Goal: Information Seeking & Learning: Learn about a topic

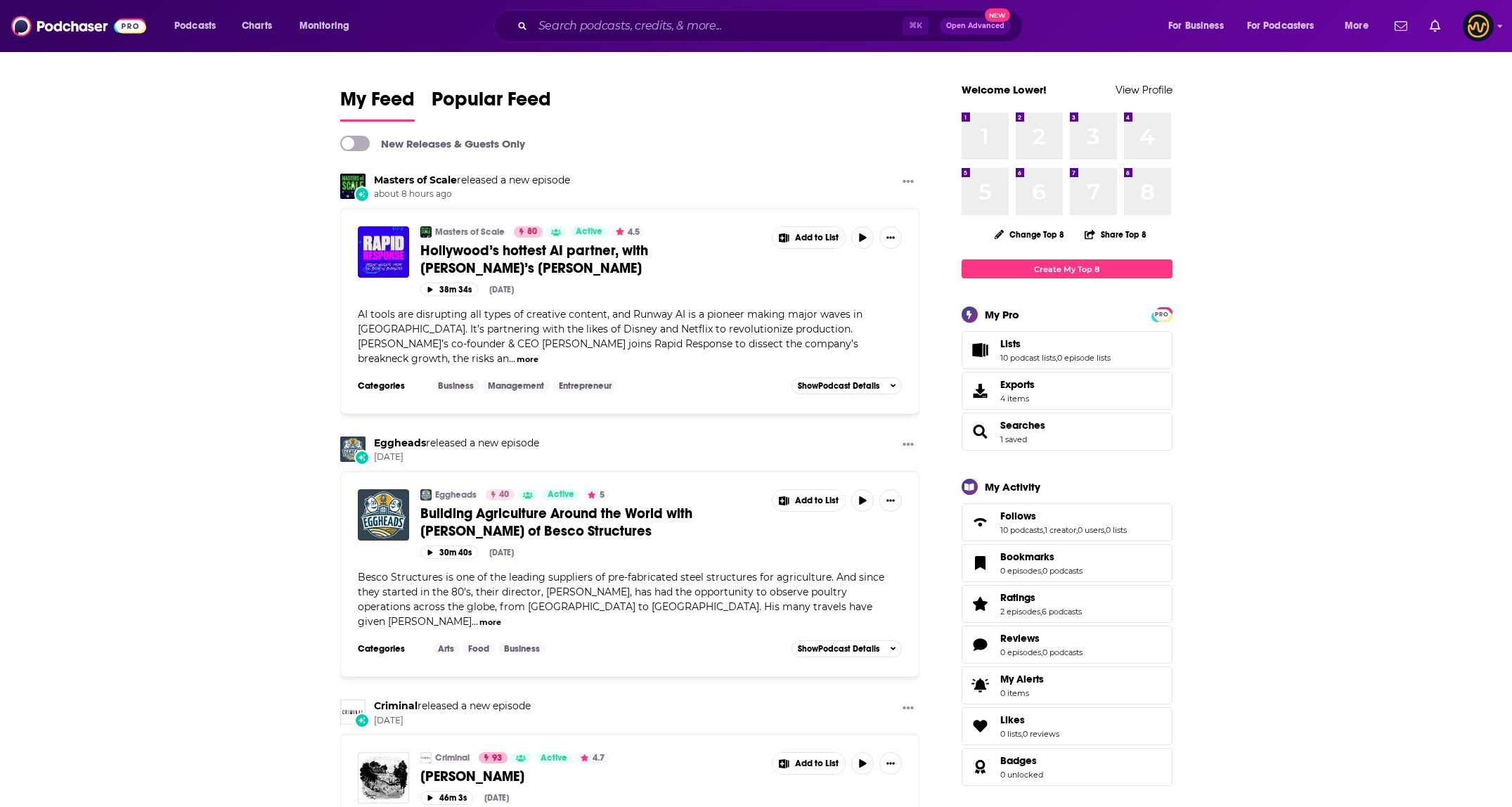
drag, startPoint x: 677, startPoint y: 38, endPoint x: 690, endPoint y: 51, distance: 18.4
click at [677, 39] on div "⌘ K Open Advanced New" at bounding box center [758, 25] width 528 height 32
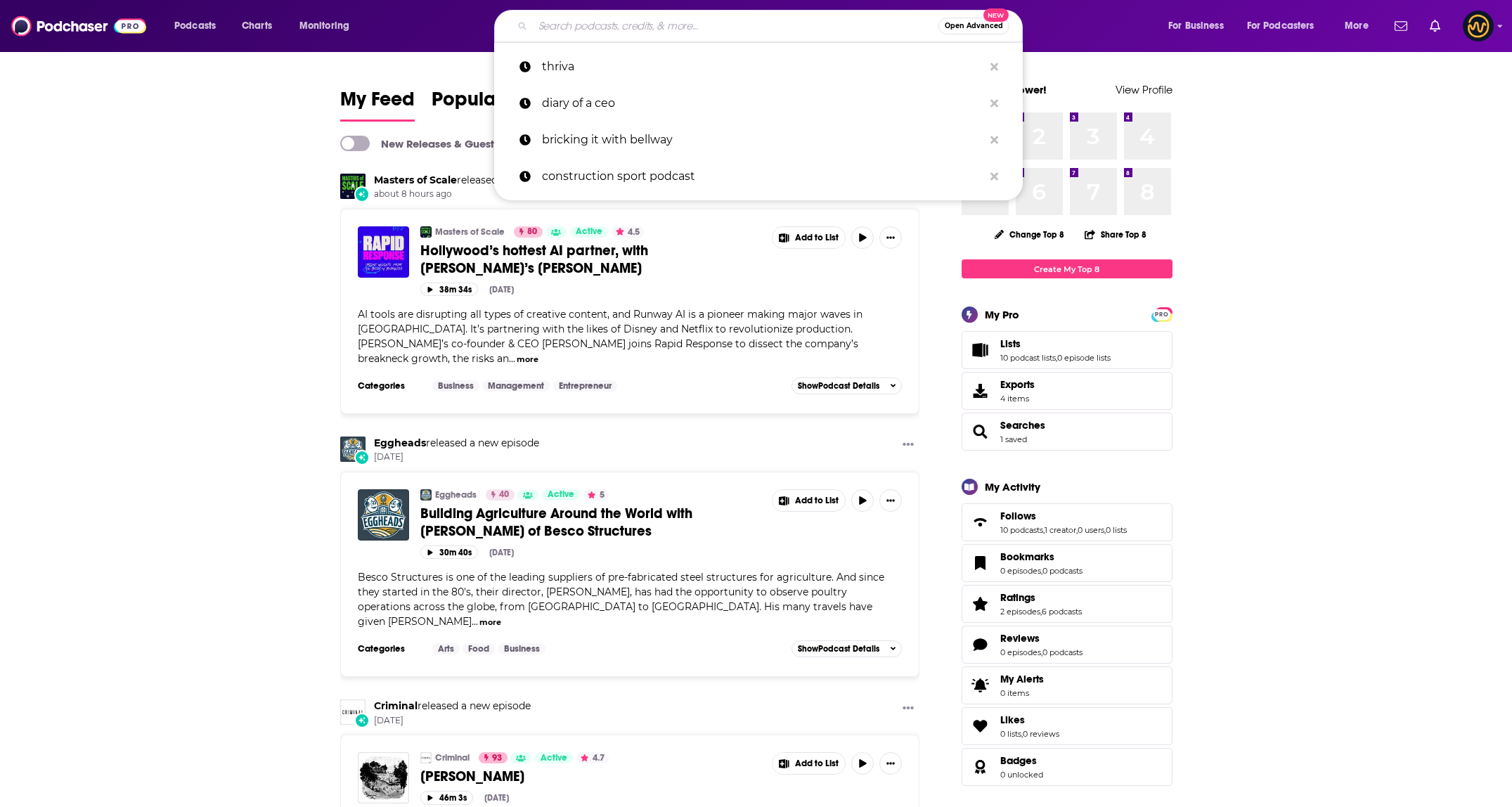
click at [615, 33] on input "Search podcasts, credits, & more..." at bounding box center [736, 26] width 406 height 23
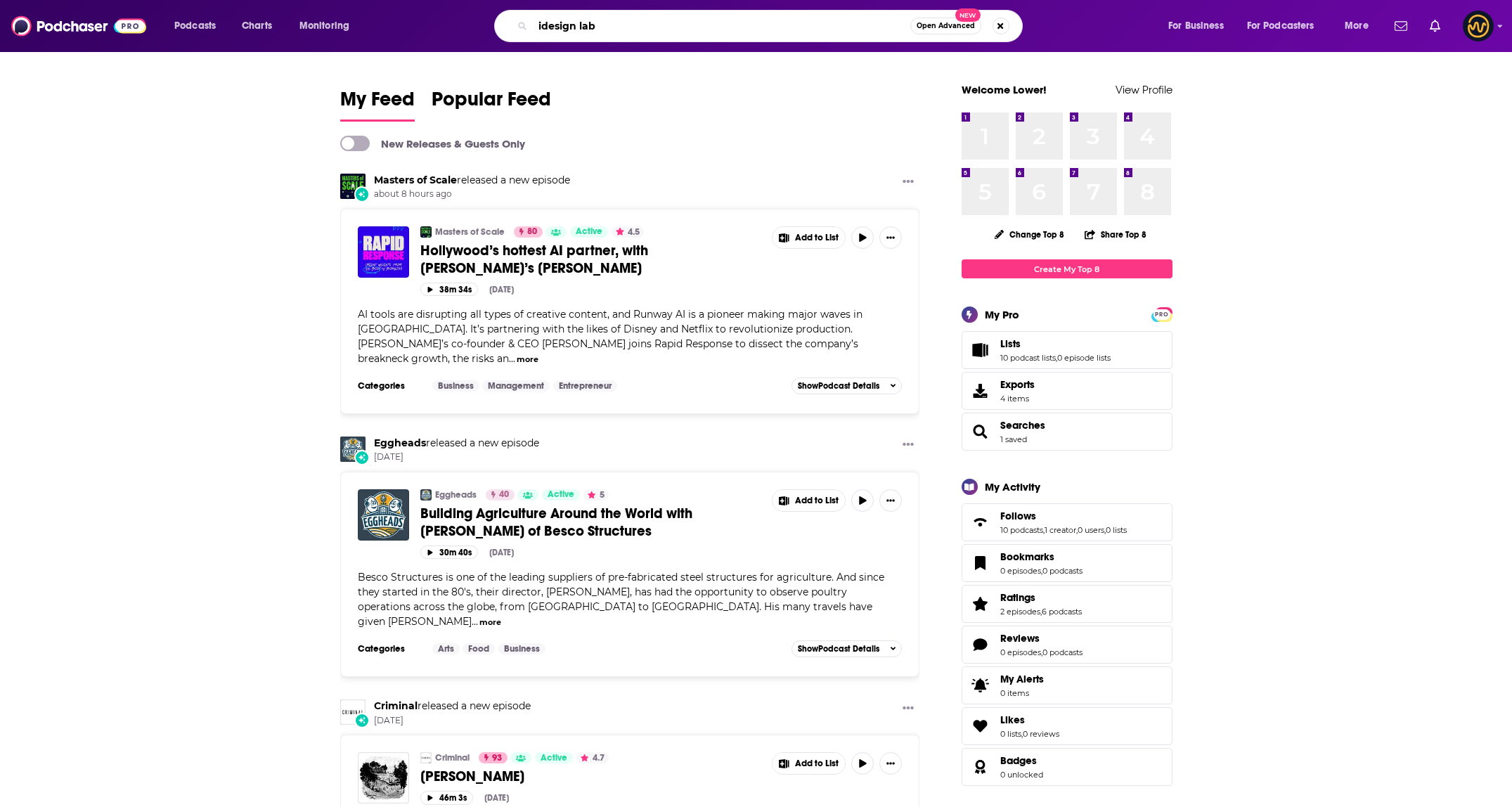
type input "idesign lab"
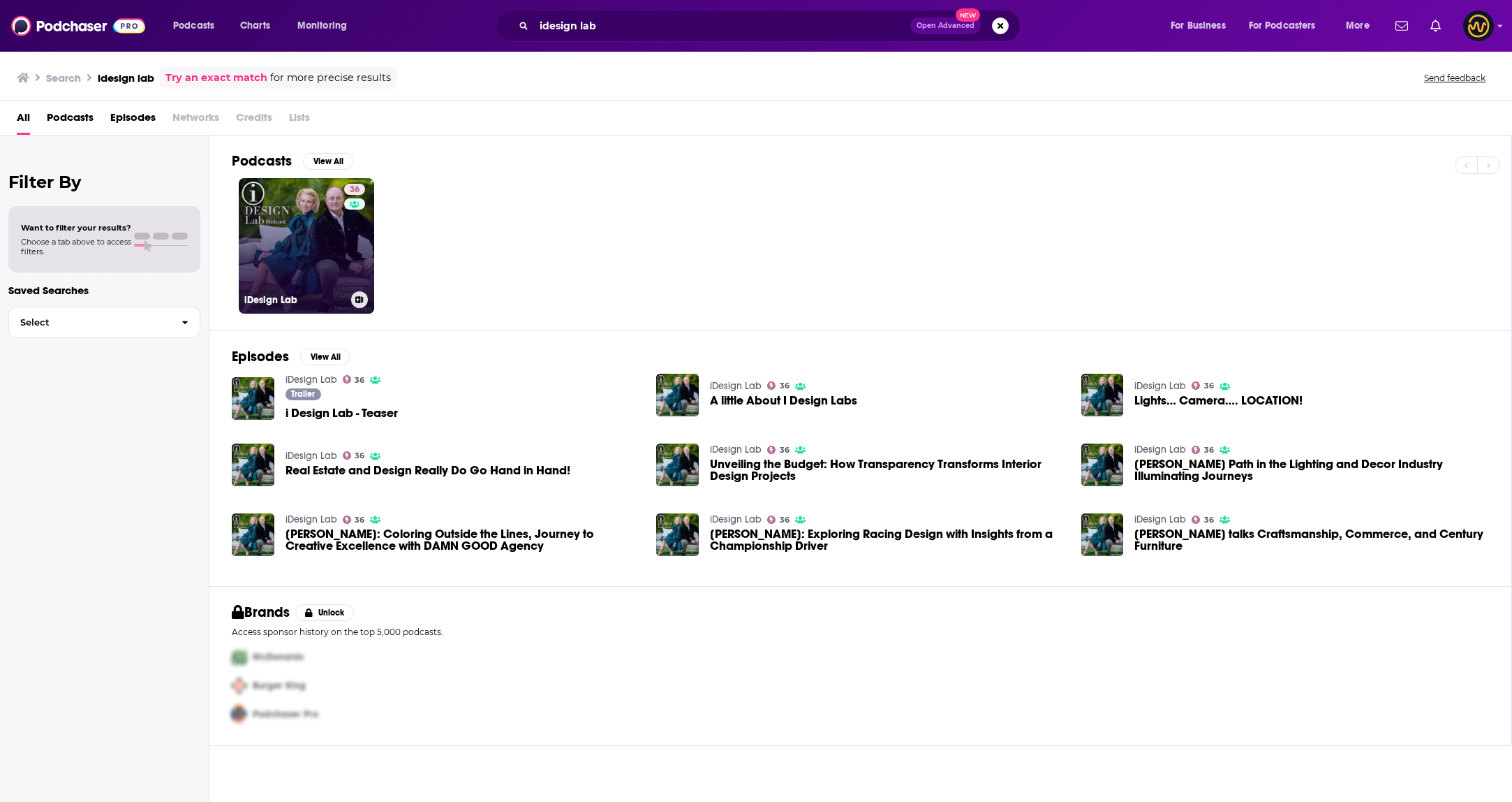
click at [313, 245] on link "36 iDesign Lab" at bounding box center [306, 245] width 136 height 136
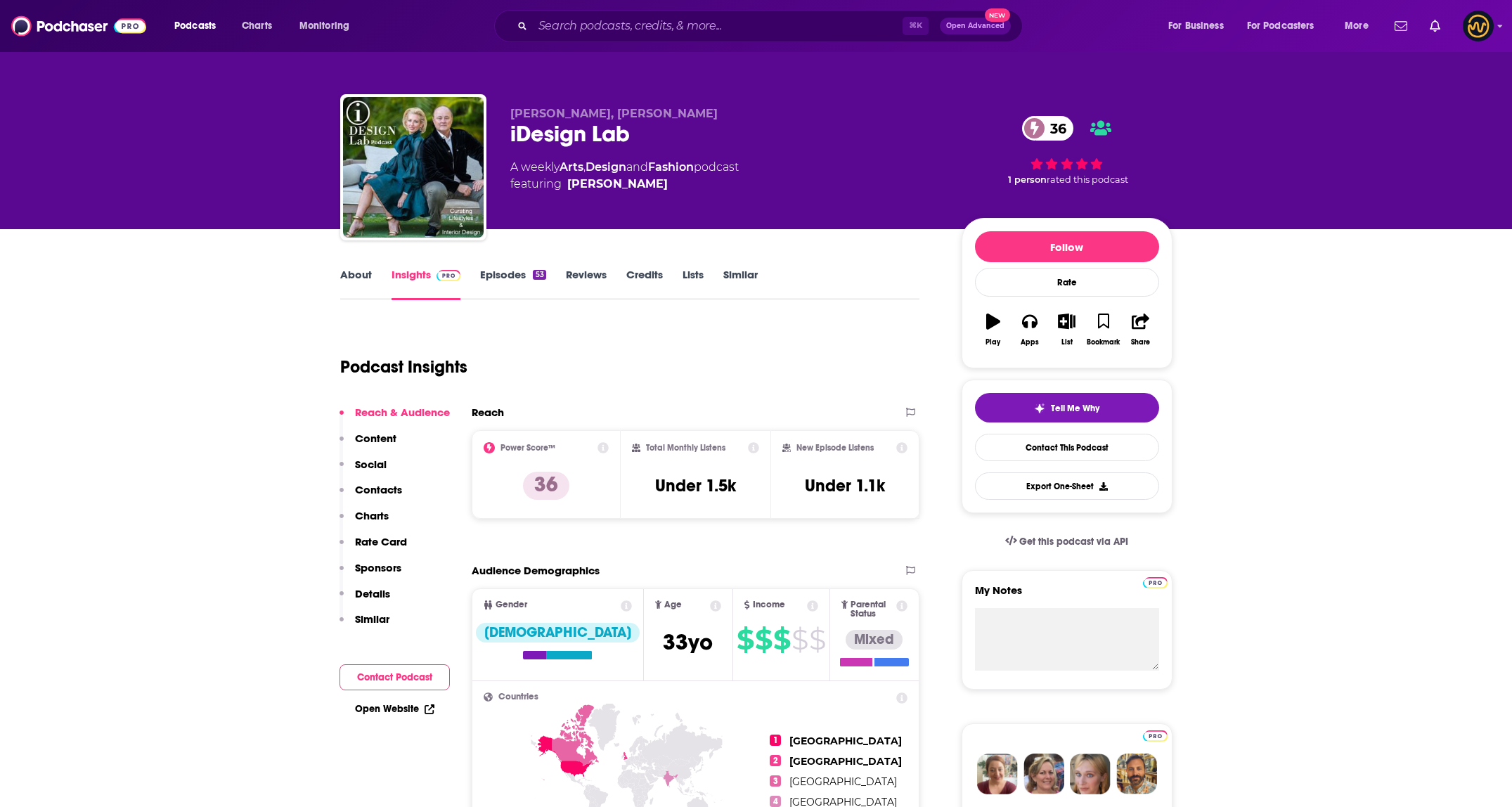
click at [362, 272] on link "About" at bounding box center [357, 284] width 32 height 32
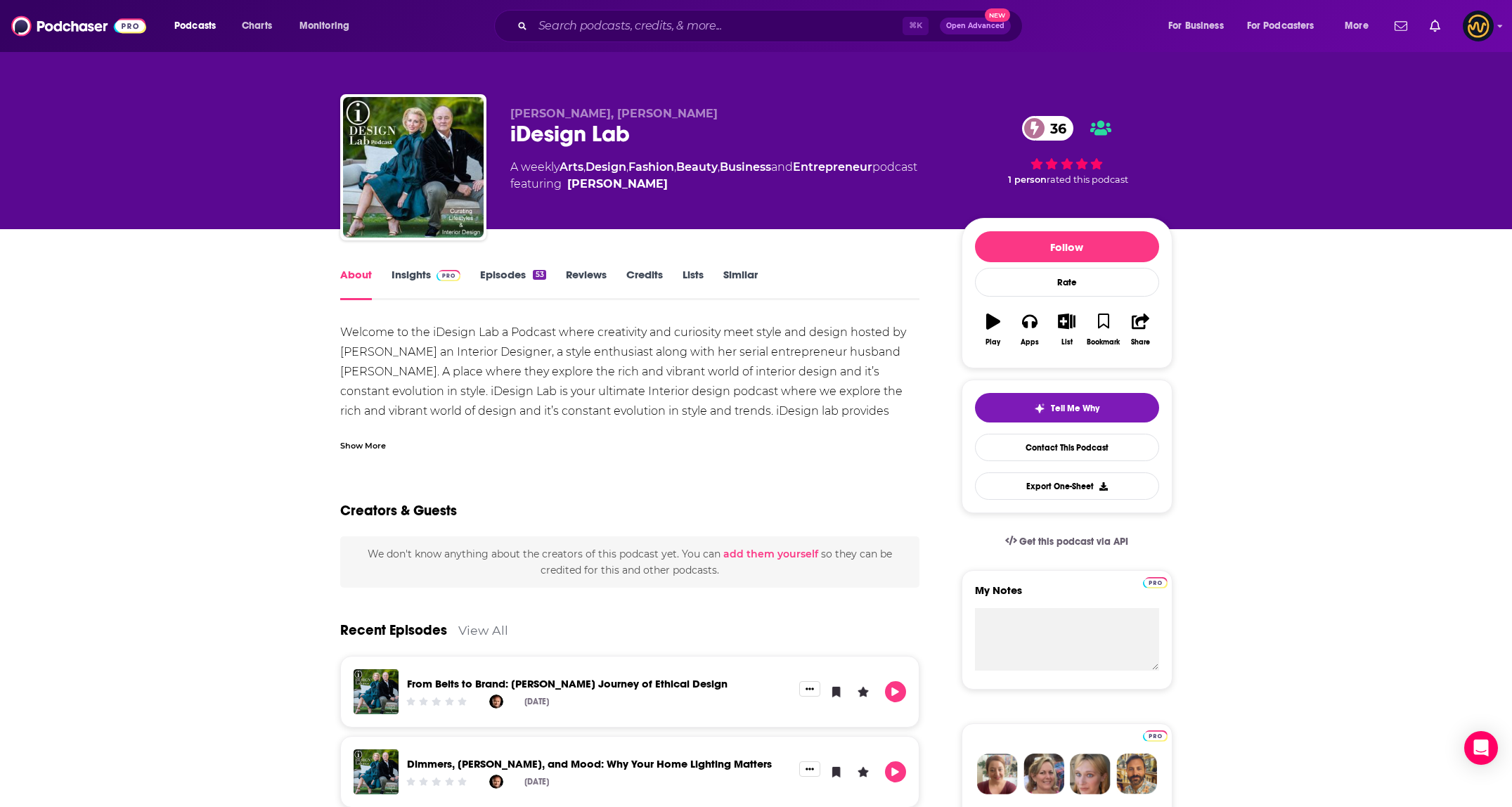
click at [372, 448] on div "Show More" at bounding box center [363, 444] width 45 height 13
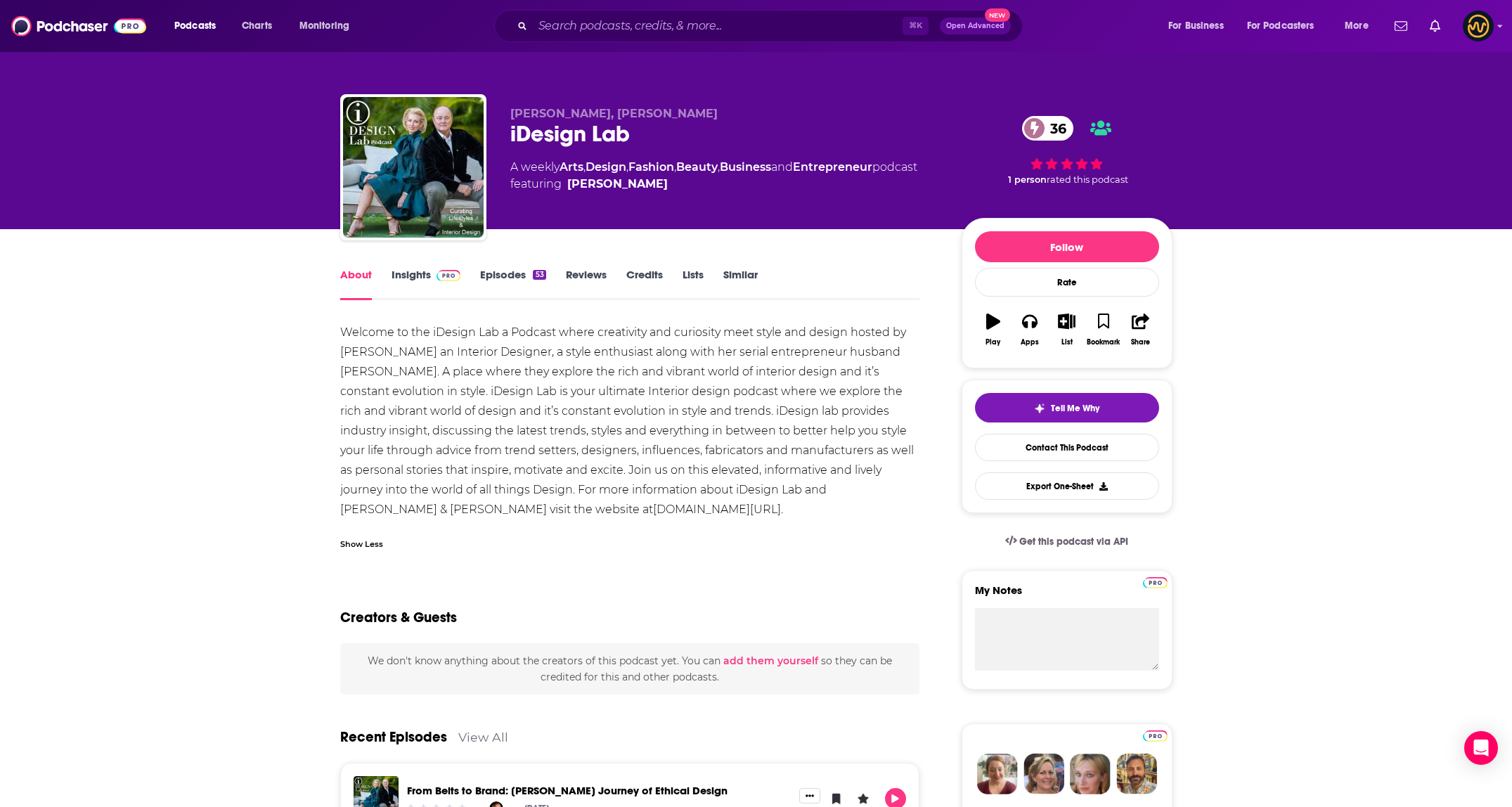
click at [374, 547] on div "Show Less" at bounding box center [361, 543] width 42 height 13
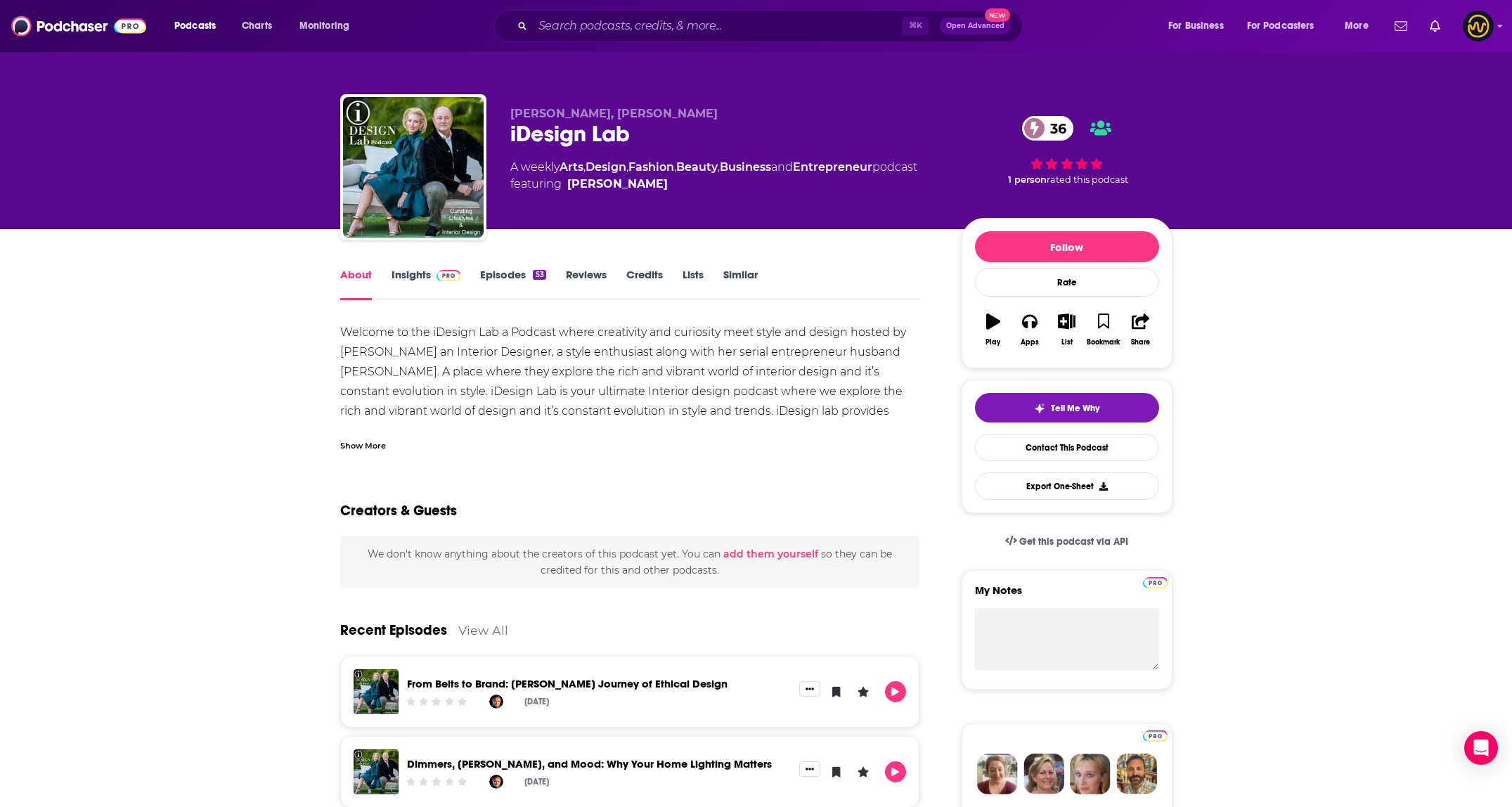
click at [419, 283] on link "Insights" at bounding box center [426, 284] width 70 height 32
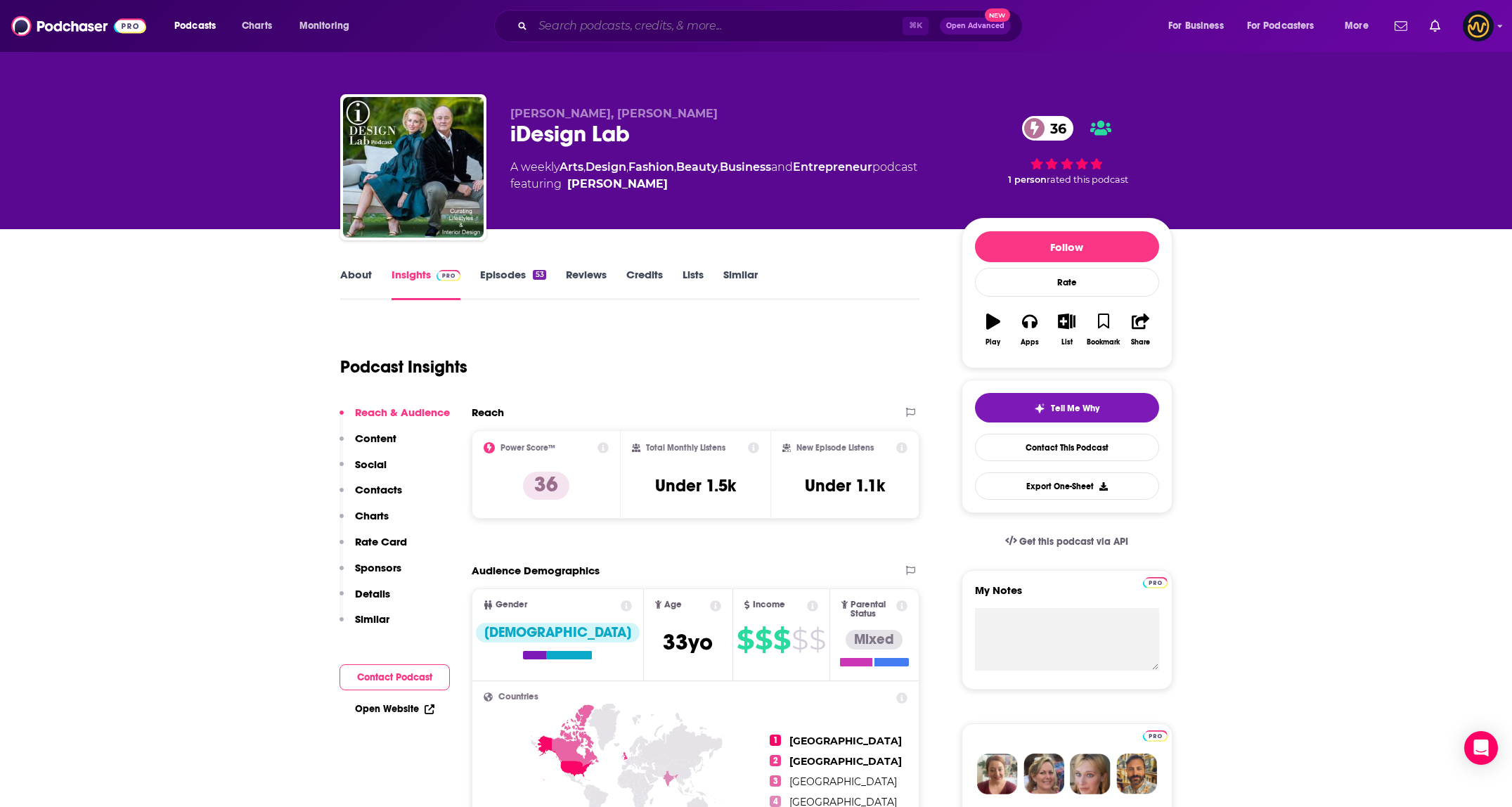
click at [605, 34] on input "Search podcasts, credits, & more..." at bounding box center [718, 26] width 370 height 23
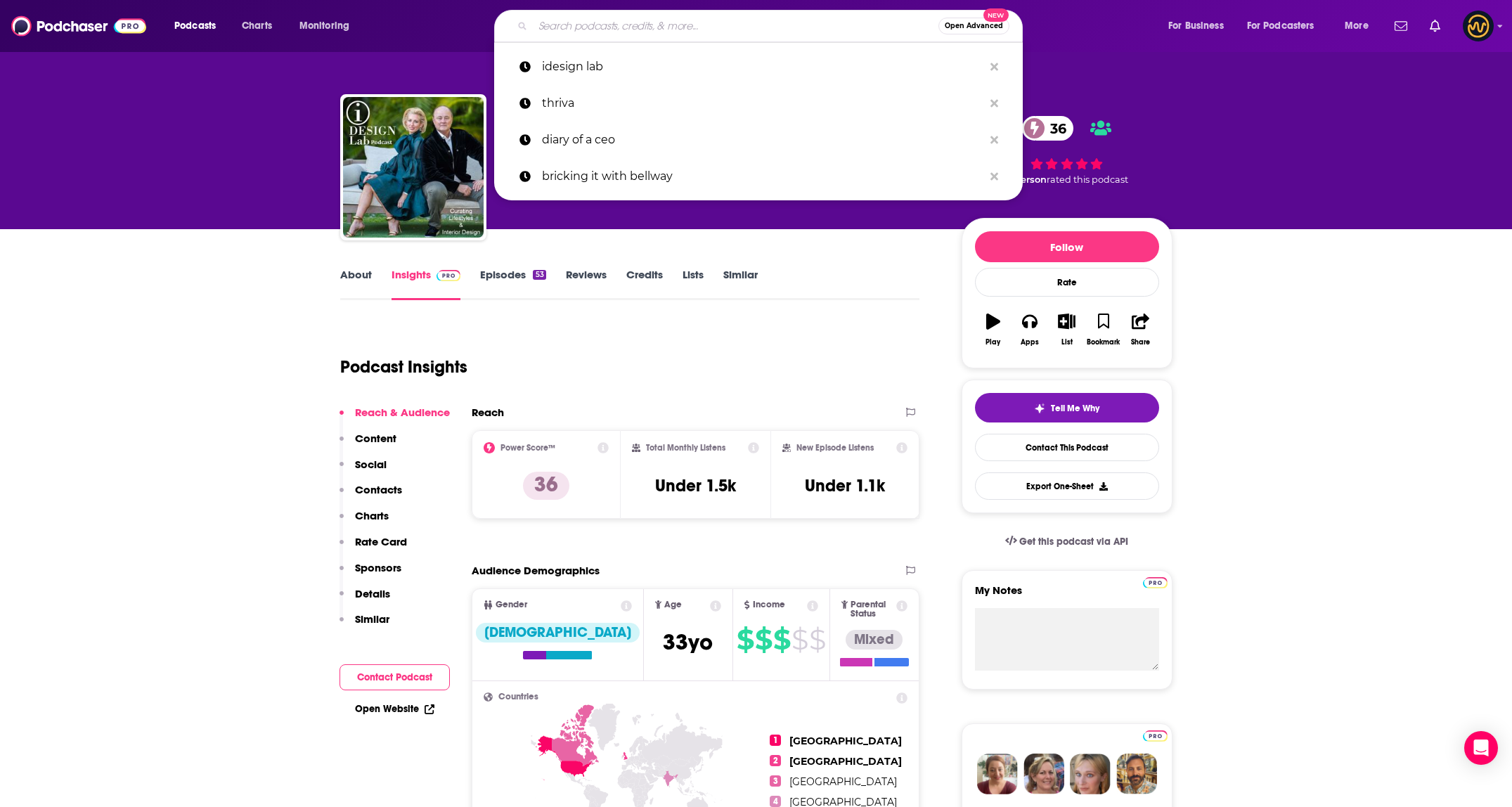
click at [605, 34] on input "Search podcasts, credits, & more..." at bounding box center [736, 26] width 406 height 23
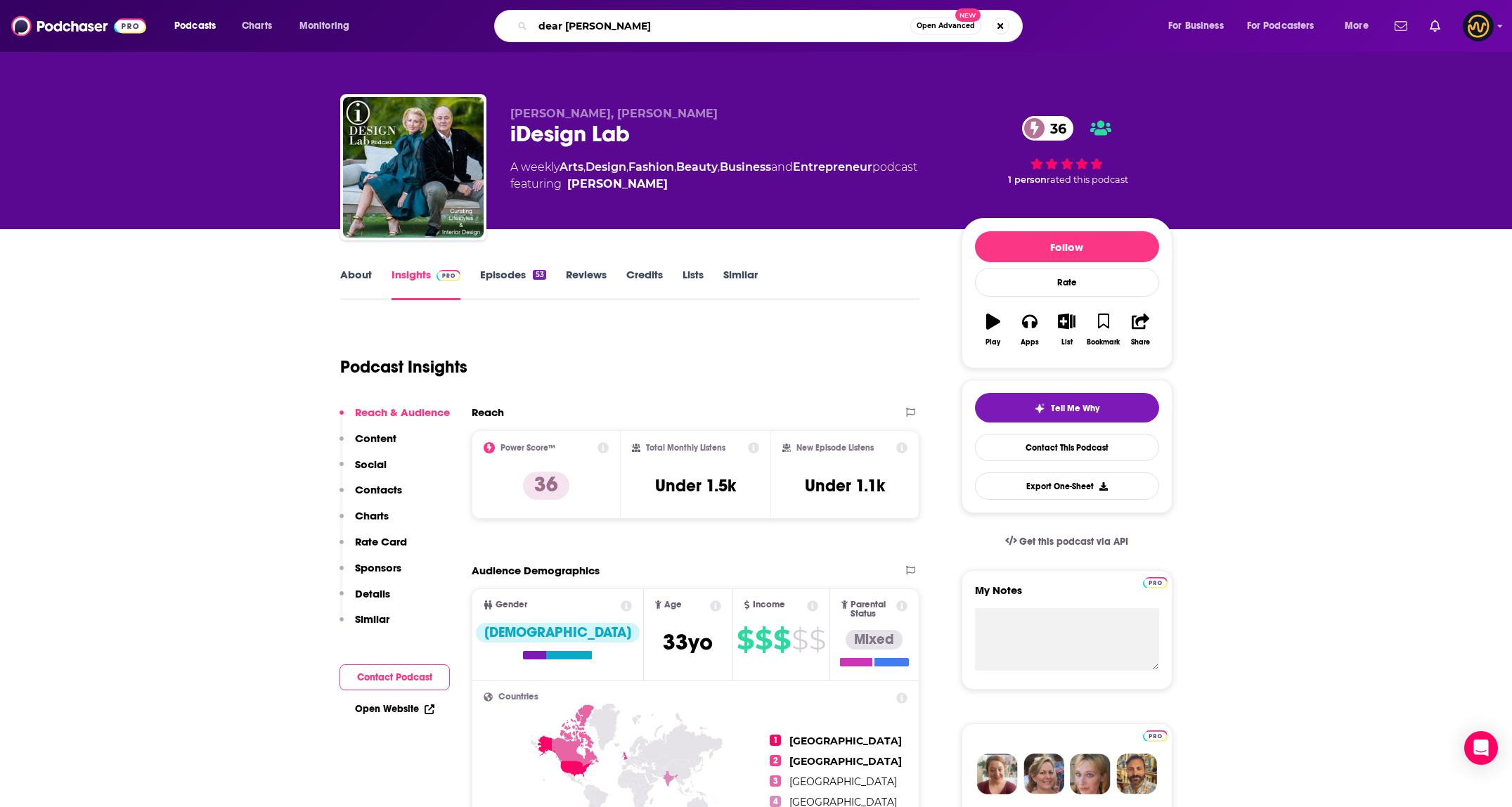
type input "dear alice"
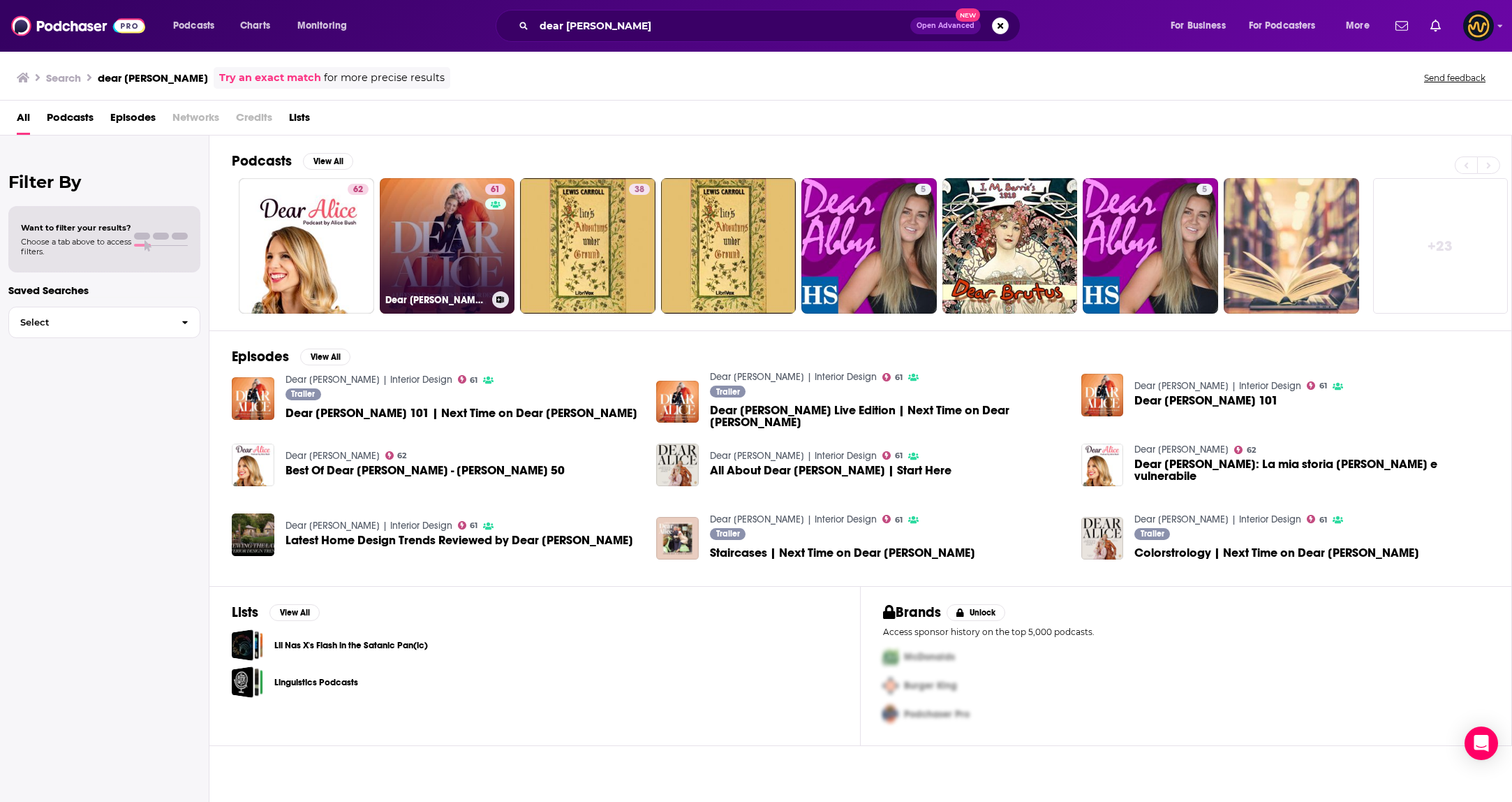
click at [427, 225] on link "61 Dear Alice | Interior Design" at bounding box center [447, 245] width 136 height 136
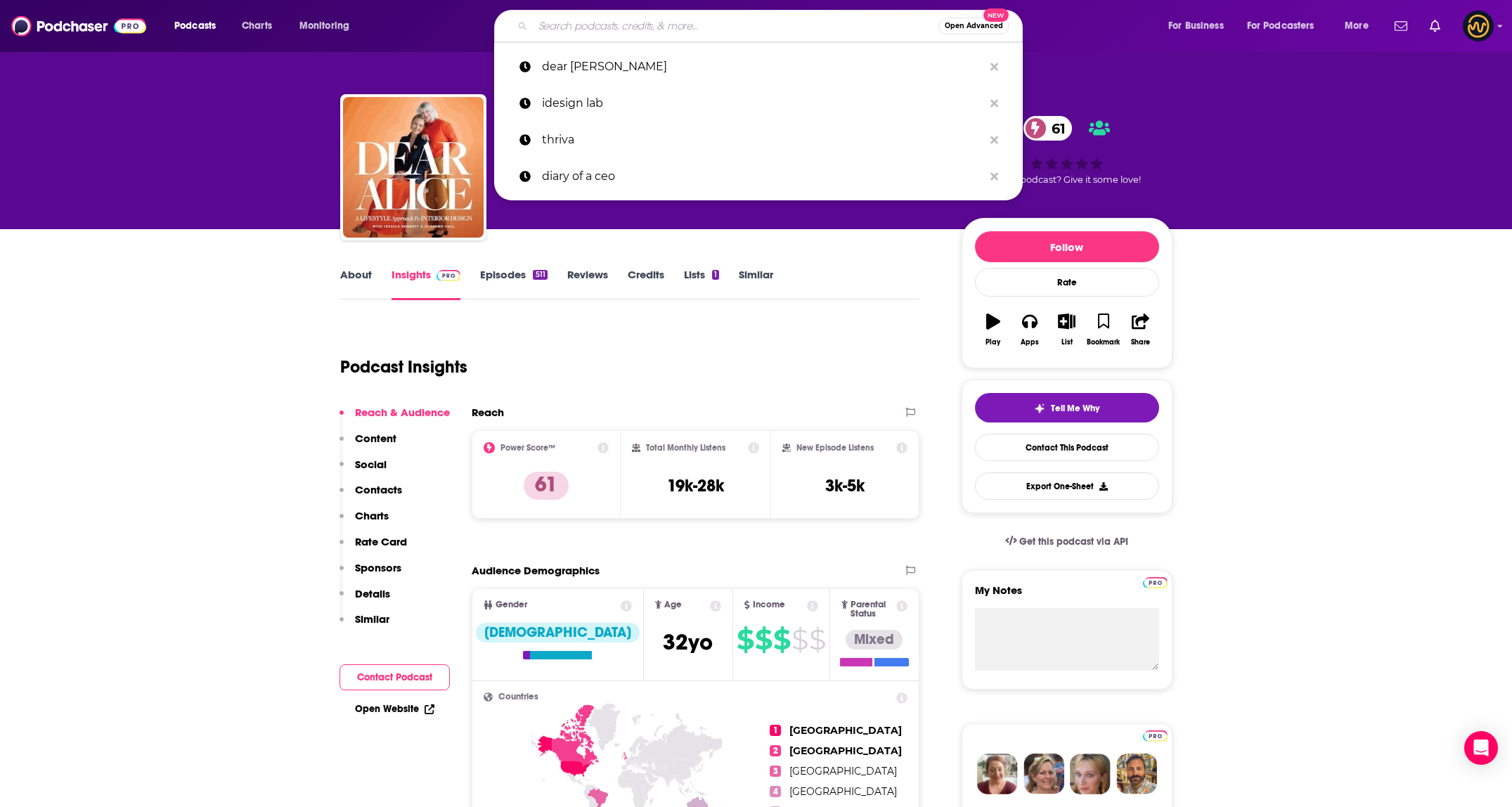
click at [679, 25] on input "Search podcasts, credits, & more..." at bounding box center [736, 26] width 406 height 23
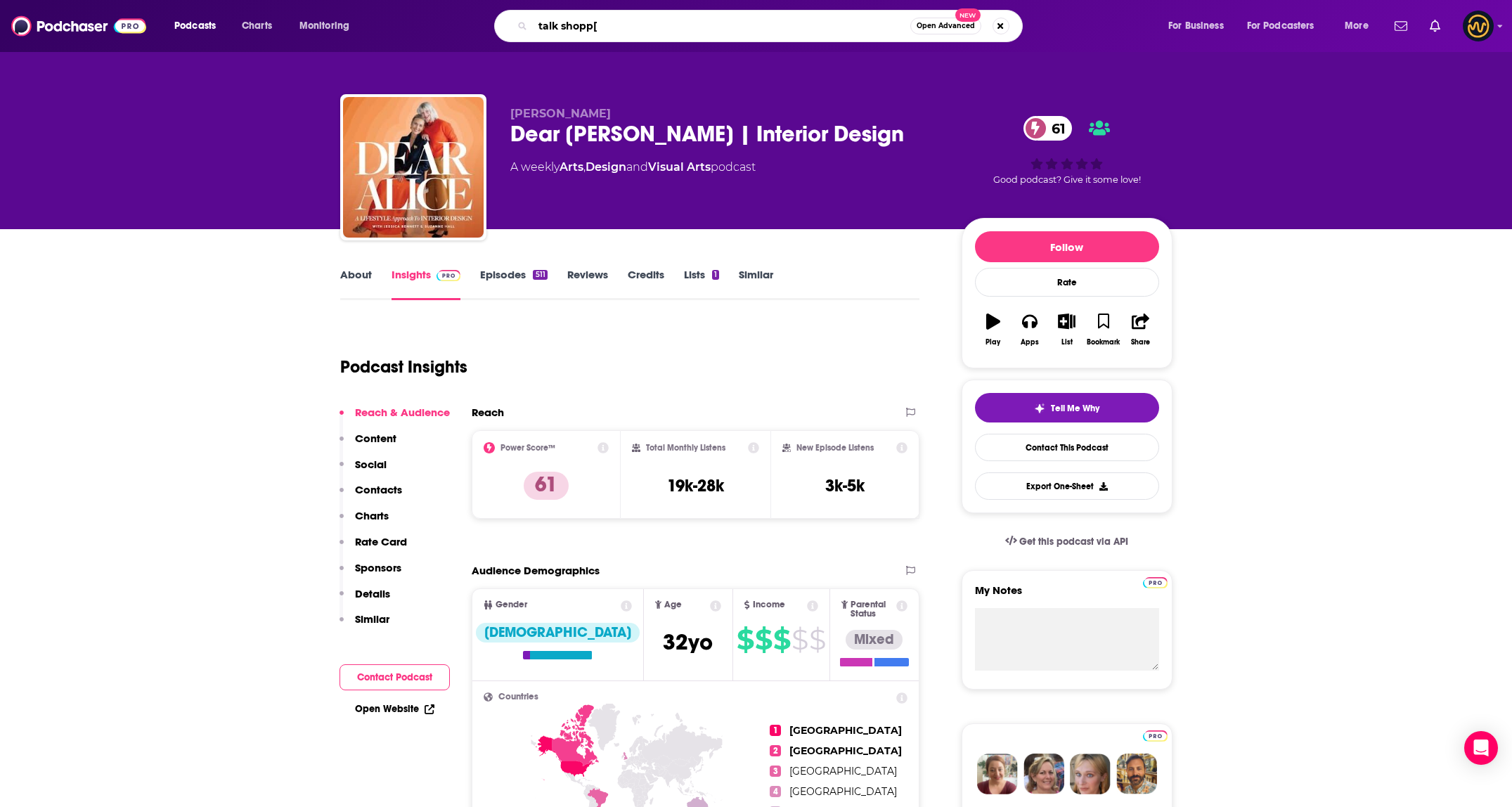
click at [636, 19] on input "talk shopp[" at bounding box center [722, 26] width 377 height 23
type input "talk shop with ariel okin"
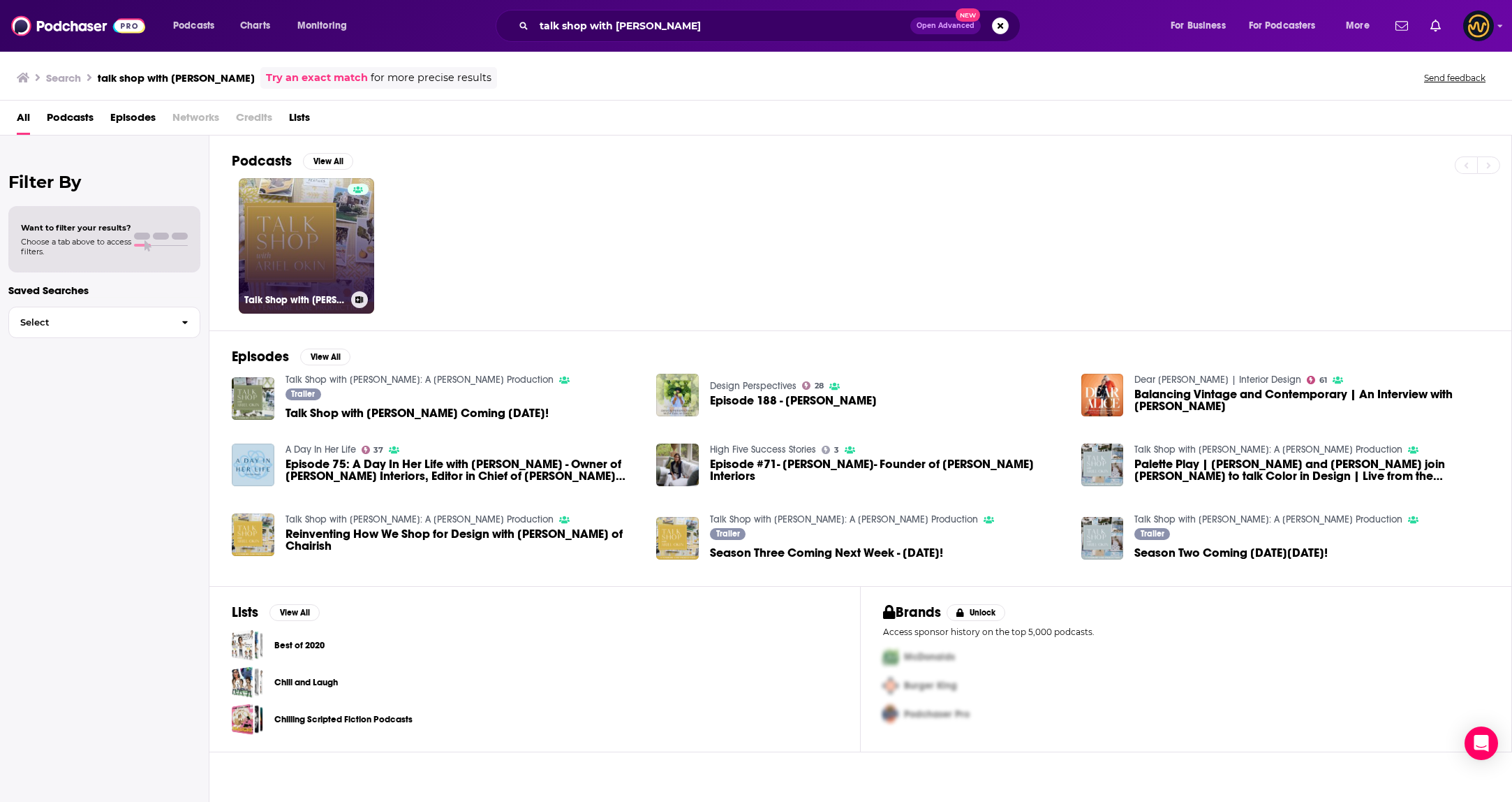
click at [317, 240] on link "Talk Shop with Ariel Okin: A Fenimore Lane Production" at bounding box center [306, 245] width 136 height 136
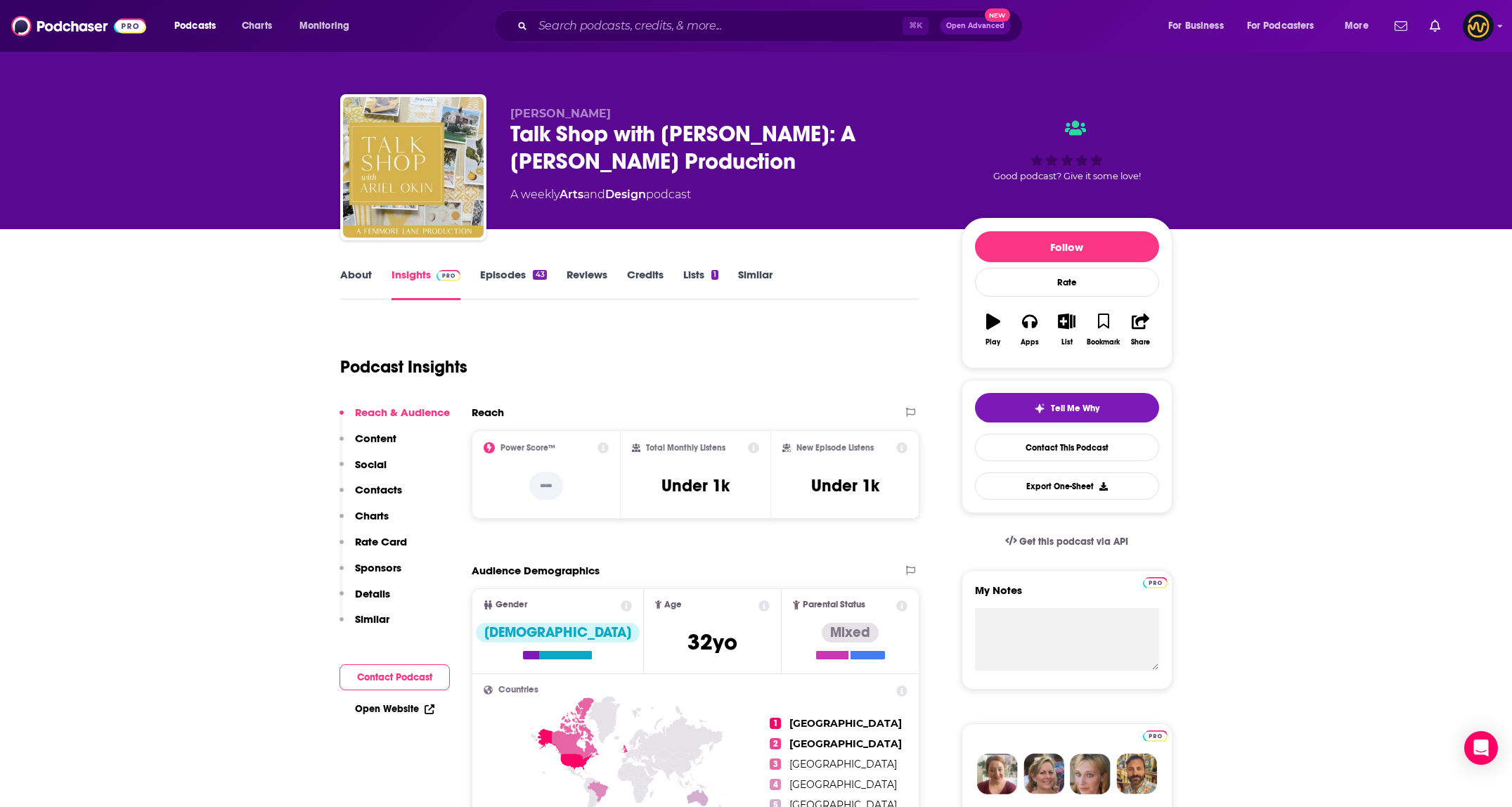
click at [637, 10] on div "⌘ K Open Advanced New" at bounding box center [758, 25] width 528 height 32
click at [637, 17] on input "Search podcasts, credits, & more..." at bounding box center [718, 26] width 370 height 23
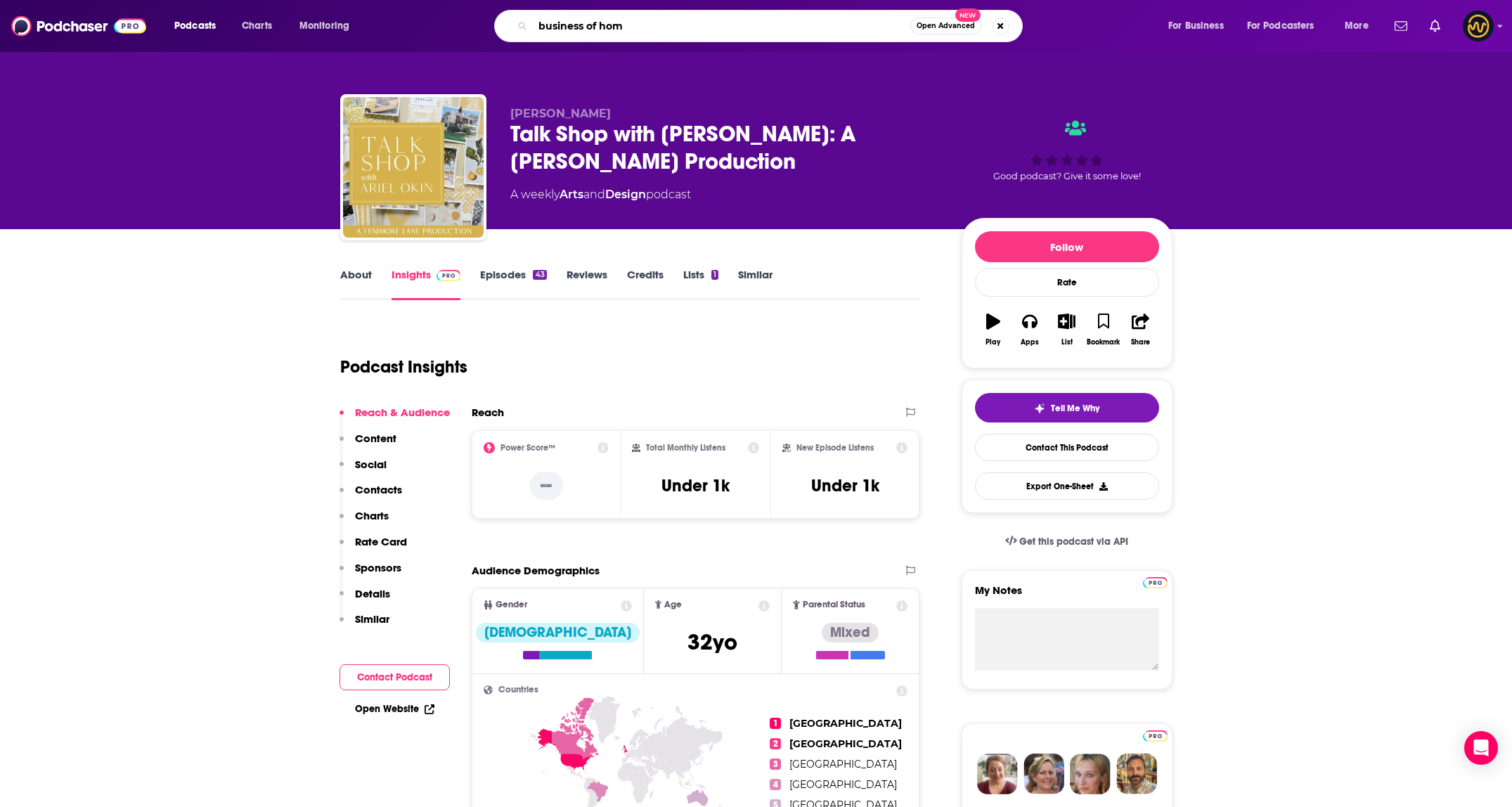
type input "business of home"
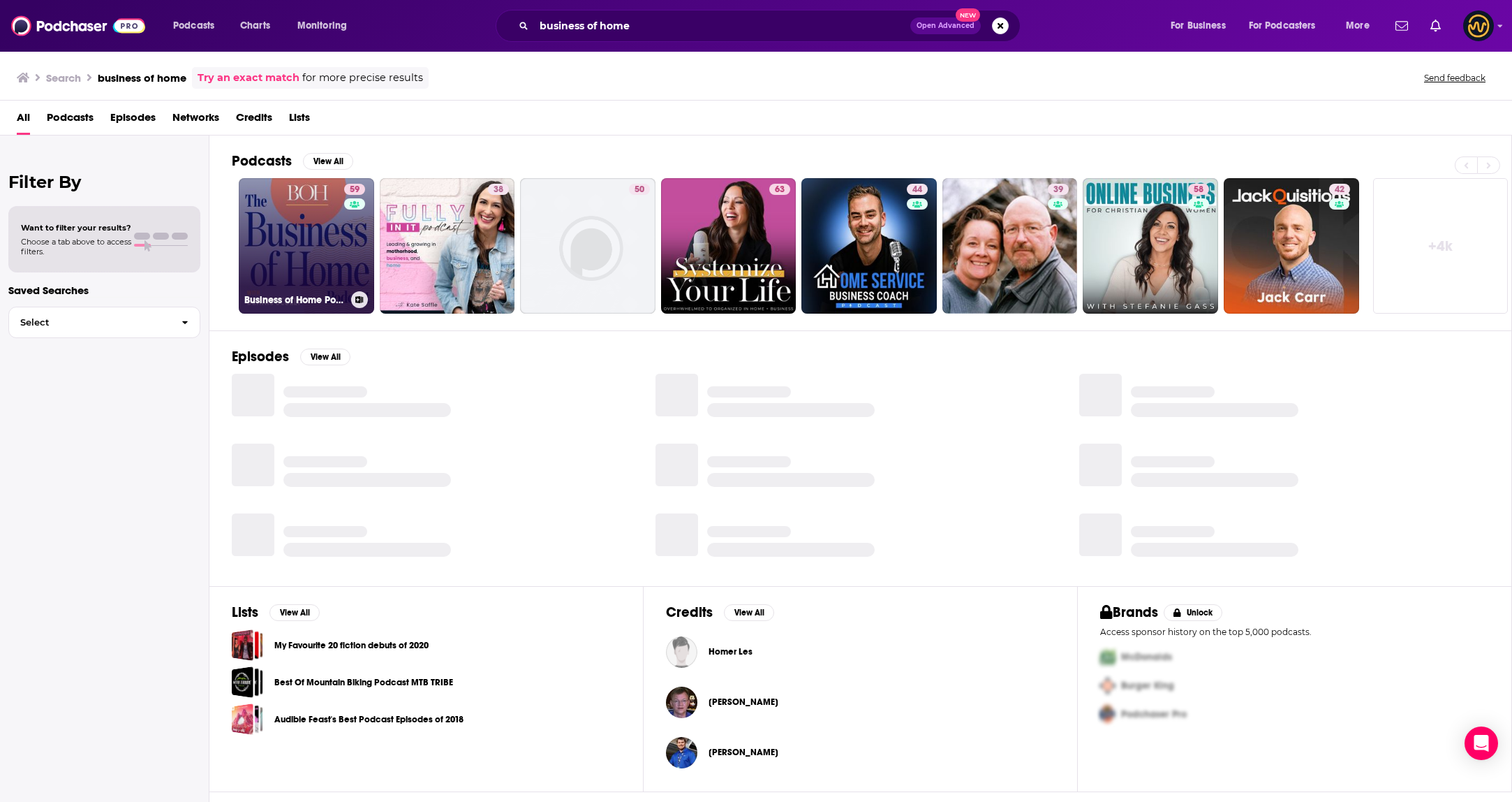
click at [308, 242] on link "59 Business of Home Podcast" at bounding box center [306, 245] width 136 height 136
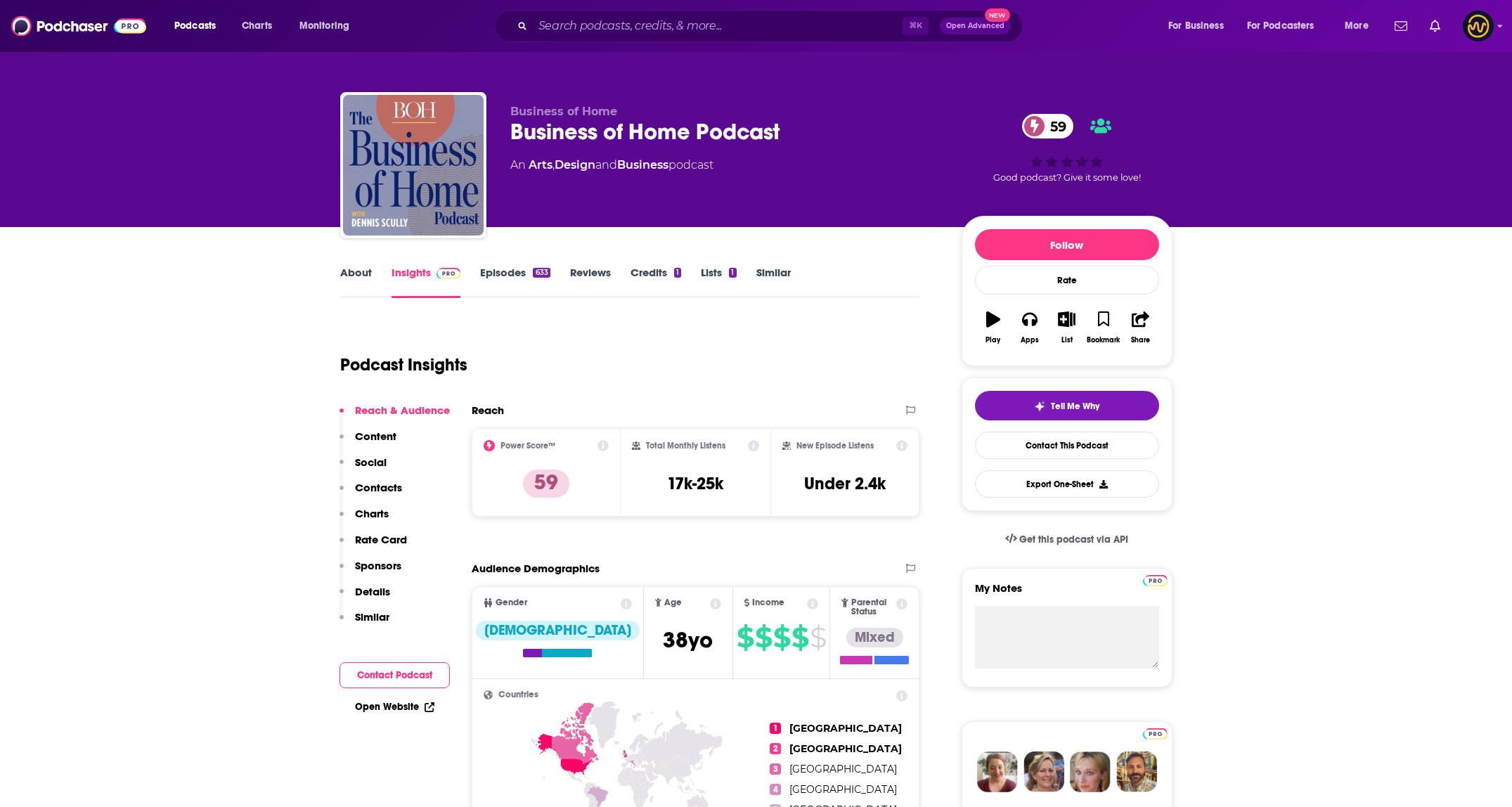
scroll to position [3, 0]
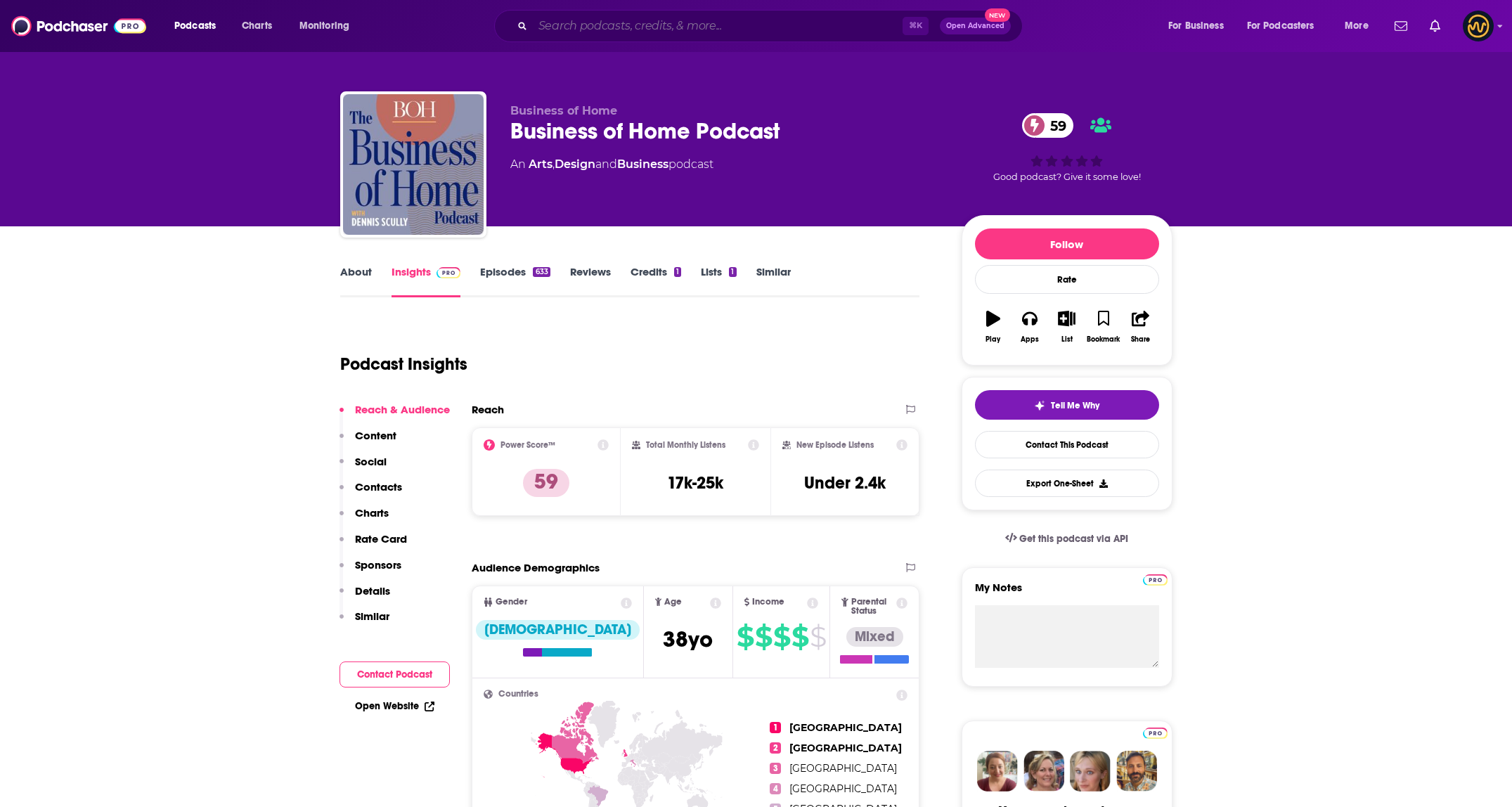
click at [651, 34] on input "Search podcasts, credits, & more..." at bounding box center [718, 26] width 370 height 23
click at [652, 33] on input "Search podcasts, credits, & more..." at bounding box center [718, 26] width 370 height 23
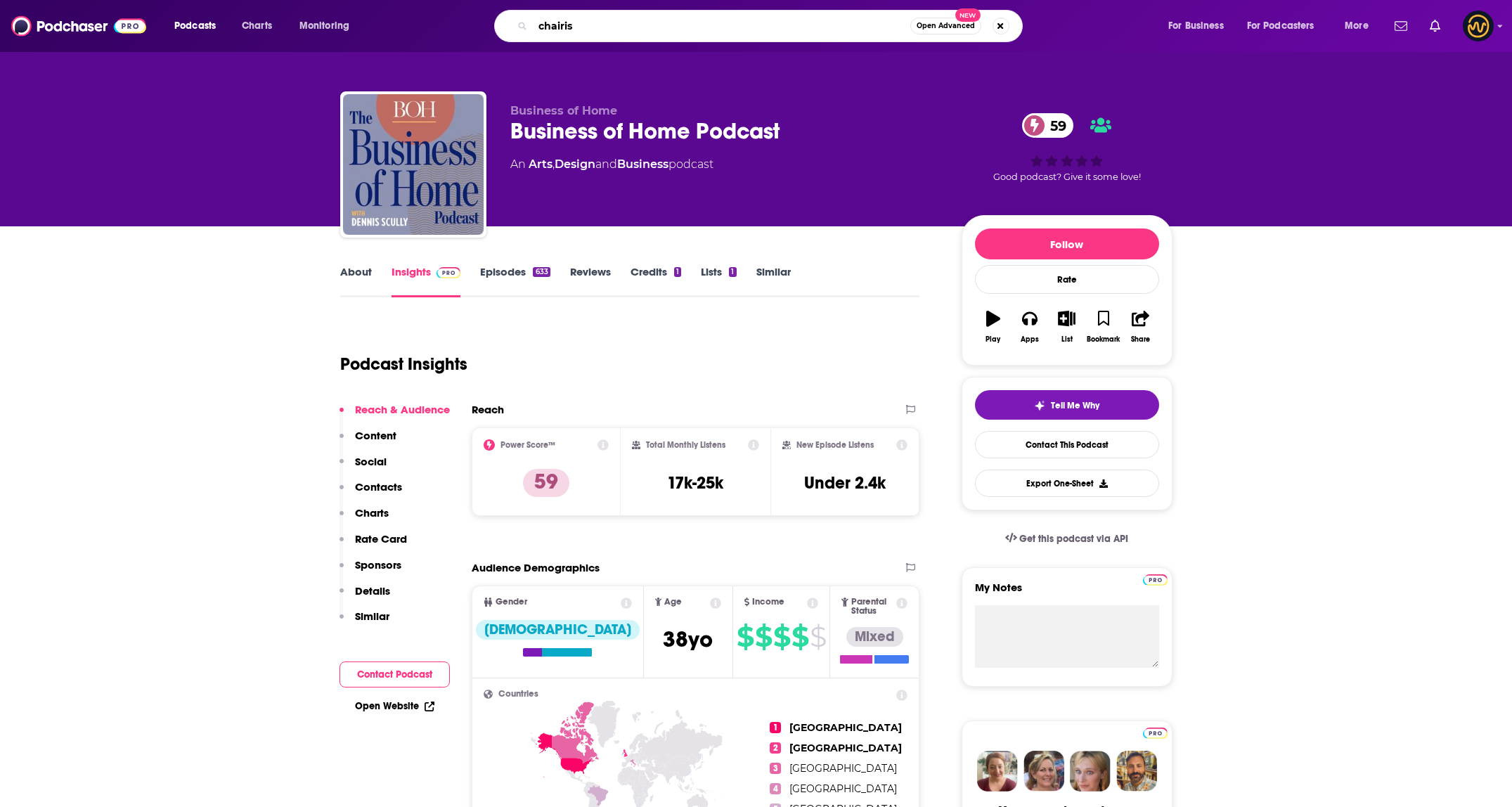
type input "chairish"
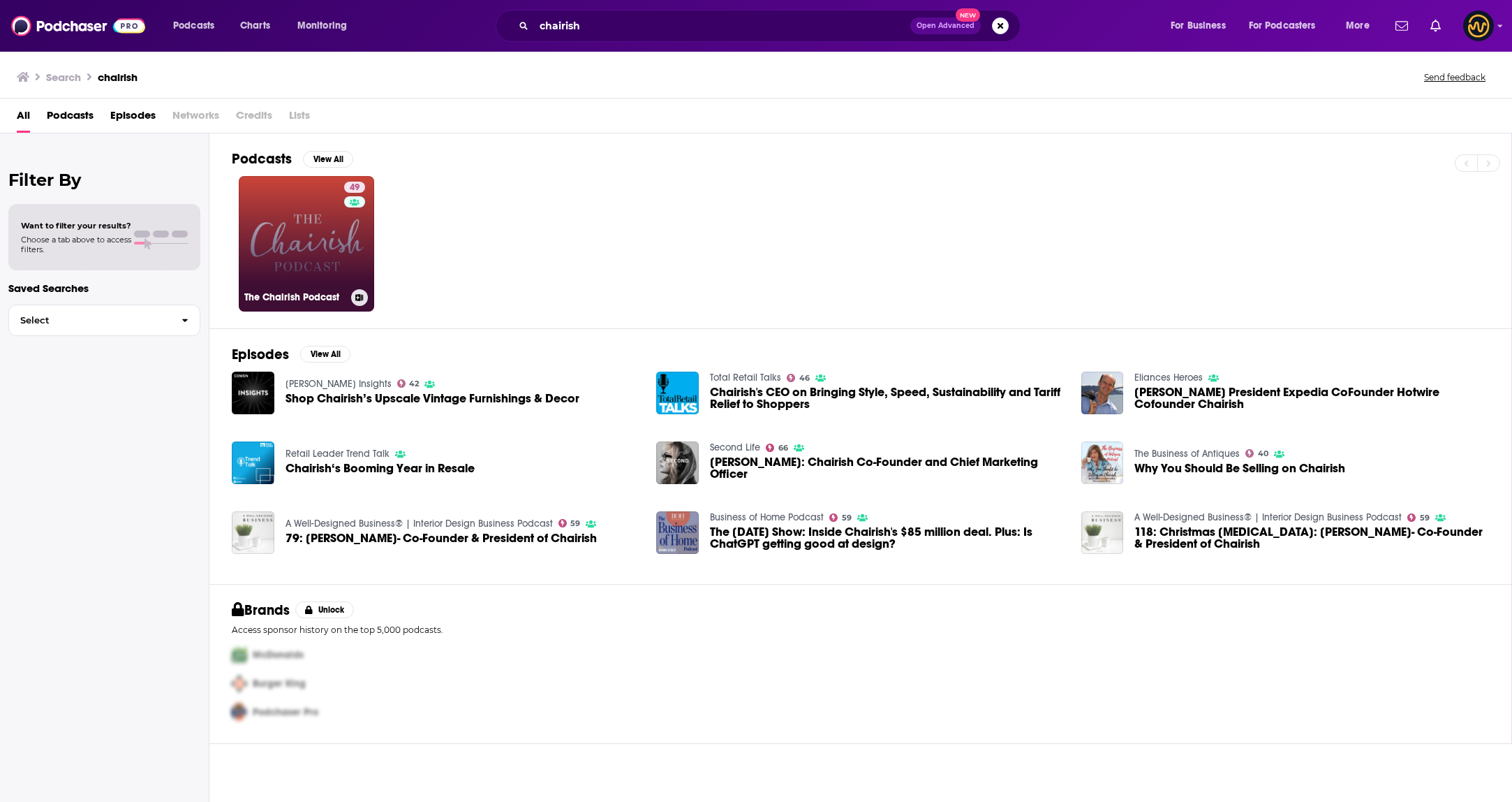
click at [304, 229] on link "49 The Chairish Podcast" at bounding box center [306, 244] width 136 height 136
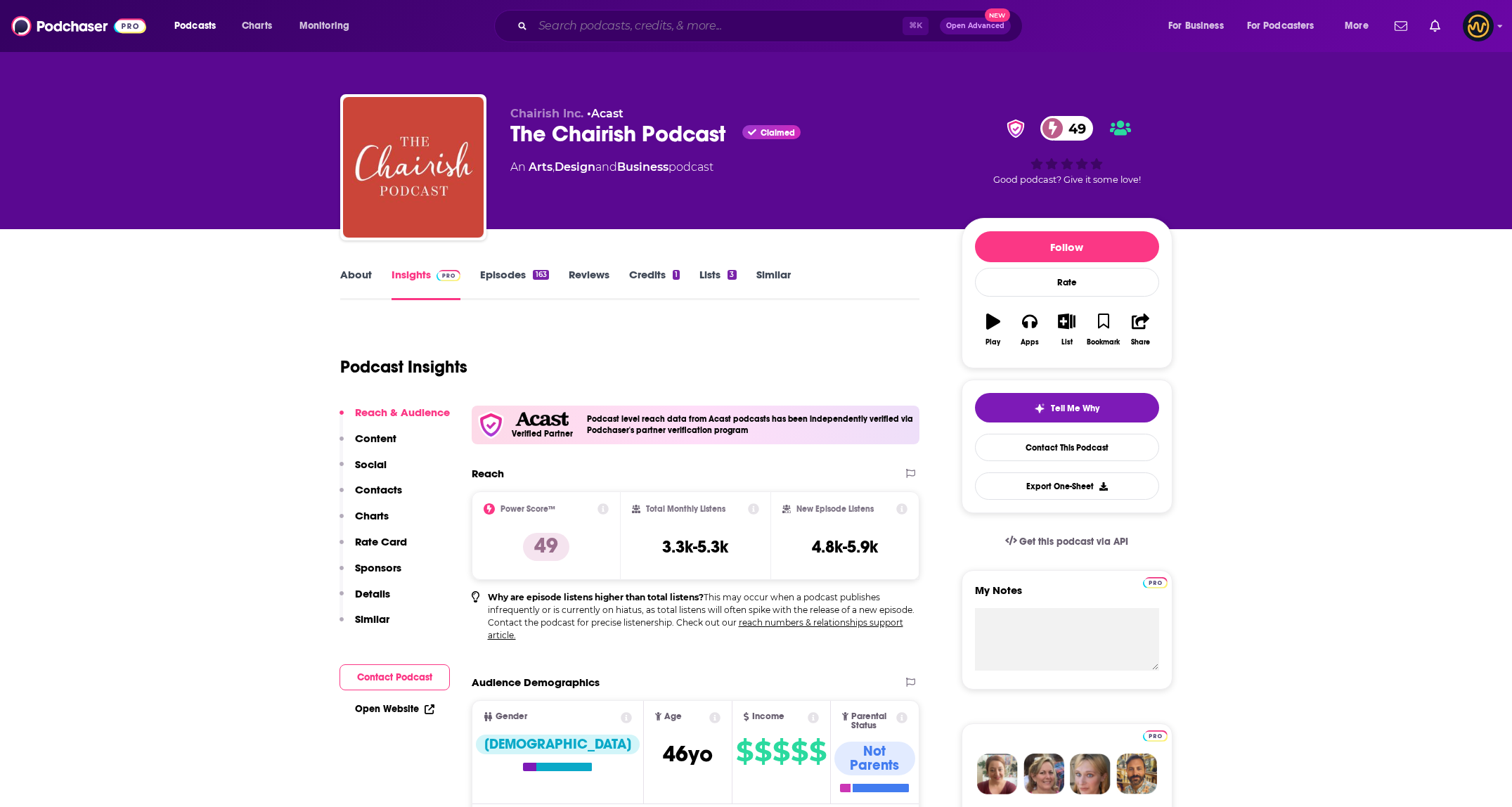
click at [659, 35] on input "Search podcasts, credits, & more..." at bounding box center [718, 26] width 370 height 23
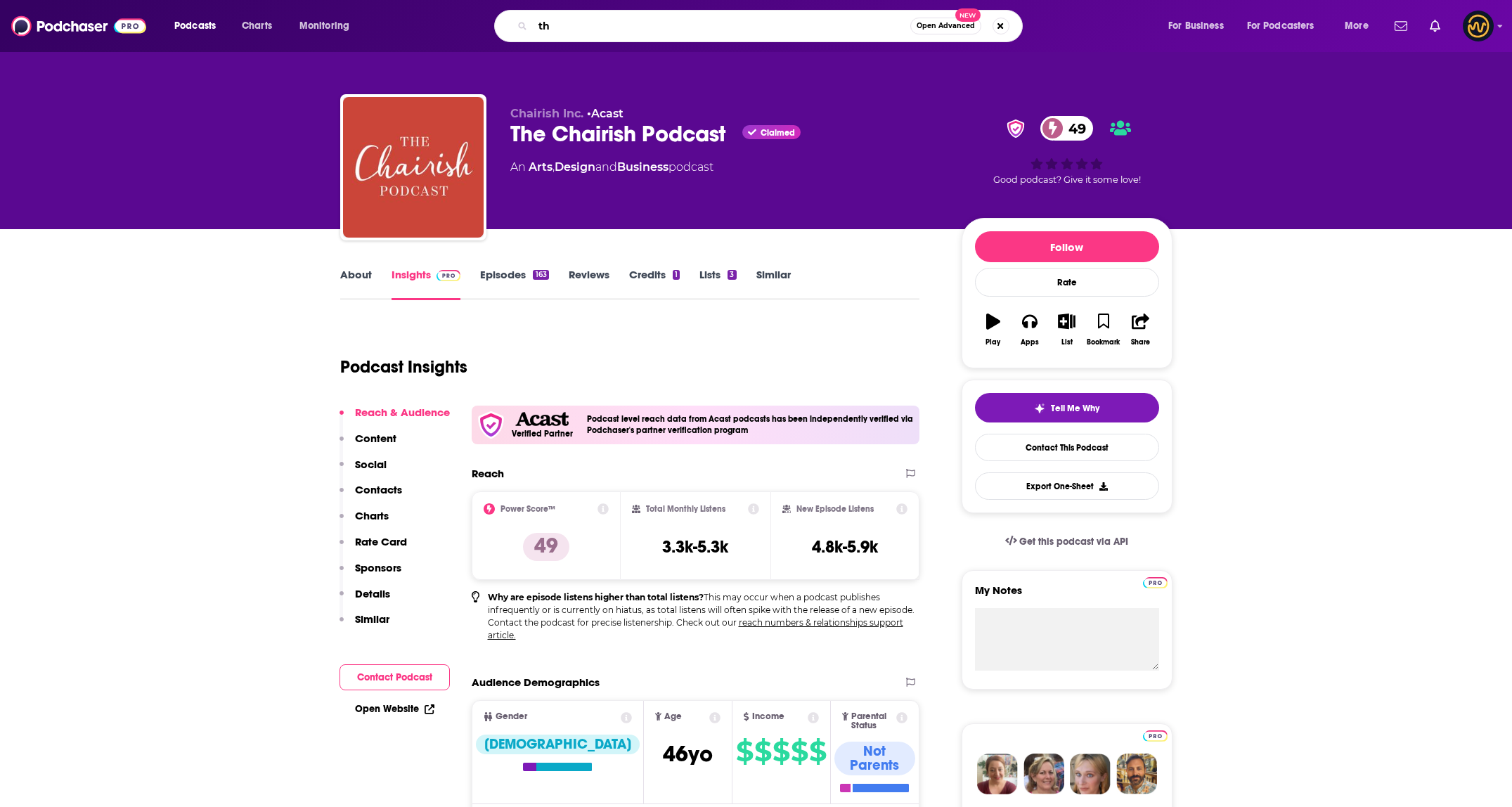
type input "t"
type input "trade tales"
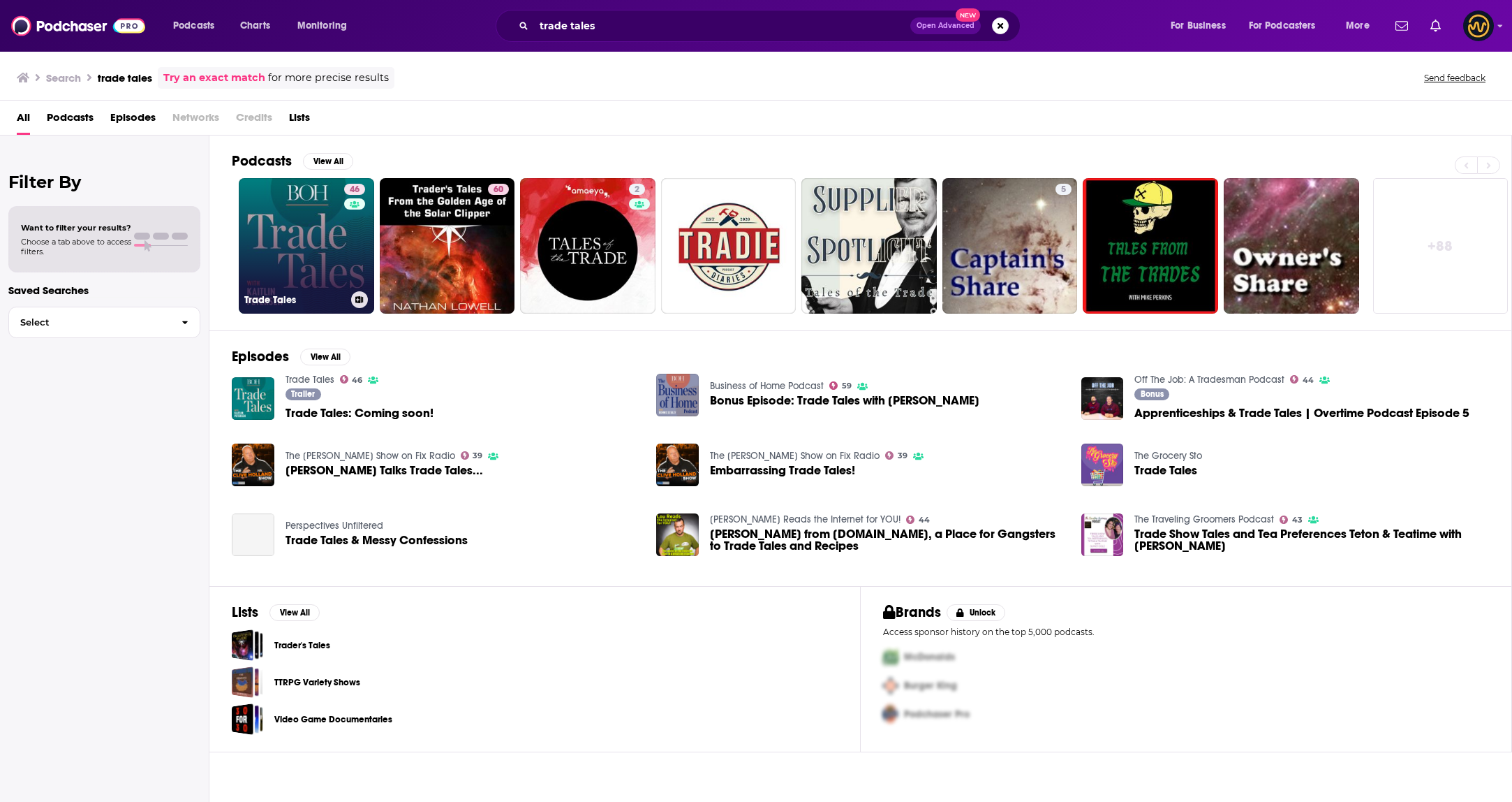
click at [310, 279] on link "46 Trade Tales" at bounding box center [306, 245] width 136 height 136
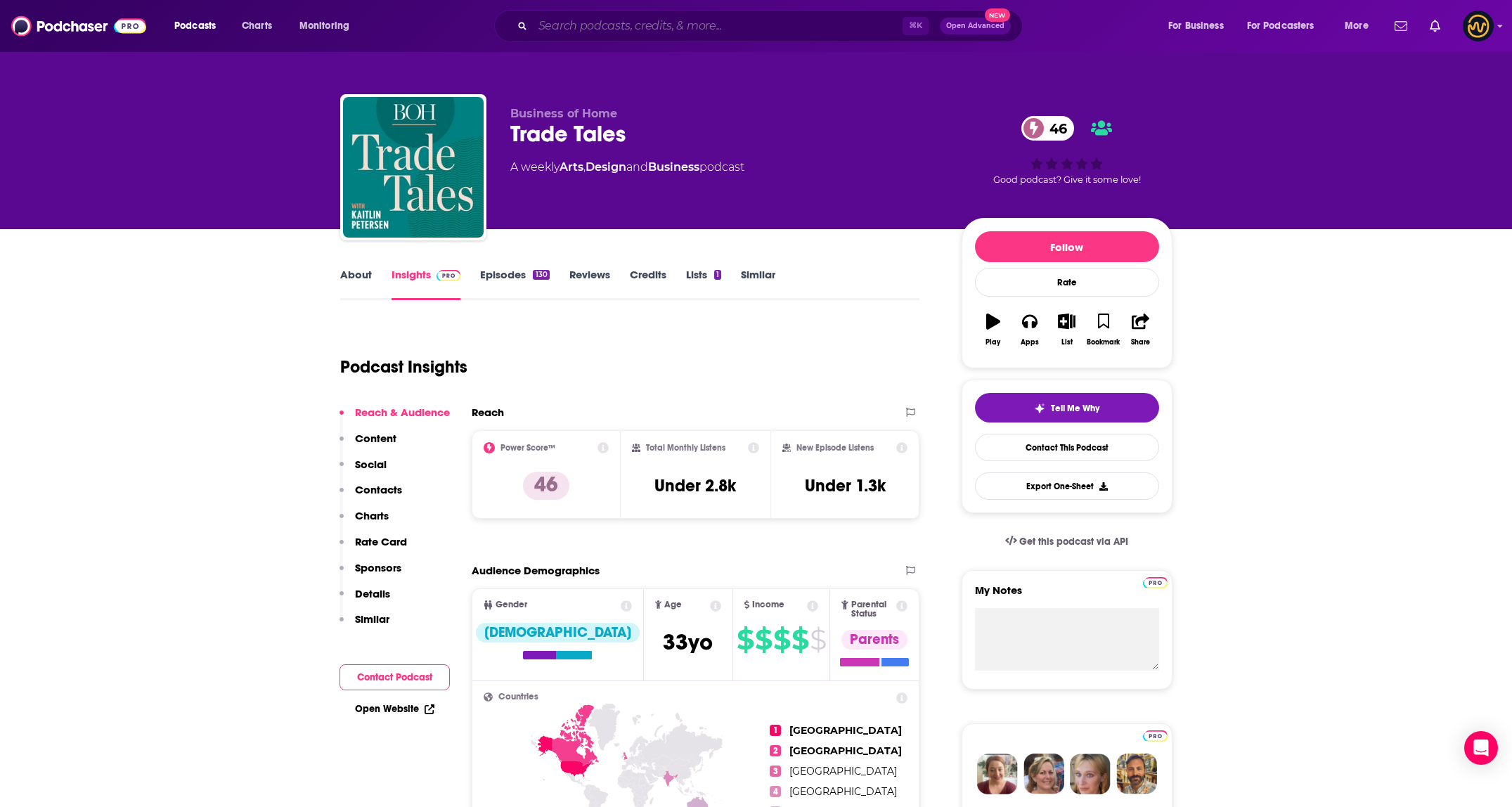
click at [716, 26] on input "Search podcasts, credits, & more..." at bounding box center [718, 26] width 370 height 23
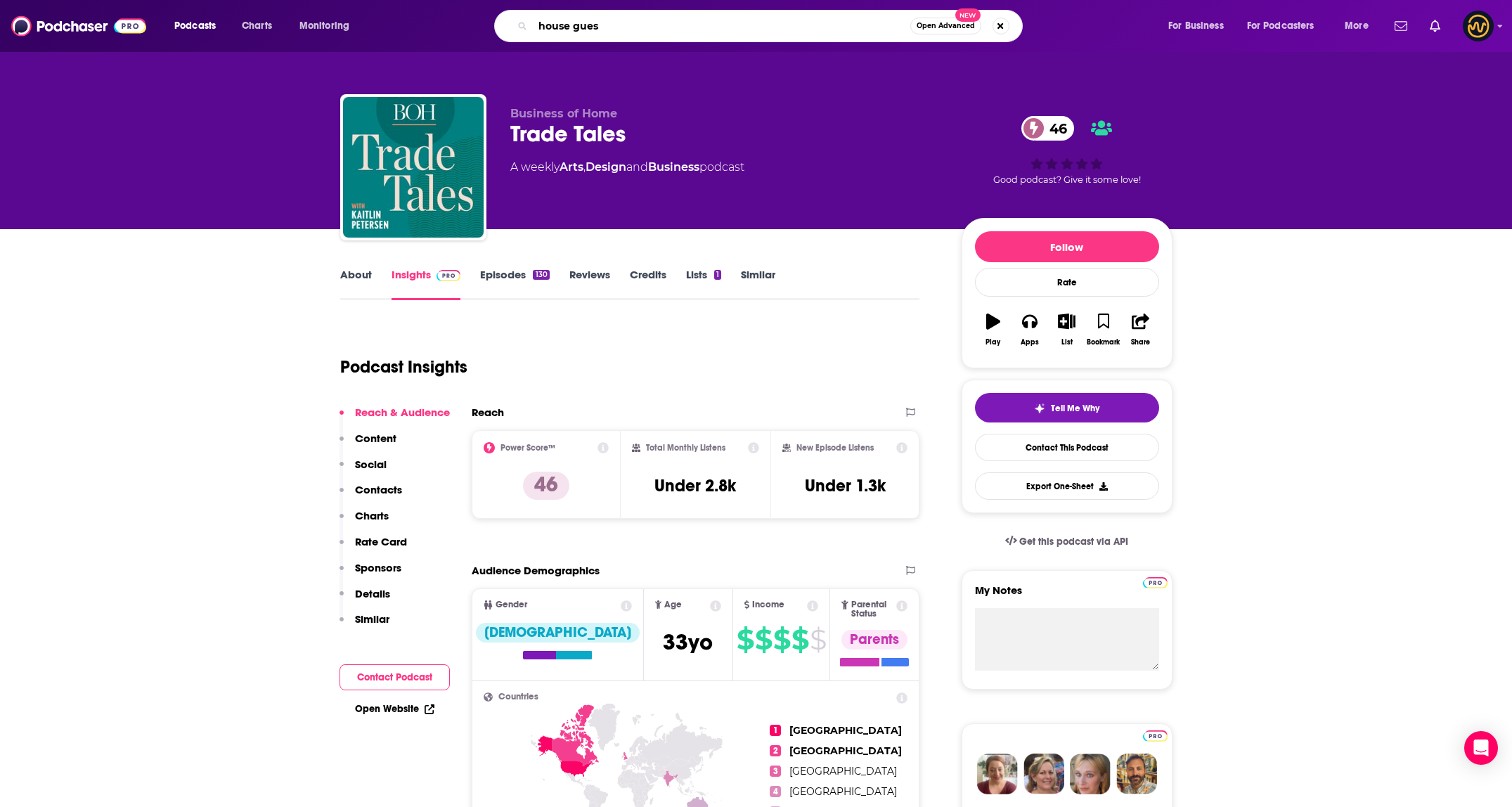
type input "house guest"
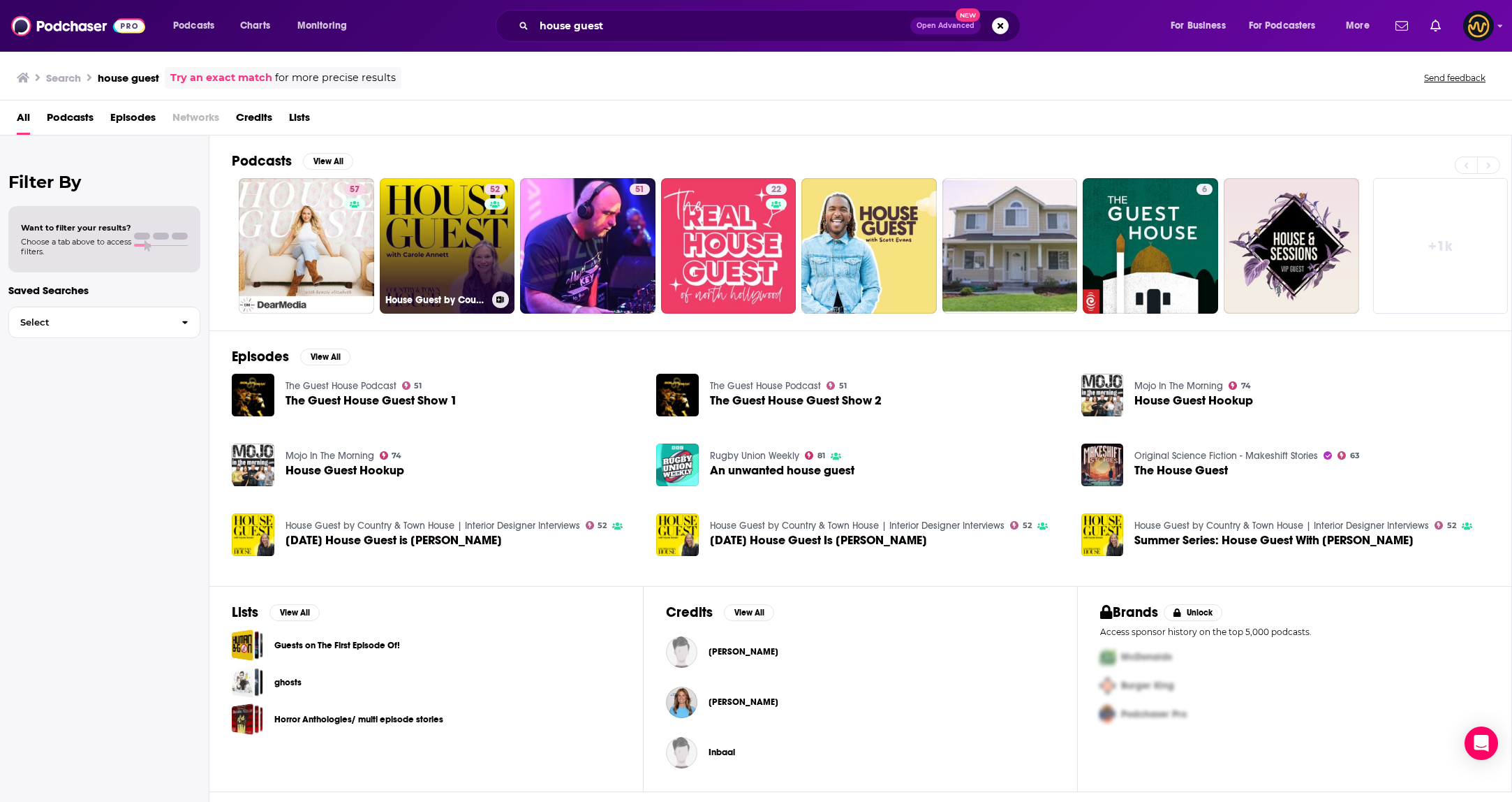
click at [461, 233] on link "52 House Guest by Country & Town House | Interior Designer Interviews" at bounding box center [447, 245] width 136 height 136
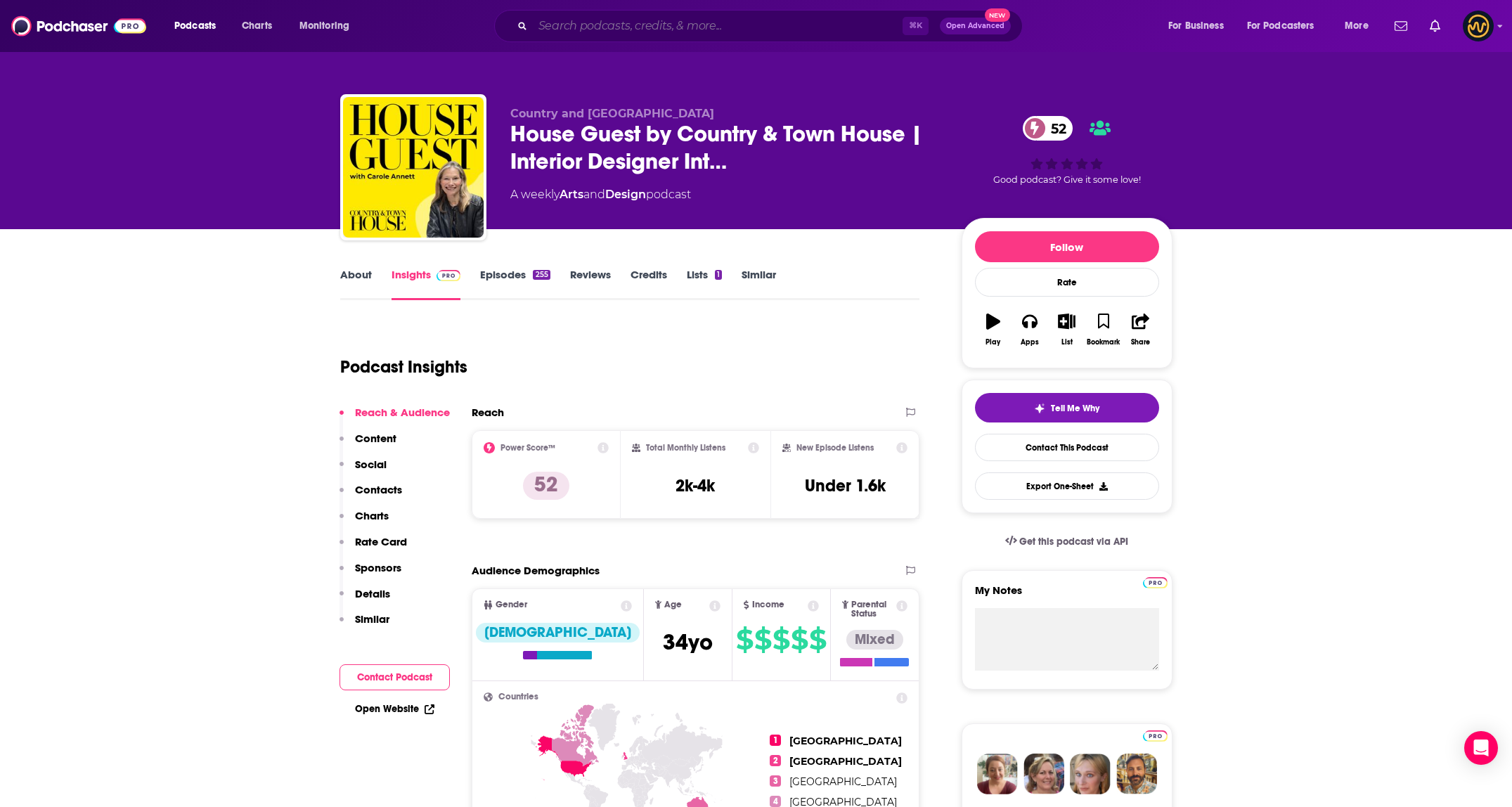
click at [562, 32] on input "Search podcasts, credits, & more..." at bounding box center [718, 26] width 370 height 23
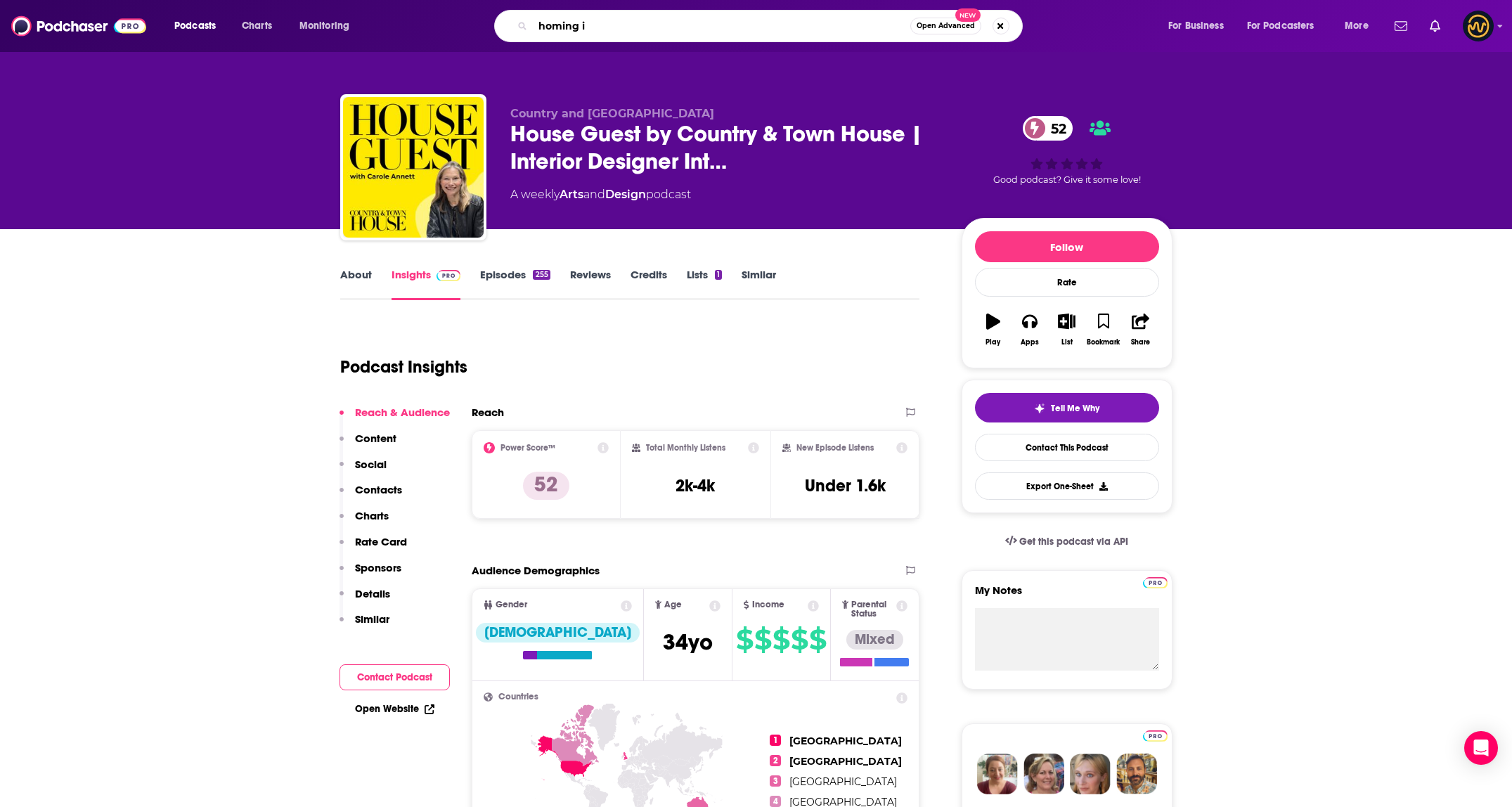
type input "homing in"
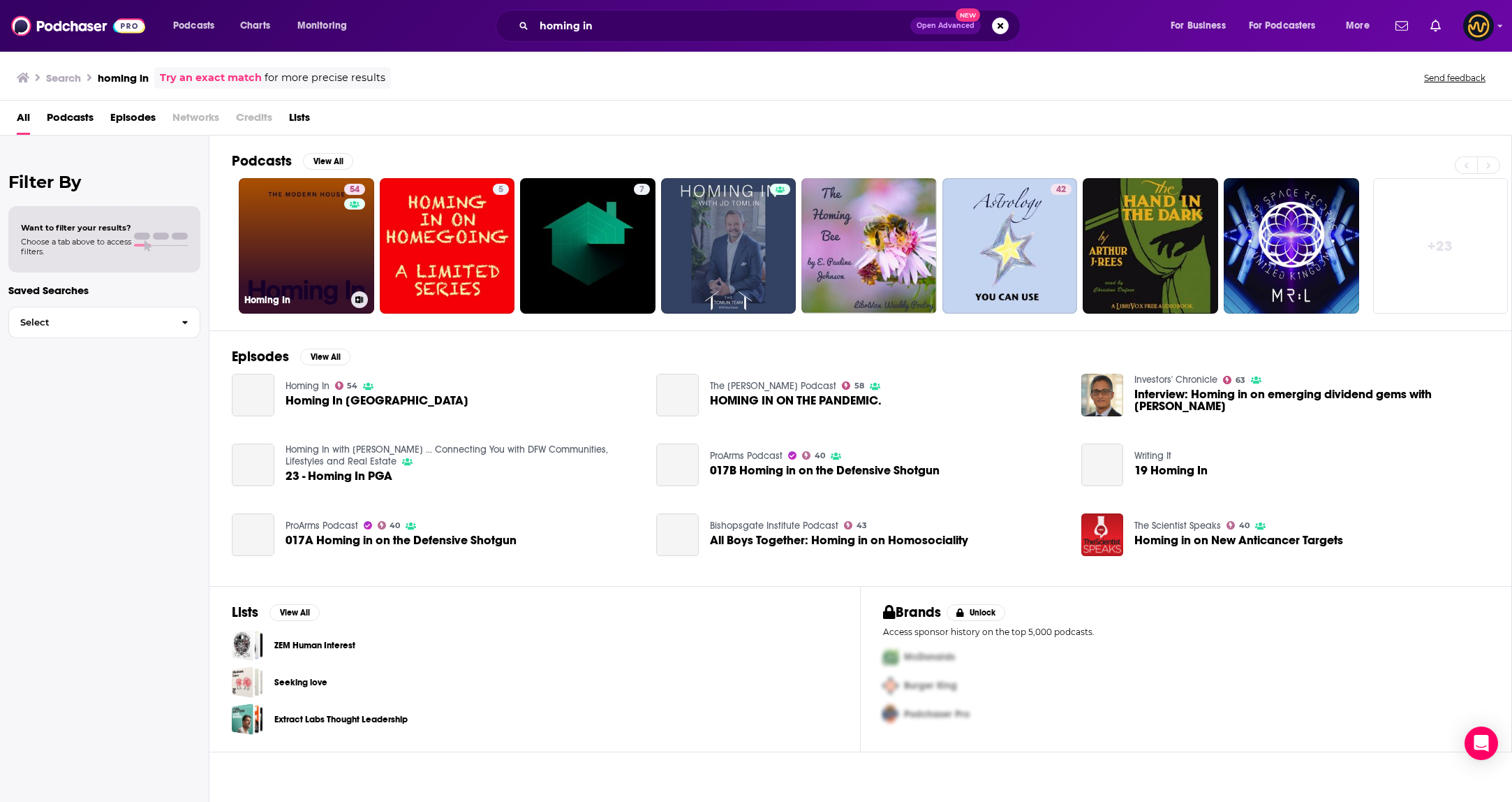
click at [307, 240] on link "54 Homing In" at bounding box center [306, 245] width 136 height 136
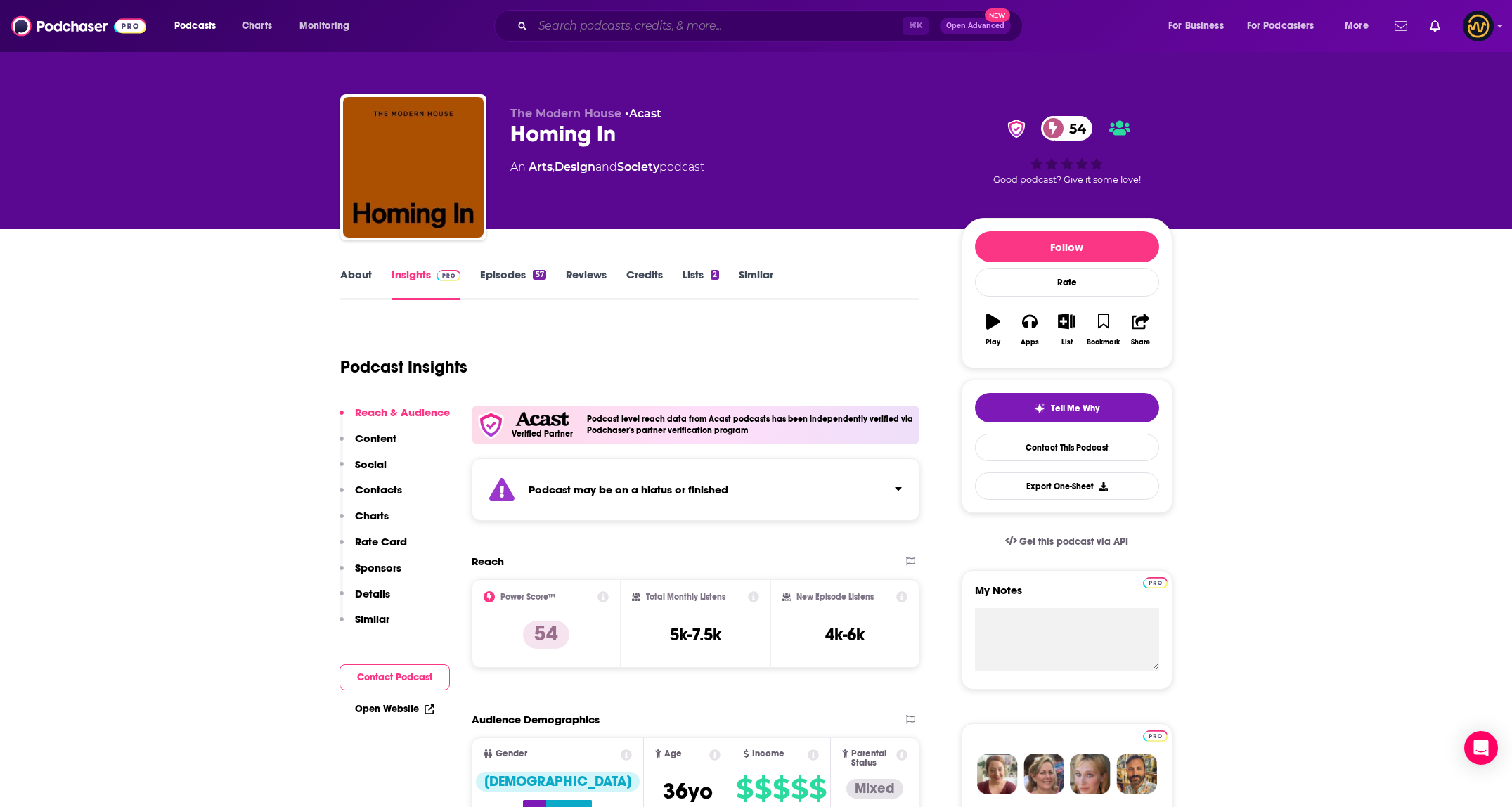
click at [620, 24] on input "Search podcasts, credits, & more..." at bounding box center [718, 26] width 370 height 23
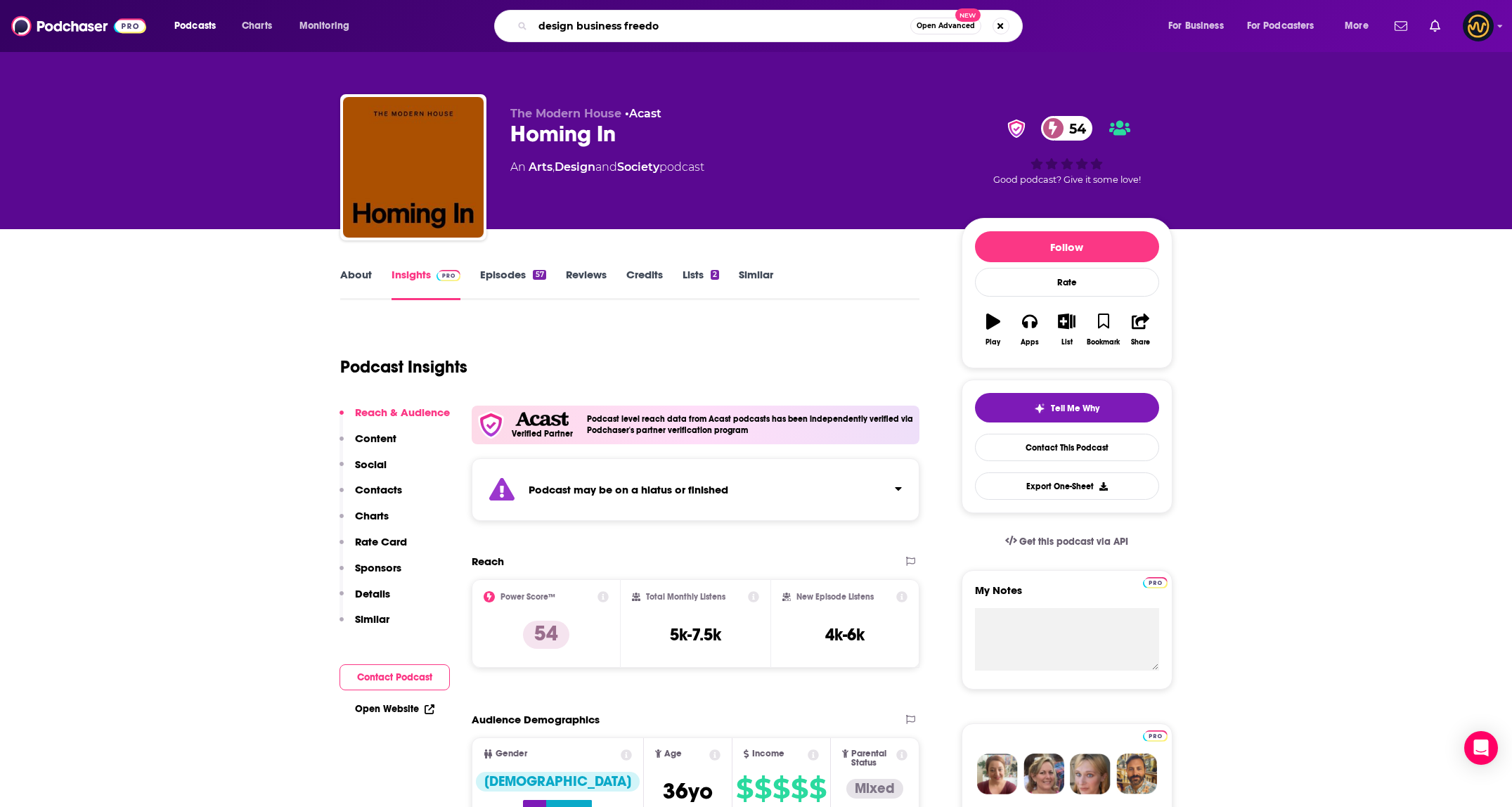
type input "design business freedom"
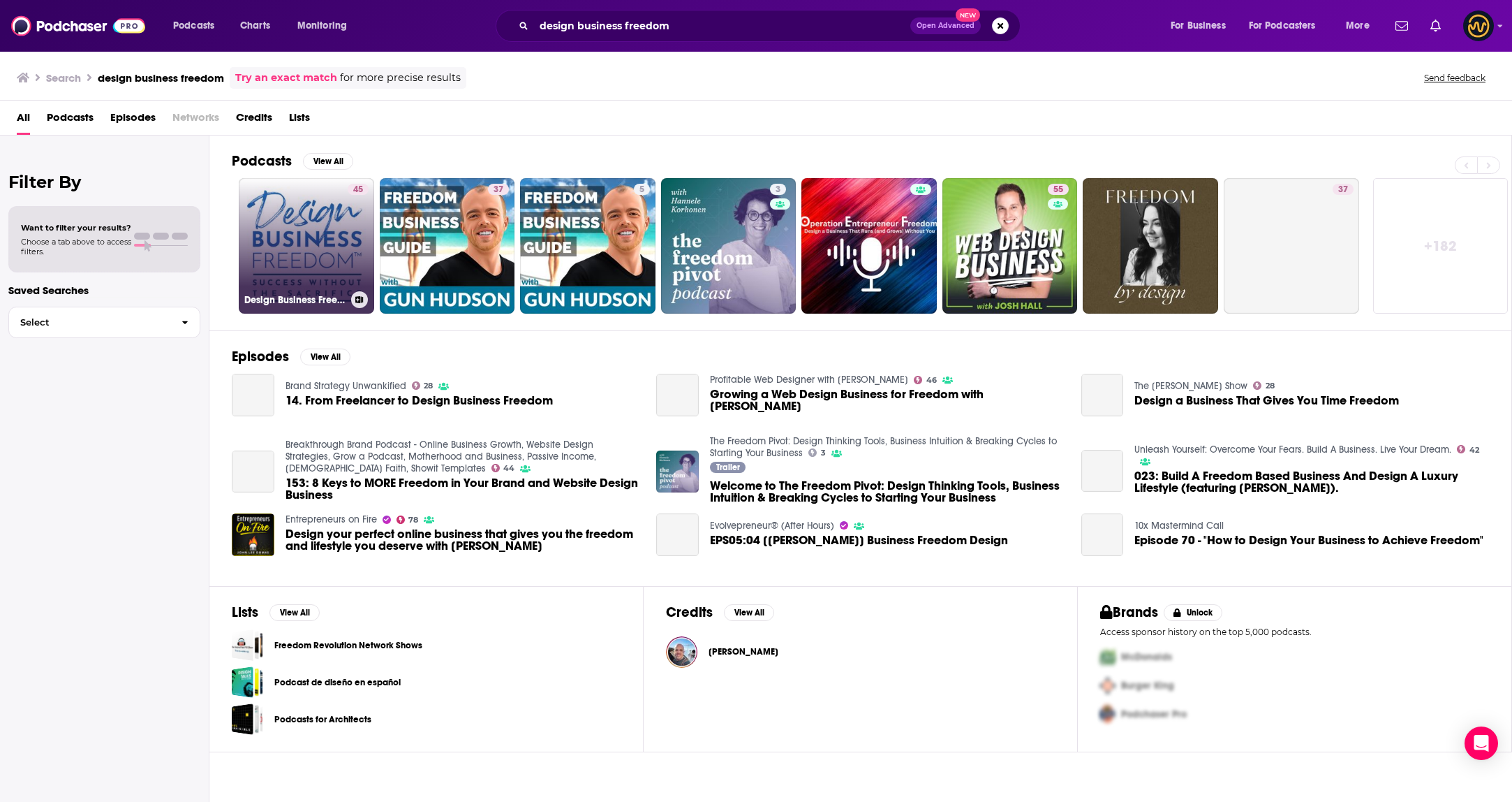
click at [269, 223] on link "45 Design Business Freedom" at bounding box center [306, 245] width 136 height 136
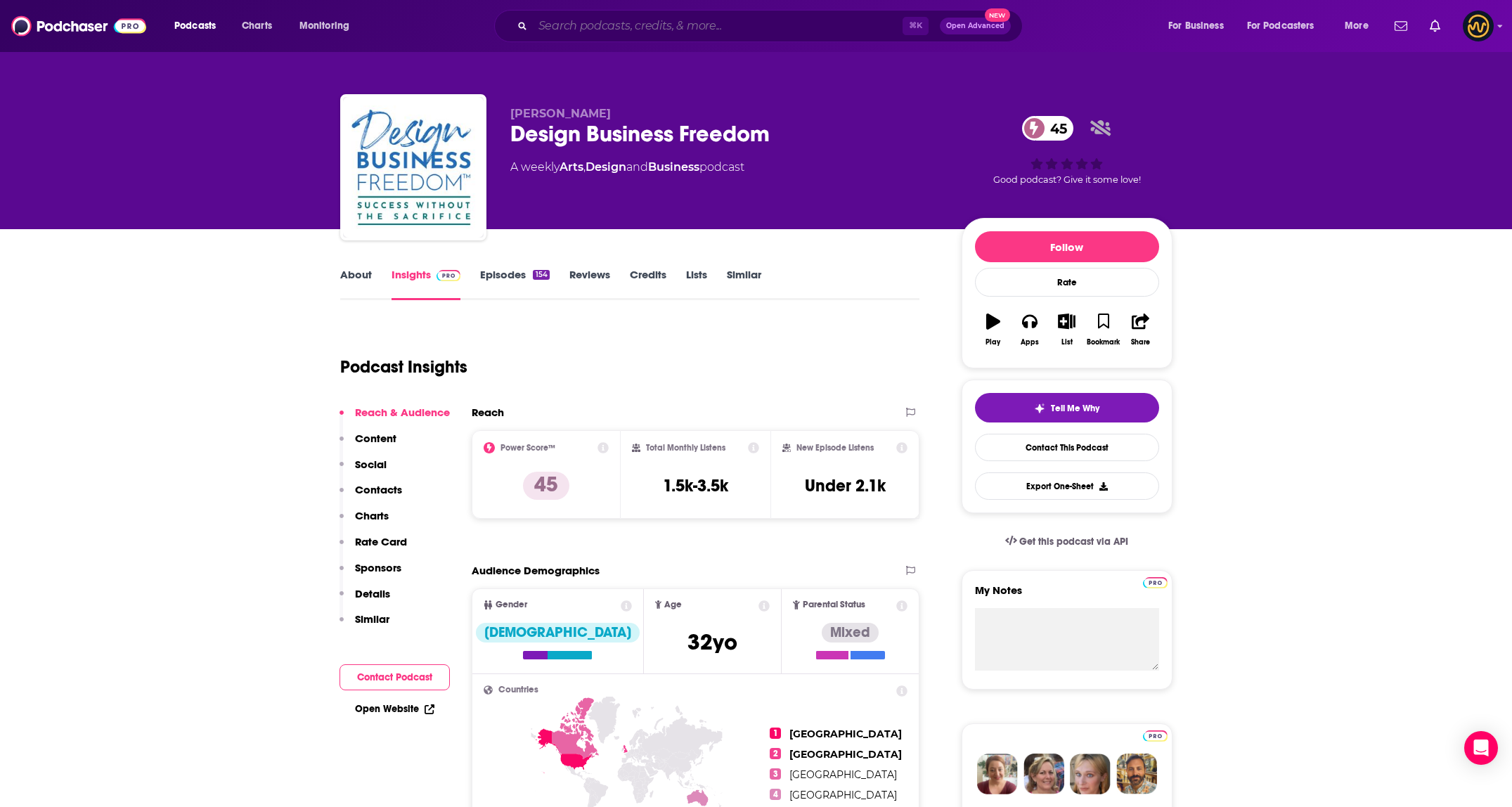
click at [651, 19] on input "Search podcasts, credits, & more..." at bounding box center [718, 26] width 370 height 23
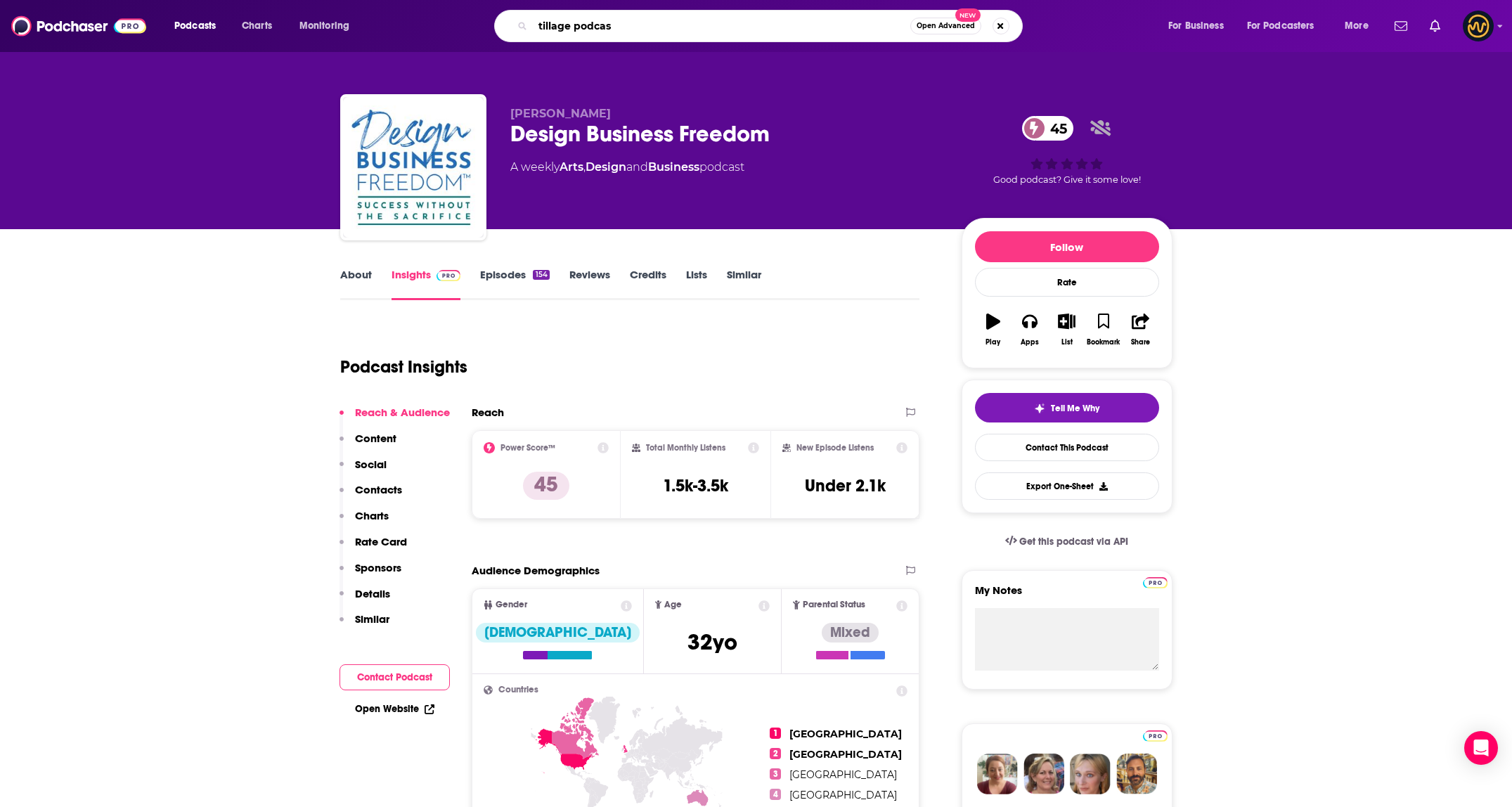
type input "tillage podcast"
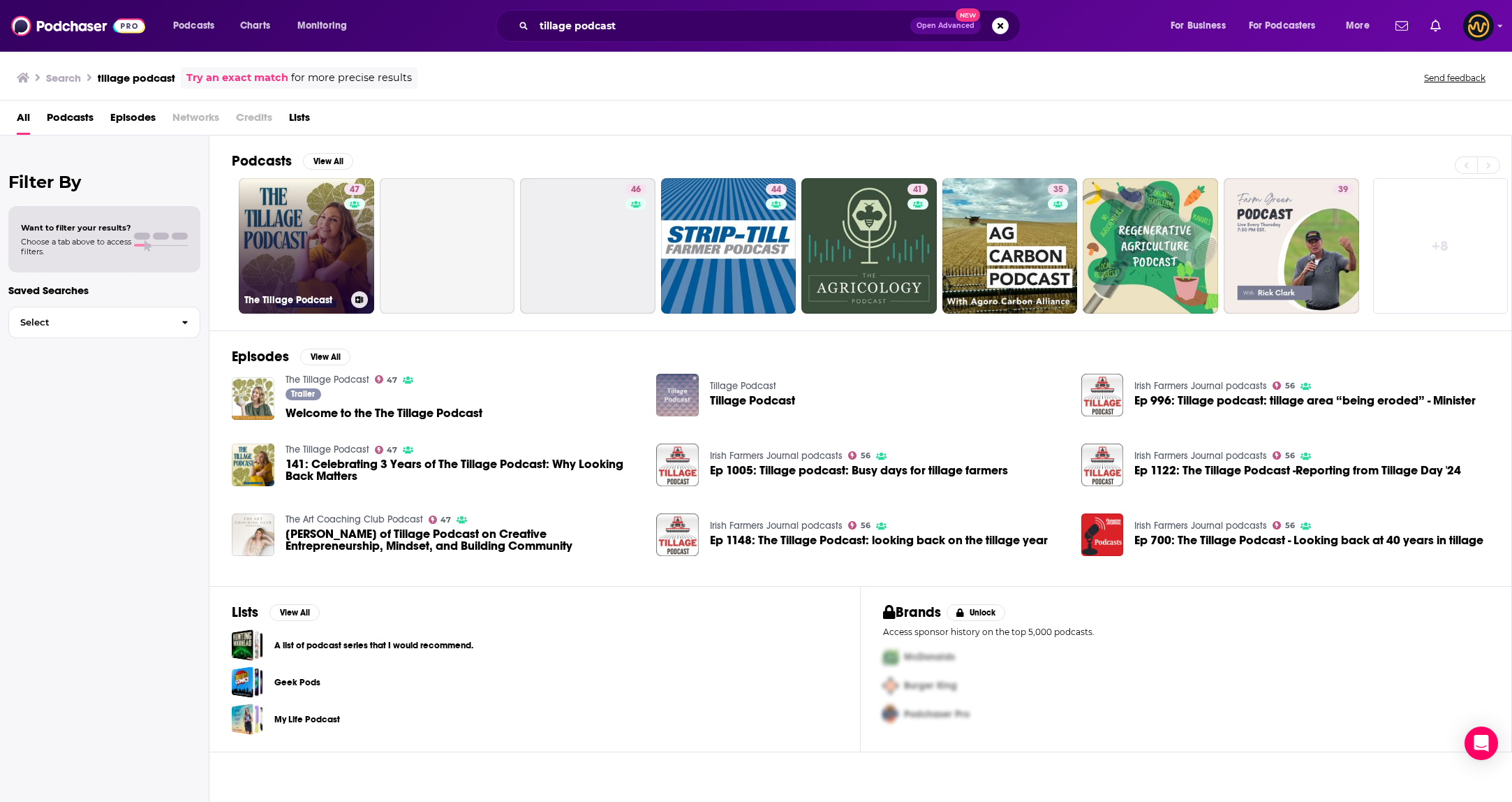
click at [304, 267] on link "47 The Tillage Podcast" at bounding box center [306, 245] width 136 height 136
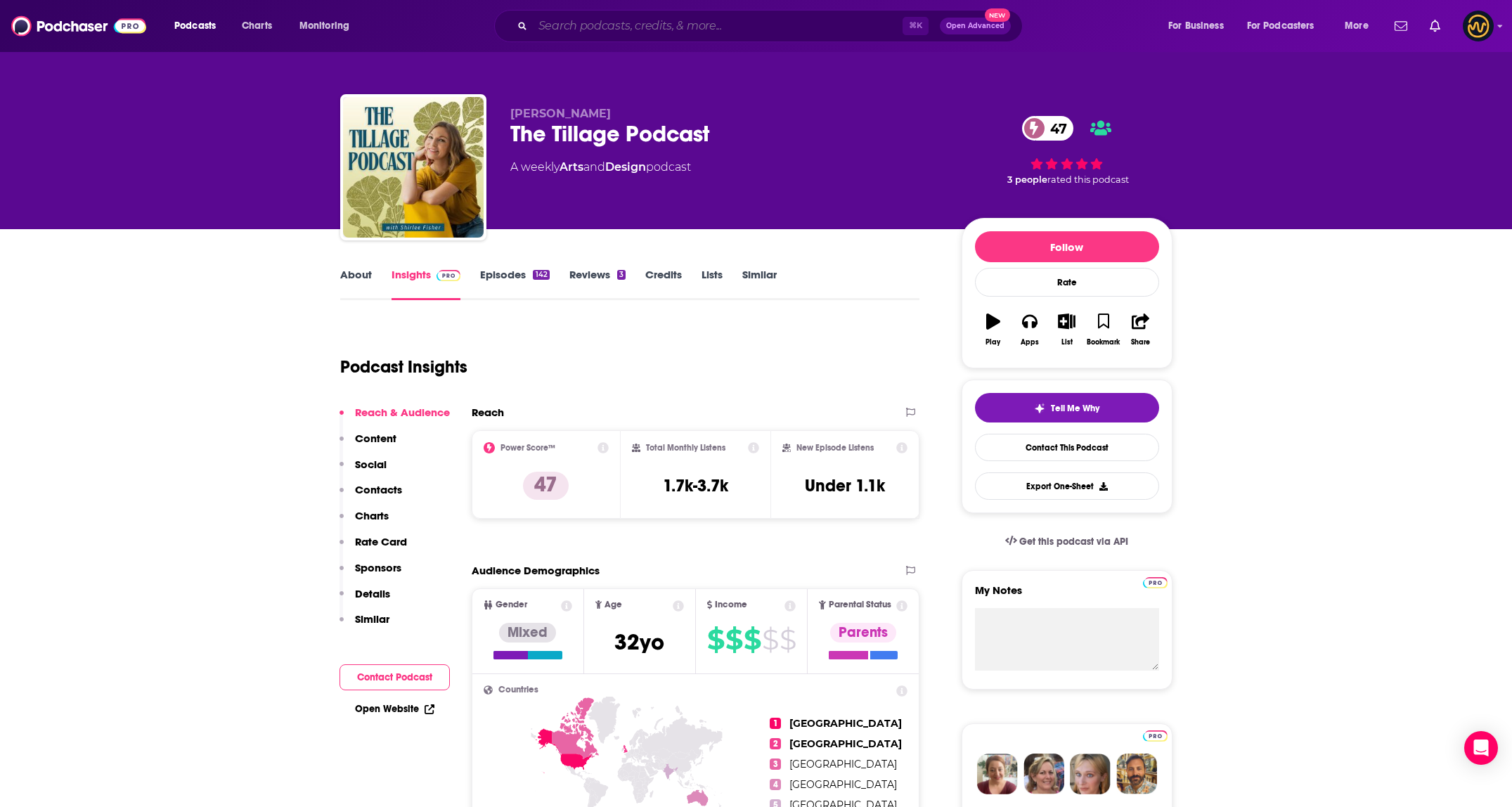
click at [608, 31] on input "Search podcasts, credits, & more..." at bounding box center [718, 26] width 370 height 23
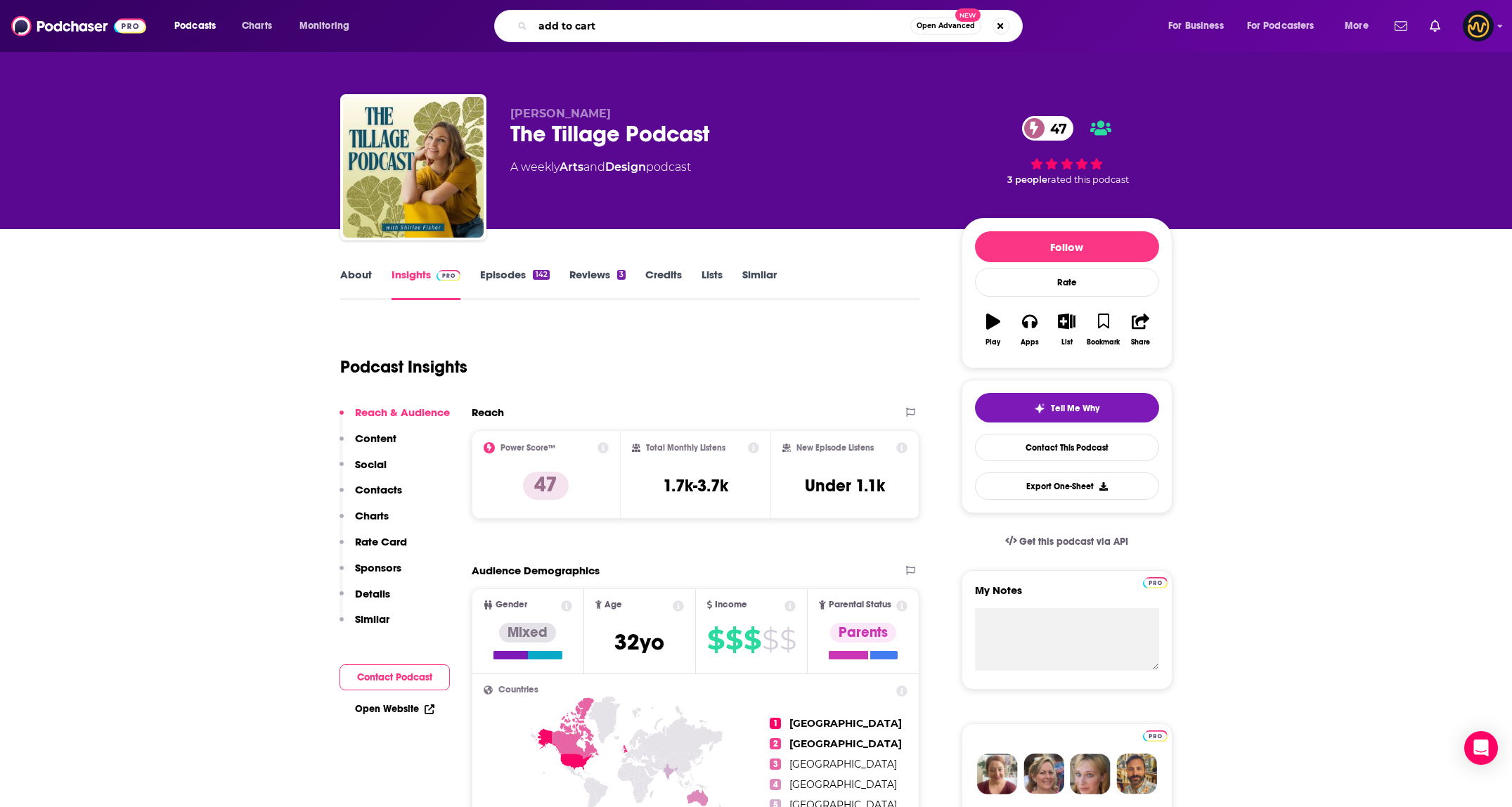
type input "add to cart"
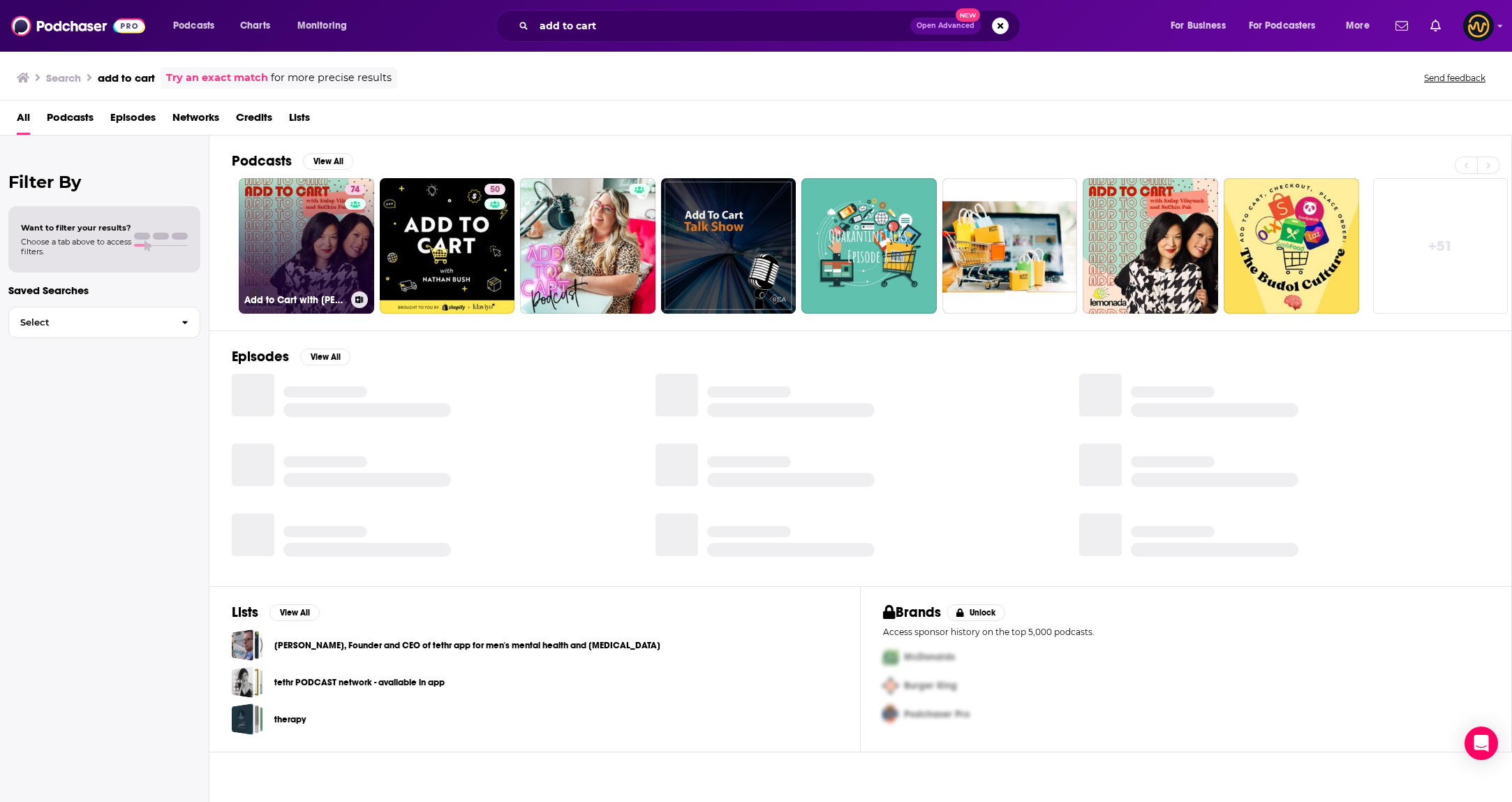
click at [322, 292] on div "Add to Cart with Kulap Vilaysack & SuChin Pak" at bounding box center [306, 300] width 125 height 17
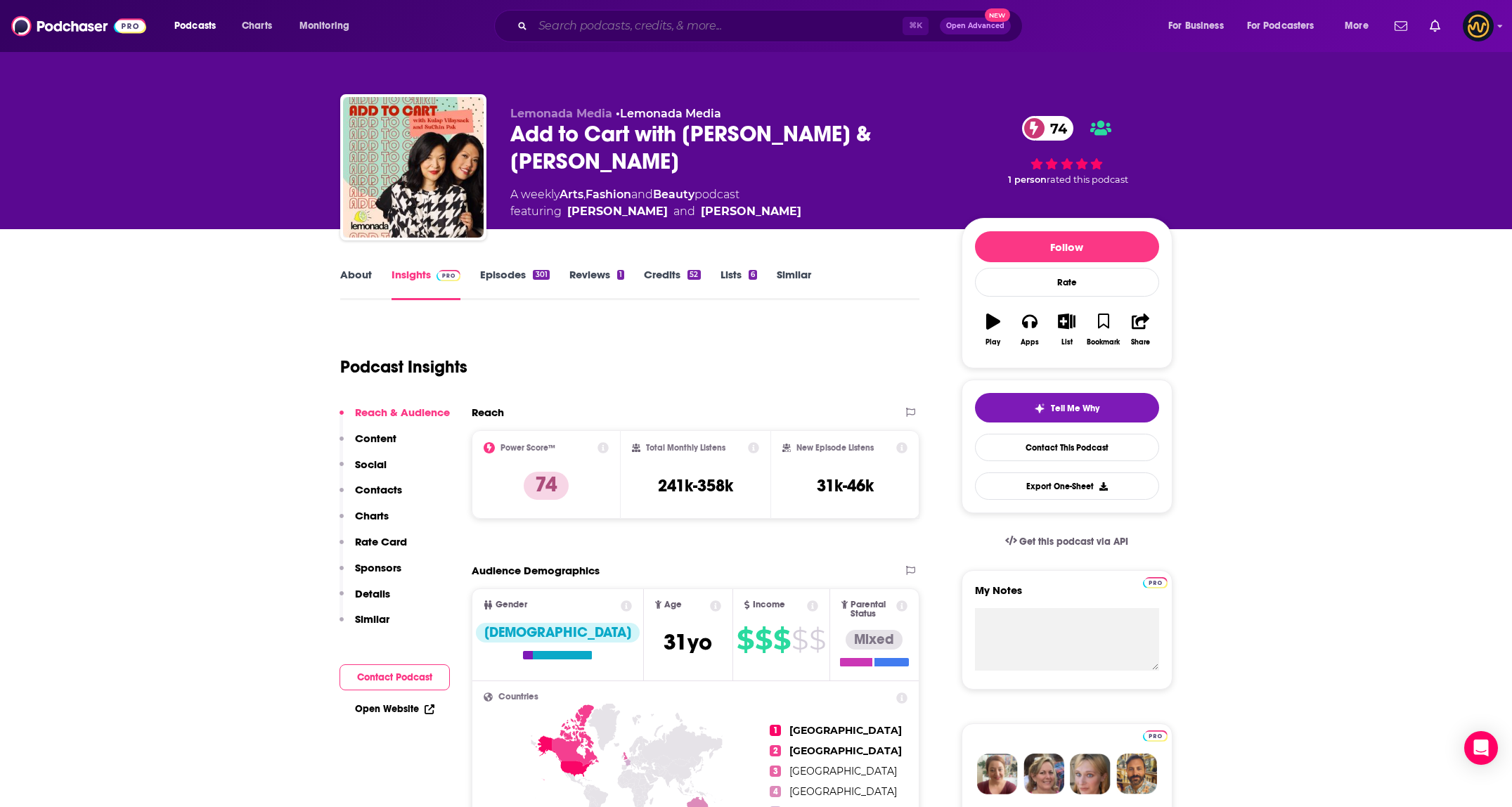
click at [683, 20] on input "Search podcasts, credits, & more..." at bounding box center [718, 26] width 370 height 23
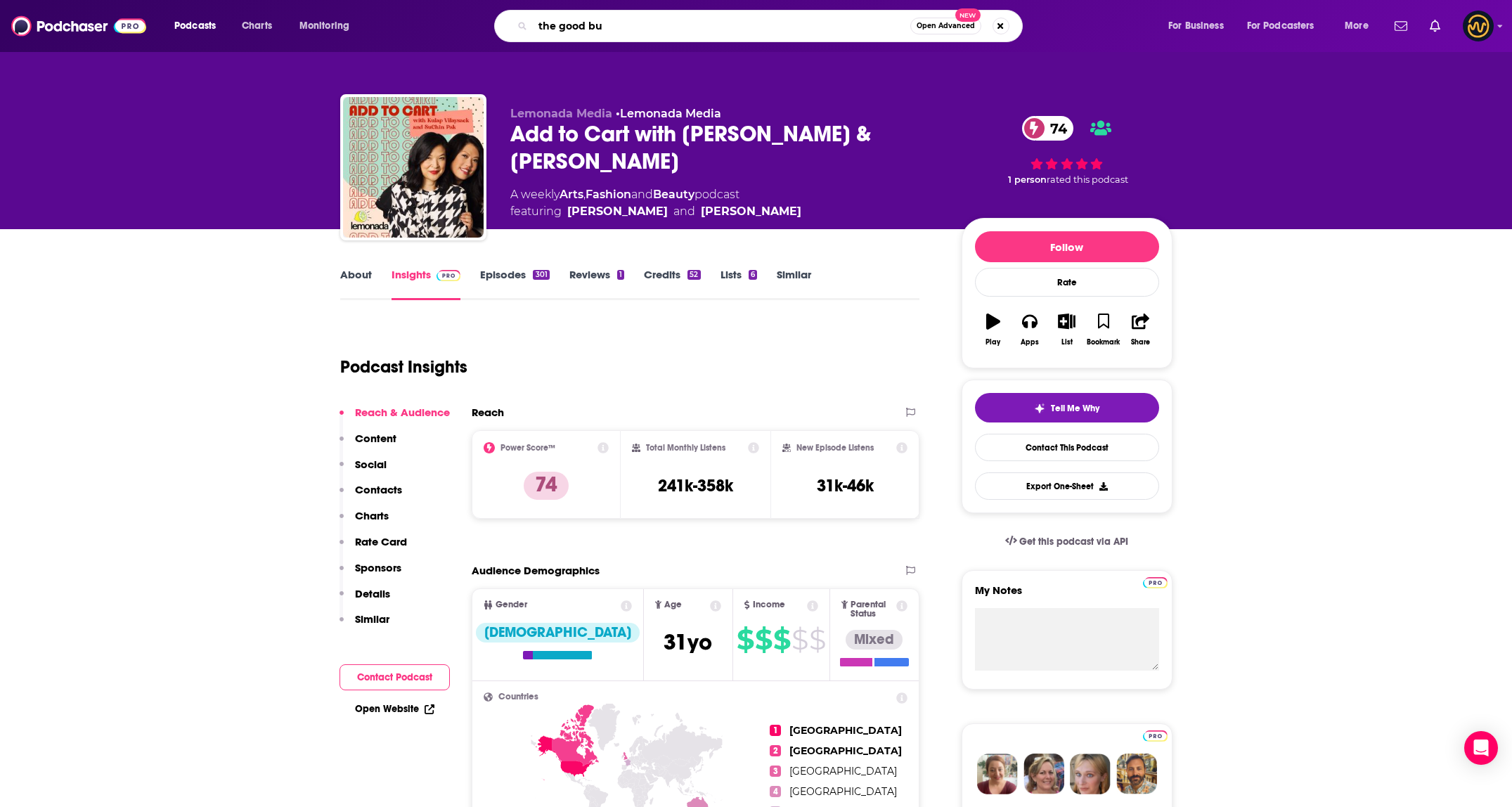
type input "the good buy"
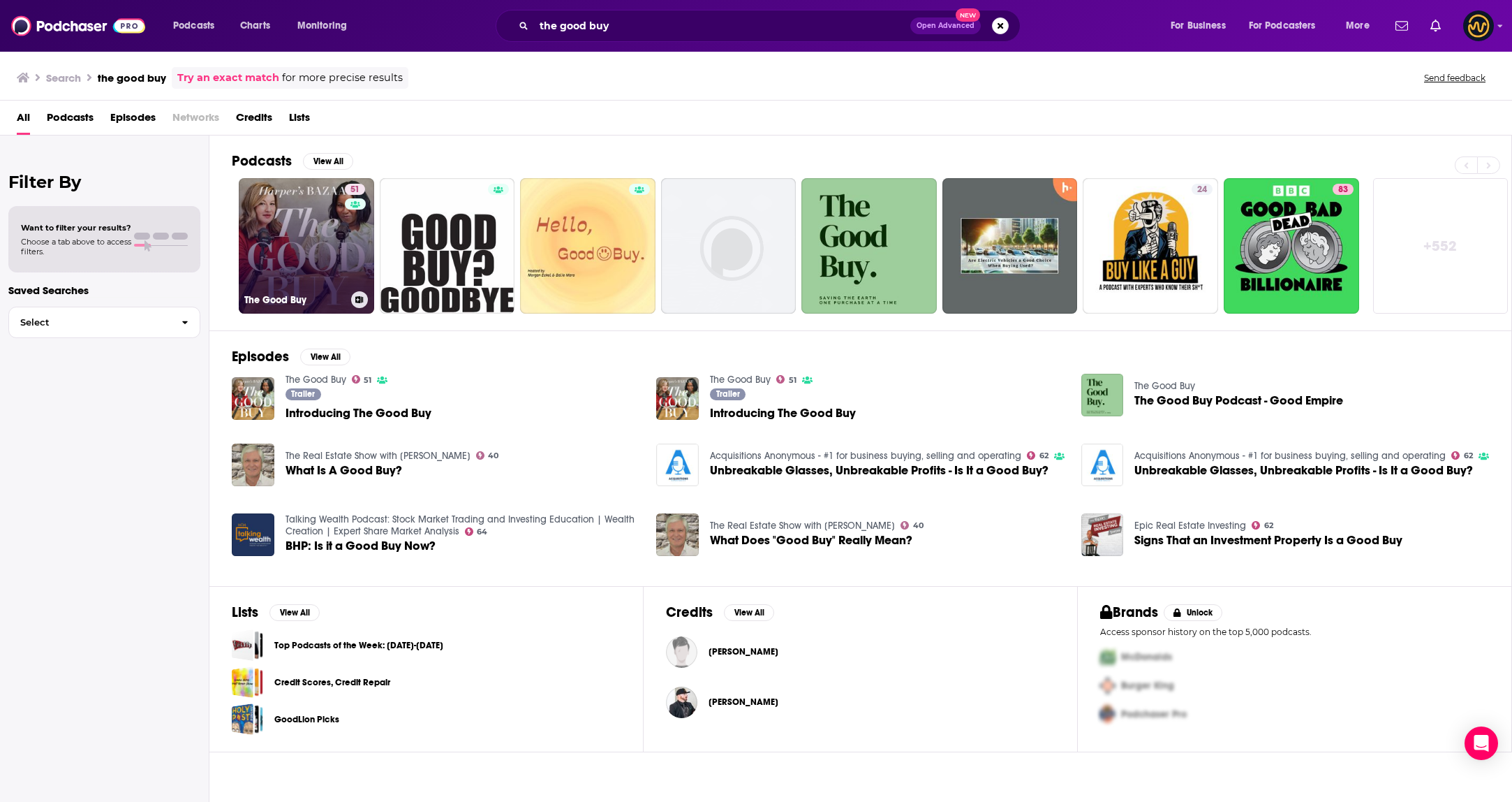
click at [325, 269] on link "51 The Good Buy" at bounding box center [306, 245] width 136 height 136
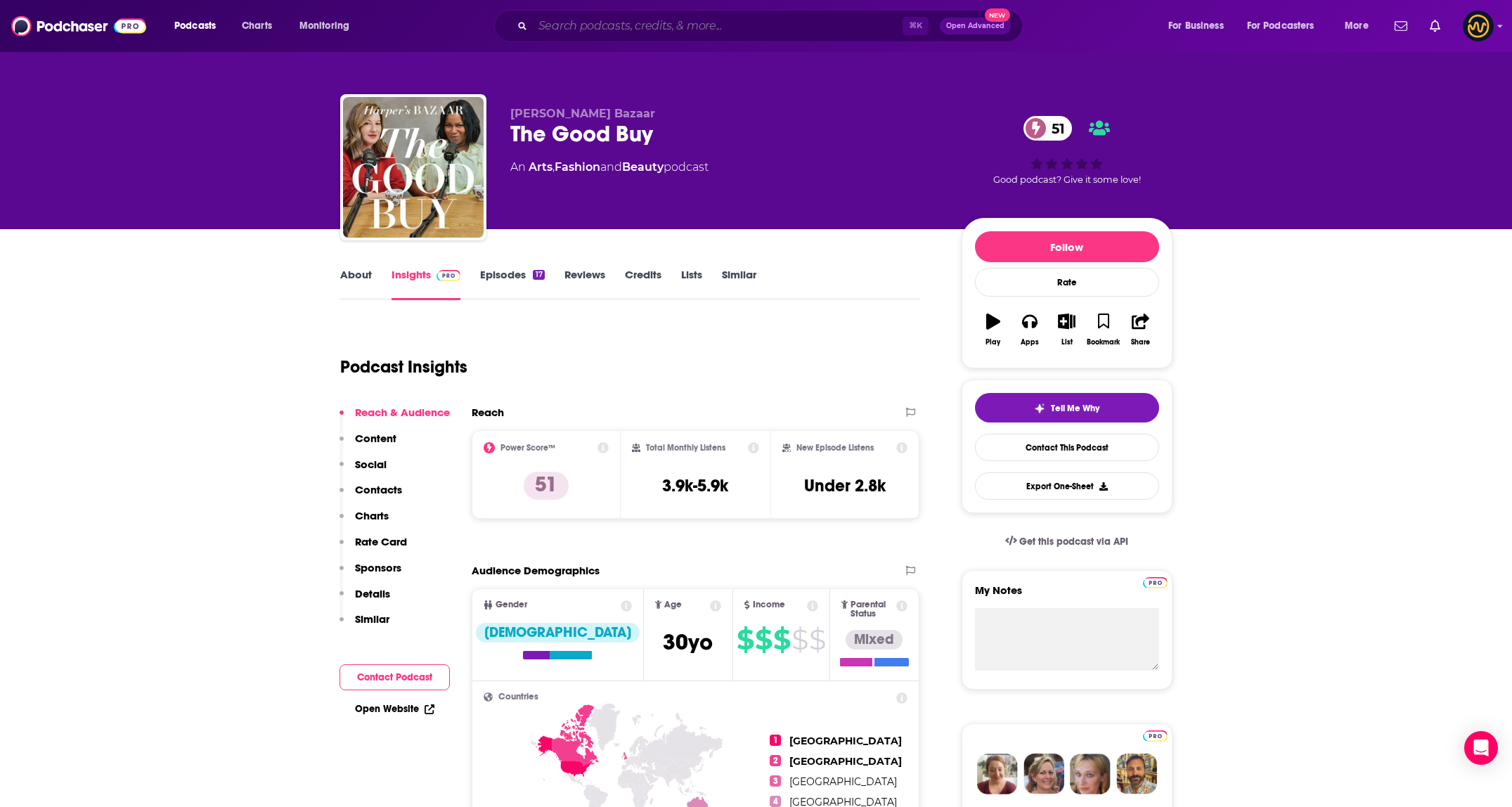
click at [693, 23] on input "Search podcasts, credits, & more..." at bounding box center [718, 26] width 370 height 23
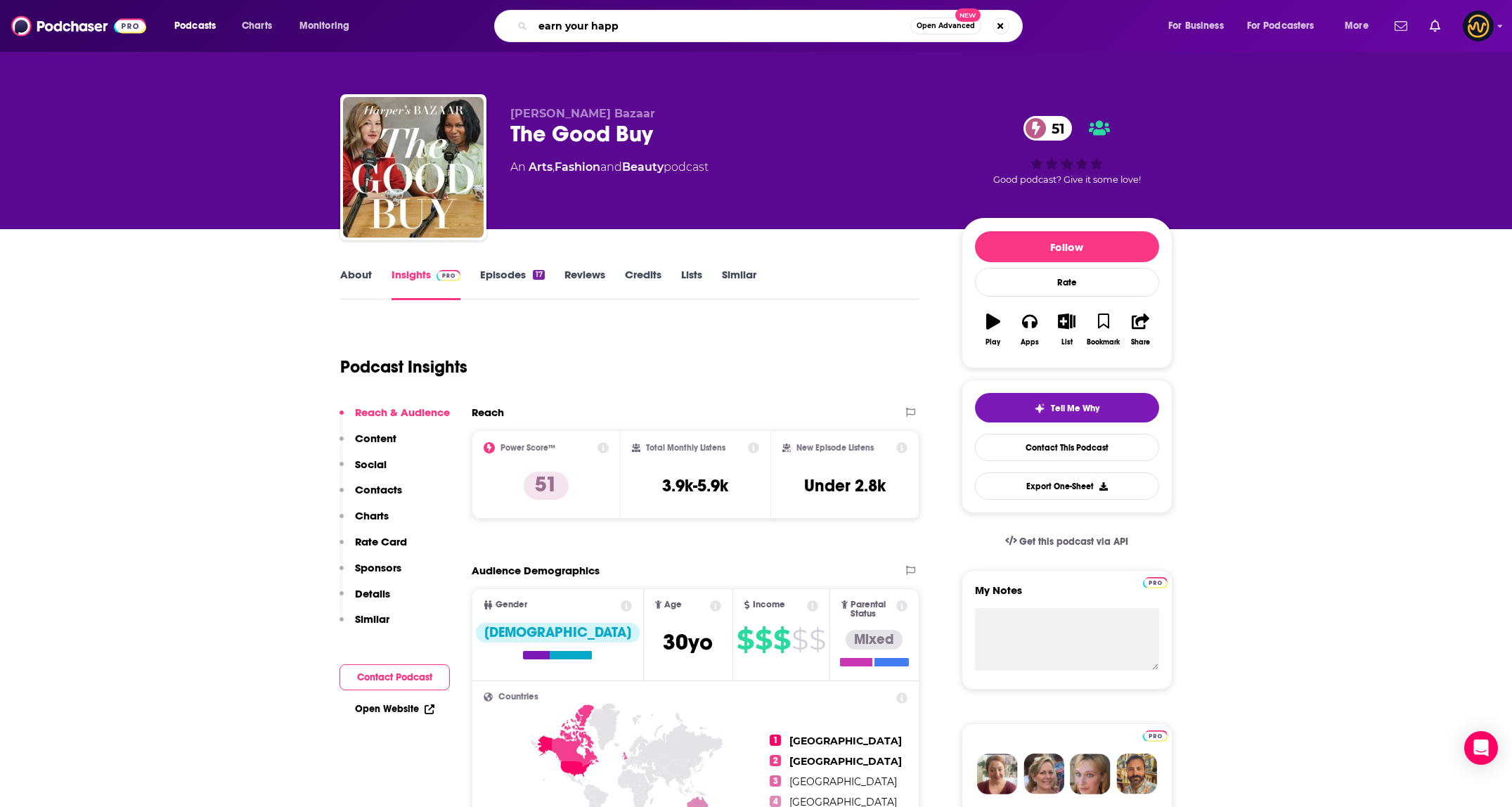
type input "earn your happy"
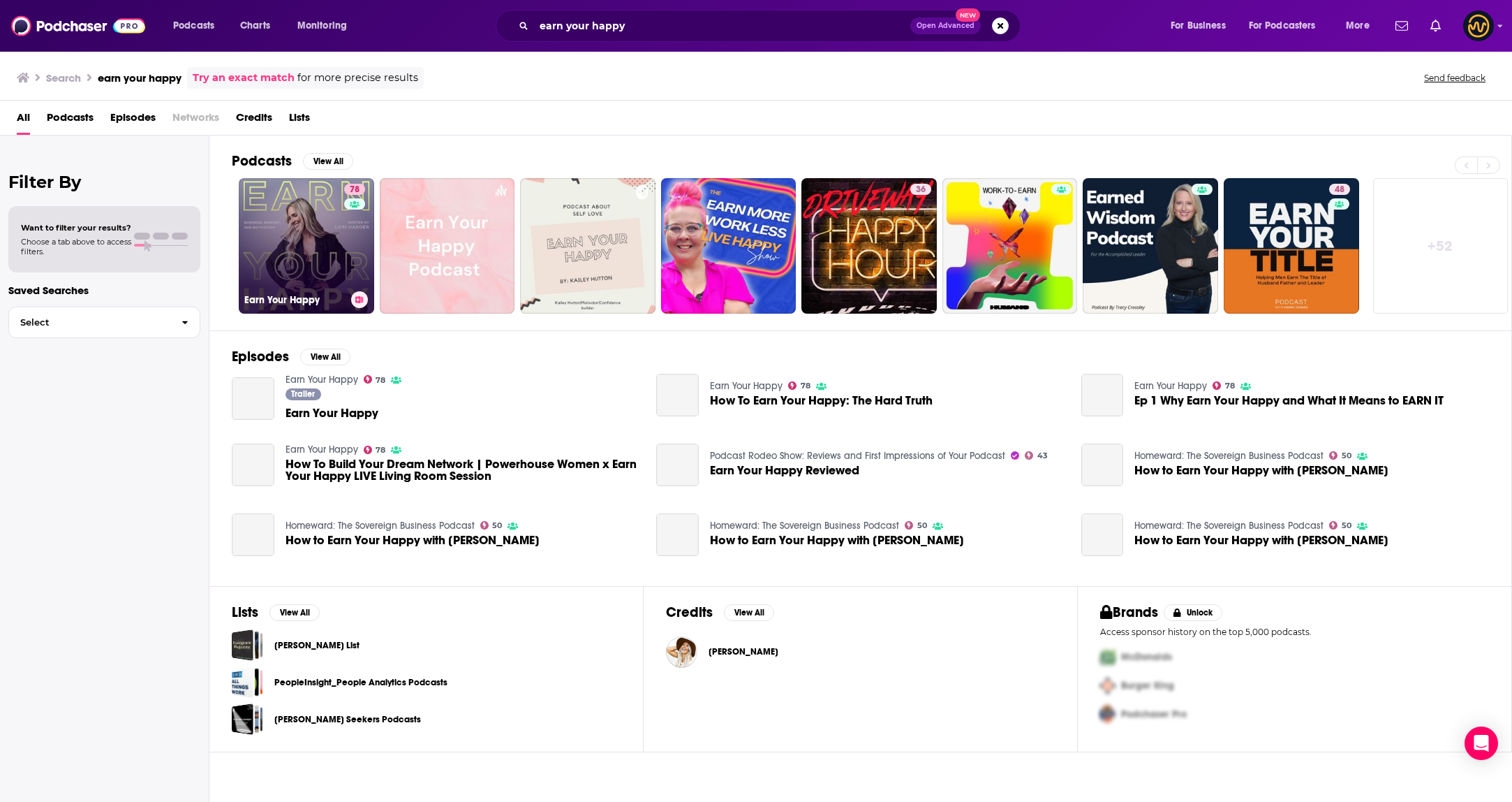
click at [286, 220] on link "78 Earn Your Happy" at bounding box center [306, 245] width 136 height 136
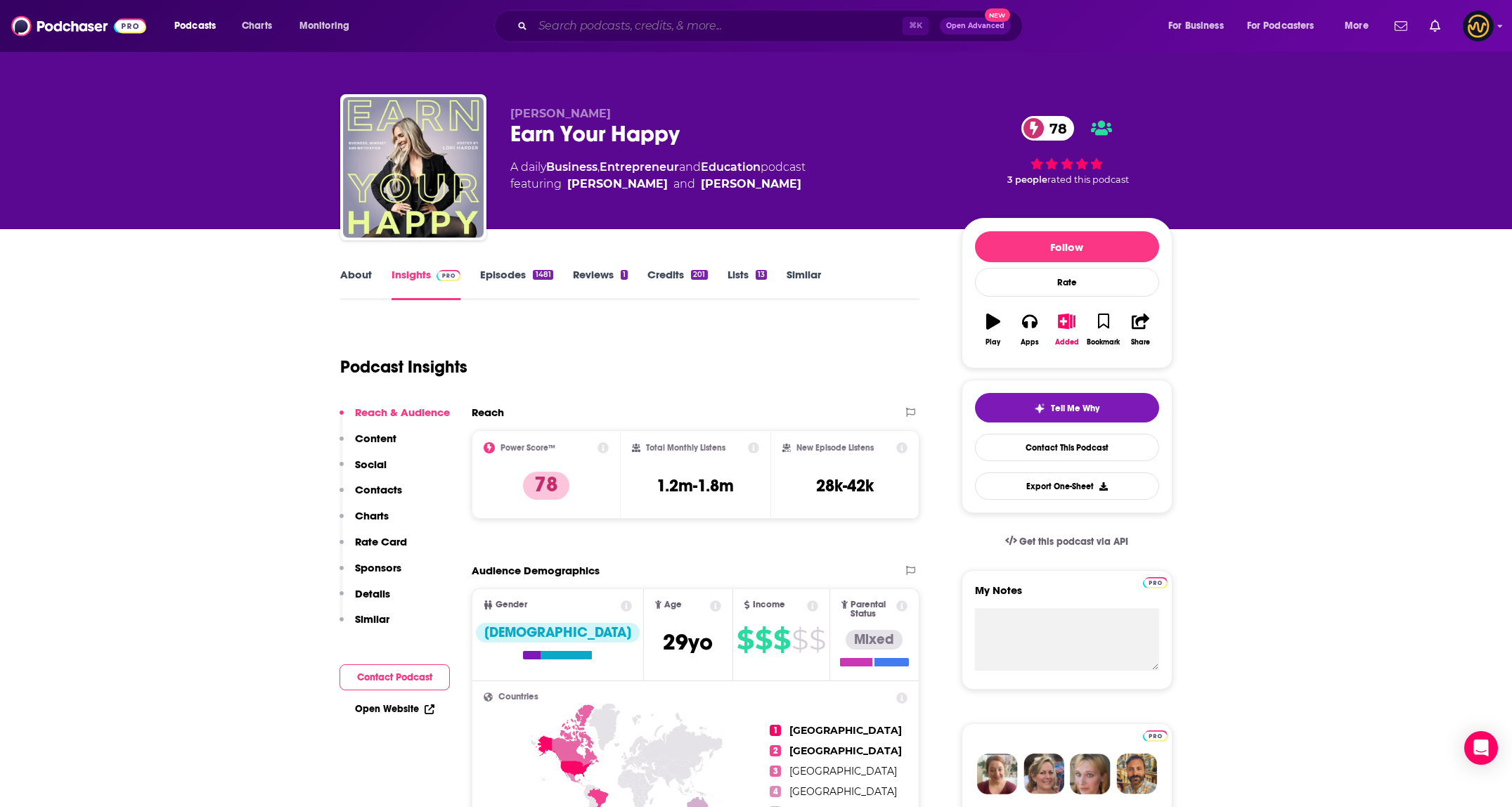
click at [726, 16] on input "Search podcasts, credits, & more..." at bounding box center [718, 26] width 370 height 23
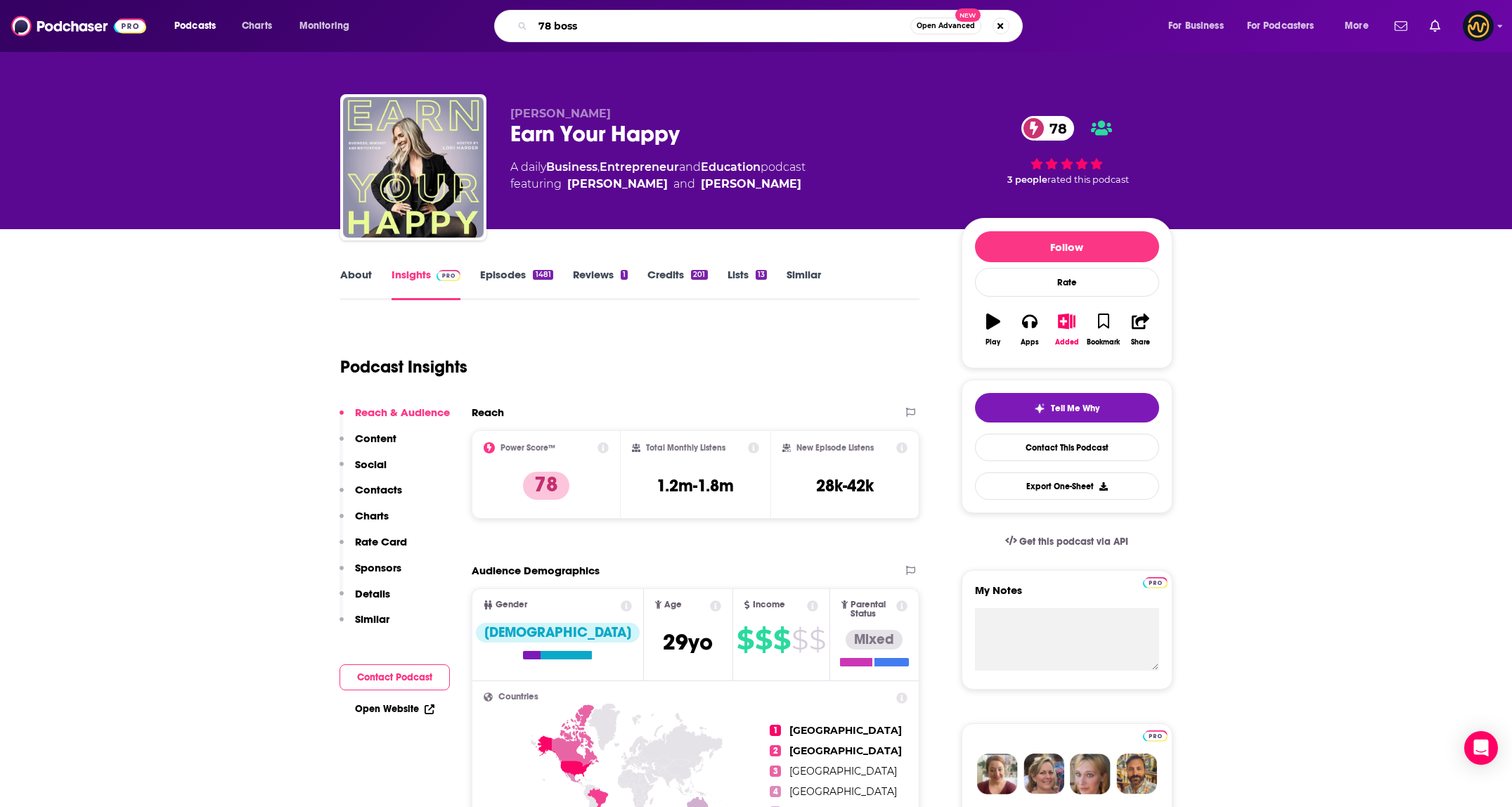
type input "78"
type input "bossbab"
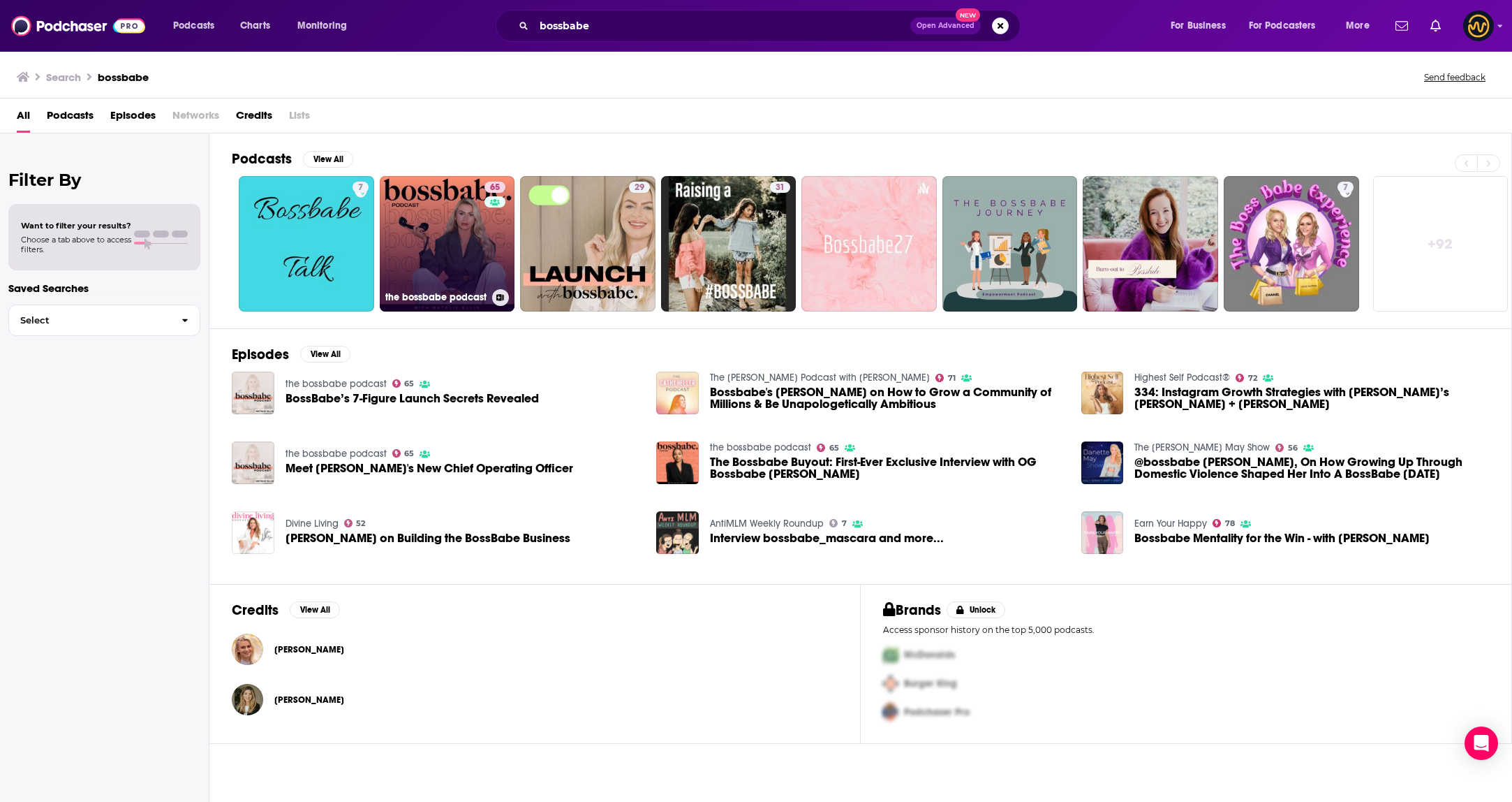
click at [408, 260] on link "65 the bossbabe podcast" at bounding box center [447, 244] width 136 height 136
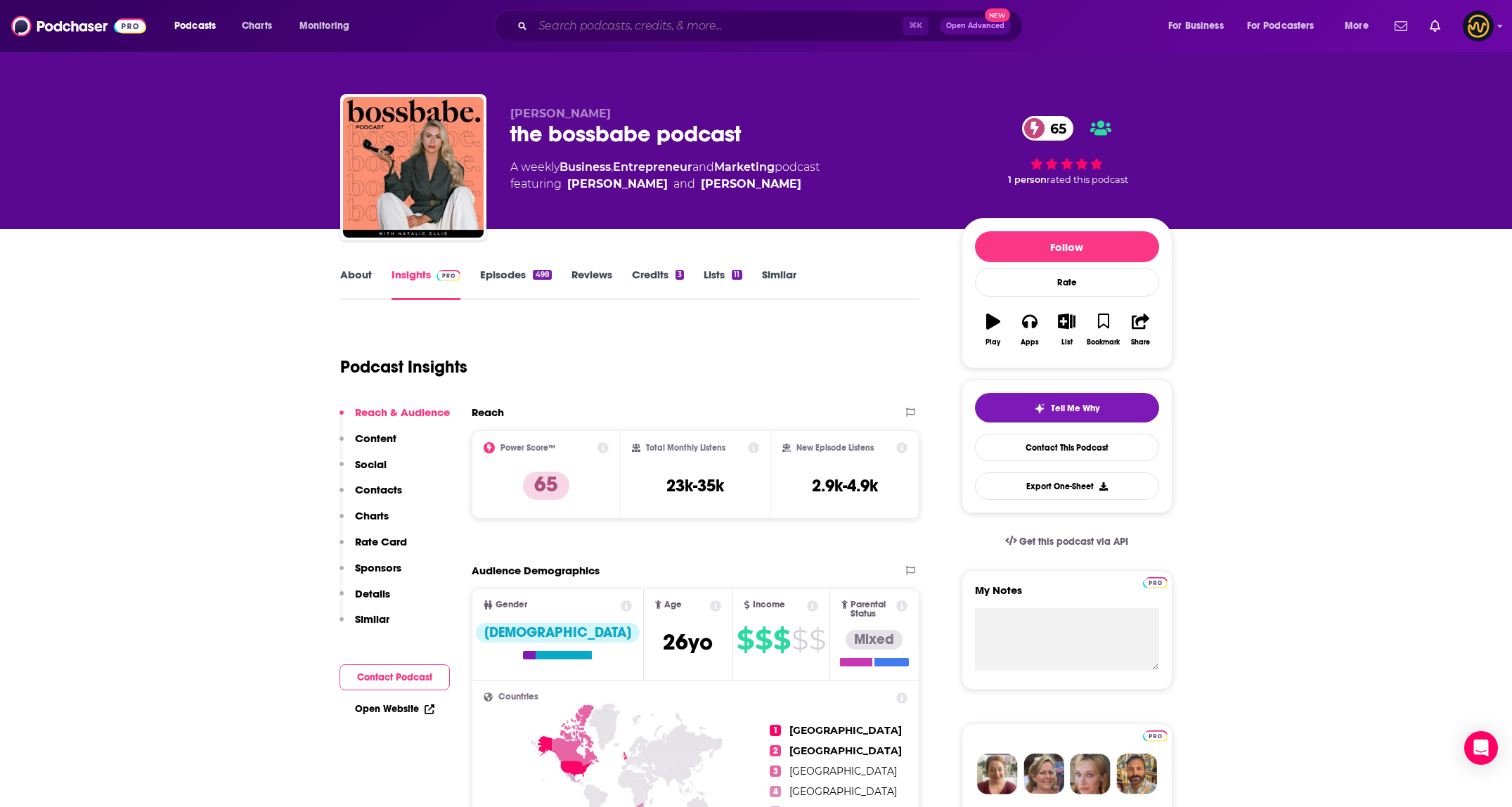
click at [623, 23] on input "Search podcasts, credits, & more..." at bounding box center [718, 26] width 370 height 23
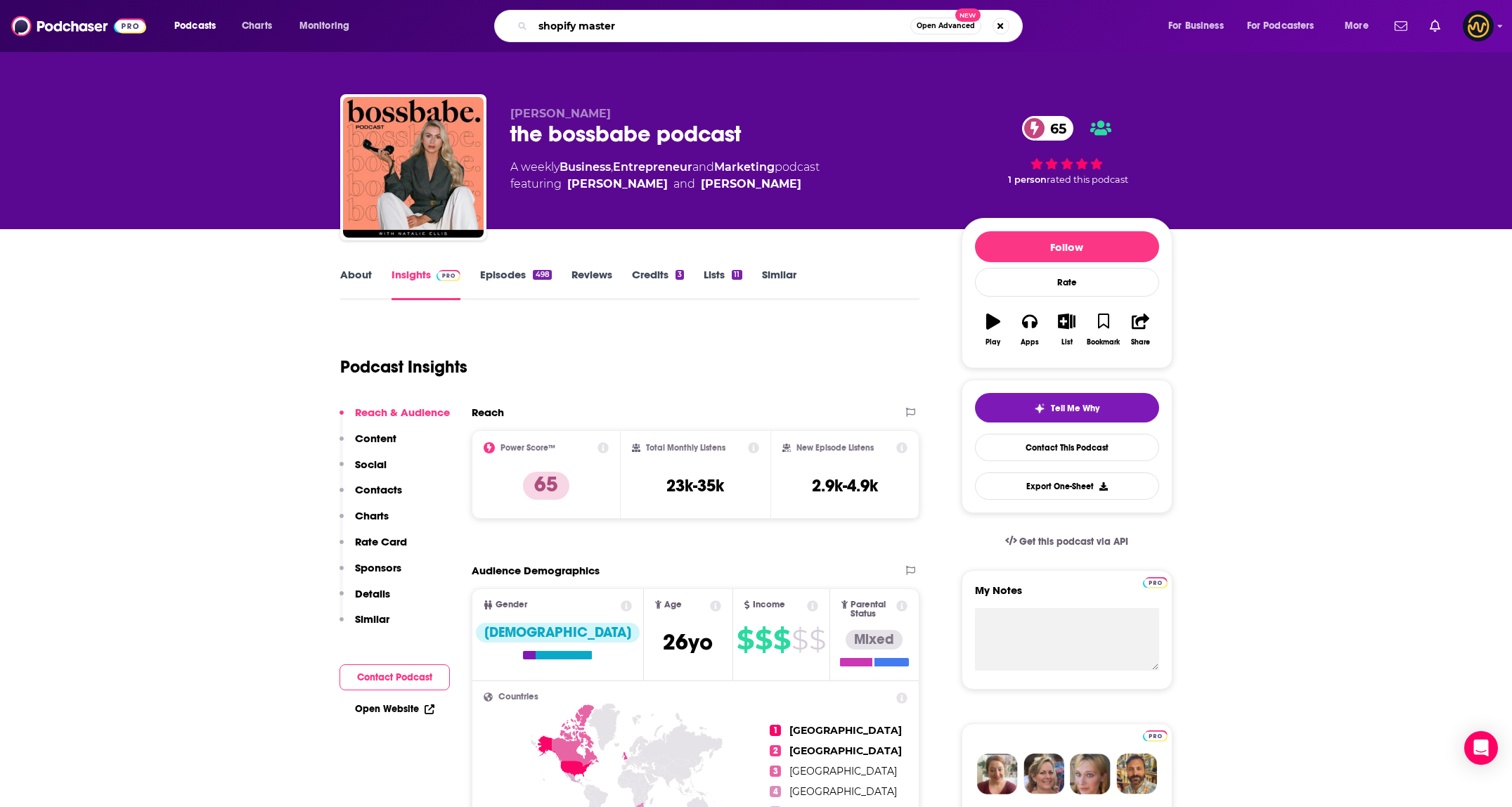
type input "shopify masters"
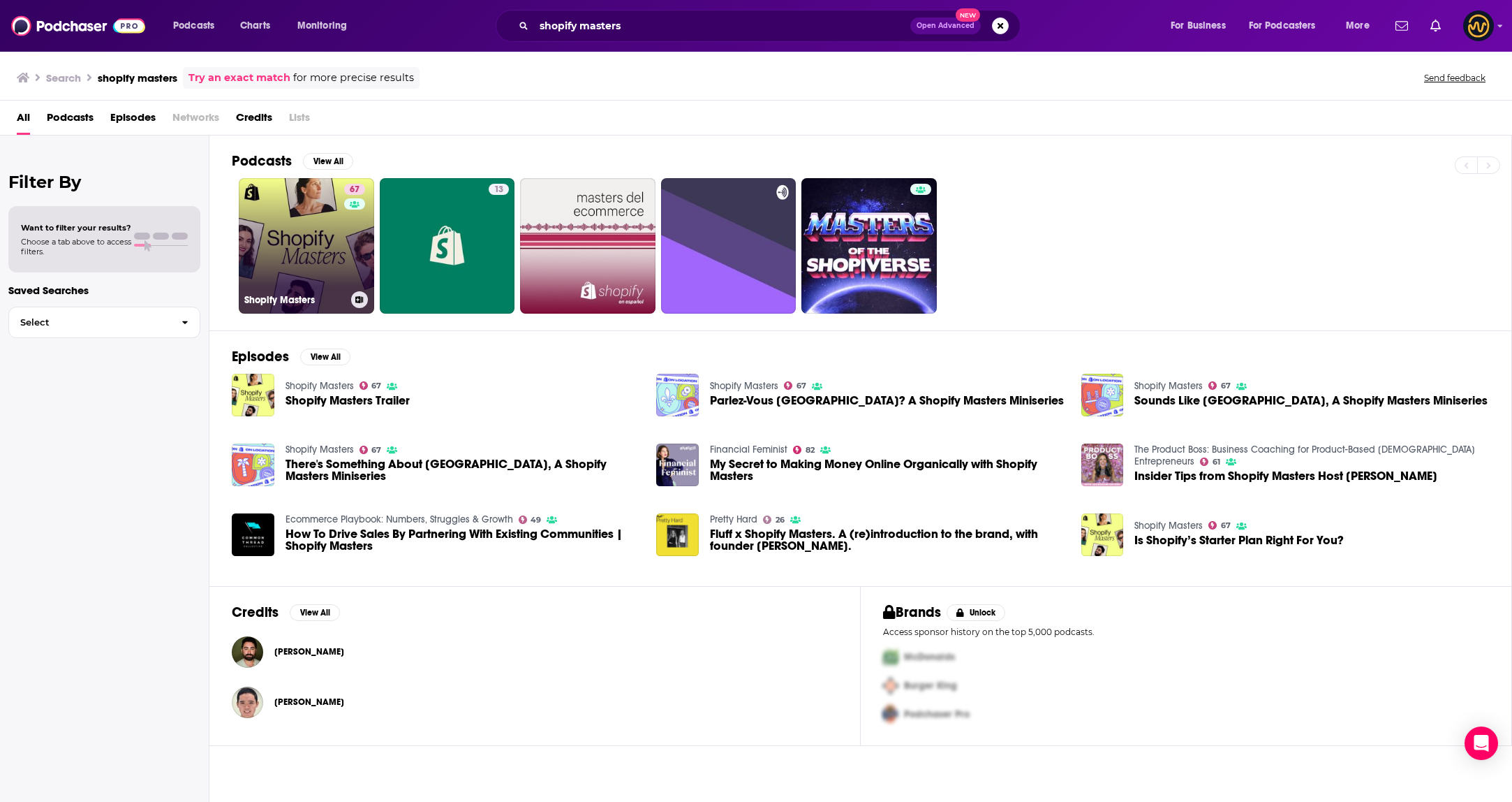
click at [323, 275] on link "67 Shopify Masters" at bounding box center [306, 245] width 136 height 136
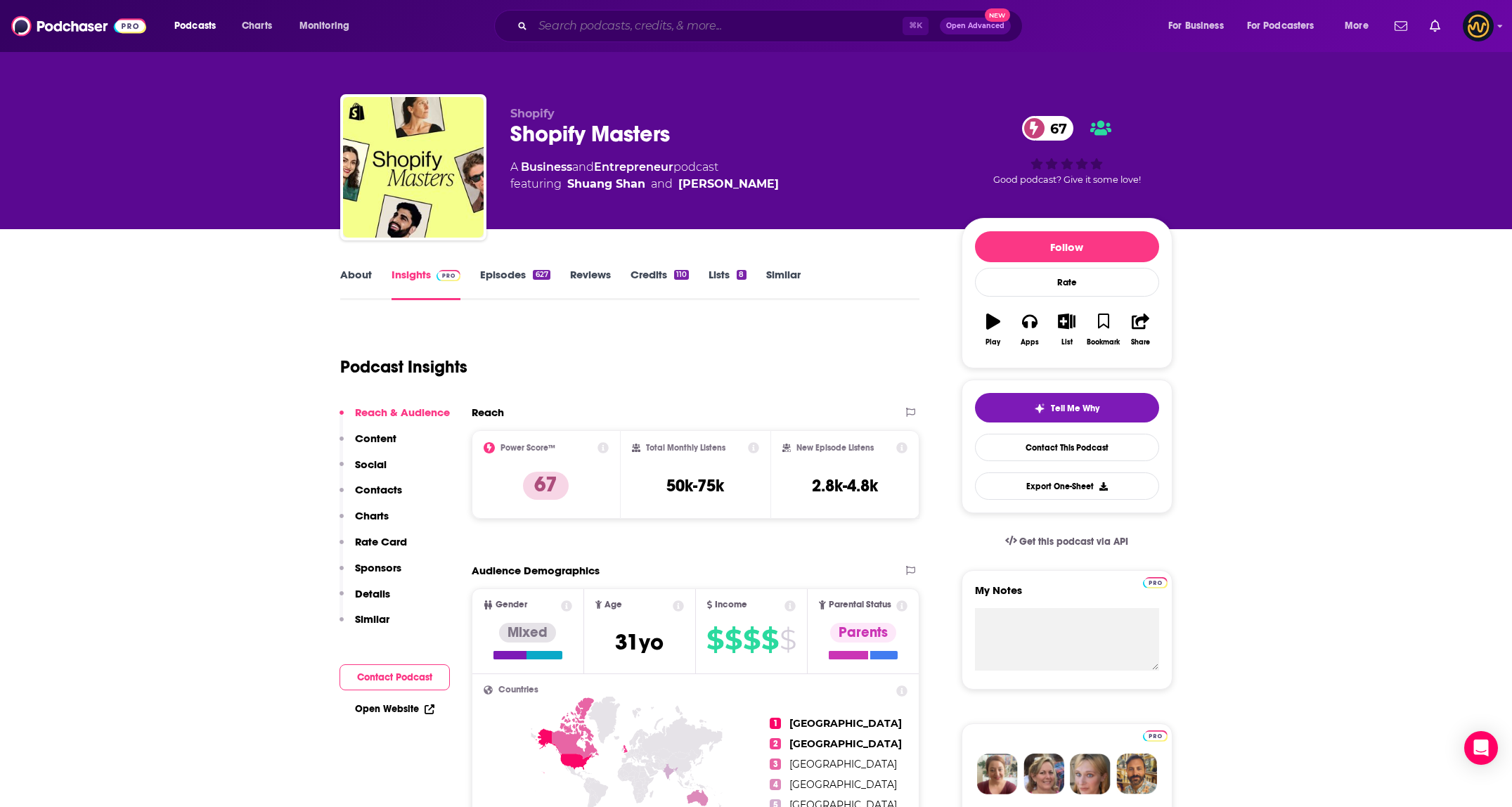
click at [628, 32] on input "Search podcasts, credits, & more..." at bounding box center [718, 26] width 370 height 23
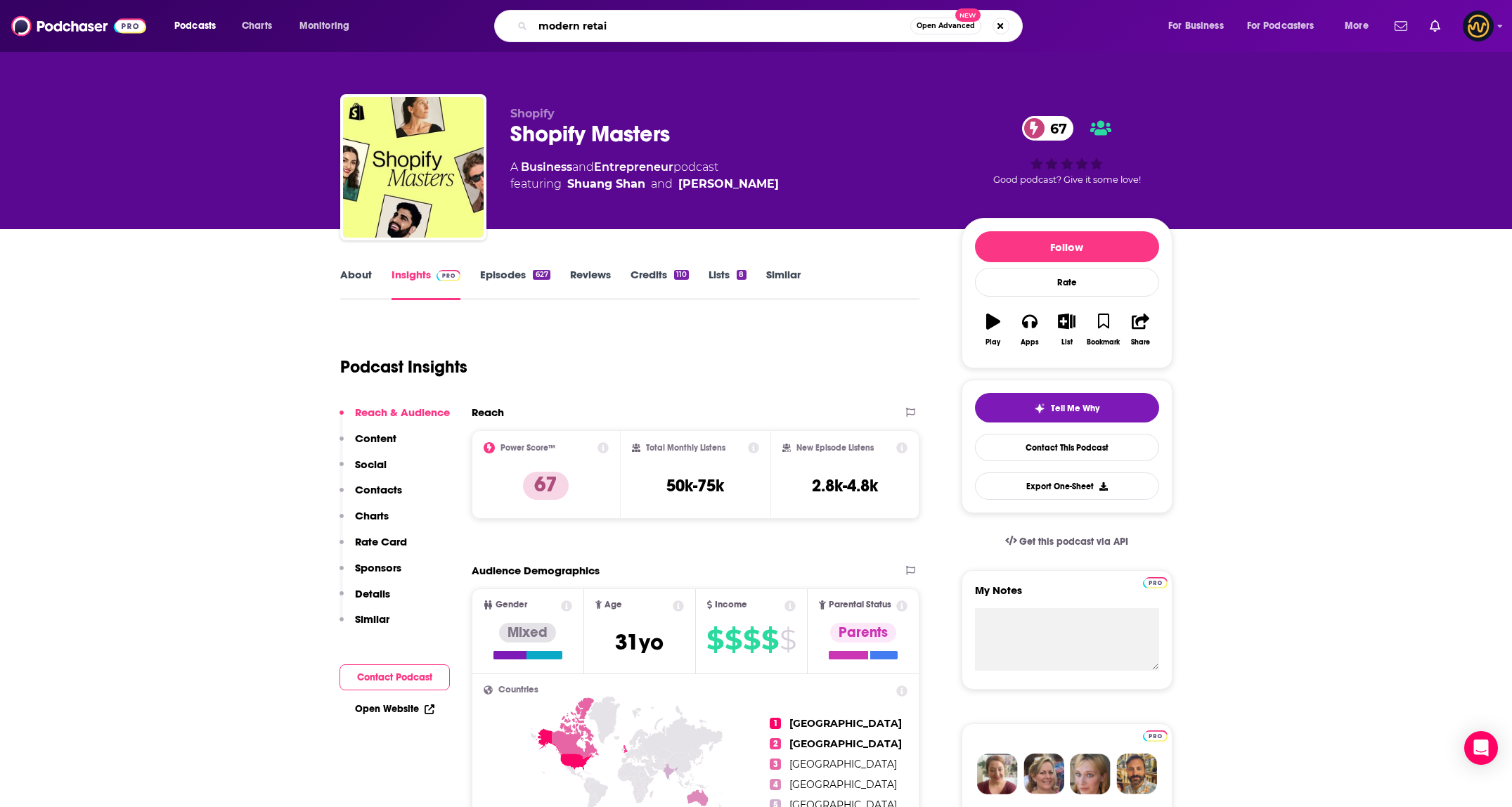
type input "modern retail"
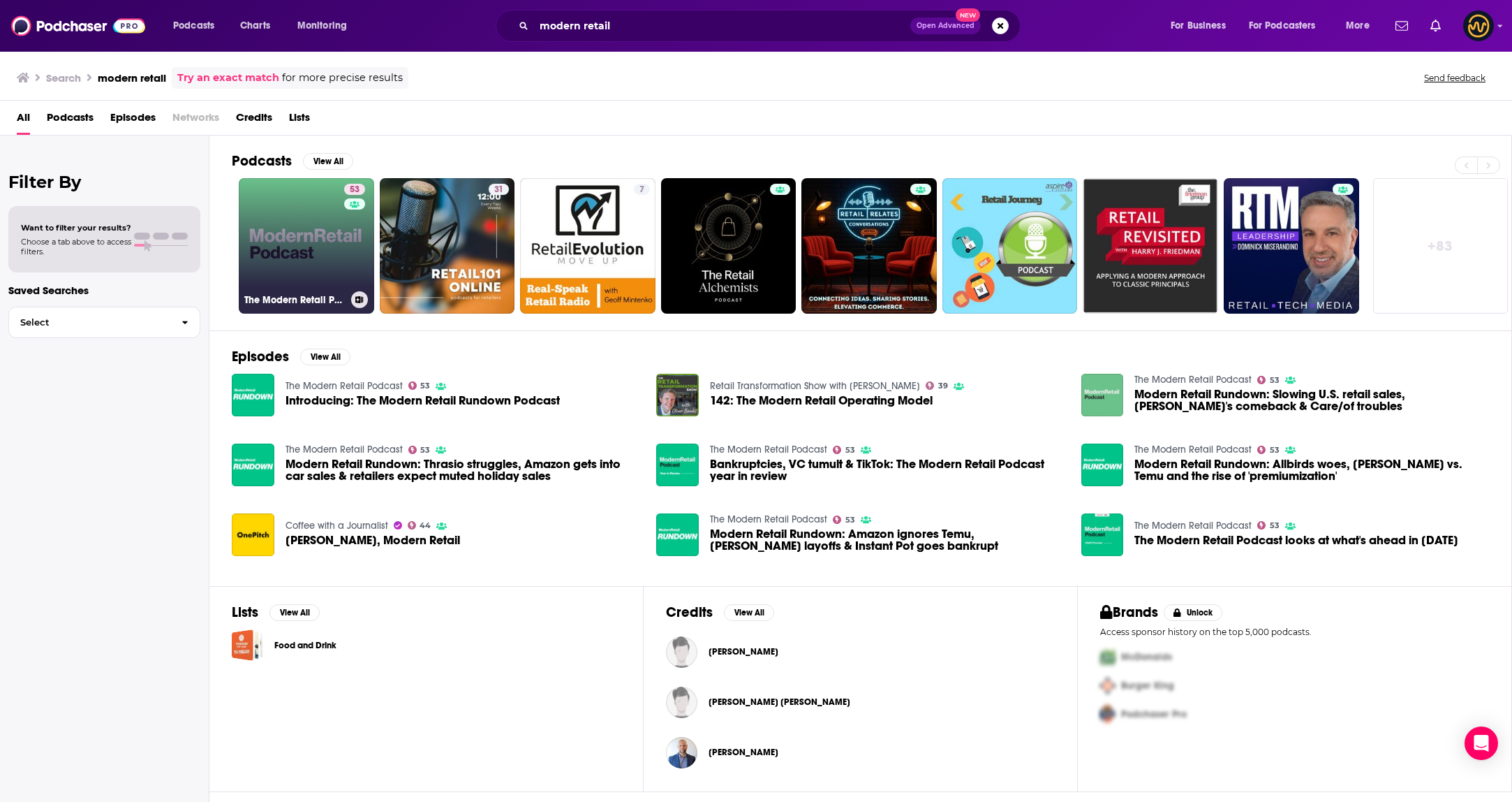
click at [292, 245] on link "53 The Modern Retail Podcast" at bounding box center [306, 245] width 136 height 136
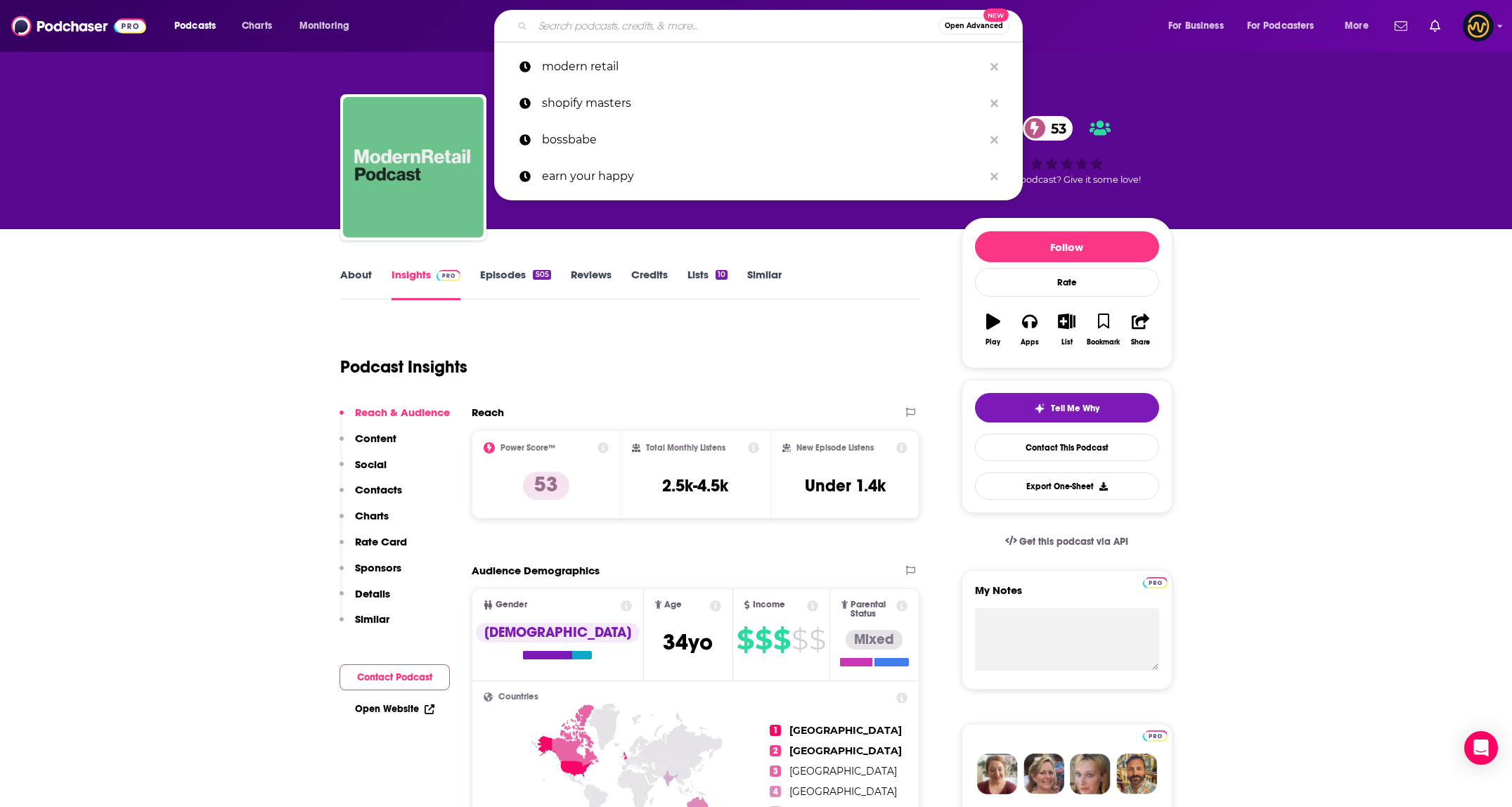
click at [673, 26] on input "Search podcasts, credits, & more..." at bounding box center [736, 26] width 406 height 23
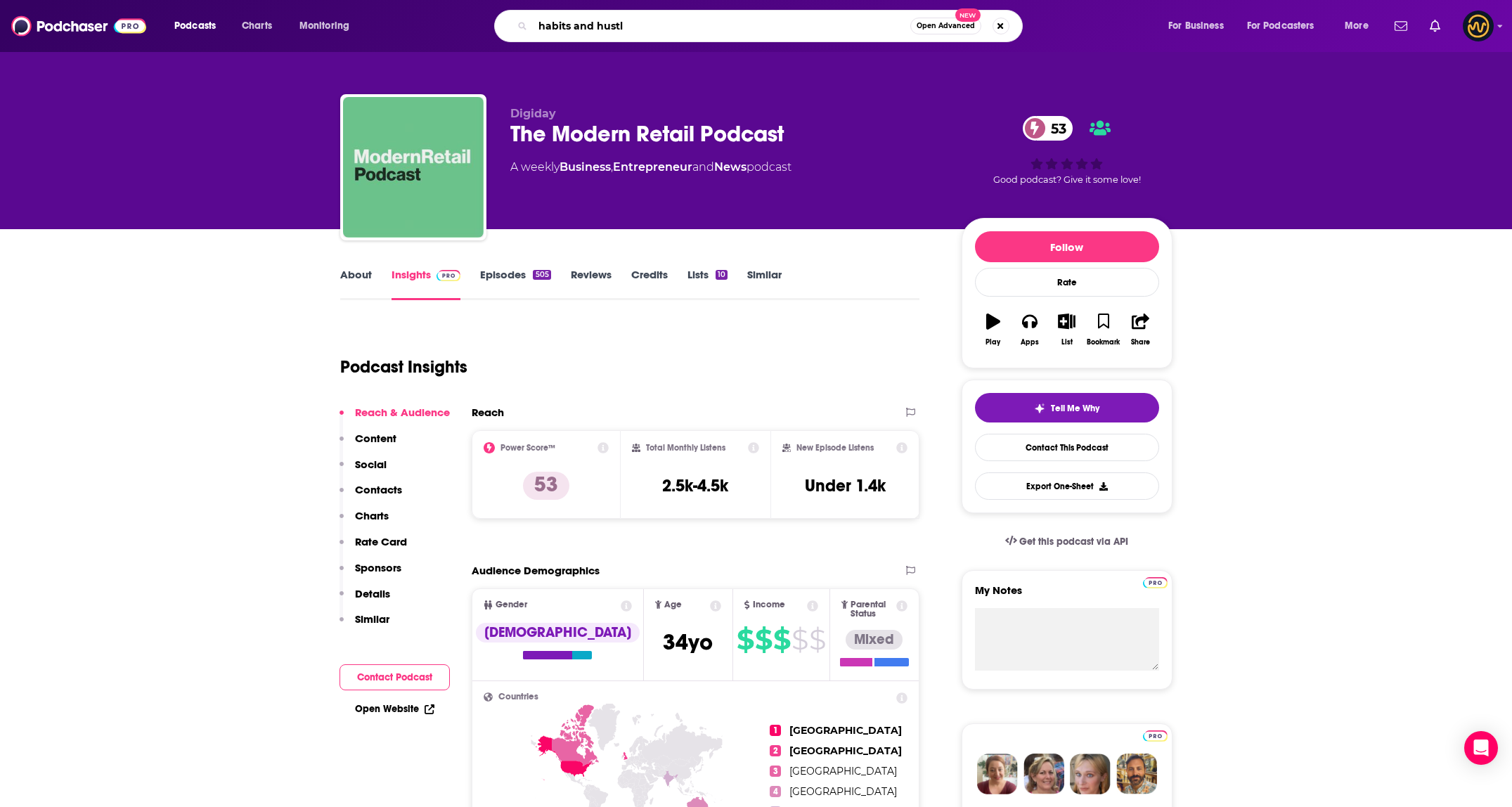
type input "habits and hustle"
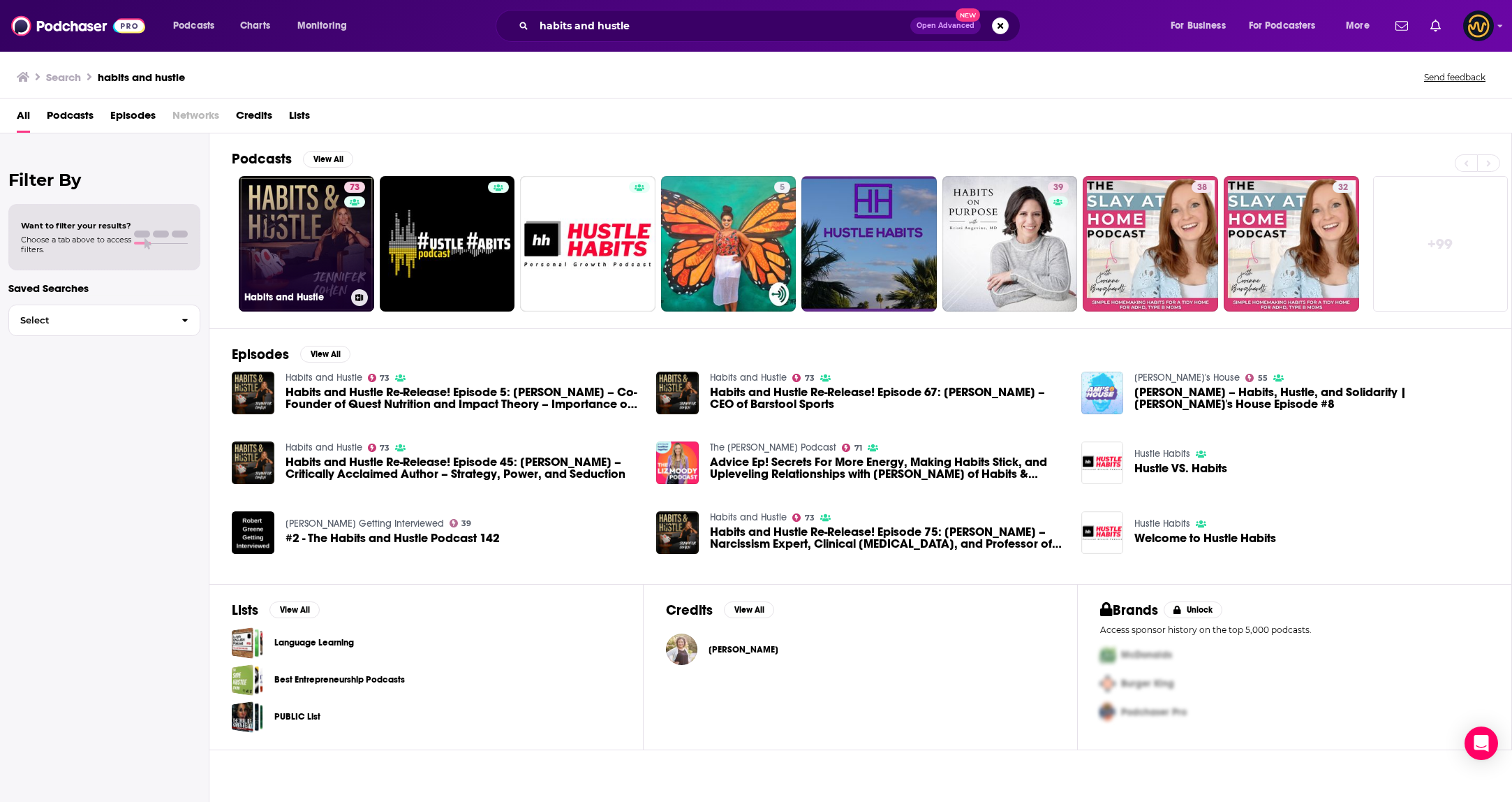
click at [333, 244] on link "73 Habits and Hustle" at bounding box center [306, 244] width 136 height 136
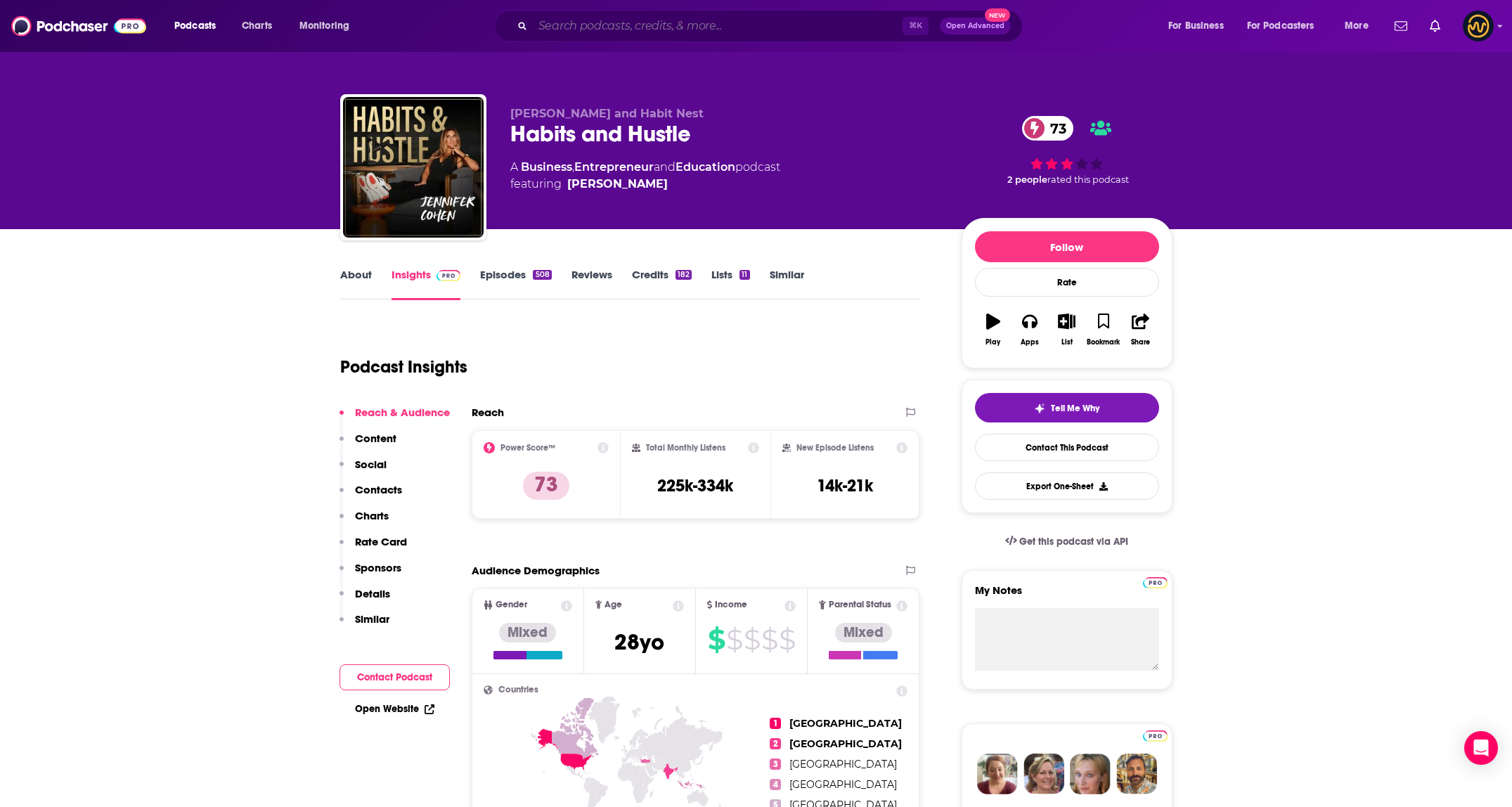
click at [602, 18] on input "Search podcasts, credits, & more..." at bounding box center [718, 26] width 370 height 23
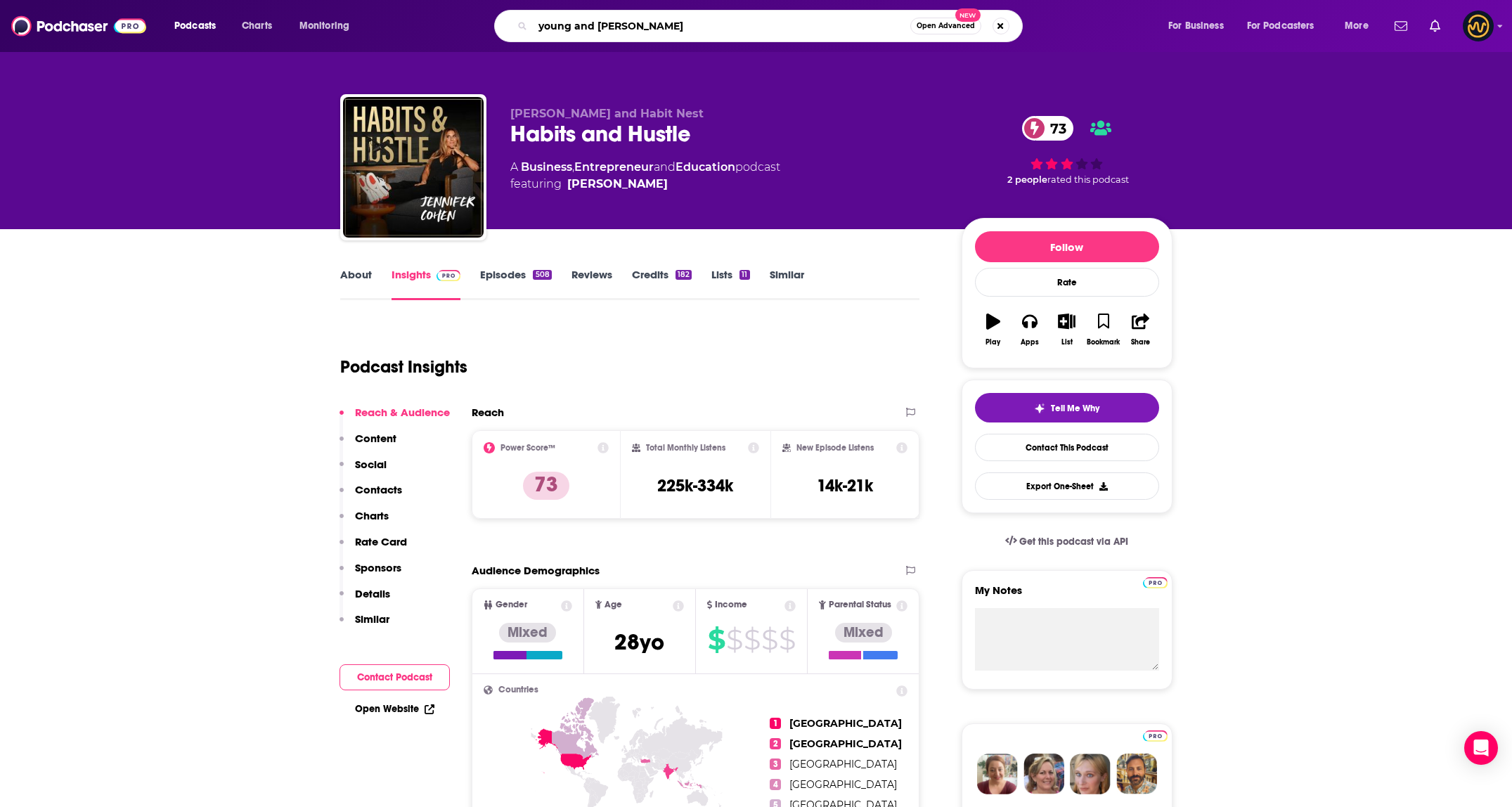
type input "young and profiting"
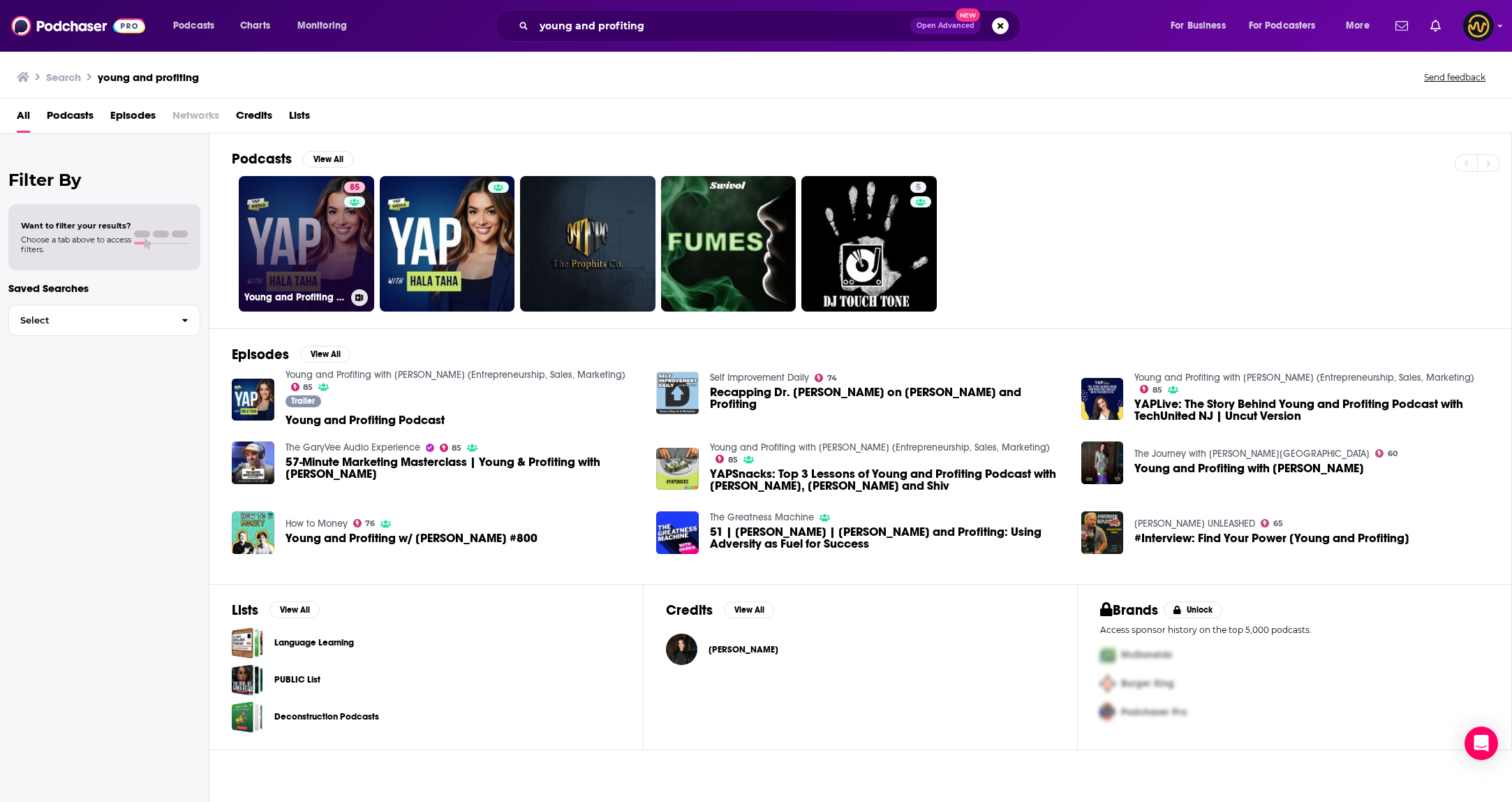
click at [334, 225] on link "85 Young and Profiting with Hala Taha (Entrepreneurship, Sales, Marketing)" at bounding box center [306, 244] width 136 height 136
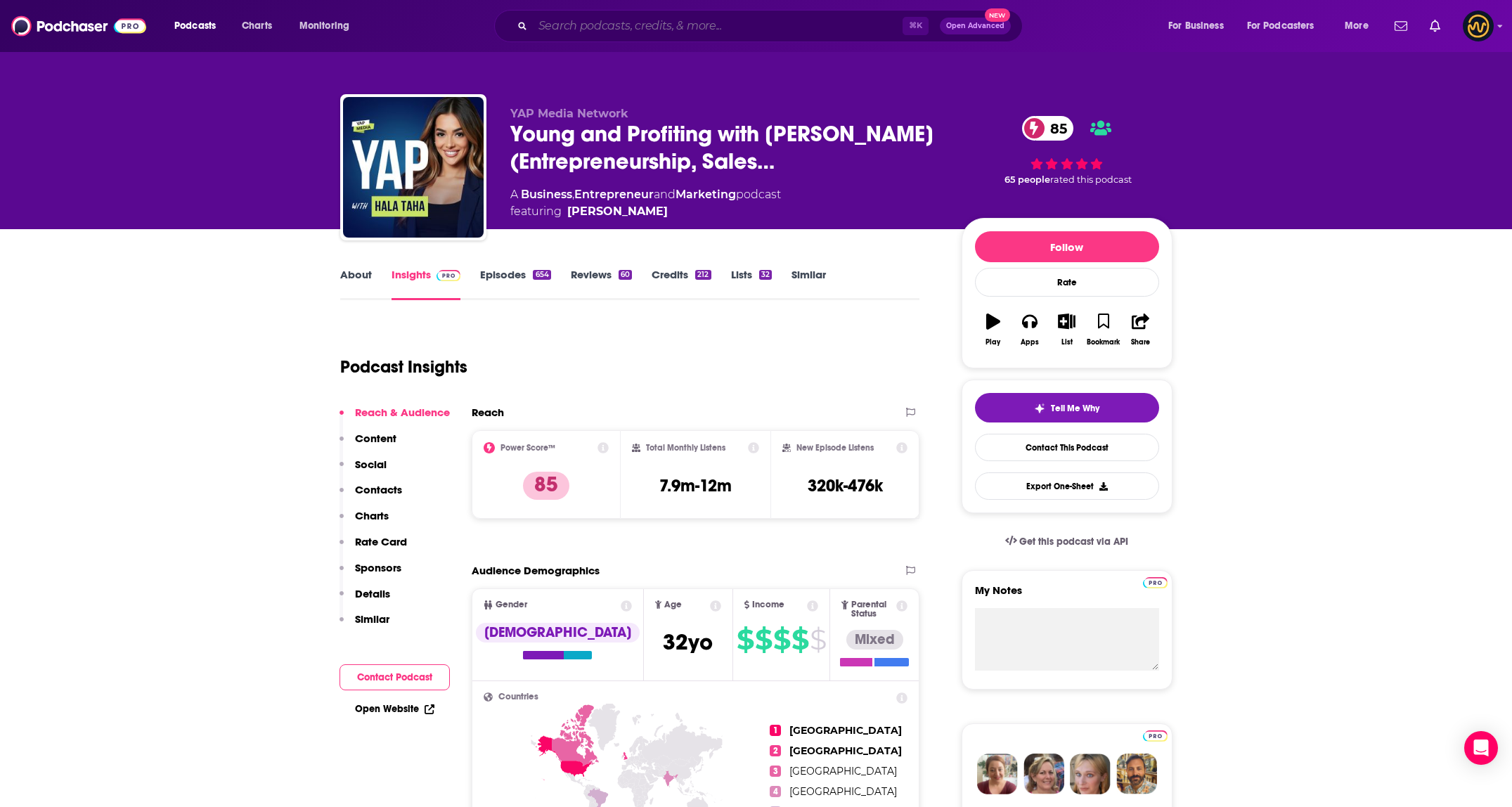
click at [671, 29] on input "Search podcasts, credits, & more..." at bounding box center [718, 26] width 370 height 23
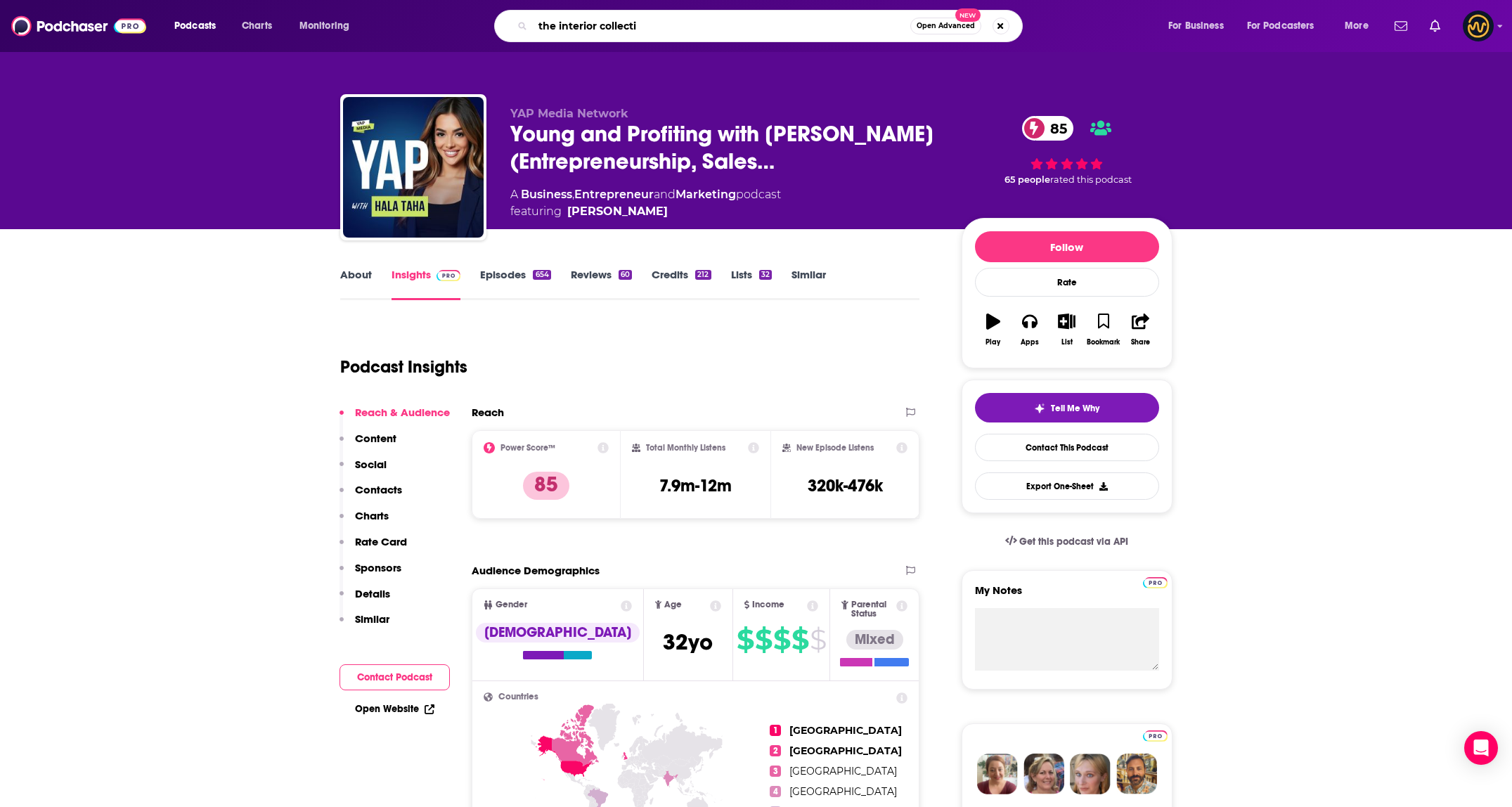
type input "the interior collectiv"
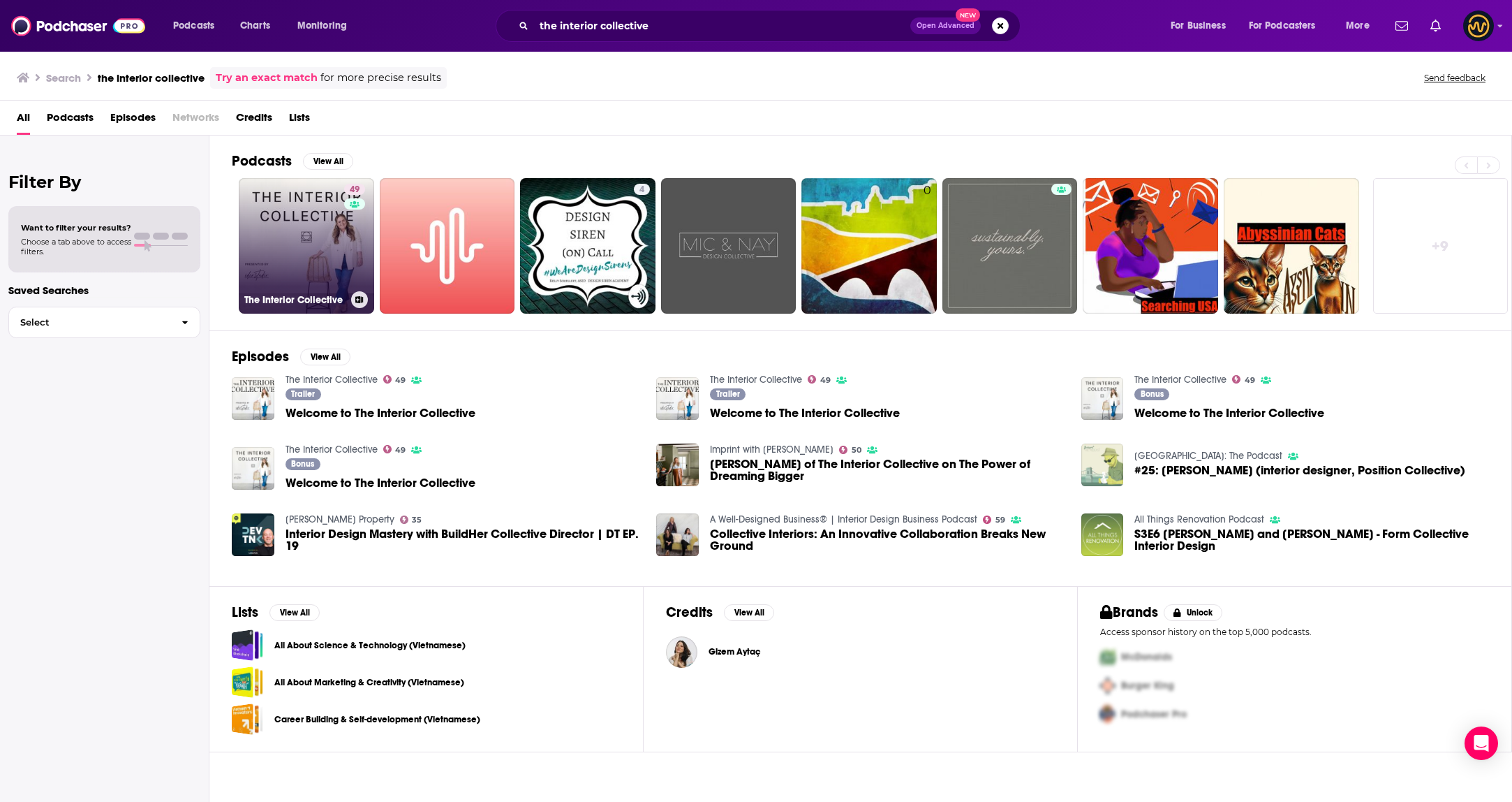
click at [311, 234] on link "49 The Interior Collective" at bounding box center [306, 245] width 136 height 136
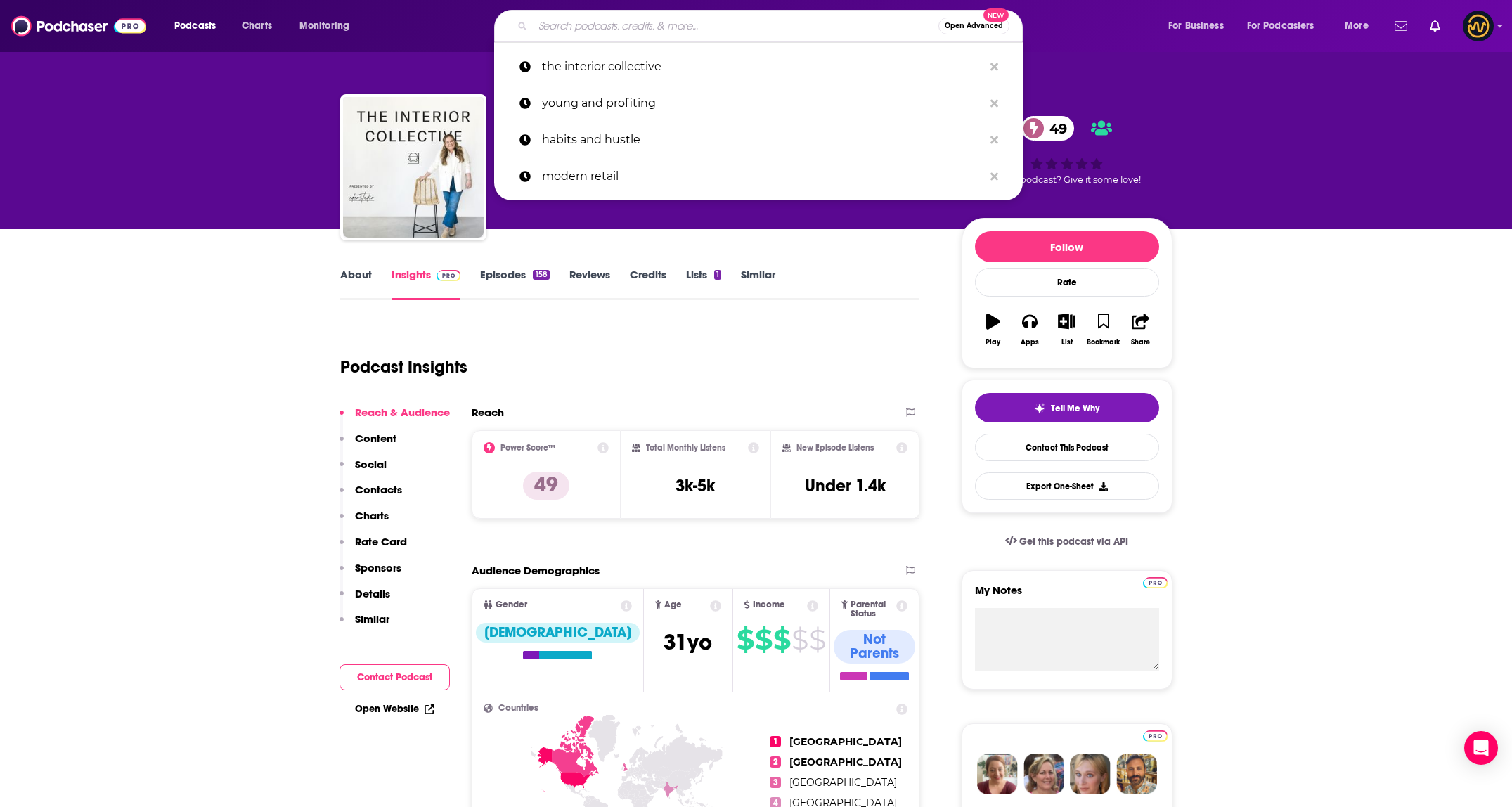
click at [575, 21] on input "Search podcasts, credits, & more..." at bounding box center [736, 26] width 406 height 23
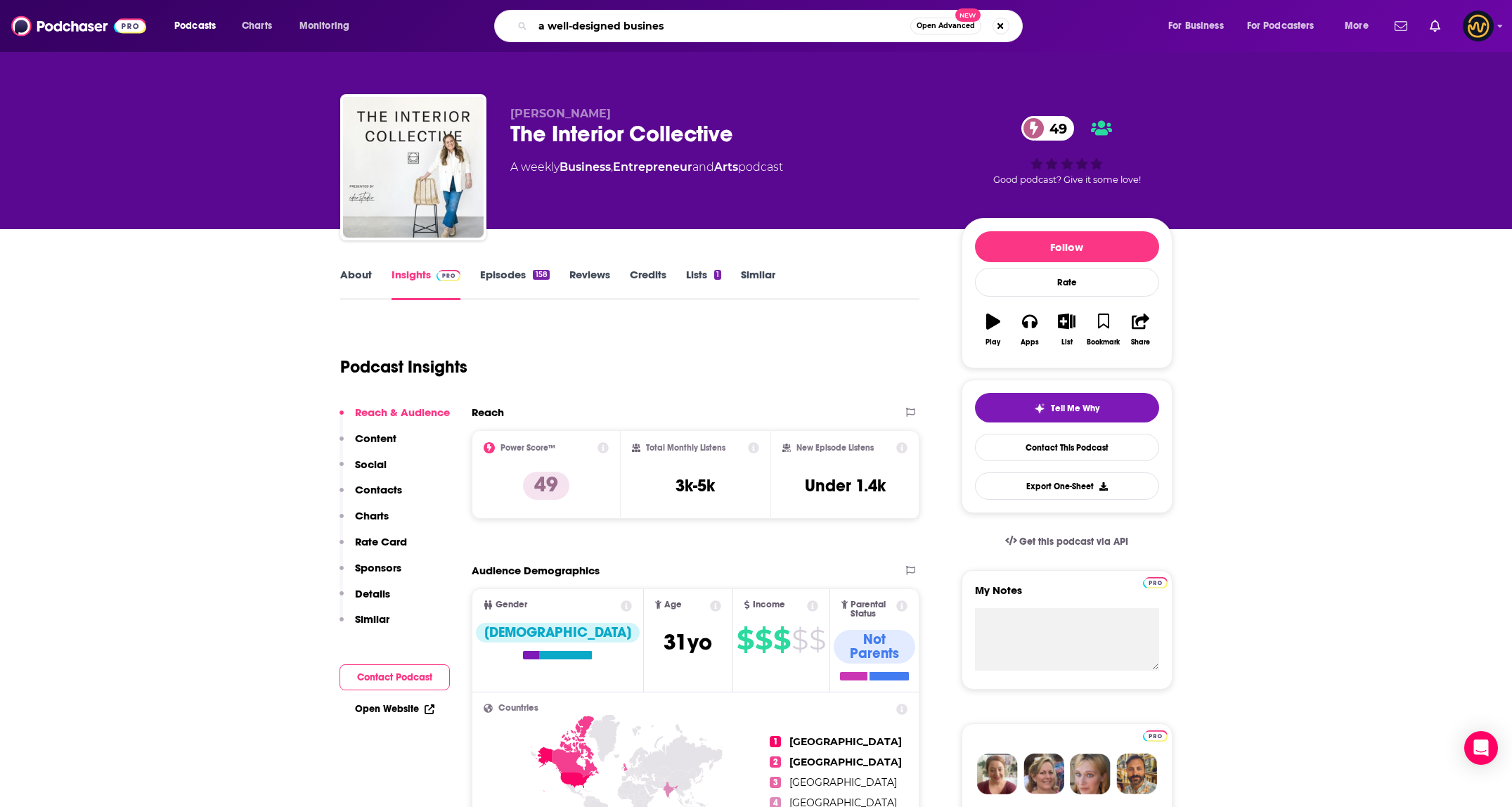
type input "a well-designed business"
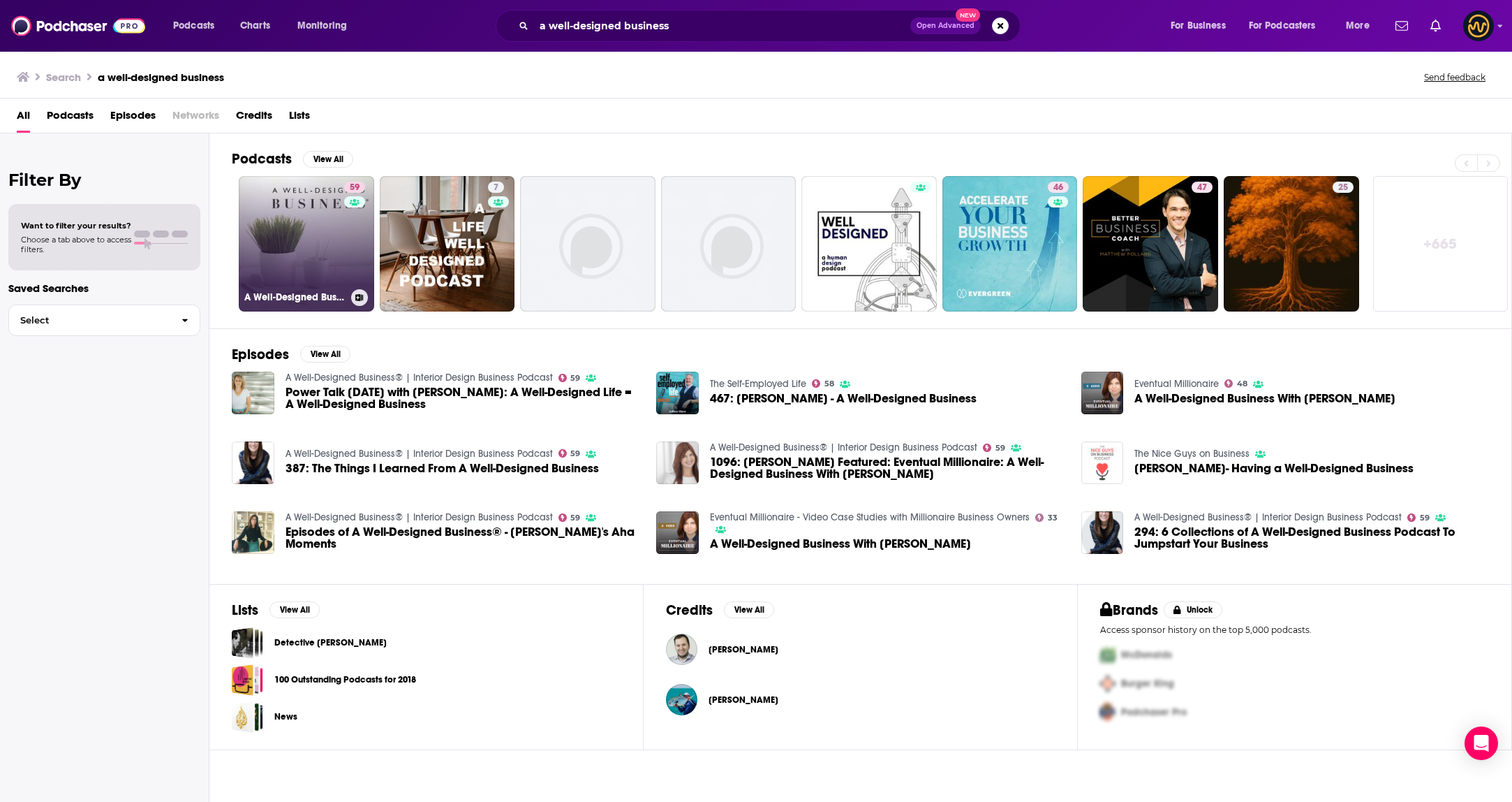
click at [289, 219] on link "59 A Well-Designed Business® | Interior Design Business Podcast" at bounding box center [306, 244] width 136 height 136
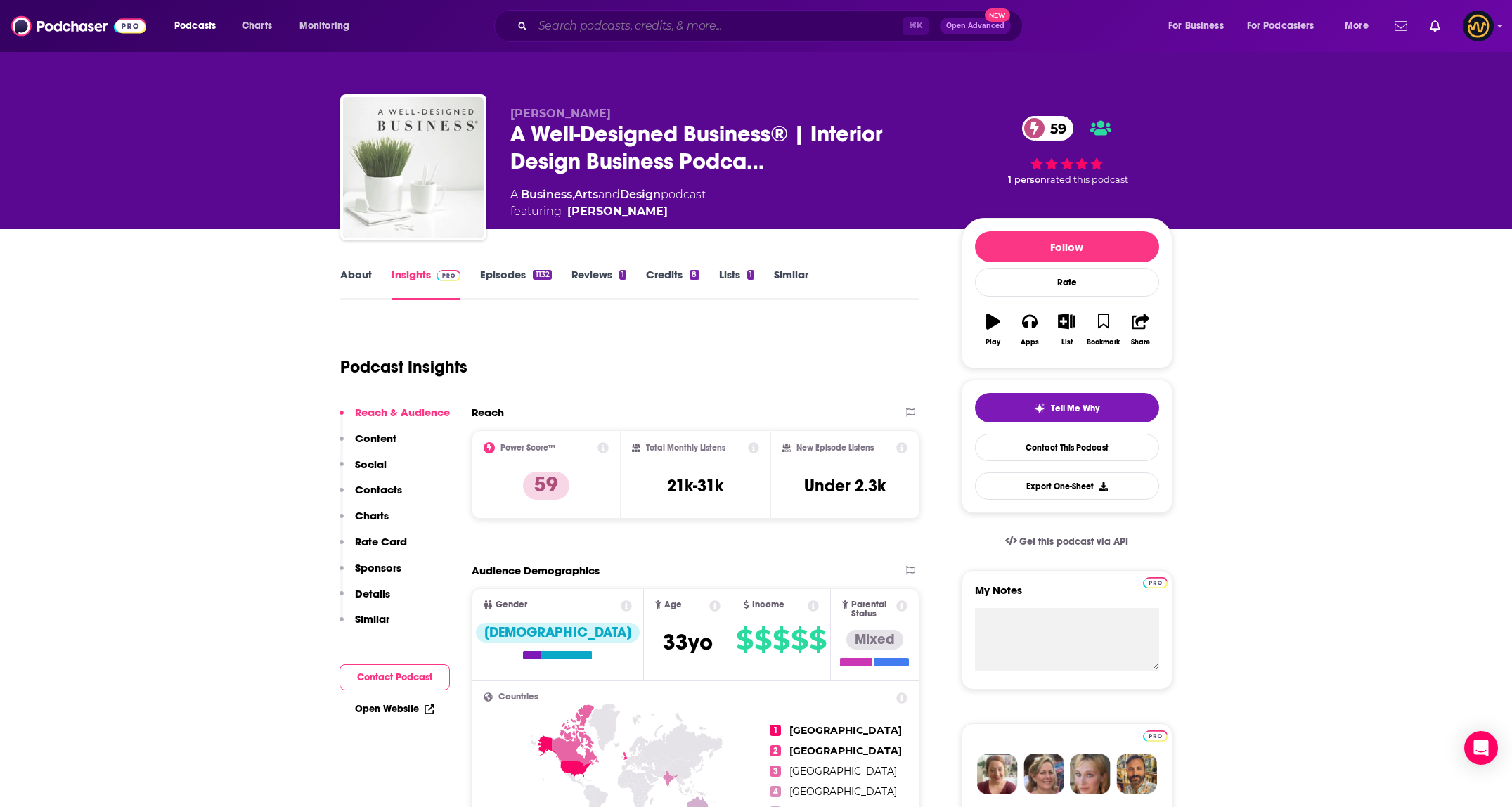
click at [689, 25] on input "Search podcasts, credits, & more..." at bounding box center [718, 26] width 370 height 23
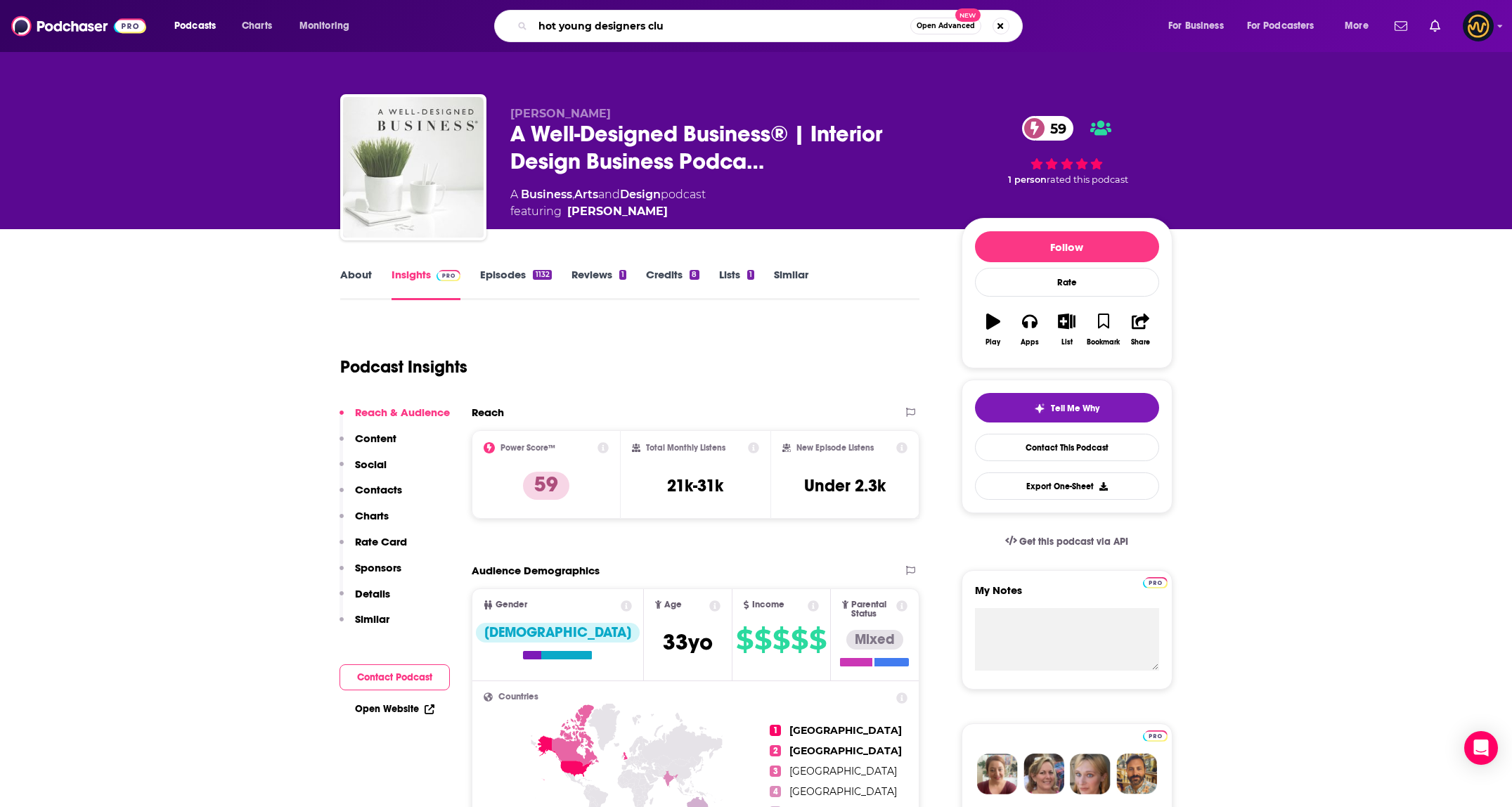
type input "hot young designers club"
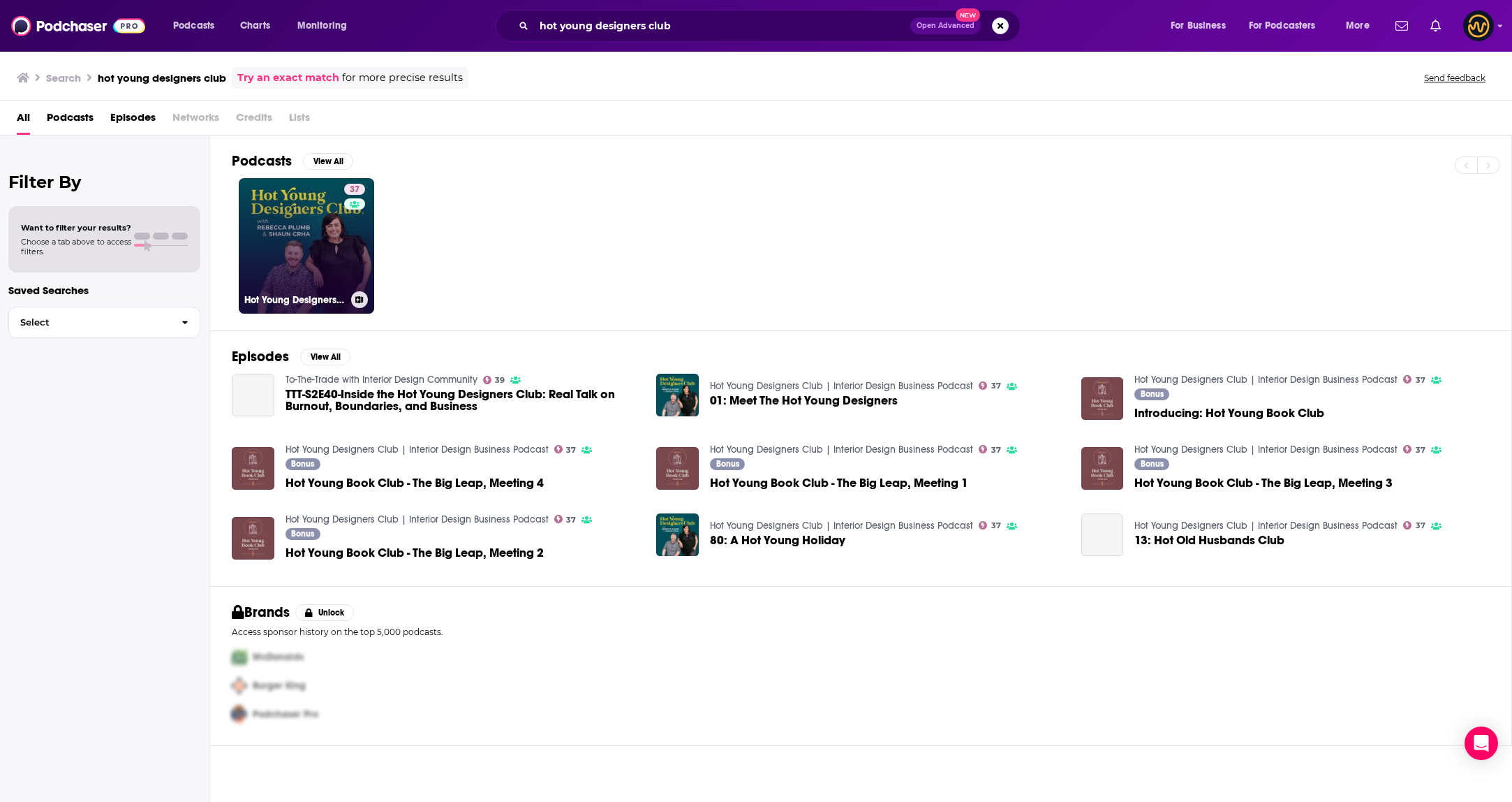
click at [308, 229] on link "37 Hot Young Designers Club | Interior Design Business Podcast" at bounding box center [306, 245] width 136 height 136
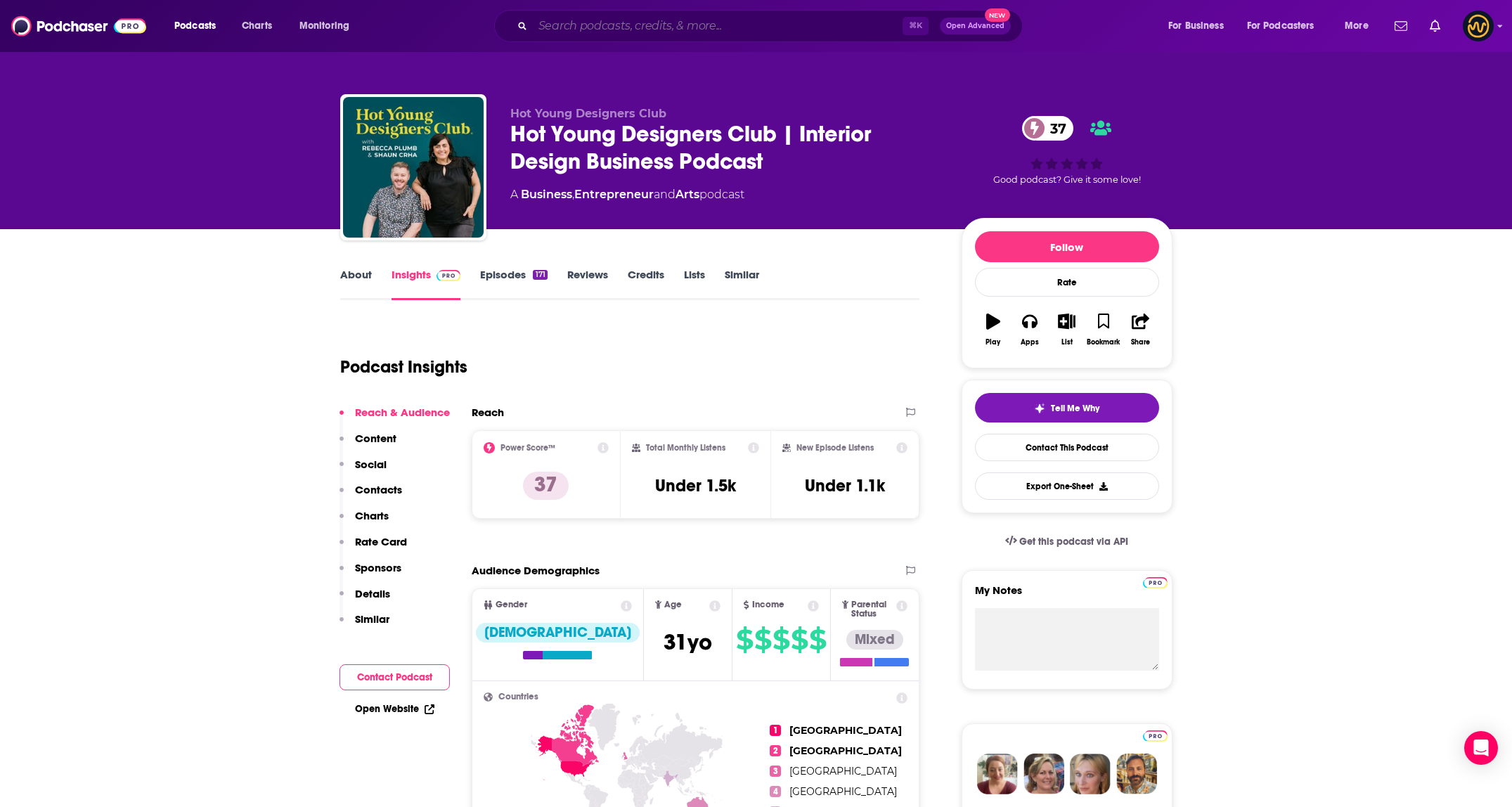
click at [734, 24] on input "Search podcasts, credits, & more..." at bounding box center [718, 26] width 370 height 23
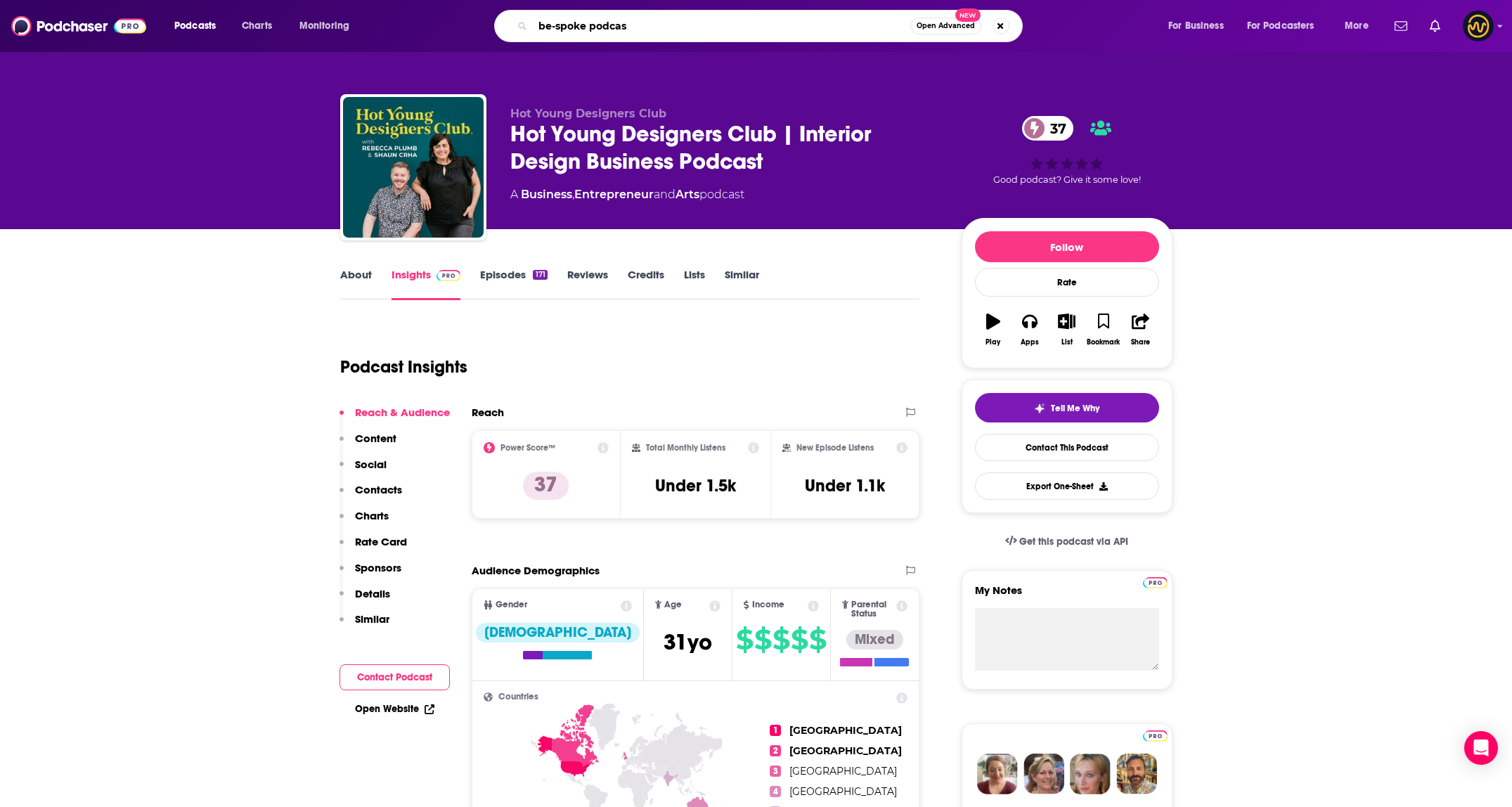
type input "be-spoke podcast"
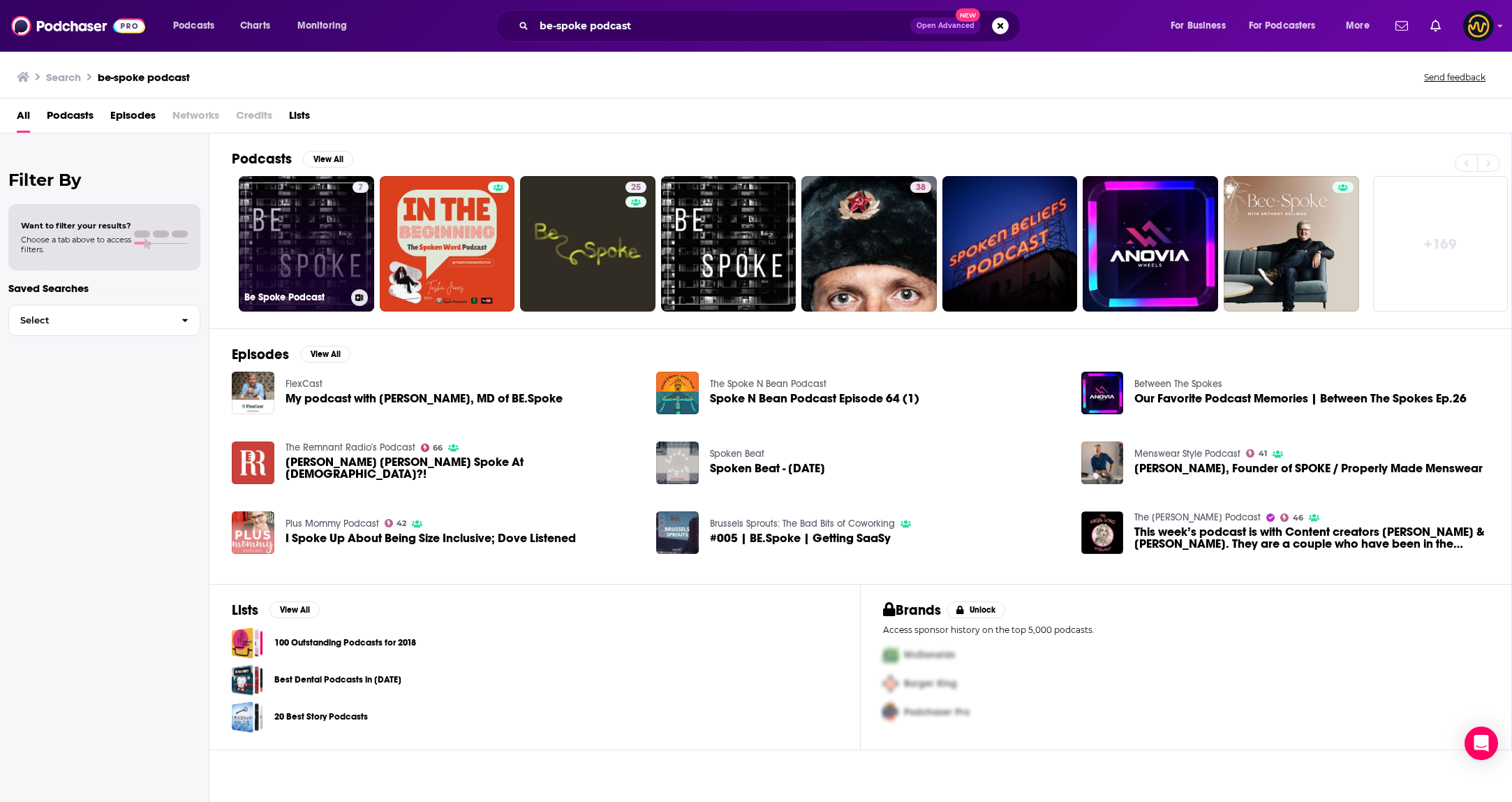
click at [306, 235] on link "7 Be Spoke Podcast" at bounding box center [306, 244] width 136 height 136
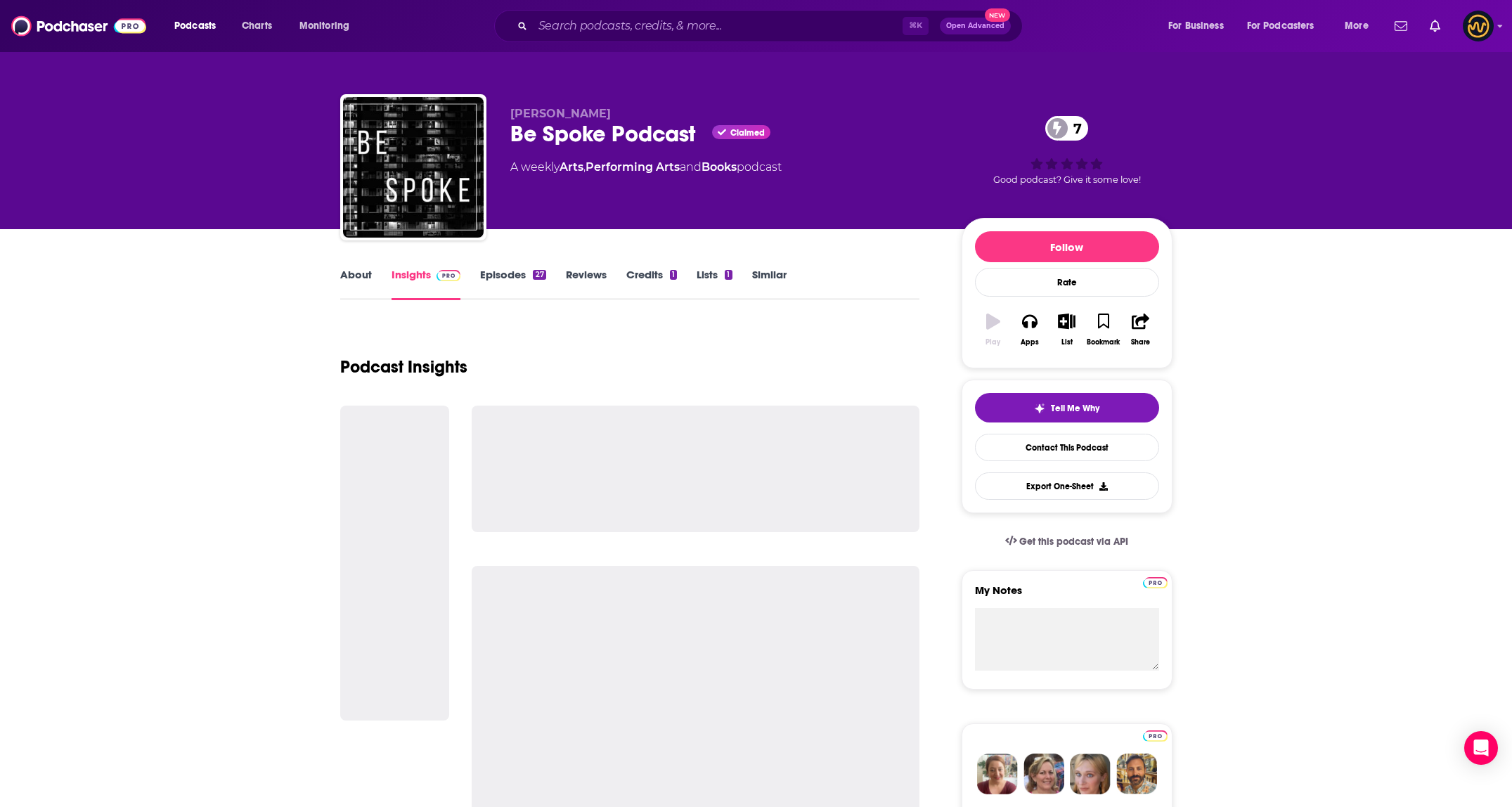
click at [364, 277] on link "About" at bounding box center [357, 284] width 32 height 32
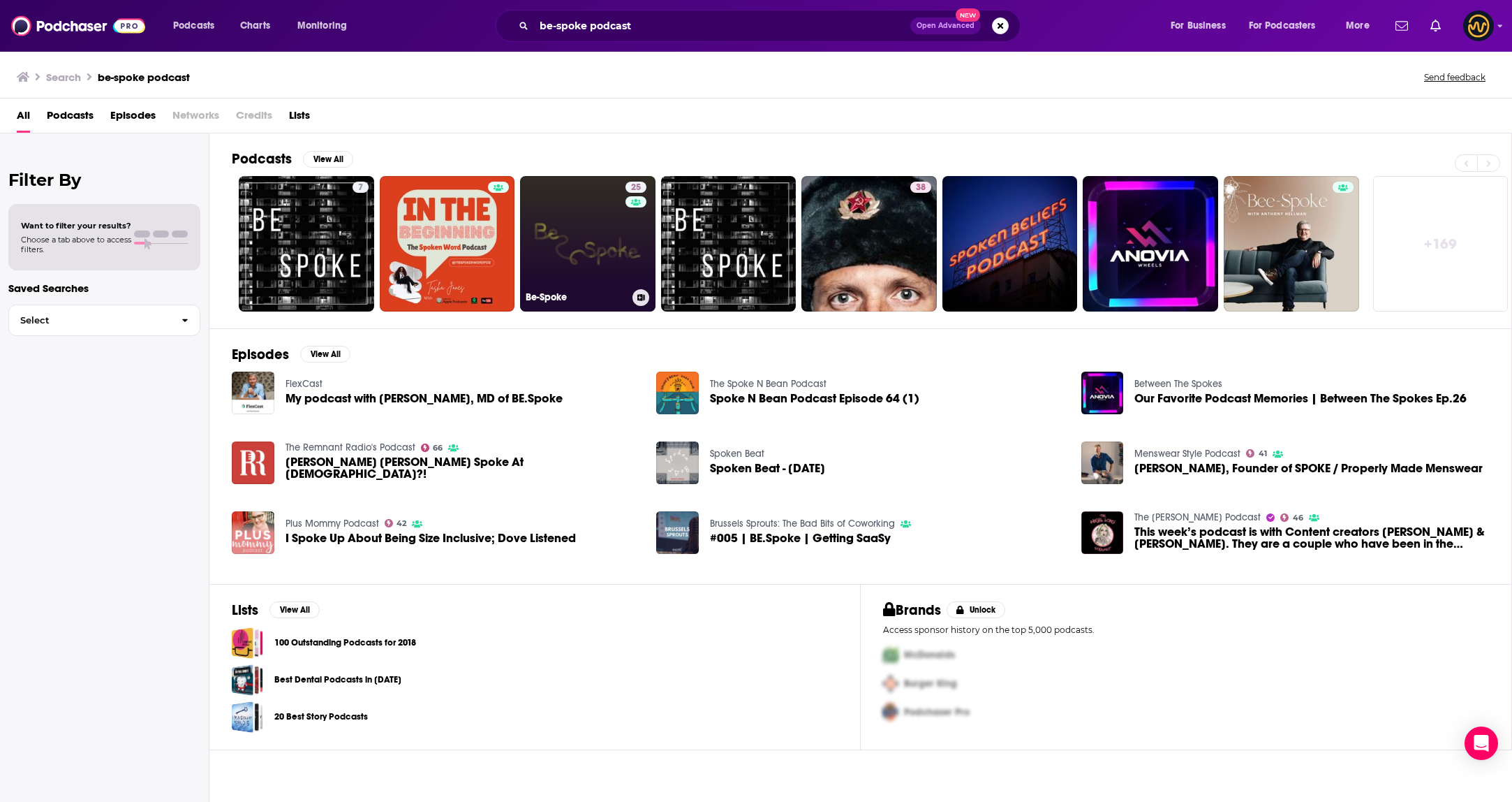
click at [589, 271] on link "25 Be-Spoke" at bounding box center [587, 244] width 136 height 136
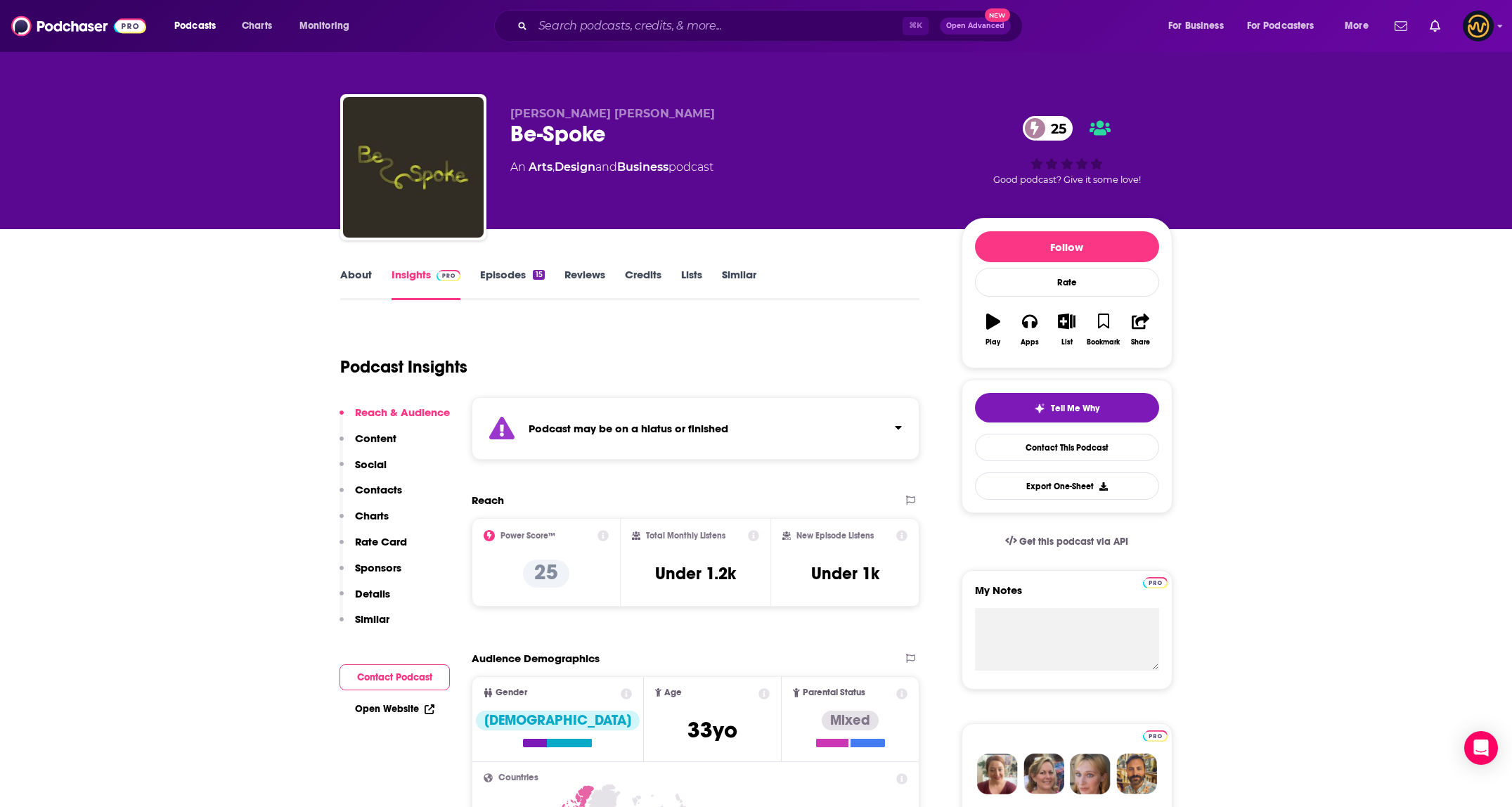
click at [739, 437] on div "Podcast may be on a hiatus or finished" at bounding box center [696, 428] width 449 height 62
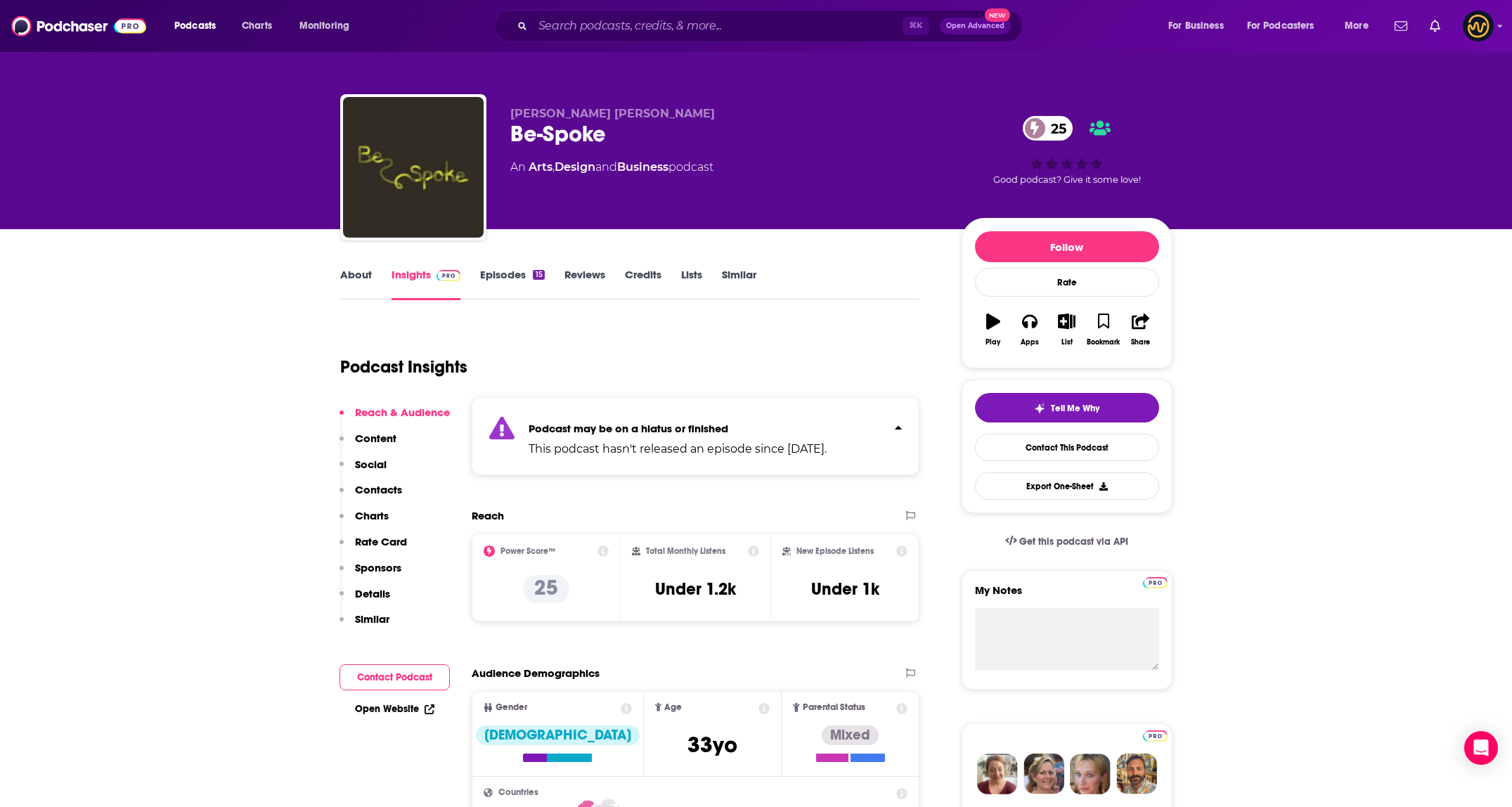
click at [349, 277] on link "About" at bounding box center [357, 284] width 32 height 32
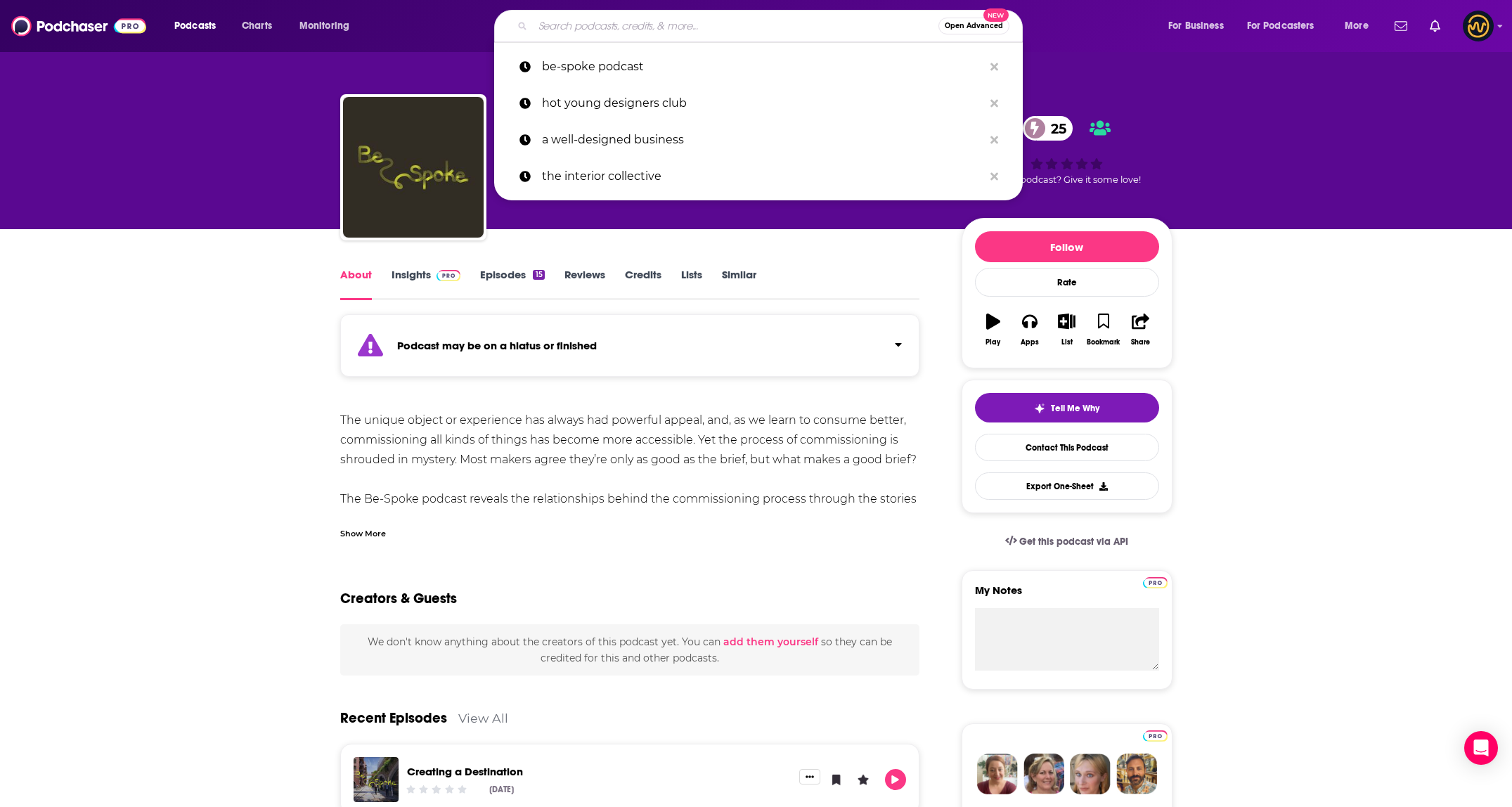
click at [671, 26] on input "Search podcasts, credits, & more..." at bounding box center [736, 26] width 406 height 23
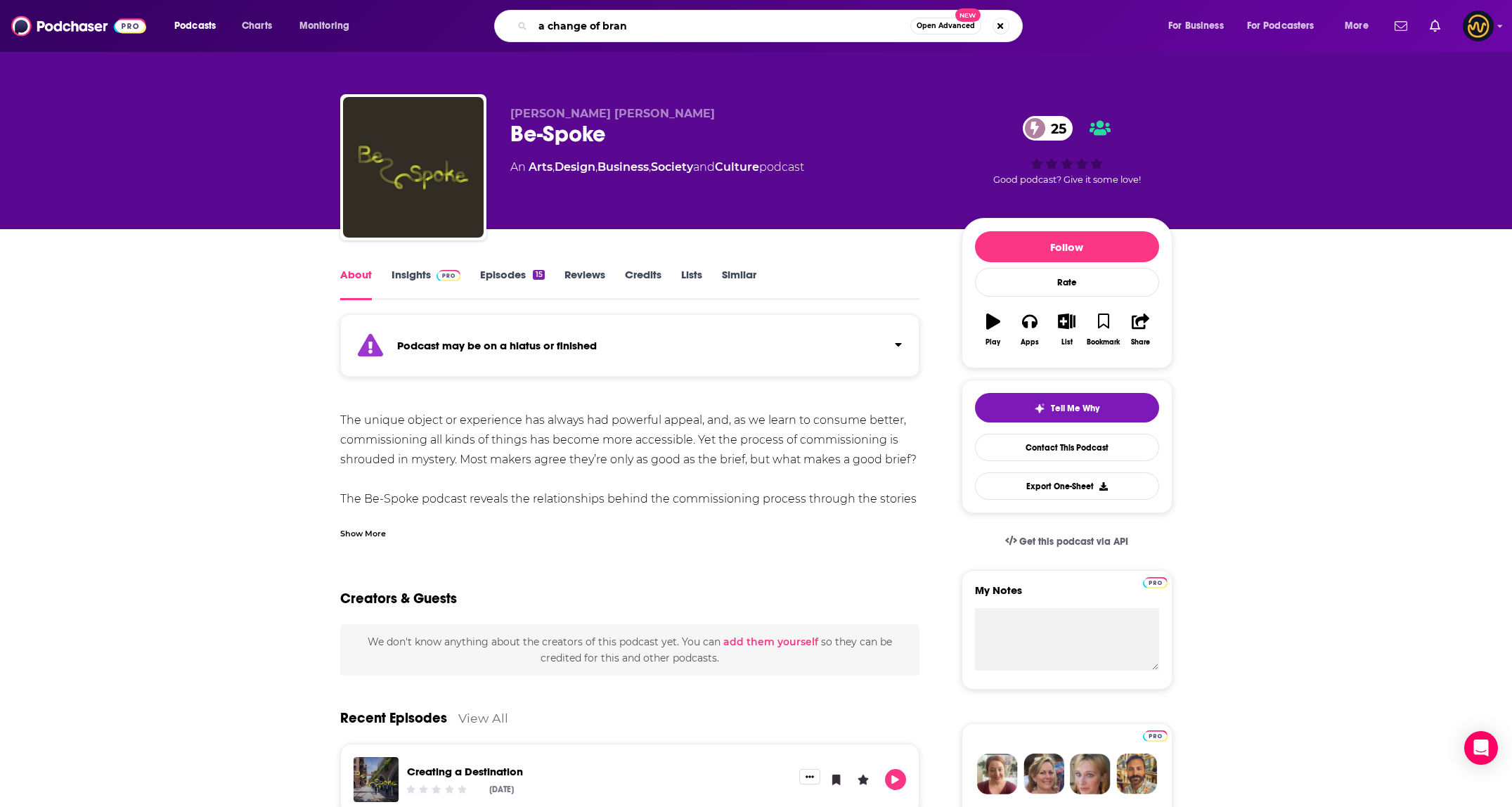
type input "a change of brand"
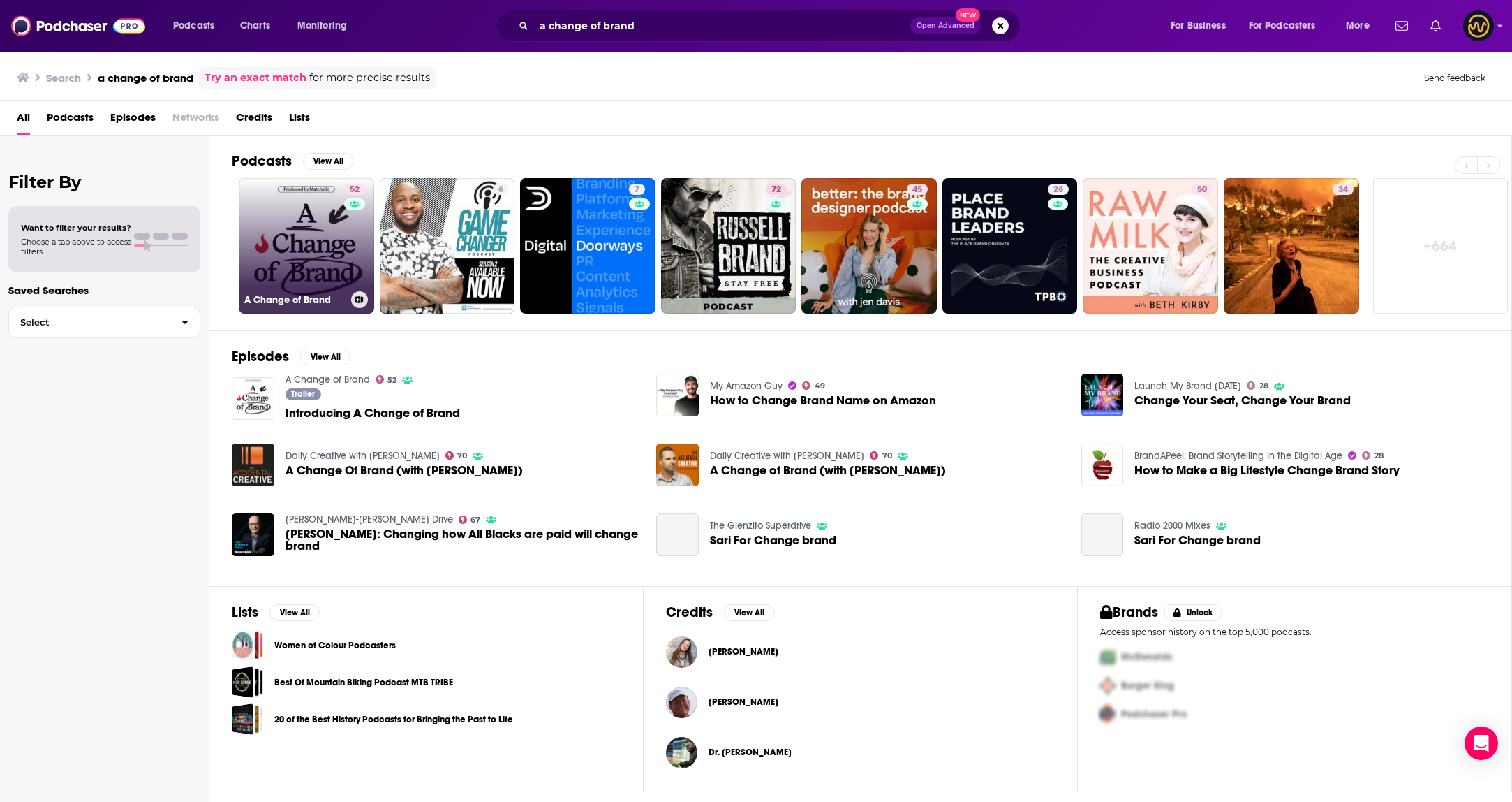
click at [302, 257] on link "52 A Change of Brand" at bounding box center [306, 245] width 136 height 136
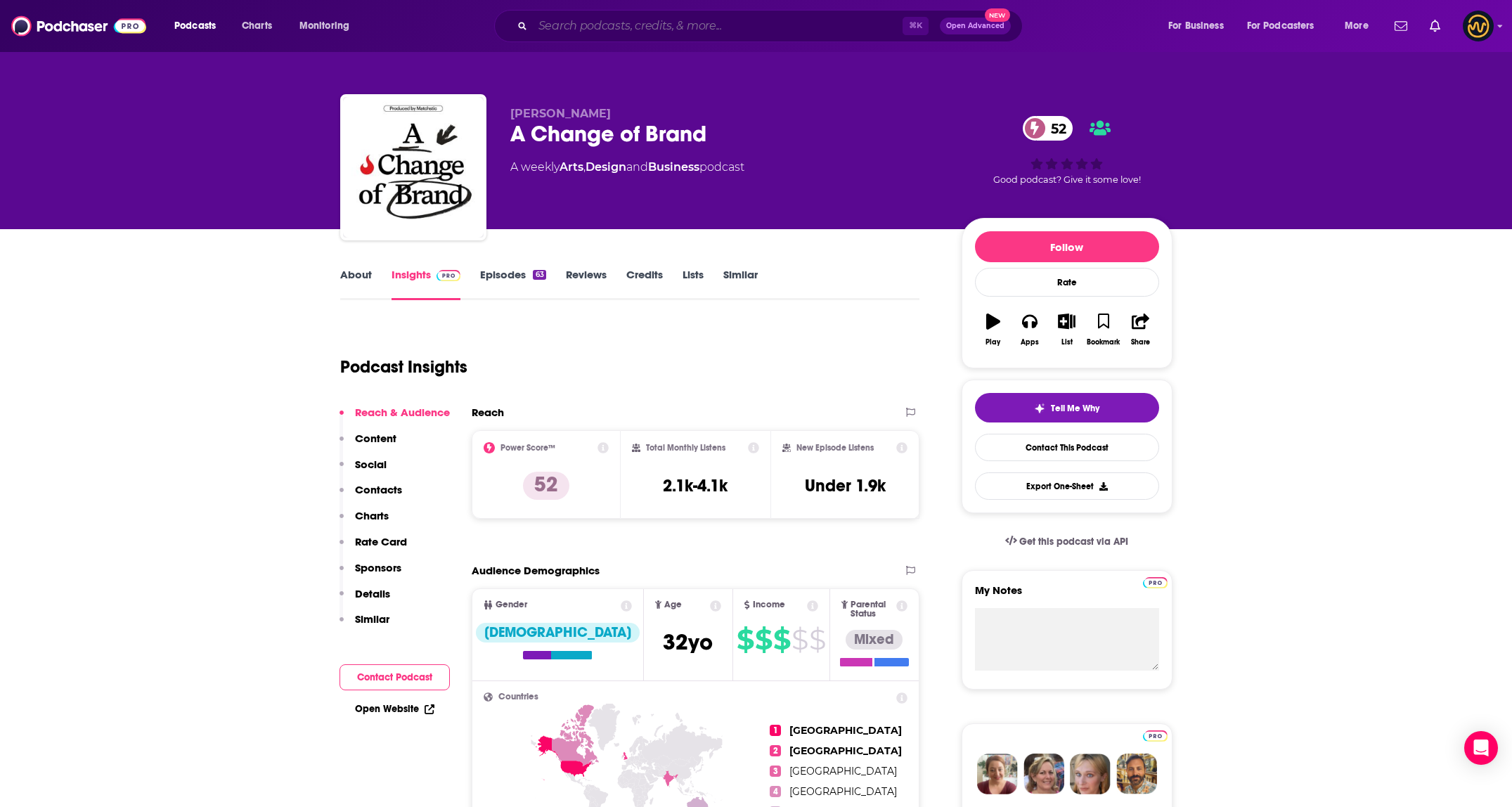
click at [700, 32] on input "Search podcasts, credits, & more..." at bounding box center [718, 26] width 370 height 23
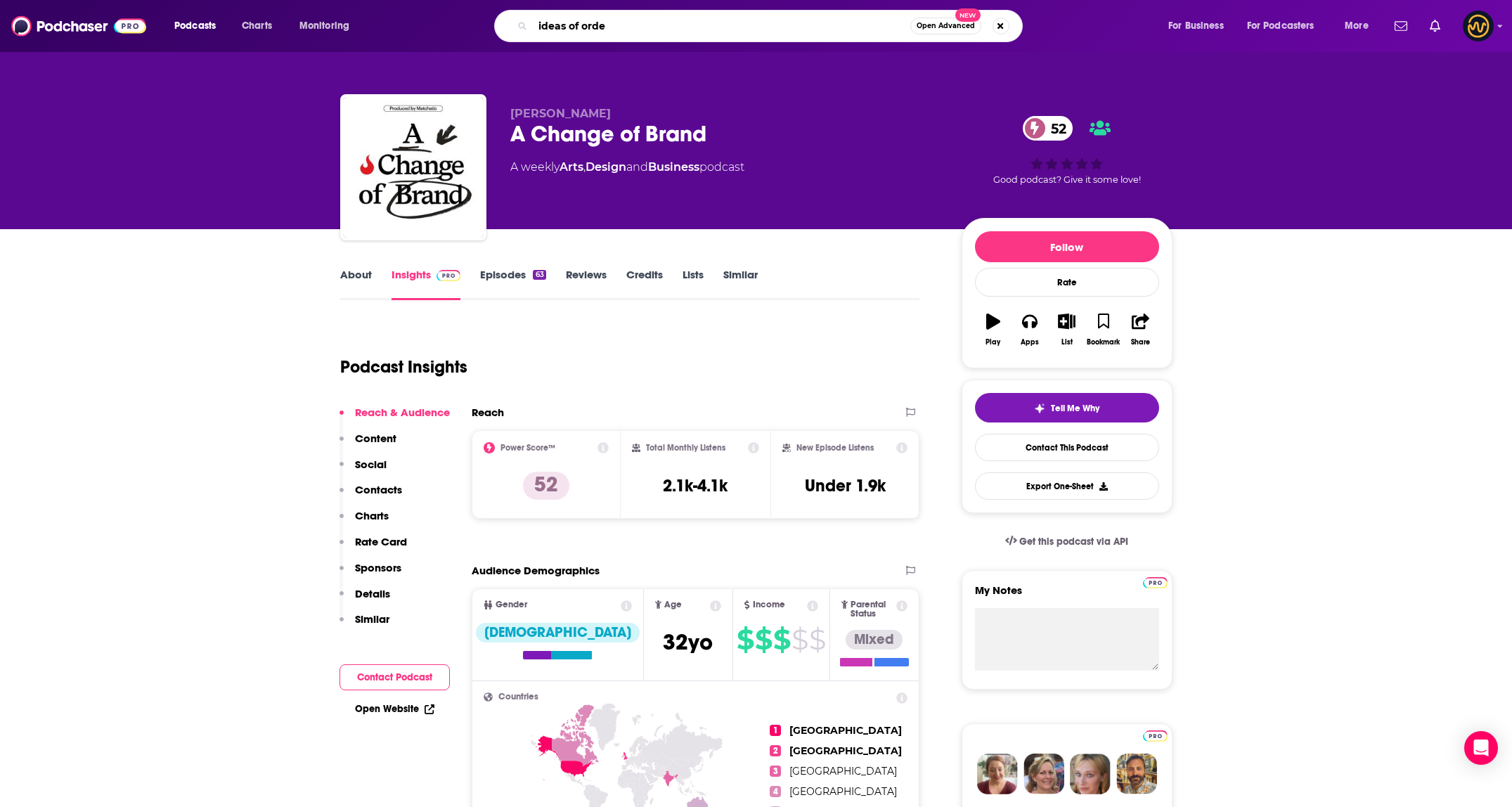
type input "ideas of order"
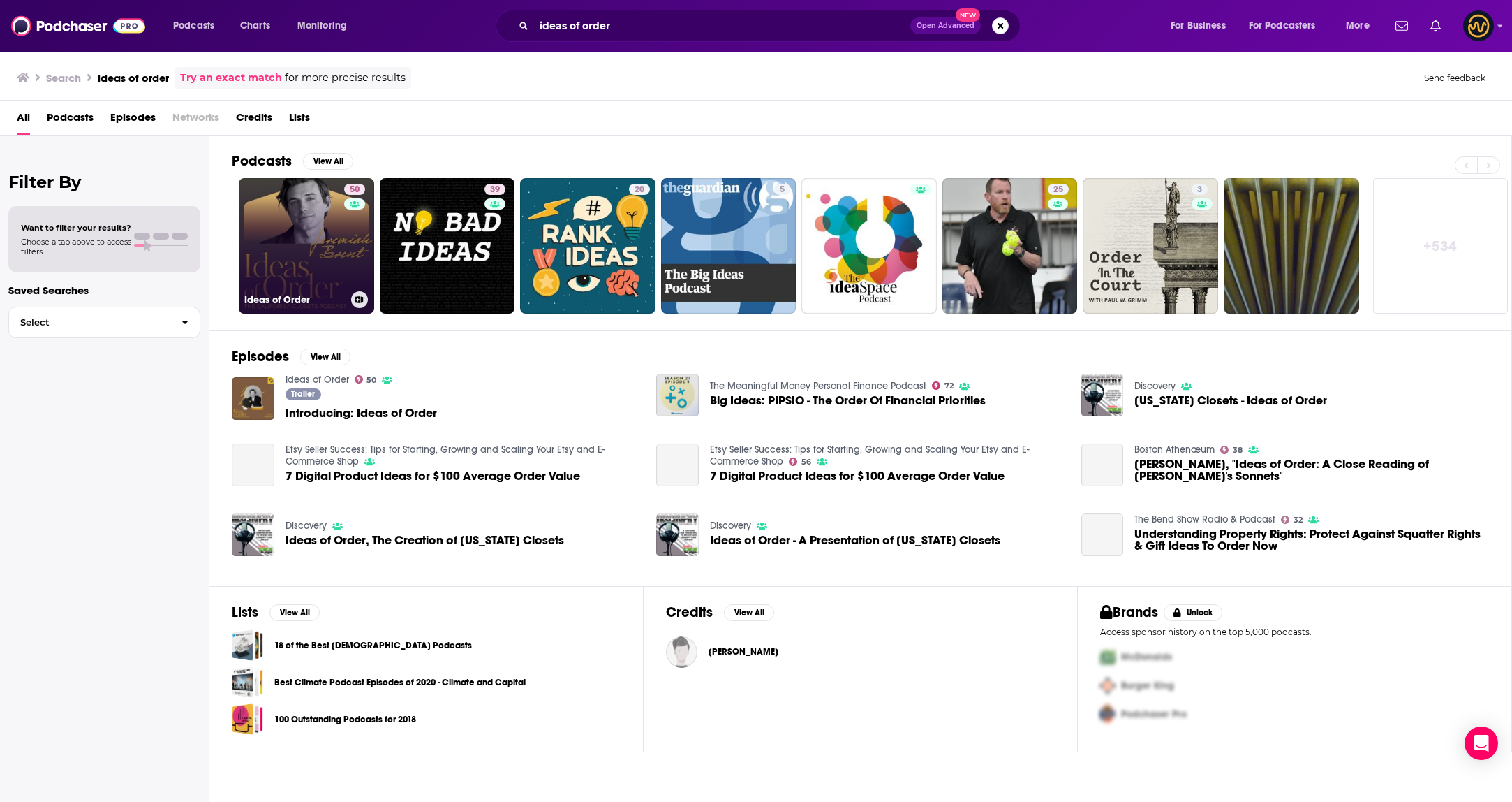
click at [324, 222] on link "50 Ideas of Order" at bounding box center [306, 245] width 136 height 136
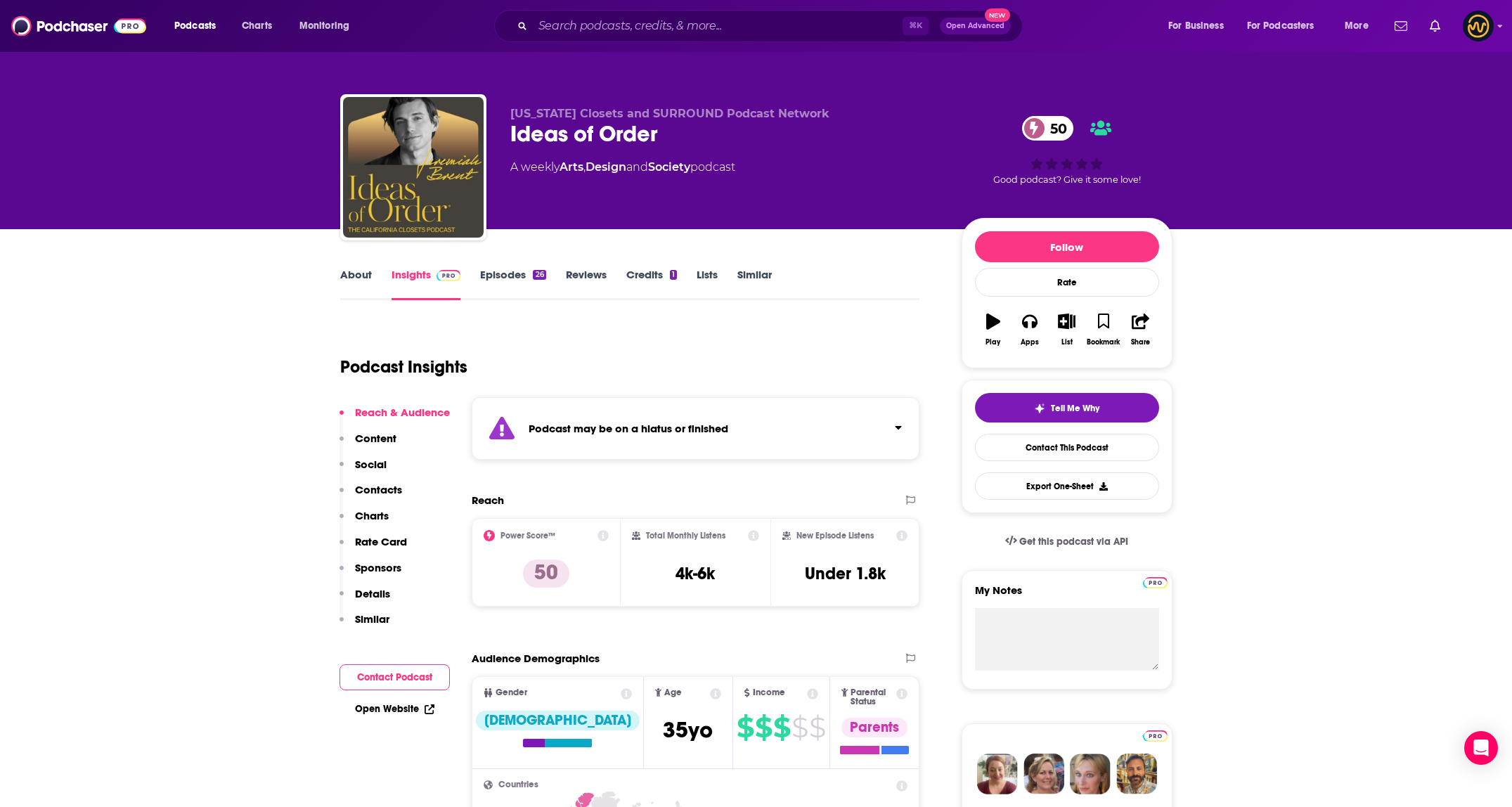
click at [807, 426] on div "Podcast may be on a hiatus or finished" at bounding box center [696, 428] width 449 height 62
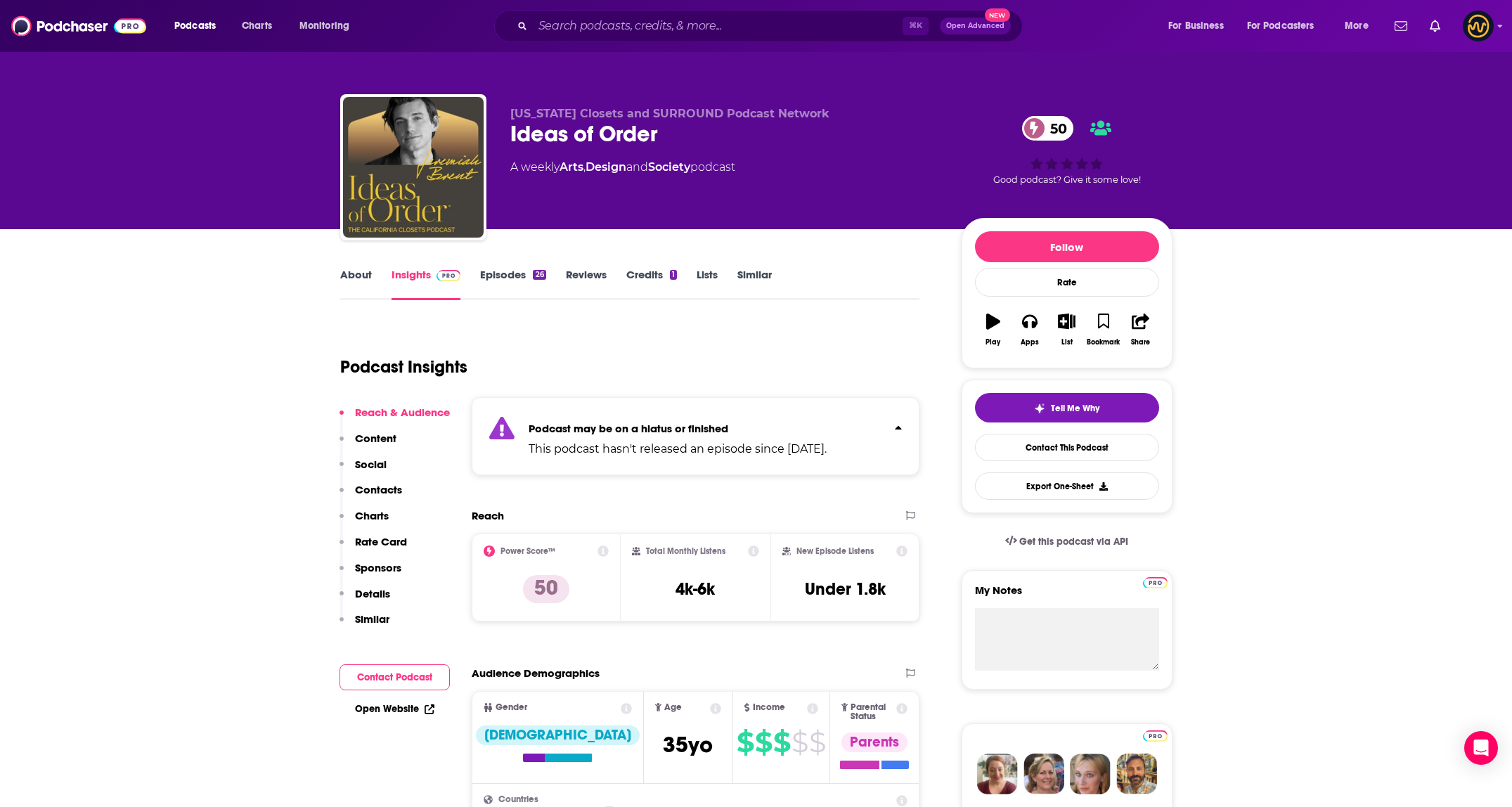
click at [809, 423] on p "Podcast may be on a hiatus or finished" at bounding box center [677, 428] width 298 height 13
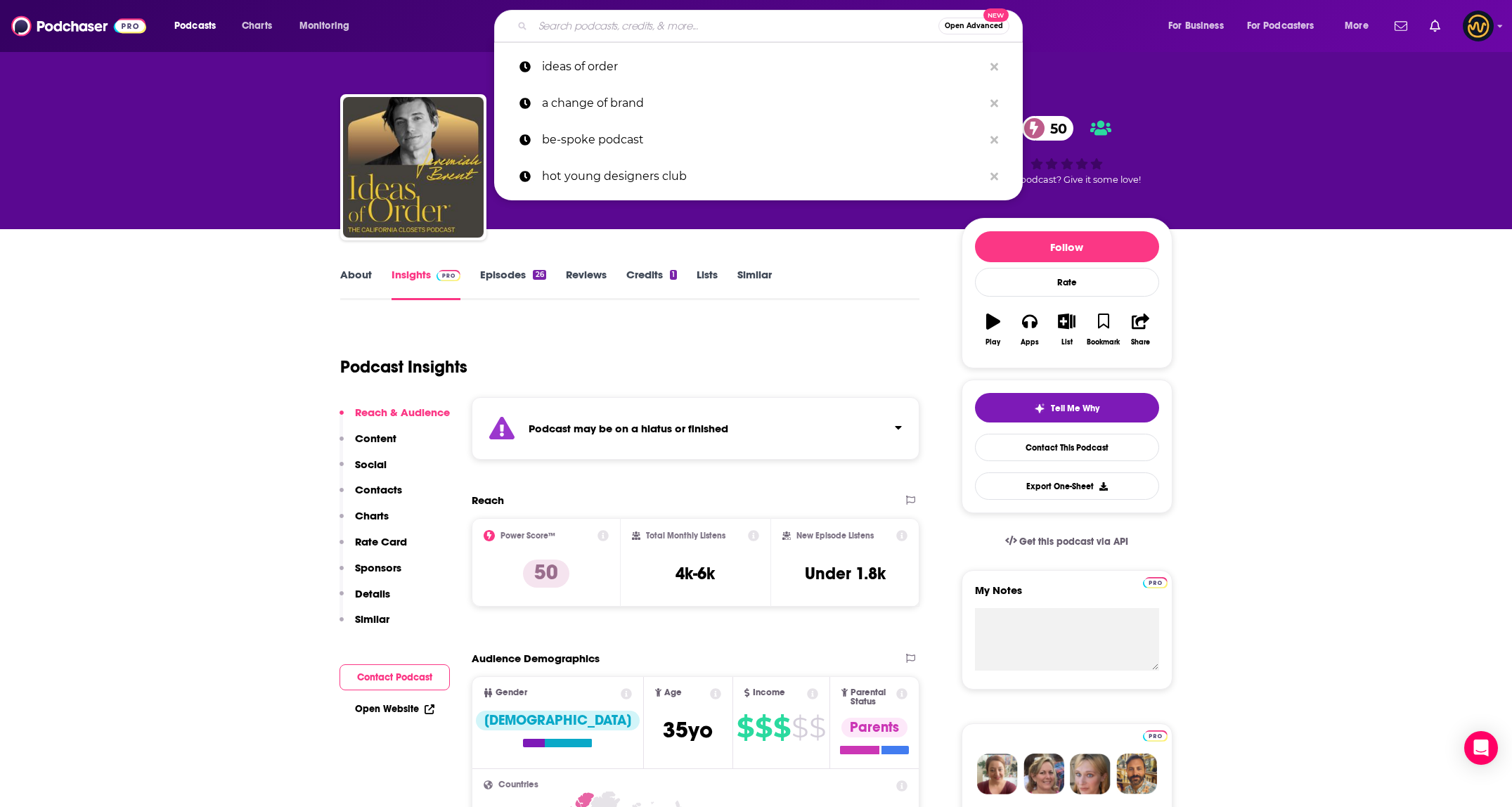
click at [706, 34] on input "Search podcasts, credits, & more..." at bounding box center [736, 26] width 406 height 23
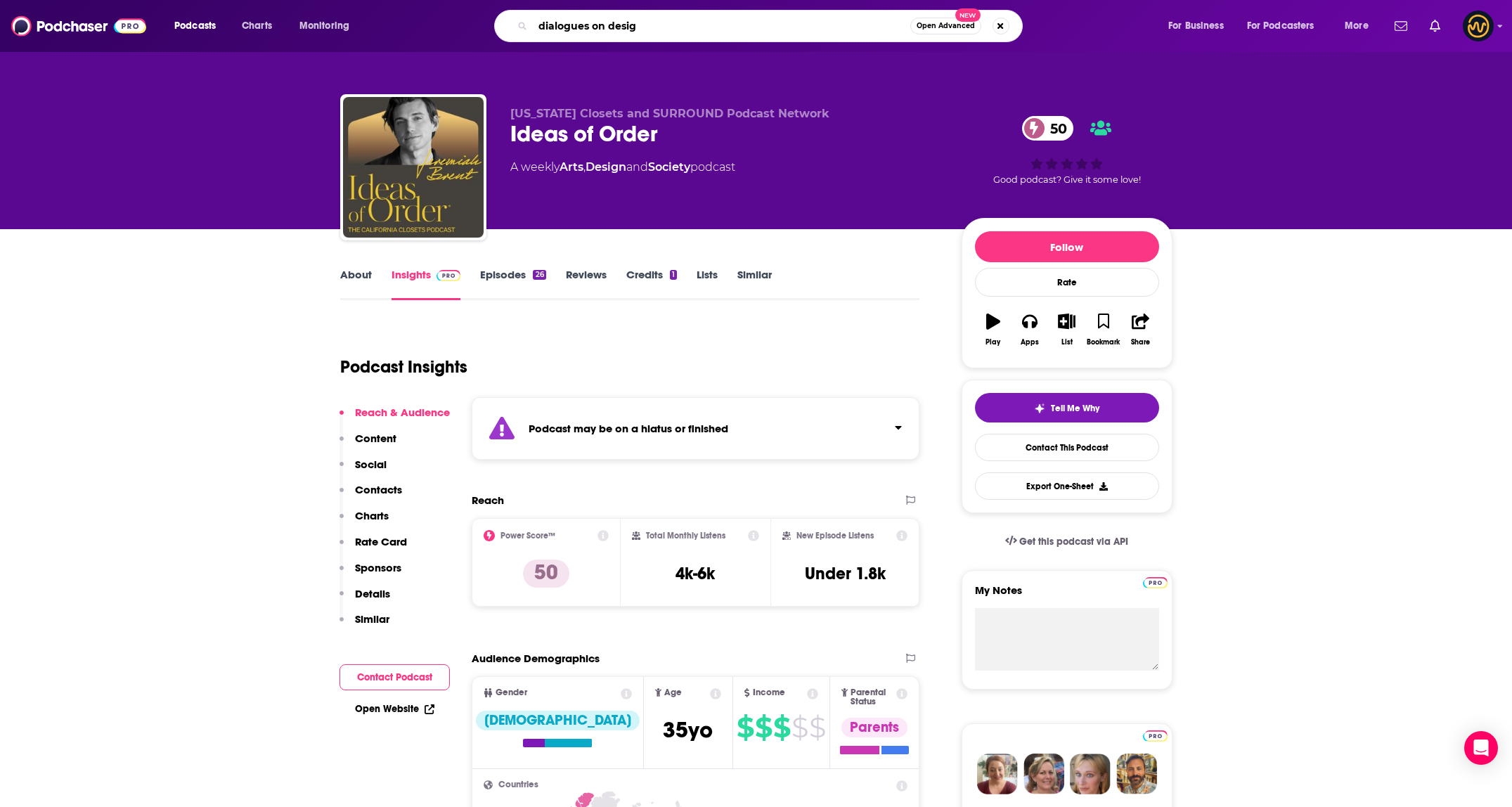
type input "dialogues on design"
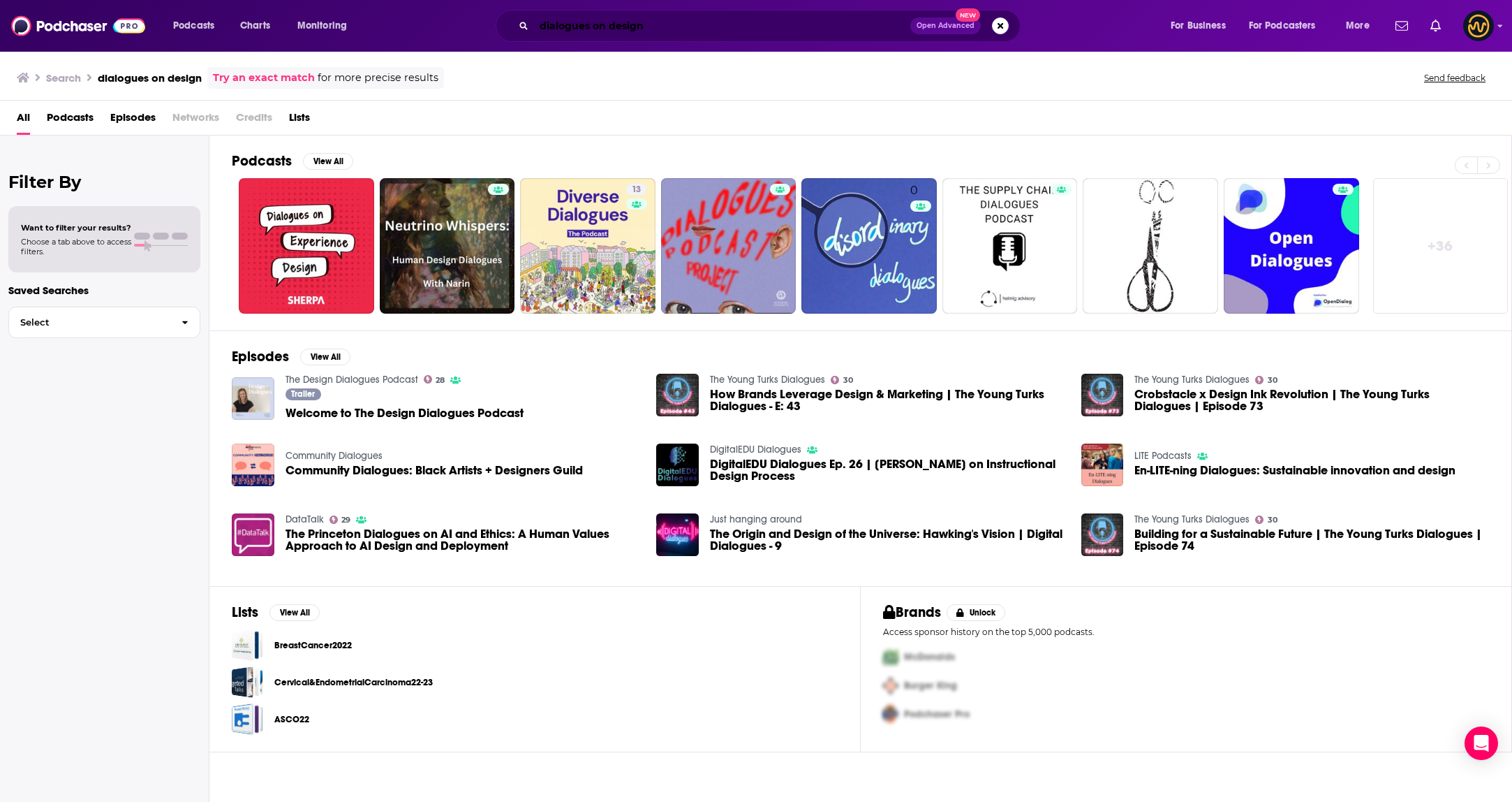
click at [670, 32] on input "dialogues on design" at bounding box center [722, 26] width 377 height 22
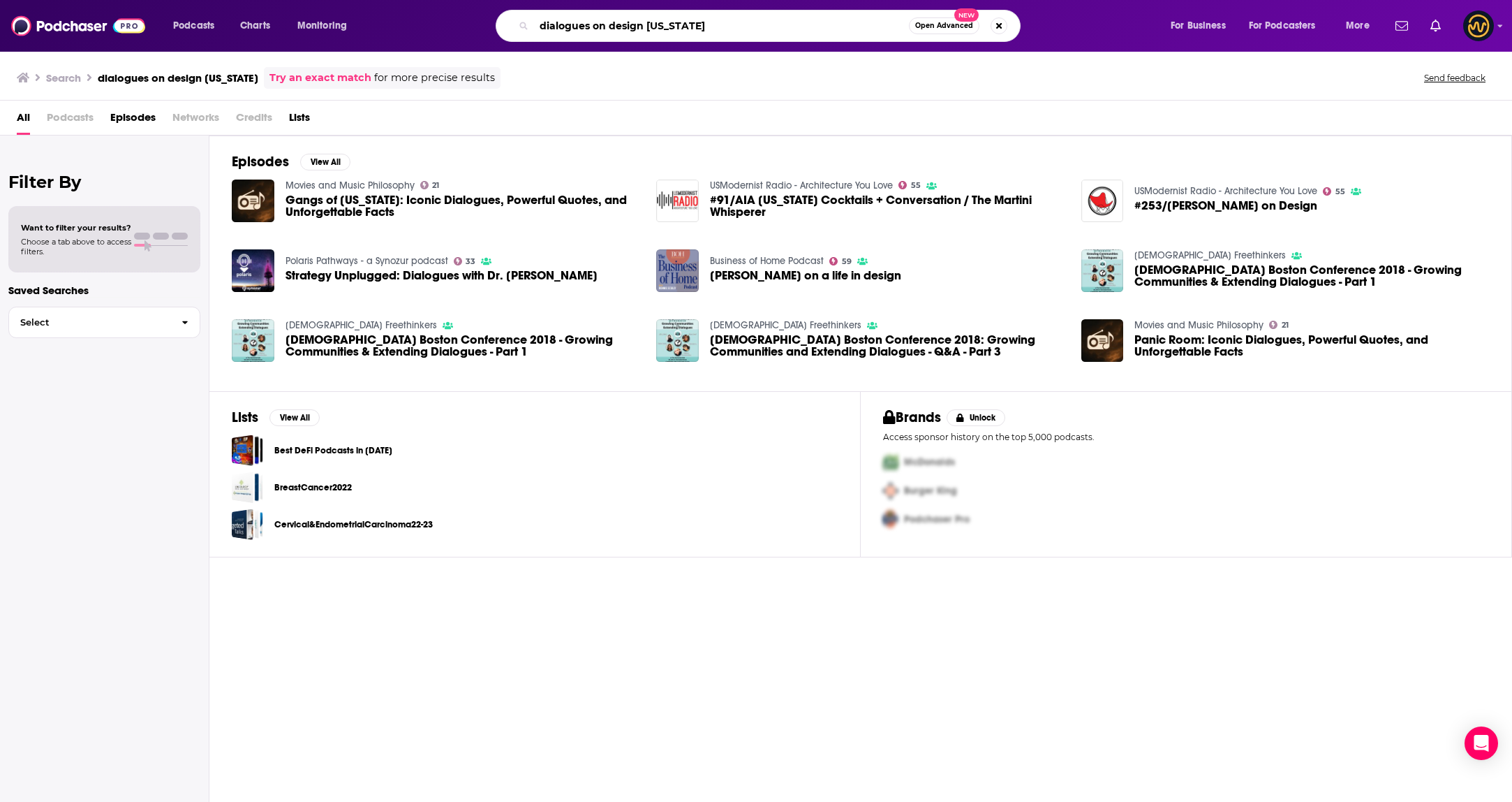
click at [711, 26] on input "dialogues on design new york" at bounding box center [721, 26] width 375 height 22
click at [613, 29] on input "dialogues on design new york" at bounding box center [721, 26] width 375 height 22
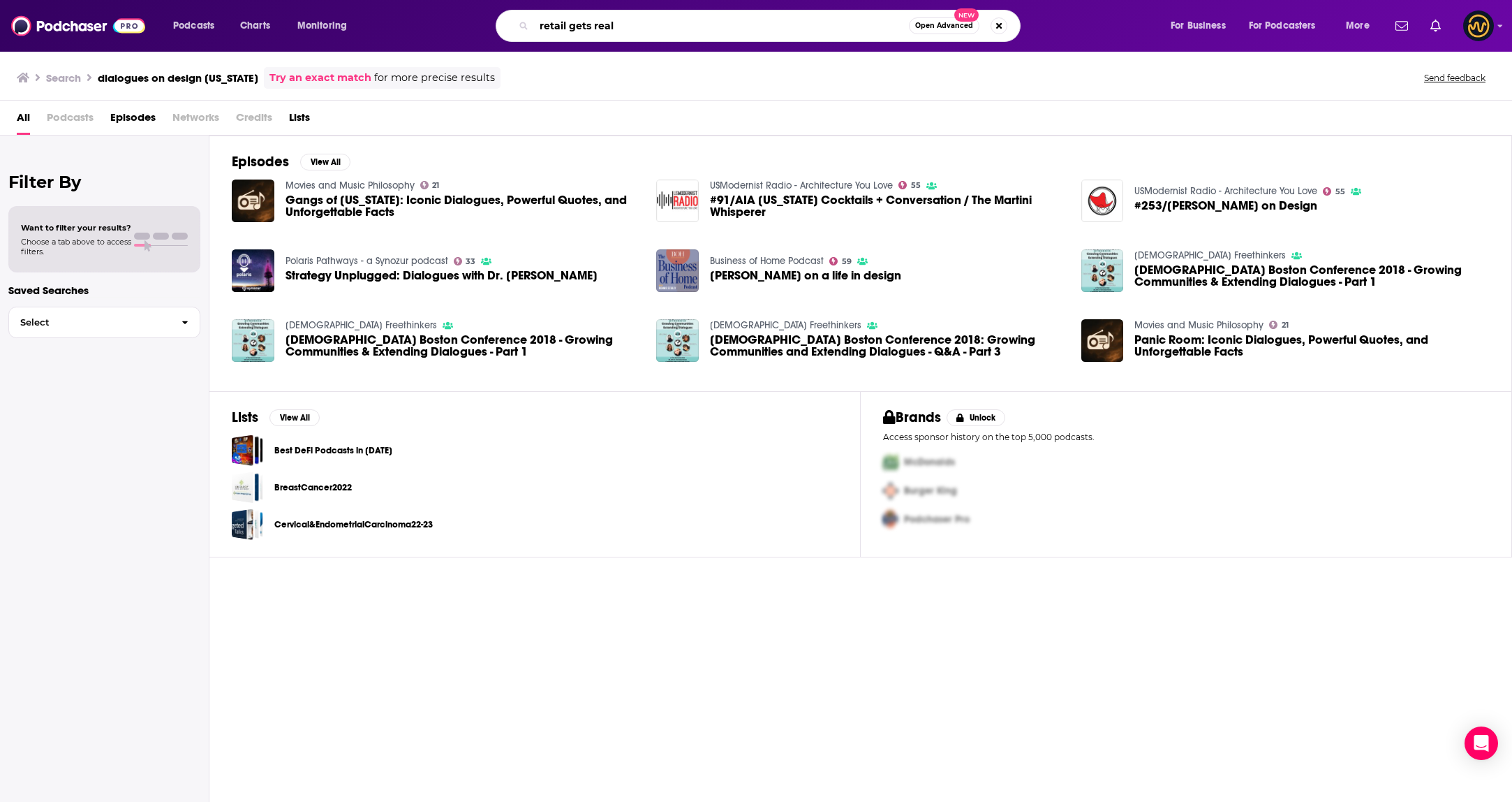
type input "retail gets real"
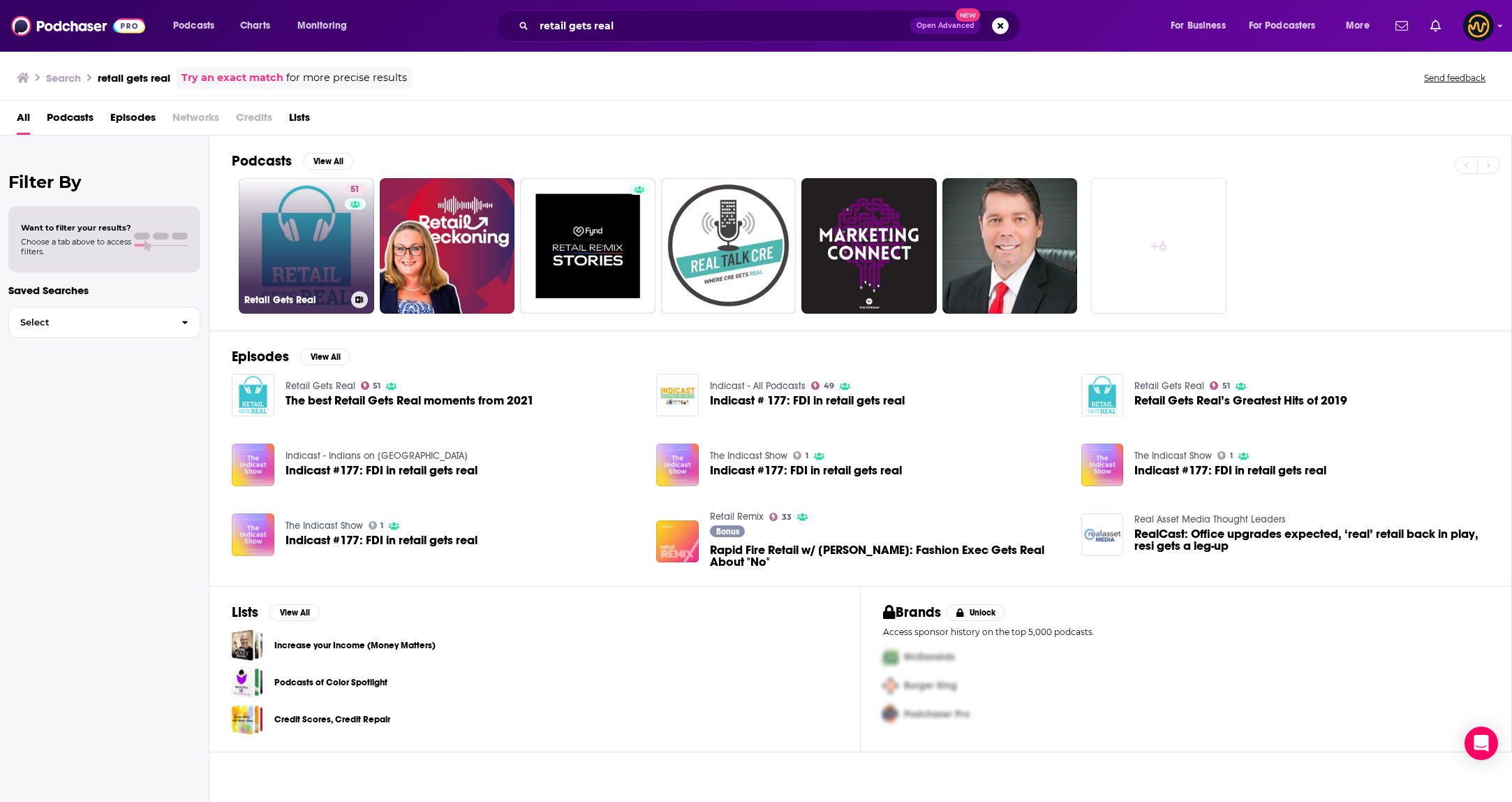
click at [338, 251] on link "51 Retail Gets Real" at bounding box center [306, 245] width 136 height 136
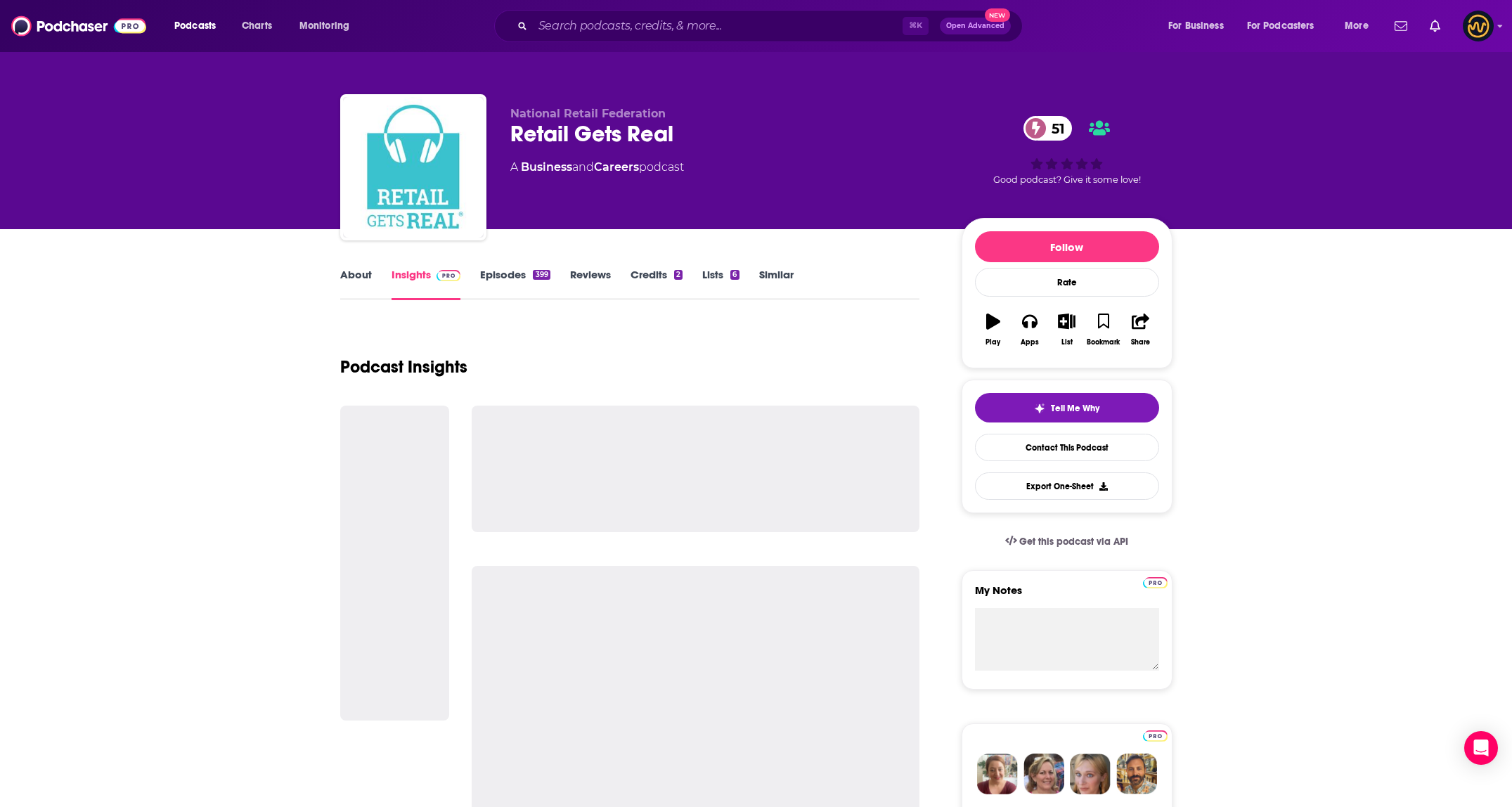
click at [366, 275] on link "About" at bounding box center [357, 284] width 32 height 32
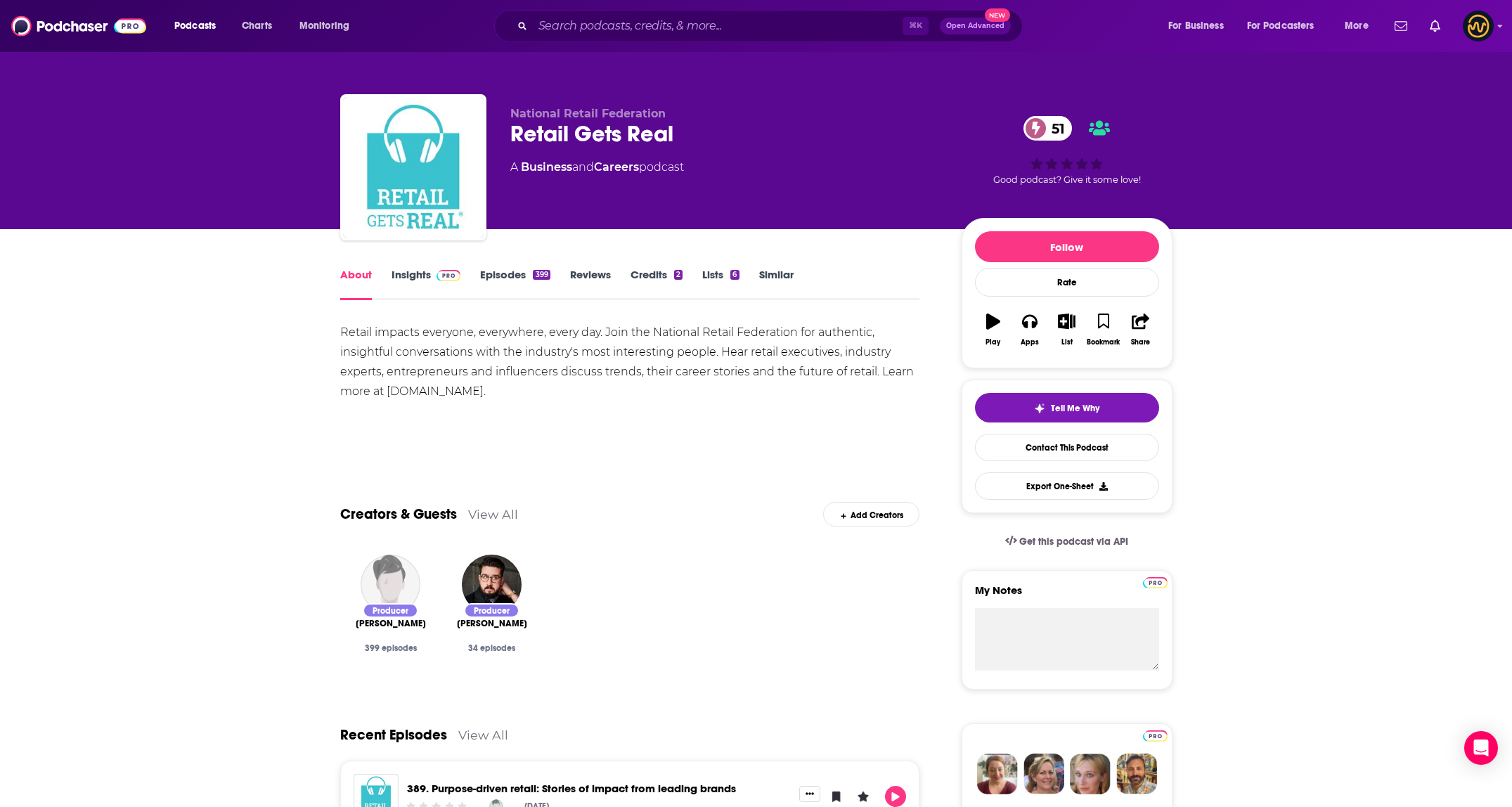
click at [406, 283] on link "Insights" at bounding box center [426, 284] width 70 height 32
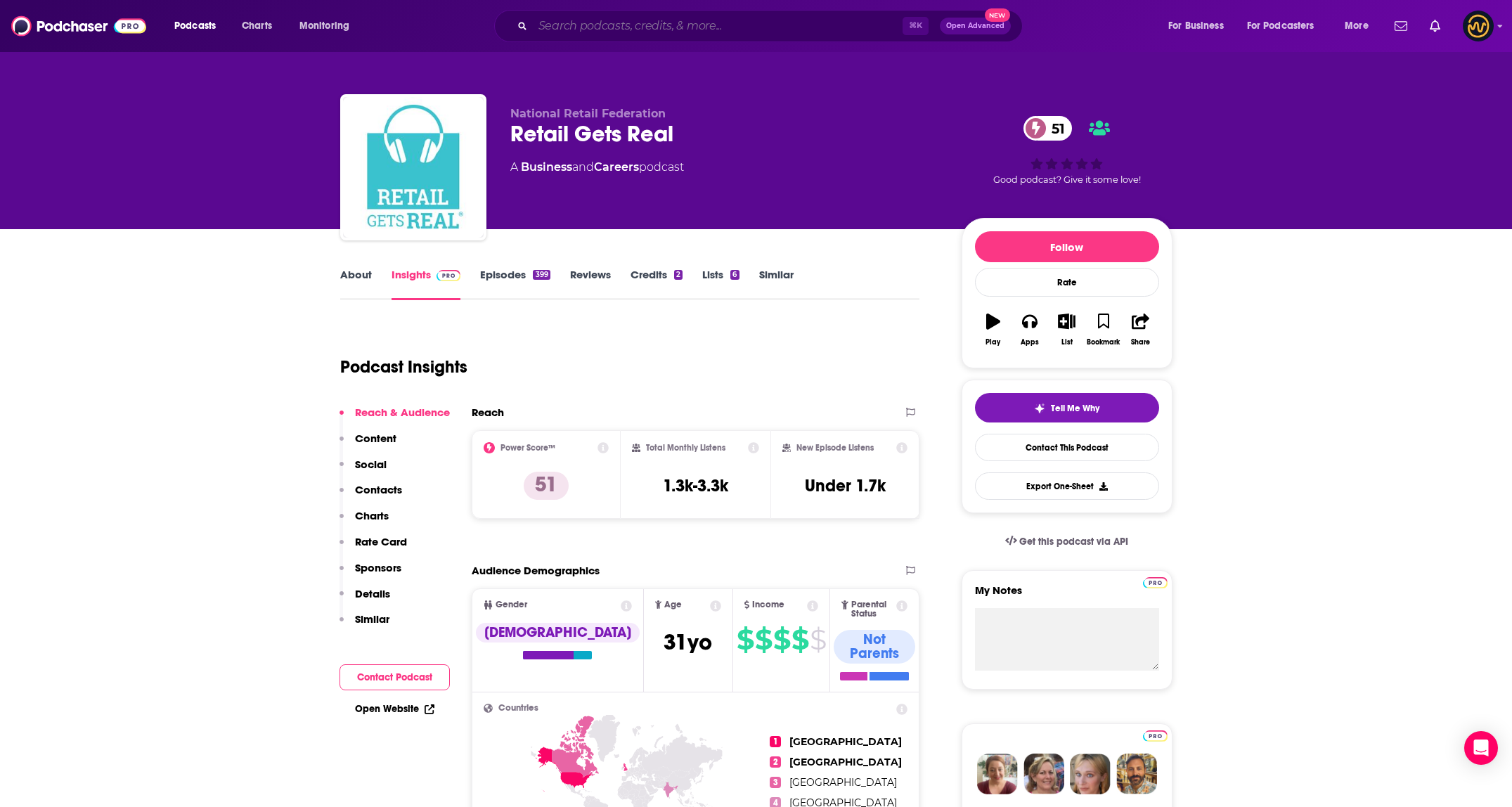
click at [650, 22] on input "Search podcasts, credits, & more..." at bounding box center [718, 26] width 370 height 23
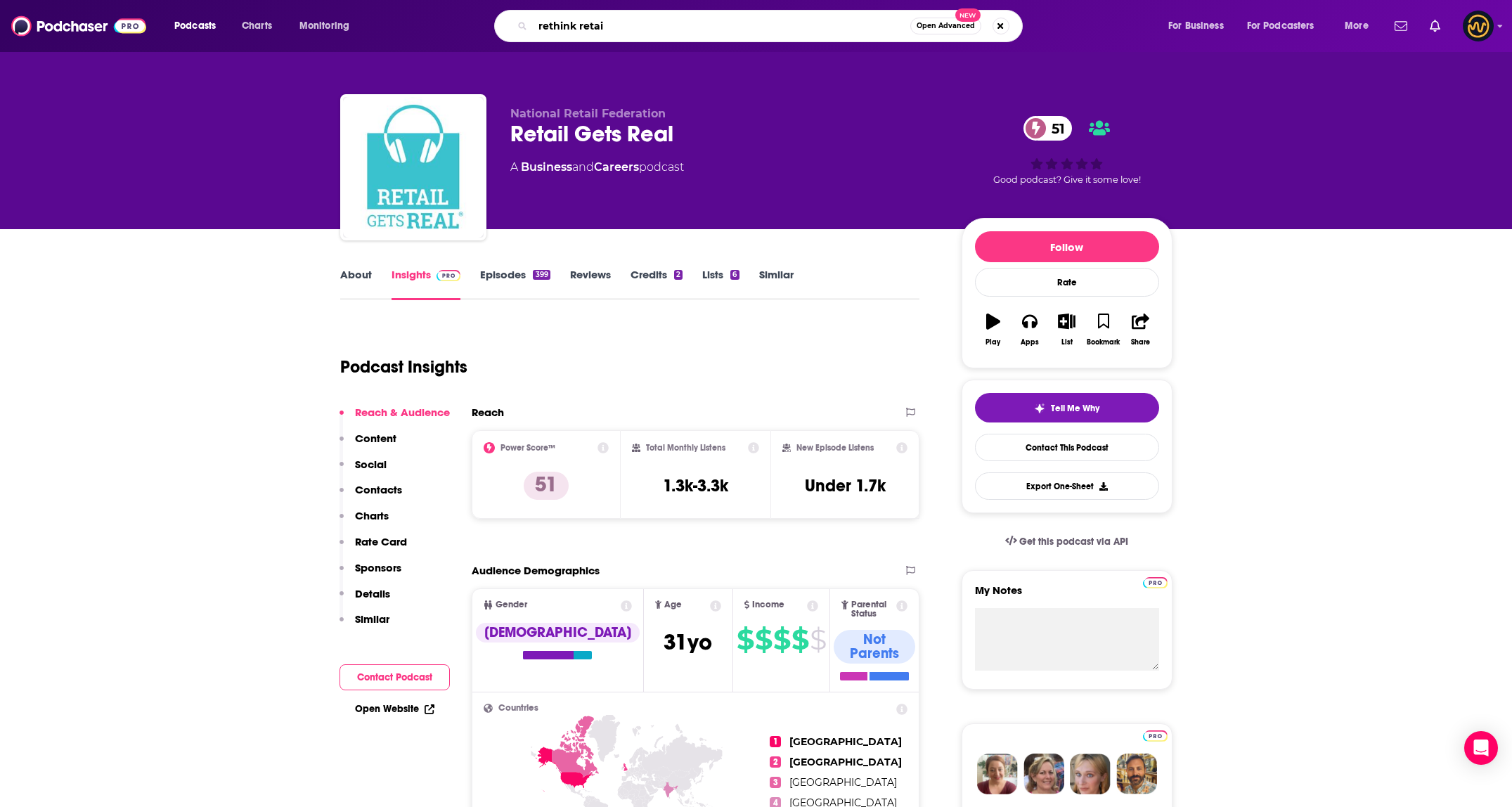
type input "rethink retail"
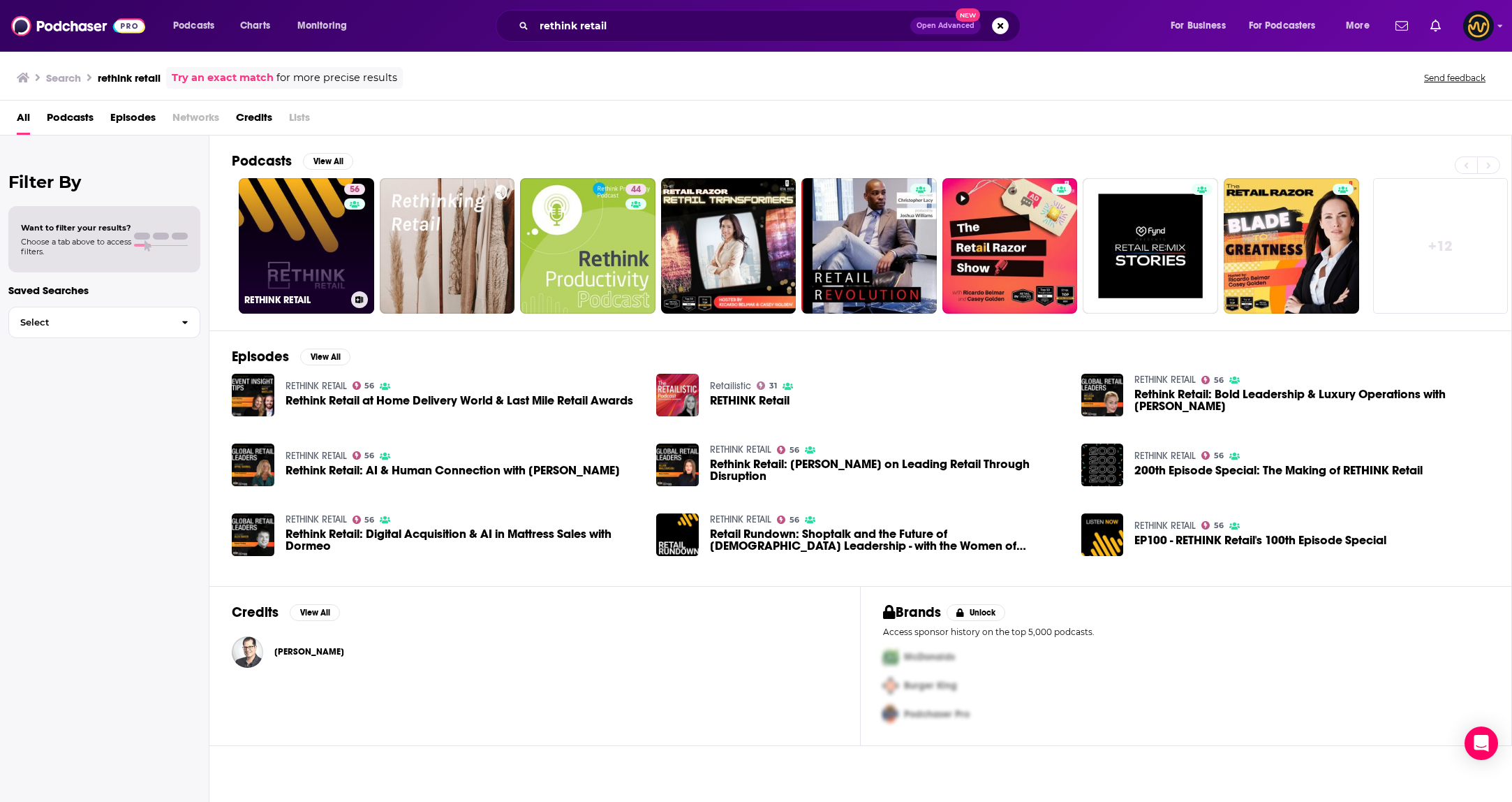
click at [278, 213] on link "56 RETHINK RETAIL" at bounding box center [306, 245] width 136 height 136
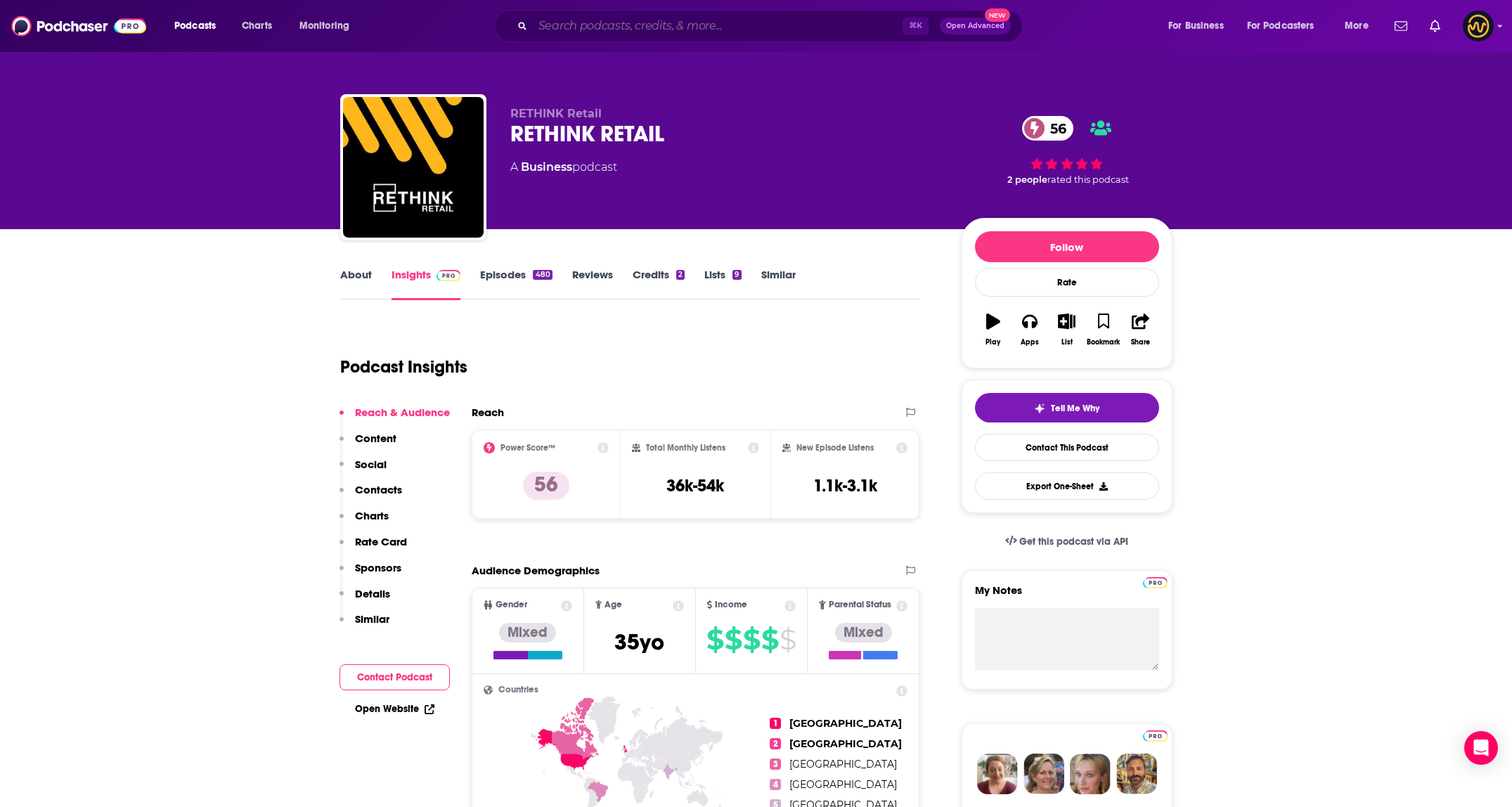
click at [621, 27] on input "Search podcasts, credits, & more..." at bounding box center [718, 26] width 370 height 23
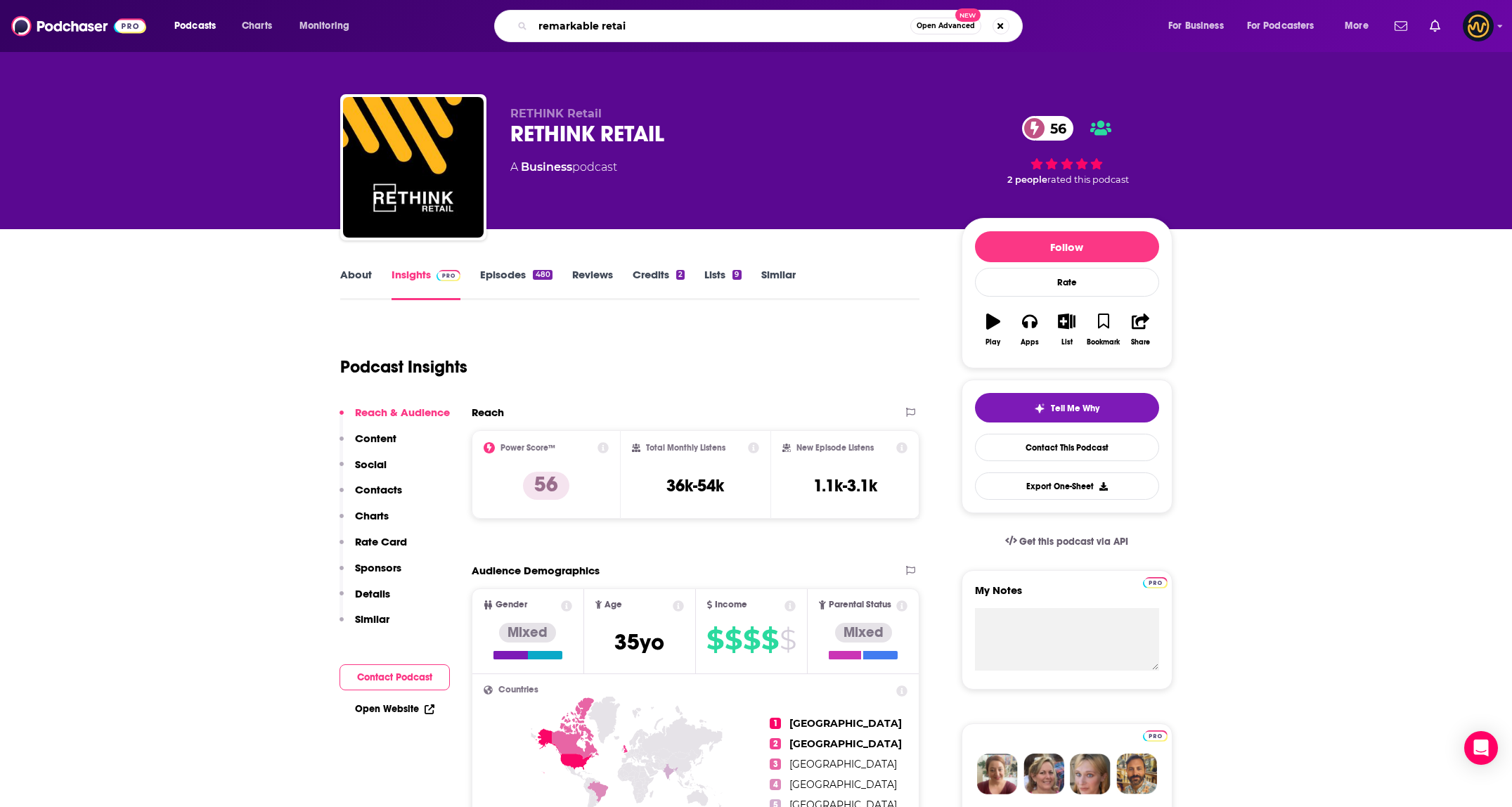
type input "remarkable retail"
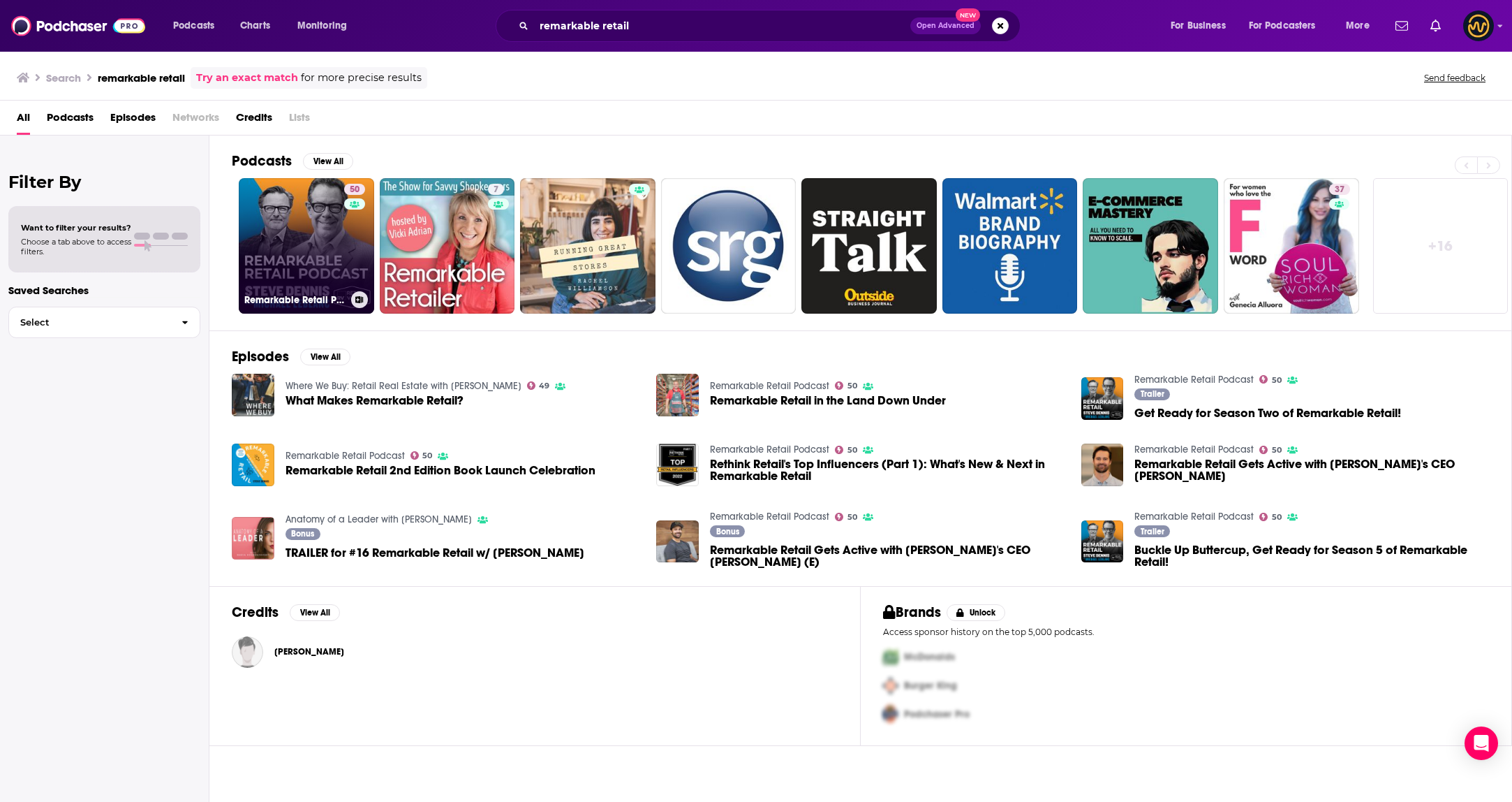
click at [328, 237] on link "50 Remarkable Retail Podcast" at bounding box center [306, 245] width 136 height 136
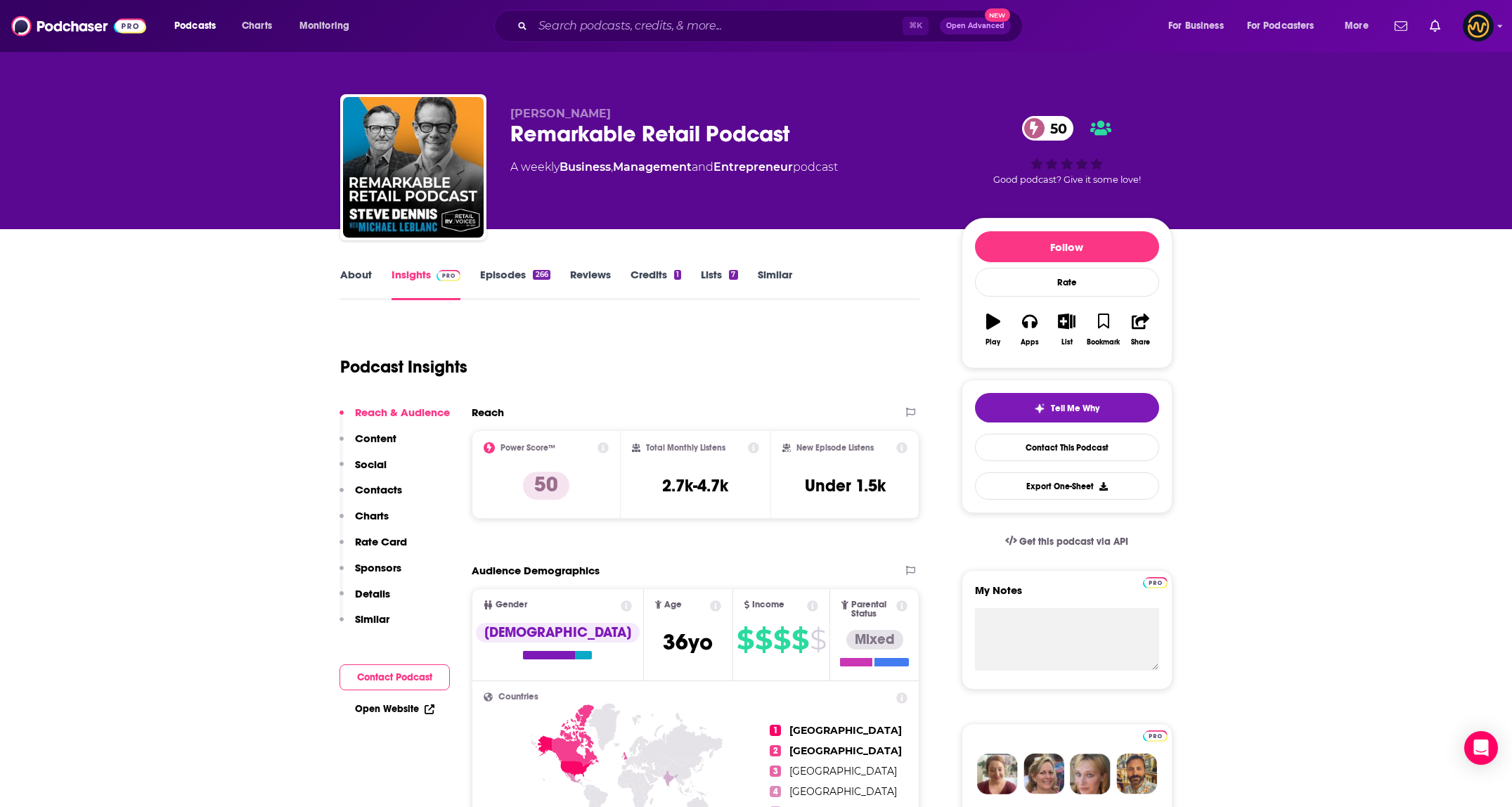
click at [350, 280] on link "About" at bounding box center [357, 284] width 32 height 32
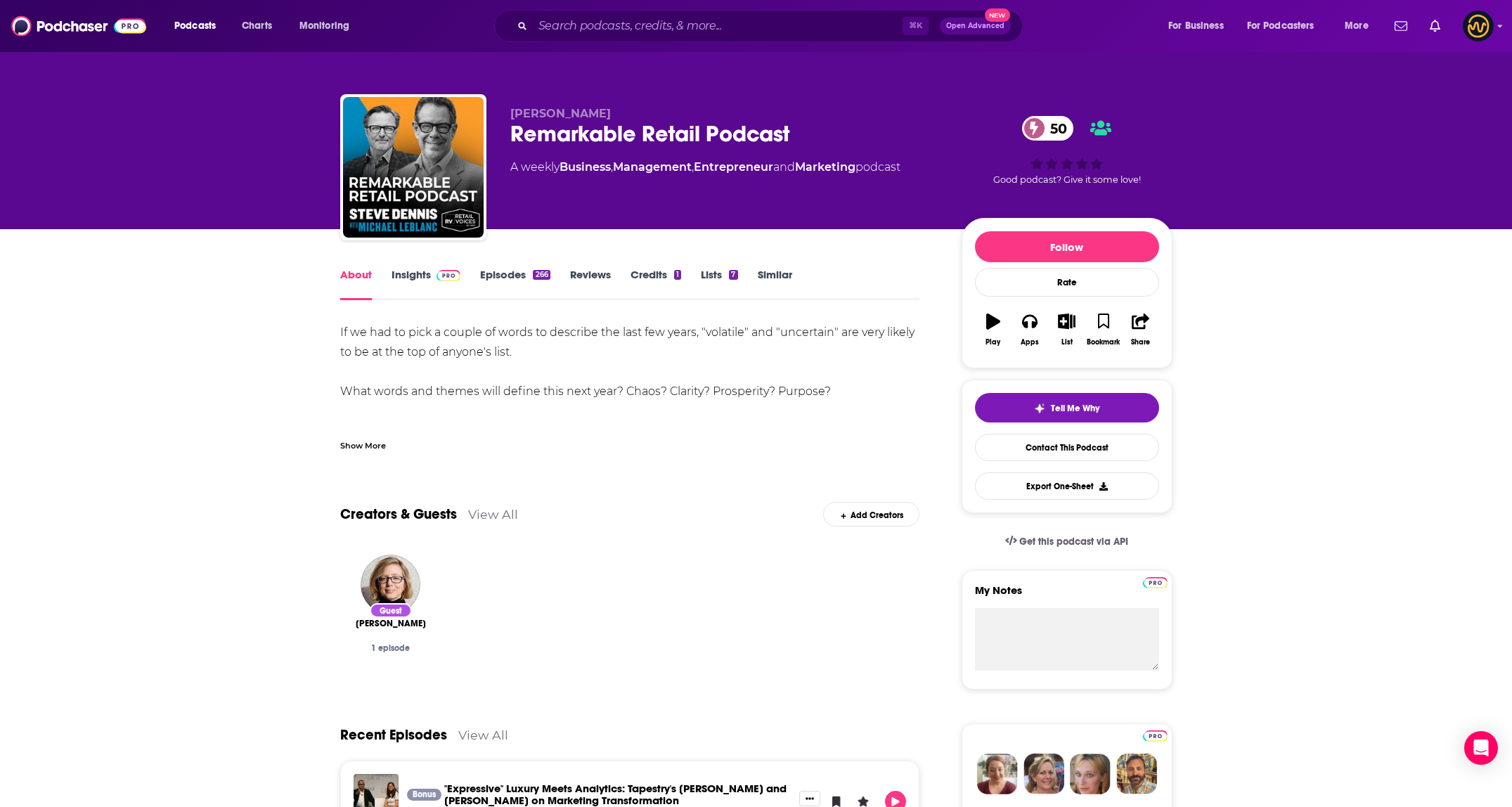
click at [363, 450] on div "Show More" at bounding box center [363, 444] width 45 height 13
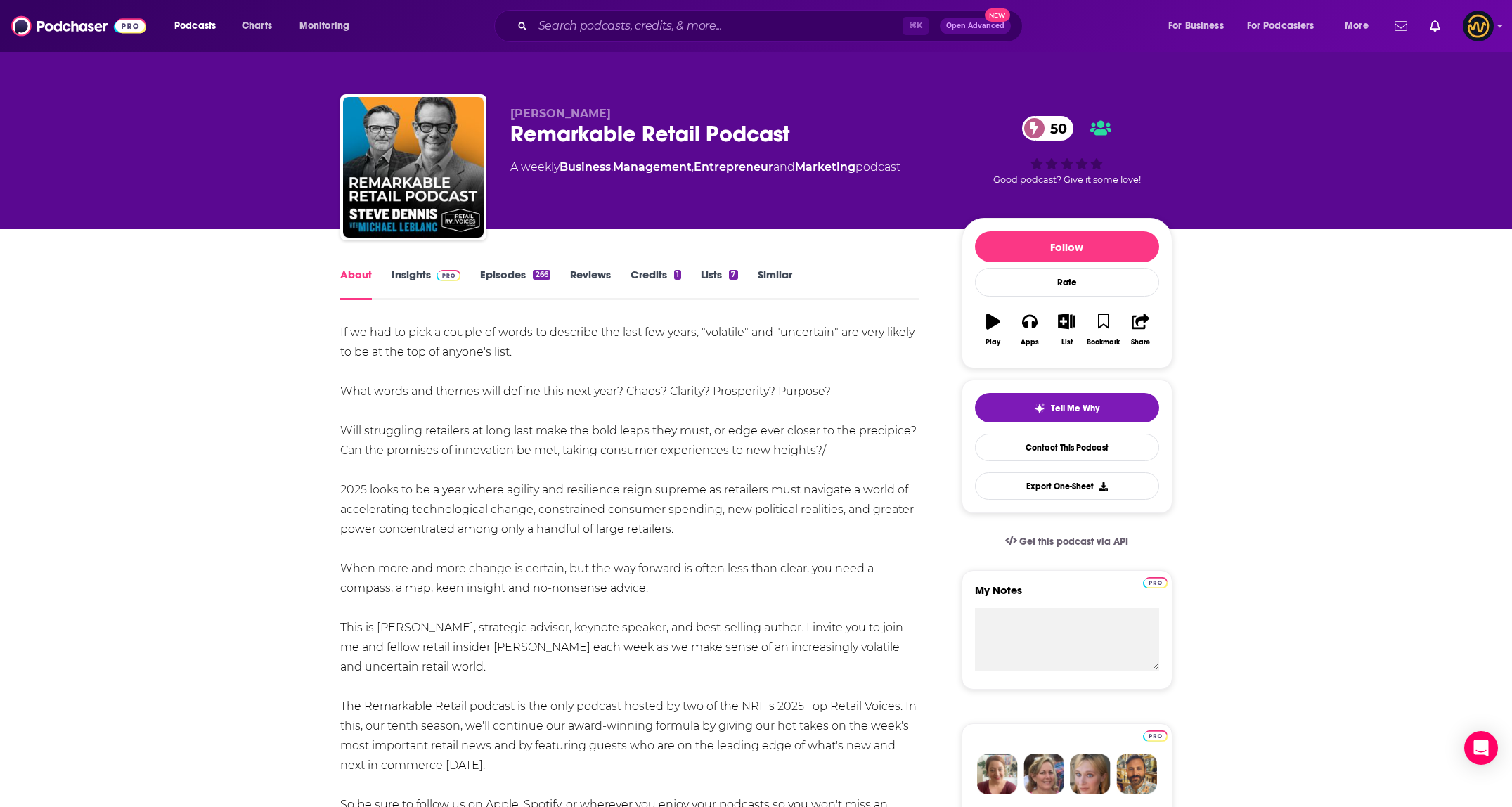
scroll to position [21, 0]
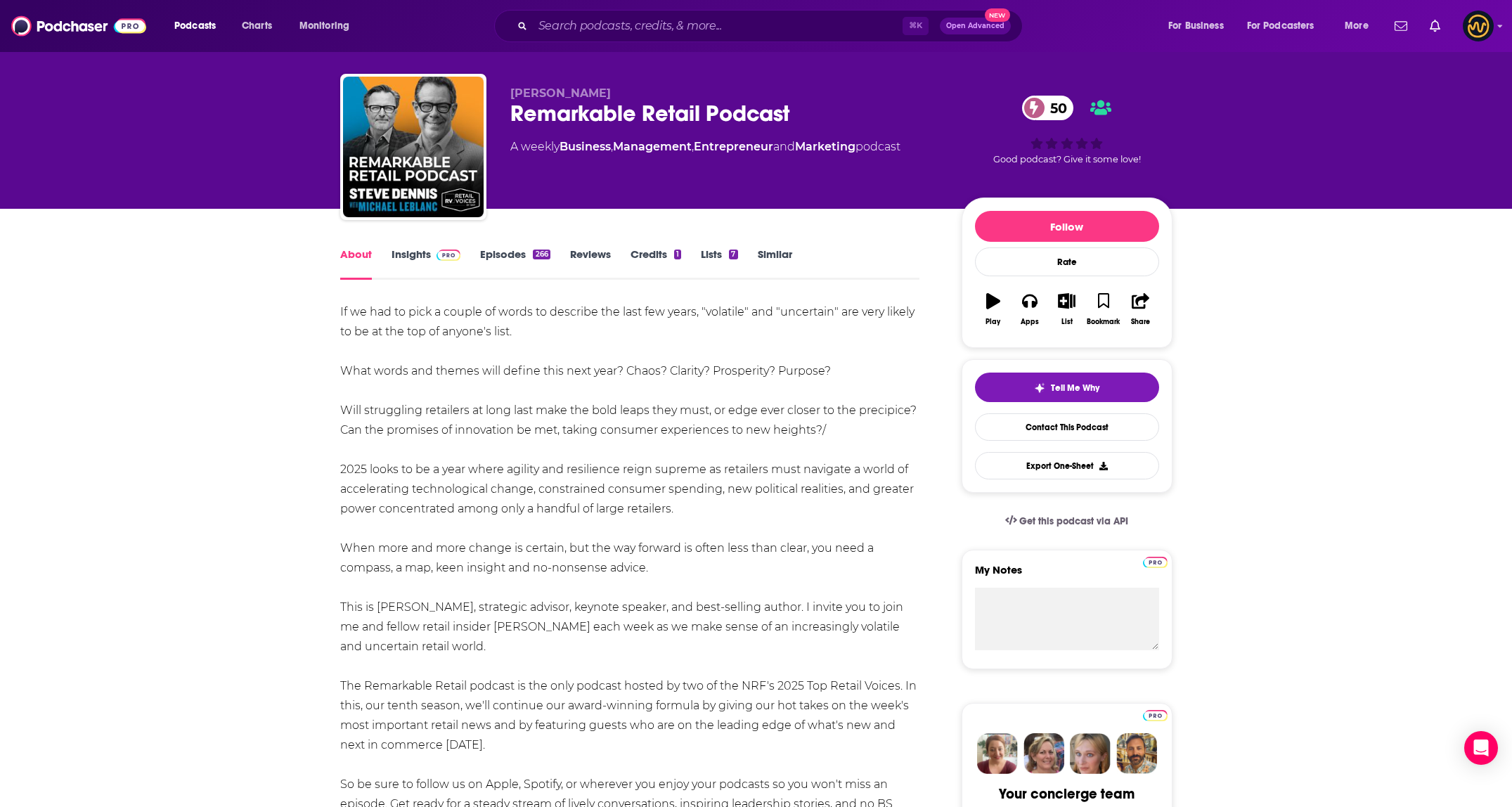
click at [431, 247] on span at bounding box center [446, 254] width 30 height 13
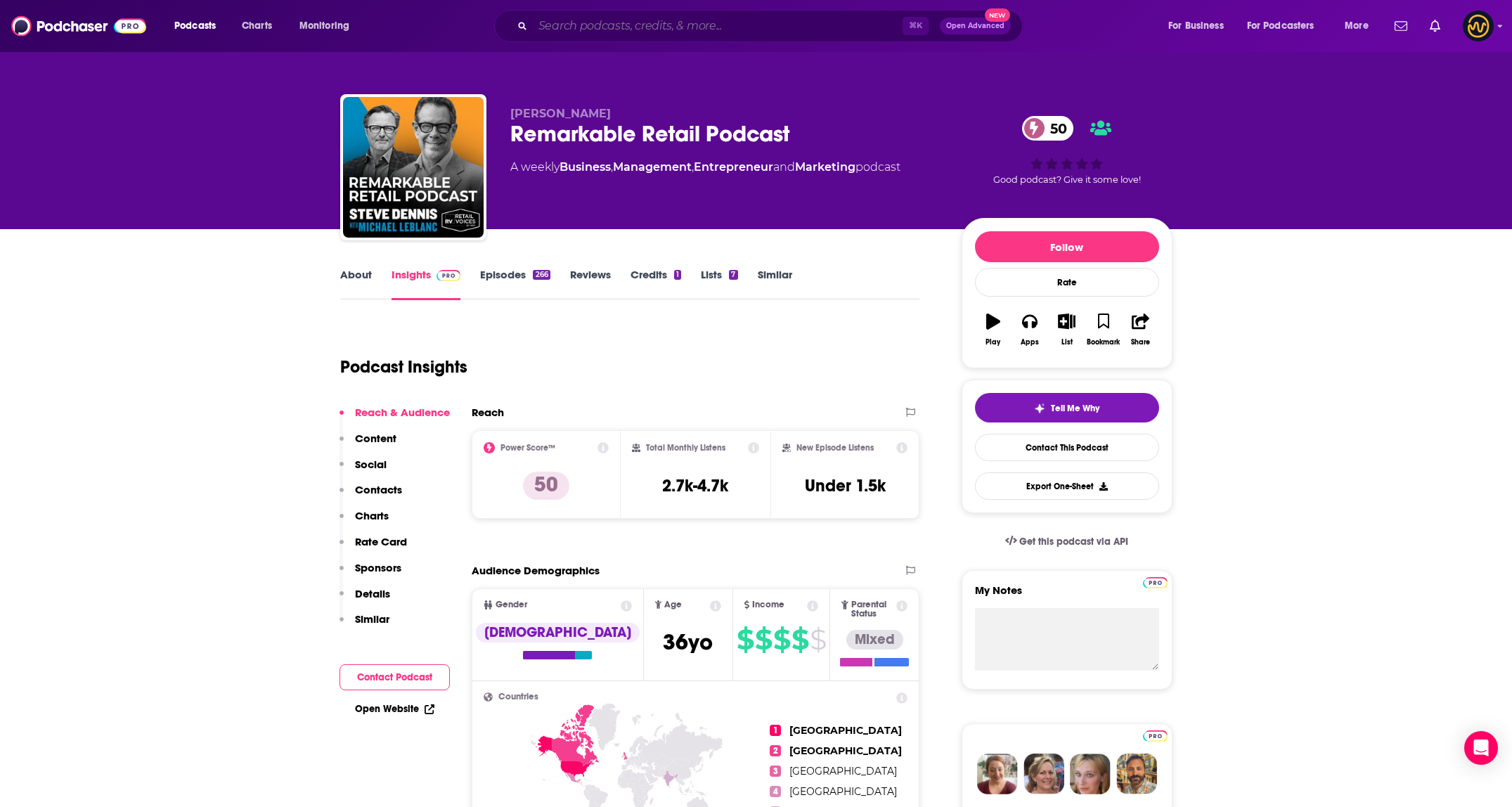
click at [736, 25] on input "Search podcasts, credits, & more..." at bounding box center [718, 26] width 370 height 23
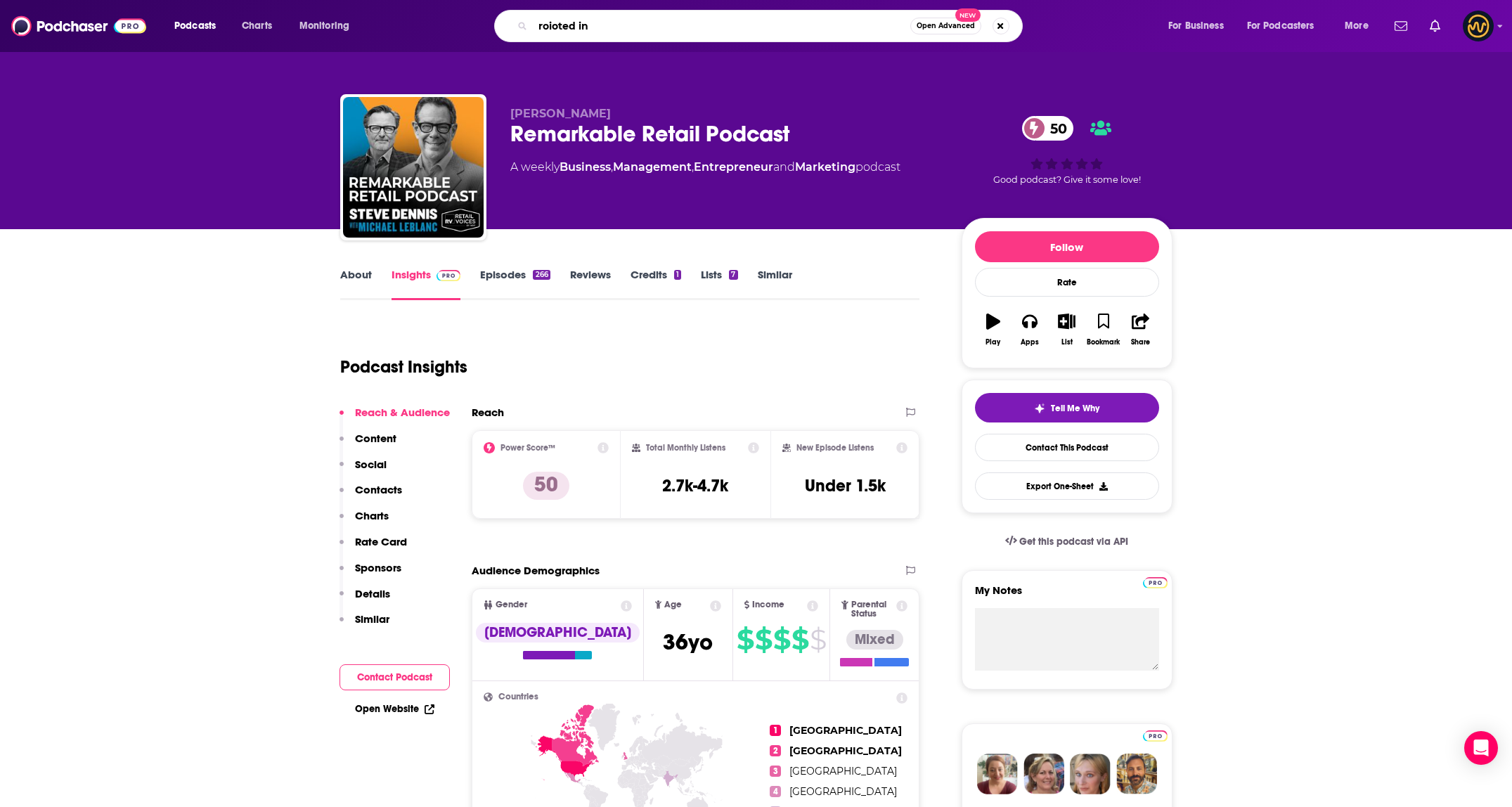
type input "roioted"
type input "rooted in retail"
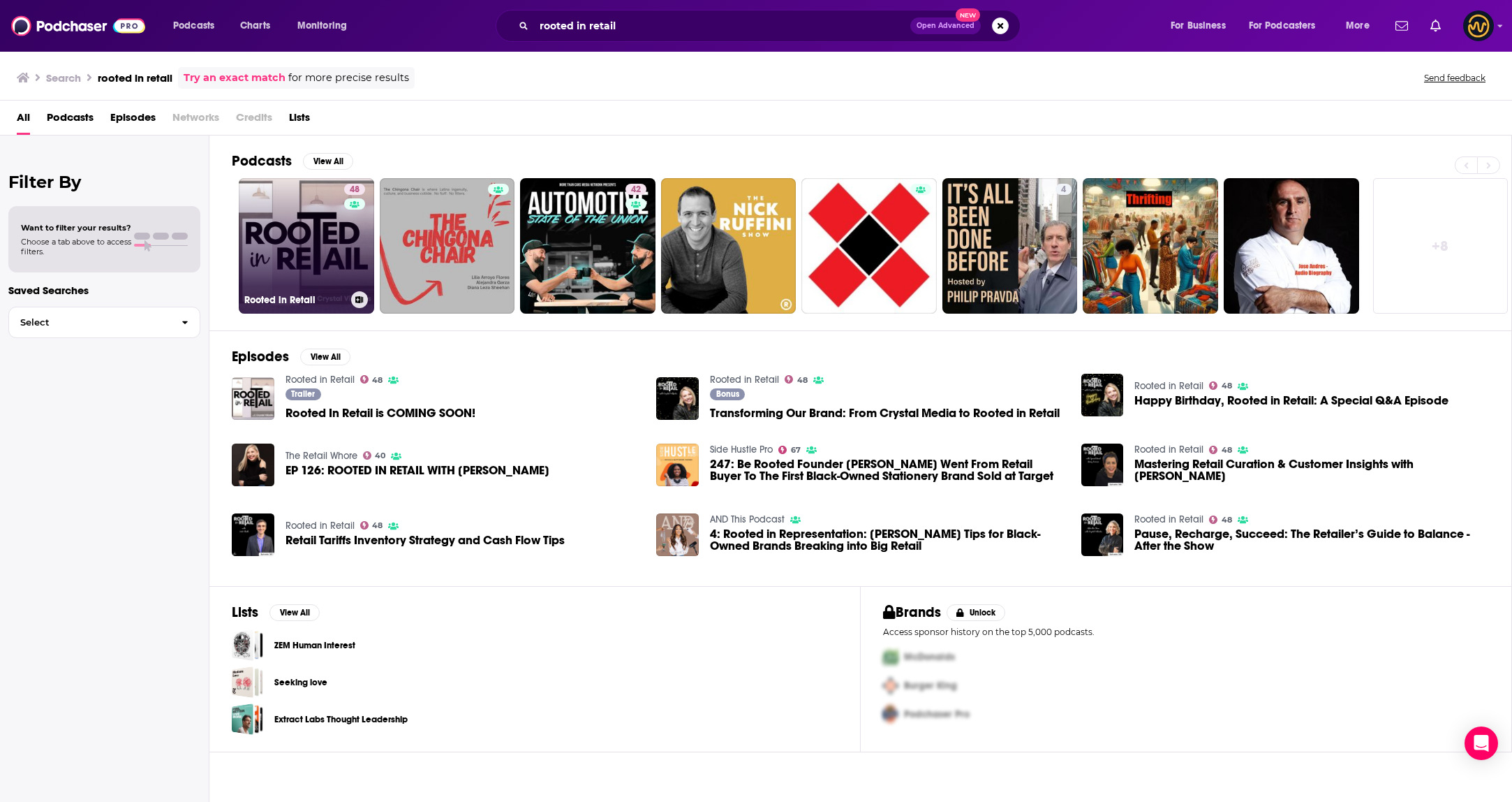
click at [323, 231] on link "48 Rooted in Retail" at bounding box center [306, 245] width 136 height 136
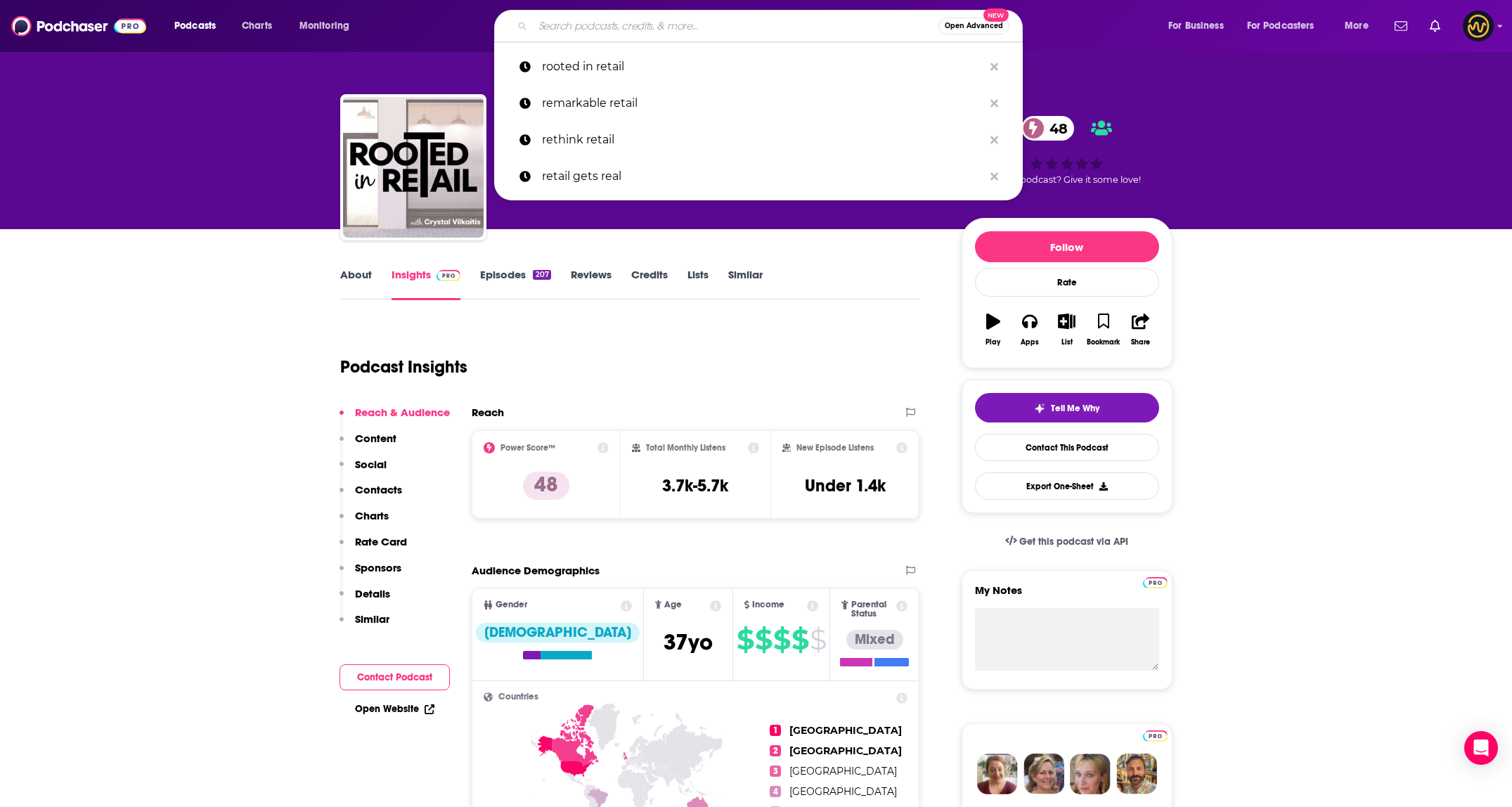
click at [681, 34] on input "Search podcasts, credits, & more..." at bounding box center [736, 26] width 406 height 23
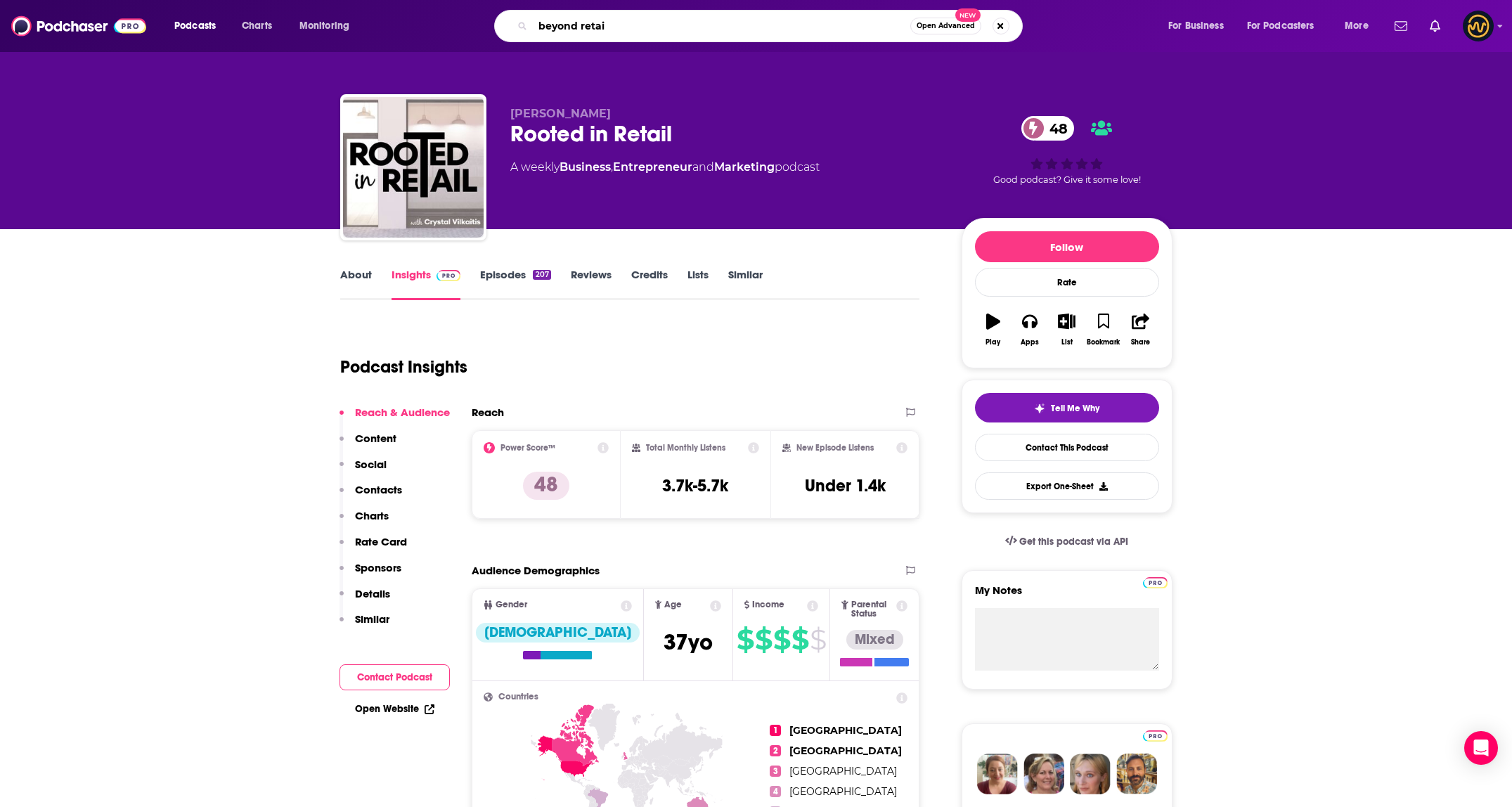
type input "beyond retail"
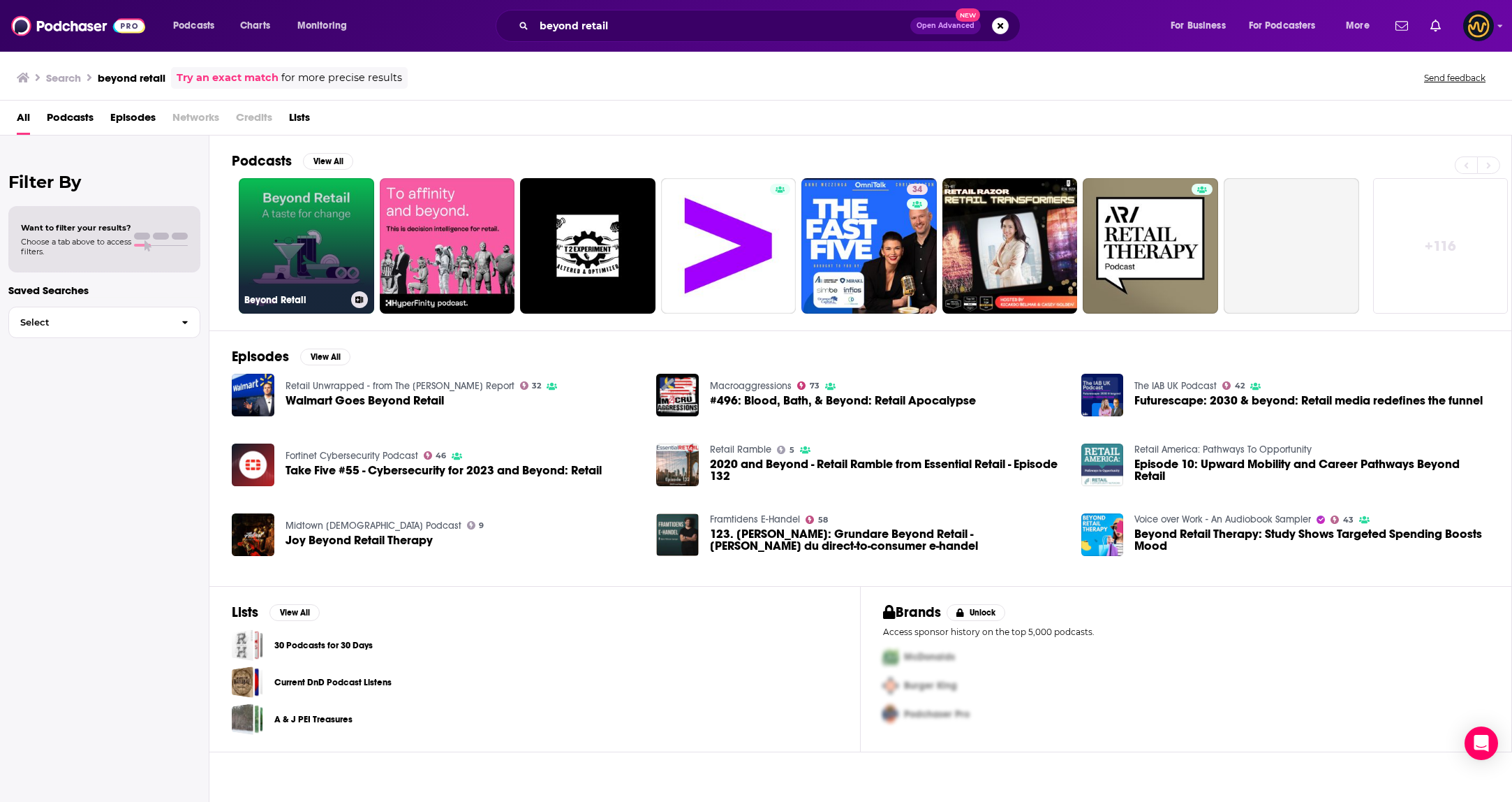
click at [259, 258] on link "Beyond Retail" at bounding box center [306, 245] width 136 height 136
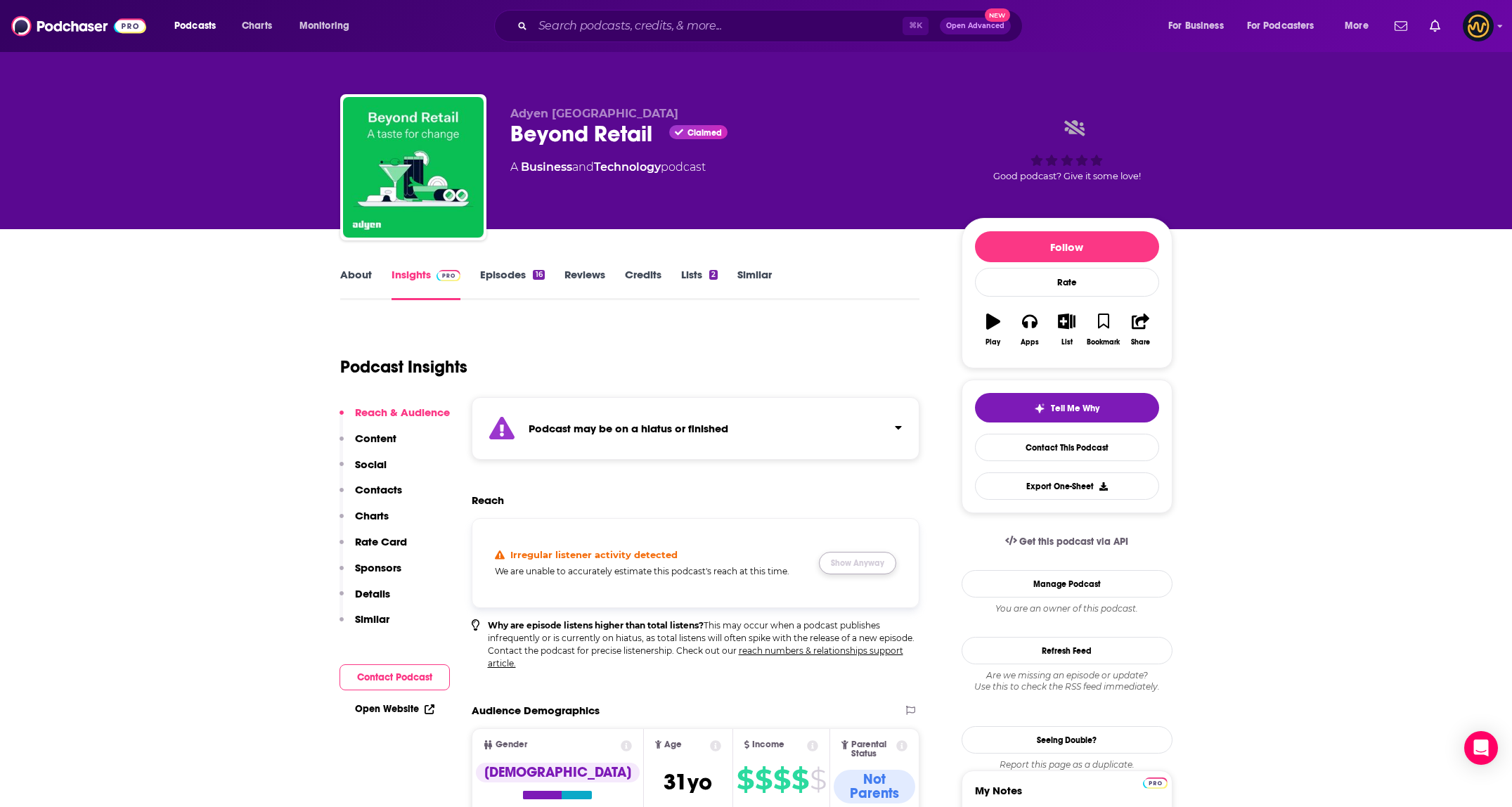
click at [880, 566] on button "Show Anyway" at bounding box center [857, 563] width 77 height 23
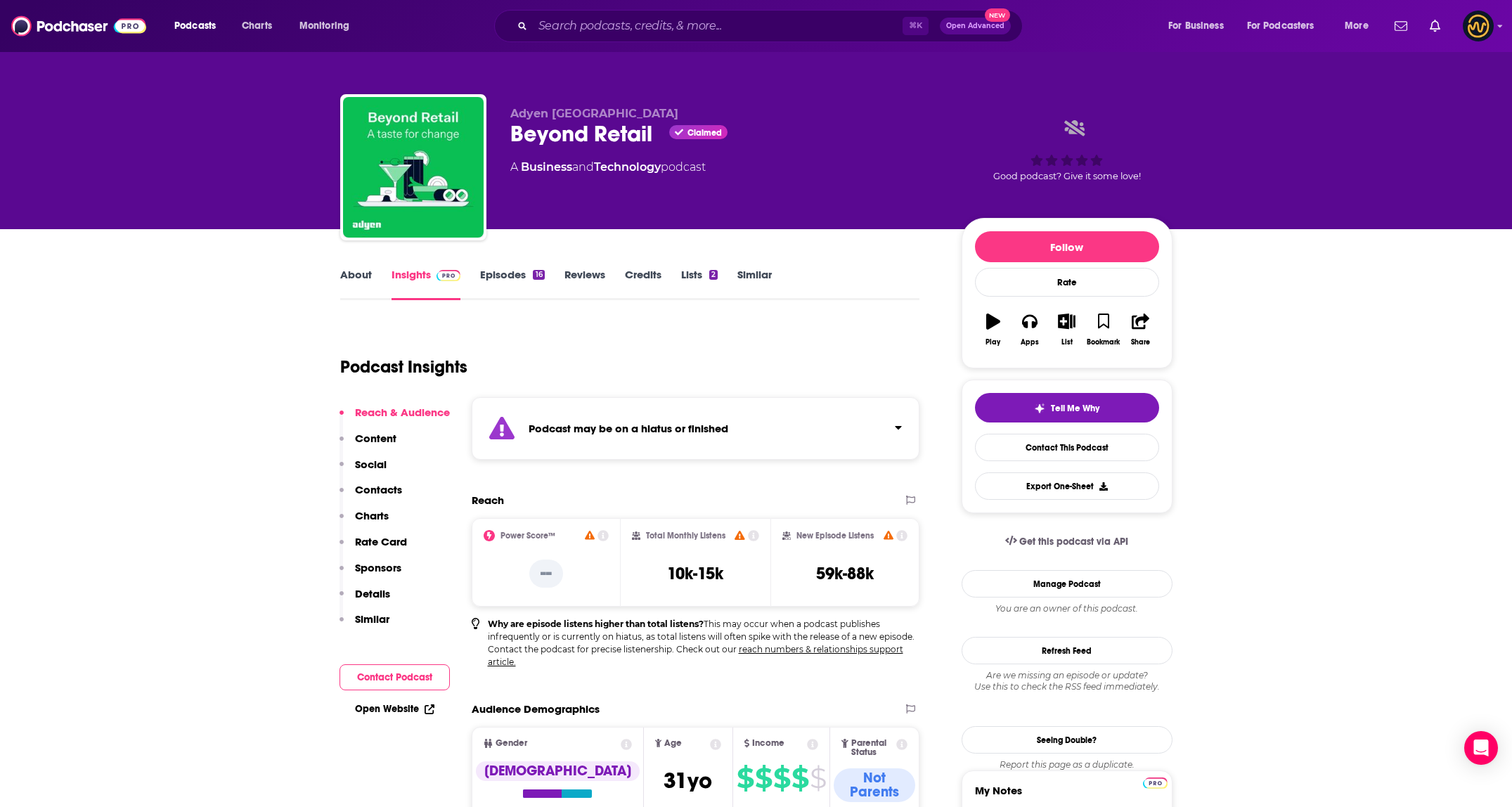
click at [893, 433] on button "Click to expand status details" at bounding box center [892, 424] width 18 height 20
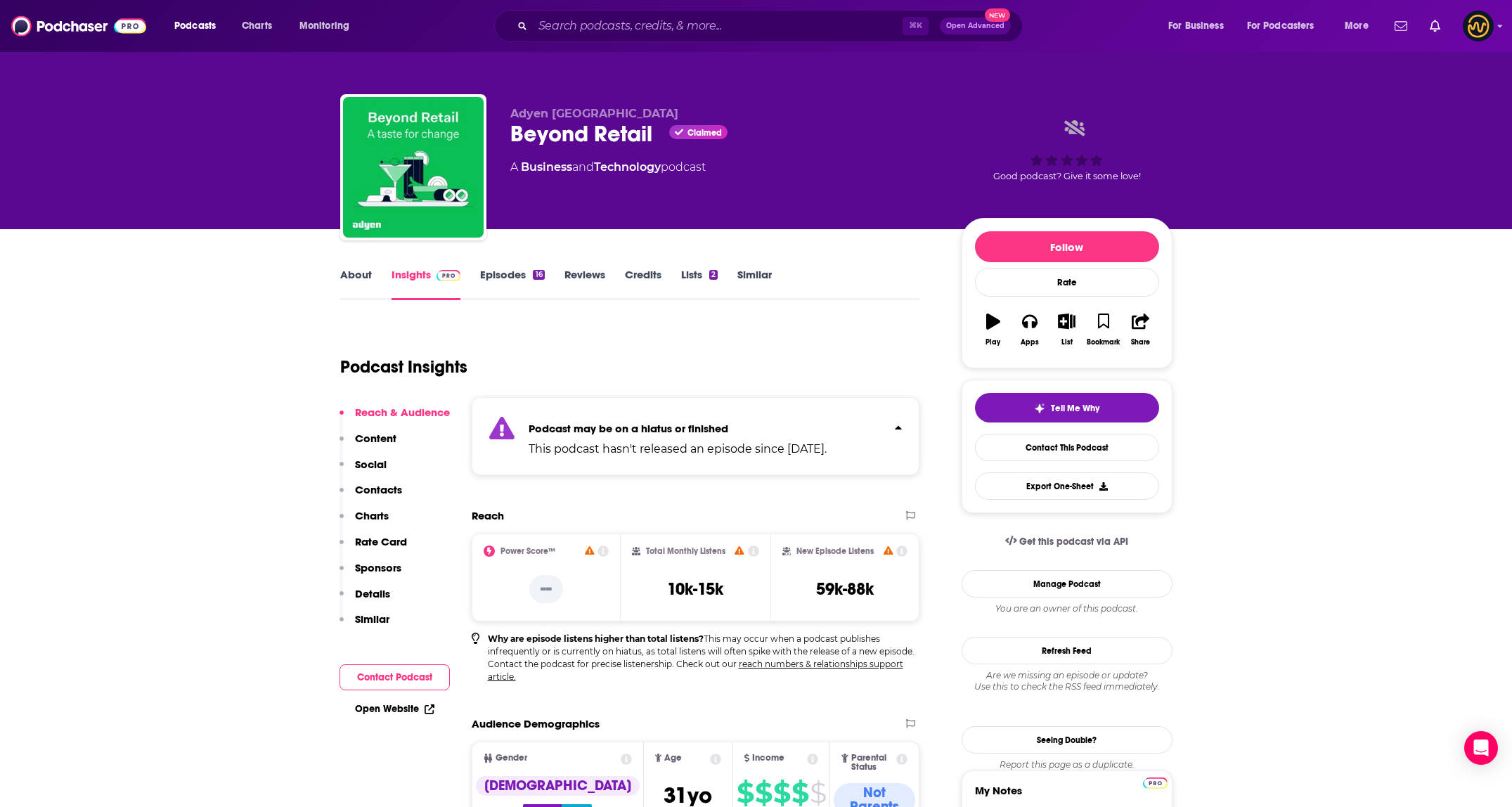
click at [893, 433] on button "Click to expand status details" at bounding box center [892, 424] width 18 height 20
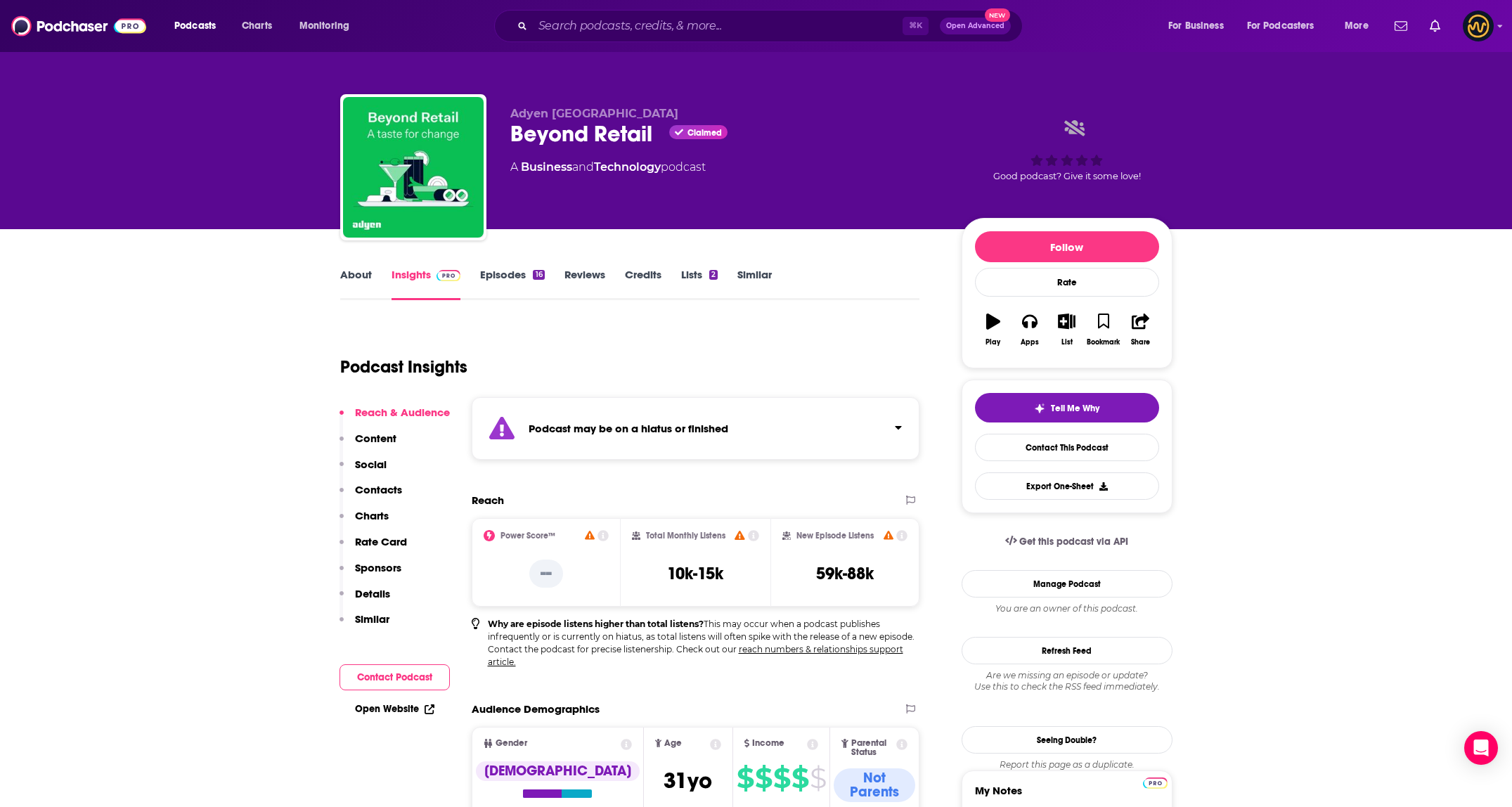
click at [694, 38] on div "⌘ K Open Advanced New" at bounding box center [758, 25] width 528 height 32
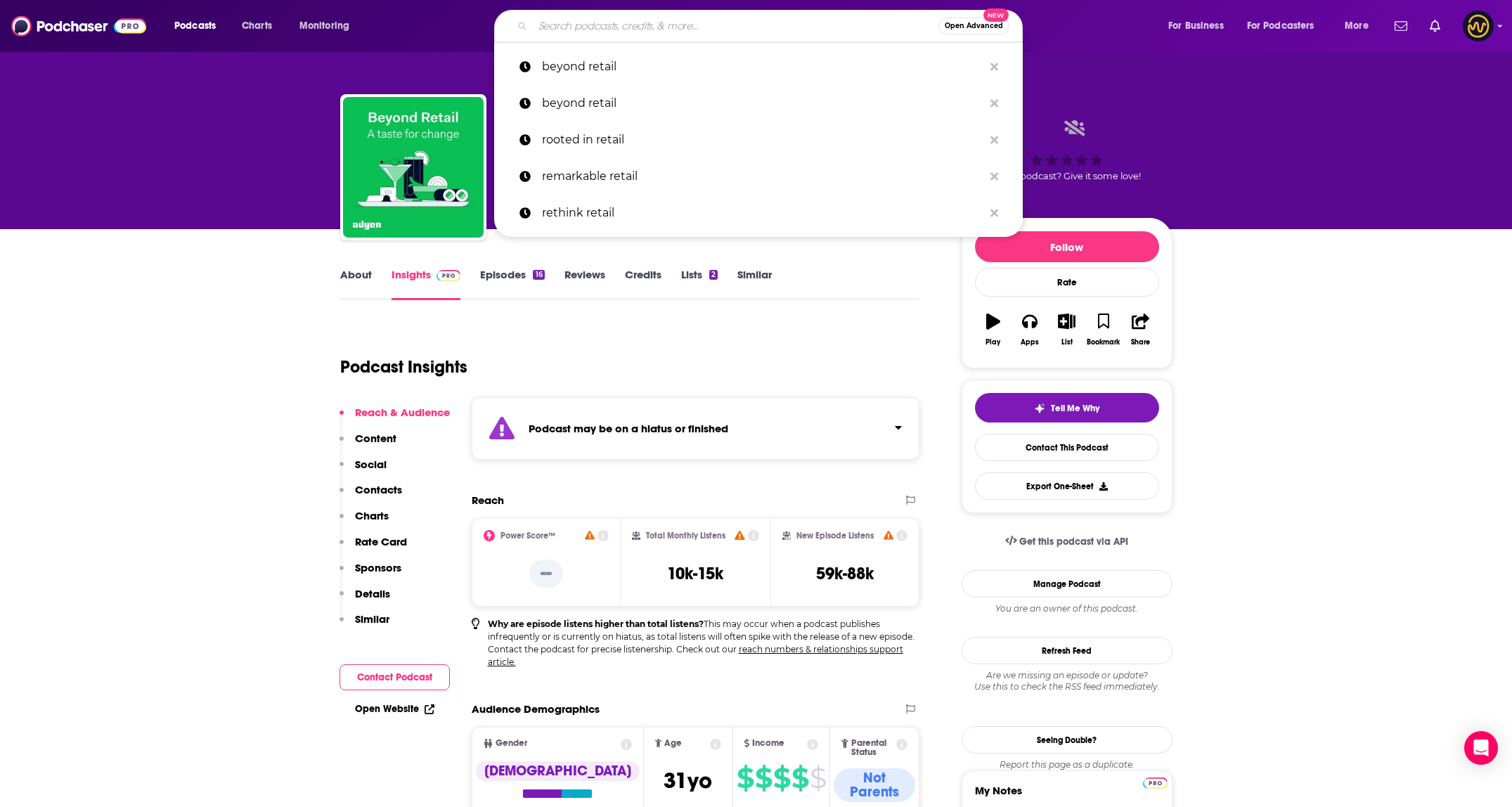
click at [699, 30] on input "Search podcasts, credits, & more..." at bounding box center [736, 26] width 406 height 23
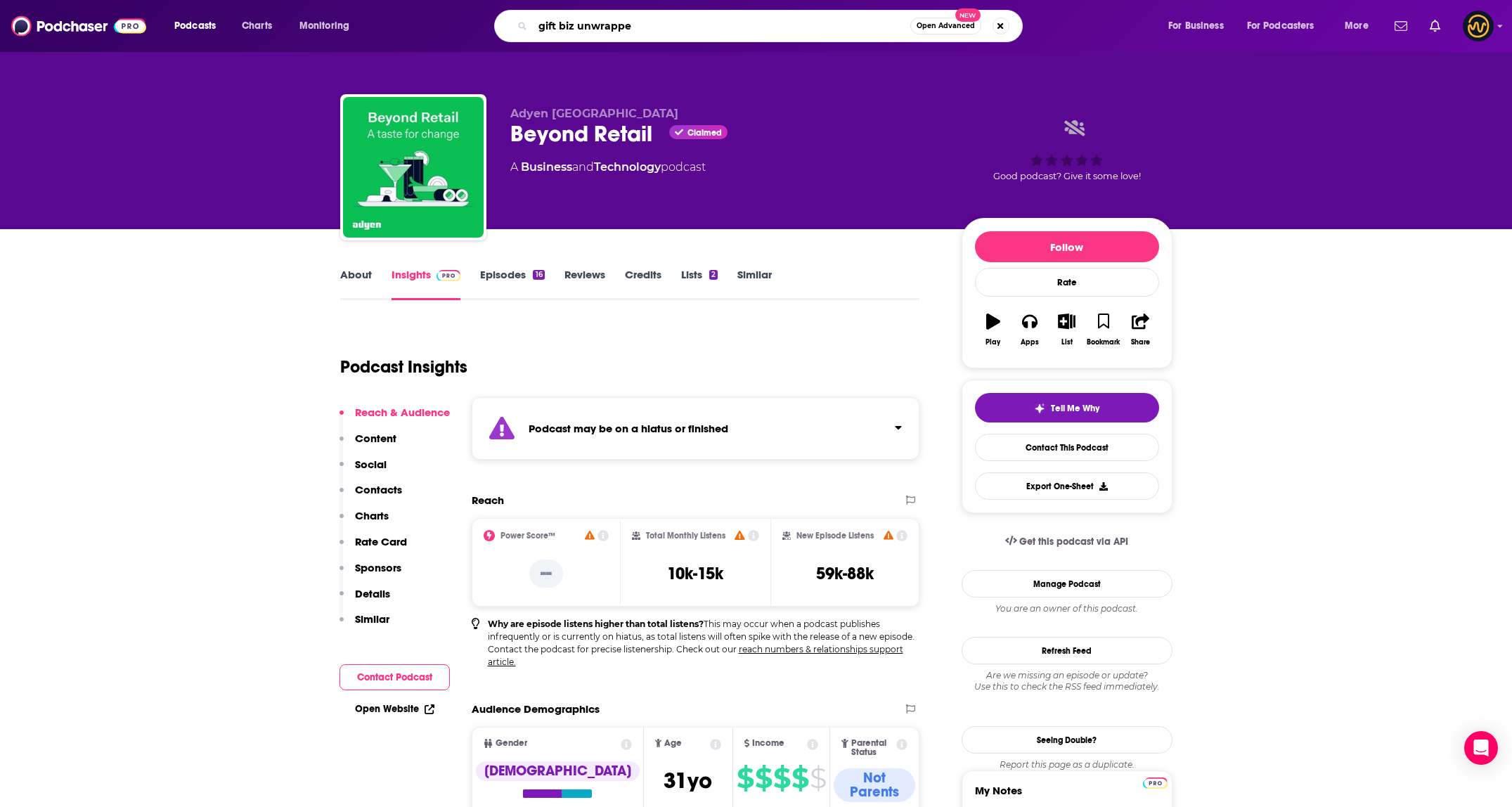
type input "gift biz unwrapped"
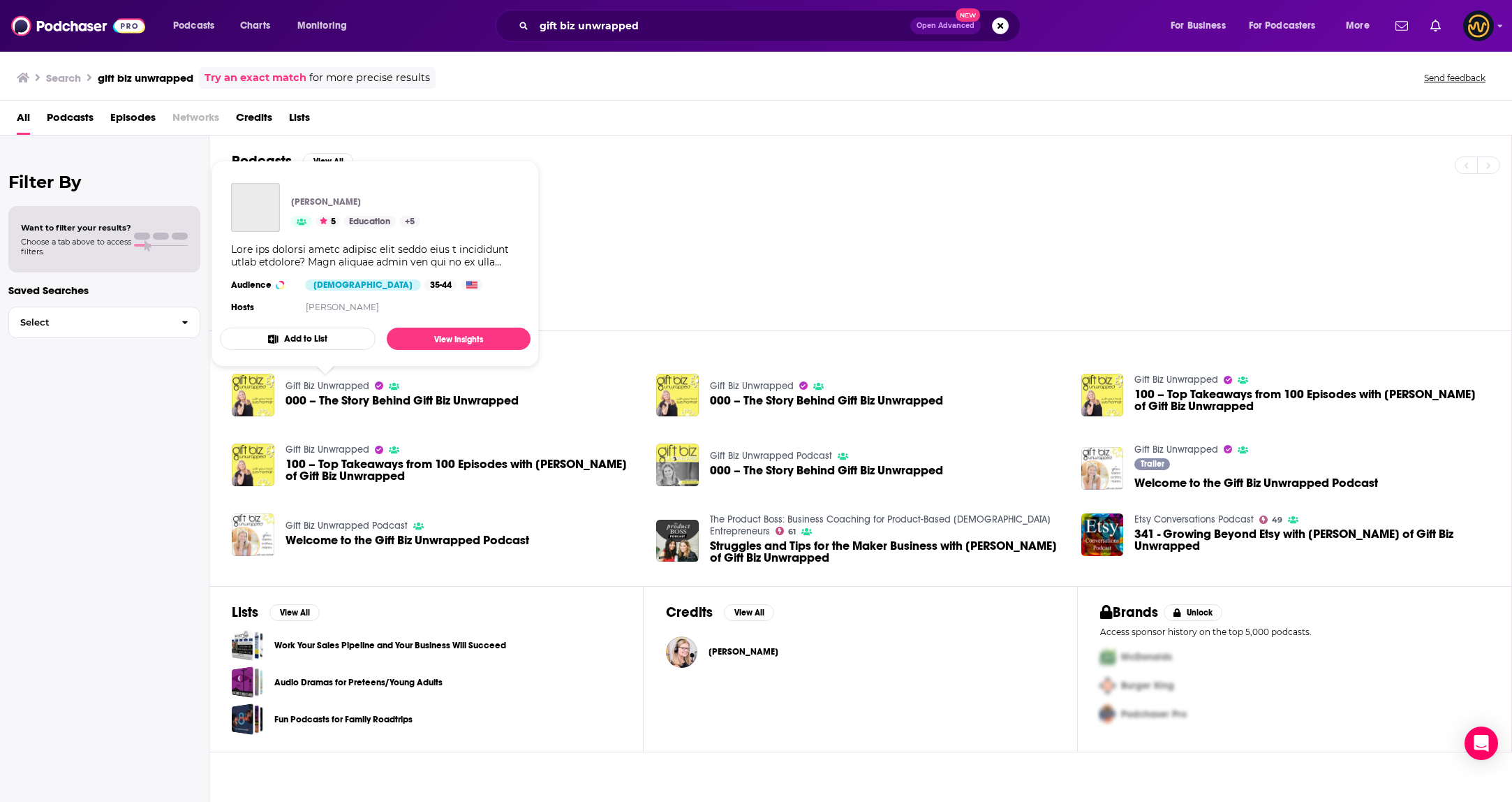
click at [350, 382] on link "Gift Biz Unwrapped" at bounding box center [327, 385] width 83 height 12
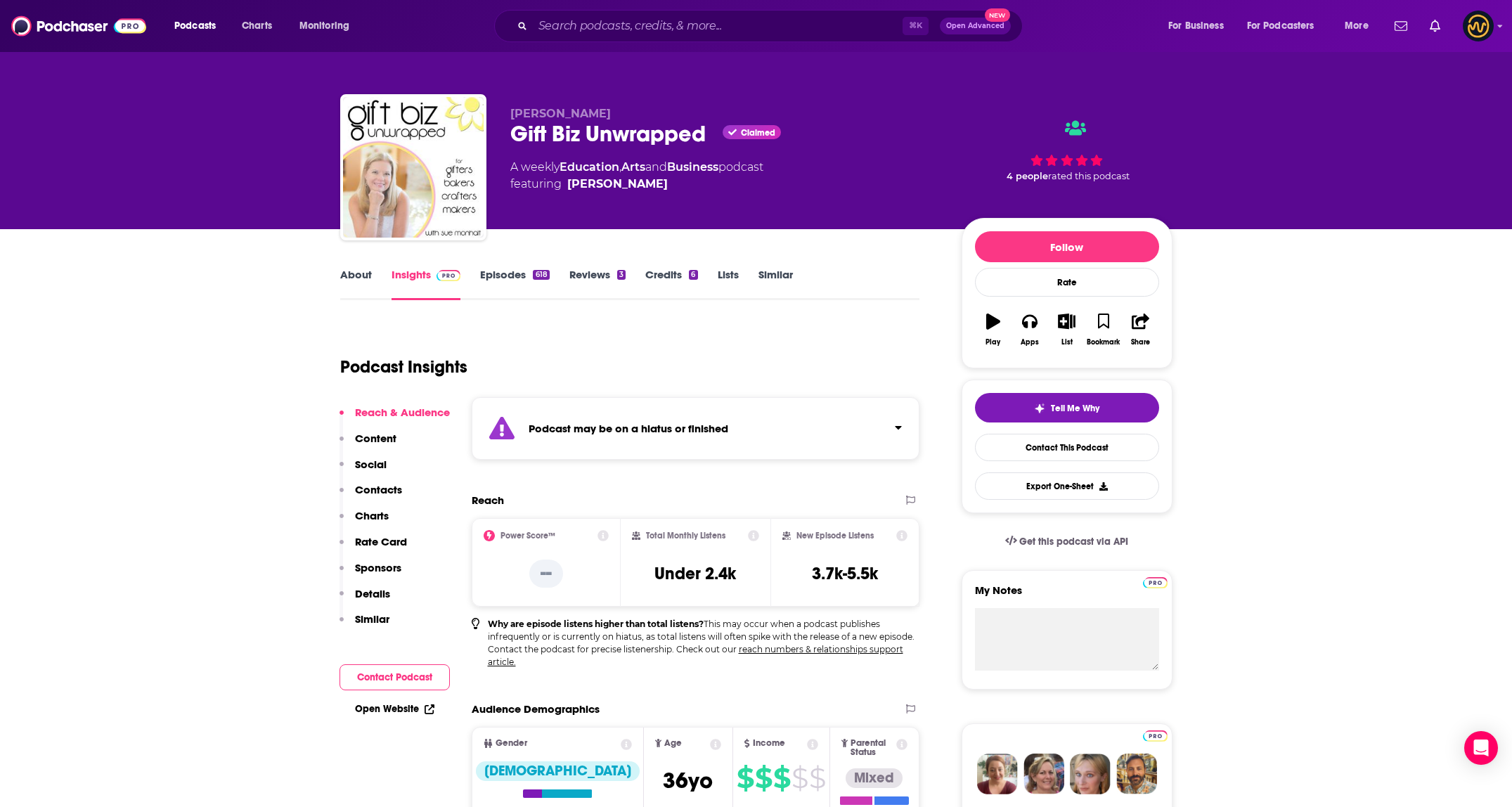
click at [788, 430] on div "Podcast may be on a hiatus or finished" at bounding box center [696, 428] width 449 height 62
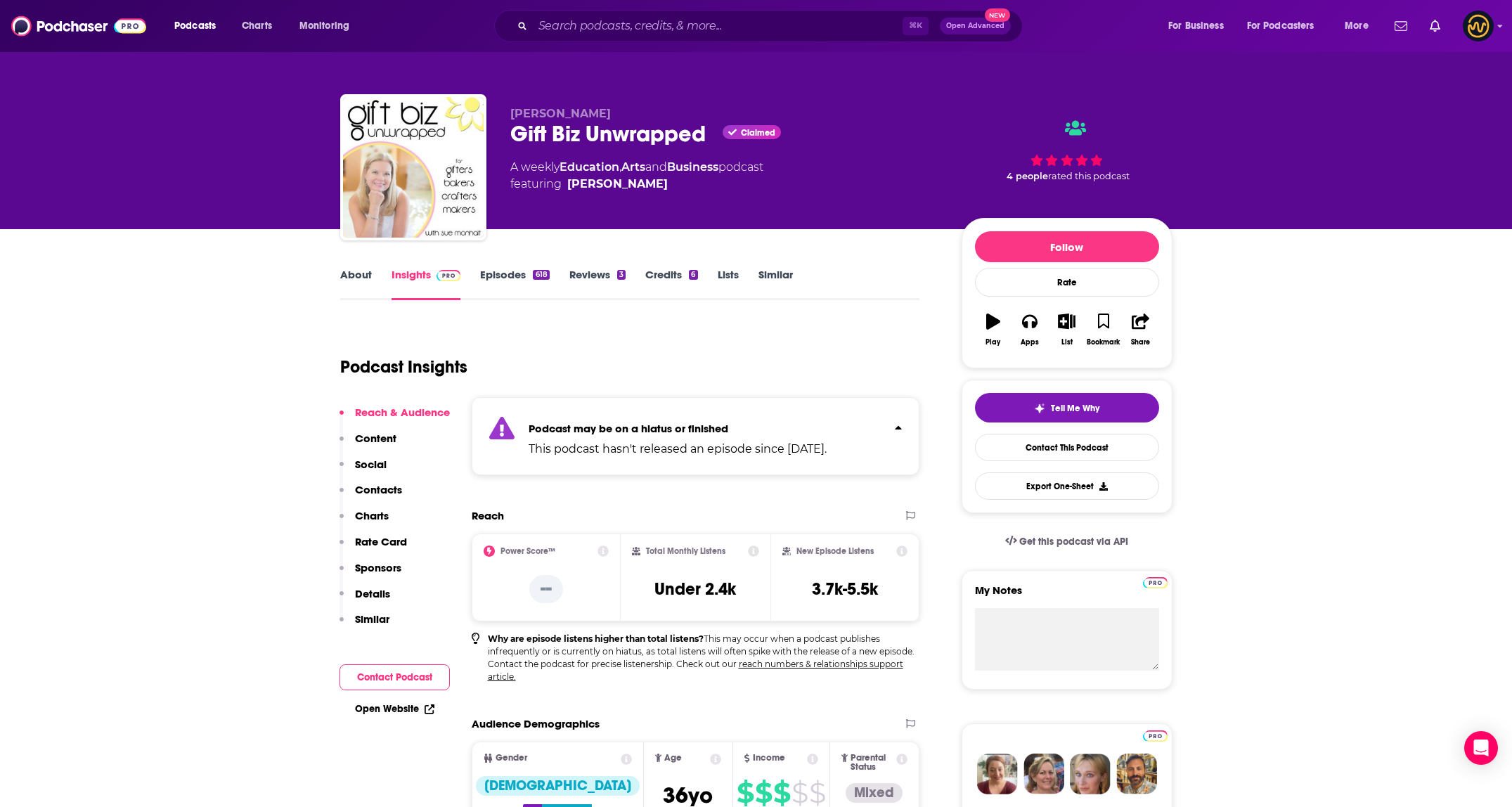
click at [786, 416] on div "Podcast may be on a hiatus or finished This podcast hasn't released an episode …" at bounding box center [677, 436] width 298 height 42
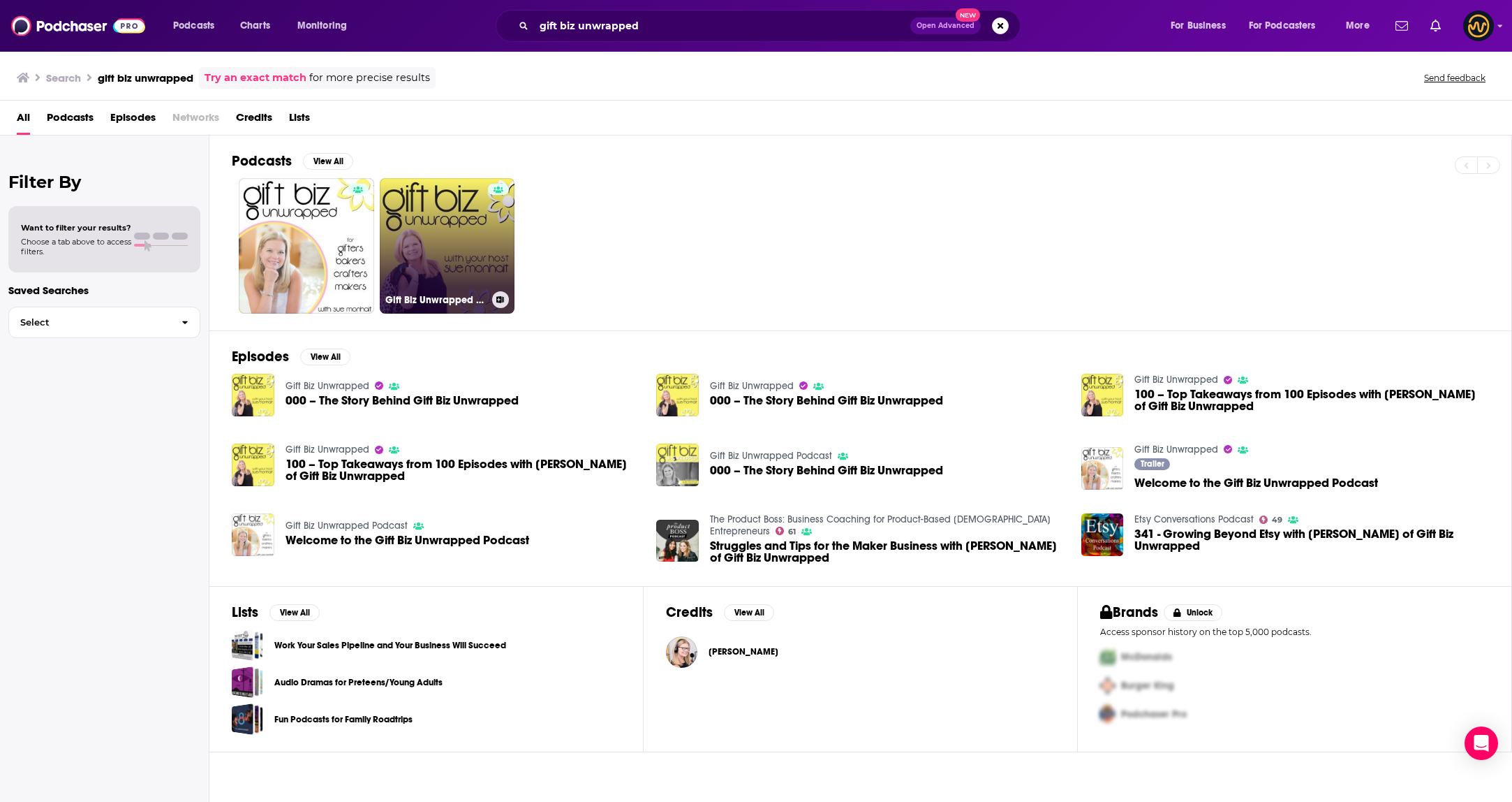
click at [420, 245] on link "Gift Biz Unwrapped Podcast" at bounding box center [447, 245] width 136 height 136
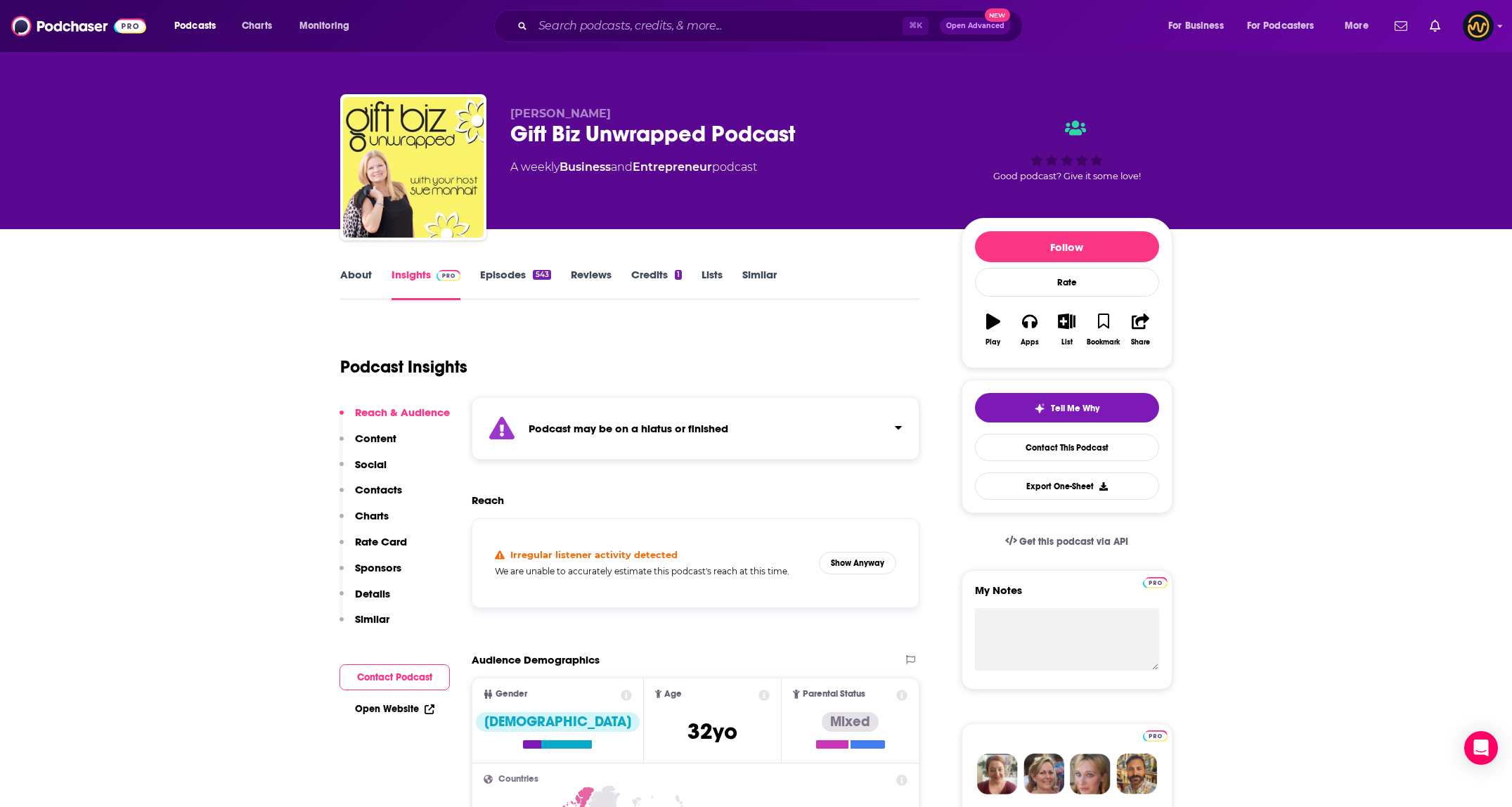
click at [736, 421] on div "Podcast may be on a hiatus or finished" at bounding box center [696, 428] width 449 height 62
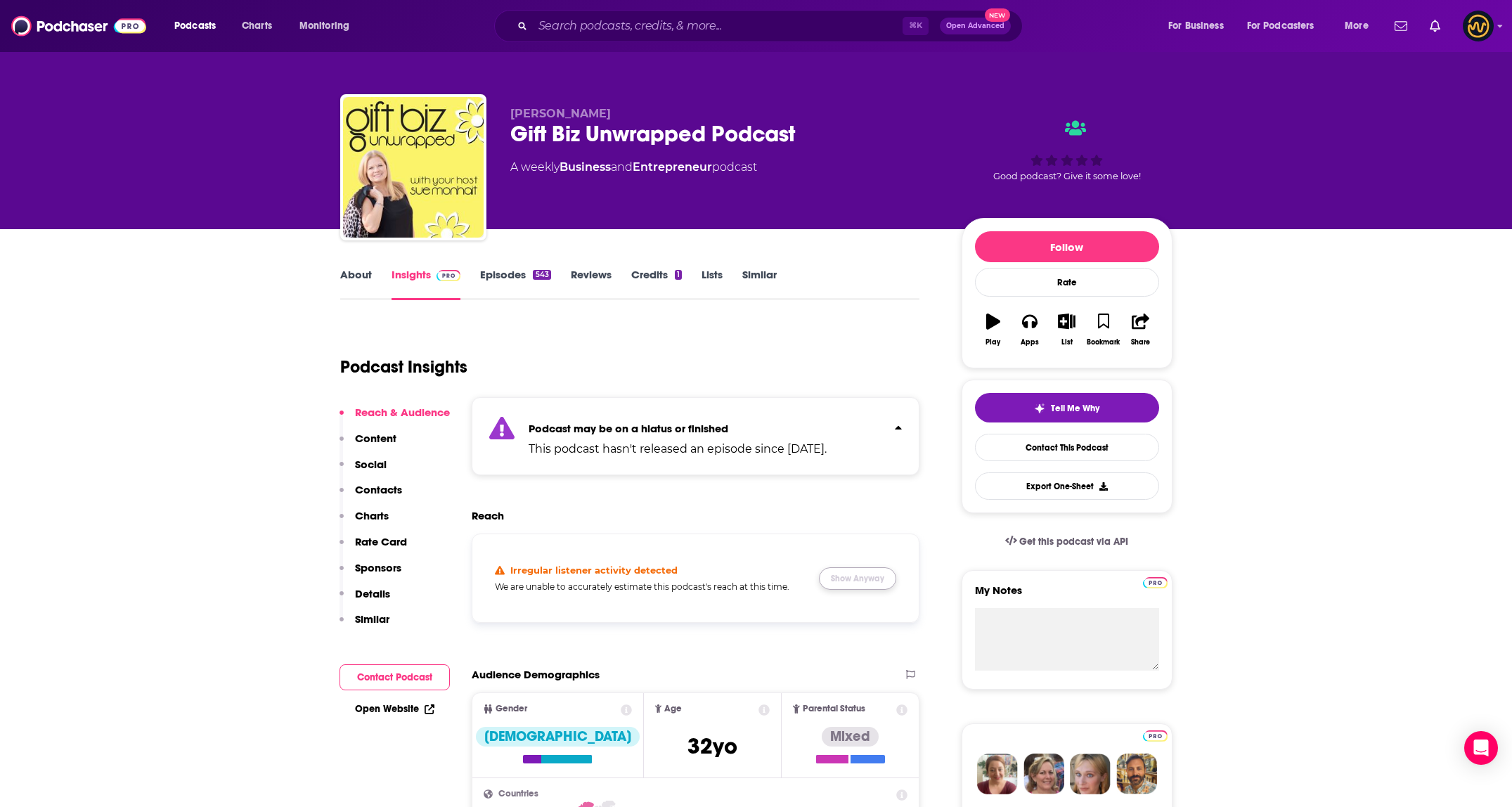
click at [872, 583] on button "Show Anyway" at bounding box center [857, 578] width 77 height 23
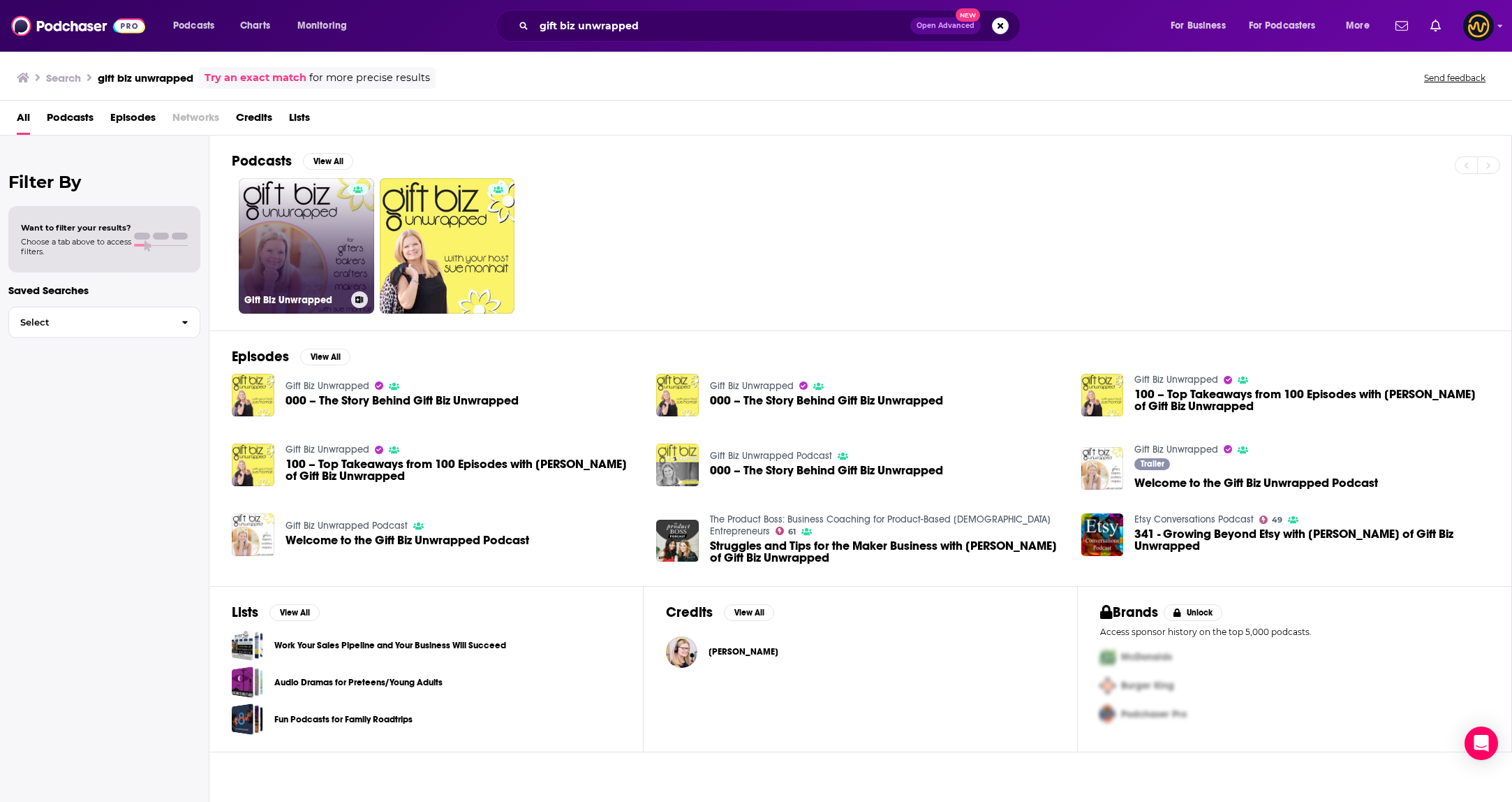
click at [317, 247] on link "Gift Biz Unwrapped" at bounding box center [306, 245] width 136 height 136
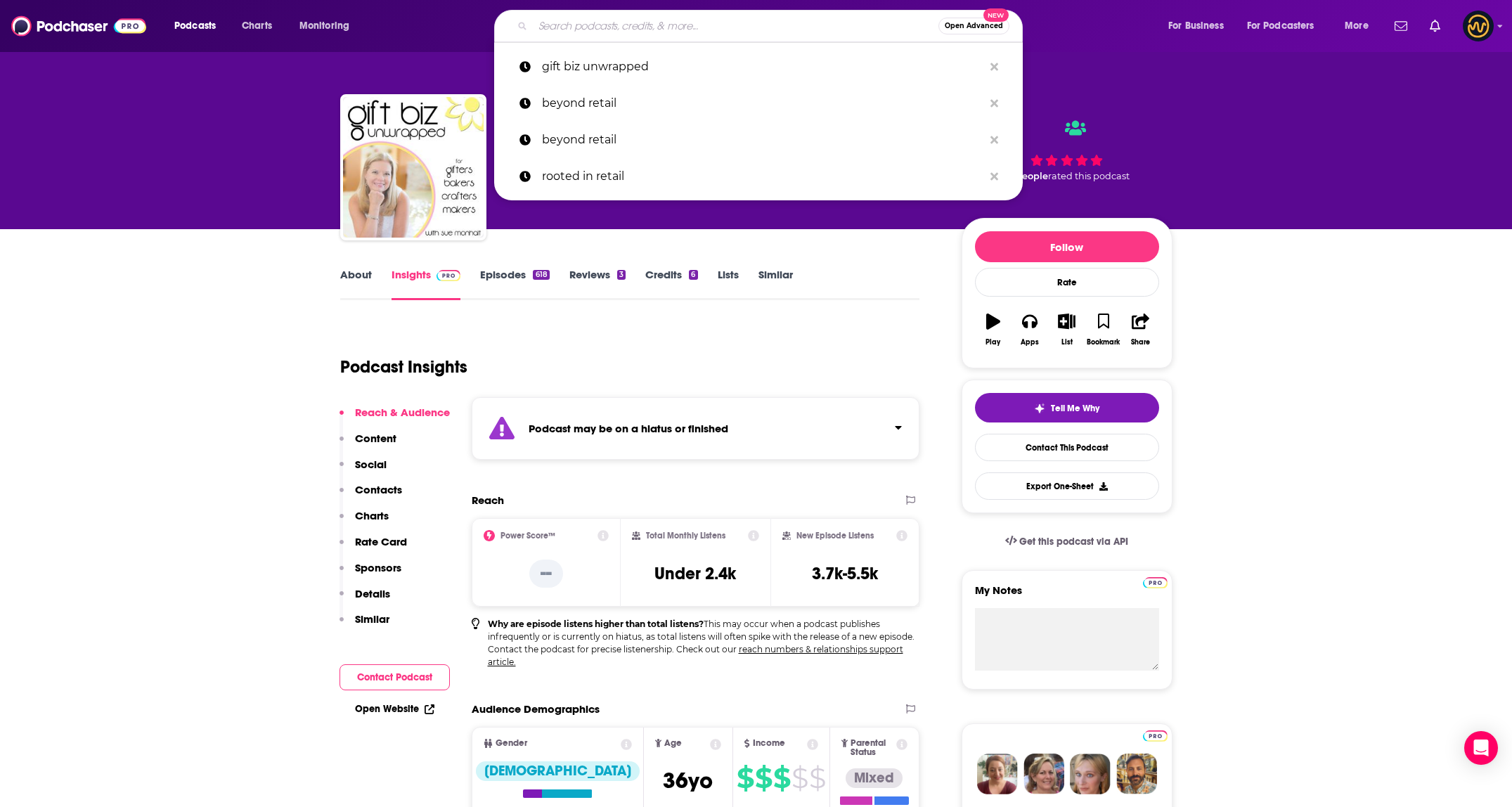
click at [598, 18] on input "Search podcasts, credits, & more..." at bounding box center [736, 26] width 406 height 23
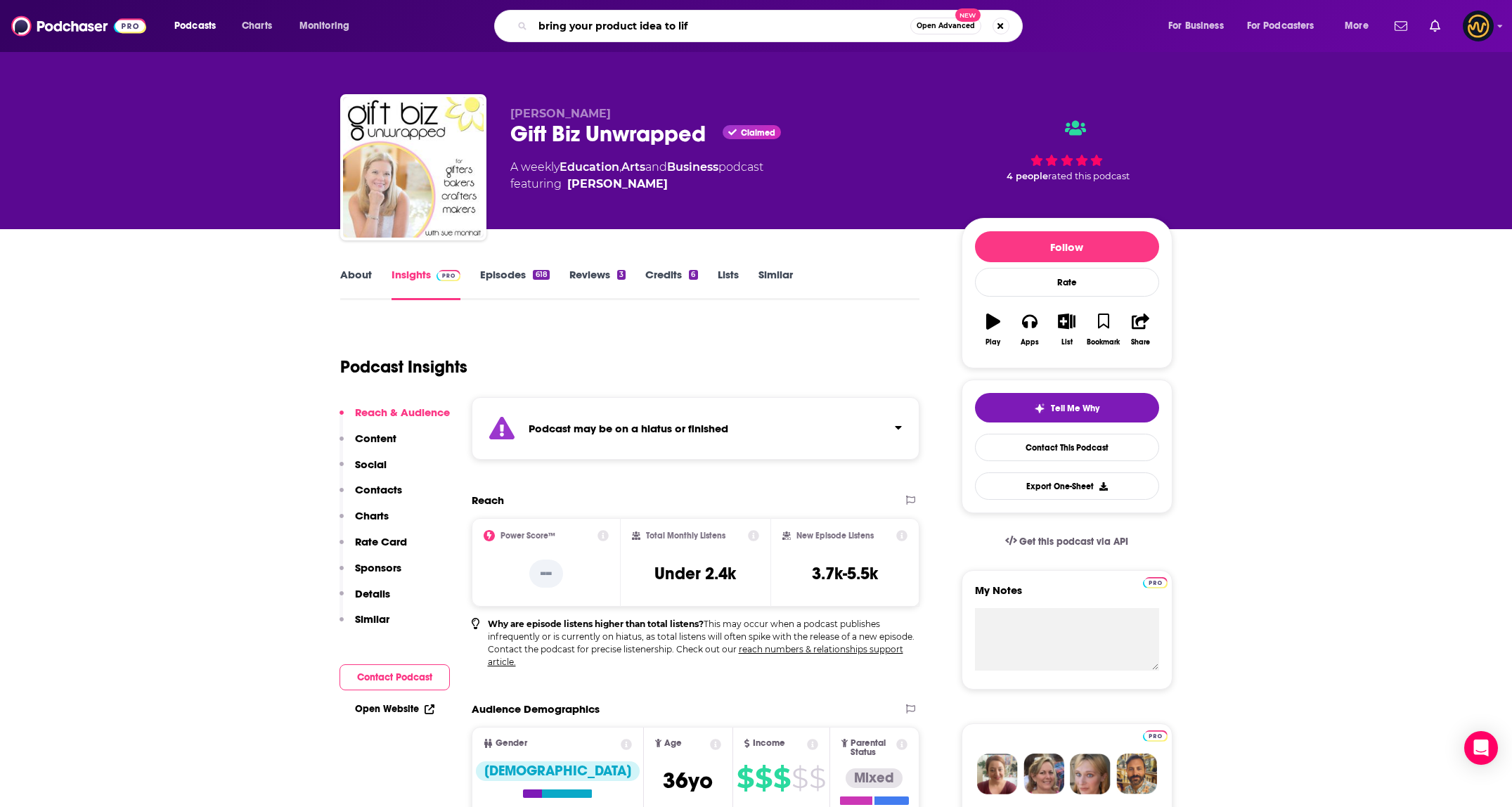
type input "bring your product idea to life"
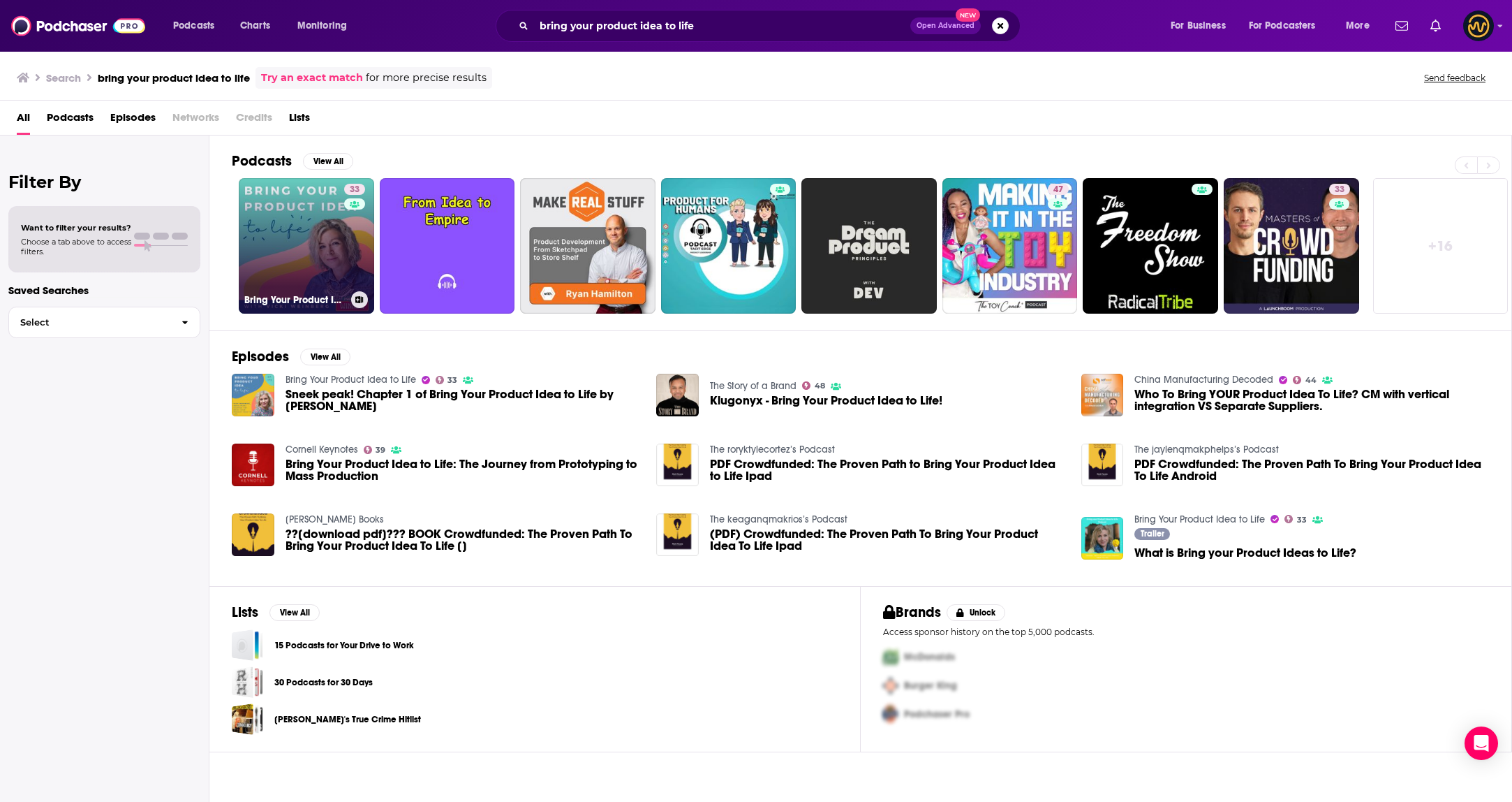
click at [327, 278] on link "33 Bring Your Product Idea to Life" at bounding box center [306, 245] width 136 height 136
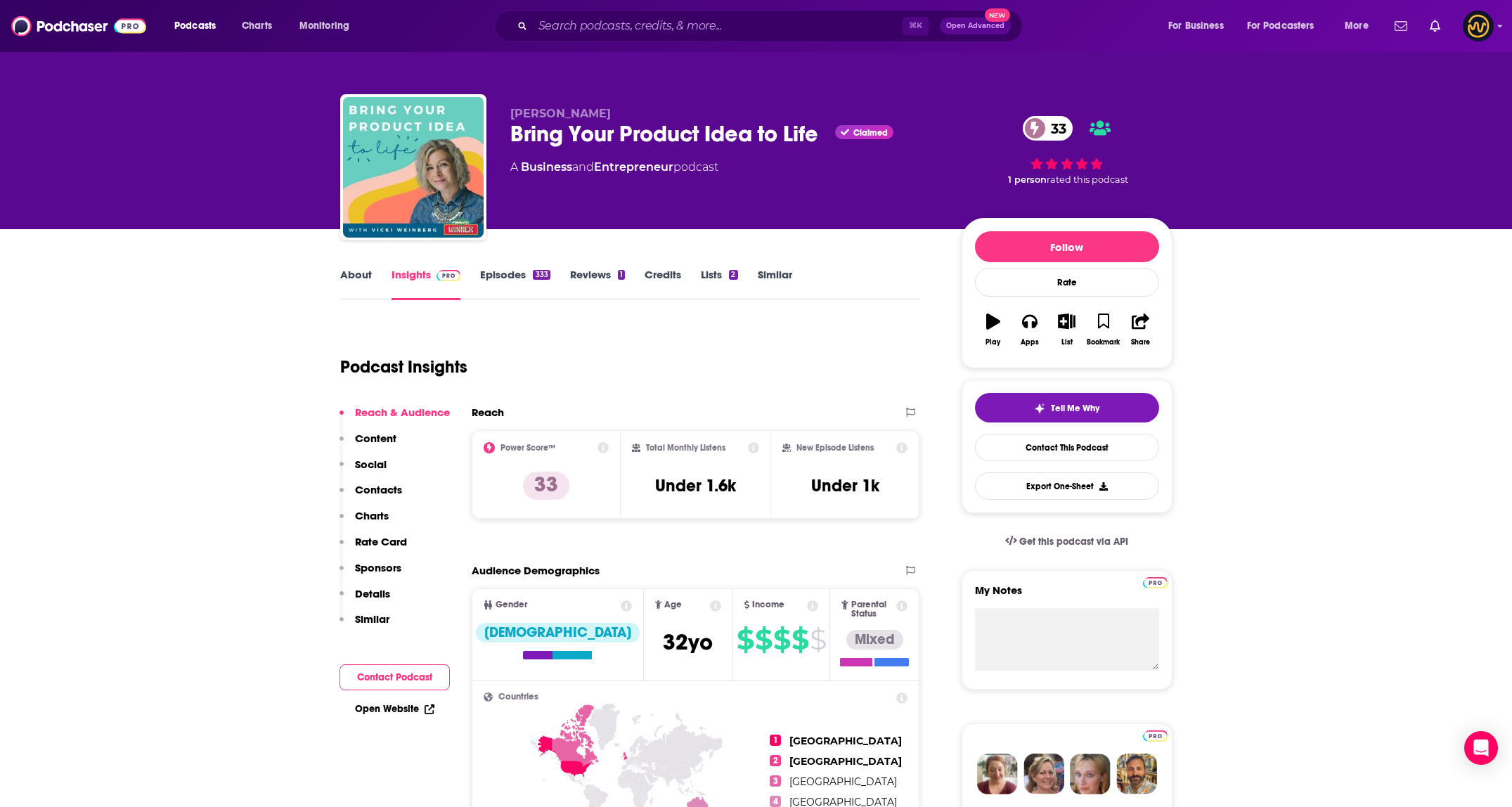
click at [363, 274] on link "About" at bounding box center [357, 284] width 32 height 32
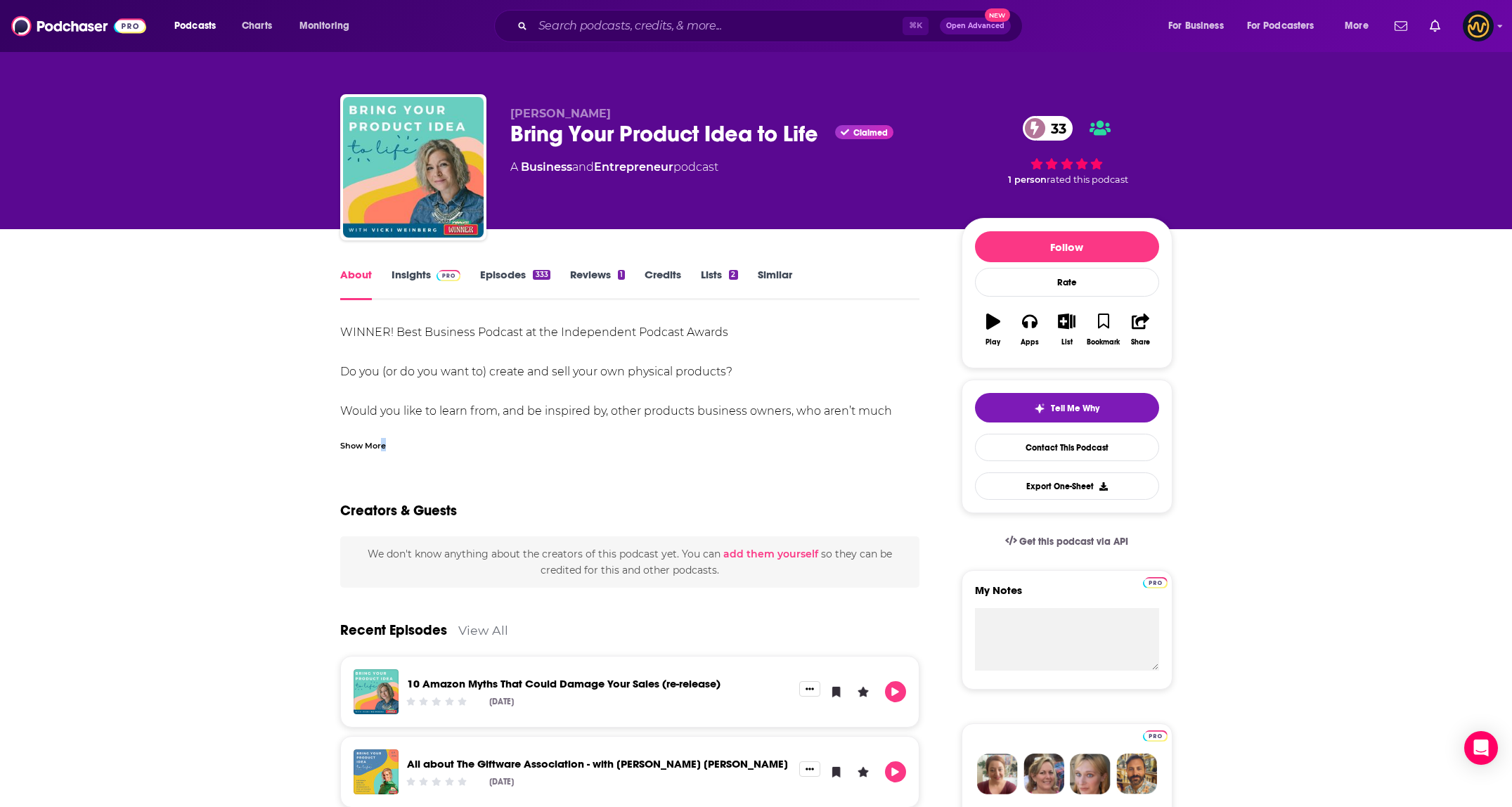
click at [383, 443] on div "Show More" at bounding box center [363, 444] width 45 height 13
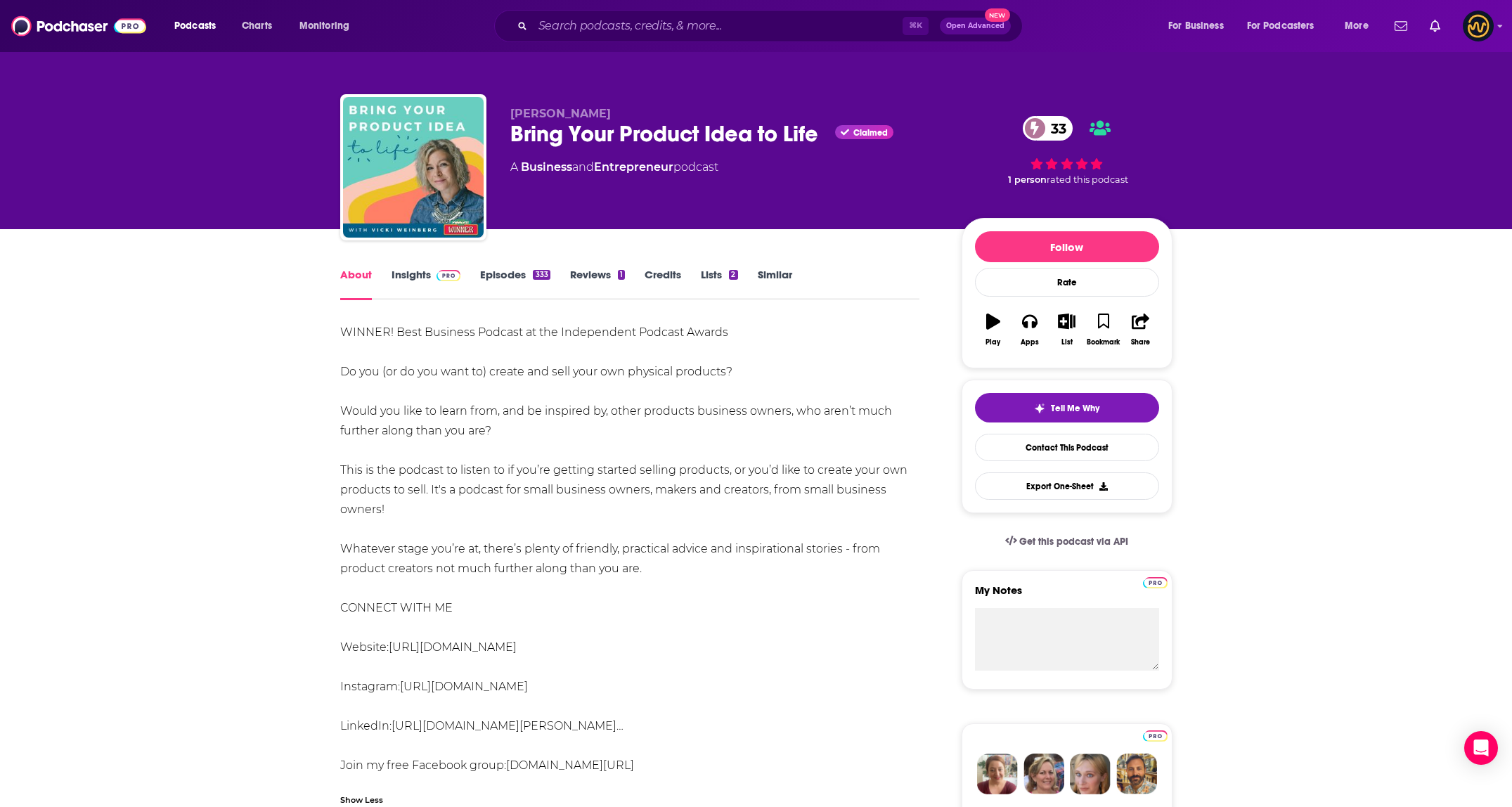
click at [413, 271] on link "Insights" at bounding box center [426, 284] width 70 height 32
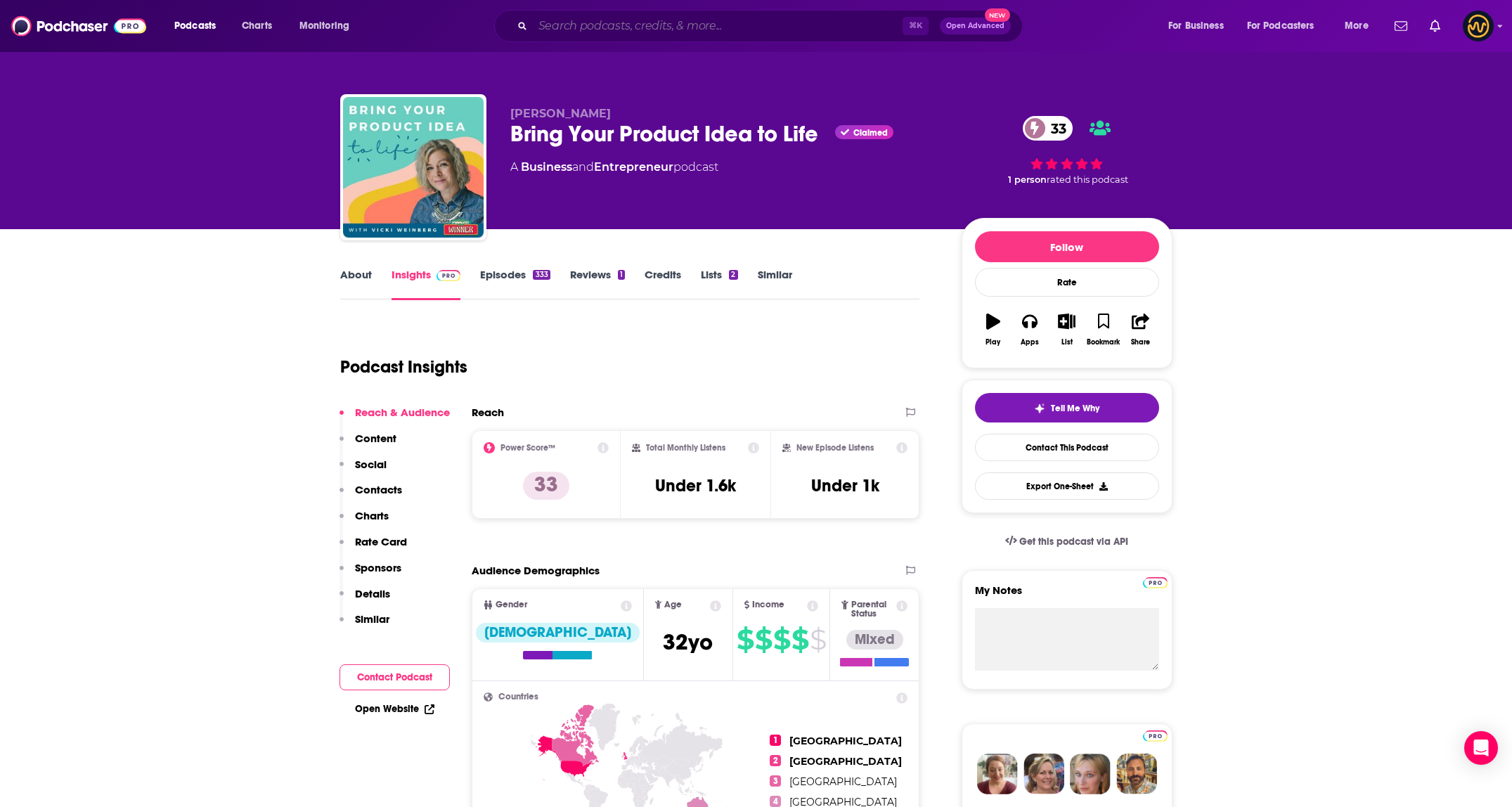
click at [637, 18] on input "Search podcasts, credits, & more..." at bounding box center [718, 26] width 370 height 23
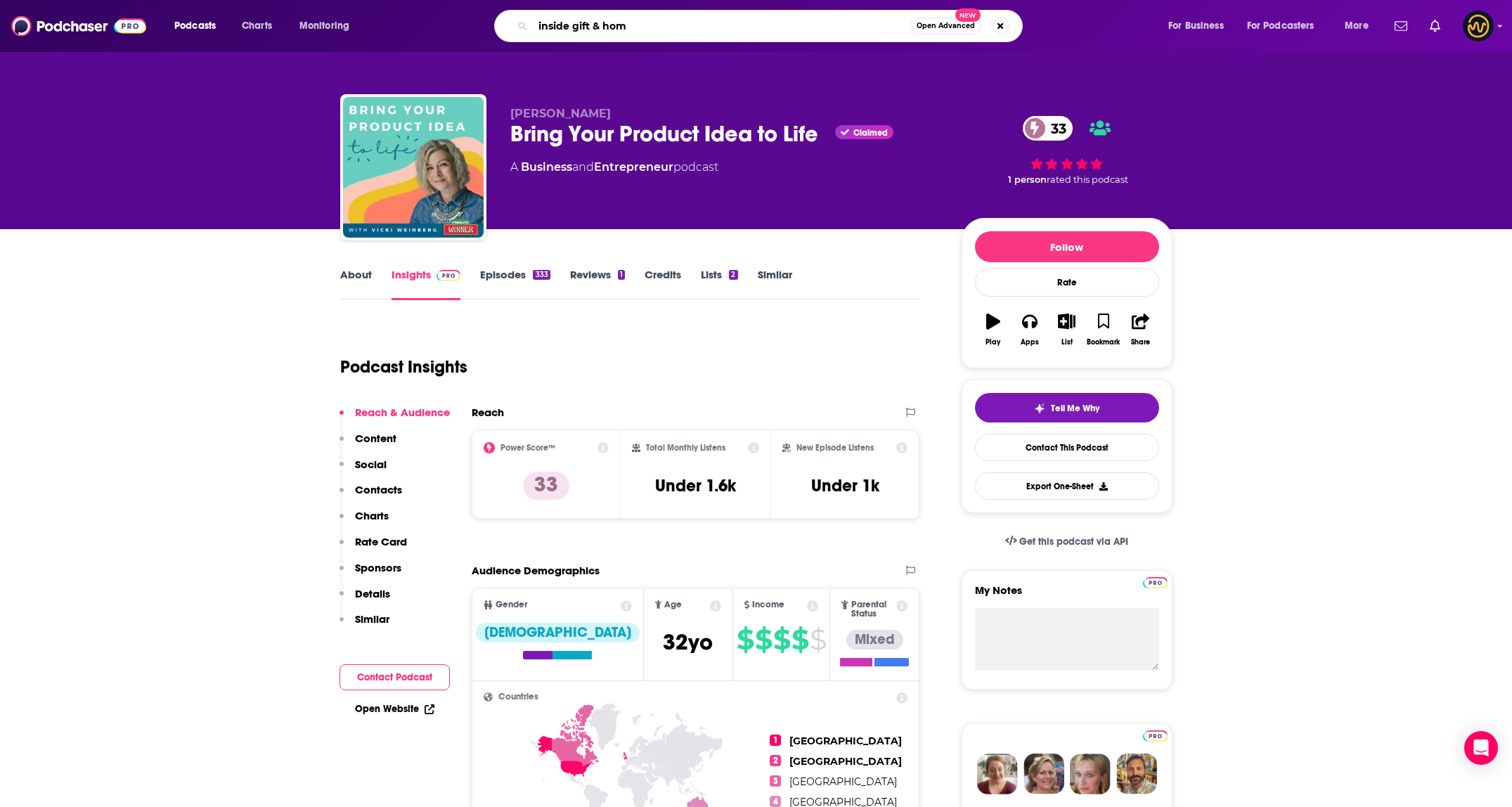
type input "inside gift & home"
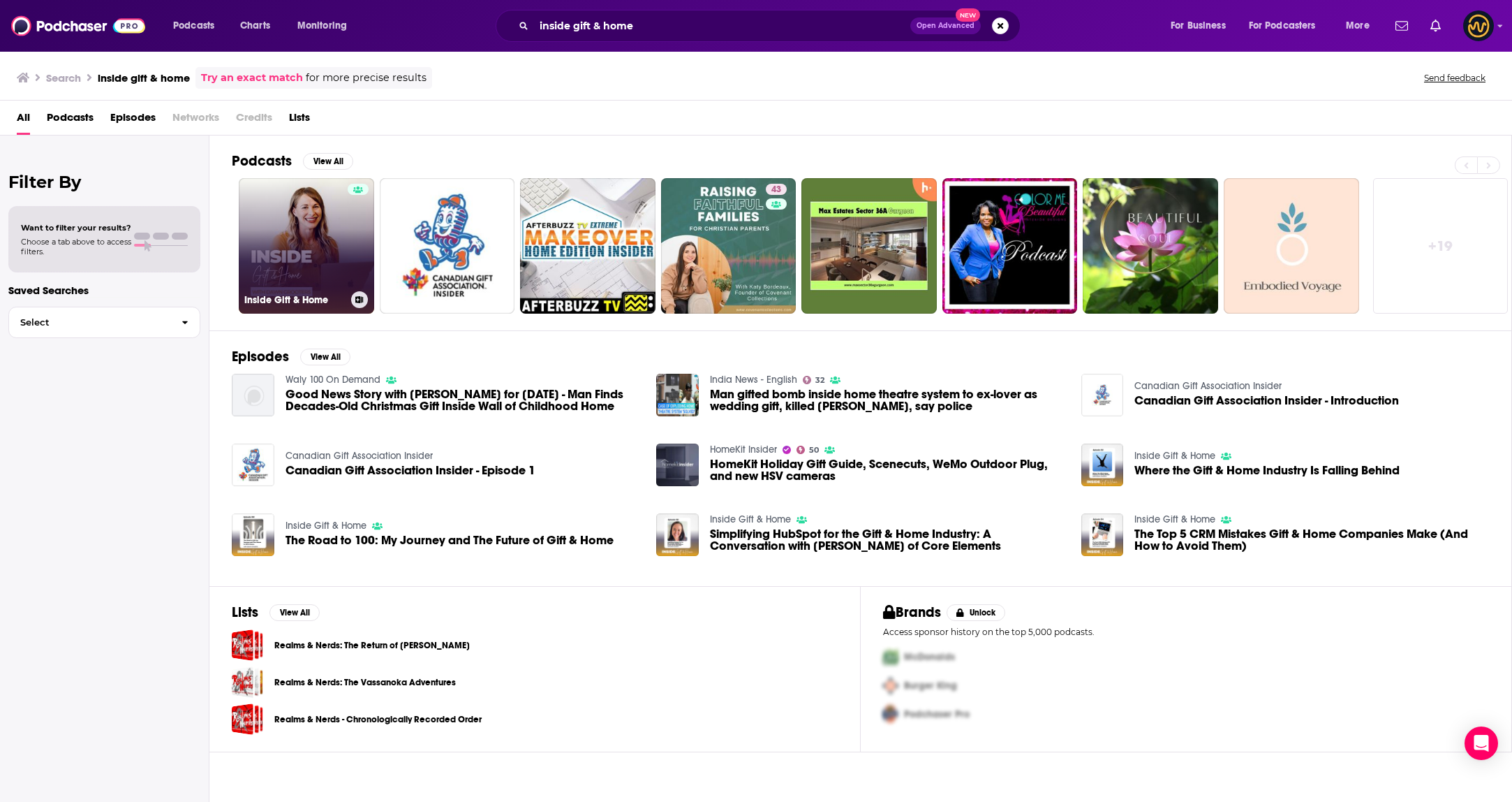
click at [335, 234] on link "Inside Gift & Home" at bounding box center [306, 245] width 136 height 136
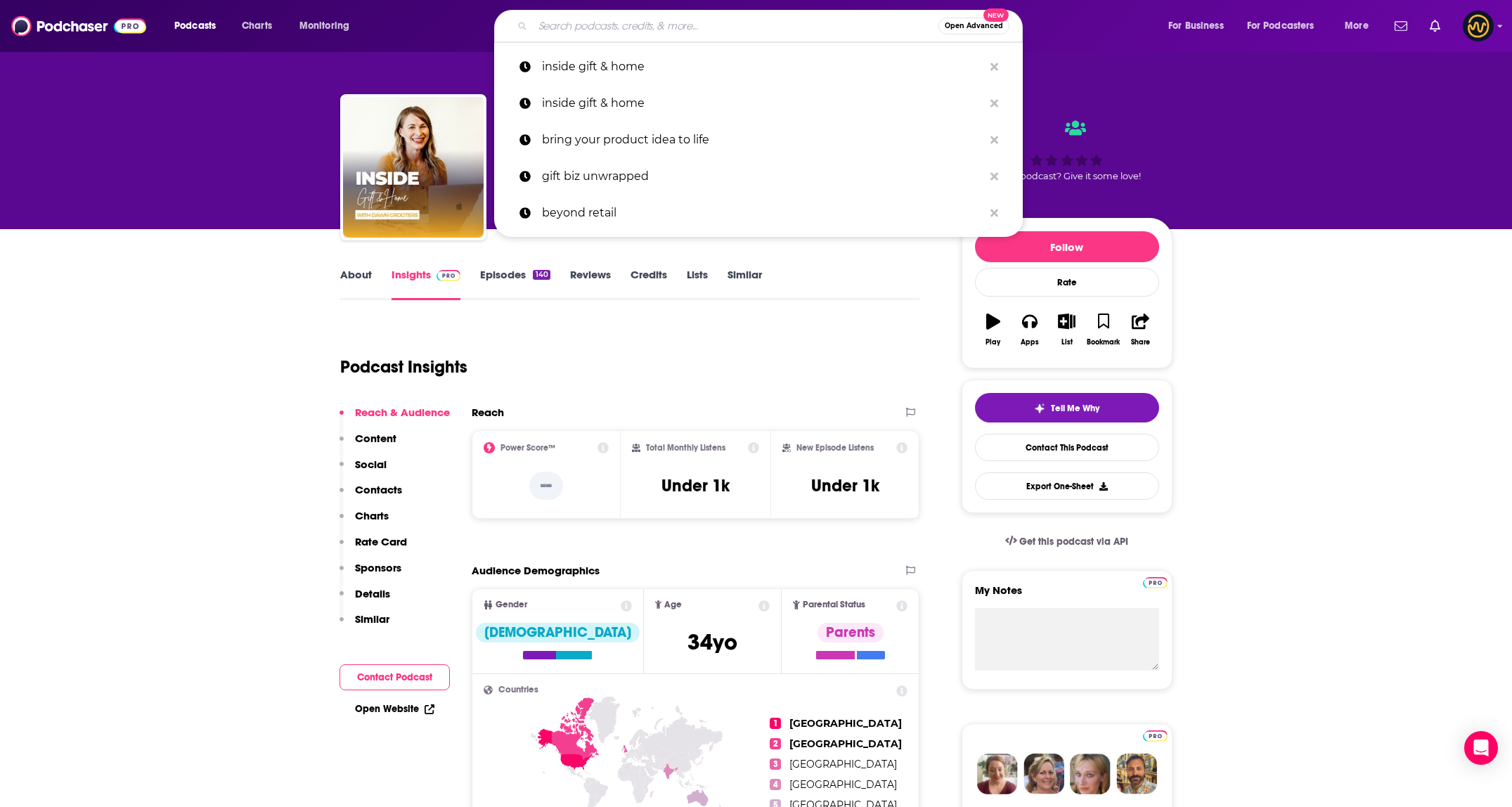
click at [591, 33] on input "Search podcasts, credits, & more..." at bounding box center [736, 26] width 406 height 23
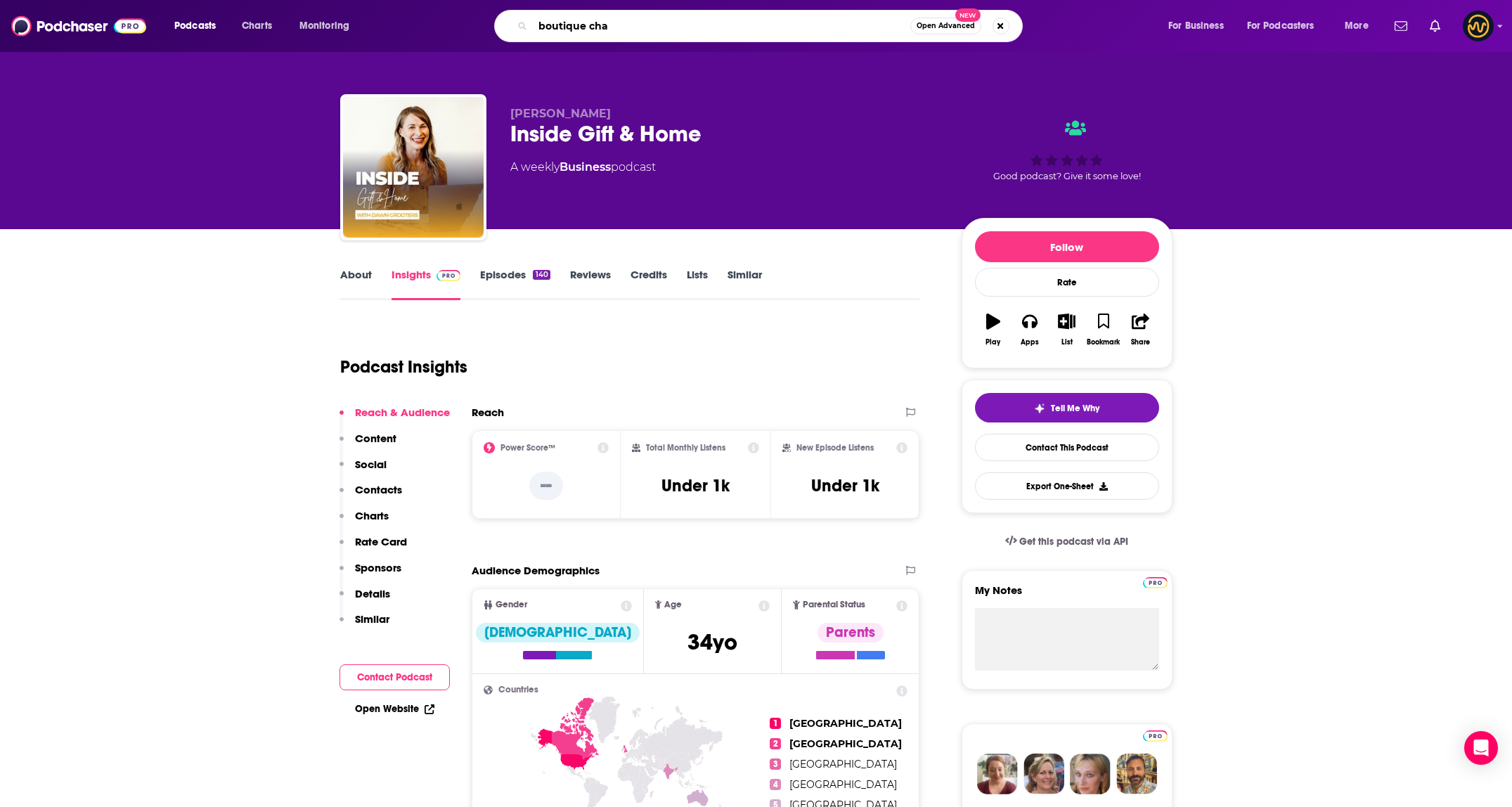
type input "boutique chat"
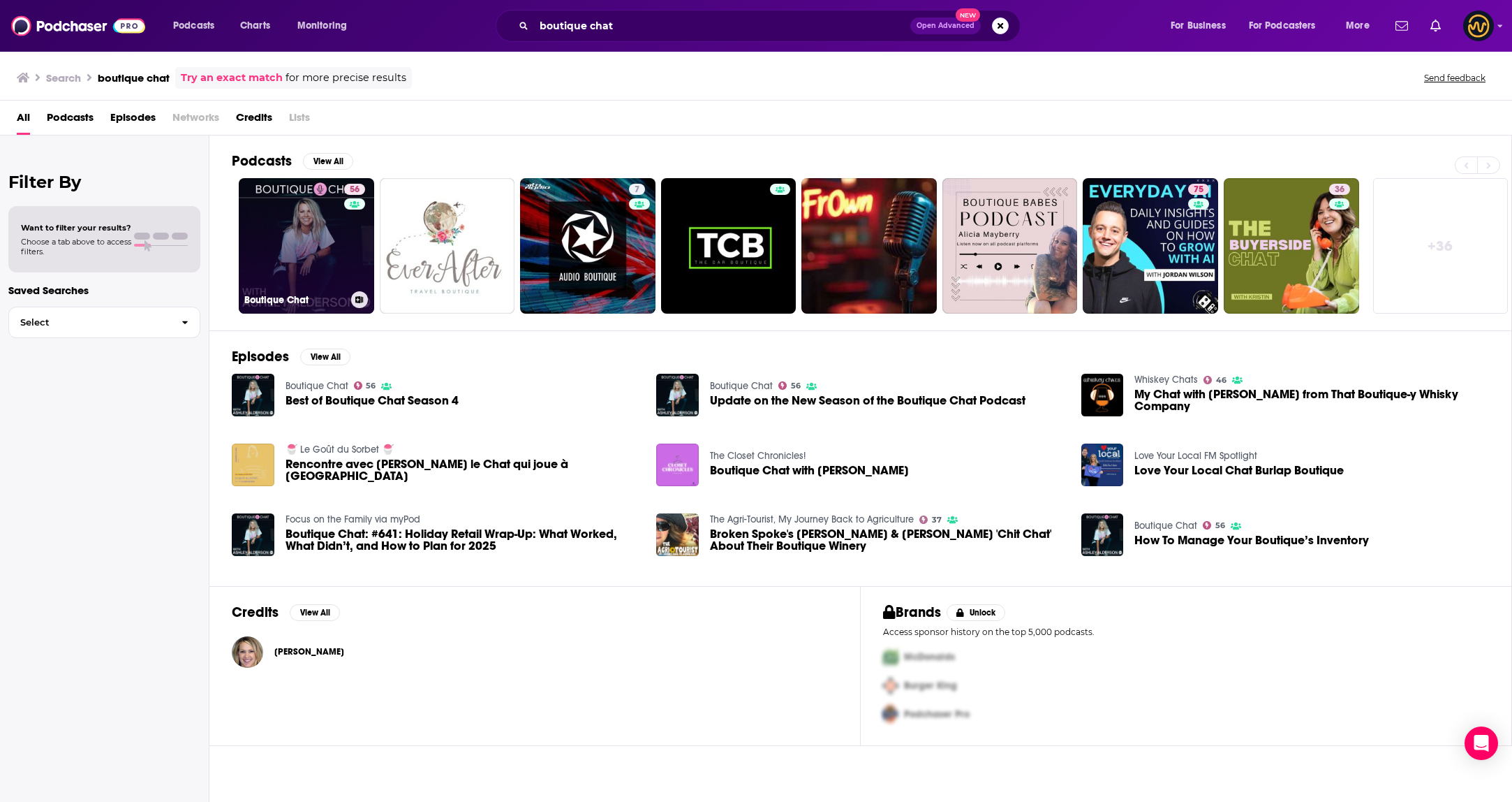
click at [300, 254] on link "56 Boutique Chat" at bounding box center [306, 245] width 136 height 136
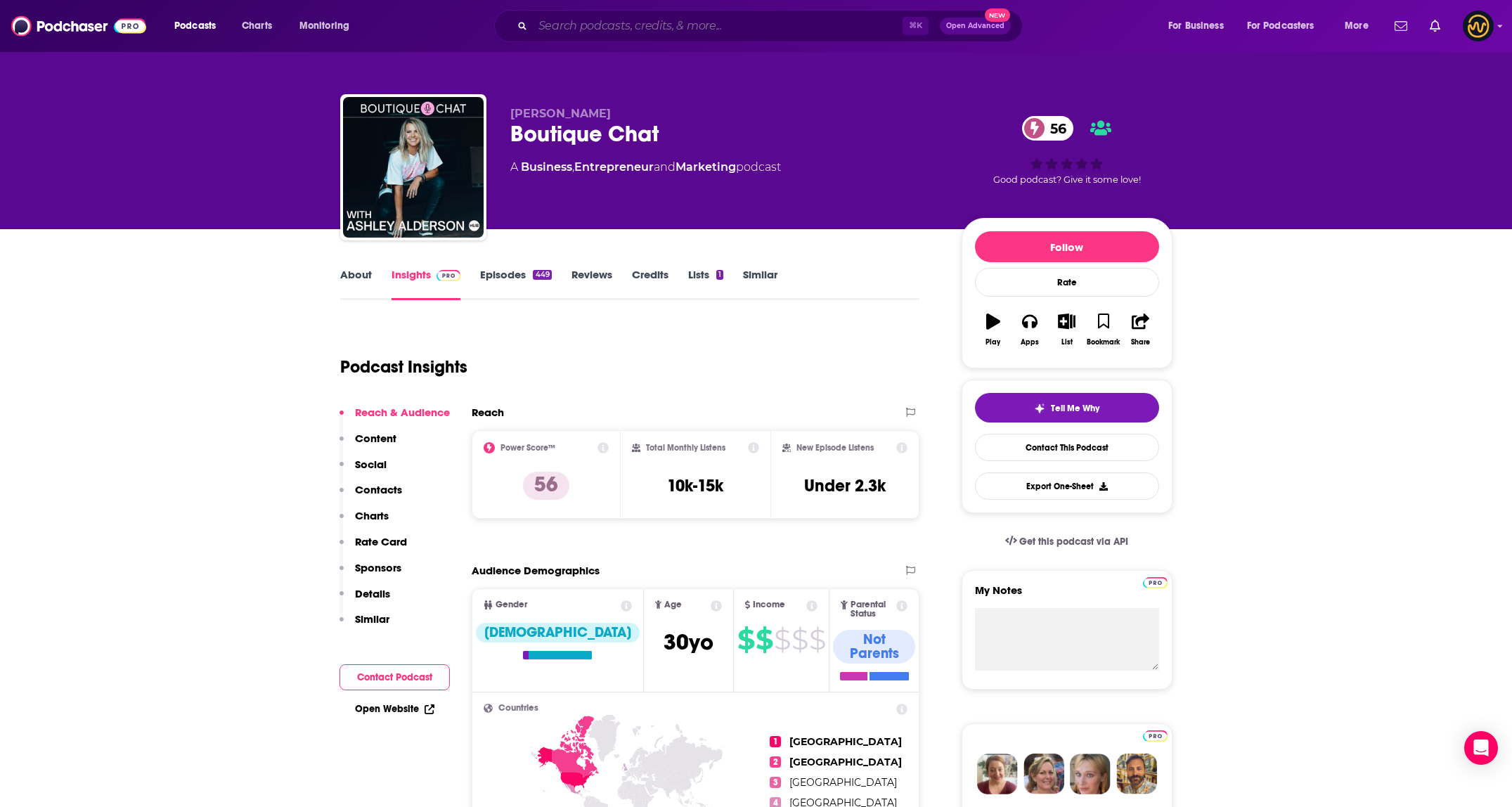
click at [598, 17] on input "Search podcasts, credits, & more..." at bounding box center [718, 26] width 370 height 23
click at [598, 18] on input "Search podcasts, credits, & more..." at bounding box center [718, 26] width 370 height 23
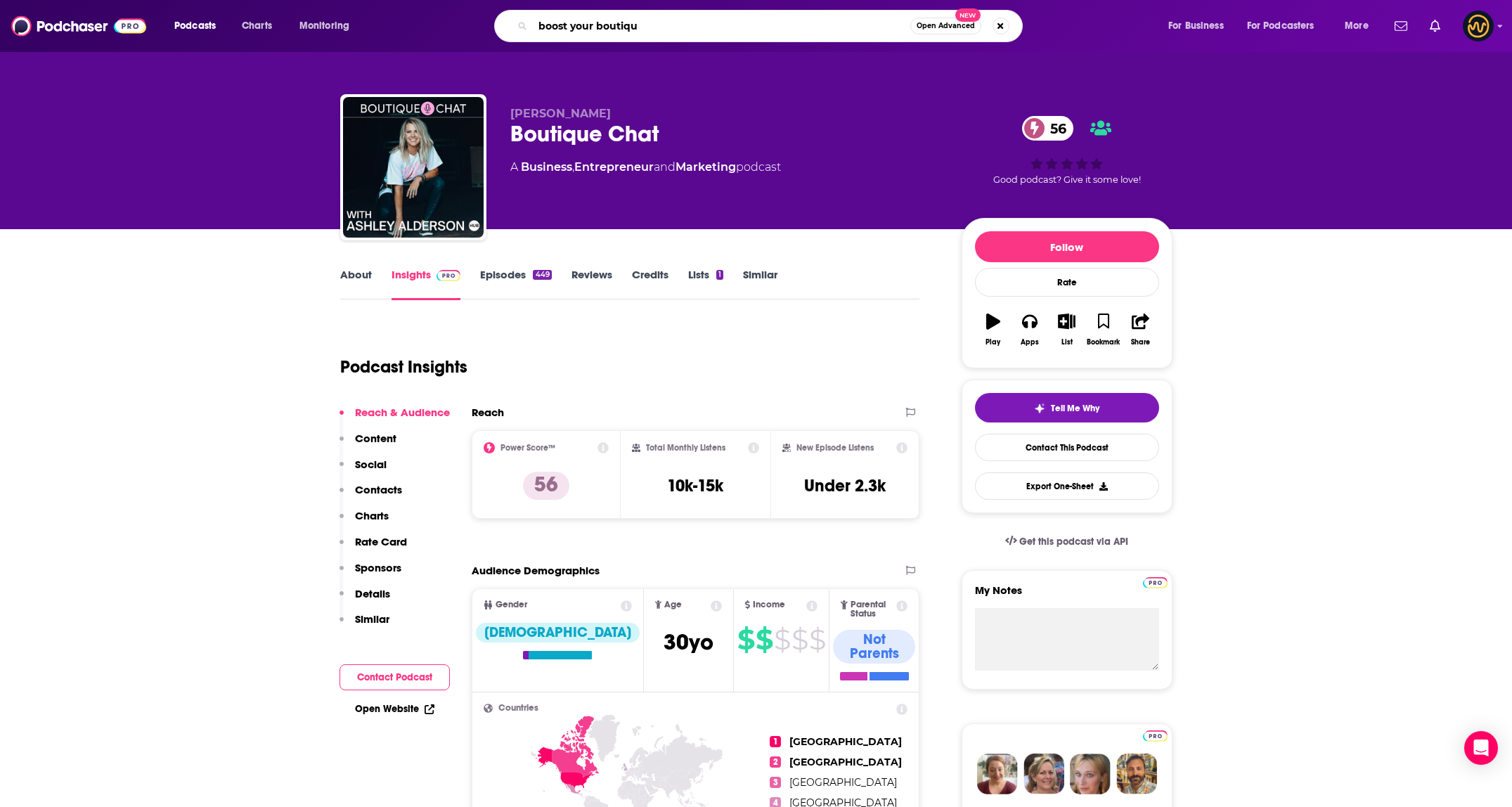
type input "boost your boutique"
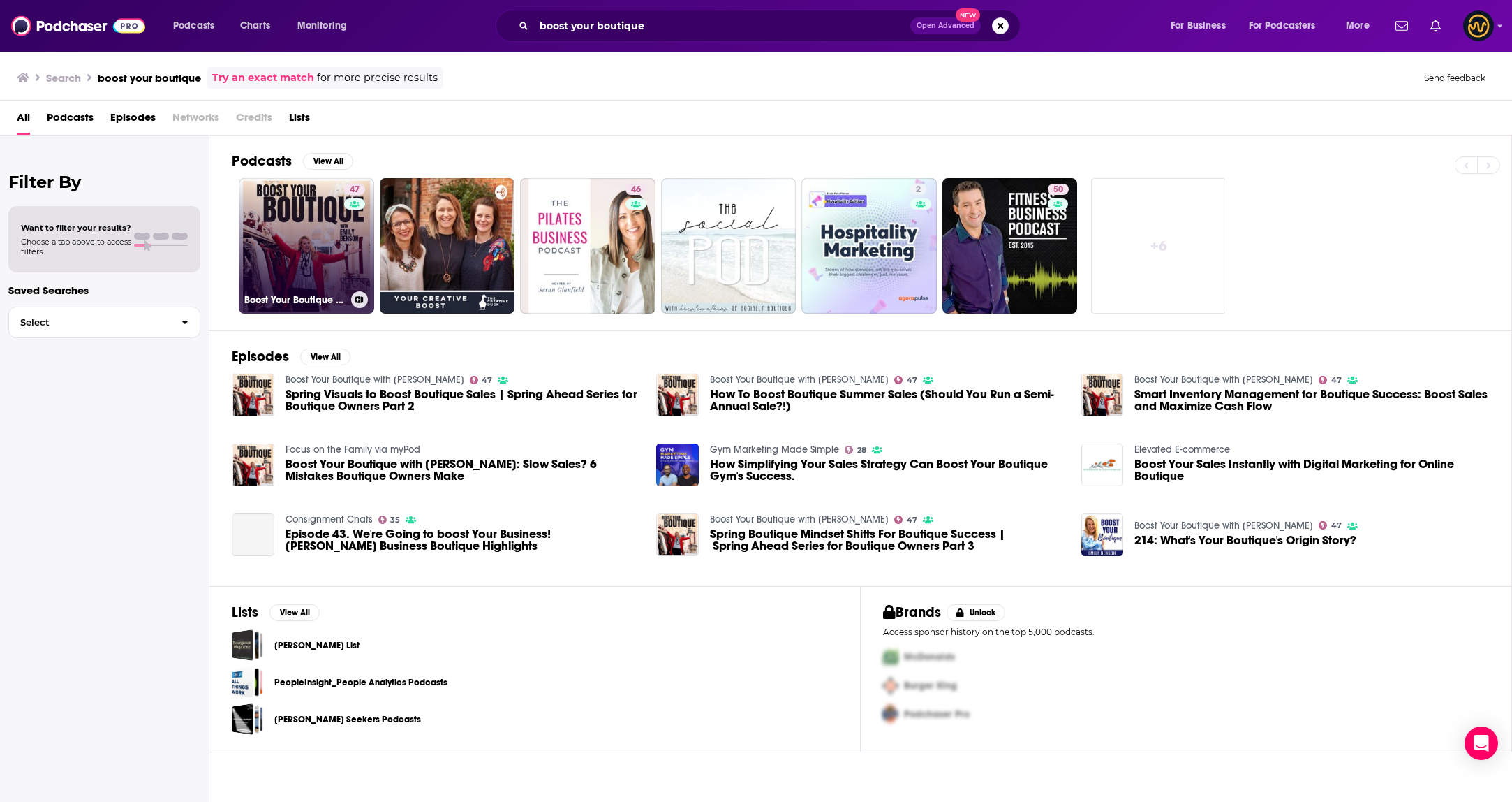
click at [318, 251] on link "47 Boost Your Boutique with [PERSON_NAME]" at bounding box center [306, 245] width 136 height 136
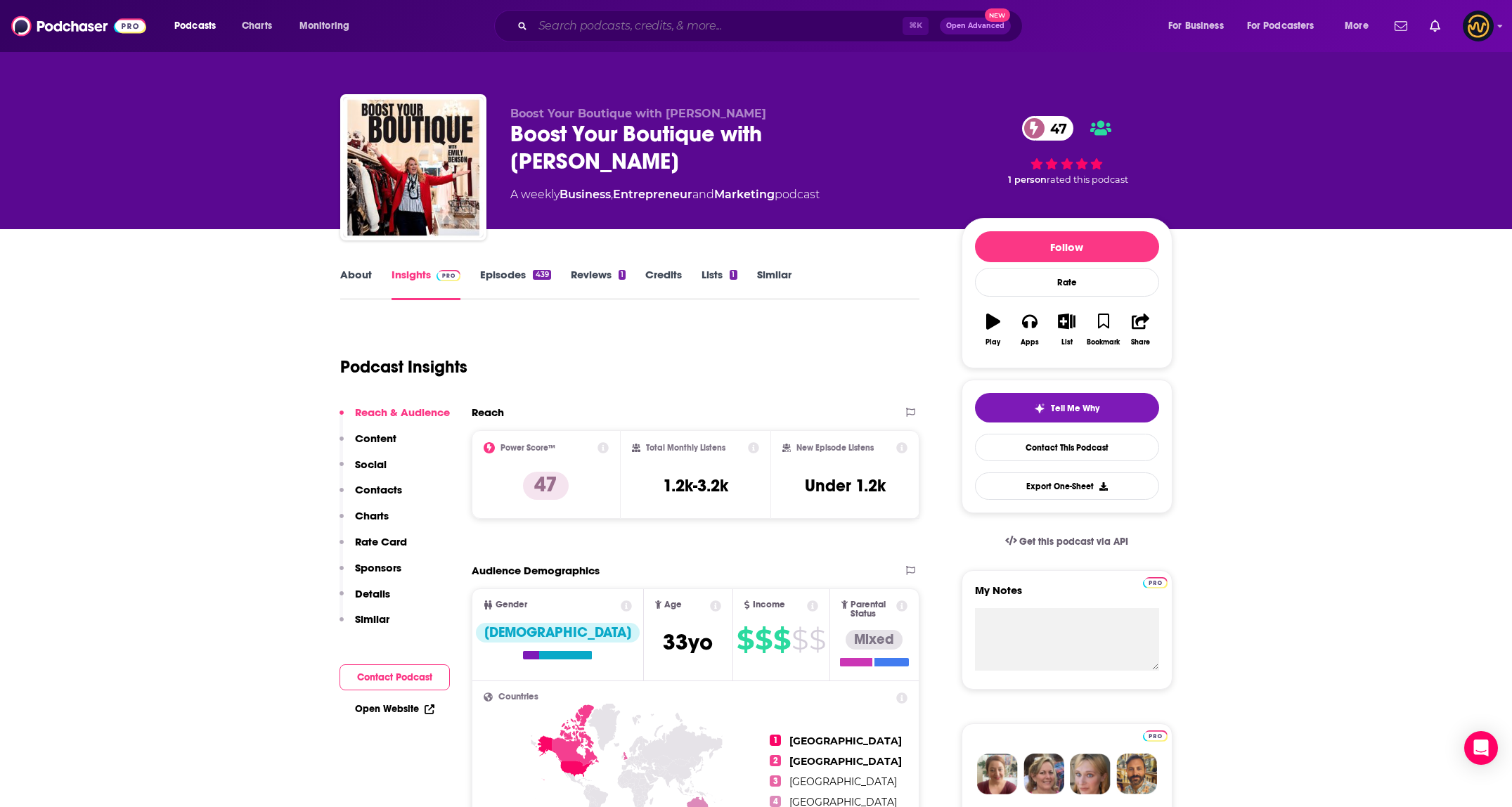
click at [714, 21] on input "Search podcasts, credits, & more..." at bounding box center [718, 26] width 370 height 23
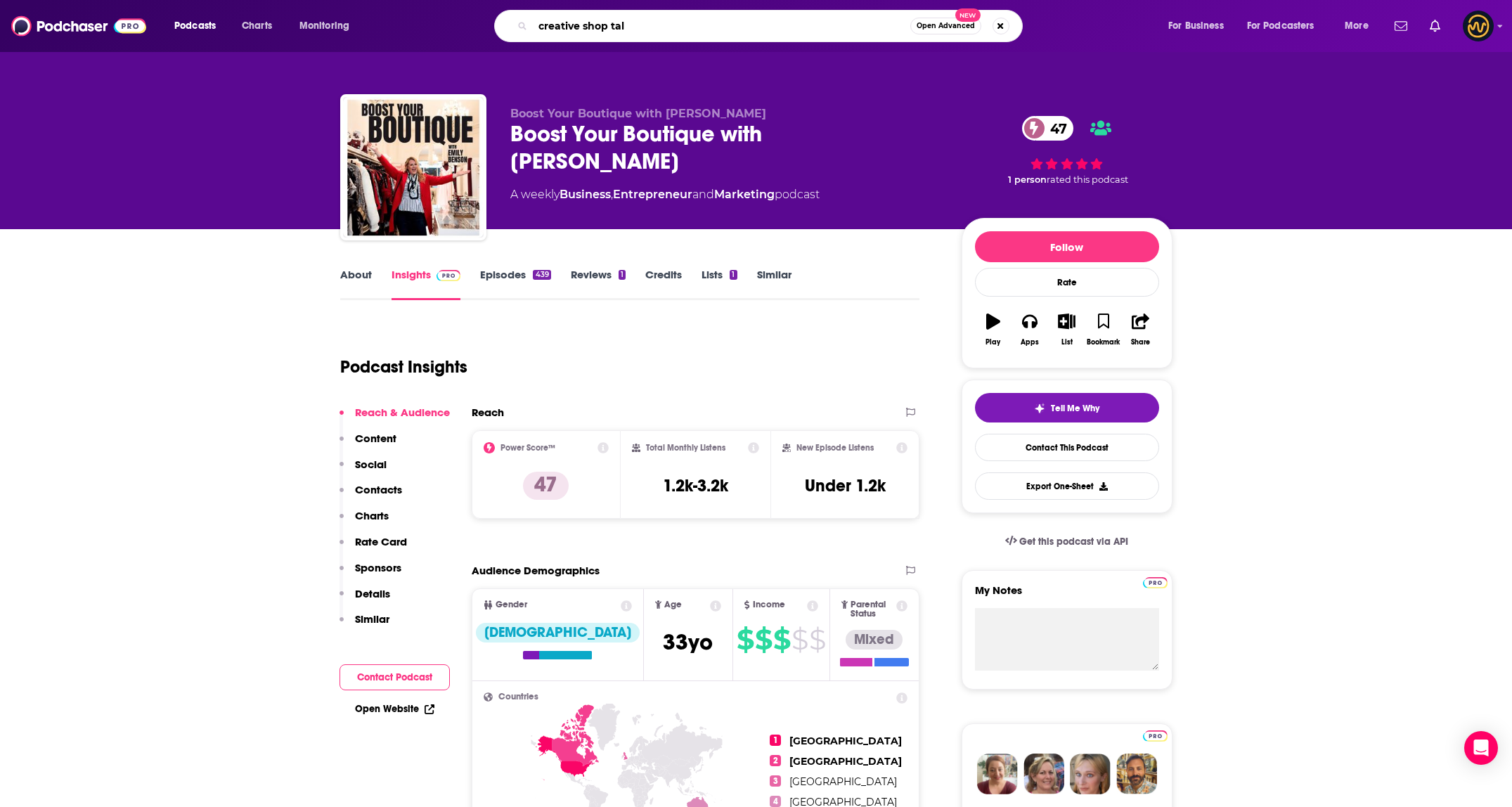
type input "creative shop talk"
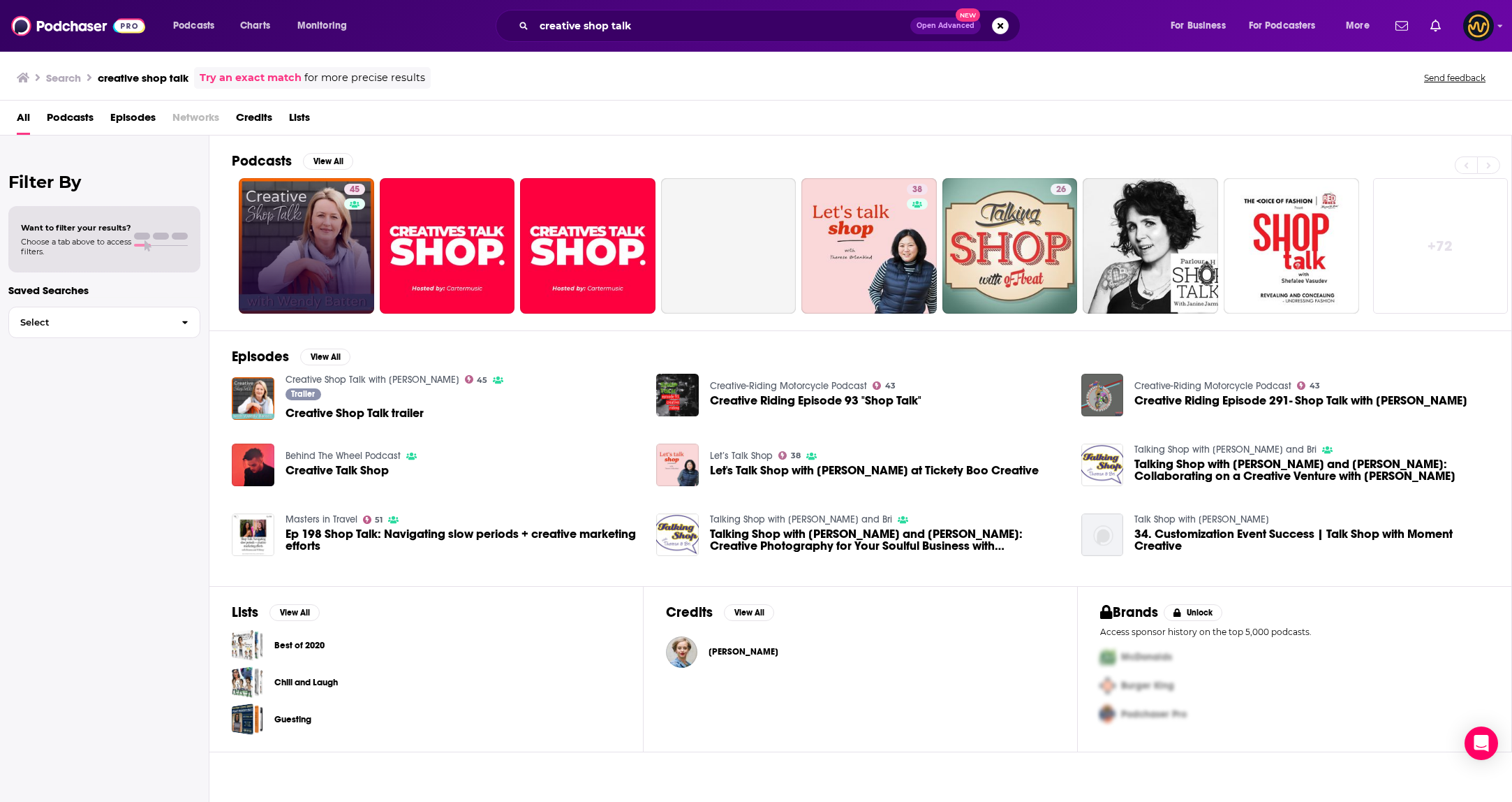
click at [320, 226] on link "45" at bounding box center [306, 245] width 136 height 136
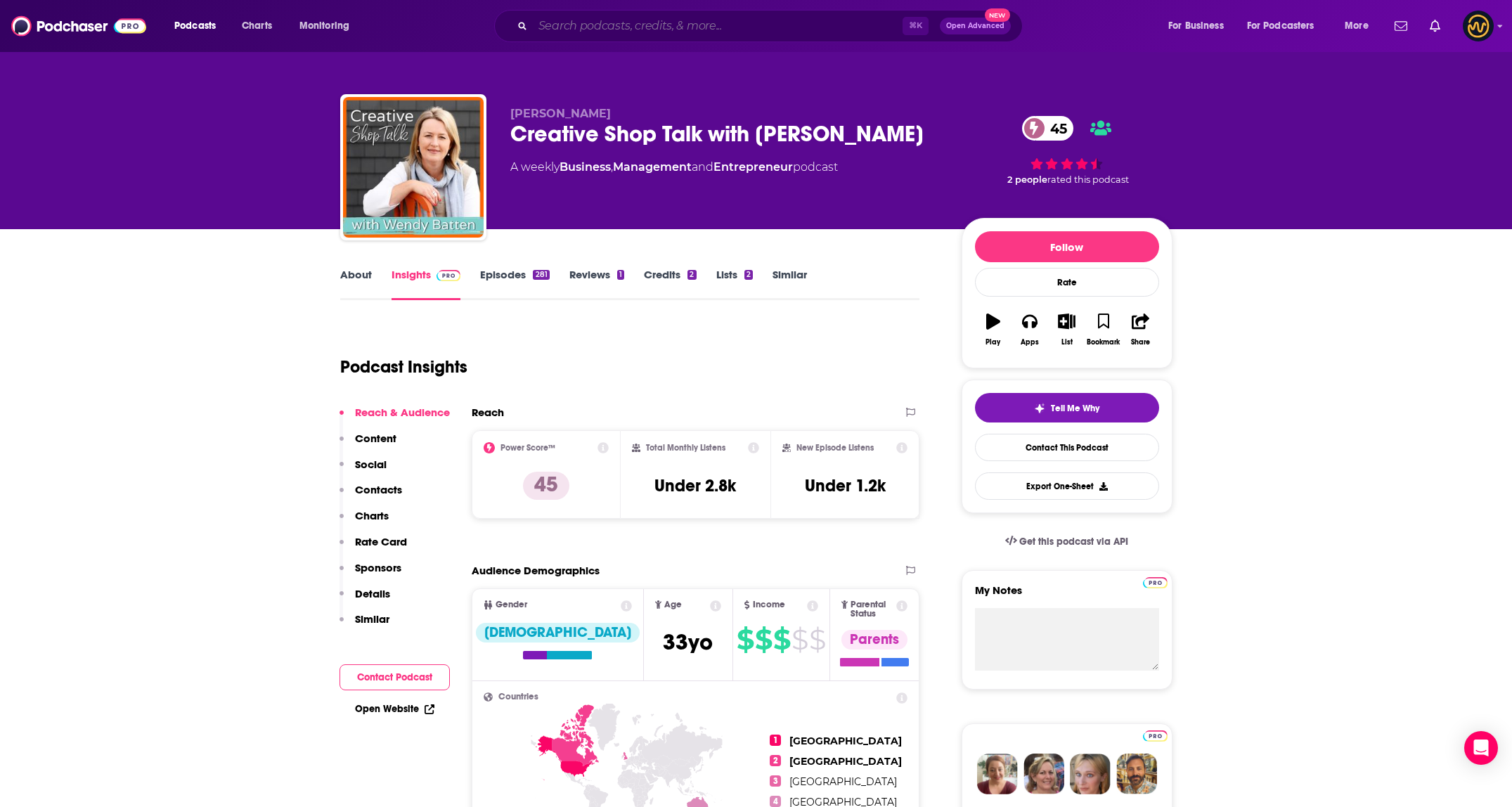
click at [603, 28] on input "Search podcasts, credits, & more..." at bounding box center [718, 26] width 370 height 23
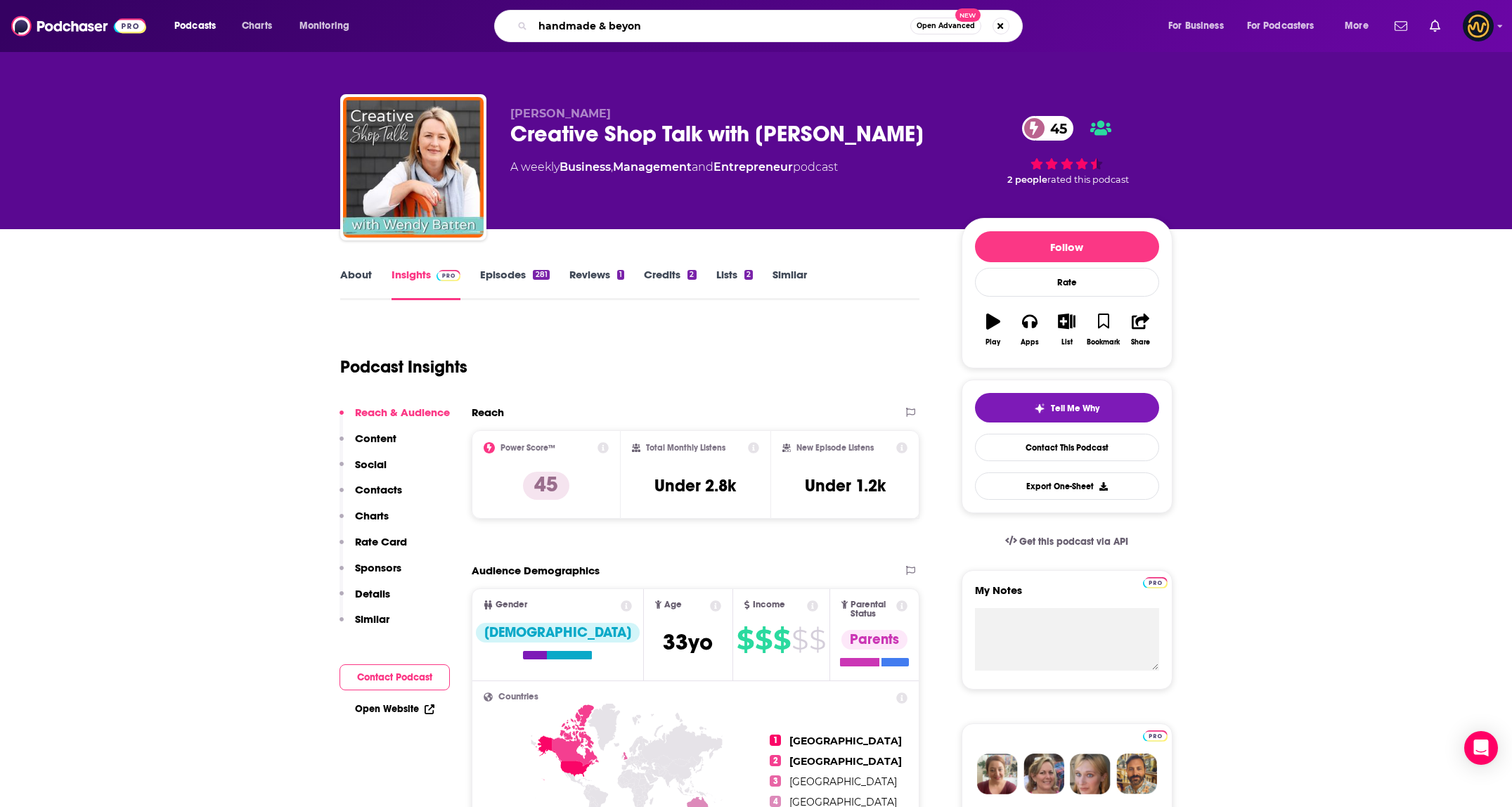
type input "handmade & beyond"
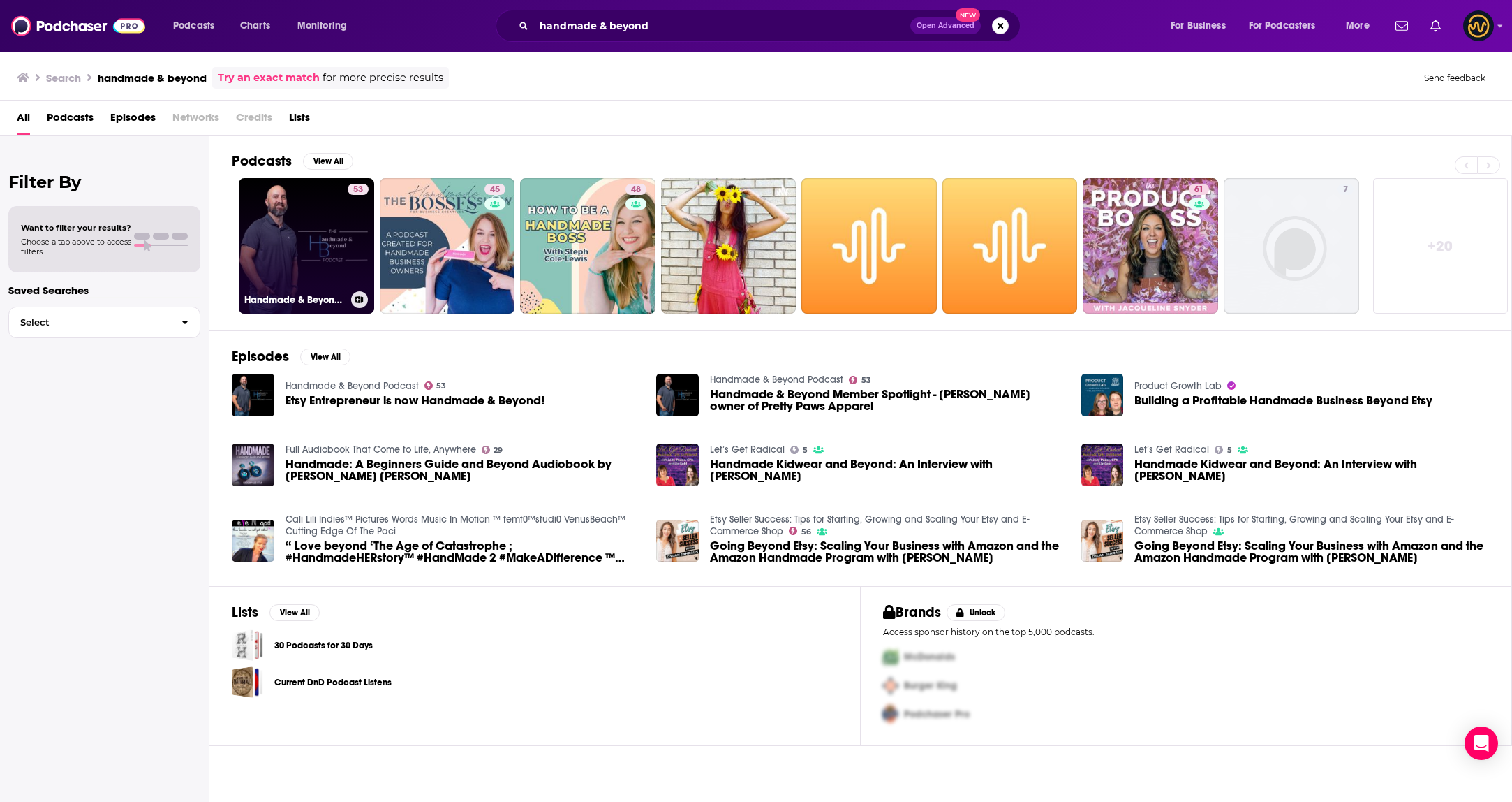
click at [291, 258] on link "53 Handmade & Beyond Podcast" at bounding box center [306, 245] width 136 height 136
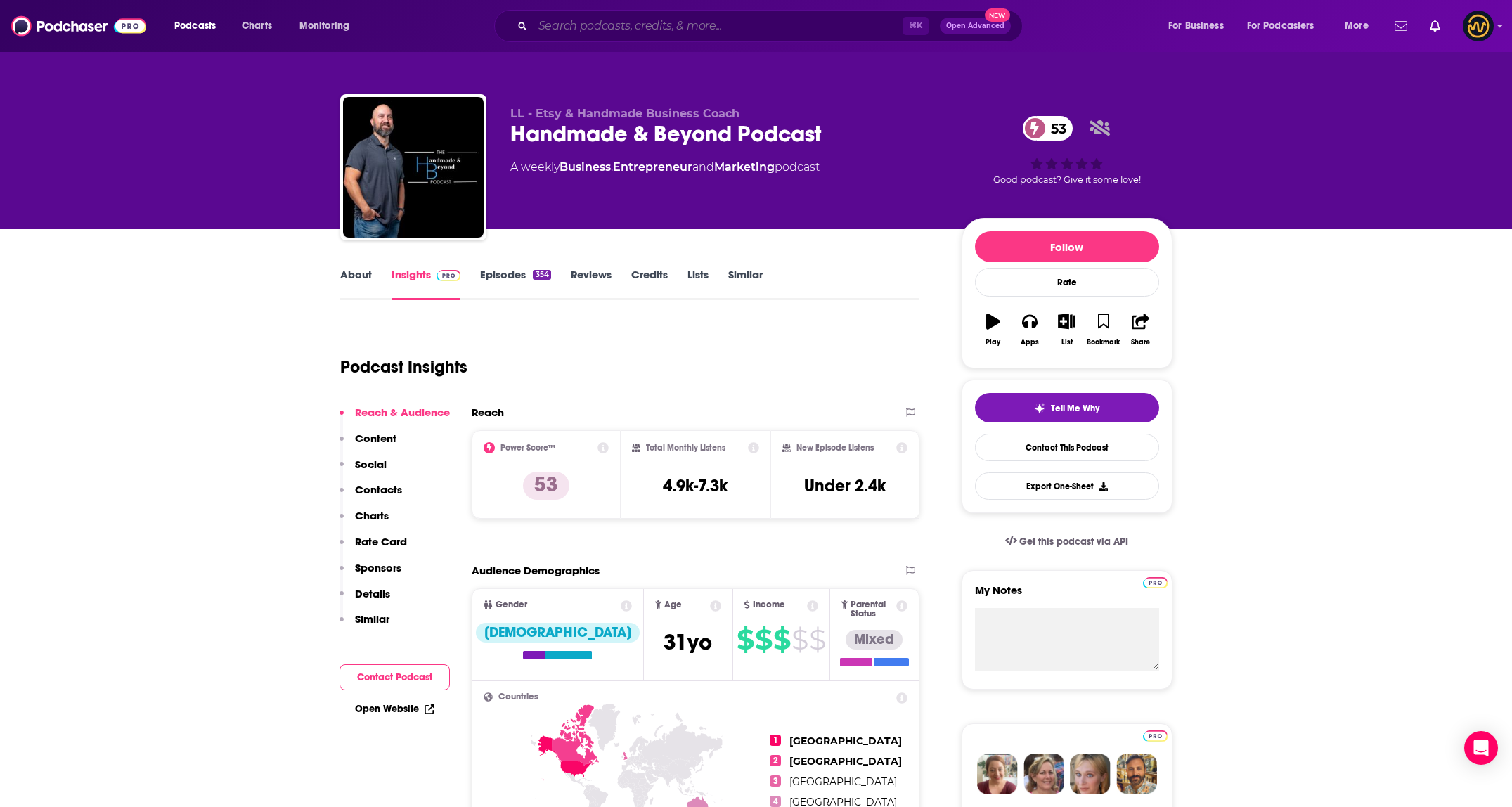
click at [724, 26] on input "Search podcasts, credits, & more..." at bounding box center [718, 26] width 370 height 23
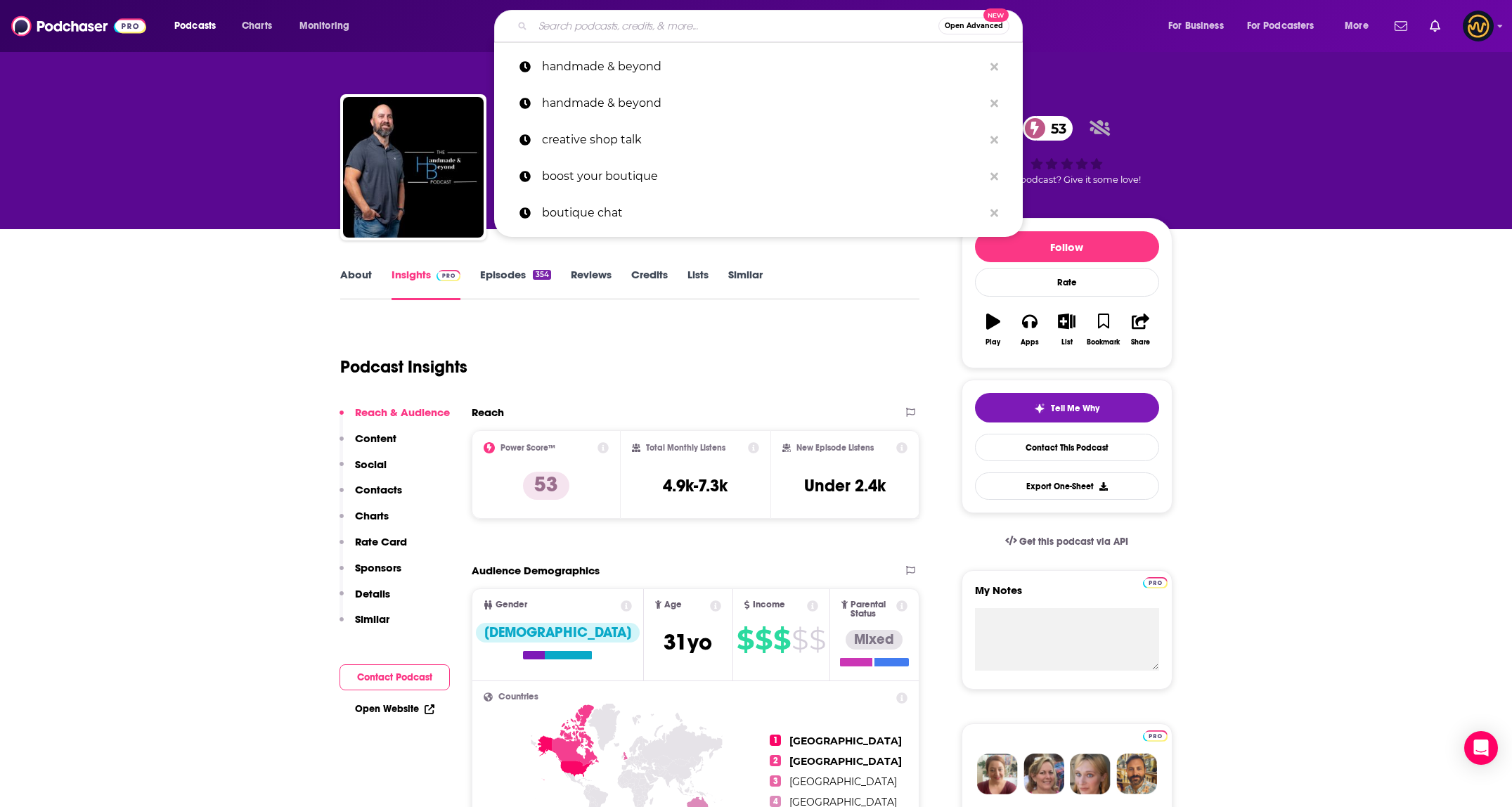
click at [724, 26] on input "Search podcasts, credits, & more..." at bounding box center [736, 26] width 406 height 23
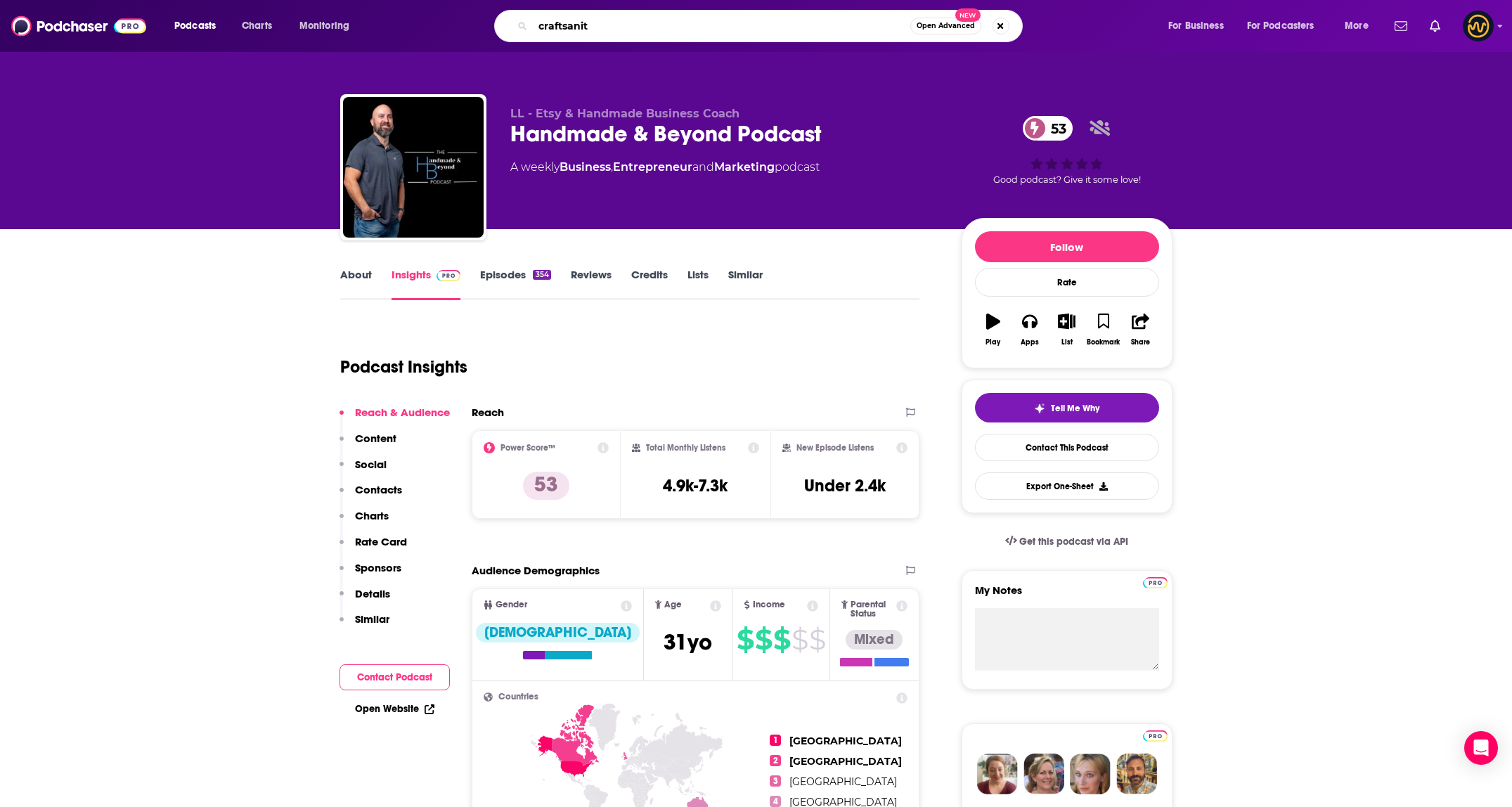
type input "craftsanity"
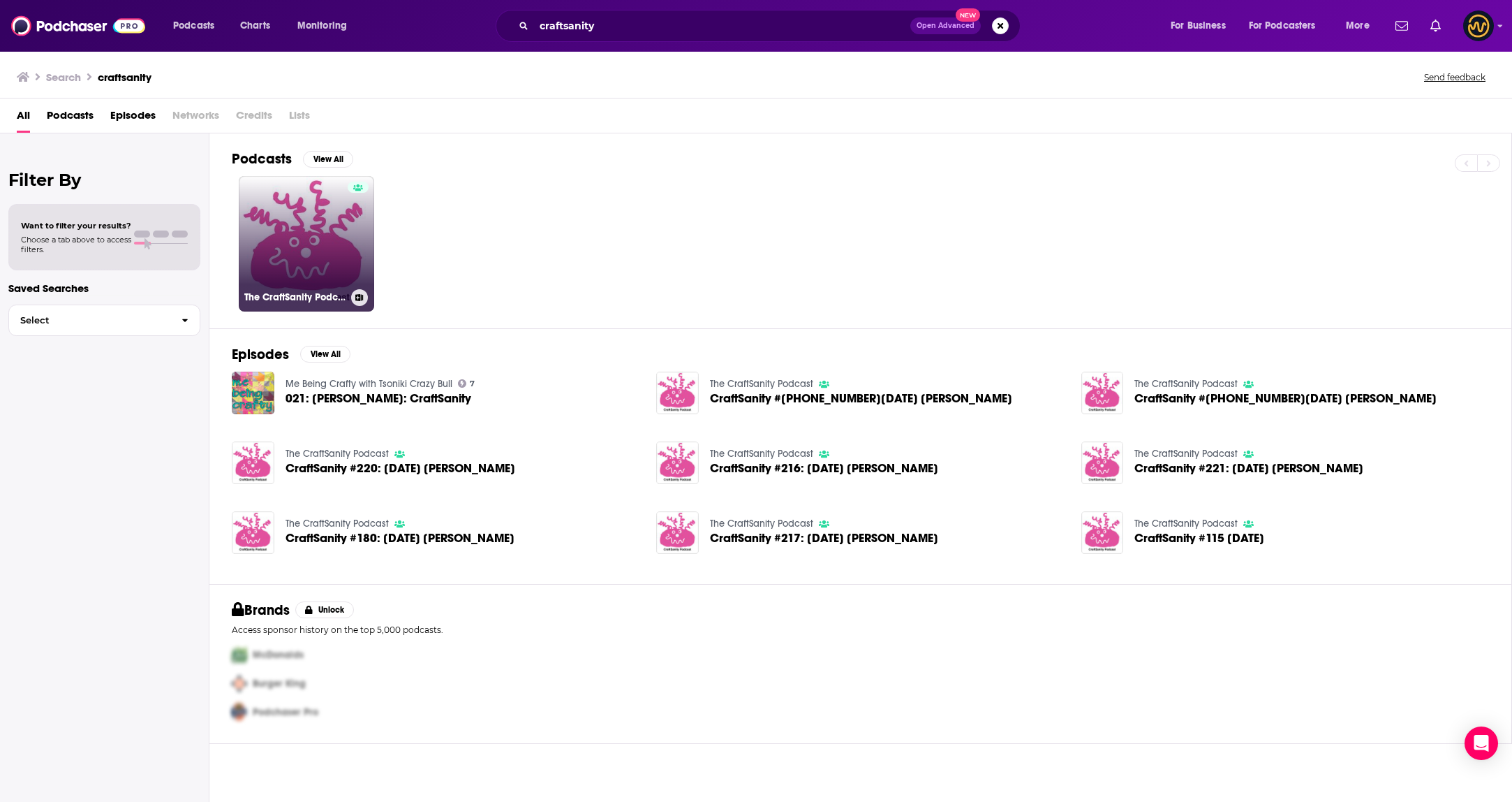
click at [315, 231] on link "The CraftSanity Podcast" at bounding box center [306, 244] width 136 height 136
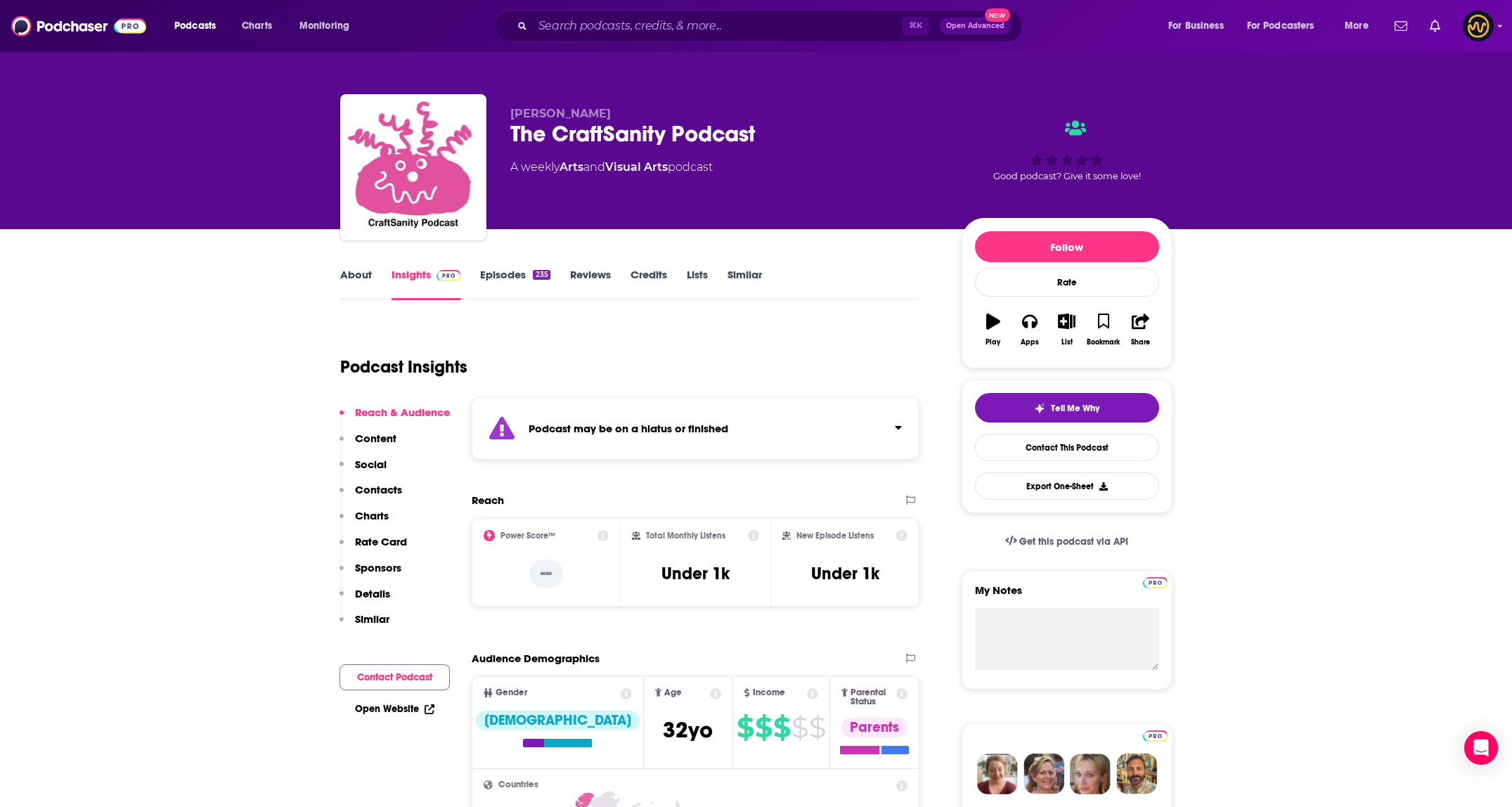
click at [805, 407] on div "Podcast may be on a hiatus or finished" at bounding box center [696, 428] width 449 height 62
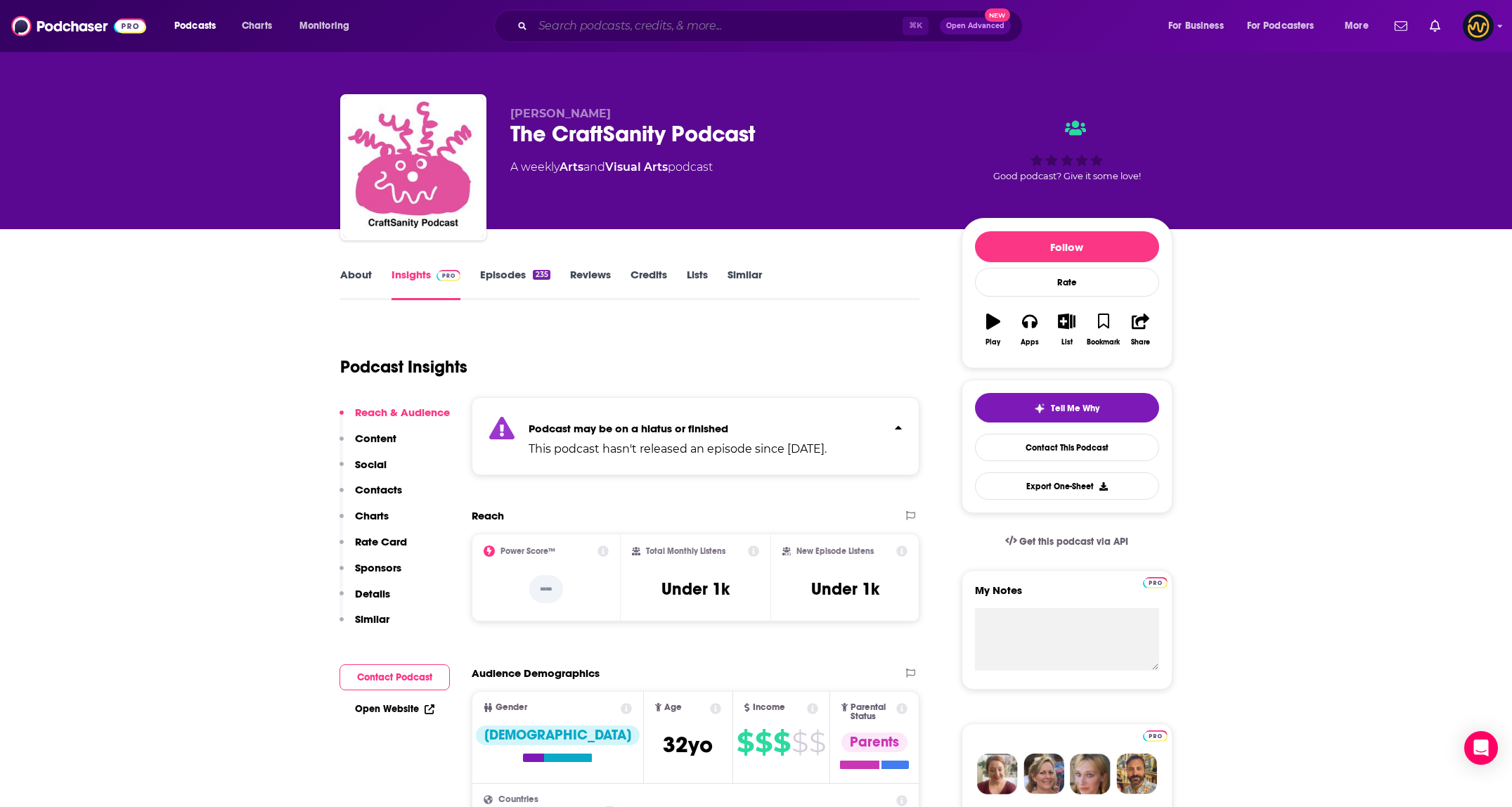
click at [583, 17] on input "Search podcasts, credits, & more..." at bounding box center [718, 26] width 370 height 23
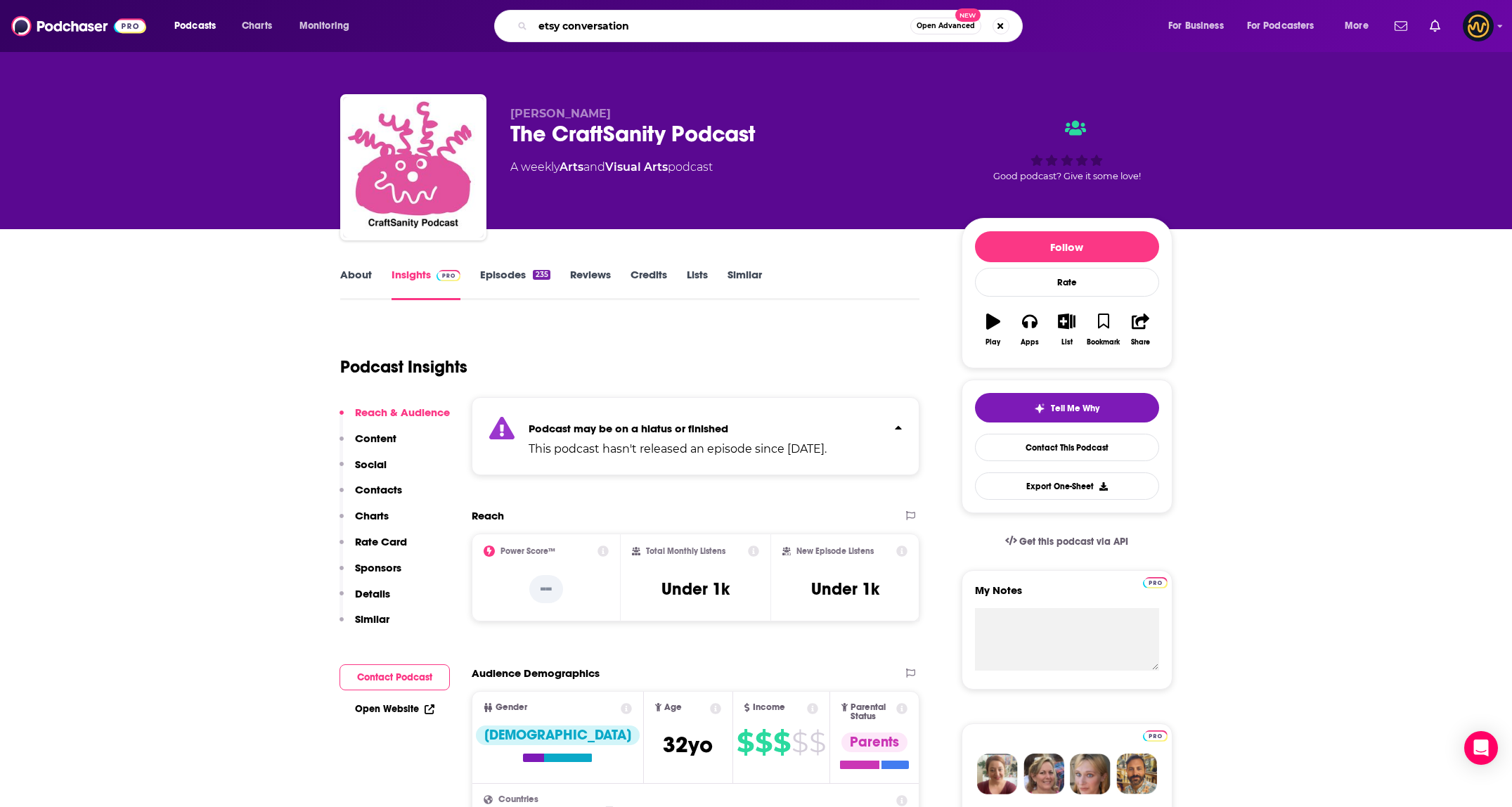
type input "etsy conversations"
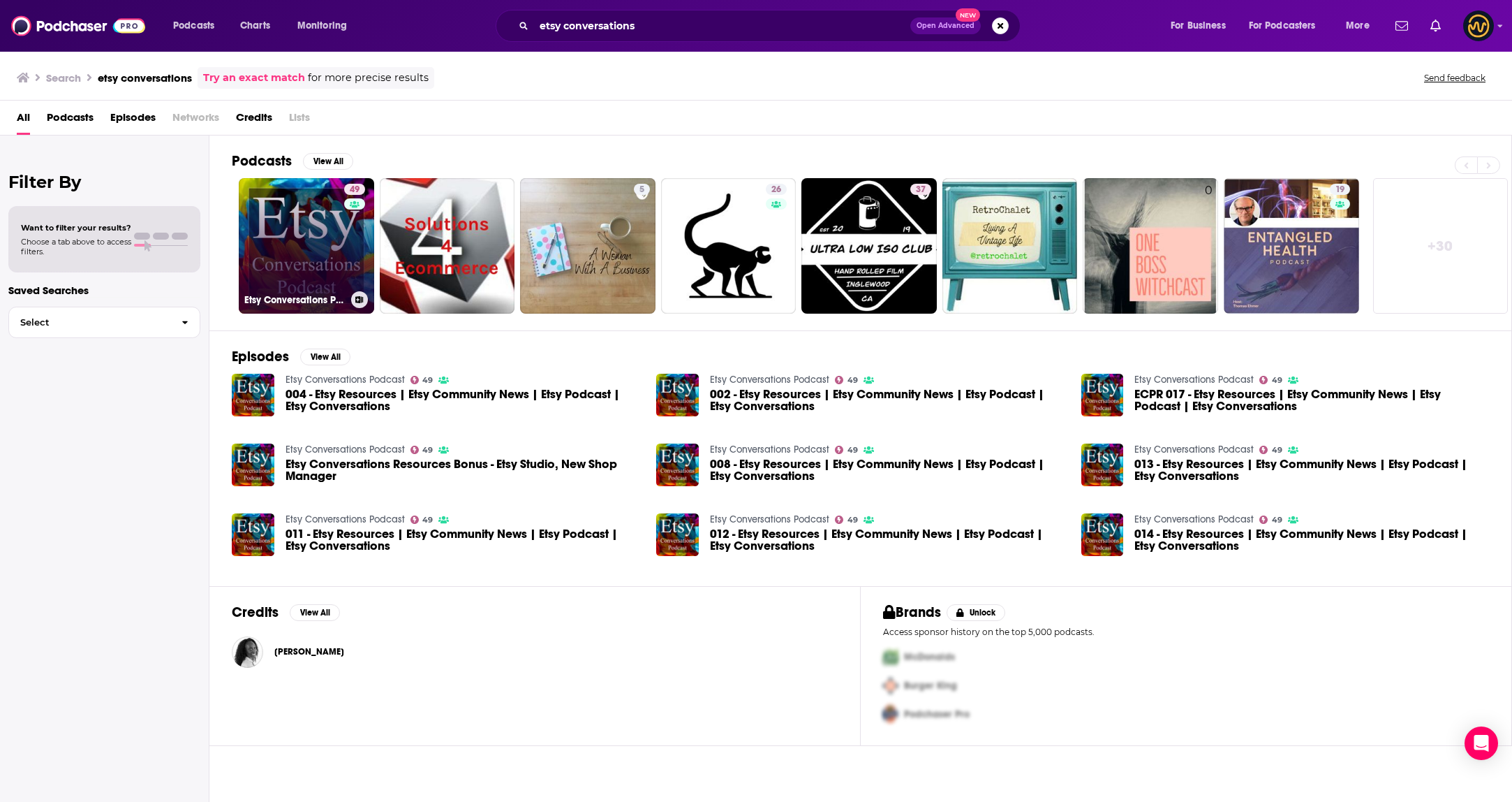
click at [314, 270] on link "49 Etsy Conversations Podcast" at bounding box center [306, 245] width 136 height 136
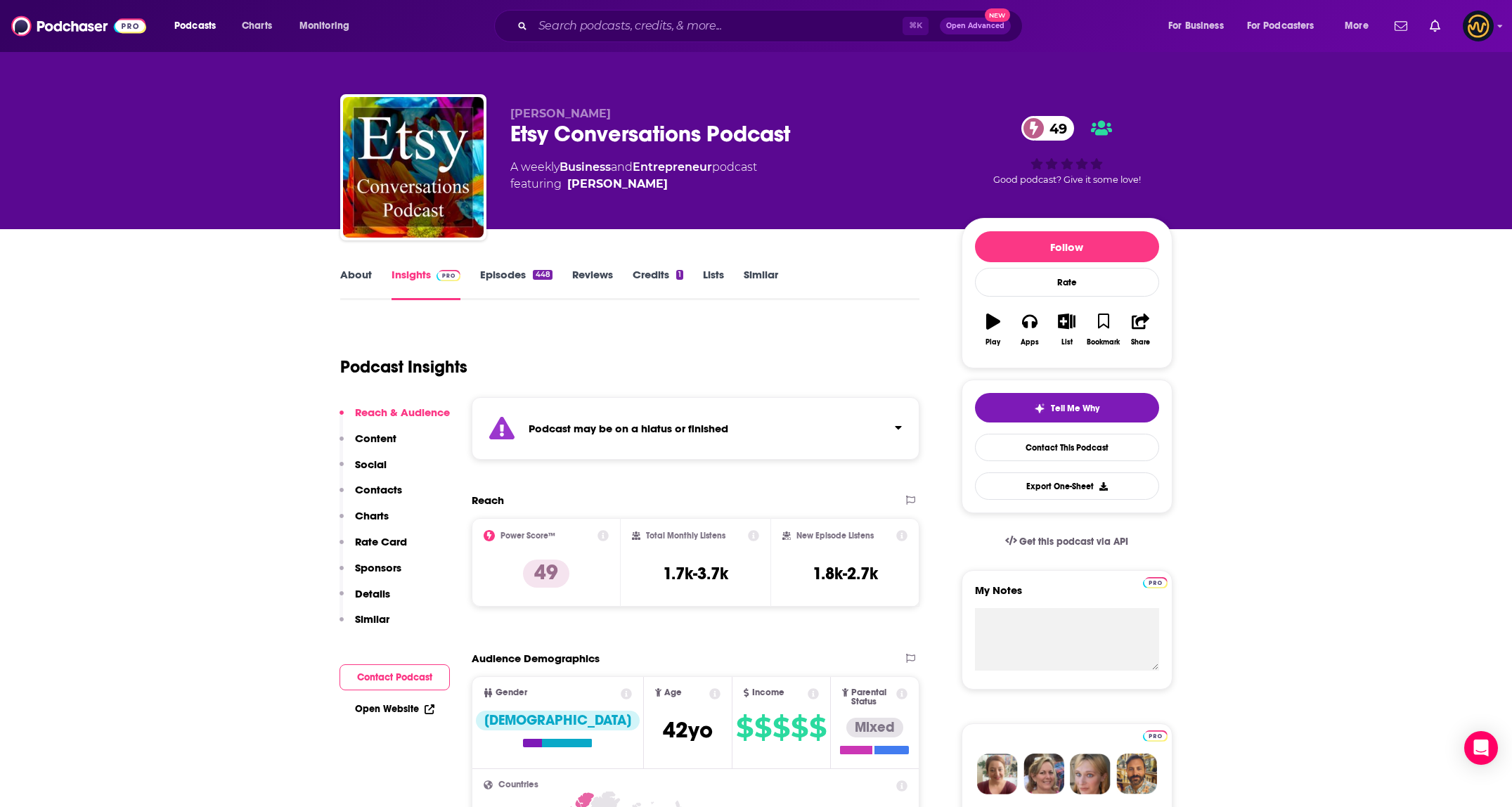
click at [831, 405] on div "Podcast may be on a hiatus or finished" at bounding box center [696, 428] width 449 height 62
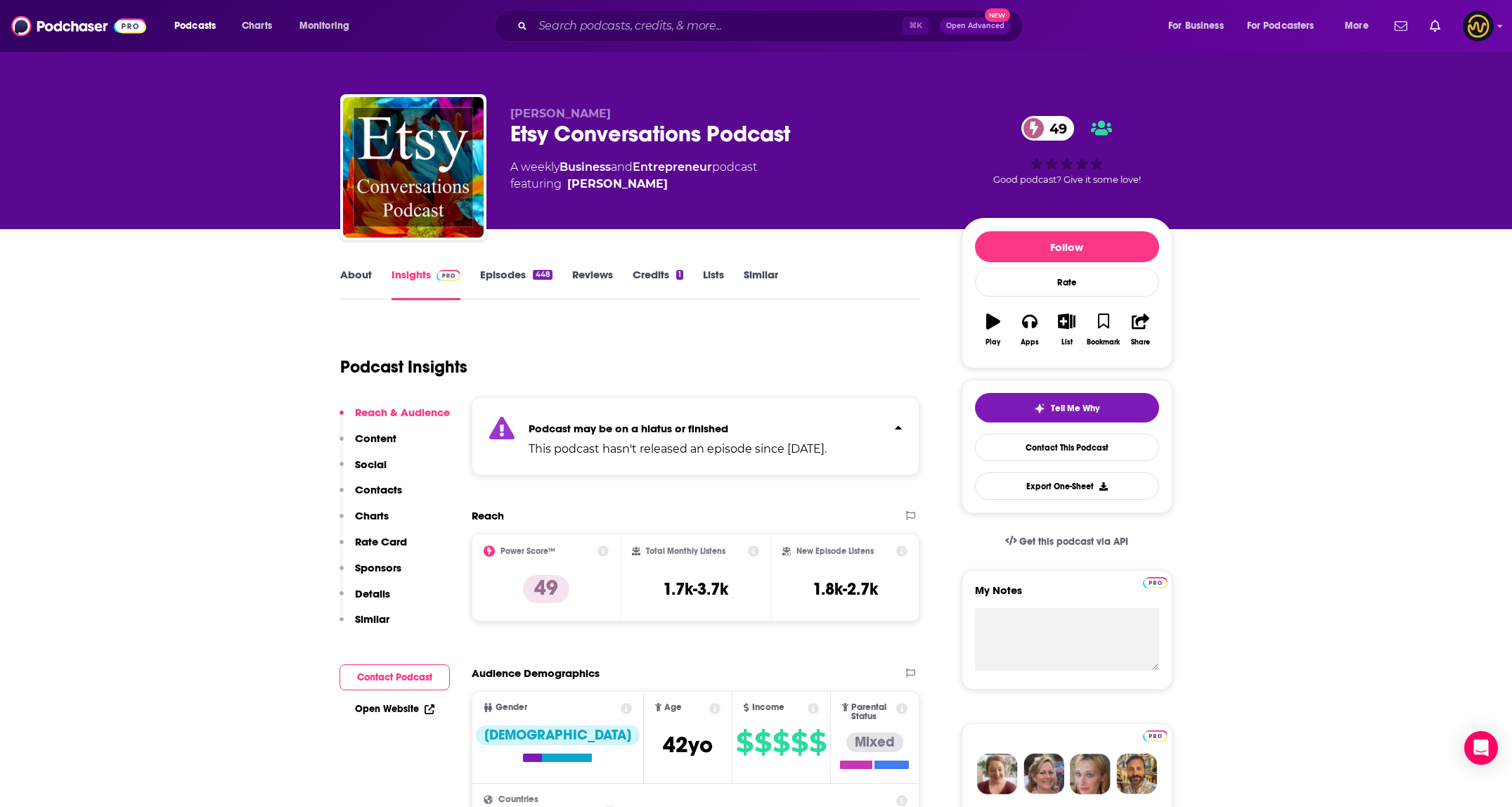
click at [831, 405] on div "Podcast may be on a hiatus or finished This podcast hasn't released an episode …" at bounding box center [696, 436] width 449 height 78
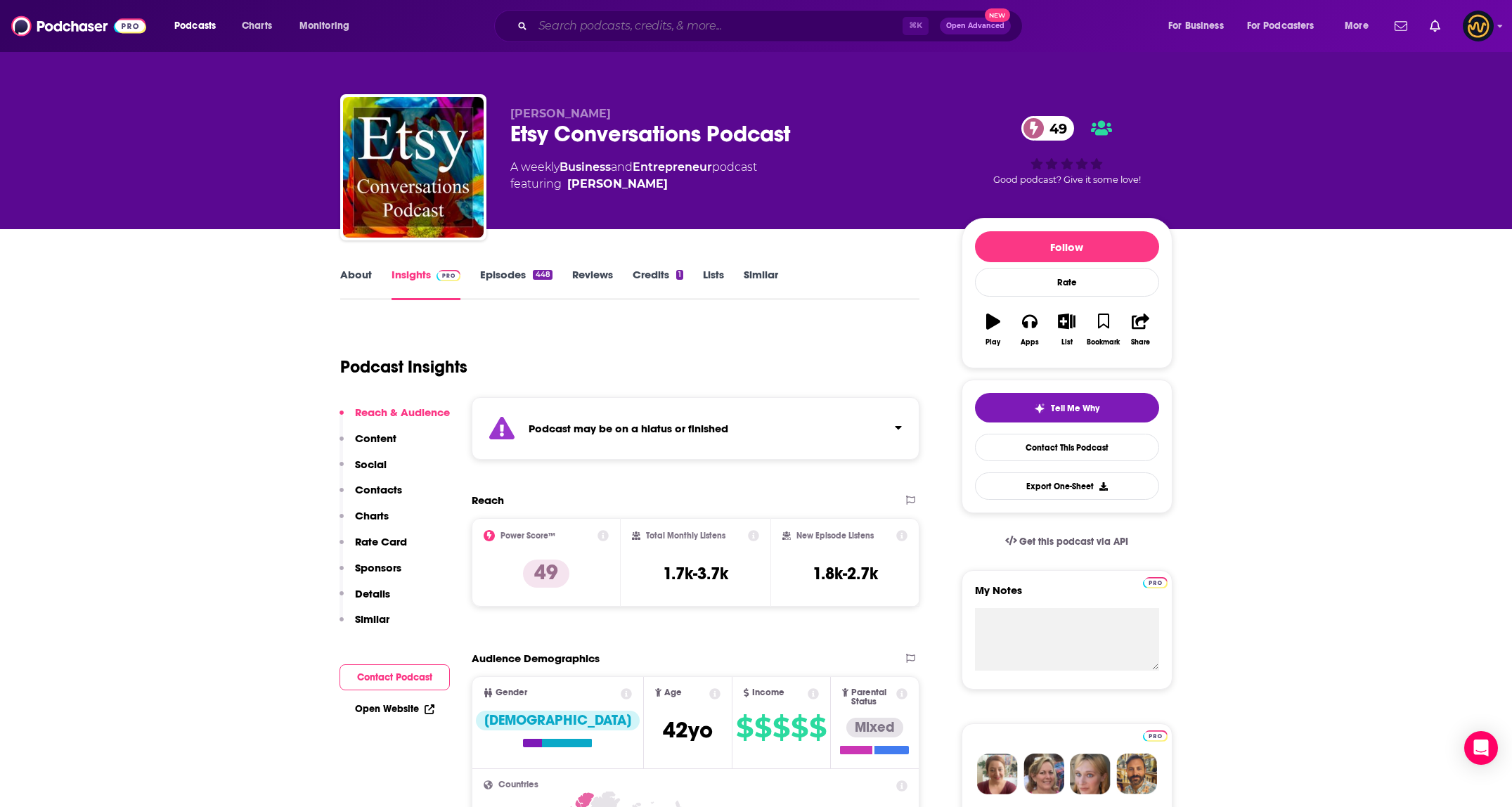
click at [694, 15] on input "Search podcasts, credits, & more..." at bounding box center [718, 26] width 370 height 23
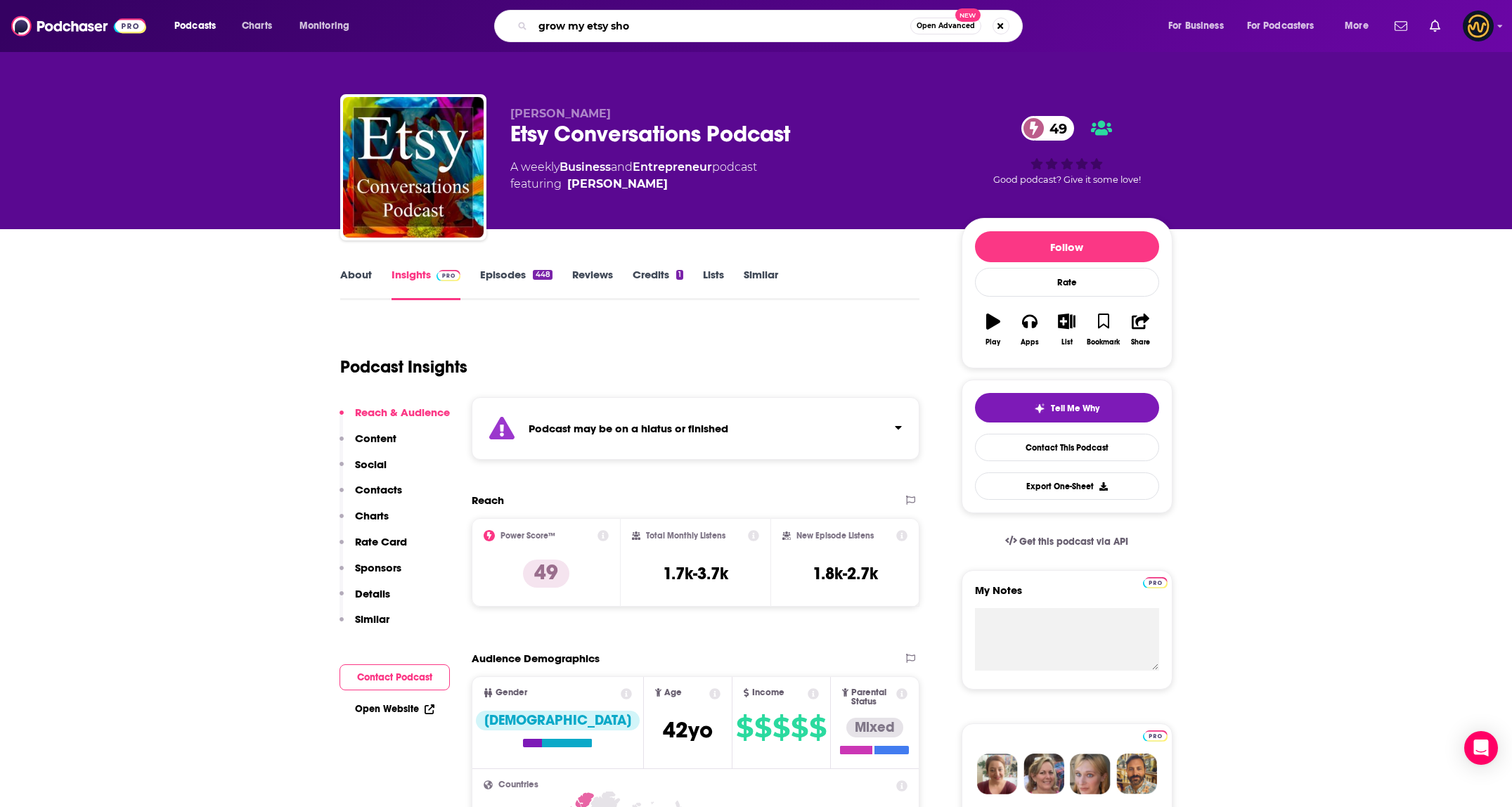
type input "grow my etsy shop"
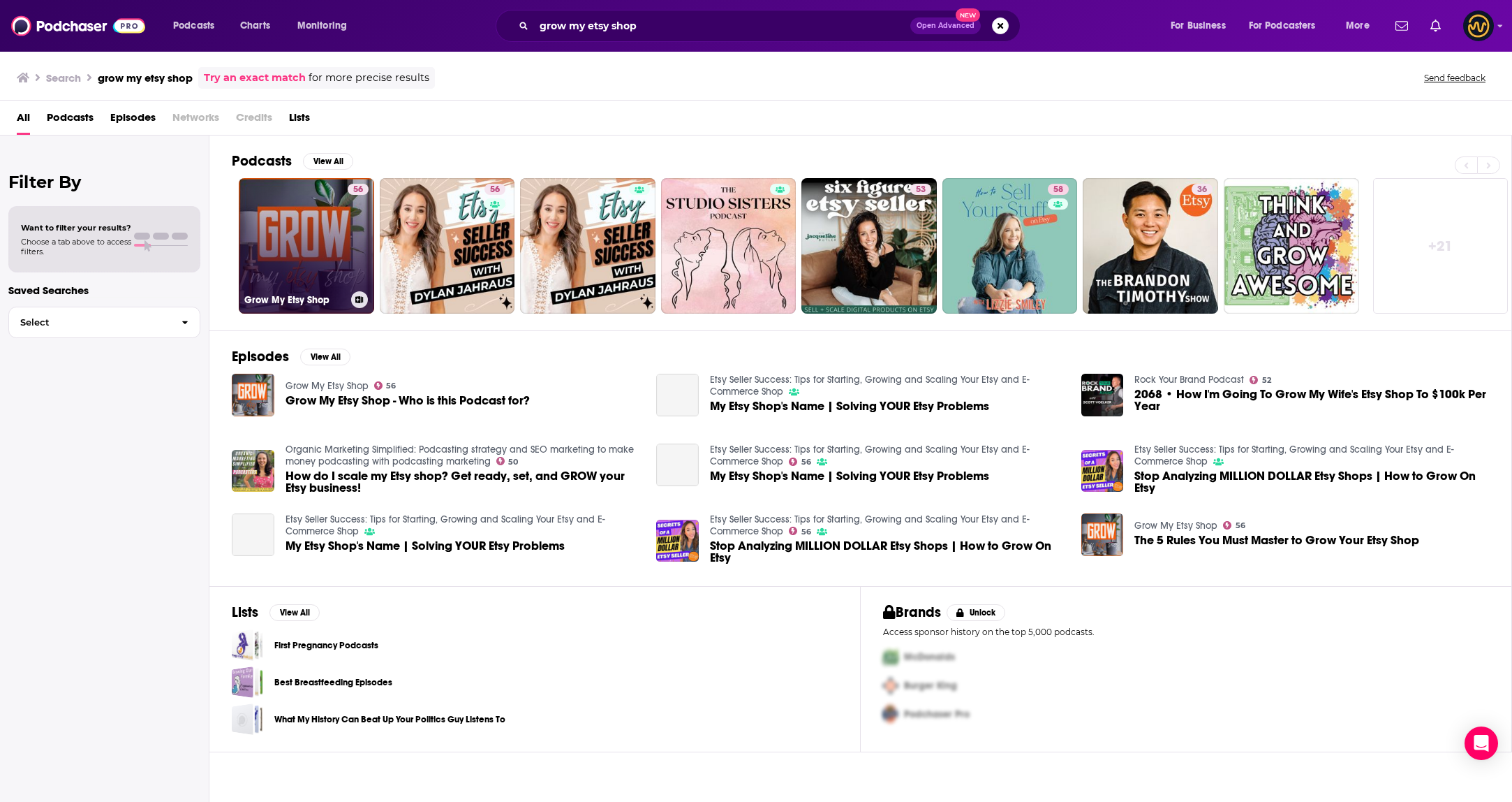
click at [336, 251] on link "56 Grow My Etsy Shop" at bounding box center [306, 245] width 136 height 136
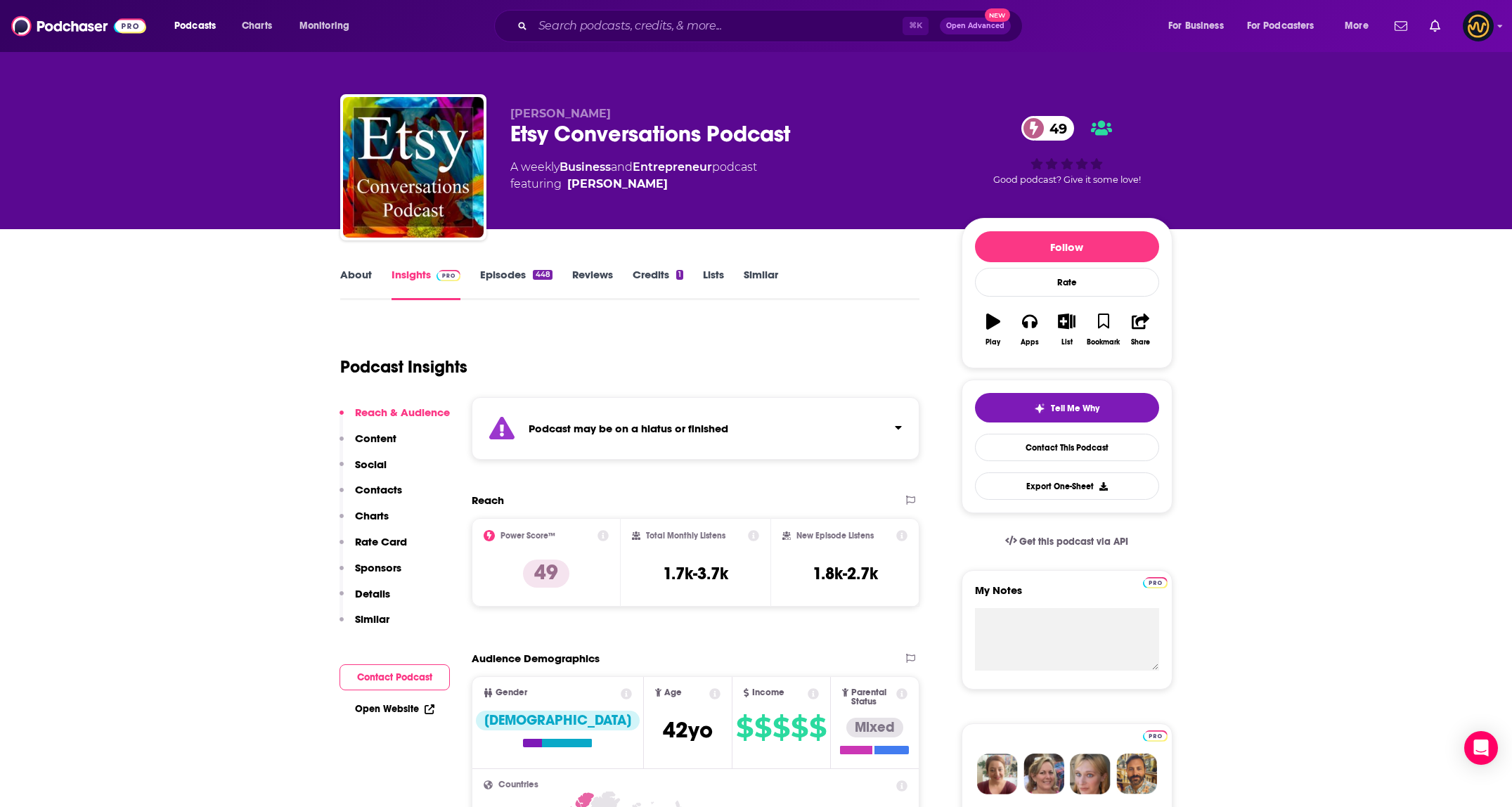
click at [687, 40] on div "⌘ K Open Advanced New" at bounding box center [758, 25] width 528 height 32
click at [694, 29] on input "Search podcasts, credits, & more..." at bounding box center [718, 26] width 370 height 23
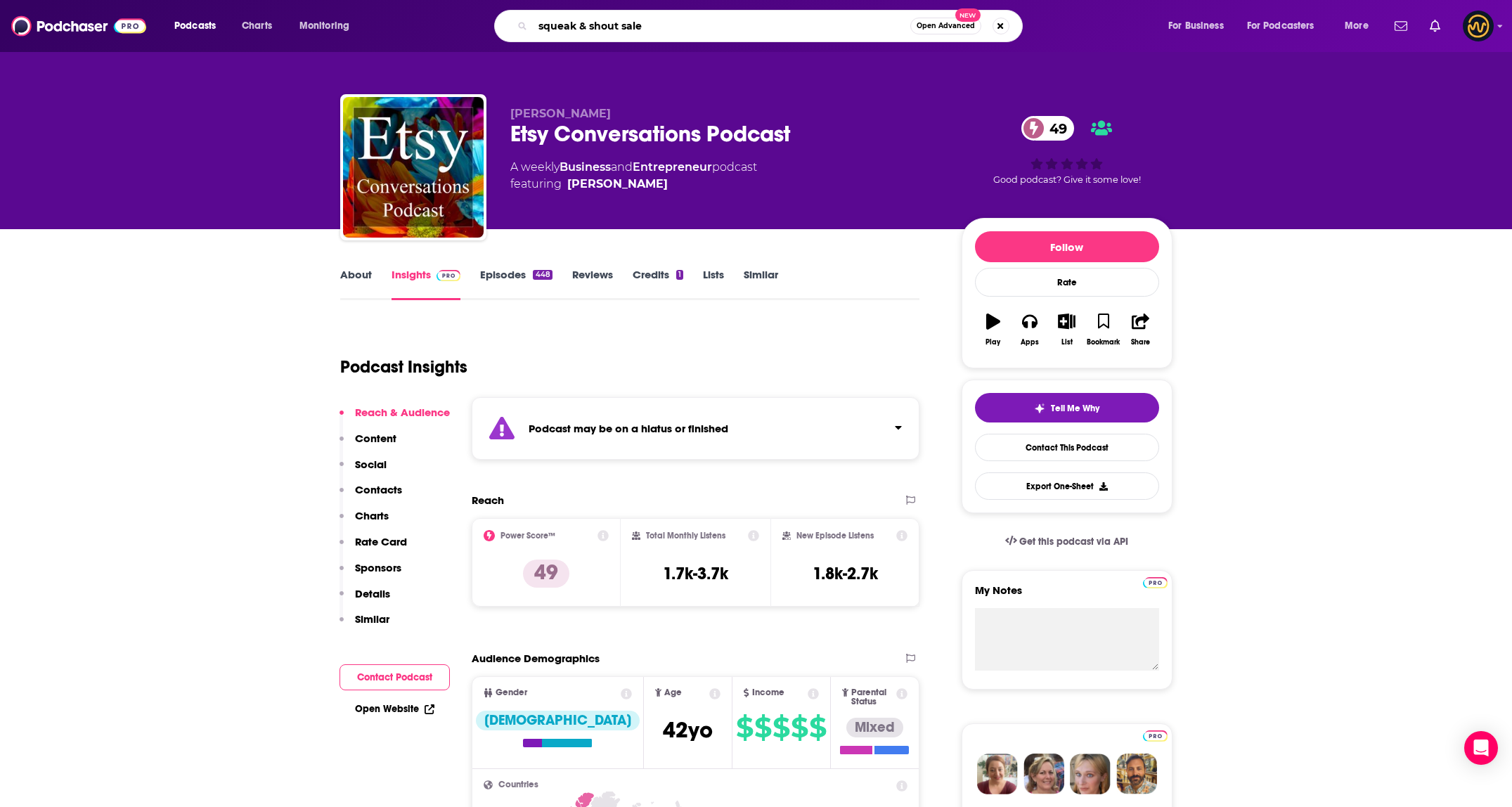
type input "squeak & shout sales"
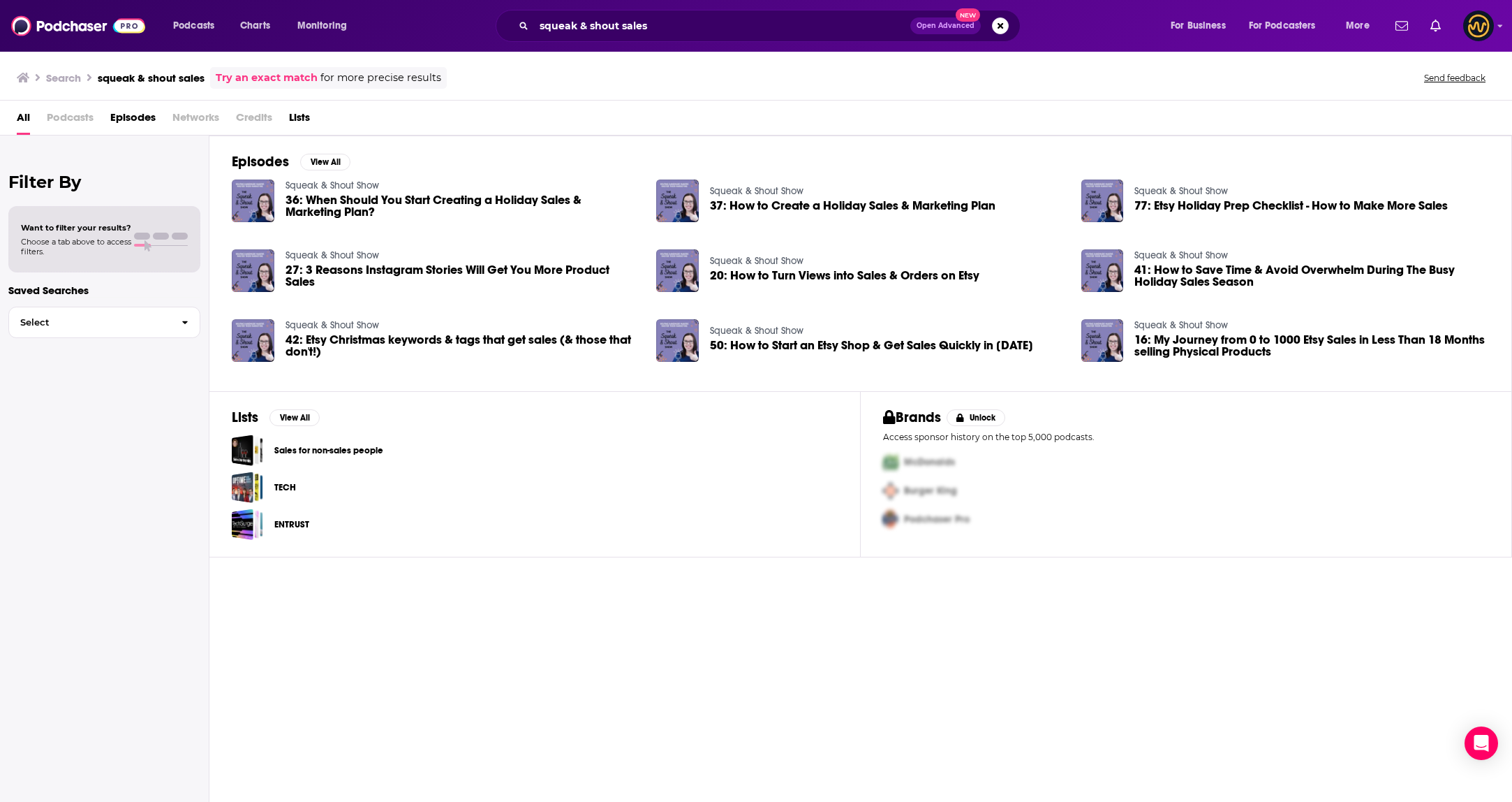
click at [355, 182] on link "Squeak & Shout Show" at bounding box center [333, 186] width 94 height 12
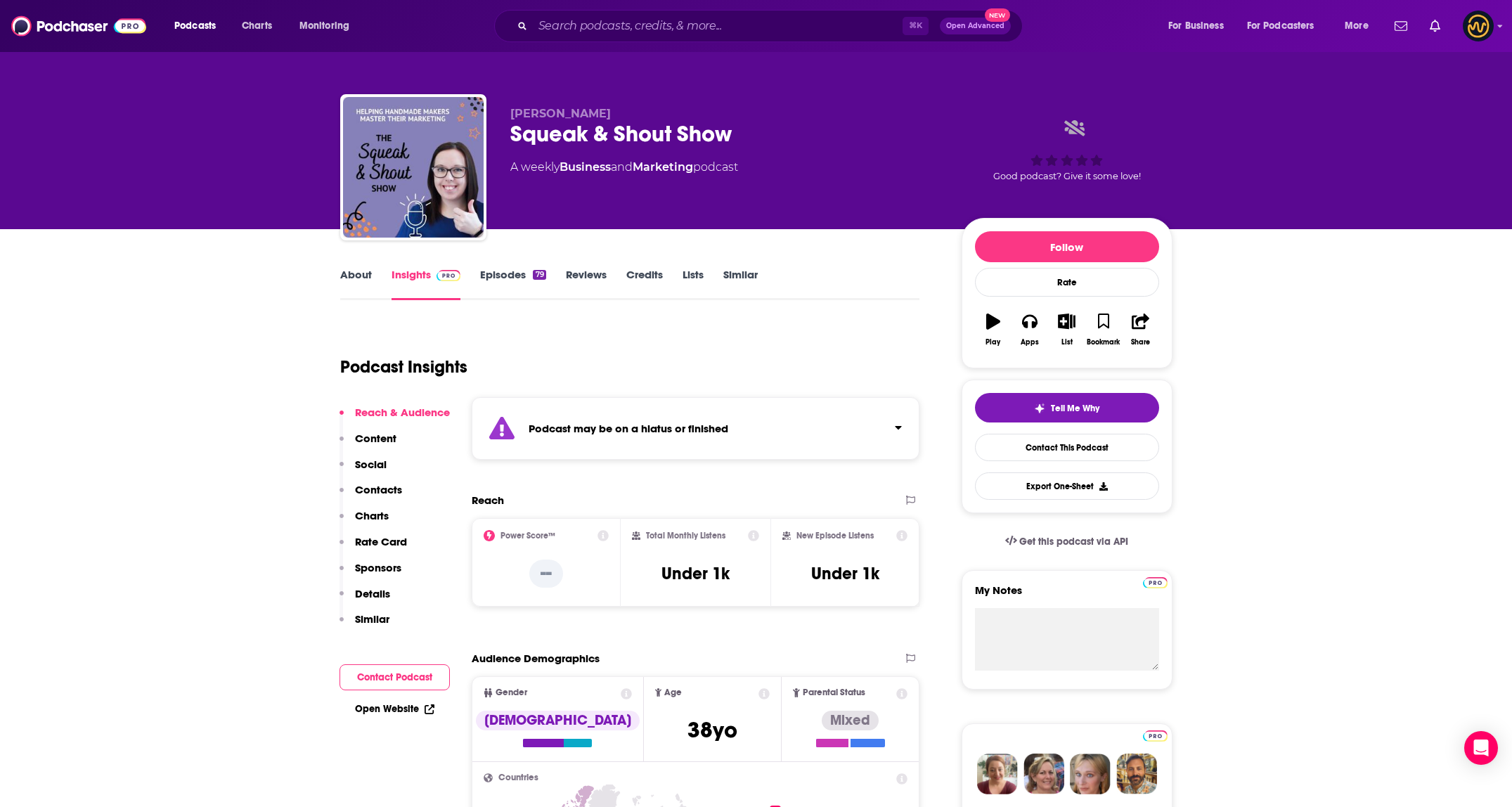
click at [810, 418] on div "Podcast may be on a hiatus or finished" at bounding box center [696, 428] width 449 height 62
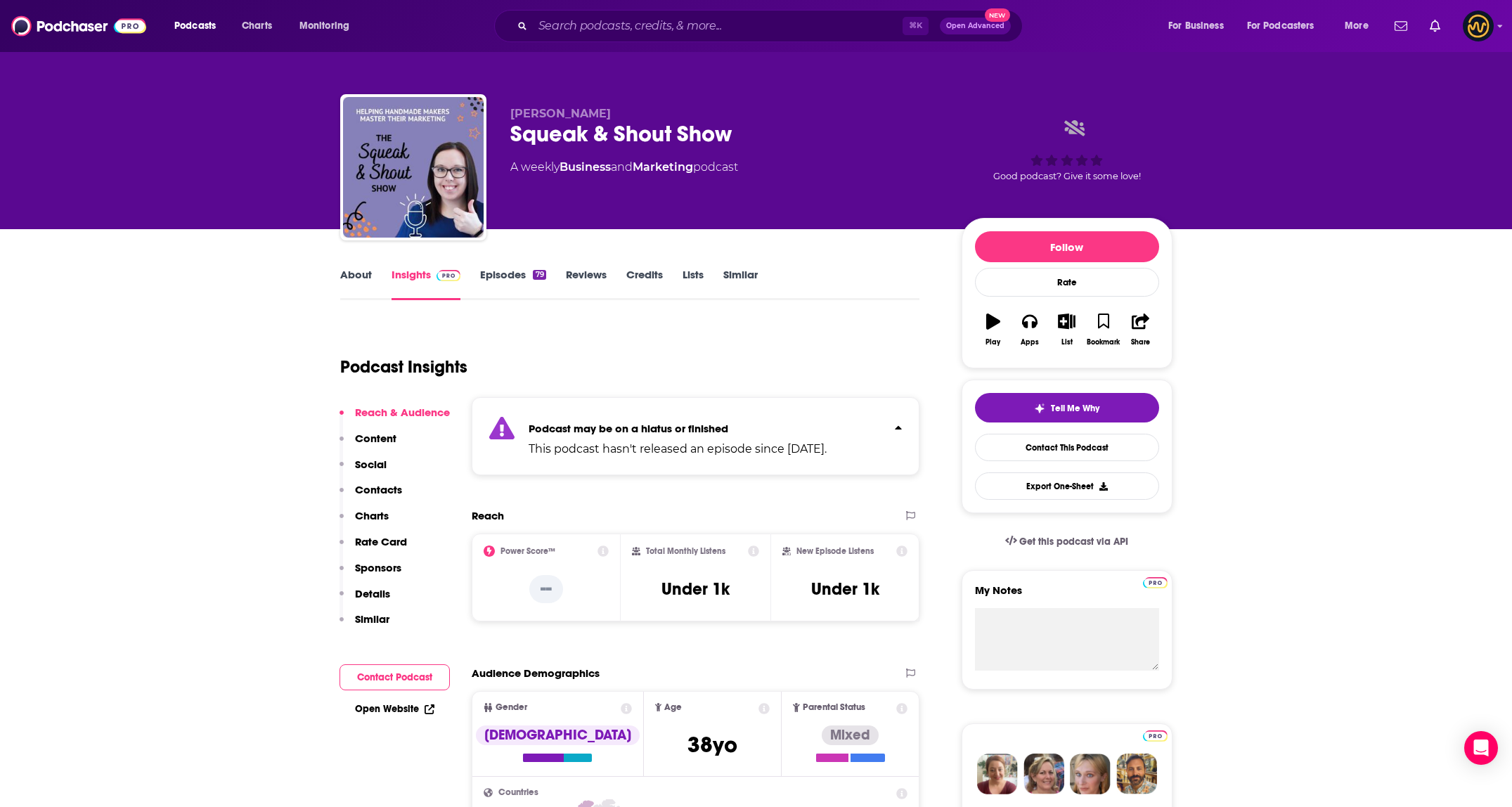
click at [810, 418] on div "Podcast may be on a hiatus or finished This podcast hasn't released an episode …" at bounding box center [677, 436] width 298 height 42
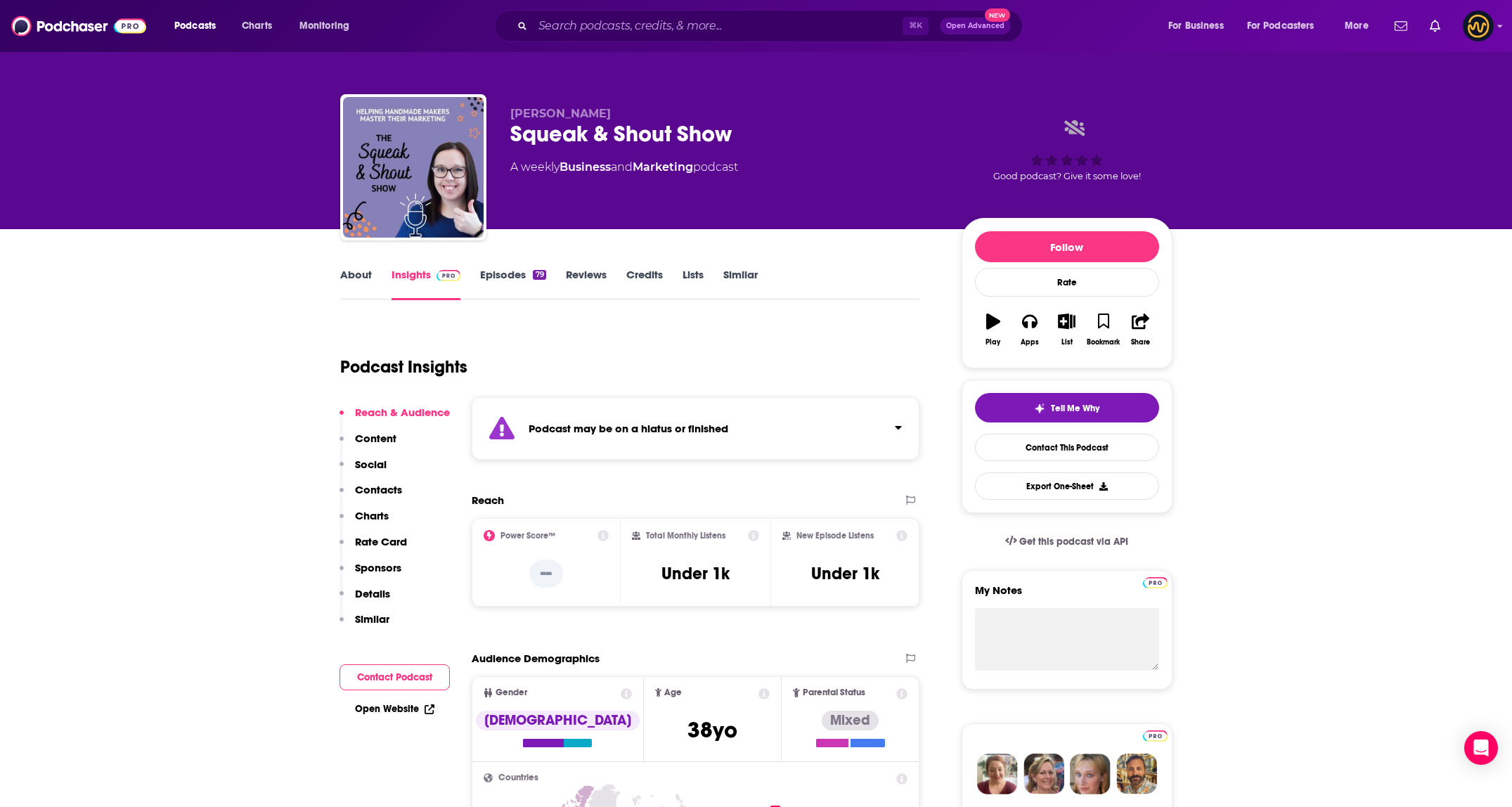
click at [626, 13] on div "⌘ K Open Advanced New" at bounding box center [758, 25] width 528 height 32
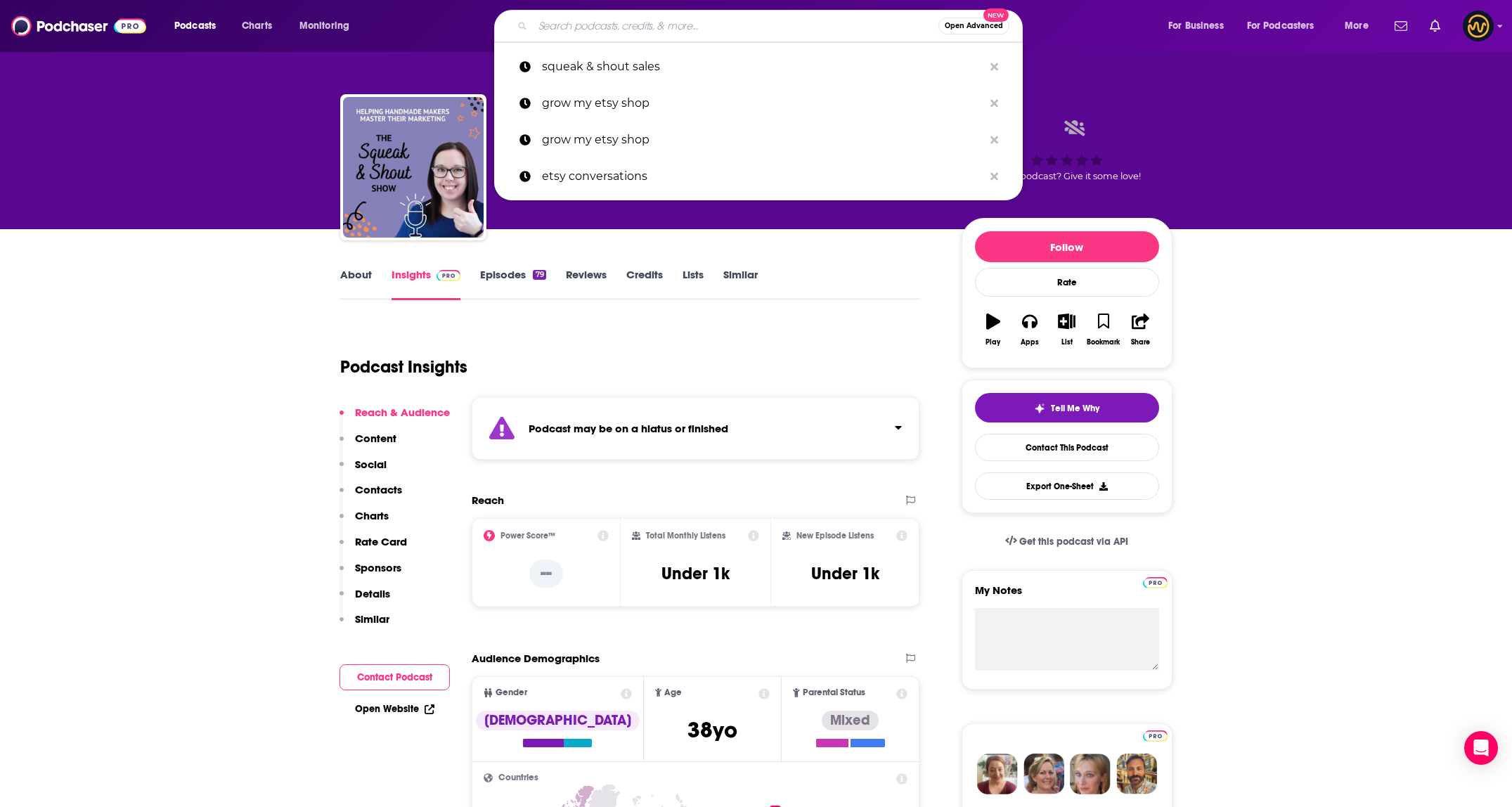
click at [631, 21] on input "Search podcasts, credits, & more..." at bounding box center [736, 26] width 406 height 23
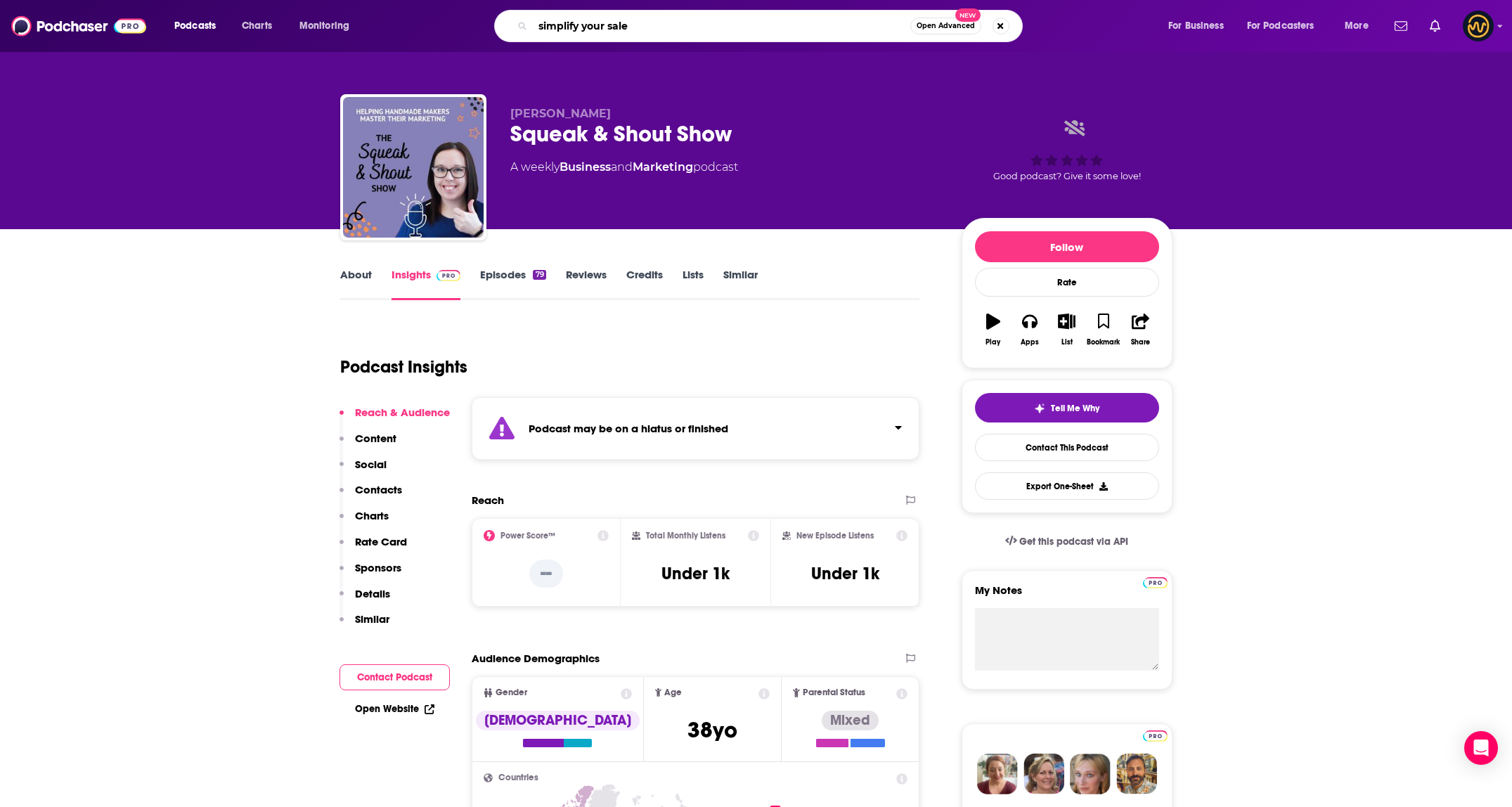
type input "simplify your sales"
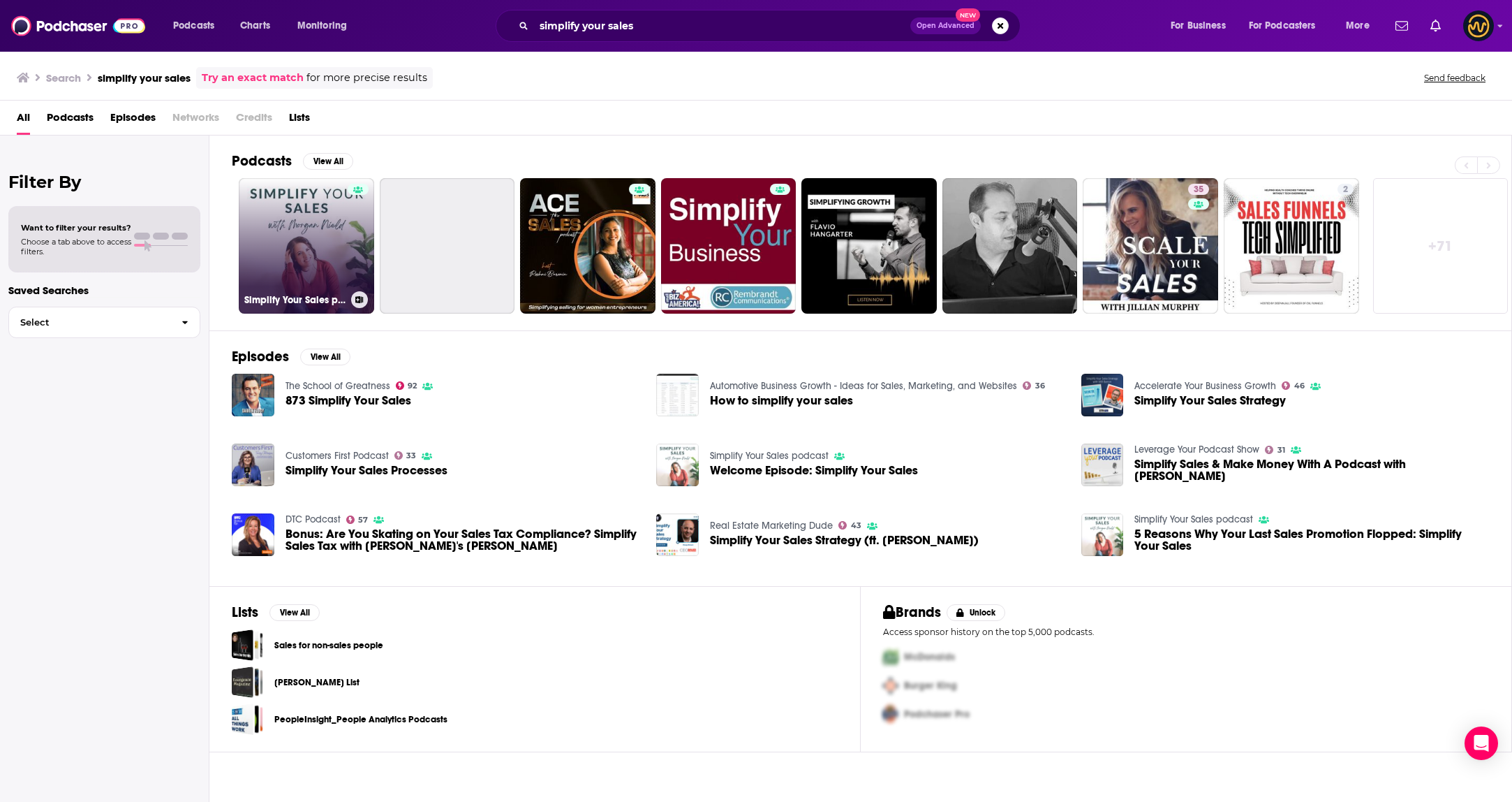
click at [318, 246] on link "Simplify Your Sales podcast" at bounding box center [306, 245] width 136 height 136
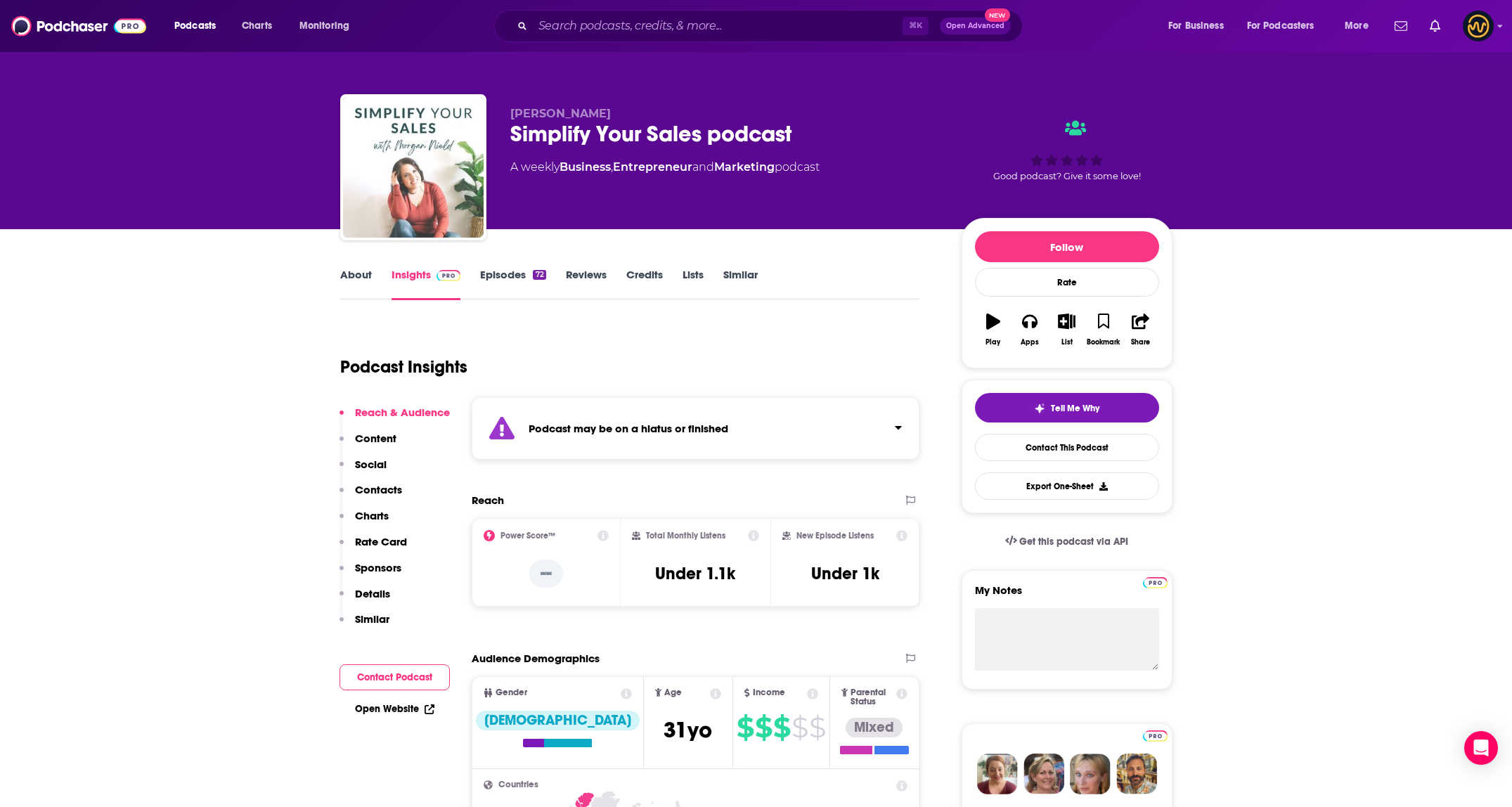
click at [849, 412] on div "Podcast may be on a hiatus or finished" at bounding box center [696, 428] width 449 height 62
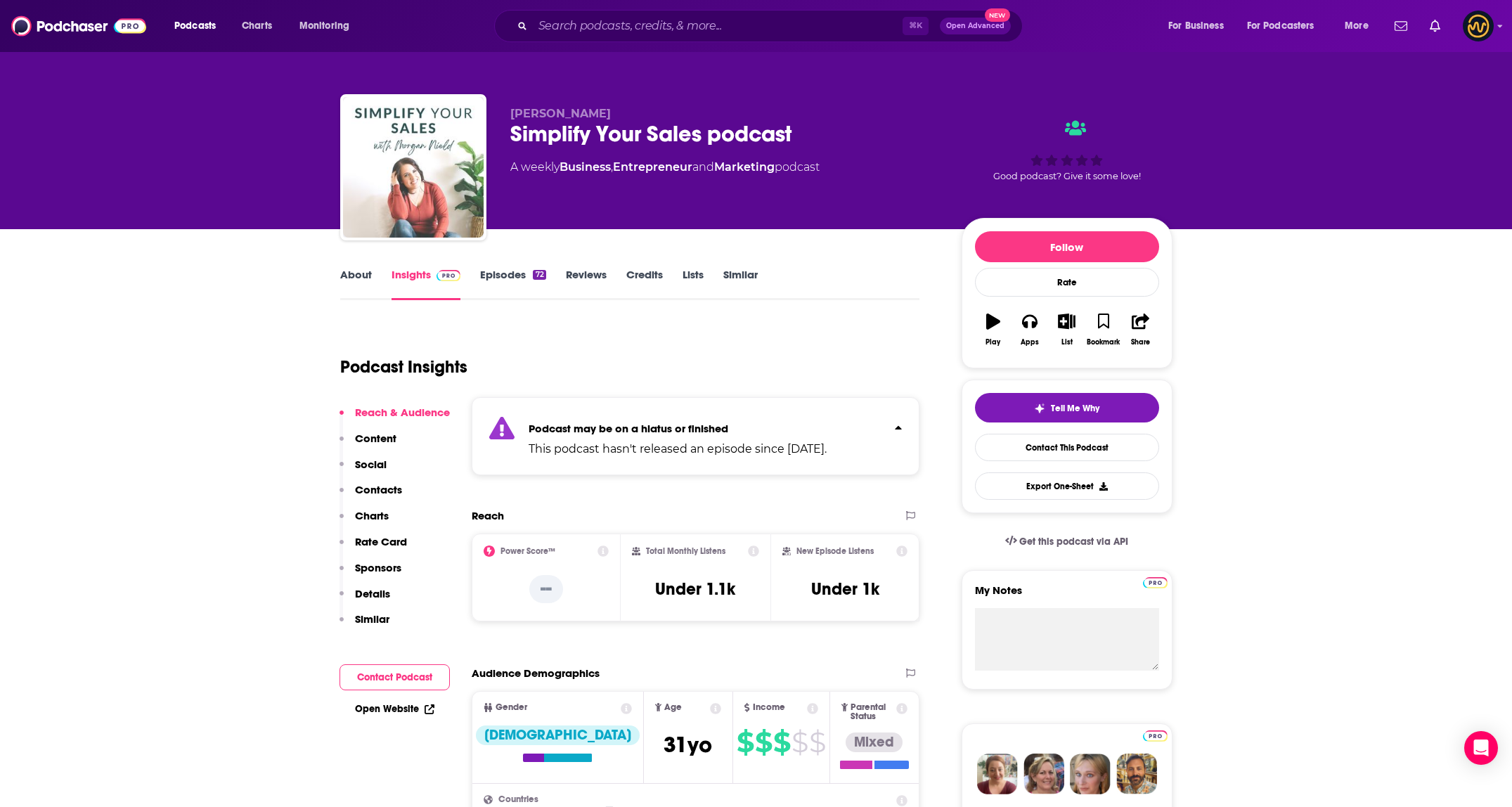
click at [849, 412] on div "Podcast may be on a hiatus or finished This podcast hasn't released an episode …" at bounding box center [696, 436] width 449 height 78
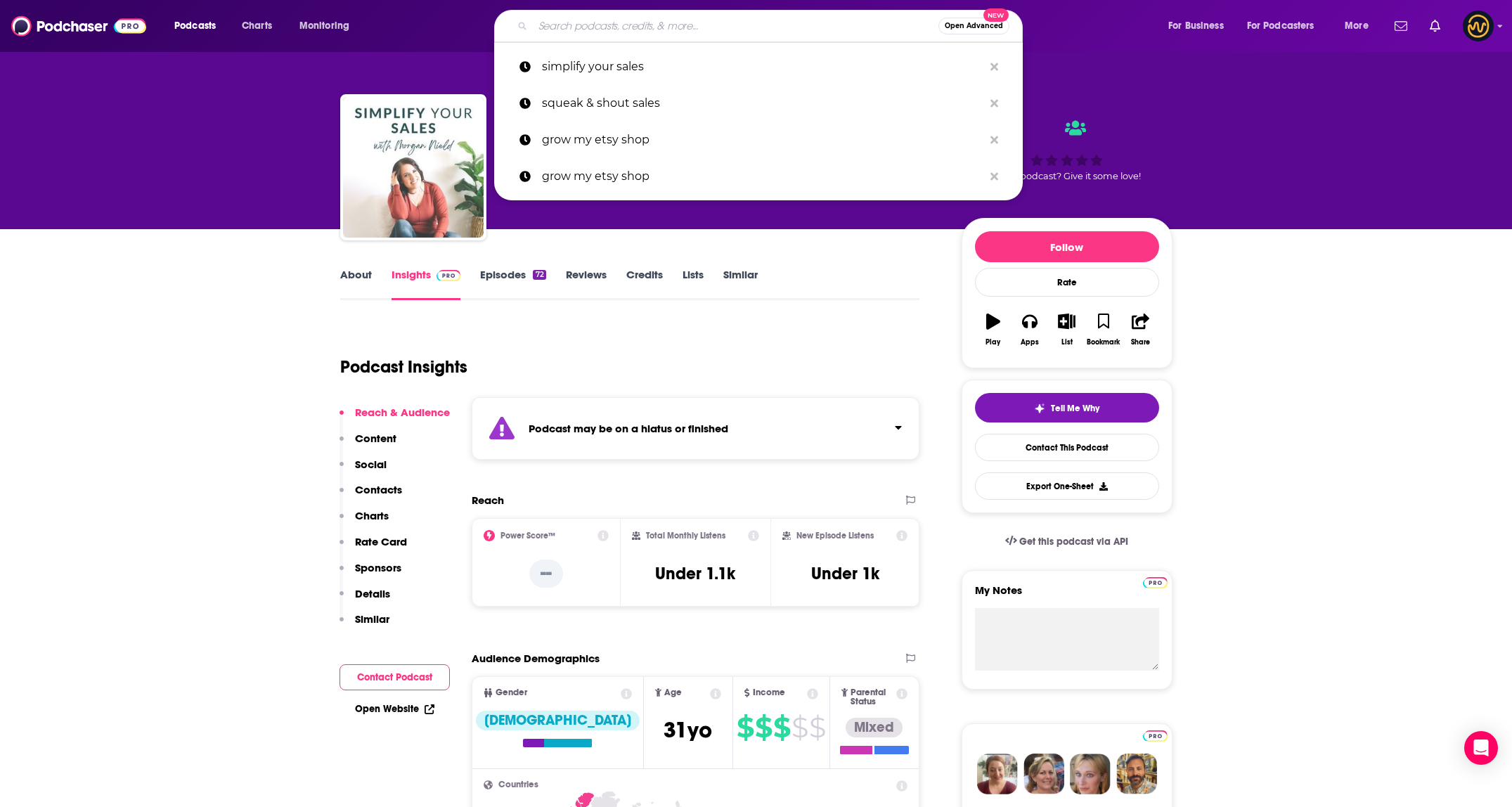
click at [626, 18] on input "Search podcasts, credits, & more..." at bounding box center [736, 26] width 406 height 23
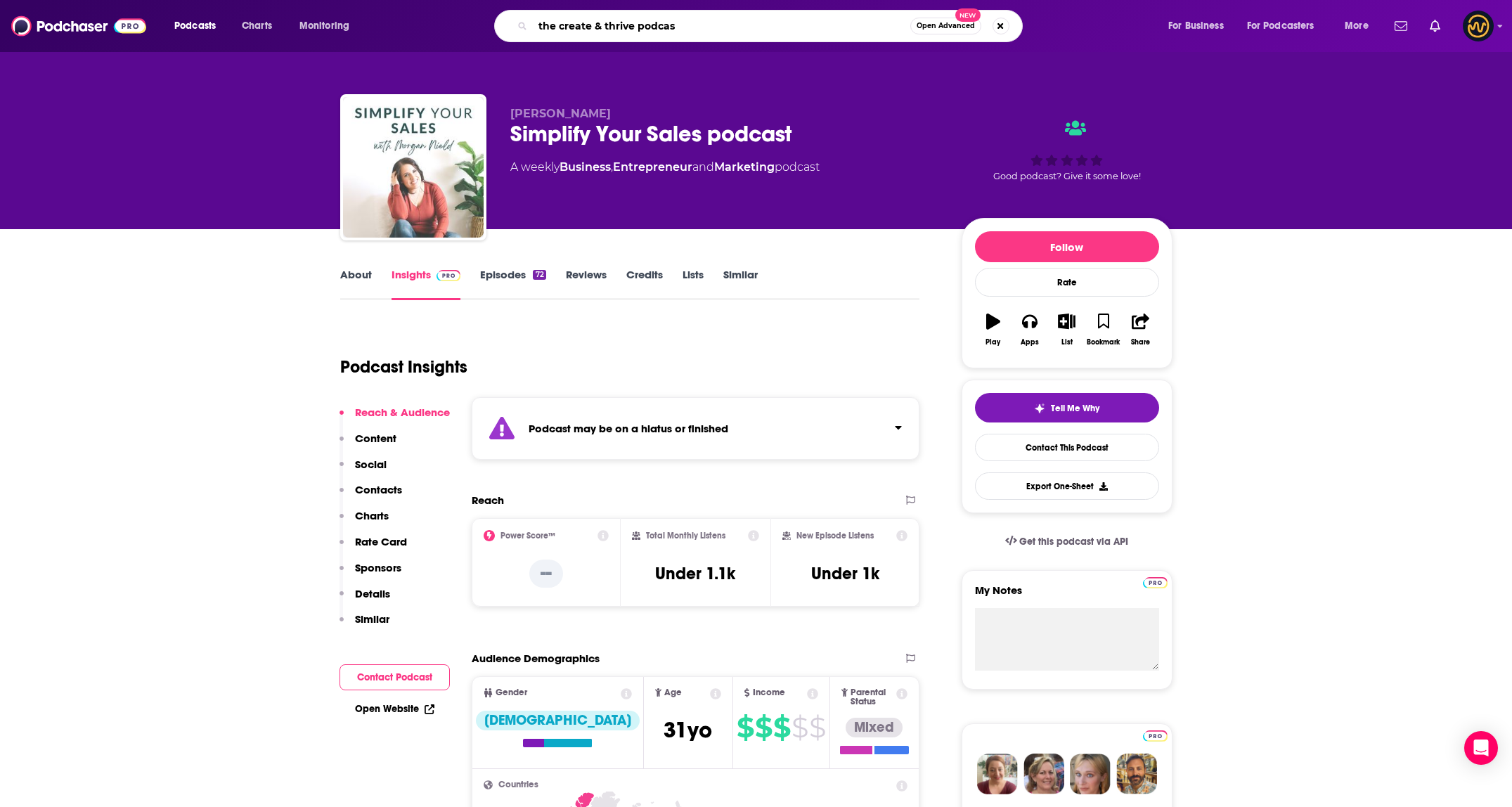
type input "the create & thrive podcast"
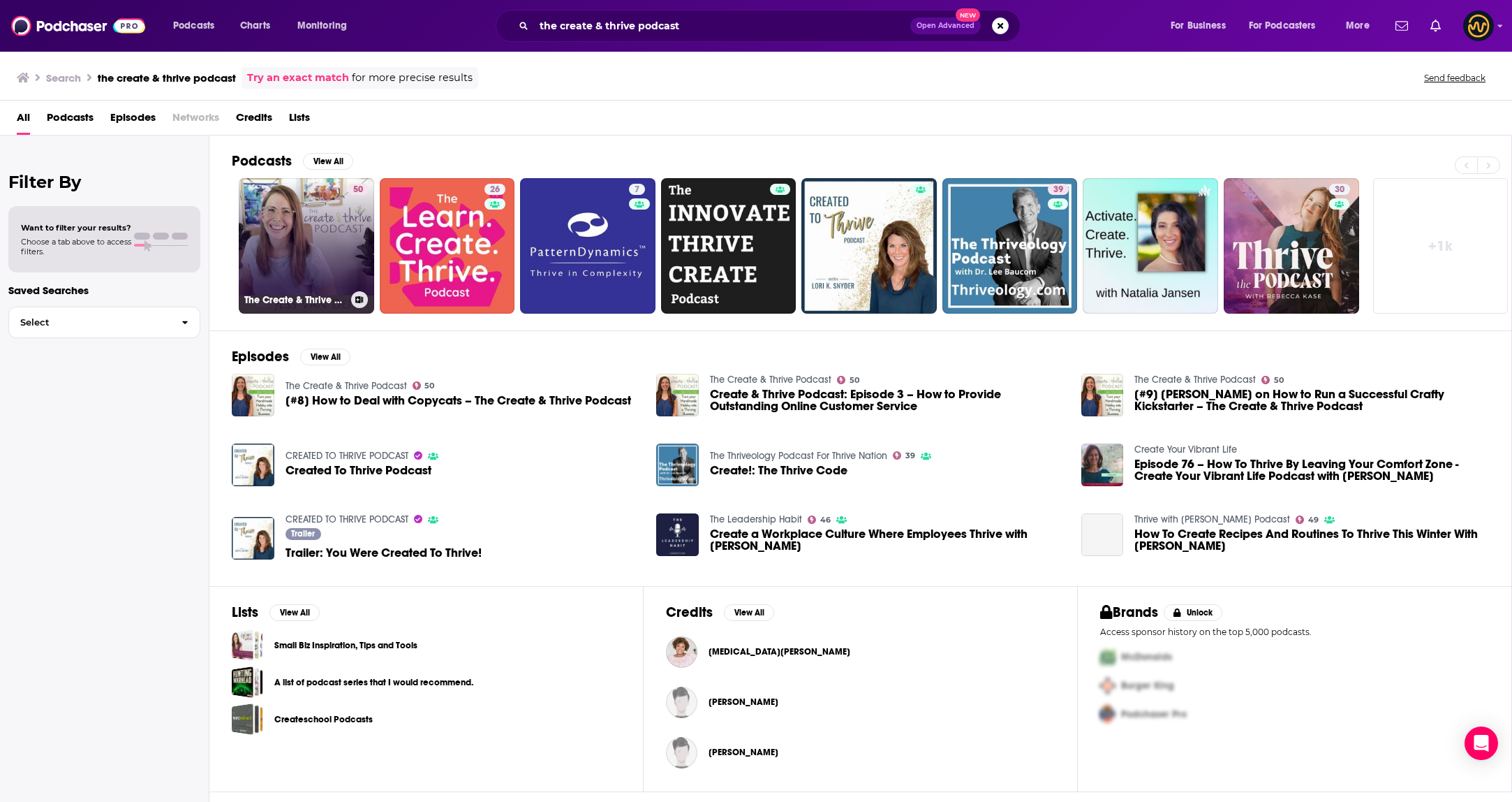
click at [314, 228] on link "50 The Create & Thrive Podcast" at bounding box center [306, 245] width 136 height 136
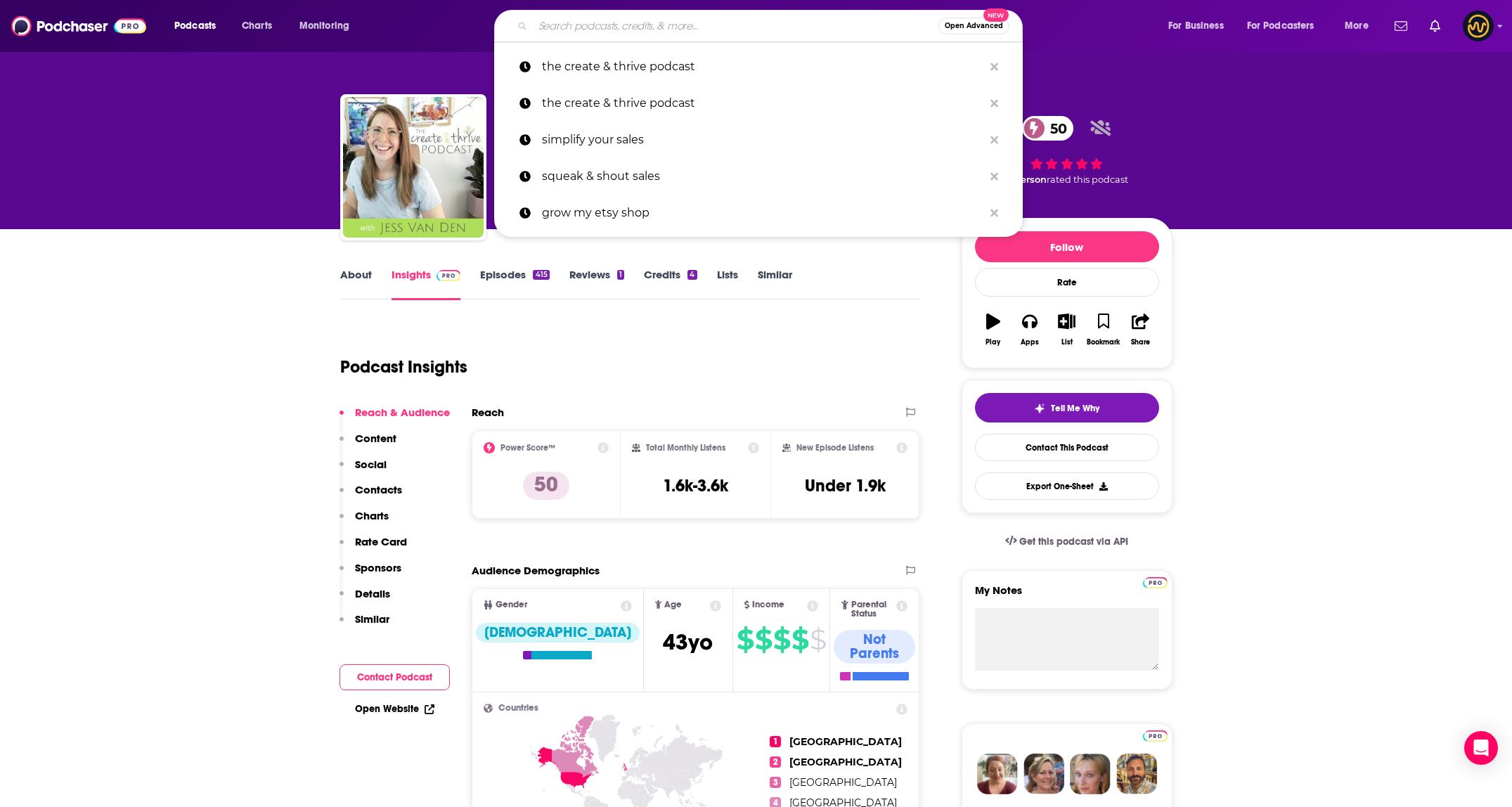
click at [719, 30] on input "Search podcasts, credits, & more..." at bounding box center [736, 26] width 406 height 23
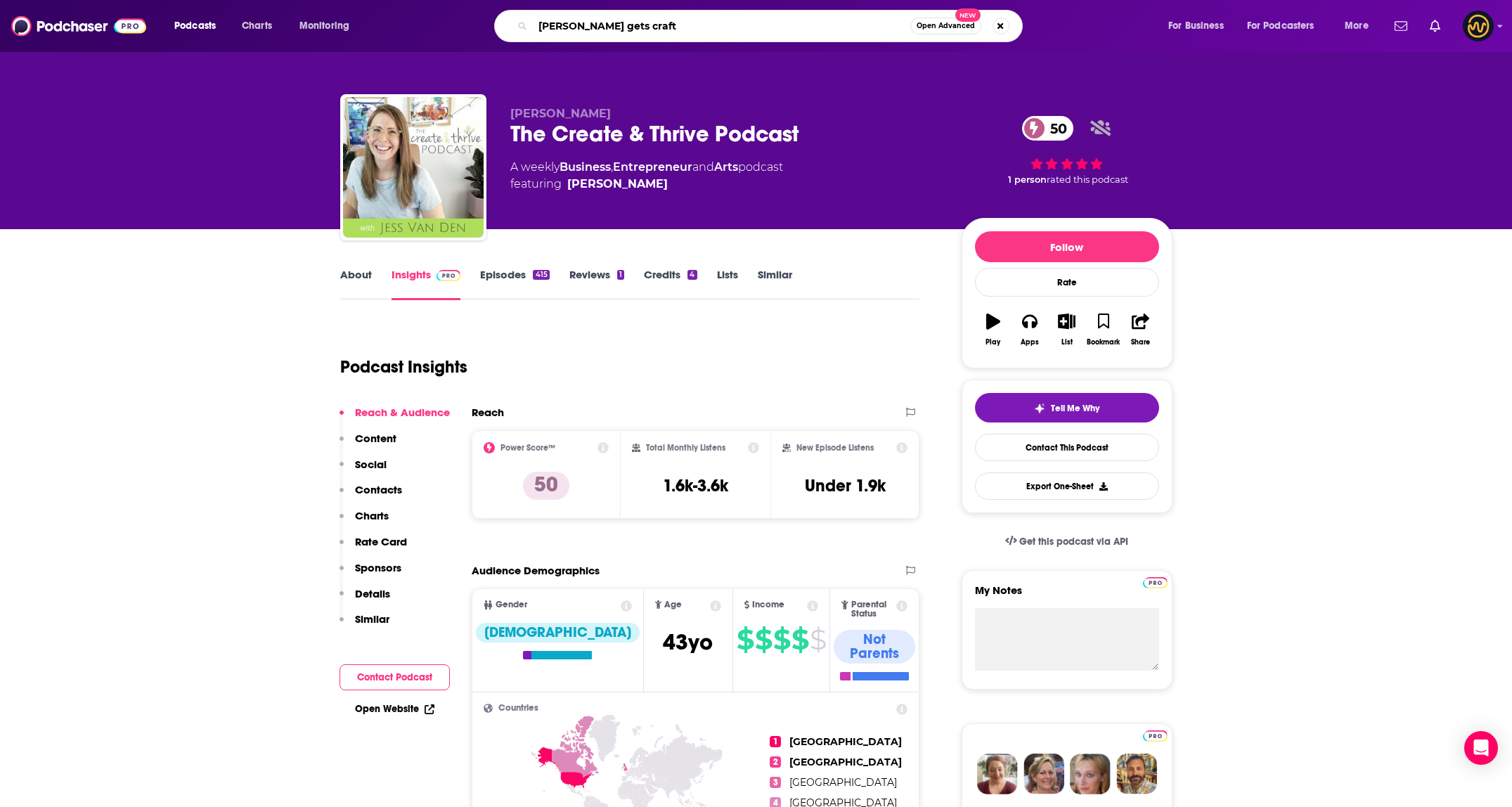
type input "elise gets crafty"
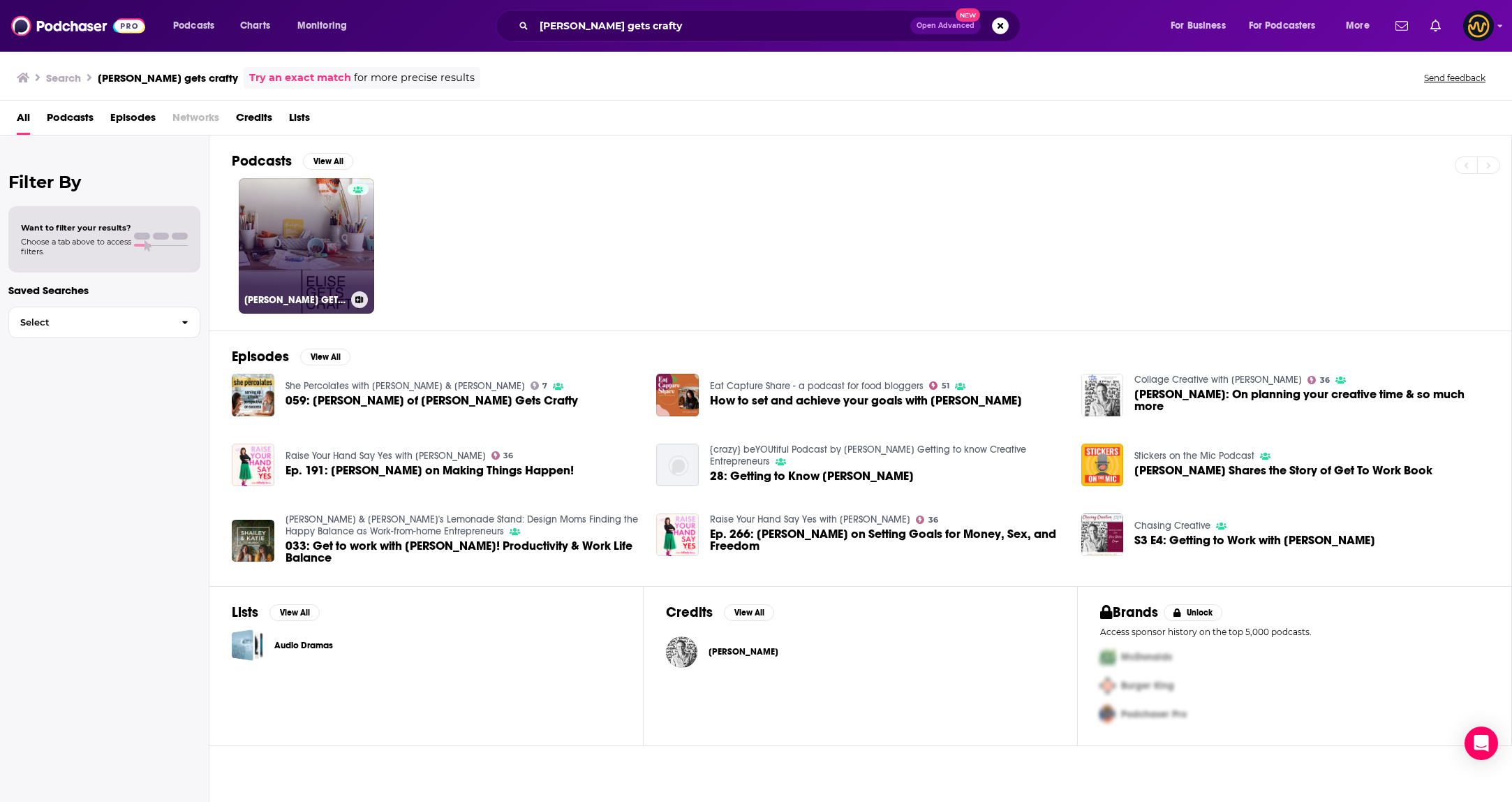
click at [274, 228] on link "ELISE GETS CRAFTY" at bounding box center [306, 245] width 136 height 136
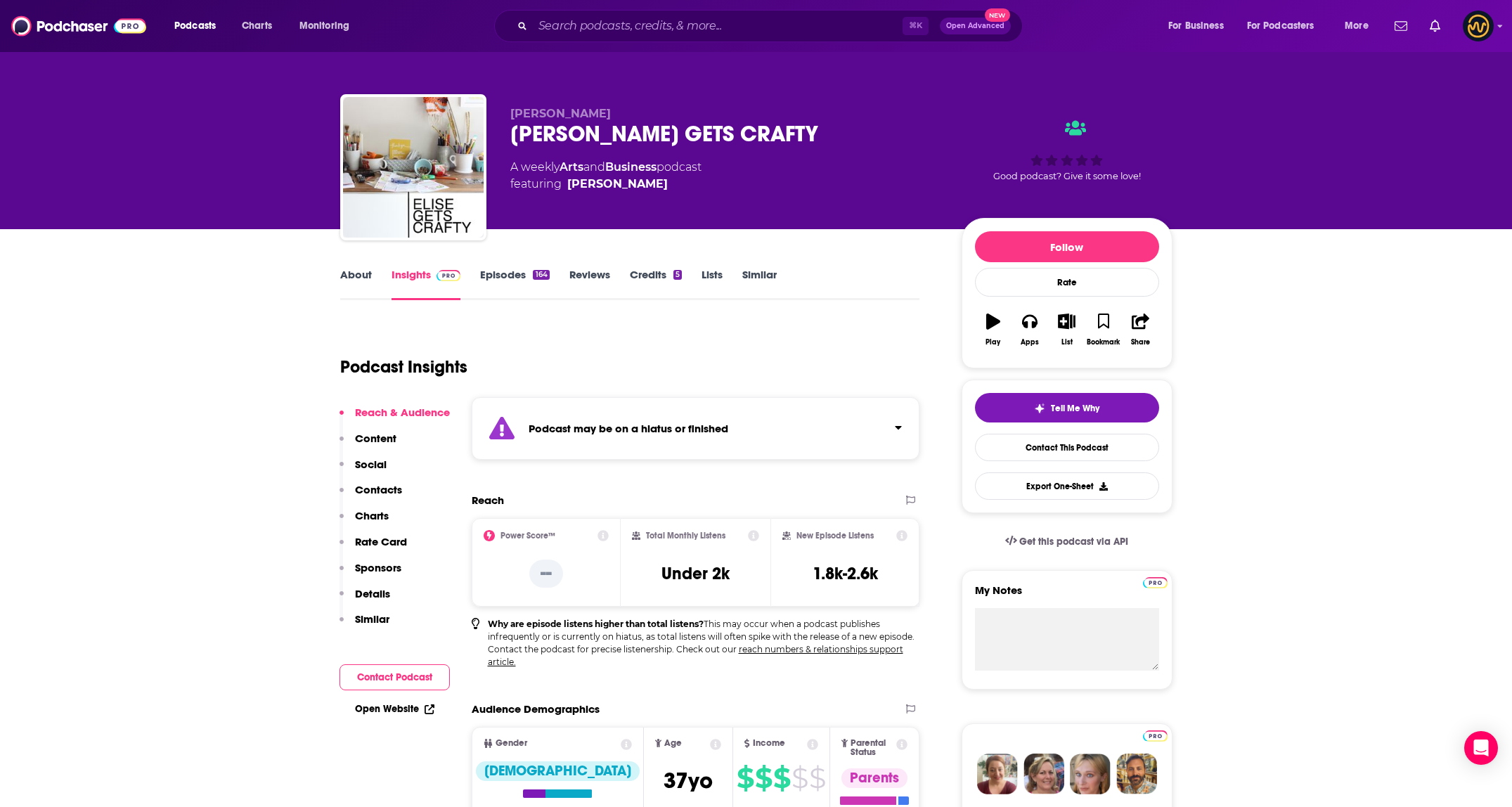
click at [824, 413] on div "Podcast may be on a hiatus or finished" at bounding box center [696, 428] width 449 height 62
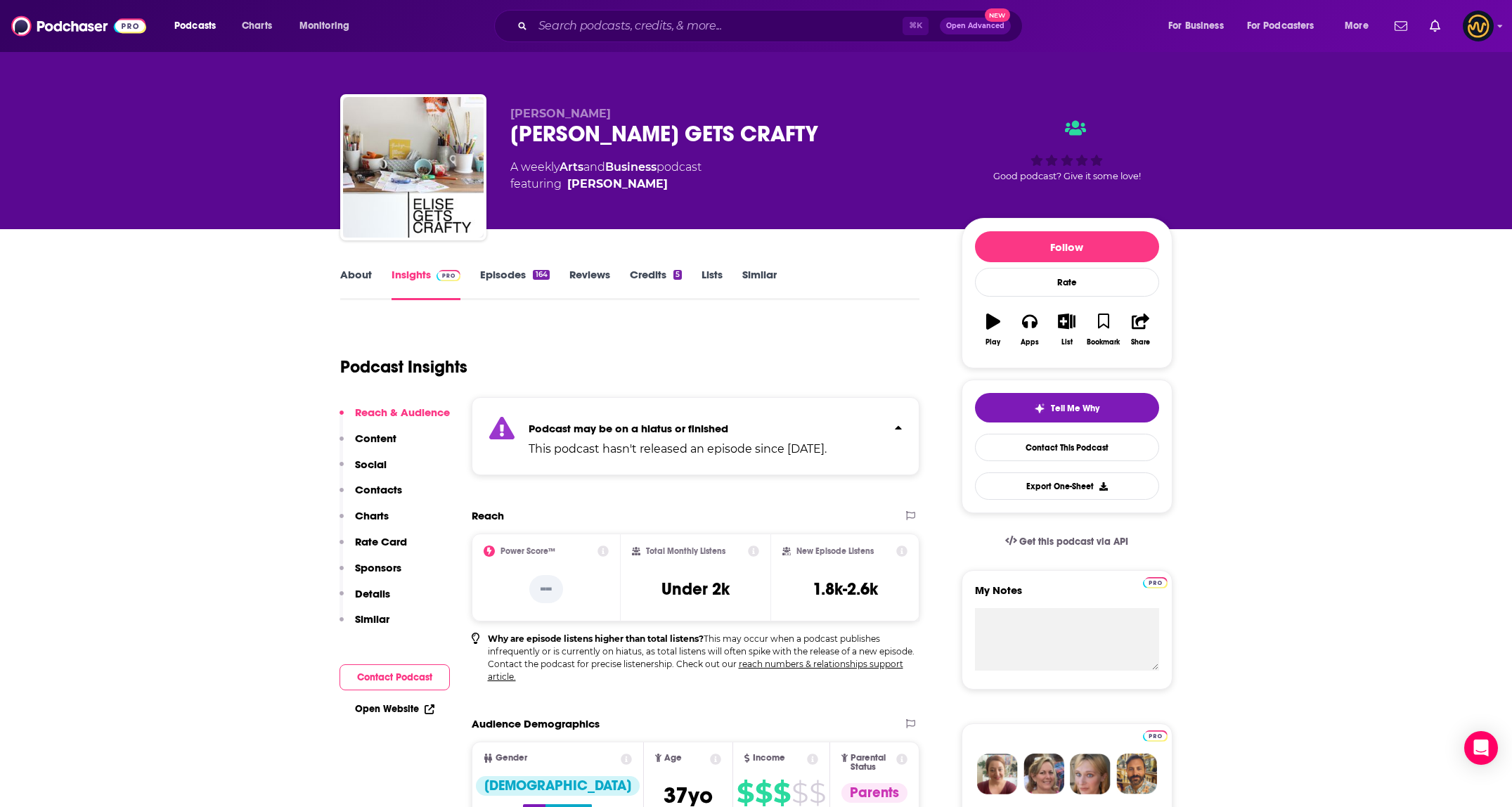
click at [827, 409] on div "Podcast may be on a hiatus or finished This podcast hasn't released an episode …" at bounding box center [696, 436] width 449 height 78
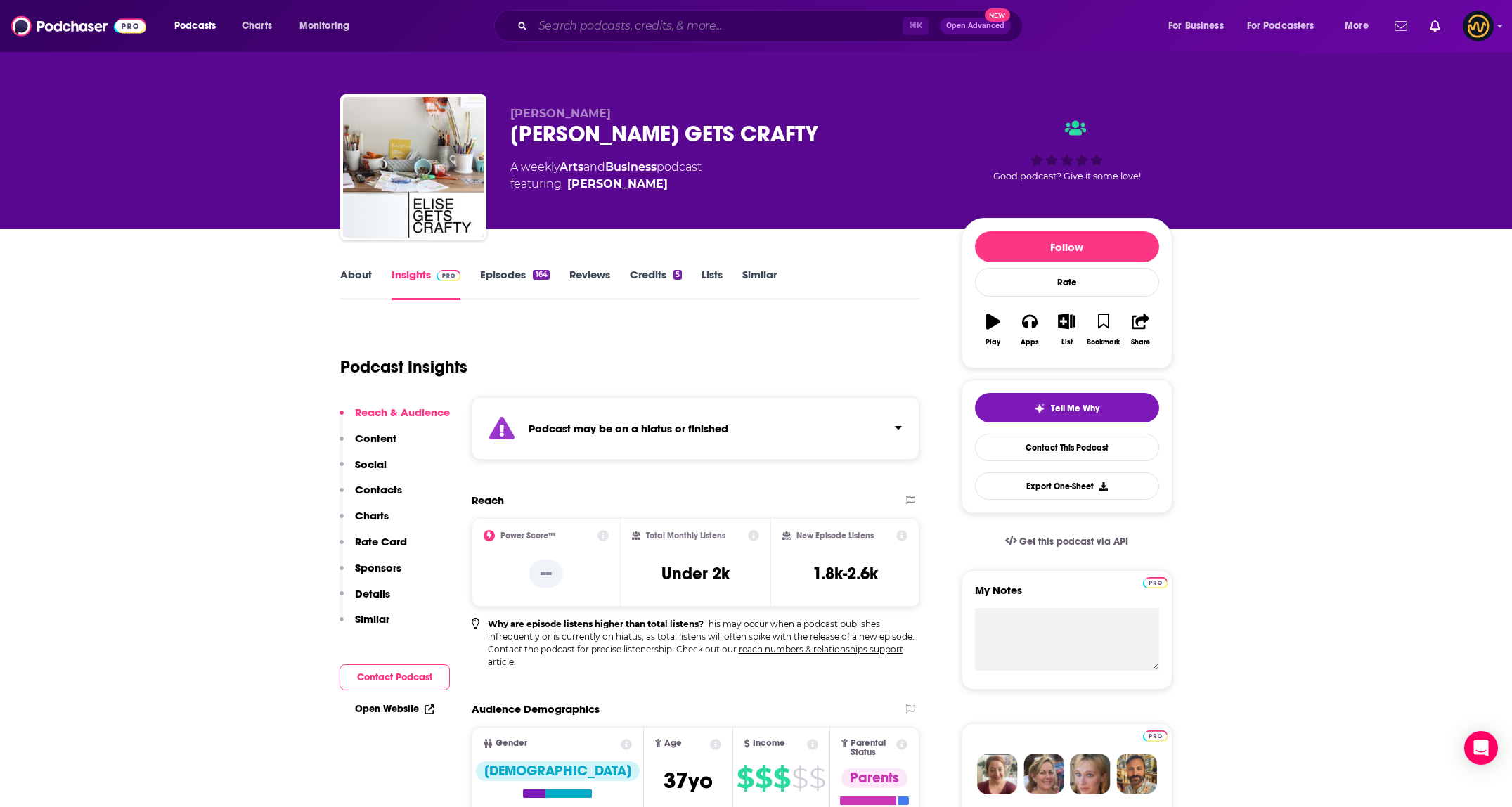
click at [683, 20] on input "Search podcasts, credits, & more..." at bounding box center [718, 26] width 370 height 23
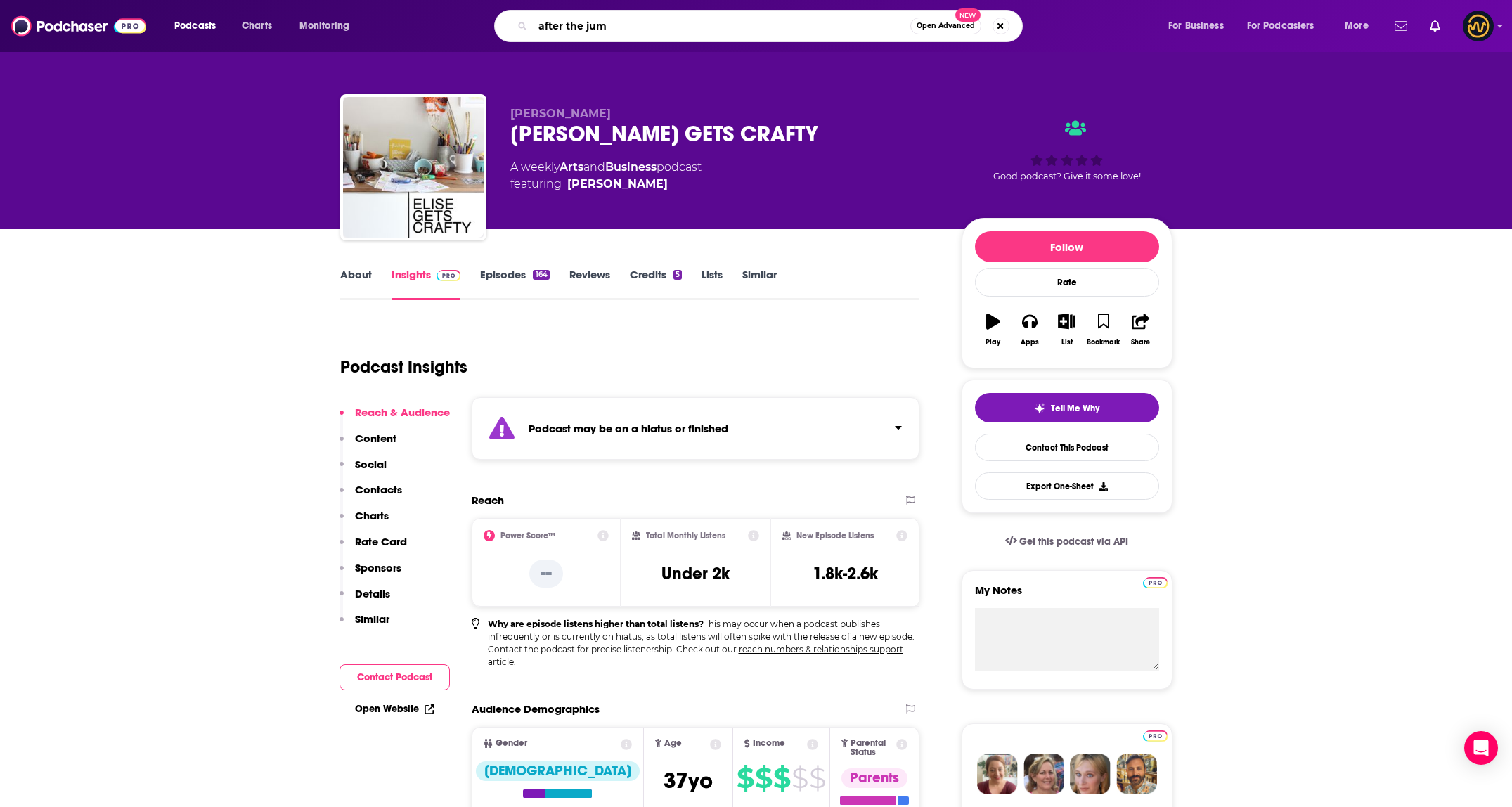
type input "after the jump"
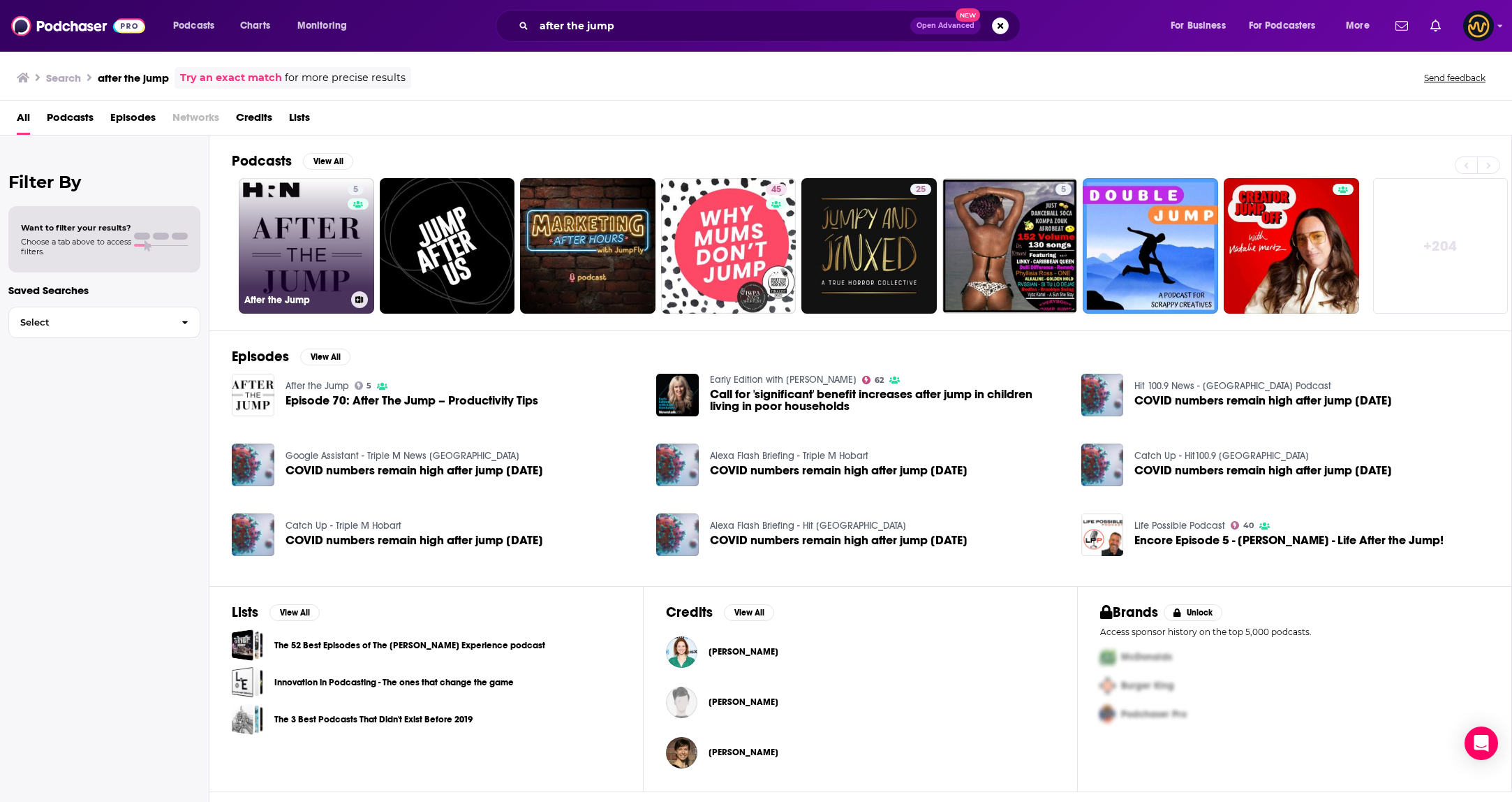
click at [334, 228] on link "5 After the Jump" at bounding box center [306, 245] width 136 height 136
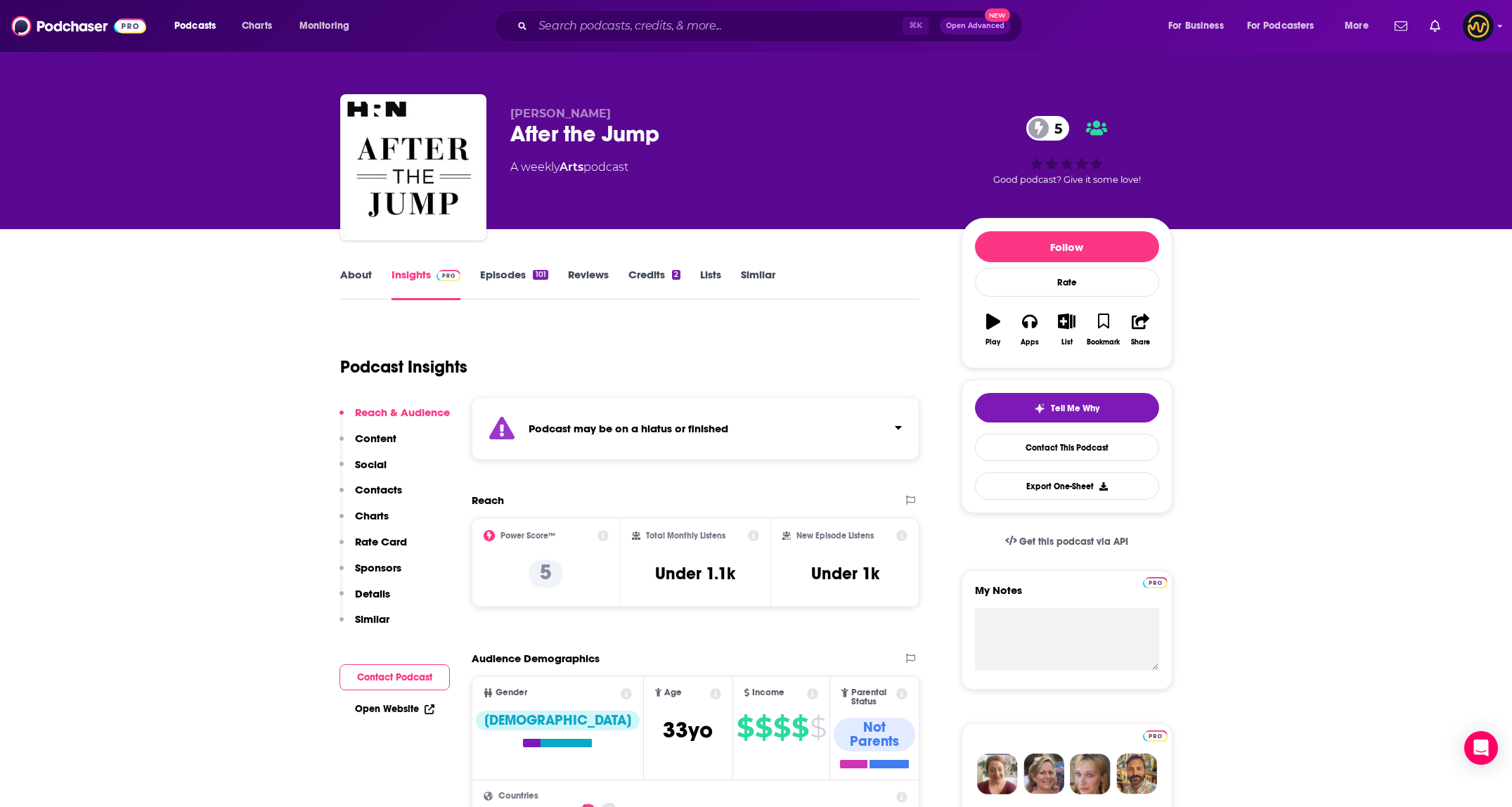
click at [349, 277] on link "About" at bounding box center [357, 284] width 32 height 32
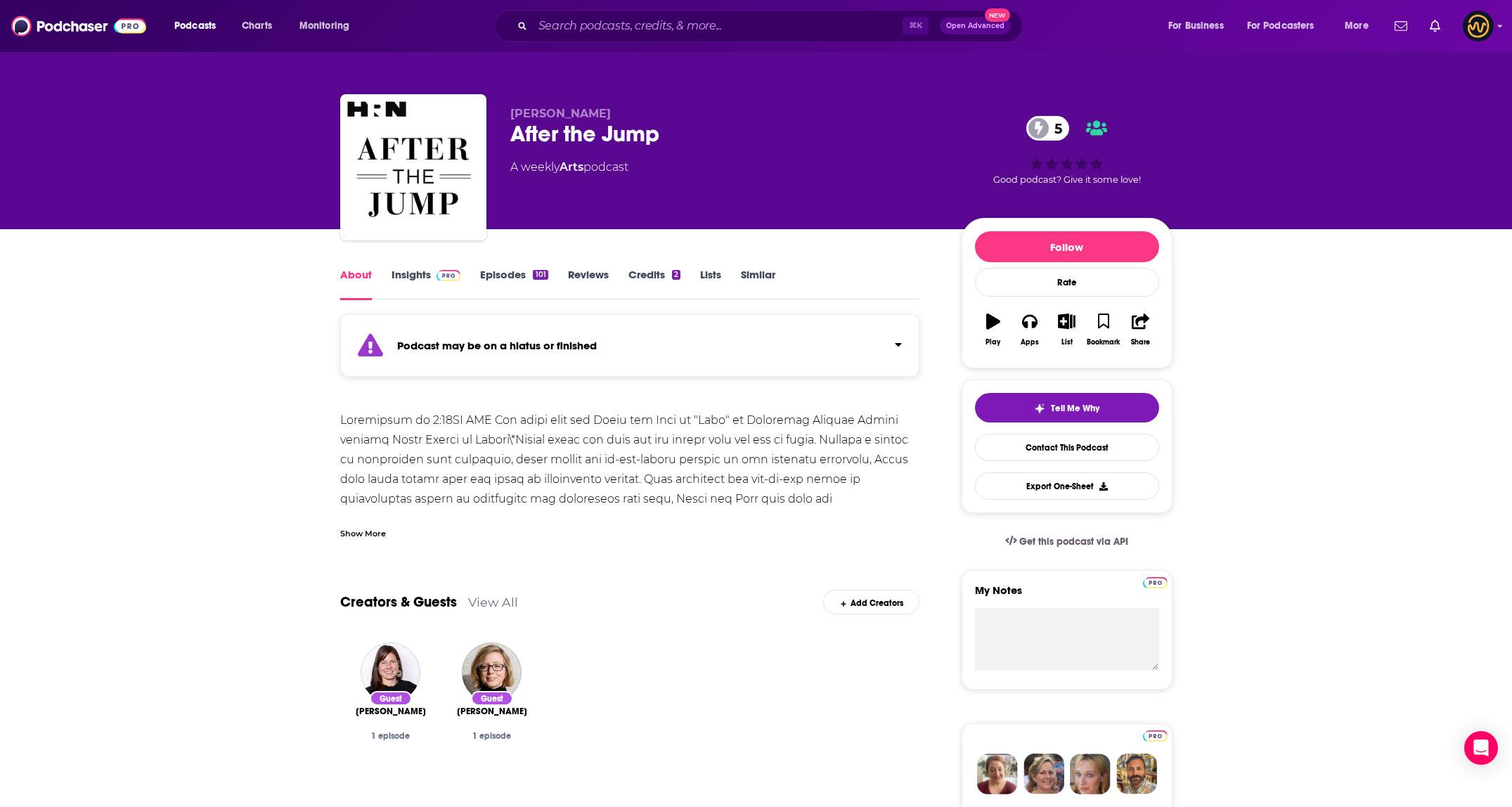
click at [415, 274] on link "Insights" at bounding box center [426, 284] width 70 height 32
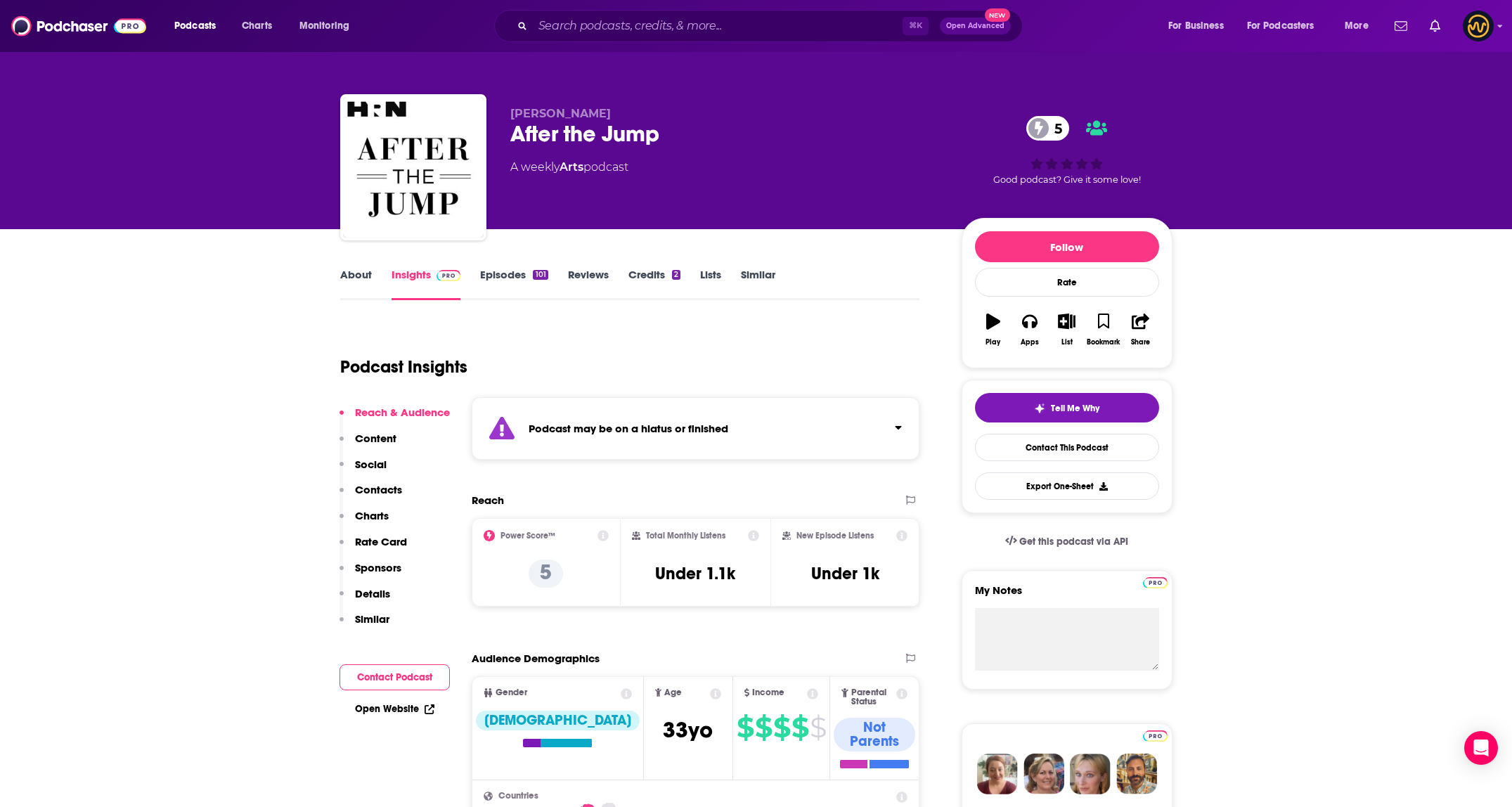
click at [620, 406] on div "Podcast may be on a hiatus or finished" at bounding box center [696, 428] width 449 height 62
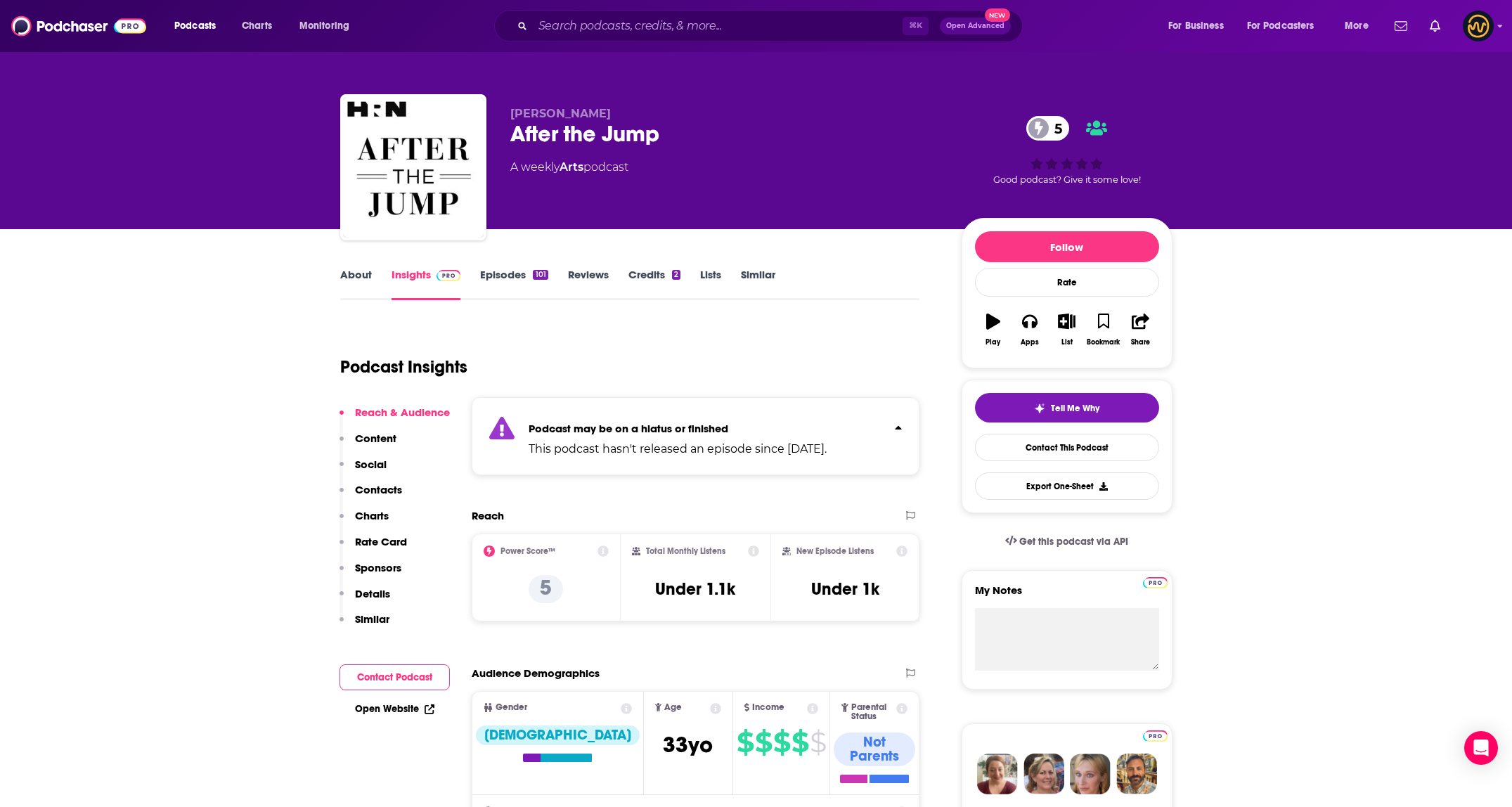
click at [624, 410] on div "Podcast may be on a hiatus or finished This podcast hasn't released an episode …" at bounding box center [696, 436] width 449 height 78
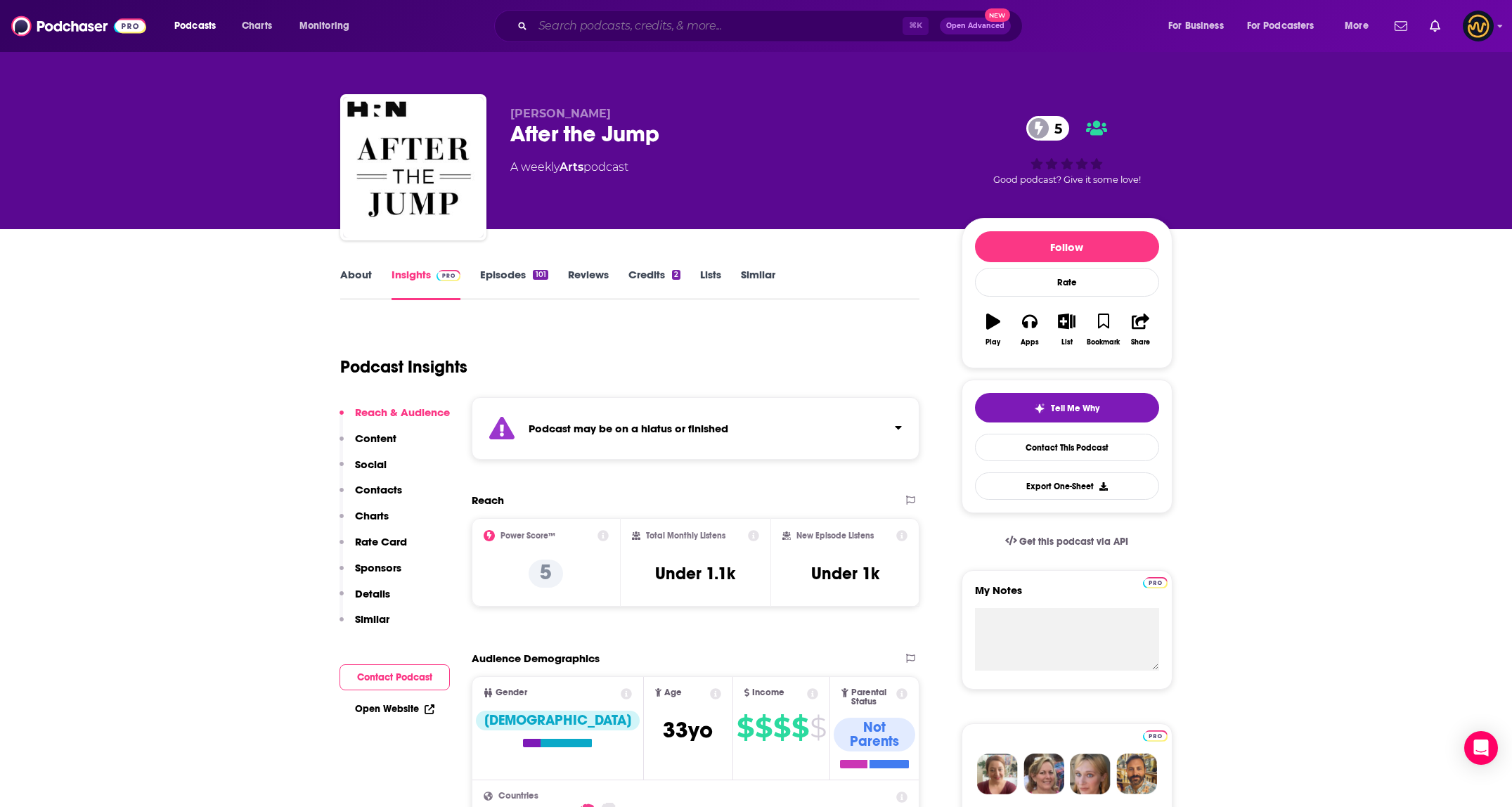
click at [653, 31] on input "Search podcasts, credits, & more..." at bounding box center [718, 26] width 370 height 23
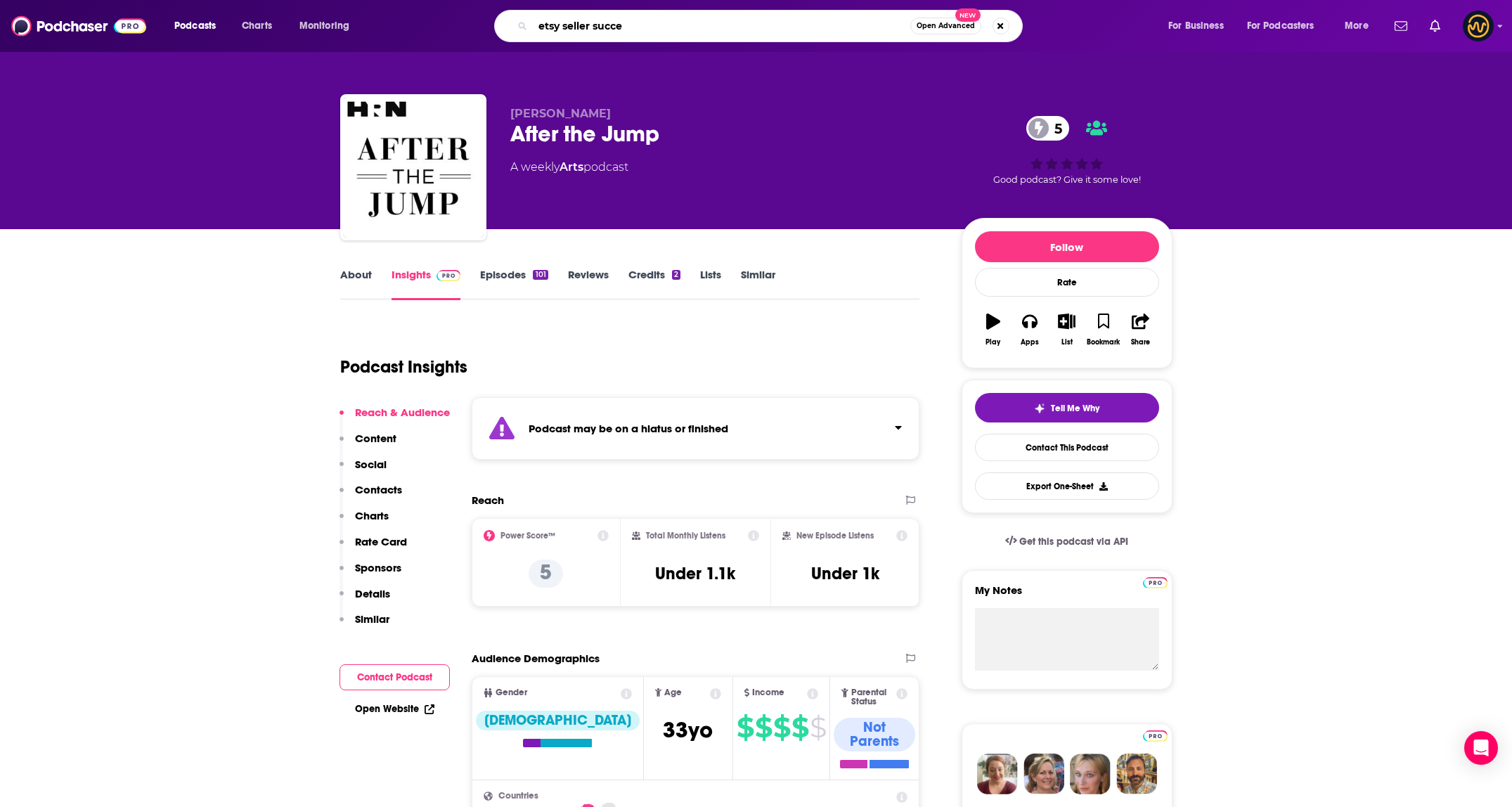
type input "etsy seller succes"
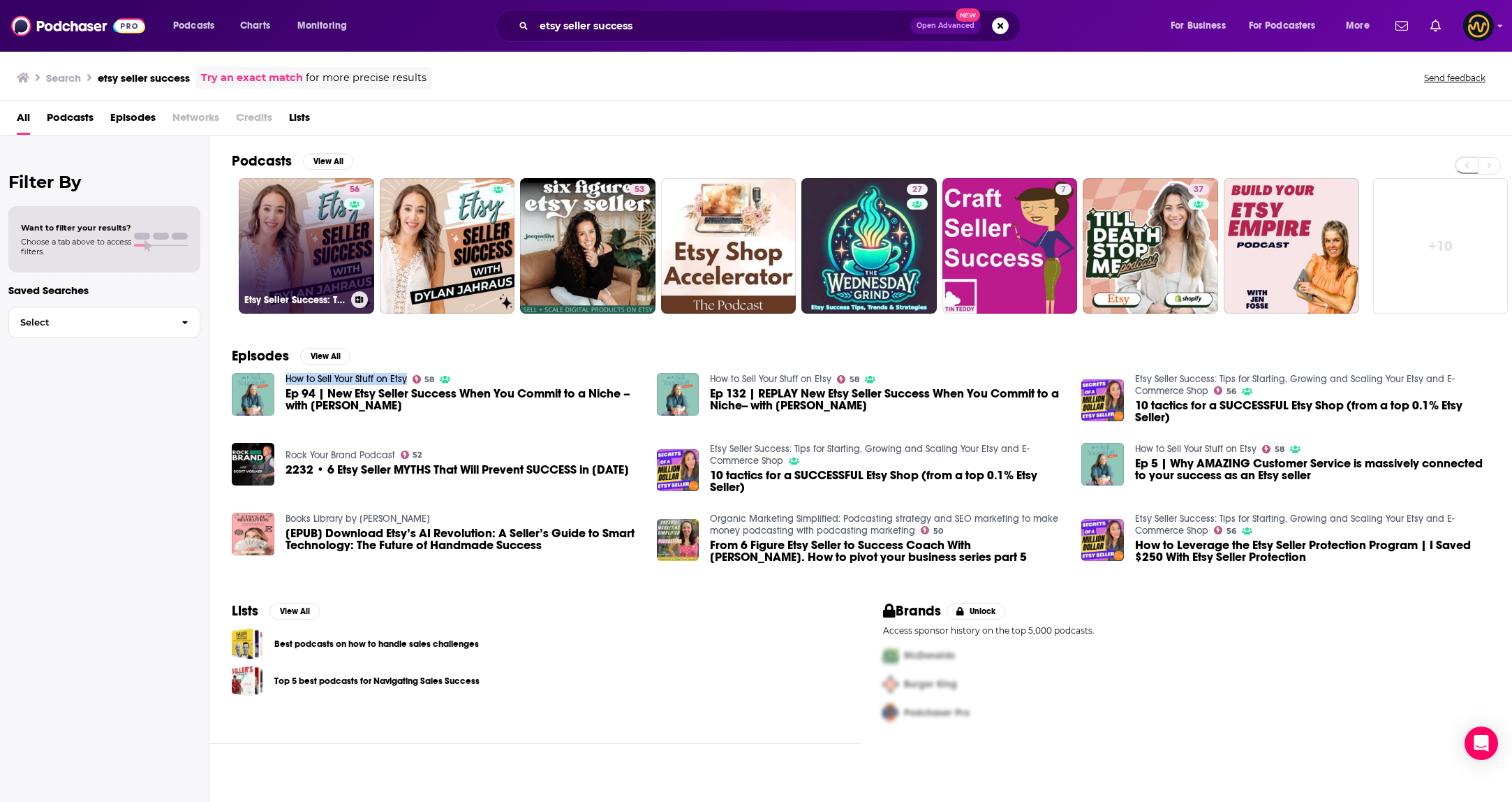
click at [300, 240] on link "56 Etsy Seller Success: Tips for Starting, Growing and Scaling Your Etsy and E-…" at bounding box center [306, 245] width 136 height 136
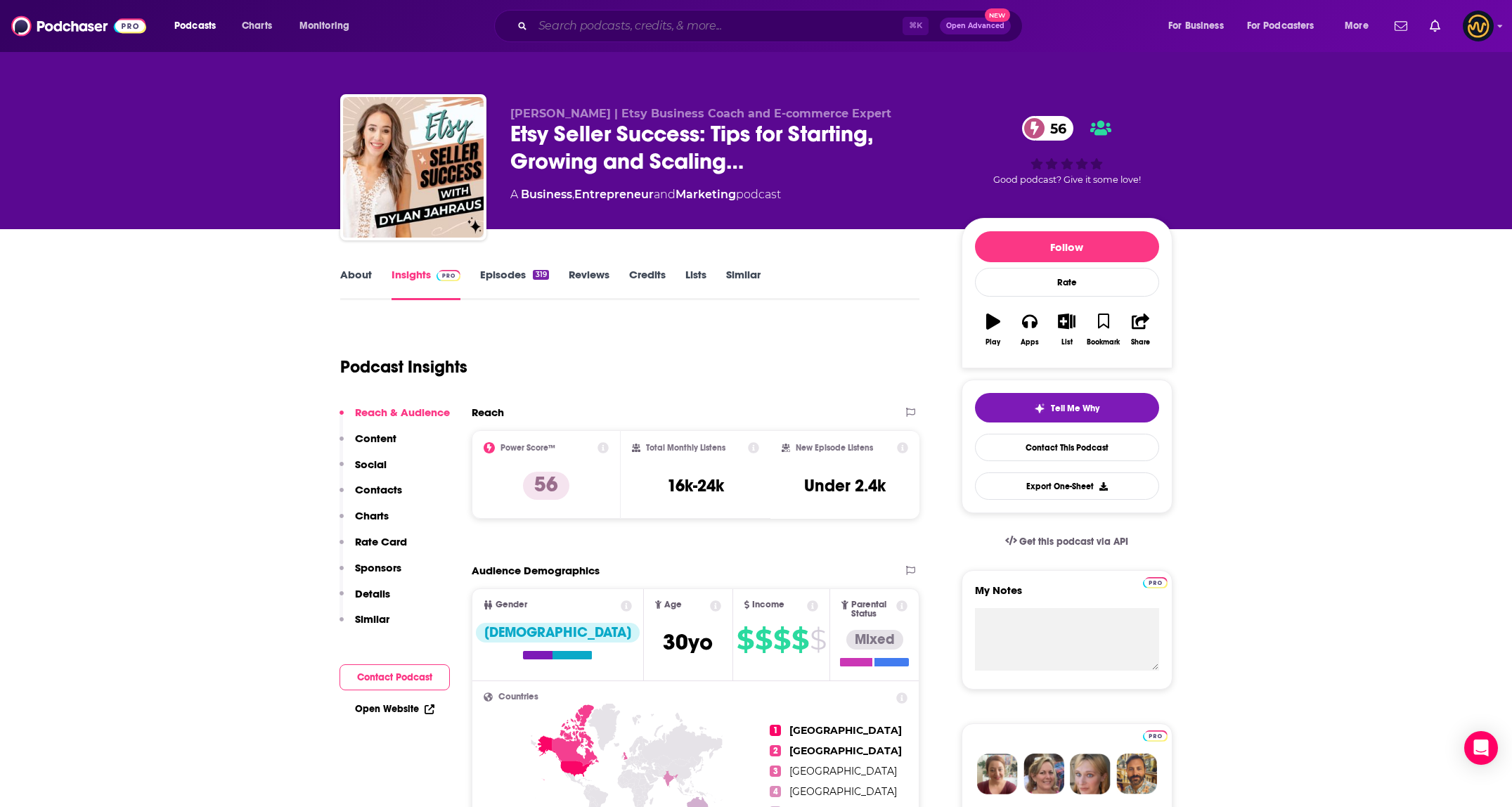
click at [640, 30] on input "Search podcasts, credits, & more..." at bounding box center [718, 26] width 370 height 23
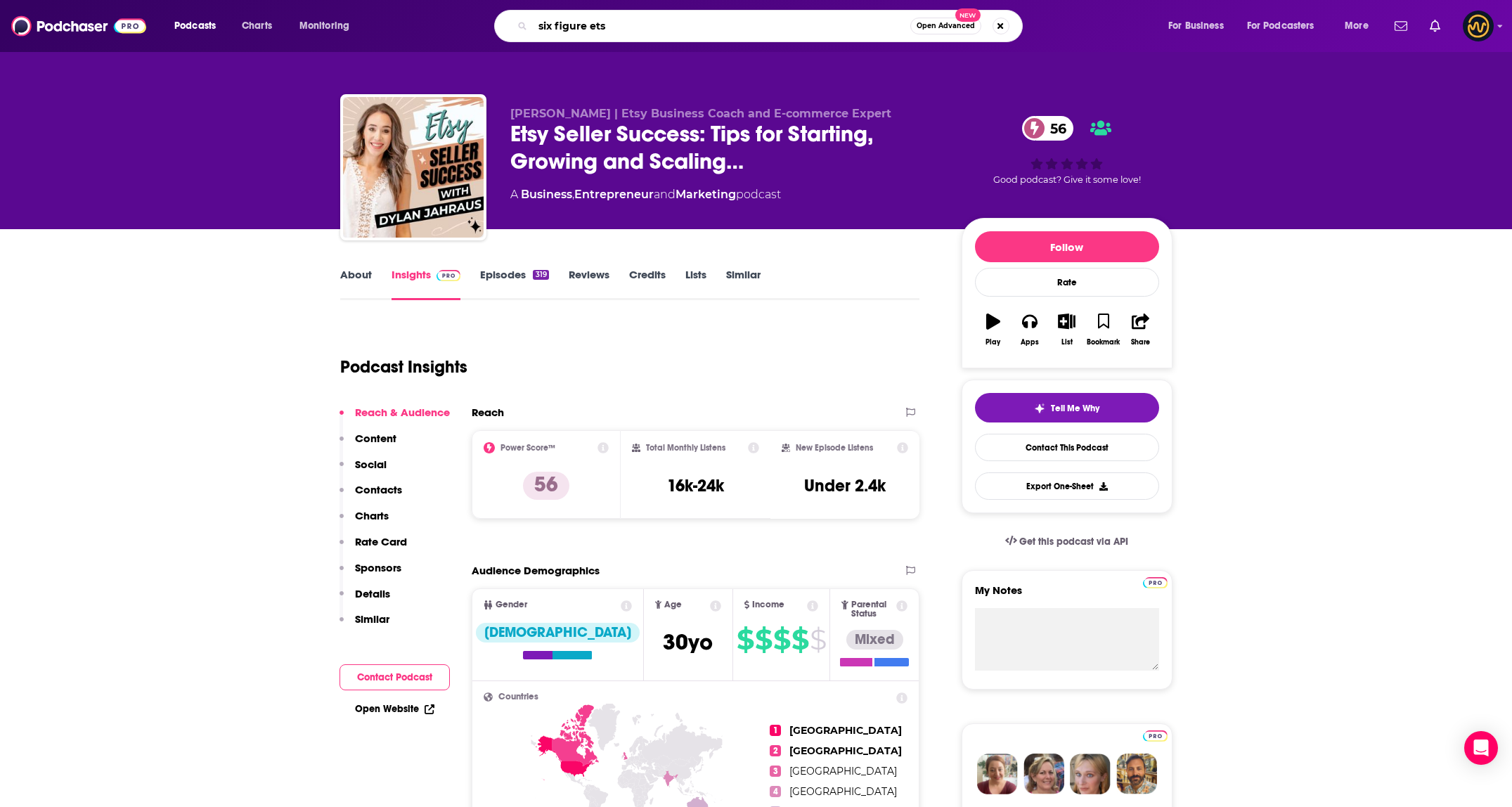
type input "six figure etsy"
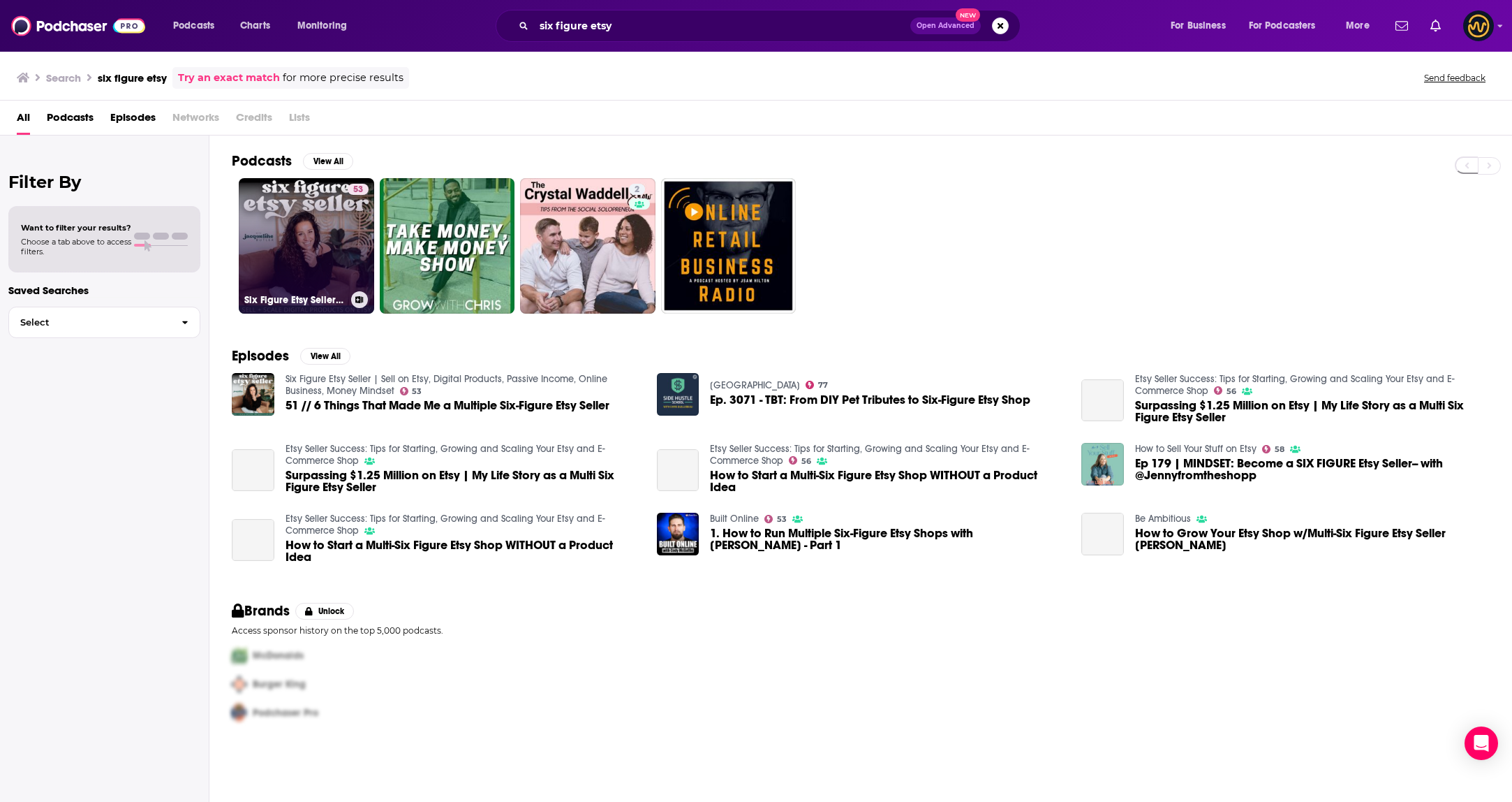
click at [321, 237] on link "53 Six Figure Etsy Seller | Sell on Etsy, Digital Products, Passive Income, Onl…" at bounding box center [306, 245] width 136 height 136
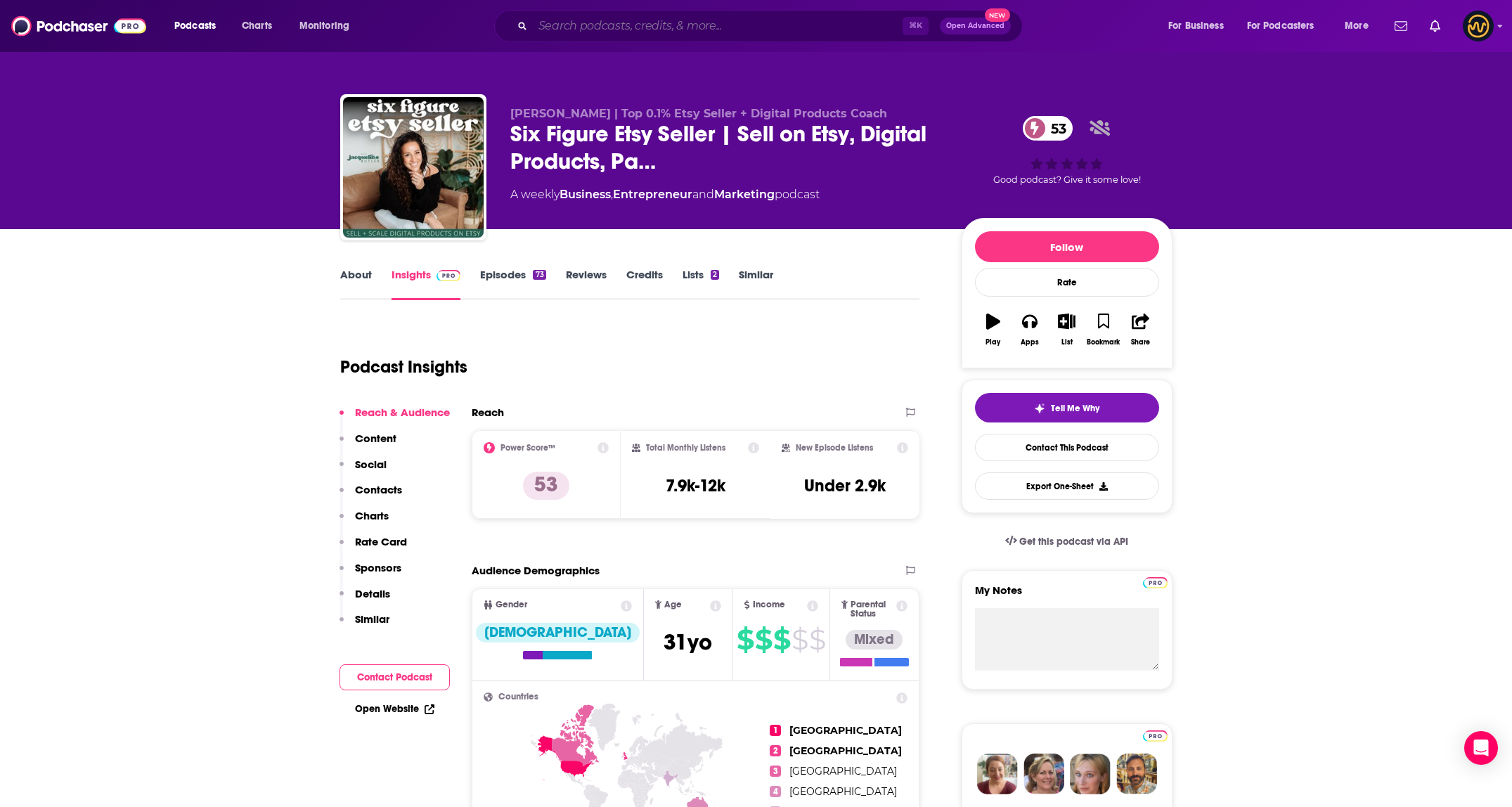
click at [684, 25] on input "Search podcasts, credits, & more..." at bounding box center [718, 26] width 370 height 23
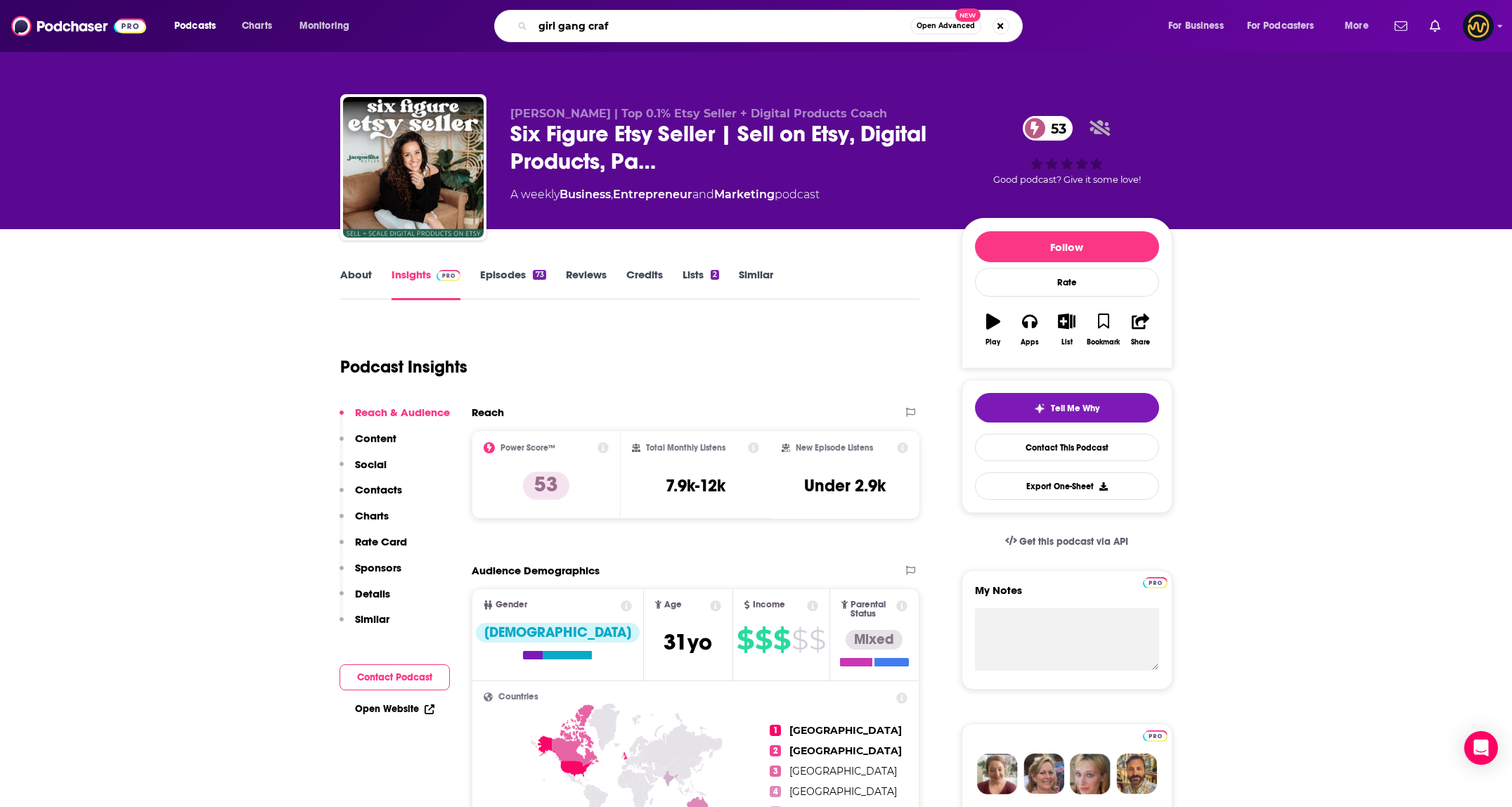
type input "girl gang craft"
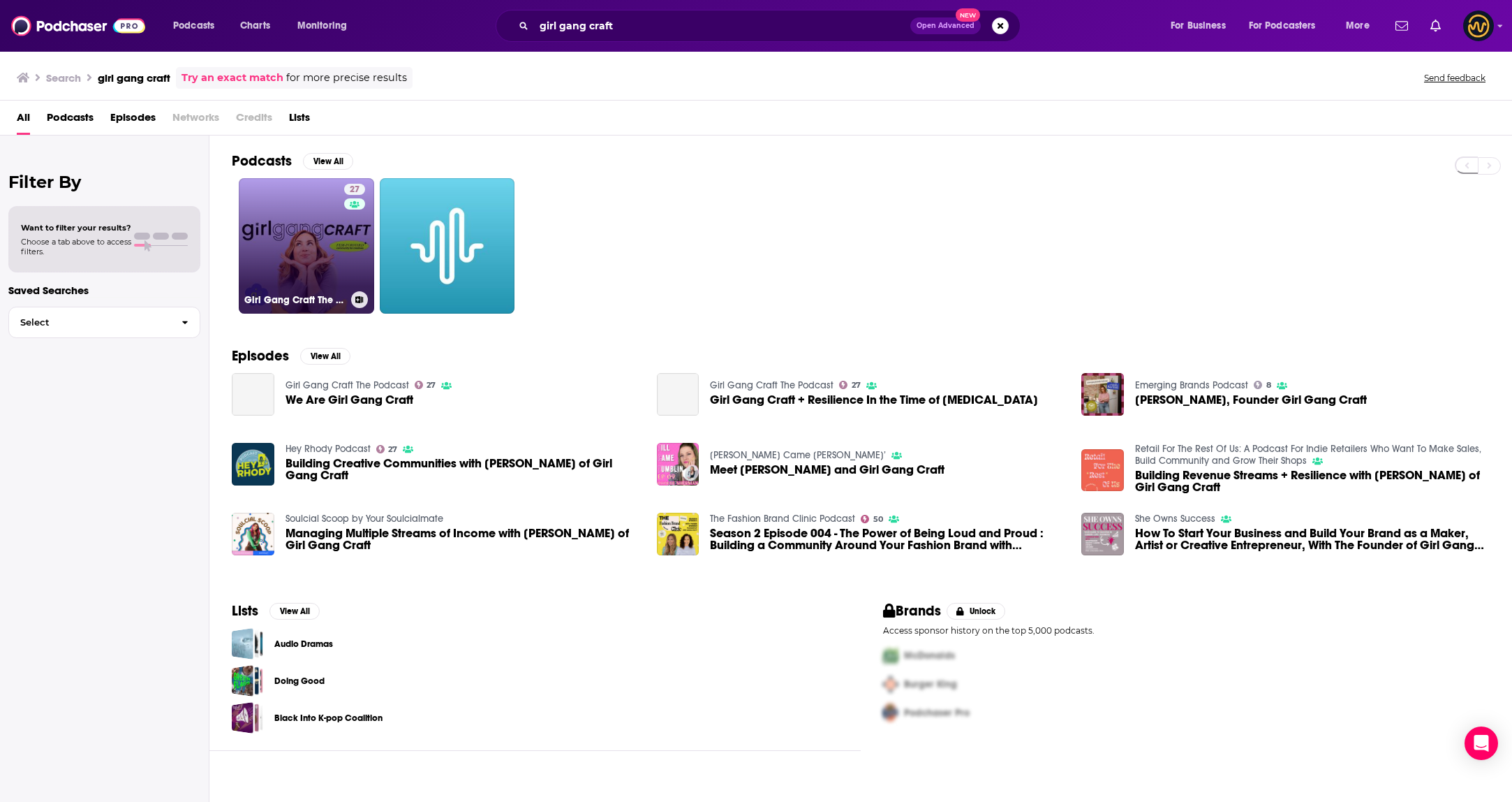
click at [314, 231] on link "27 Girl Gang Craft The Podcast" at bounding box center [306, 245] width 136 height 136
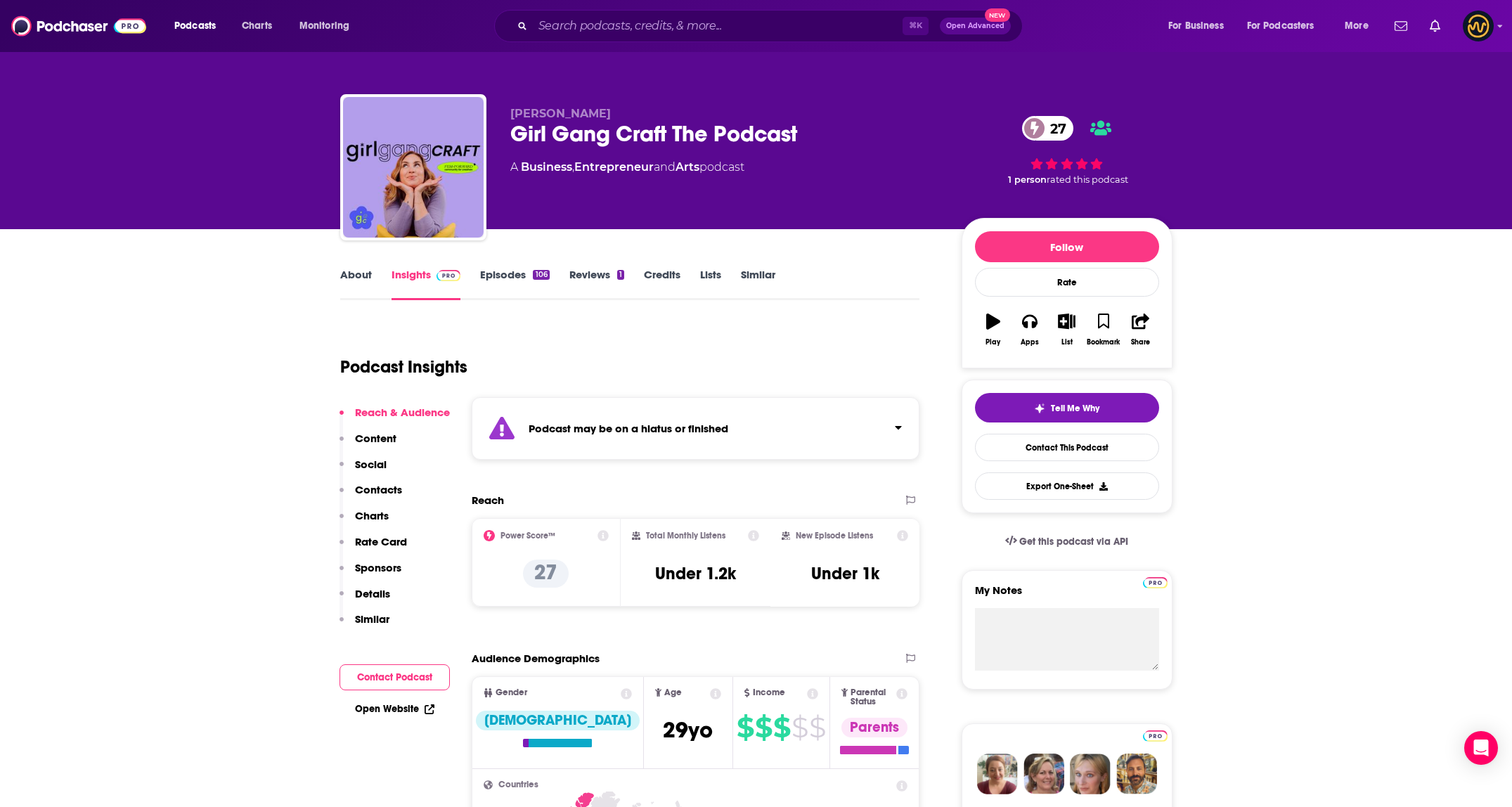
click at [852, 429] on div "Podcast may be on a hiatus or finished" at bounding box center [696, 428] width 449 height 62
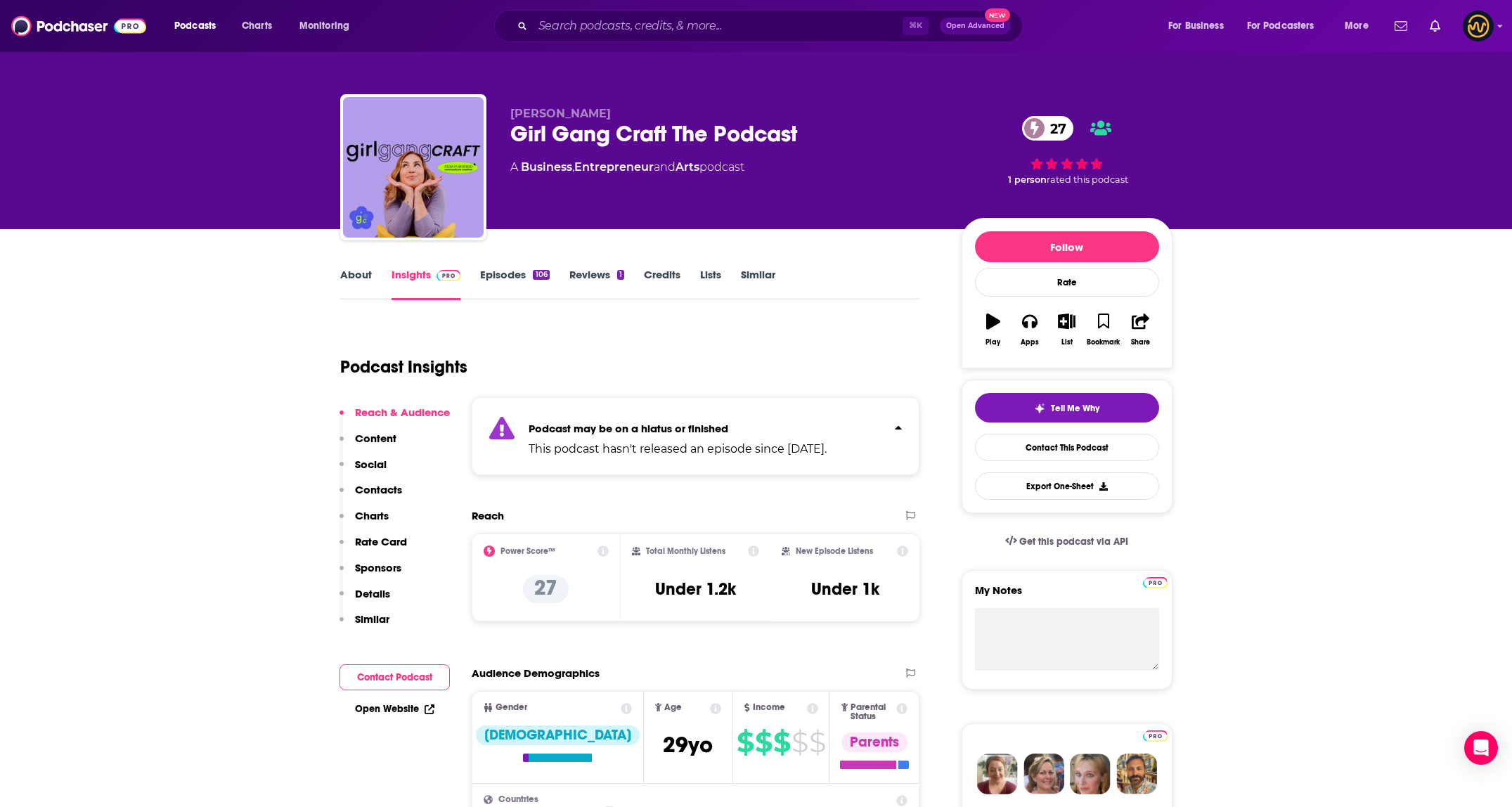
click at [871, 409] on div "Podcast may be on a hiatus or finished This podcast hasn't released an episode …" at bounding box center [696, 436] width 449 height 78
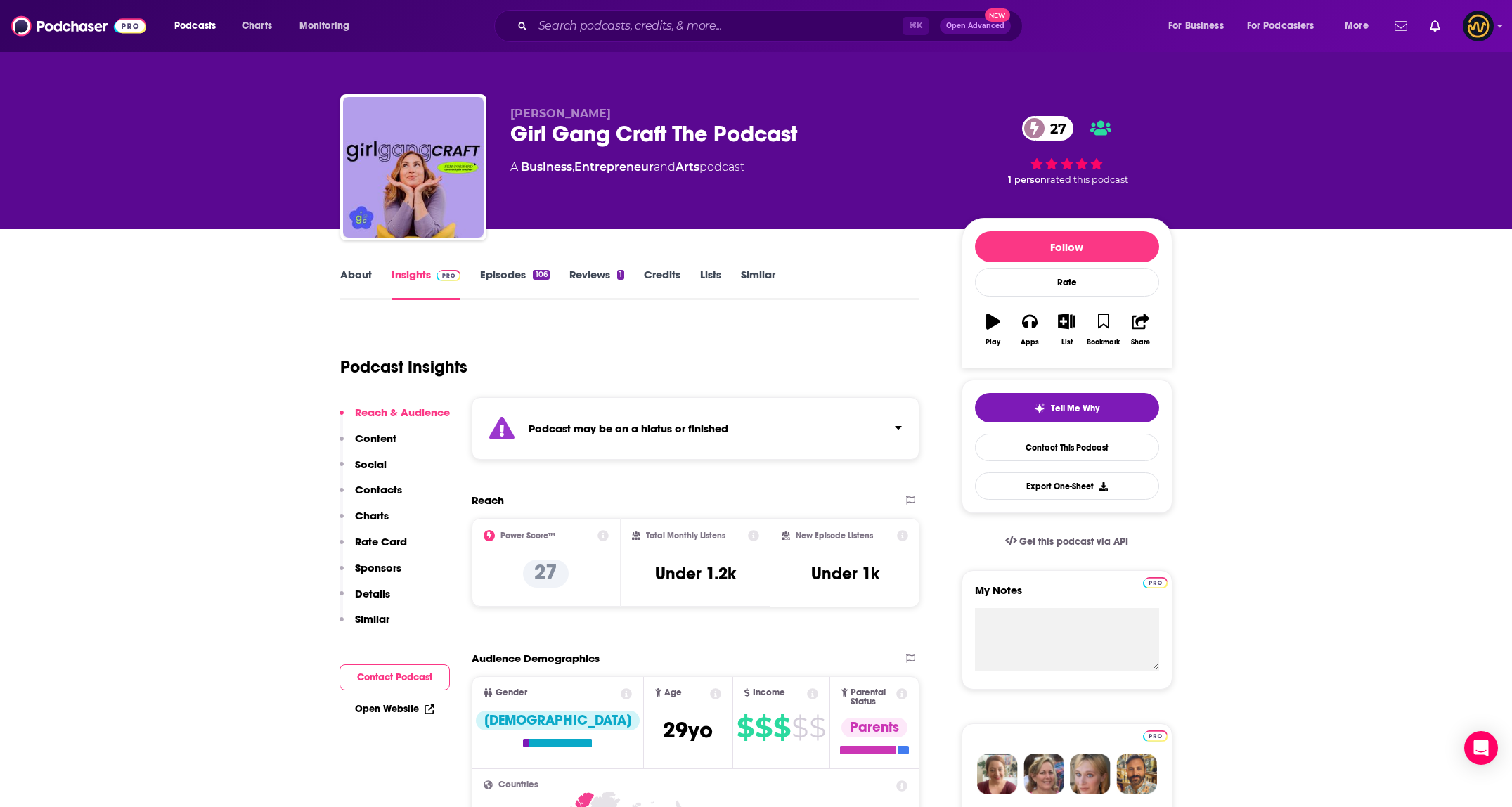
click at [869, 405] on div "Podcast may be on a hiatus or finished" at bounding box center [696, 428] width 449 height 62
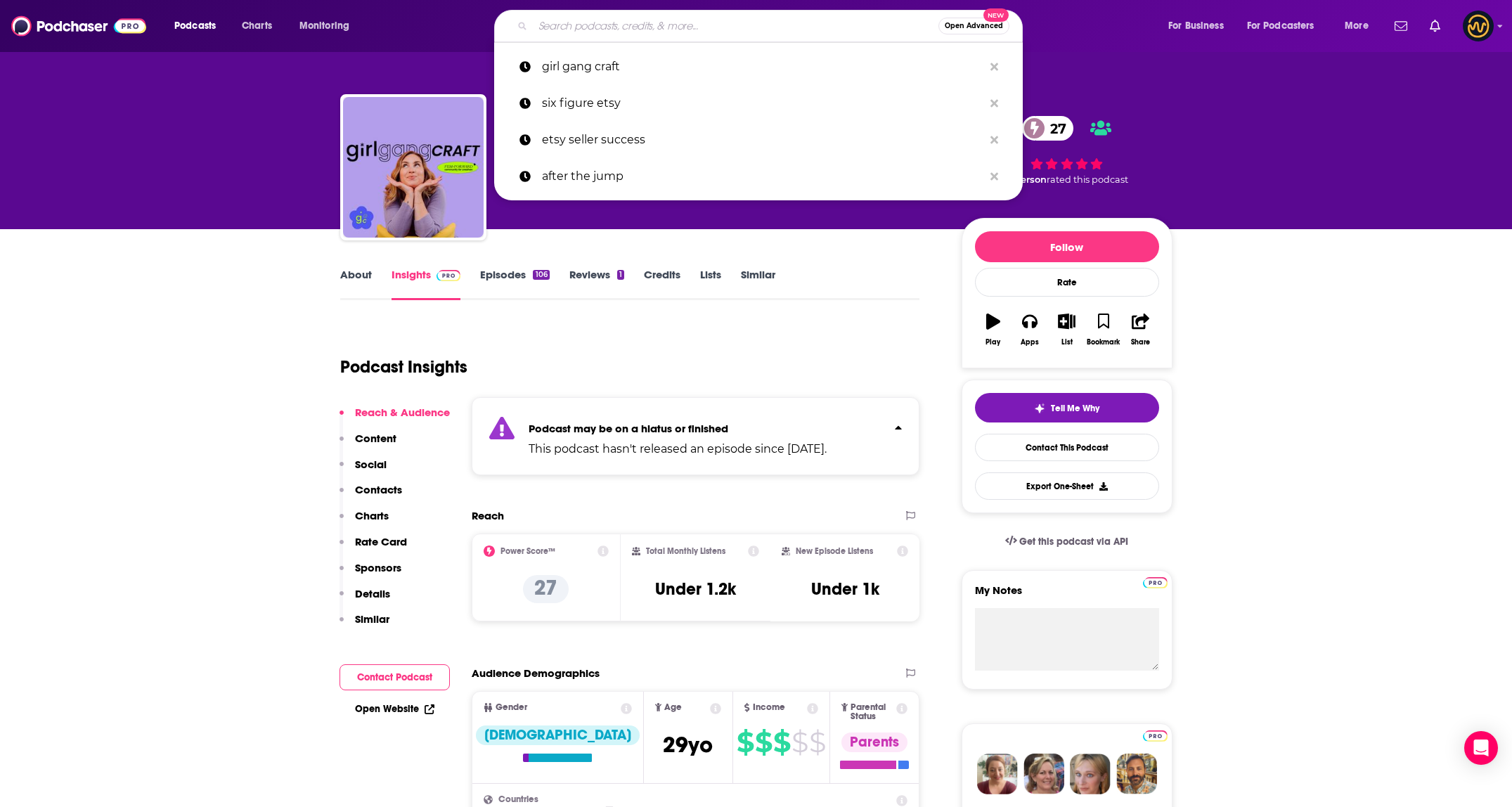
click at [656, 32] on input "Search podcasts, credits, & more..." at bounding box center [736, 26] width 406 height 23
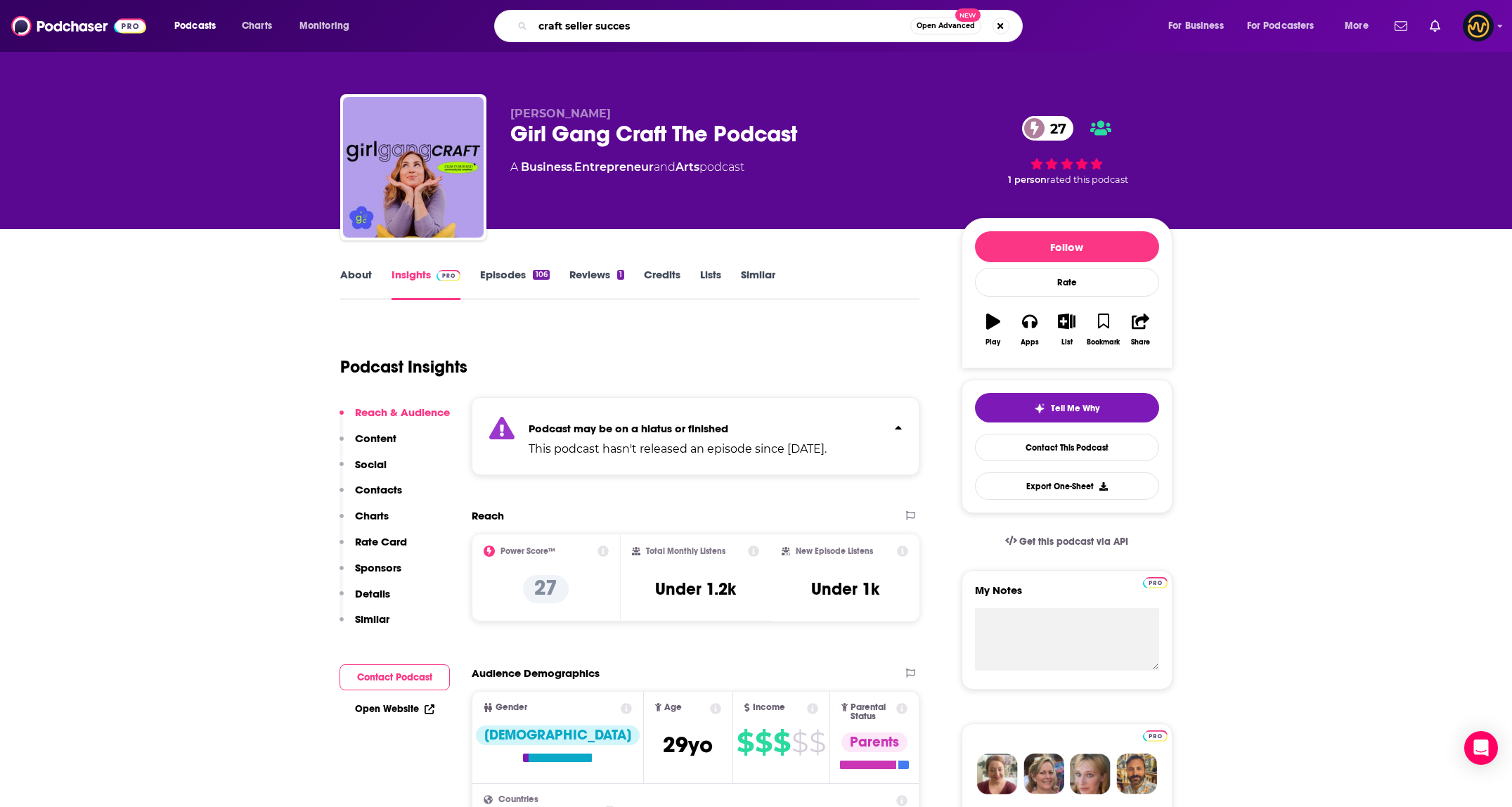
type input "craft seller success"
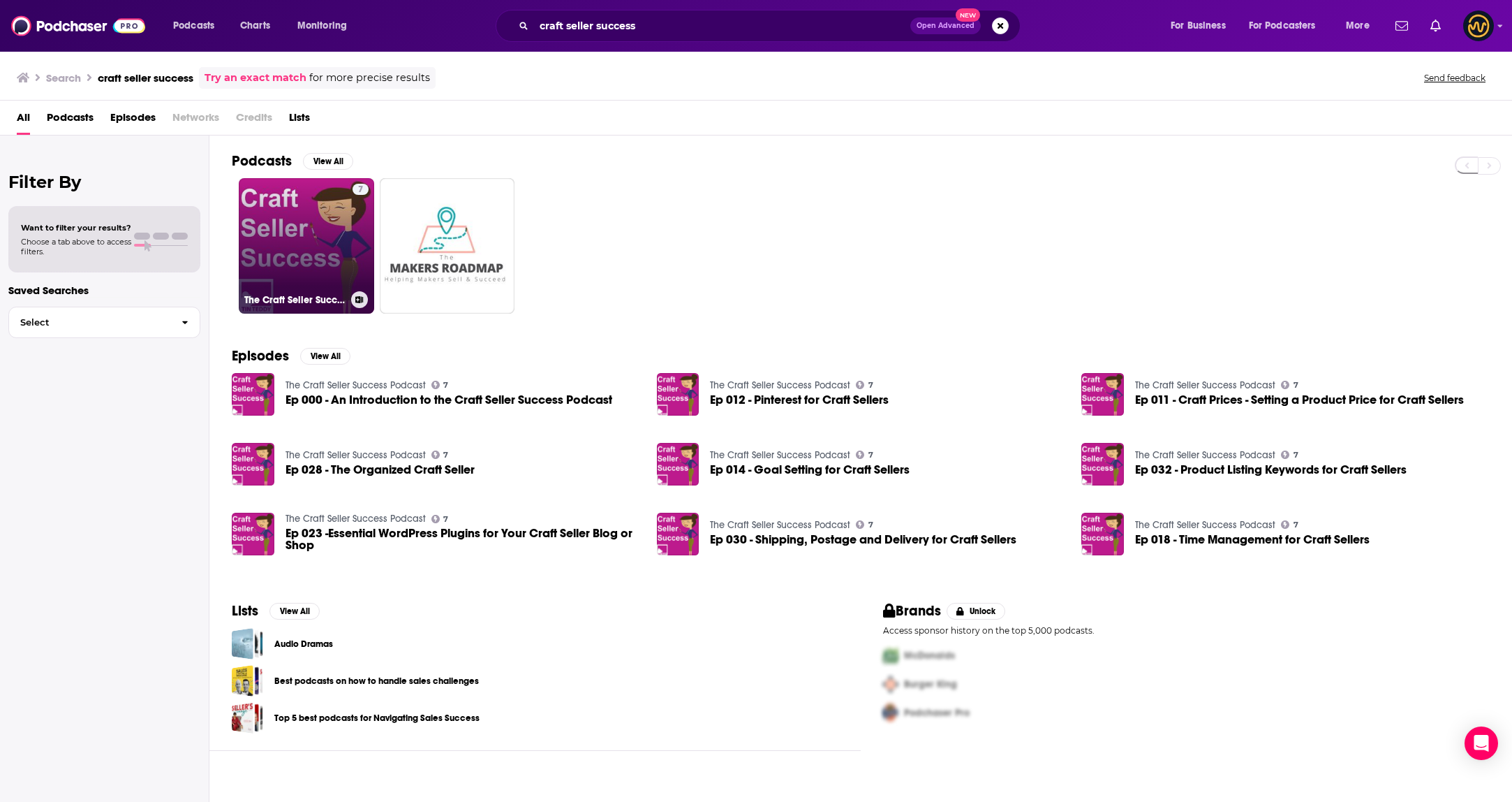
click at [325, 224] on link "7 The Craft Seller Success Podcast" at bounding box center [306, 245] width 136 height 136
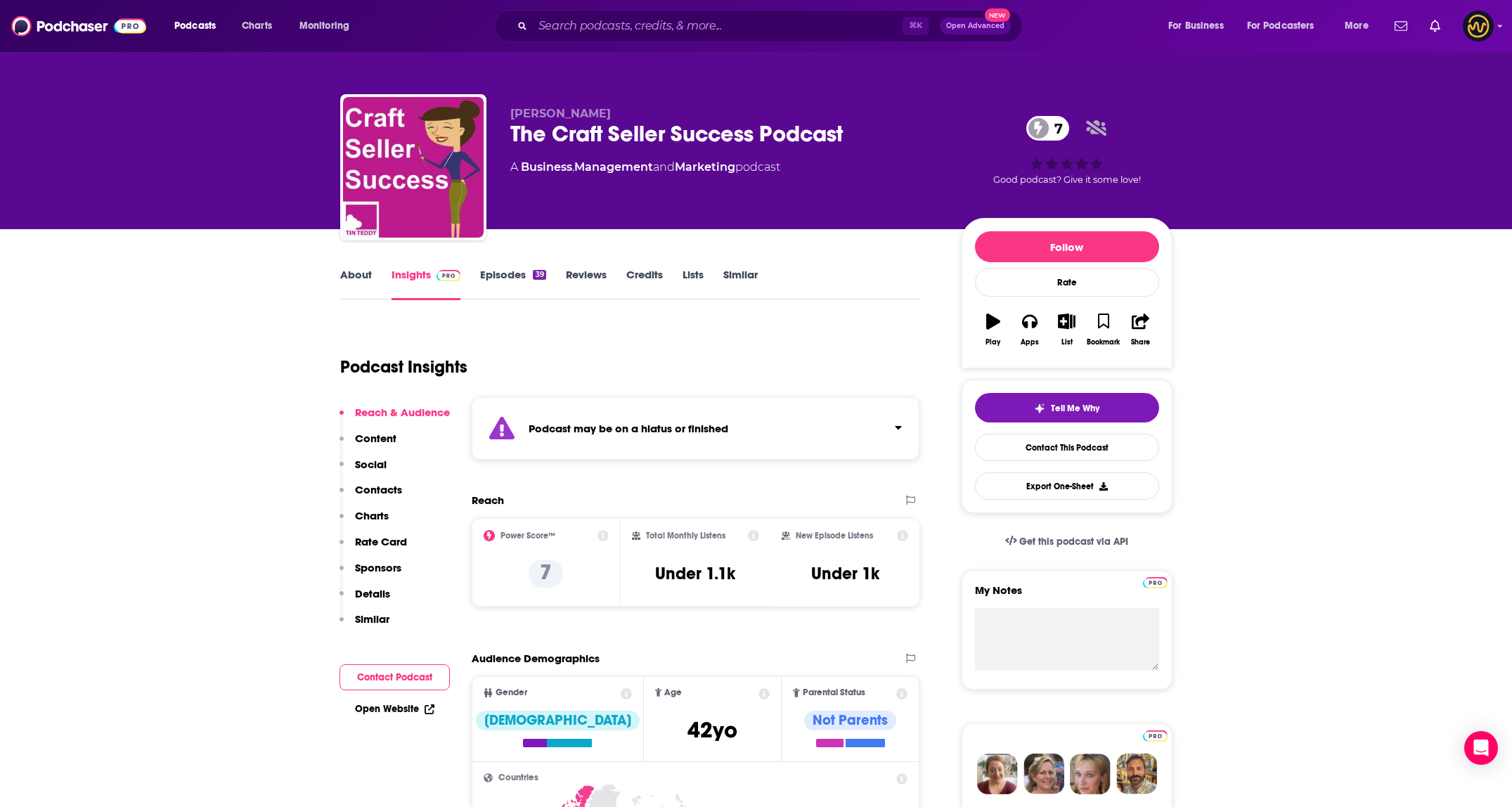
click at [801, 438] on div "Podcast may be on a hiatus or finished" at bounding box center [696, 428] width 449 height 62
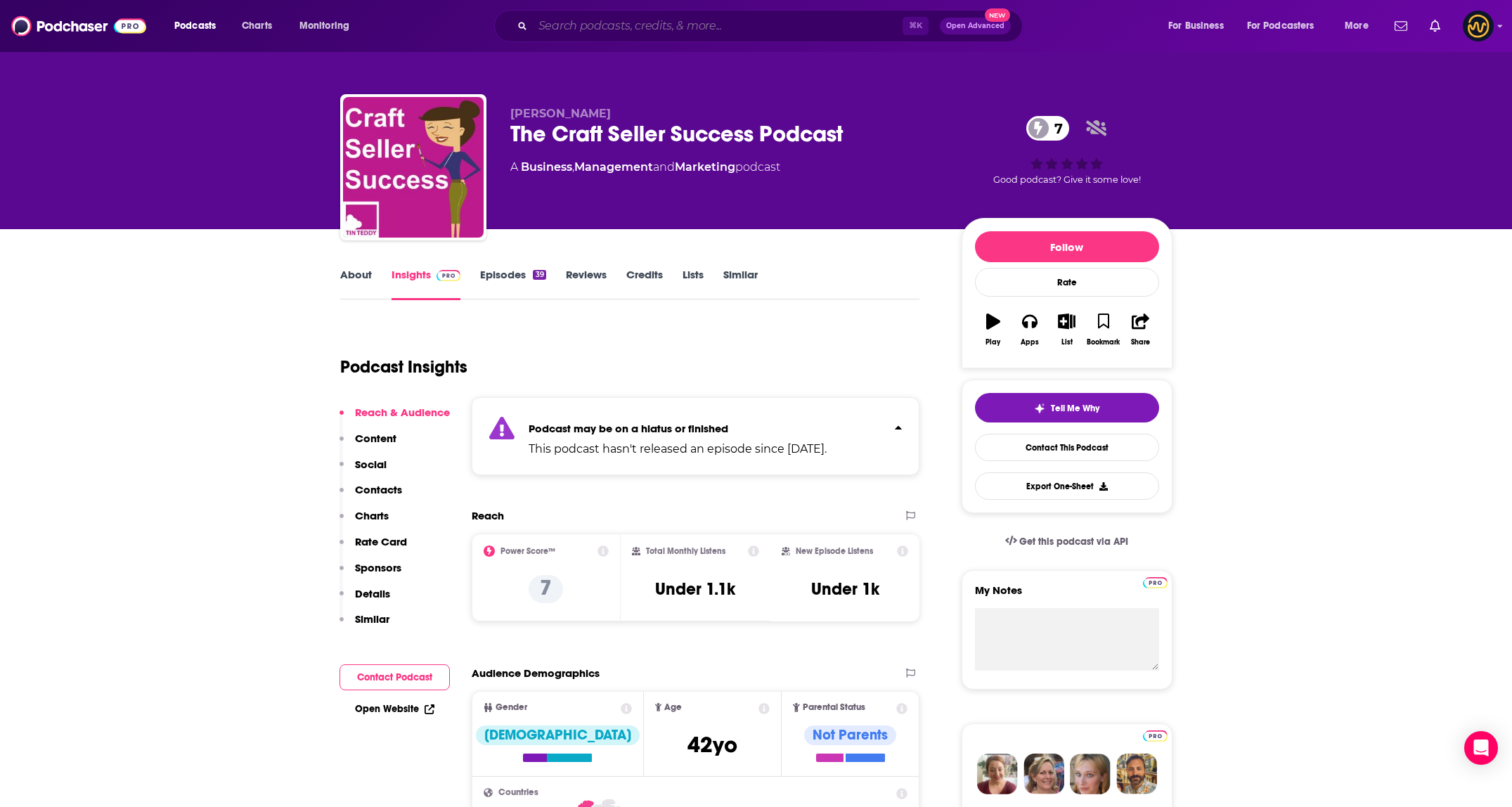
click at [634, 33] on input "Search podcasts, credits, & more..." at bounding box center [718, 26] width 370 height 23
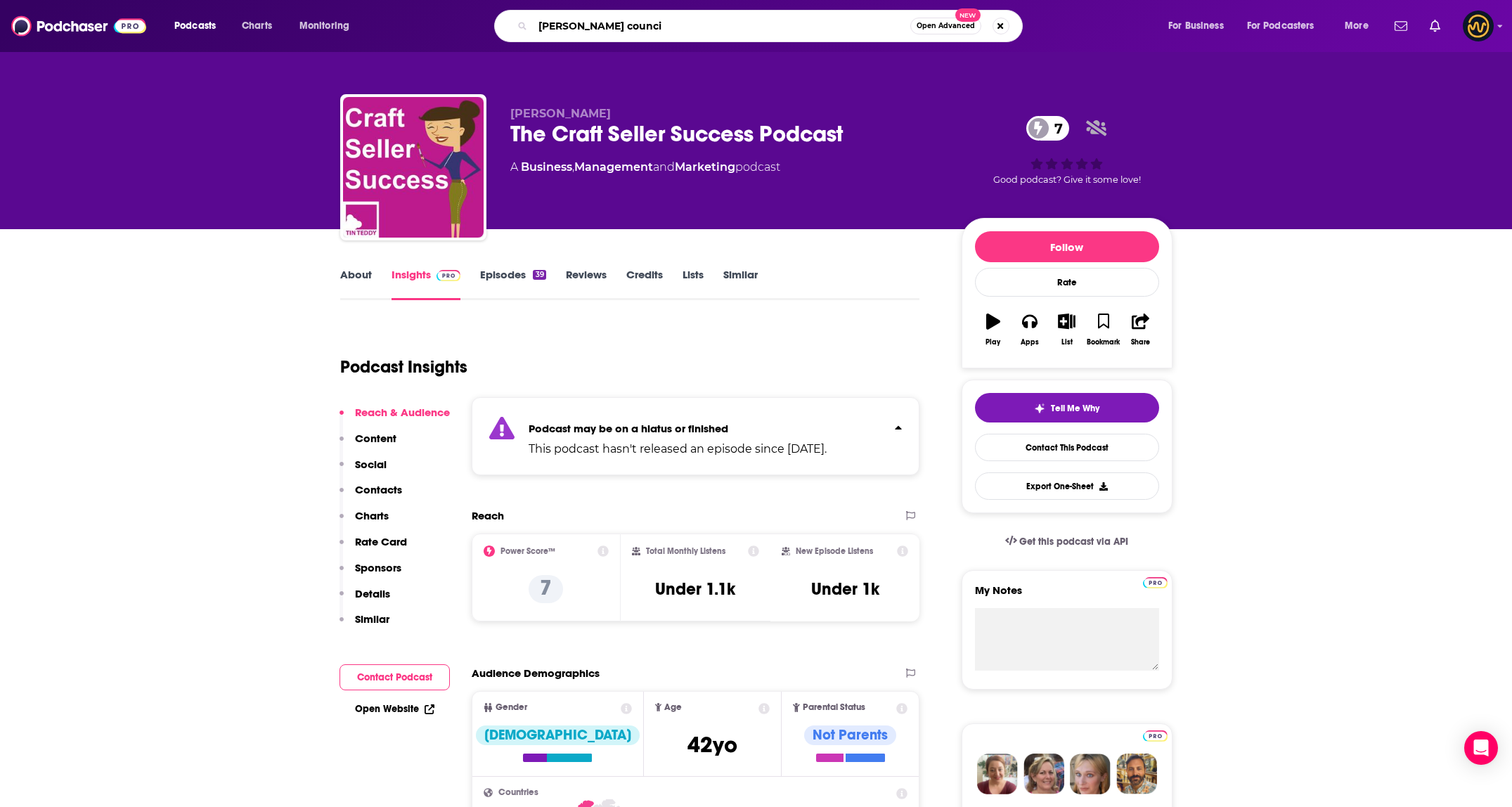
type input "[PERSON_NAME] council"
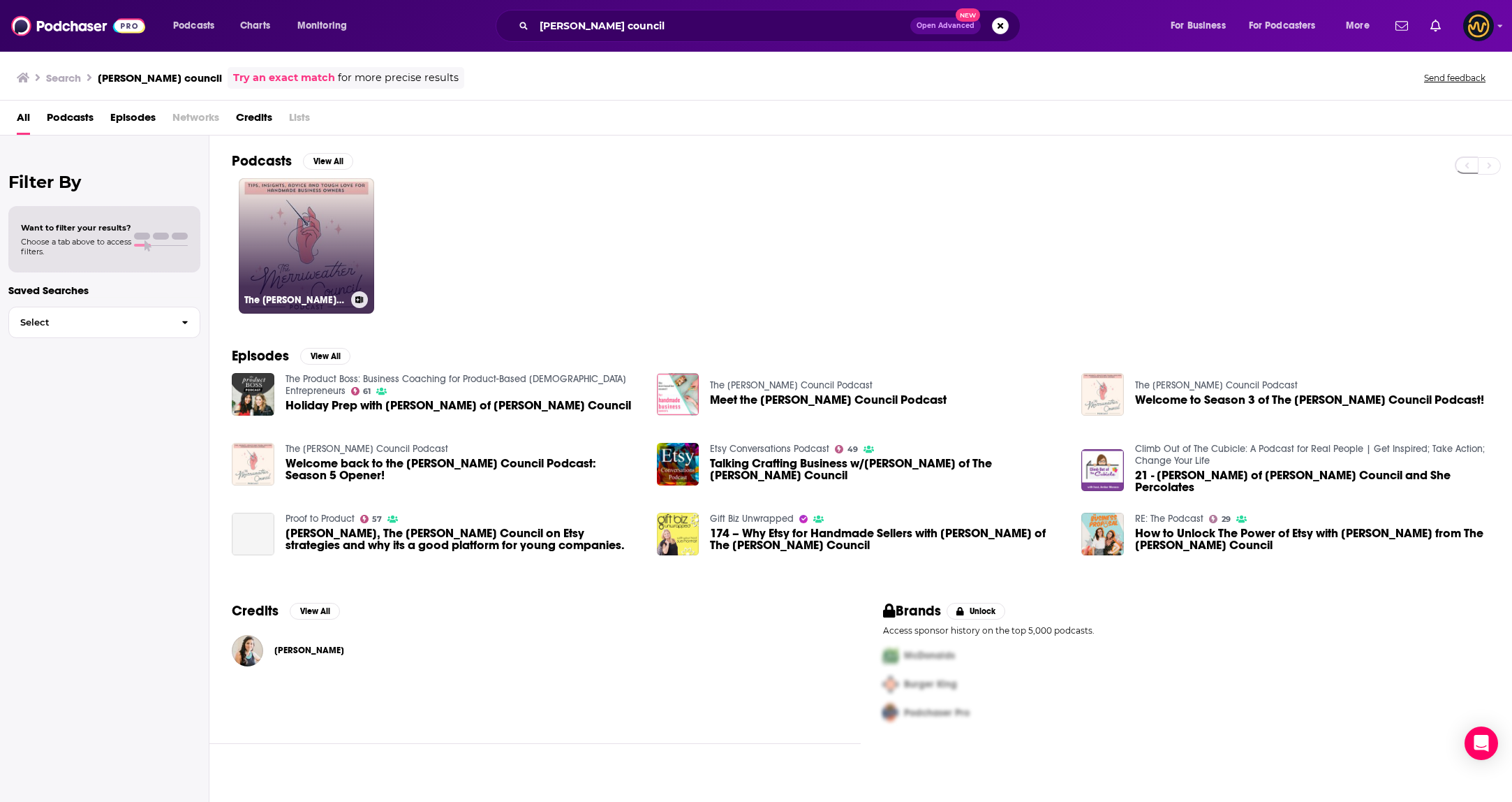
click at [323, 251] on link "The Merriweather Council Podcast" at bounding box center [306, 245] width 136 height 136
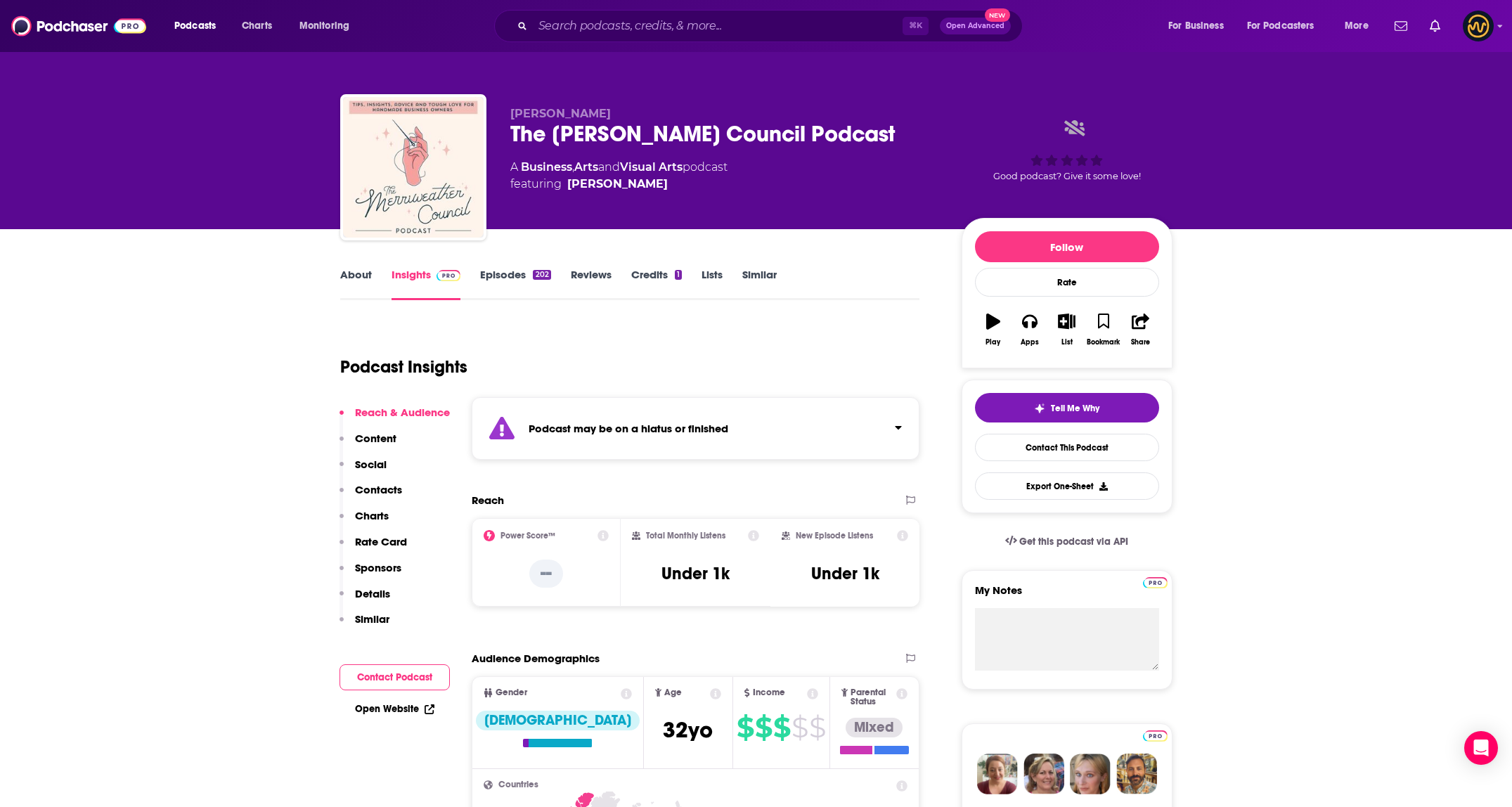
click at [816, 427] on div "Podcast may be on a hiatus or finished" at bounding box center [696, 428] width 449 height 62
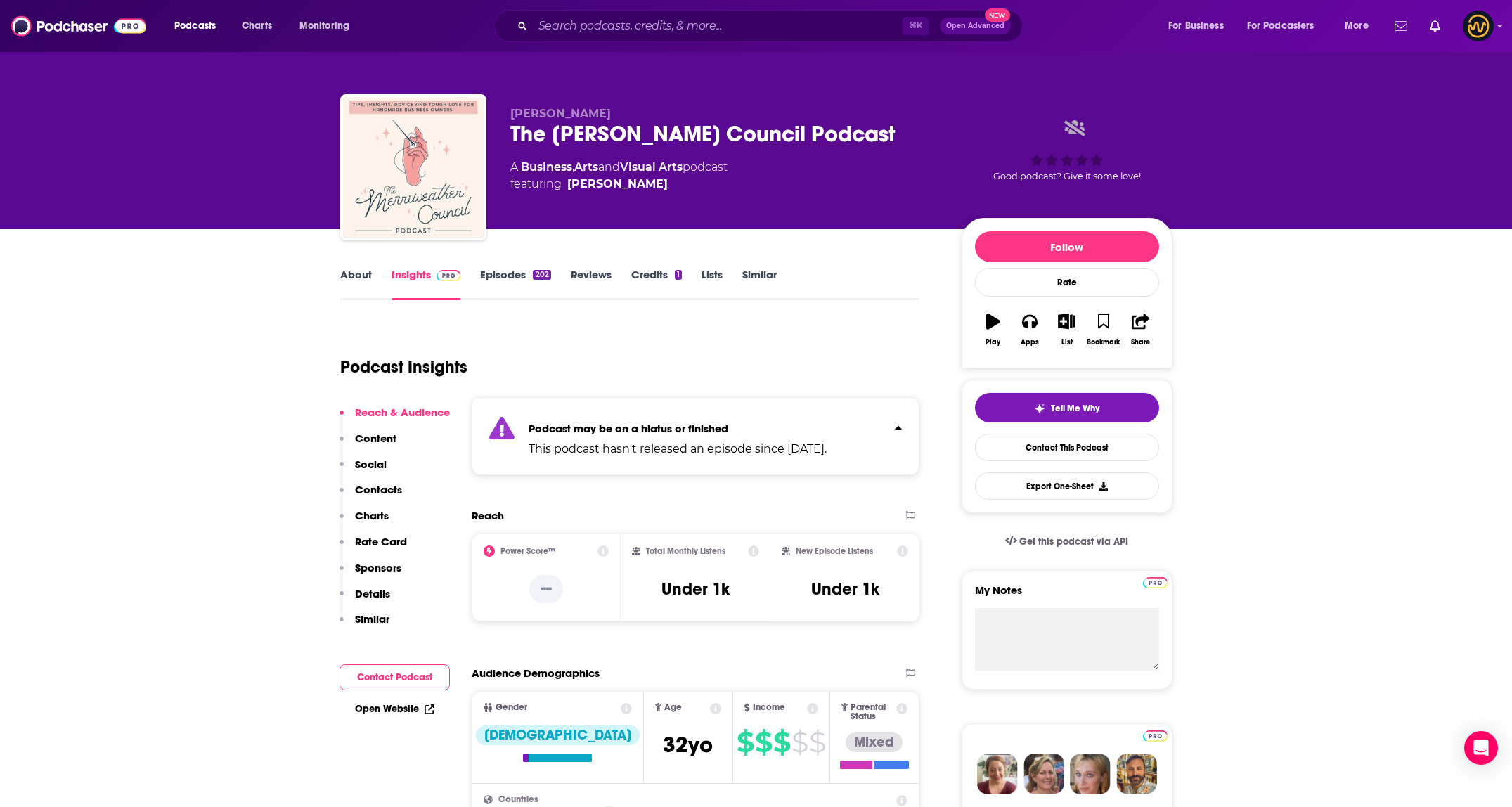
click at [724, 443] on p "This podcast hasn't released an episode since Aug 23rd, 2022." at bounding box center [677, 449] width 298 height 17
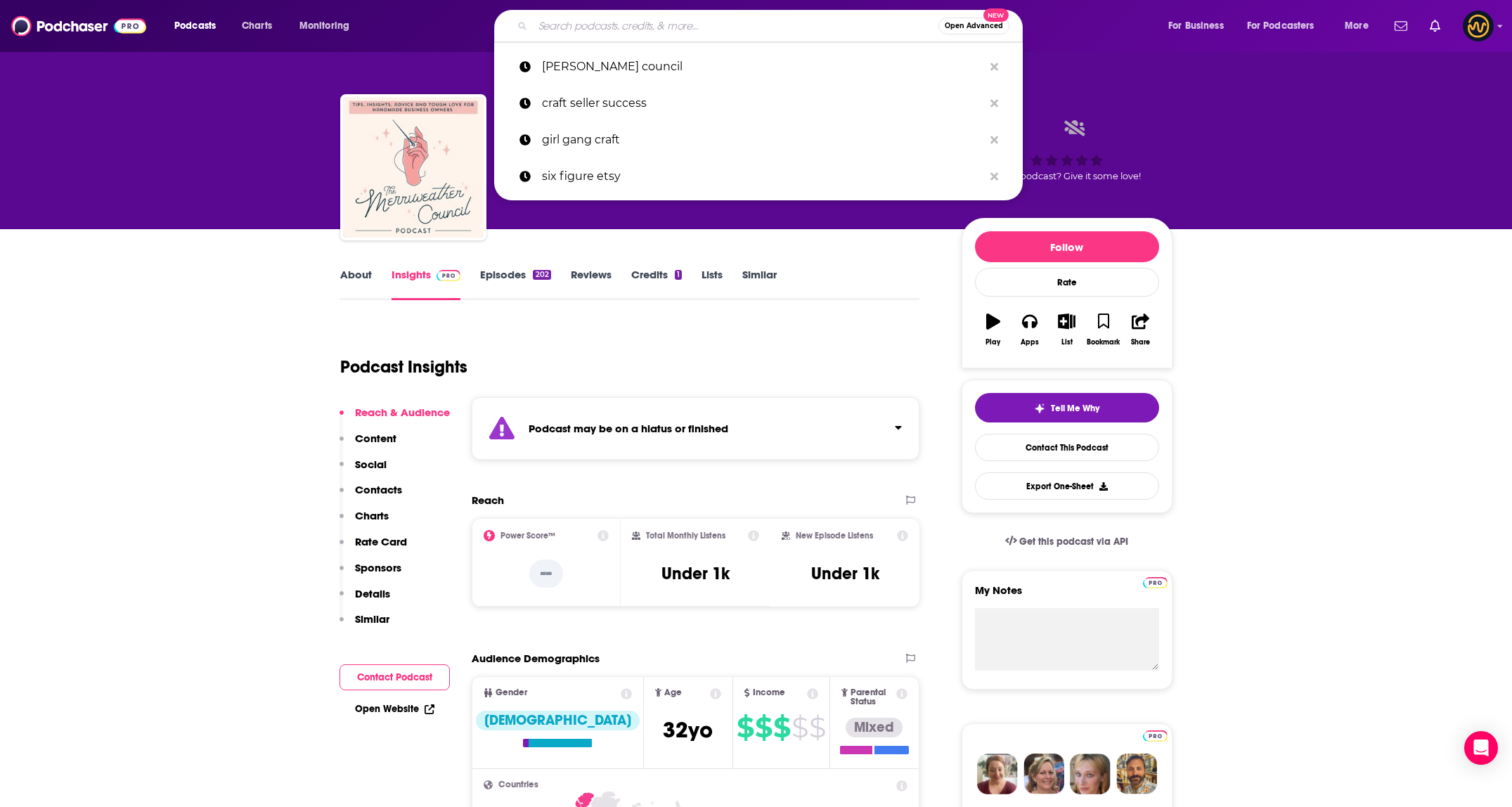
click at [598, 21] on input "Search podcasts, credits, & more..." at bounding box center [736, 26] width 406 height 23
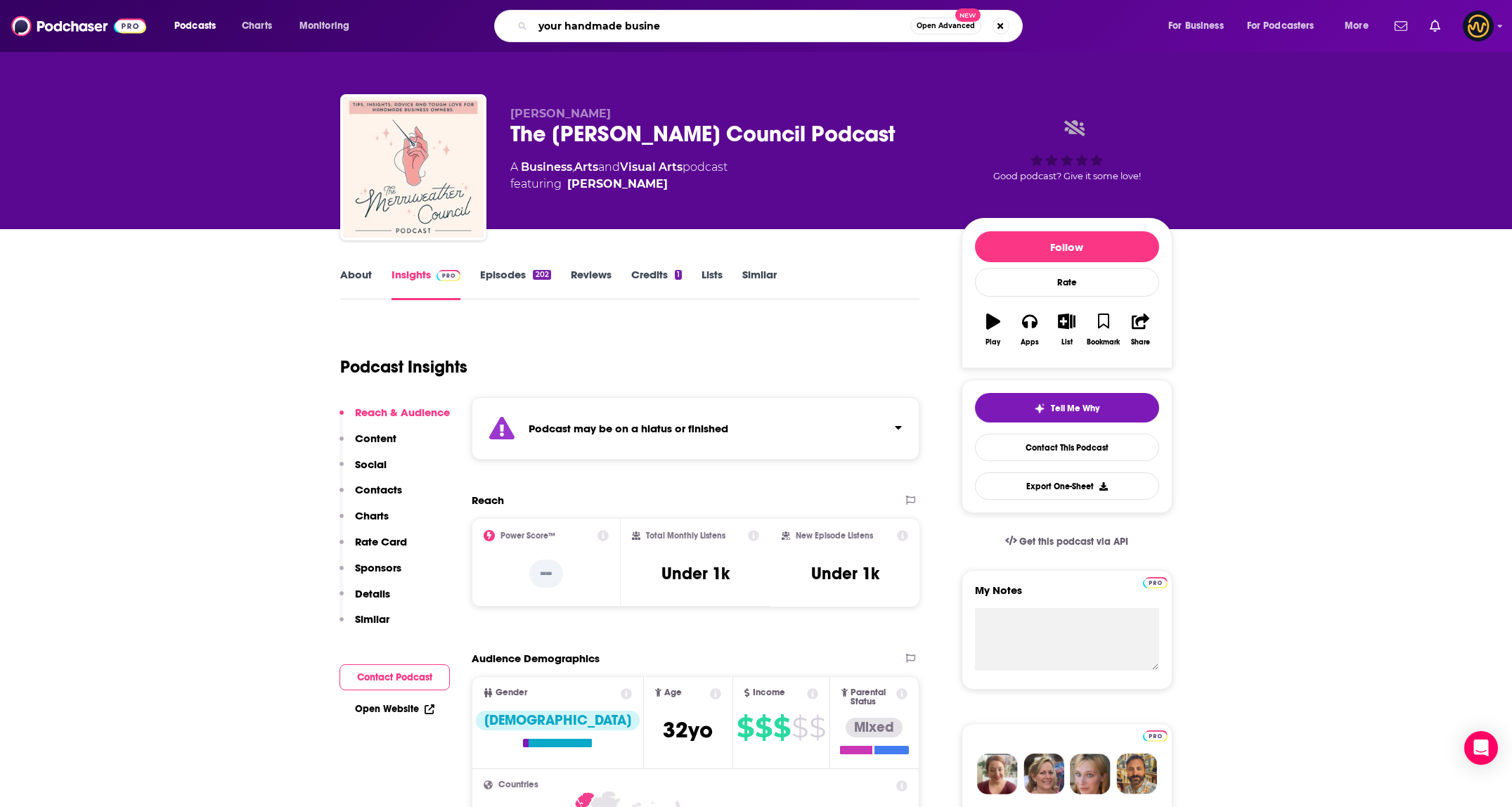
type input "your handmade busines"
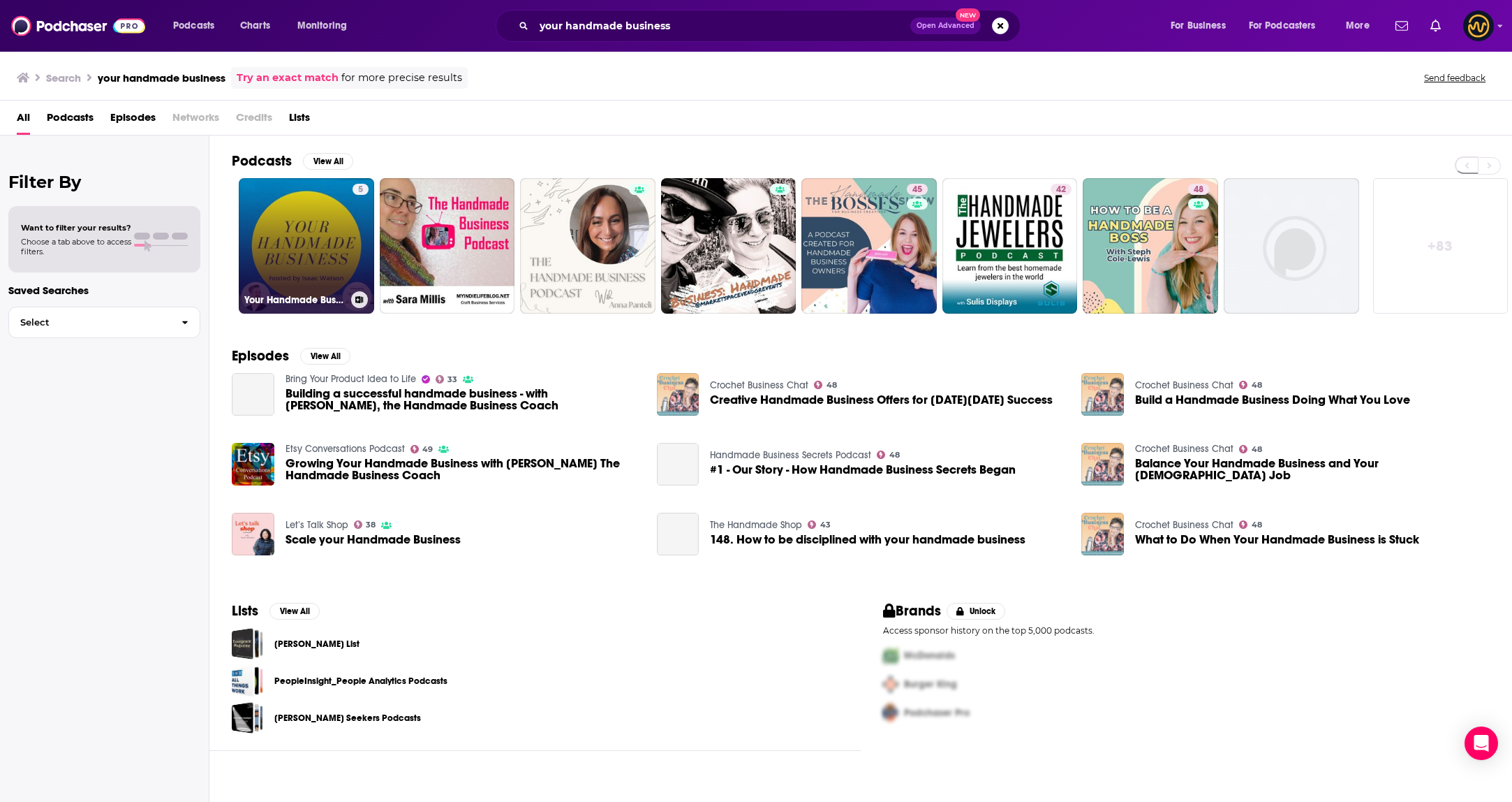
click at [294, 248] on link "5 Your Handmade Business" at bounding box center [306, 245] width 136 height 136
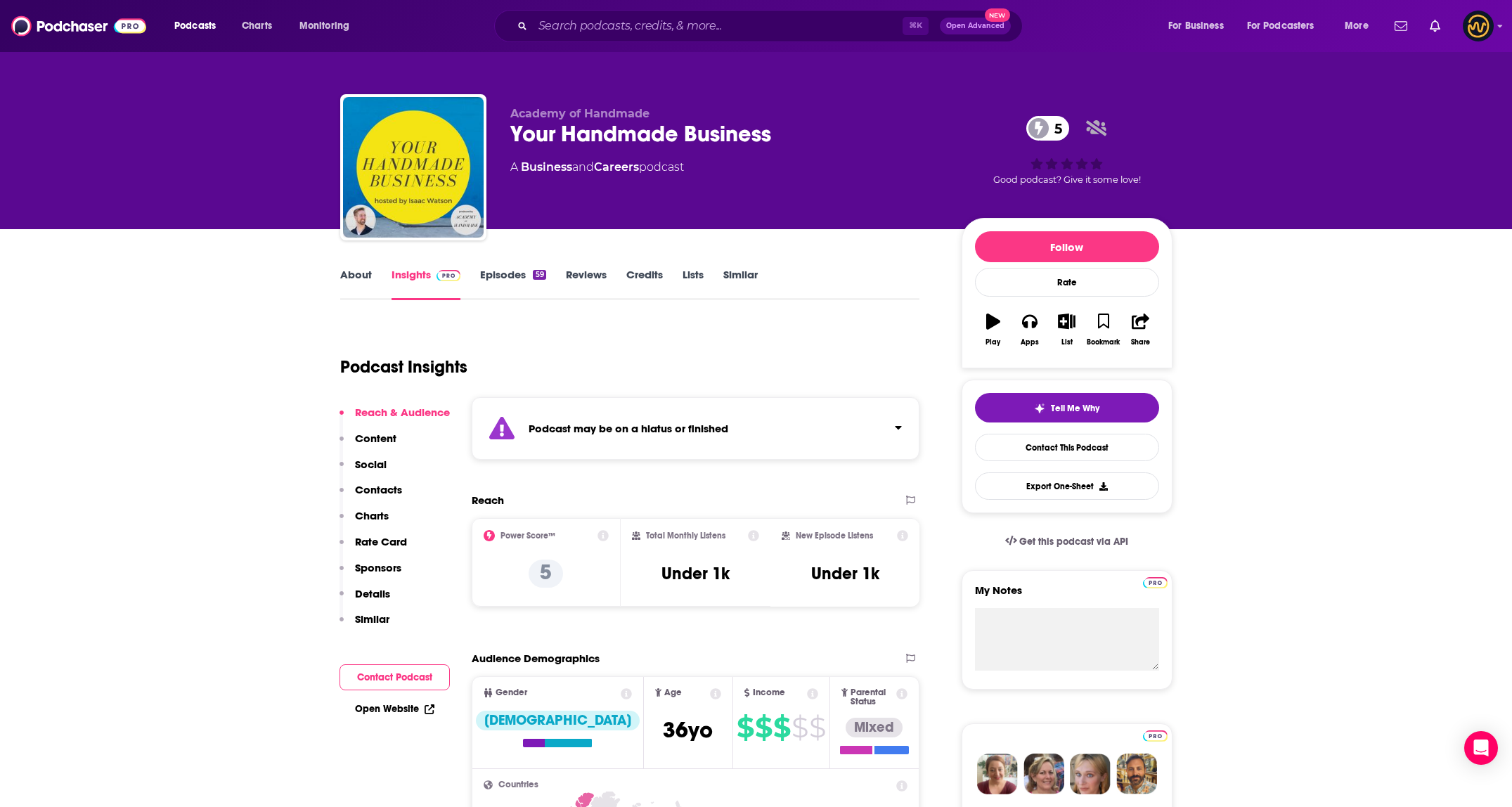
click at [846, 446] on div "Podcast may be on a hiatus or finished" at bounding box center [696, 428] width 449 height 62
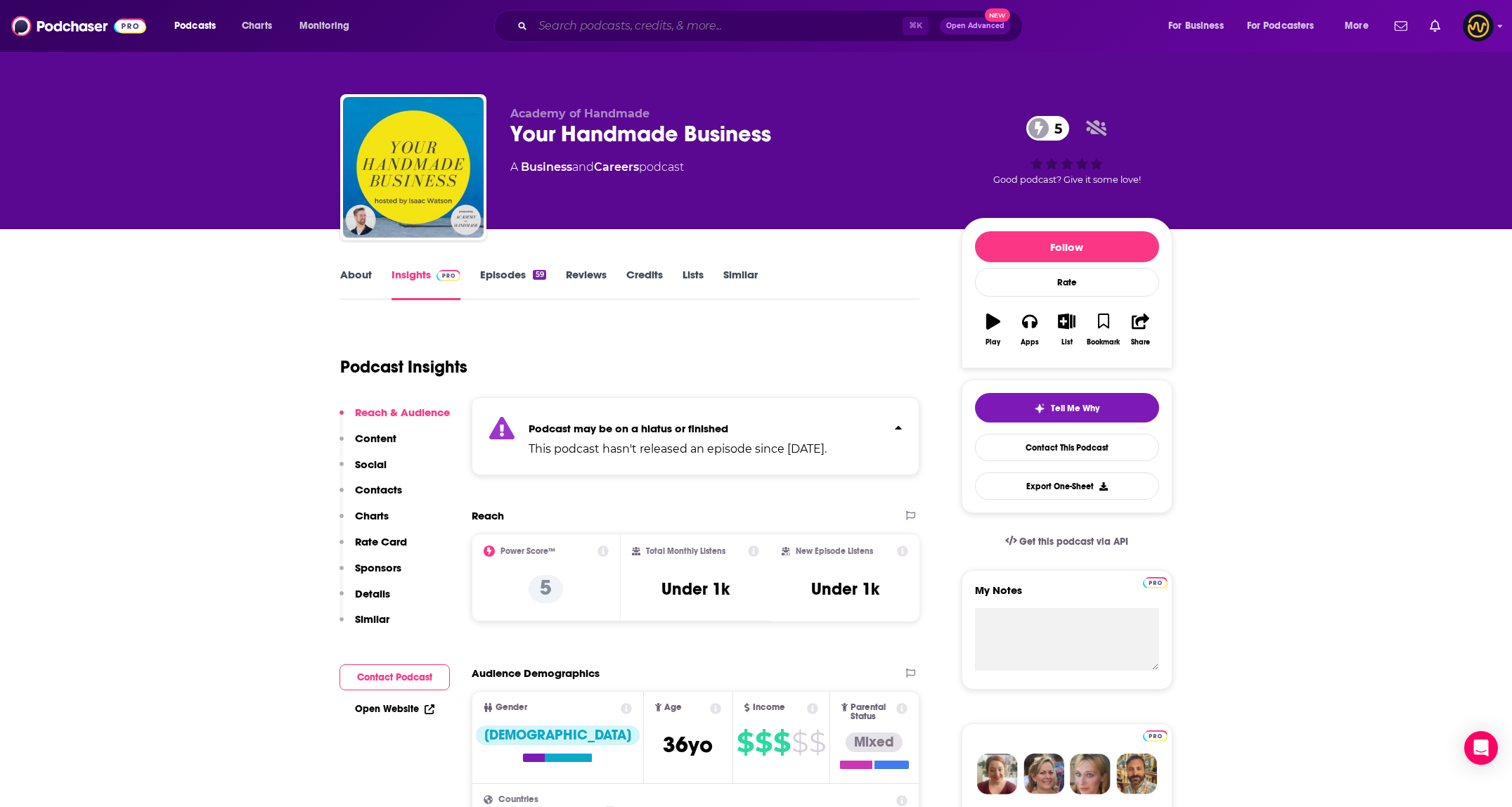
click at [703, 19] on input "Search podcasts, credits, & more..." at bounding box center [718, 26] width 370 height 23
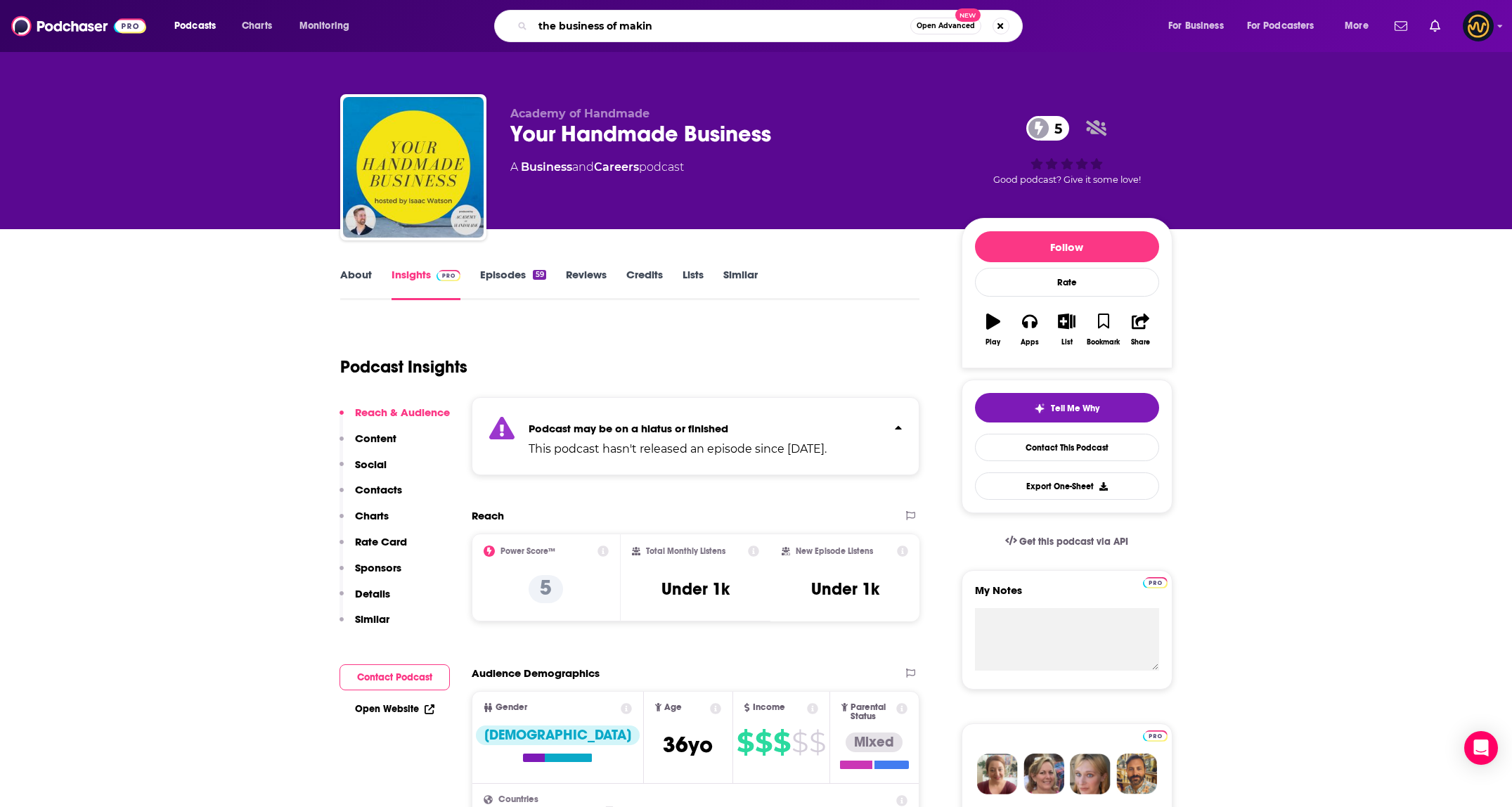
type input "the business of making"
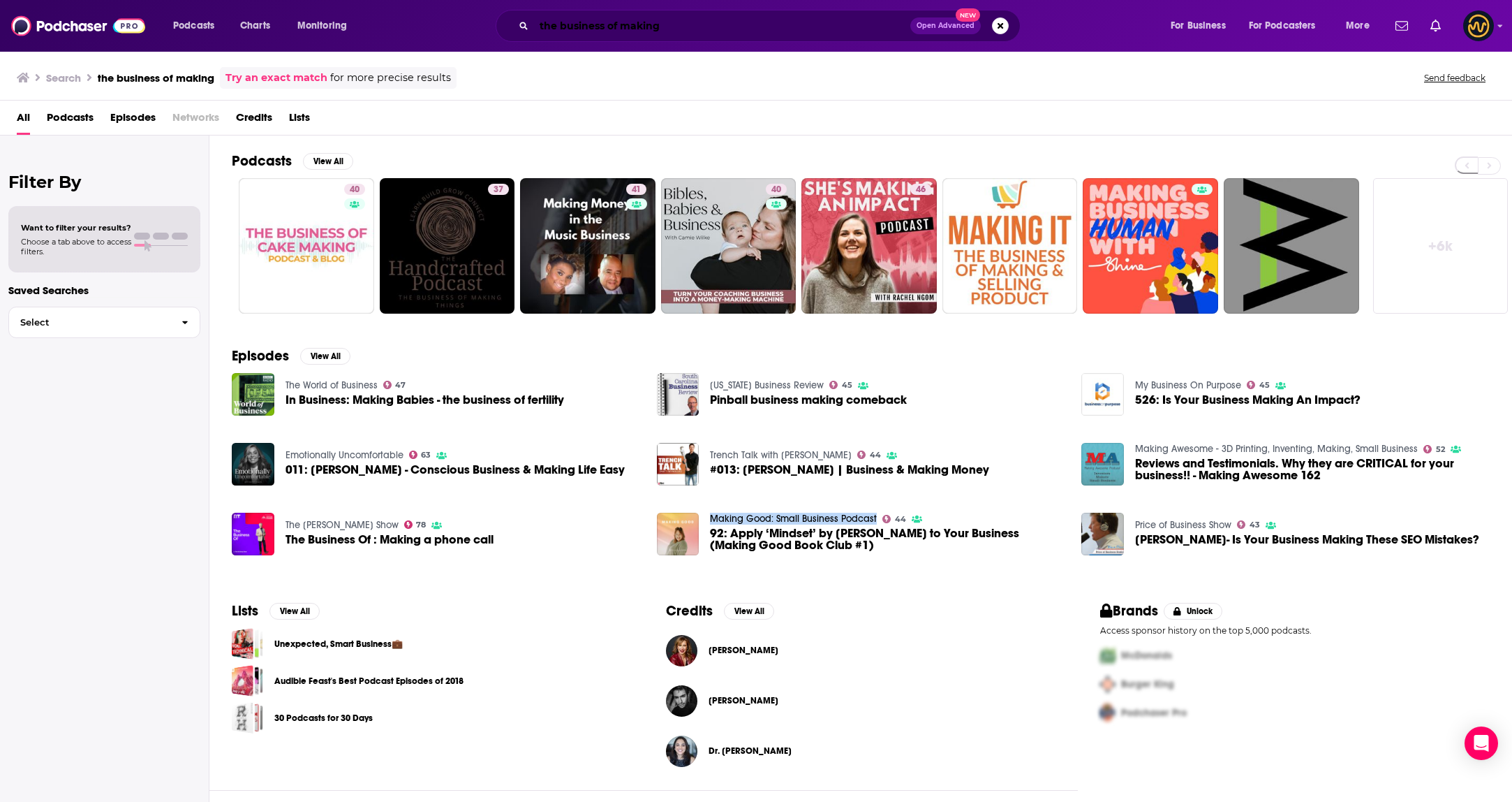
click at [695, 24] on input "the business of making" at bounding box center [722, 26] width 377 height 22
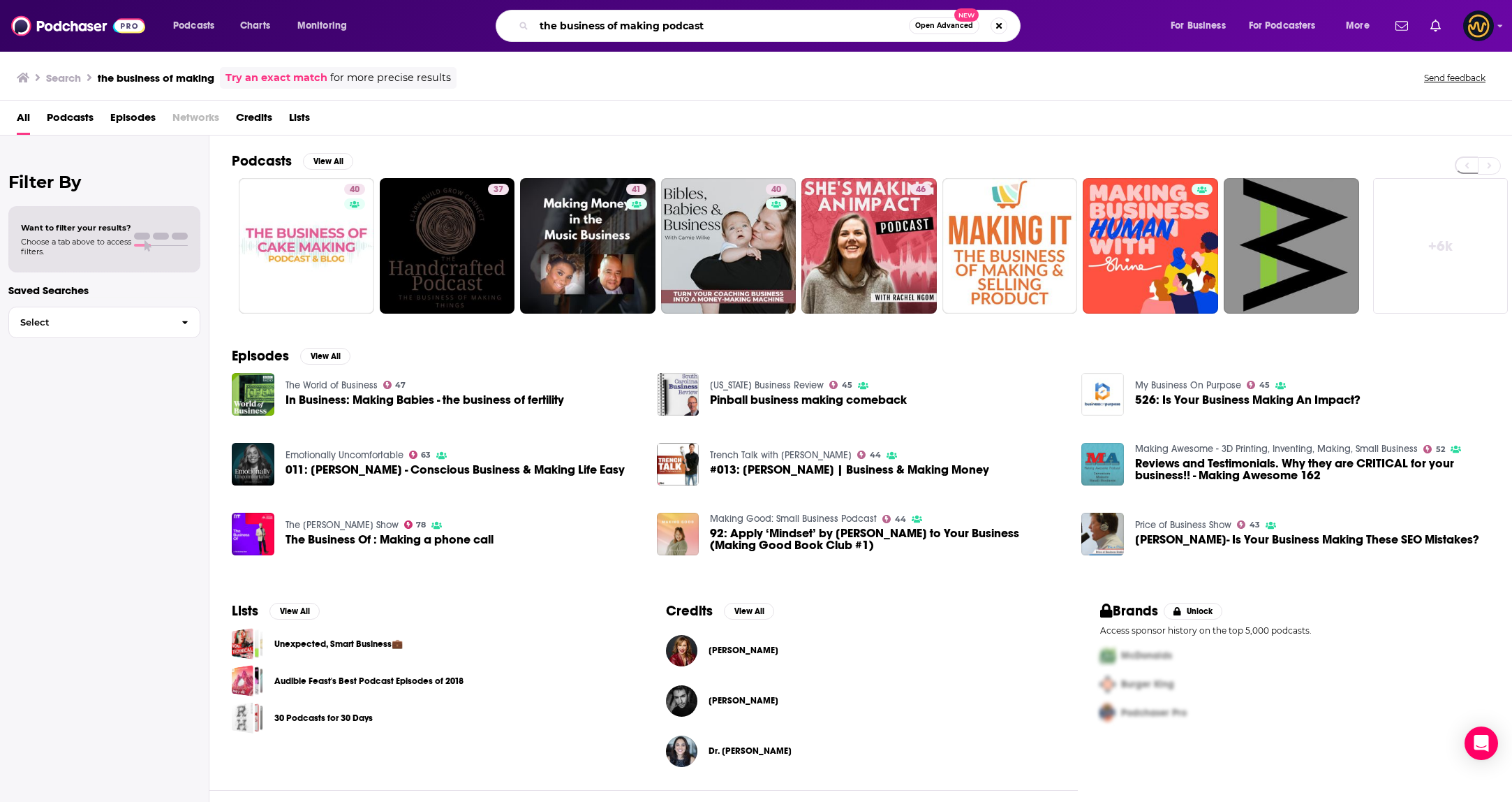
type input "the business of making podcast"
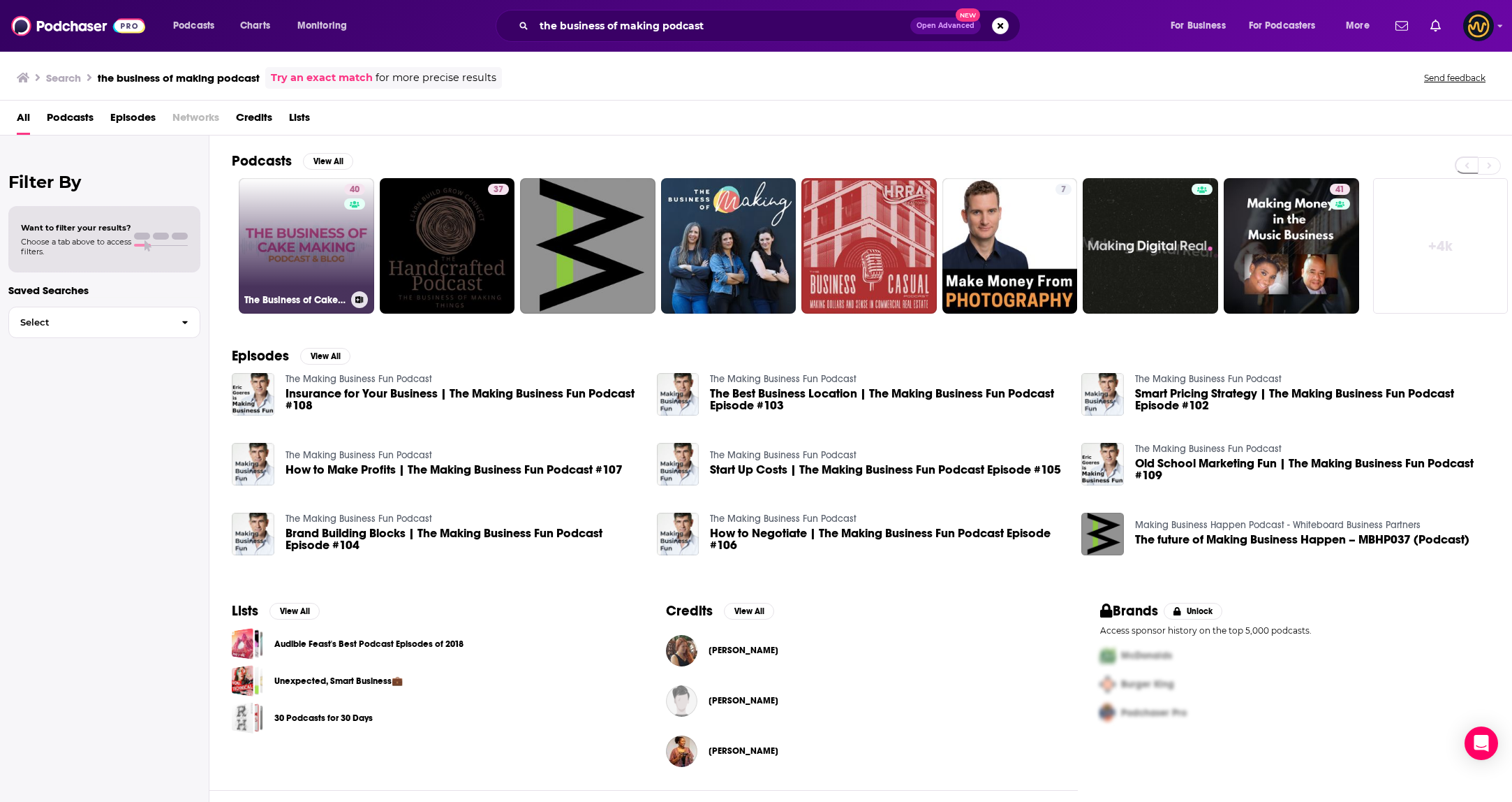
click at [308, 243] on link "40 The Business of Cake Making Podcast" at bounding box center [306, 245] width 136 height 136
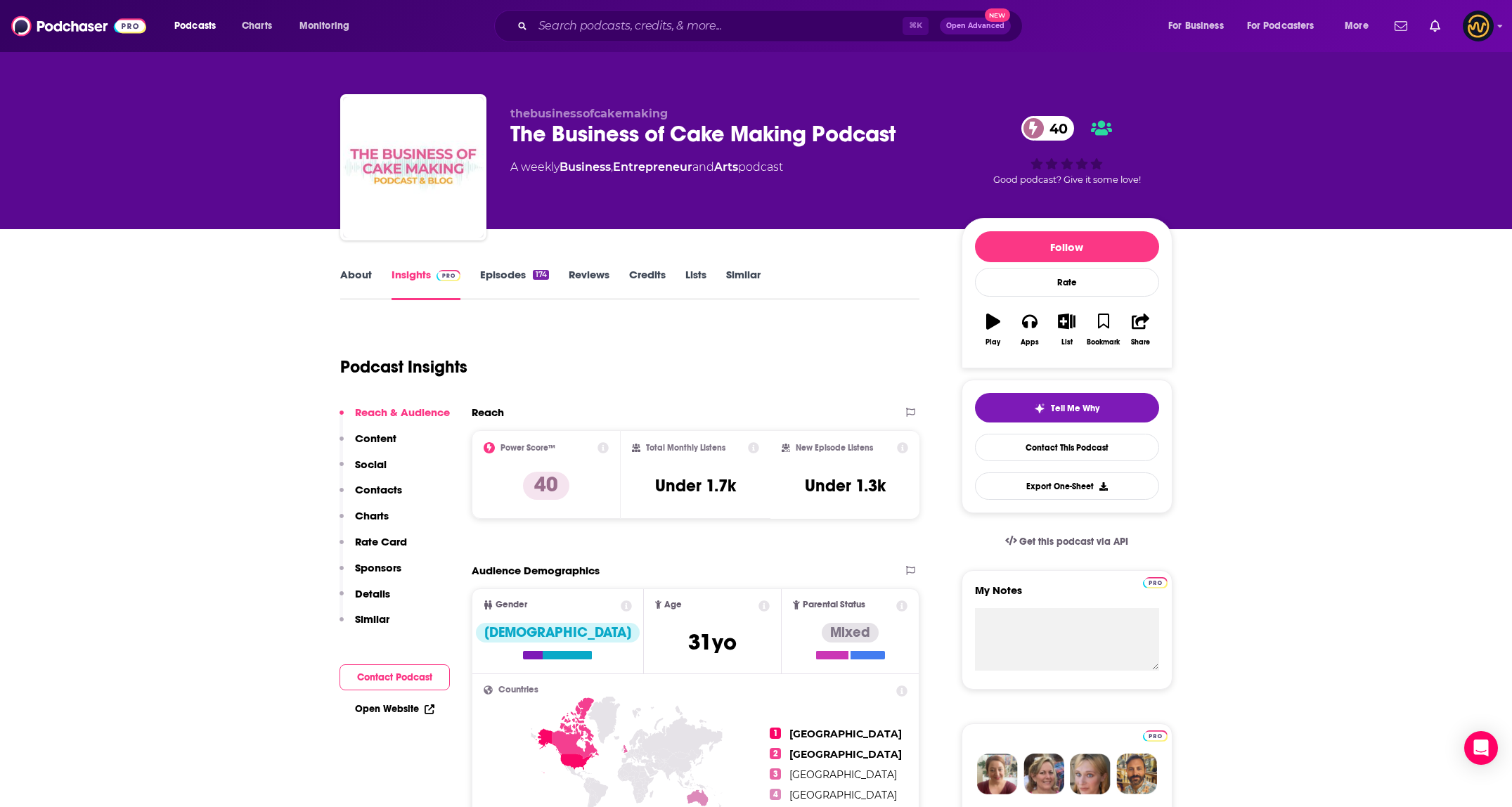
click at [360, 286] on link "About" at bounding box center [357, 284] width 32 height 32
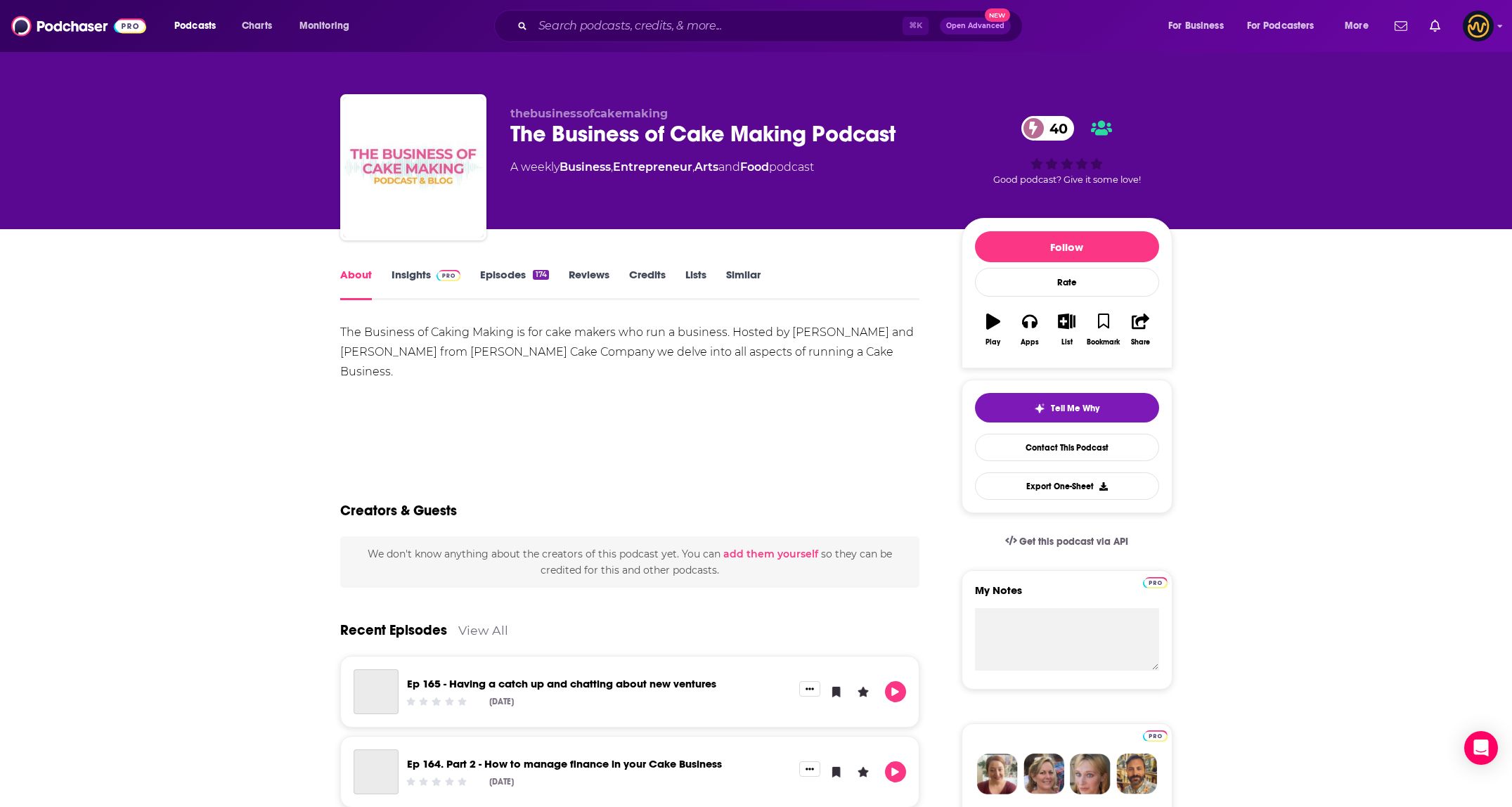
click at [391, 284] on link "Insights" at bounding box center [426, 284] width 70 height 32
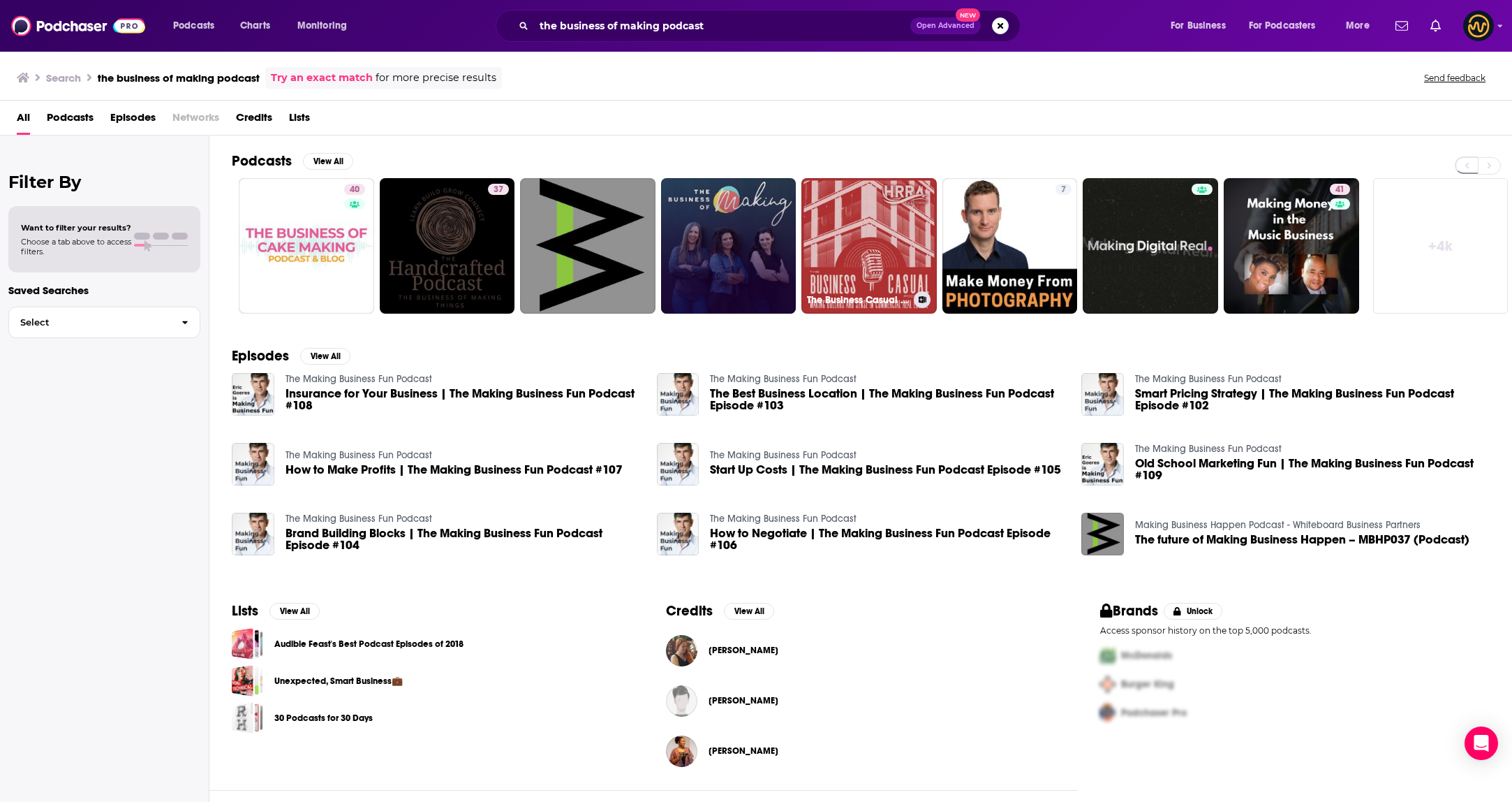
click at [755, 248] on link at bounding box center [729, 245] width 136 height 136
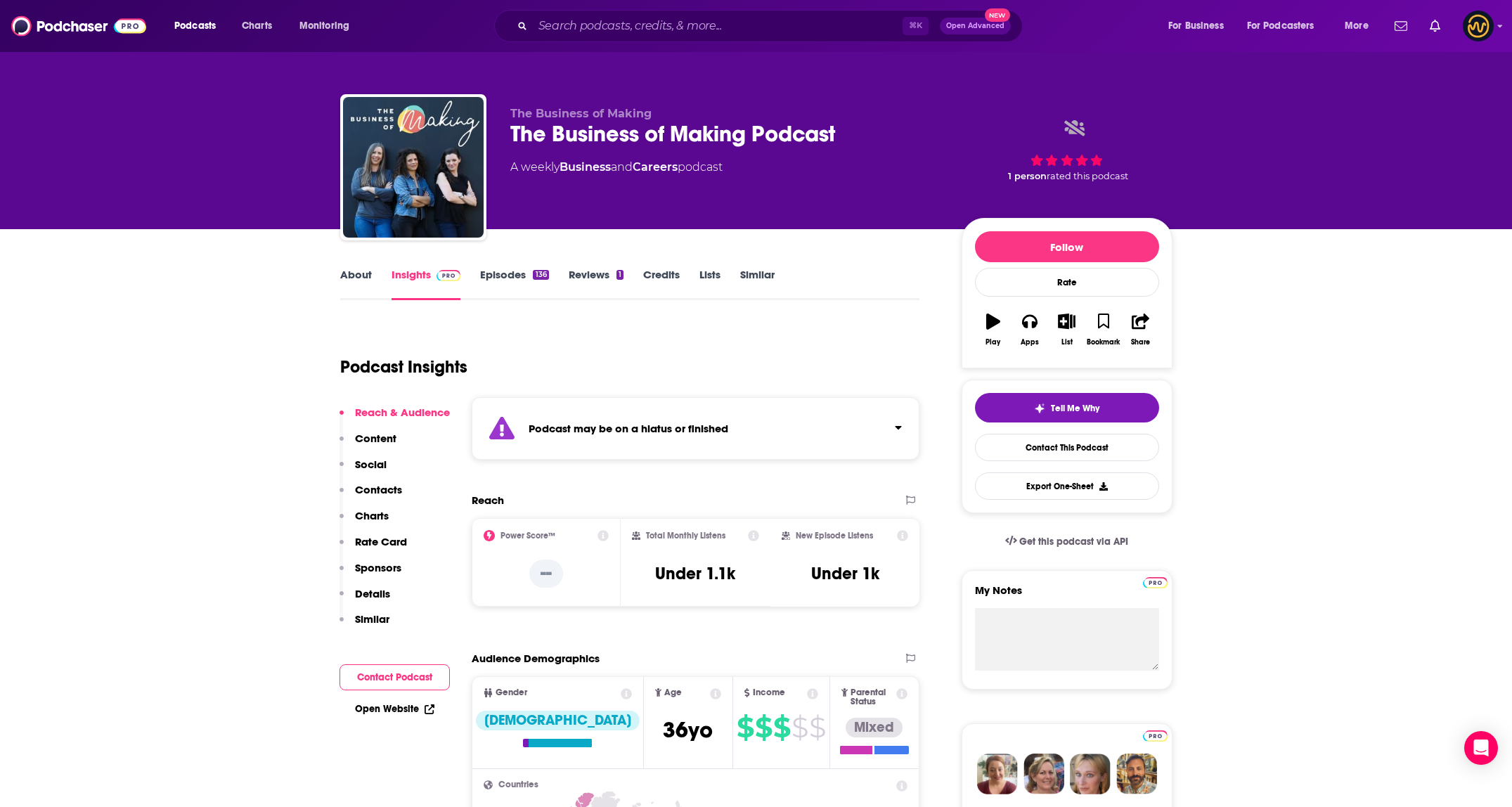
click at [859, 430] on div "Podcast may be on a hiatus or finished" at bounding box center [696, 428] width 449 height 62
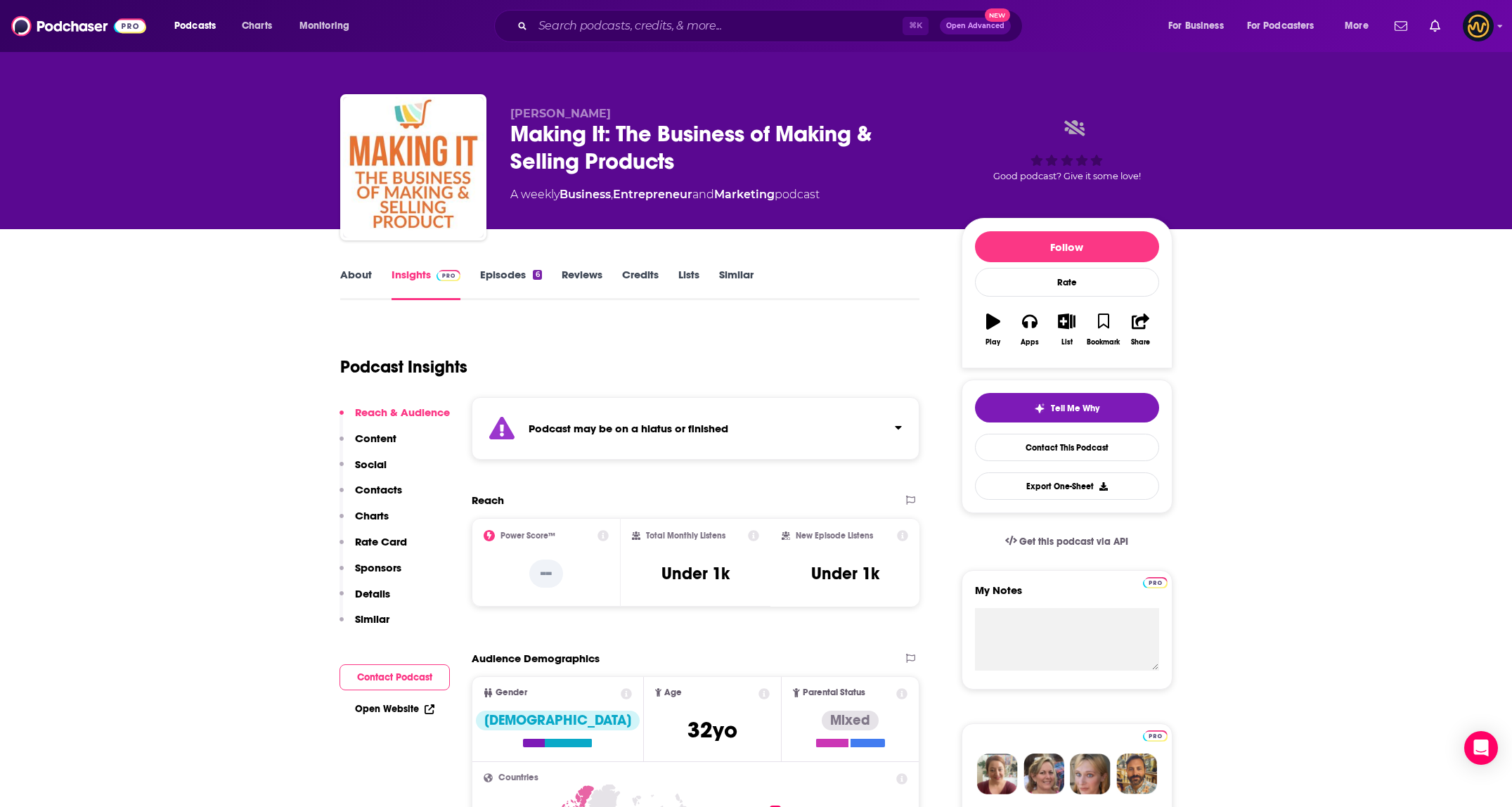
click at [797, 421] on div "Podcast may be on a hiatus or finished" at bounding box center [696, 428] width 449 height 62
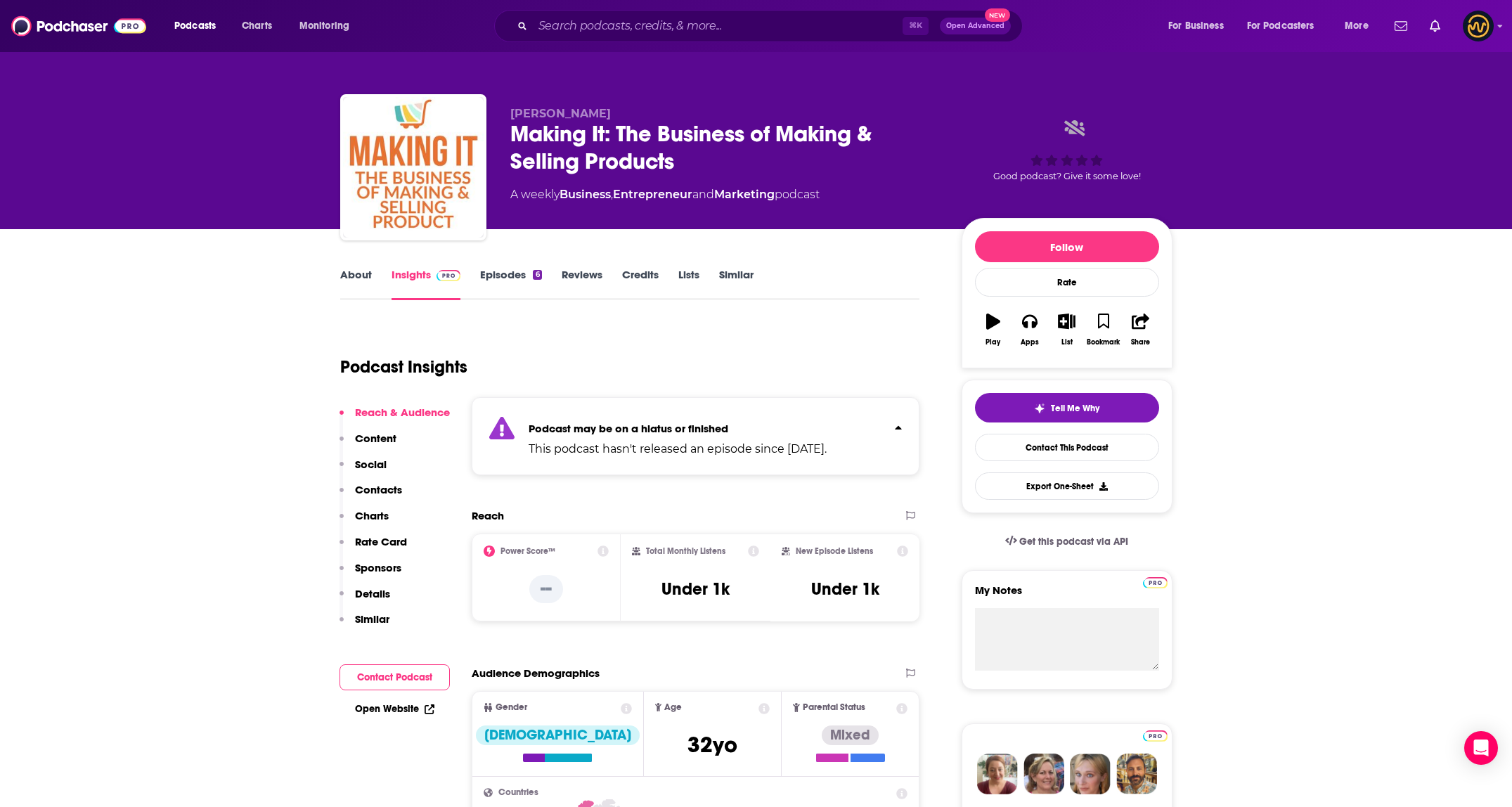
click at [797, 421] on p "Podcast may be on a hiatus or finished" at bounding box center [677, 428] width 298 height 13
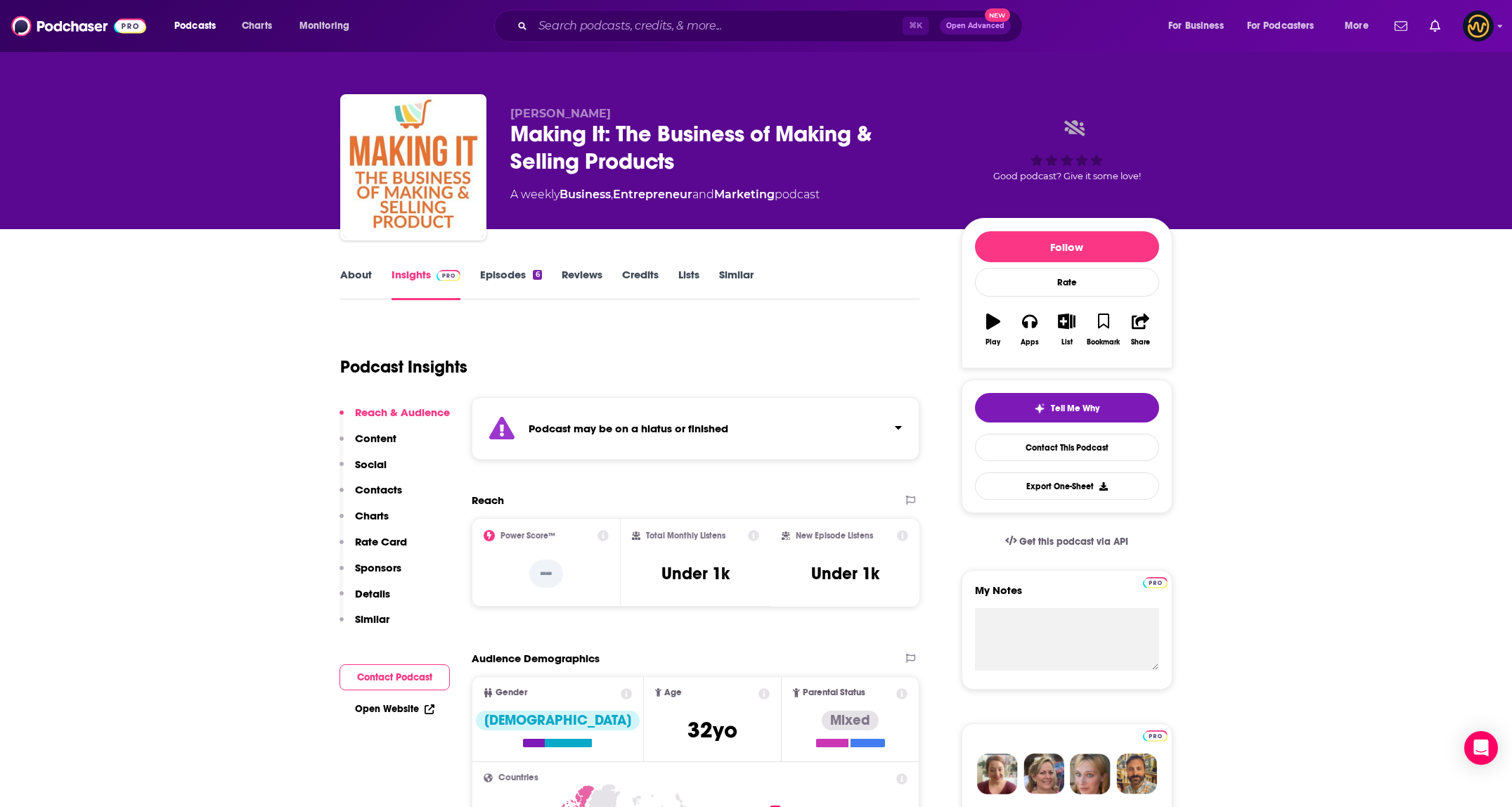
click at [362, 273] on link "About" at bounding box center [357, 284] width 32 height 32
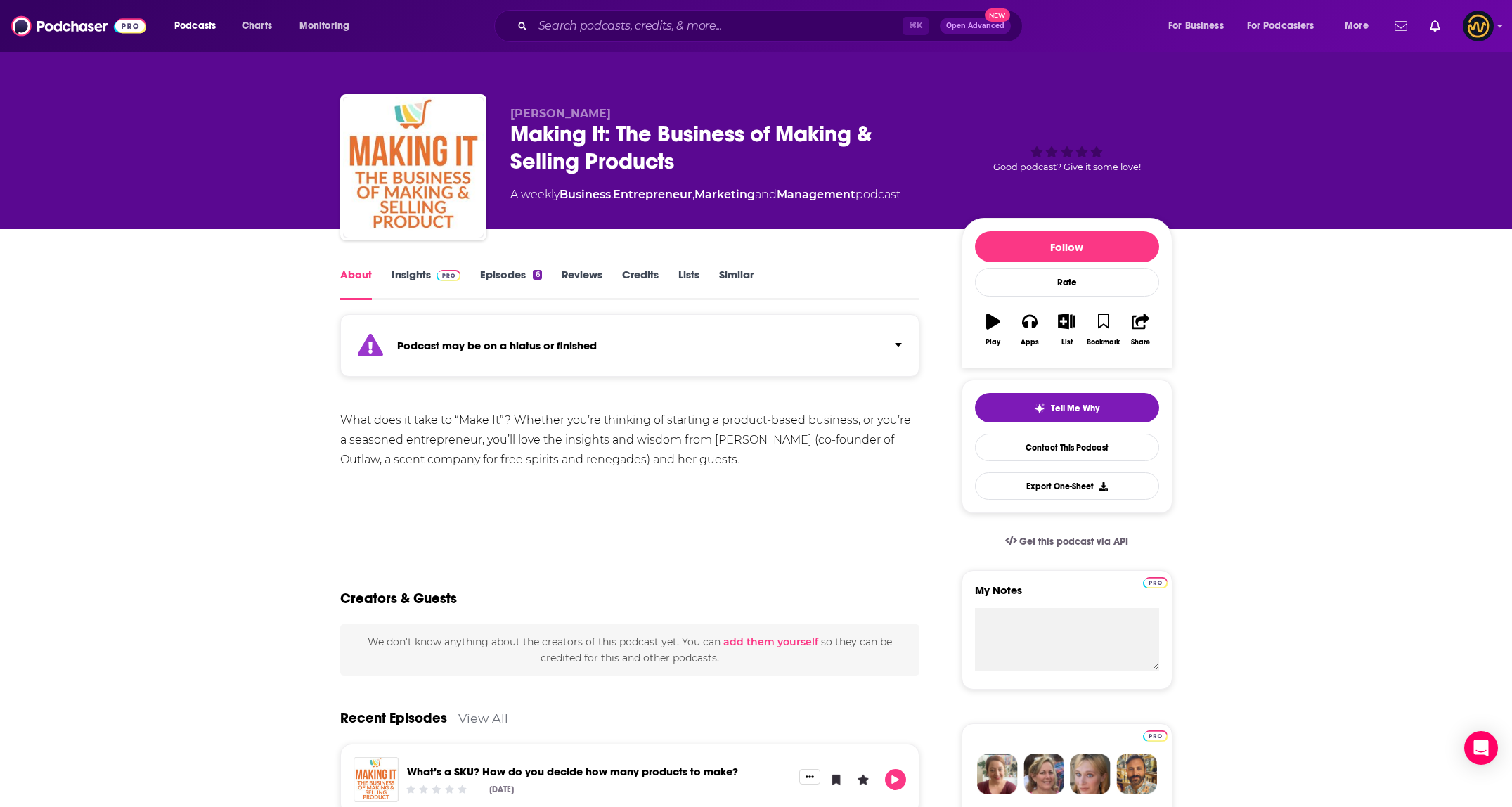
click at [431, 521] on div "Show More" at bounding box center [630, 527] width 580 height 24
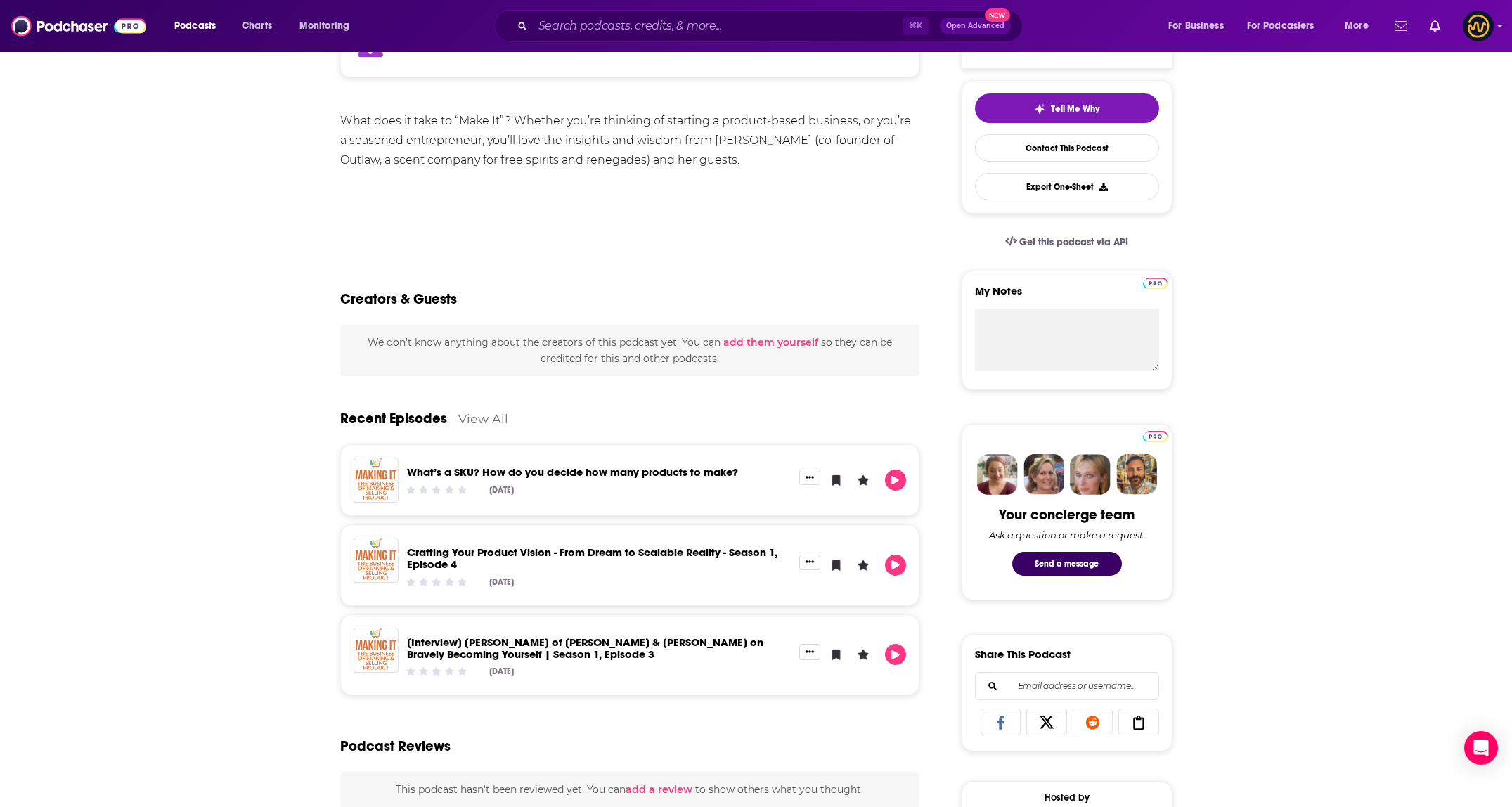
click at [252, 528] on div "About Insights Episodes 6 Reviews Credits Lists Similar Podcast may be on a hia…" at bounding box center [756, 645] width 1512 height 1432
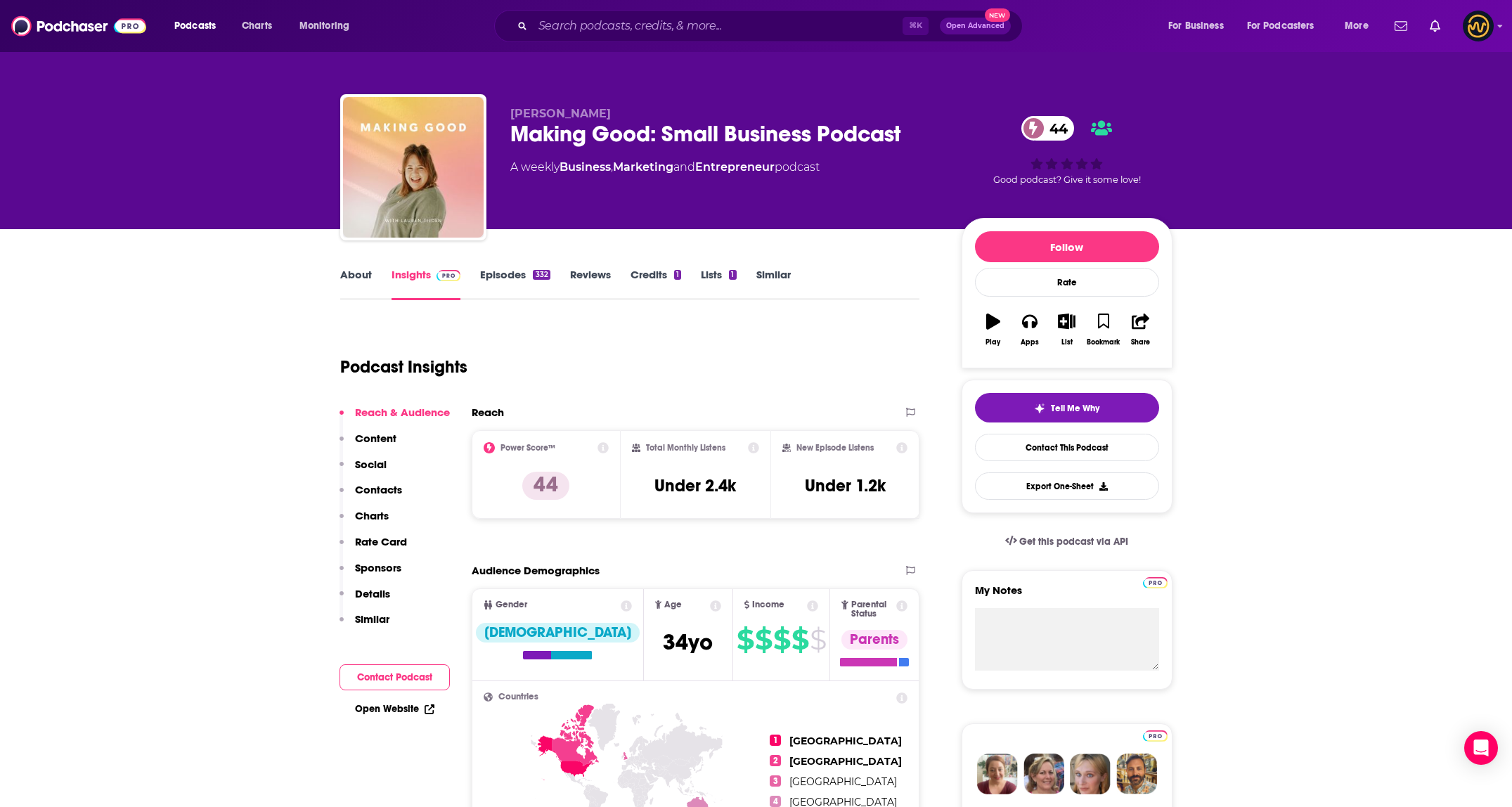
click at [354, 276] on link "About" at bounding box center [357, 284] width 32 height 32
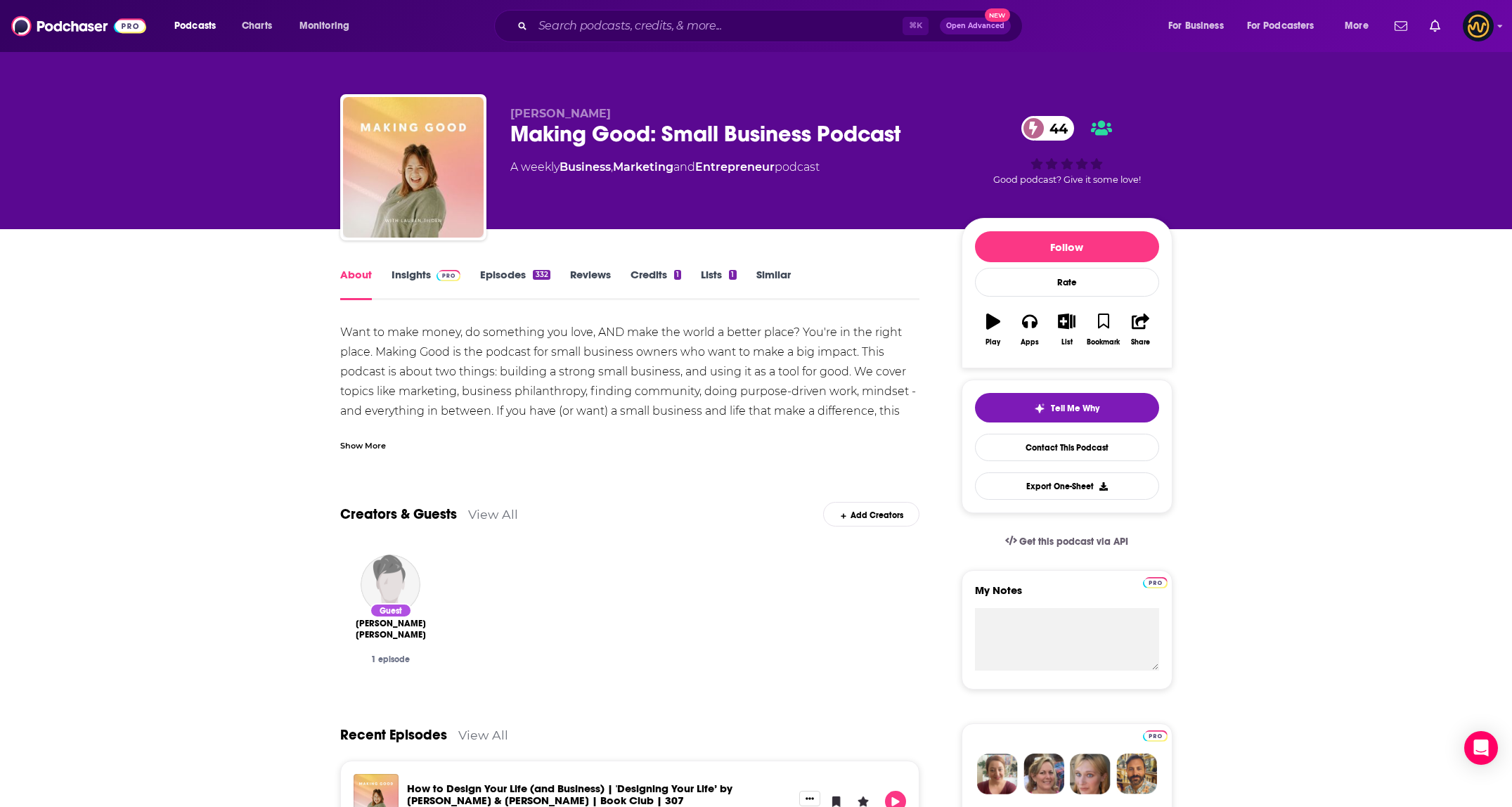
click at [507, 274] on link "Episodes 332" at bounding box center [515, 284] width 70 height 32
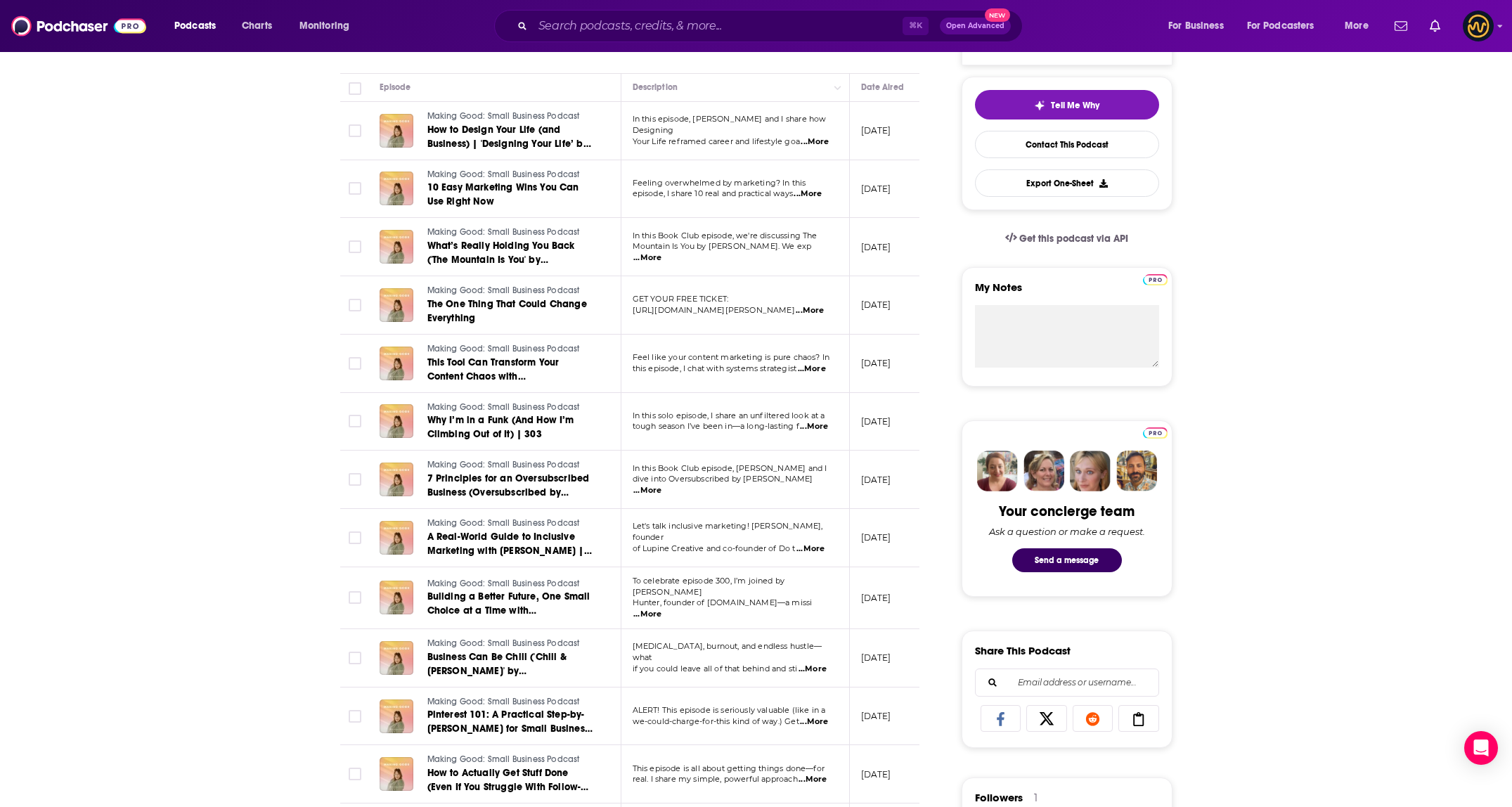
scroll to position [343, 0]
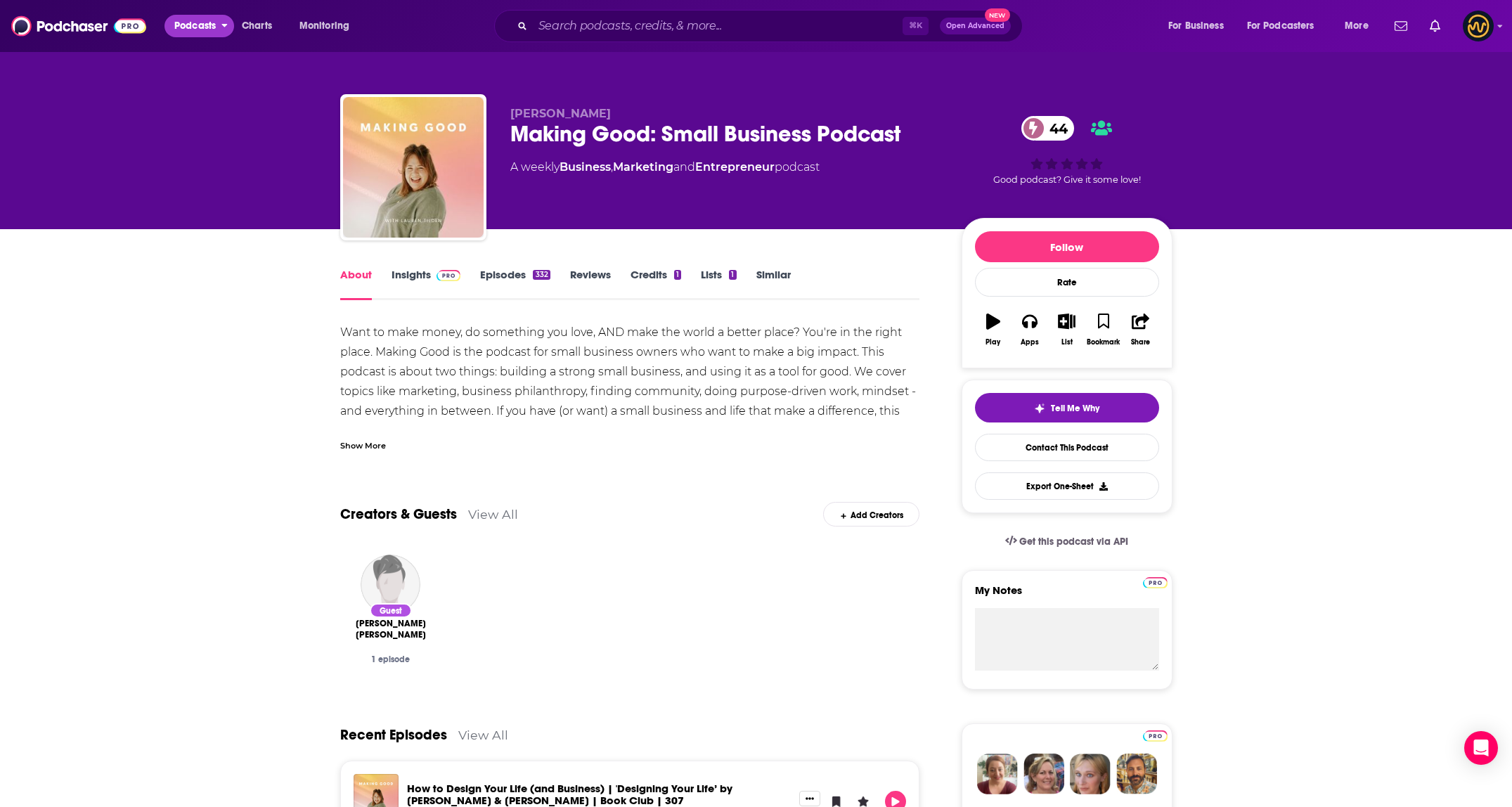
click at [191, 24] on span "Podcasts" at bounding box center [195, 25] width 42 height 20
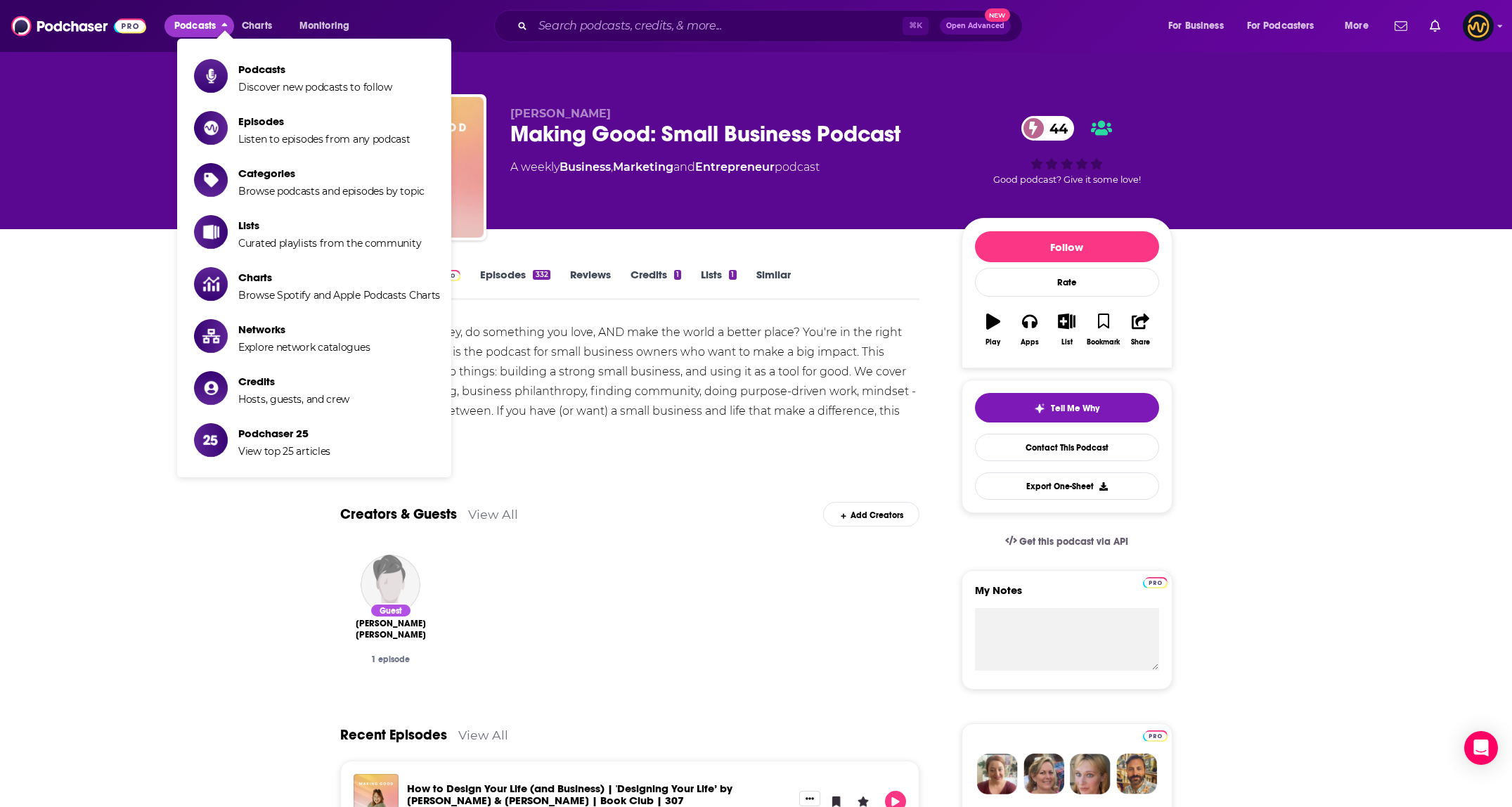
click at [673, 13] on div "⌘ K Open Advanced New" at bounding box center [758, 25] width 528 height 32
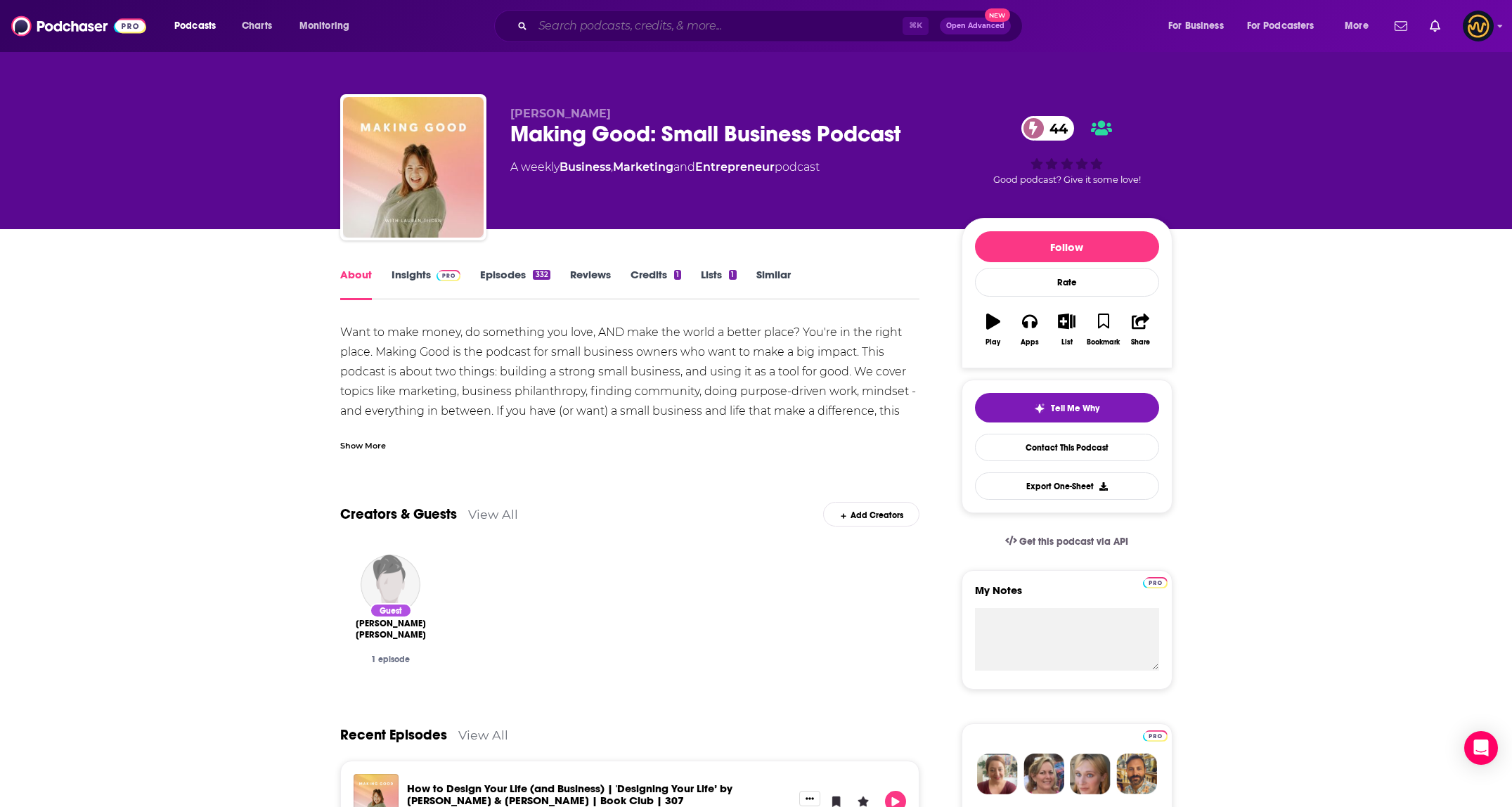
click at [671, 26] on input "Search podcasts, credits, & more..." at bounding box center [718, 26] width 370 height 23
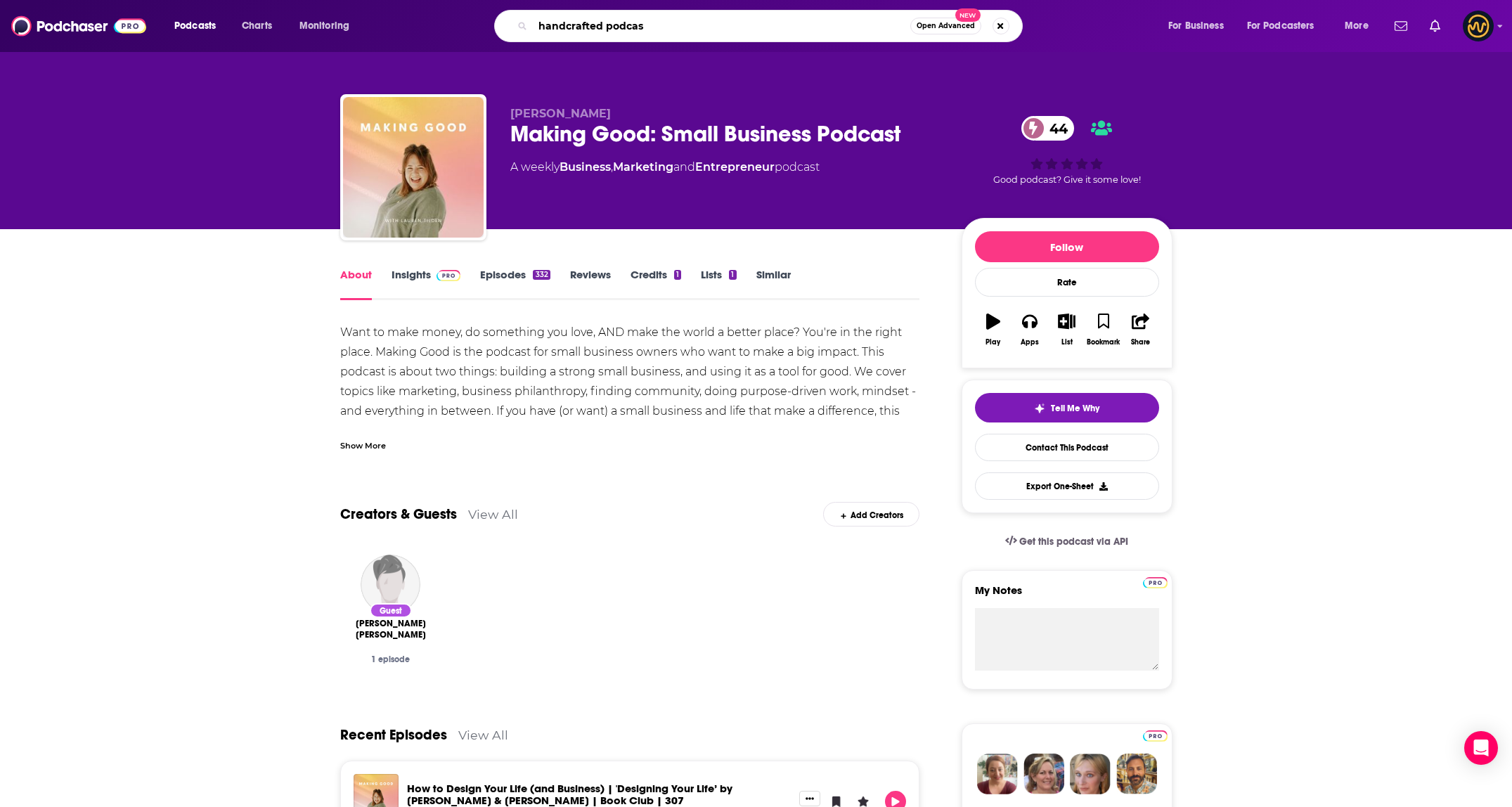
type input "handcrafted podcast"
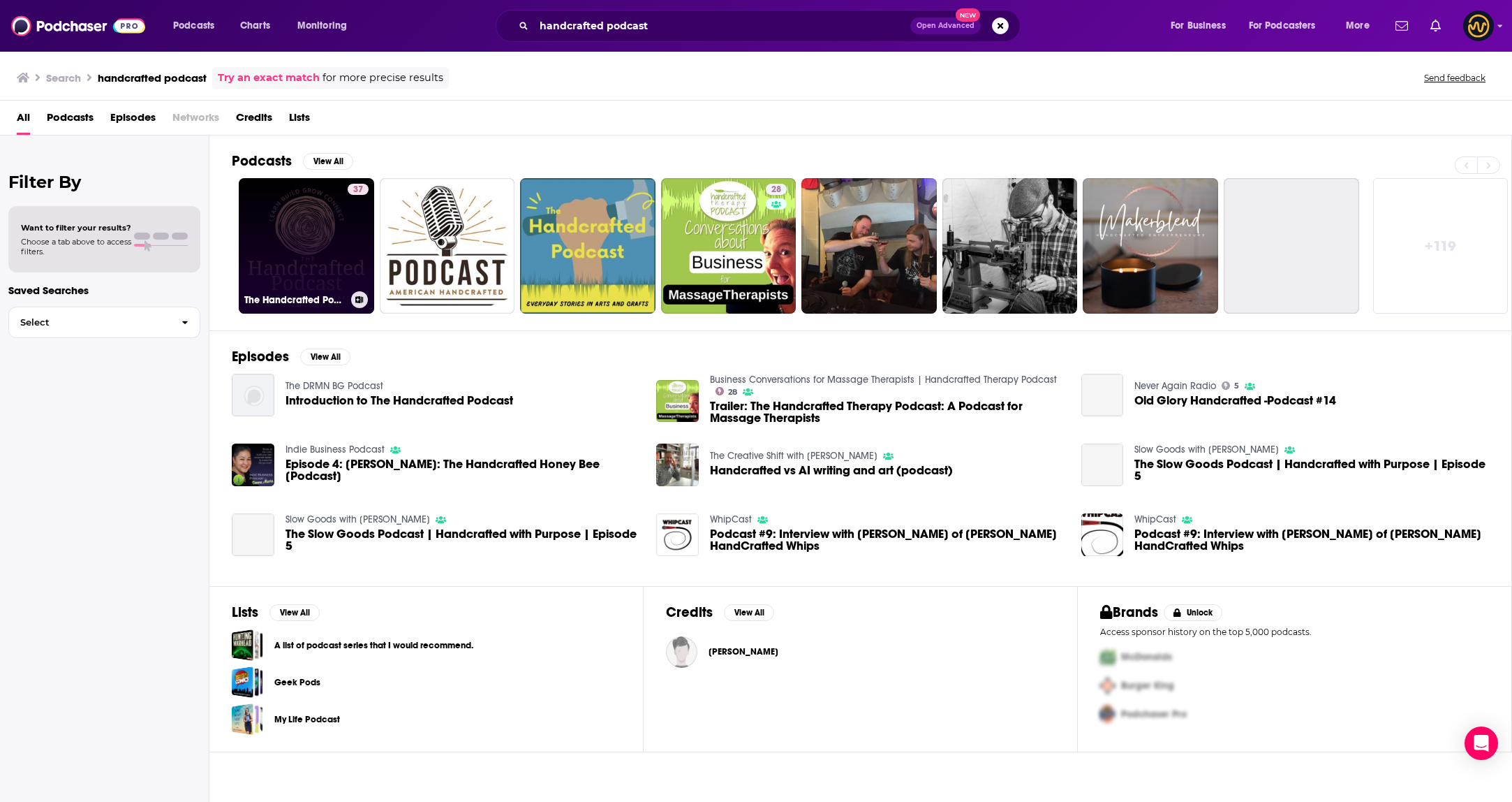
click at [332, 234] on link "37 The Handcrafted Podcast: The Business of making things" at bounding box center [306, 245] width 136 height 136
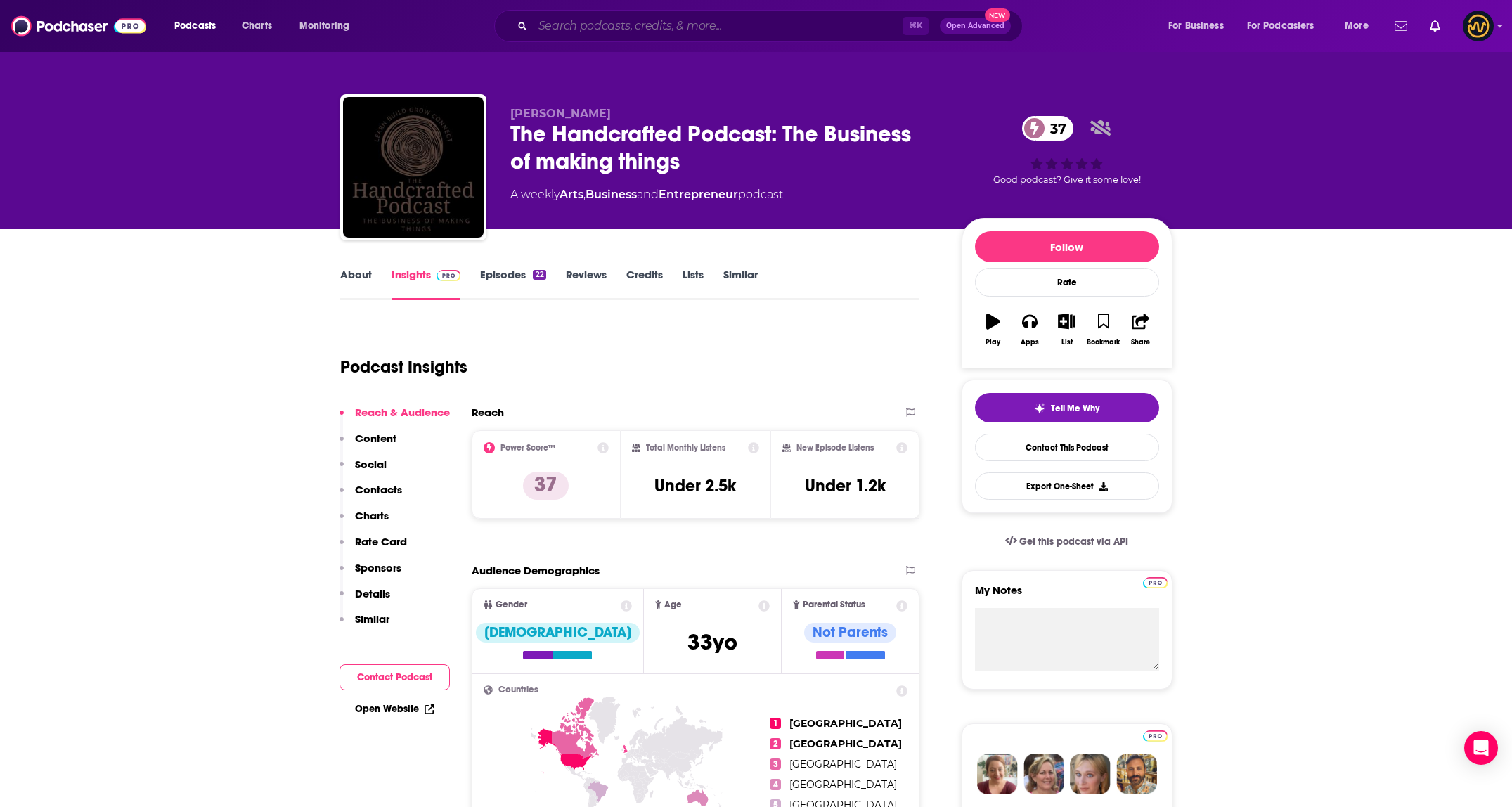
click at [740, 30] on input "Search podcasts, credits, & more..." at bounding box center [718, 26] width 370 height 23
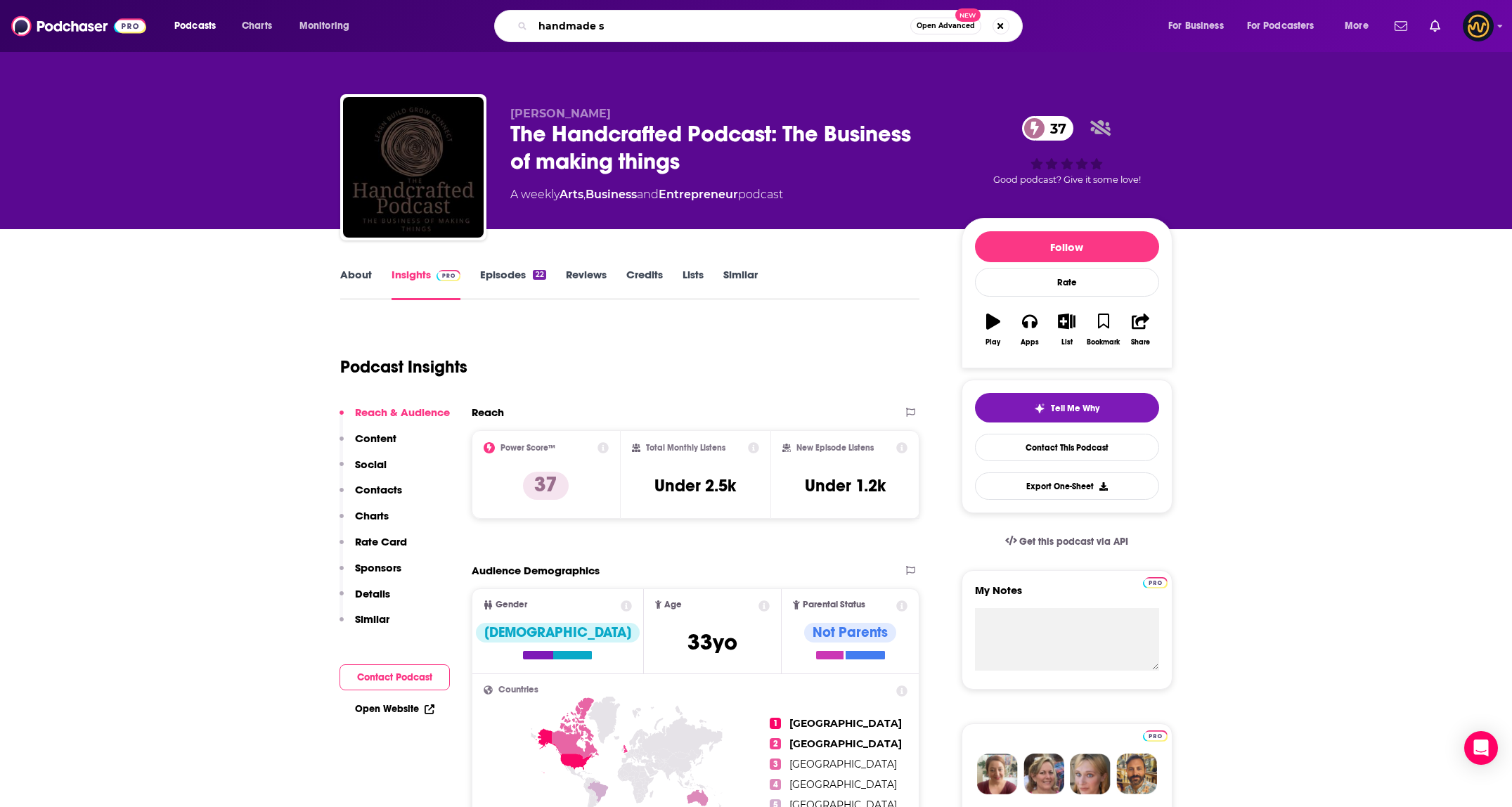
type input "handmade"
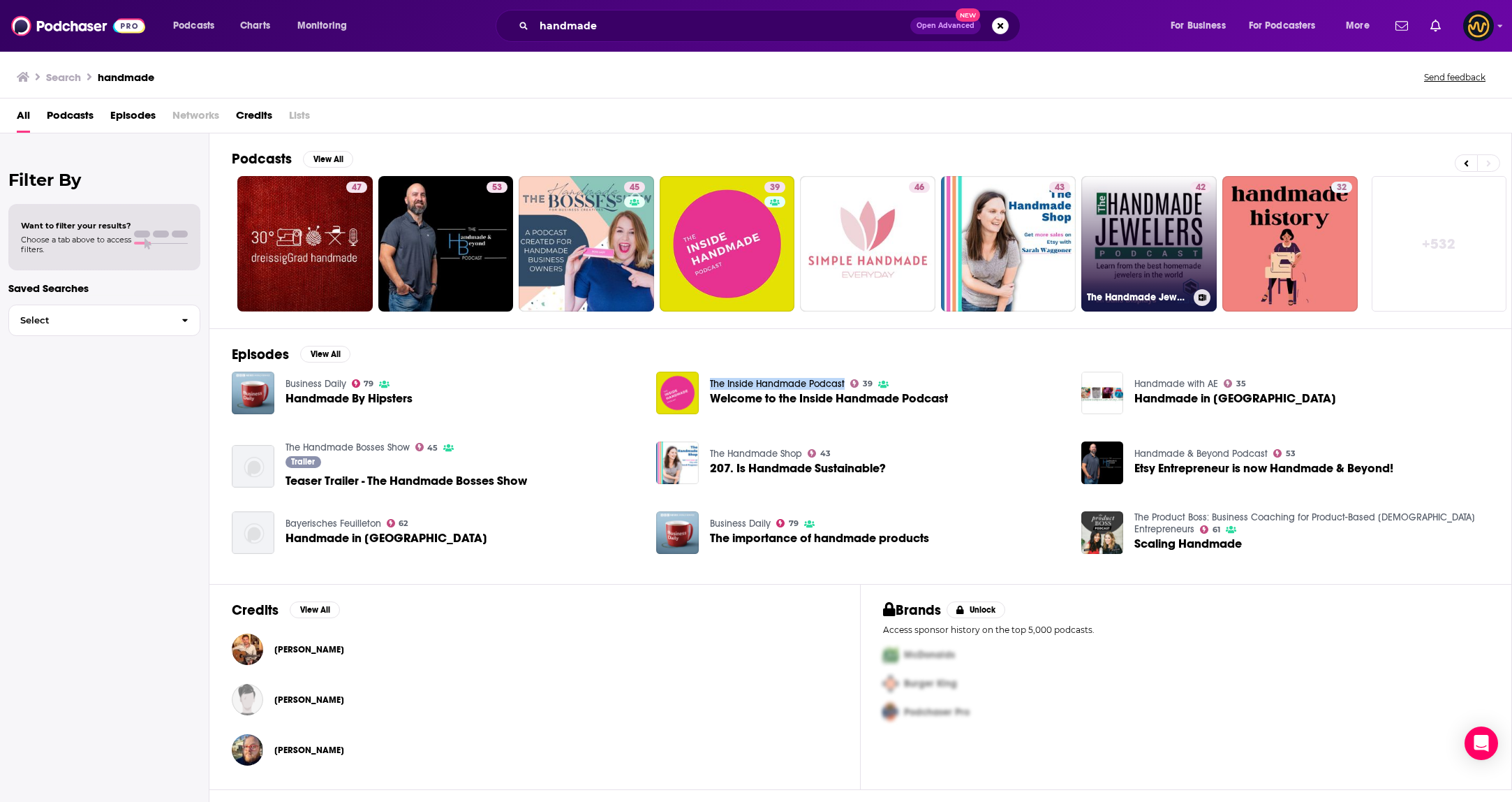
scroll to position [0, 2]
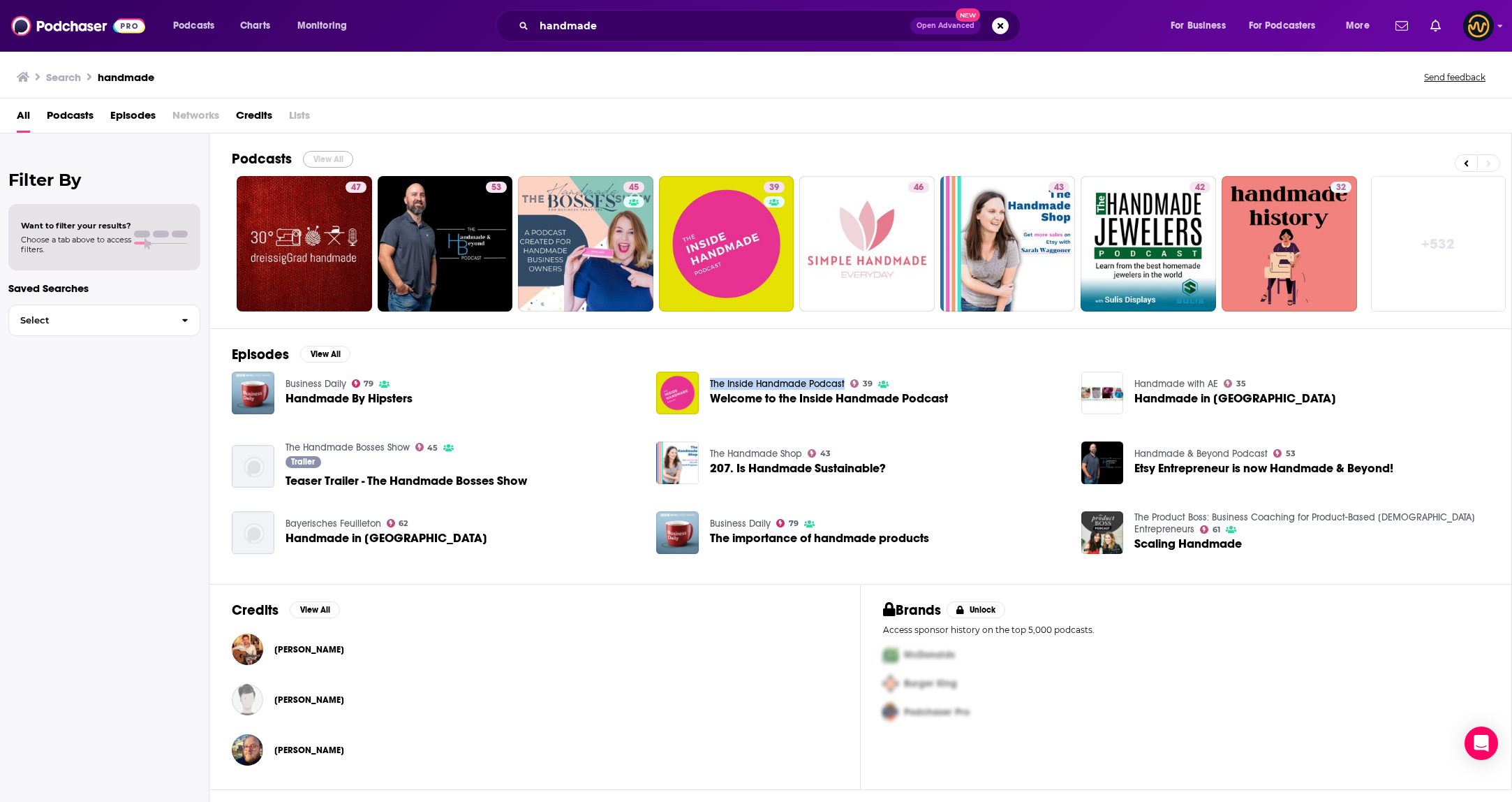
click at [344, 158] on button "View All" at bounding box center [328, 159] width 51 height 17
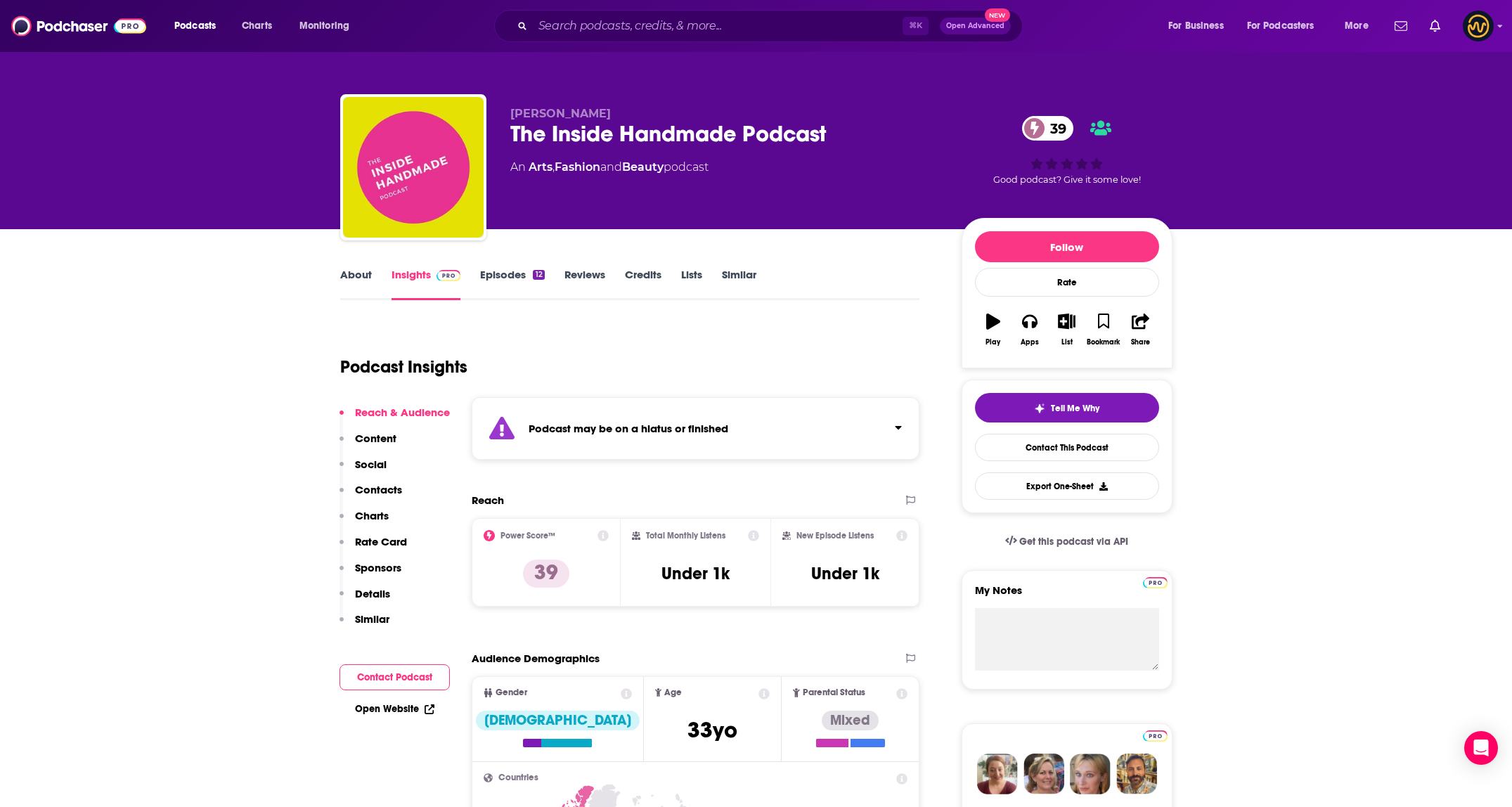
click at [849, 432] on div "Podcast may be on a hiatus or finished" at bounding box center [696, 428] width 449 height 62
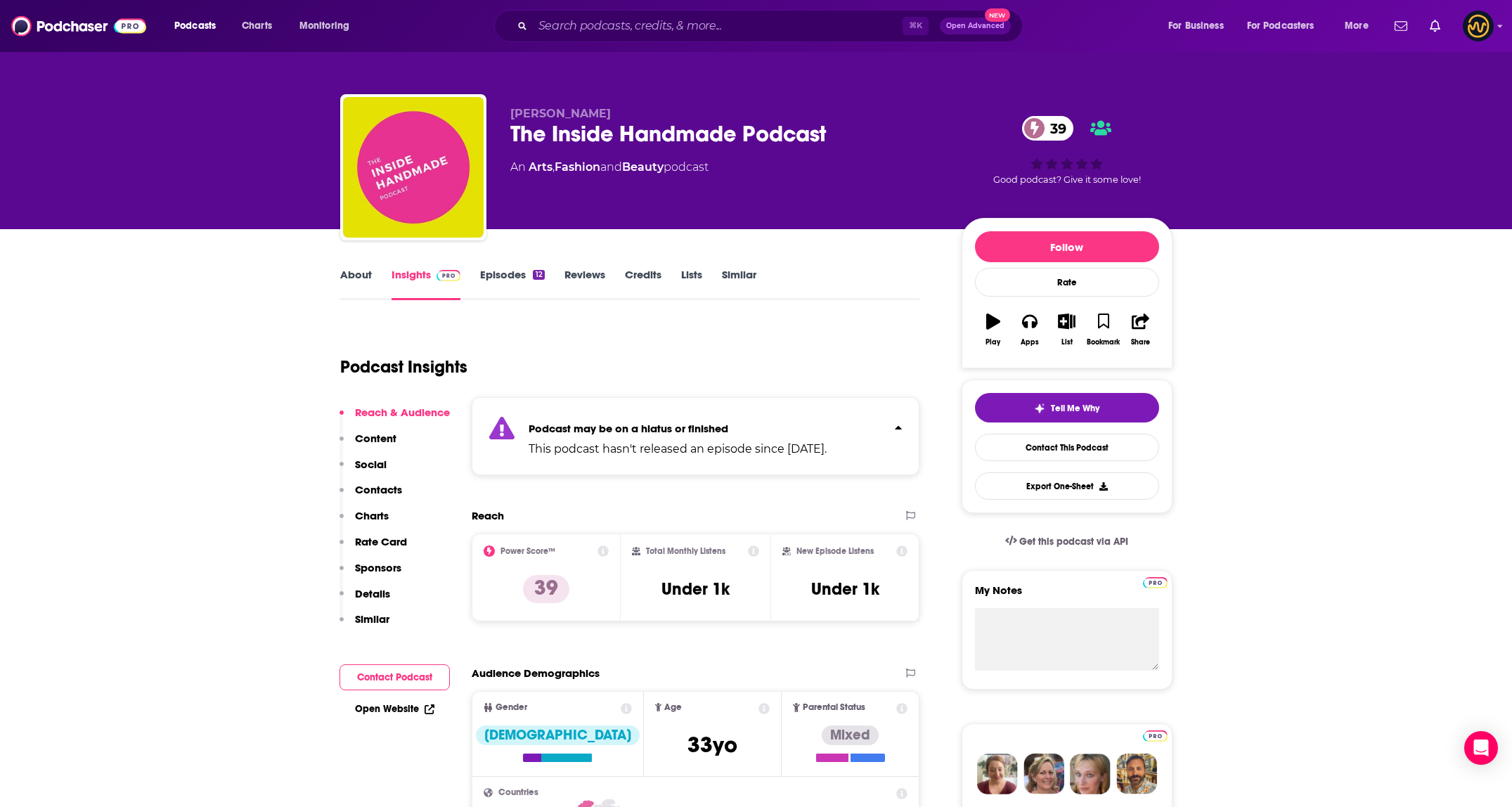
click at [826, 420] on div "Podcast may be on a hiatus or finished This podcast hasn't released an episode …" at bounding box center [677, 436] width 298 height 42
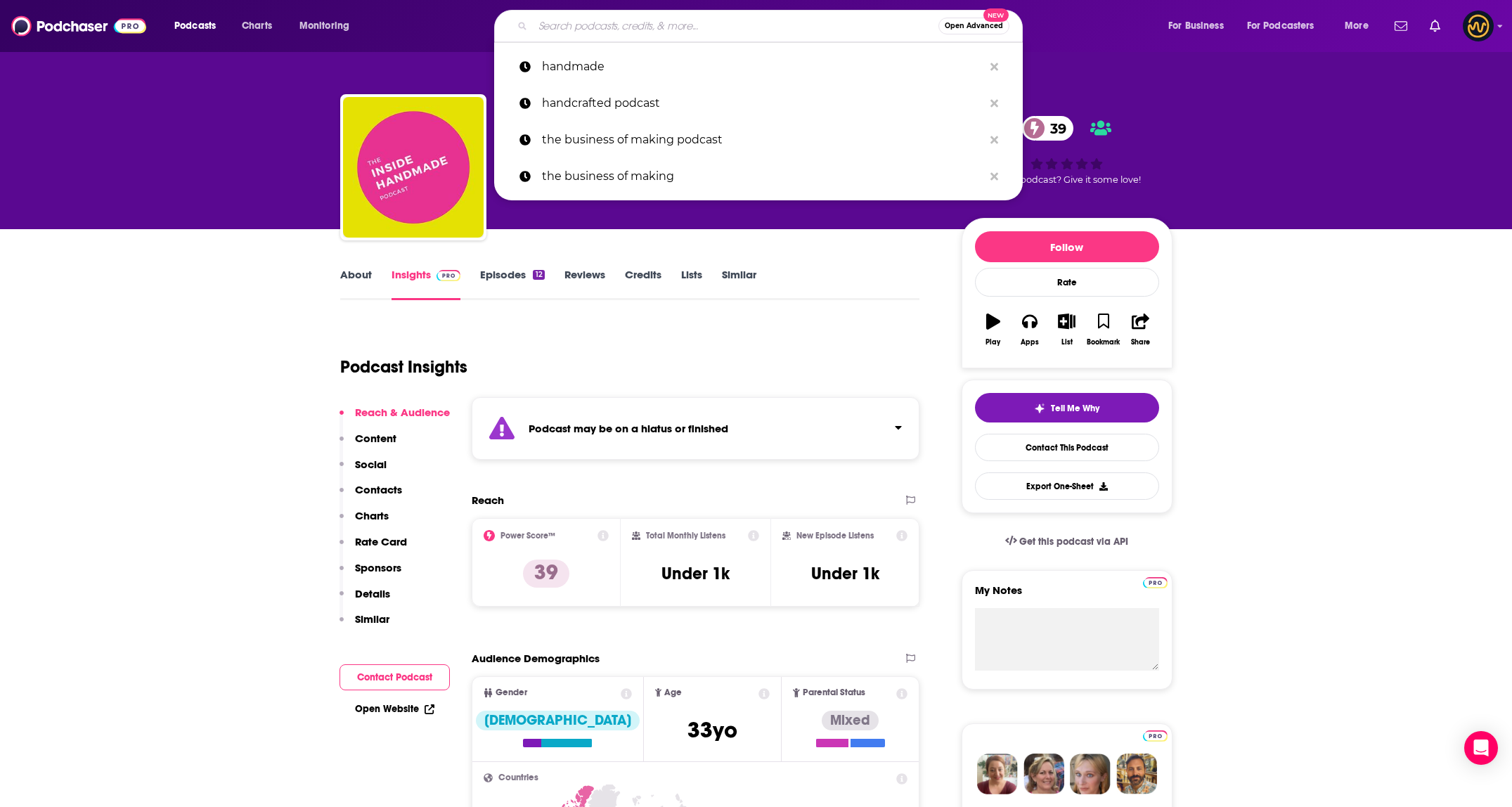
click at [653, 30] on input "Search podcasts, credits, & more..." at bounding box center [736, 26] width 406 height 23
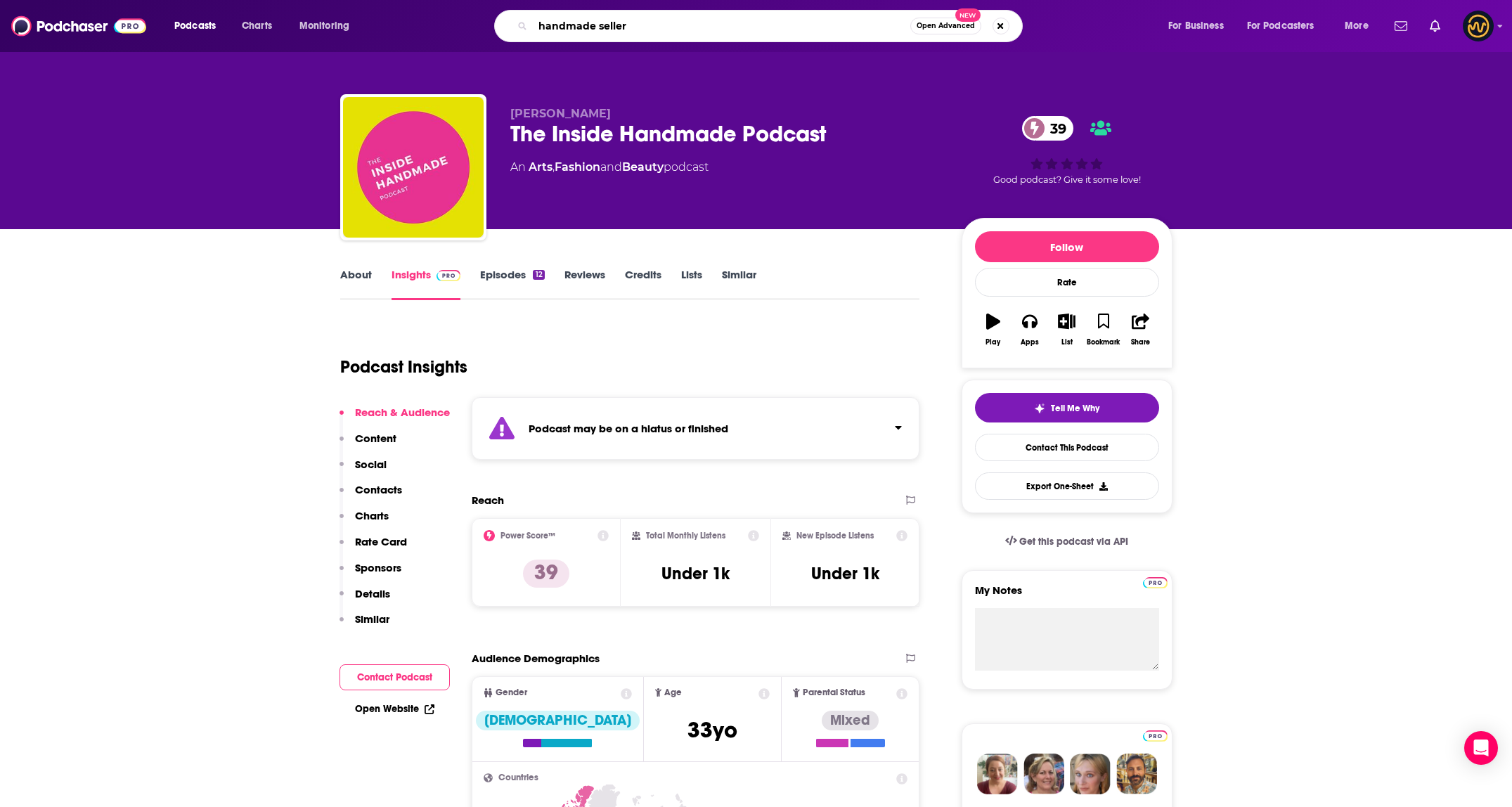
type input "handmade sellers"
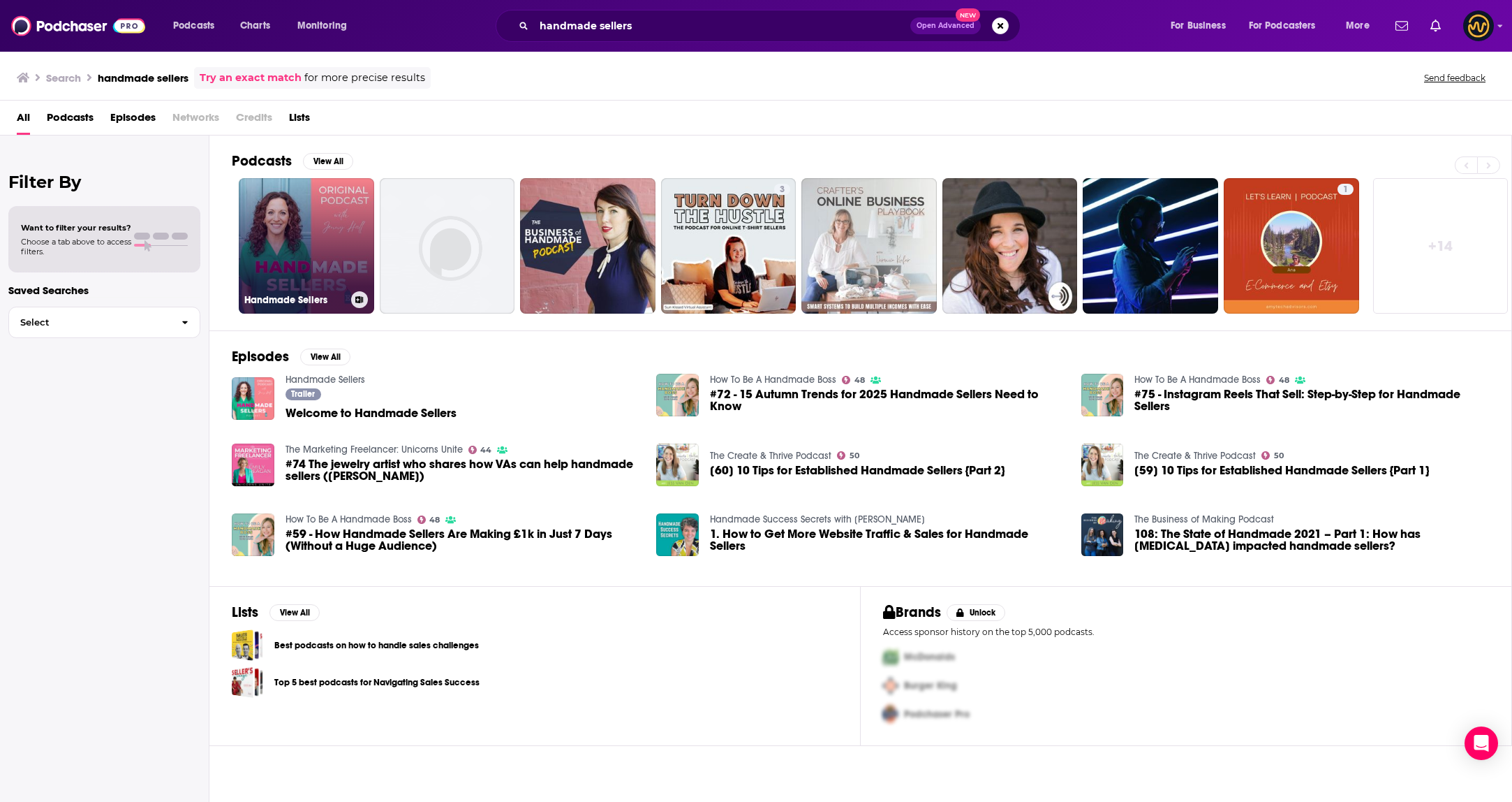
click at [303, 236] on link "Handmade Sellers" at bounding box center [306, 245] width 136 height 136
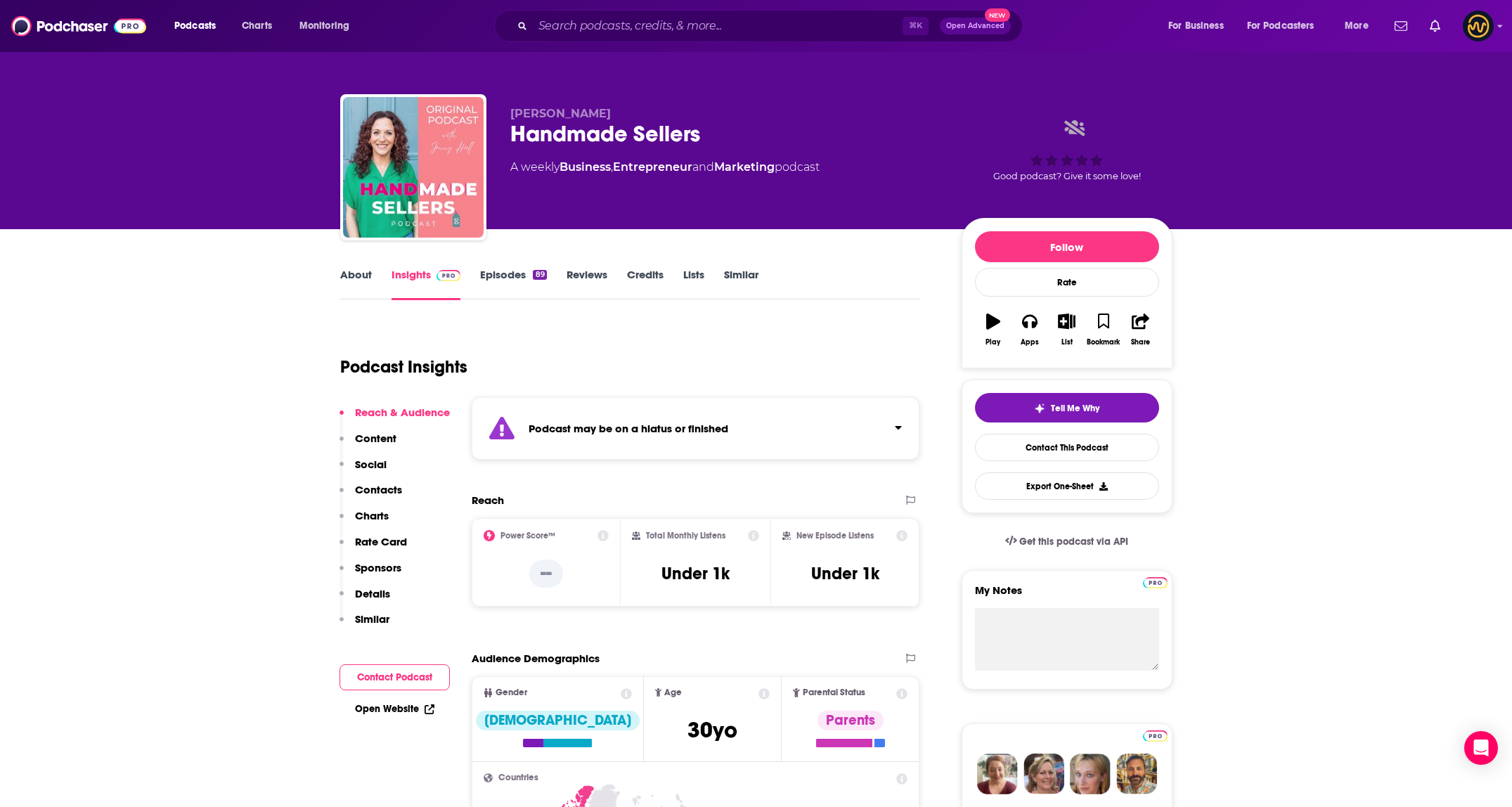
click at [793, 443] on div "Podcast may be on a hiatus or finished" at bounding box center [696, 428] width 449 height 62
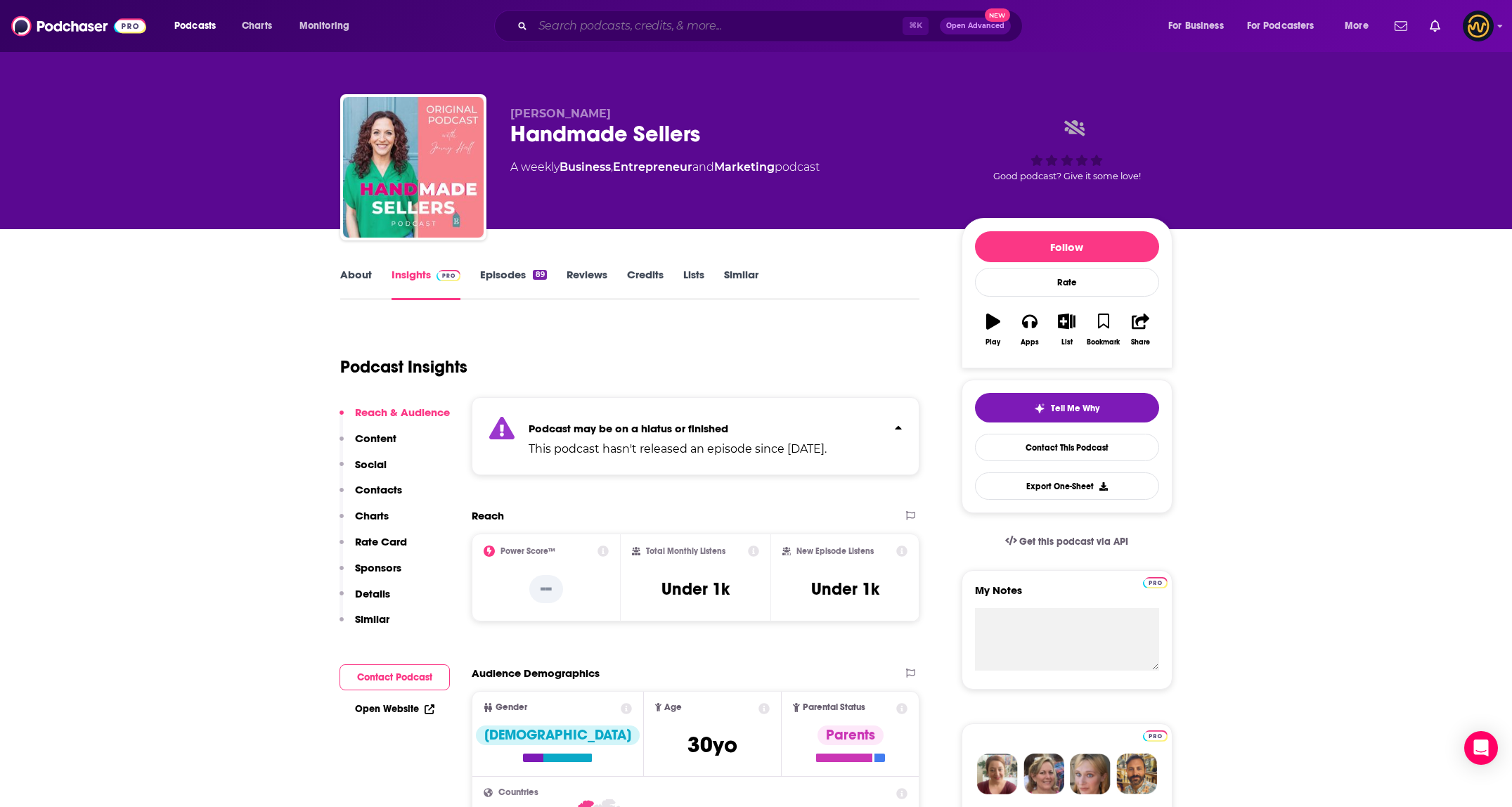
click at [641, 22] on input "Search podcasts, credits, & more..." at bounding box center [718, 26] width 370 height 23
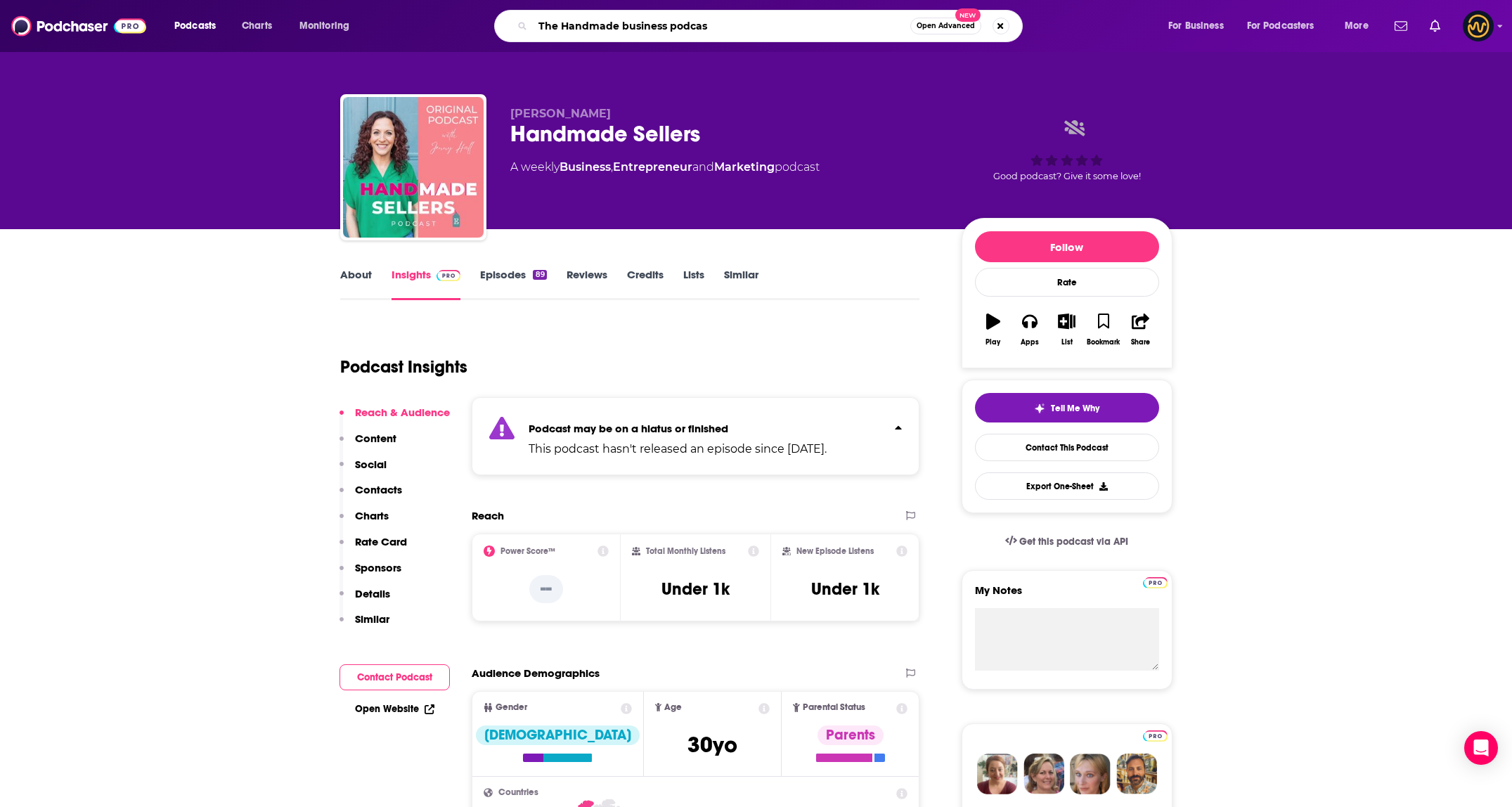
type input "The Handmade business podcast"
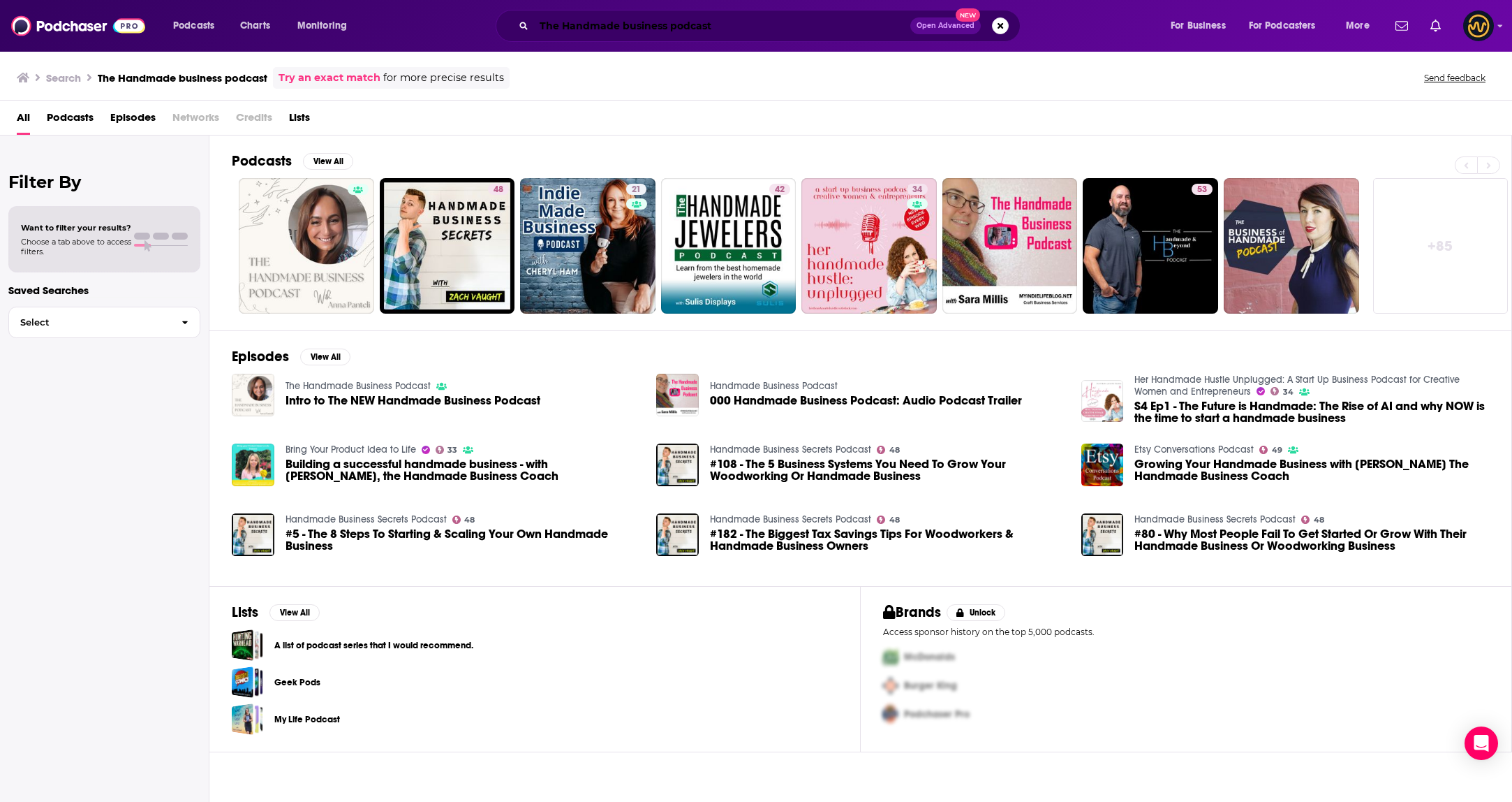
click at [618, 26] on input "The Handmade business podcast" at bounding box center [722, 26] width 377 height 22
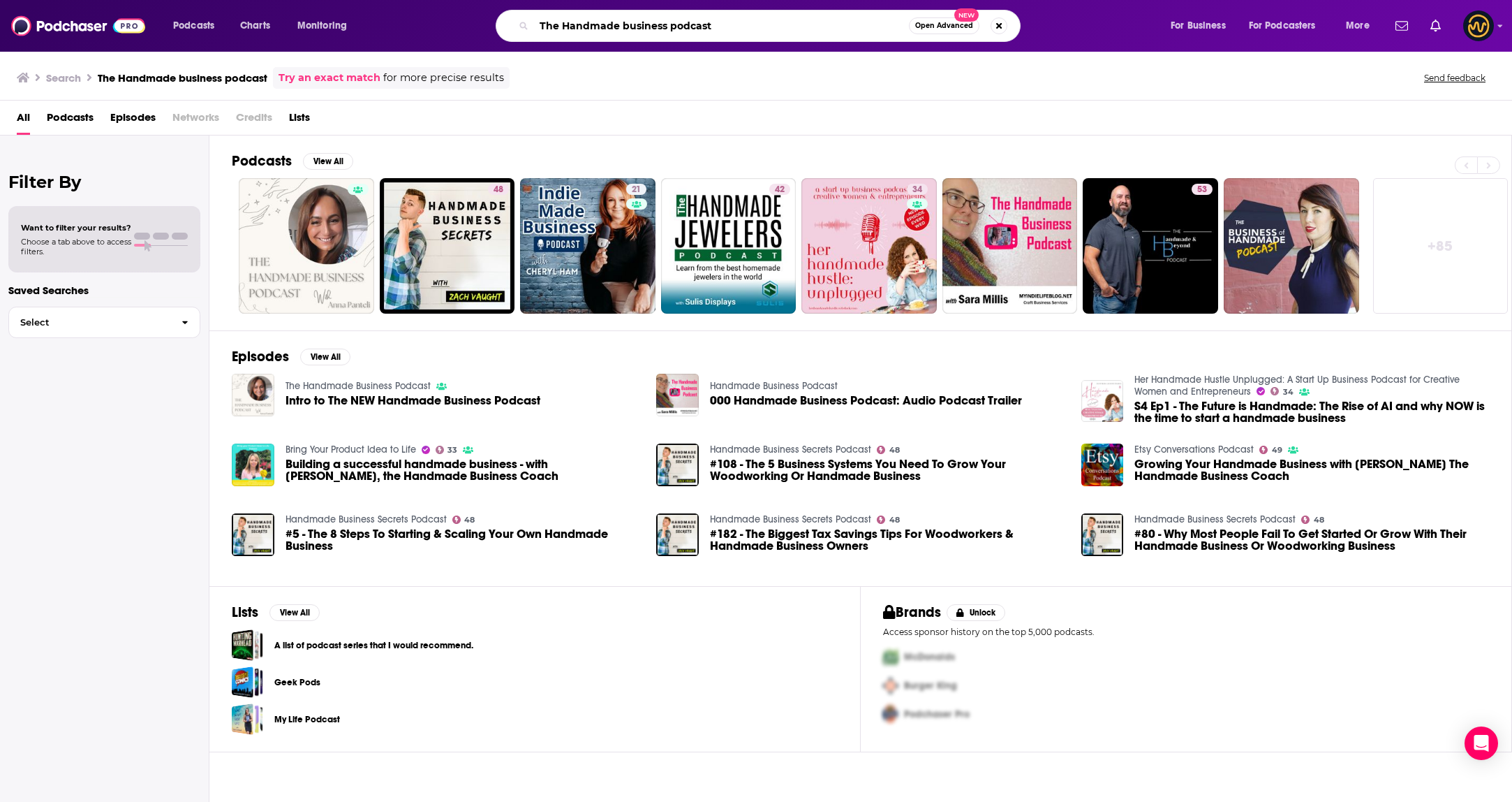
click at [618, 26] on input "The Handmade business podcast" at bounding box center [721, 26] width 375 height 22
click at [680, 27] on input "The Handmadehow to be a handmade business podcast" at bounding box center [721, 26] width 375 height 22
click at [755, 23] on input "The Handmadehow to be a handmade business podcast" at bounding box center [721, 26] width 375 height 22
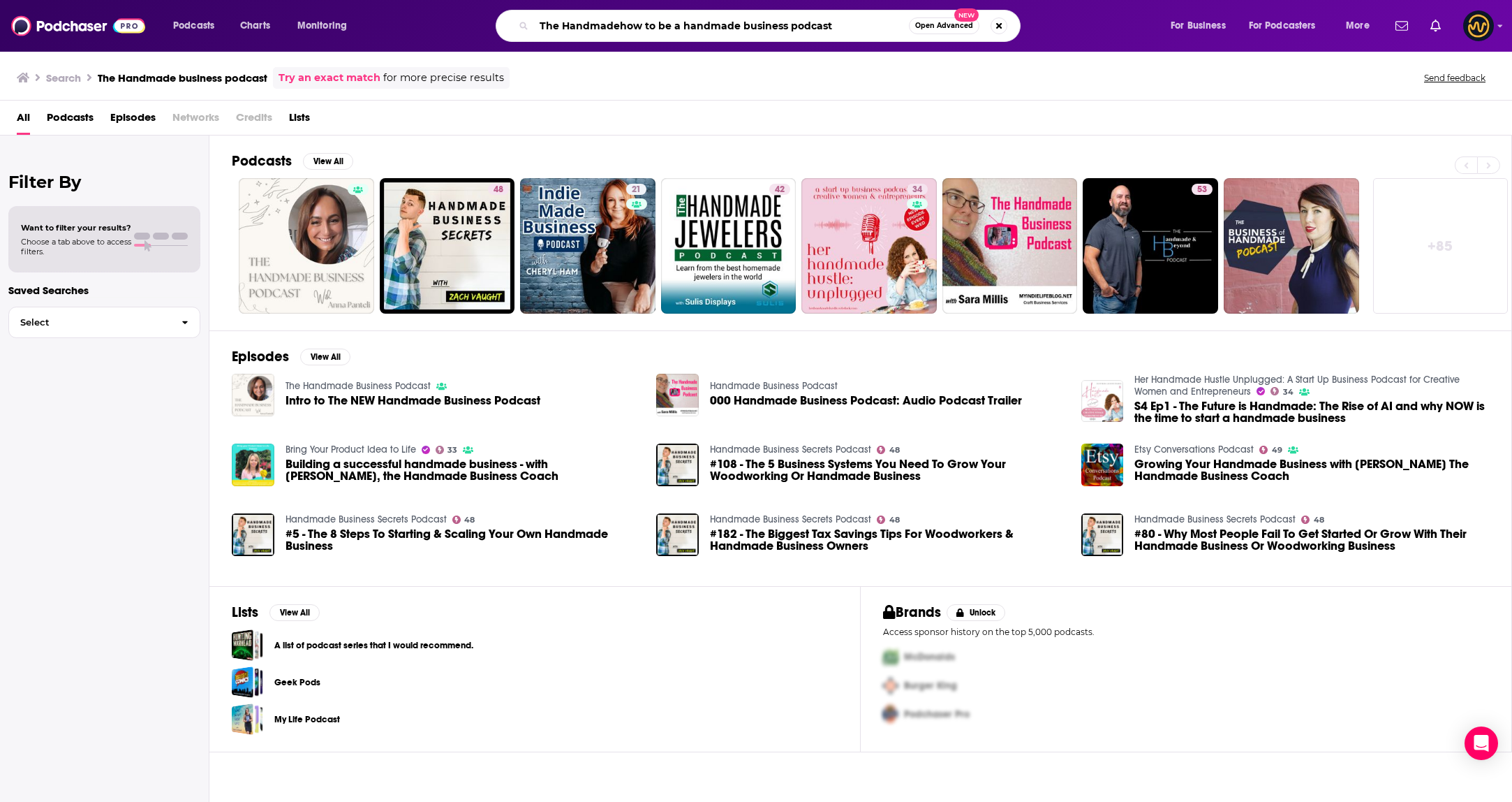
click at [817, 26] on input "The Handmadehow to be a handmade business podcast" at bounding box center [721, 26] width 375 height 22
drag, startPoint x: 870, startPoint y: 29, endPoint x: 374, endPoint y: 28, distance: 496.0
click at [374, 28] on div "Podcasts Charts Monitoring The Handmadehow to be a handmade business podcast Op…" at bounding box center [773, 25] width 1220 height 32
type input "how to be a handmade boss"
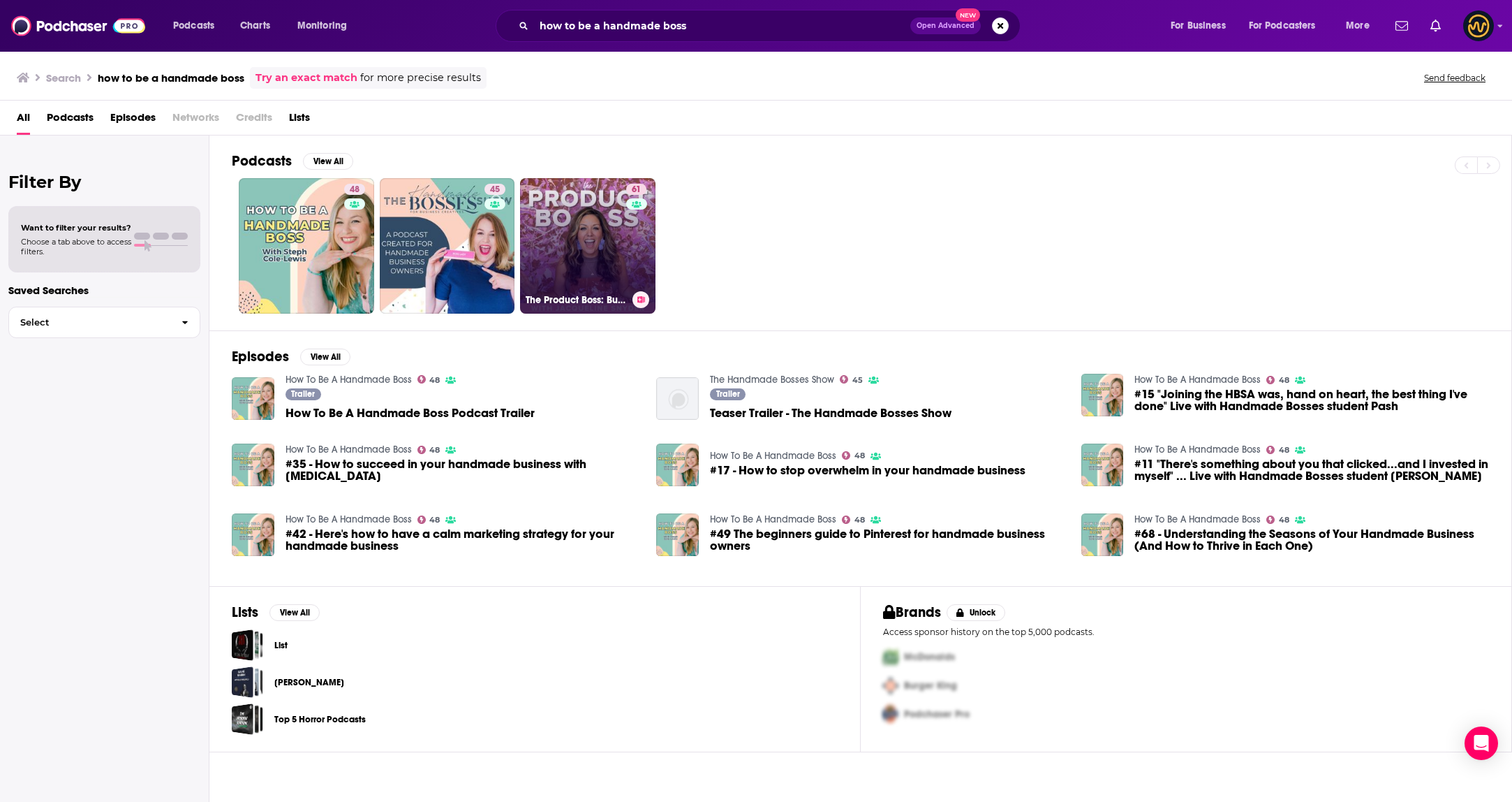
click at [618, 253] on link "61 The Product Boss: Business Coaching for Product-Based Female Entrepreneurs" at bounding box center [587, 245] width 136 height 136
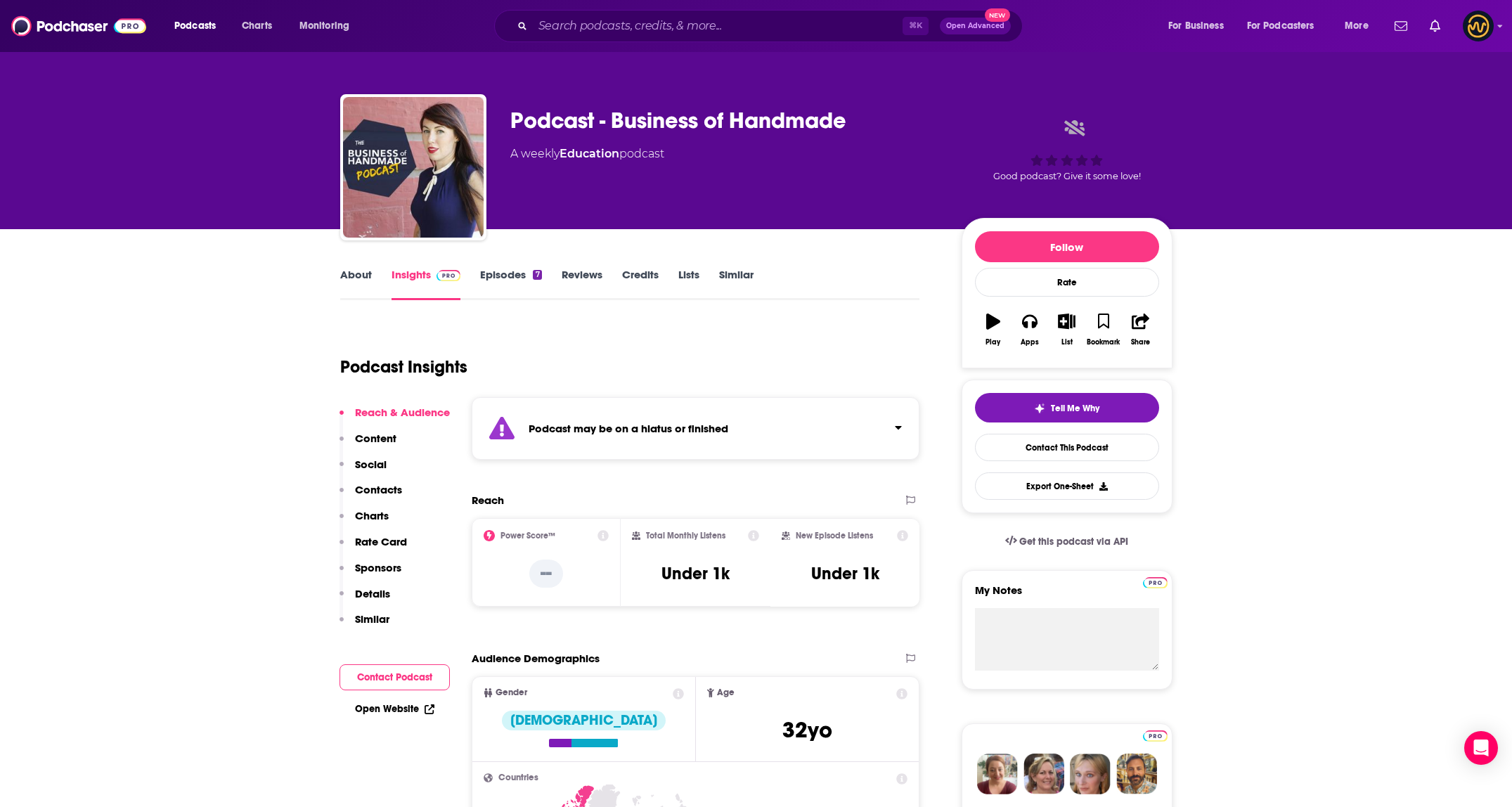
click at [743, 453] on div "Podcast may be on a hiatus or finished" at bounding box center [696, 428] width 449 height 62
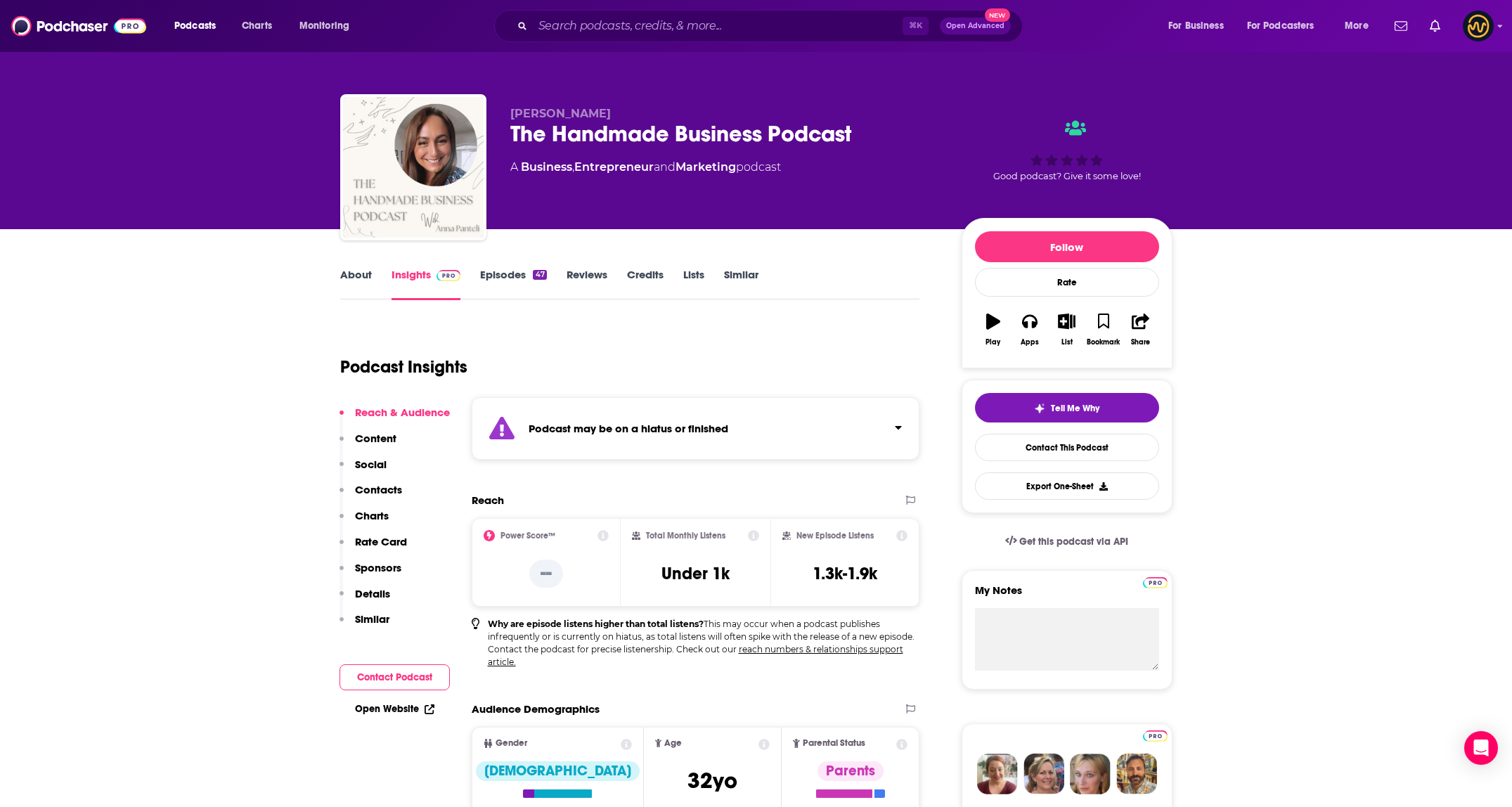
click at [822, 440] on div "Podcast may be on a hiatus or finished" at bounding box center [696, 428] width 449 height 62
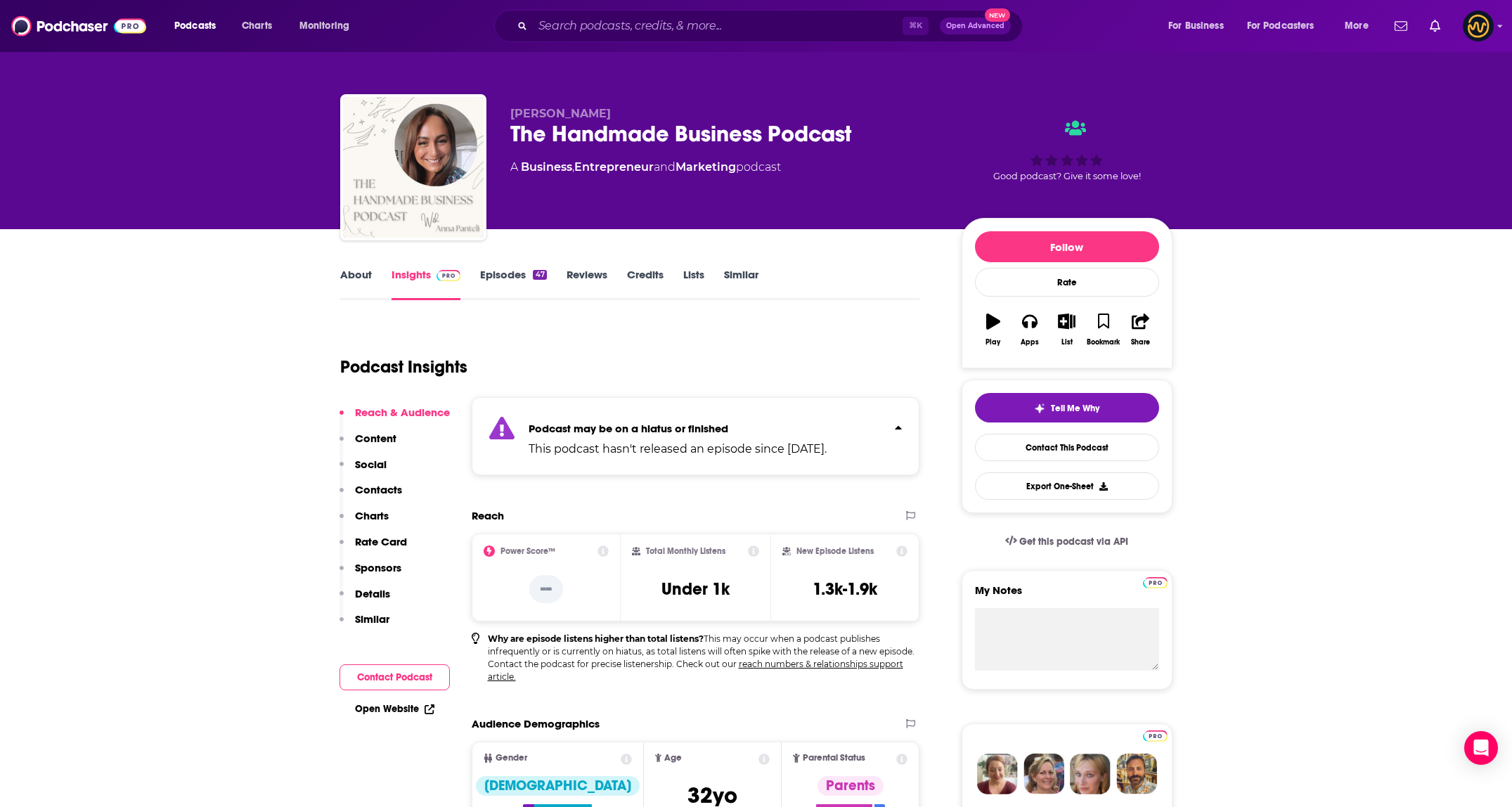
click at [826, 431] on p "Podcast may be on a hiatus or finished" at bounding box center [677, 428] width 298 height 13
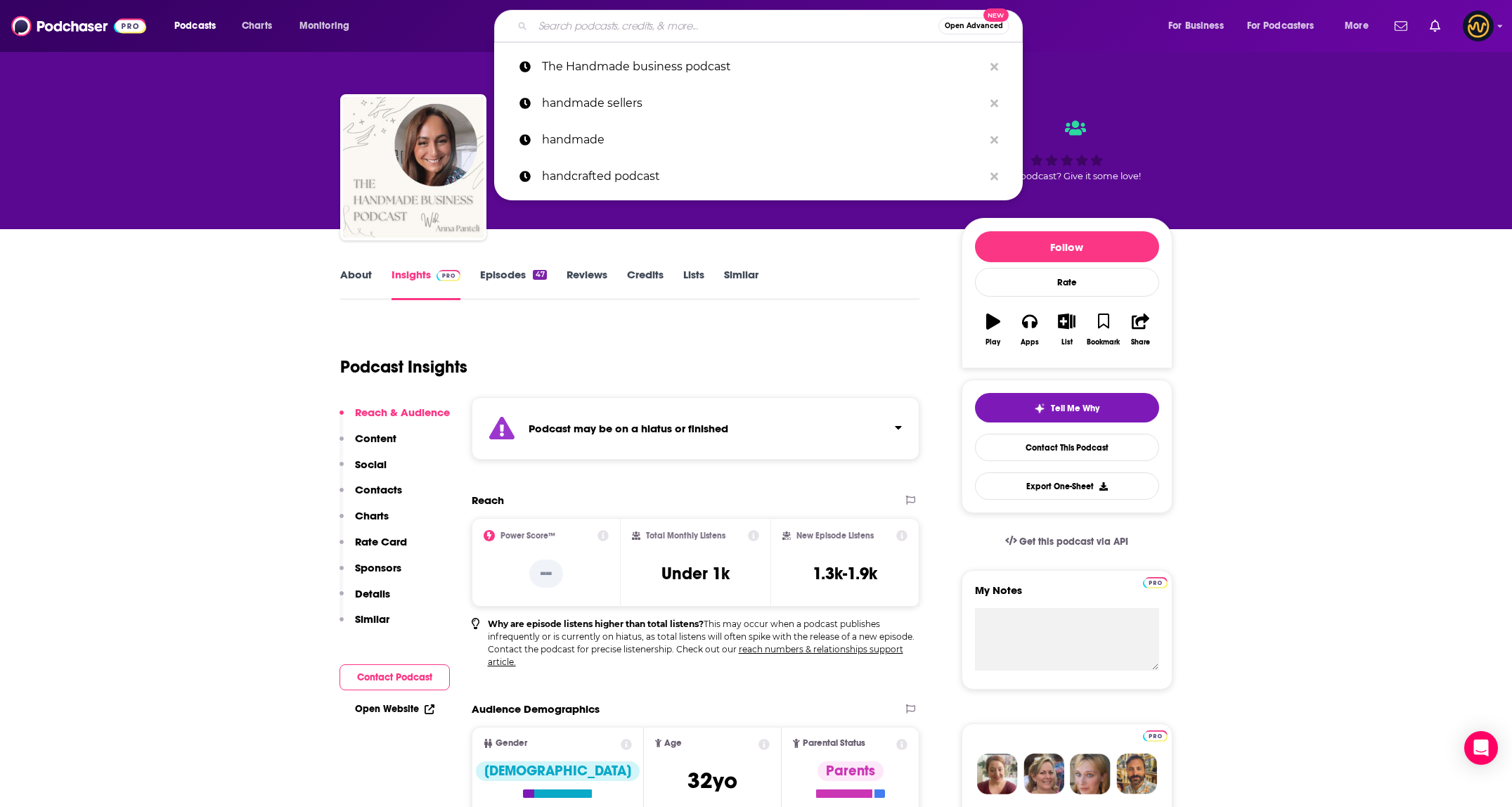
click at [650, 29] on input "Search podcasts, credits, & more..." at bounding box center [736, 26] width 406 height 23
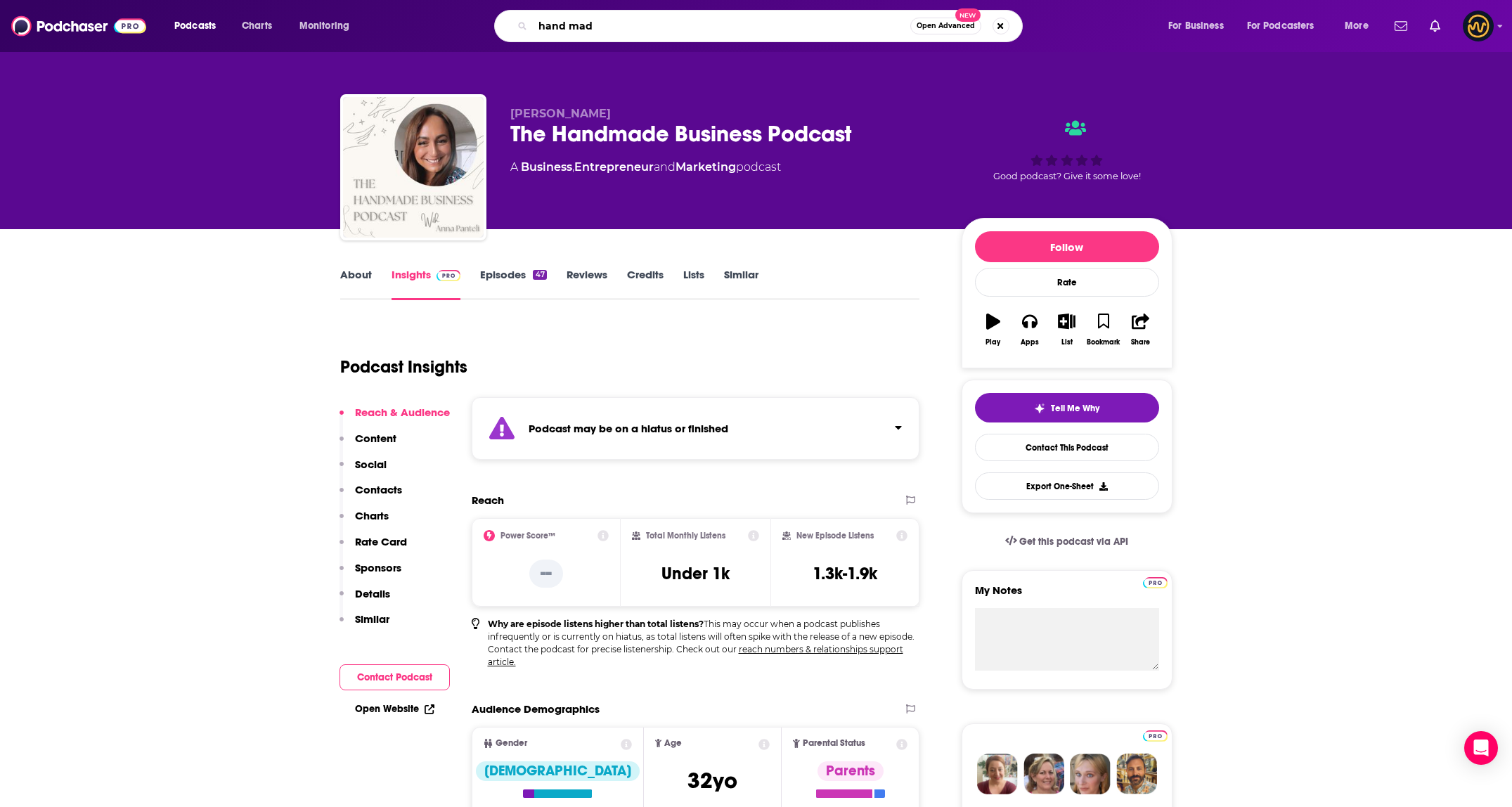
type input "hand made"
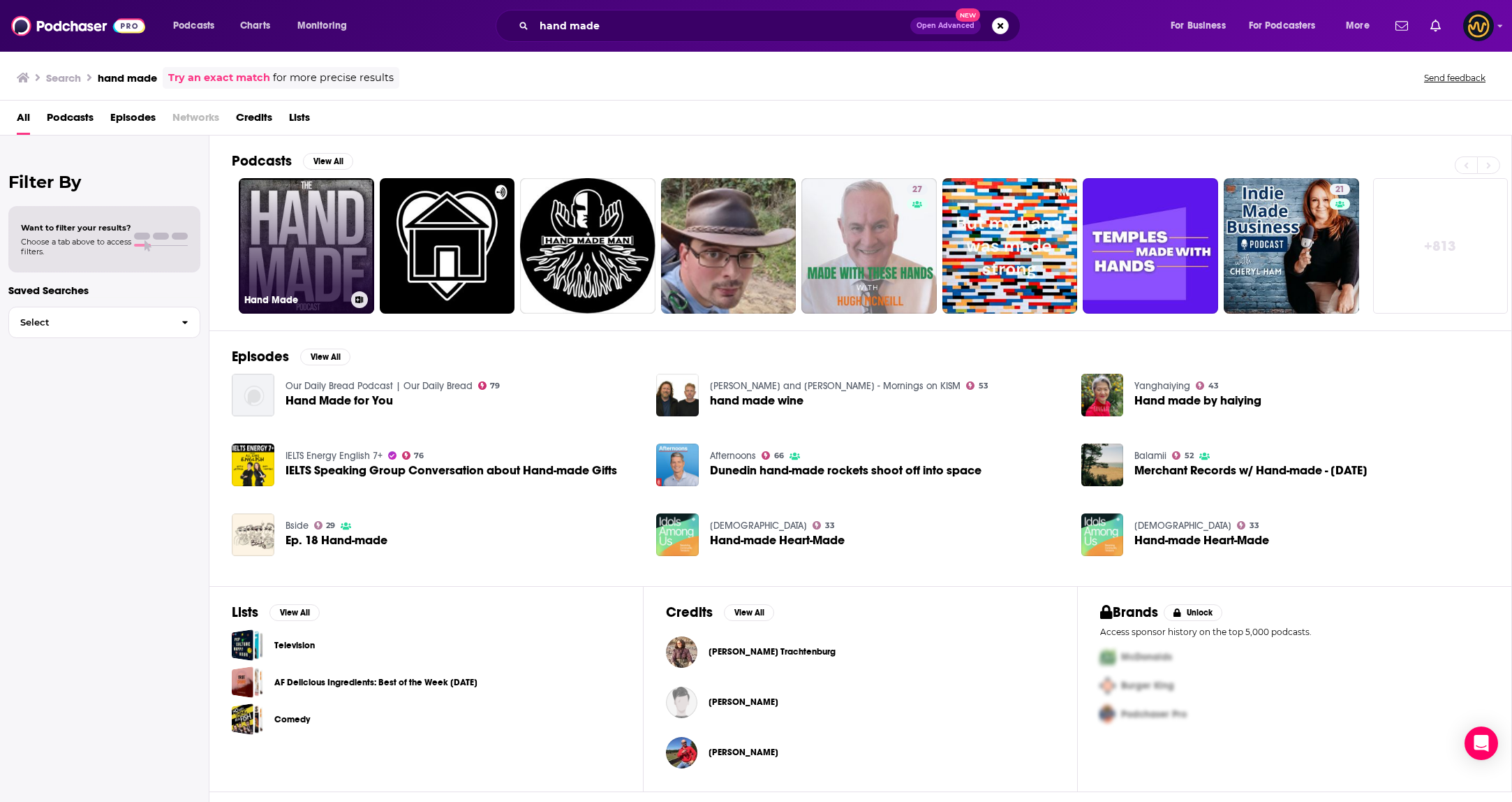
click at [319, 241] on link "Hand Made" at bounding box center [306, 245] width 136 height 136
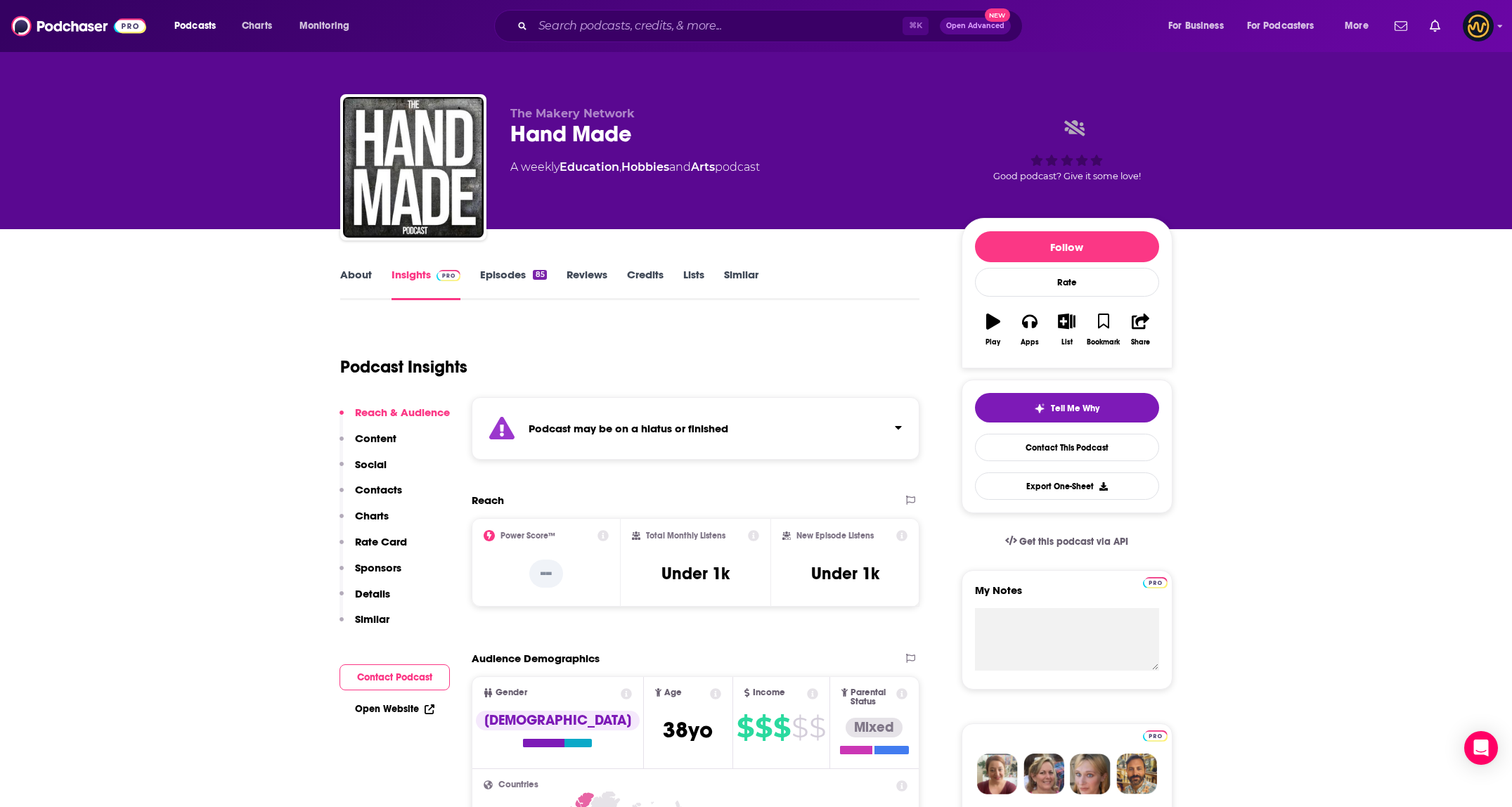
click at [793, 442] on div "Podcast may be on a hiatus or finished" at bounding box center [696, 428] width 449 height 62
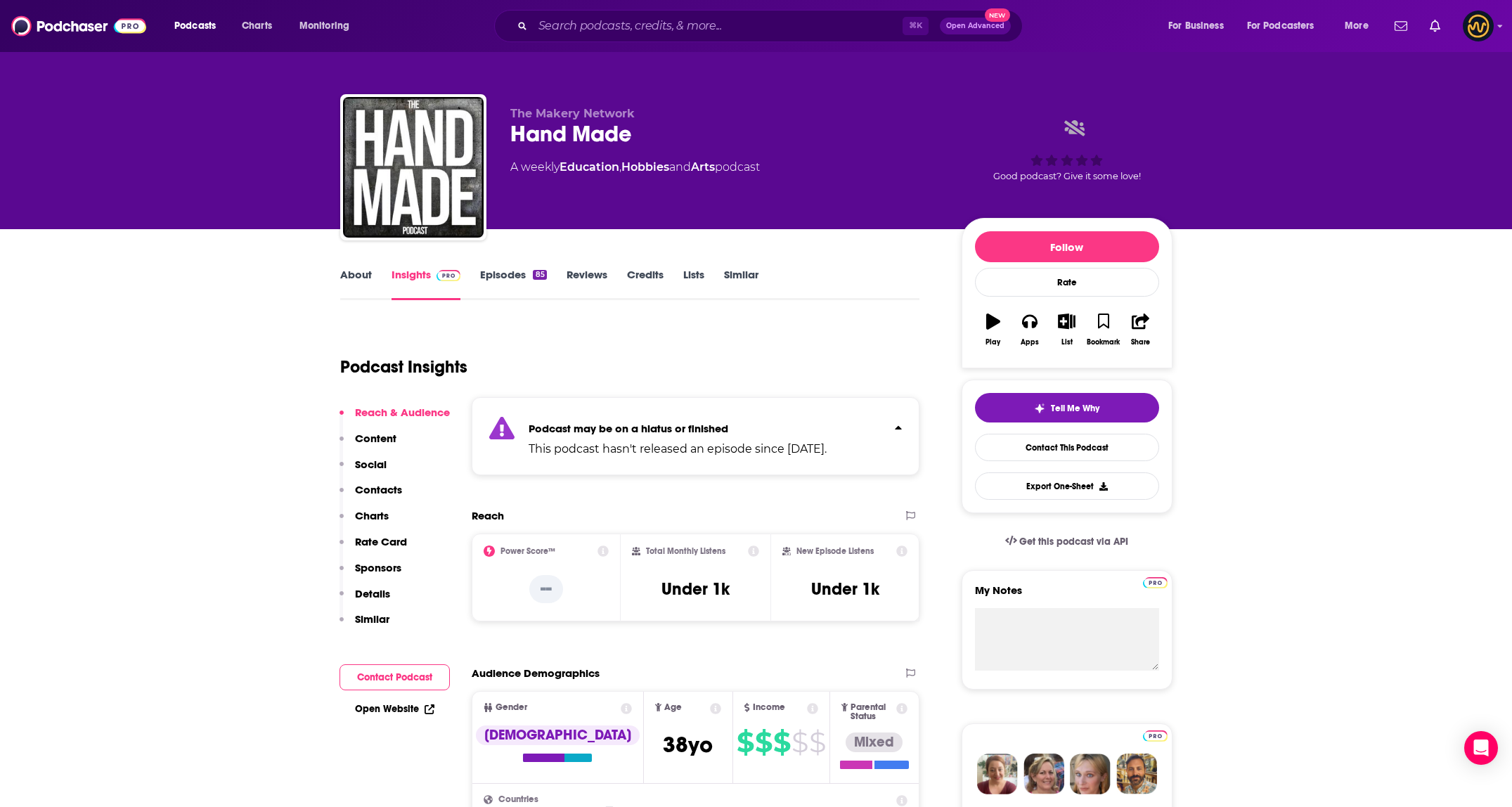
click at [797, 436] on div "Podcast may be on a hiatus or finished This podcast hasn't released an episode …" at bounding box center [677, 436] width 298 height 42
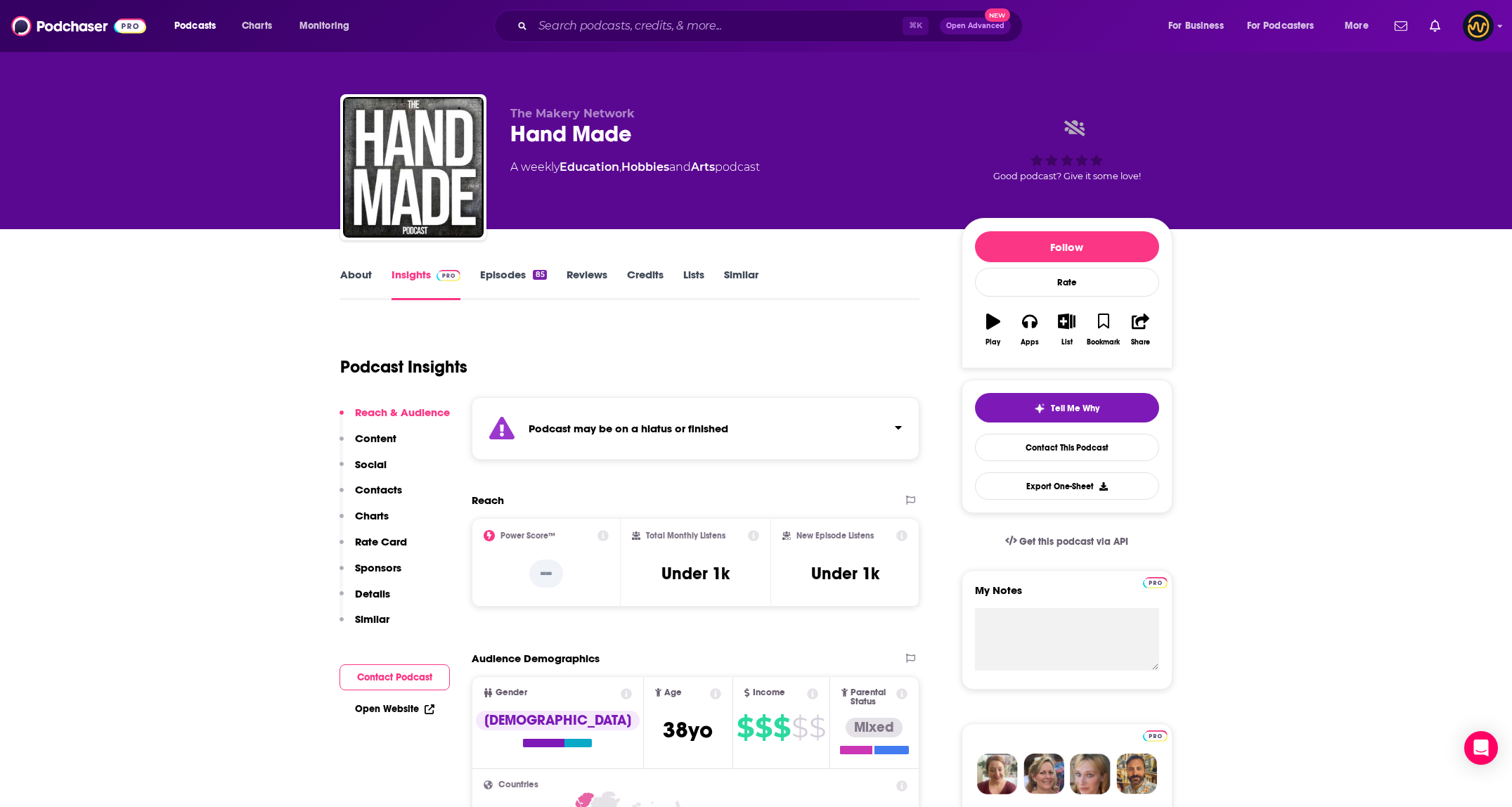
click at [362, 273] on link "About" at bounding box center [357, 284] width 32 height 32
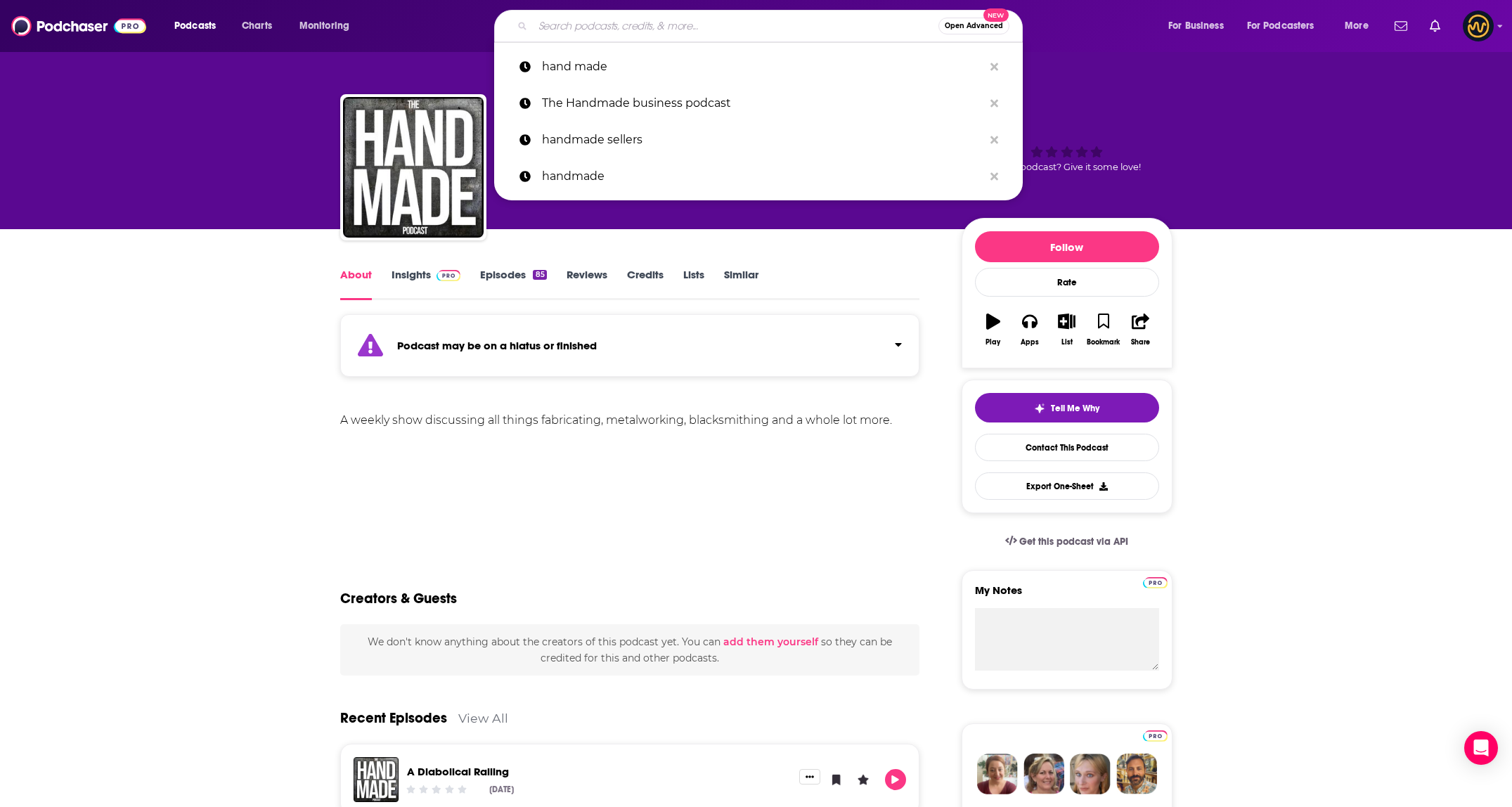
click at [595, 25] on input "Search podcasts, credits, & more..." at bounding box center [736, 26] width 406 height 23
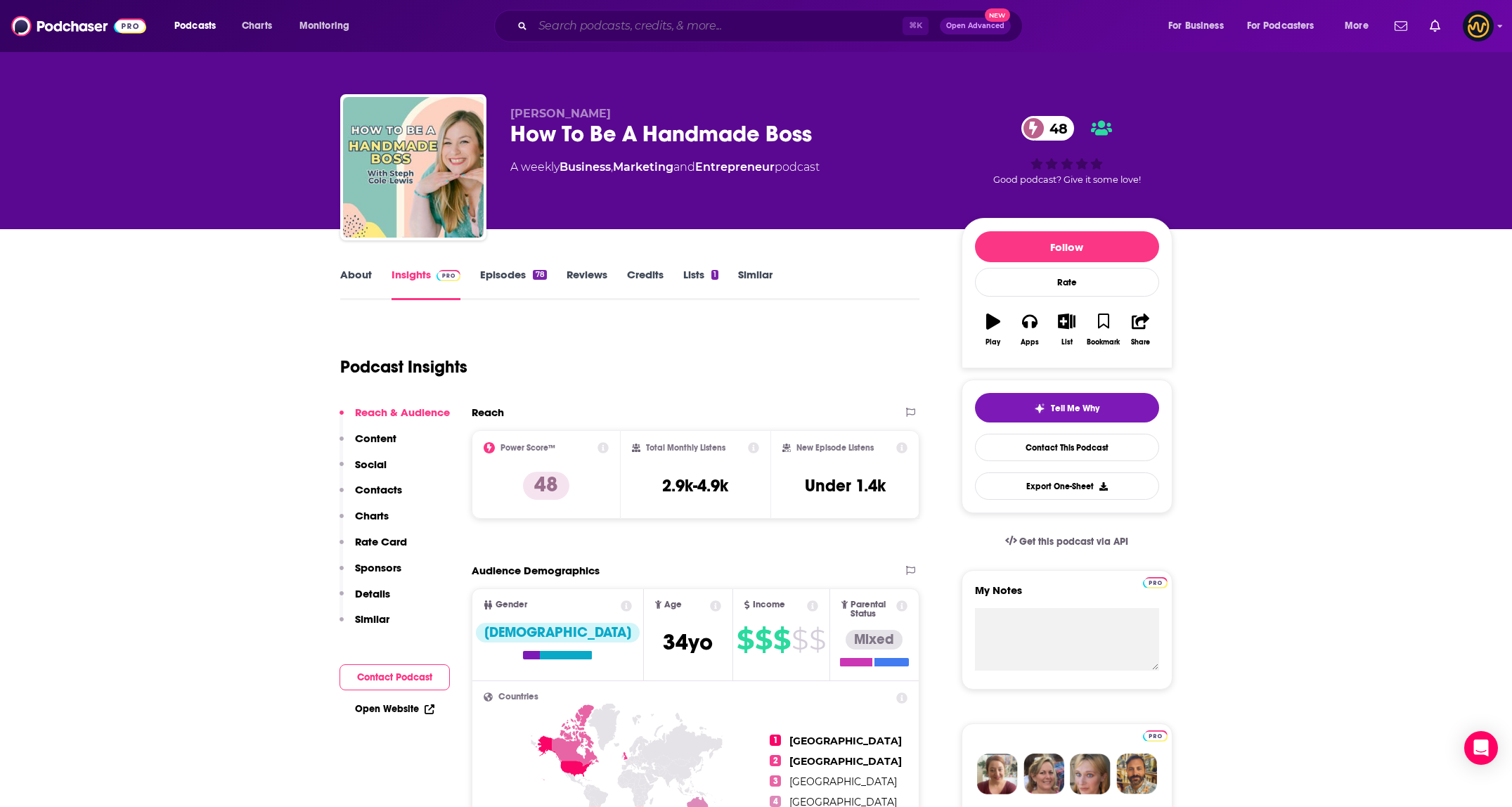
click at [676, 23] on input "Search podcasts, credits, & more..." at bounding box center [718, 26] width 370 height 23
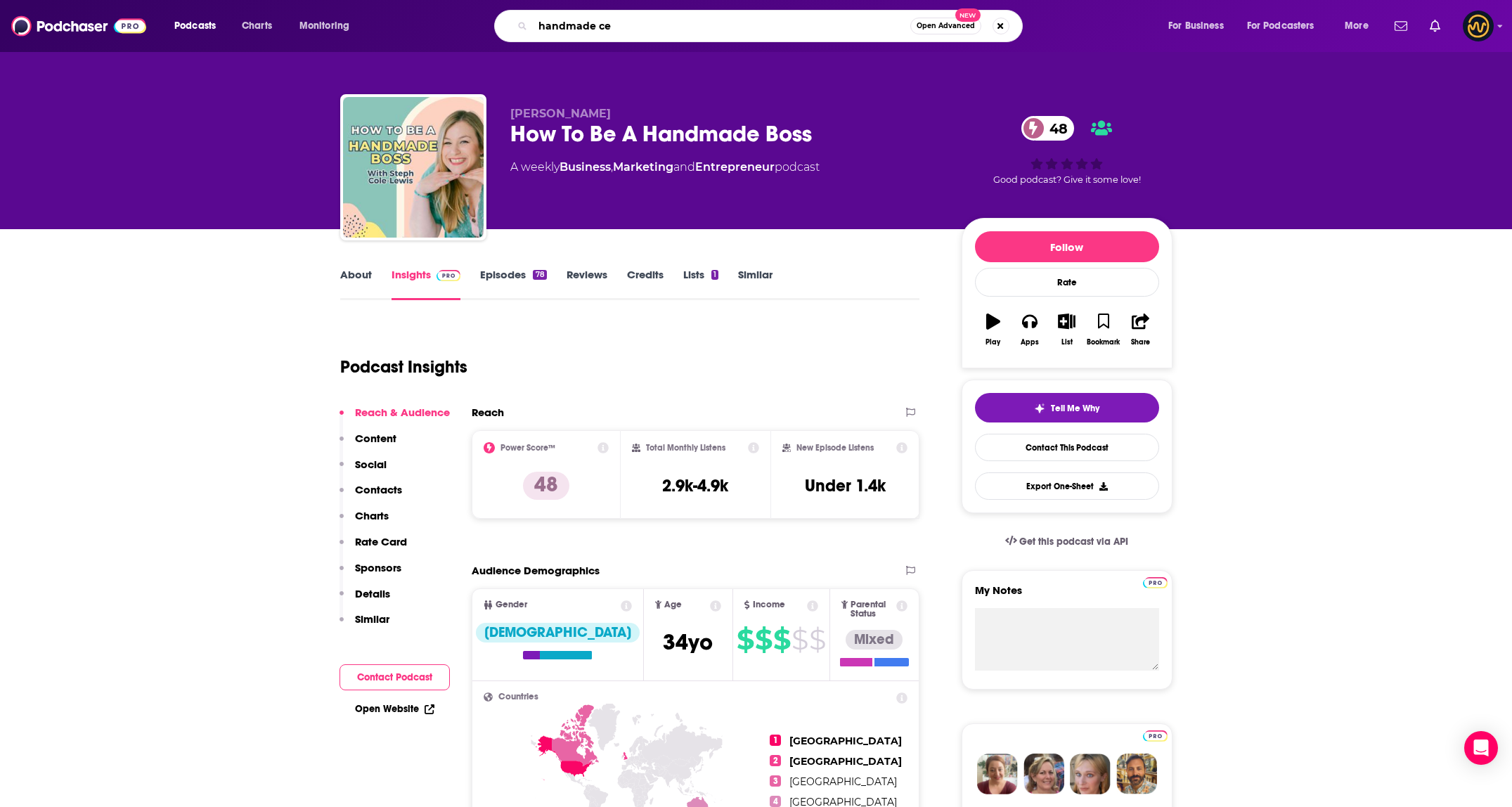
type input "handmade ceo"
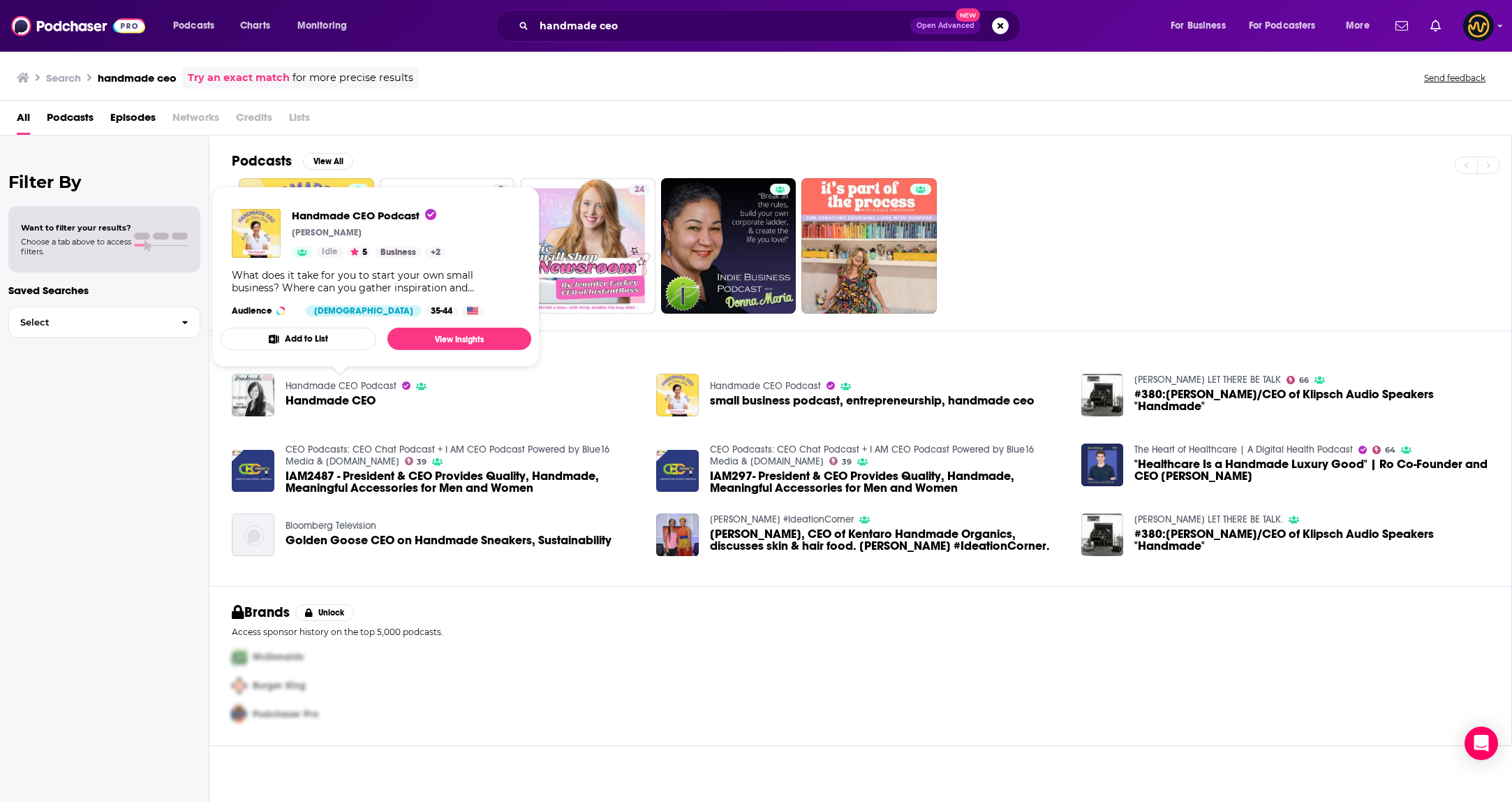
click at [437, 149] on div "Podcasts View All 7 24" at bounding box center [871, 233] width 1281 height 195
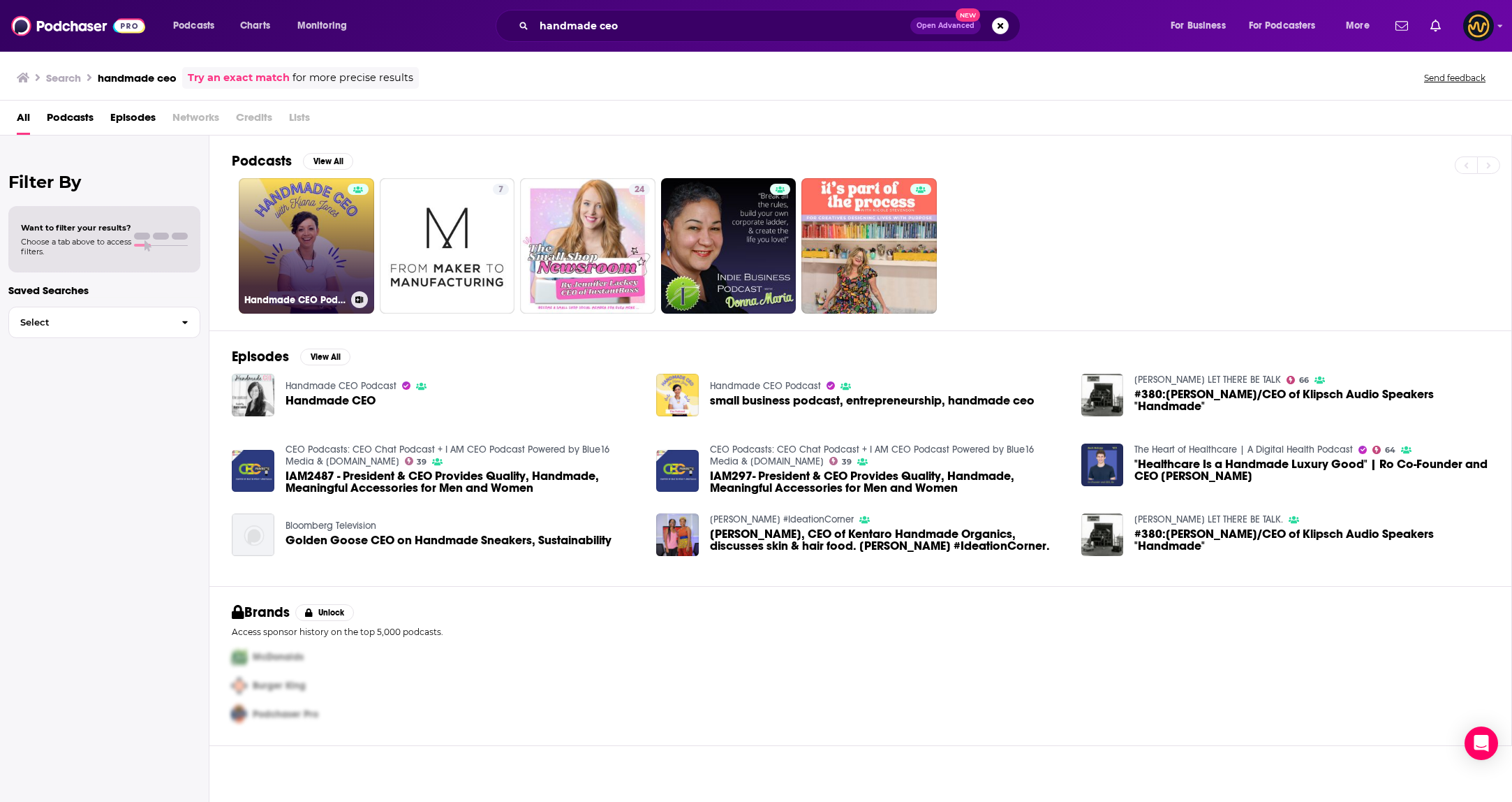
click at [347, 243] on link "Handmade CEO Podcast" at bounding box center [306, 245] width 136 height 136
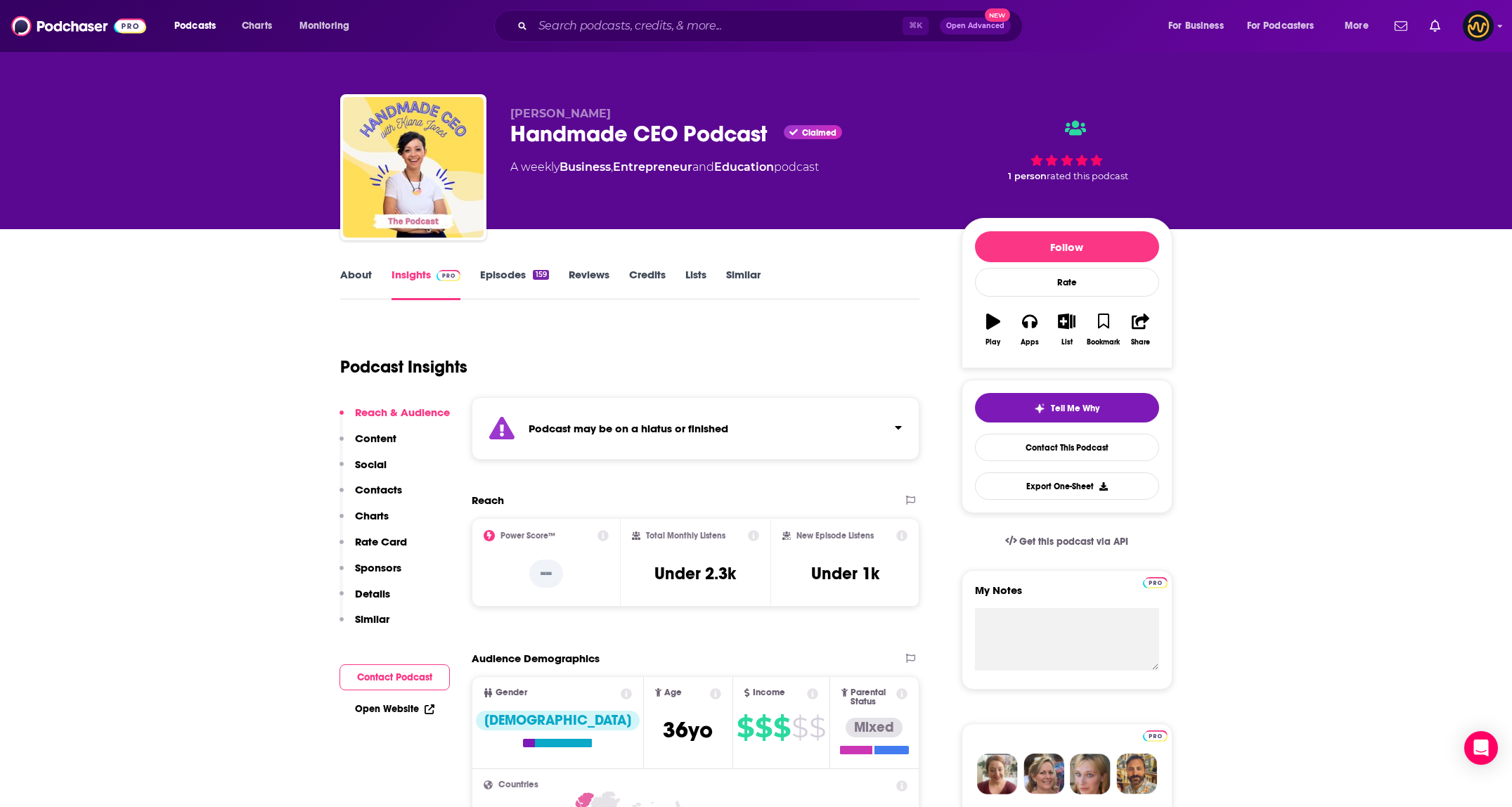
click at [660, 423] on strong "Podcast may be on a hiatus or finished" at bounding box center [628, 428] width 200 height 13
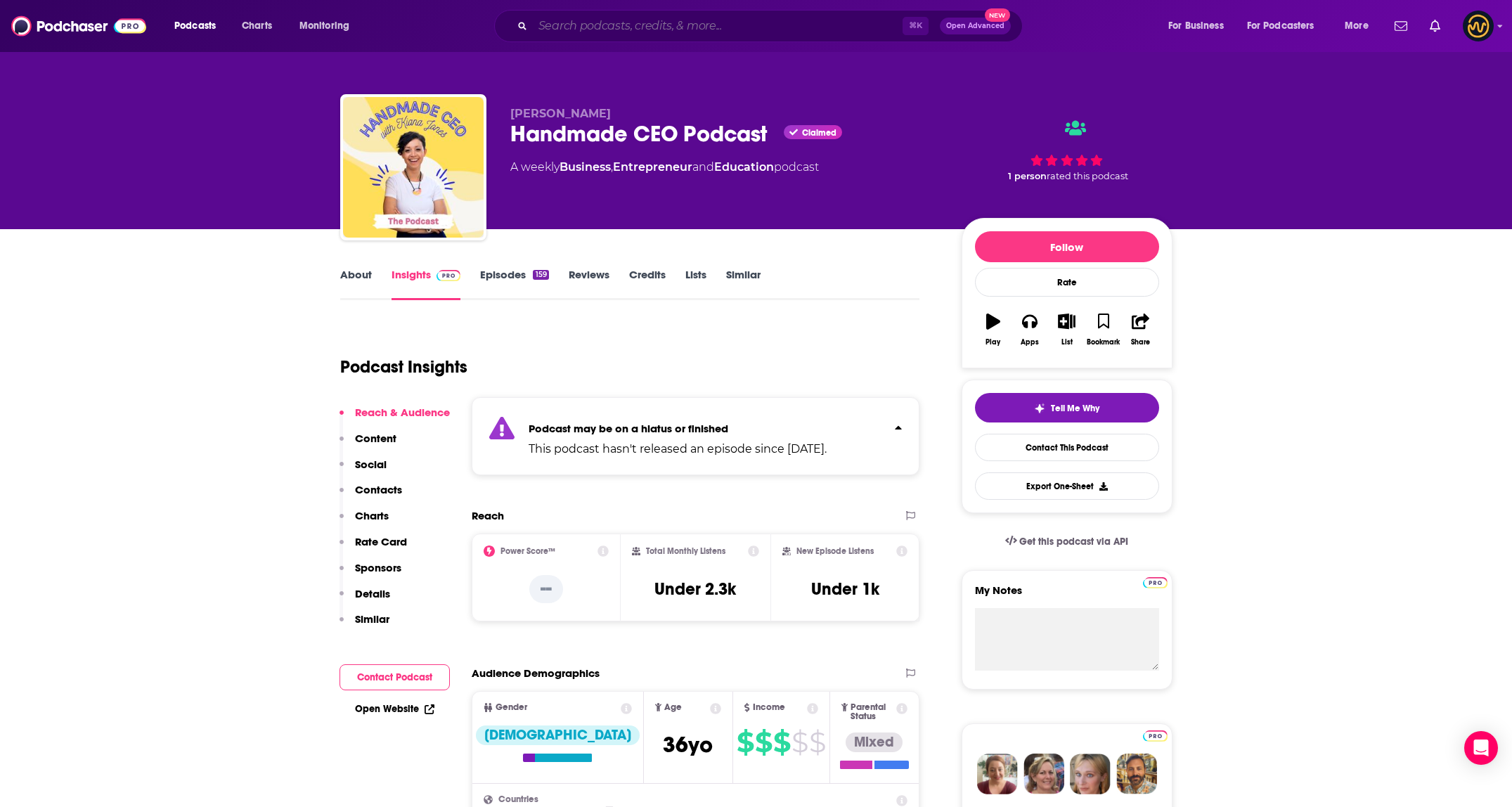
click at [675, 37] on input "Search podcasts, credits, & more..." at bounding box center [718, 26] width 370 height 23
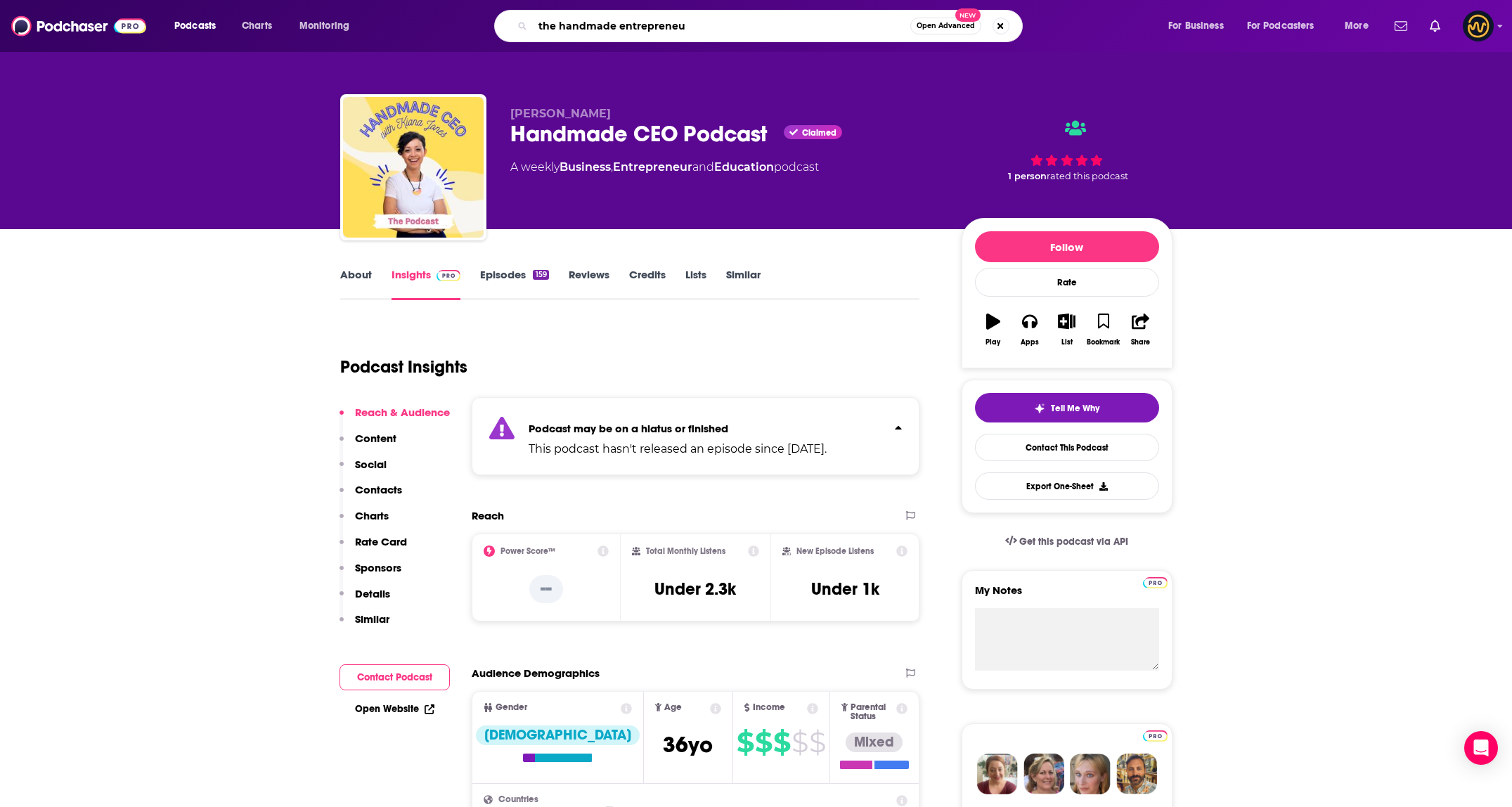
type input "the handmade entrepreneur"
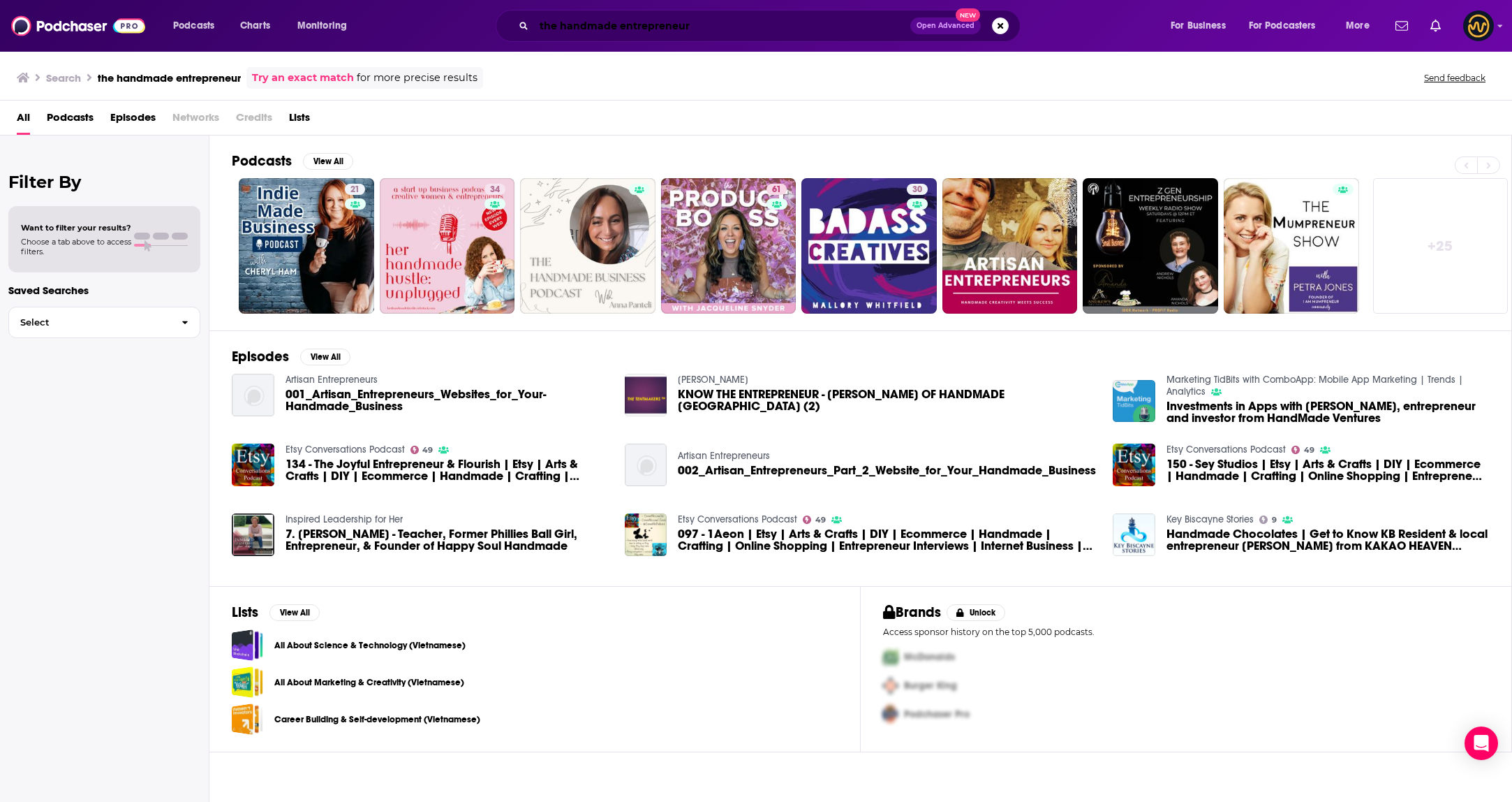
click at [698, 34] on input "the handmade entrepreneur" at bounding box center [722, 26] width 377 height 22
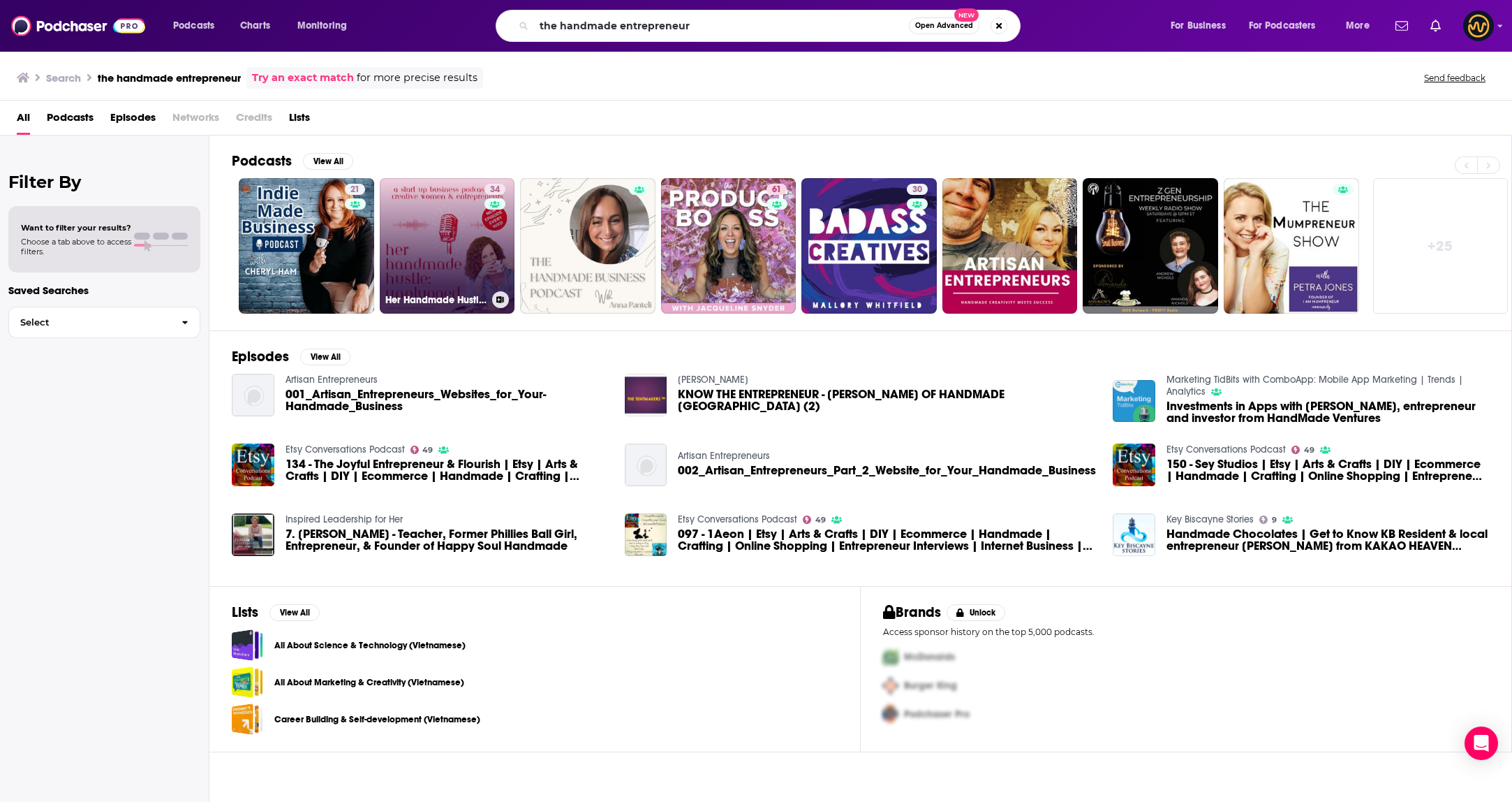
click at [404, 267] on link "34 Her Handmade Hustle Unplugged: A Start Up Business Podcast for Creative Wome…" at bounding box center [447, 245] width 136 height 136
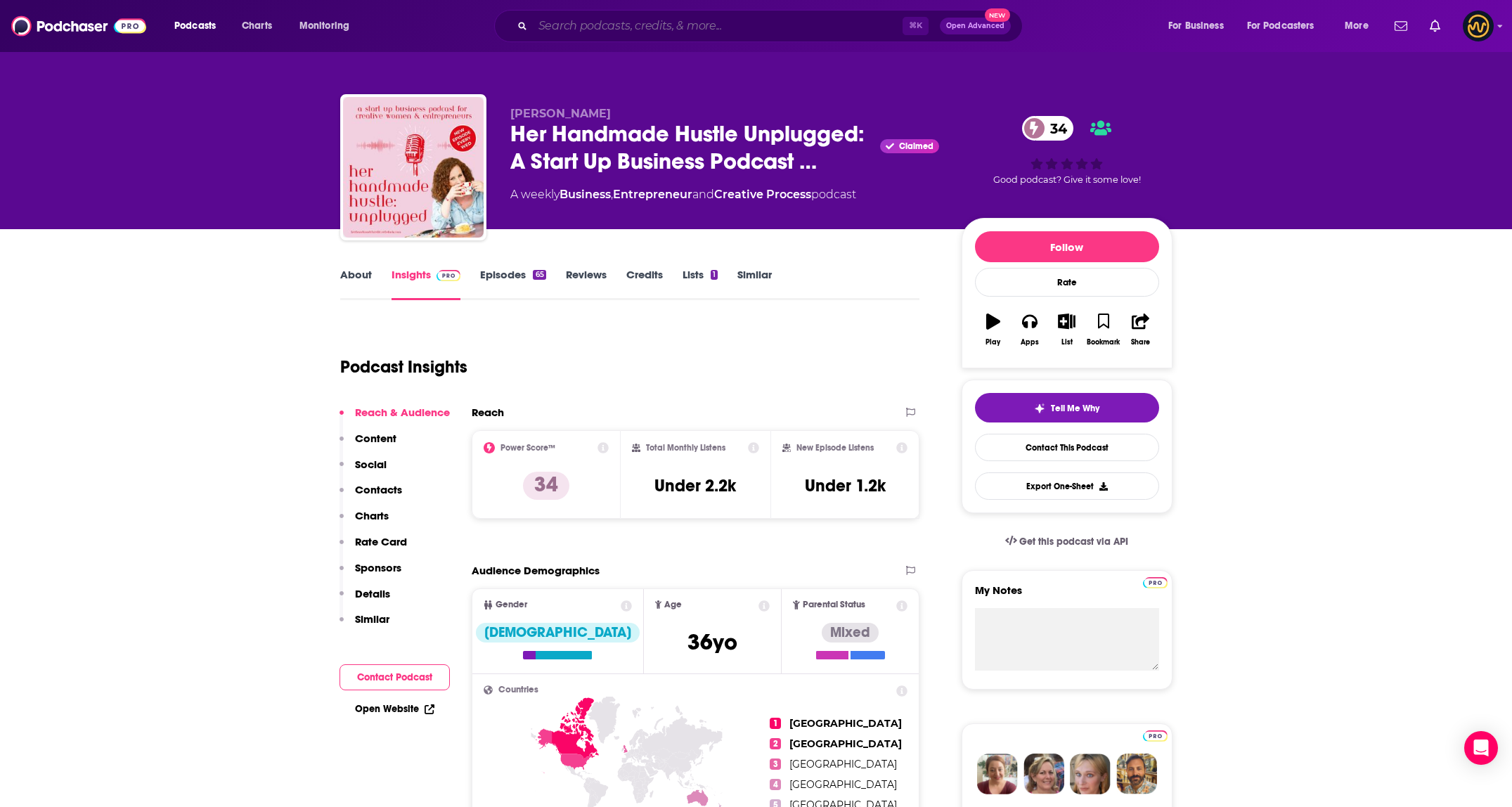
click at [631, 23] on input "Search podcasts, credits, & more..." at bounding box center [718, 26] width 370 height 23
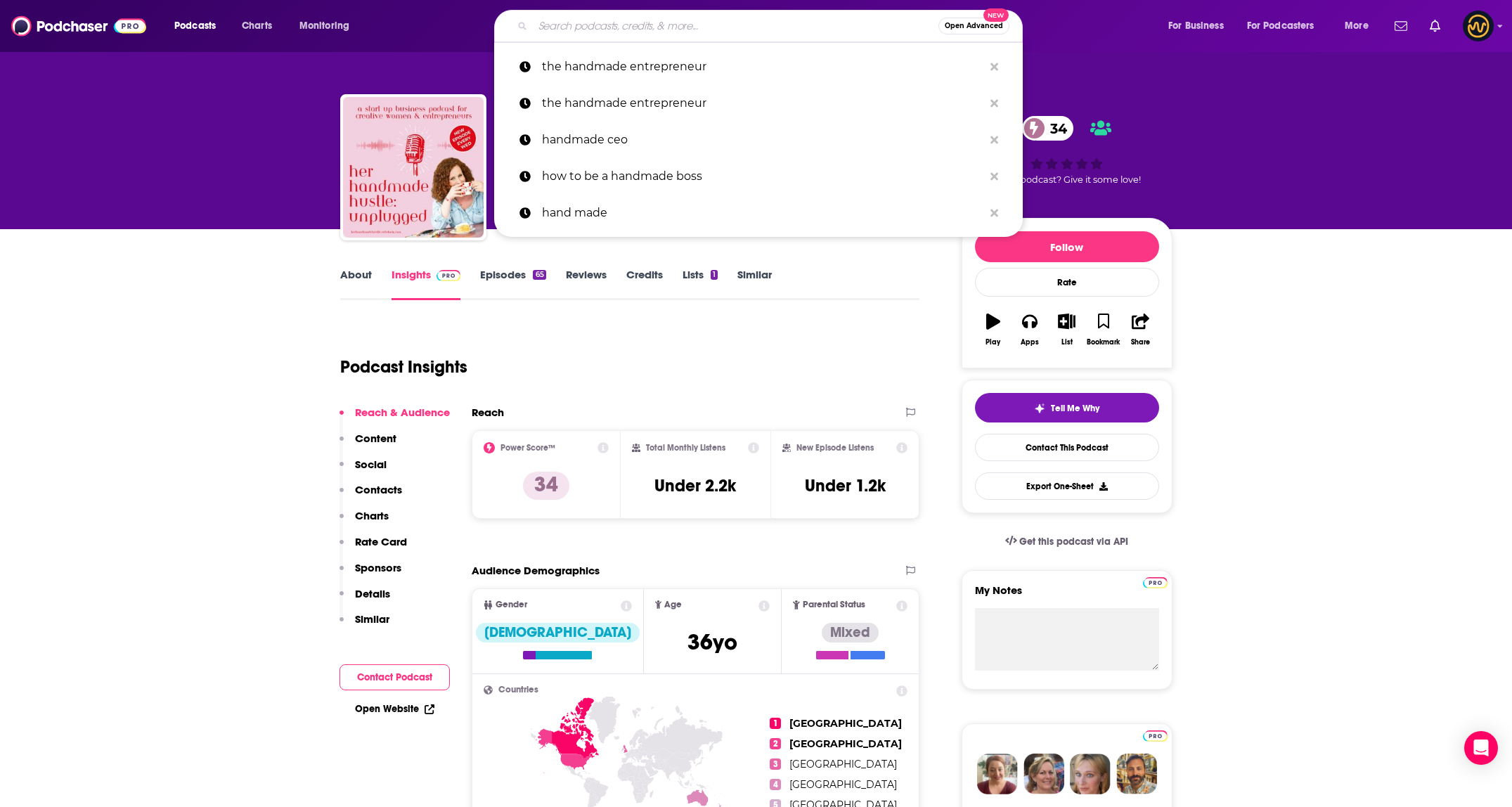
click at [606, 24] on input "Search podcasts, credits, & more..." at bounding box center [736, 26] width 406 height 23
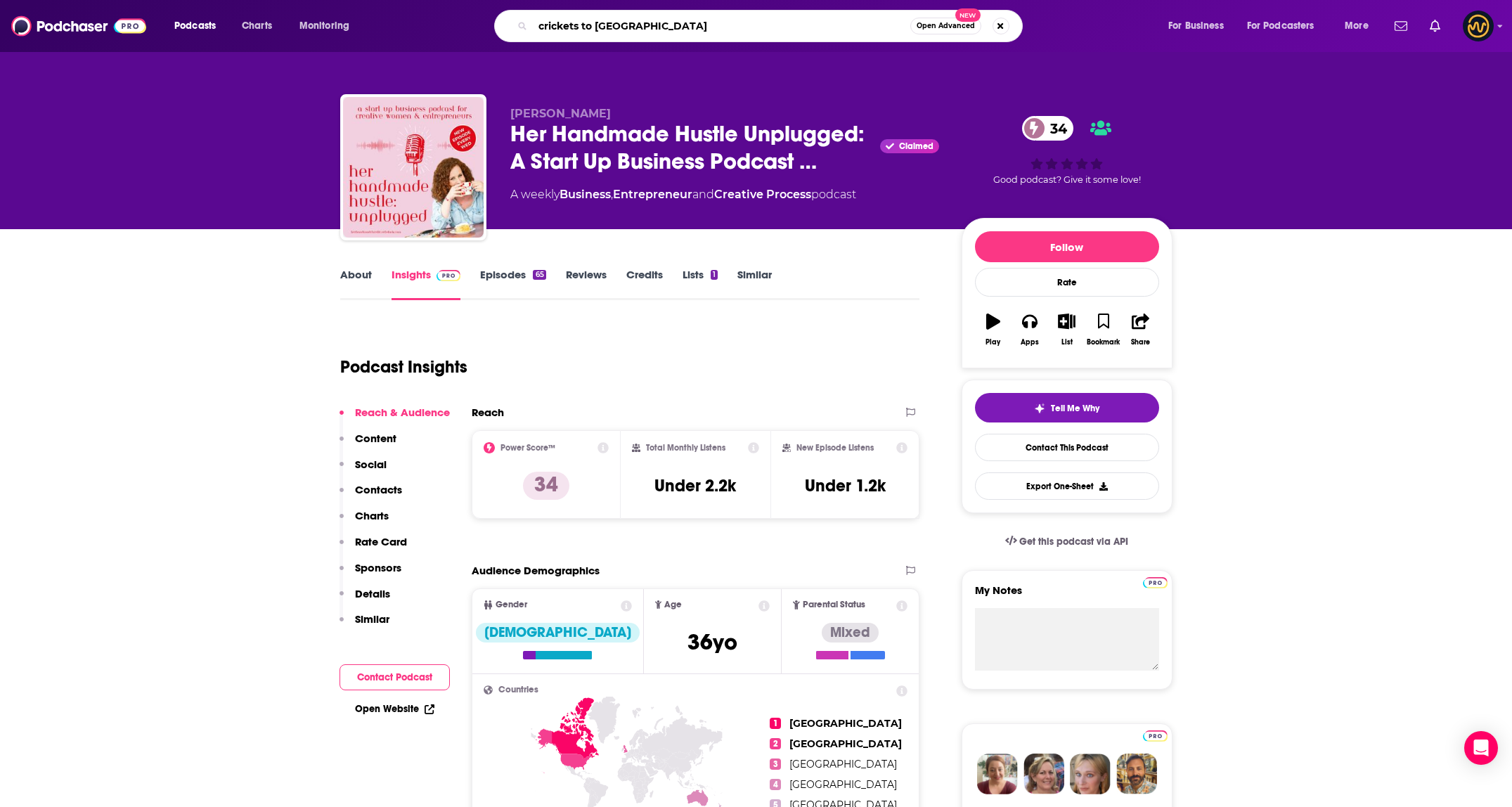
type input "crickets to chachings"
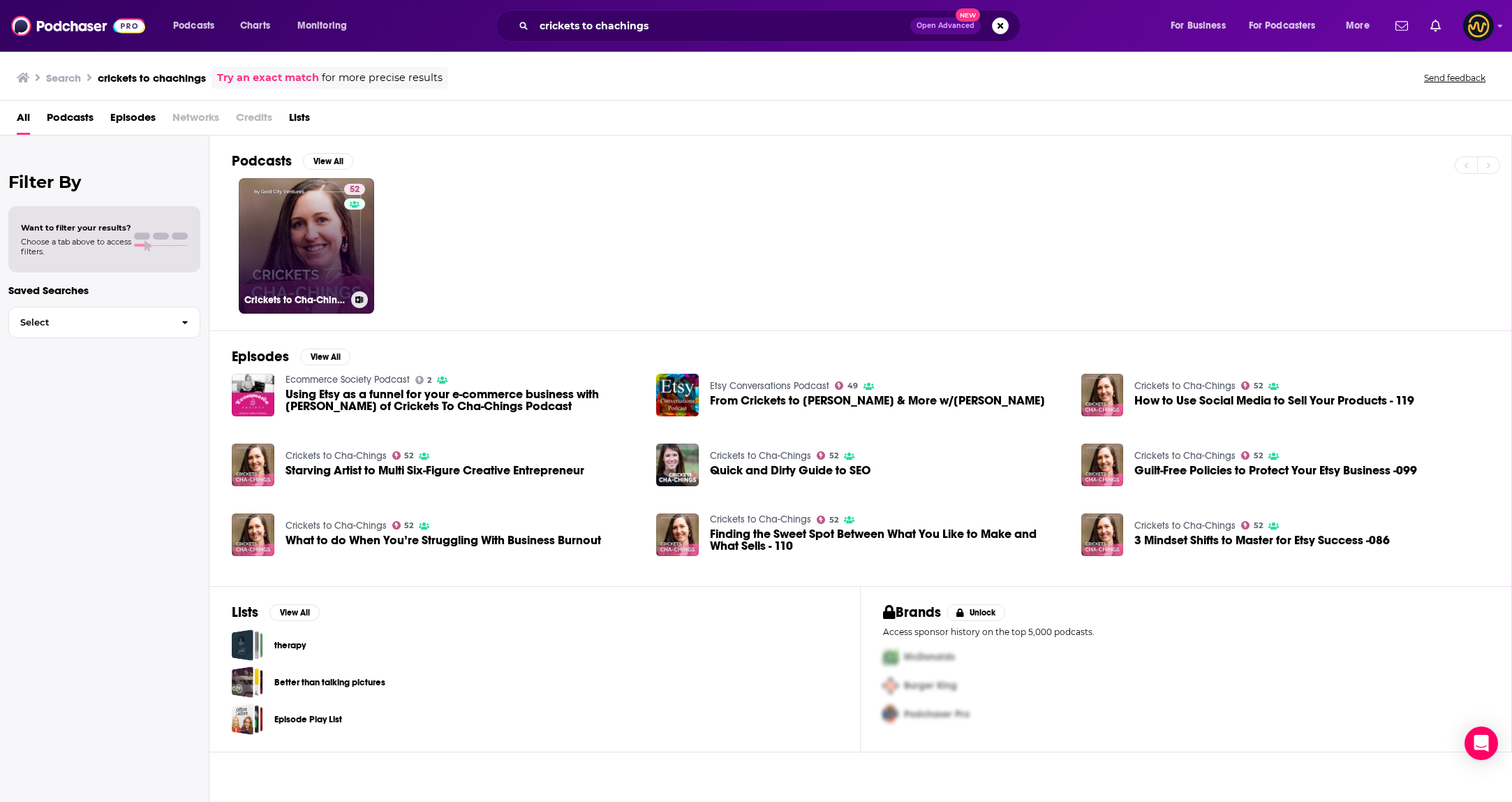
click at [321, 279] on link "52 Crickets to Cha-Chings" at bounding box center [306, 245] width 136 height 136
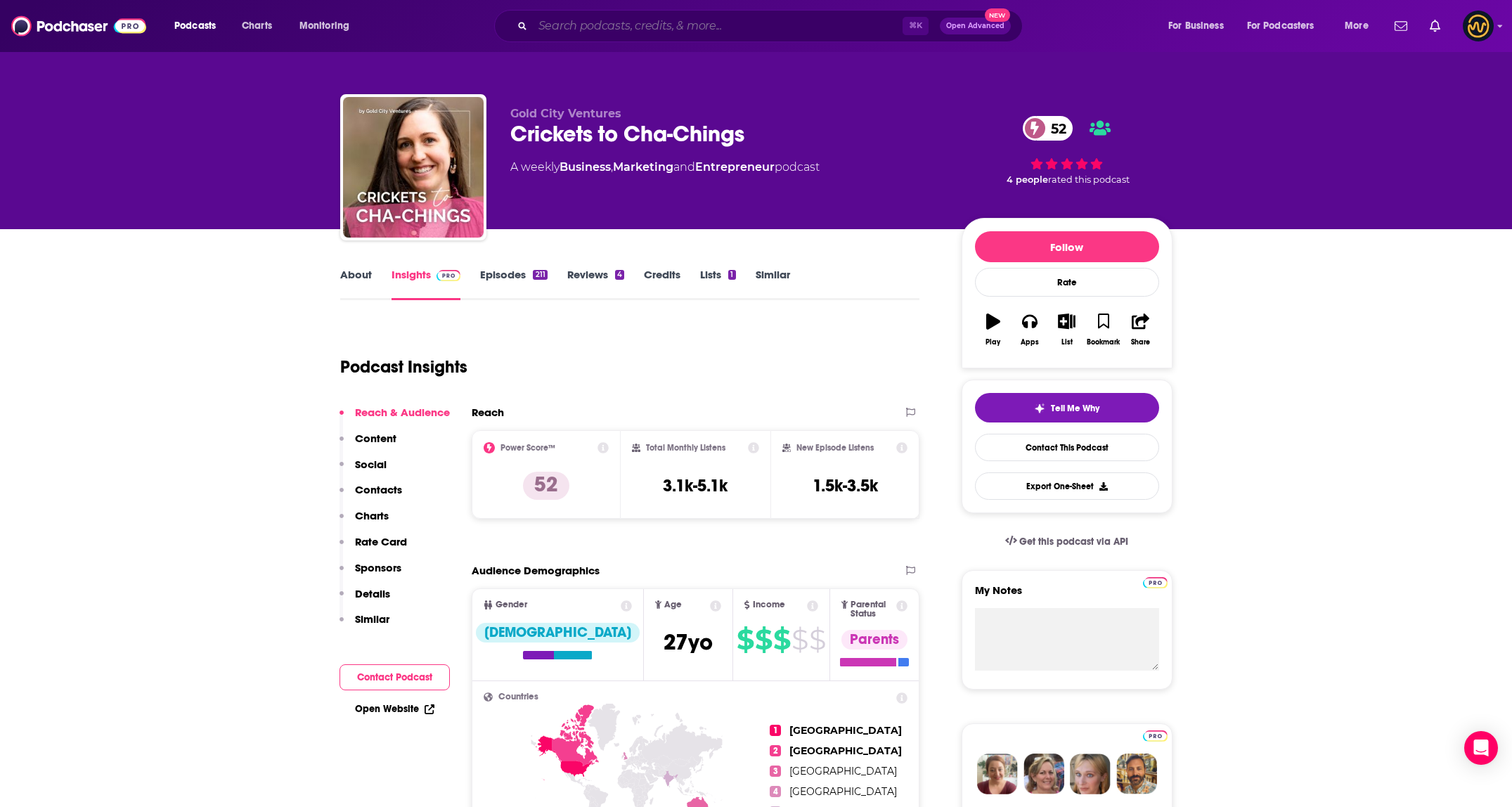
click at [604, 34] on input "Search podcasts, credits, & more..." at bounding box center [718, 26] width 370 height 23
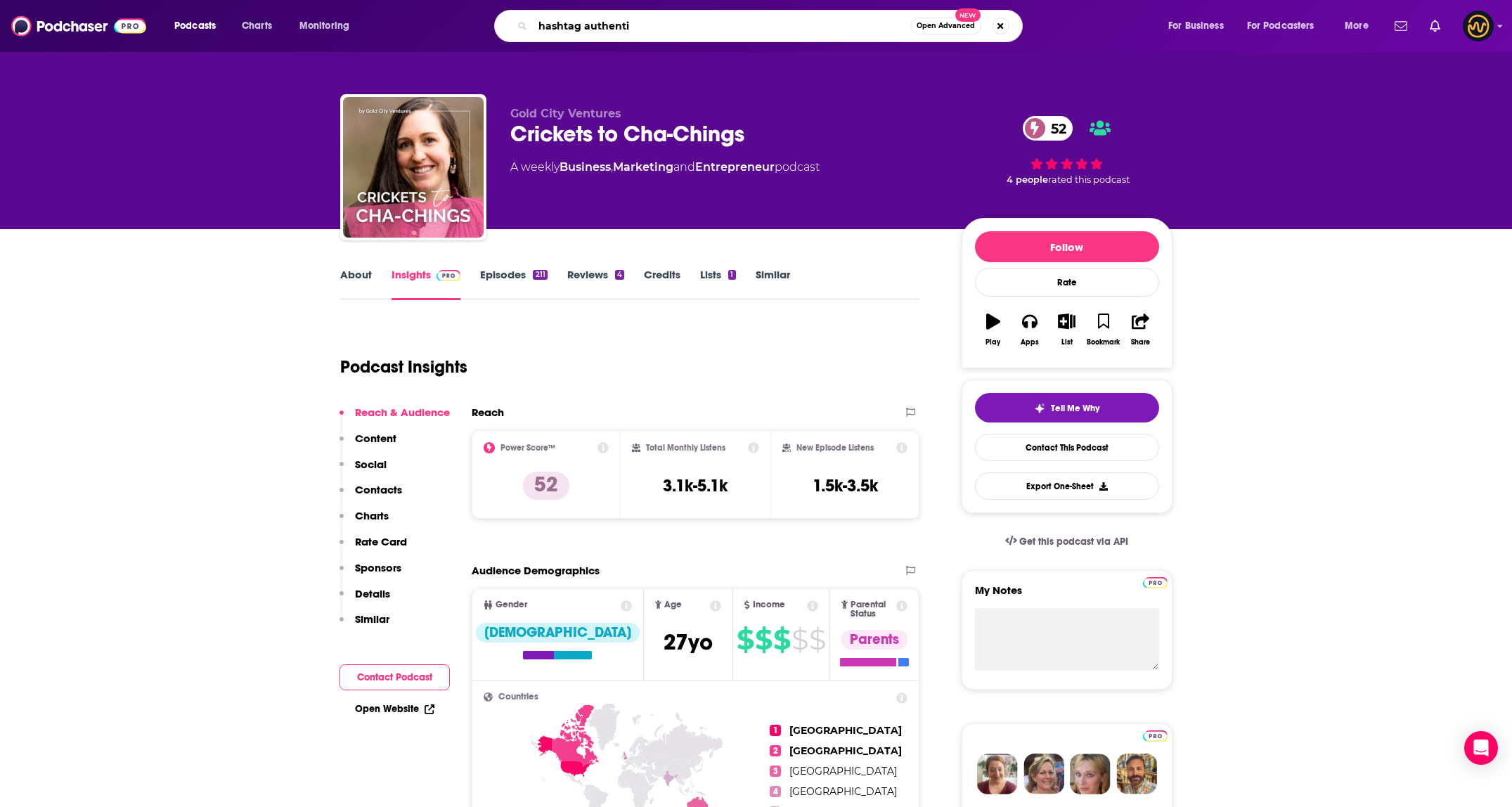
type input "hashtag authentic"
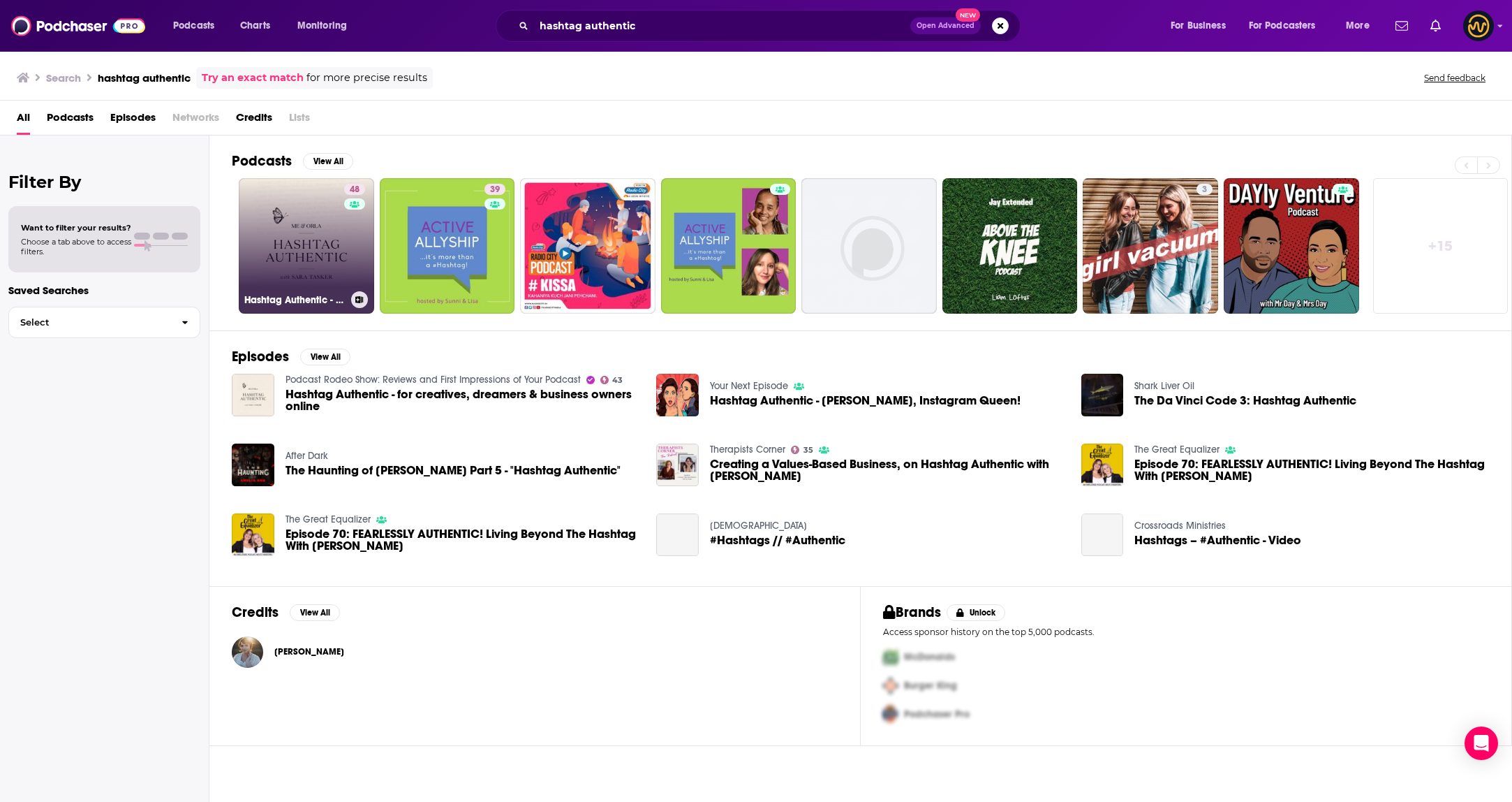
click at [311, 244] on link "48 Hashtag Authentic - for creatives, dreamers & business owners online" at bounding box center [306, 245] width 136 height 136
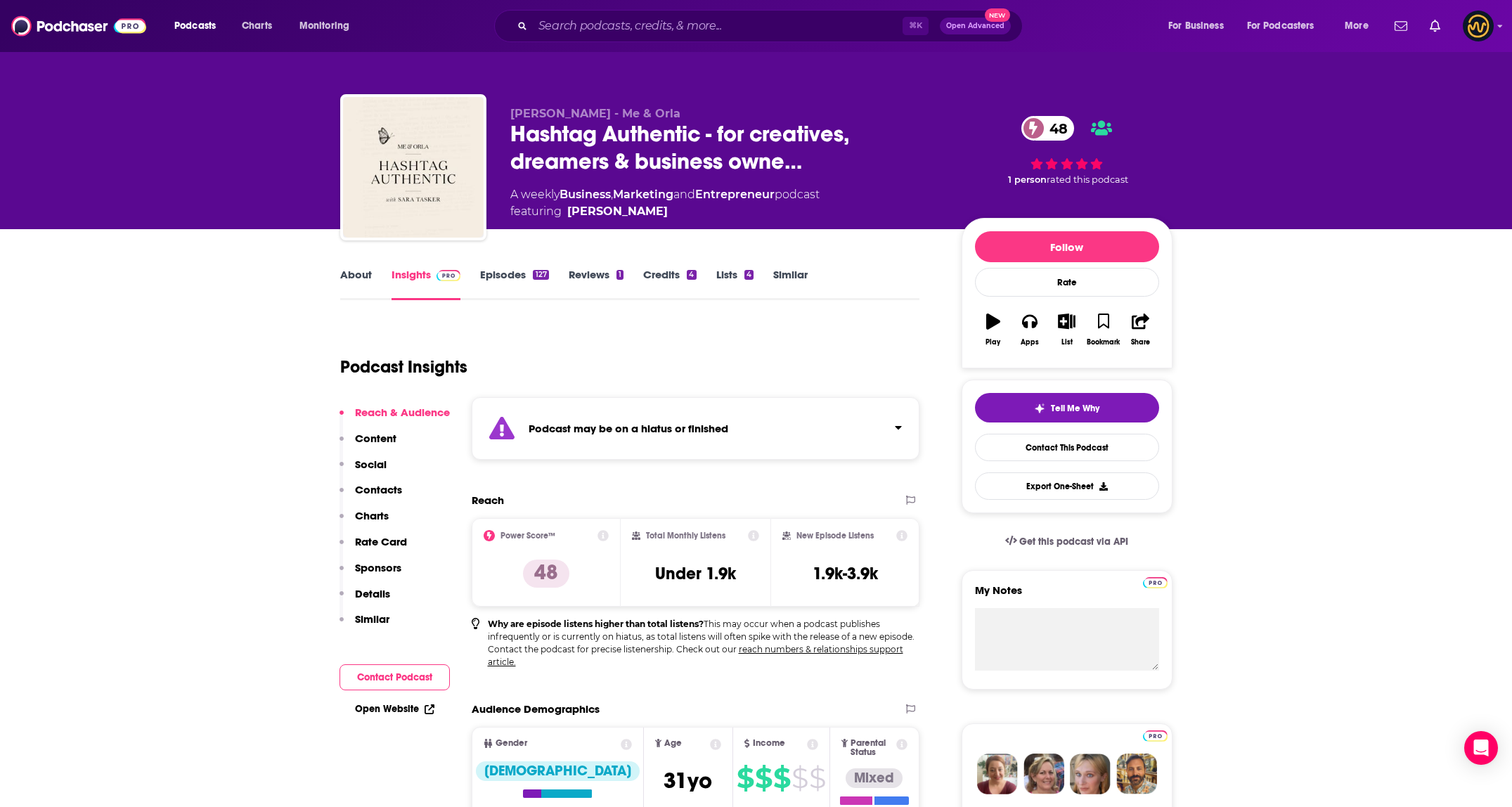
click at [852, 459] on div "Podcast may be on a hiatus or finished" at bounding box center [696, 428] width 449 height 62
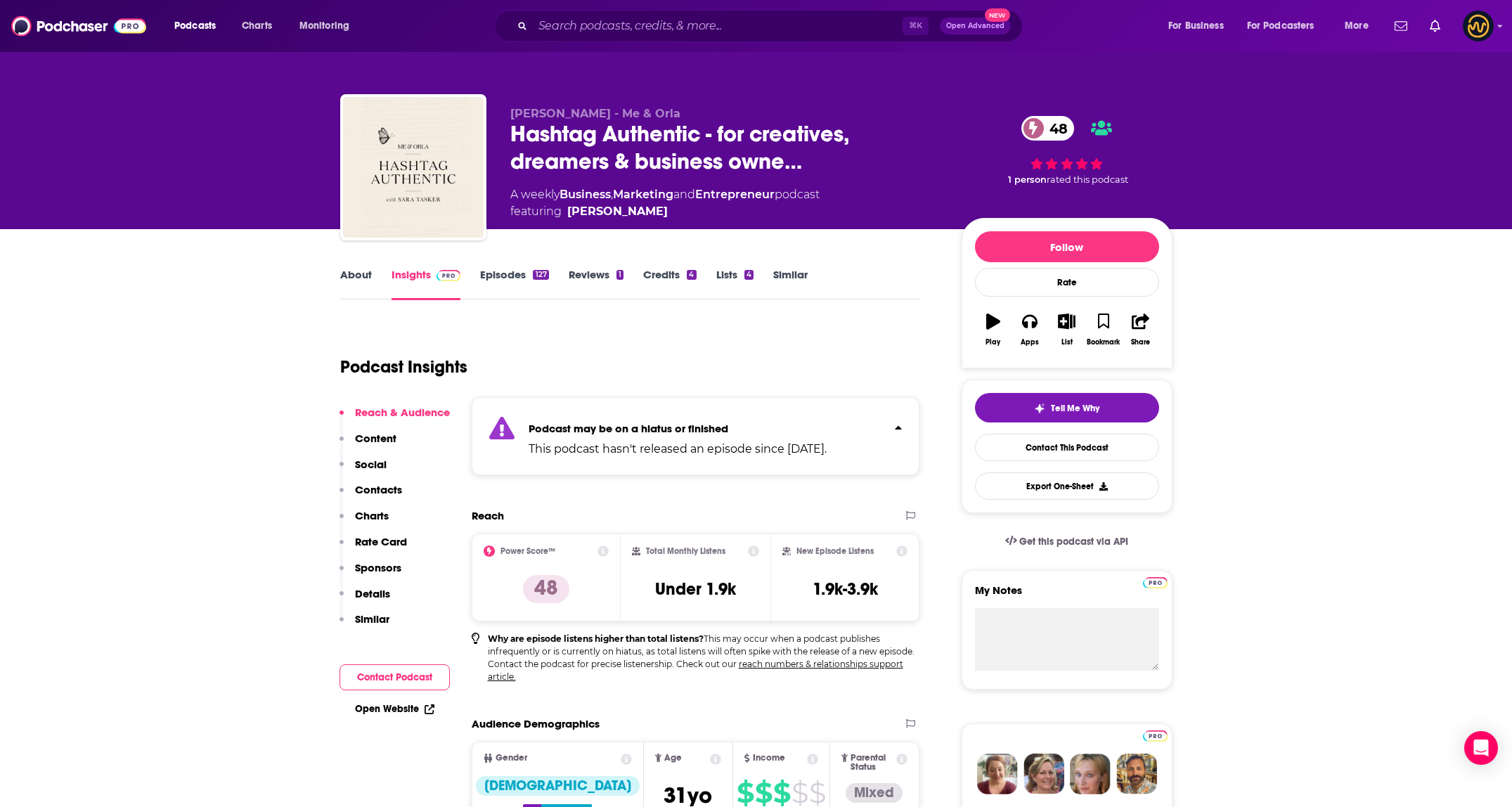
click at [355, 277] on link "About" at bounding box center [357, 284] width 32 height 32
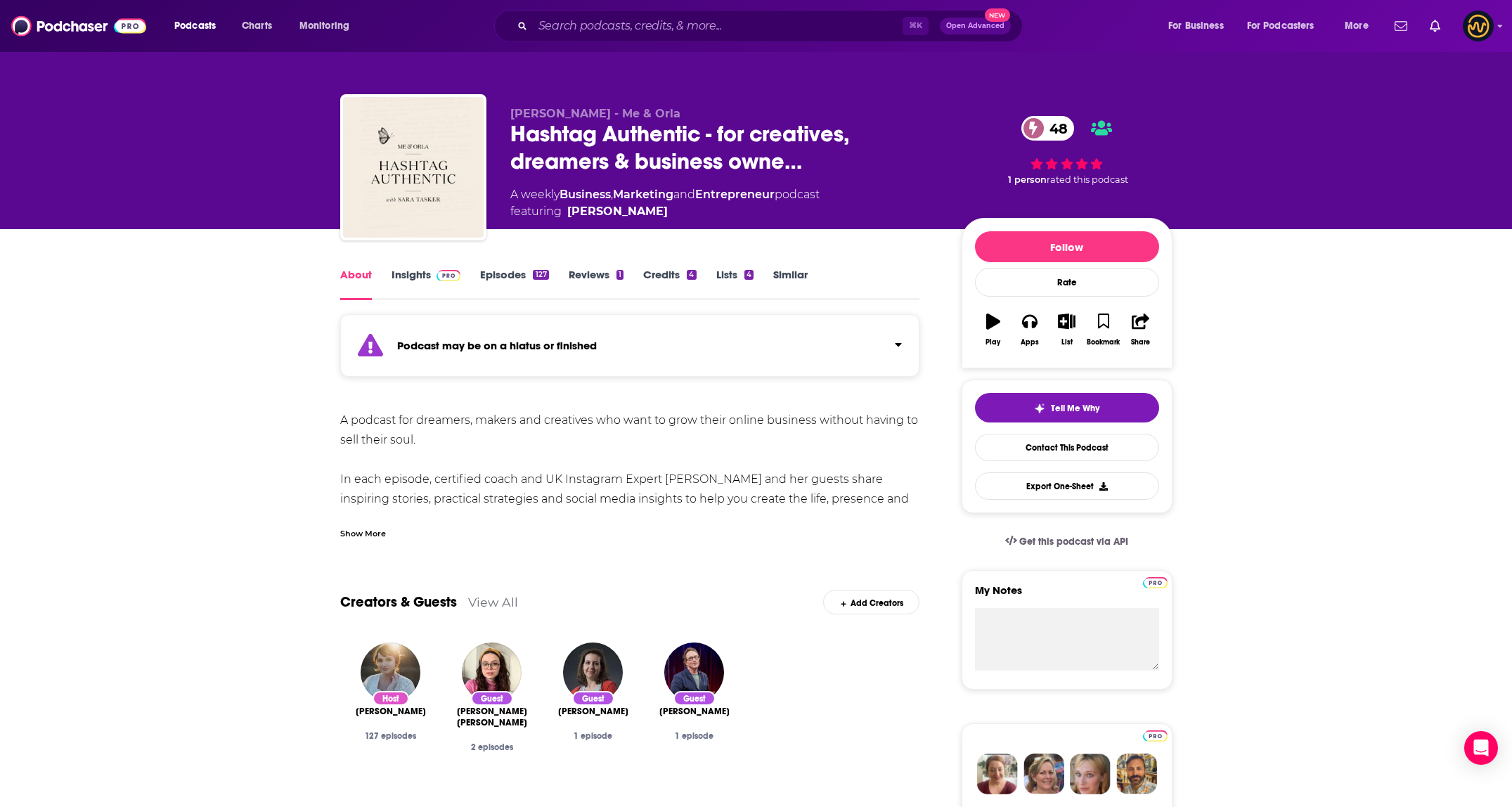
click at [381, 532] on div "Show More" at bounding box center [363, 533] width 45 height 13
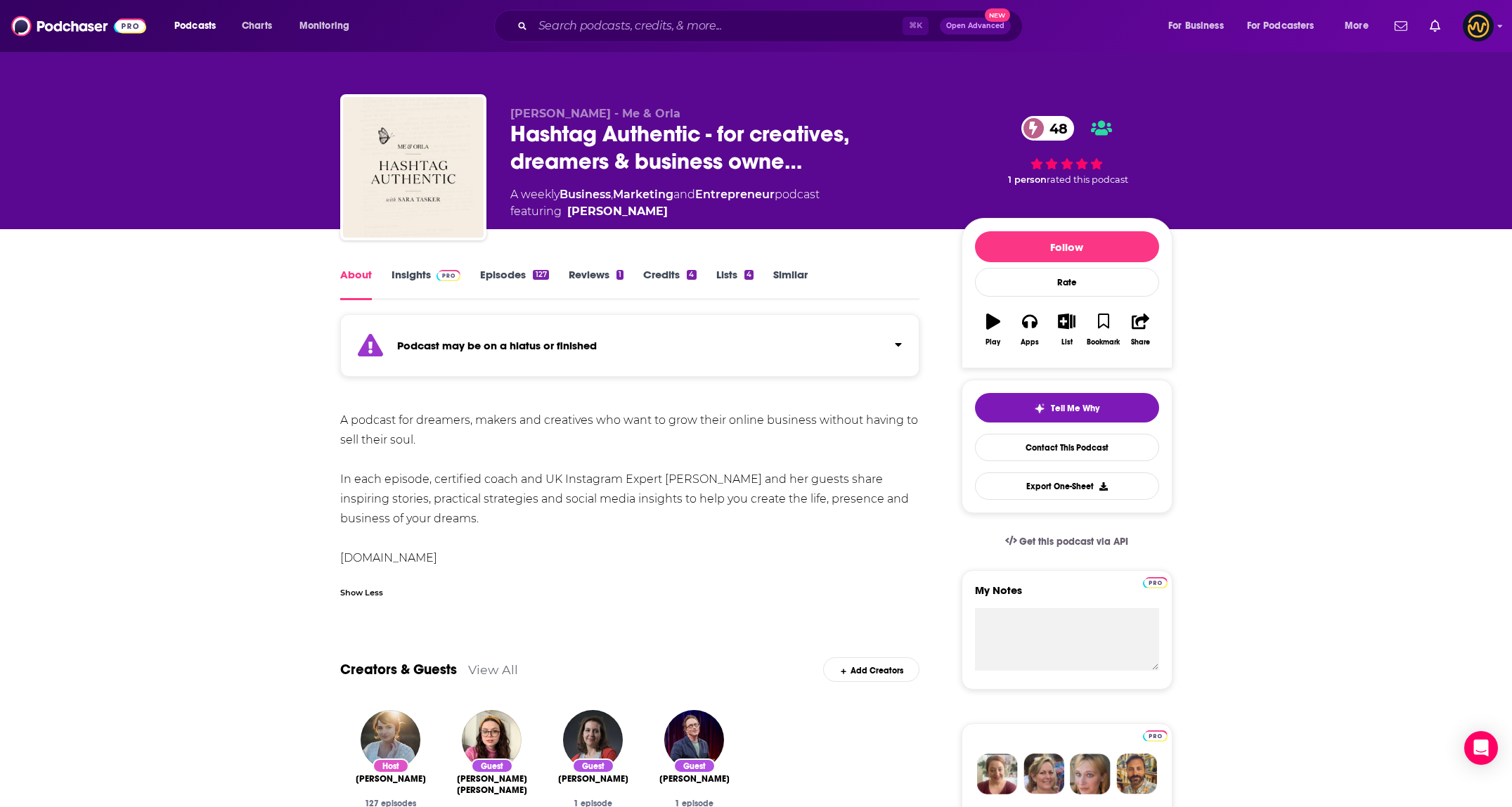
click at [368, 592] on div "Show Less" at bounding box center [361, 591] width 42 height 13
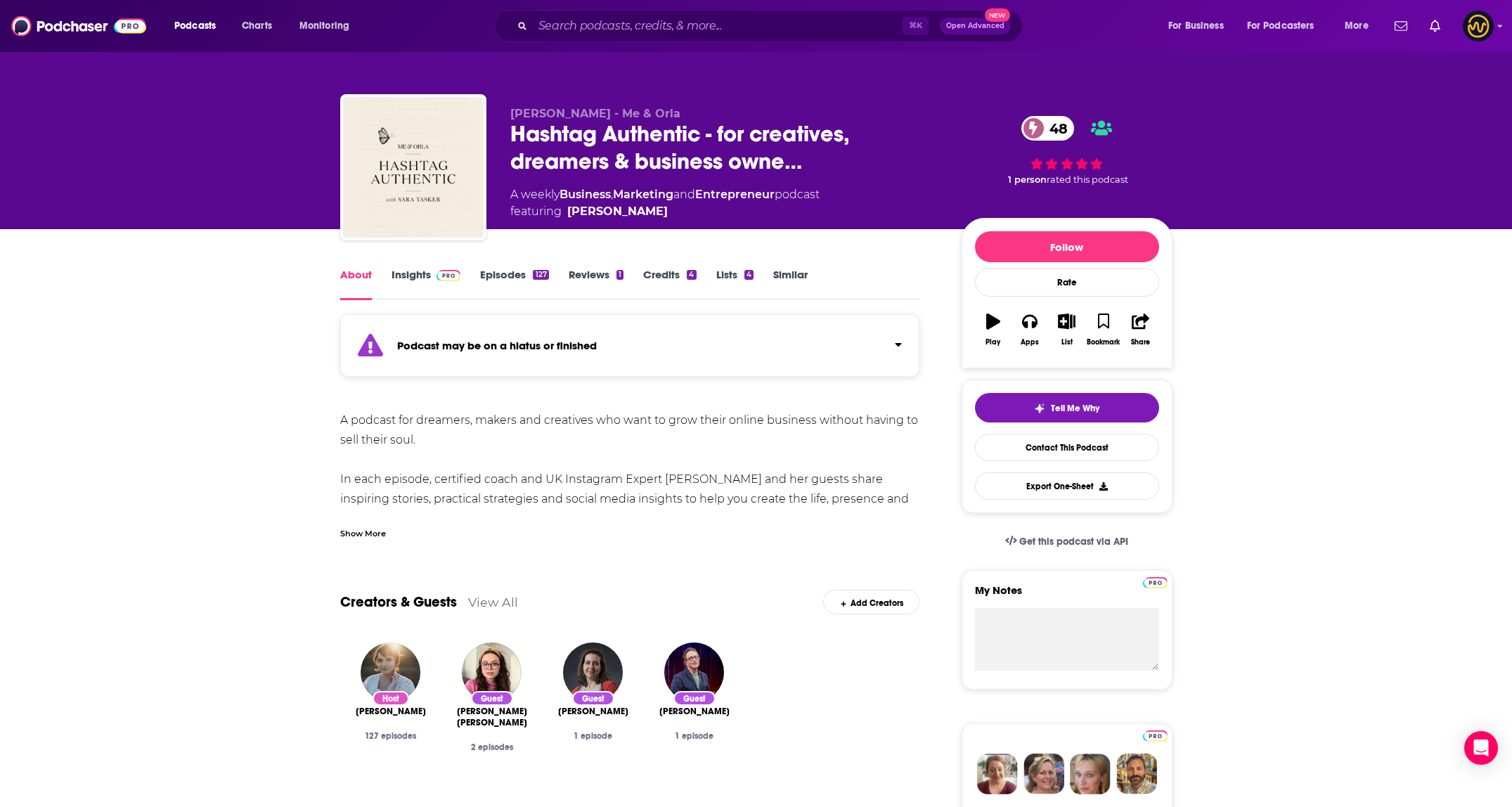
click at [427, 280] on link "Insights" at bounding box center [426, 284] width 70 height 32
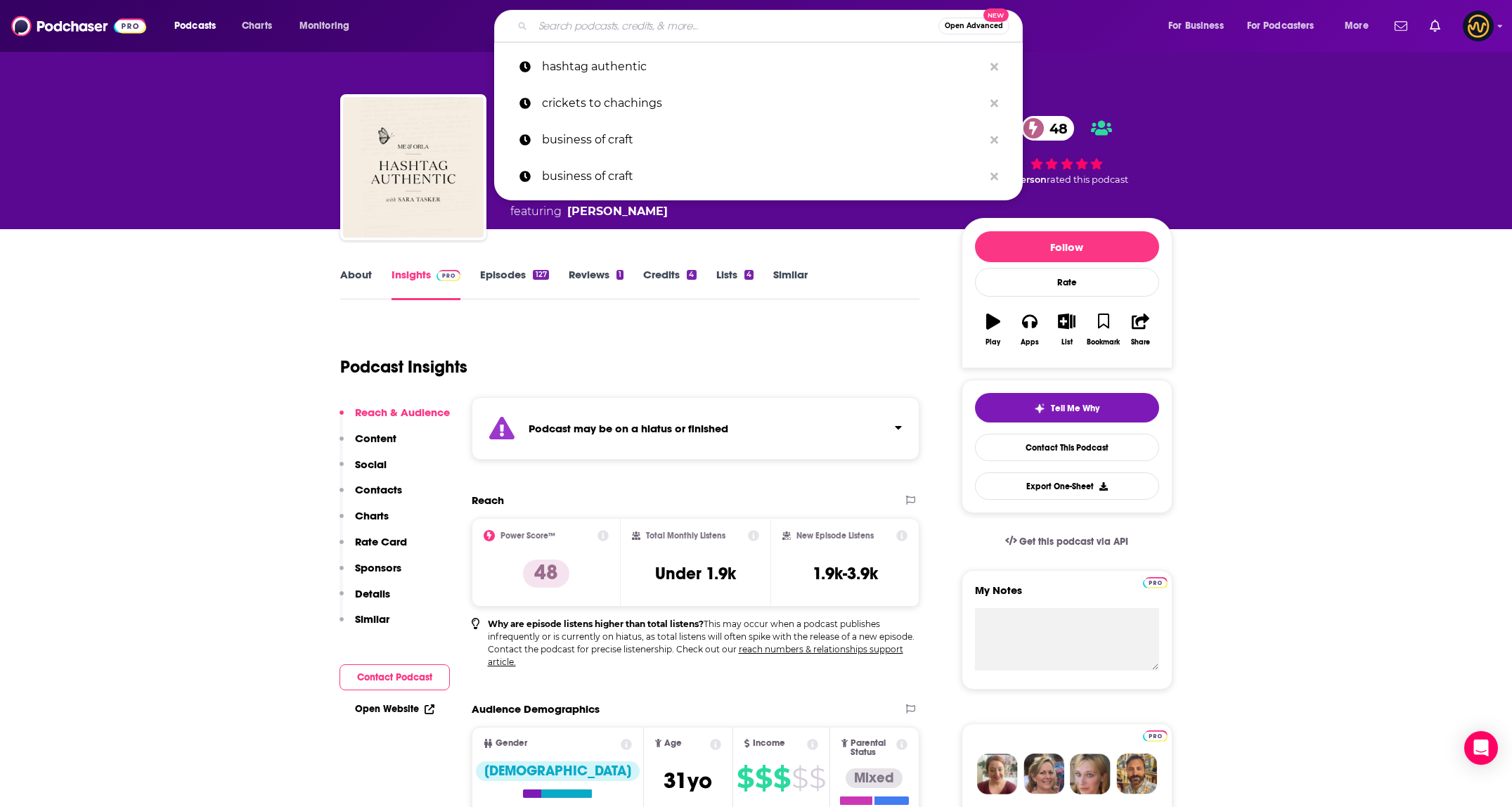
click at [648, 19] on input "Search podcasts, credits, & more..." at bounding box center [736, 26] width 406 height 23
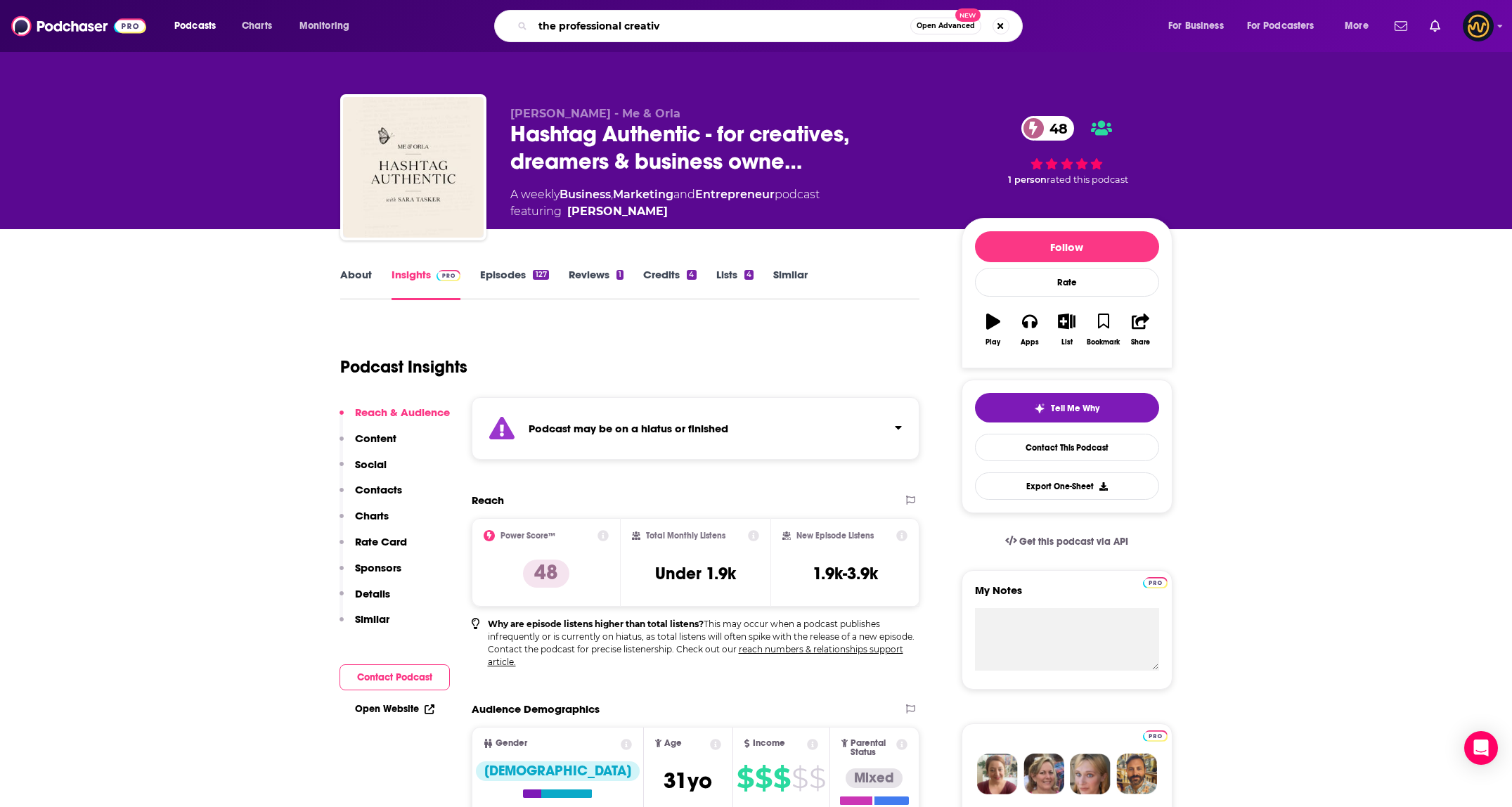
type input "the professional creative"
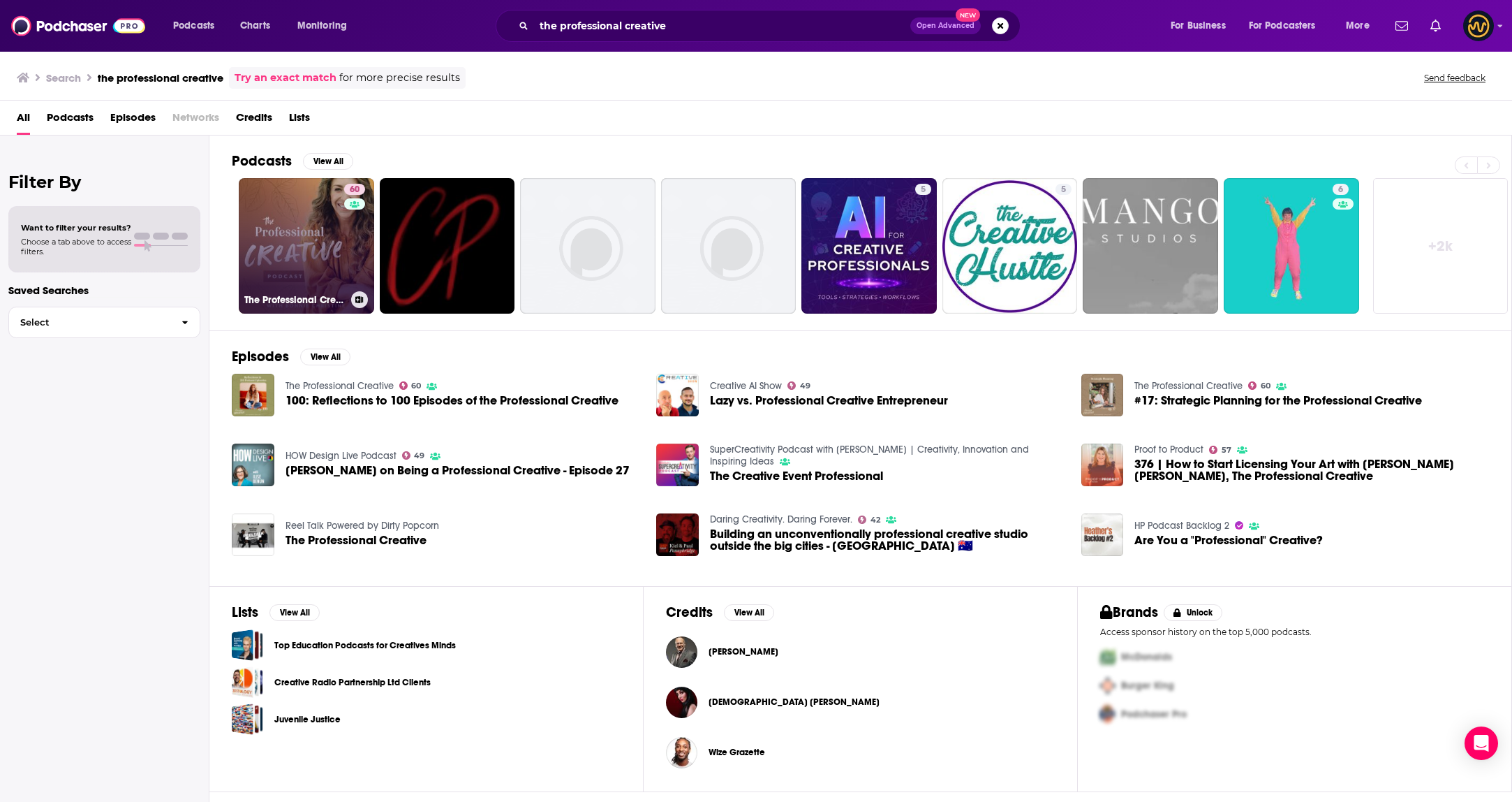
click at [319, 220] on link "60 The Professional Creative" at bounding box center [306, 245] width 136 height 136
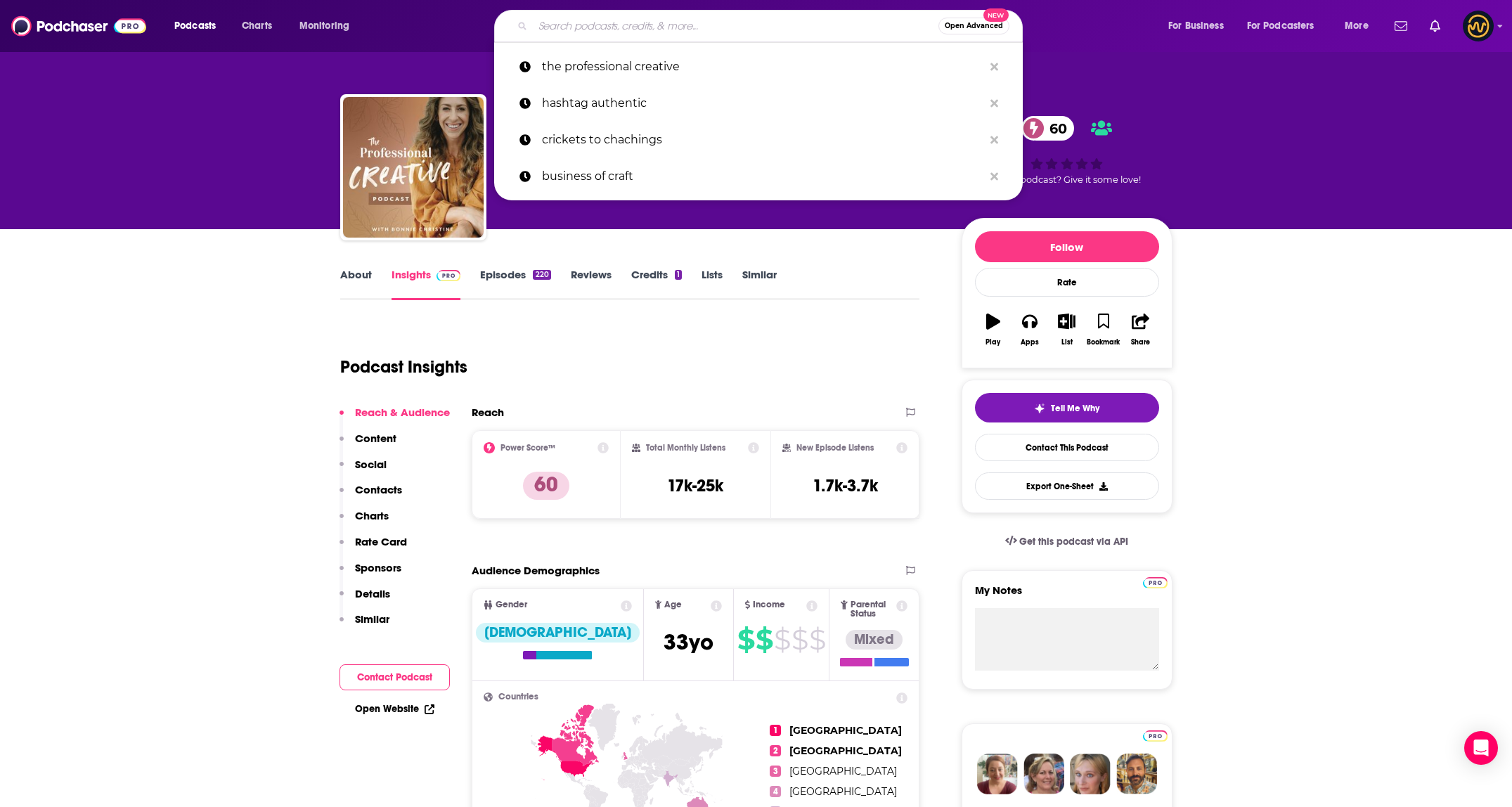
click at [607, 35] on input "Search podcasts, credits, & more..." at bounding box center [736, 26] width 406 height 23
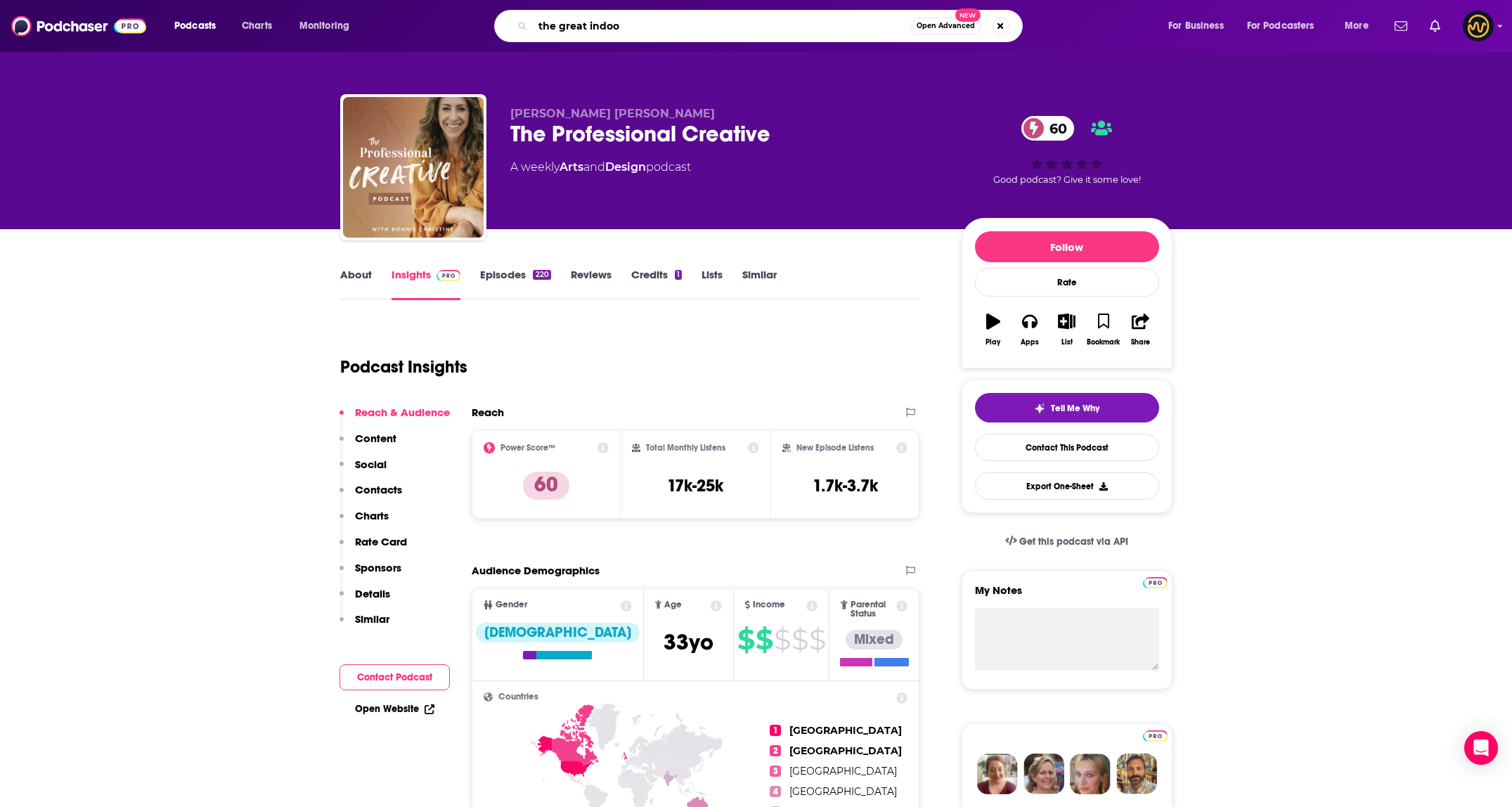
type input "the great indoor"
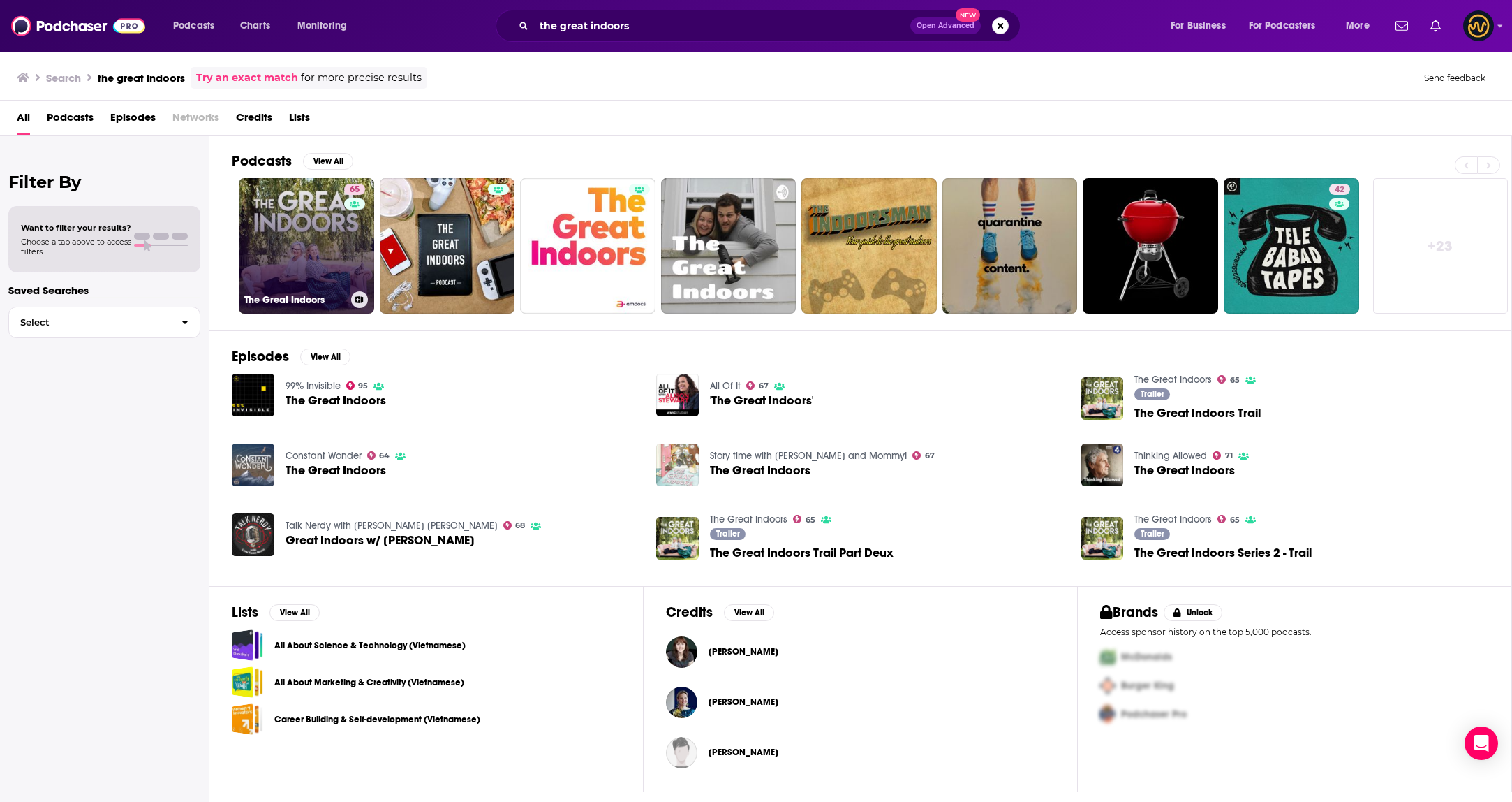
click at [281, 245] on link "65 The Great Indoors" at bounding box center [306, 245] width 136 height 136
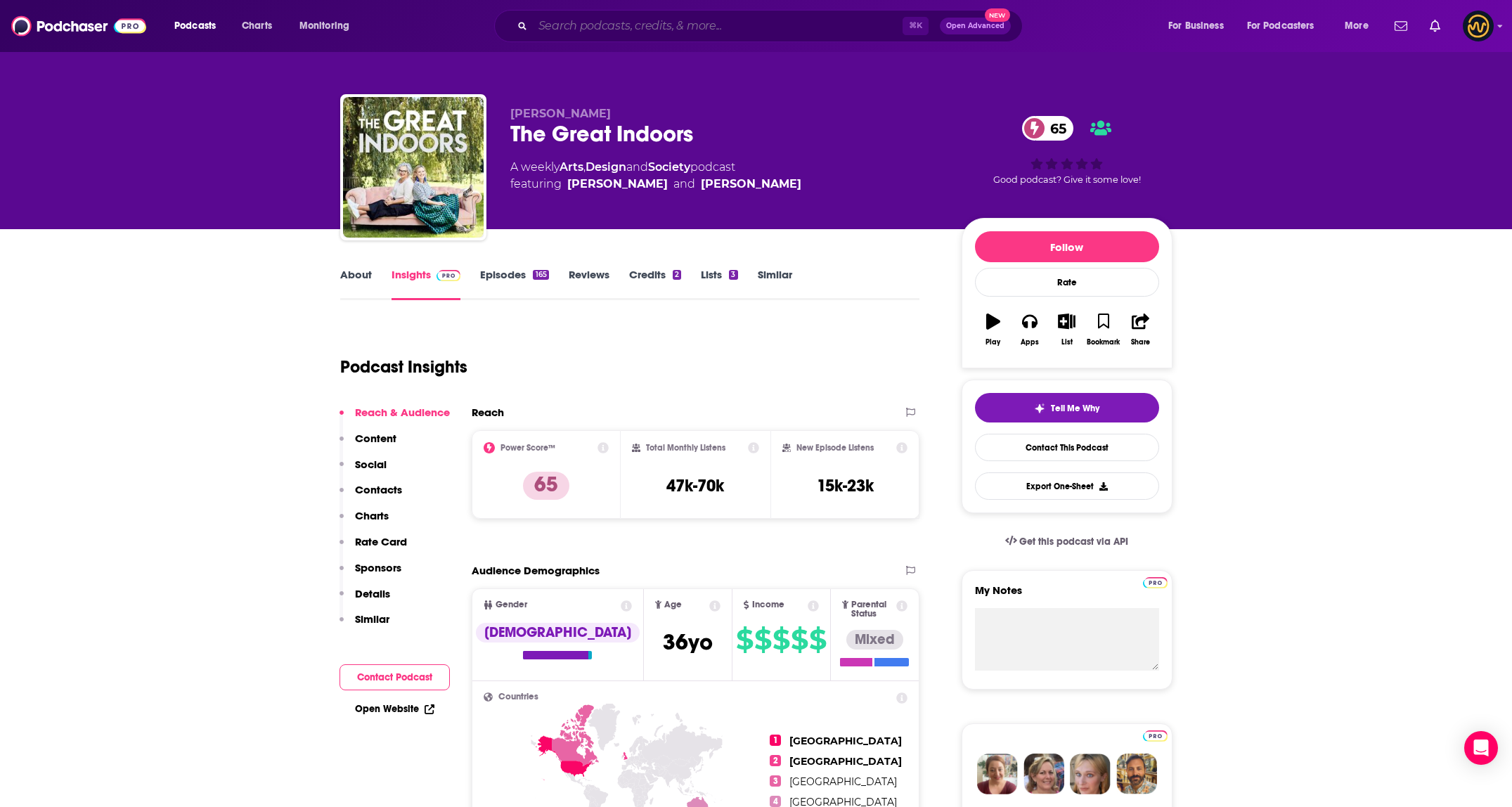
click at [658, 17] on input "Search podcasts, credits, & more..." at bounding box center [718, 26] width 370 height 23
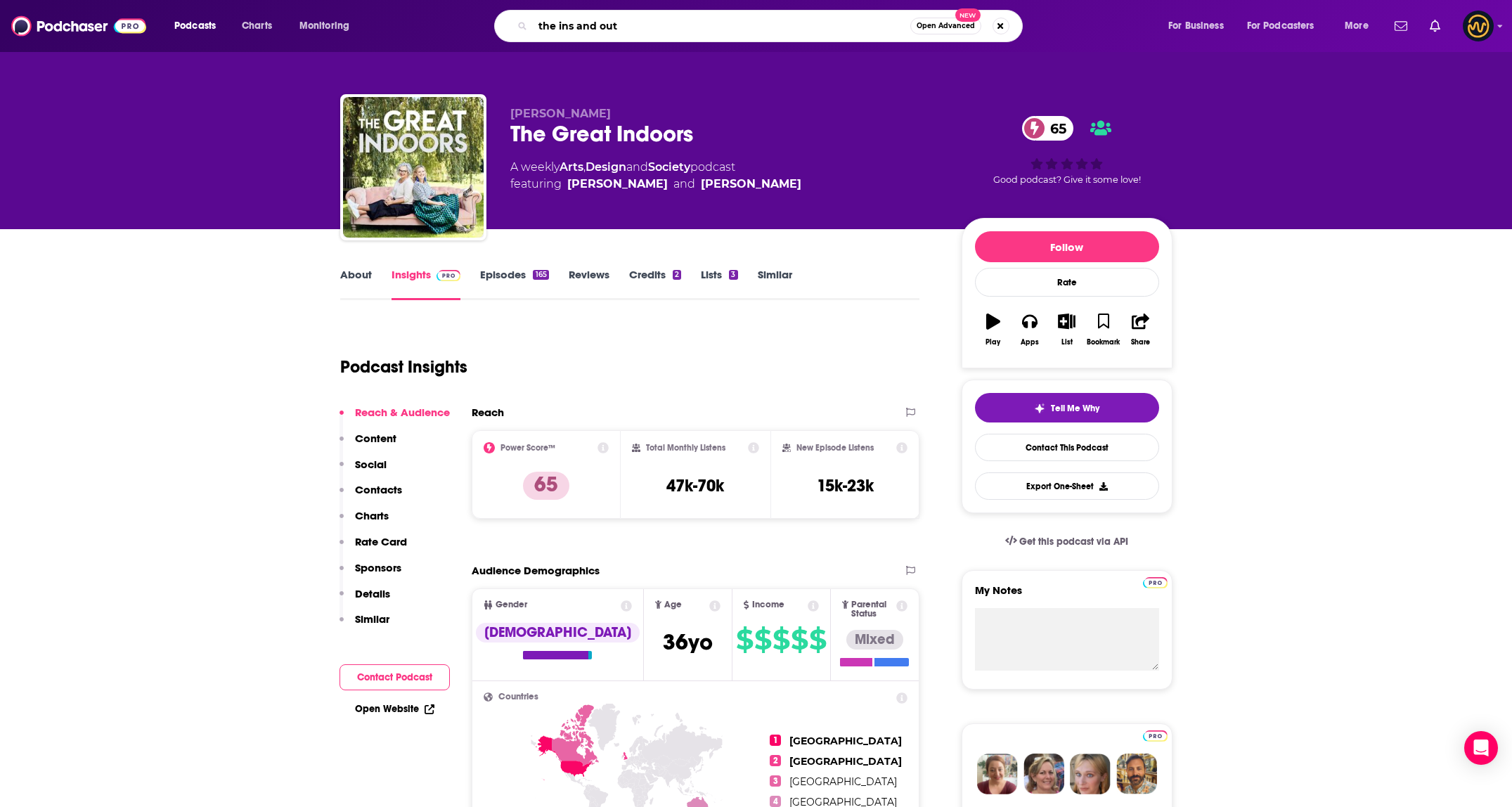
type input "the ins and outs"
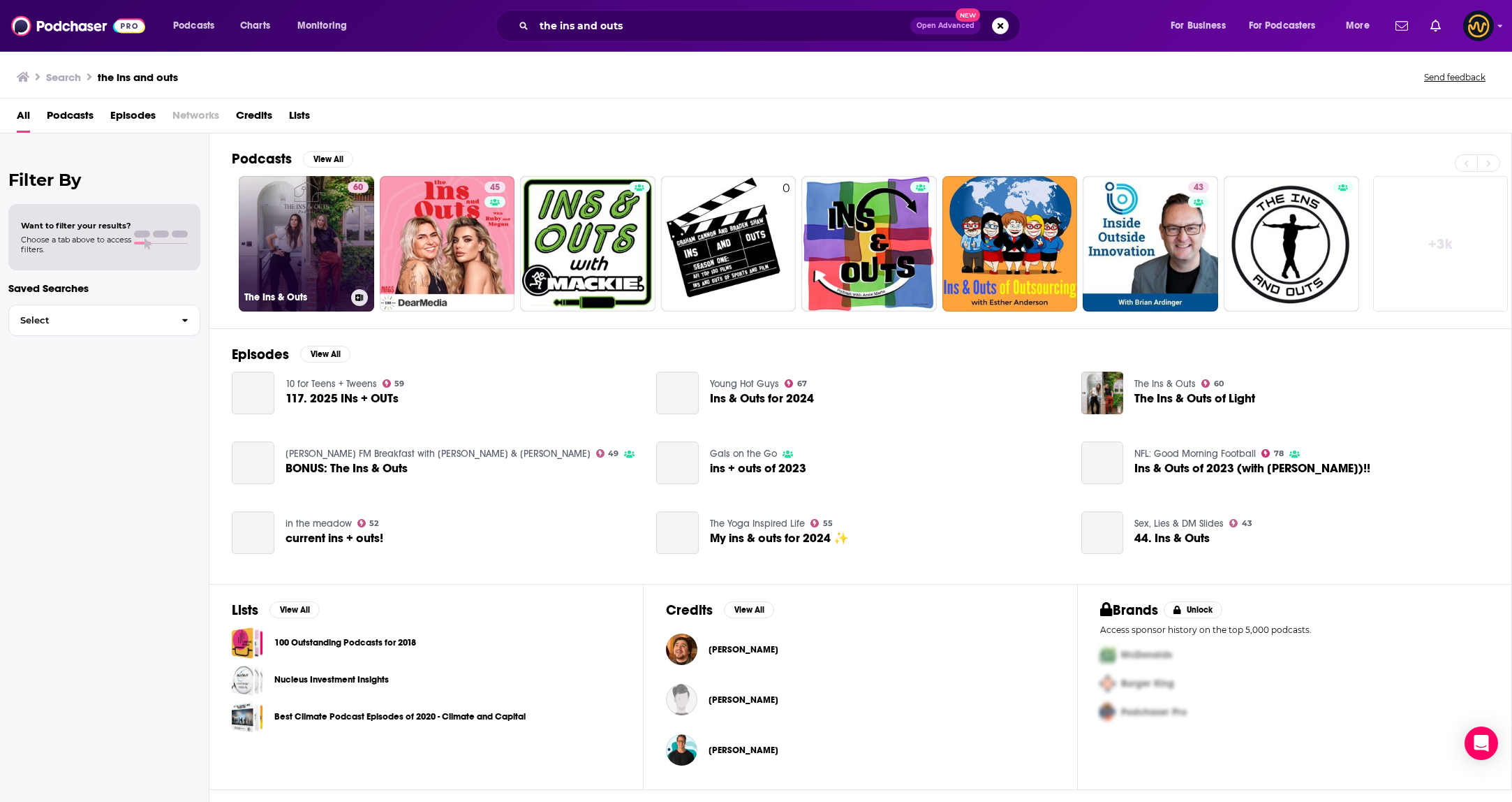
click at [313, 240] on link "60 The Ins & Outs" at bounding box center [306, 244] width 136 height 136
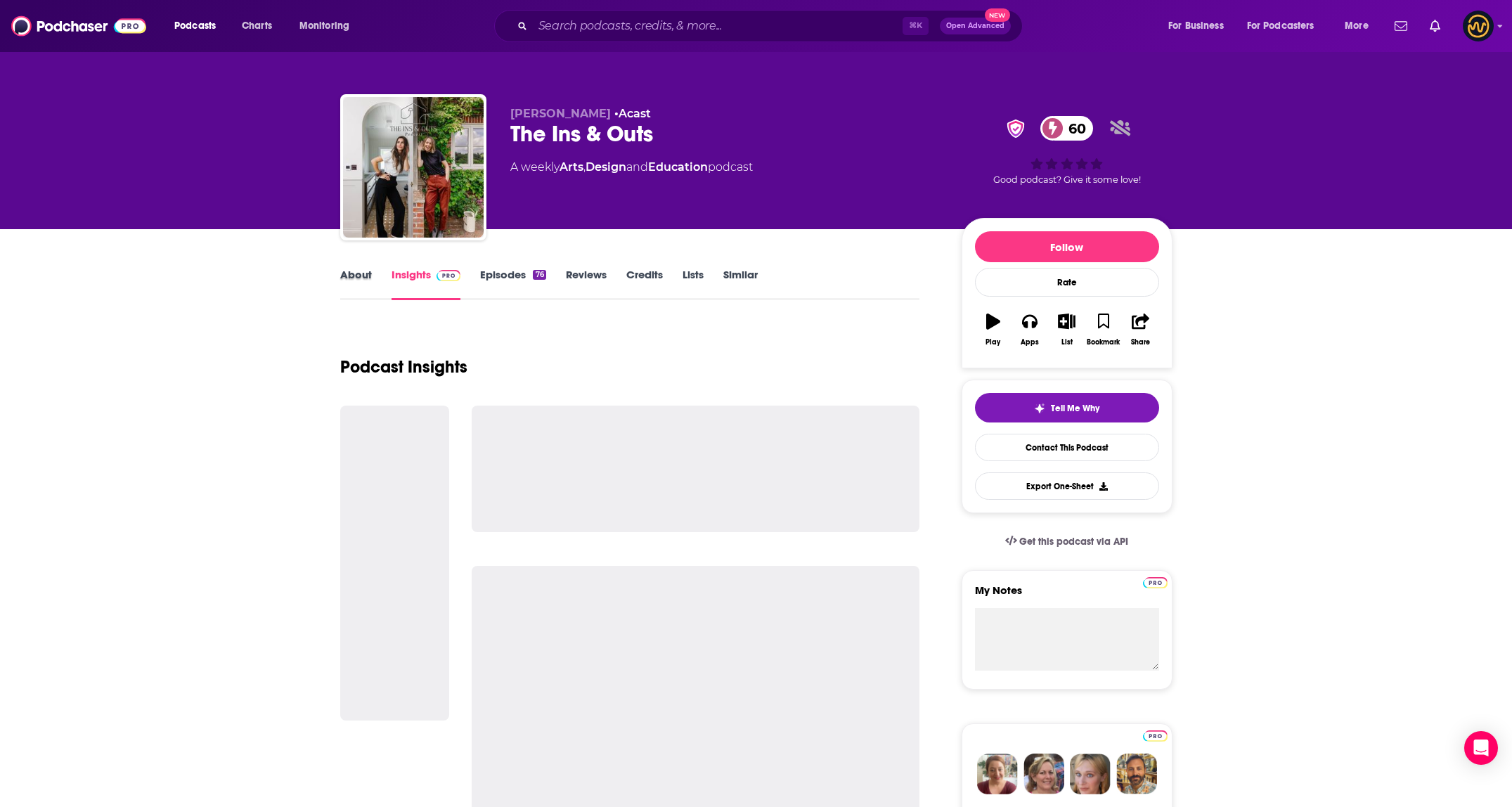
click at [374, 271] on div "About" at bounding box center [366, 284] width 51 height 32
click at [356, 281] on link "About" at bounding box center [357, 284] width 32 height 32
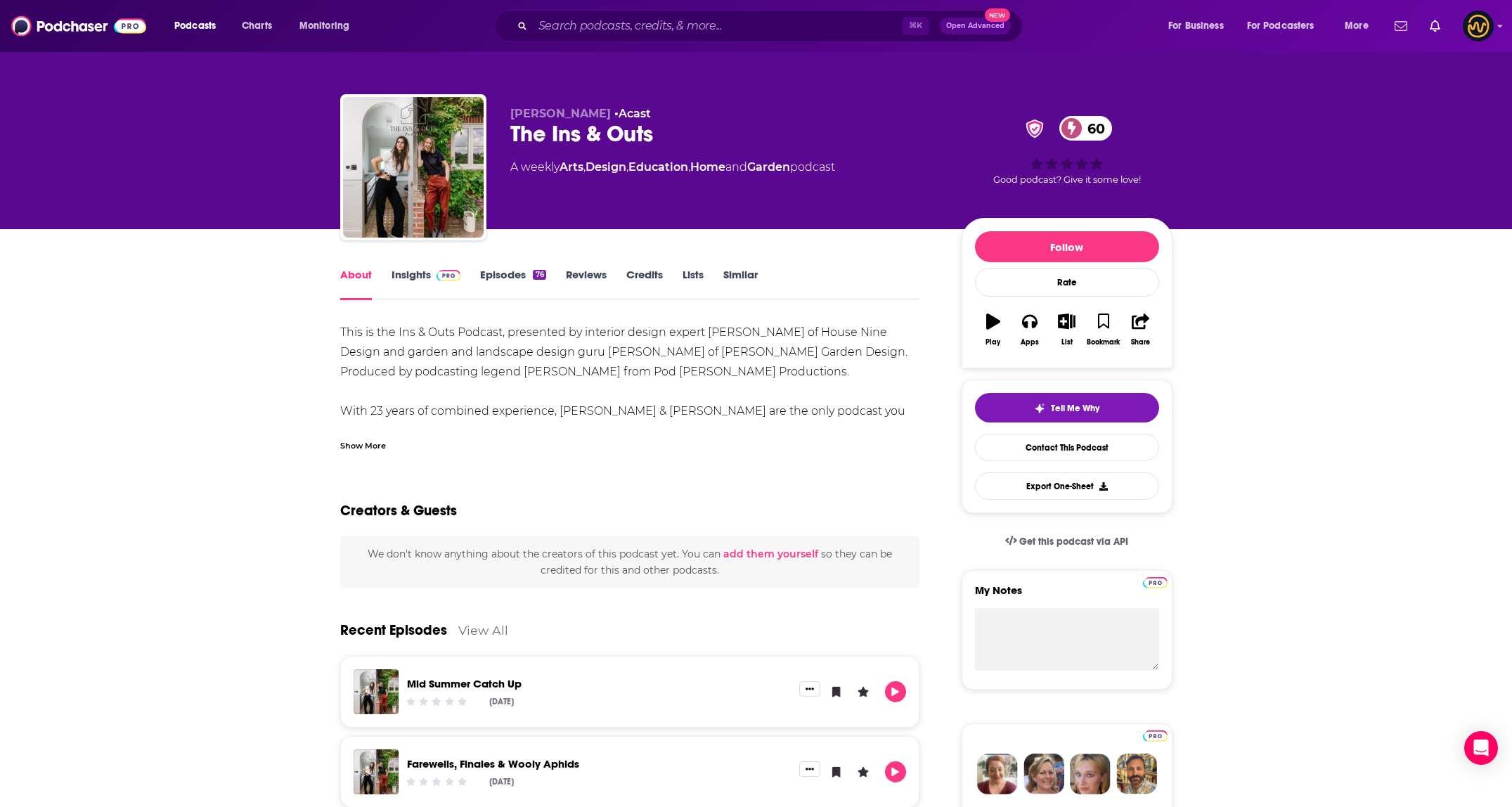
click at [403, 277] on link "Insights" at bounding box center [426, 284] width 70 height 32
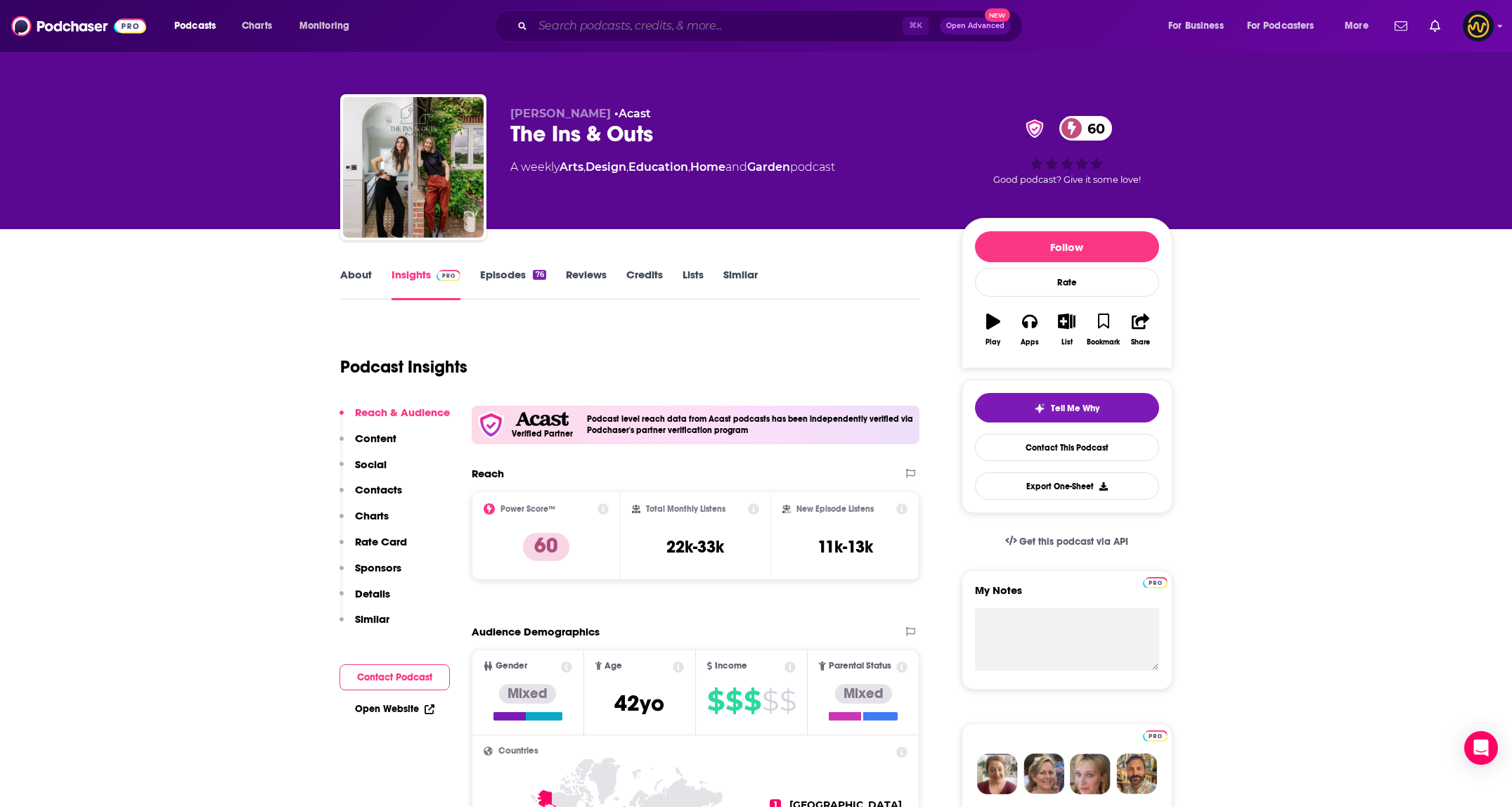
click at [578, 30] on input "Search podcasts, credits, & more..." at bounding box center [718, 26] width 370 height 23
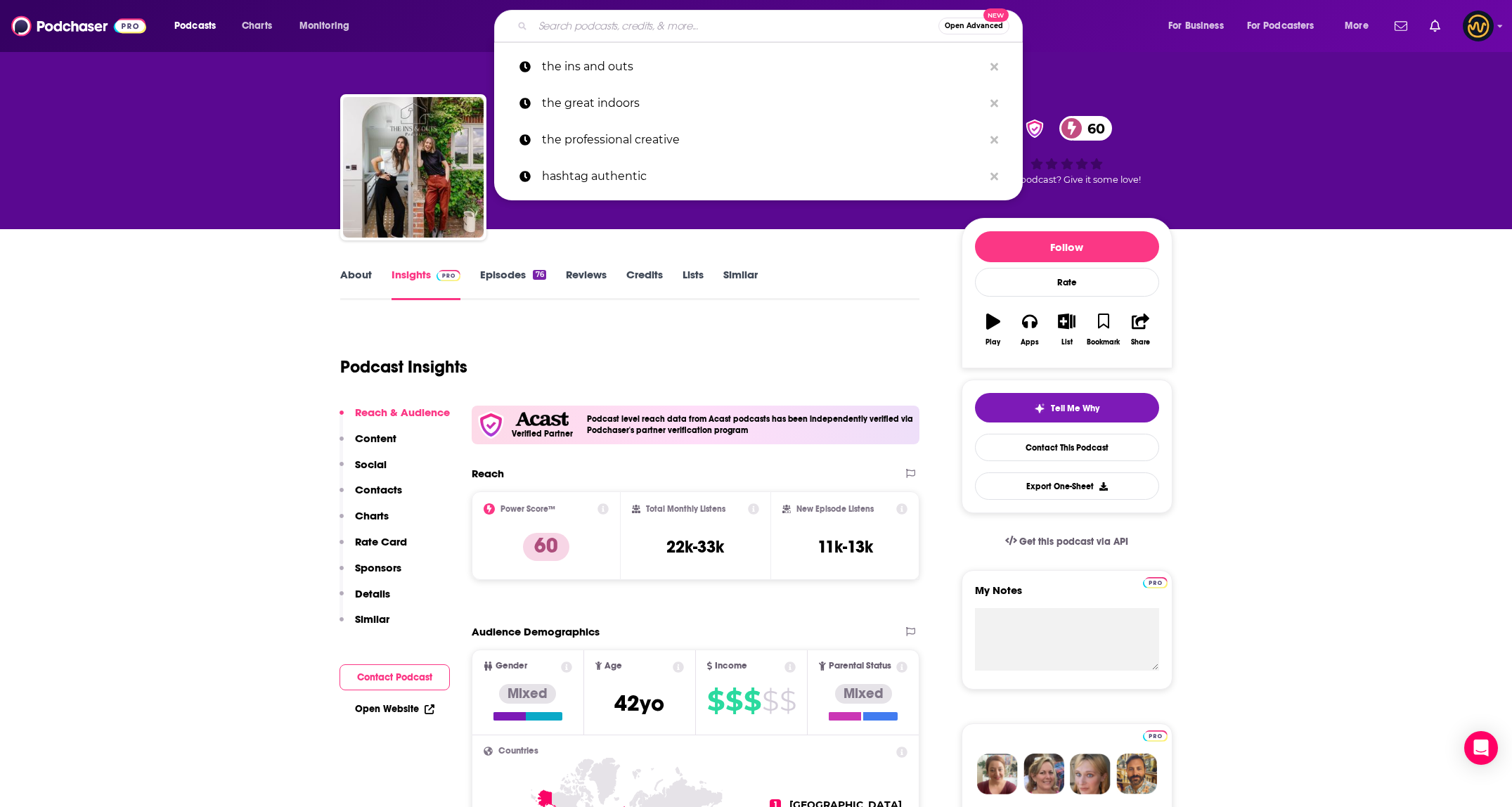
click at [578, 30] on input "Search podcasts, credits, & more..." at bounding box center [736, 26] width 406 height 23
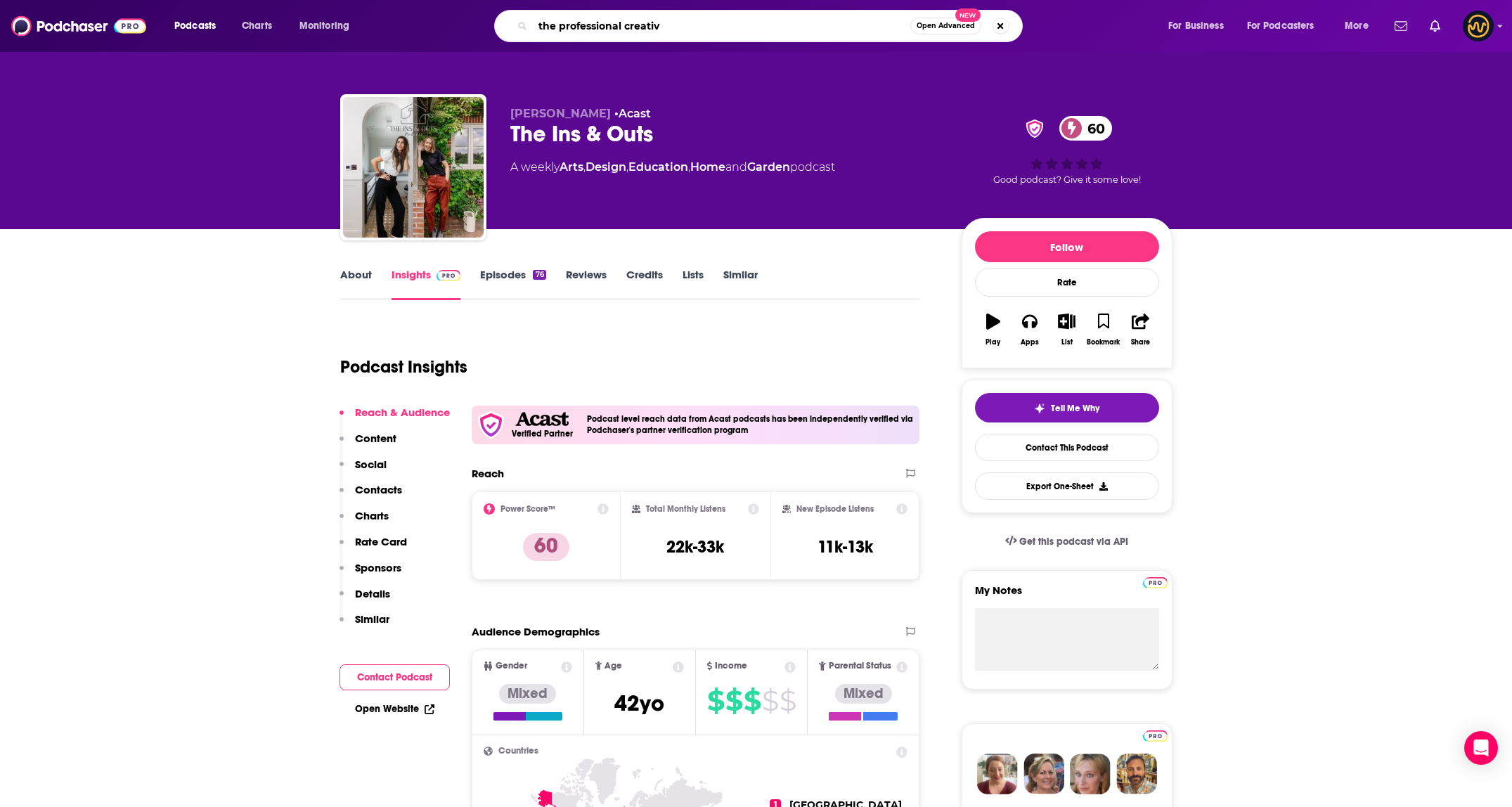
type input "the professional creative"
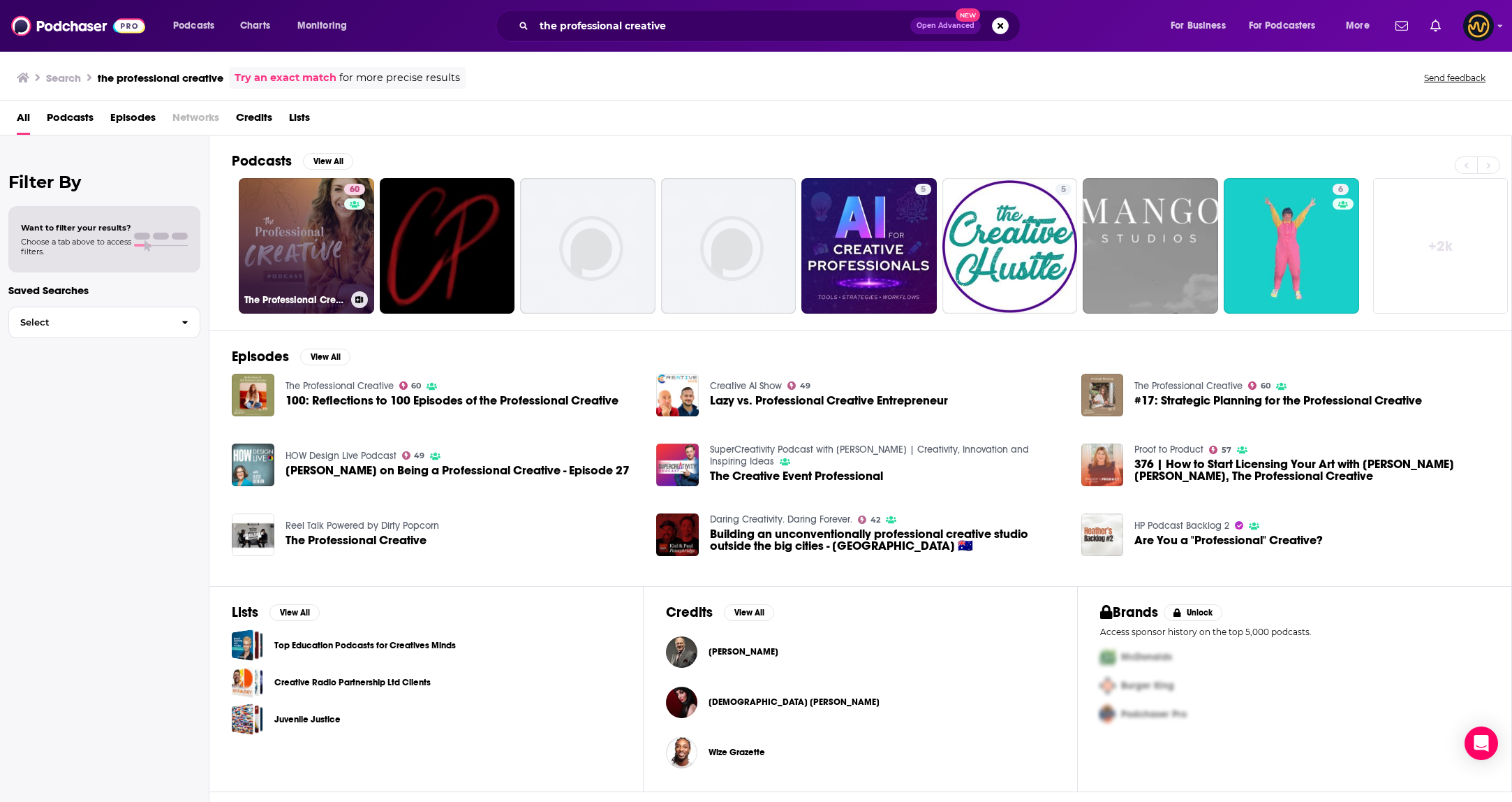
click at [307, 215] on link "60 The Professional Creative" at bounding box center [306, 245] width 136 height 136
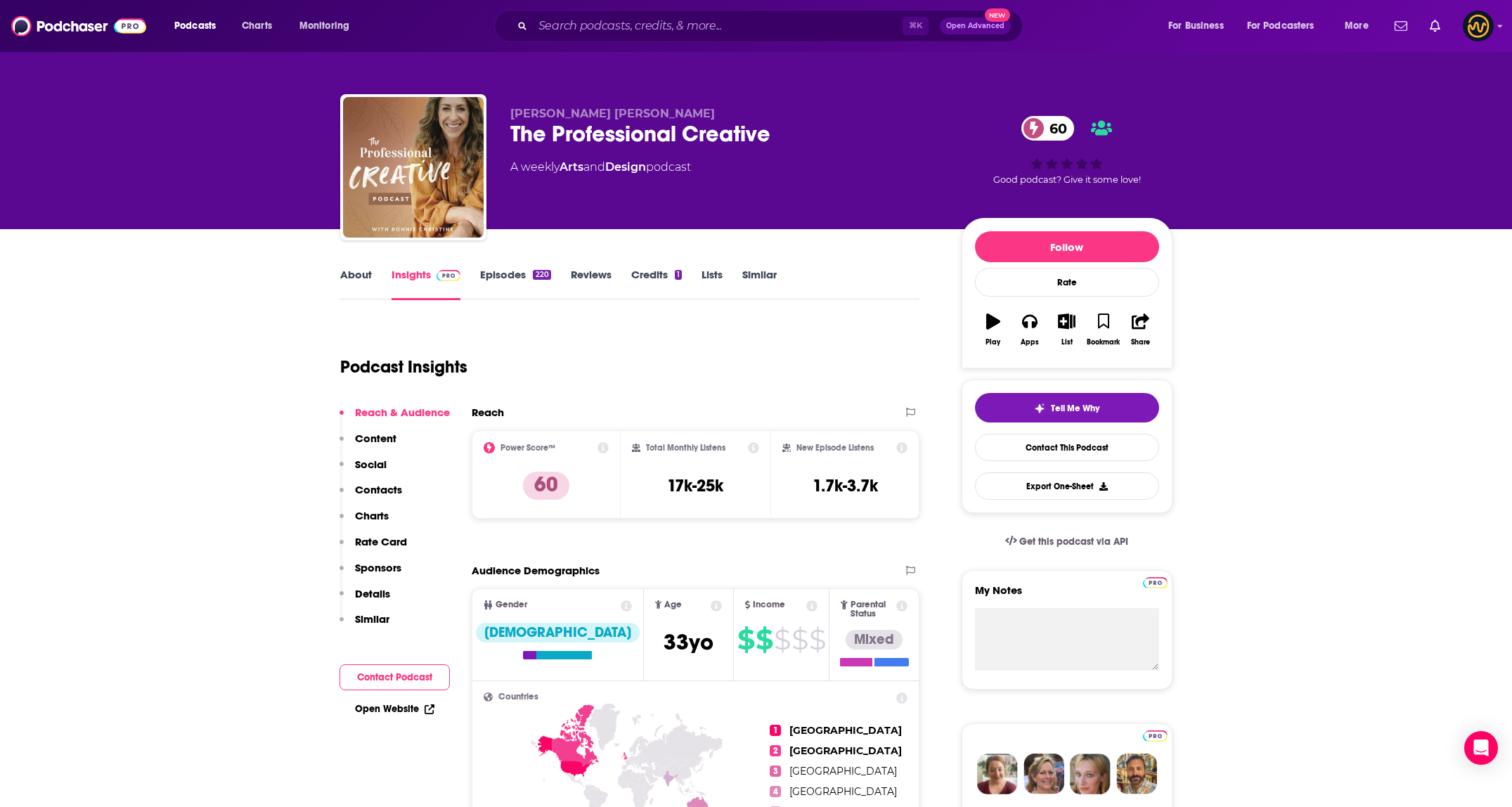
click at [357, 280] on link "About" at bounding box center [357, 284] width 32 height 32
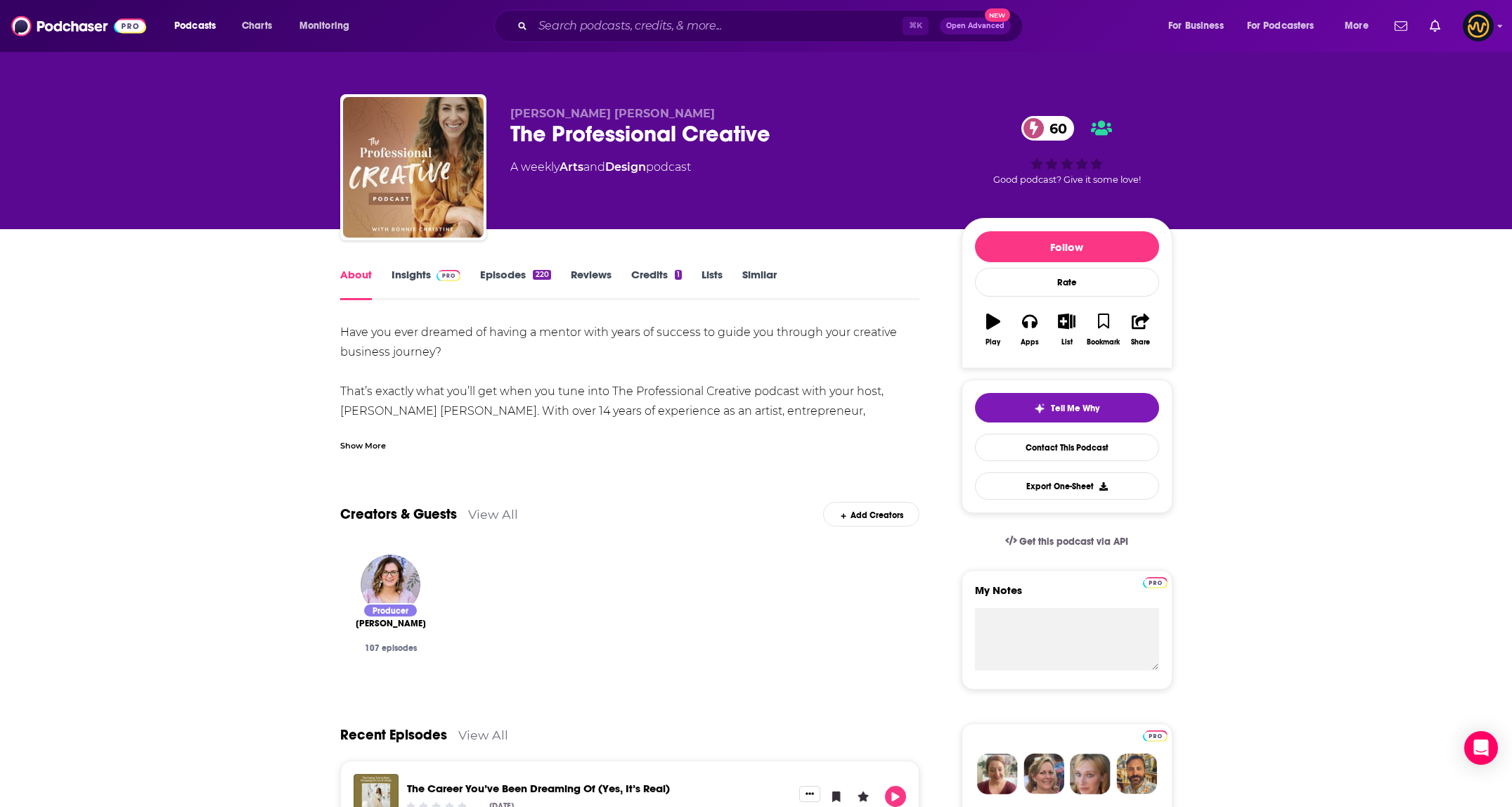
click at [387, 437] on div "Show More" at bounding box center [630, 439] width 580 height 24
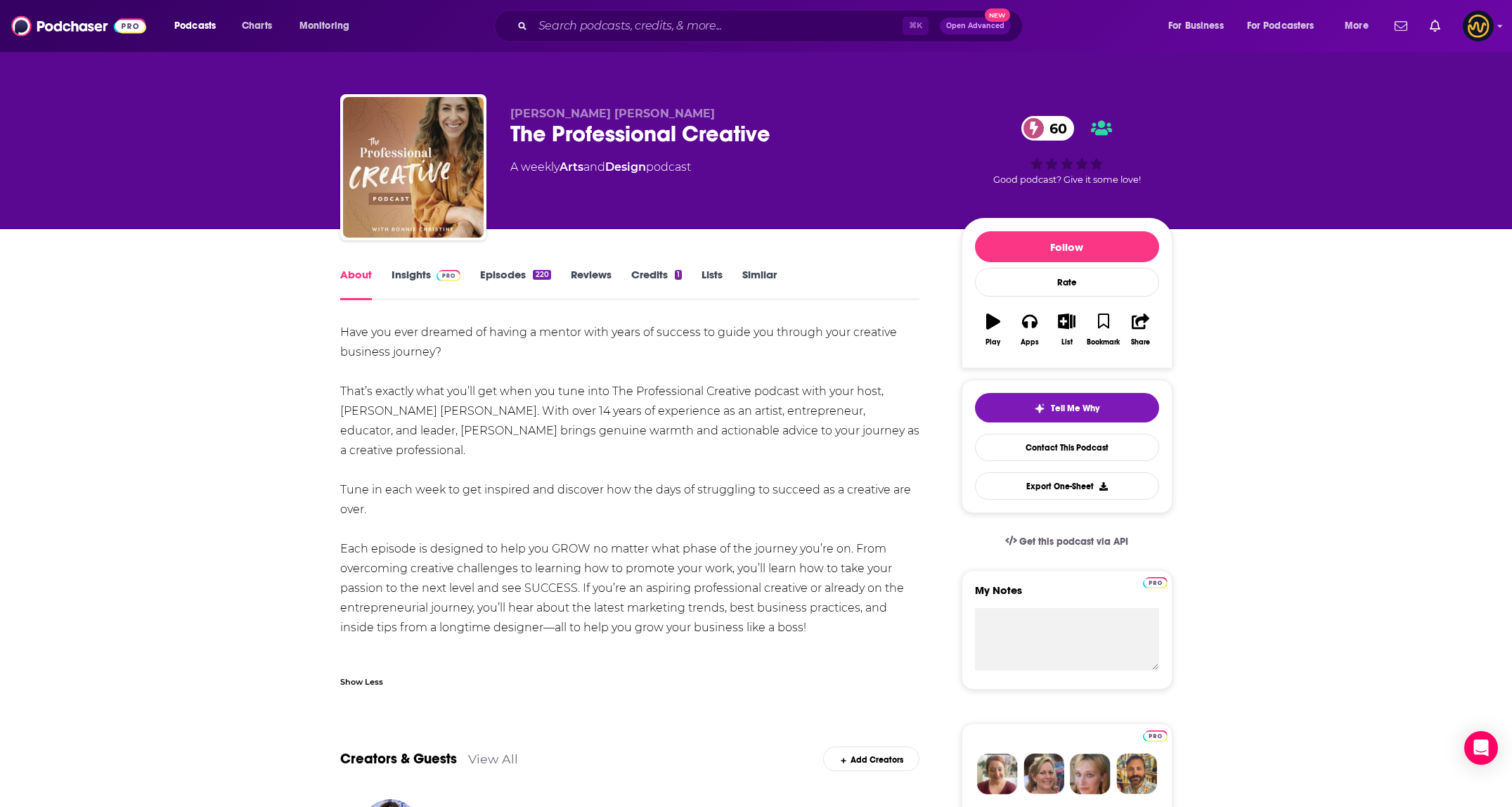
click at [534, 268] on link "Episodes 220" at bounding box center [515, 284] width 71 height 32
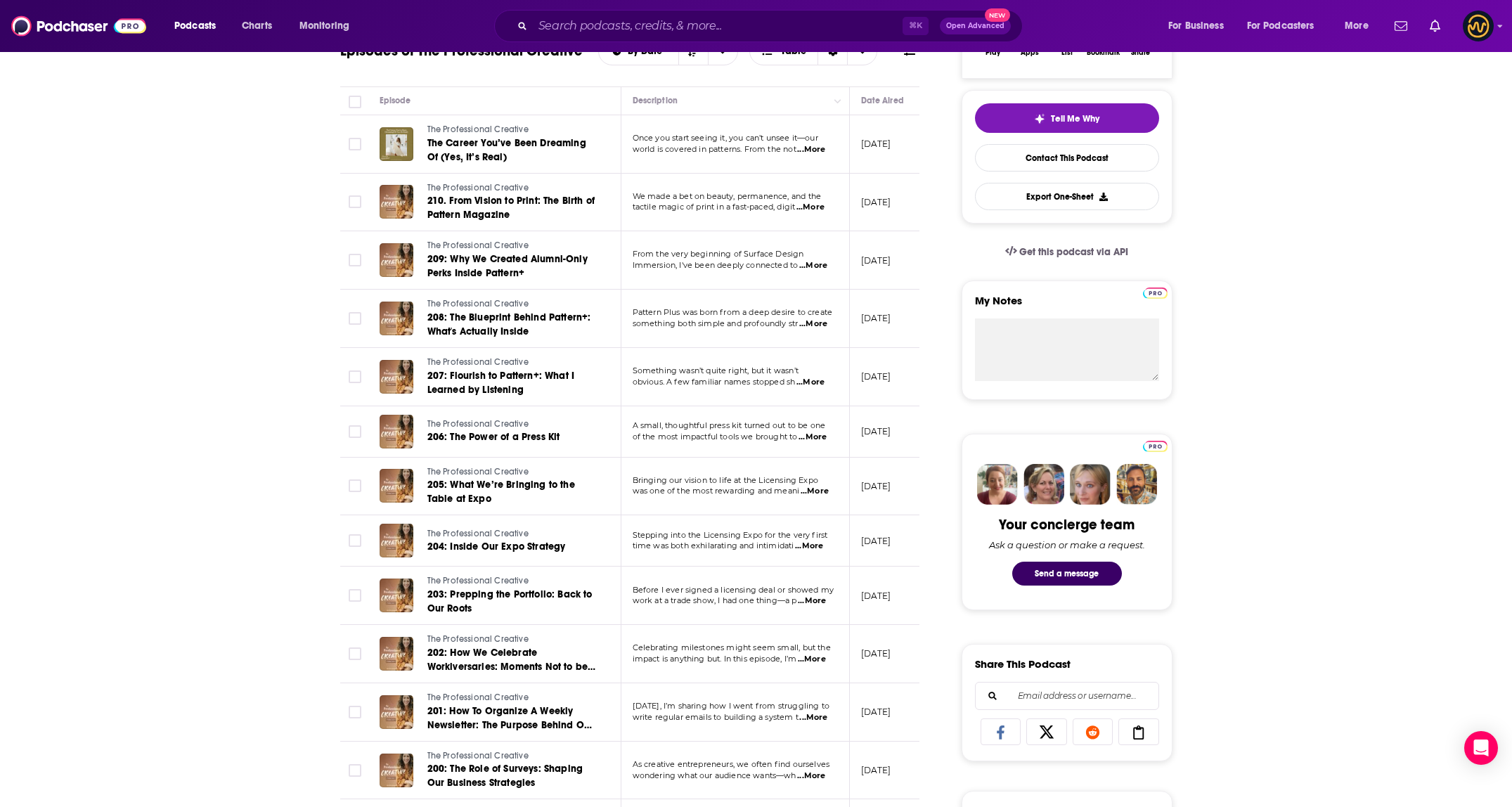
scroll to position [287, 0]
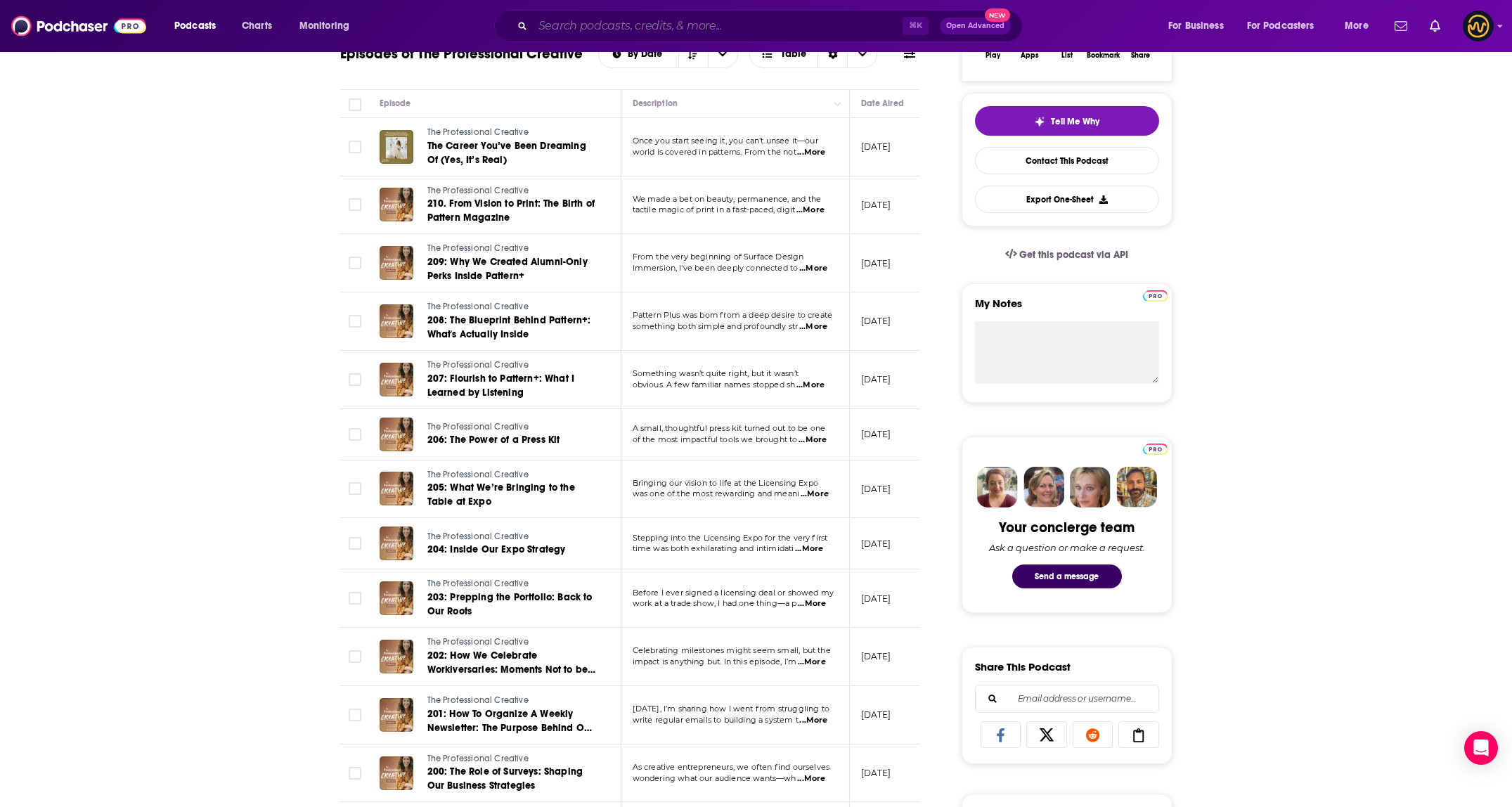
click at [634, 29] on input "Search podcasts, credits, & more..." at bounding box center [718, 26] width 370 height 23
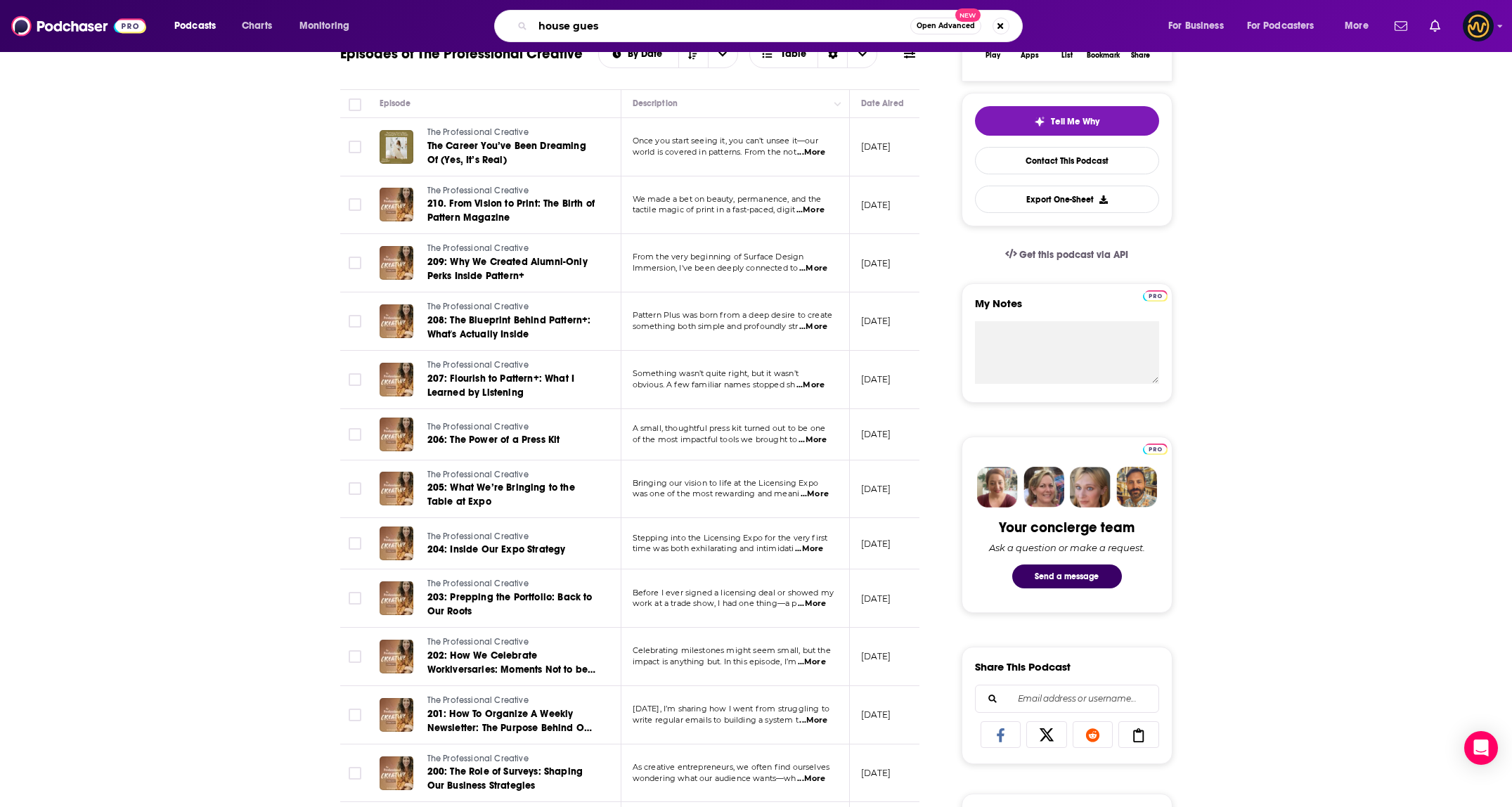
type input "house guest"
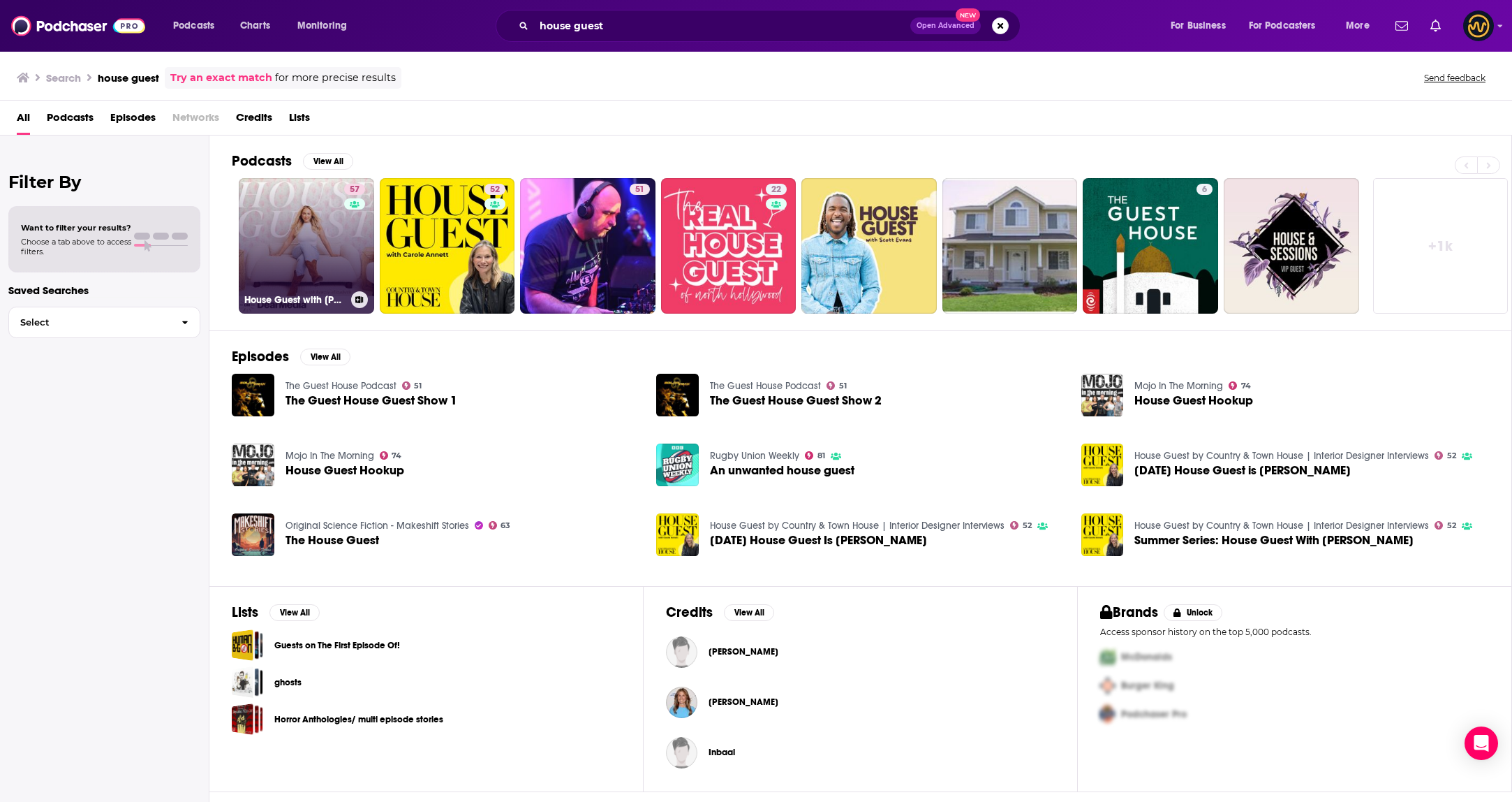
click at [325, 237] on link "57 House Guest with Kenzie Elizabeth" at bounding box center [306, 245] width 136 height 136
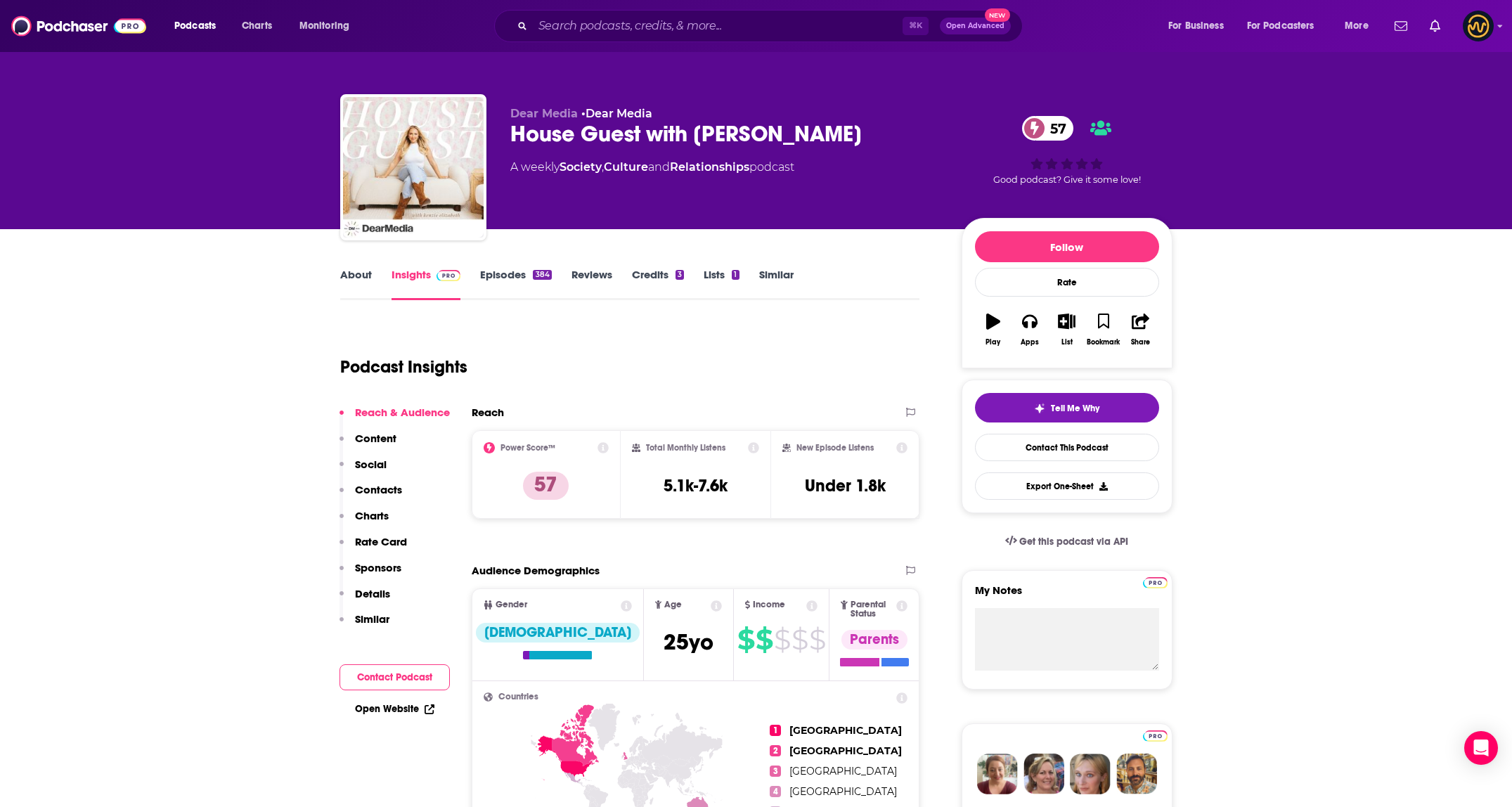
click at [349, 280] on link "About" at bounding box center [357, 284] width 32 height 32
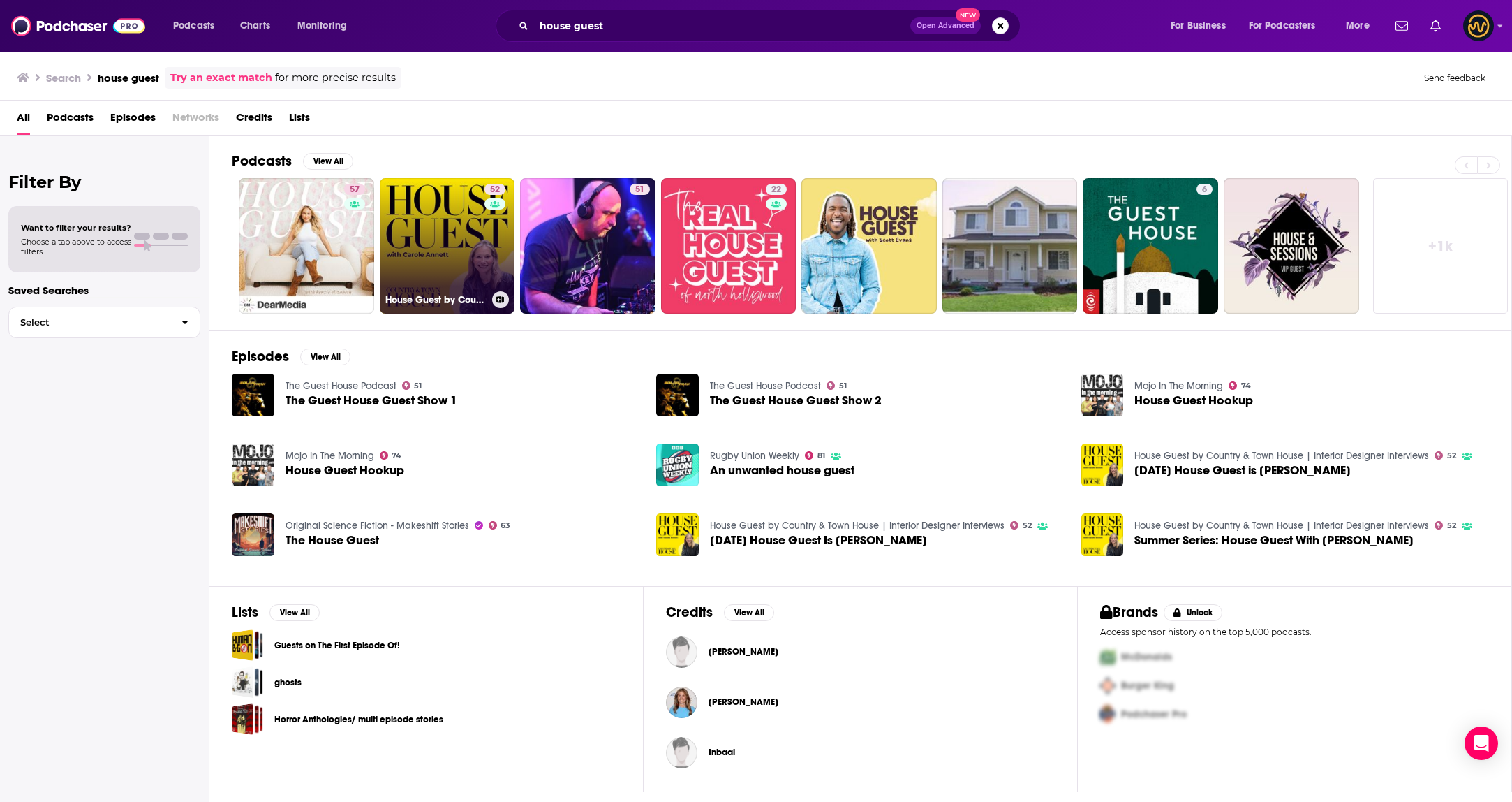
click at [470, 277] on link "52 House Guest by Country & Town House | Interior Designer Interviews" at bounding box center [447, 245] width 136 height 136
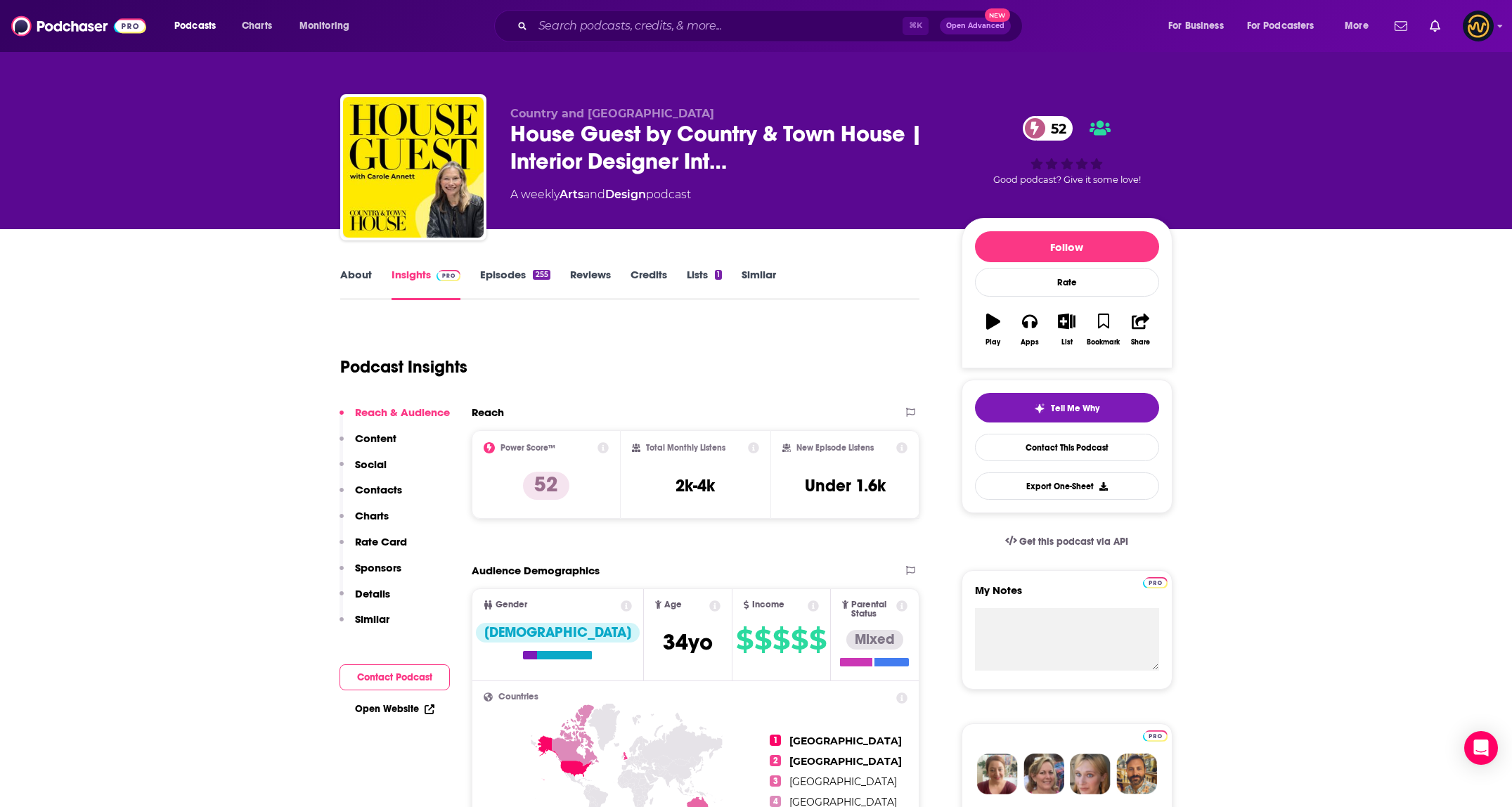
click at [343, 276] on link "About" at bounding box center [357, 284] width 32 height 32
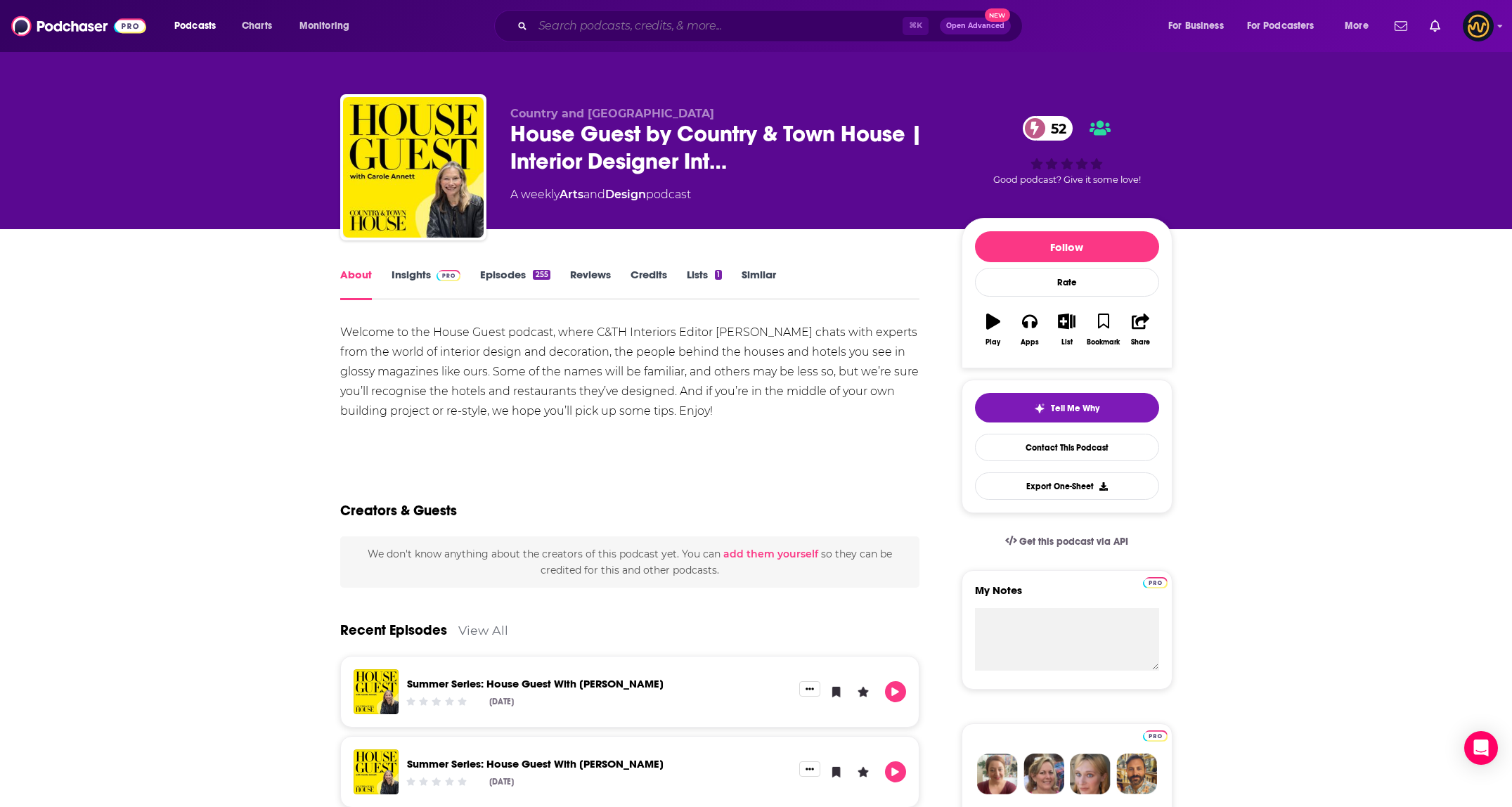
click at [630, 29] on input "Search podcasts, credits, & more..." at bounding box center [718, 26] width 370 height 23
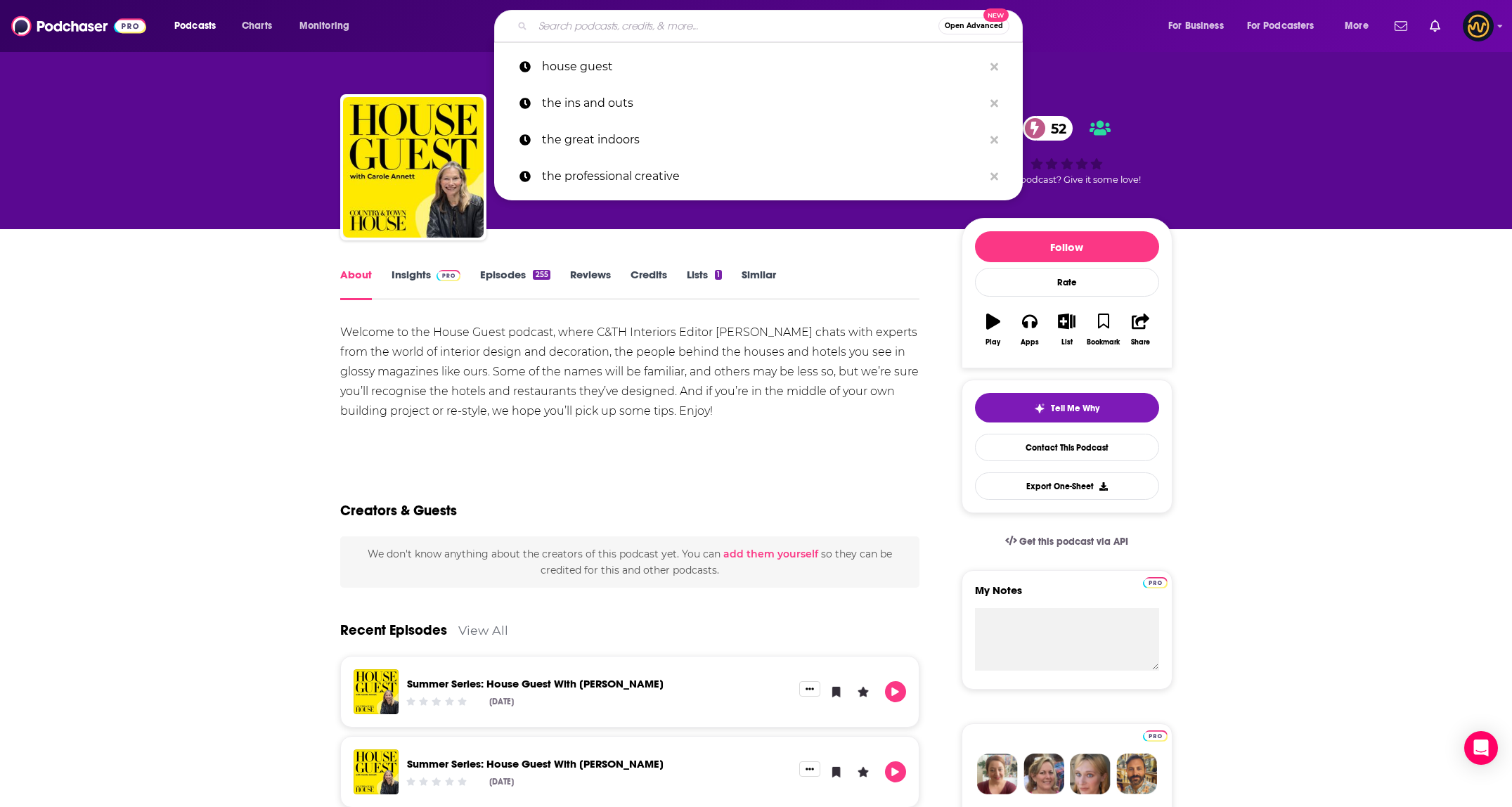
click at [630, 29] on input "Search podcasts, credits, & more..." at bounding box center [736, 26] width 406 height 23
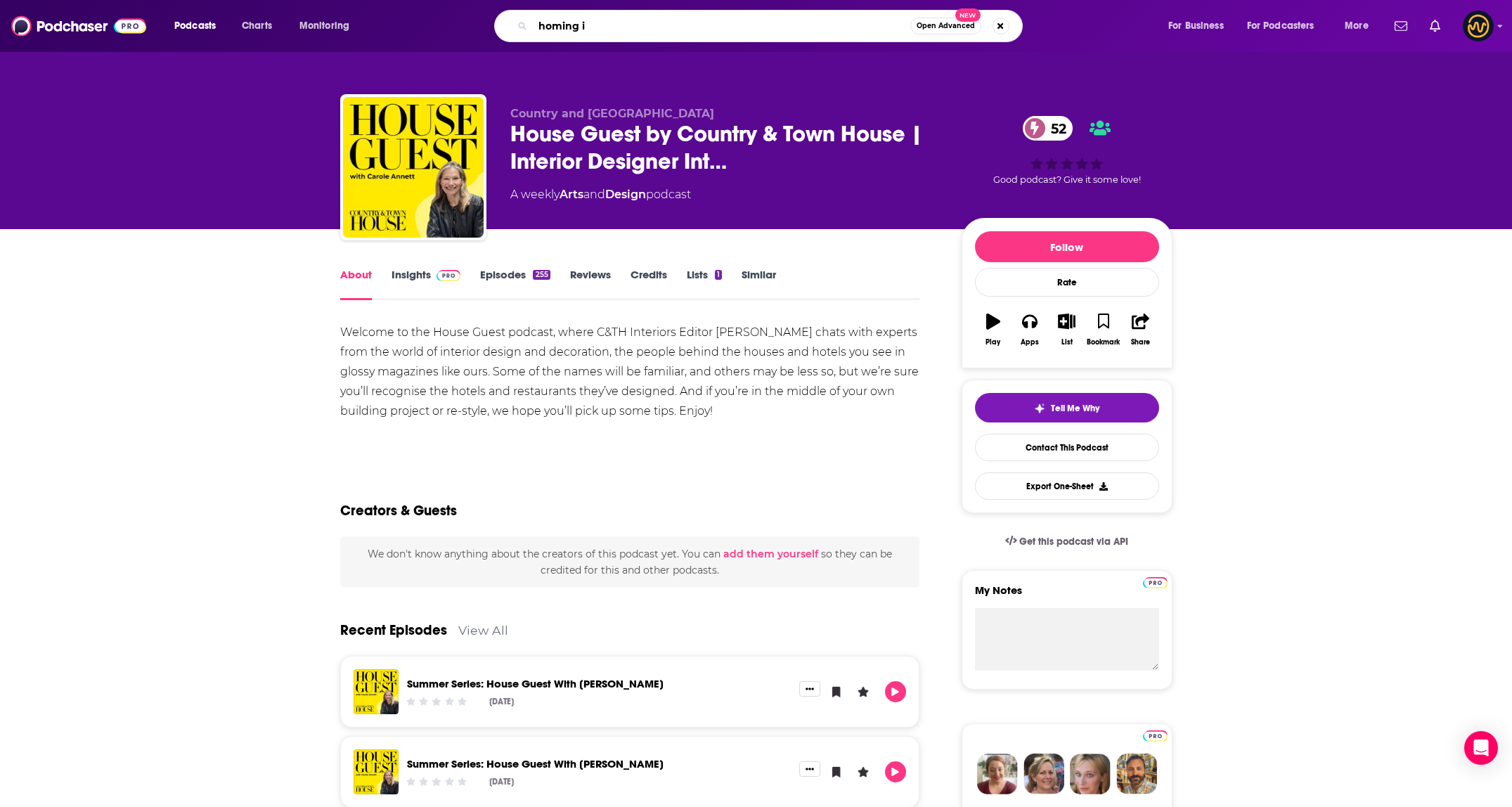
type input "homing in"
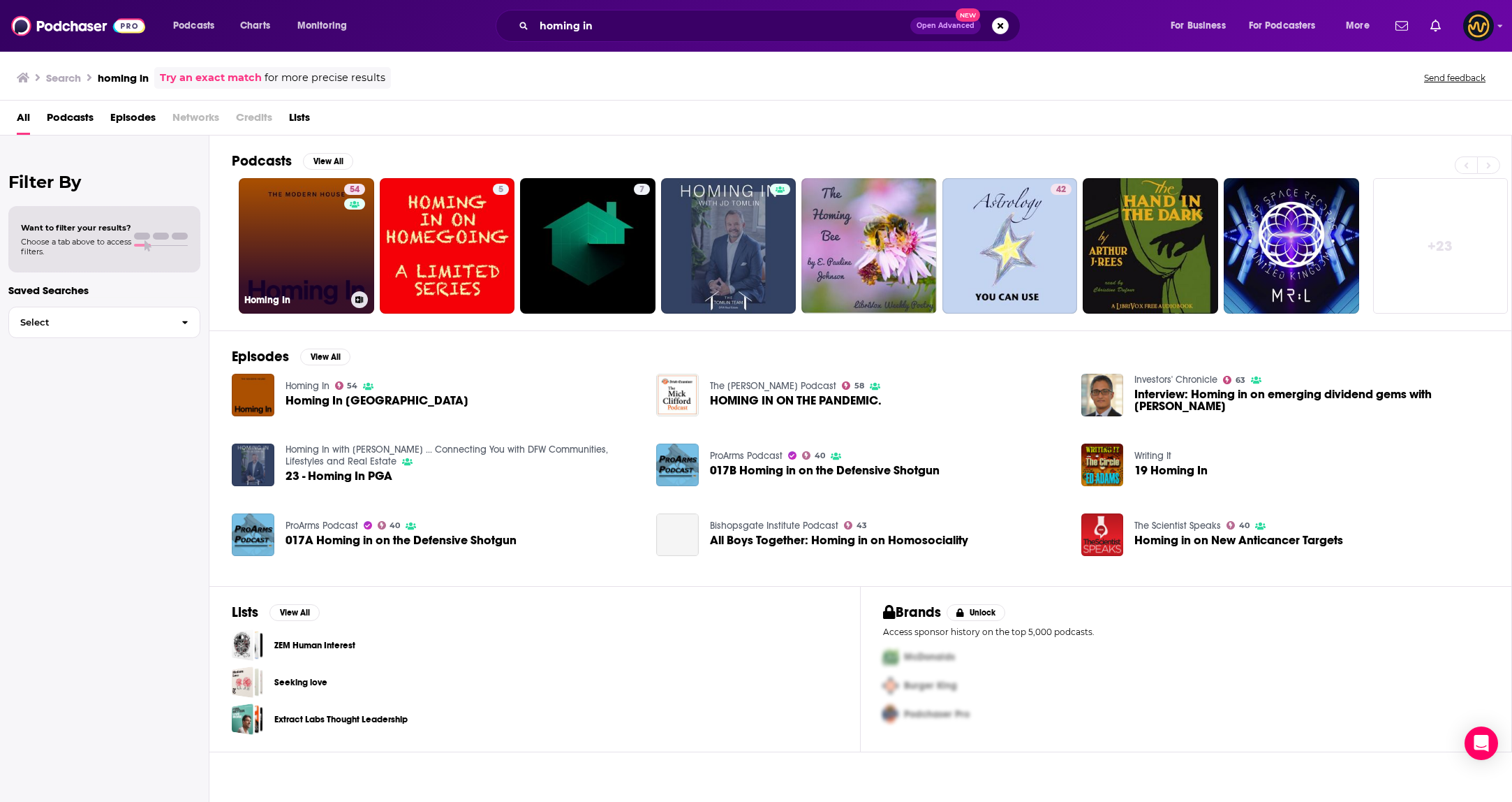
click at [314, 257] on link "54 Homing In" at bounding box center [306, 245] width 136 height 136
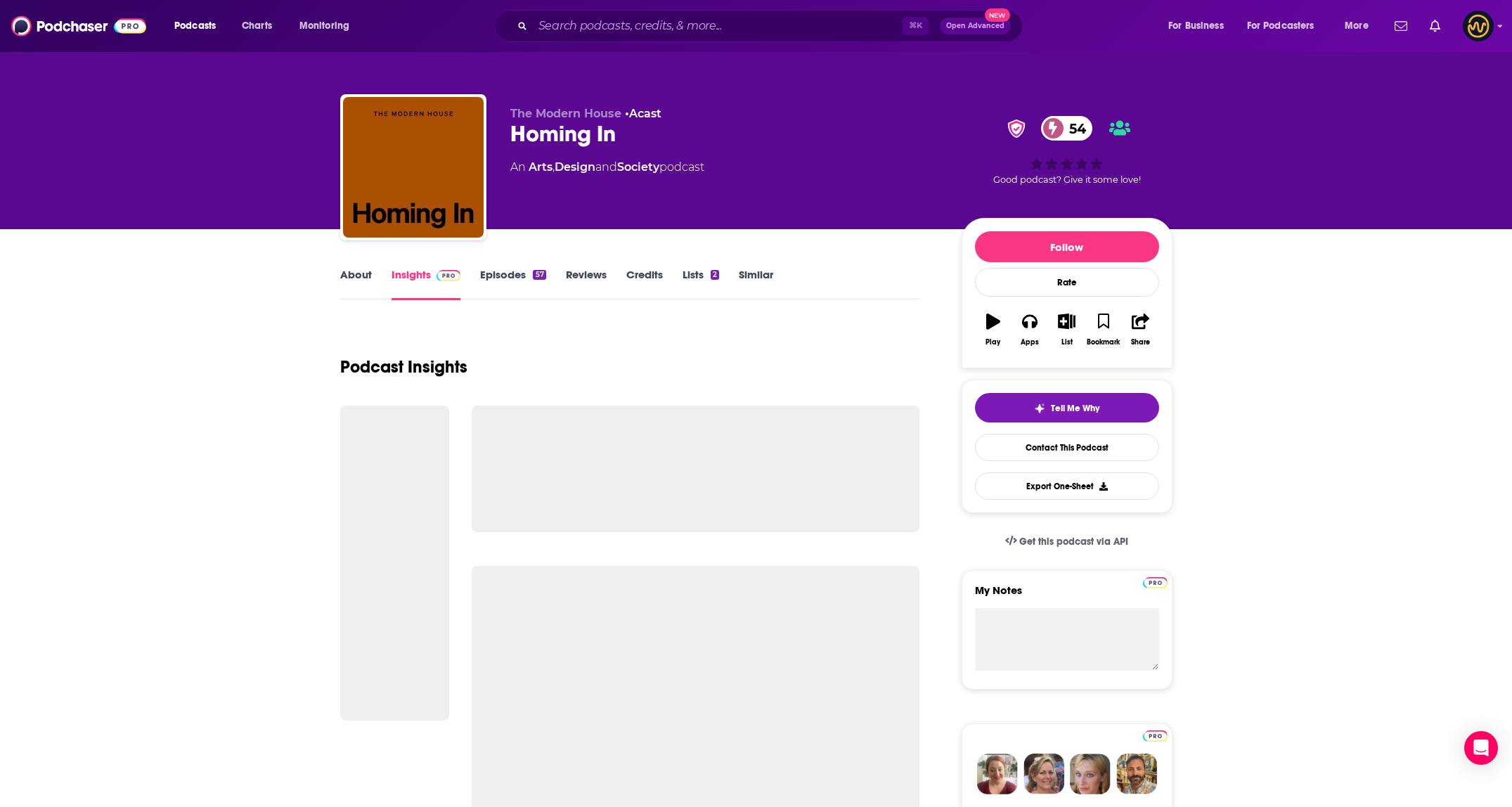
click at [367, 277] on link "About" at bounding box center [357, 284] width 32 height 32
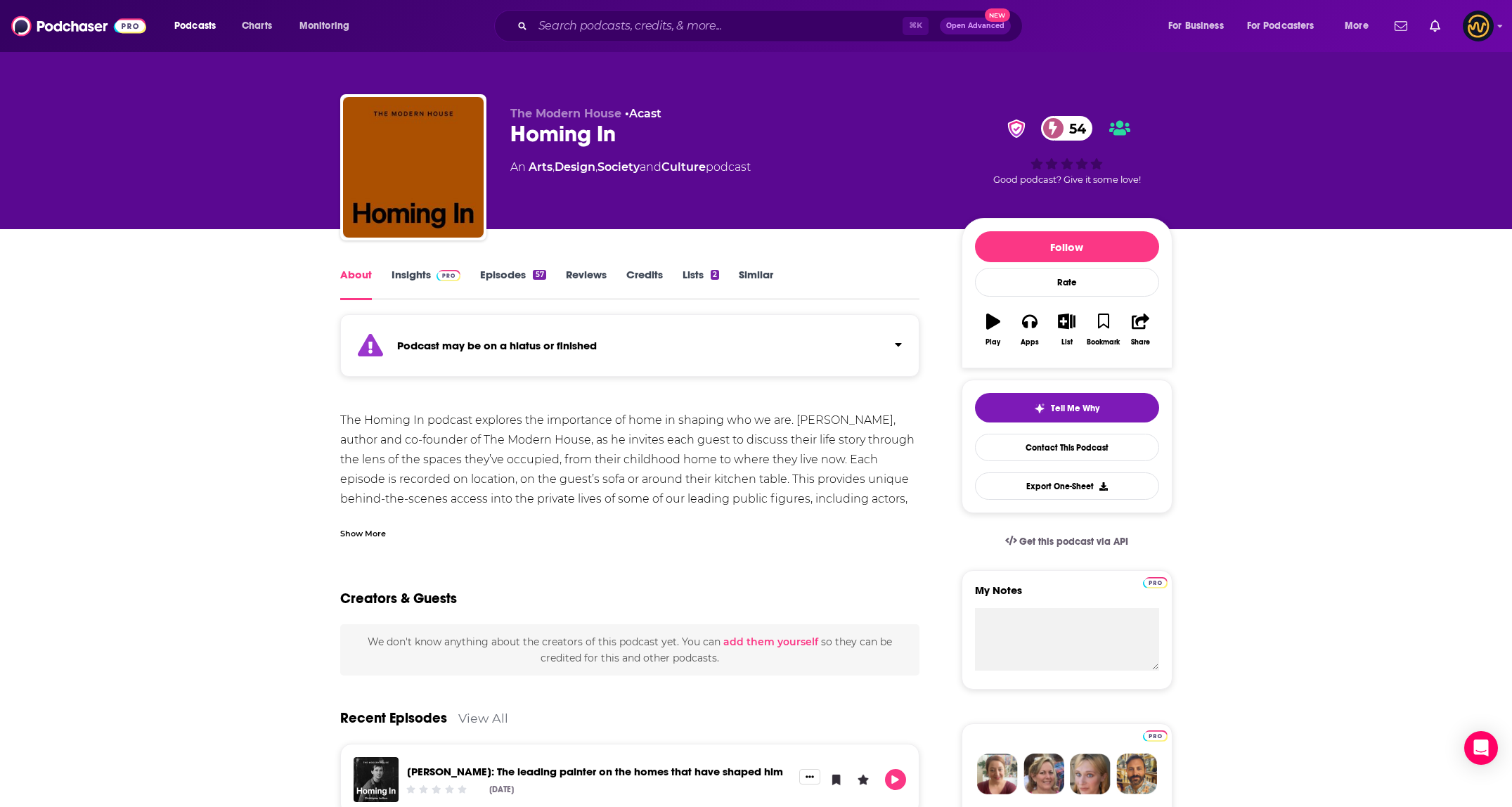
click at [719, 321] on div "Podcast may be on a hiatus or finished" at bounding box center [630, 345] width 580 height 62
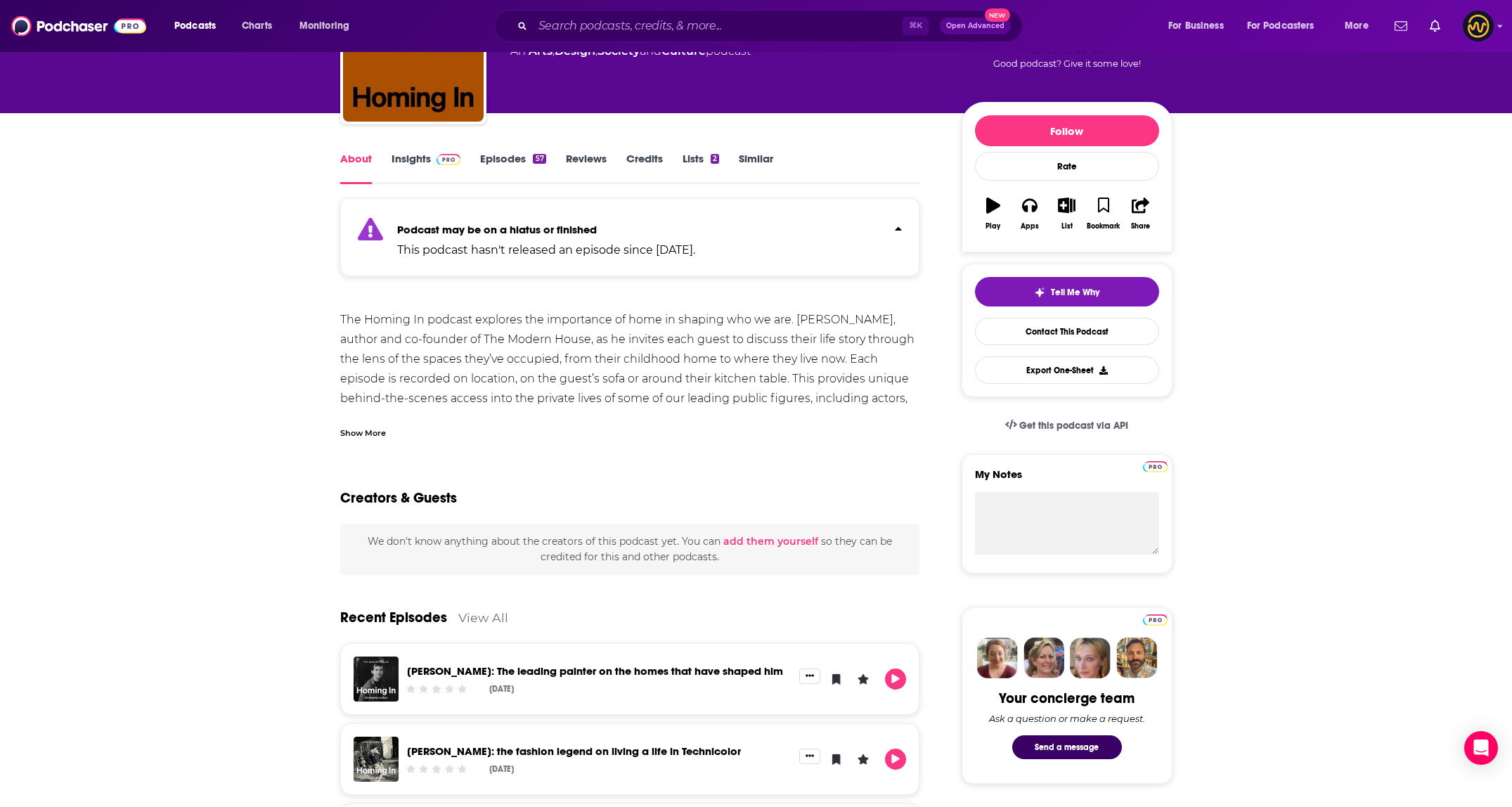
scroll to position [62, 0]
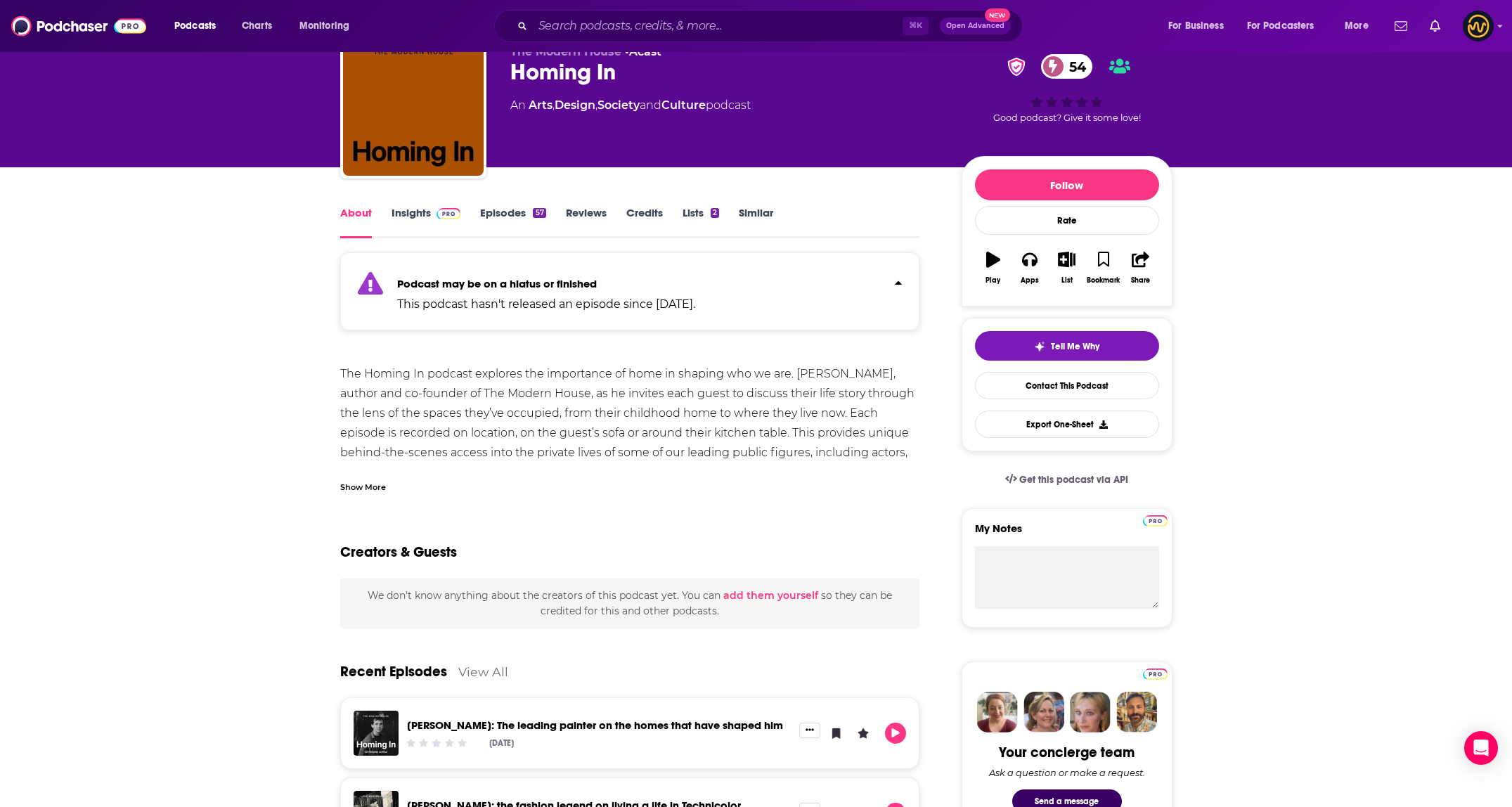
click at [366, 489] on div "Show More" at bounding box center [363, 486] width 45 height 13
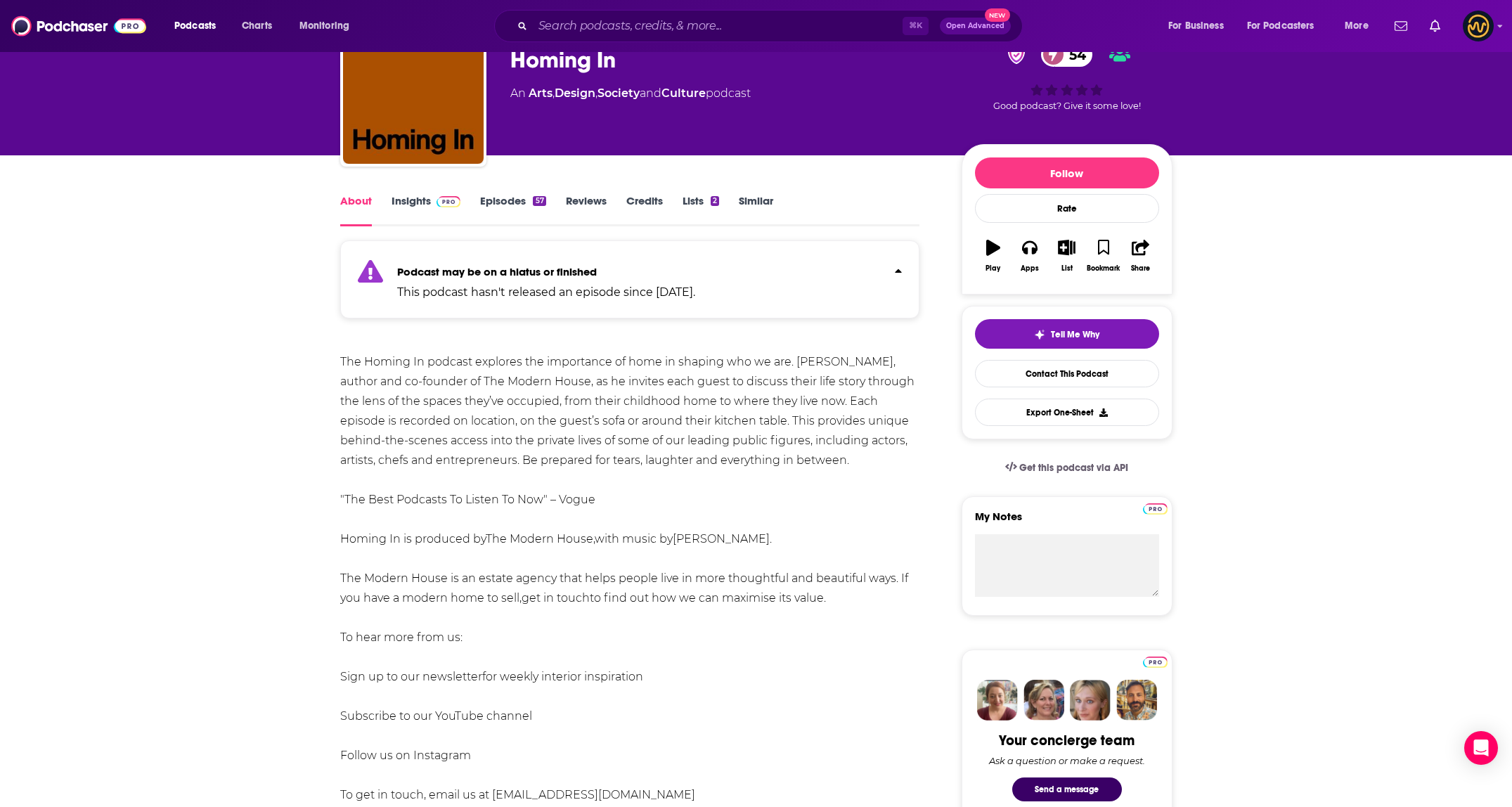
scroll to position [0, 0]
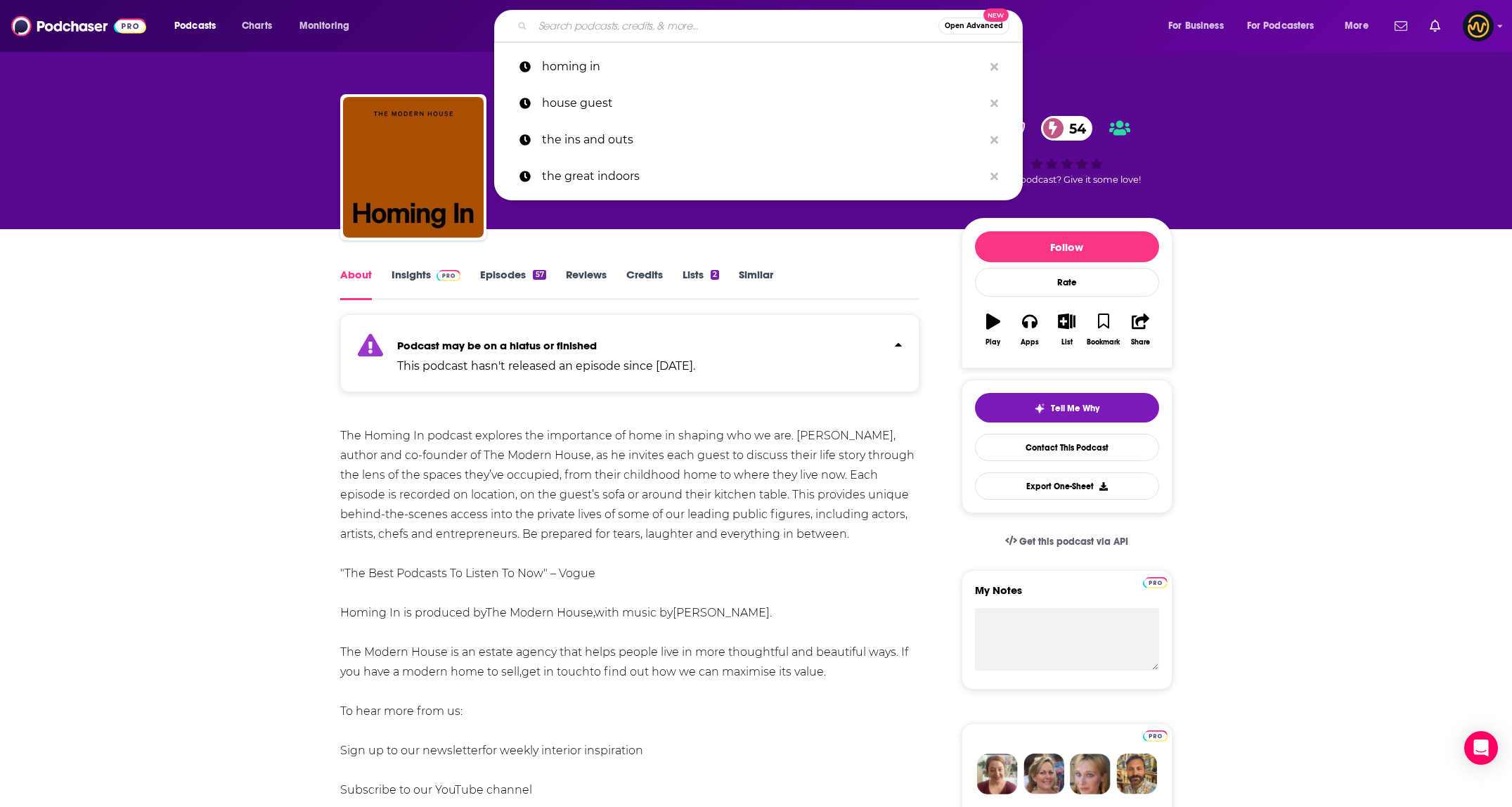
click at [623, 28] on input "Search podcasts, credits, & more..." at bounding box center [736, 26] width 406 height 23
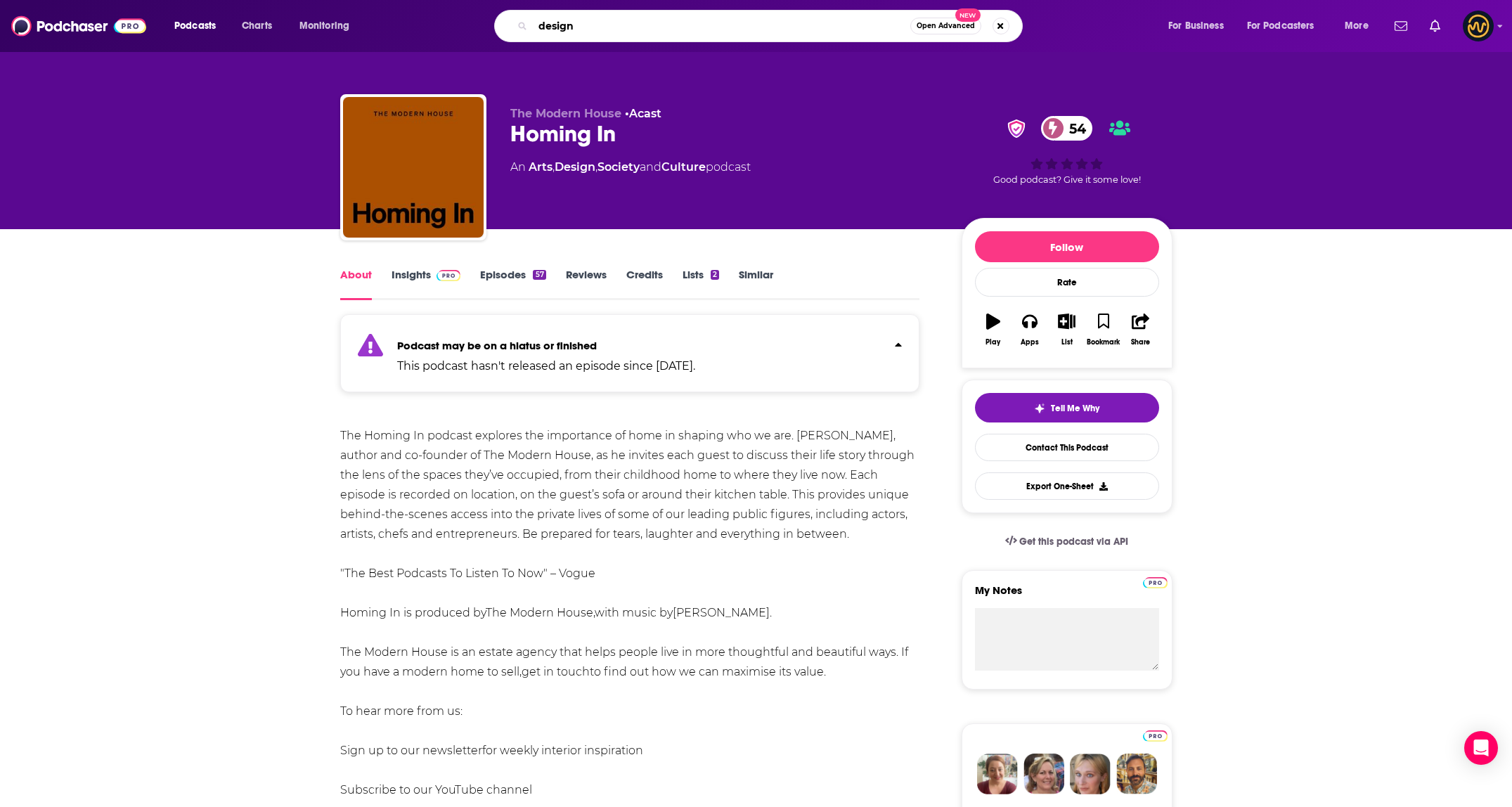
type input "design b"
type input "tillage"
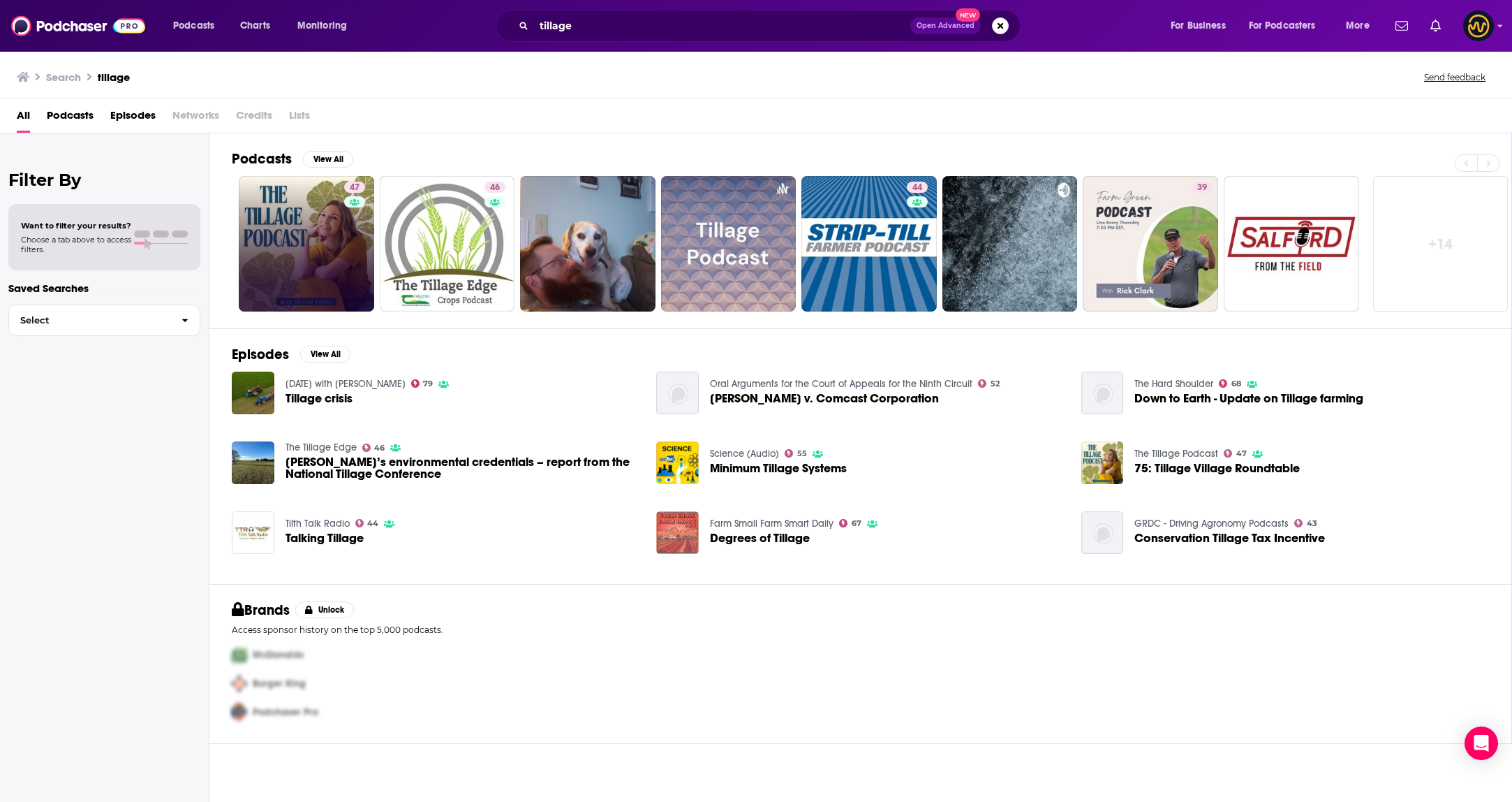
click at [304, 236] on link "47" at bounding box center [306, 244] width 136 height 136
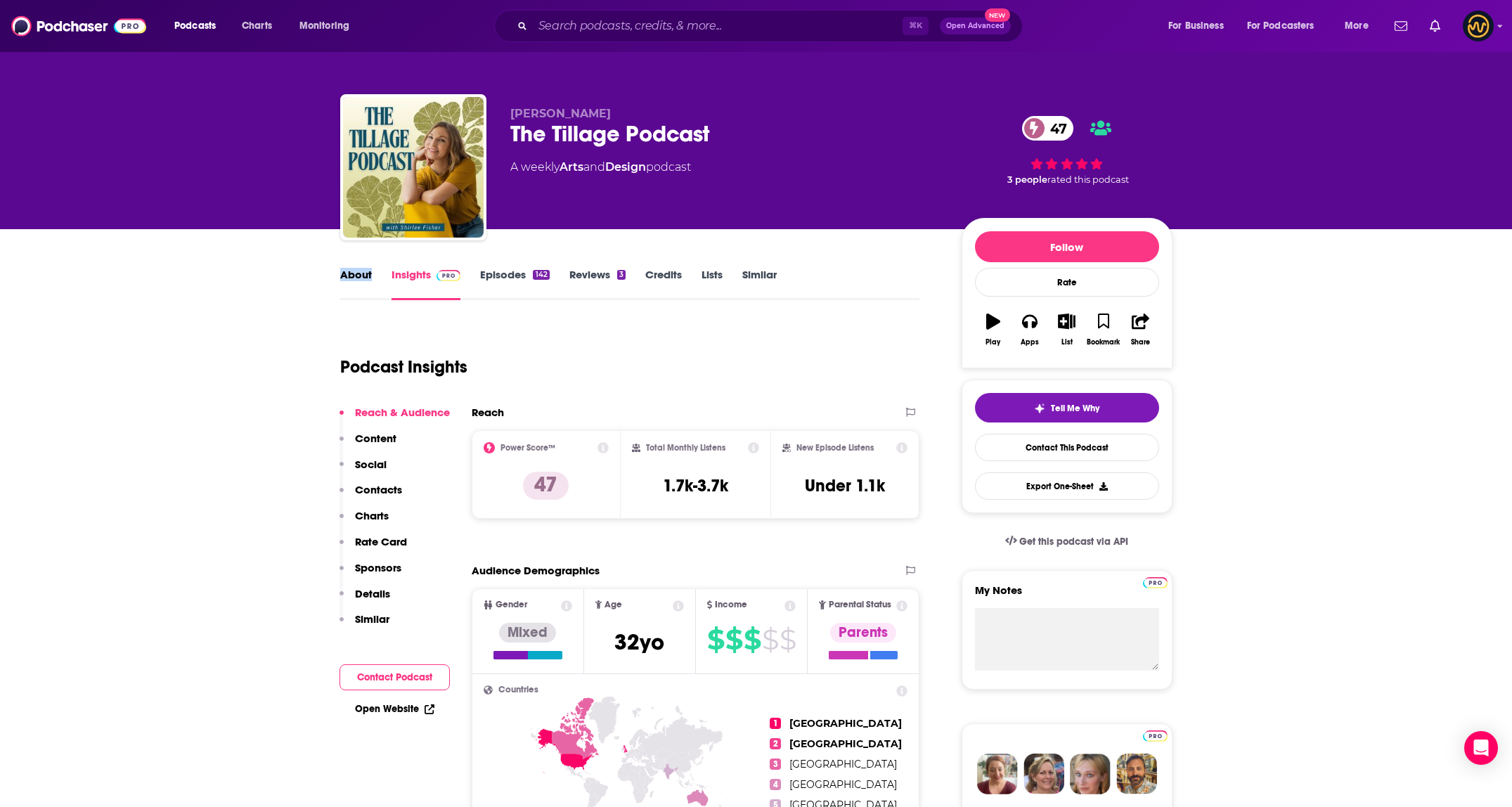
click at [357, 281] on link "About" at bounding box center [357, 284] width 32 height 32
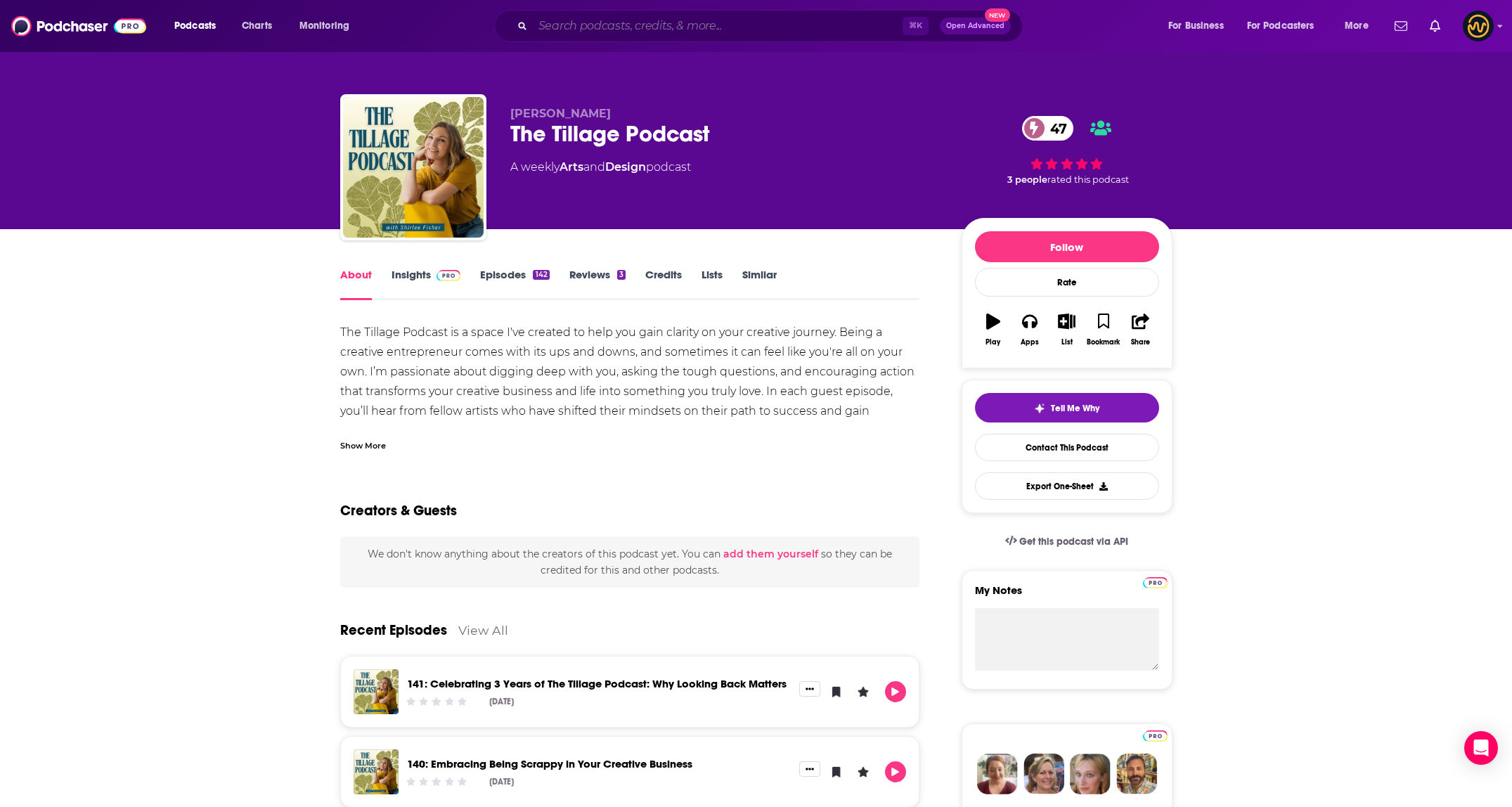
click at [683, 25] on input "Search podcasts, credits, & more..." at bounding box center [718, 26] width 370 height 23
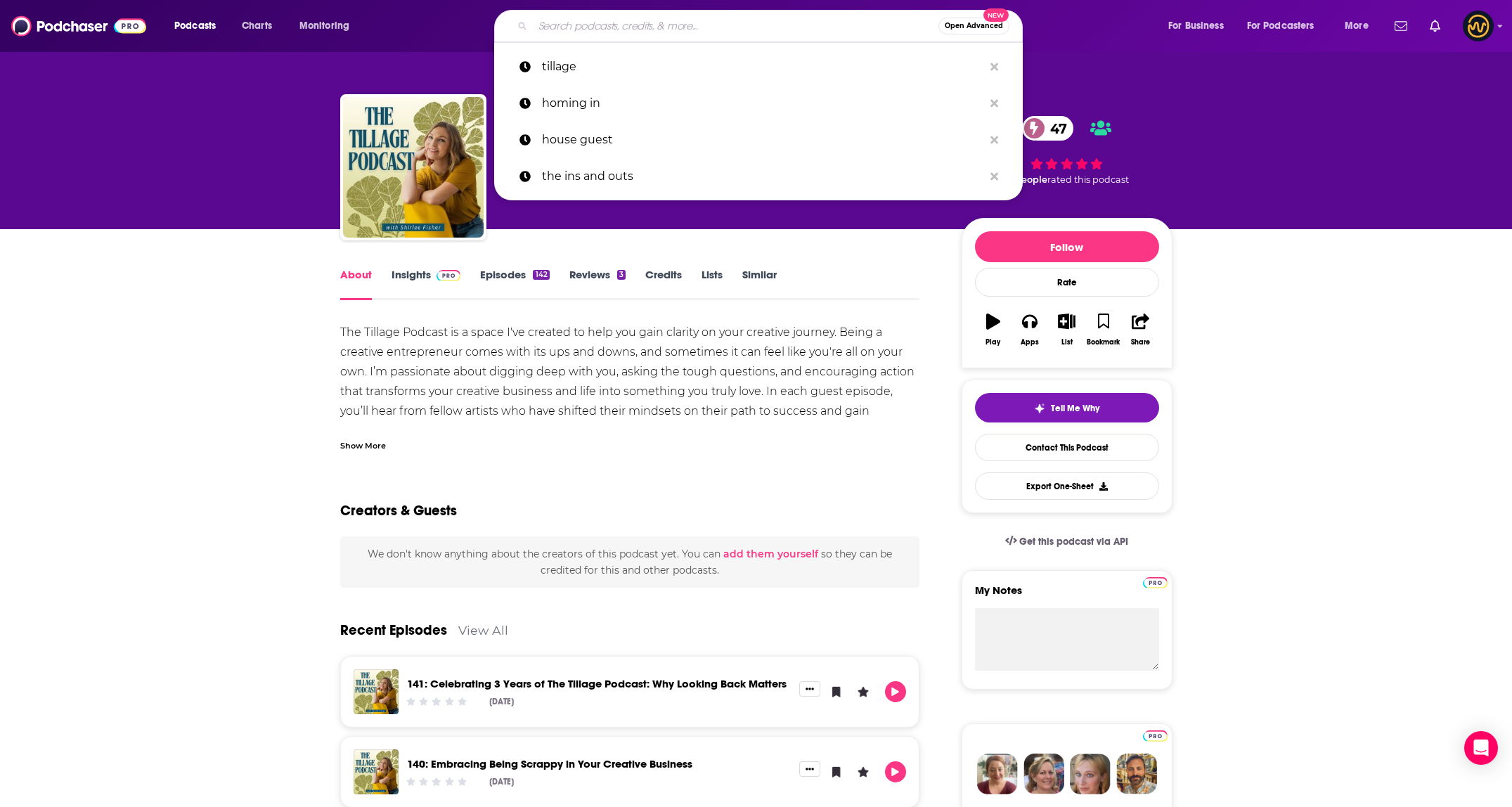
click at [683, 25] on input "Search podcasts, credits, & more..." at bounding box center [736, 26] width 406 height 23
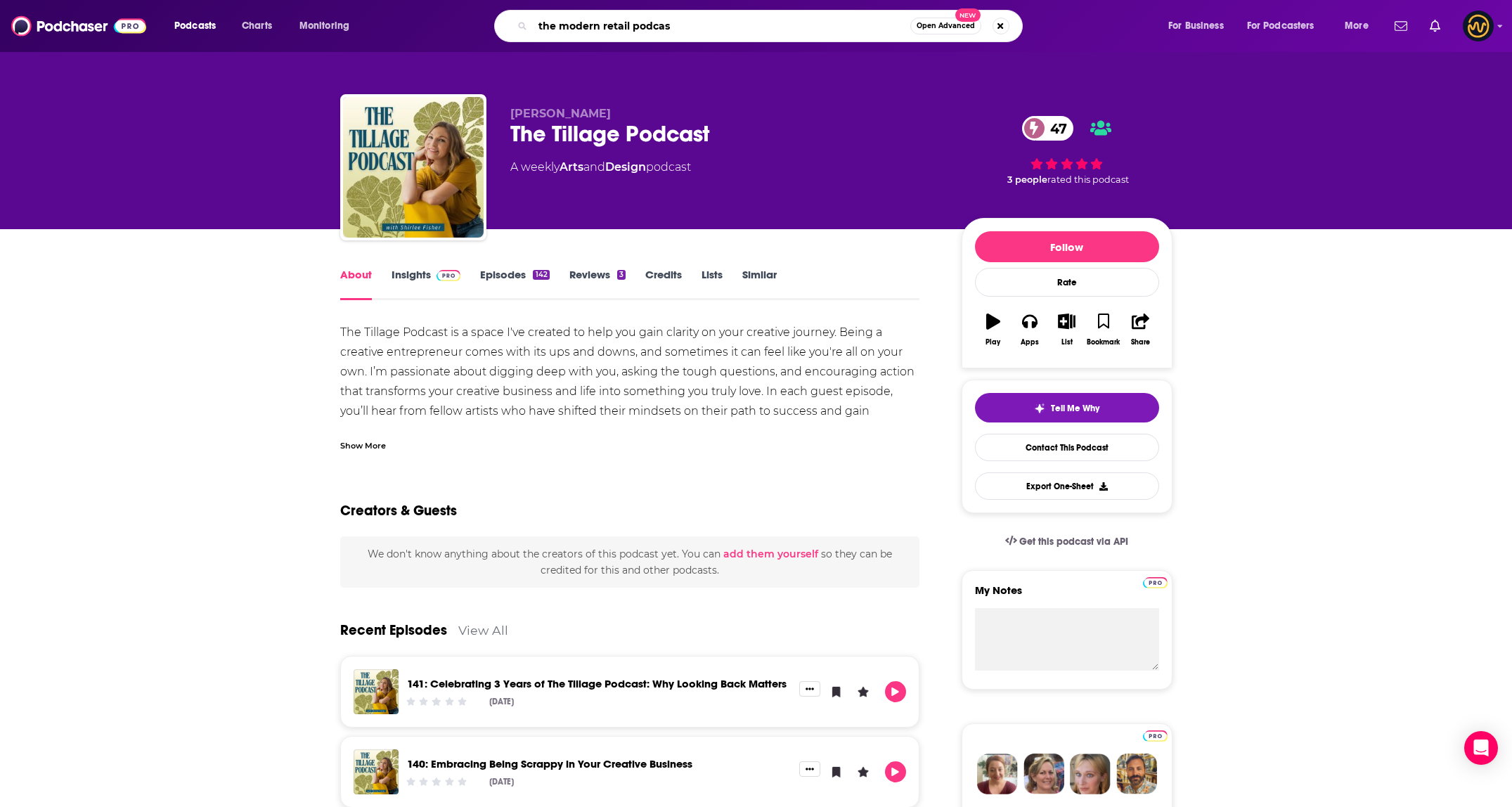
type input "the modern retail podcast"
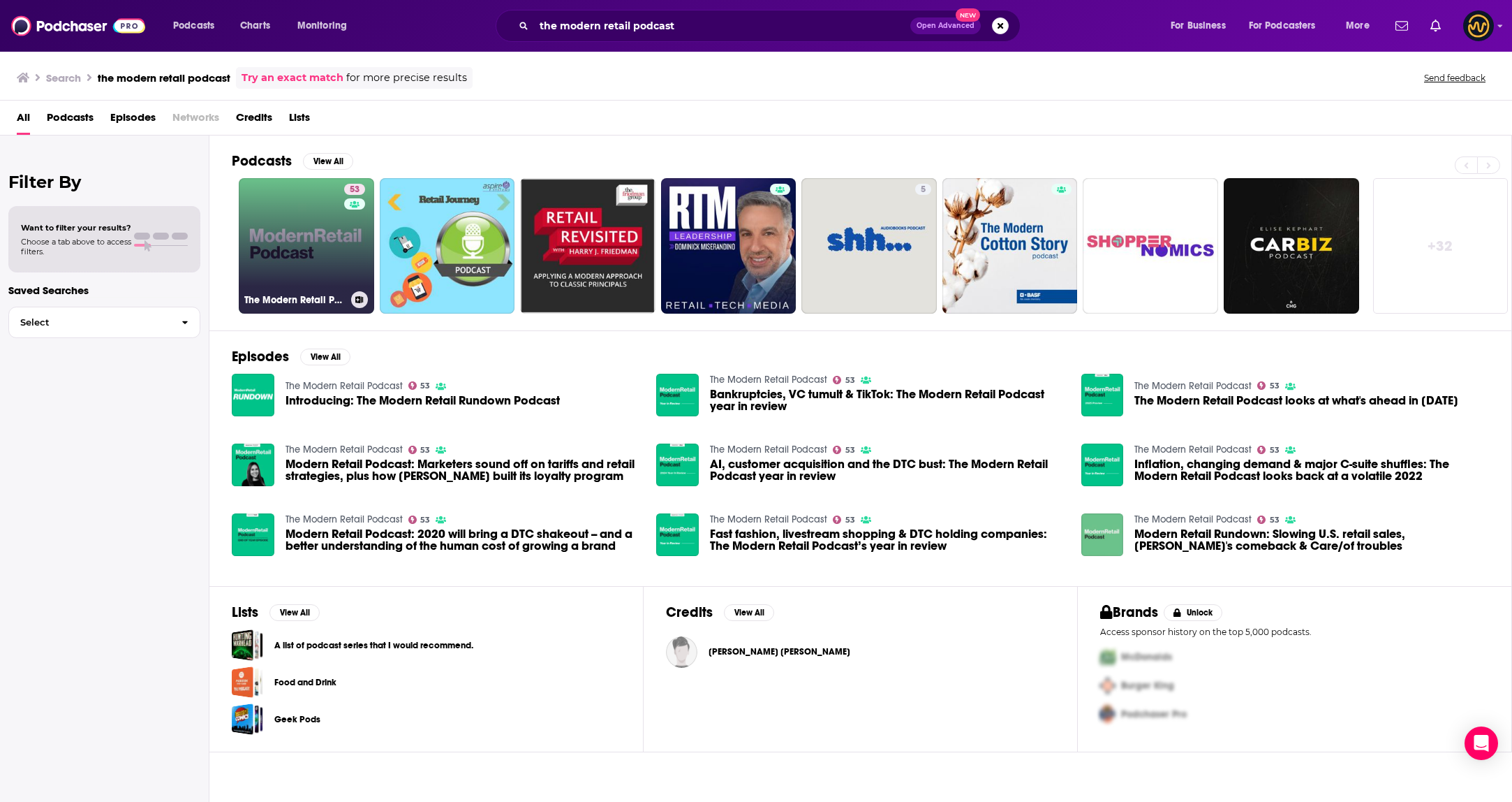
click at [305, 264] on link "53 The Modern Retail Podcast" at bounding box center [306, 245] width 136 height 136
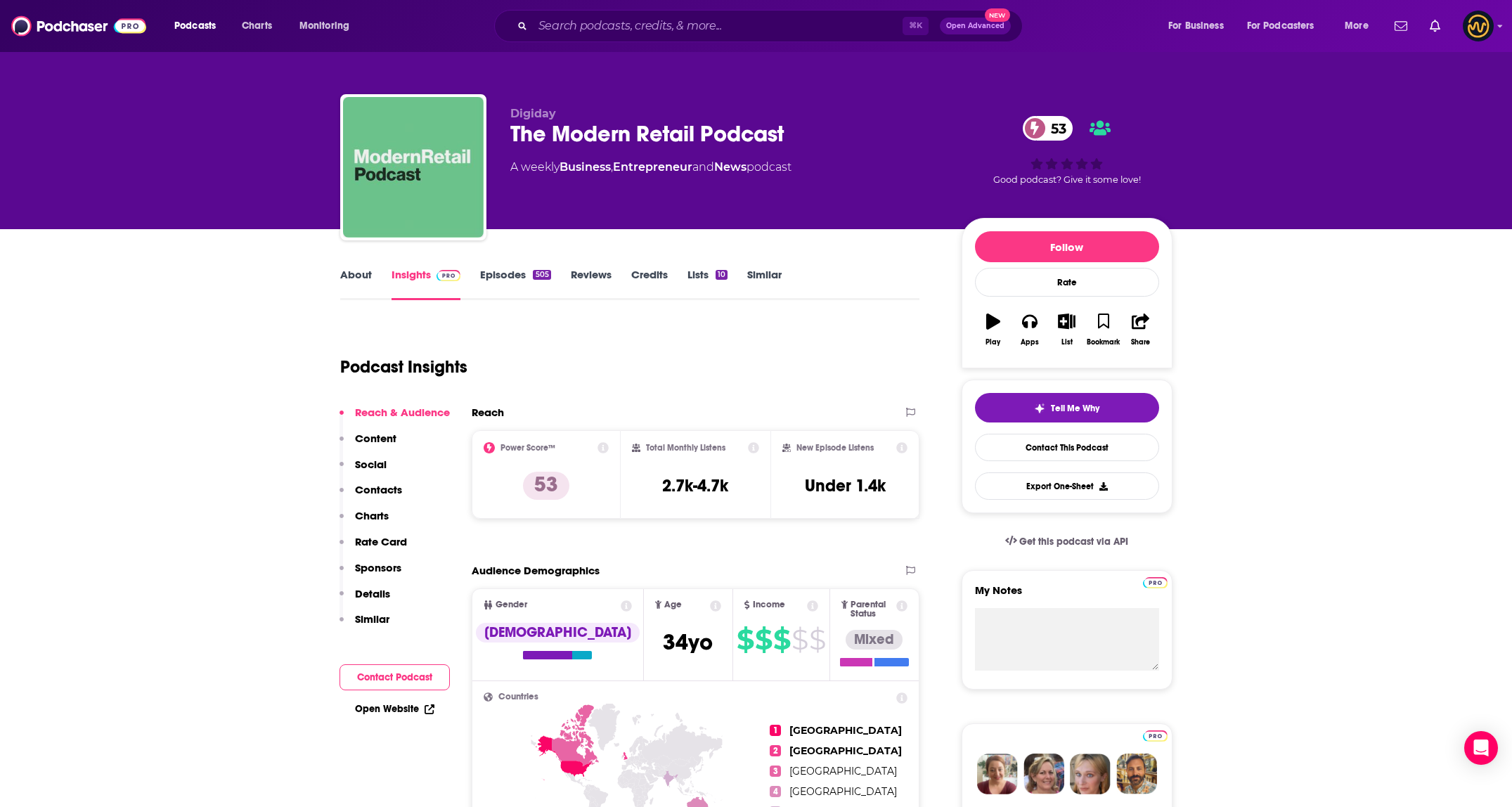
click at [351, 275] on link "About" at bounding box center [357, 284] width 32 height 32
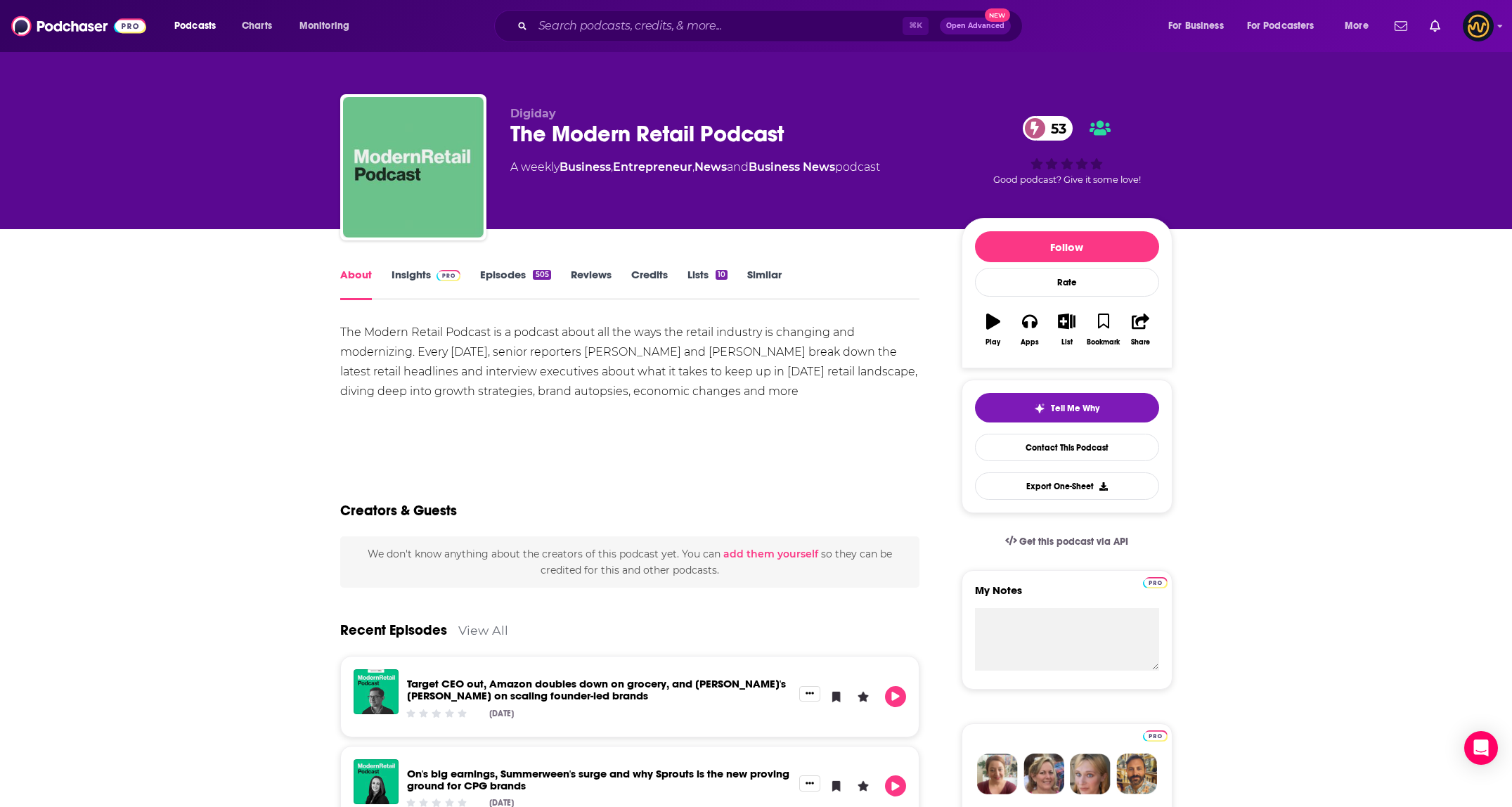
click at [397, 285] on link "Insights" at bounding box center [426, 284] width 70 height 32
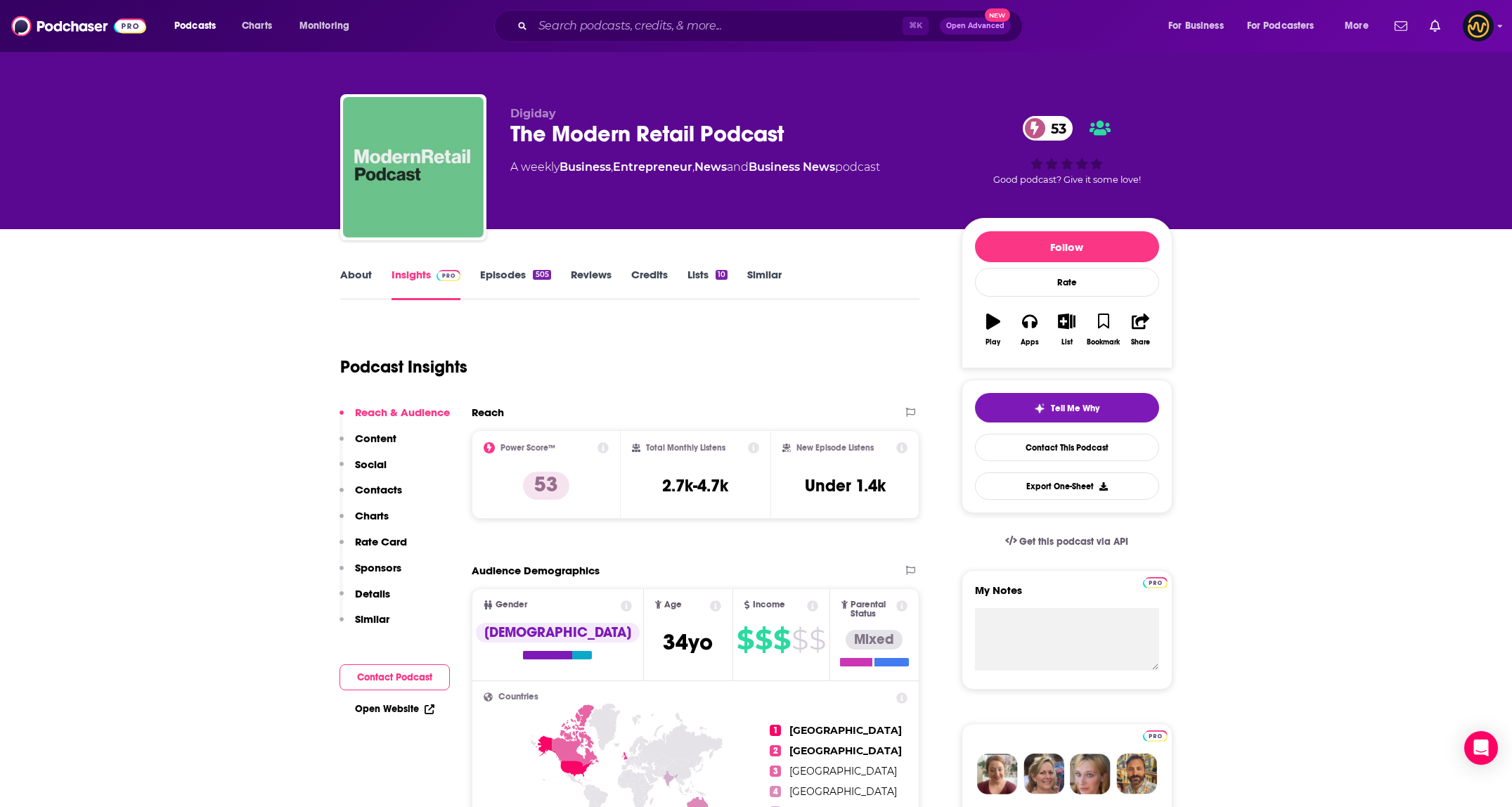
click at [700, 36] on div "⌘ K Open Advanced New" at bounding box center [758, 25] width 528 height 32
click at [702, 35] on input "Search podcasts, credits, & more..." at bounding box center [718, 26] width 370 height 23
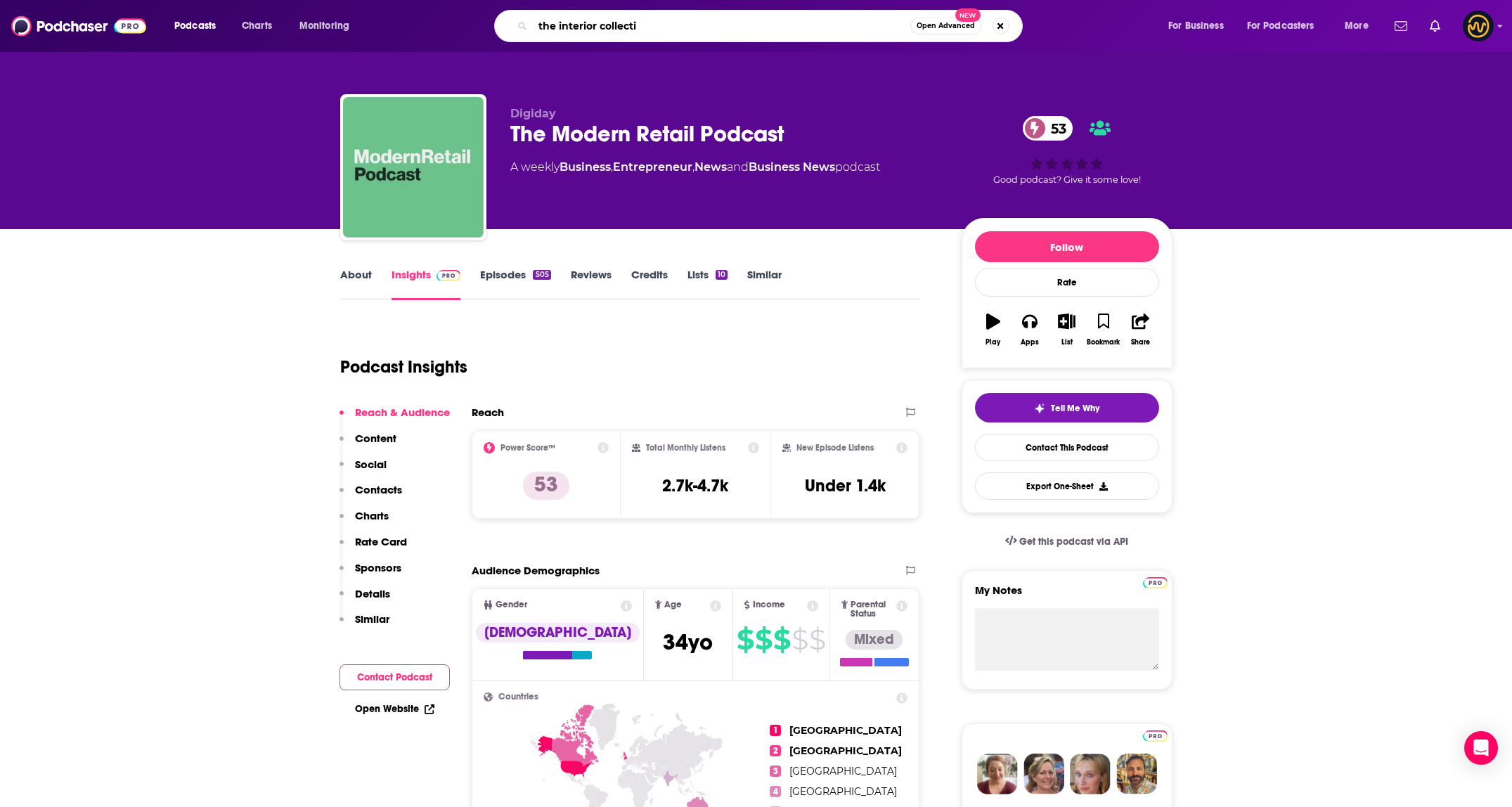
type input "the interior collectiv"
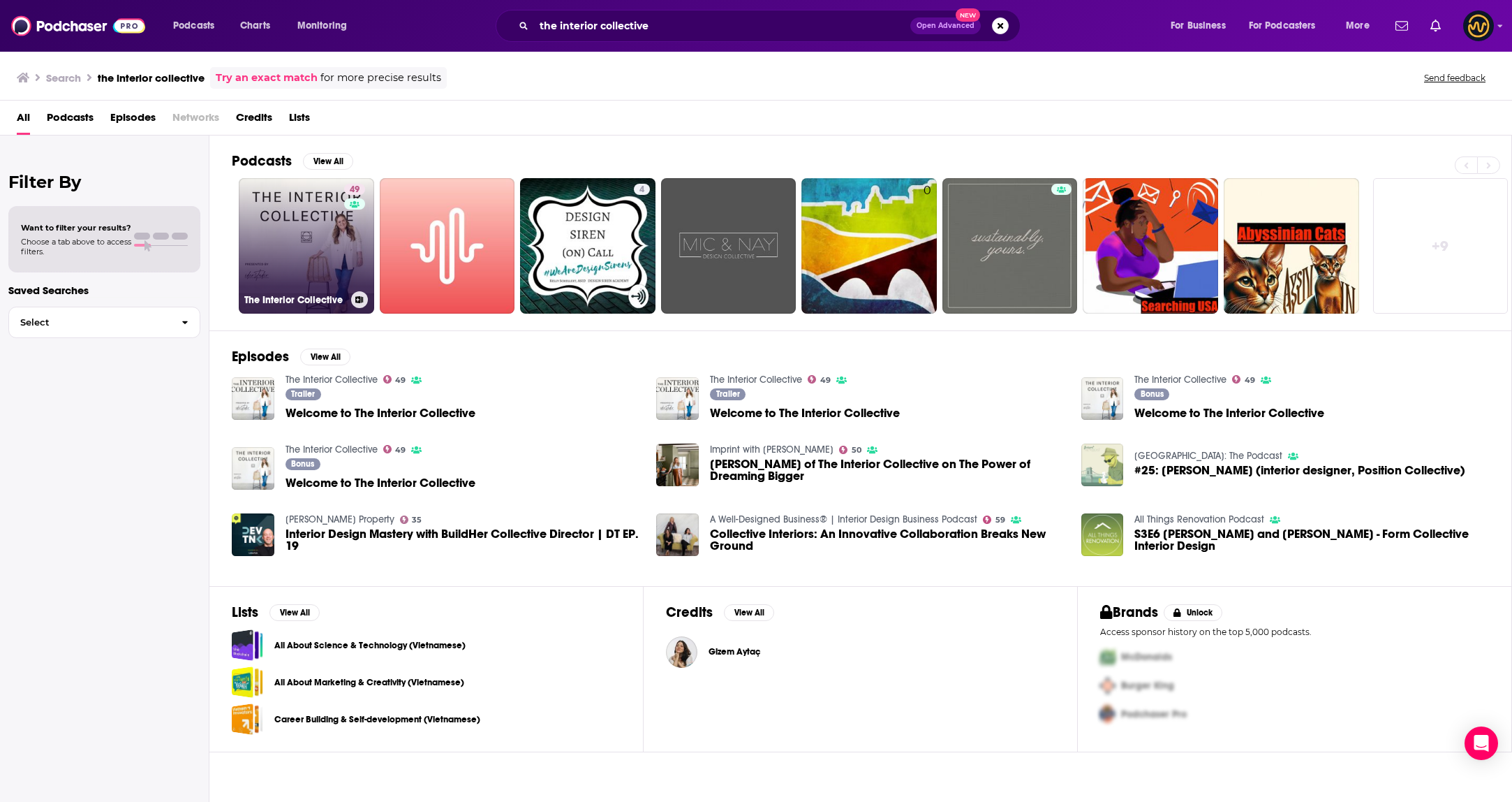
click at [275, 204] on link "49 The Interior Collective" at bounding box center [306, 245] width 136 height 136
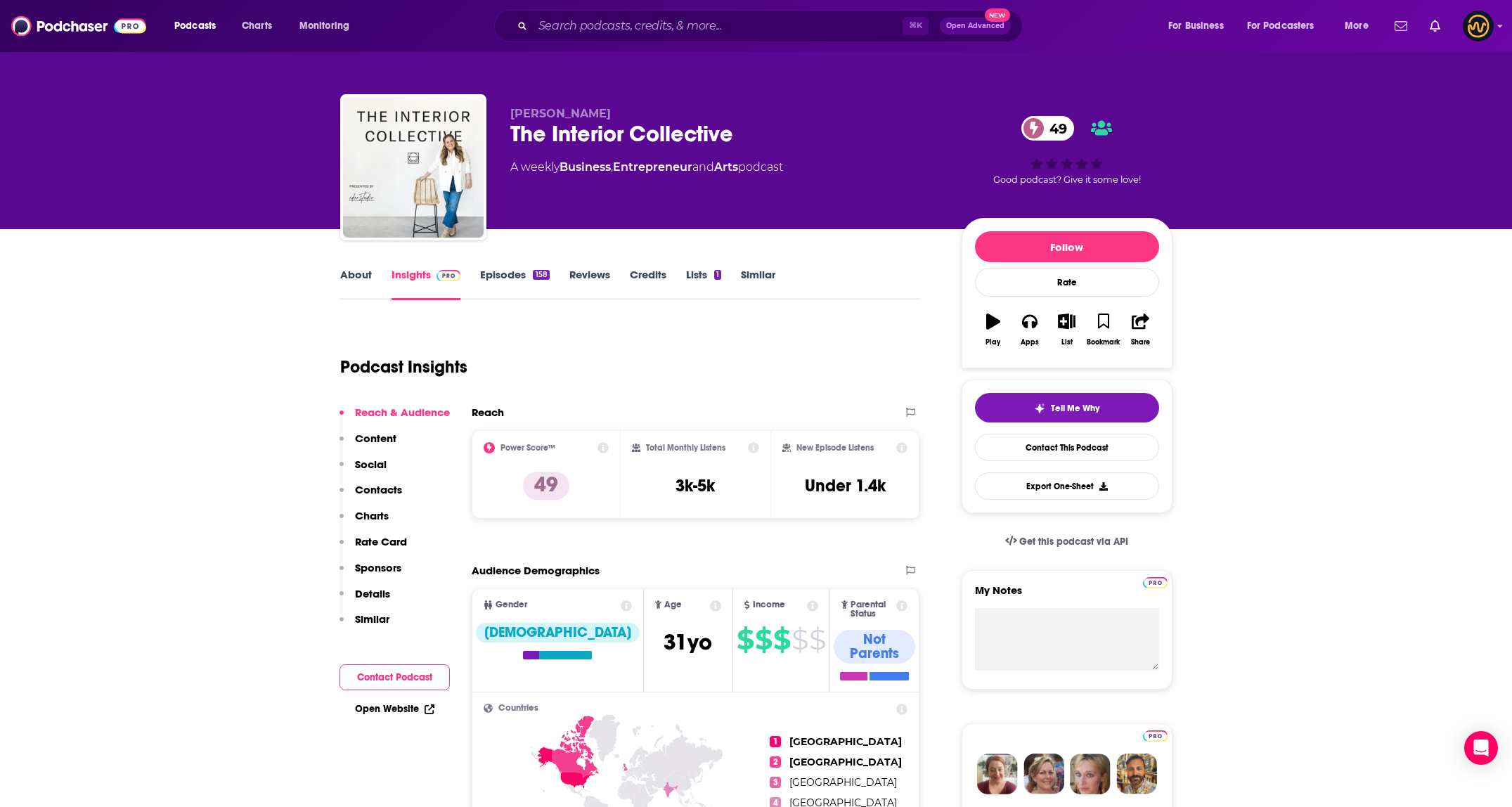
click at [357, 286] on link "About" at bounding box center [357, 284] width 32 height 32
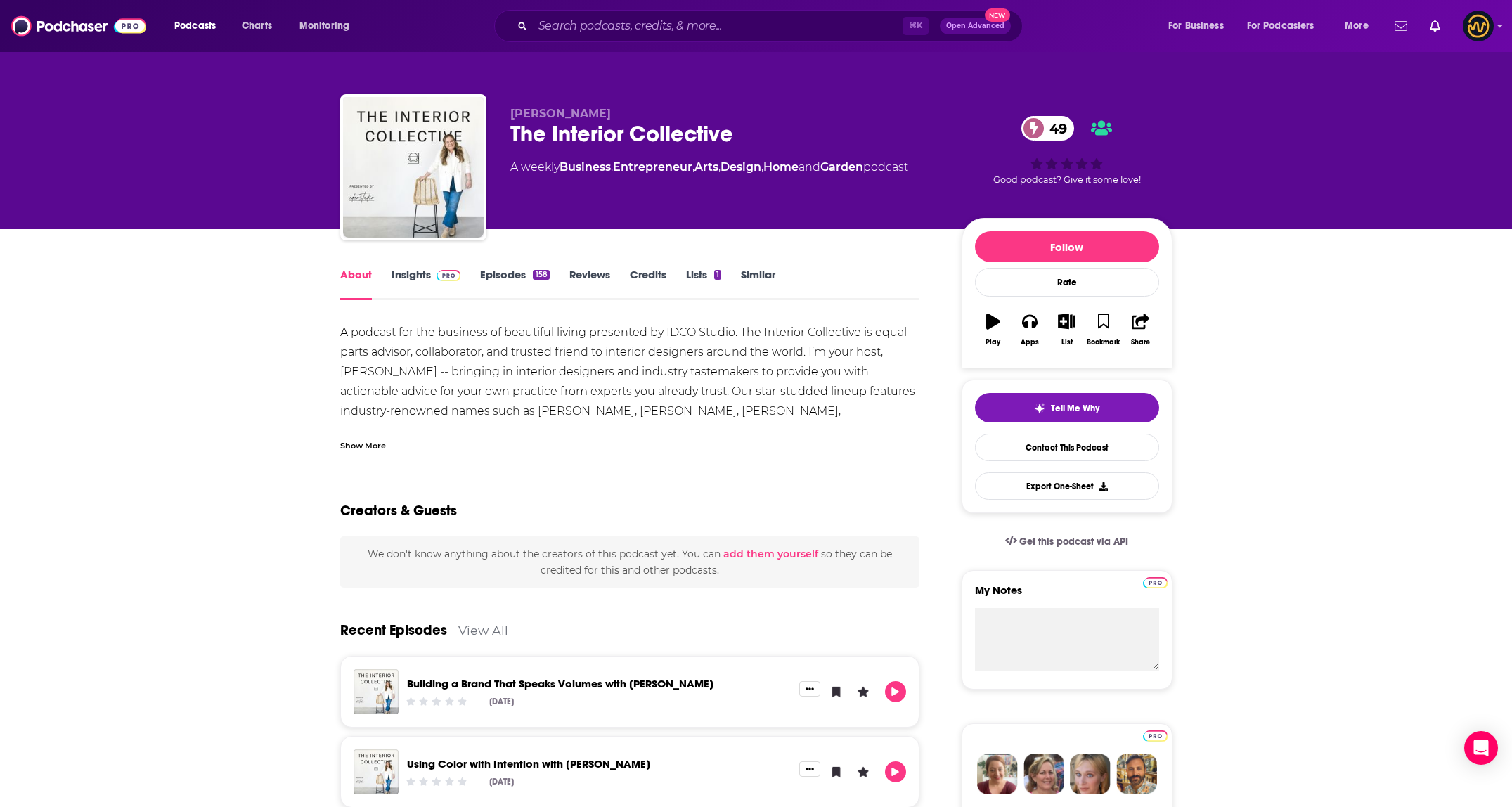
click at [372, 444] on div "Show More" at bounding box center [363, 444] width 45 height 13
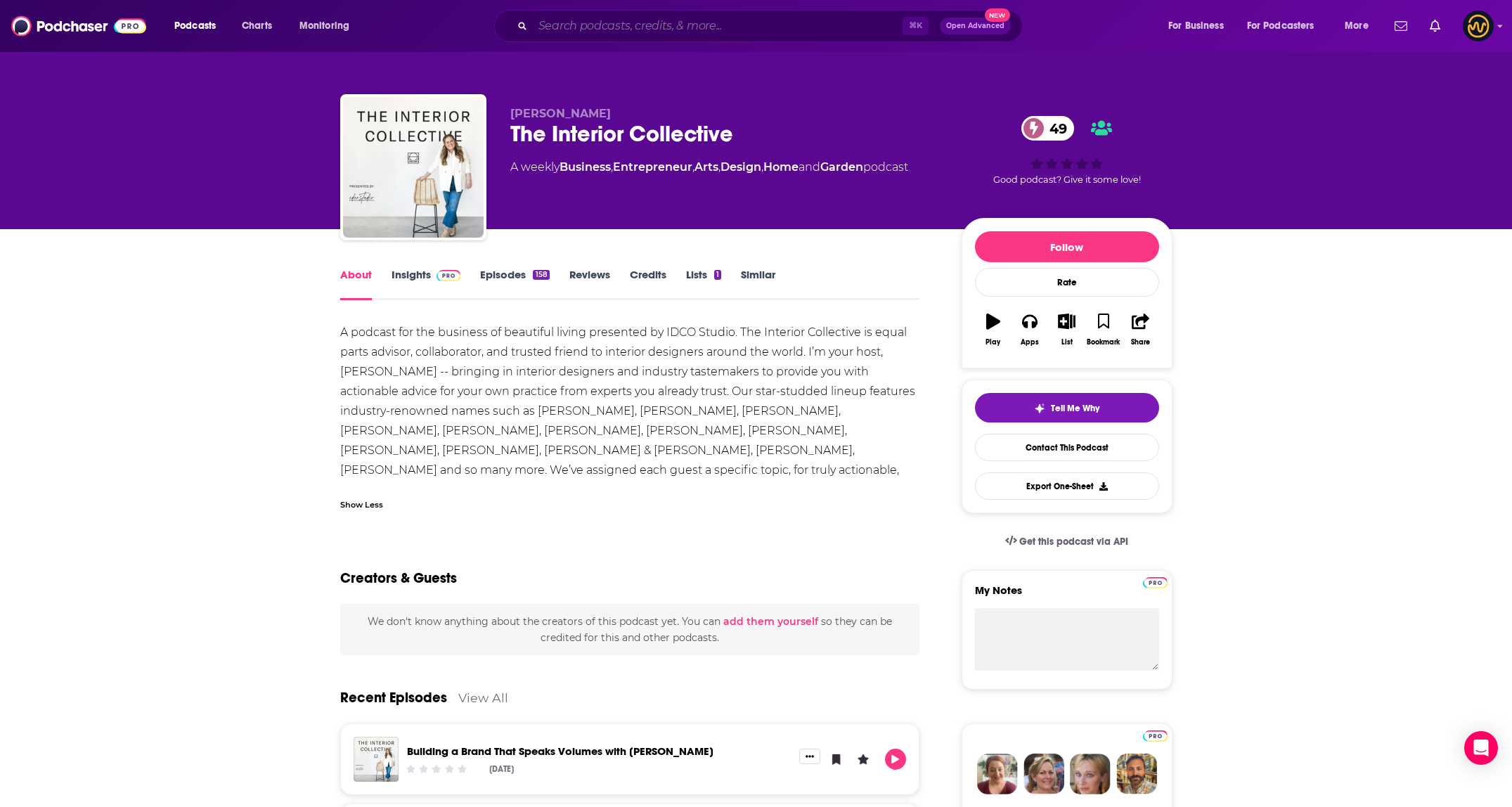
click at [632, 25] on input "Search podcasts, credits, & more..." at bounding box center [718, 26] width 370 height 23
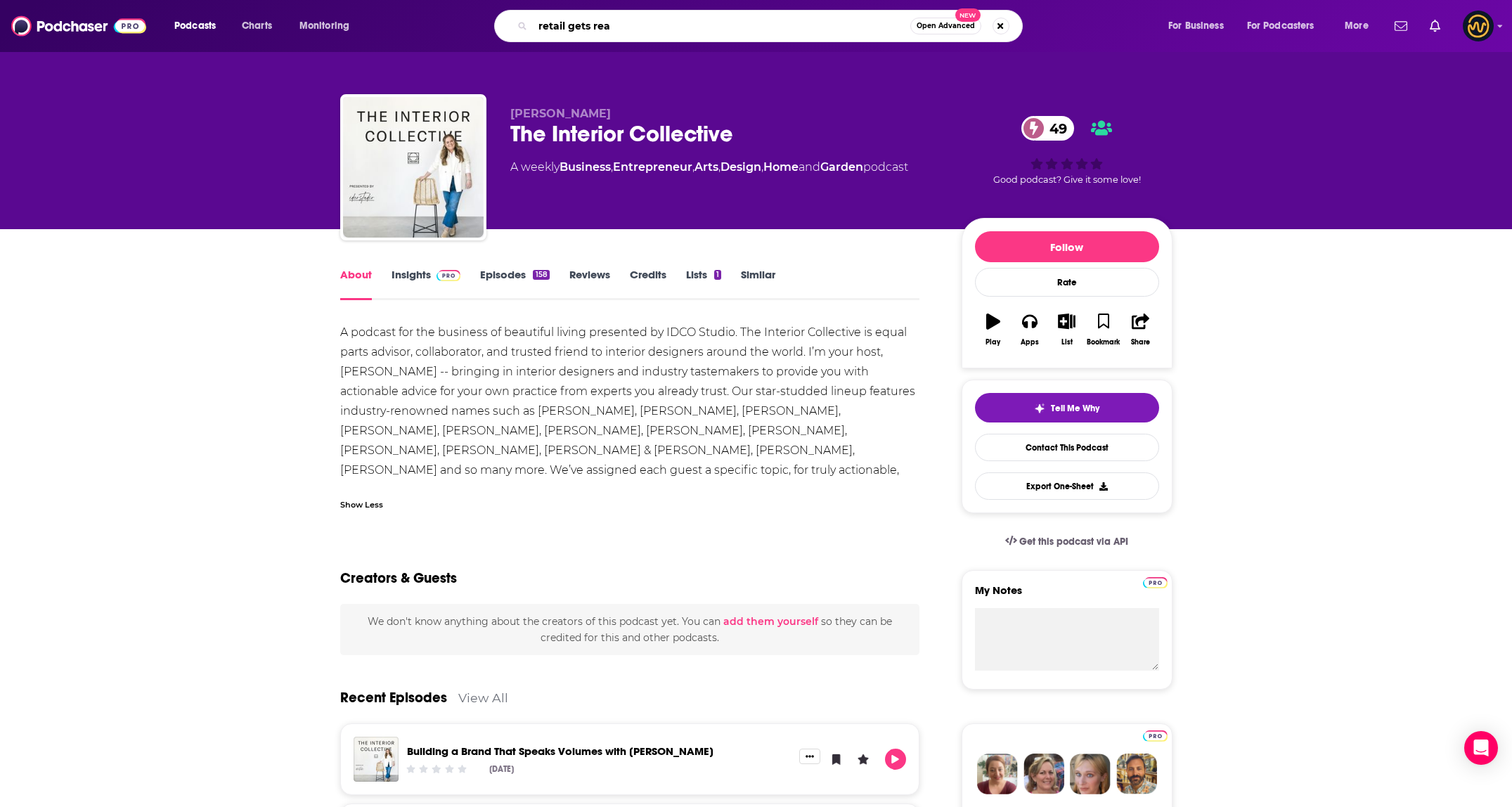
type input "retail gets real"
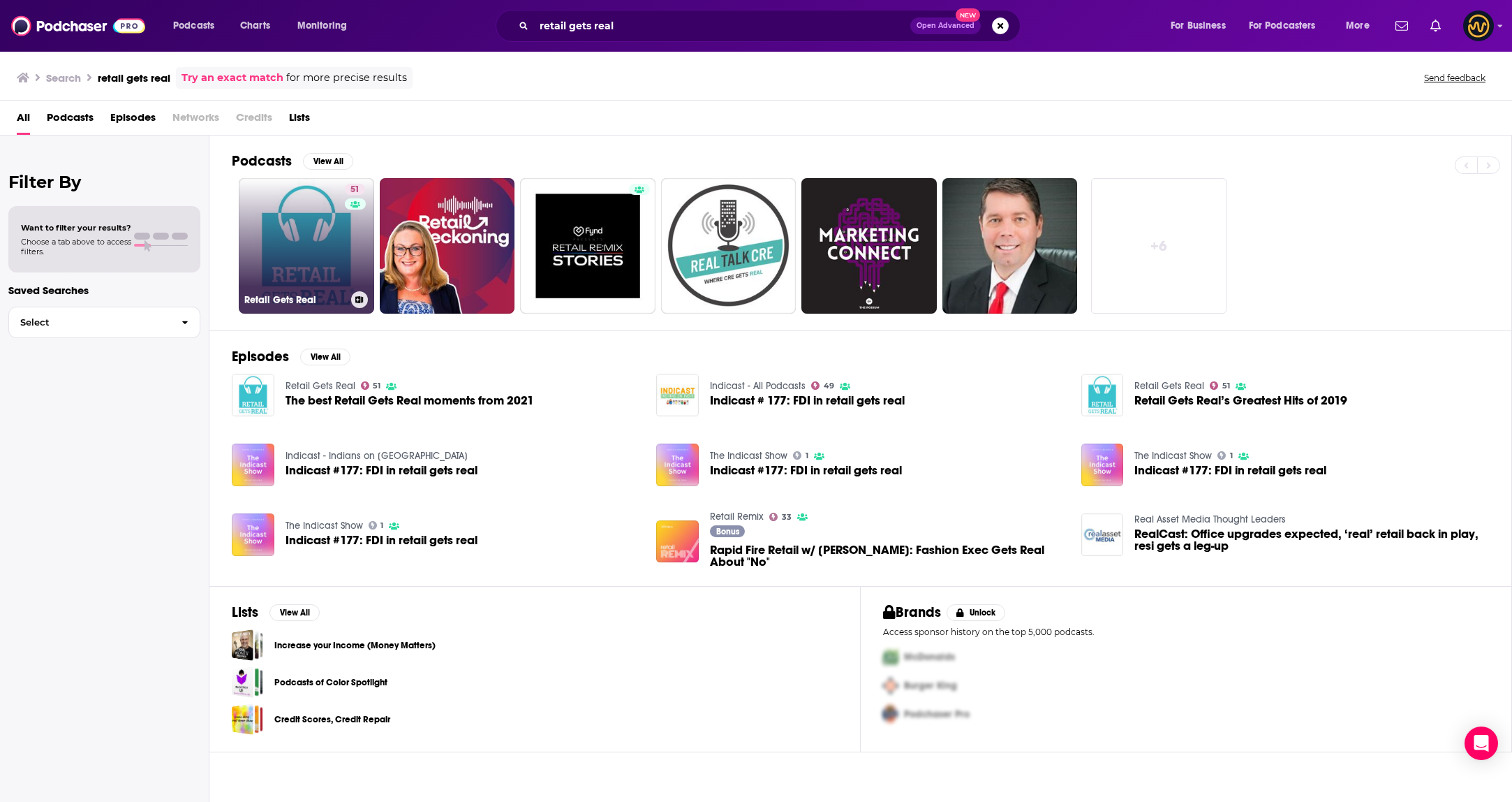
click at [284, 227] on link "51 Retail Gets Real" at bounding box center [306, 245] width 136 height 136
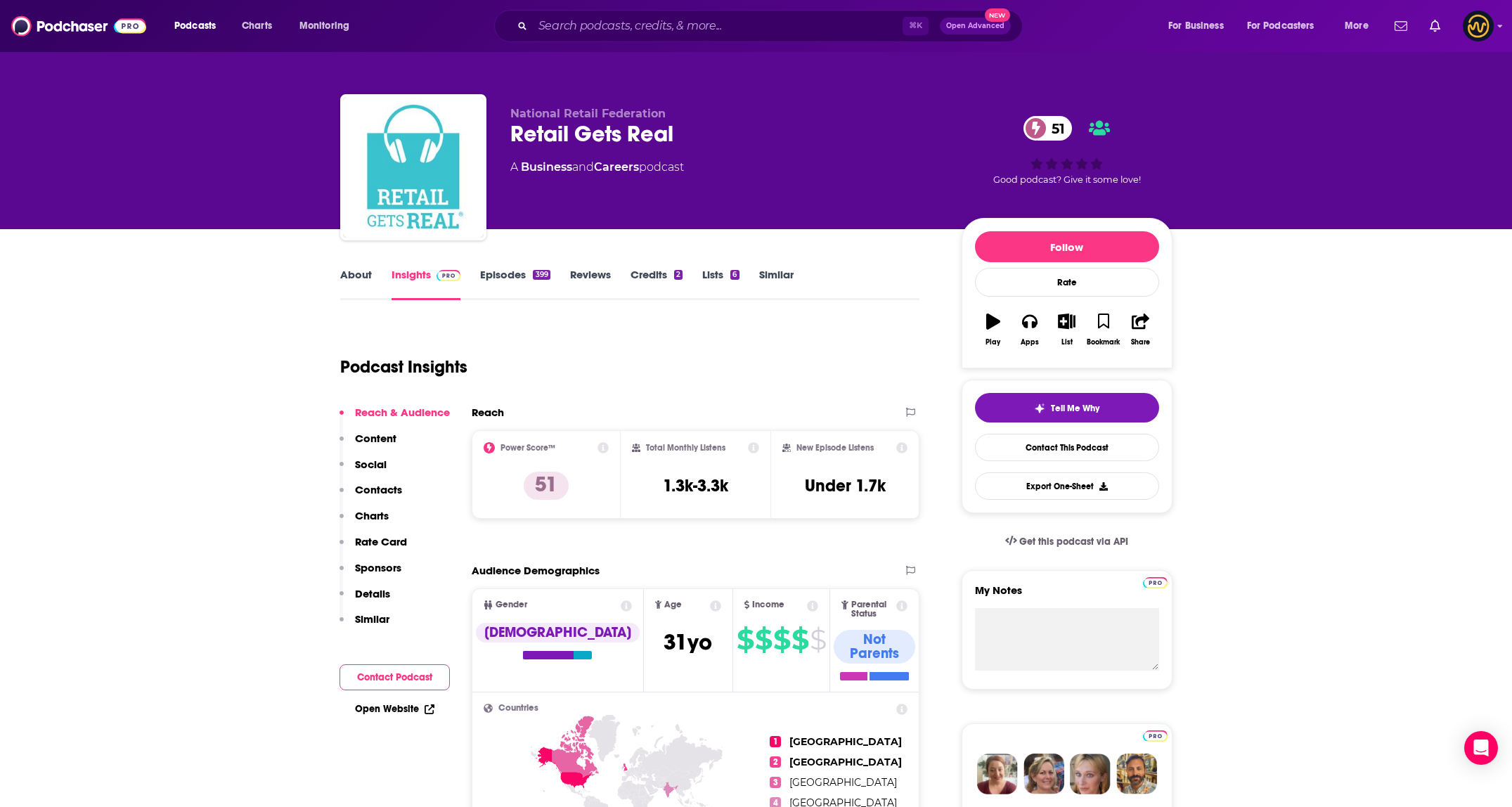
click at [357, 273] on link "About" at bounding box center [357, 284] width 32 height 32
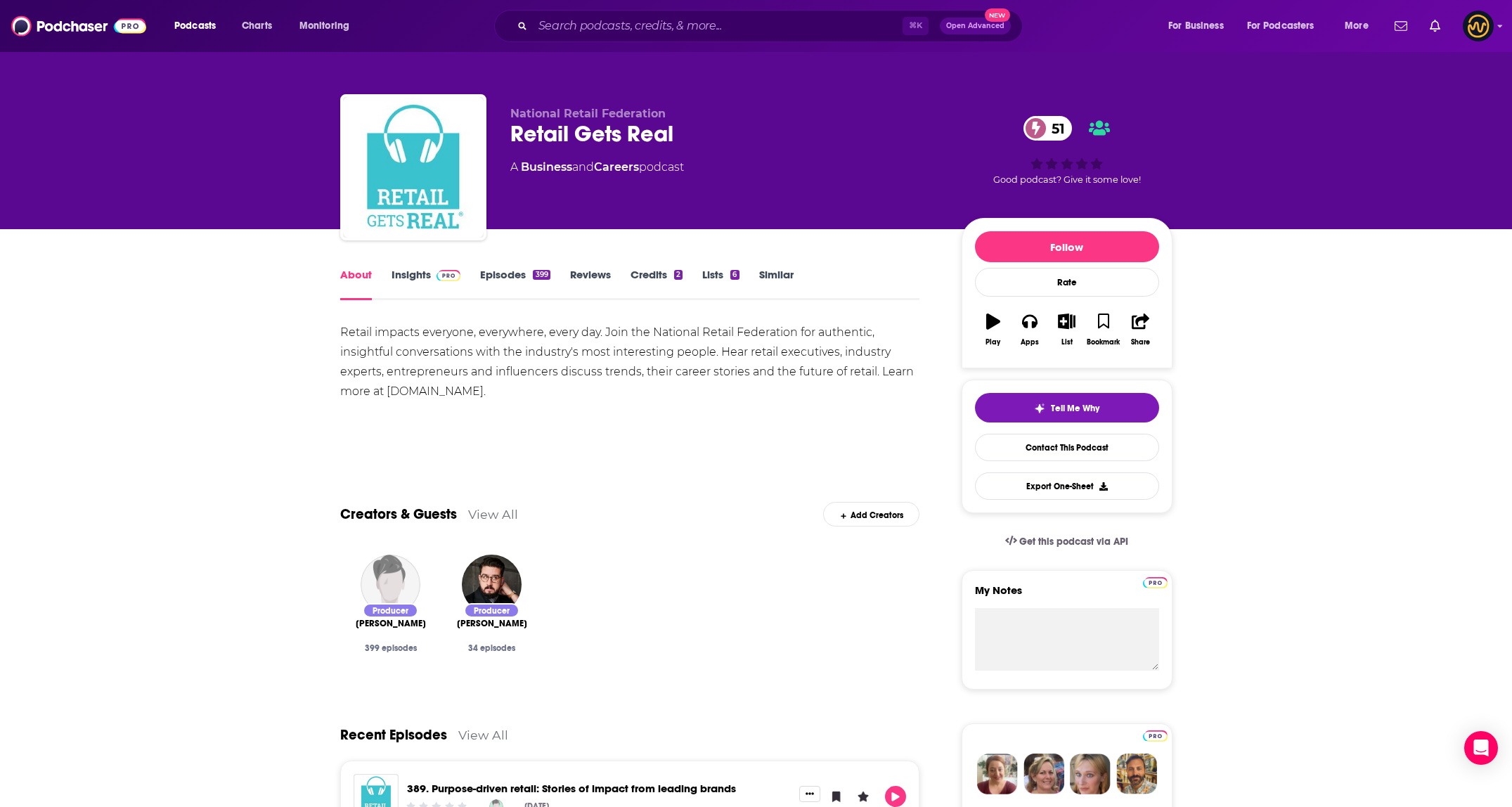
click at [412, 283] on link "Insights" at bounding box center [426, 284] width 70 height 32
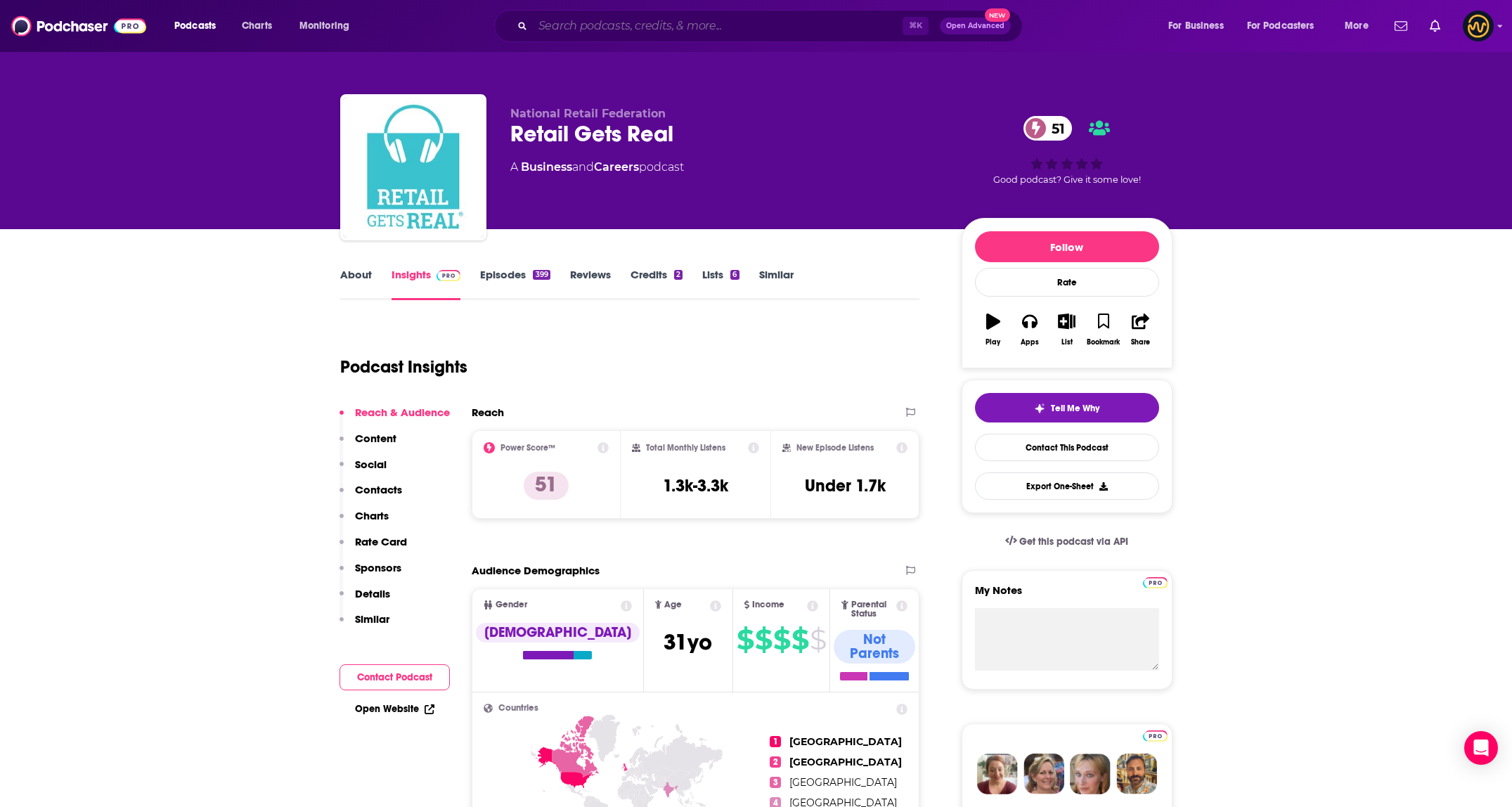
click at [590, 24] on input "Search podcasts, credits, & more..." at bounding box center [718, 26] width 370 height 23
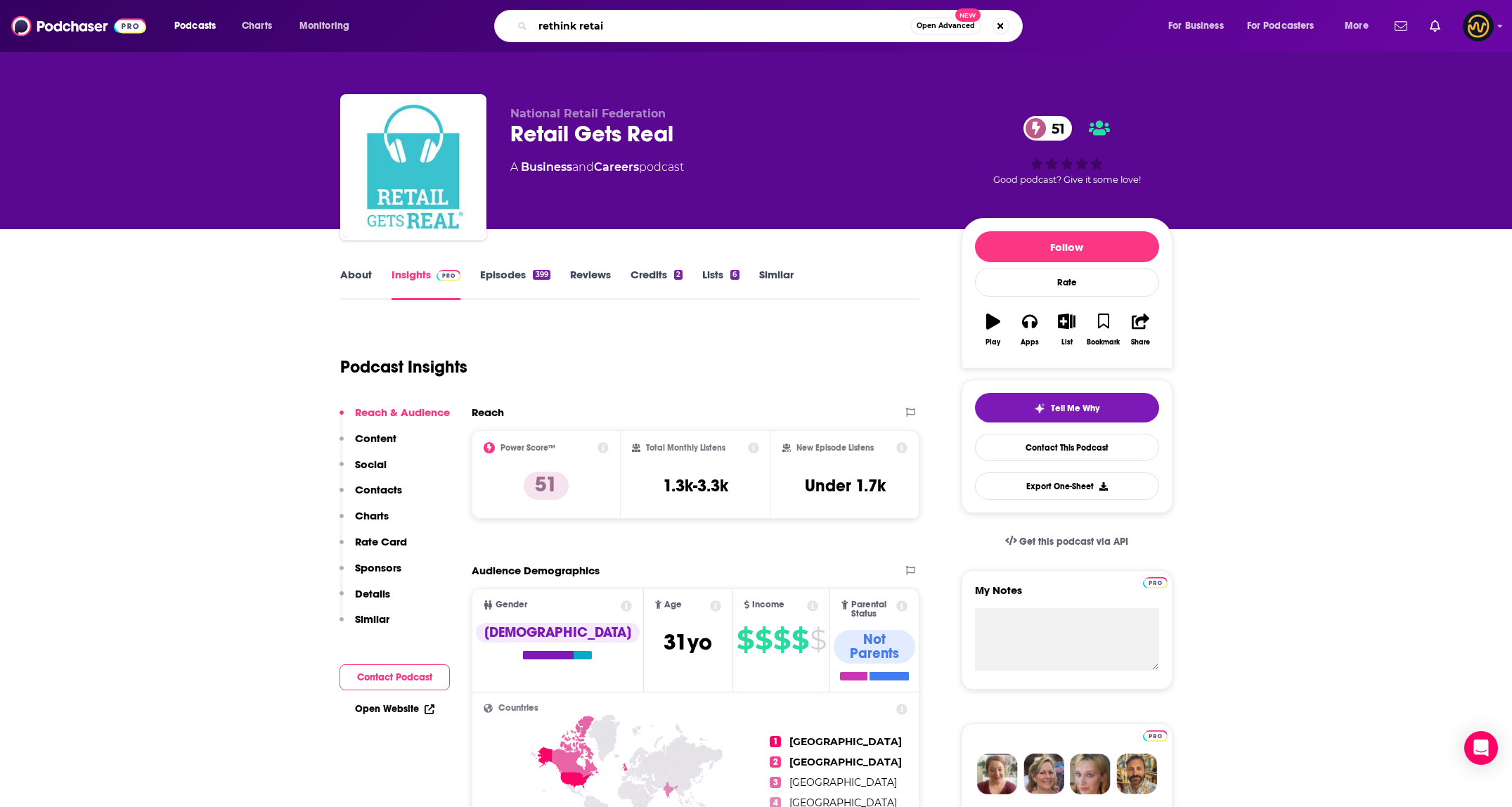
type input "rethink retail"
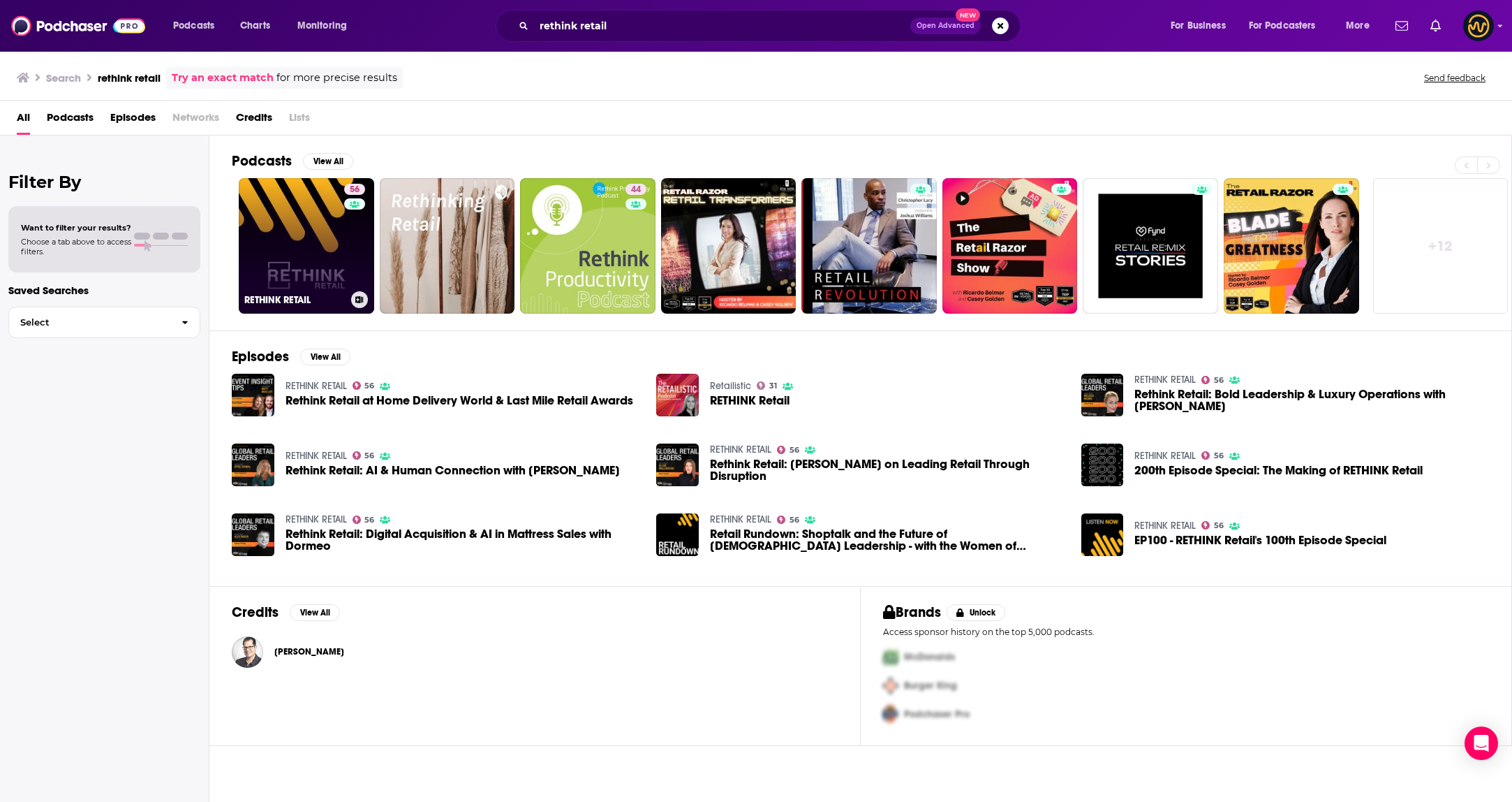
click at [301, 225] on link "56 RETHINK RETAIL" at bounding box center [306, 245] width 136 height 136
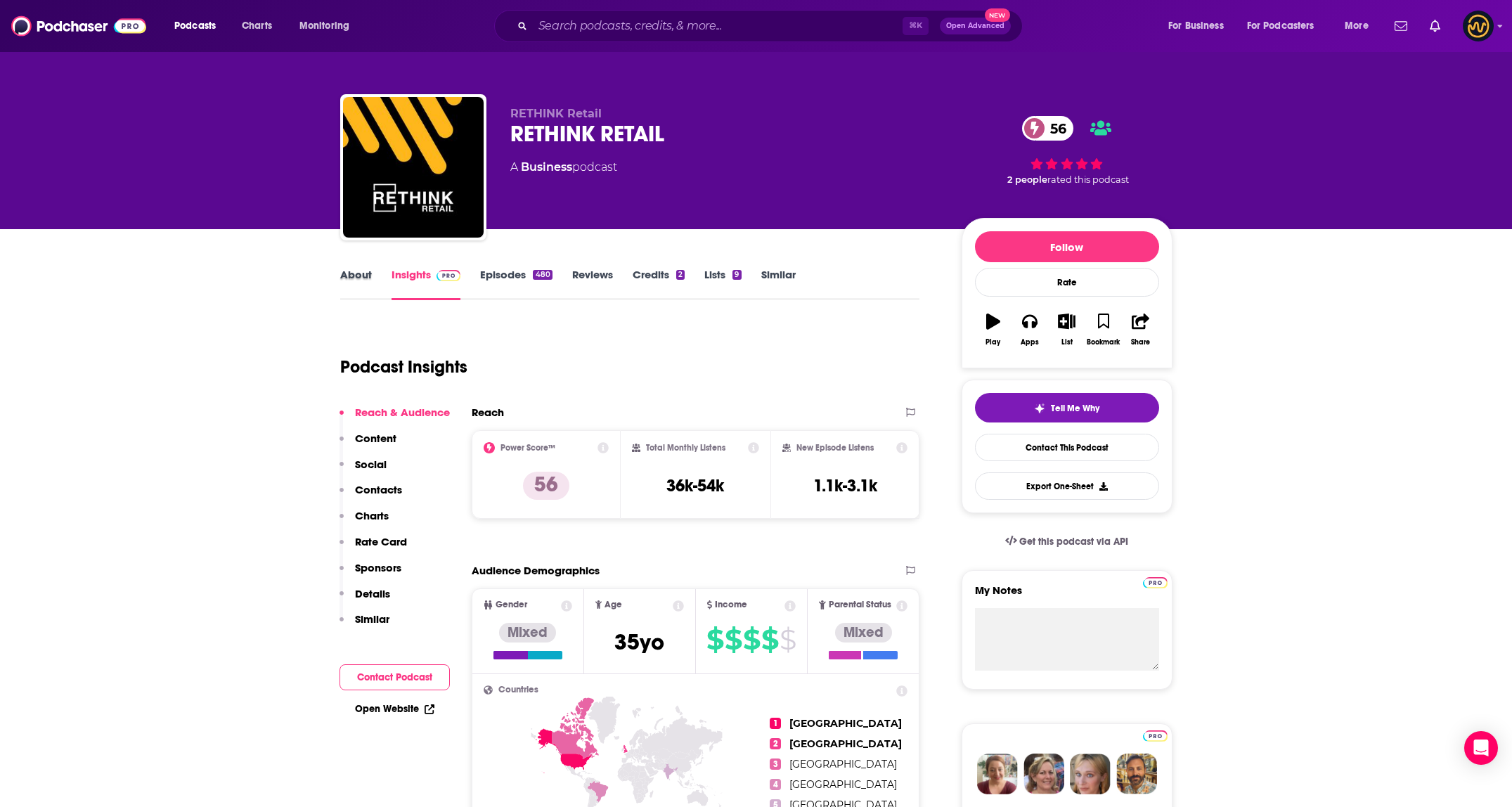
click at [378, 281] on div "About" at bounding box center [366, 284] width 51 height 32
click at [364, 280] on link "About" at bounding box center [357, 284] width 32 height 32
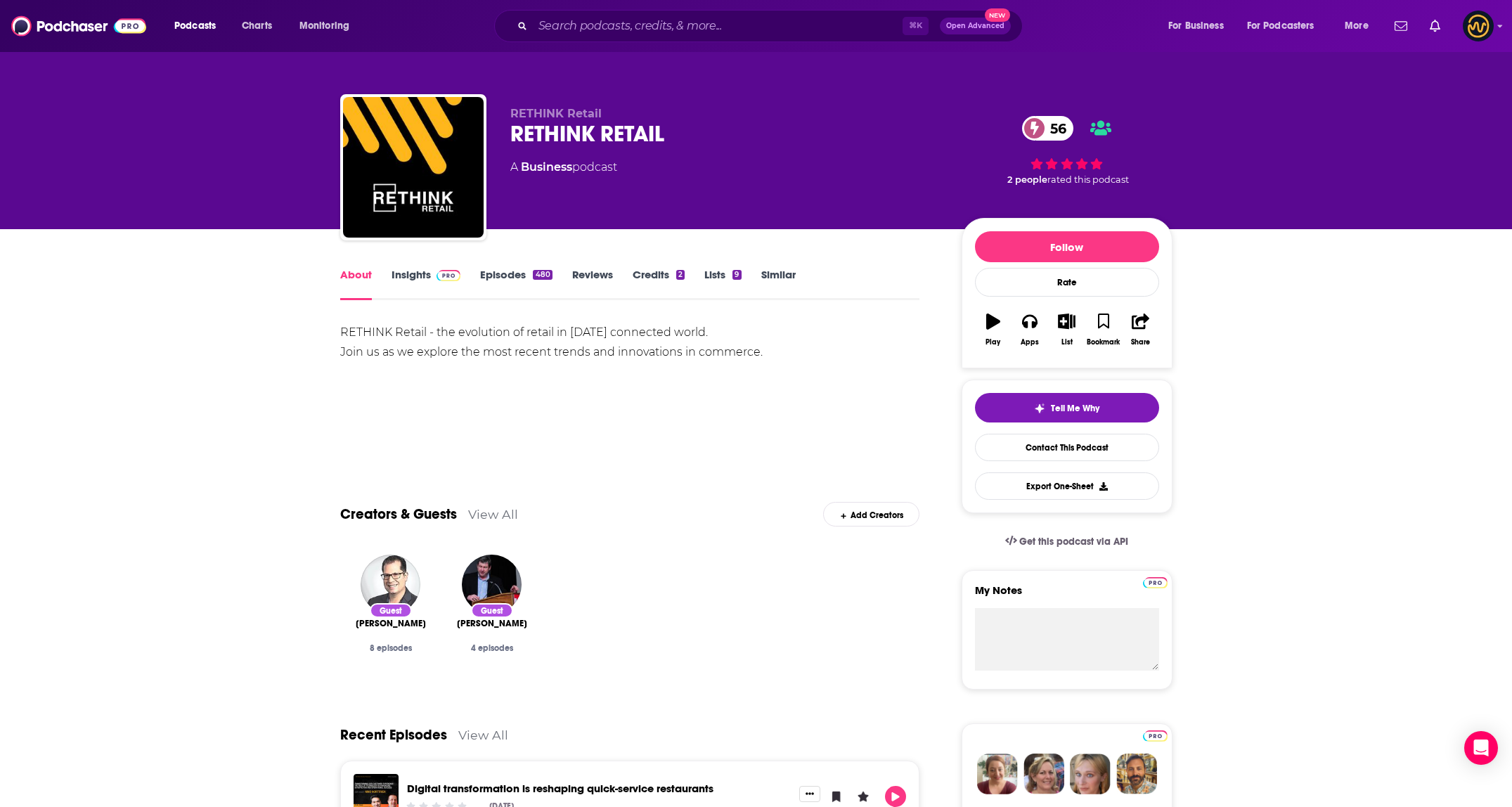
click at [440, 282] on link "Insights" at bounding box center [426, 284] width 70 height 32
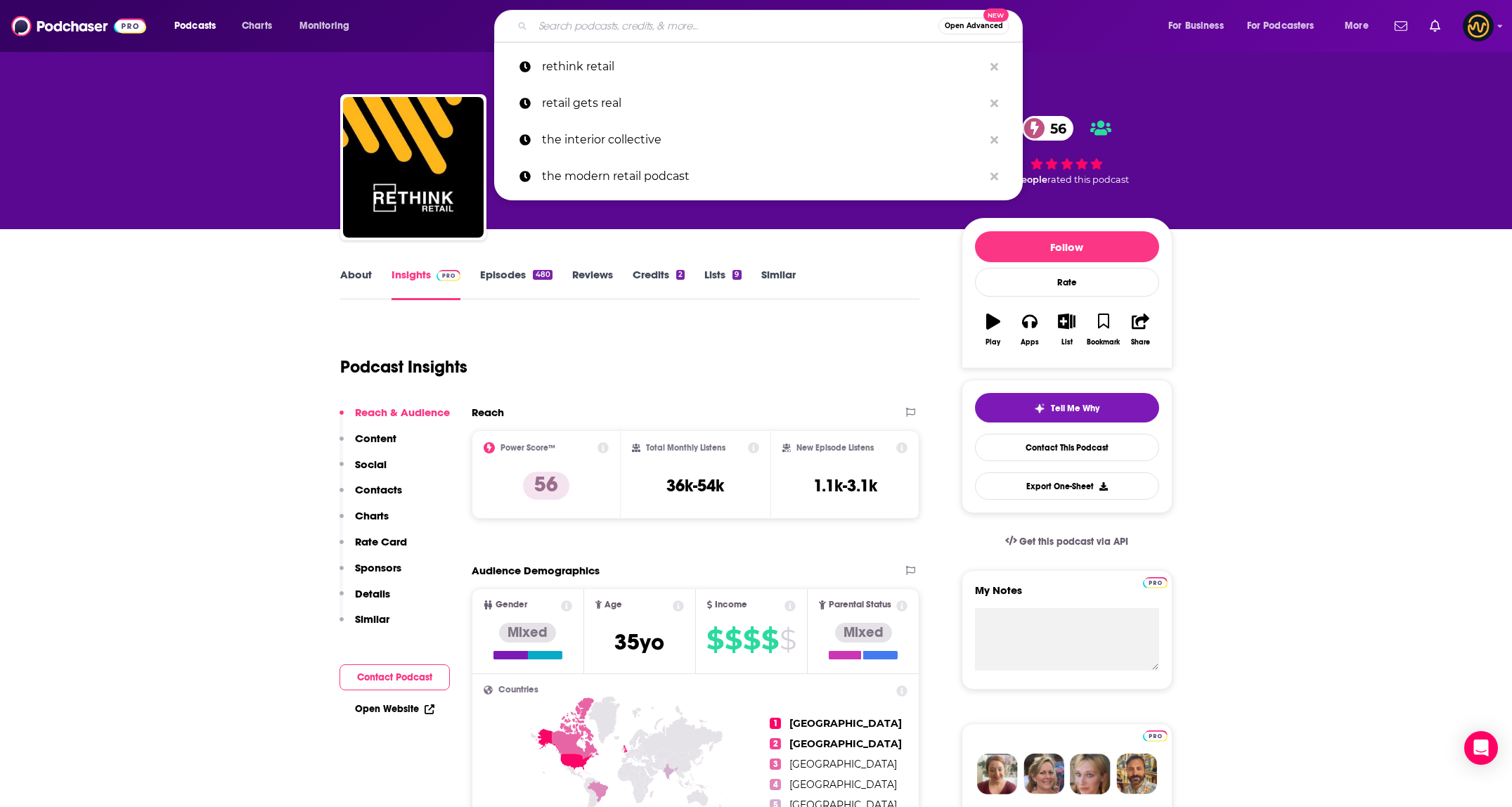
click at [581, 26] on input "Search podcasts, credits, & more..." at bounding box center [736, 26] width 406 height 23
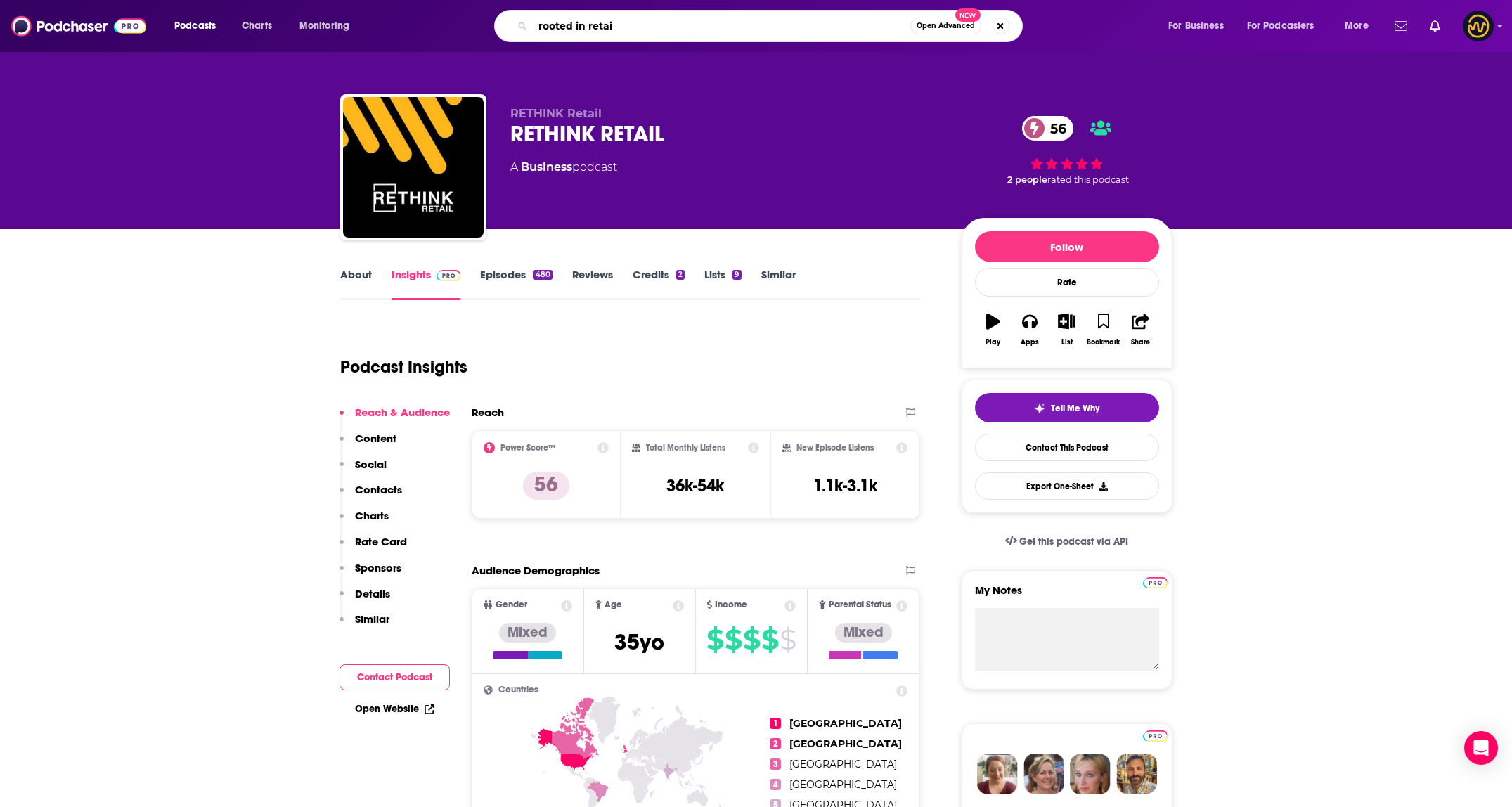
type input "rooted in retail"
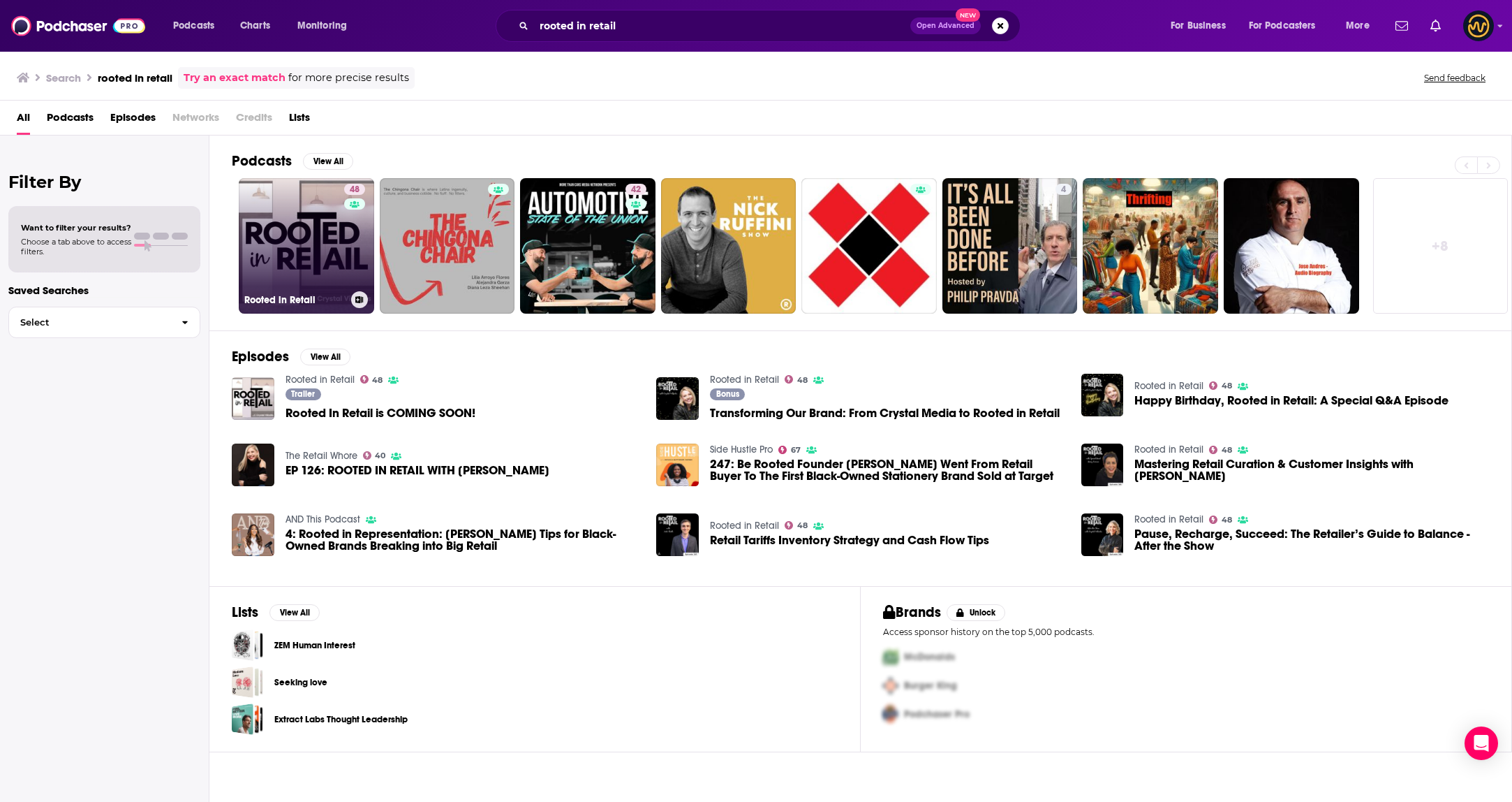
click at [334, 275] on link "48 Rooted in Retail" at bounding box center [306, 245] width 136 height 136
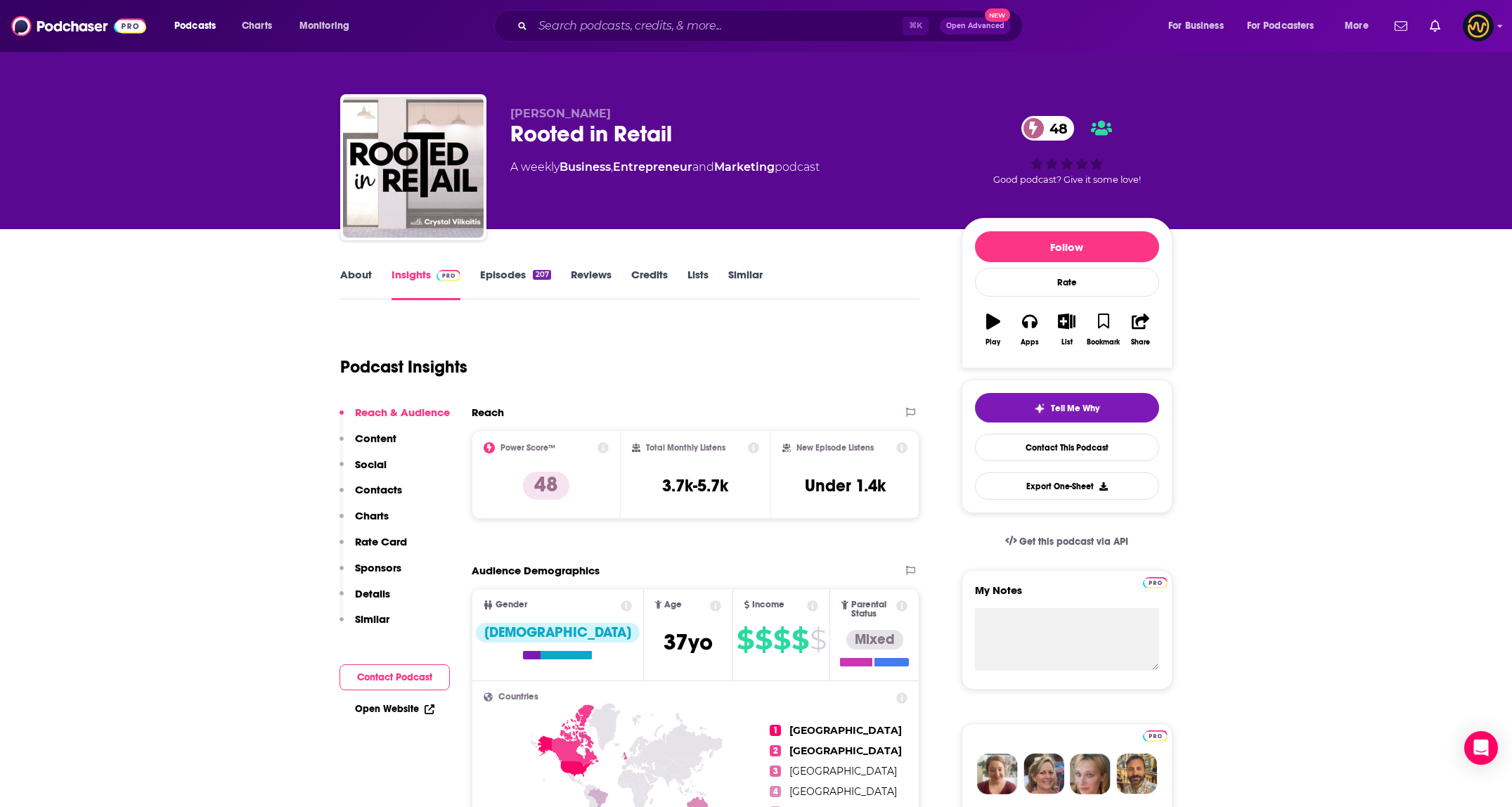
click at [353, 287] on link "About" at bounding box center [357, 284] width 32 height 32
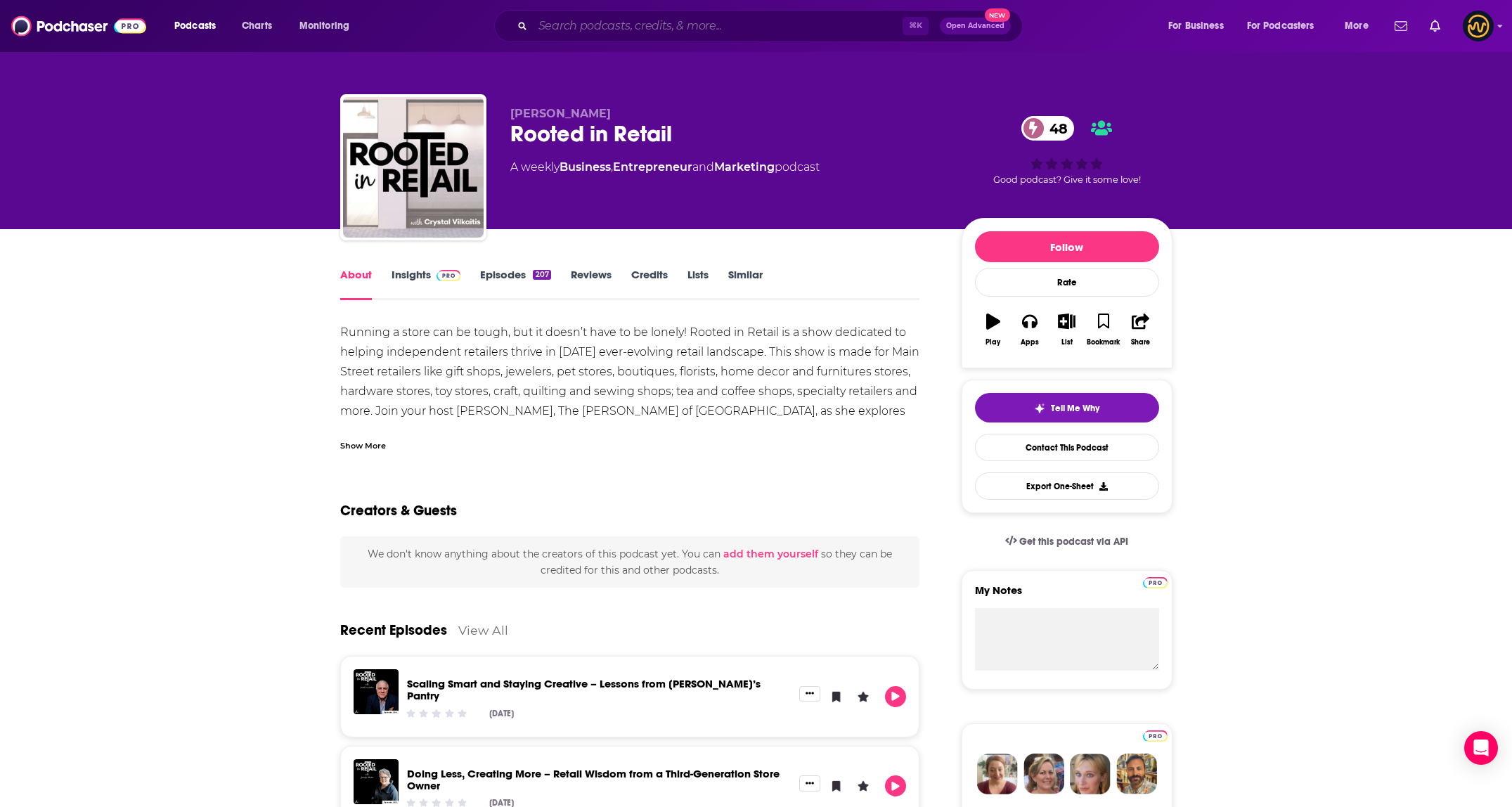
click at [639, 20] on input "Search podcasts, credits, & more..." at bounding box center [718, 26] width 370 height 23
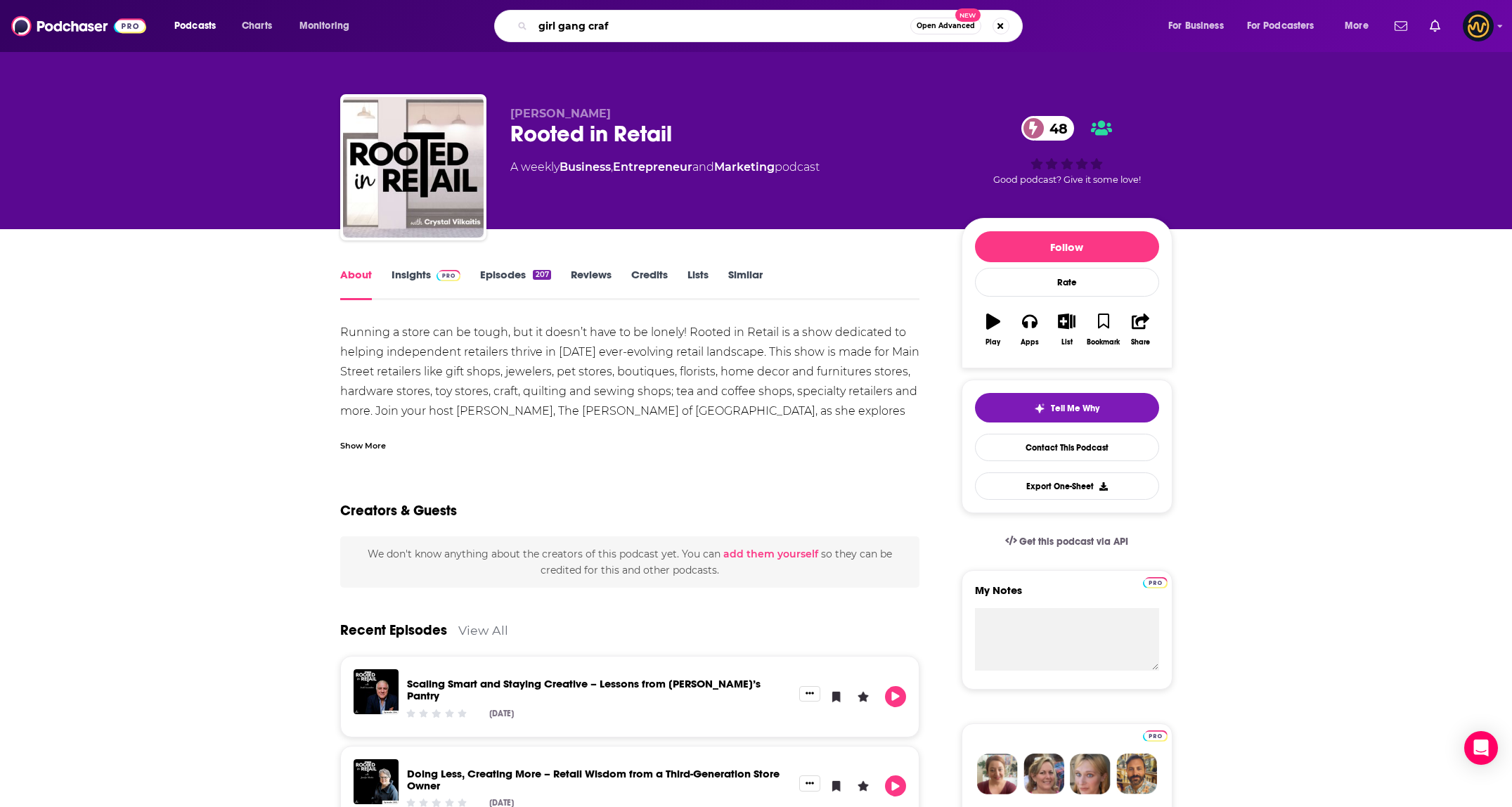
type input "girl gang craft"
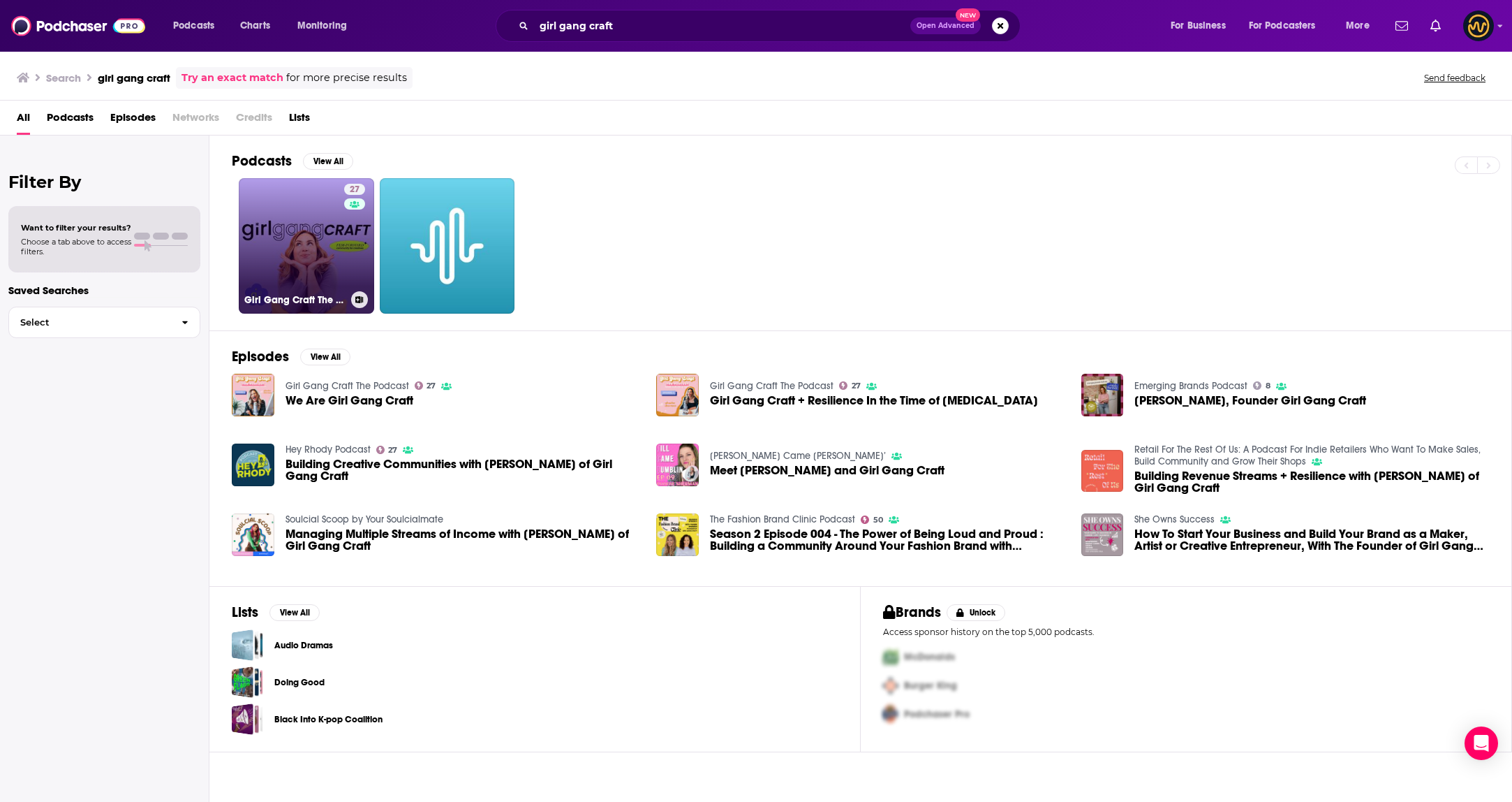
click at [341, 236] on link "27 Girl Gang Craft The Podcast" at bounding box center [306, 245] width 136 height 136
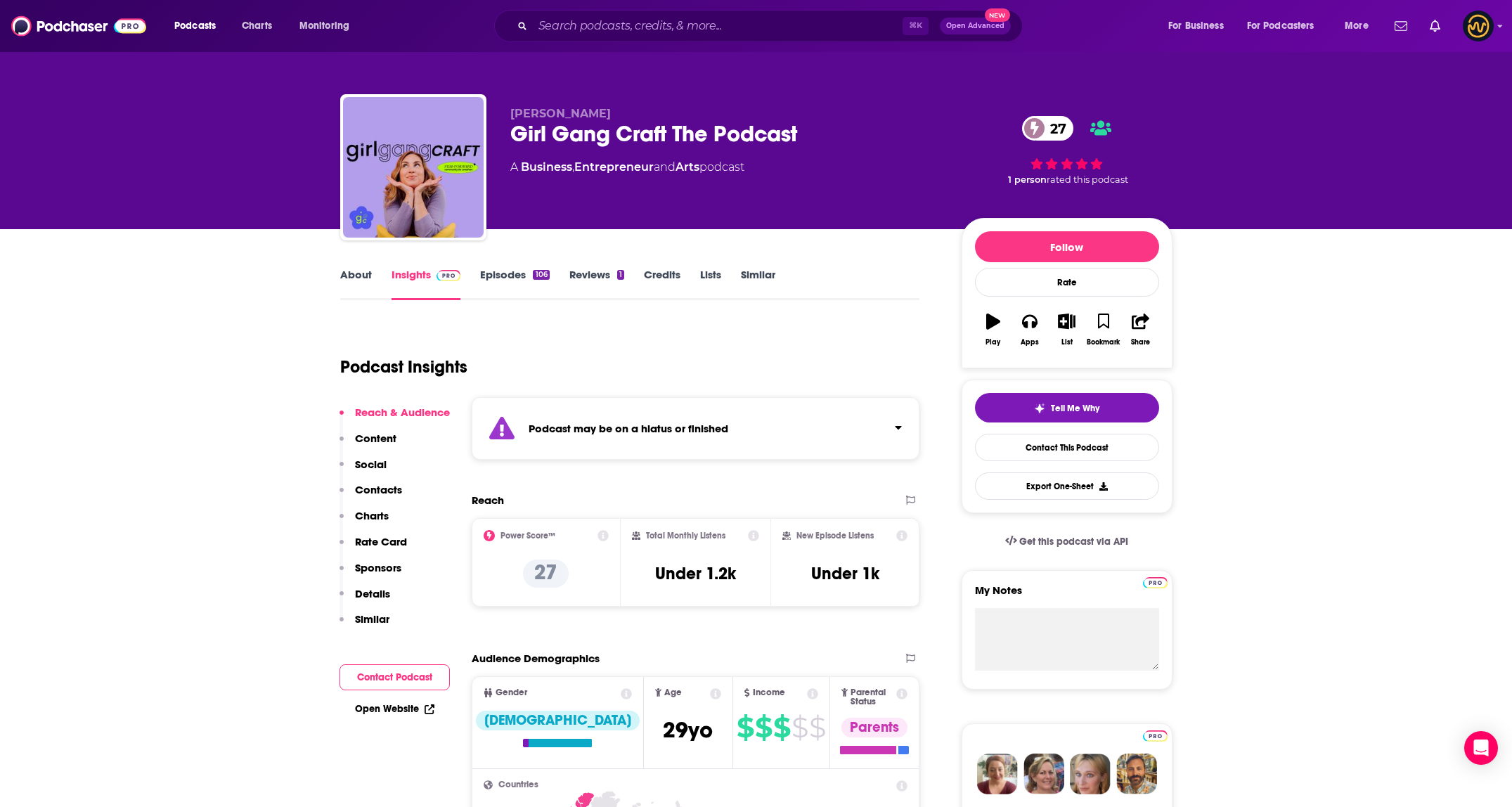
click at [742, 393] on div "Podcast Insights" at bounding box center [624, 358] width 569 height 72
click at [756, 409] on div "Podcast may be on a hiatus or finished" at bounding box center [696, 428] width 449 height 62
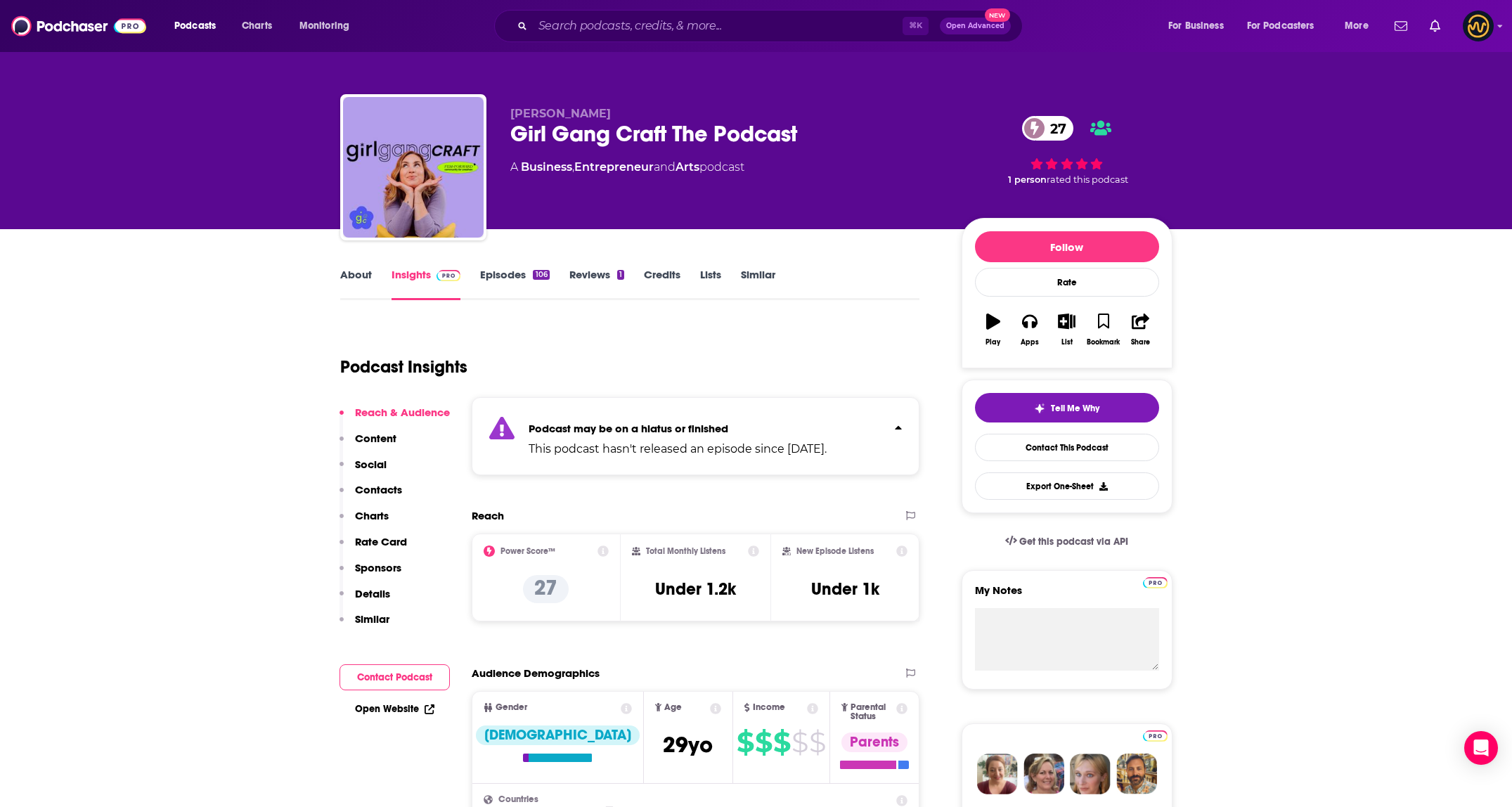
click at [359, 277] on link "About" at bounding box center [357, 284] width 32 height 32
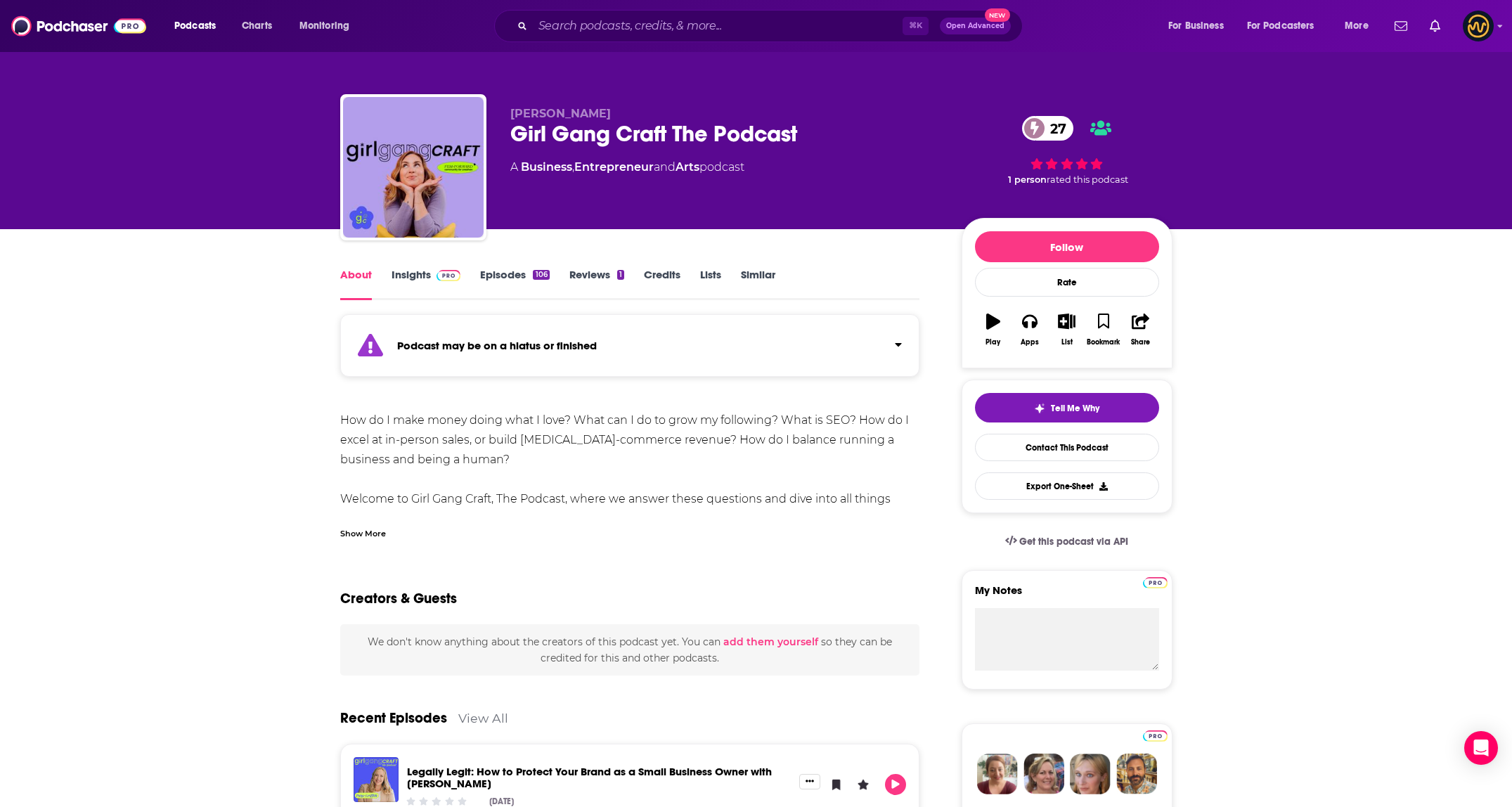
click at [372, 534] on div "Show More" at bounding box center [363, 533] width 45 height 13
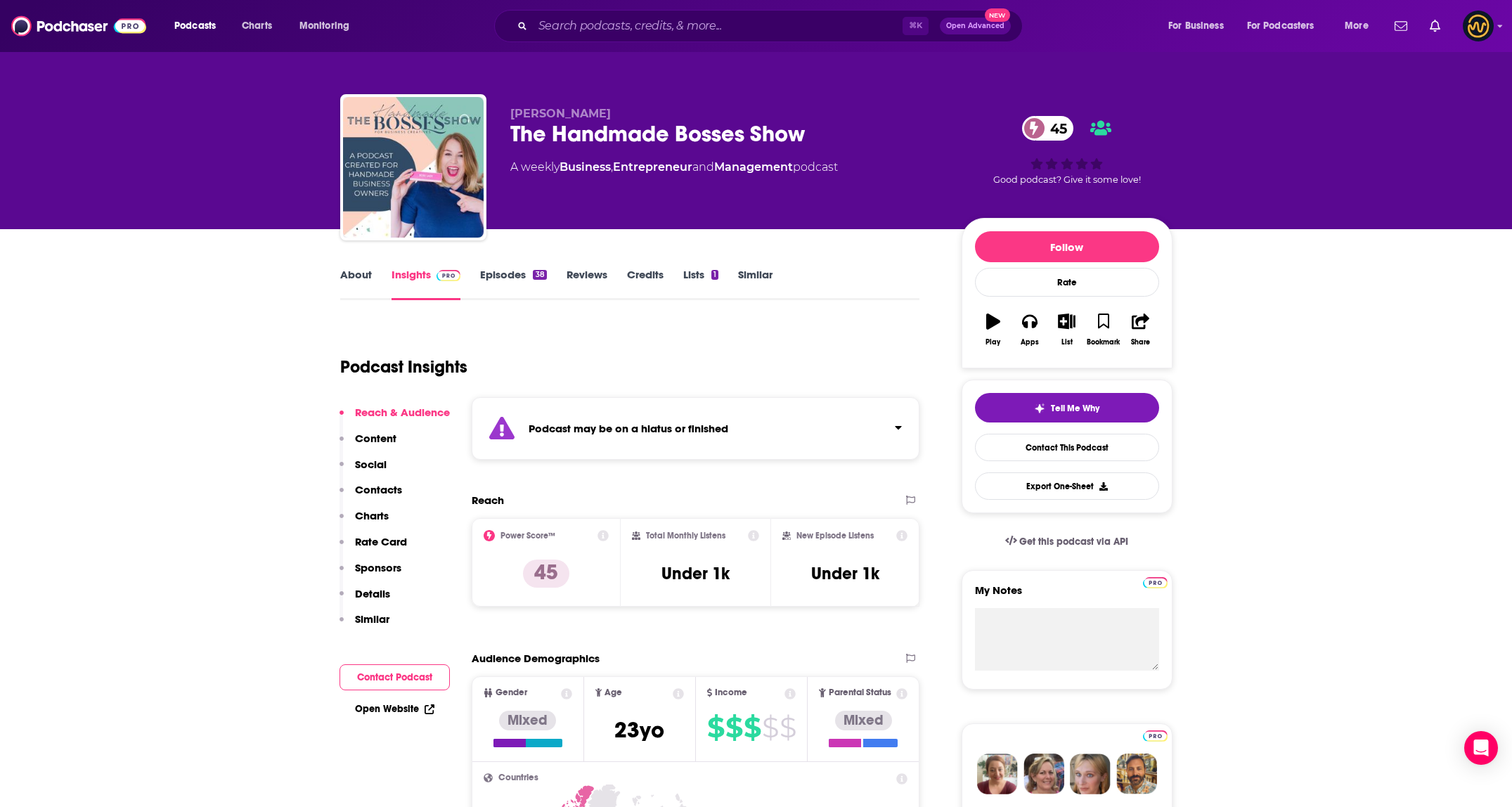
click at [776, 405] on div "Podcast may be on a hiatus or finished" at bounding box center [696, 428] width 449 height 62
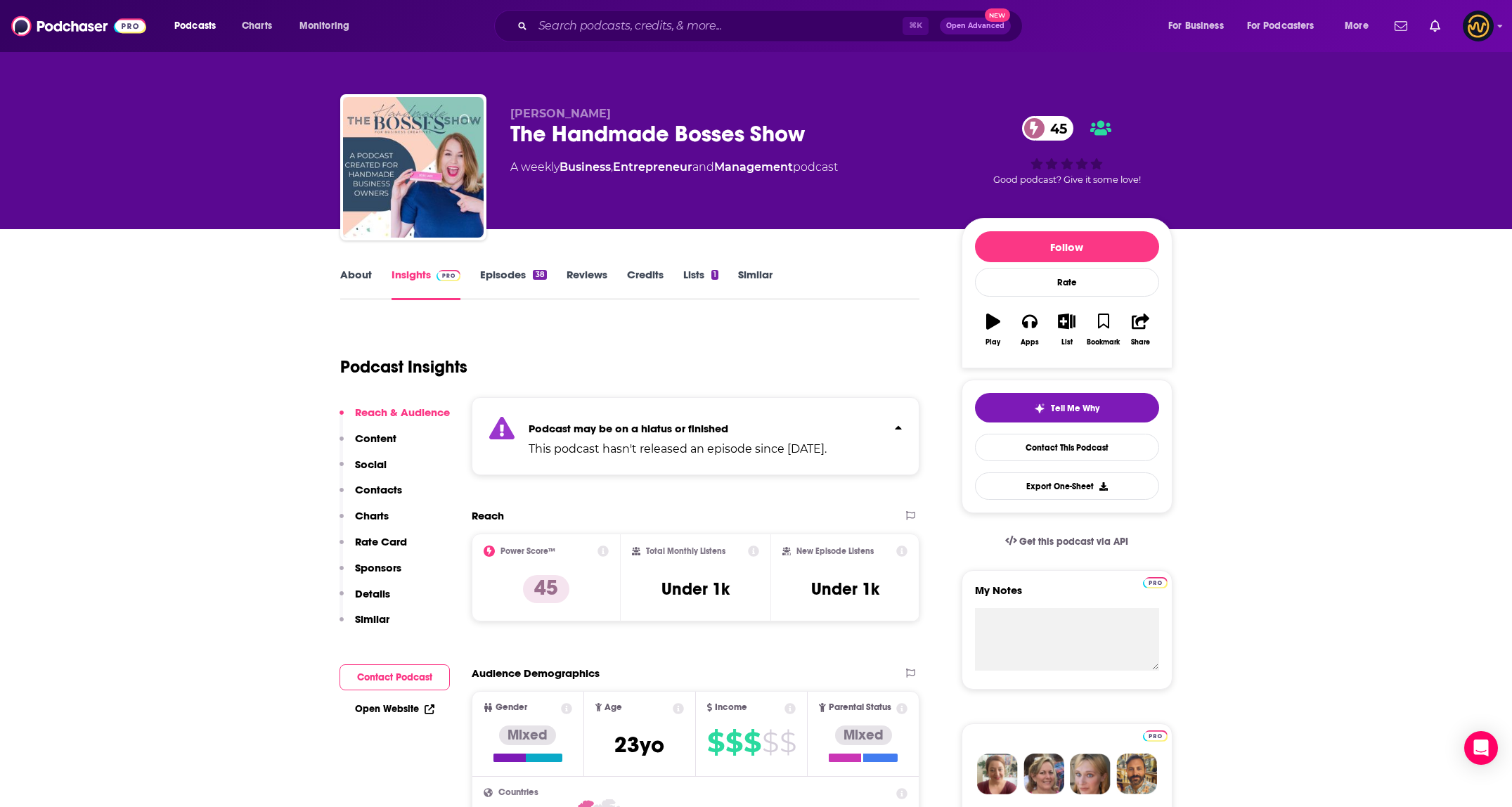
click at [776, 406] on div "Podcast may be on a hiatus or finished This podcast hasn't released an episode …" at bounding box center [696, 436] width 449 height 78
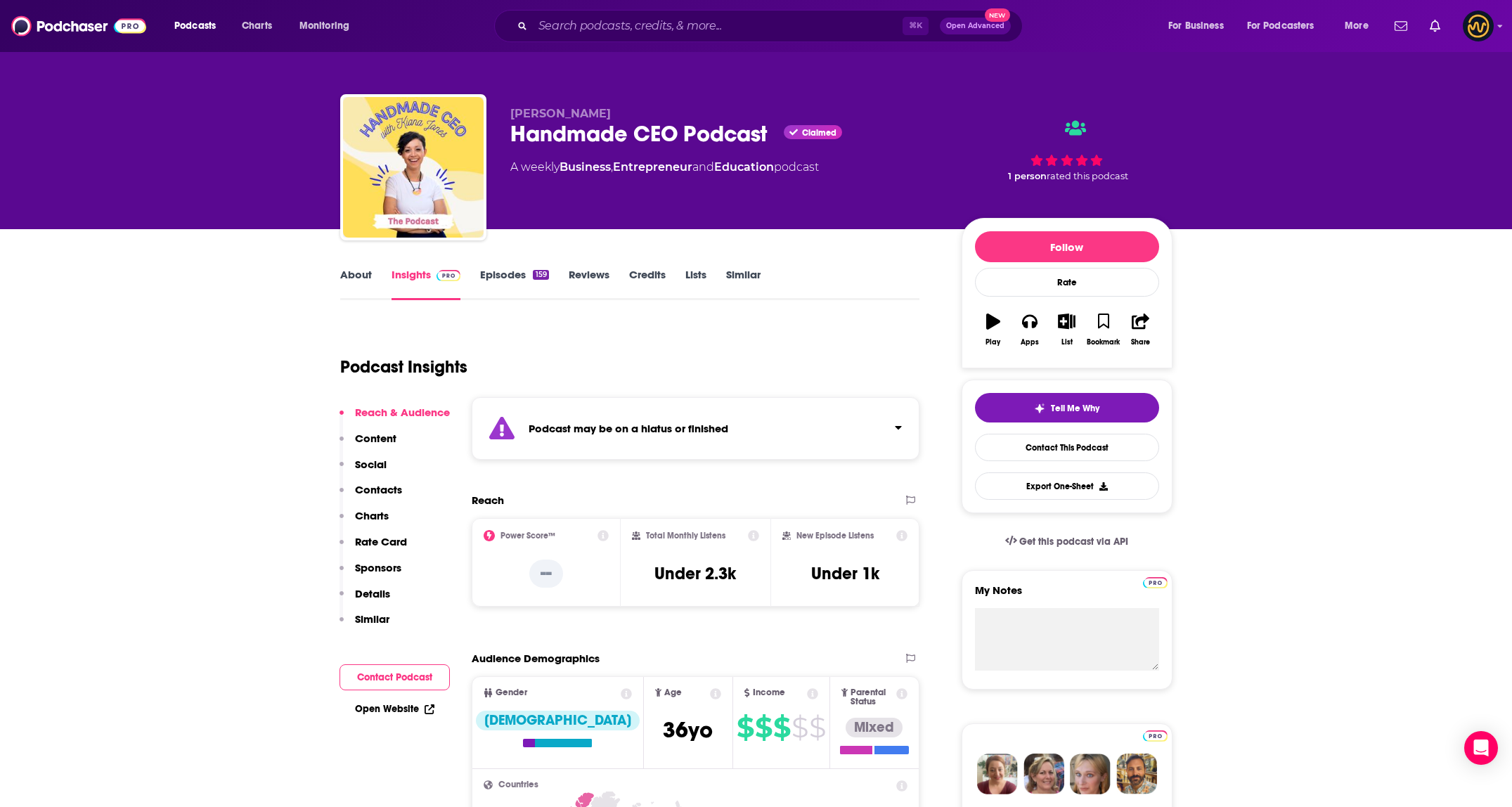
click at [628, 437] on div "Podcast may be on a hiatus or finished" at bounding box center [696, 428] width 449 height 62
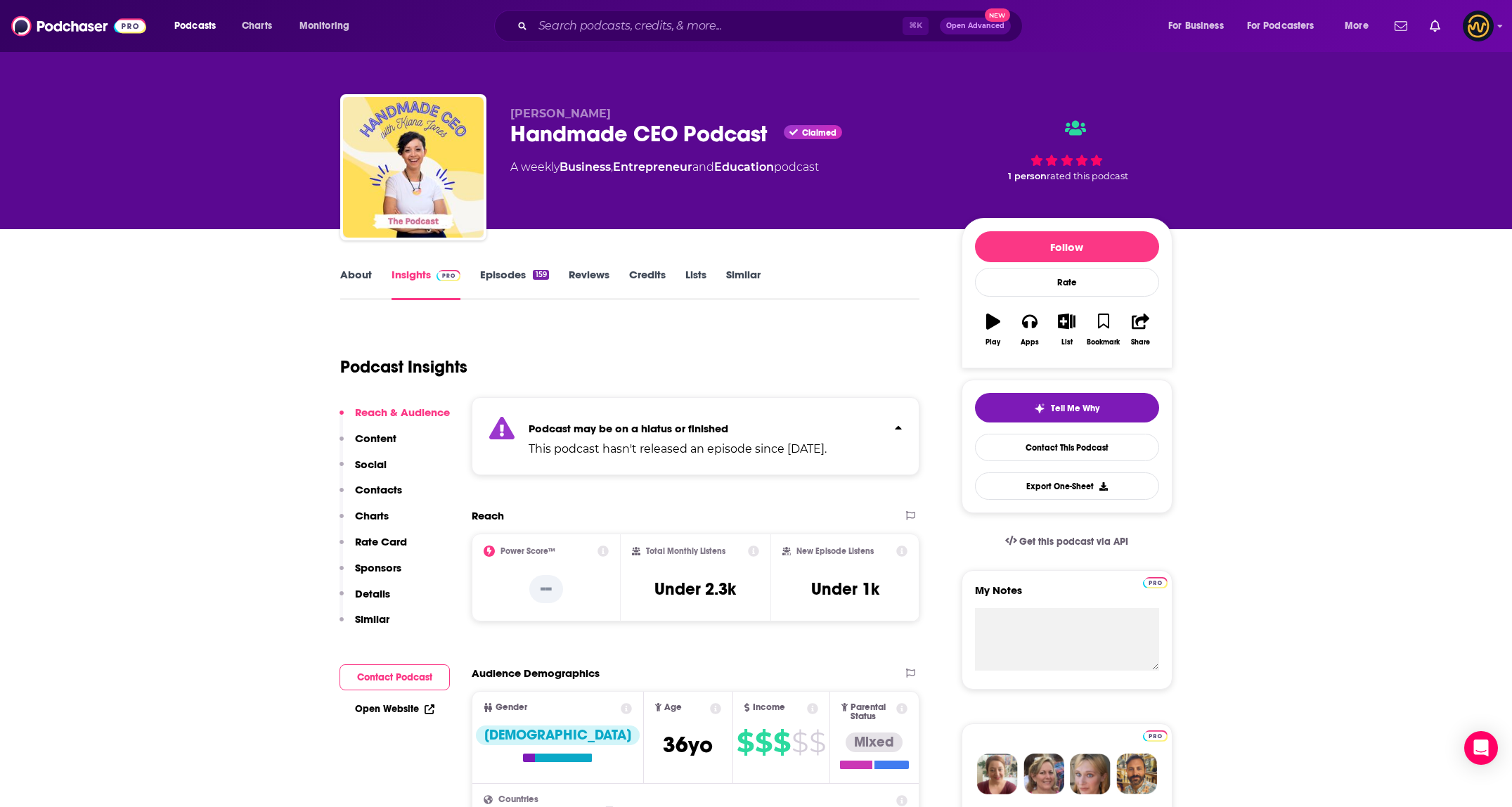
click at [628, 437] on div "Podcast may be on a hiatus or finished This podcast hasn't released an episode …" at bounding box center [677, 436] width 298 height 42
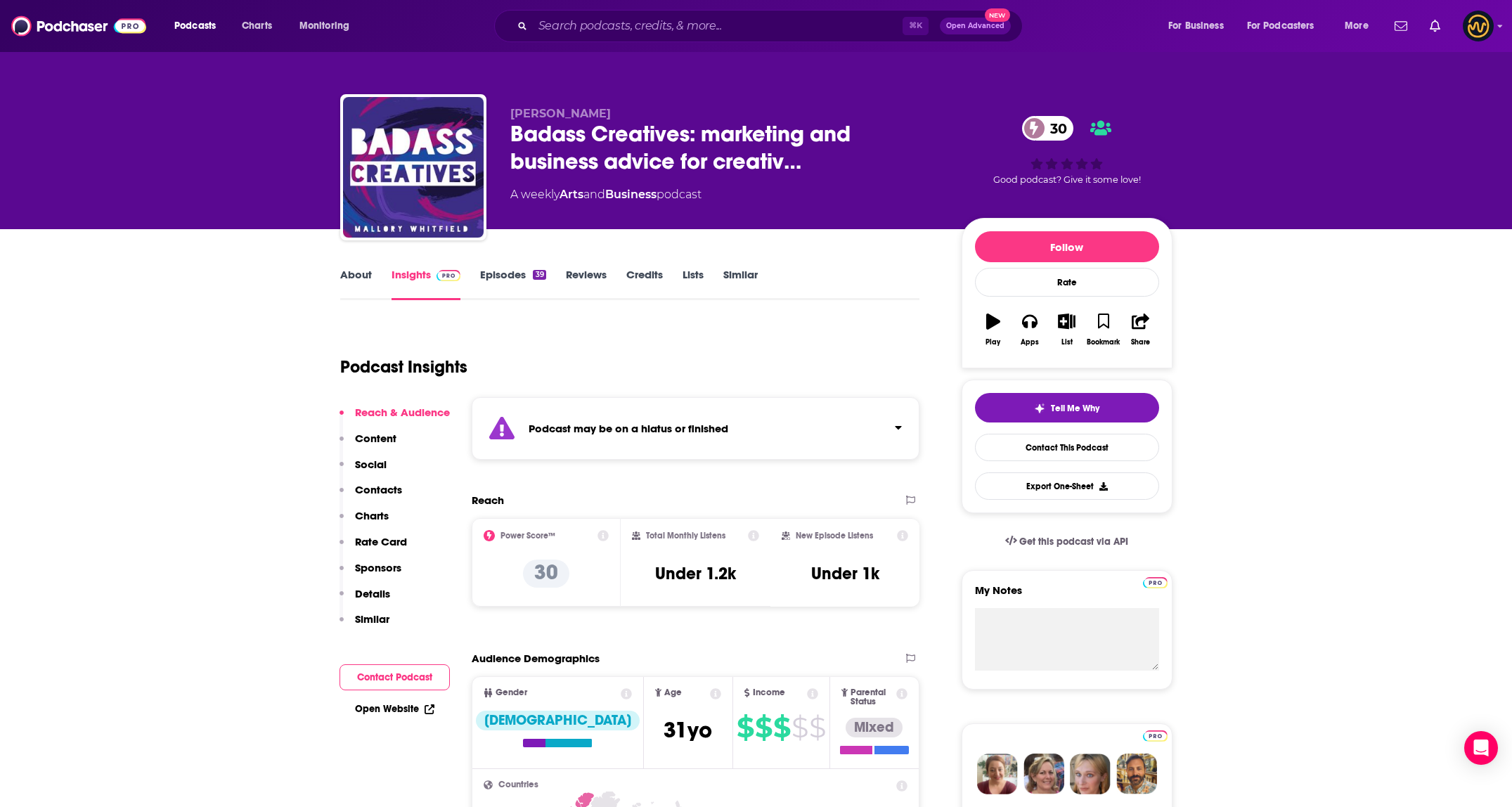
click at [725, 405] on div "Podcast may be on a hiatus or finished" at bounding box center [696, 428] width 449 height 62
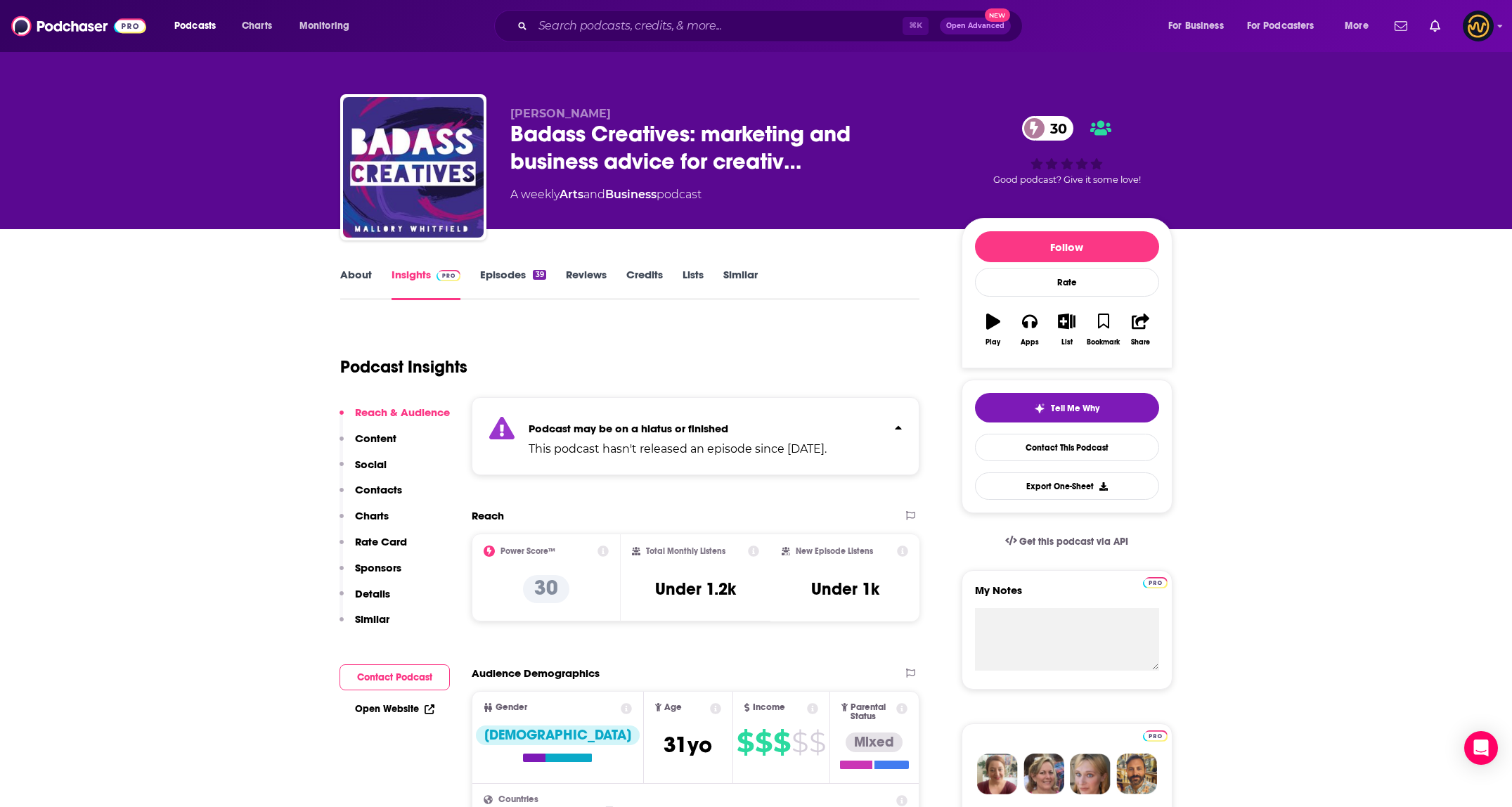
click at [725, 405] on div "Podcast may be on a hiatus or finished This podcast hasn't released an episode …" at bounding box center [696, 436] width 449 height 78
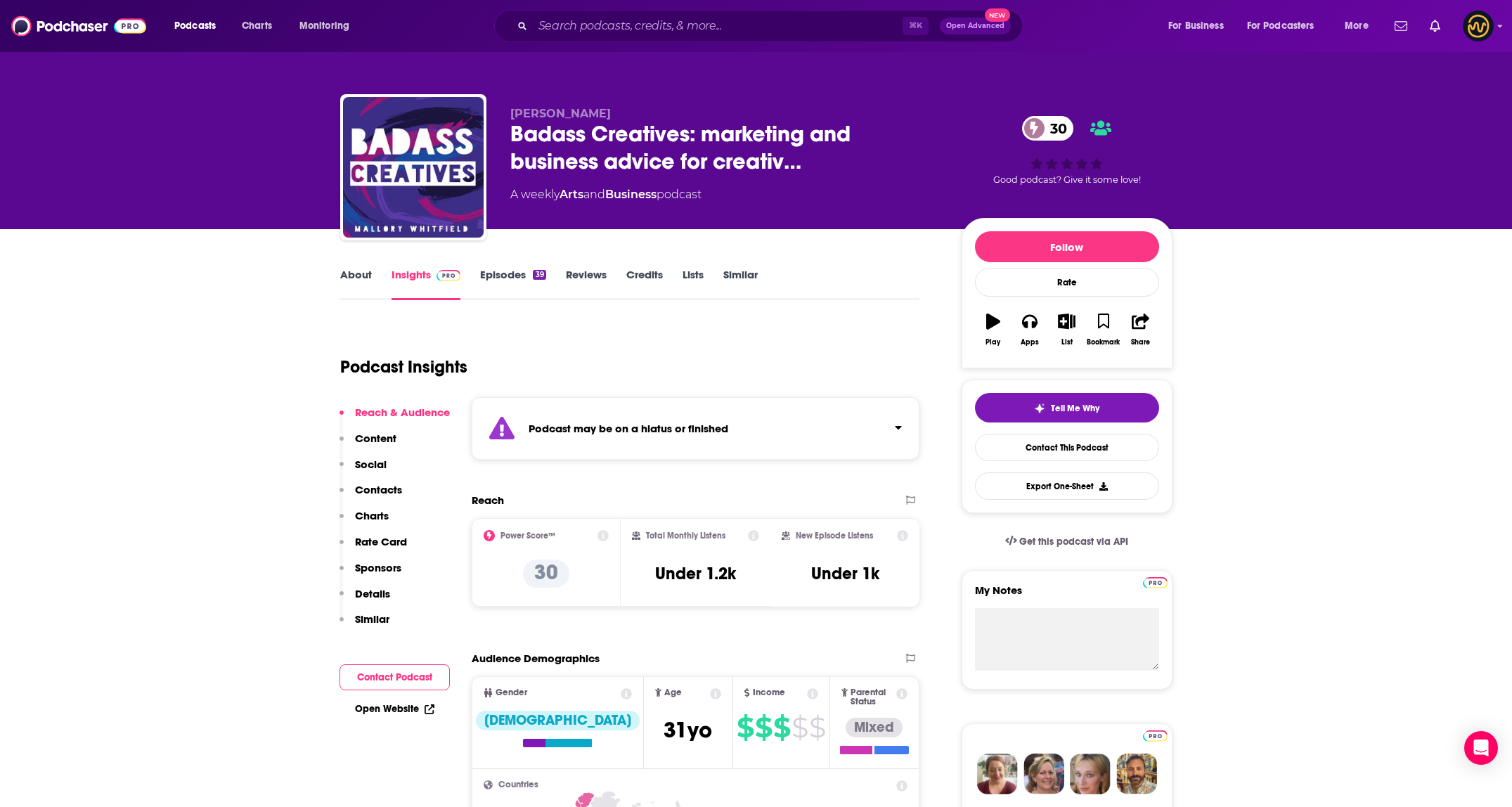
click at [358, 282] on link "About" at bounding box center [357, 284] width 32 height 32
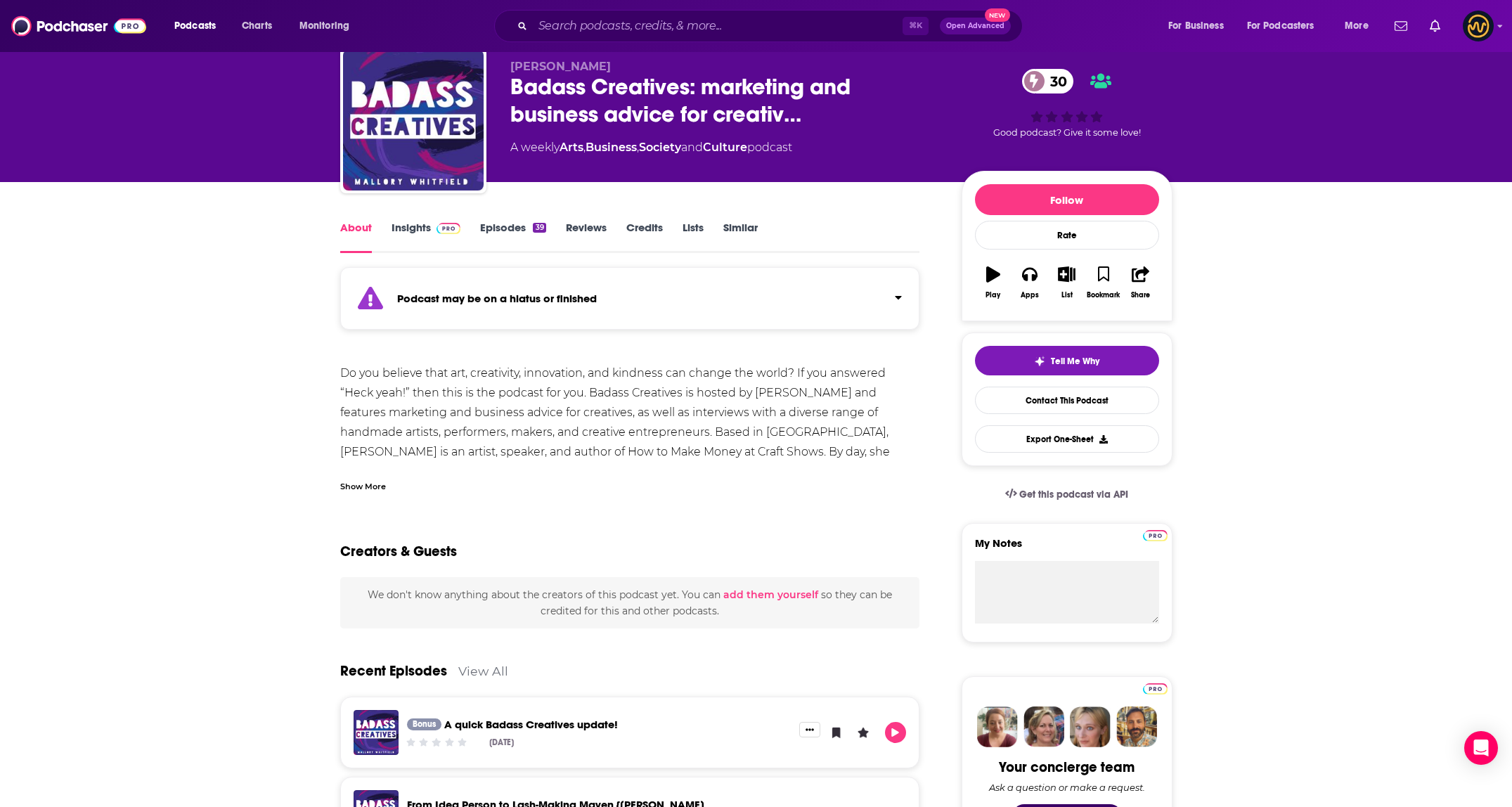
scroll to position [125, 0]
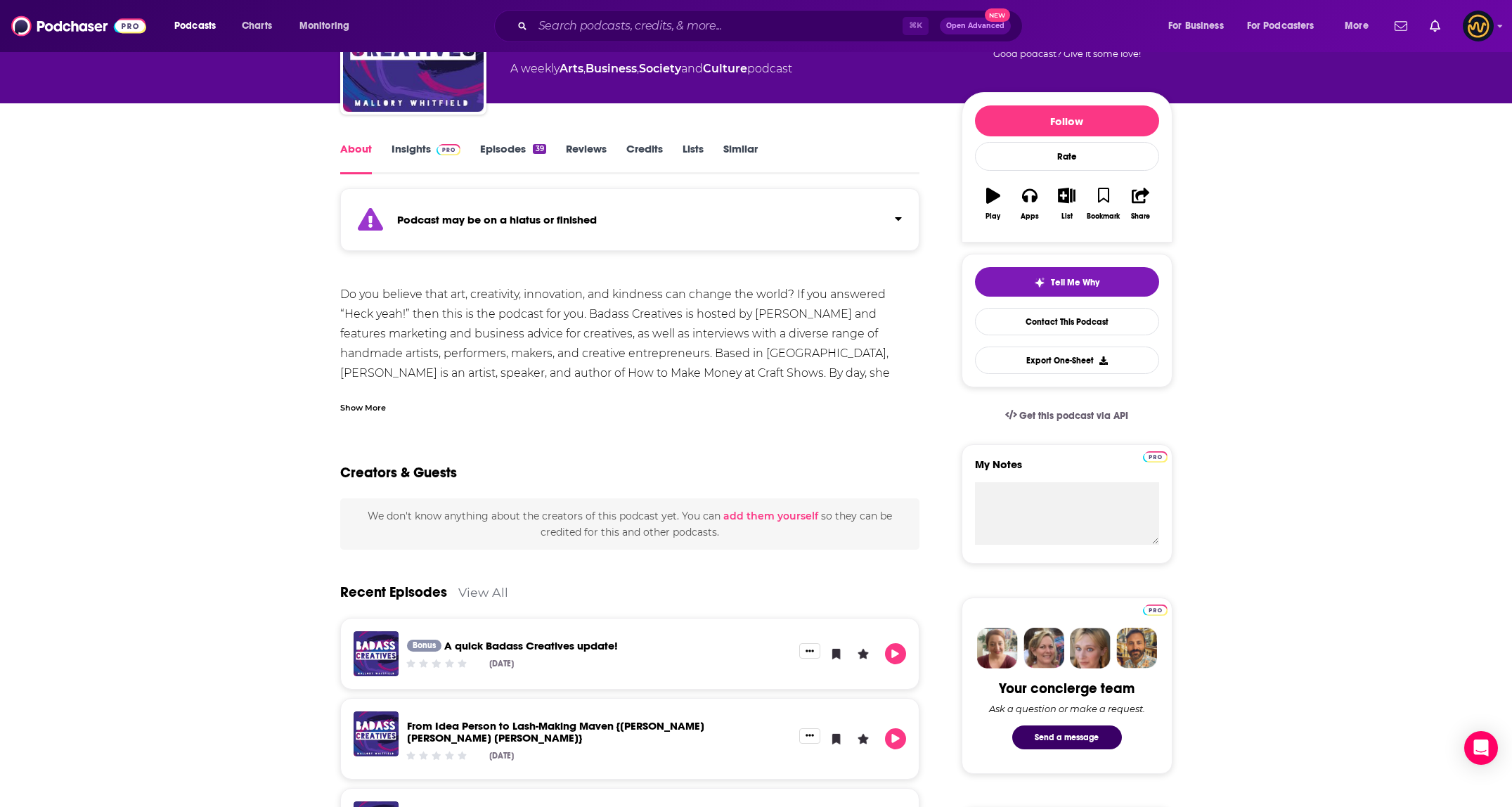
click at [353, 414] on div "Podcast may be on a hiatus or finished Do you believe that art, creativity, inn…" at bounding box center [630, 805] width 580 height 1216
click at [357, 406] on div "Show More" at bounding box center [363, 406] width 45 height 13
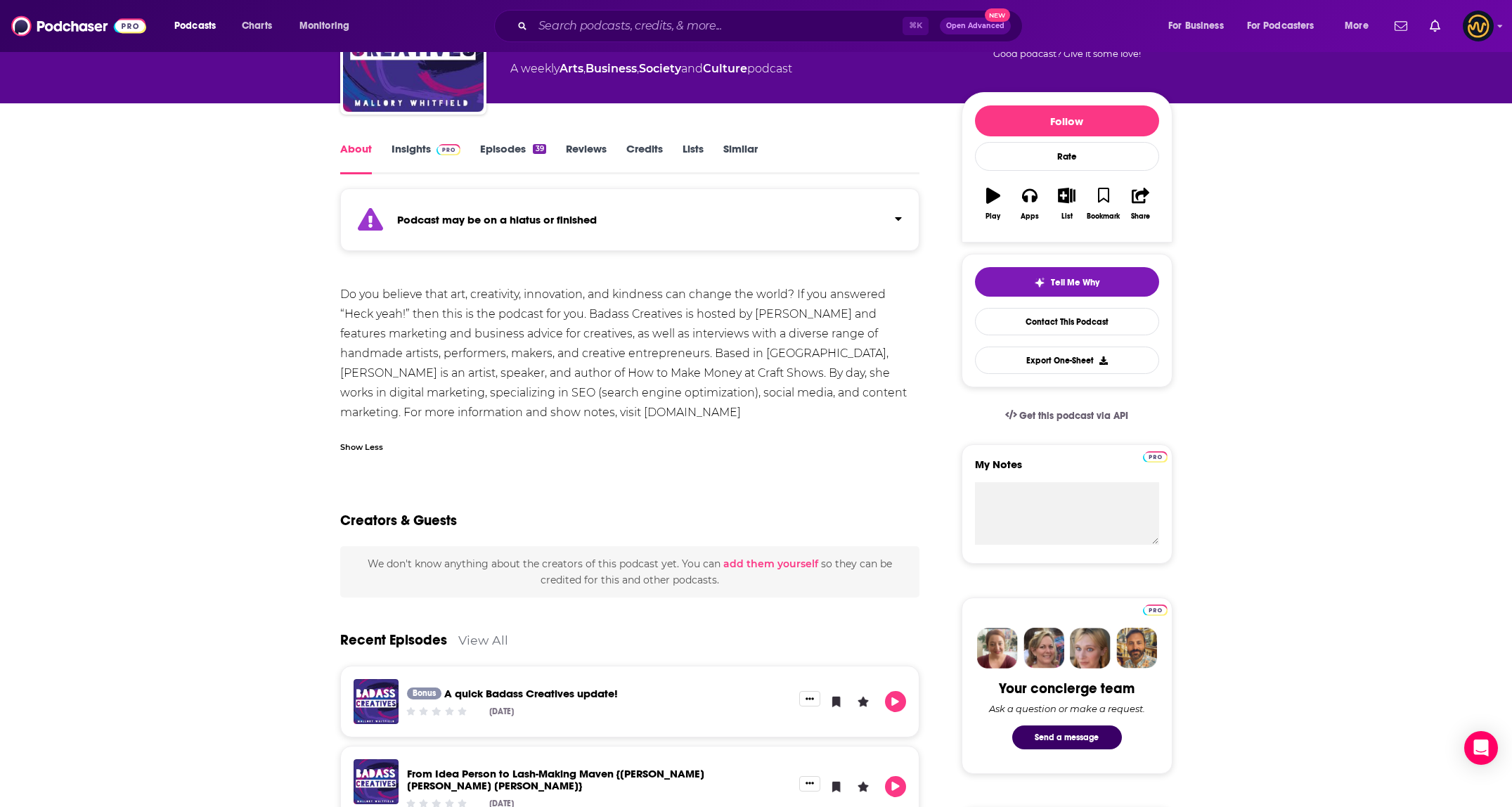
click at [351, 443] on div "Show Less" at bounding box center [361, 446] width 42 height 13
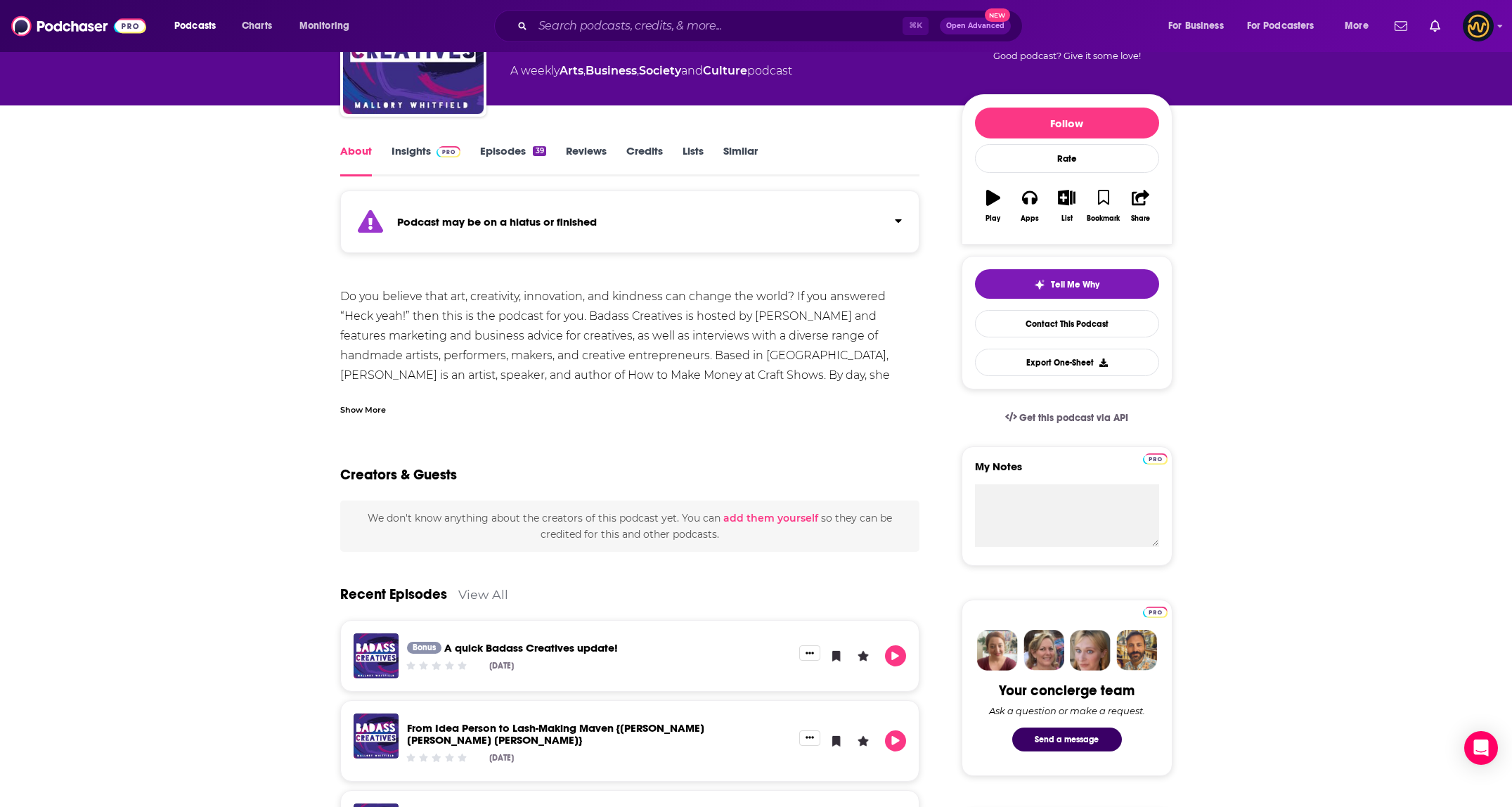
scroll to position [0, 0]
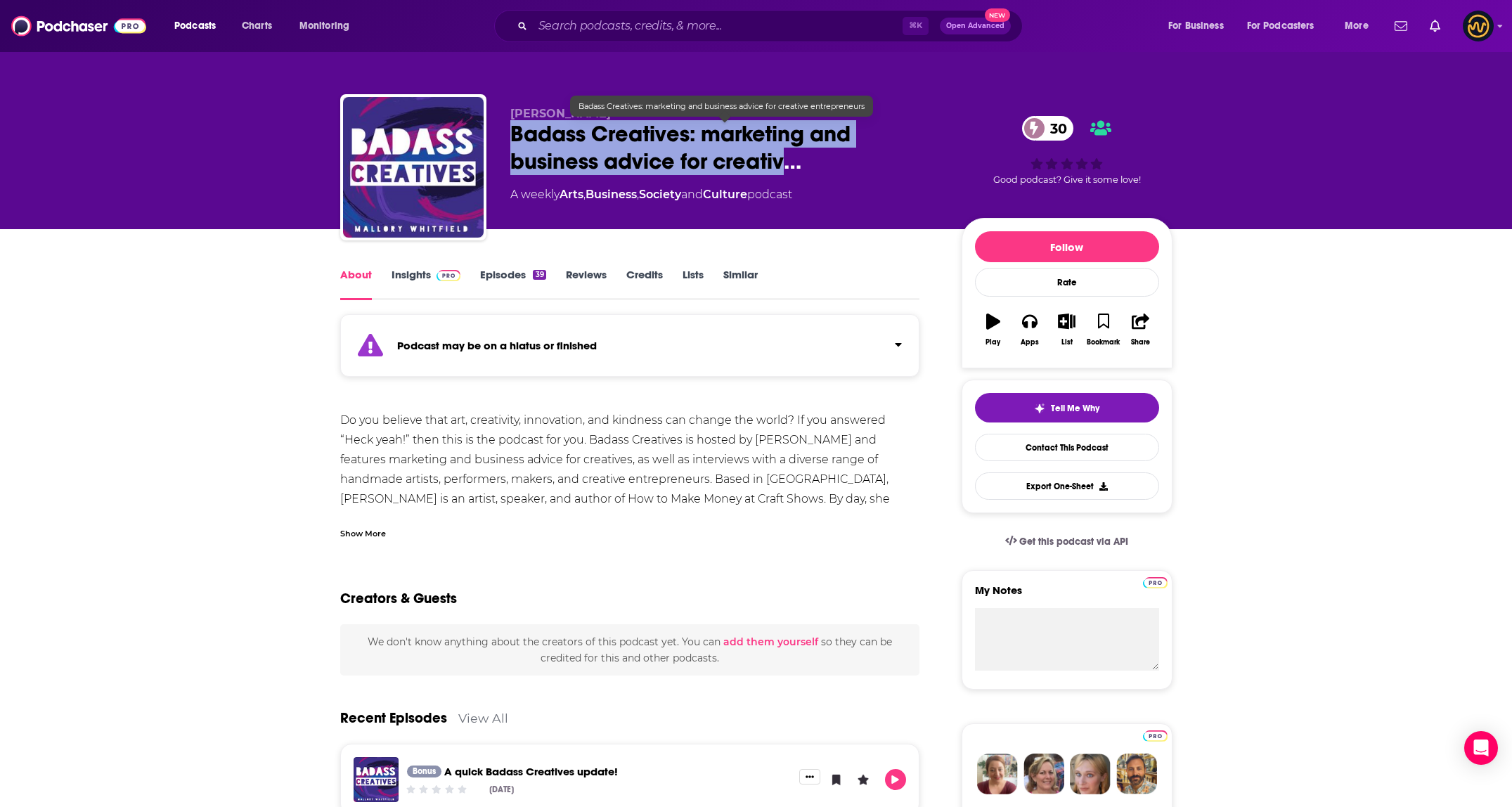
drag, startPoint x: 507, startPoint y: 134, endPoint x: 784, endPoint y: 165, distance: 278.7
click at [784, 165] on div "[PERSON_NAME] Badass Creatives: marketing and business advice for creativ… 30 A…" at bounding box center [756, 170] width 832 height 152
copy h1 "Badass Creatives: marketing and business advice for creativ"
click at [407, 276] on link "Insights" at bounding box center [426, 284] width 70 height 32
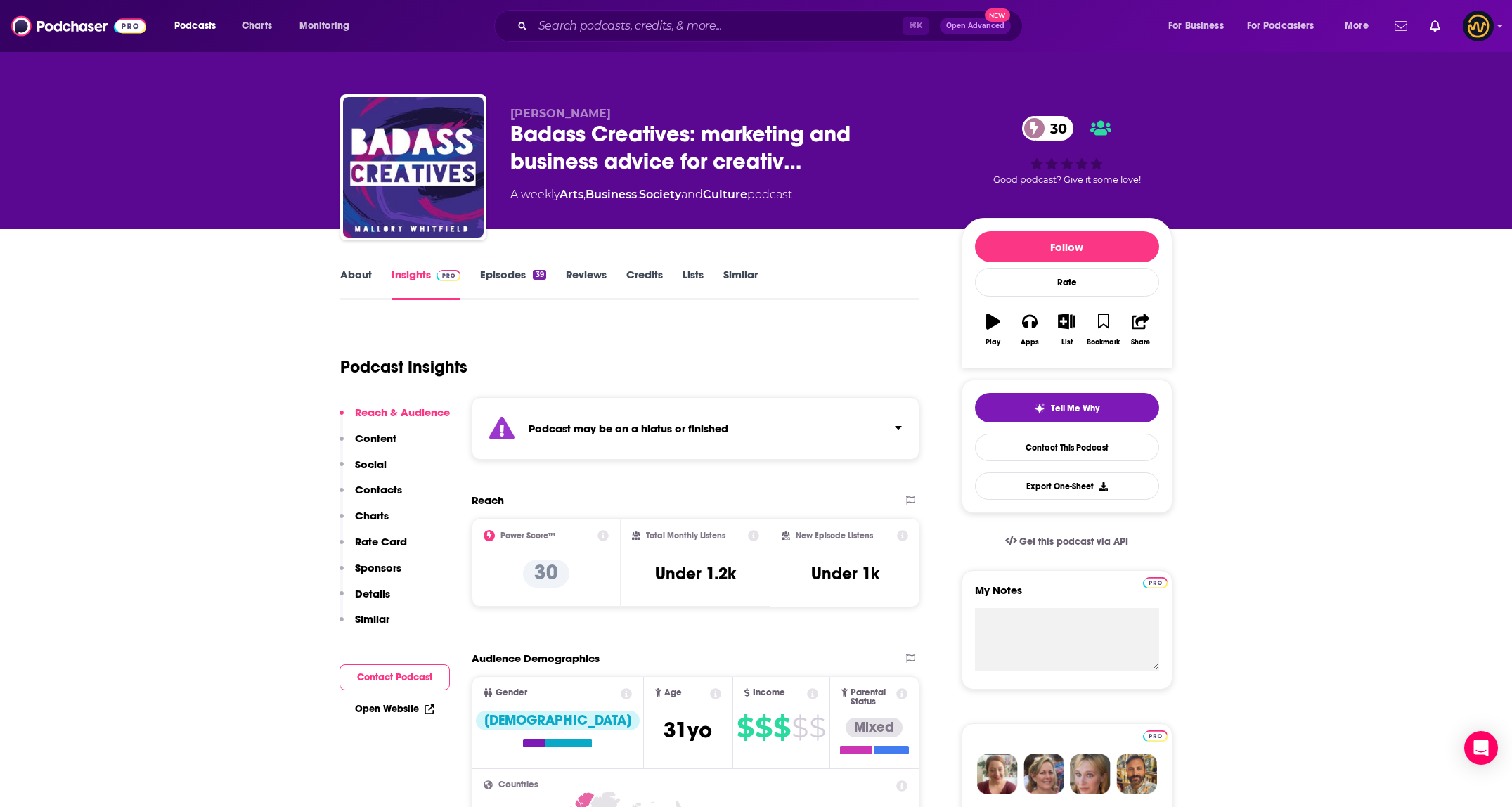
click at [803, 426] on div "Podcast may be on a hiatus or finished" at bounding box center [696, 428] width 449 height 62
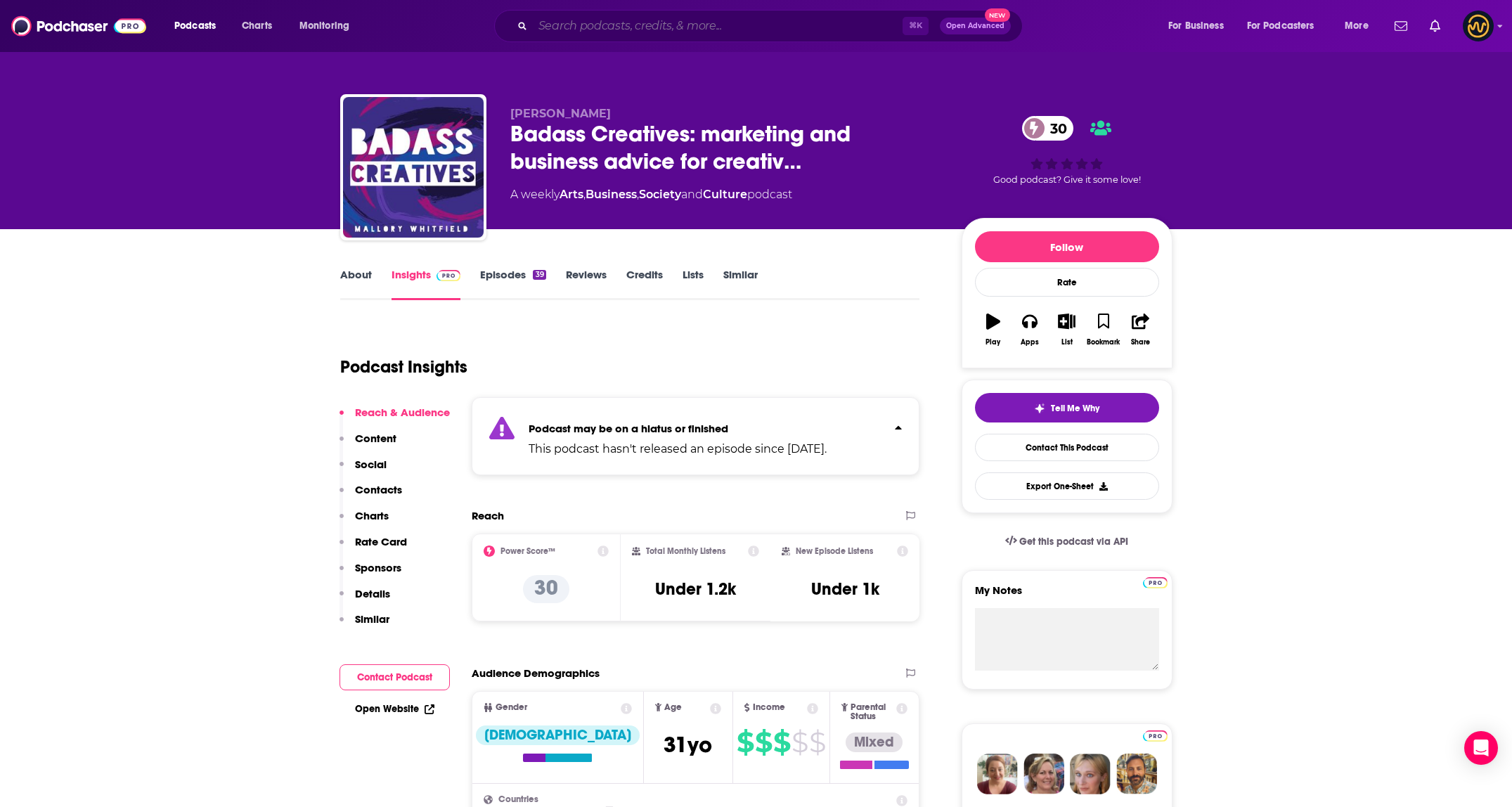
click at [700, 25] on input "Search podcasts, credits, & more..." at bounding box center [718, 26] width 370 height 23
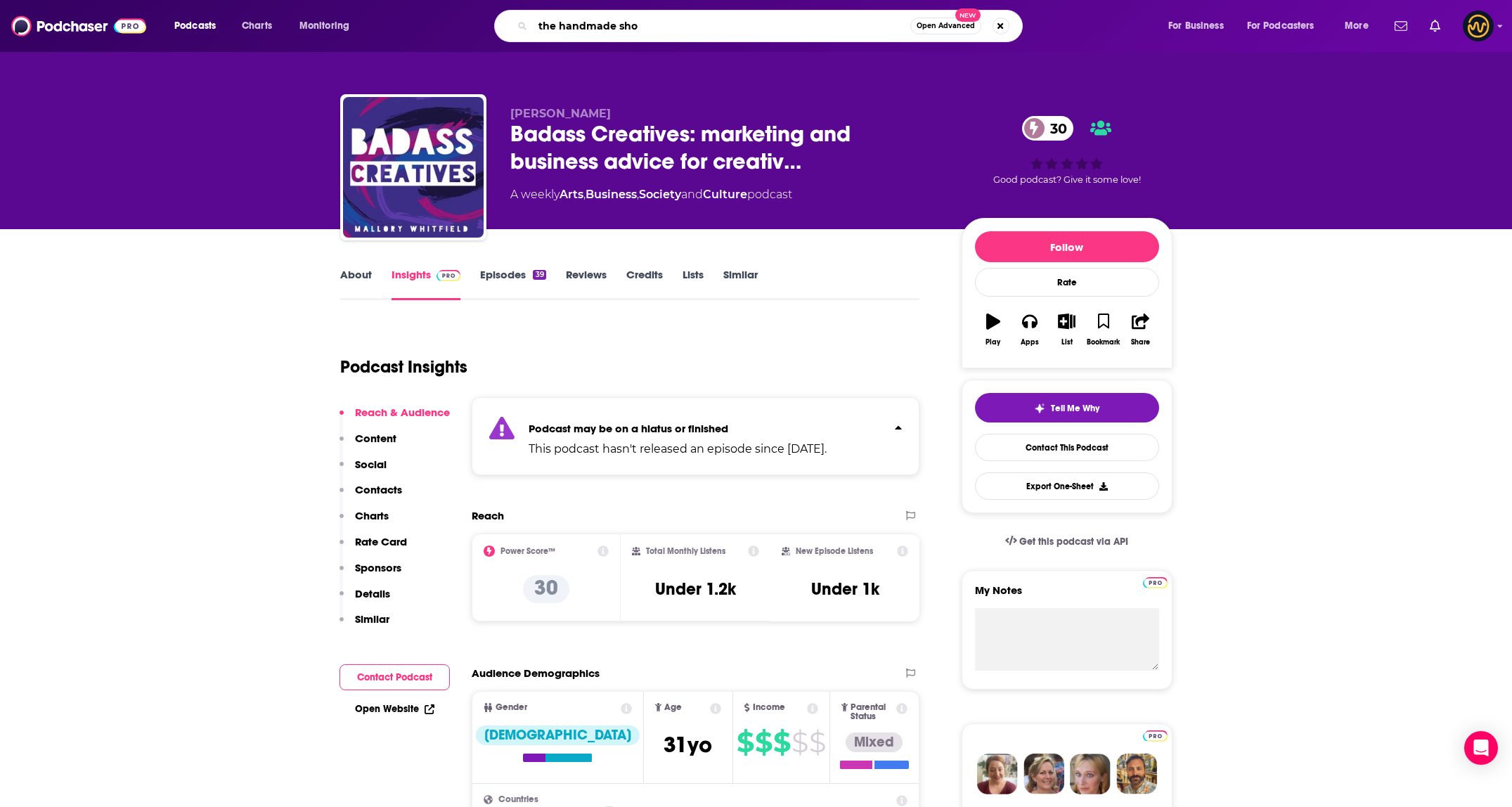
type input "the handmade shop"
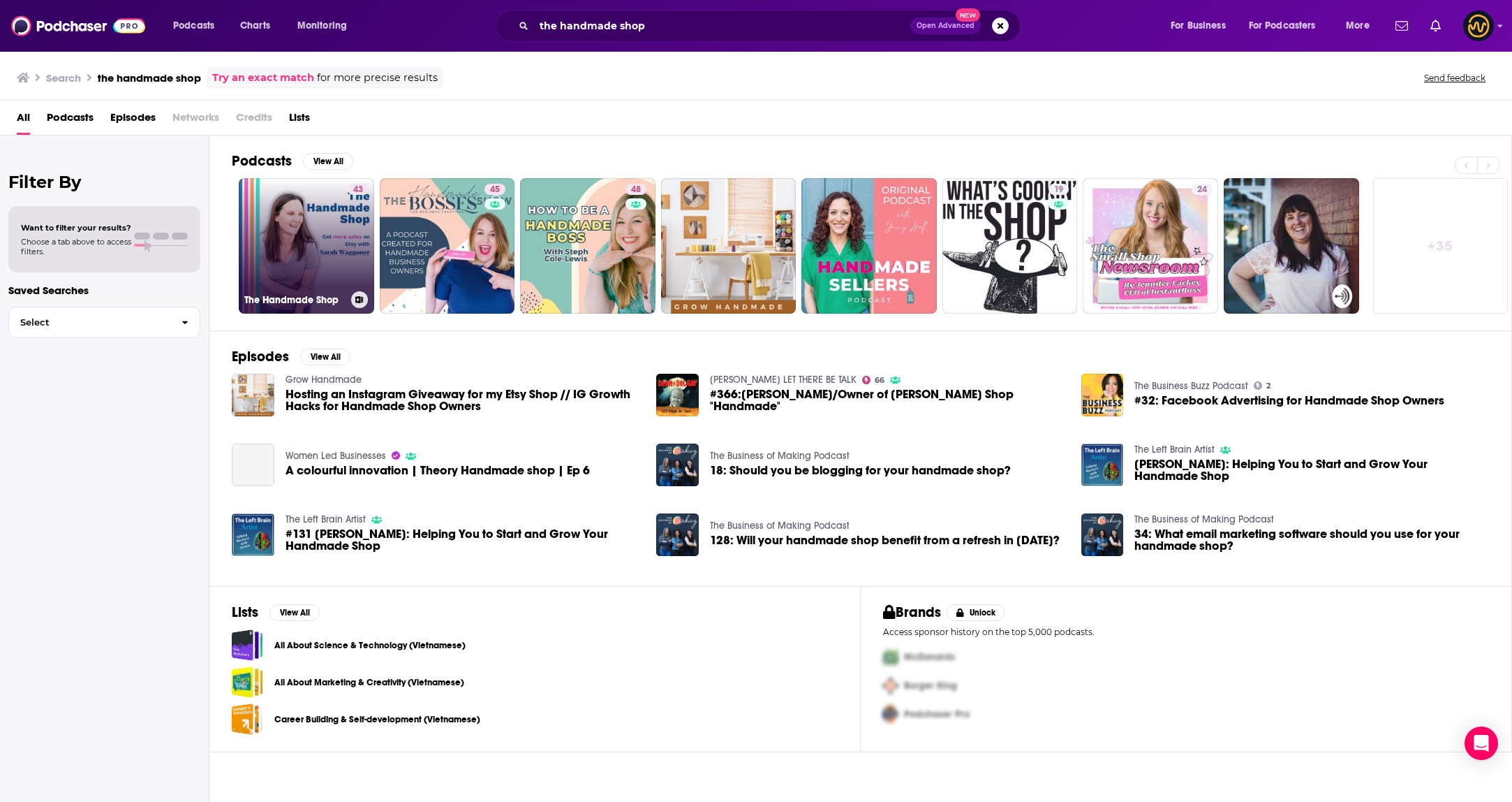
click at [271, 215] on link "43 The Handmade Shop" at bounding box center [306, 245] width 136 height 136
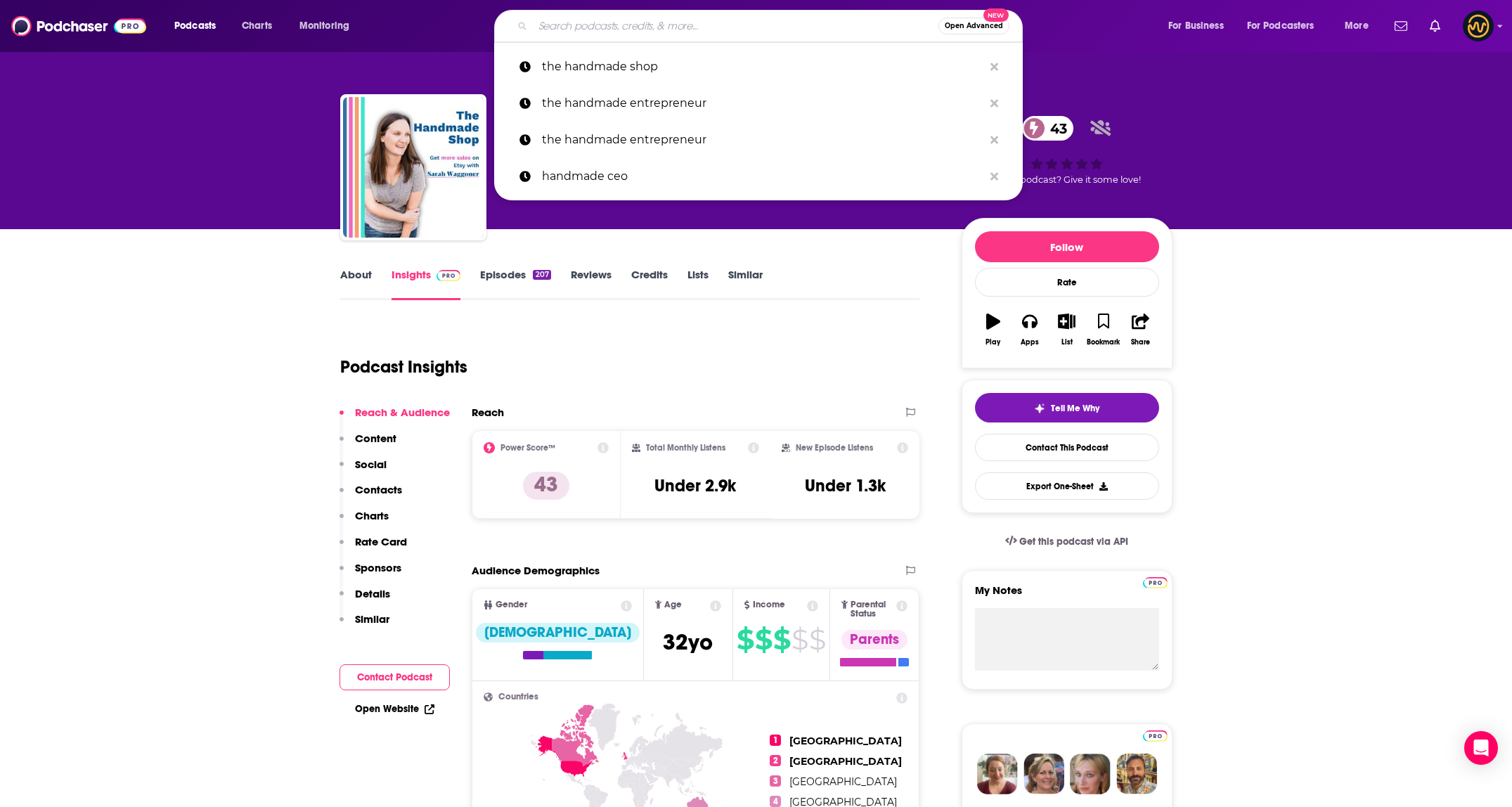
click at [677, 24] on input "Search podcasts, credits, & more..." at bounding box center [736, 26] width 406 height 23
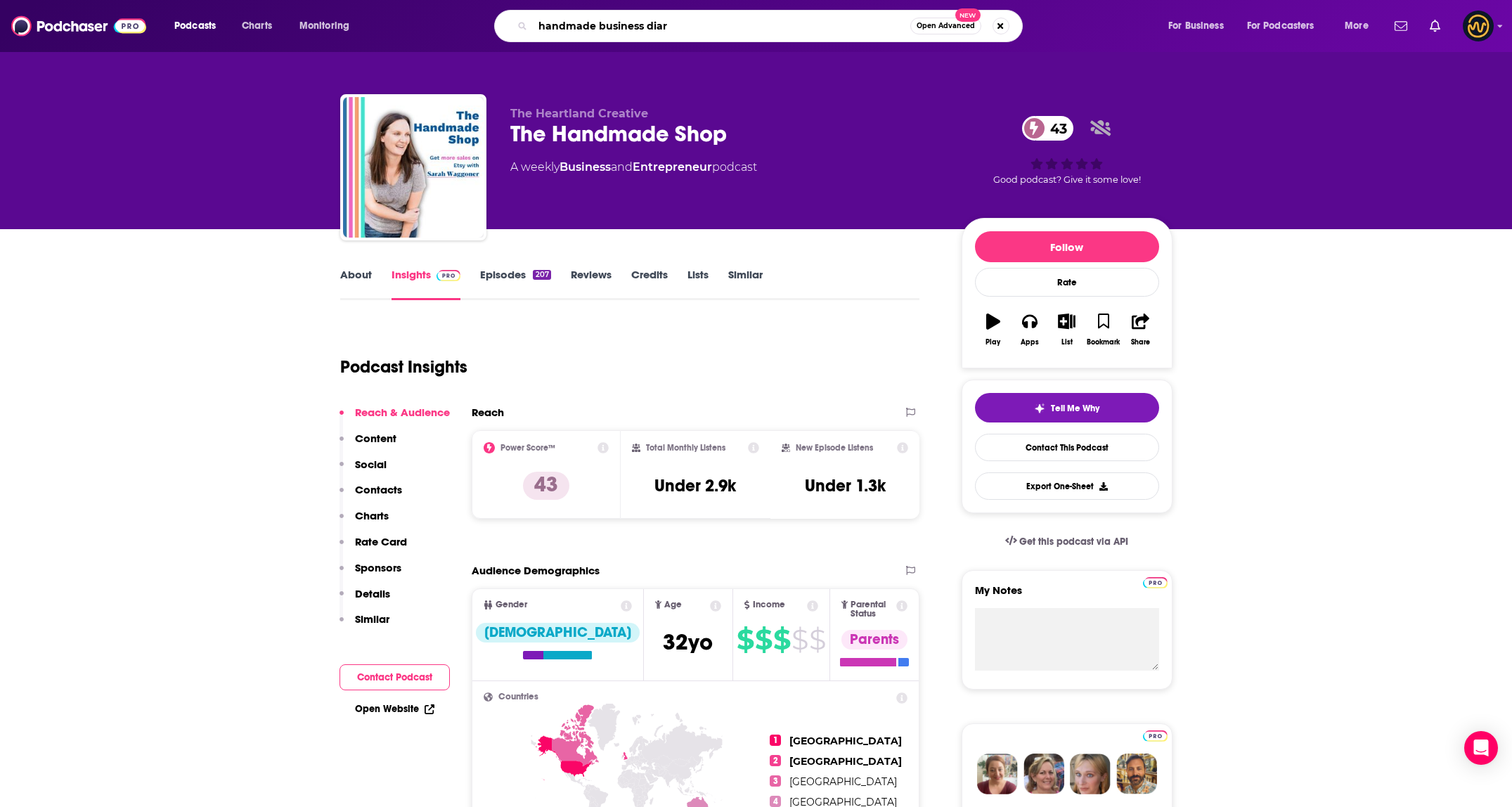
type input "handmade business diary"
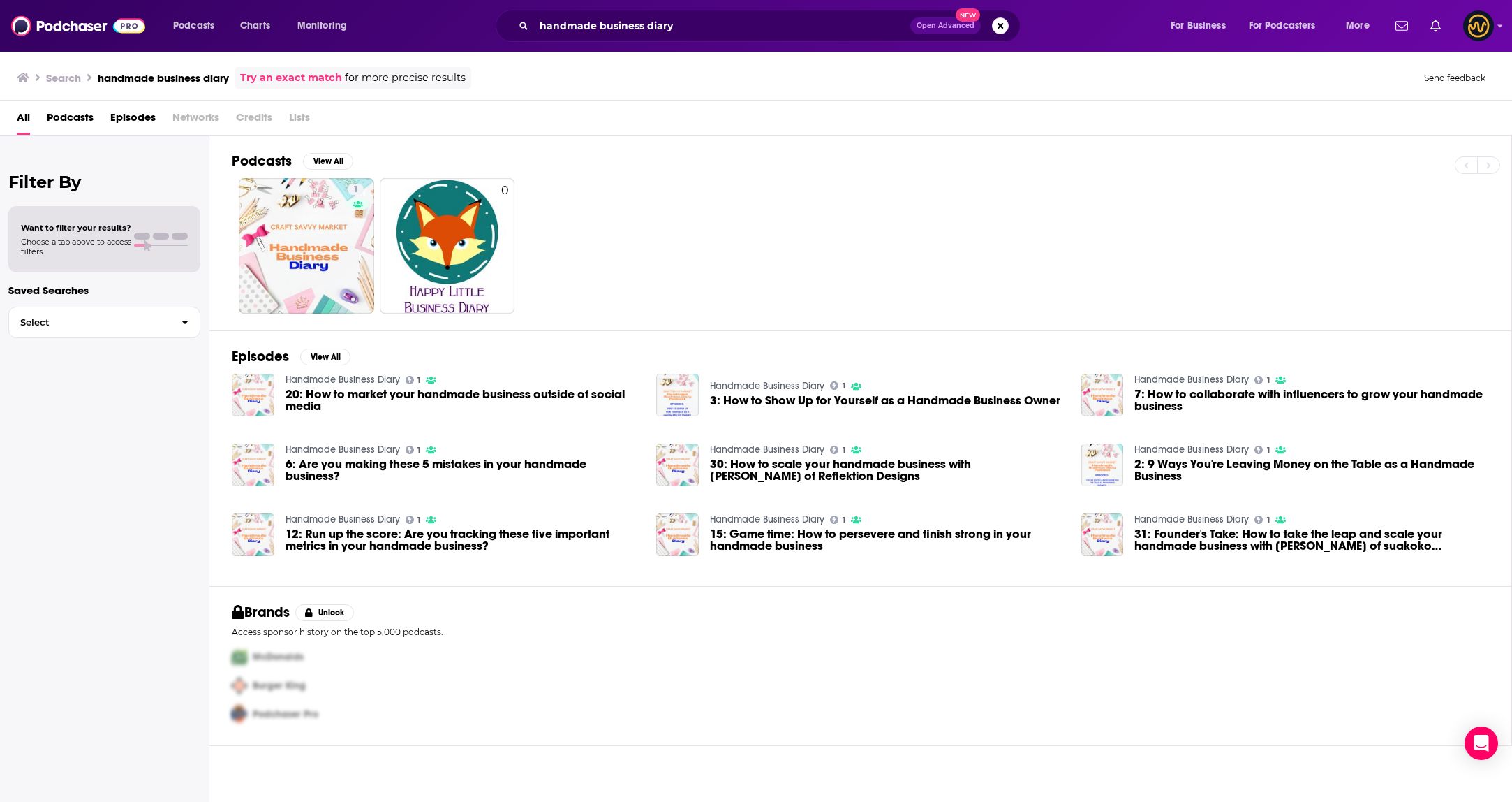
click at [373, 376] on link "Handmade Business Diary" at bounding box center [343, 379] width 114 height 12
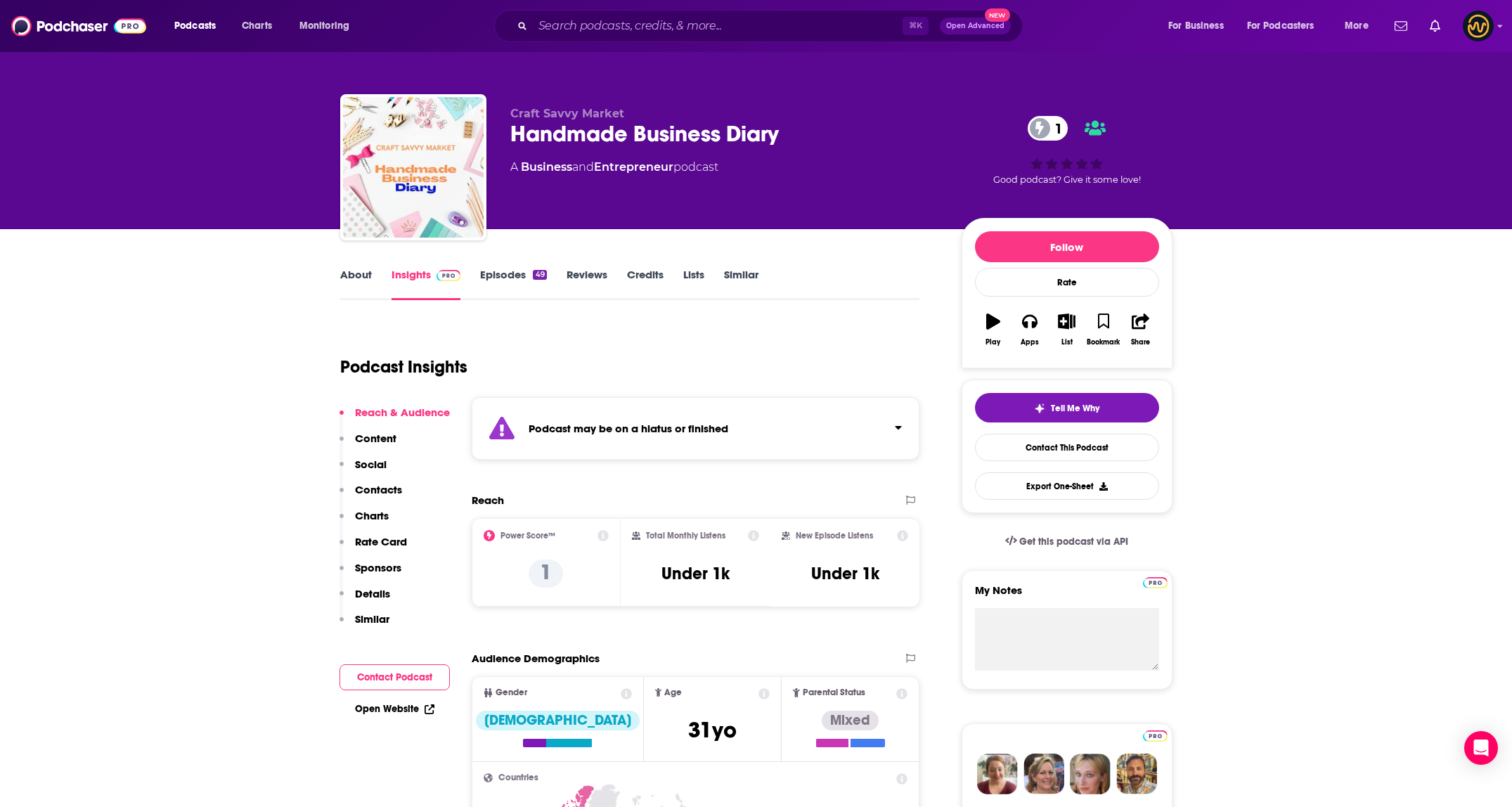
click at [346, 277] on link "About" at bounding box center [357, 284] width 32 height 32
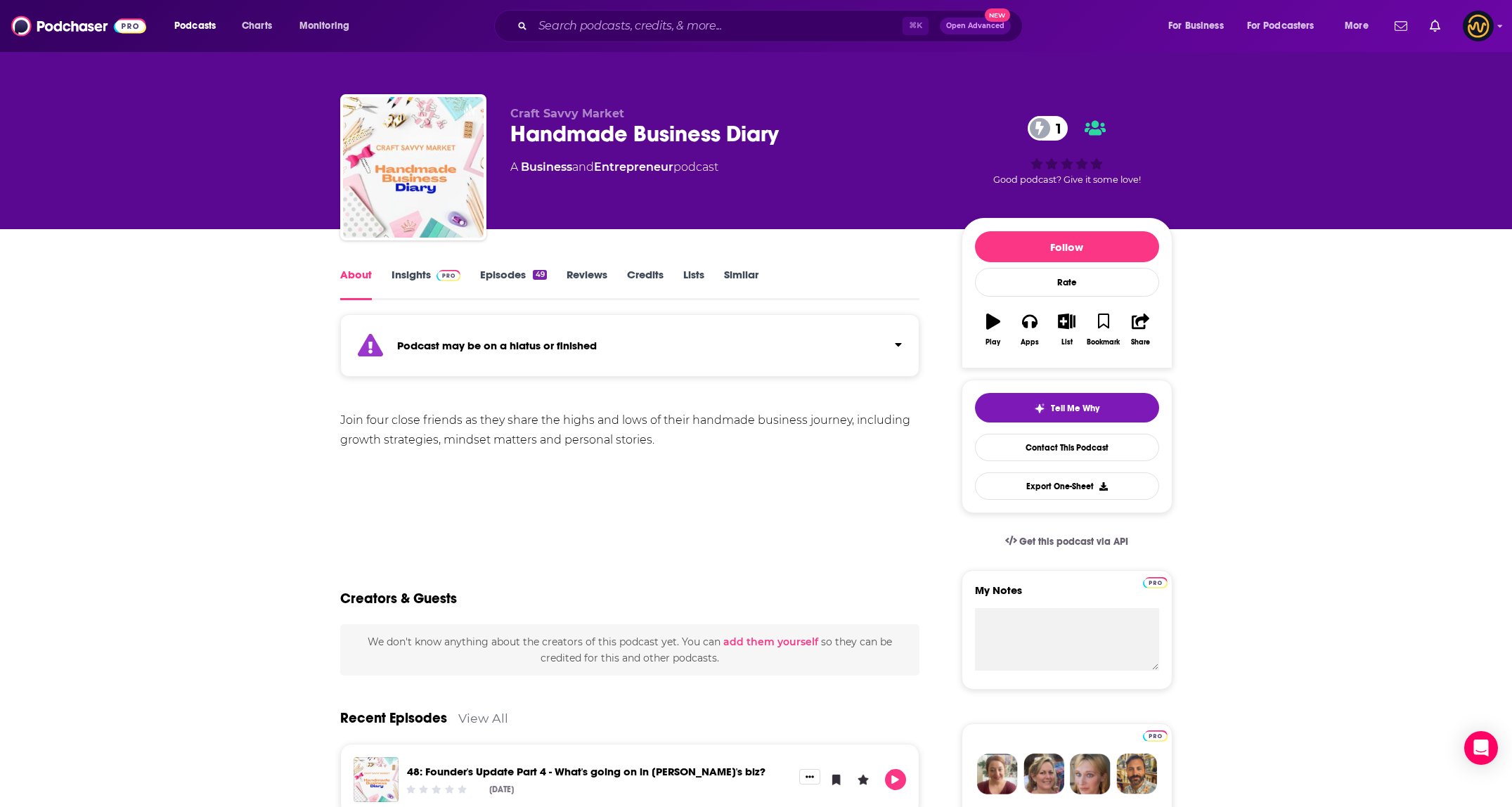
click at [392, 274] on link "Insights" at bounding box center [426, 284] width 70 height 32
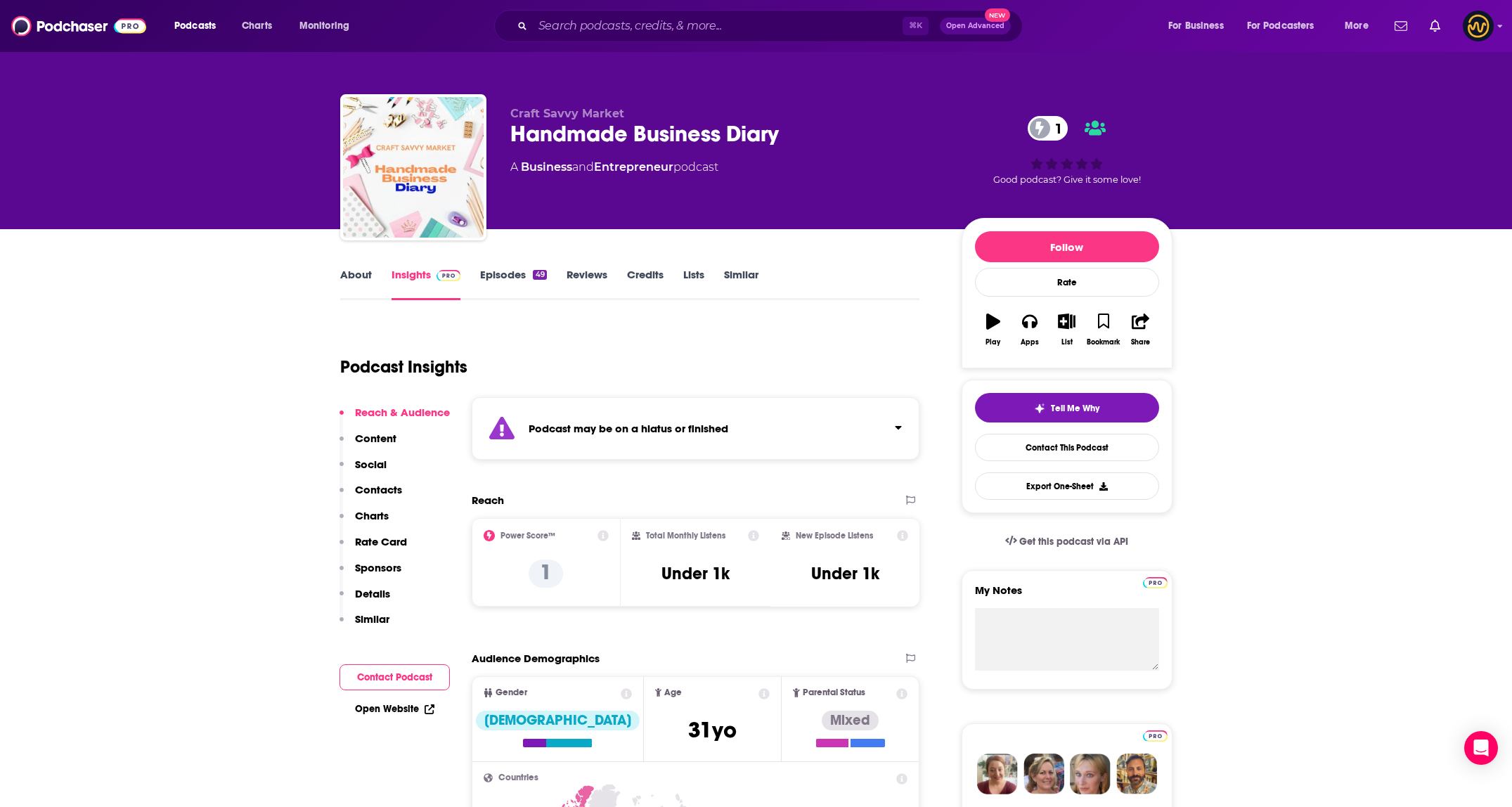
click at [744, 430] on div "Podcast may be on a hiatus or finished" at bounding box center [696, 428] width 449 height 62
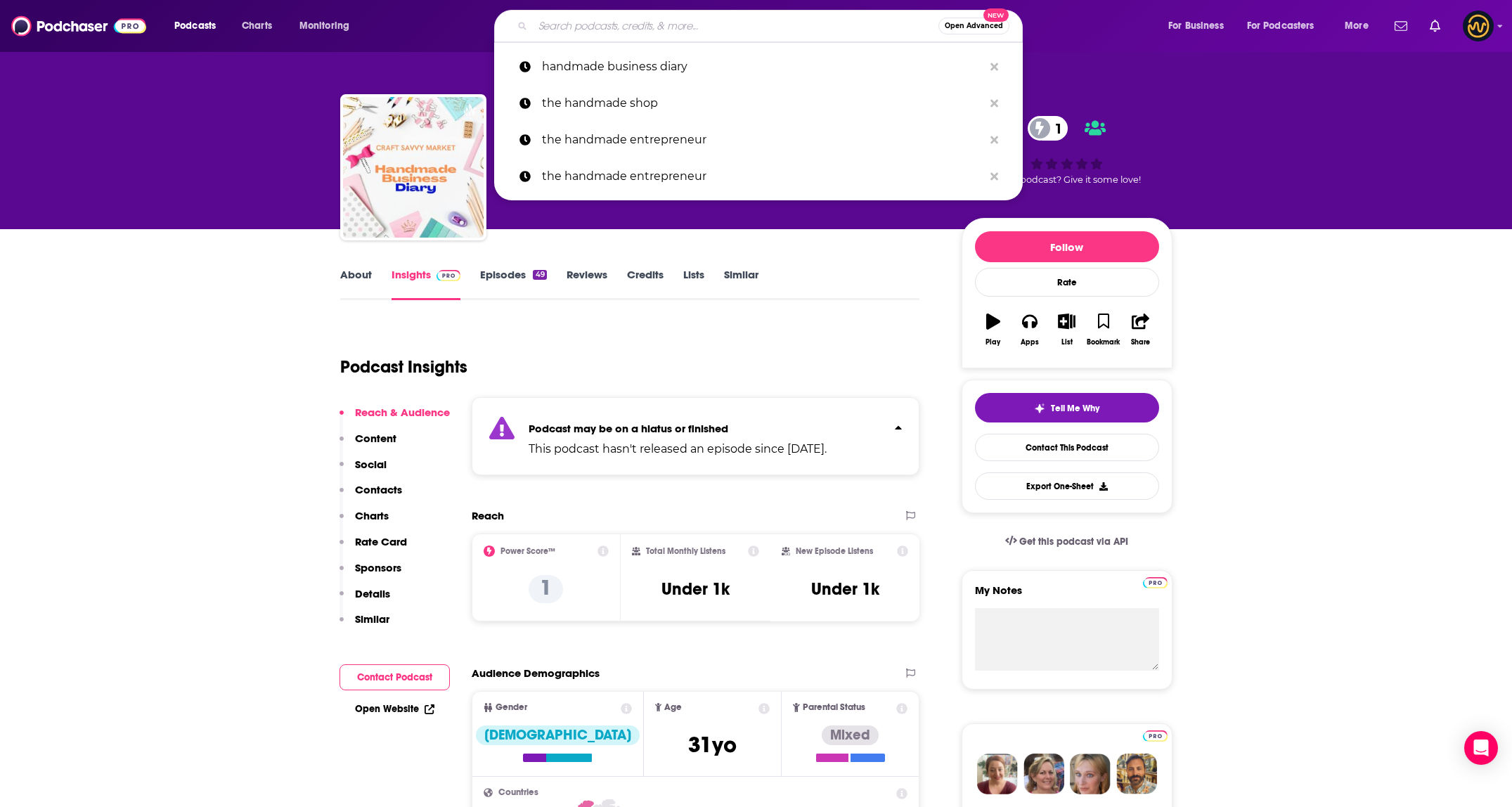
click at [601, 23] on input "Search podcasts, credits, & more..." at bounding box center [736, 26] width 406 height 23
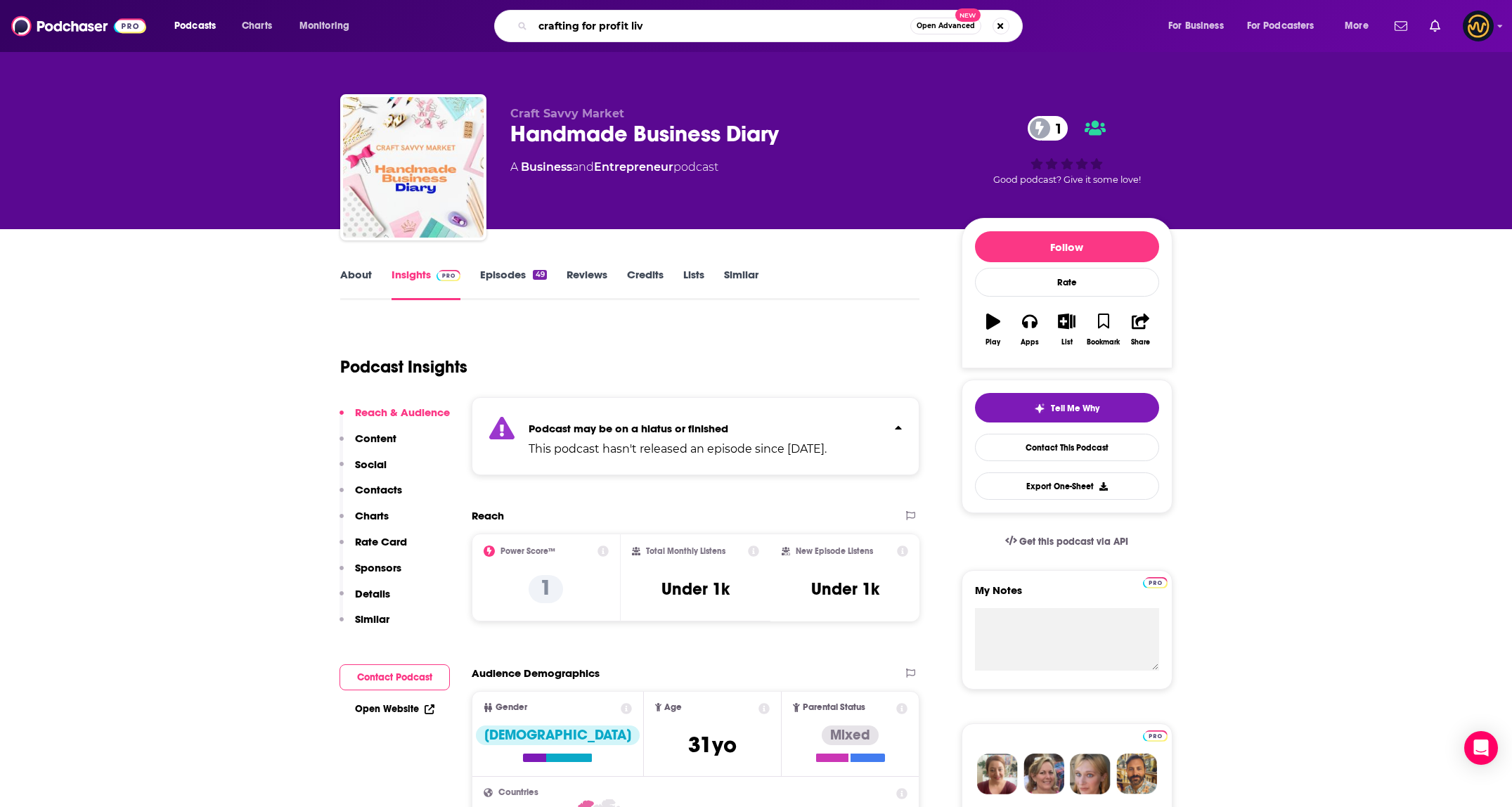
type input "crafting for profit live"
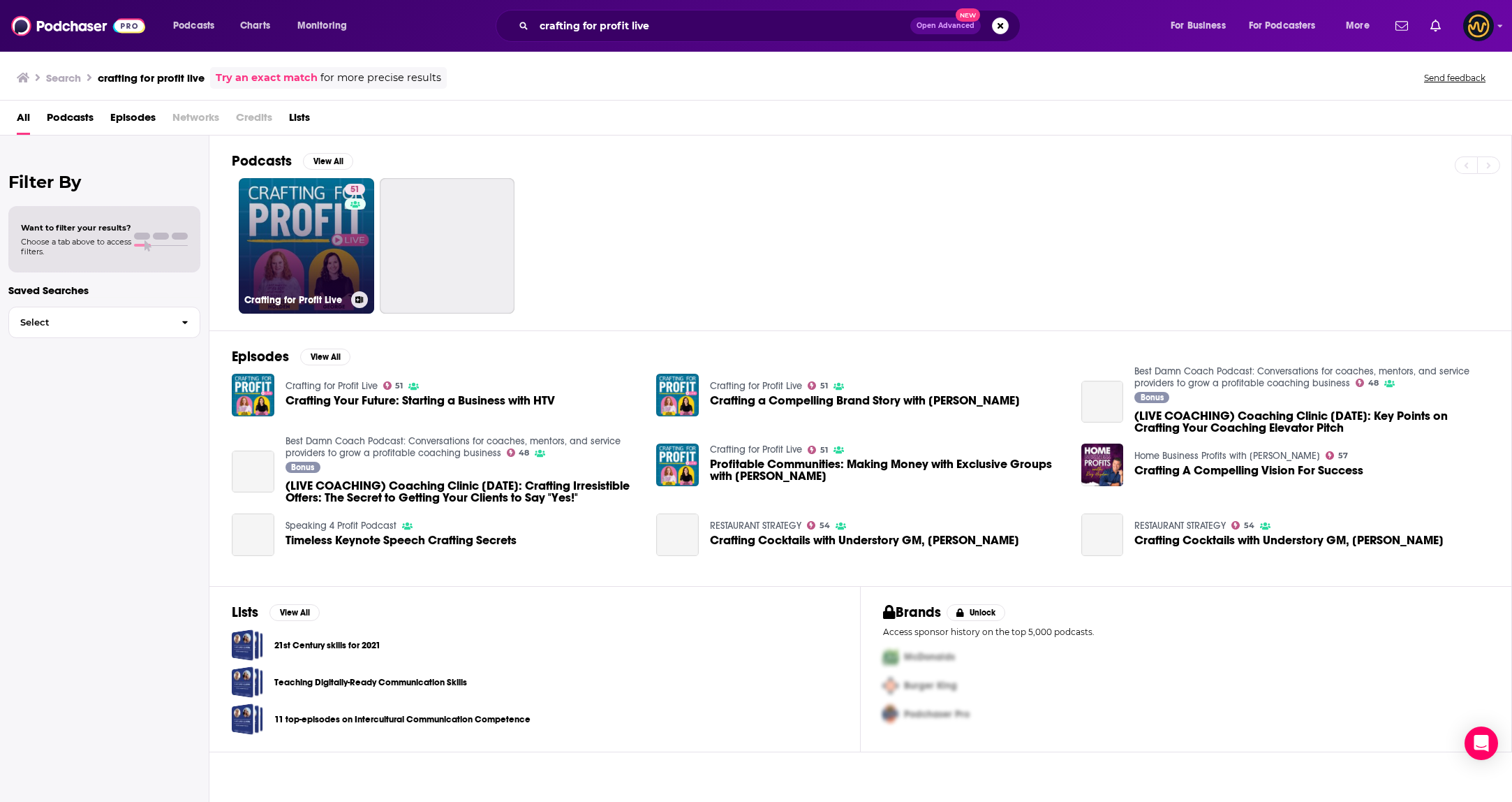
click at [288, 270] on link "51 Crafting for Profit Live" at bounding box center [306, 245] width 136 height 136
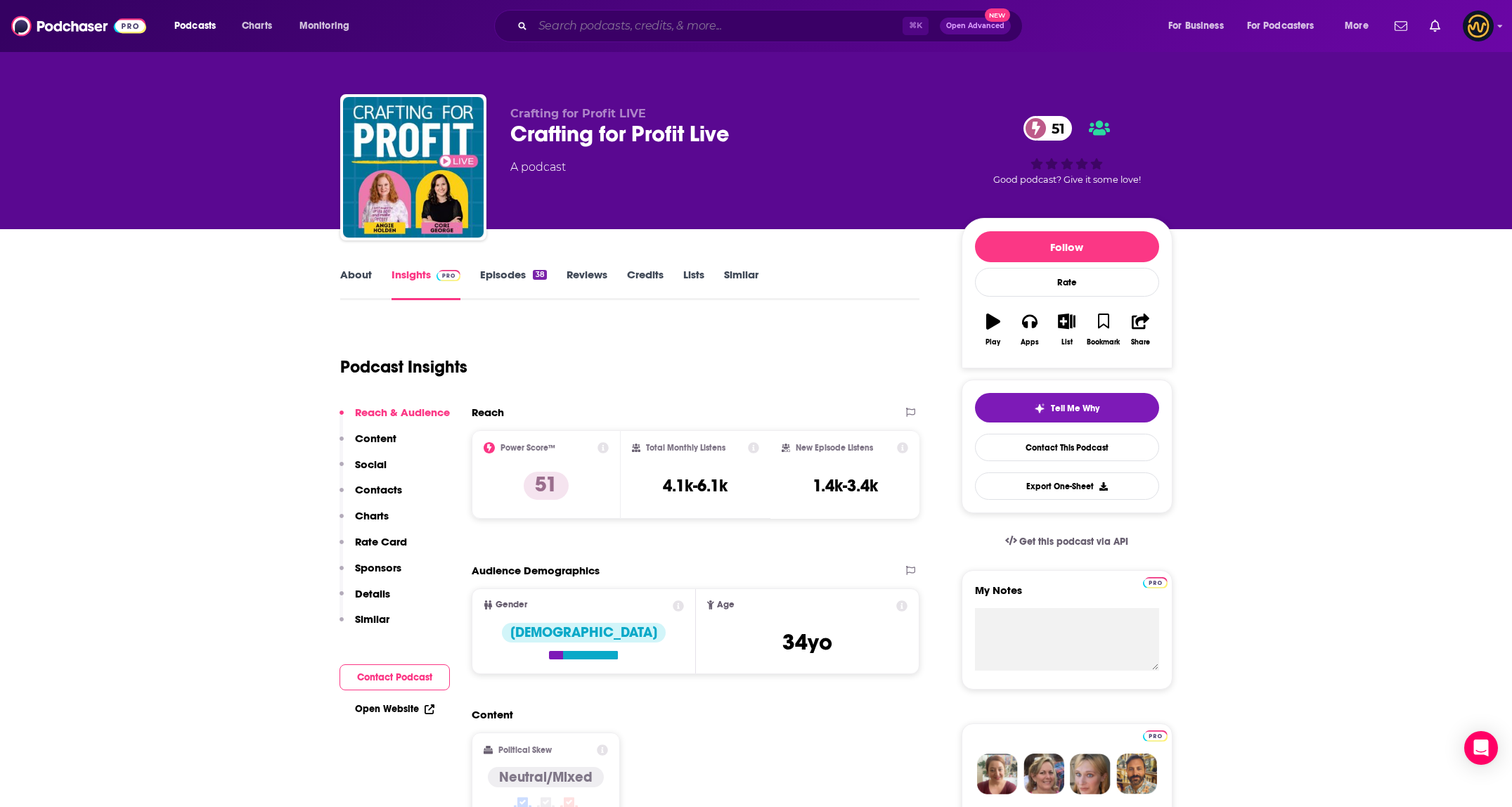
click at [607, 21] on input "Search podcasts, credits, & more..." at bounding box center [718, 26] width 370 height 23
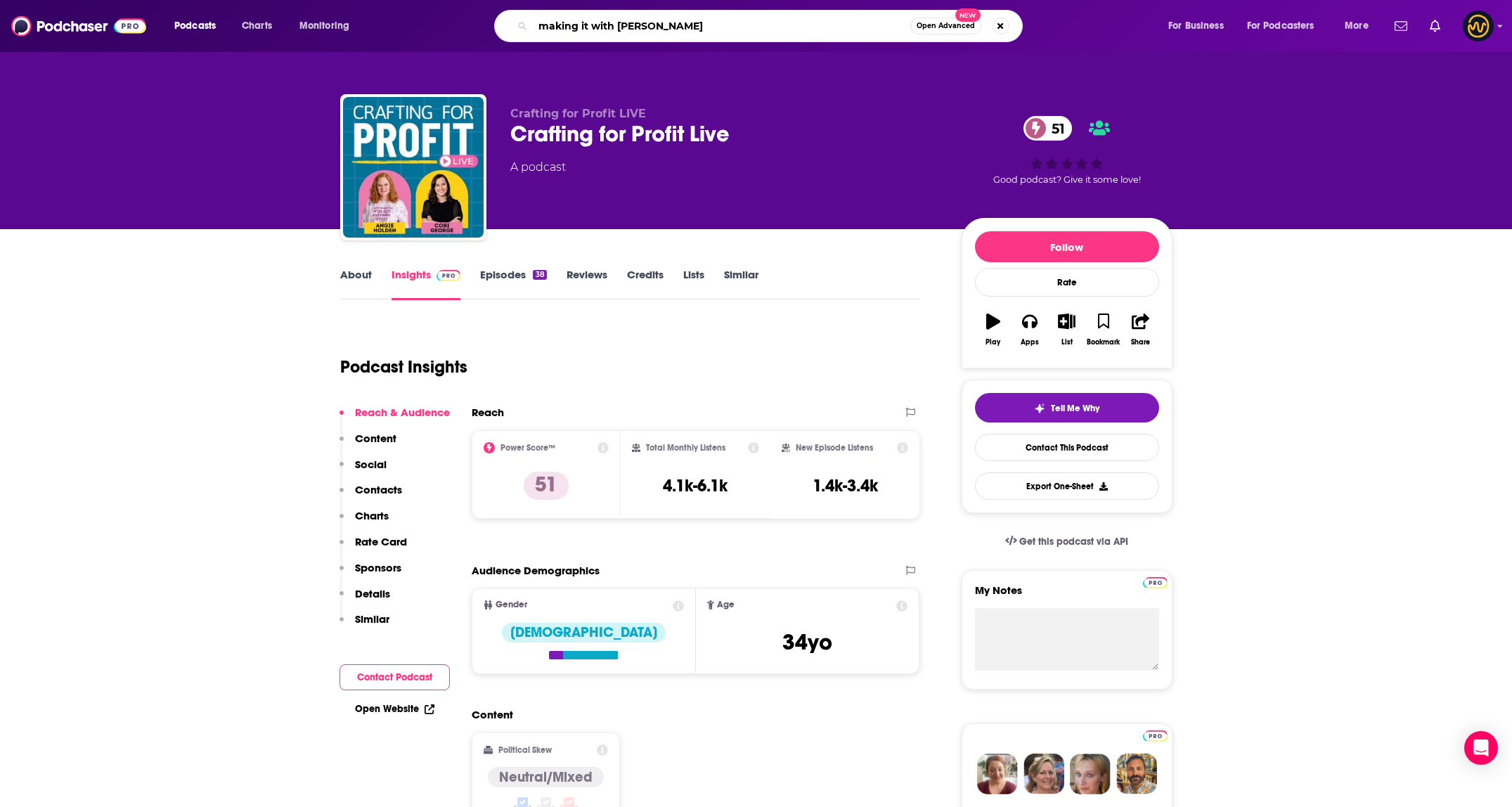
type input "making it with [PERSON_NAME]"
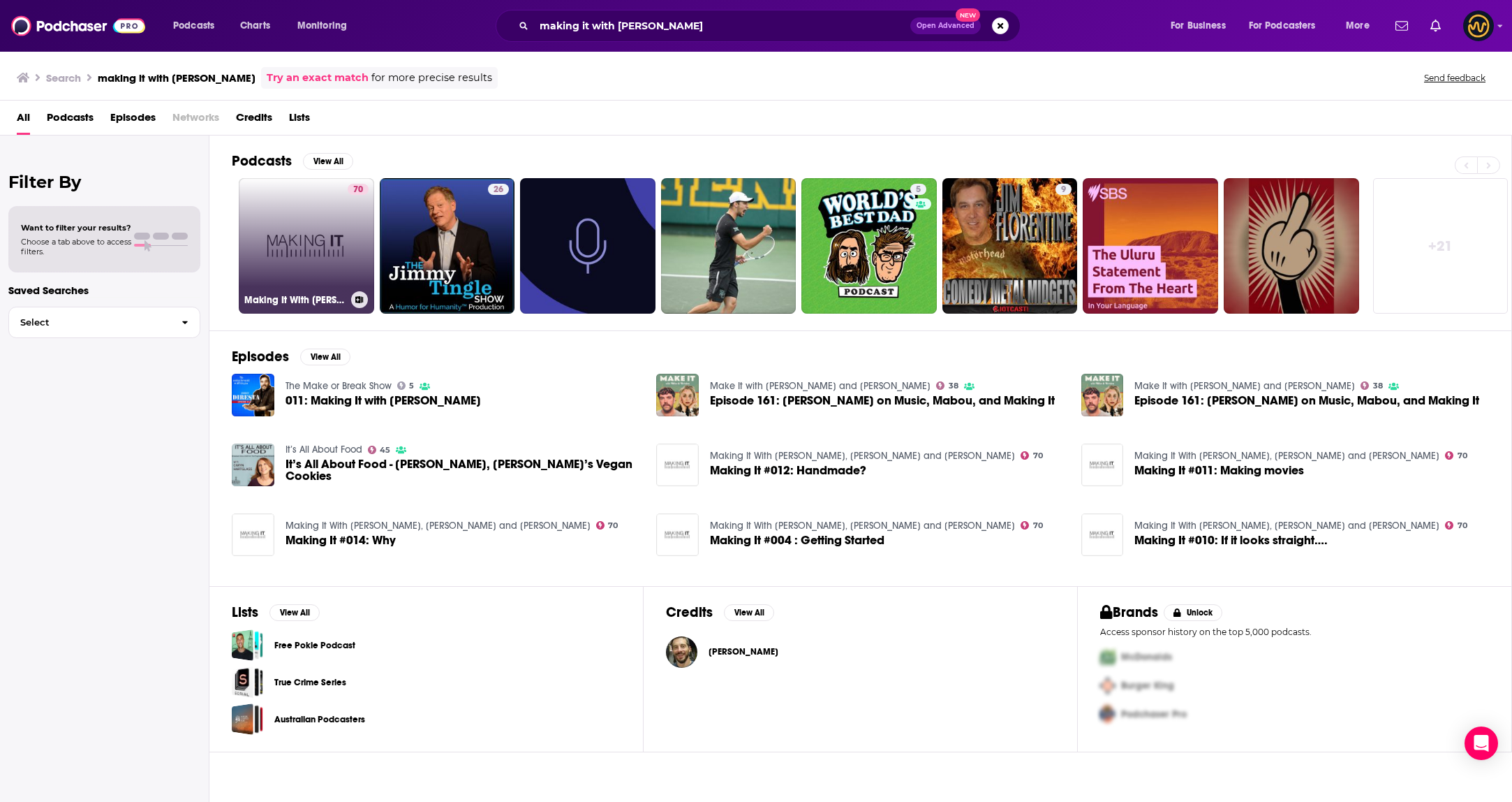
click at [306, 240] on link "70 Making It With [PERSON_NAME], [PERSON_NAME] and [PERSON_NAME]" at bounding box center [306, 245] width 136 height 136
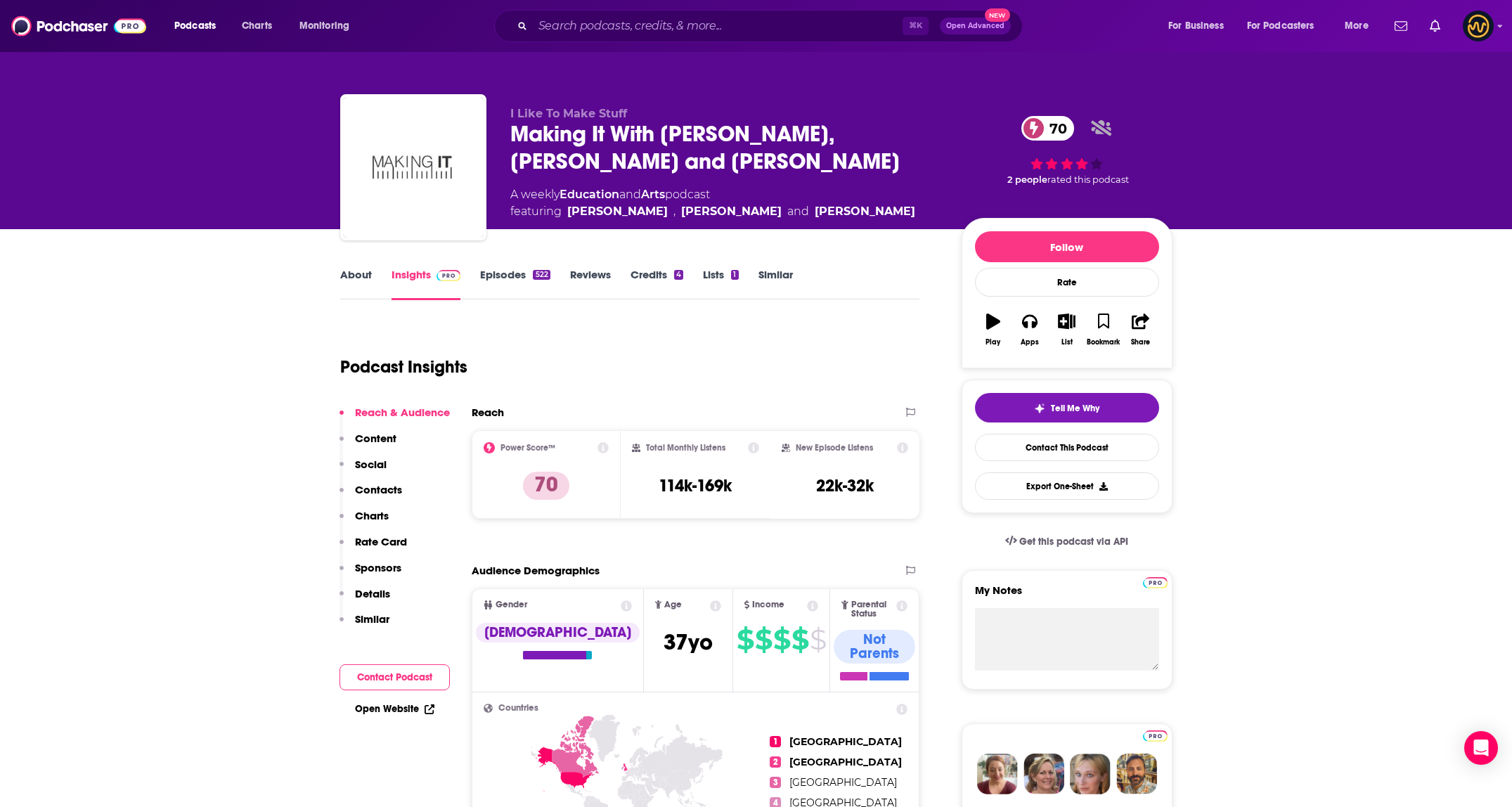
click at [351, 272] on link "About" at bounding box center [357, 284] width 32 height 32
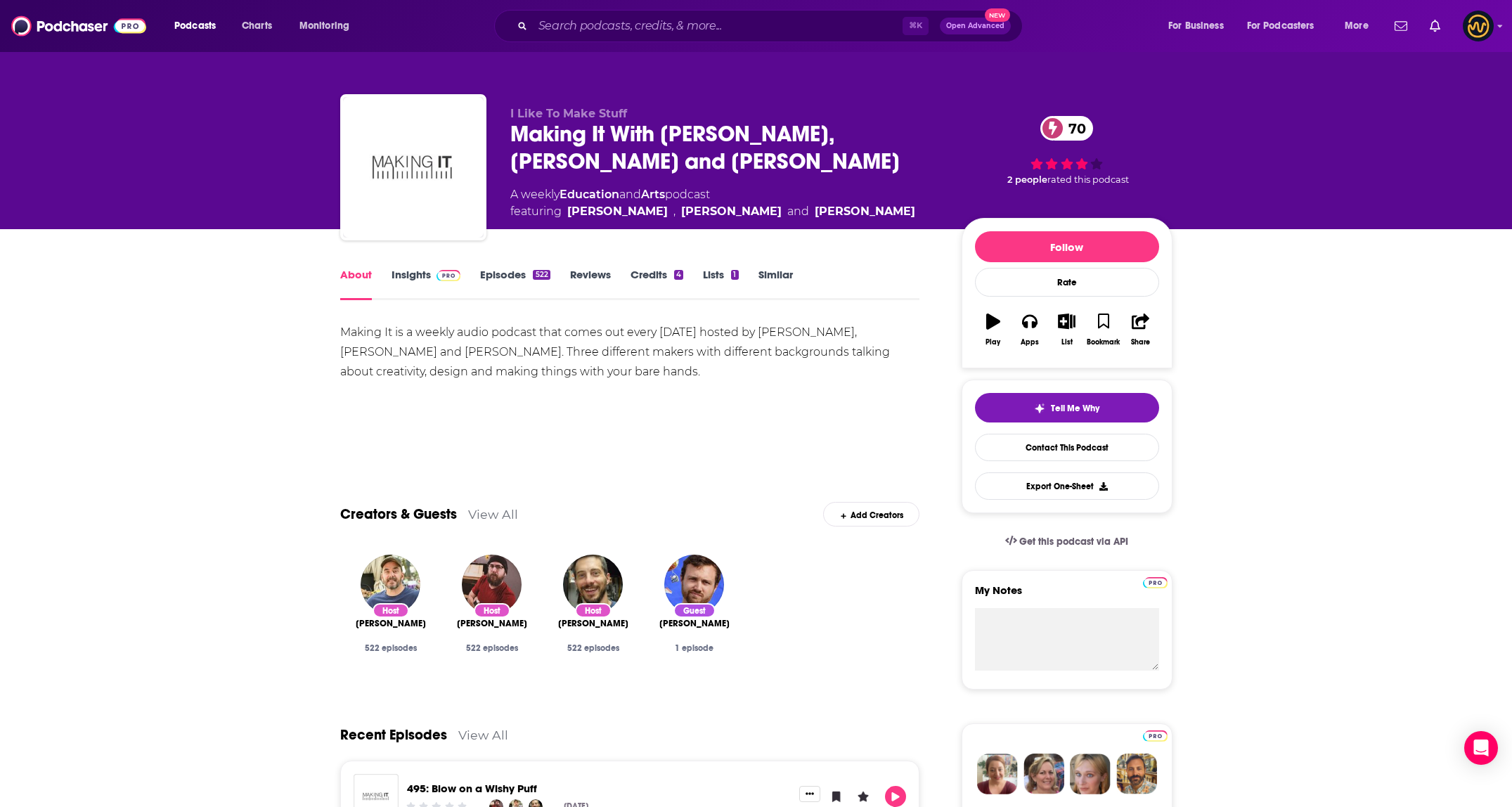
click at [526, 285] on link "Episodes 522" at bounding box center [515, 284] width 70 height 32
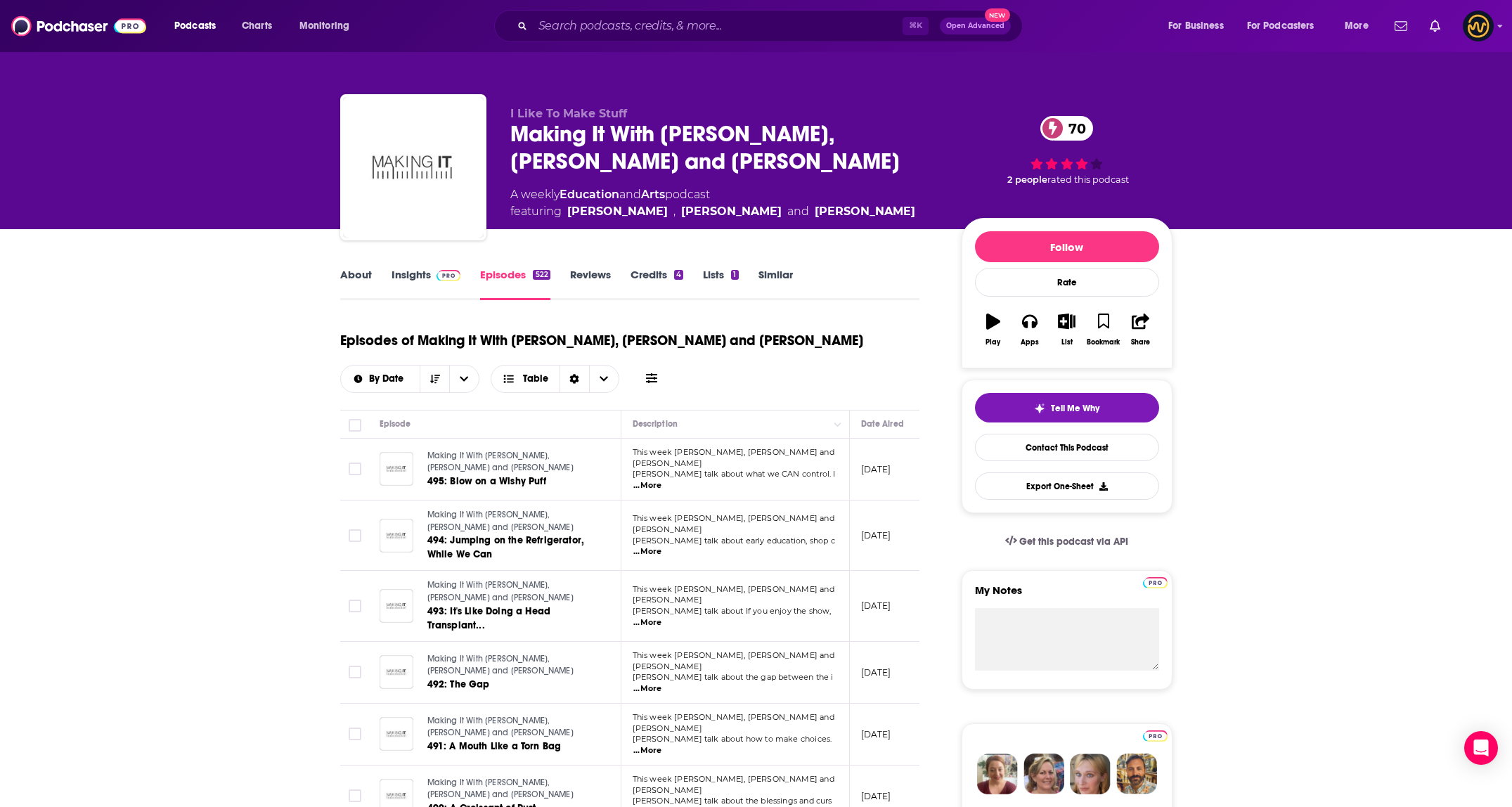
drag, startPoint x: 826, startPoint y: 536, endPoint x: 826, endPoint y: 551, distance: 15.0
click at [826, 551] on td "This week [PERSON_NAME], [PERSON_NAME] and [PERSON_NAME] talk about early educa…" at bounding box center [736, 535] width 228 height 71
click at [661, 617] on span "...More" at bounding box center [648, 622] width 28 height 11
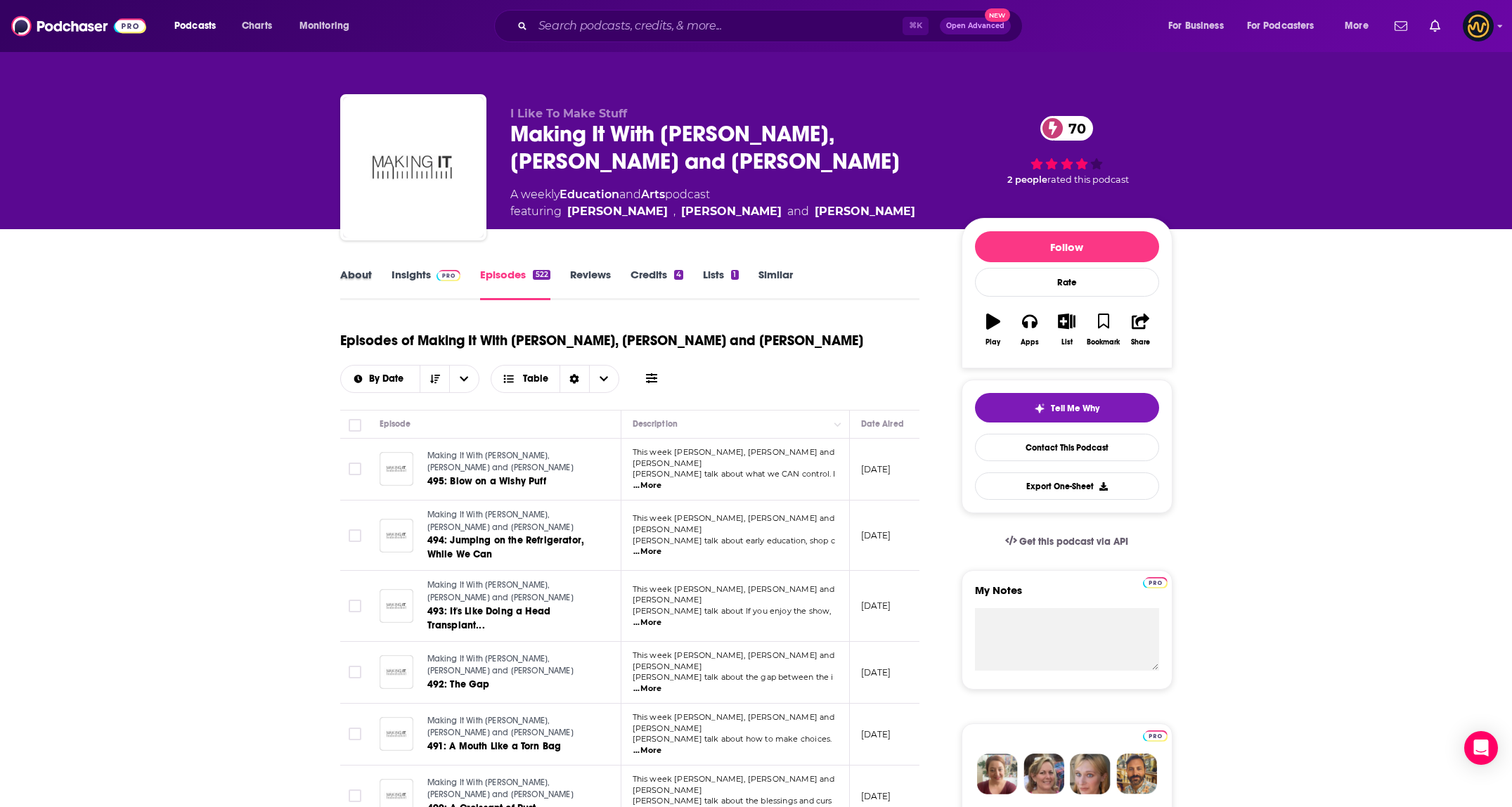
drag, startPoint x: 387, startPoint y: 273, endPoint x: 393, endPoint y: 272, distance: 6.1
click at [388, 273] on div "About" at bounding box center [366, 284] width 51 height 32
click at [415, 272] on link "Insights" at bounding box center [426, 284] width 70 height 32
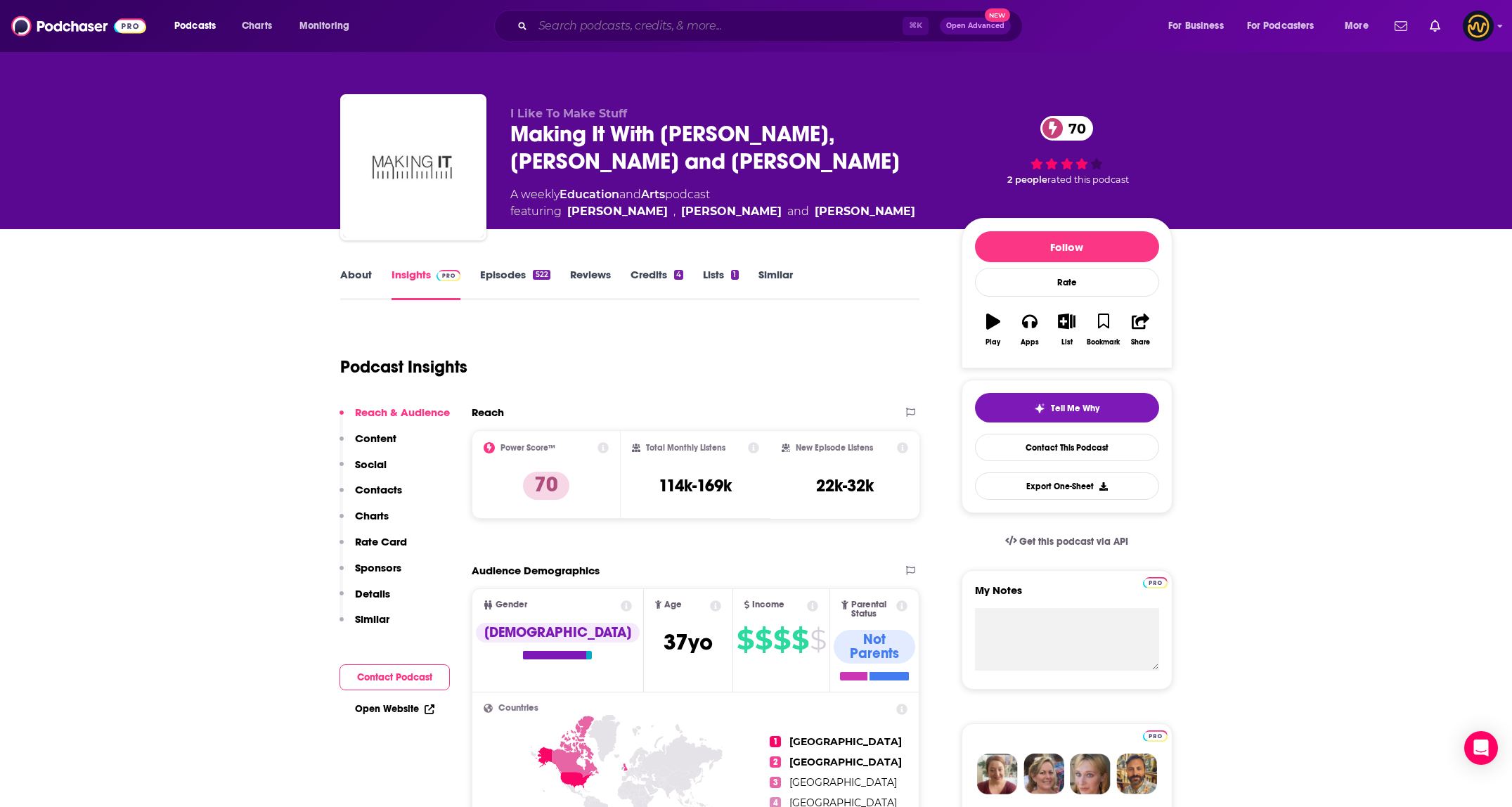
click at [642, 20] on input "Search podcasts, credits, & more..." at bounding box center [718, 26] width 370 height 23
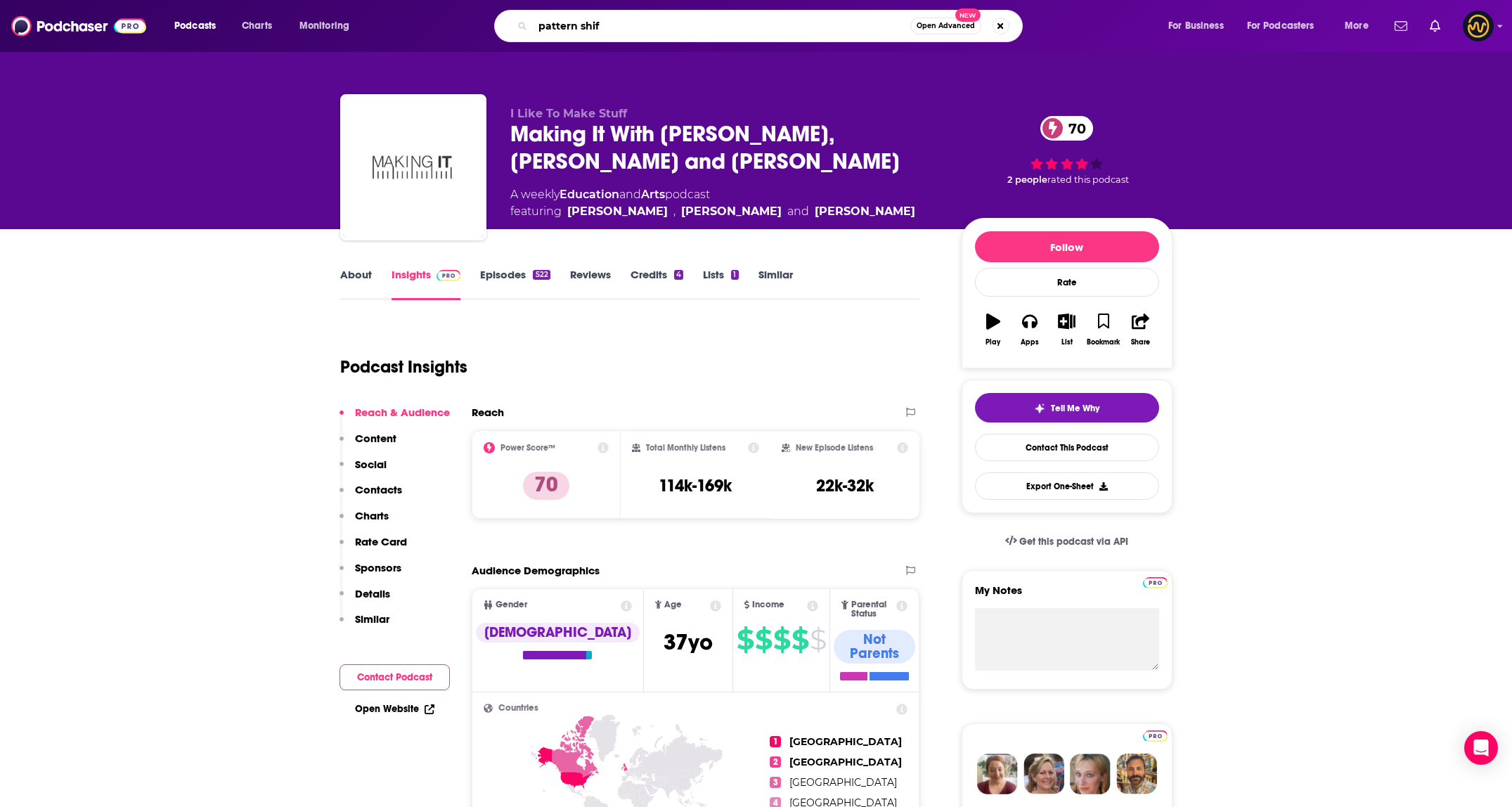
type input "pattern shift"
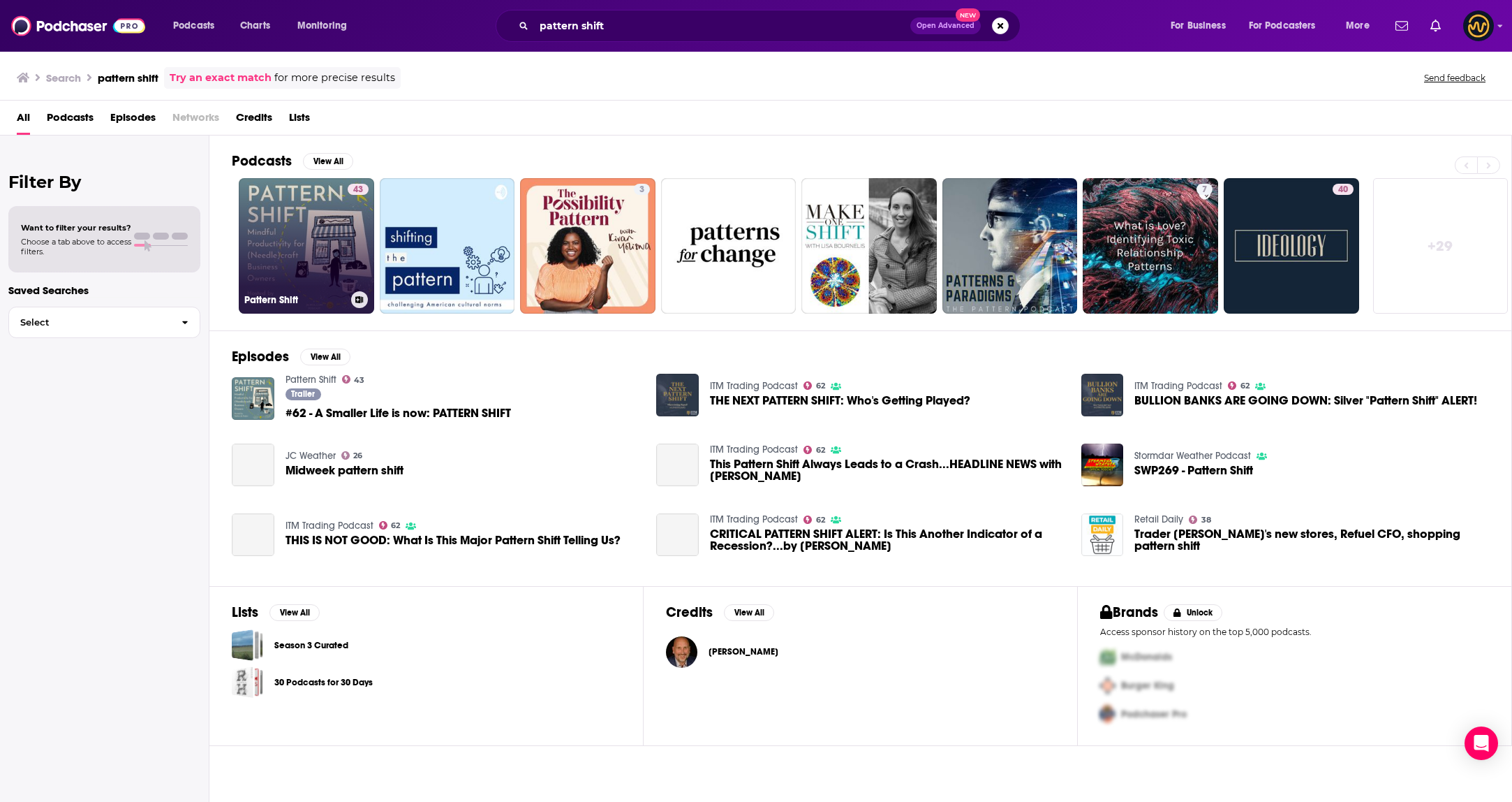
click at [274, 219] on link "43 Pattern Shift" at bounding box center [306, 245] width 136 height 136
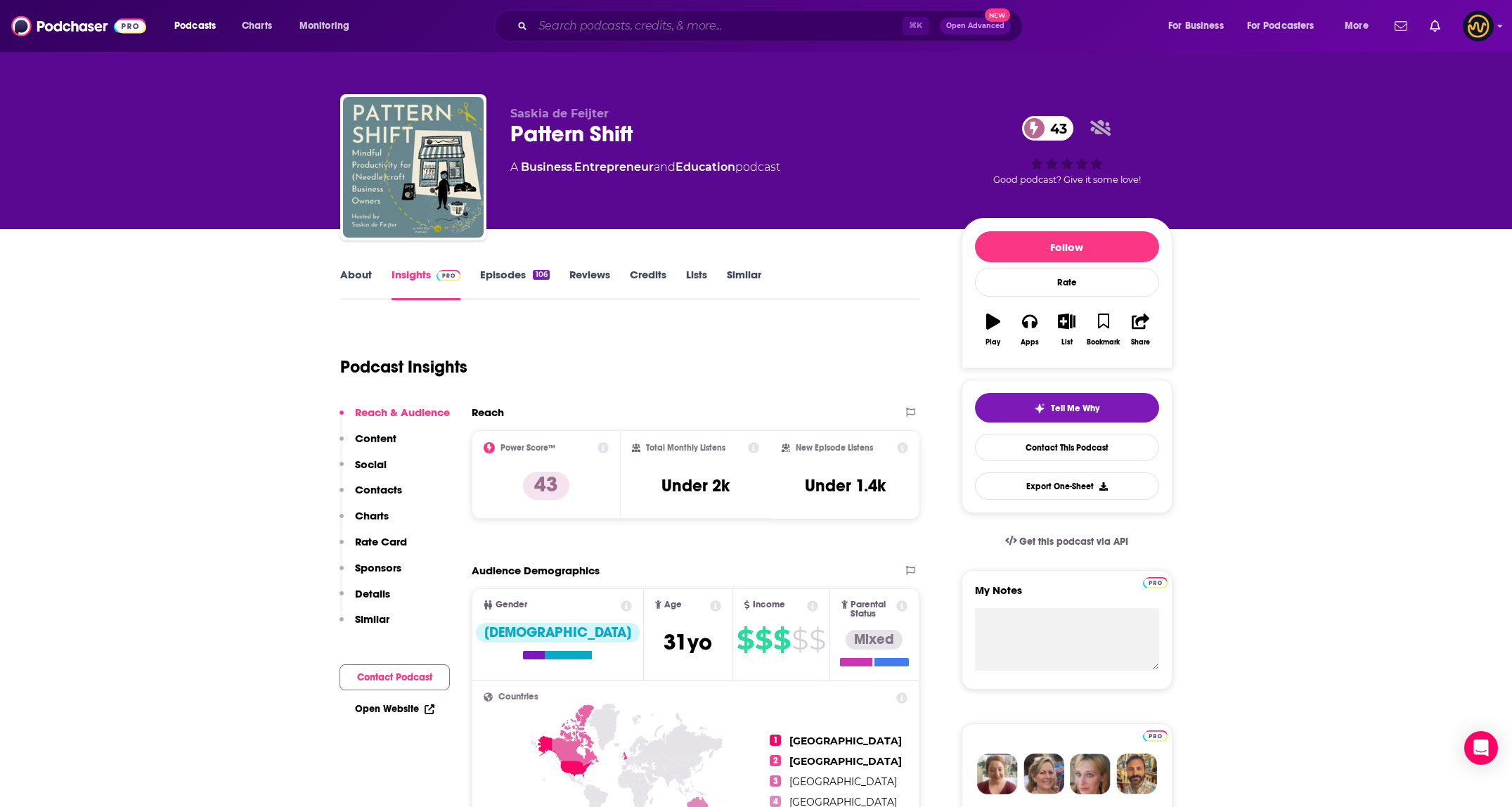
click at [610, 23] on input "Search podcasts, credits, & more..." at bounding box center [718, 26] width 370 height 23
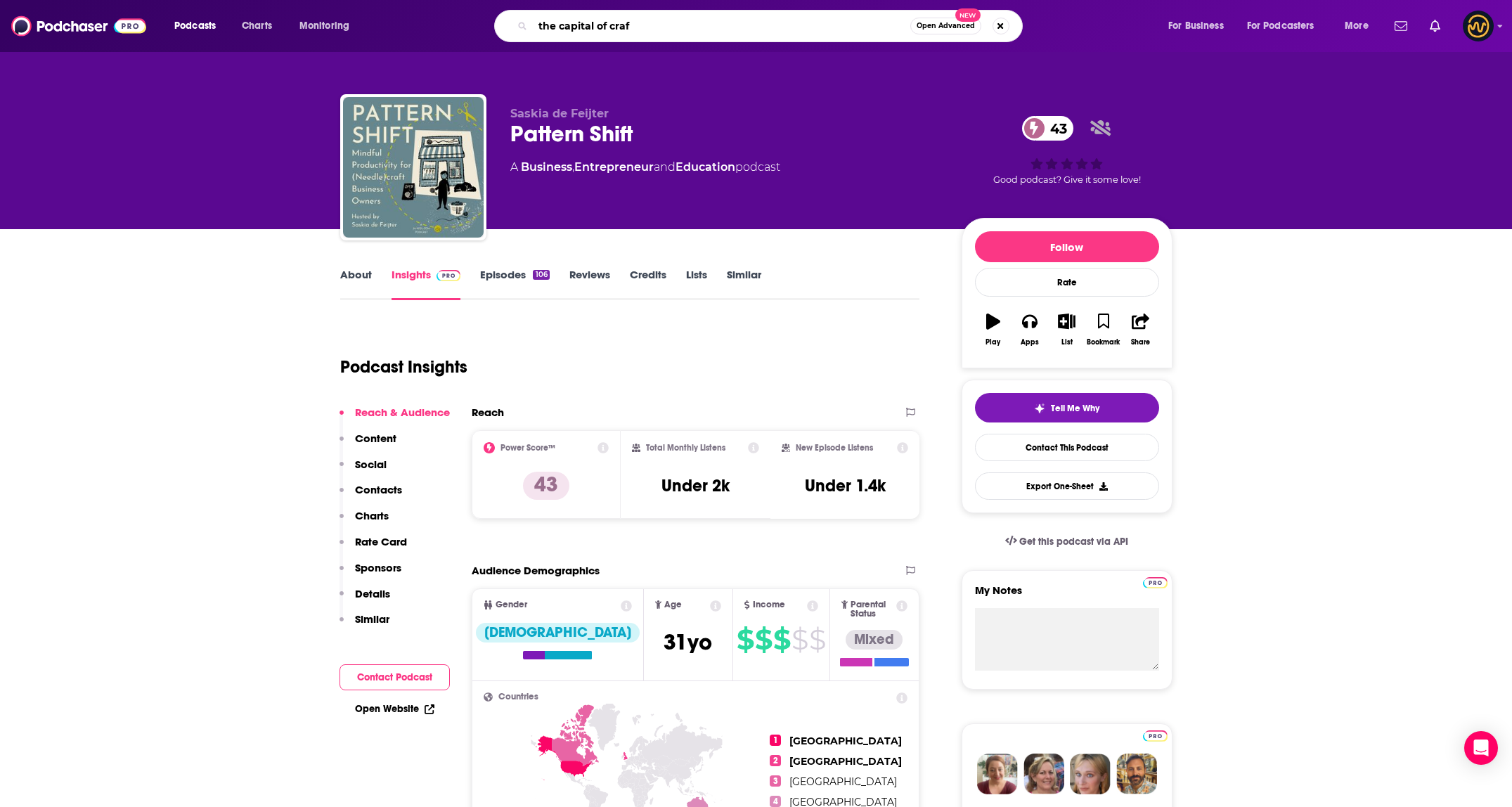
type input "the capital of craft"
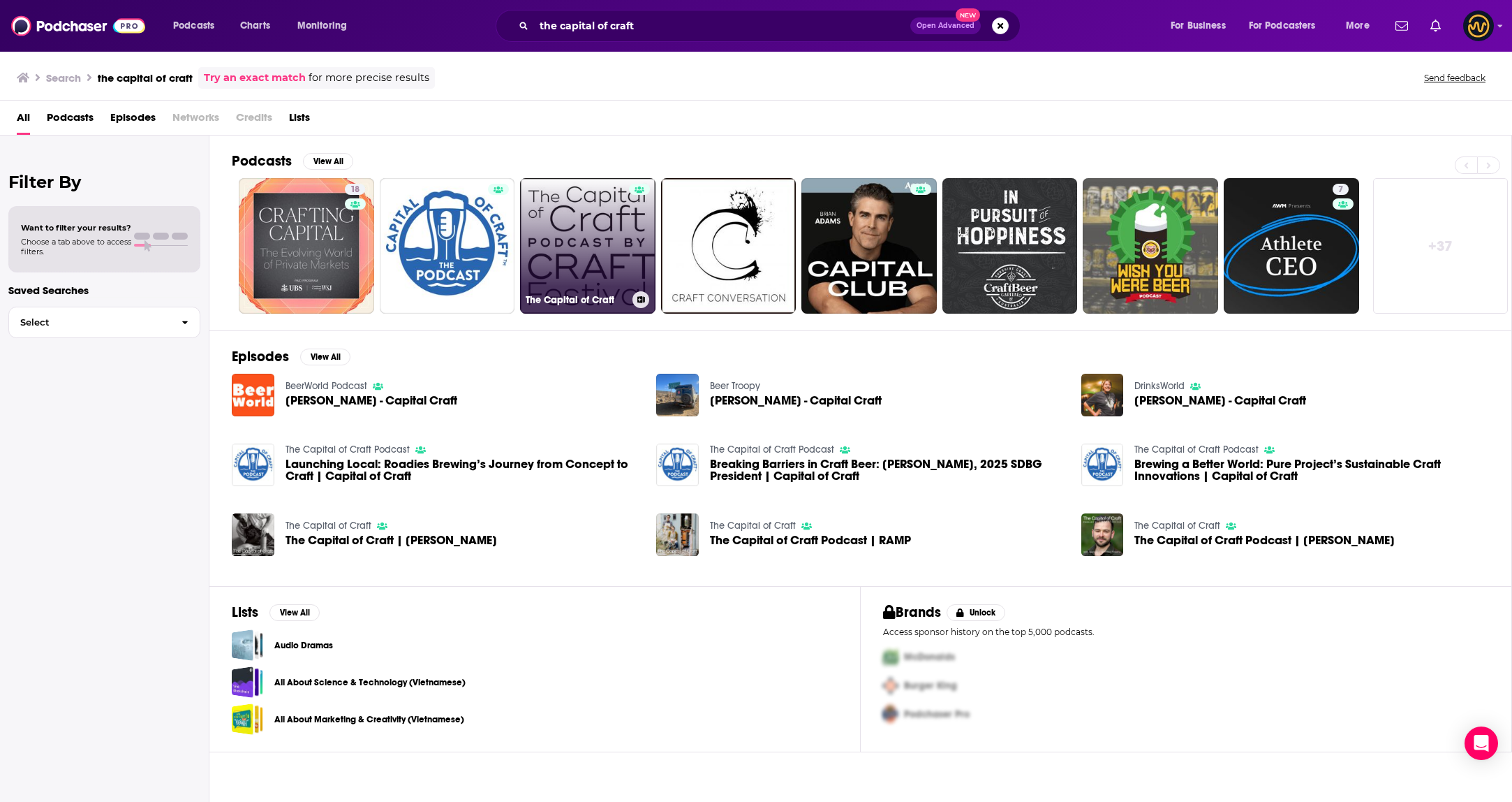
click at [563, 257] on link "The Capital of Craft" at bounding box center [587, 245] width 136 height 136
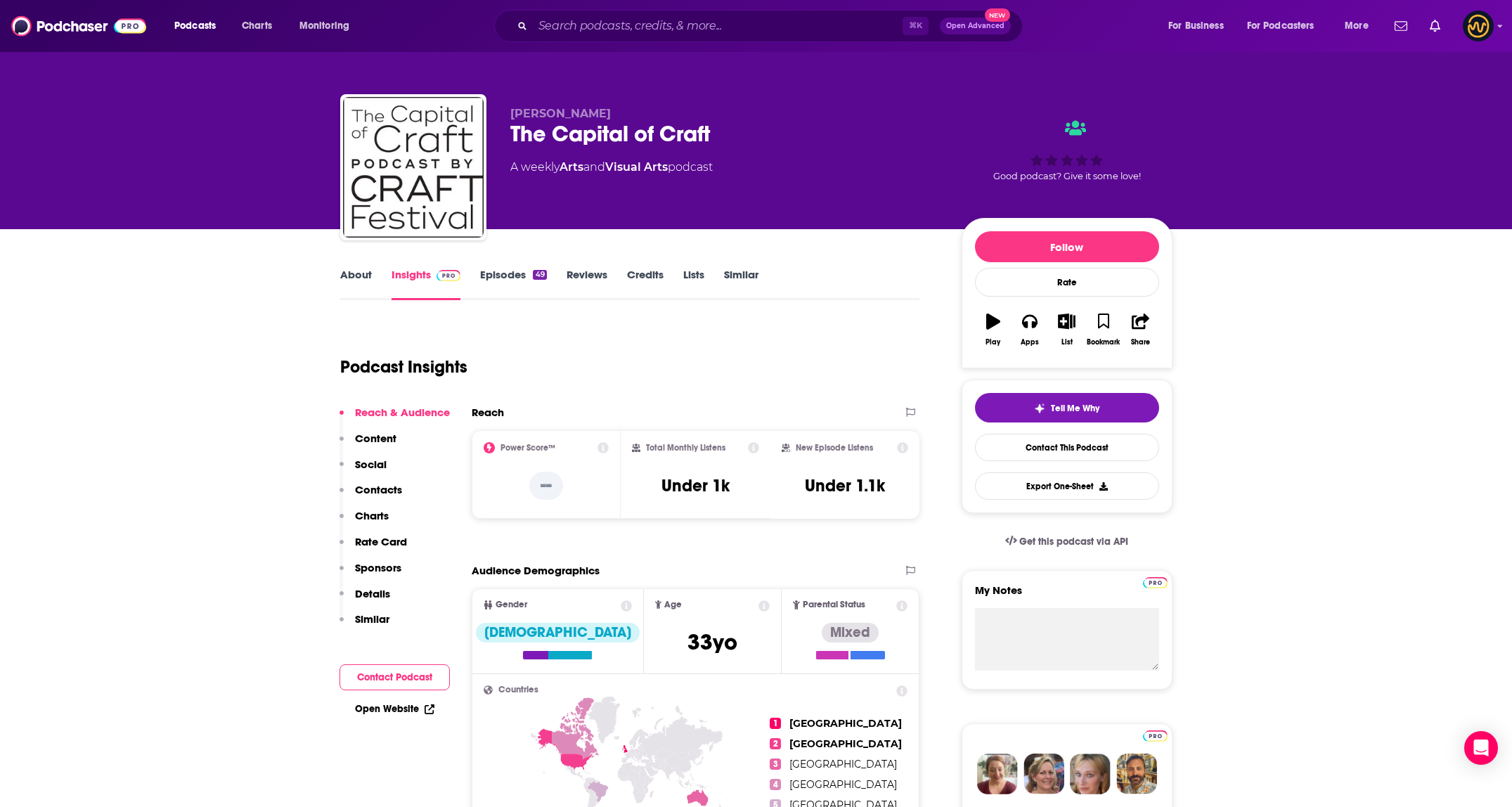
click at [357, 277] on link "About" at bounding box center [357, 284] width 32 height 32
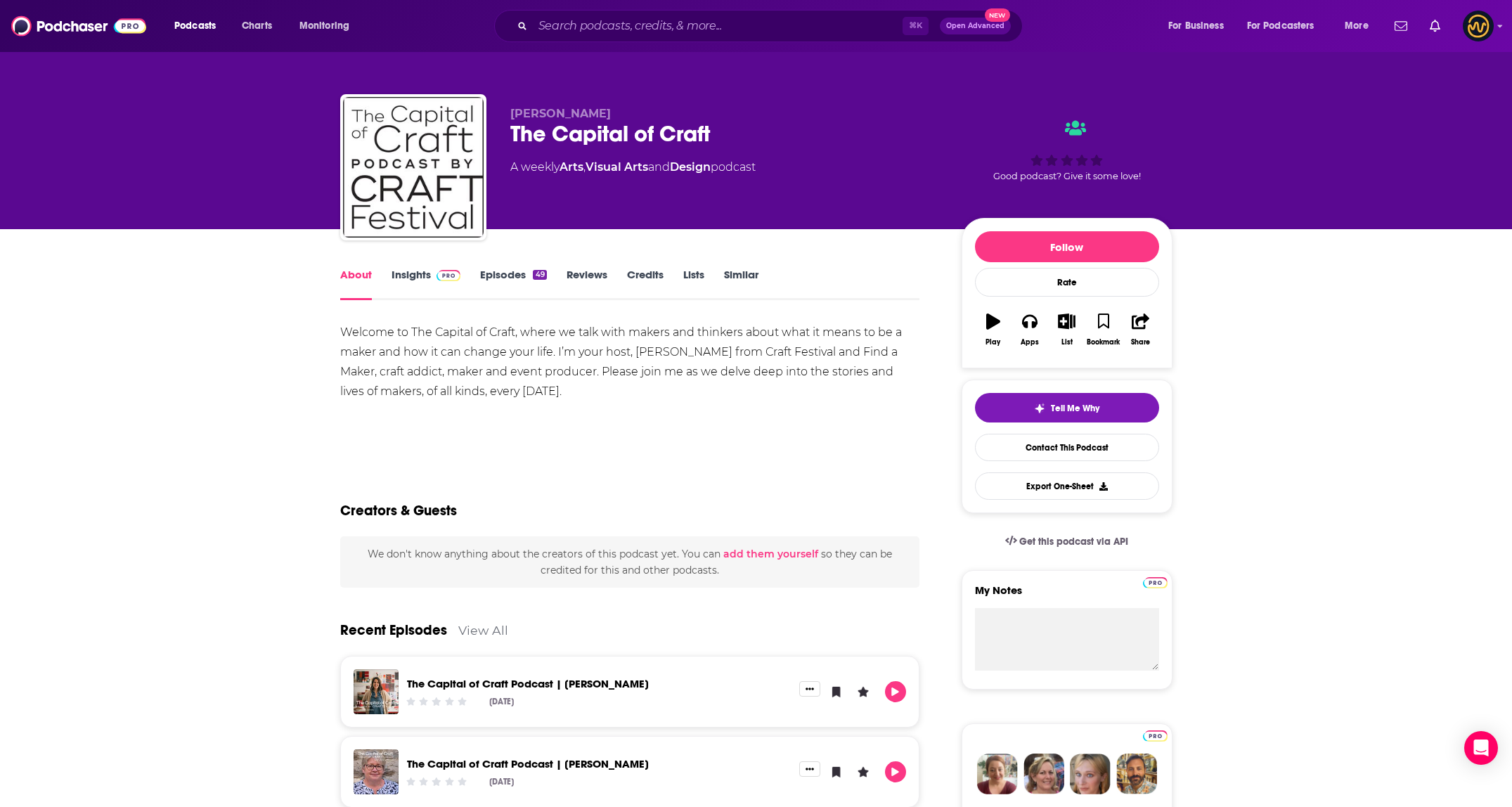
click at [407, 283] on link "Insights" at bounding box center [426, 284] width 70 height 32
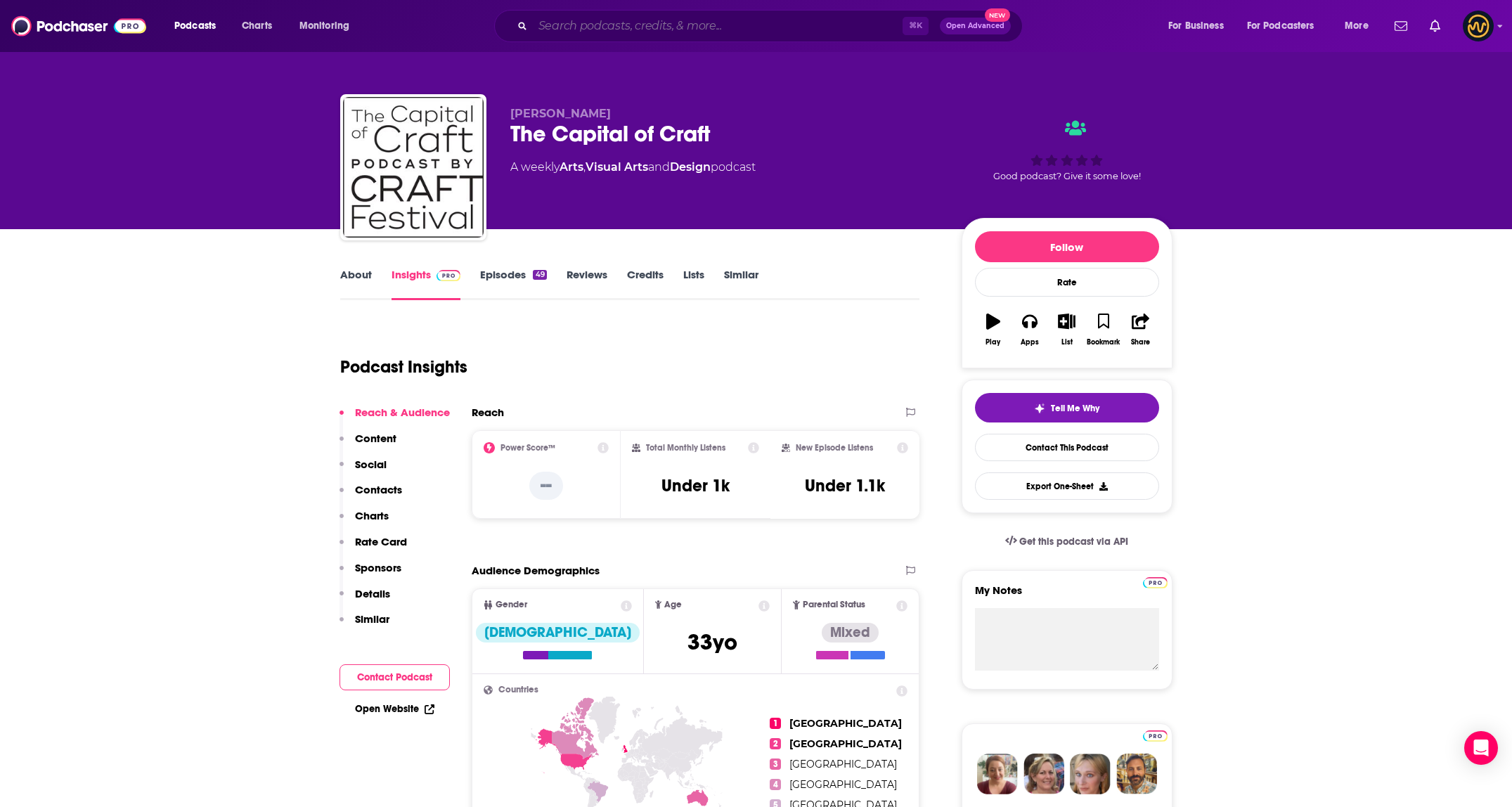
click at [637, 26] on input "Search podcasts, credits, & more..." at bounding box center [718, 26] width 370 height 23
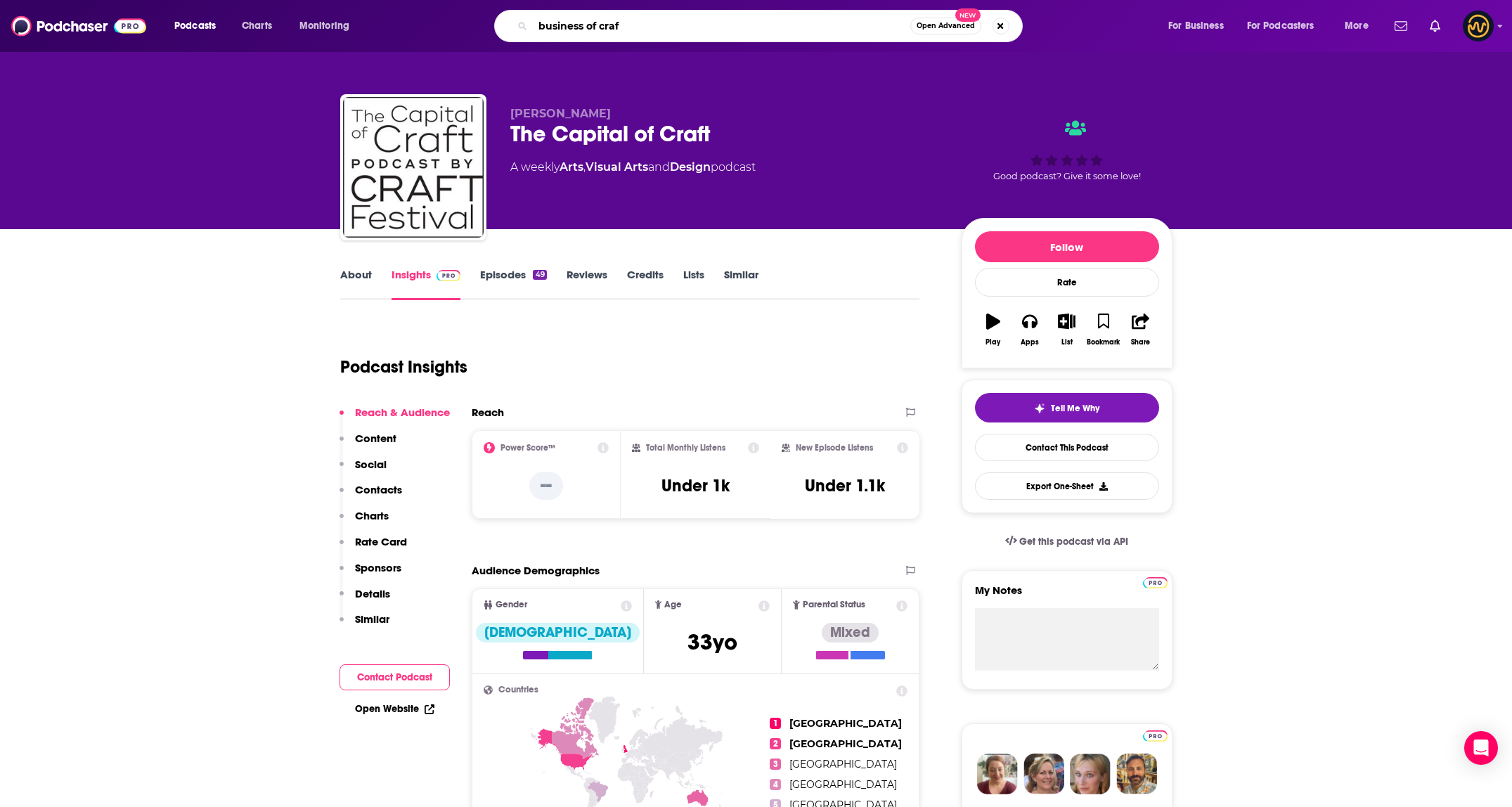
type input "business of craft"
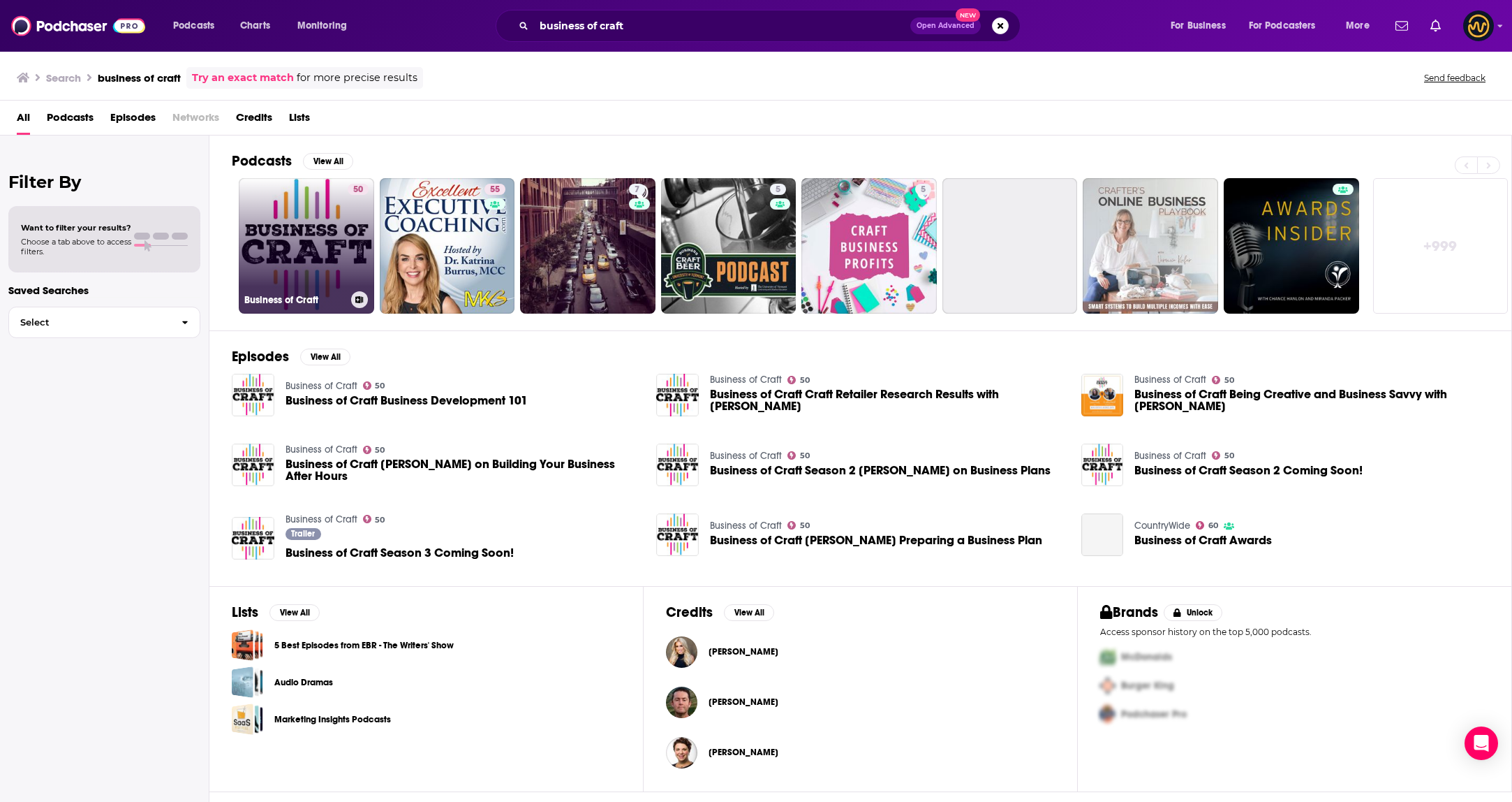
click at [296, 230] on link "50 Business of Craft" at bounding box center [306, 245] width 136 height 136
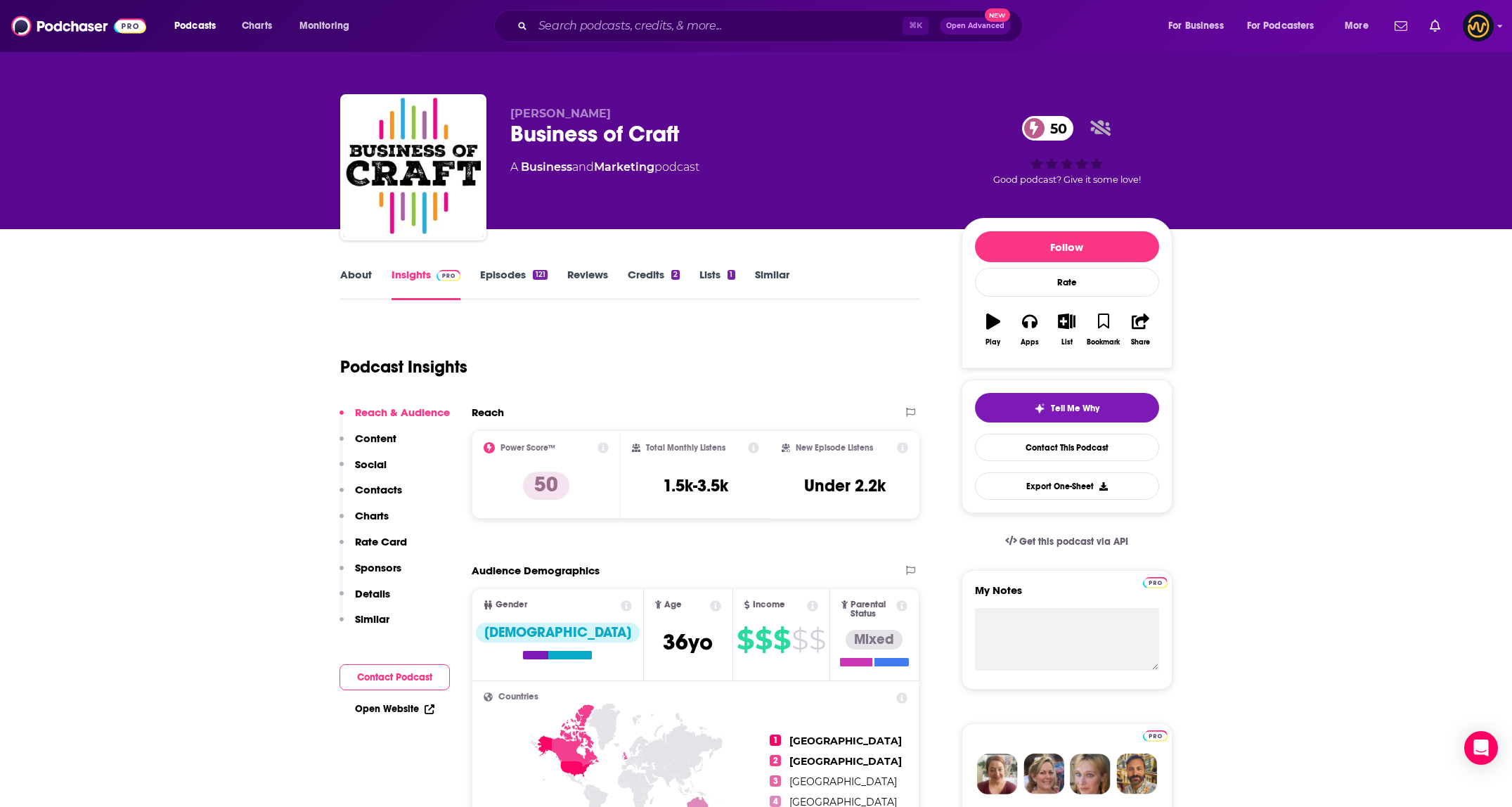
click at [357, 277] on link "About" at bounding box center [357, 284] width 32 height 32
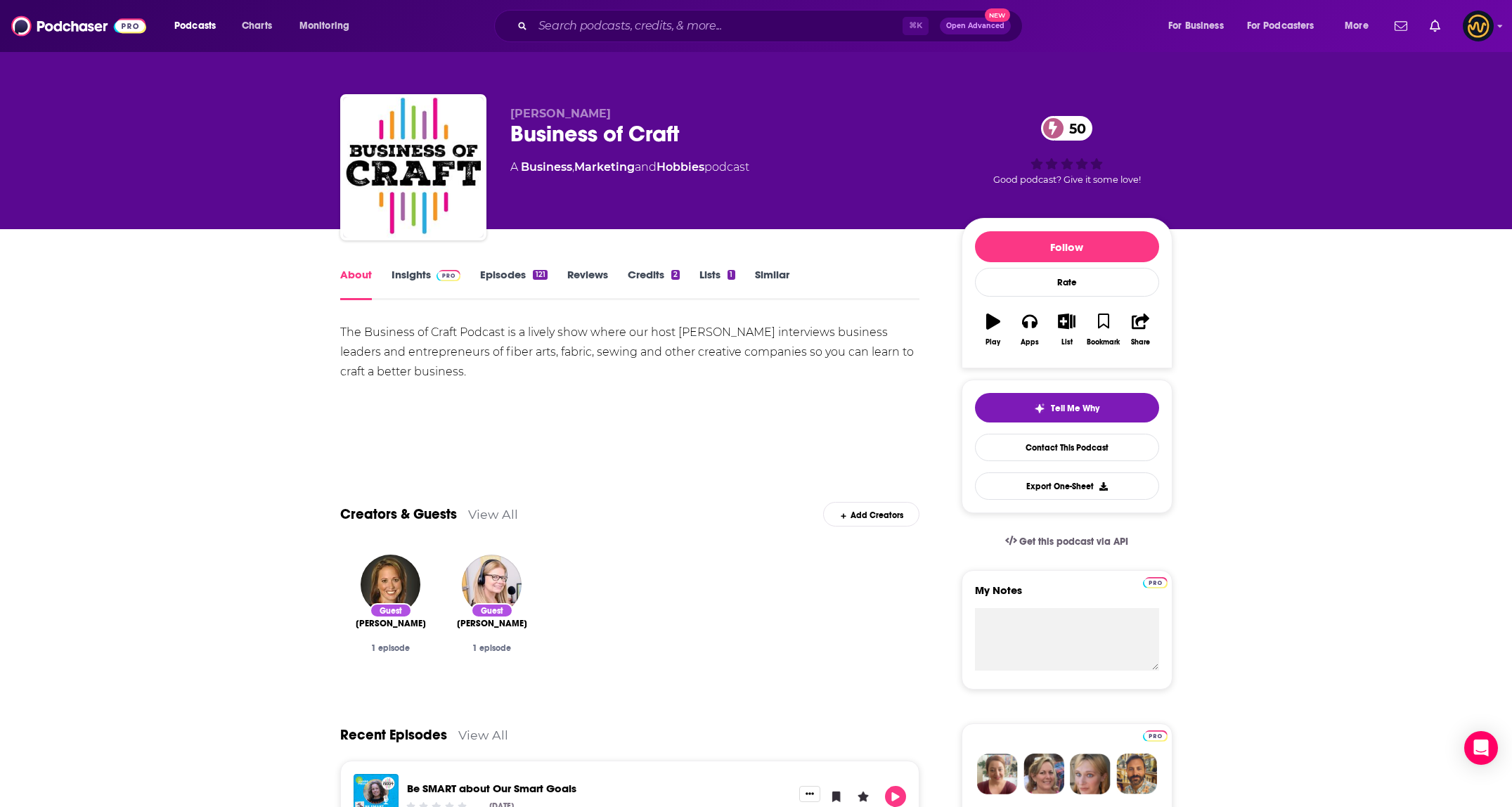
click at [431, 275] on span at bounding box center [446, 274] width 30 height 13
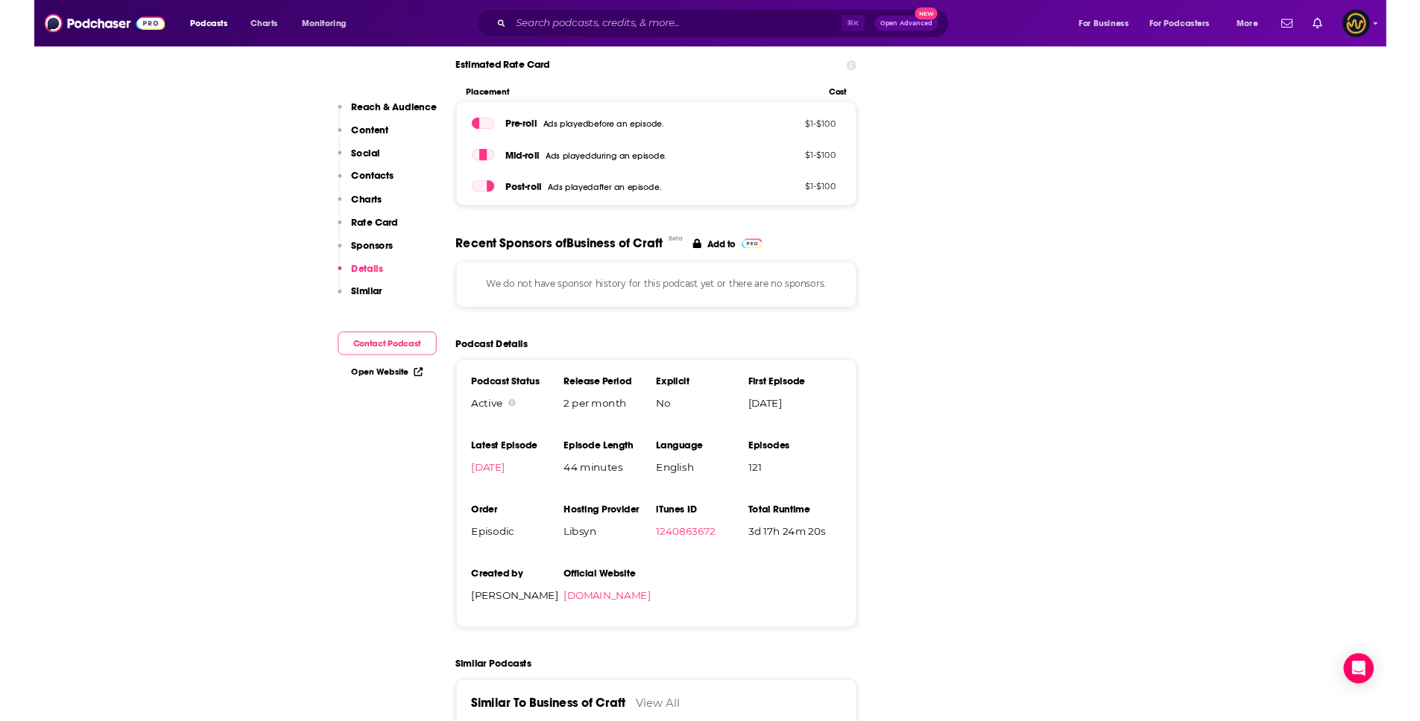
scroll to position [1848, 0]
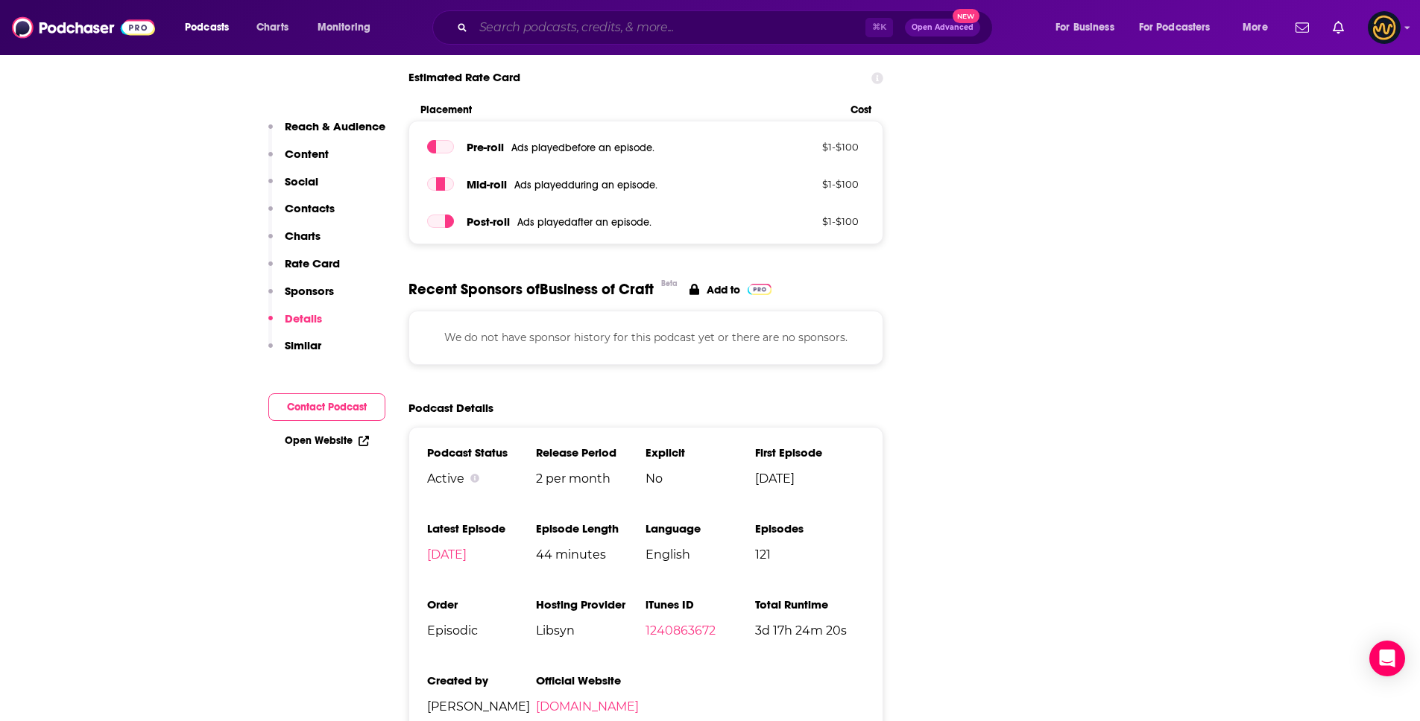
click at [622, 28] on input "Search podcasts, credits, & more..." at bounding box center [669, 28] width 392 height 24
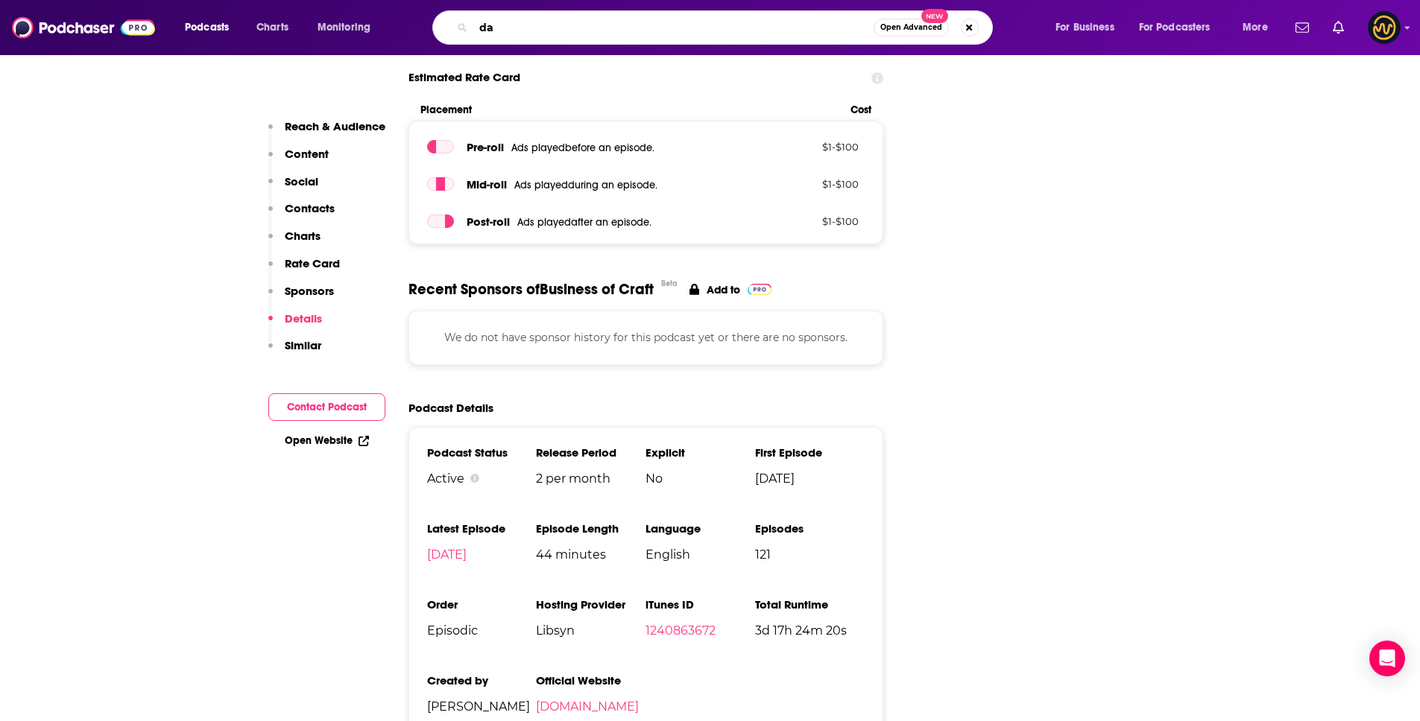
type input "d"
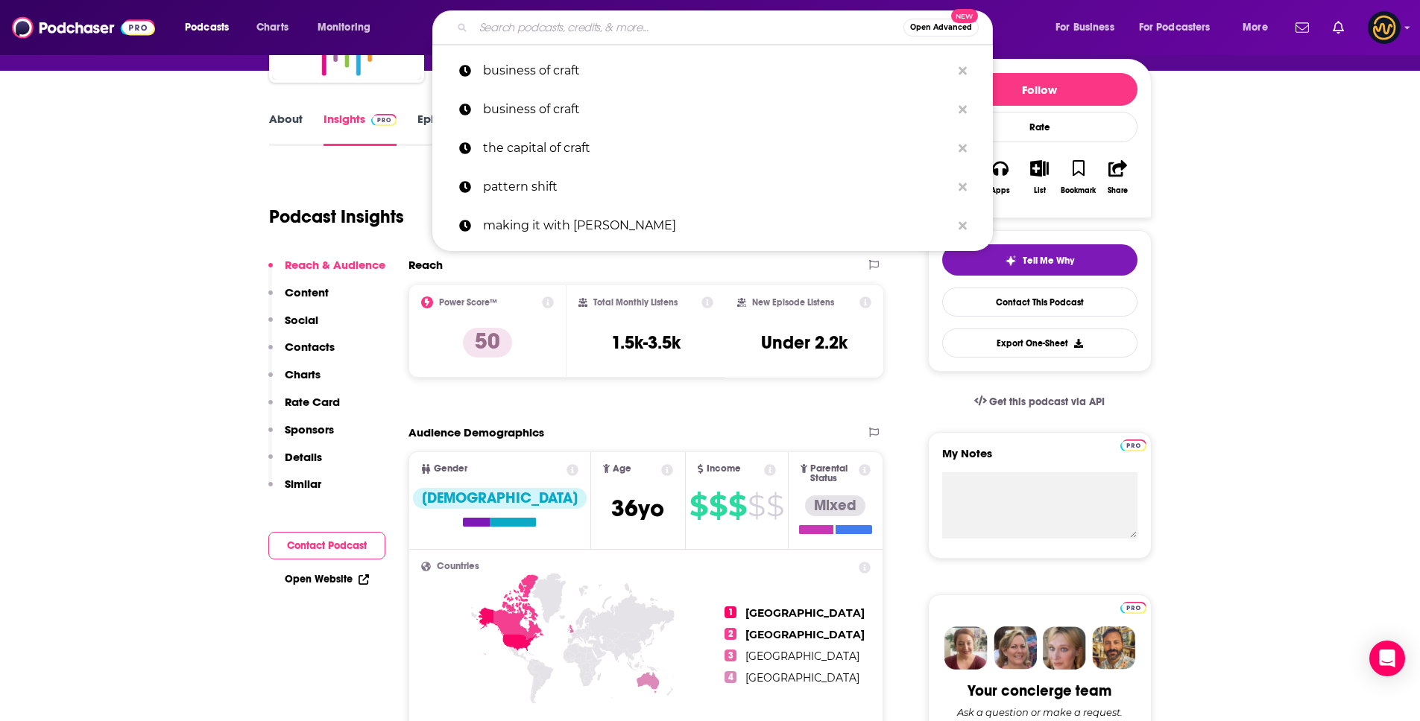
scroll to position [0, 0]
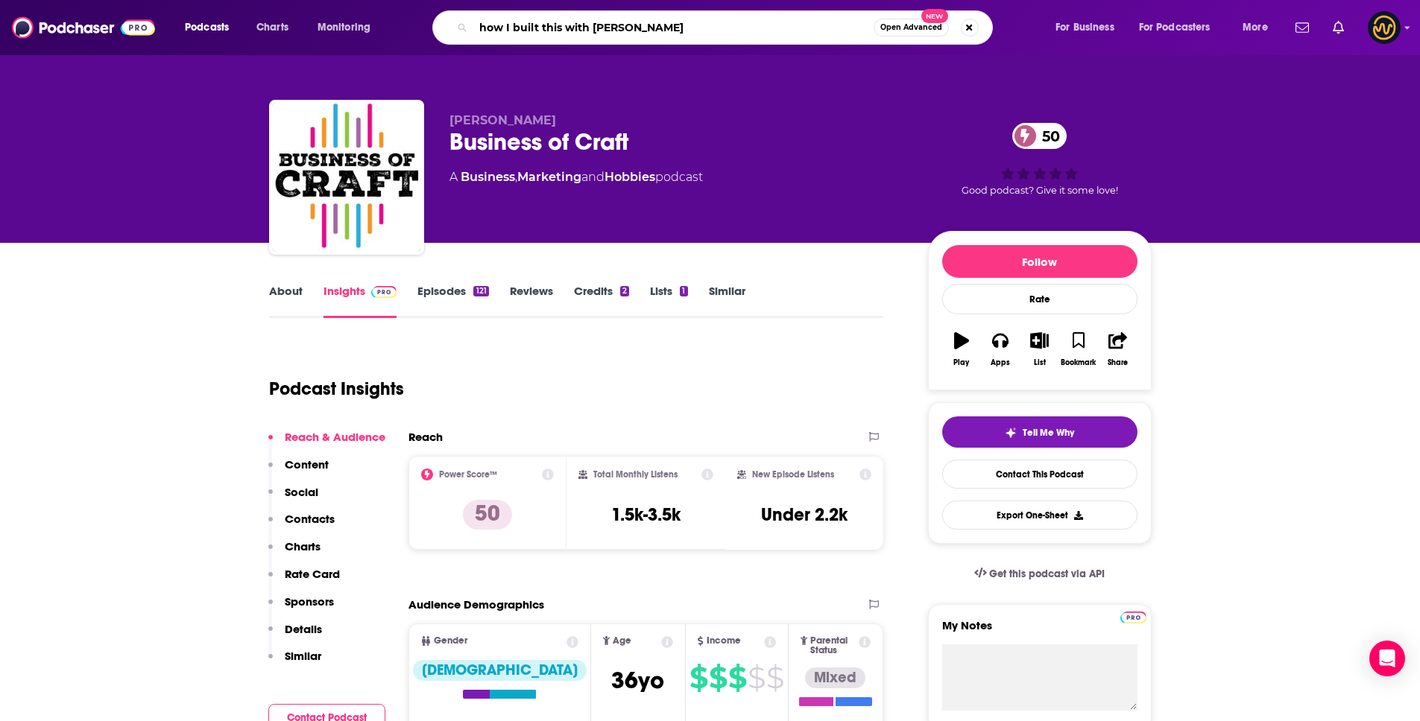
type input "how I built this with [PERSON_NAME]"
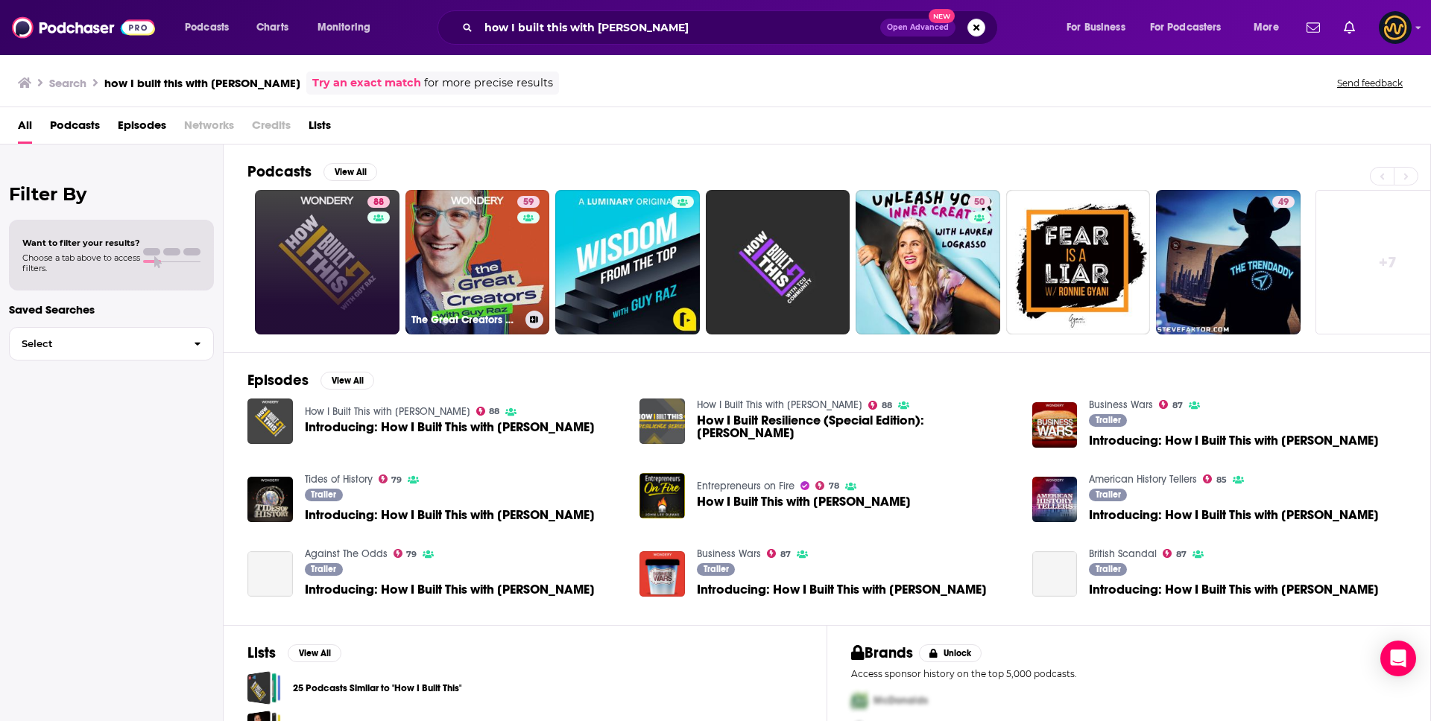
click at [318, 263] on link "88" at bounding box center [327, 262] width 145 height 145
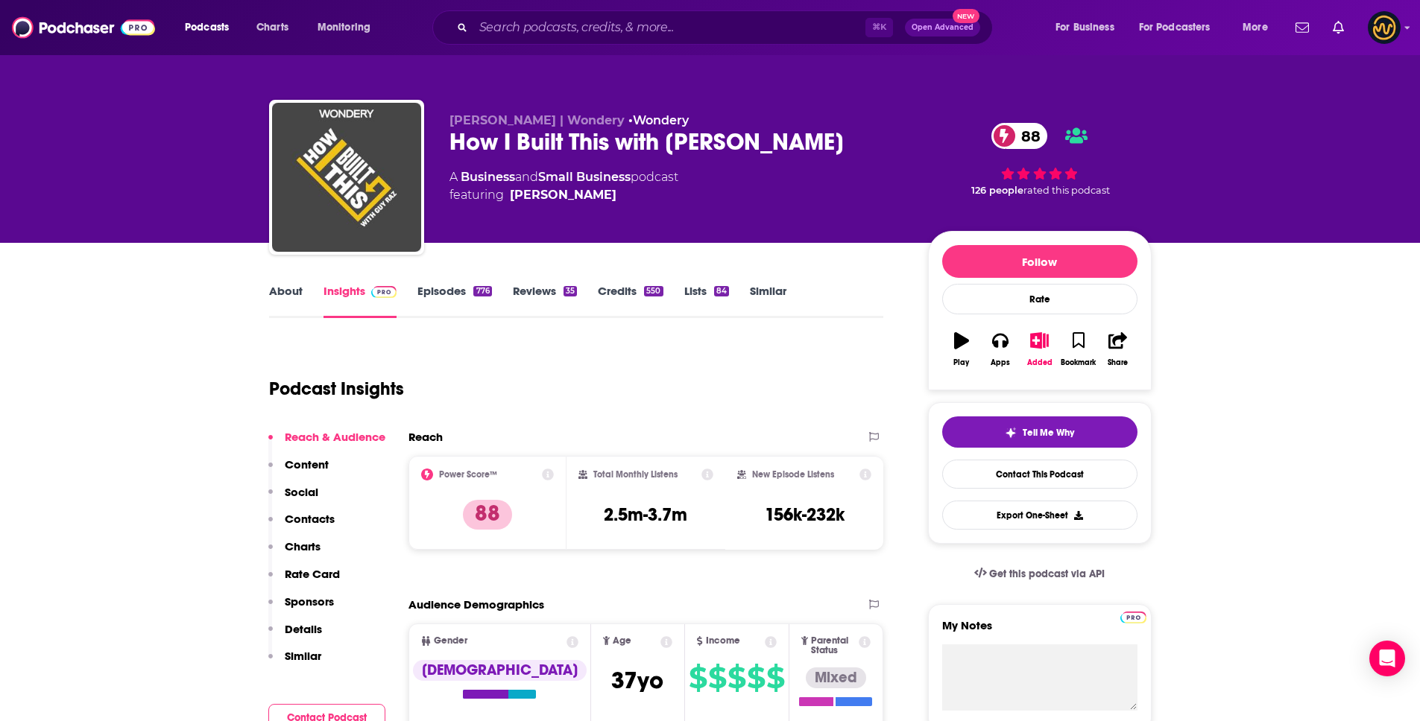
click at [281, 294] on link "About" at bounding box center [286, 301] width 34 height 34
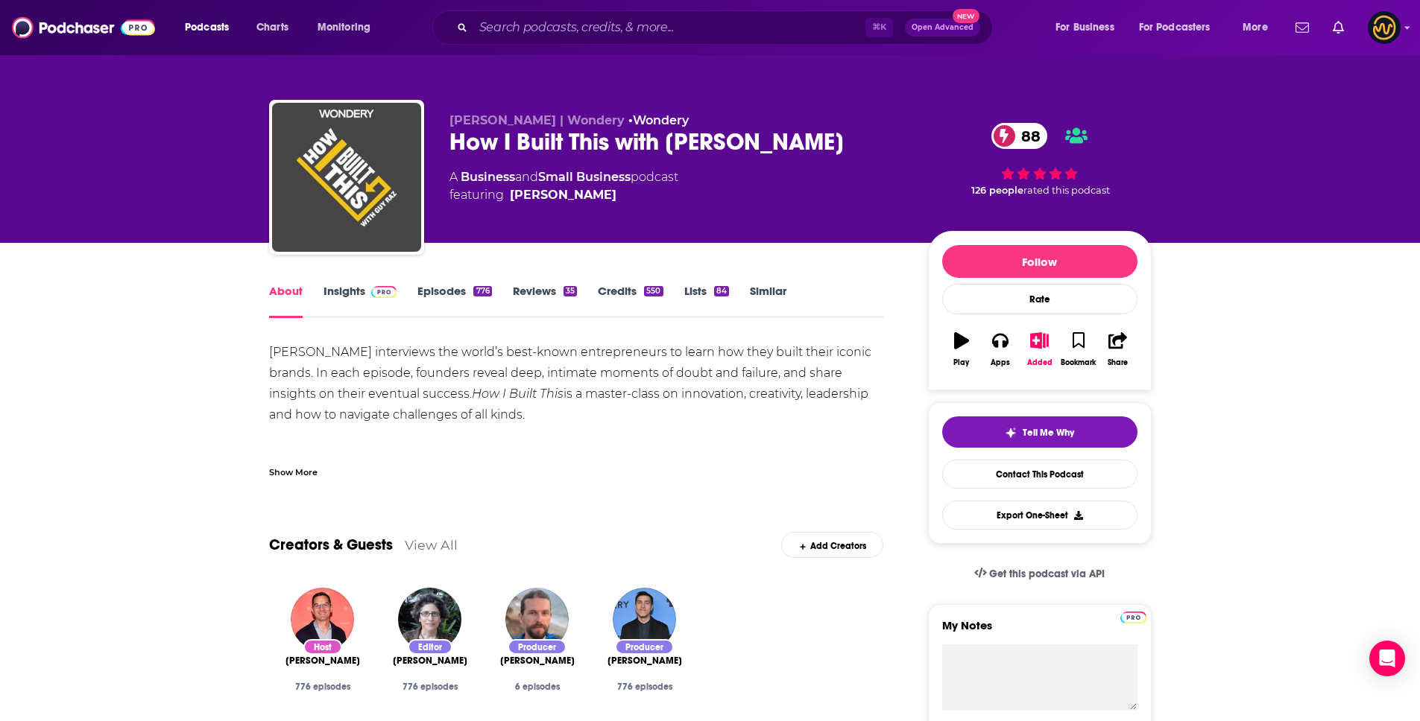
click at [302, 470] on div "Show More" at bounding box center [293, 471] width 48 height 14
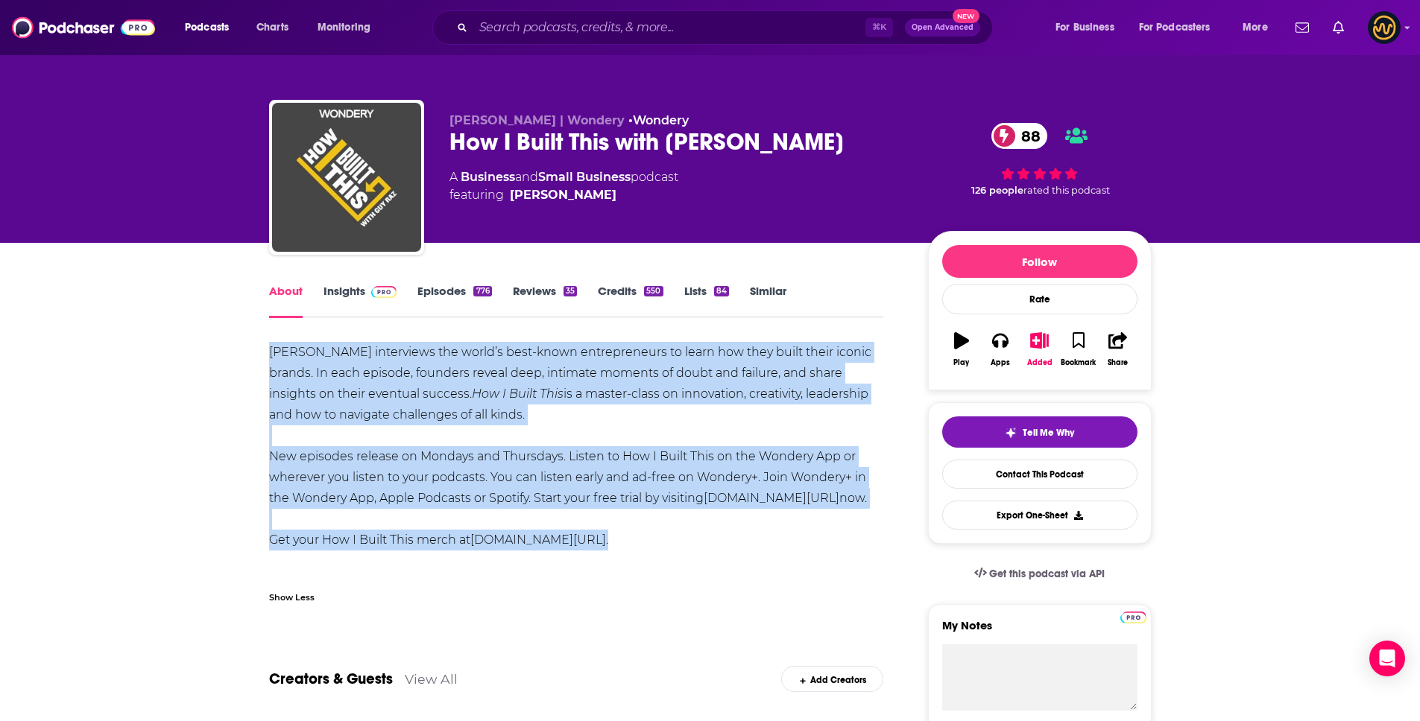
drag, startPoint x: 263, startPoint y: 347, endPoint x: 739, endPoint y: 567, distance: 523.9
copy div "[PERSON_NAME] interviews the world’s best-known entrepreneurs to learn how they…"
click at [362, 291] on link "Insights" at bounding box center [360, 301] width 74 height 34
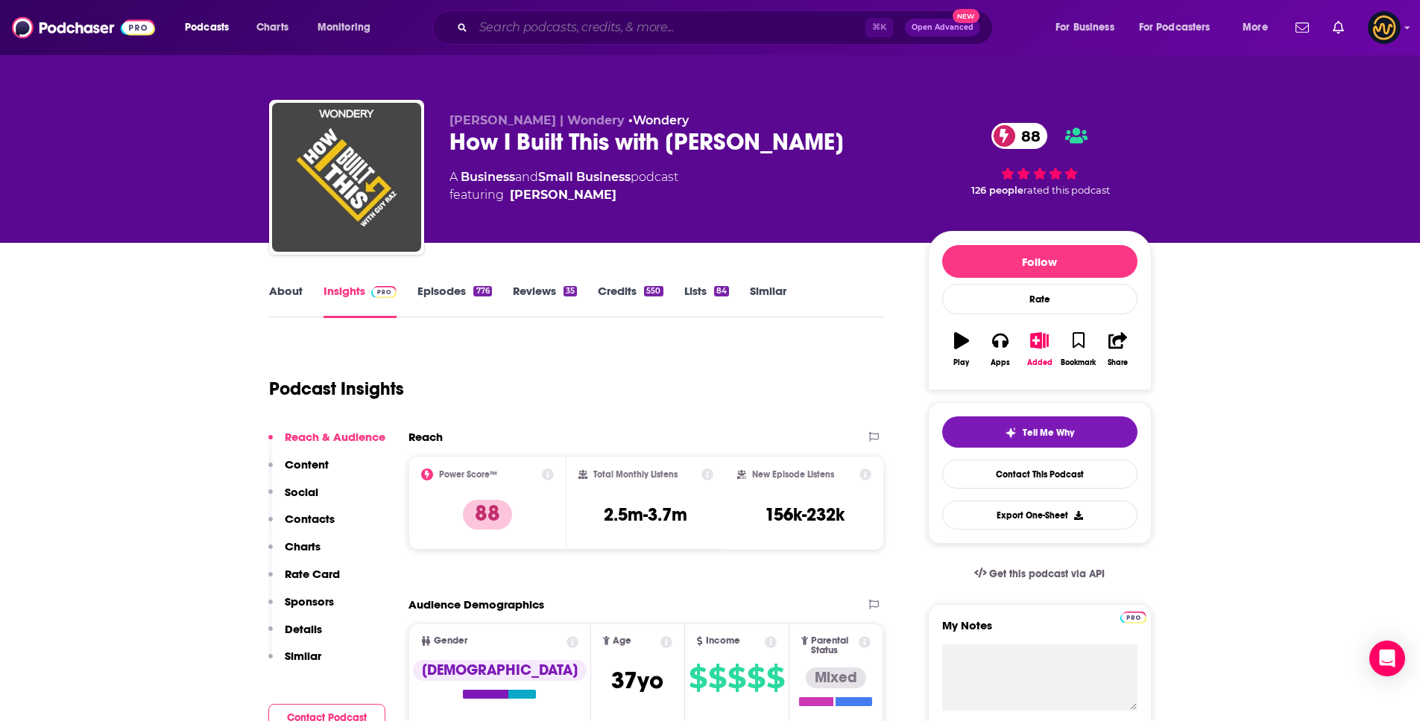
click at [639, 22] on input "Search podcasts, credits, & more..." at bounding box center [669, 28] width 392 height 24
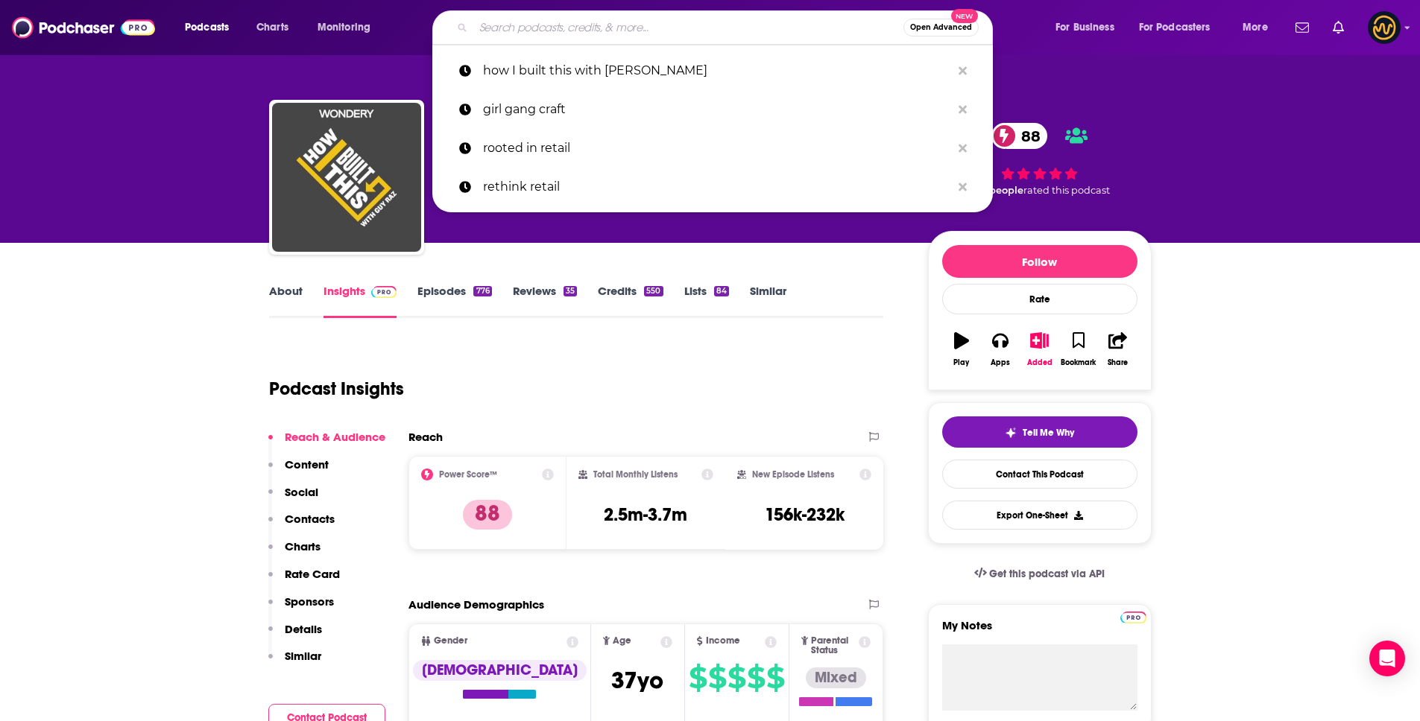
click at [639, 22] on input "Search podcasts, credits, & more..." at bounding box center [688, 28] width 430 height 24
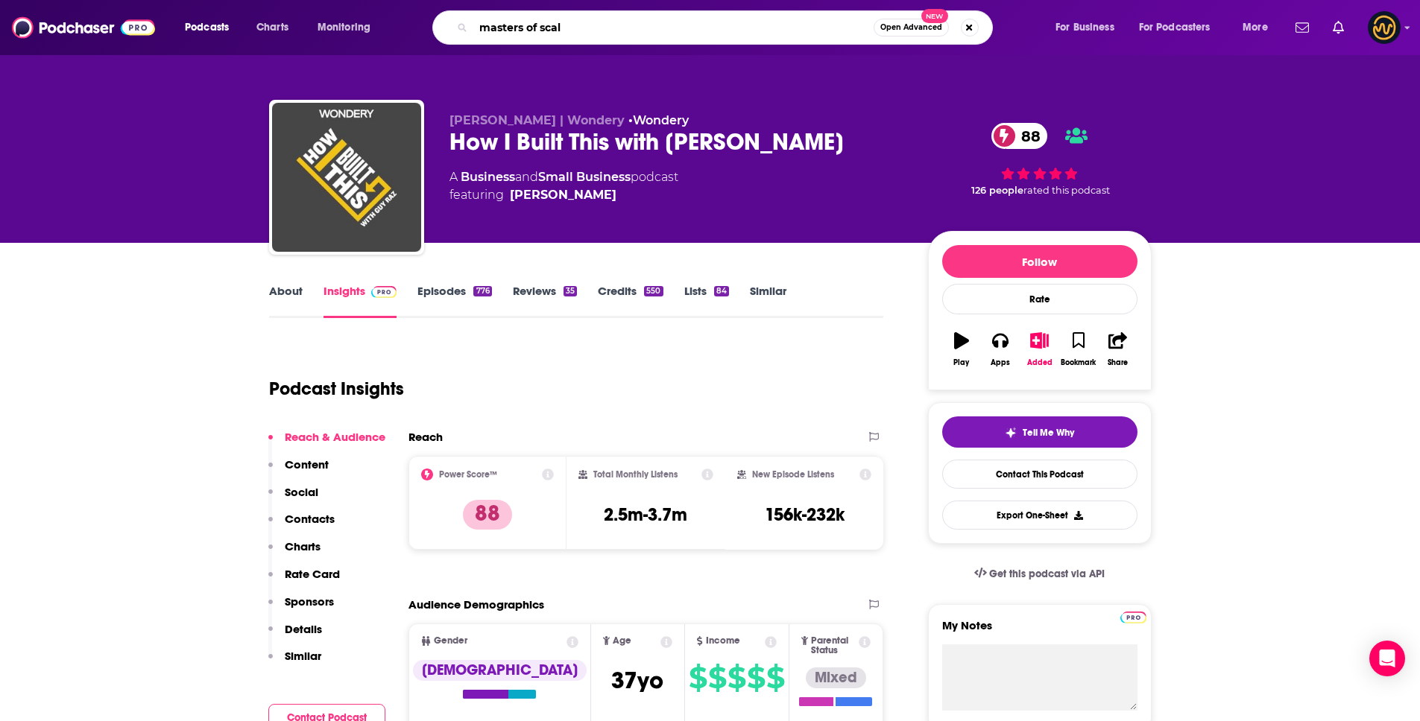
type input "masters of scale"
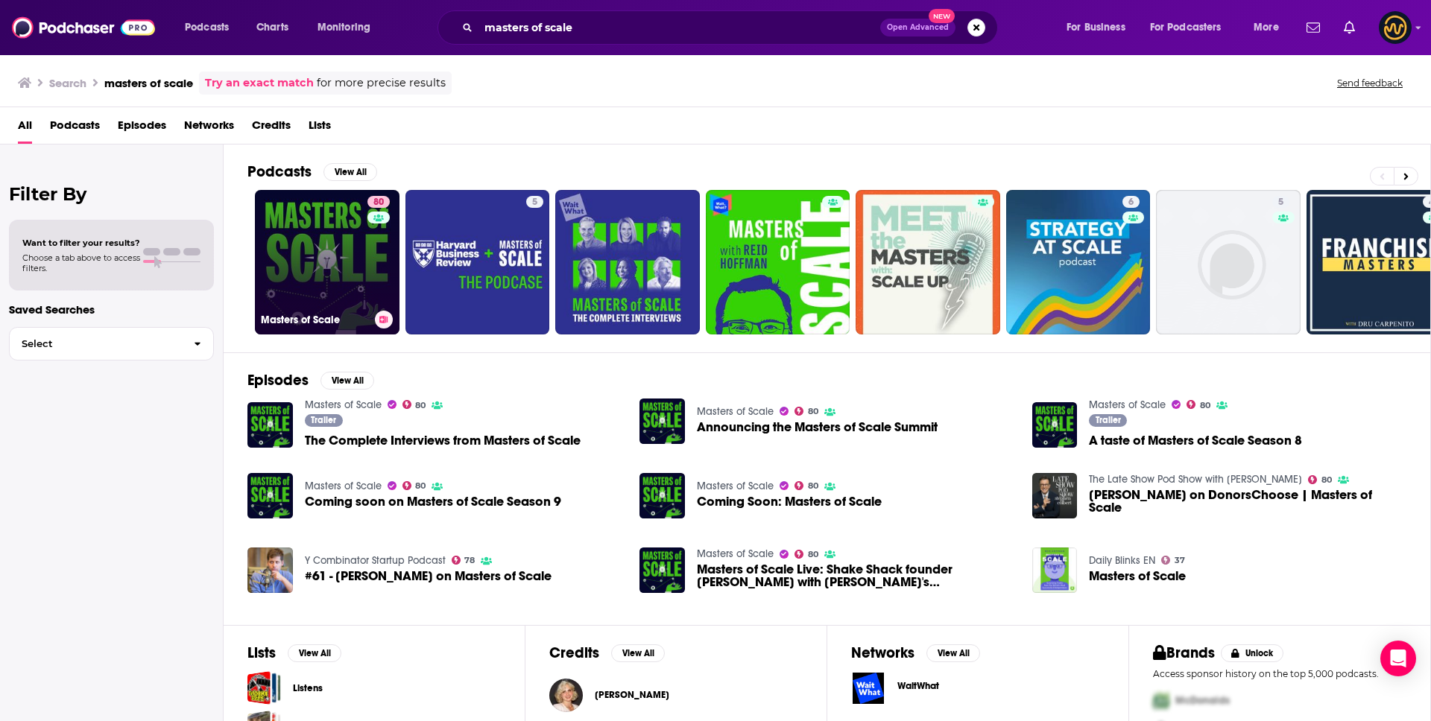
click at [310, 263] on link "80 Masters of Scale" at bounding box center [327, 262] width 145 height 145
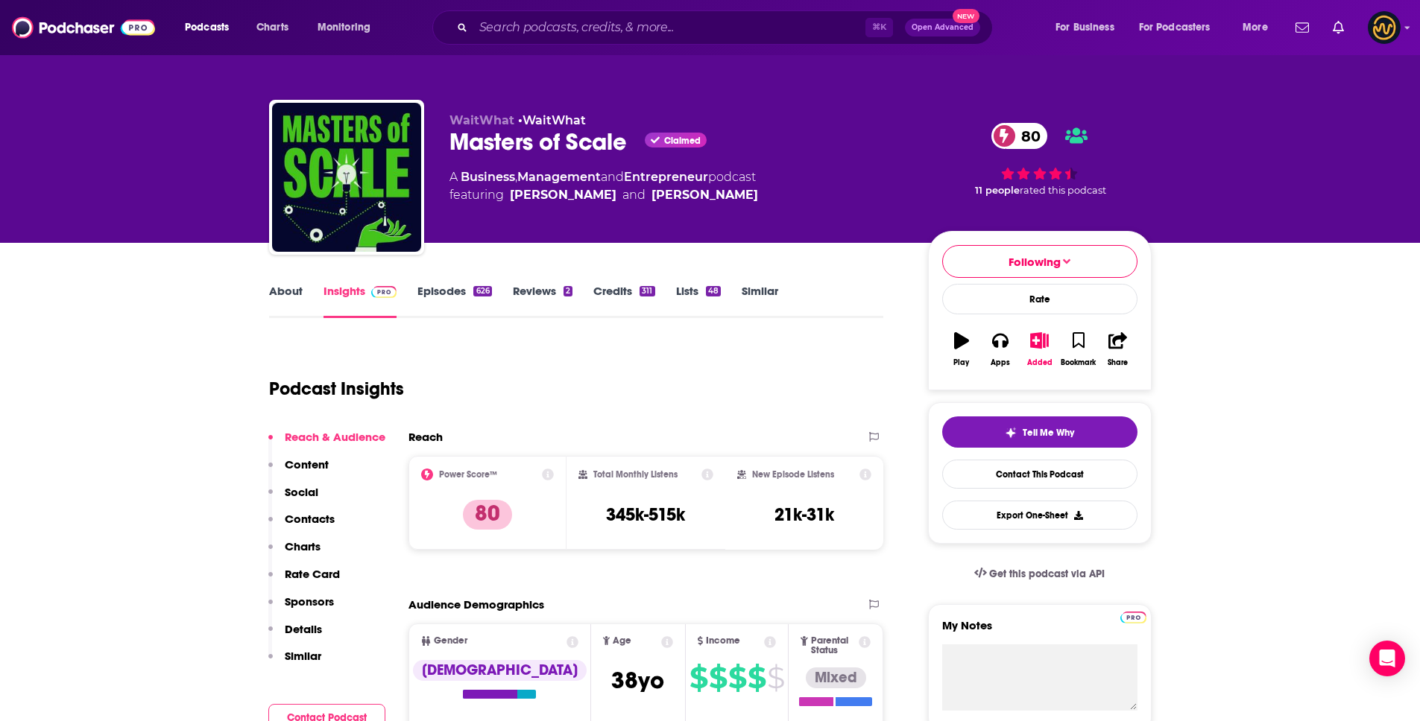
click at [285, 290] on link "About" at bounding box center [286, 301] width 34 height 34
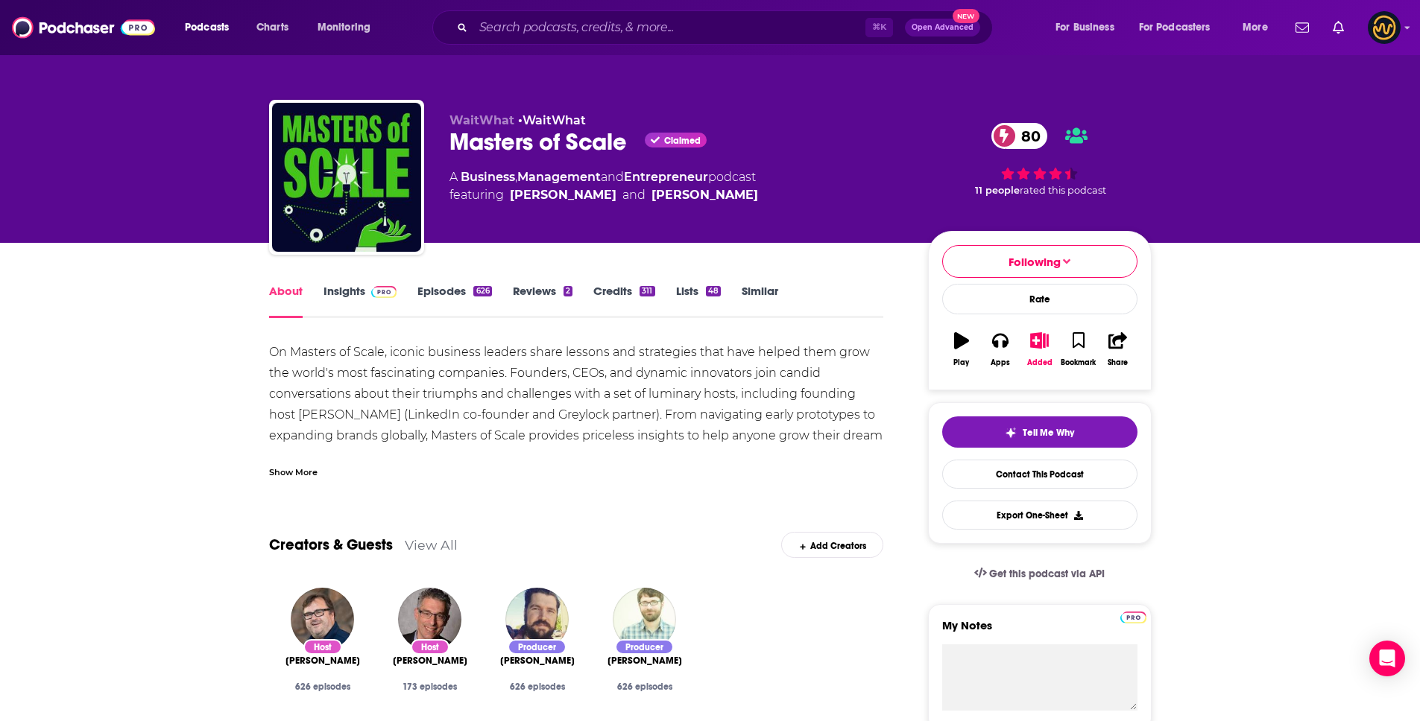
click at [299, 474] on div "Show More" at bounding box center [293, 471] width 48 height 14
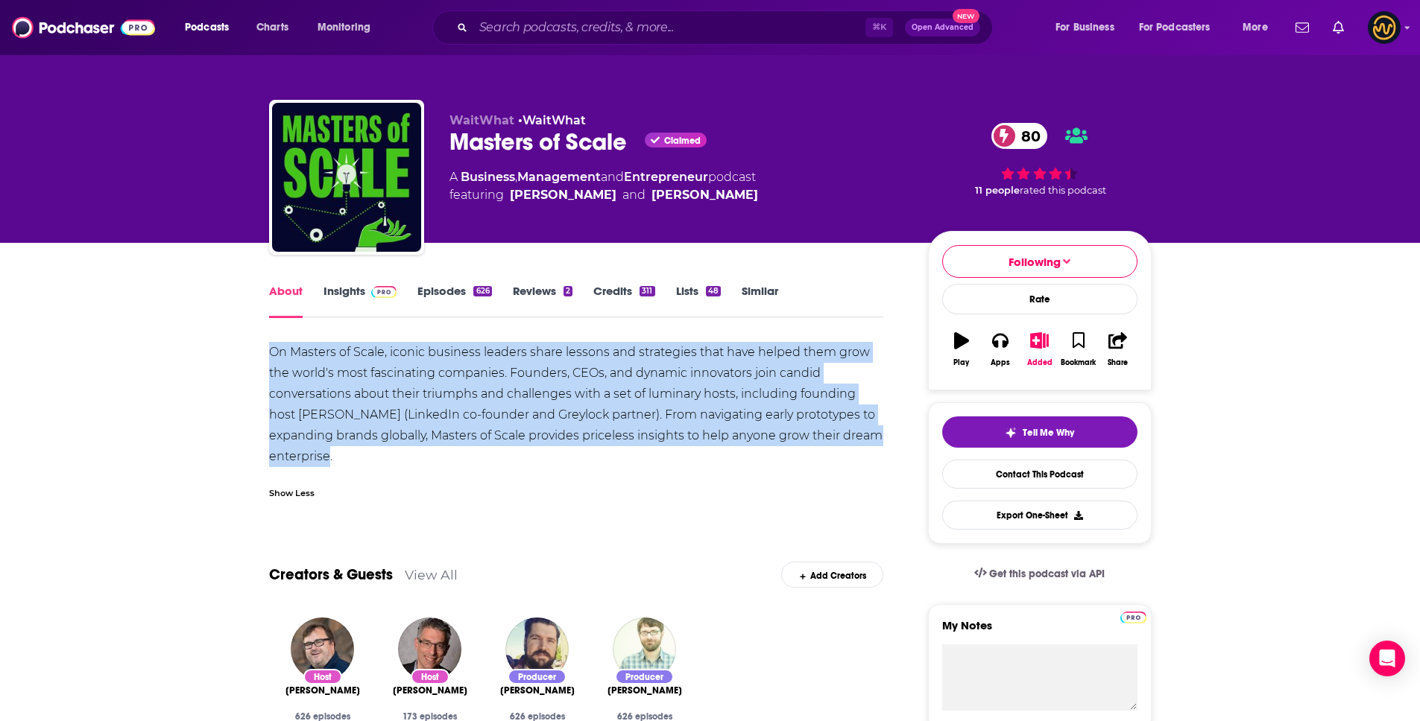
drag, startPoint x: 271, startPoint y: 350, endPoint x: 381, endPoint y: 458, distance: 154.4
copy div "On Masters of Scale, iconic business leaders share lessons and strategies that …"
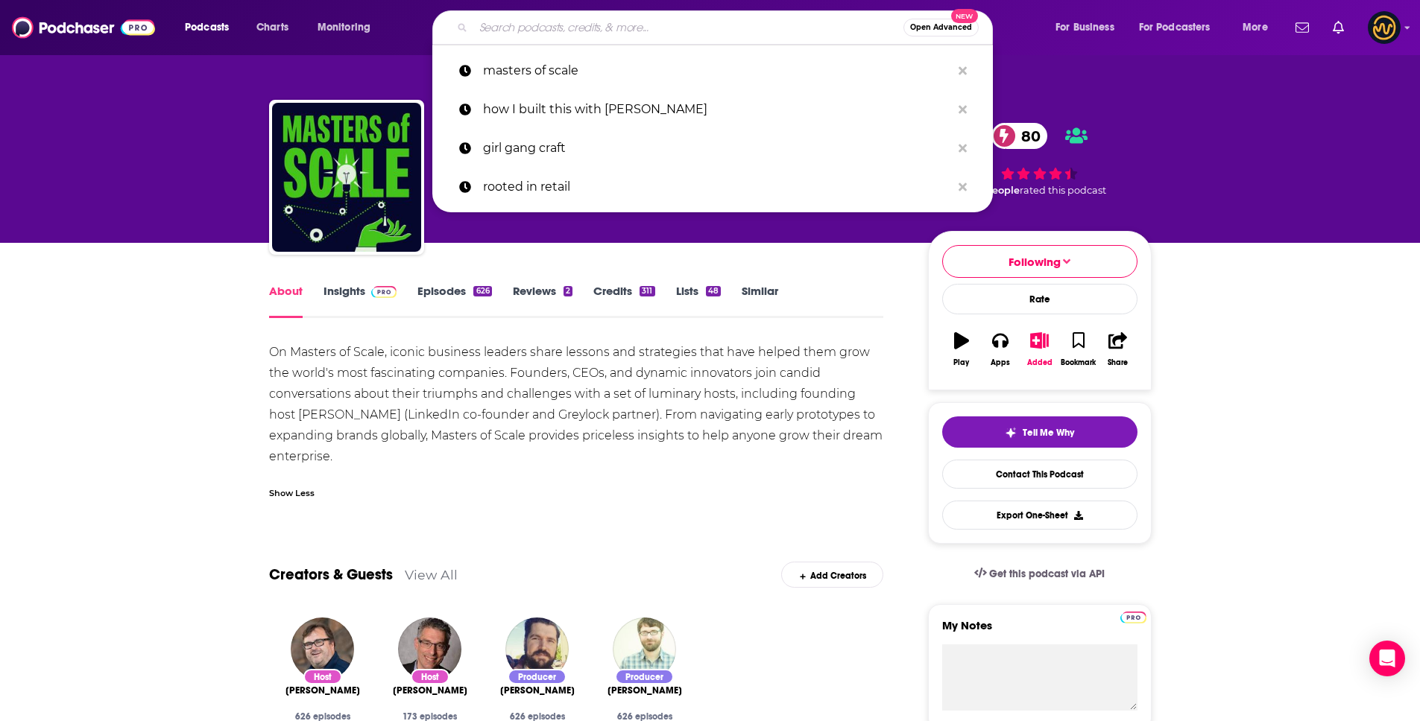
click at [565, 28] on input "Search podcasts, credits, & more..." at bounding box center [688, 28] width 430 height 24
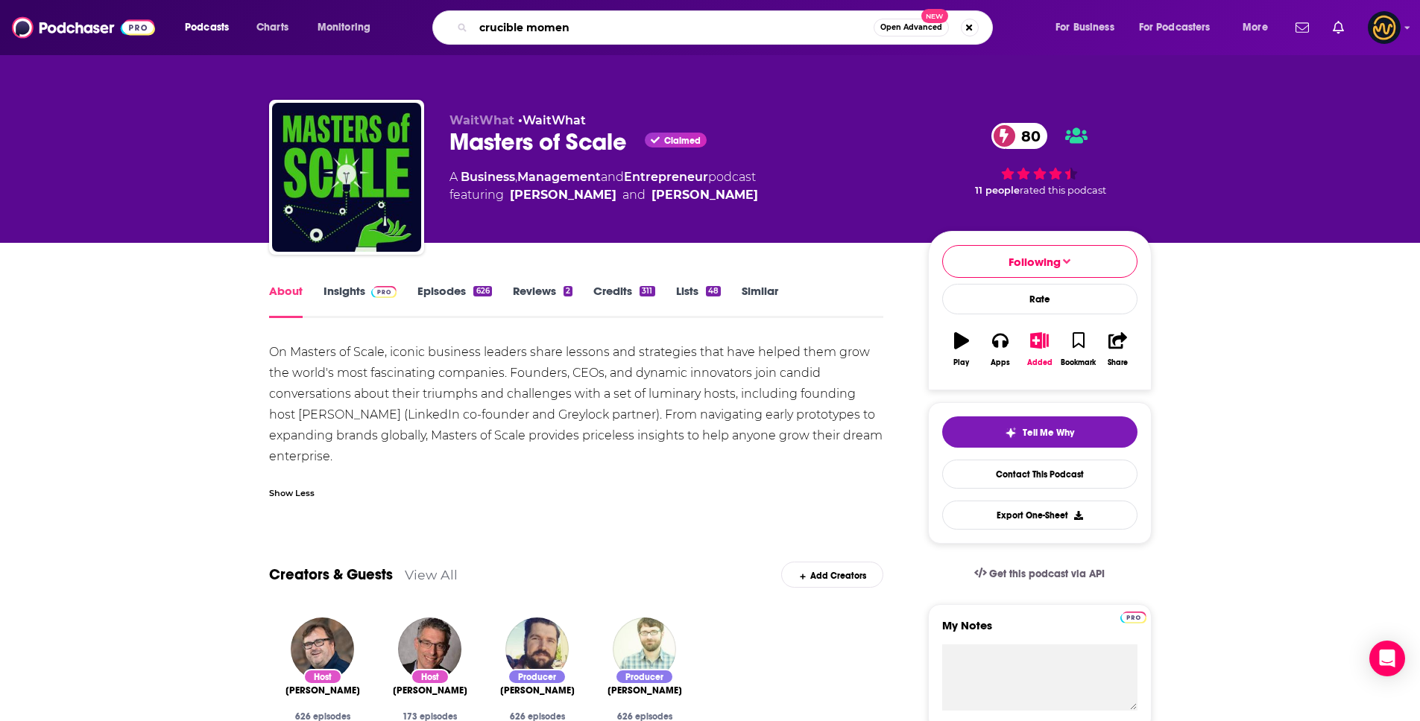
type input "crucible moment"
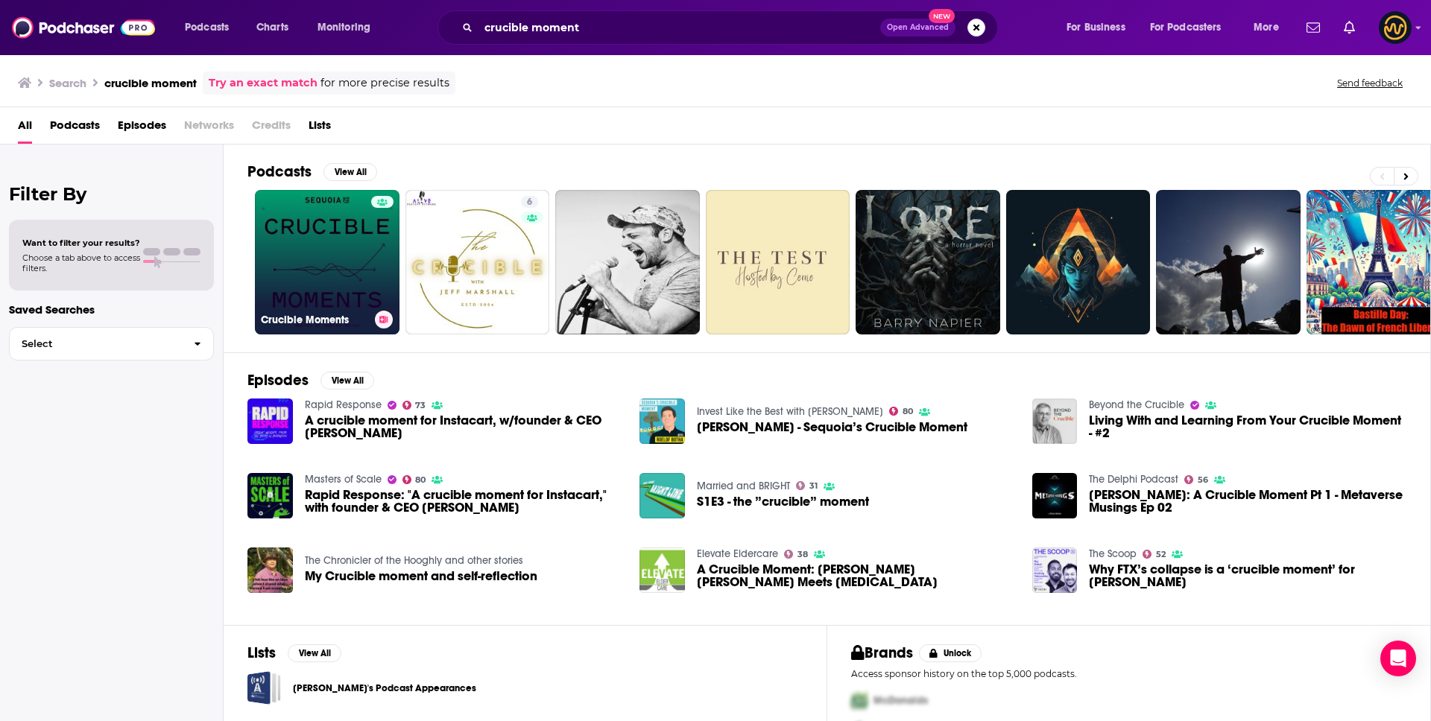
click at [329, 254] on link "Crucible Moments" at bounding box center [327, 262] width 145 height 145
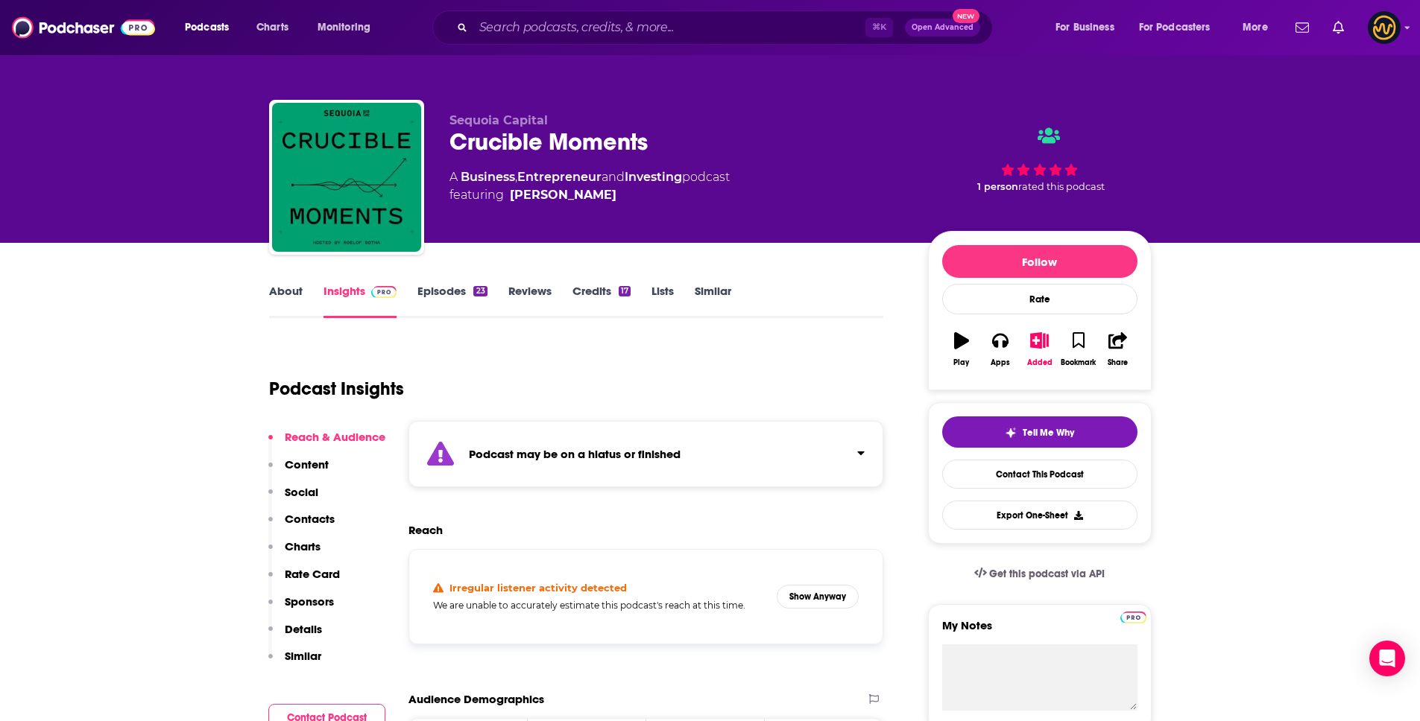
click at [757, 449] on div "Podcast may be on a hiatus or finished" at bounding box center [646, 454] width 476 height 66
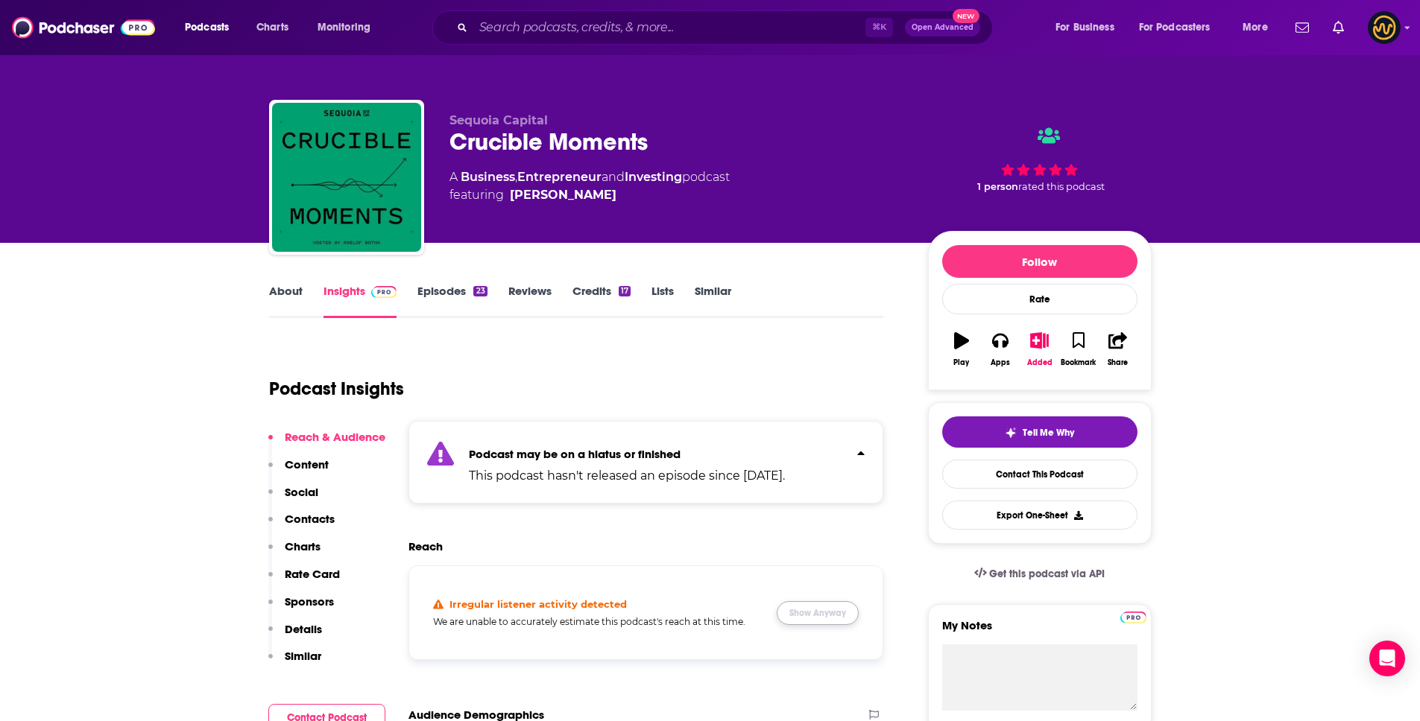
click at [803, 613] on button "Show Anyway" at bounding box center [818, 613] width 82 height 24
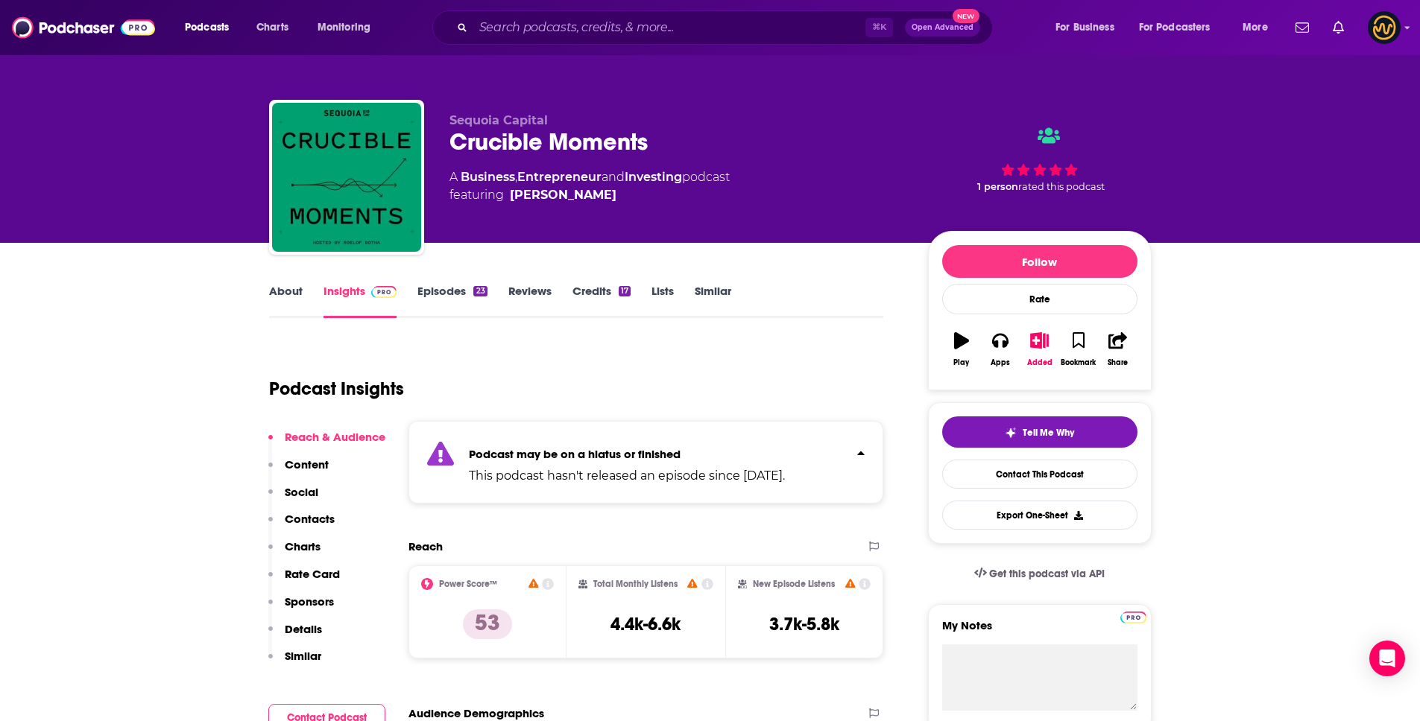
click at [279, 294] on link "About" at bounding box center [286, 301] width 34 height 34
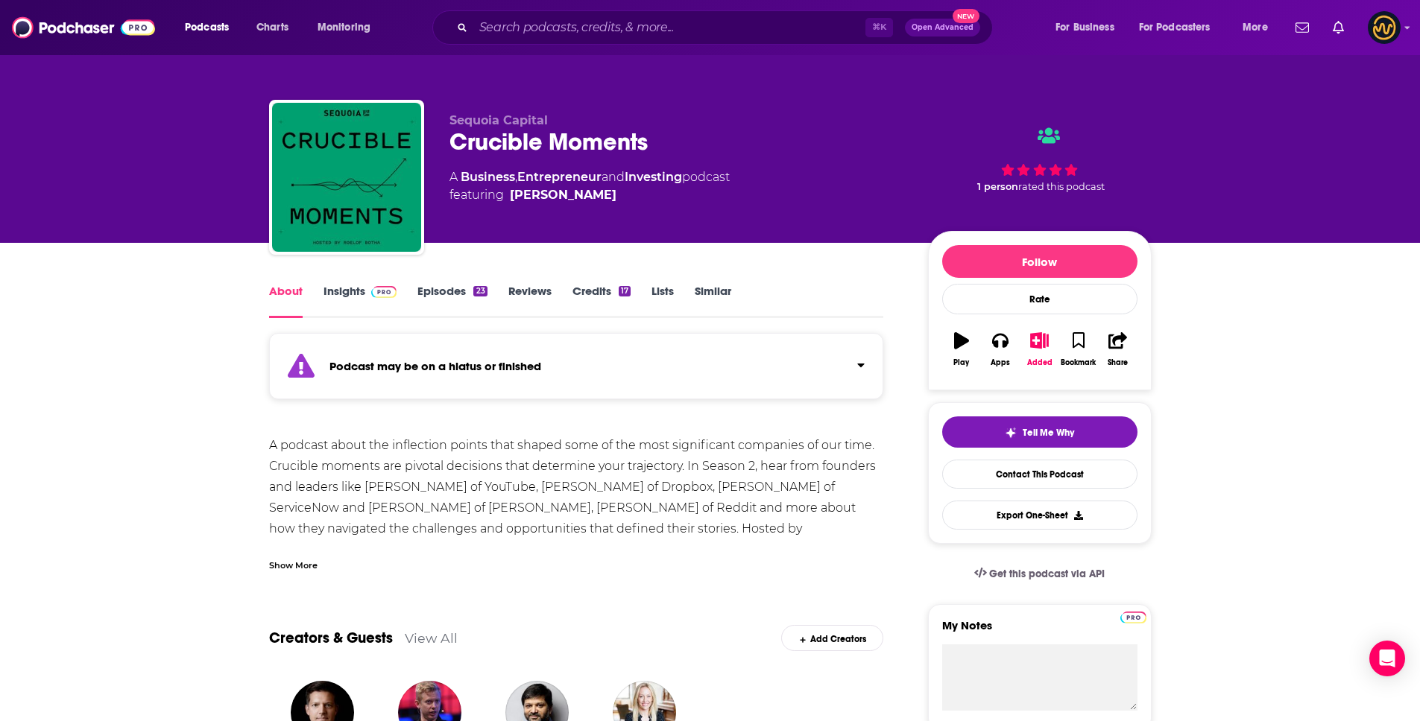
click at [301, 564] on div "Show More" at bounding box center [293, 565] width 48 height 14
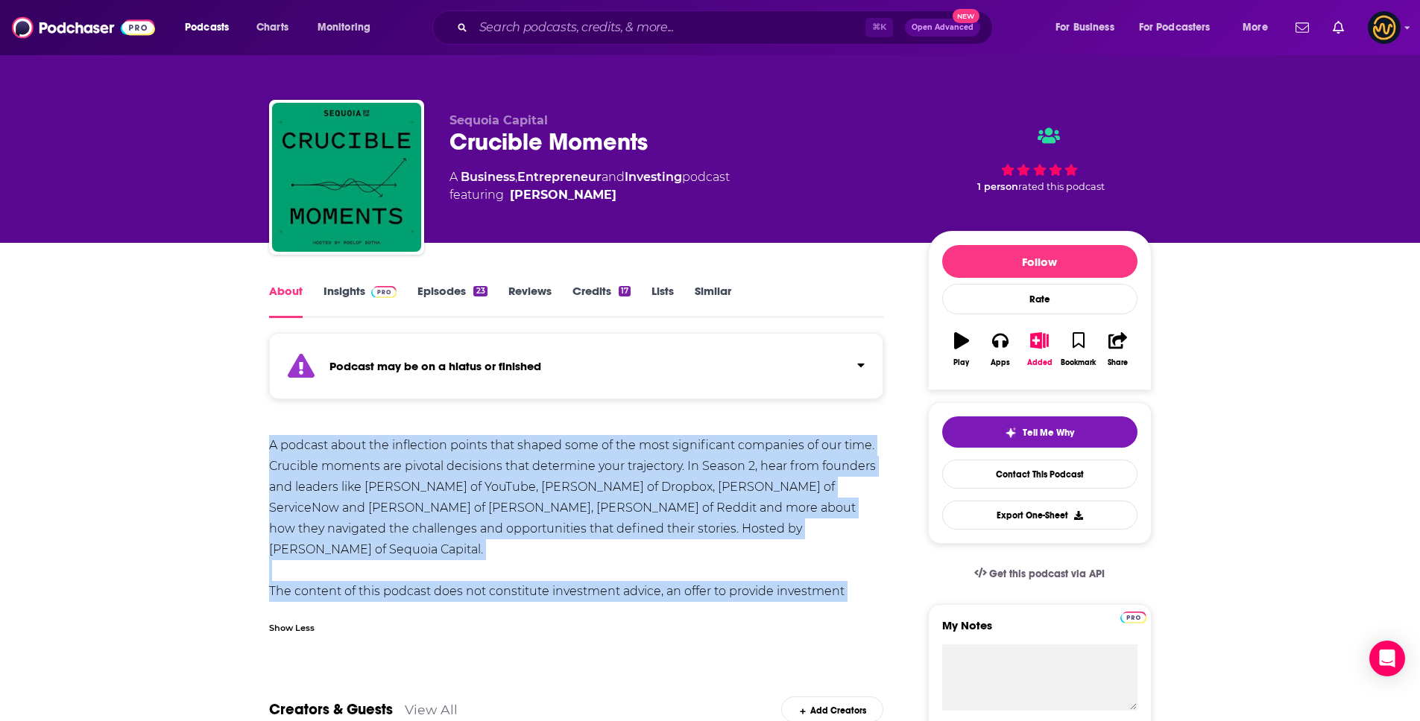
drag, startPoint x: 267, startPoint y: 444, endPoint x: 876, endPoint y: 608, distance: 631.3
copy div "A podcast about the inflection points that shaped some of the most significant …"
click at [569, 24] on input "Search podcasts, credits, & more..." at bounding box center [669, 28] width 392 height 24
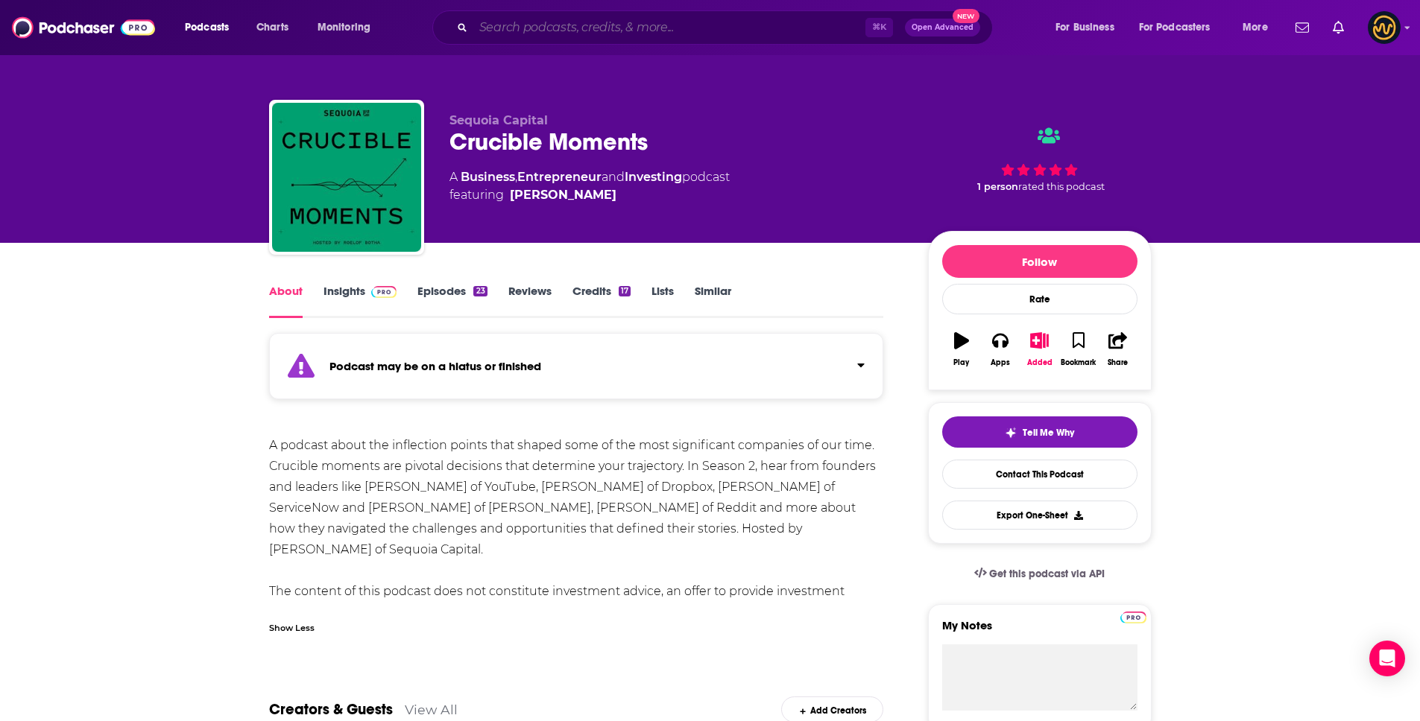
click at [569, 24] on input "Search podcasts, credits, & more..." at bounding box center [669, 28] width 392 height 24
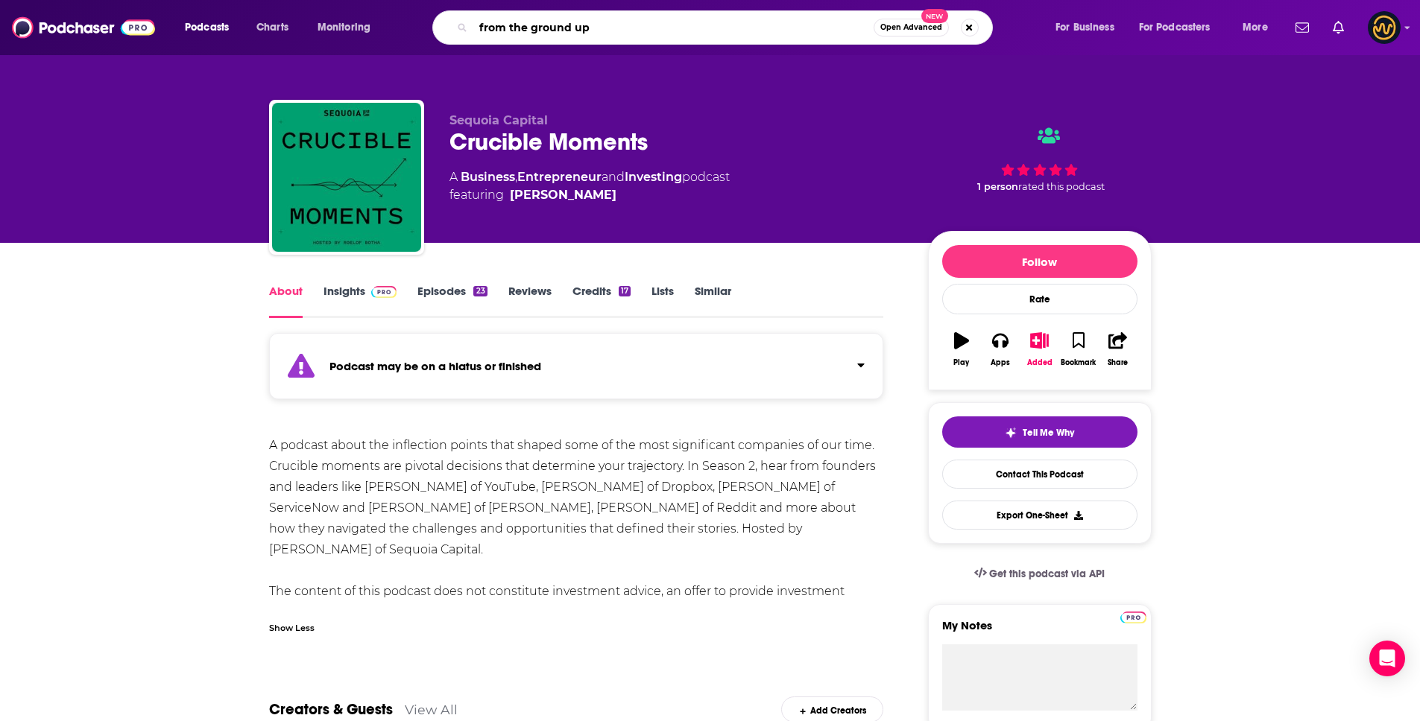
type input "from the ground up"
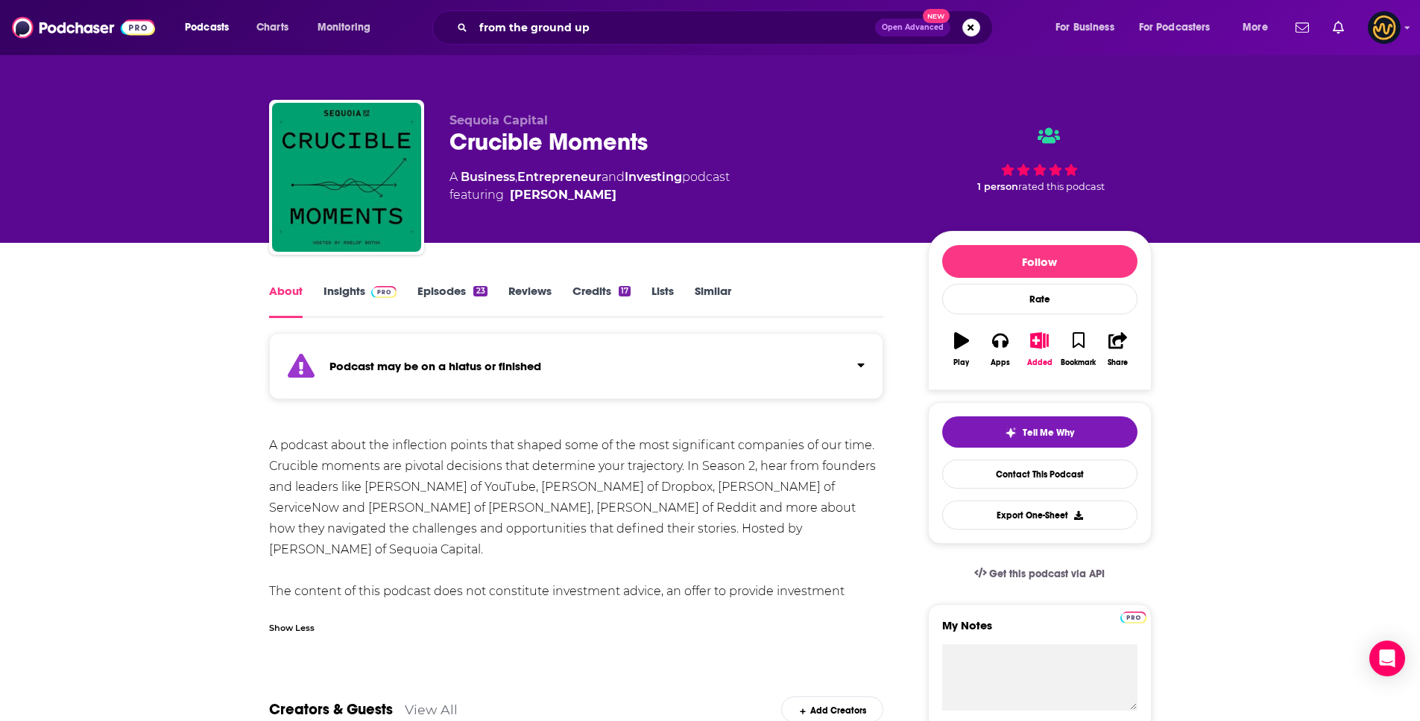
click at [358, 302] on link "Insights" at bounding box center [360, 301] width 74 height 34
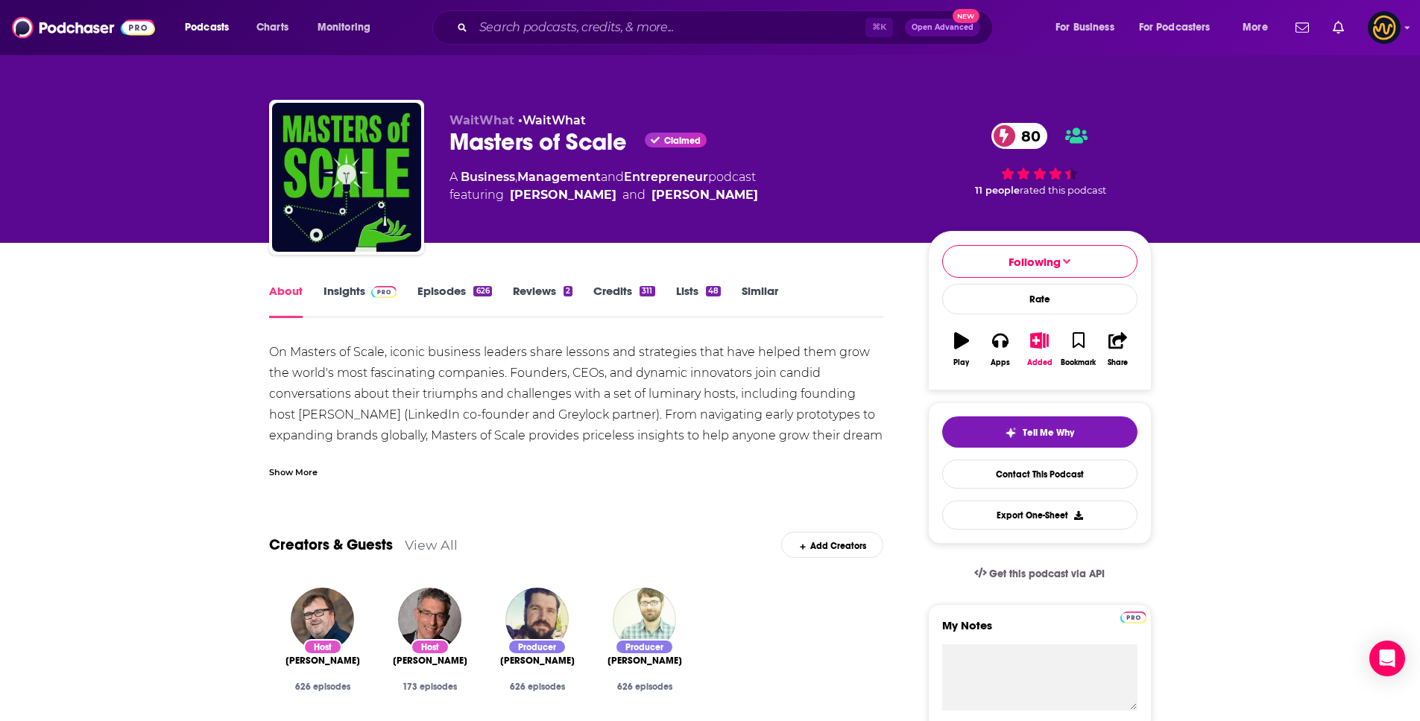
click at [380, 286] on img at bounding box center [384, 292] width 26 height 12
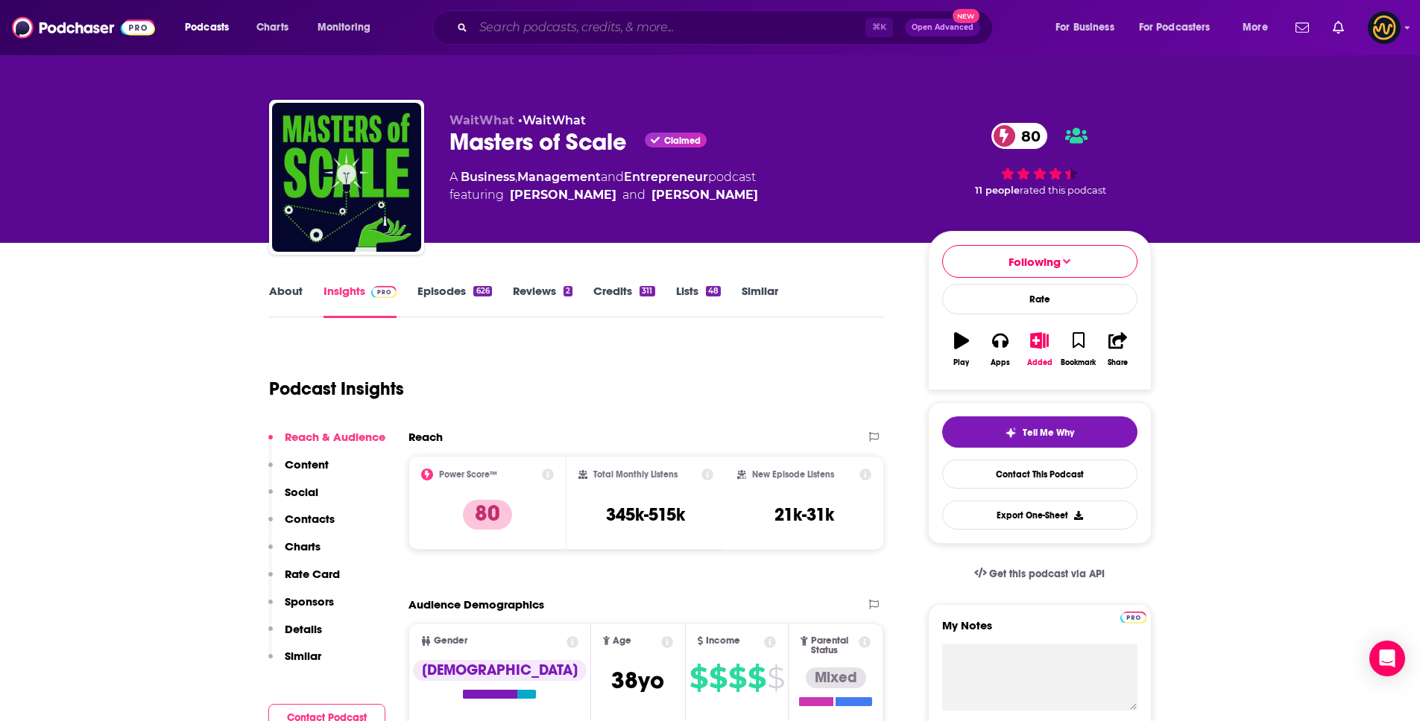
click at [631, 25] on input "Search podcasts, credits, & more..." at bounding box center [669, 28] width 392 height 24
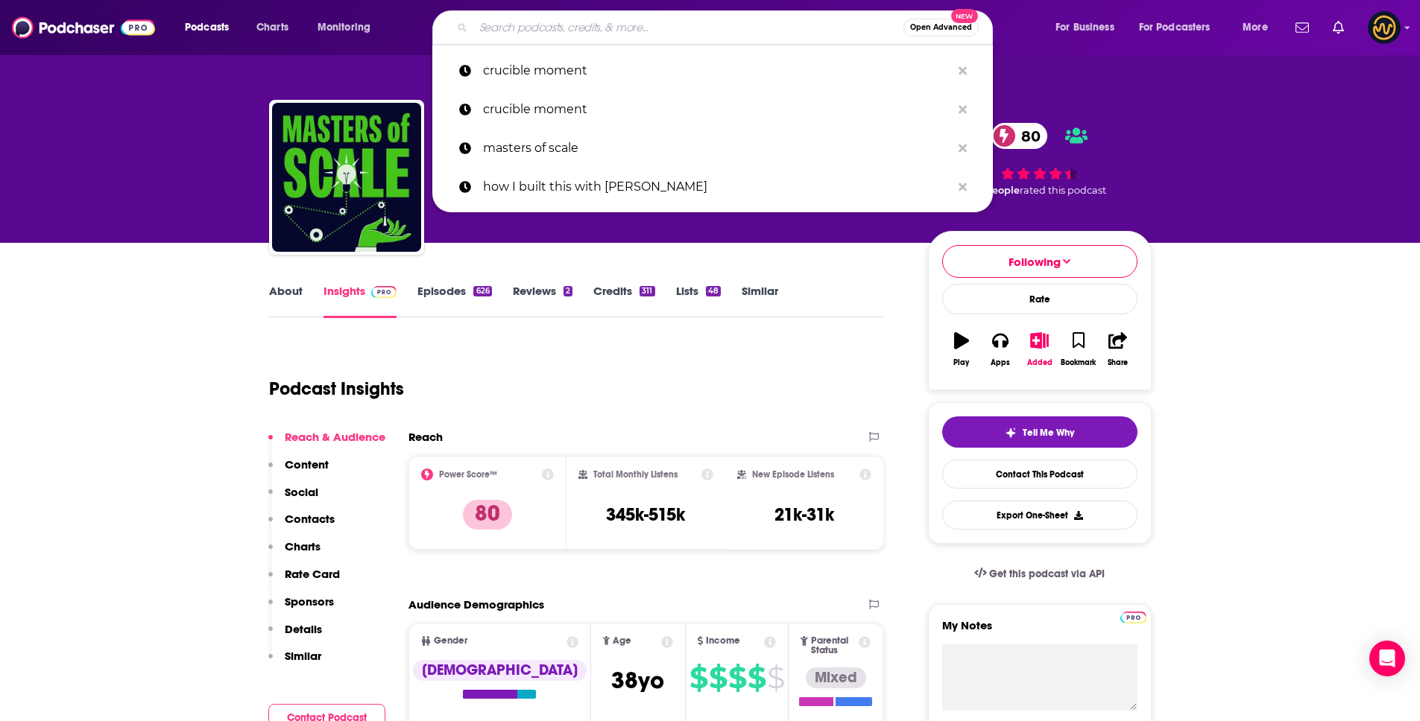
click at [631, 25] on input "Search podcasts, credits, & more..." at bounding box center [688, 28] width 430 height 24
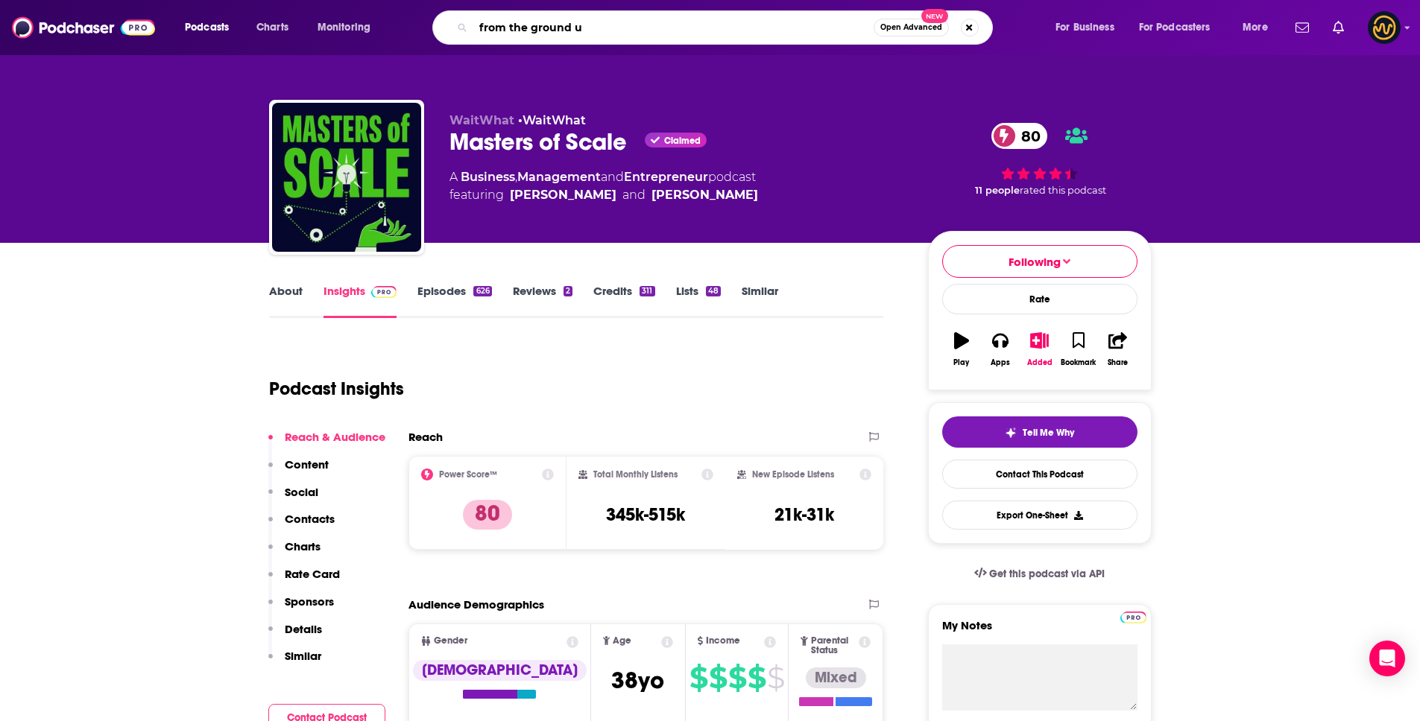
type input "from the ground up"
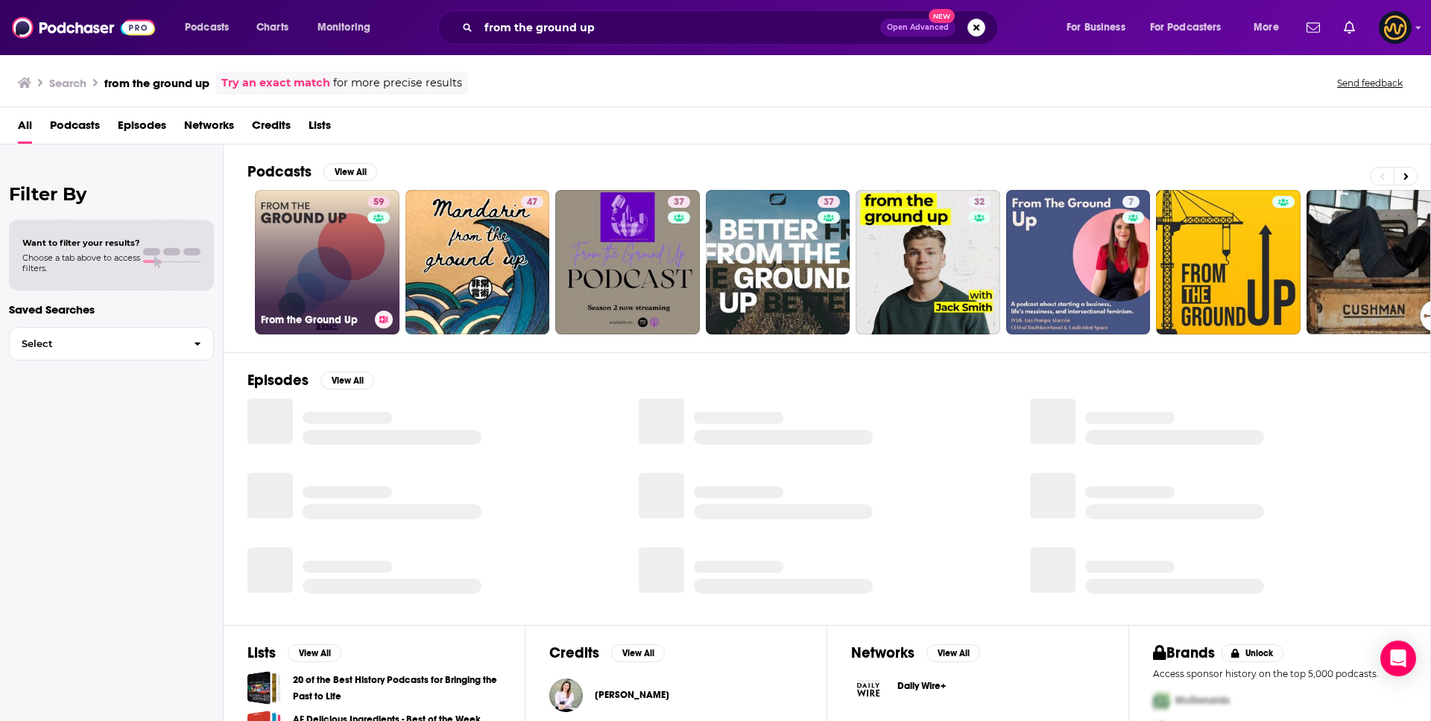
click at [362, 265] on link "59 From the Ground Up" at bounding box center [327, 262] width 145 height 145
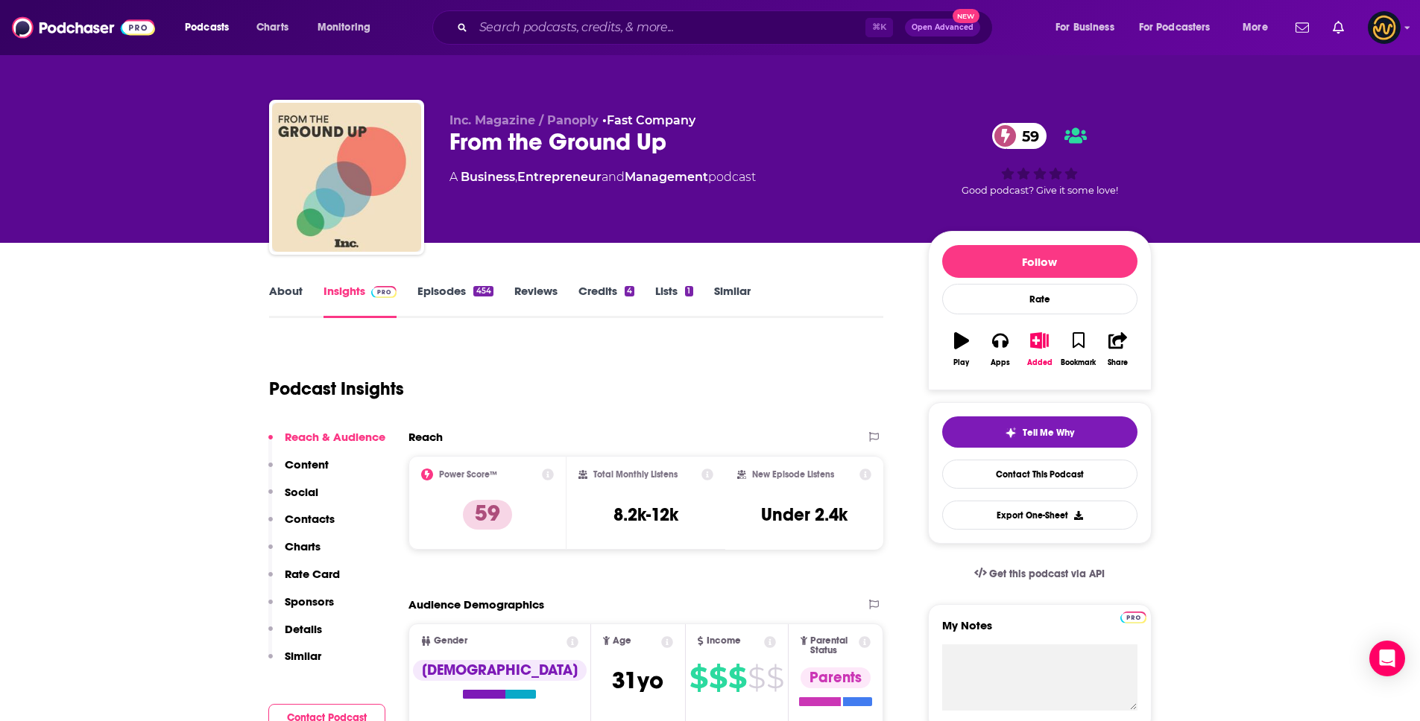
click at [279, 293] on link "About" at bounding box center [286, 301] width 34 height 34
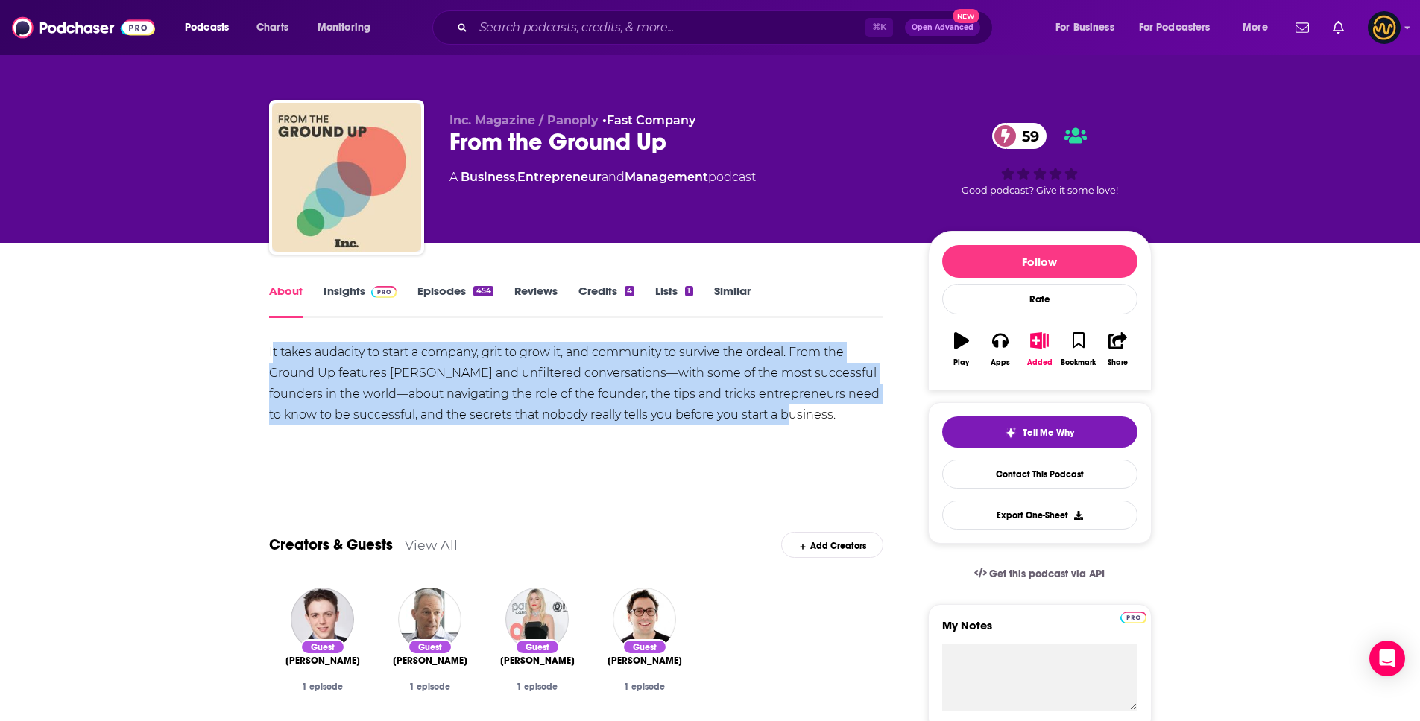
drag, startPoint x: 271, startPoint y: 351, endPoint x: 792, endPoint y: 412, distance: 524.6
click at [792, 412] on div "It takes audacity to start a company, grit to grow it, and community to survive…" at bounding box center [576, 383] width 615 height 83
click at [801, 413] on div "It takes audacity to start a company, grit to grow it, and community to survive…" at bounding box center [576, 383] width 615 height 83
drag, startPoint x: 786, startPoint y: 418, endPoint x: 207, endPoint y: 345, distance: 583.7
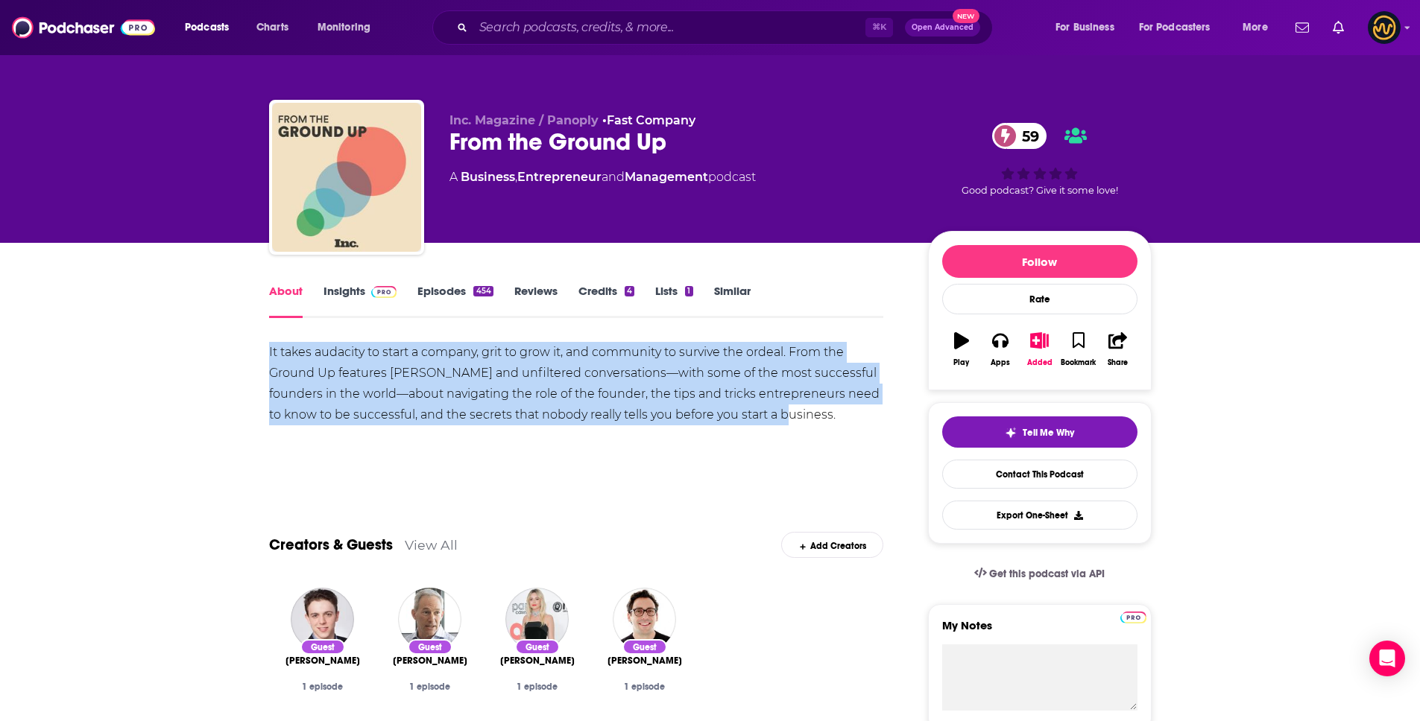
copy div "It takes audacity to start a company, grit to grow it, and community to survive…"
click at [544, 391] on div "It takes audacity to start a company, grit to grow it, and community to survive…" at bounding box center [576, 383] width 615 height 83
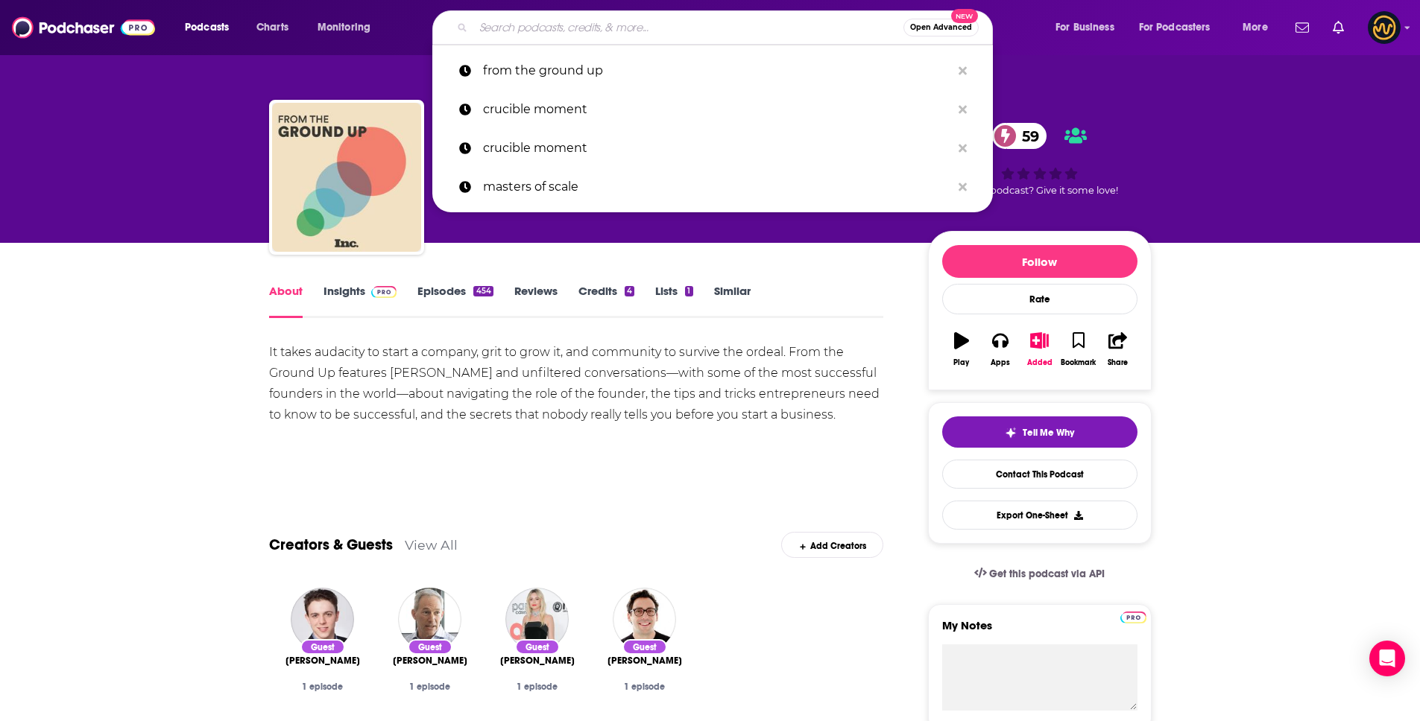
click at [607, 37] on input "Search podcasts, credits, & more..." at bounding box center [688, 28] width 430 height 24
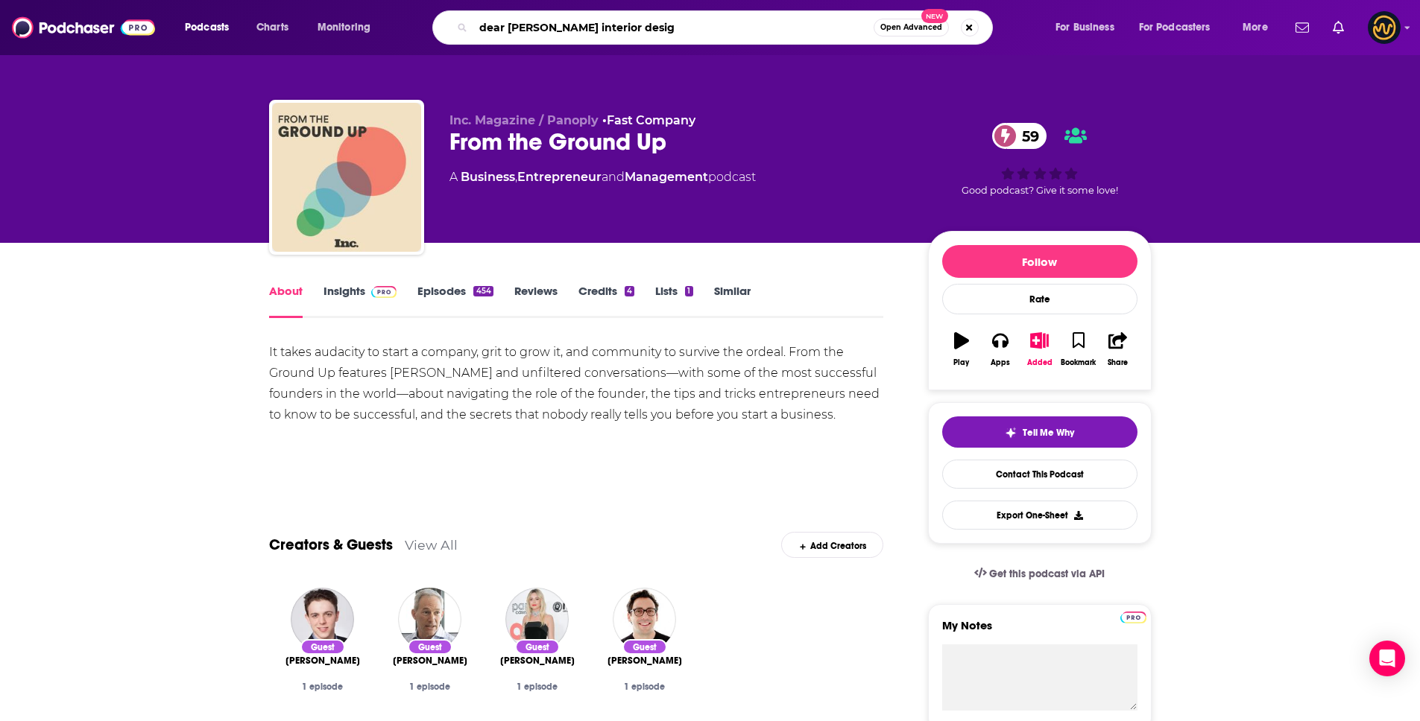
type input "dear [PERSON_NAME] interior design"
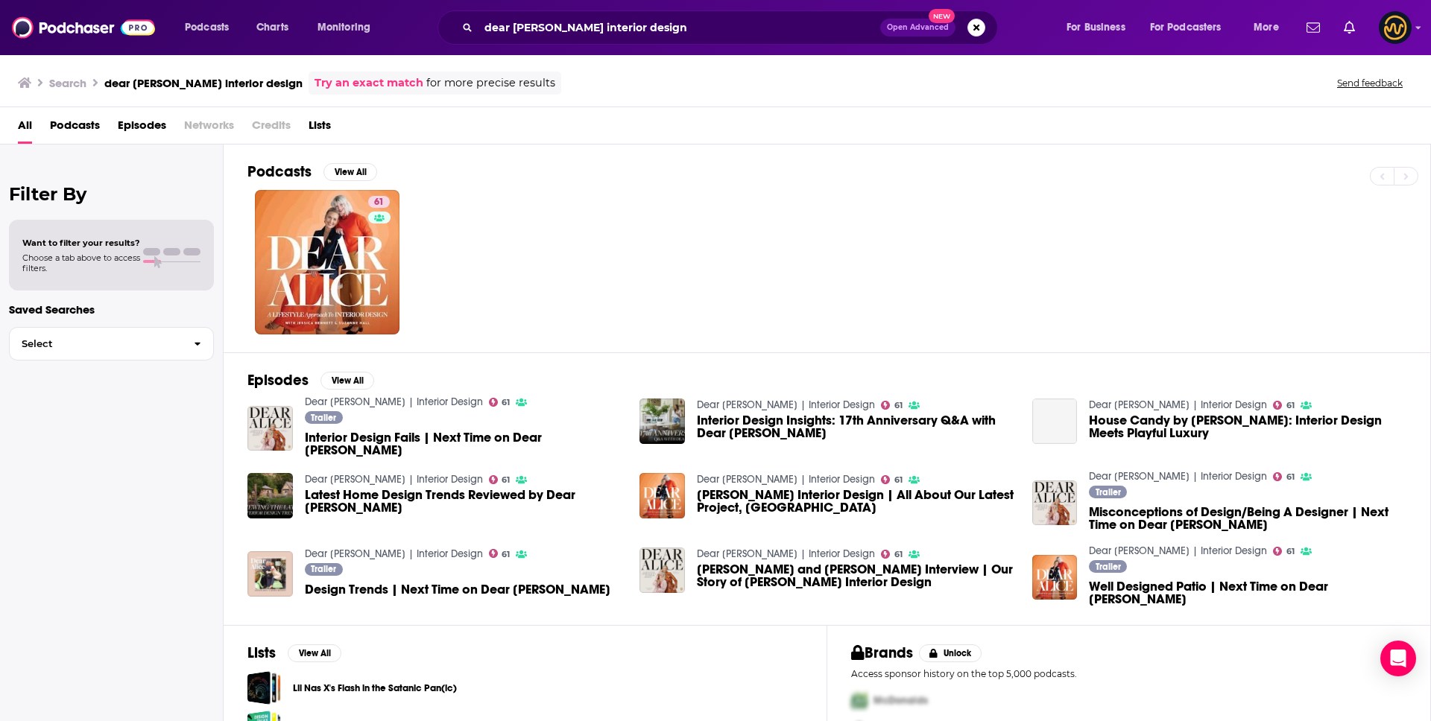
click at [247, 263] on div "61" at bounding box center [838, 262] width 1183 height 145
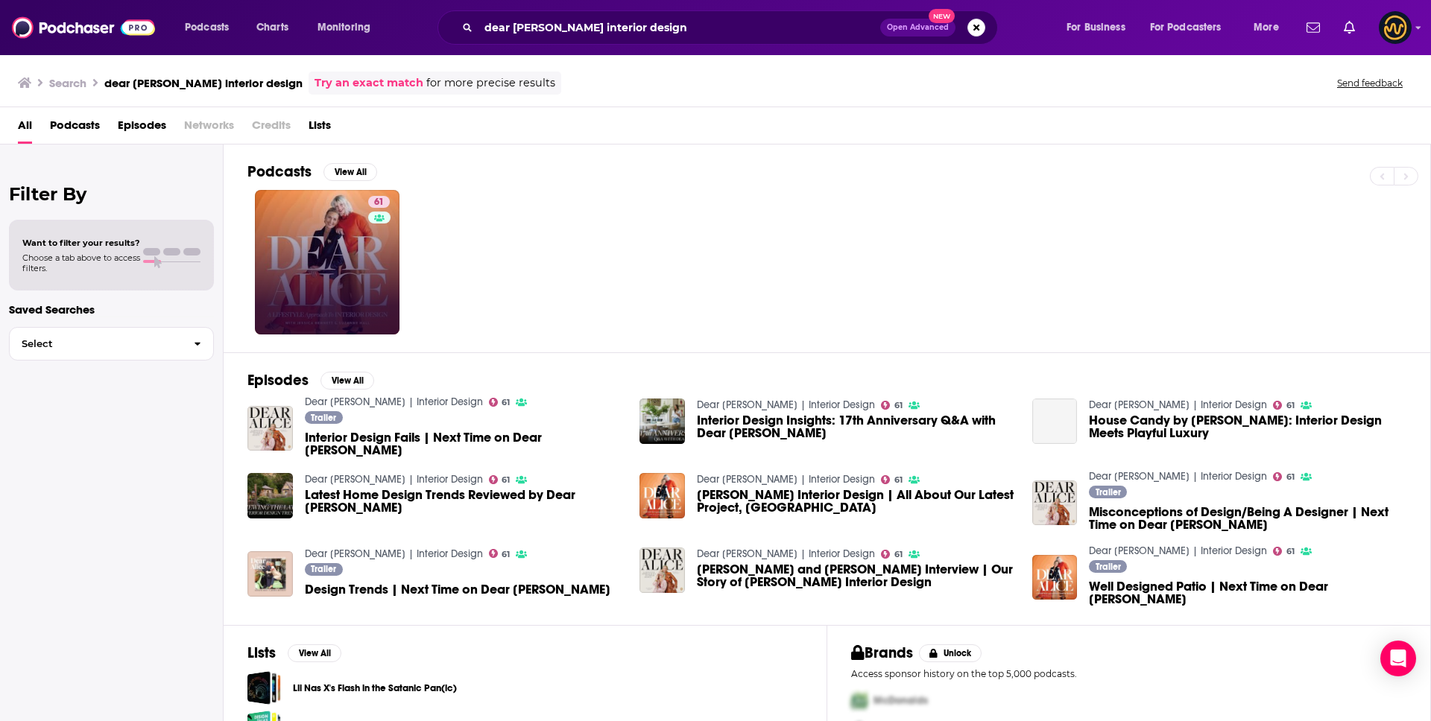
click at [376, 232] on div "61" at bounding box center [380, 262] width 25 height 133
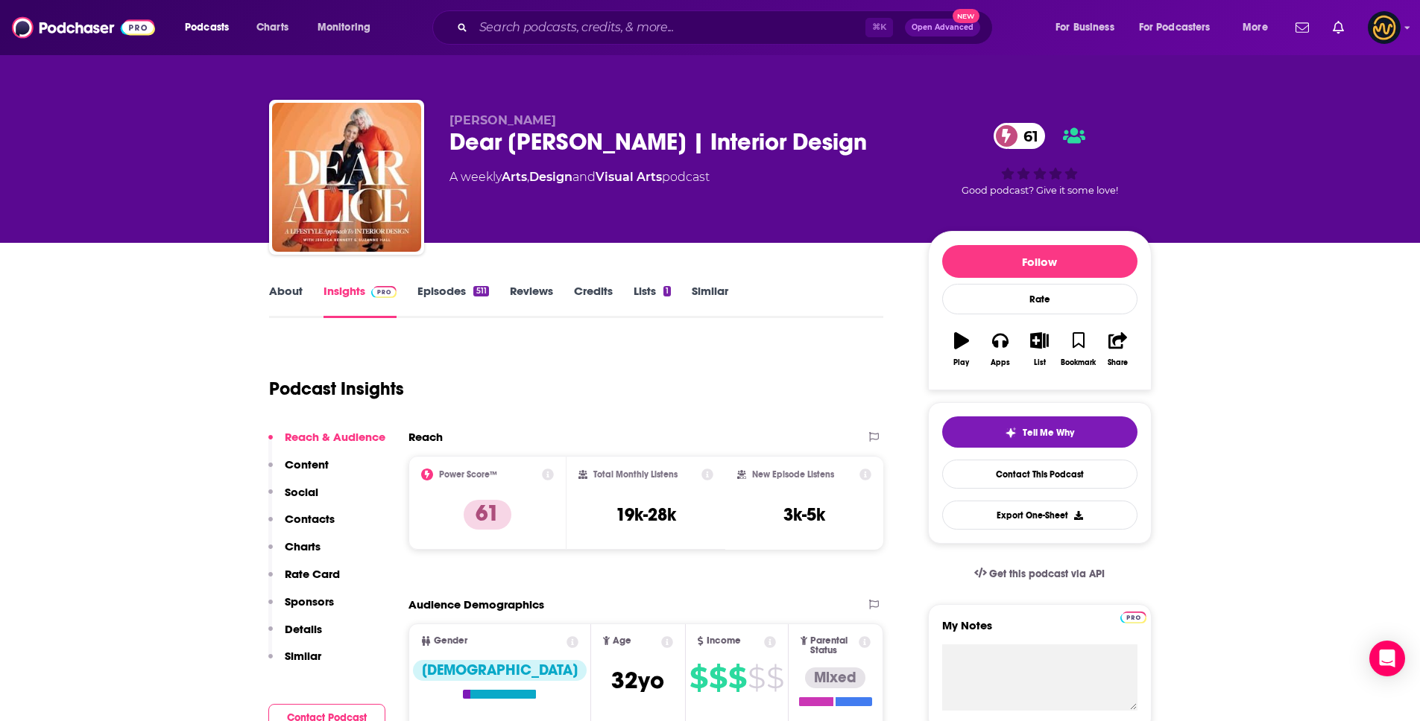
click at [291, 287] on link "About" at bounding box center [286, 301] width 34 height 34
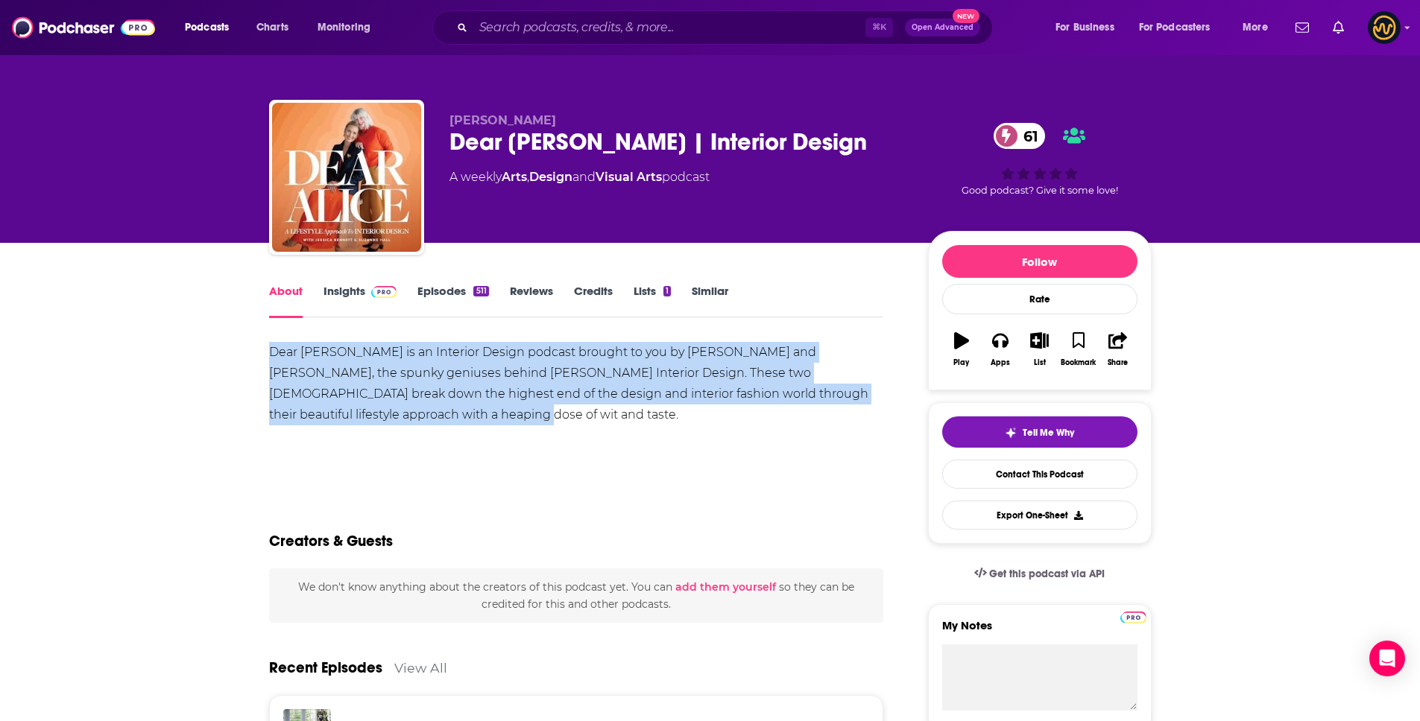
drag, startPoint x: 243, startPoint y: 353, endPoint x: 403, endPoint y: 416, distance: 172.3
copy div "Dear [PERSON_NAME] is an Interior Design podcast brought to you by [PERSON_NAME…"
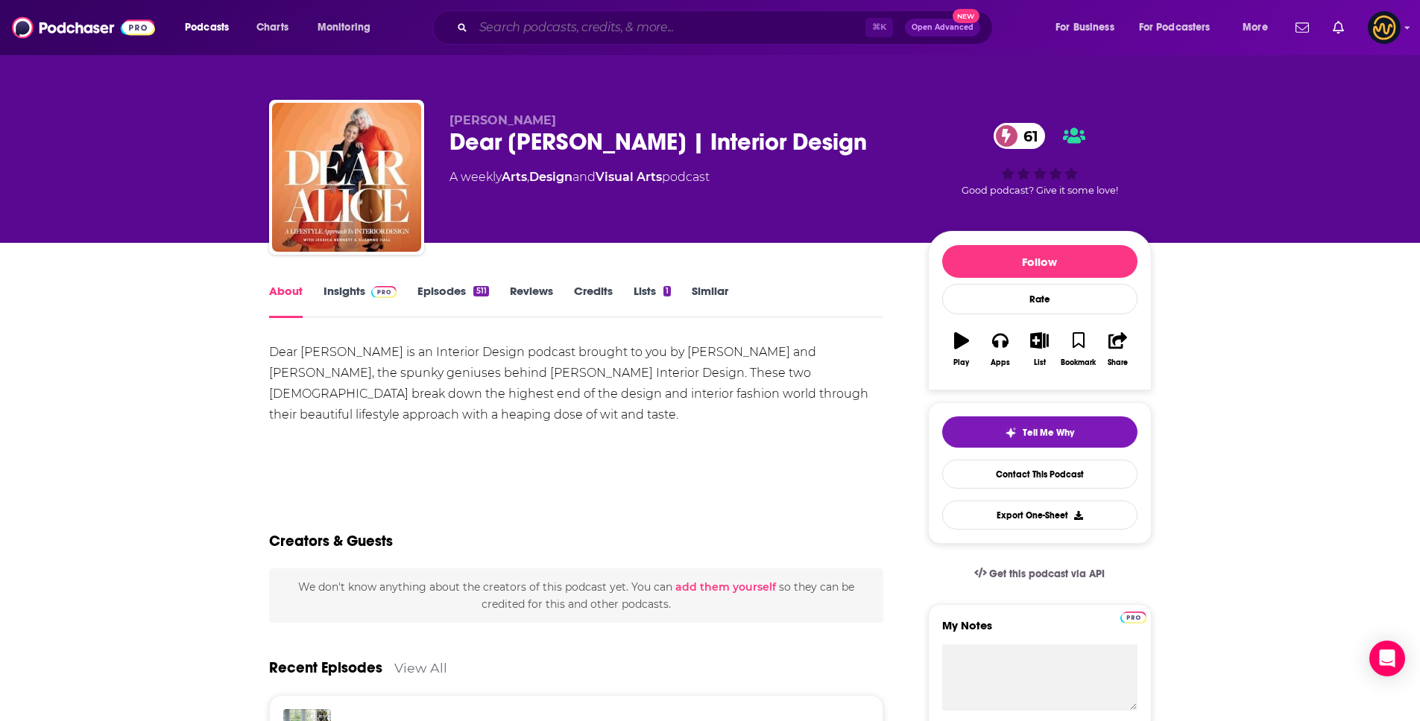
click at [555, 32] on input "Search podcasts, credits, & more..." at bounding box center [669, 28] width 392 height 24
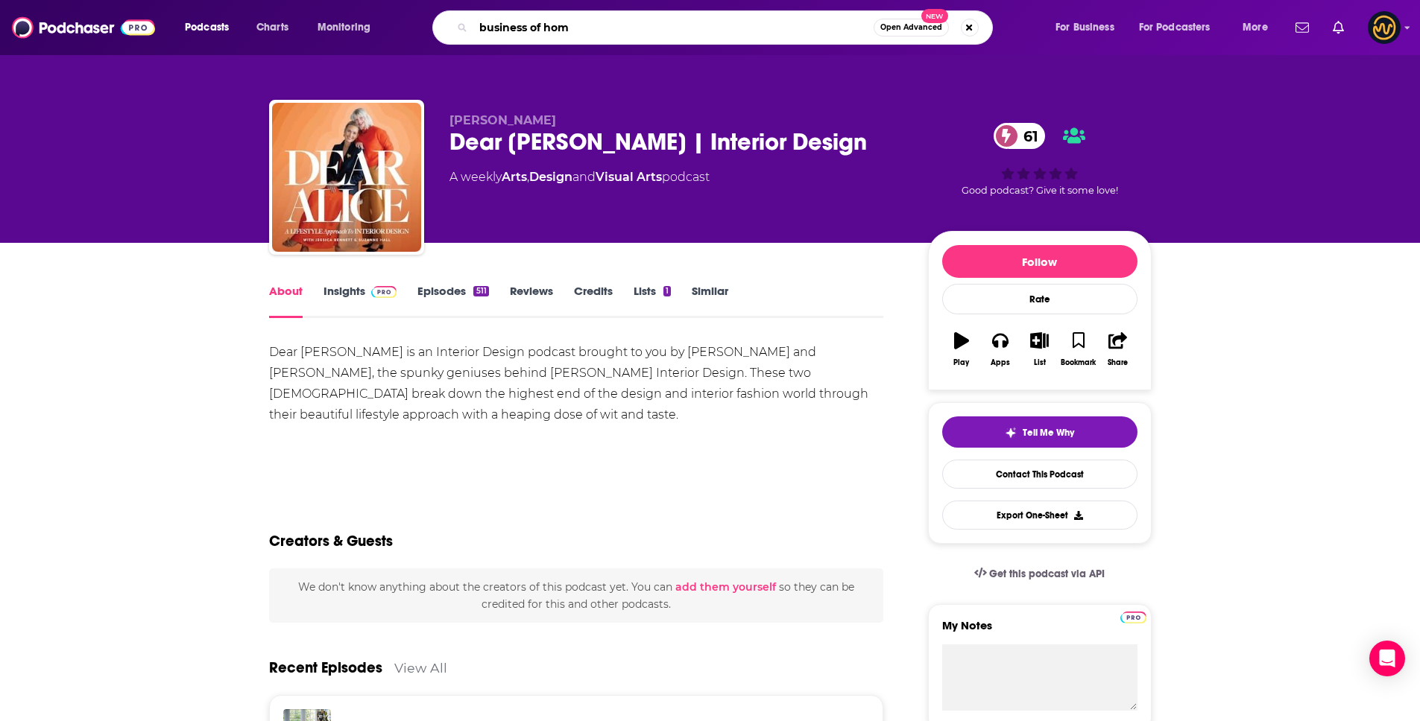
type input "business of home"
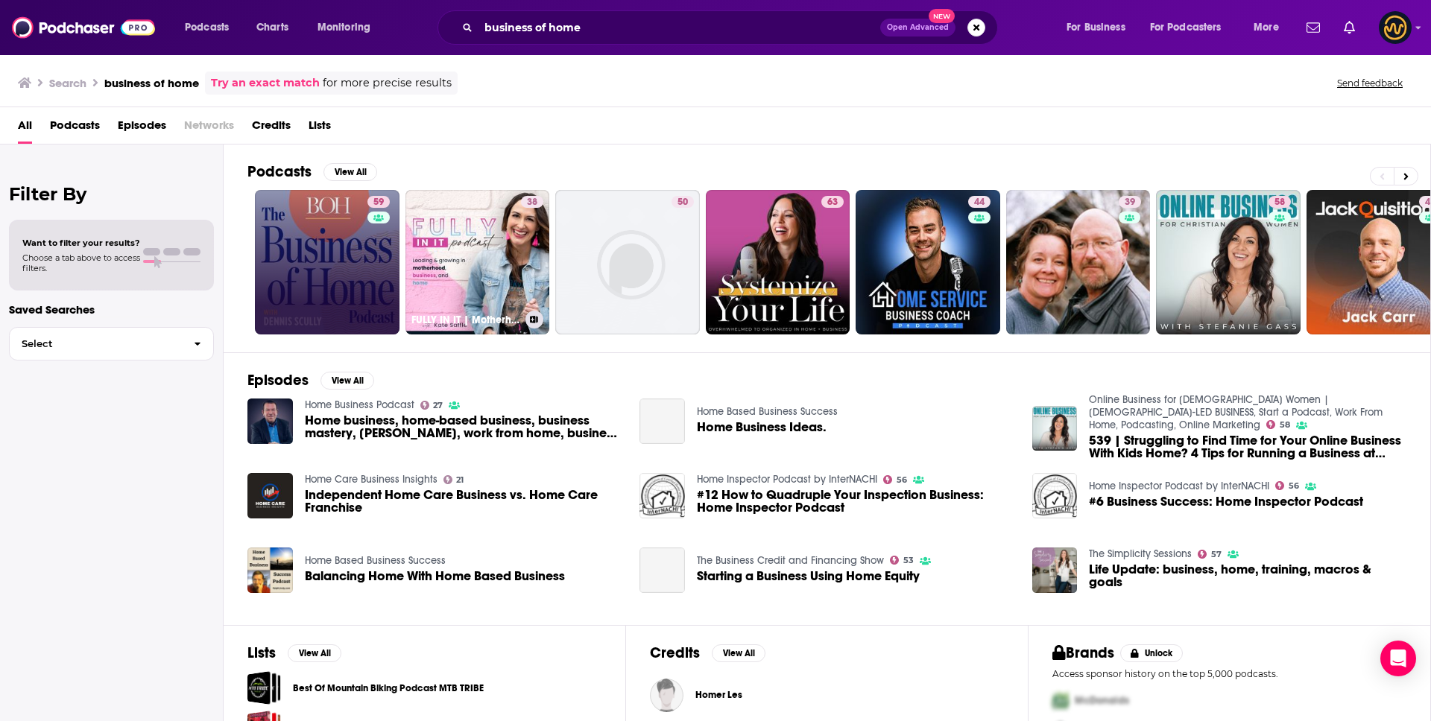
click at [358, 260] on link "59" at bounding box center [327, 262] width 145 height 145
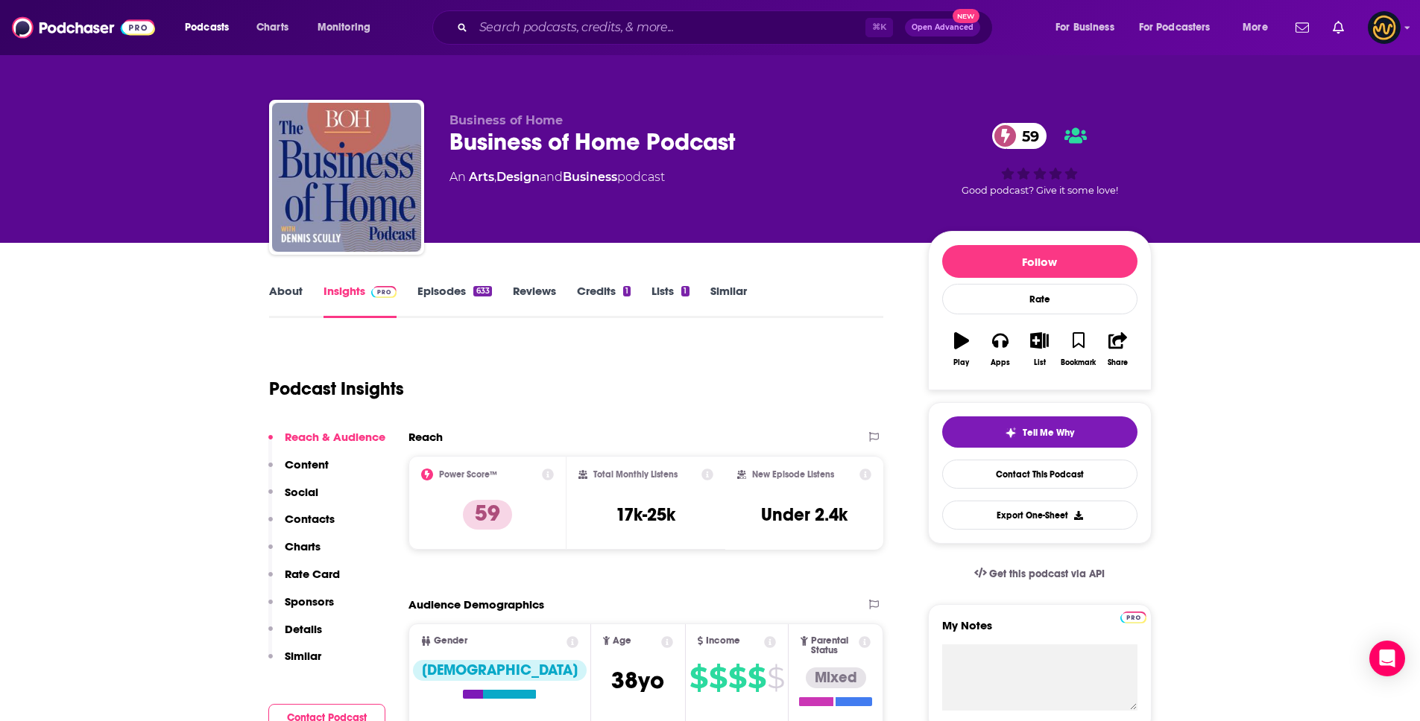
click at [276, 297] on link "About" at bounding box center [286, 301] width 34 height 34
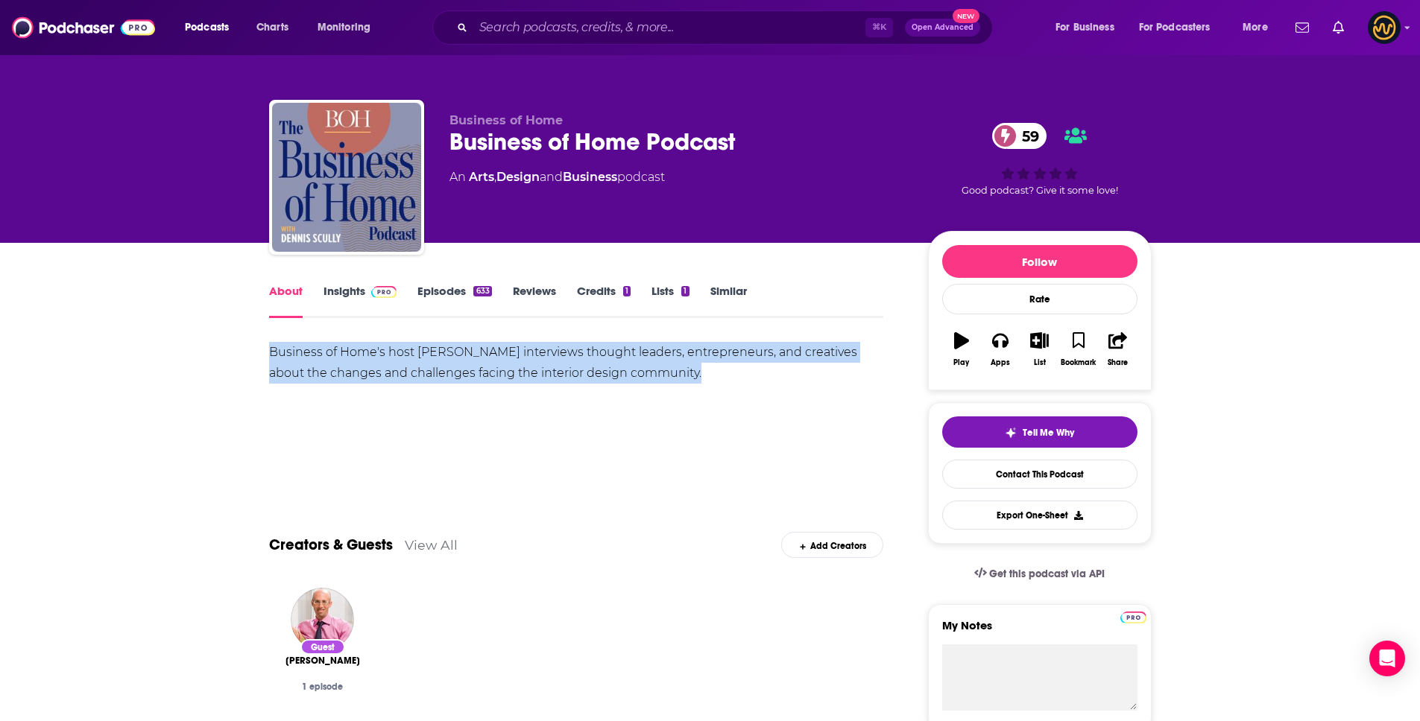
drag, startPoint x: 297, startPoint y: 356, endPoint x: 657, endPoint y: 369, distance: 359.5
copy div "Business of Home's host [PERSON_NAME] interviews thought leaders, entrepreneurs…"
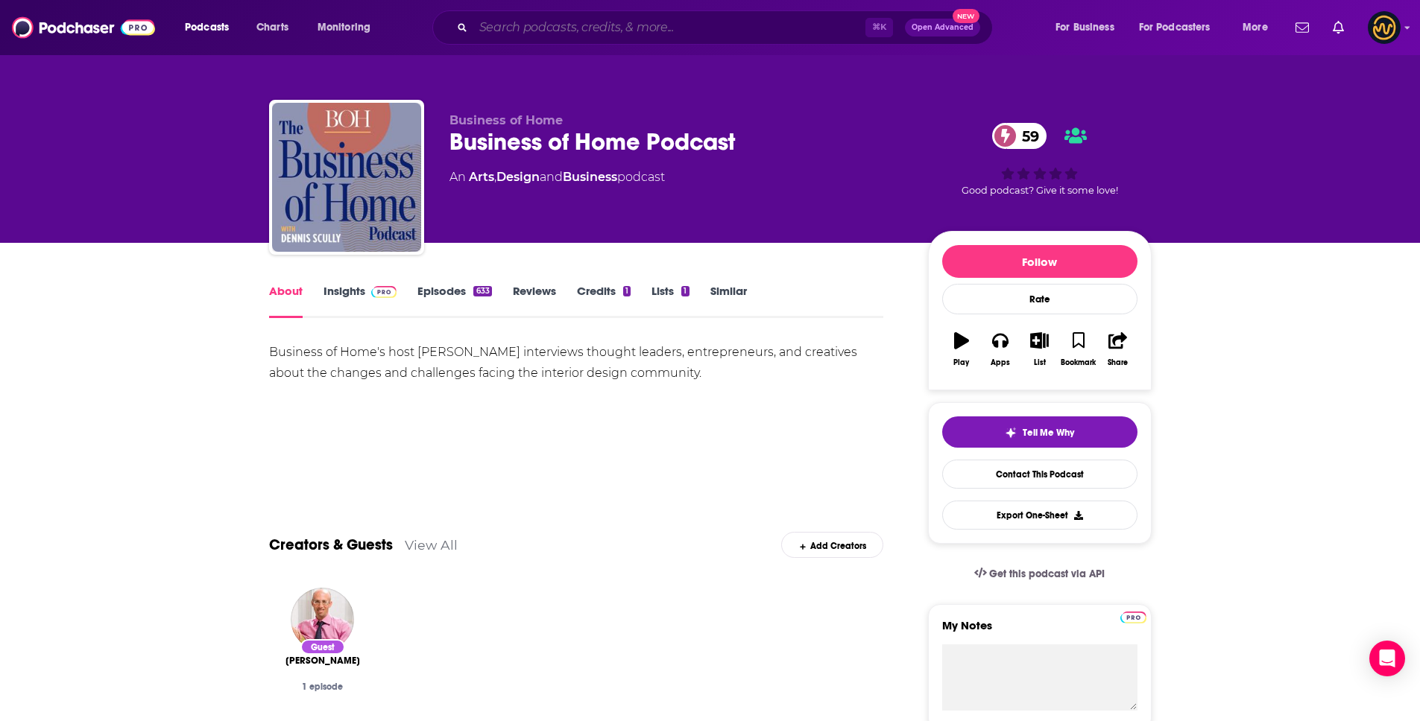
click at [526, 34] on input "Search podcasts, credits, & more..." at bounding box center [669, 28] width 392 height 24
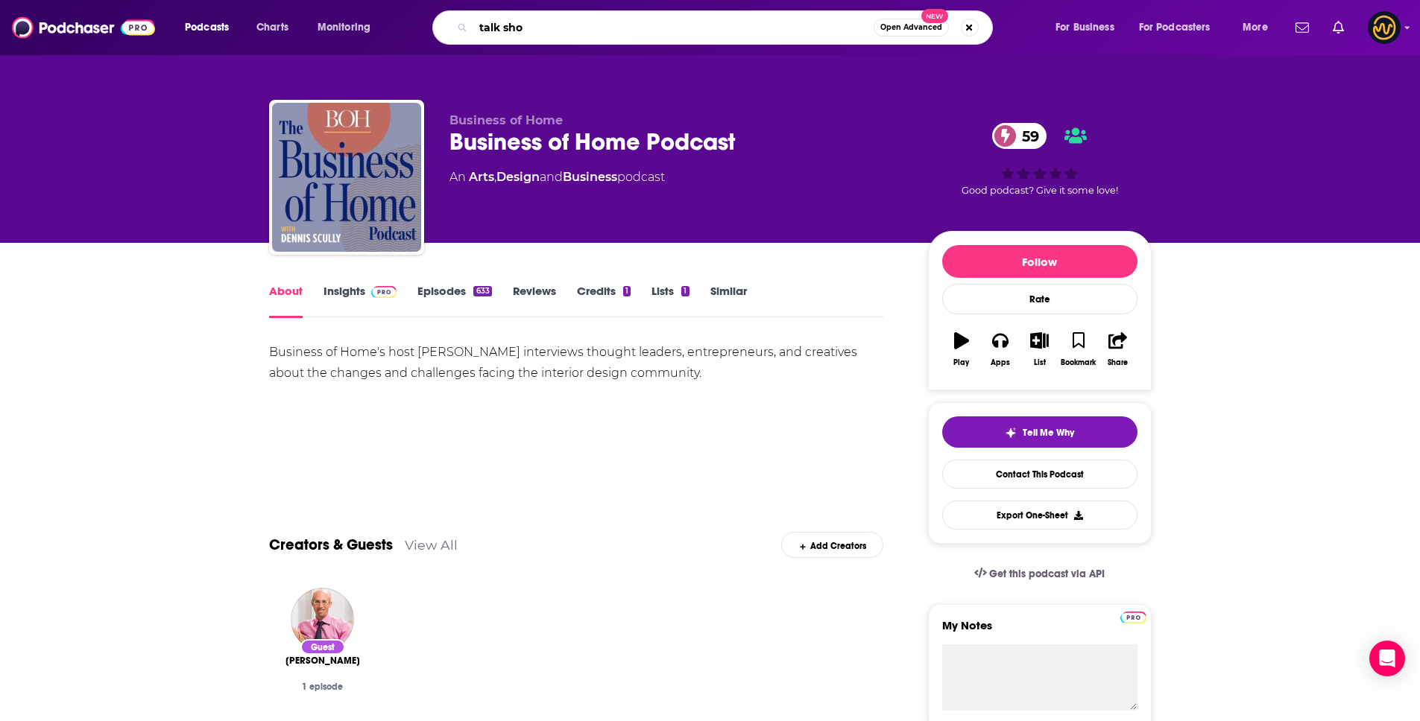
type input "talk shop"
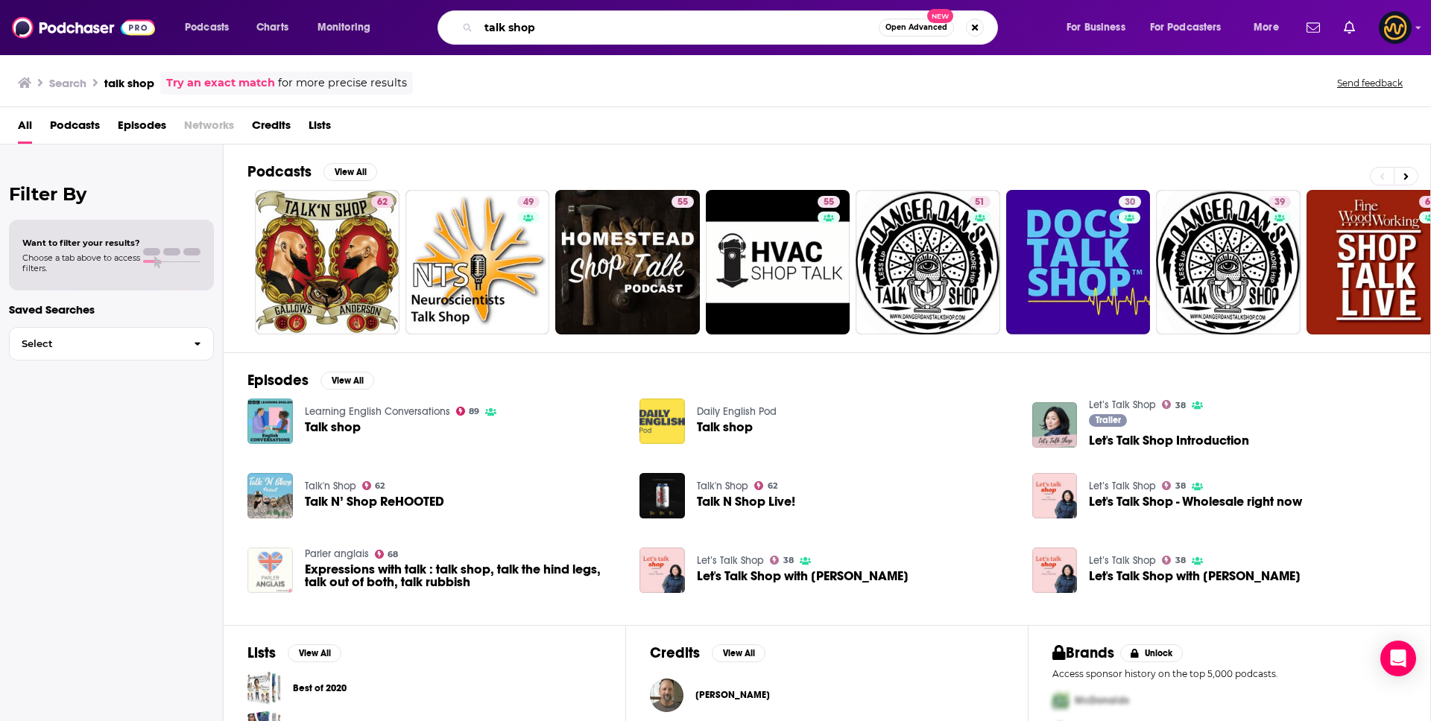
click at [613, 34] on input "talk shop" at bounding box center [678, 28] width 400 height 24
type input "talk shop with [PERSON_NAME]"
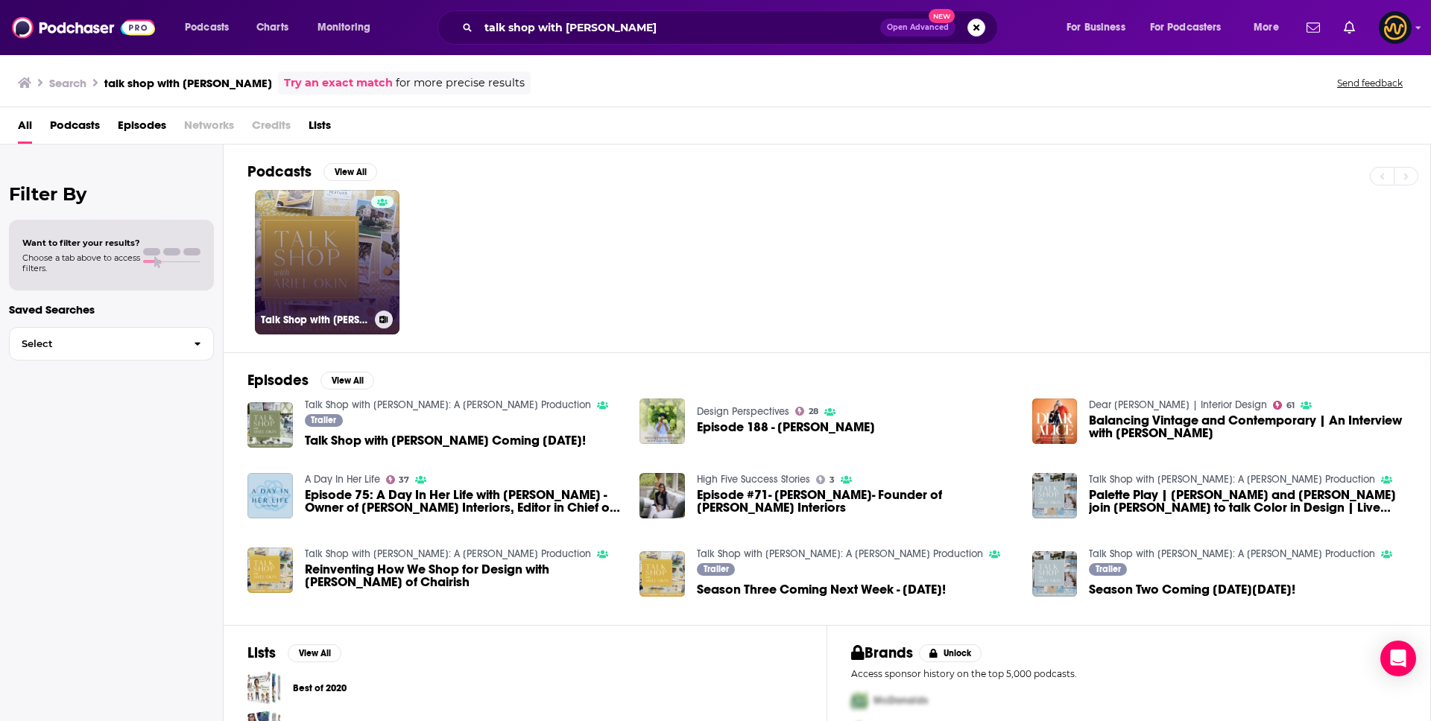
click at [353, 271] on link "Talk Shop with [PERSON_NAME]: A [PERSON_NAME] Production" at bounding box center [327, 262] width 145 height 145
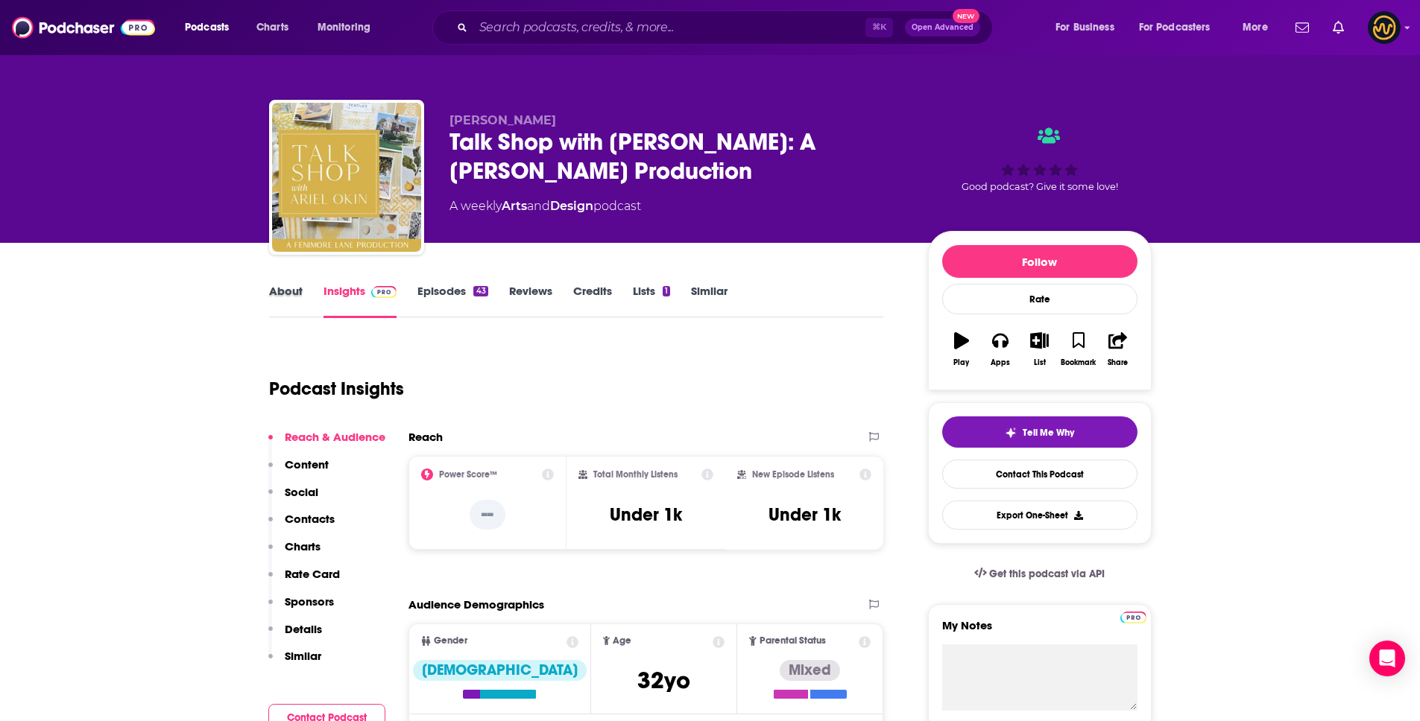
click at [300, 294] on div "About" at bounding box center [296, 301] width 54 height 34
click at [277, 288] on link "About" at bounding box center [286, 301] width 34 height 34
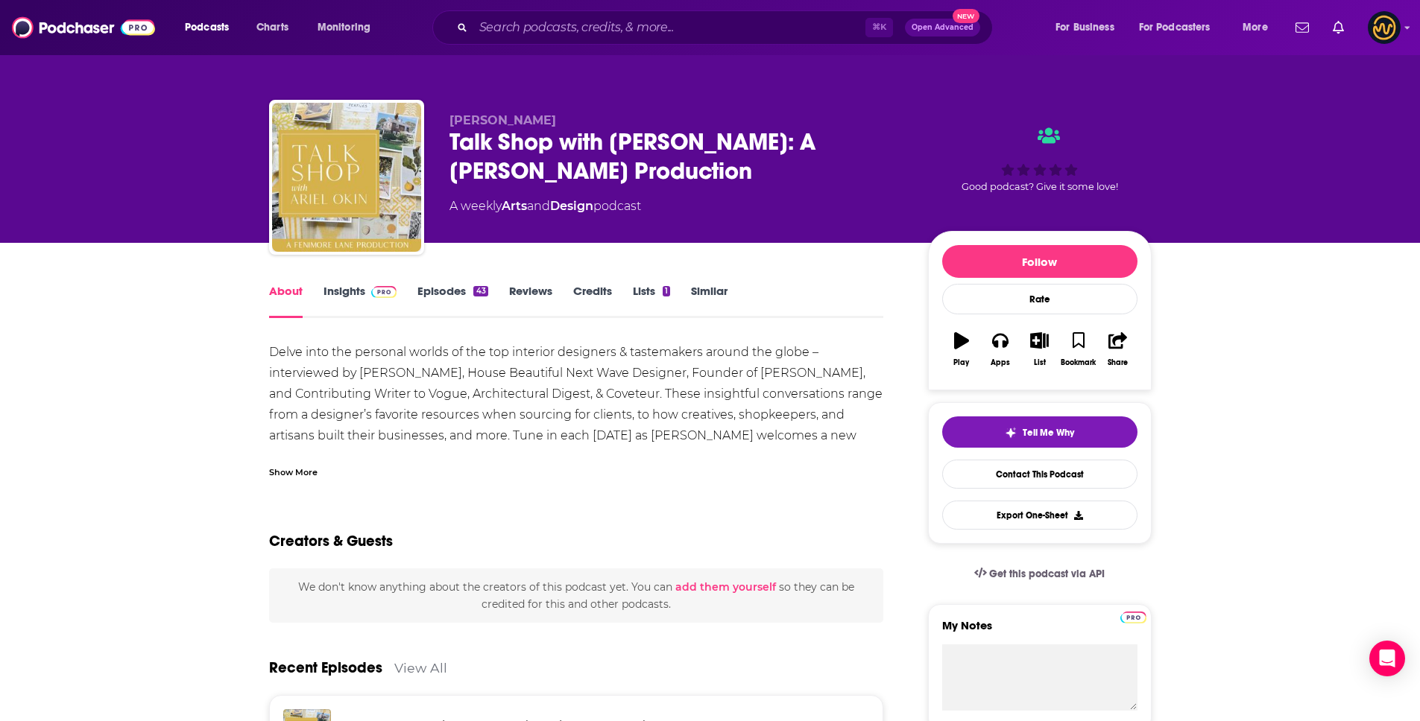
click at [300, 476] on div "Show More" at bounding box center [293, 471] width 48 height 14
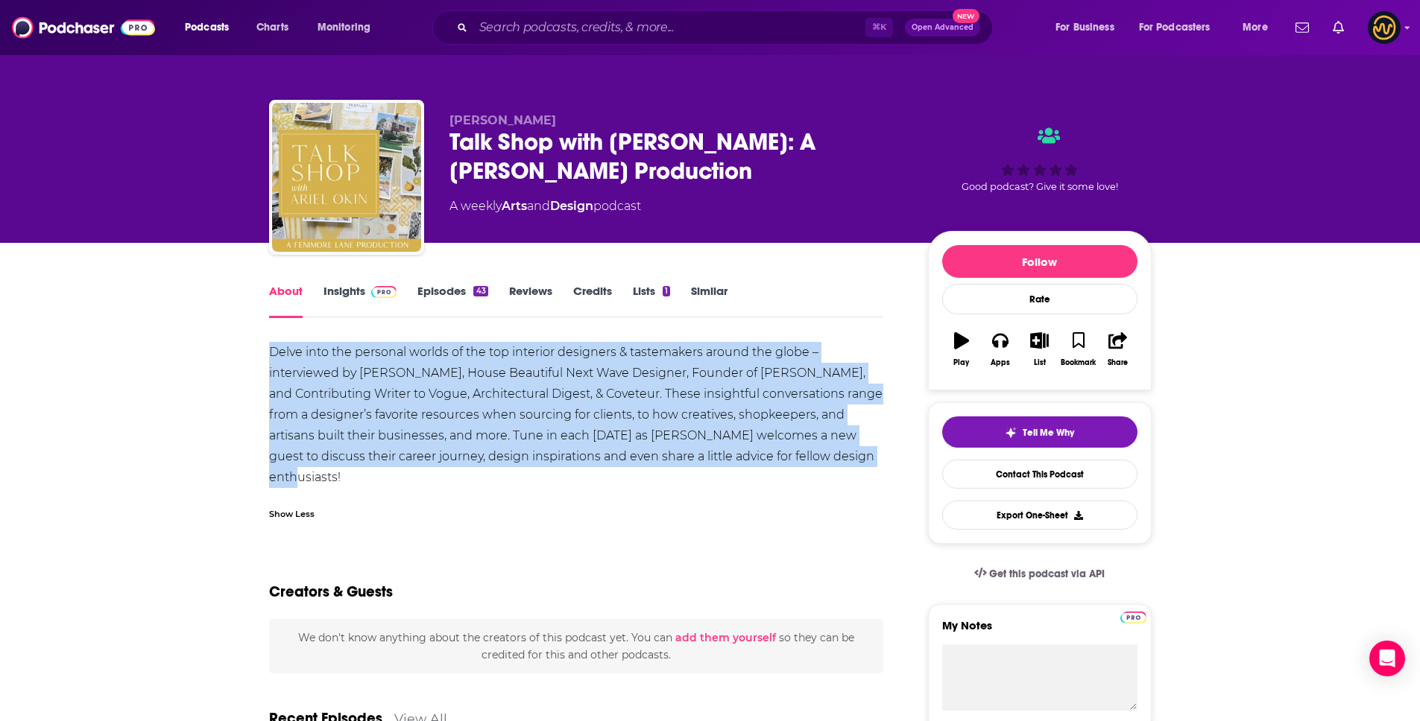
drag, startPoint x: 263, startPoint y: 350, endPoint x: 607, endPoint y: 474, distance: 365.9
copy div "Delve into the personal worlds of the top interior designers & tastemakers arou…"
click at [552, 34] on input "Search podcasts, credits, & more..." at bounding box center [669, 28] width 392 height 24
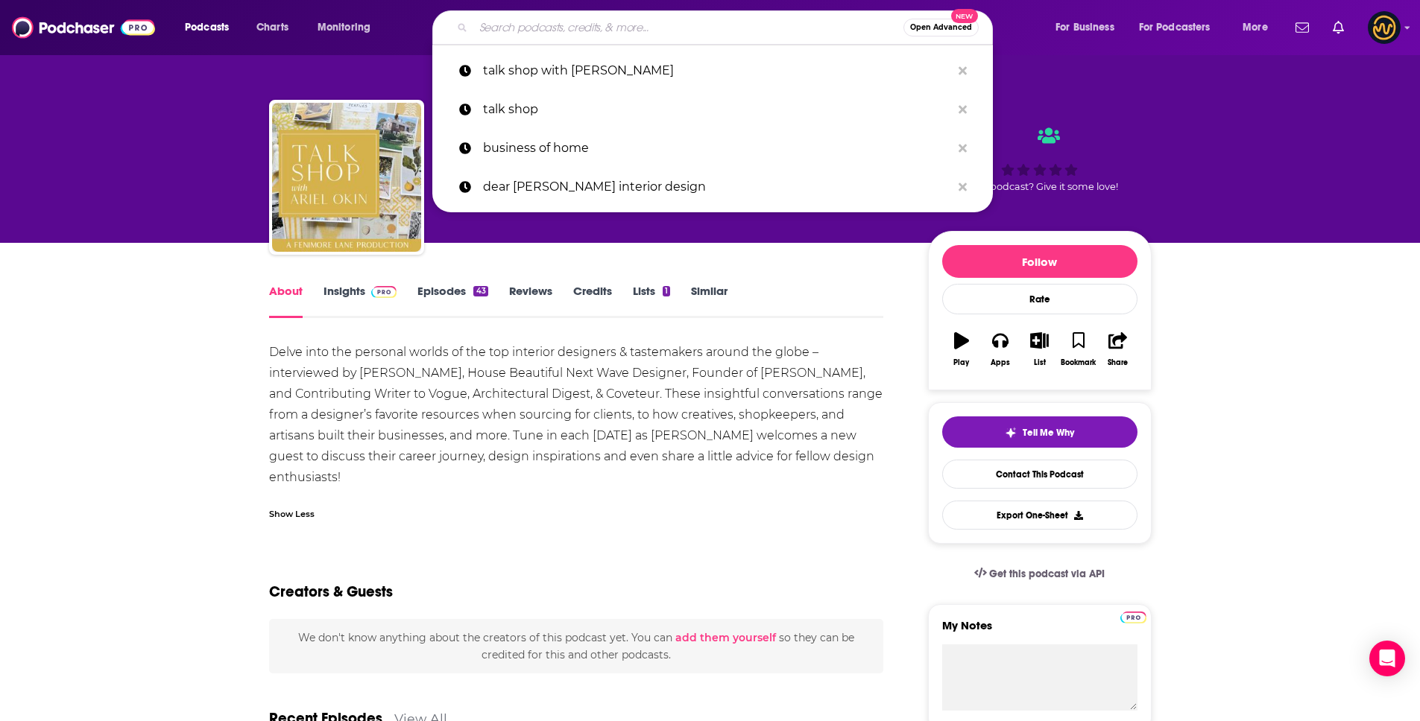
click at [552, 34] on input "Search podcasts, credits, & more..." at bounding box center [688, 28] width 430 height 24
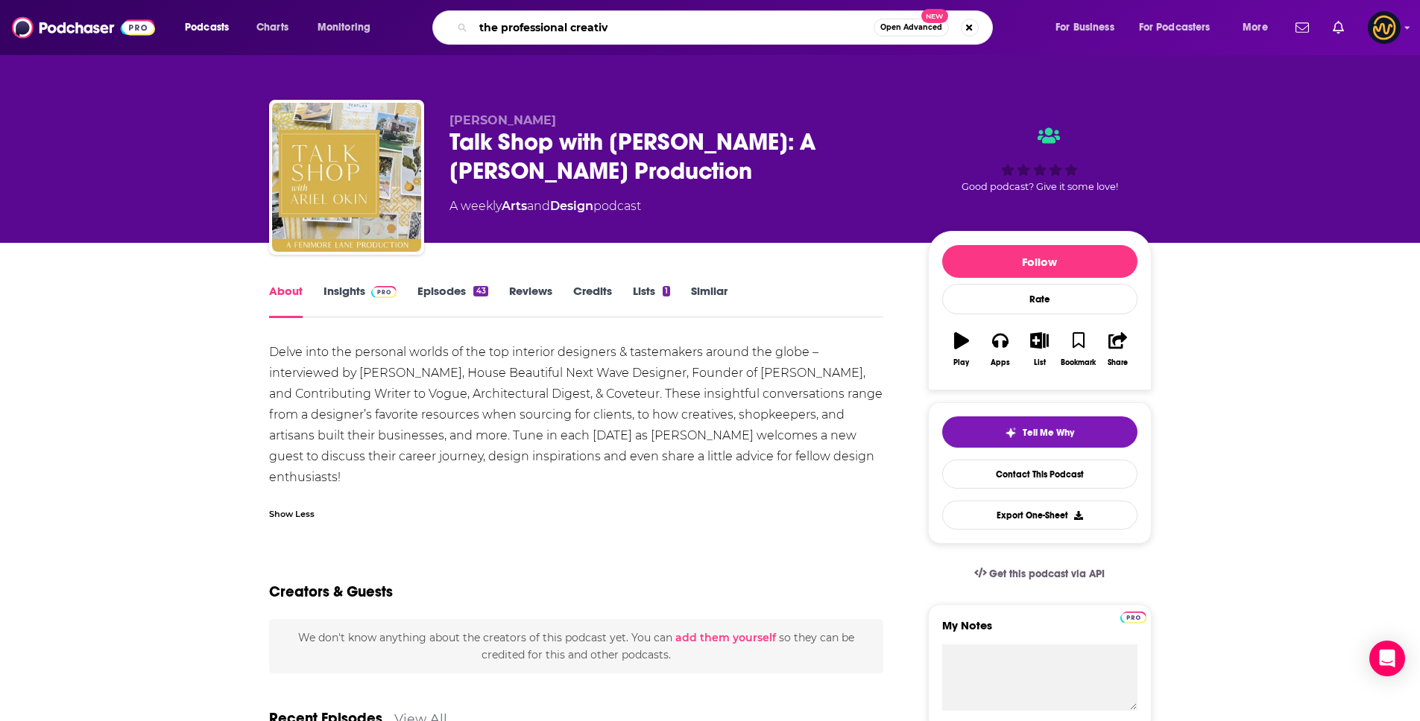
type input "the professional creative"
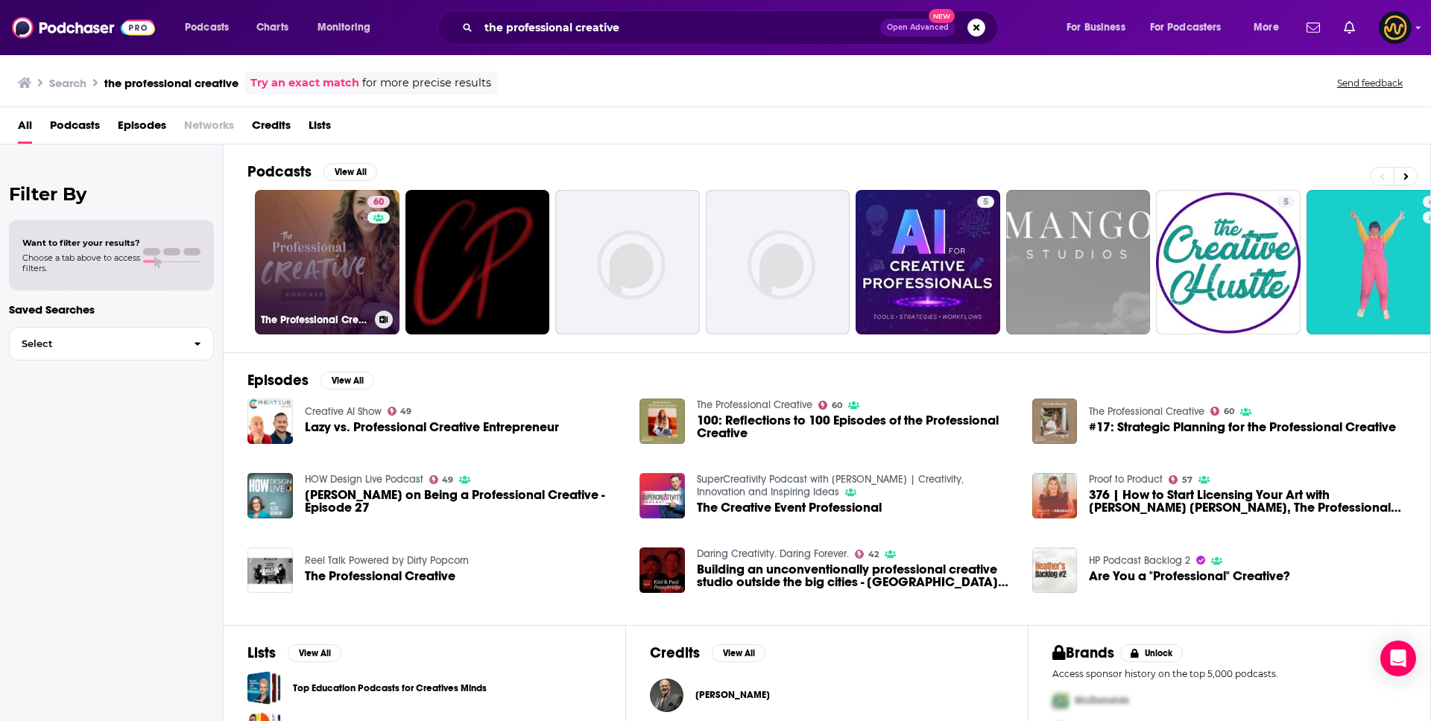
click at [346, 247] on link "60 The Professional Creative" at bounding box center [327, 262] width 145 height 145
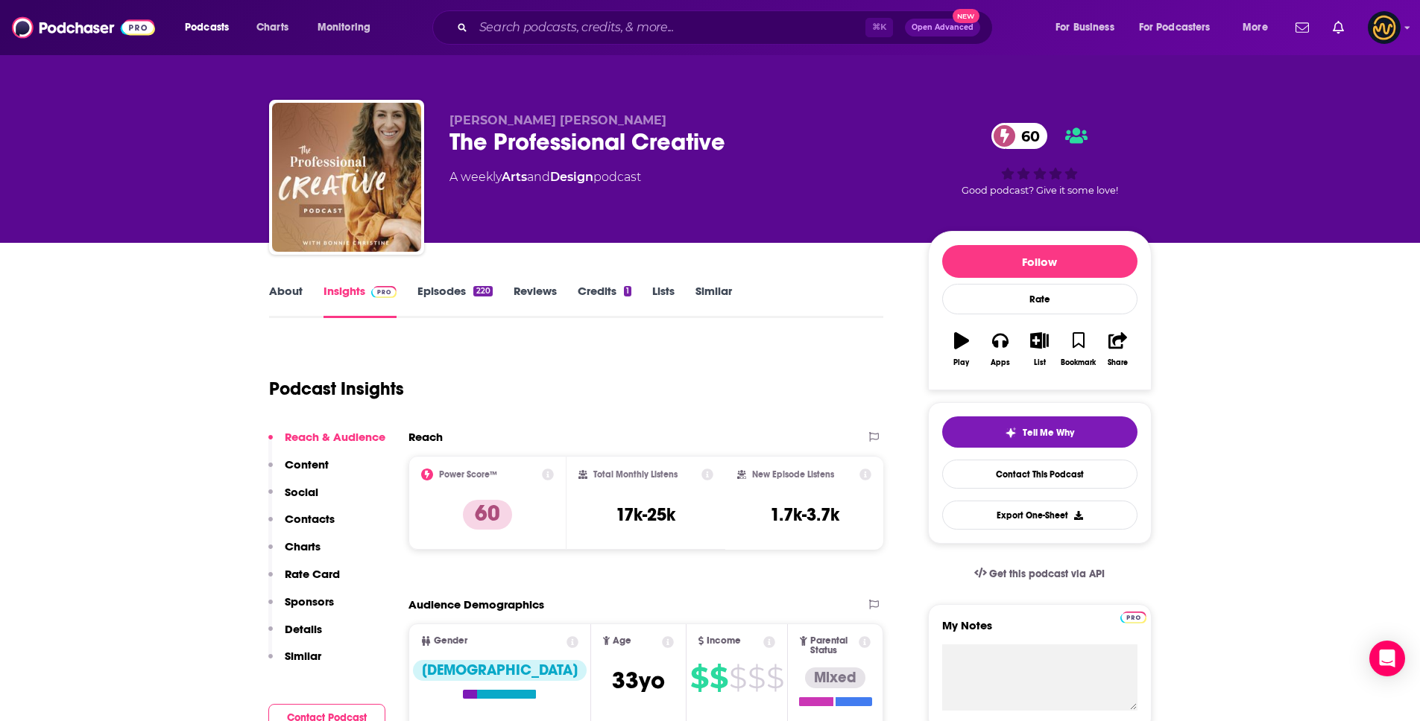
click at [290, 294] on link "About" at bounding box center [286, 301] width 34 height 34
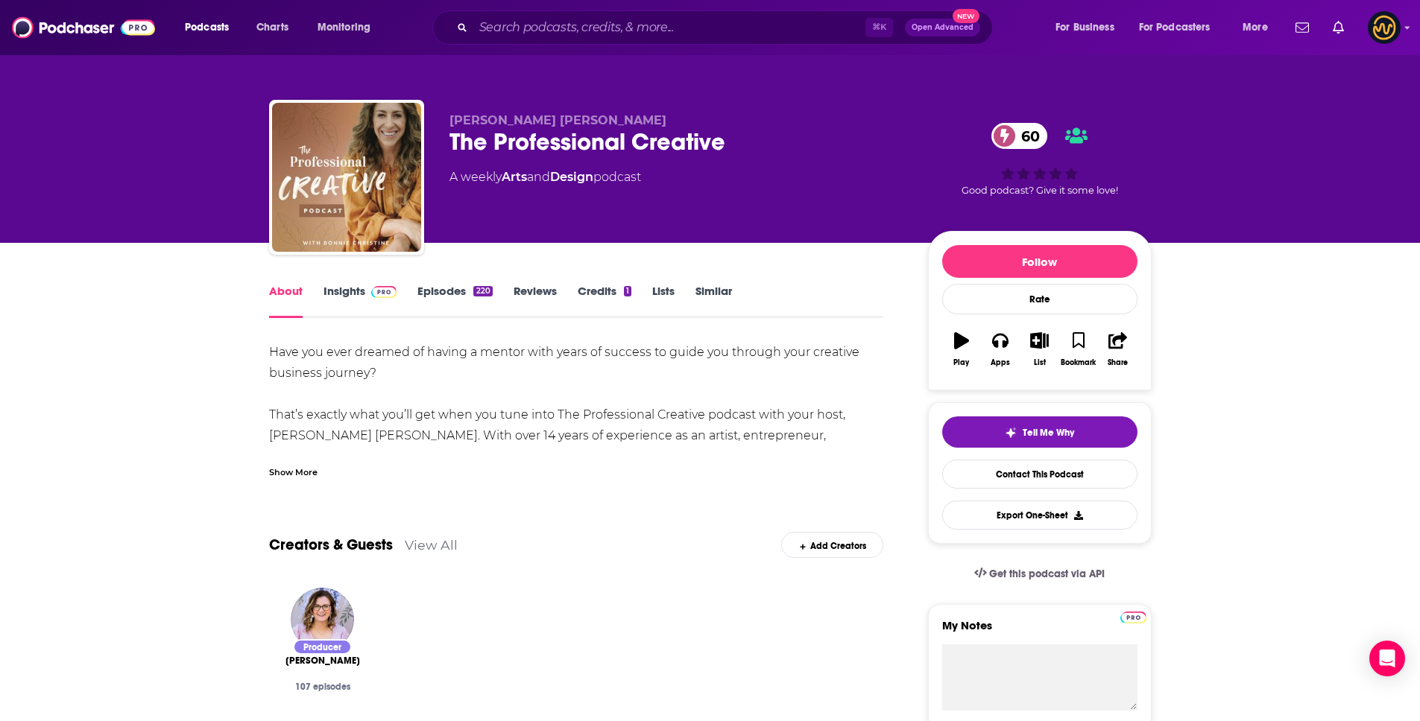
click at [290, 477] on div "Show More" at bounding box center [293, 471] width 48 height 14
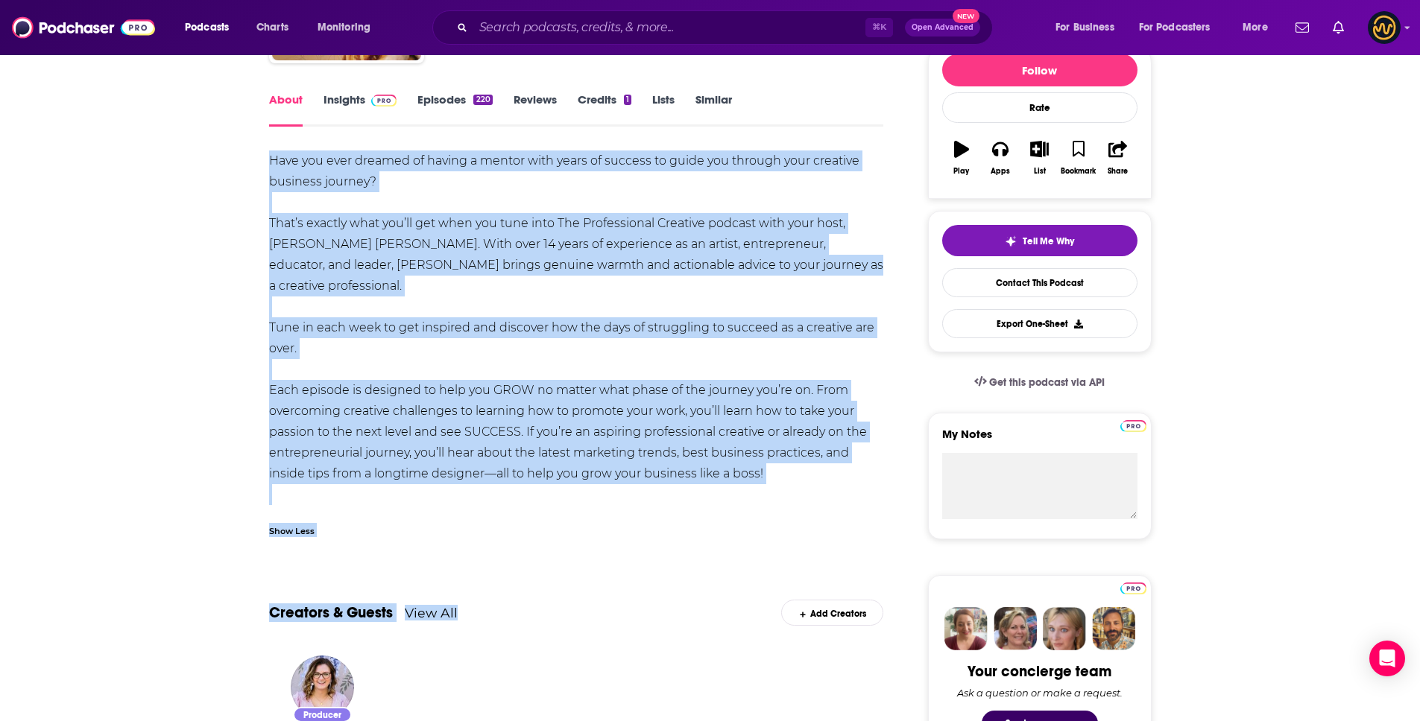
scroll to position [291, 0]
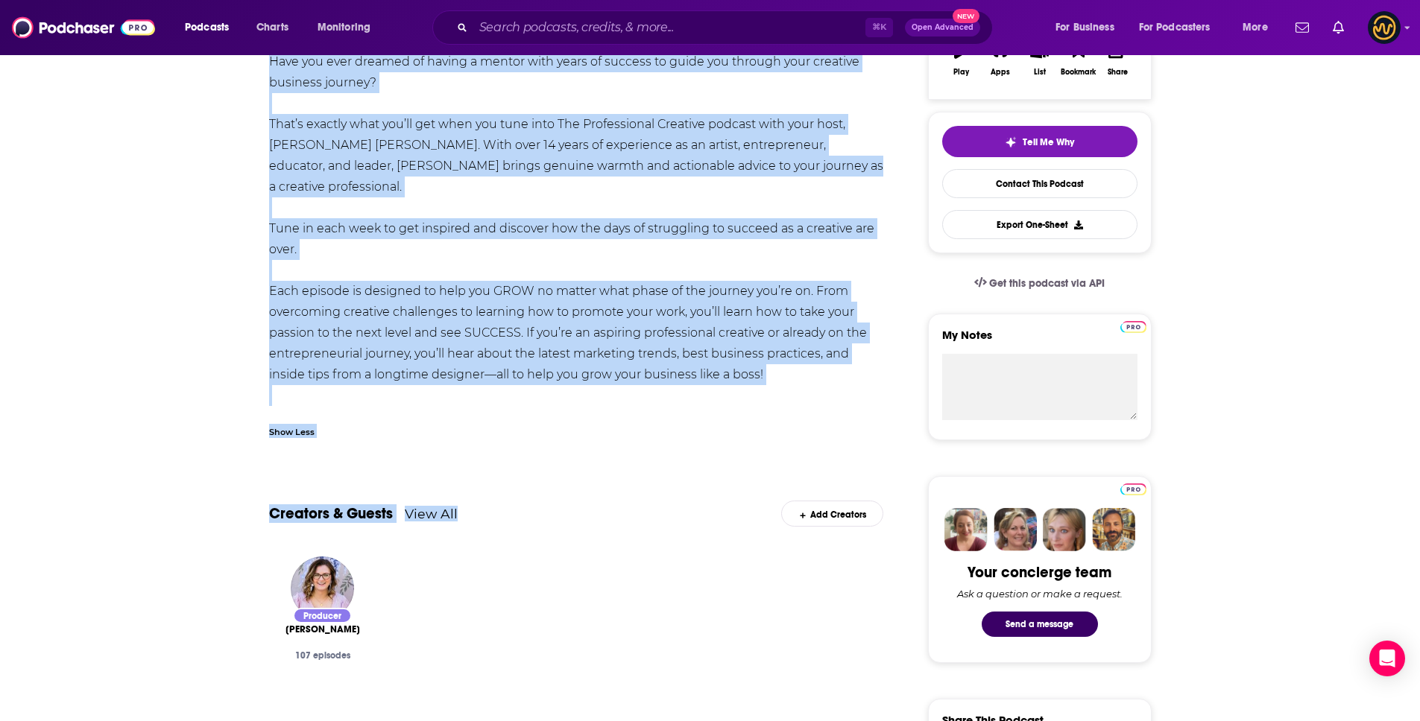
drag, startPoint x: 267, startPoint y: 353, endPoint x: 558, endPoint y: 401, distance: 295.3
copy div "Lore ips dolo sitamet co adipis e seddoe temp incid ut laboree do magna ali eni…"
click at [498, 22] on input "Search podcasts, credits, & more..." at bounding box center [669, 28] width 392 height 24
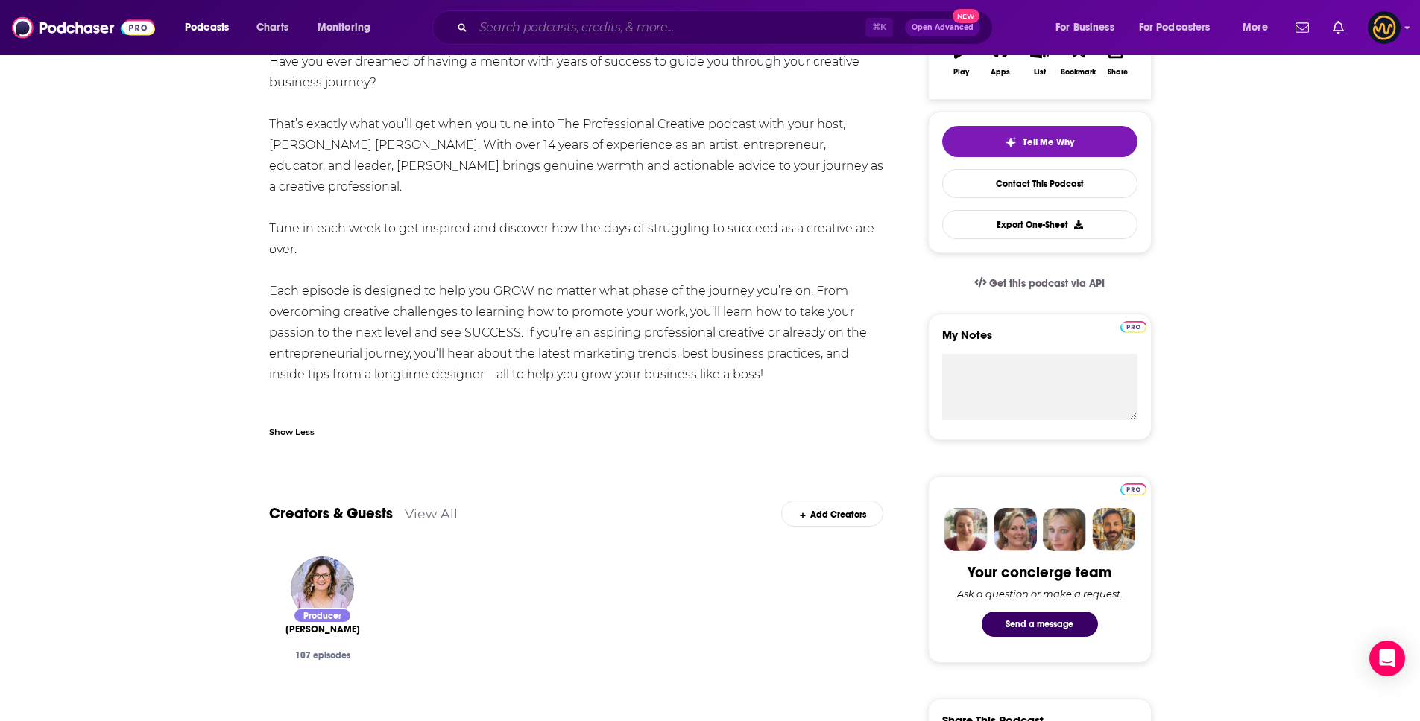
click at [498, 22] on input "Search podcasts, credits, & more..." at bounding box center [669, 28] width 392 height 24
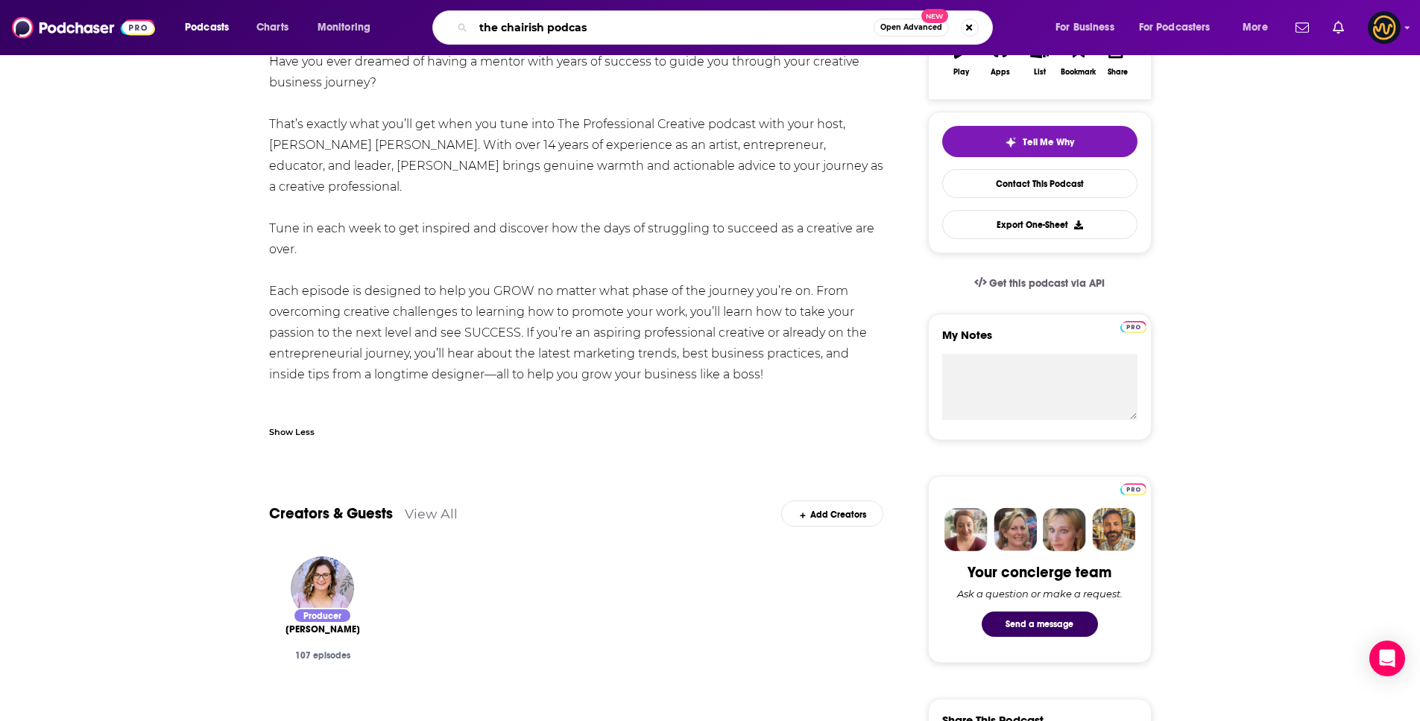
type input "the chairish podcast"
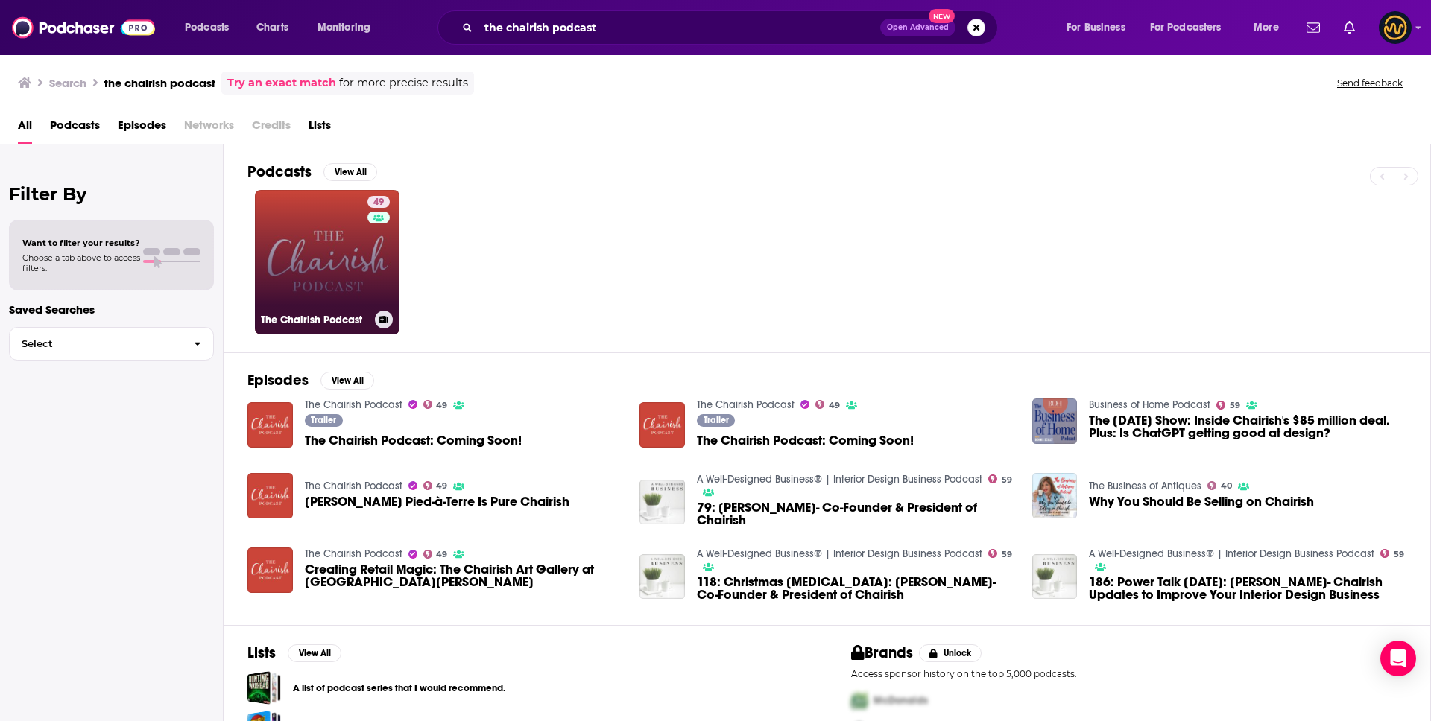
click at [331, 245] on link "49 The Chairish Podcast" at bounding box center [327, 262] width 145 height 145
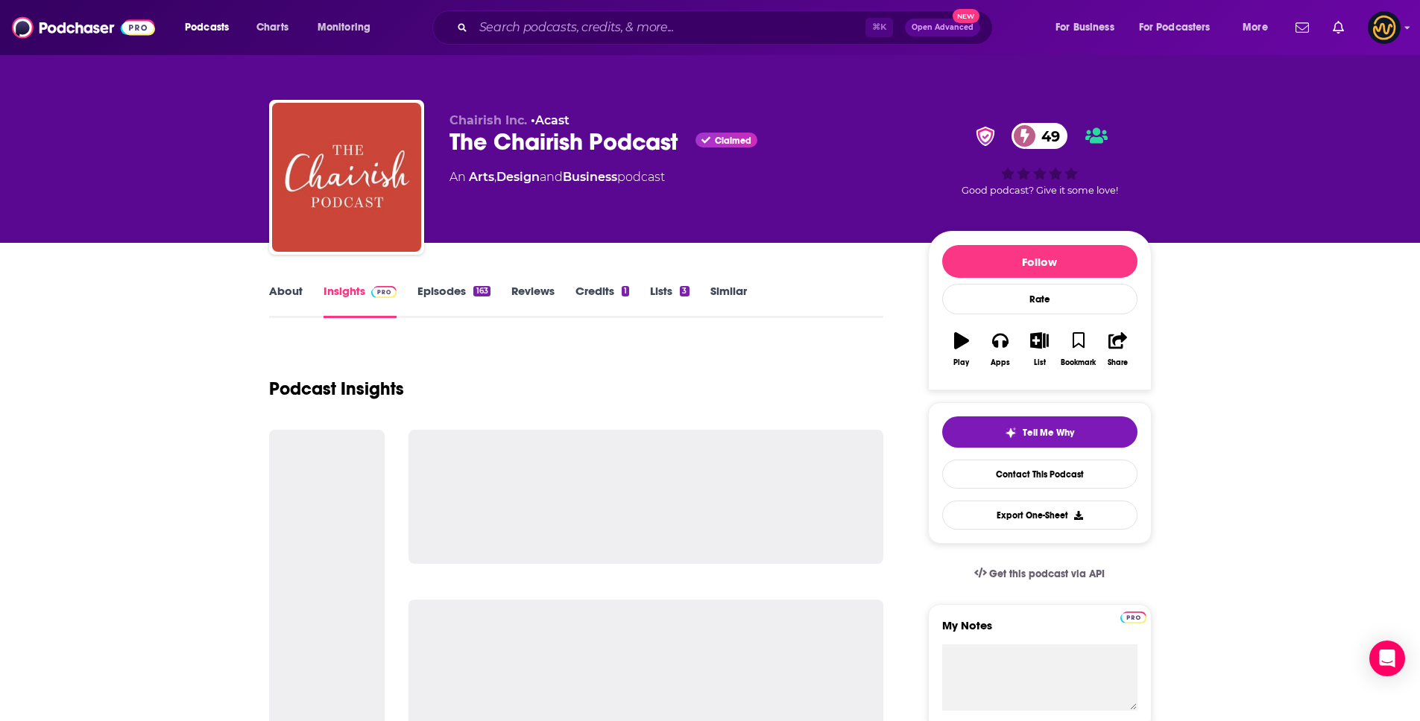
click at [296, 289] on link "About" at bounding box center [286, 301] width 34 height 34
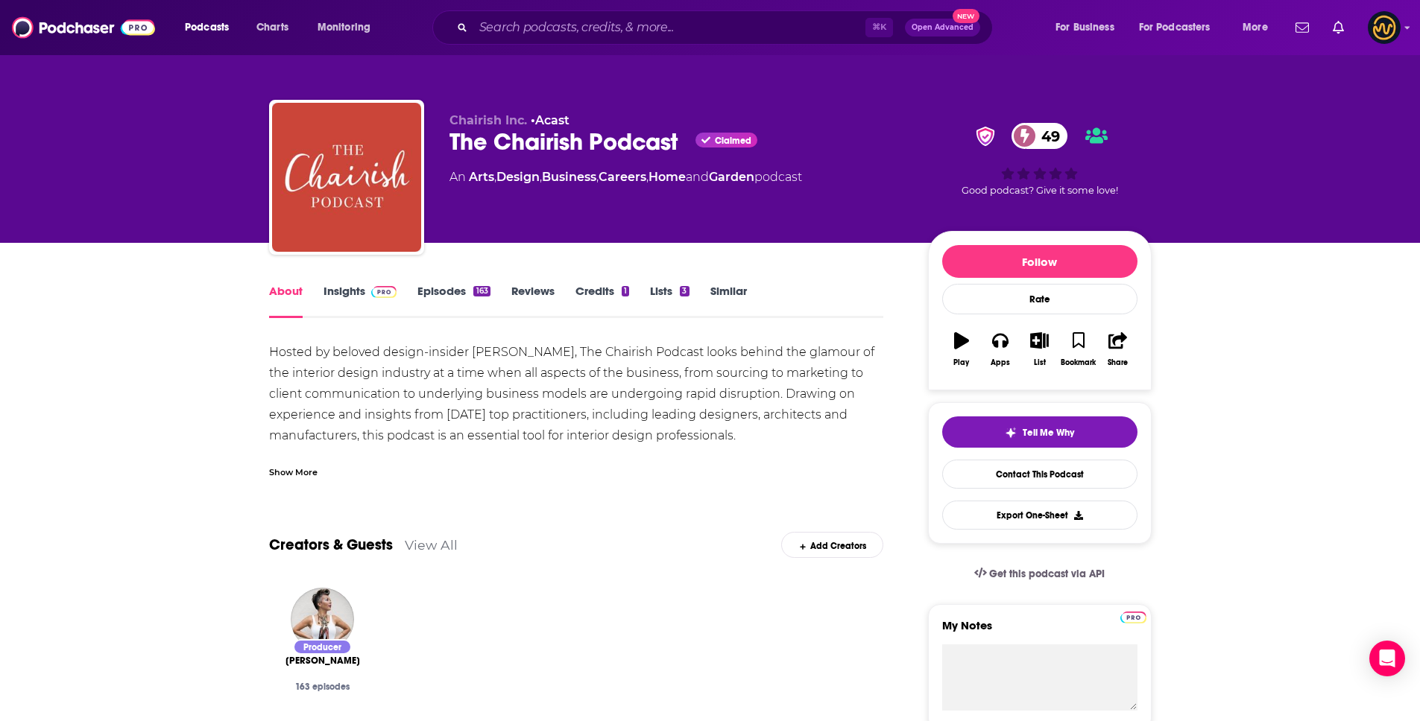
click at [295, 468] on div "Show More" at bounding box center [293, 471] width 48 height 14
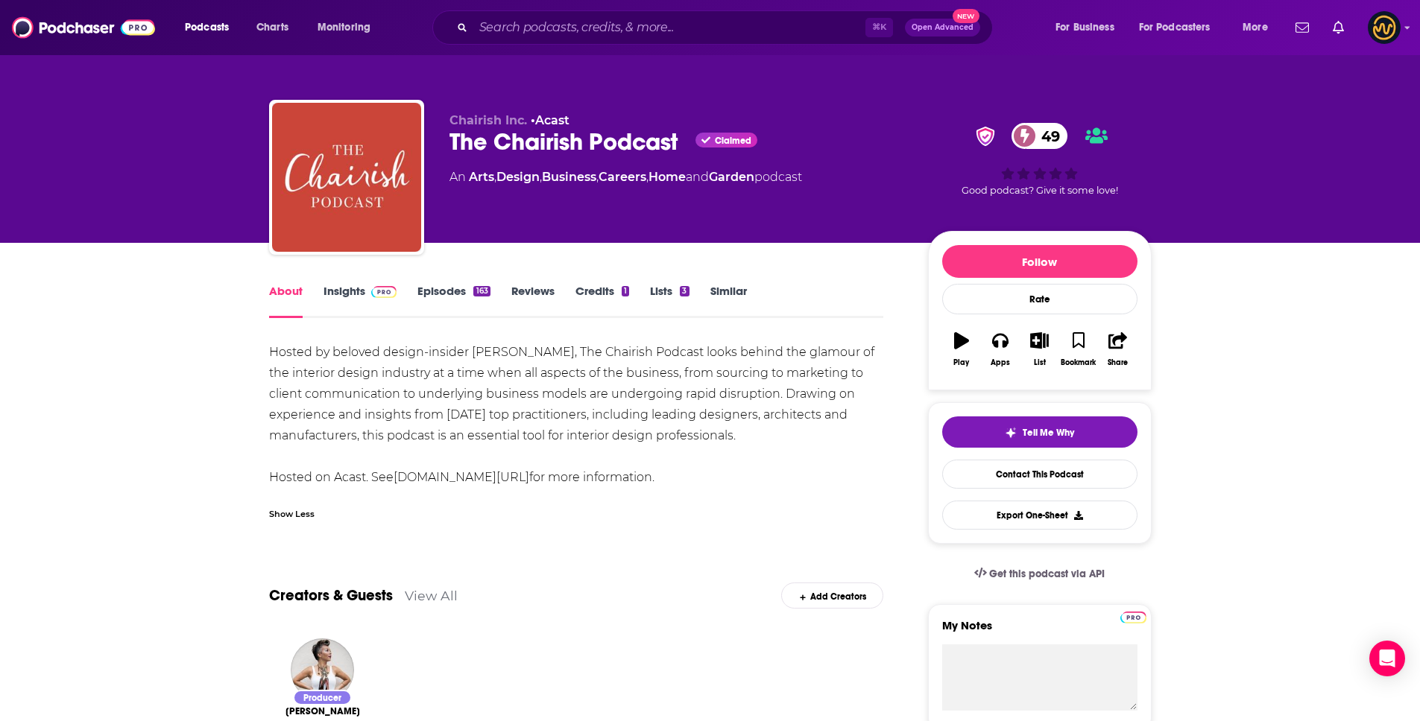
drag, startPoint x: 266, startPoint y: 348, endPoint x: 665, endPoint y: 487, distance: 422.2
copy div "Hosted by beloved design-insider [PERSON_NAME], The Chairish Podcast looks behi…"
click at [576, 28] on input "Search podcasts, credits, & more..." at bounding box center [669, 28] width 392 height 24
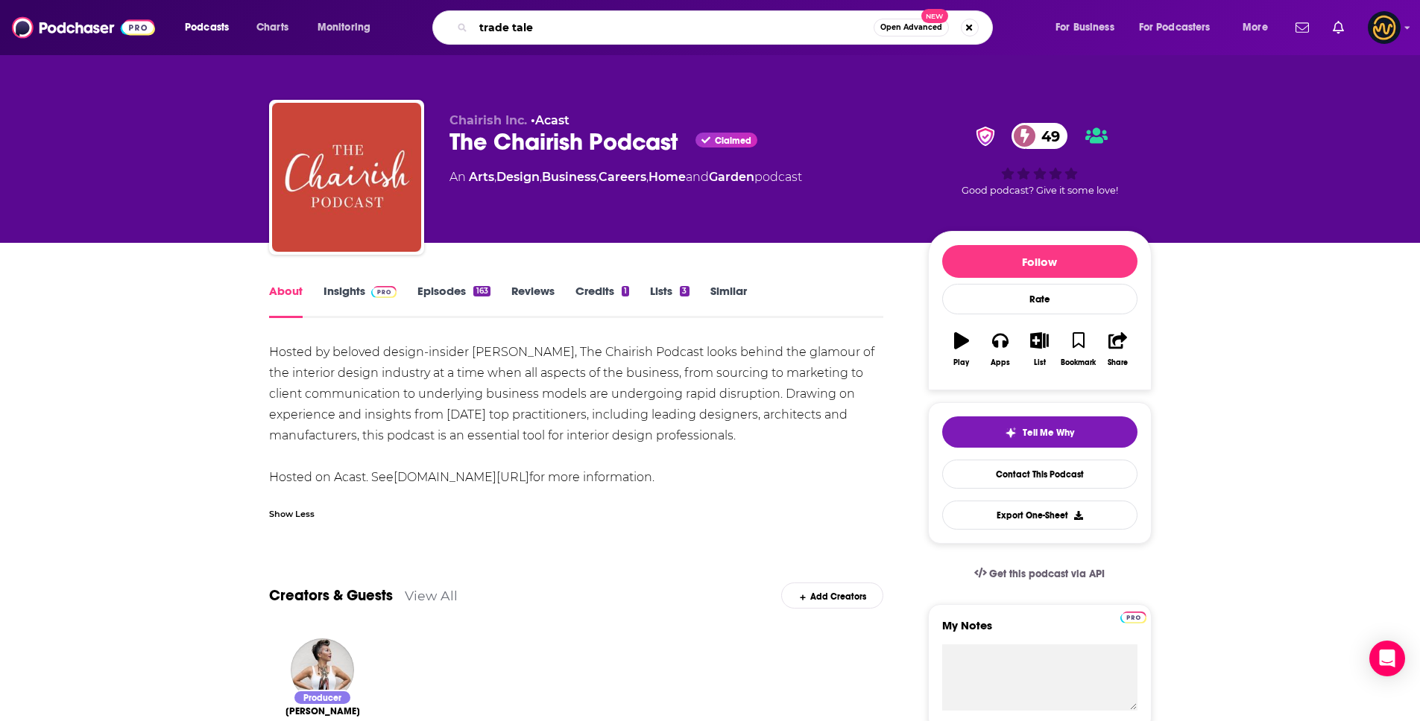
type input "trade tales"
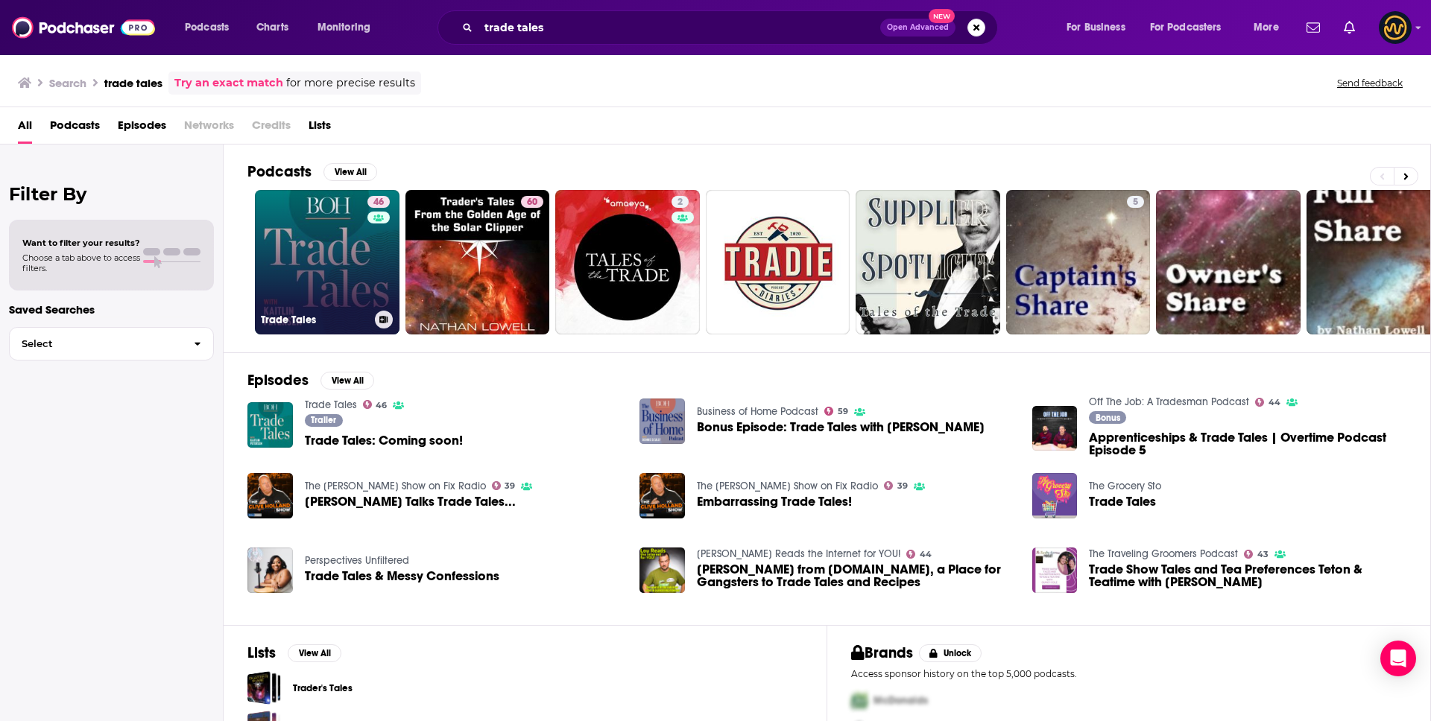
click at [340, 274] on link "46 Trade Tales" at bounding box center [327, 262] width 145 height 145
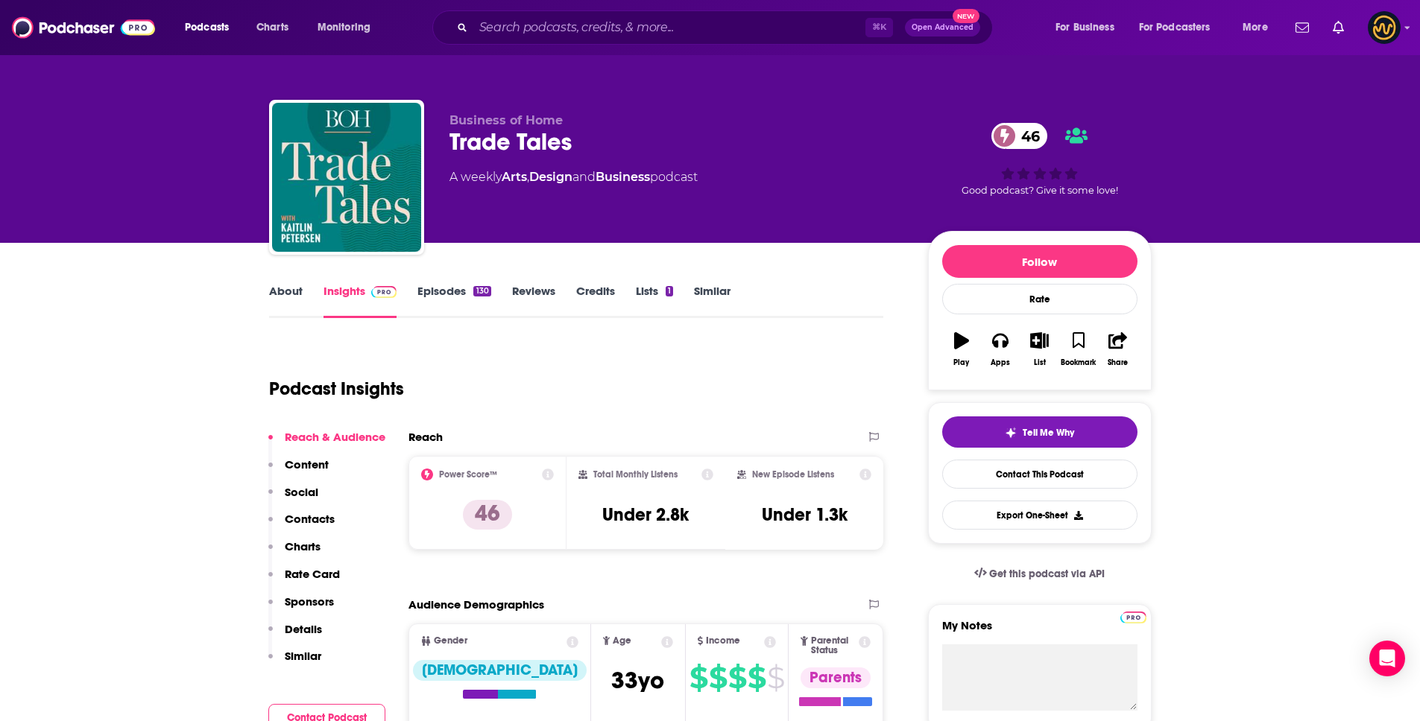
click at [271, 294] on link "About" at bounding box center [286, 301] width 34 height 34
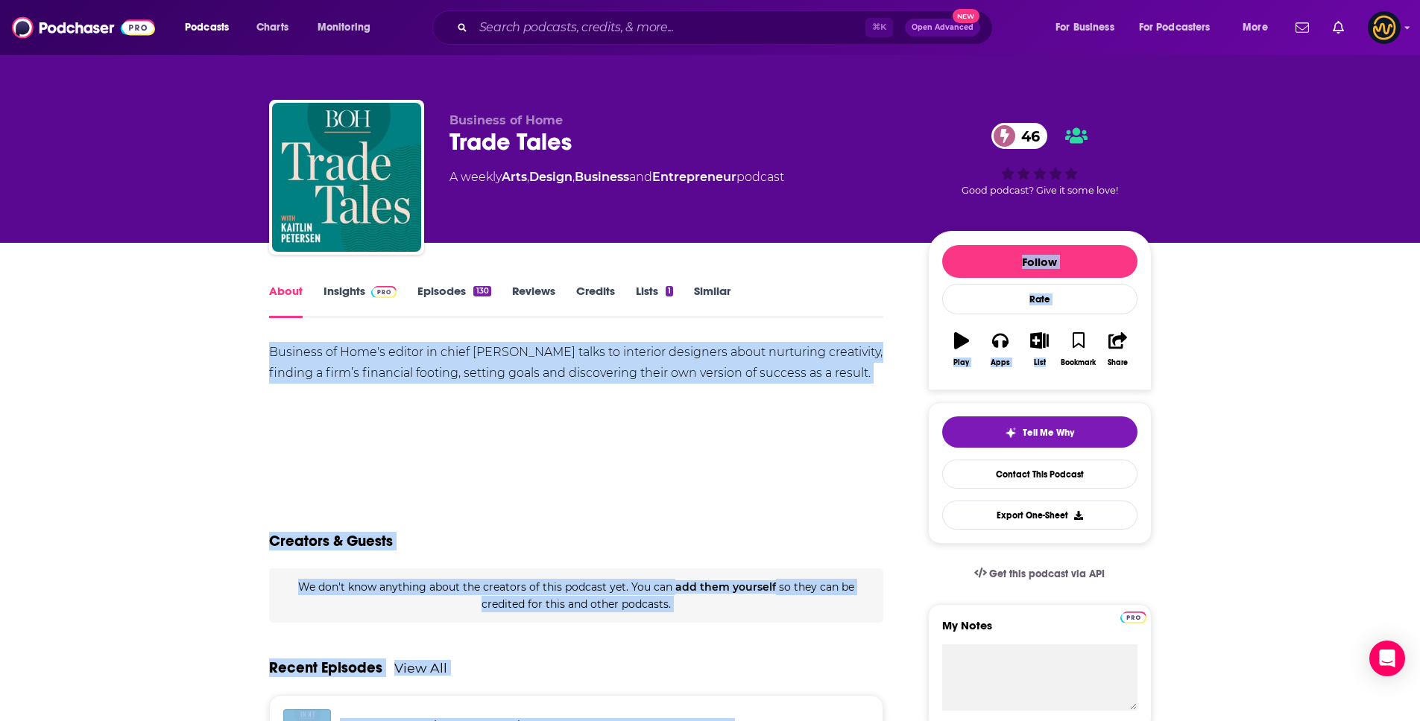
drag, startPoint x: 267, startPoint y: 351, endPoint x: 1055, endPoint y: 382, distance: 789.1
click at [845, 367] on div "Business of Home's editor in chief [PERSON_NAME] talks to interior designers ab…" at bounding box center [576, 363] width 615 height 42
drag, startPoint x: 874, startPoint y: 375, endPoint x: 267, endPoint y: 355, distance: 607.0
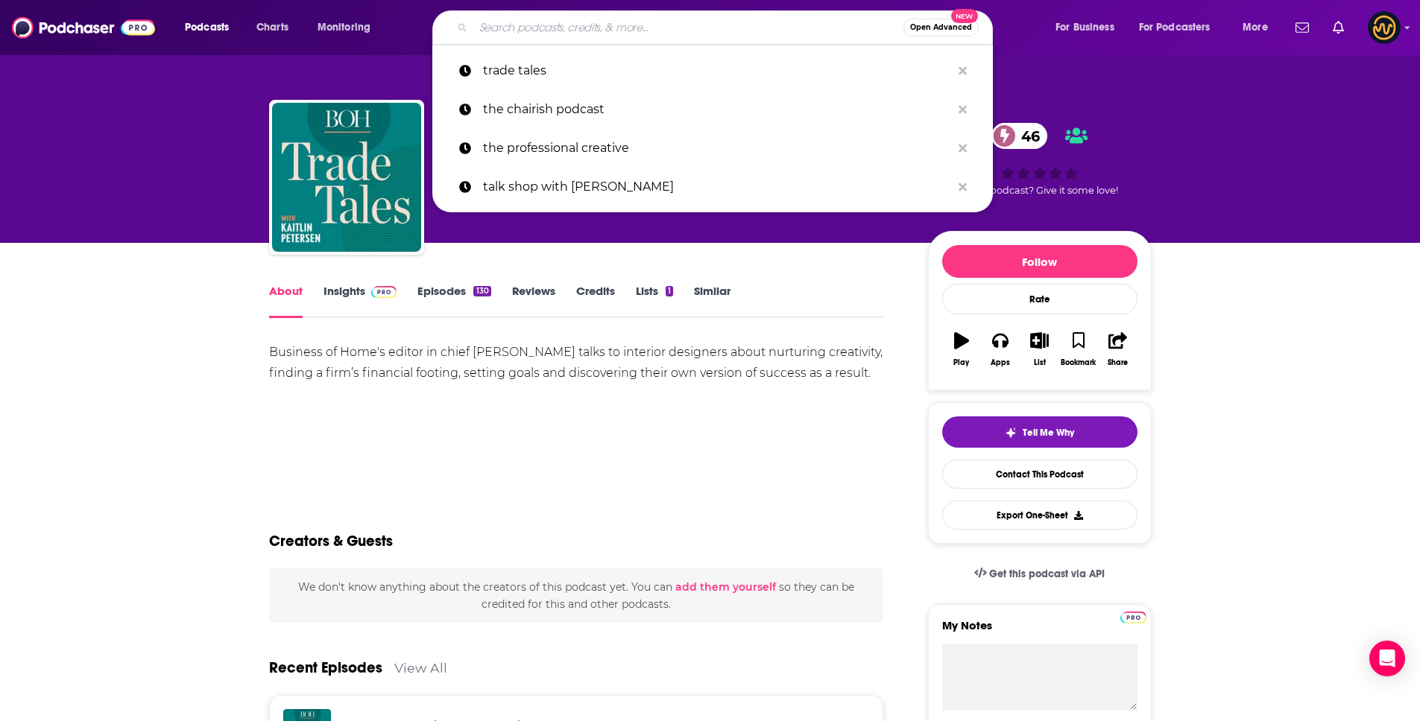
click at [556, 20] on input "Search podcasts, credits, & more..." at bounding box center [688, 28] width 430 height 24
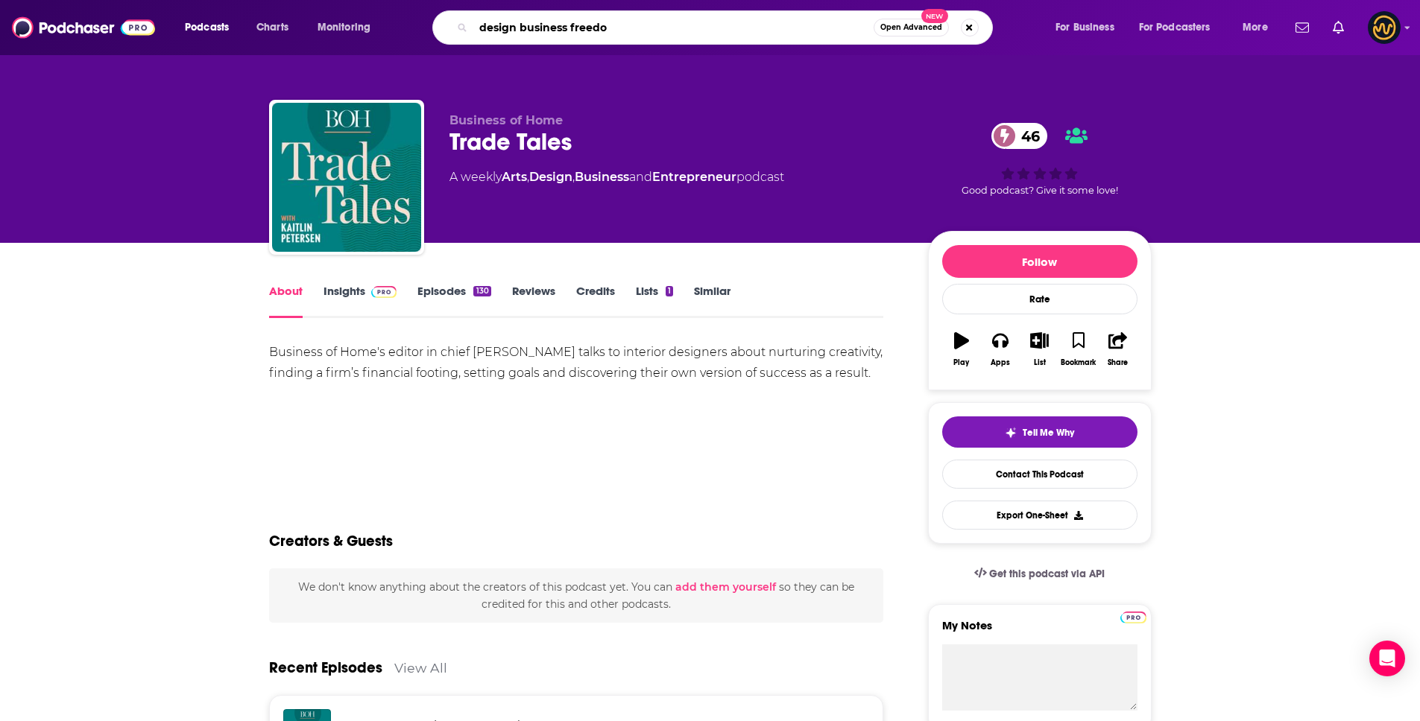
type input "design business freedom"
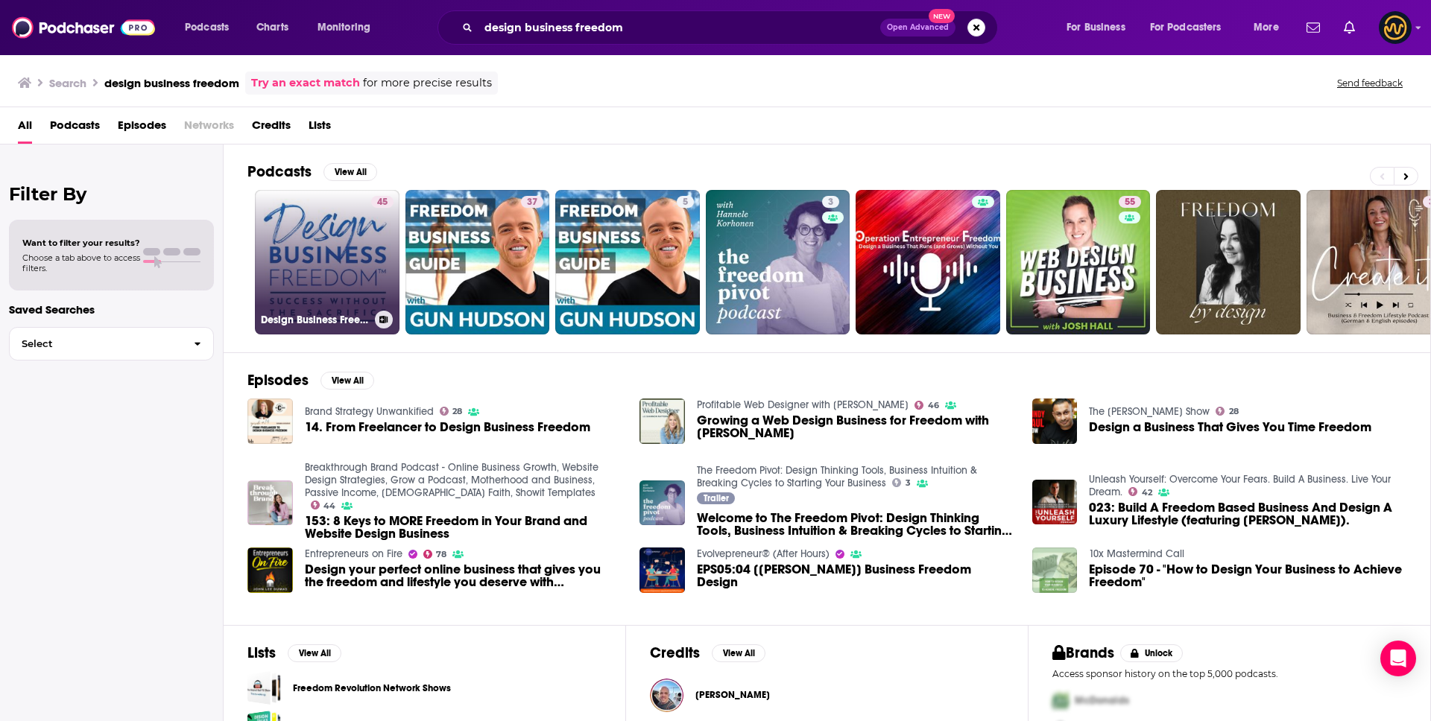
click at [294, 240] on link "45 Design Business Freedom" at bounding box center [327, 262] width 145 height 145
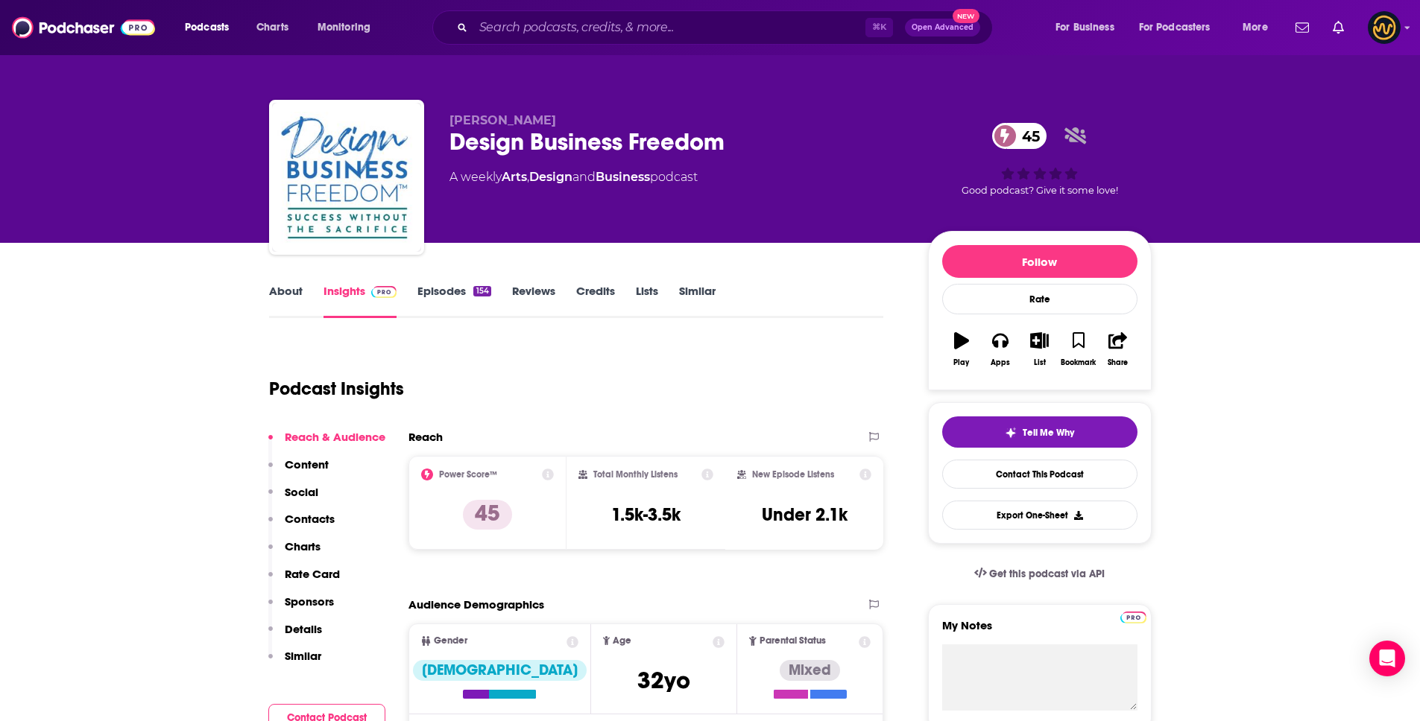
click at [295, 294] on link "About" at bounding box center [286, 301] width 34 height 34
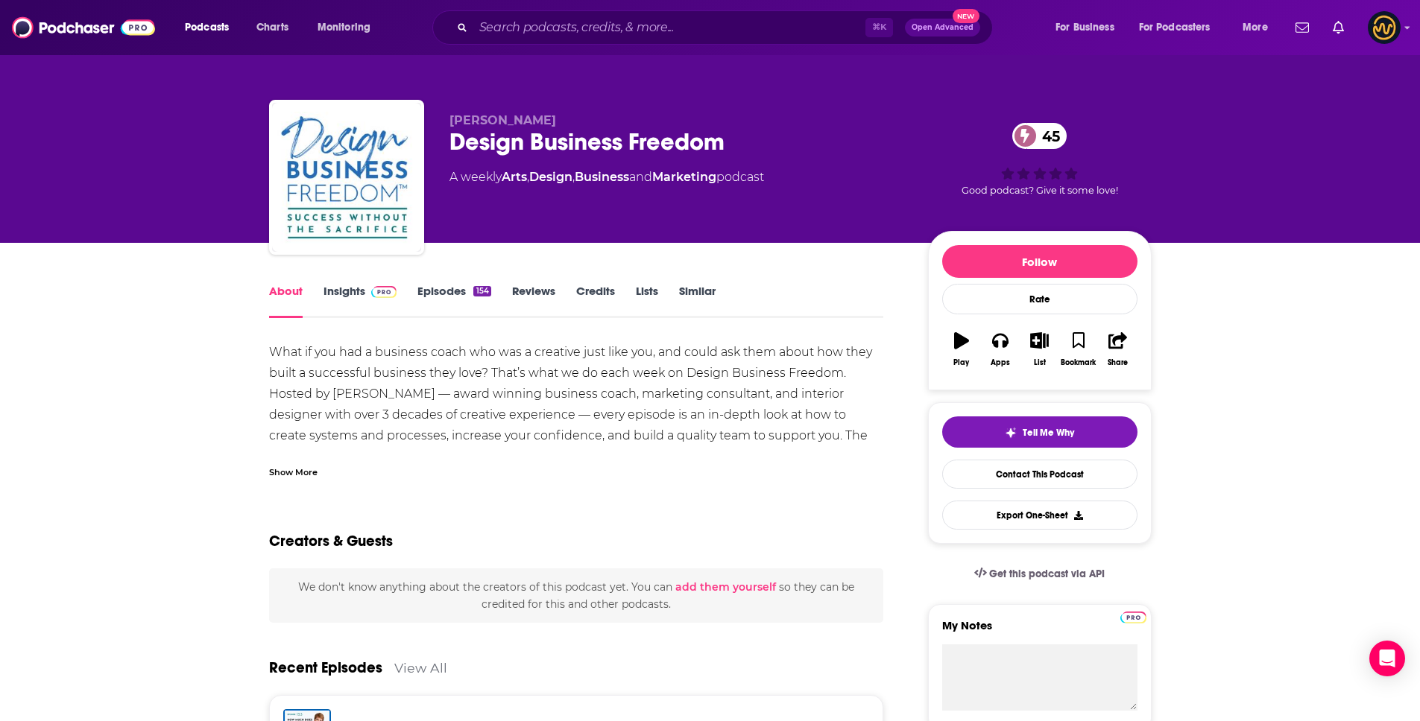
click at [276, 476] on div "Show More" at bounding box center [293, 471] width 48 height 14
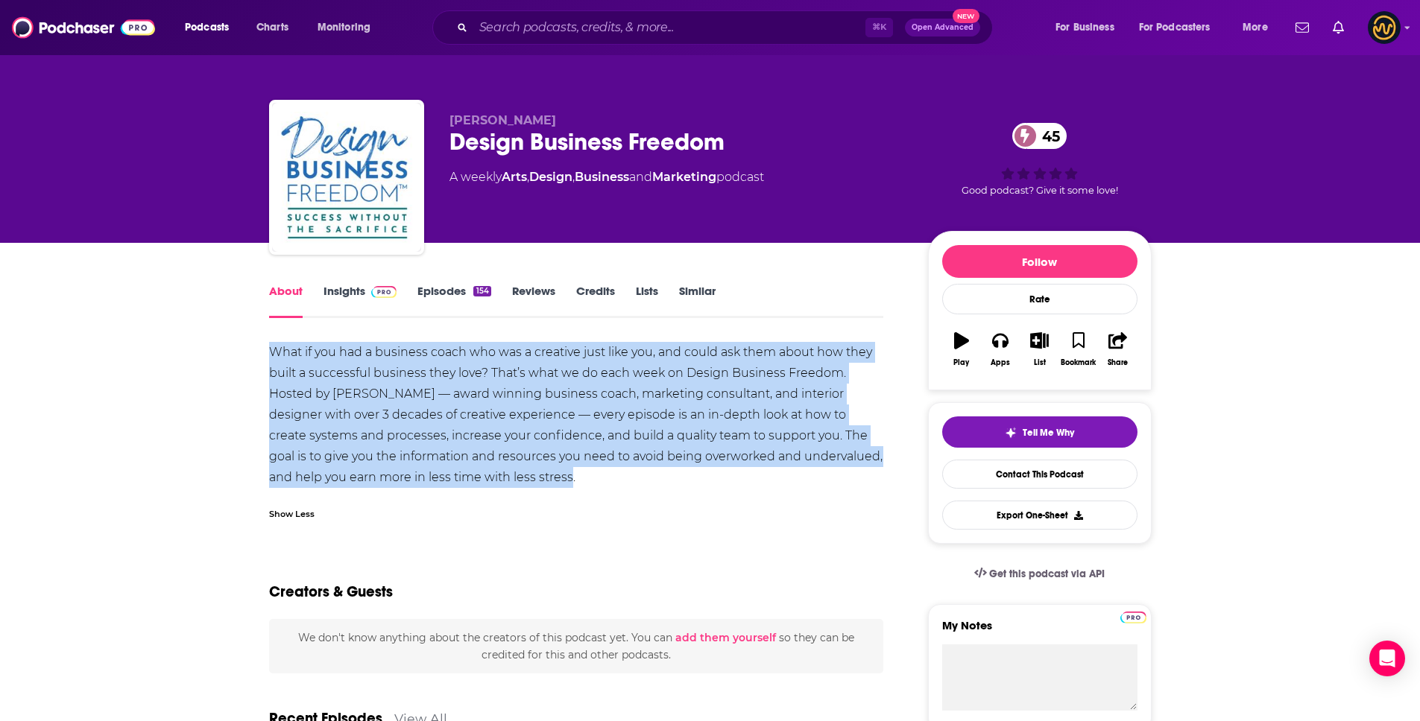
drag, startPoint x: 271, startPoint y: 355, endPoint x: 543, endPoint y: 473, distance: 295.8
click at [543, 473] on div "What if you had a business coach who was a creative just like you, and could as…" at bounding box center [576, 415] width 615 height 146
click at [518, 30] on input "Search podcasts, credits, & more..." at bounding box center [669, 28] width 392 height 24
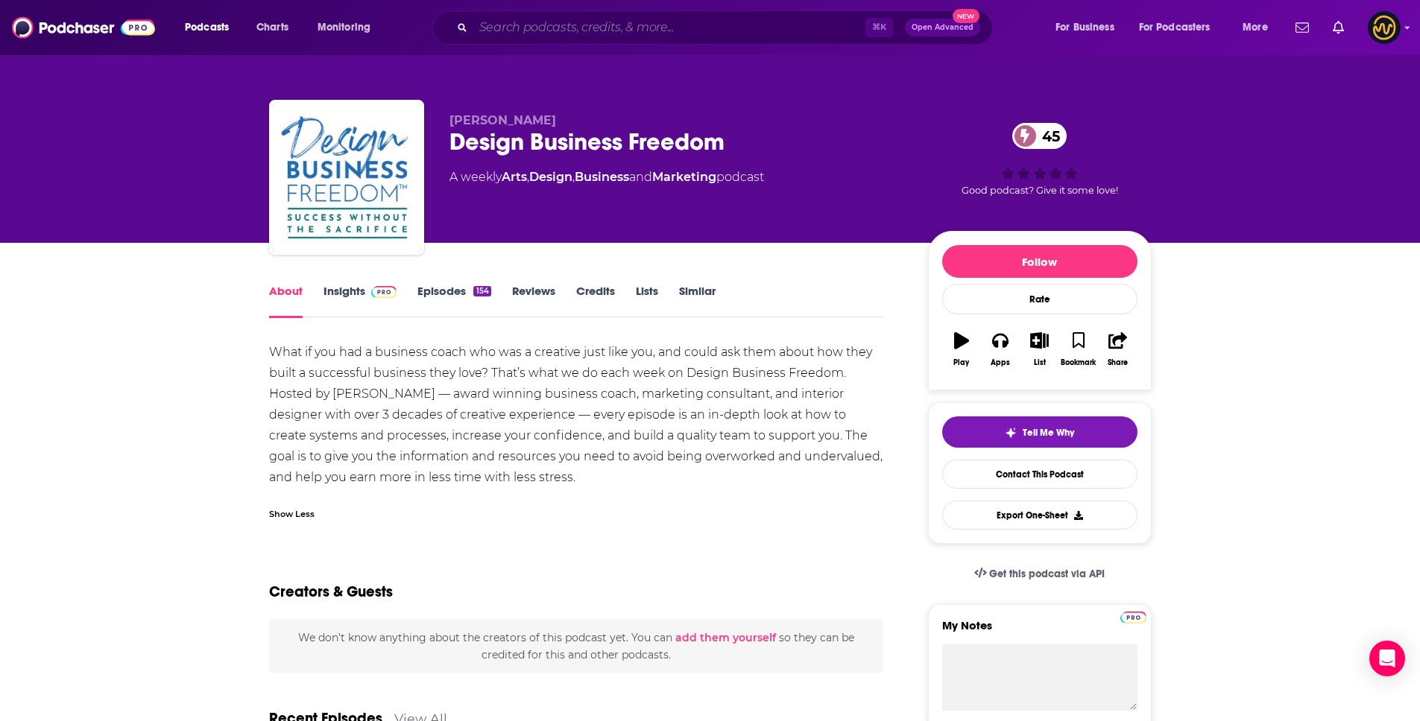
click at [518, 30] on input "Search podcasts, credits, & more..." at bounding box center [669, 28] width 392 height 24
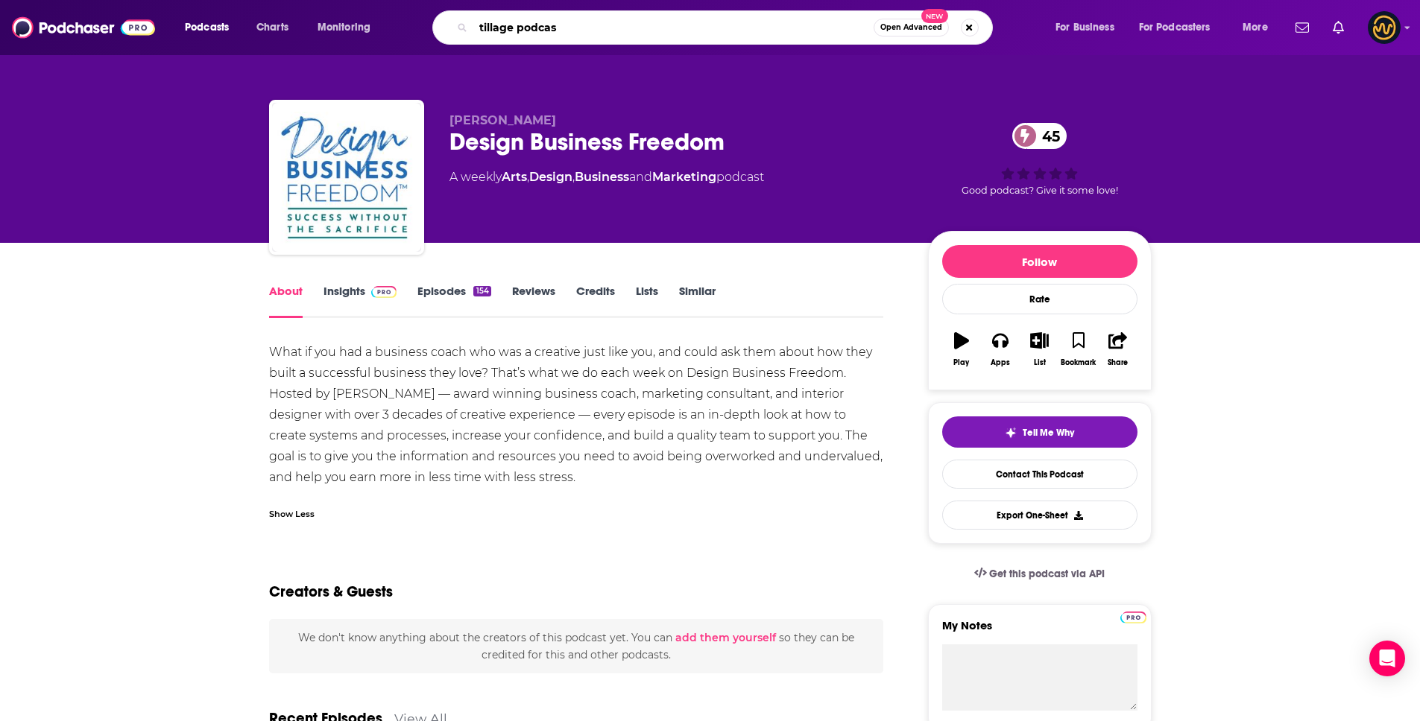
type input "tillage podcast"
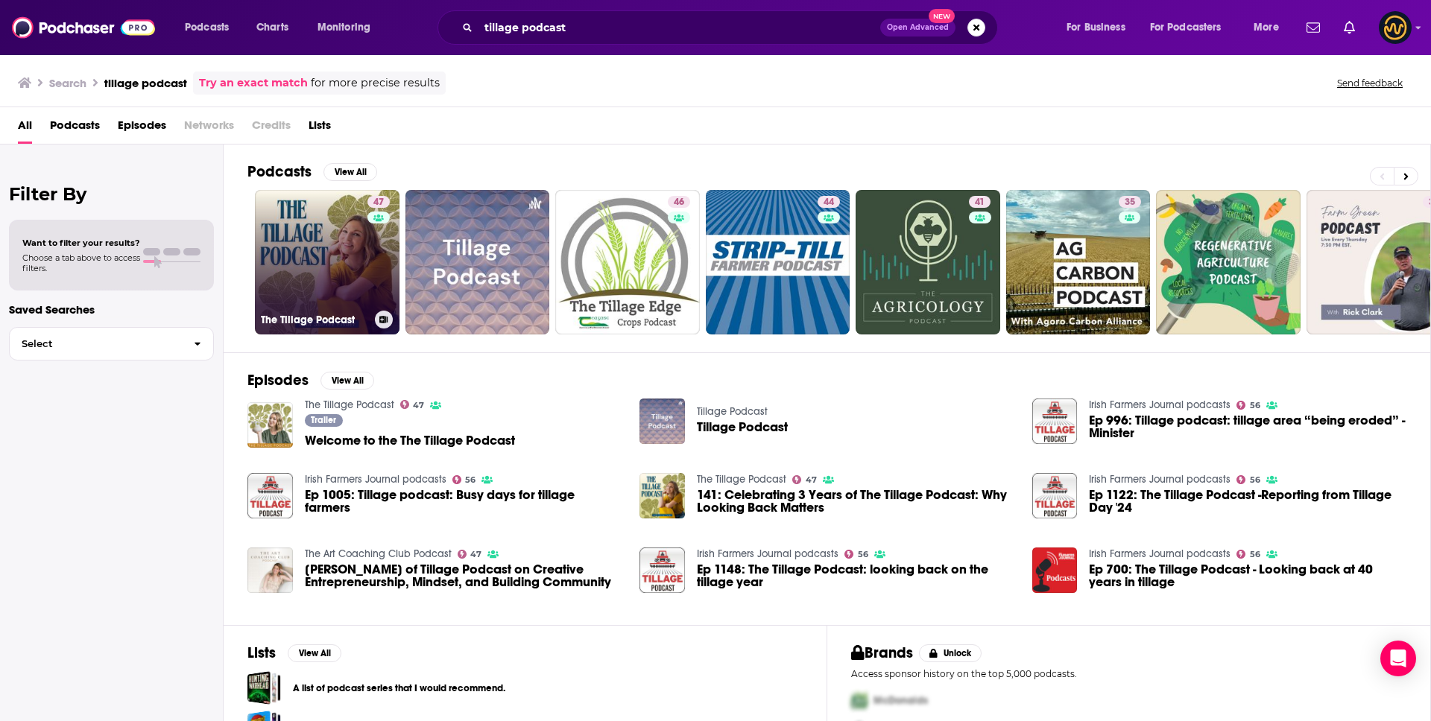
click at [335, 254] on link "47 The Tillage Podcast" at bounding box center [327, 262] width 145 height 145
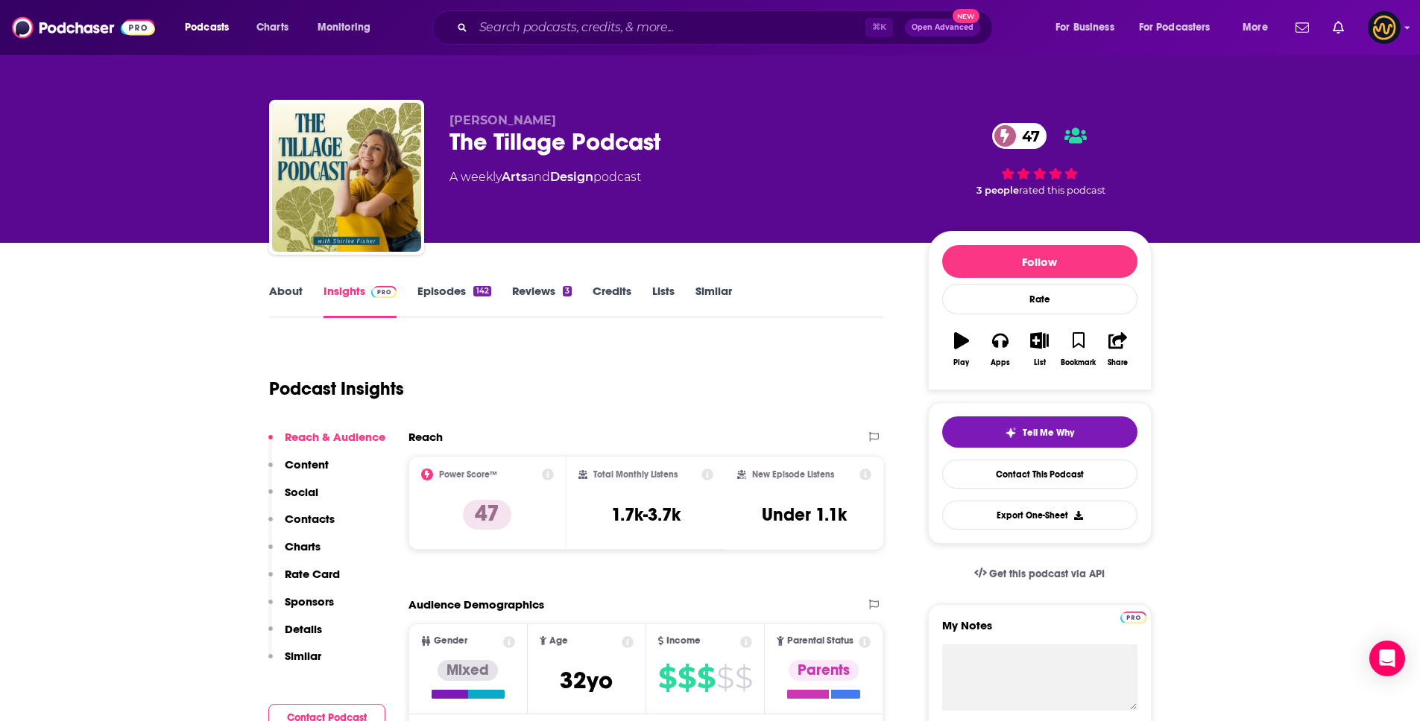
click at [284, 295] on link "About" at bounding box center [286, 301] width 34 height 34
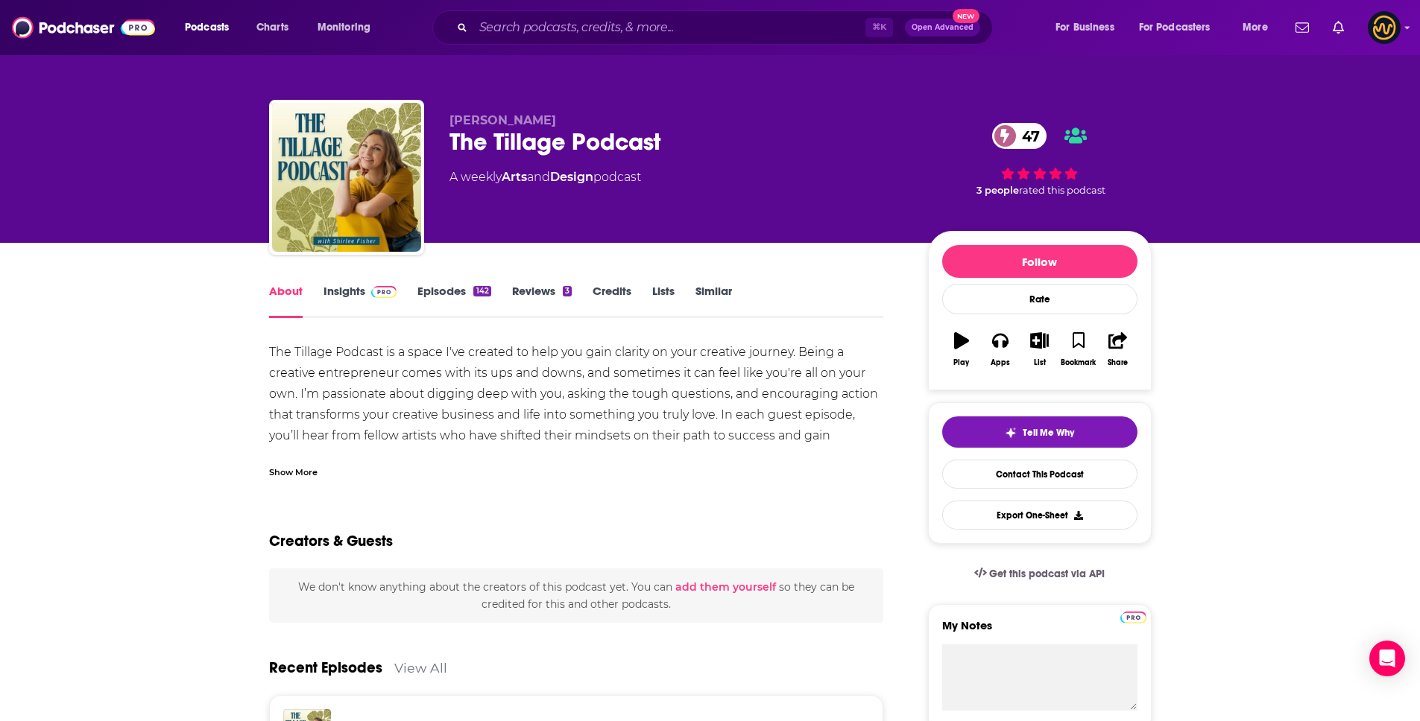
click at [293, 474] on div "Show More" at bounding box center [293, 471] width 48 height 14
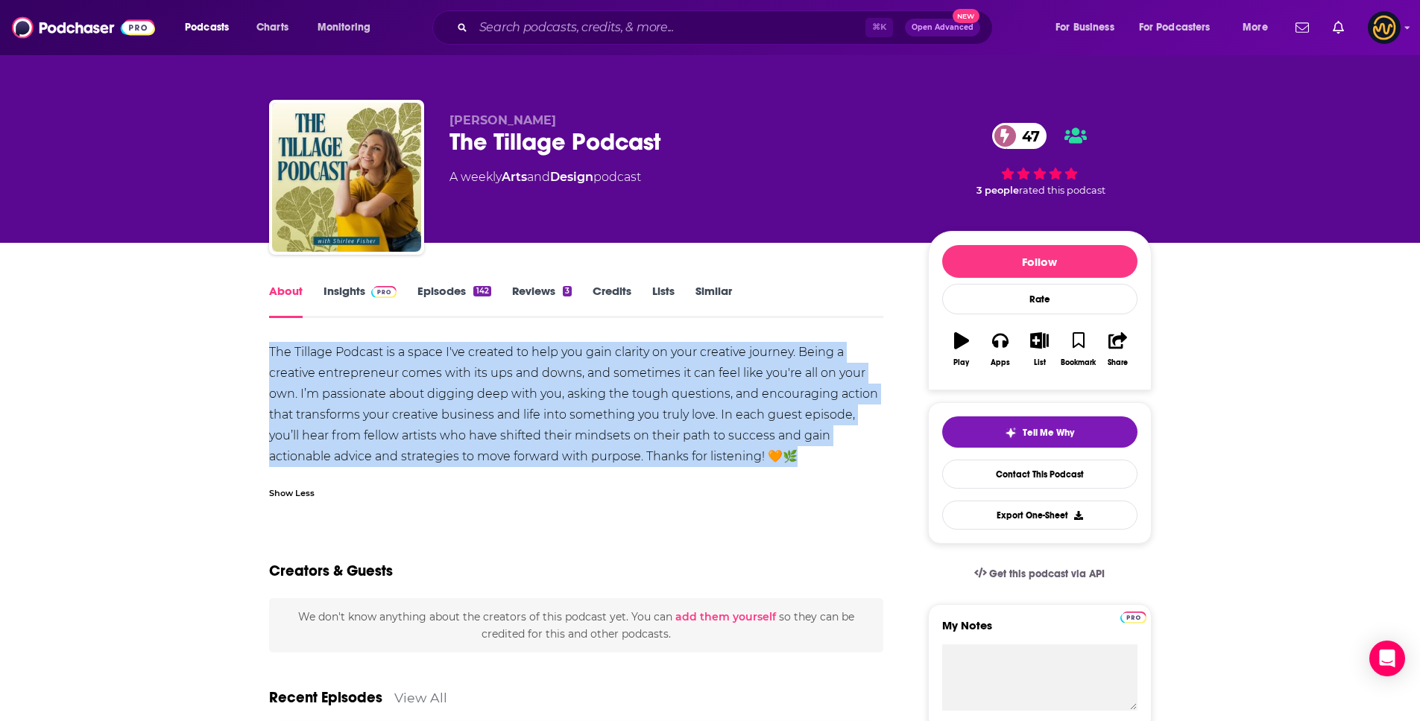
drag, startPoint x: 269, startPoint y: 353, endPoint x: 867, endPoint y: 467, distance: 608.7
click at [867, 467] on div "The Tillage Podcast is a space I've created to help you gain clarity on your cr…" at bounding box center [576, 425] width 615 height 166
click at [511, 31] on input "Search podcasts, credits, & more..." at bounding box center [669, 28] width 392 height 24
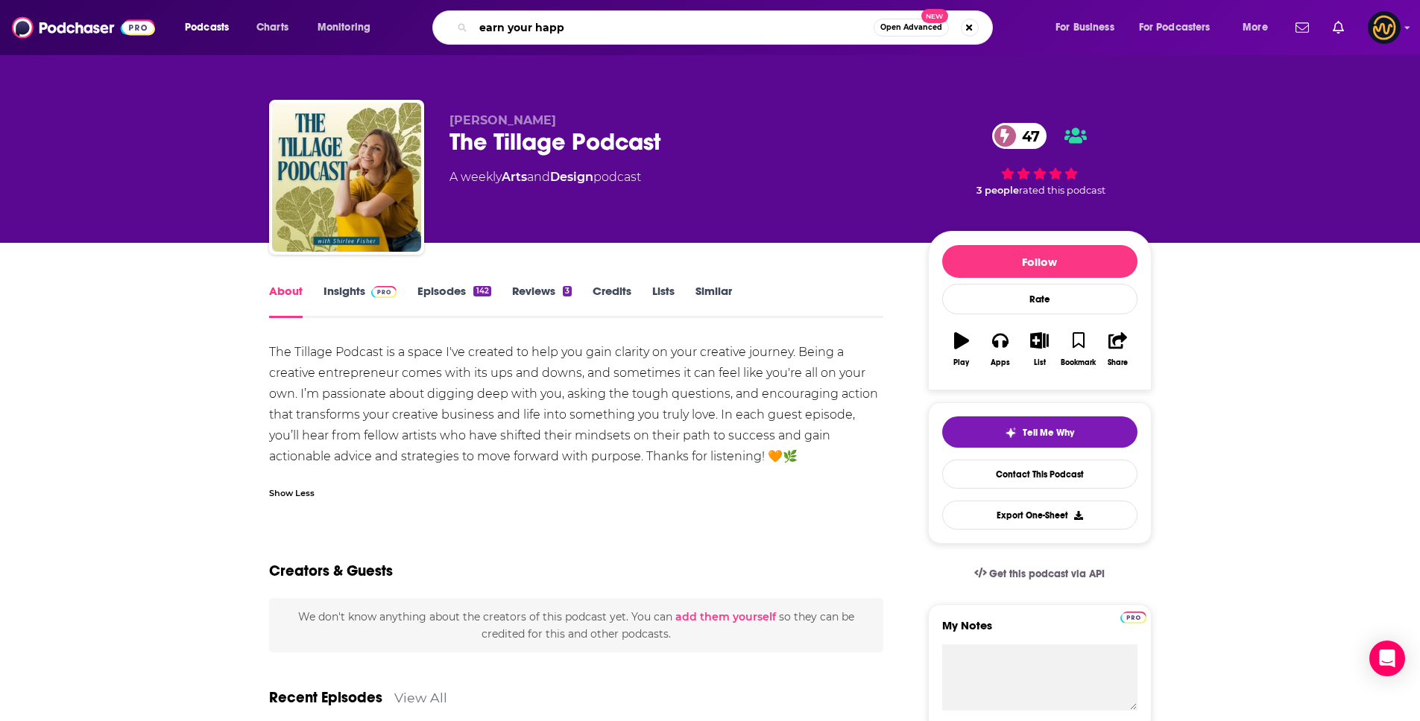
type input "earn your happy"
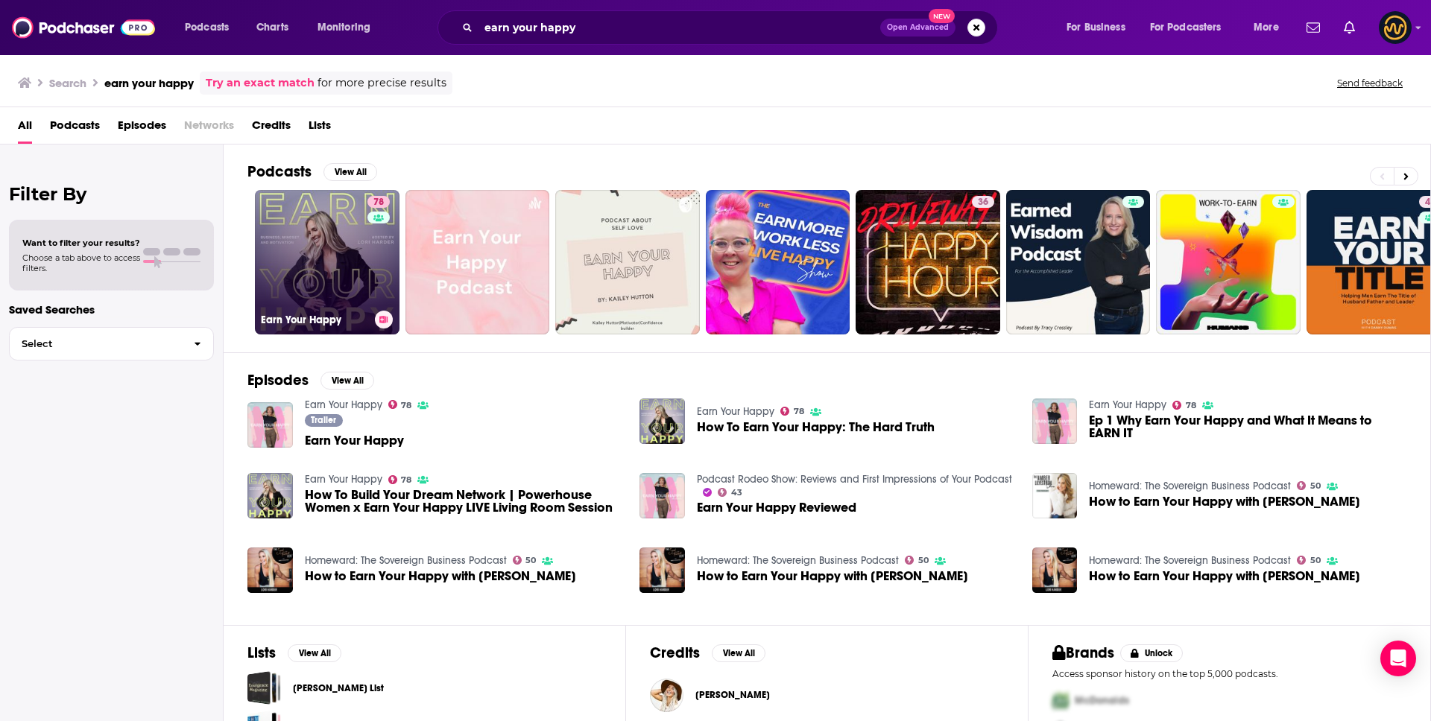
click at [370, 291] on div "78" at bounding box center [380, 253] width 26 height 115
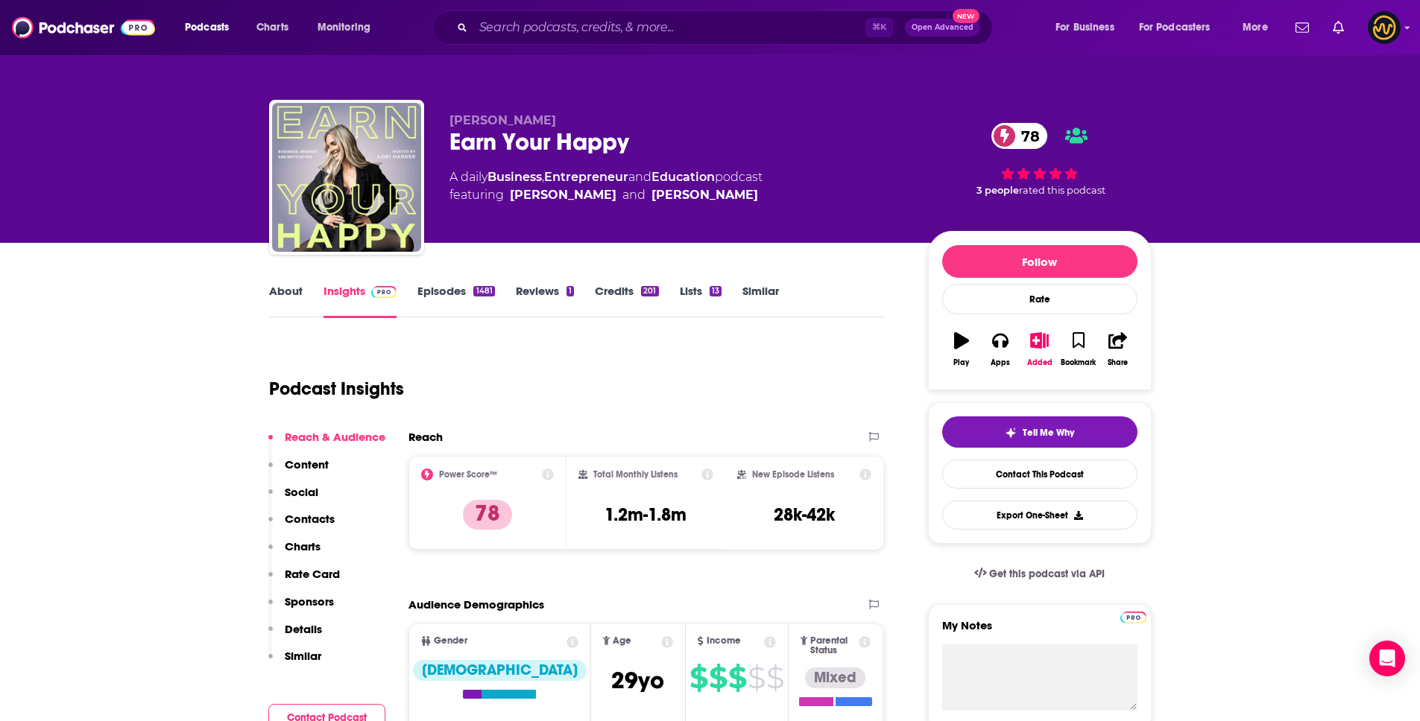
click at [293, 289] on link "About" at bounding box center [286, 301] width 34 height 34
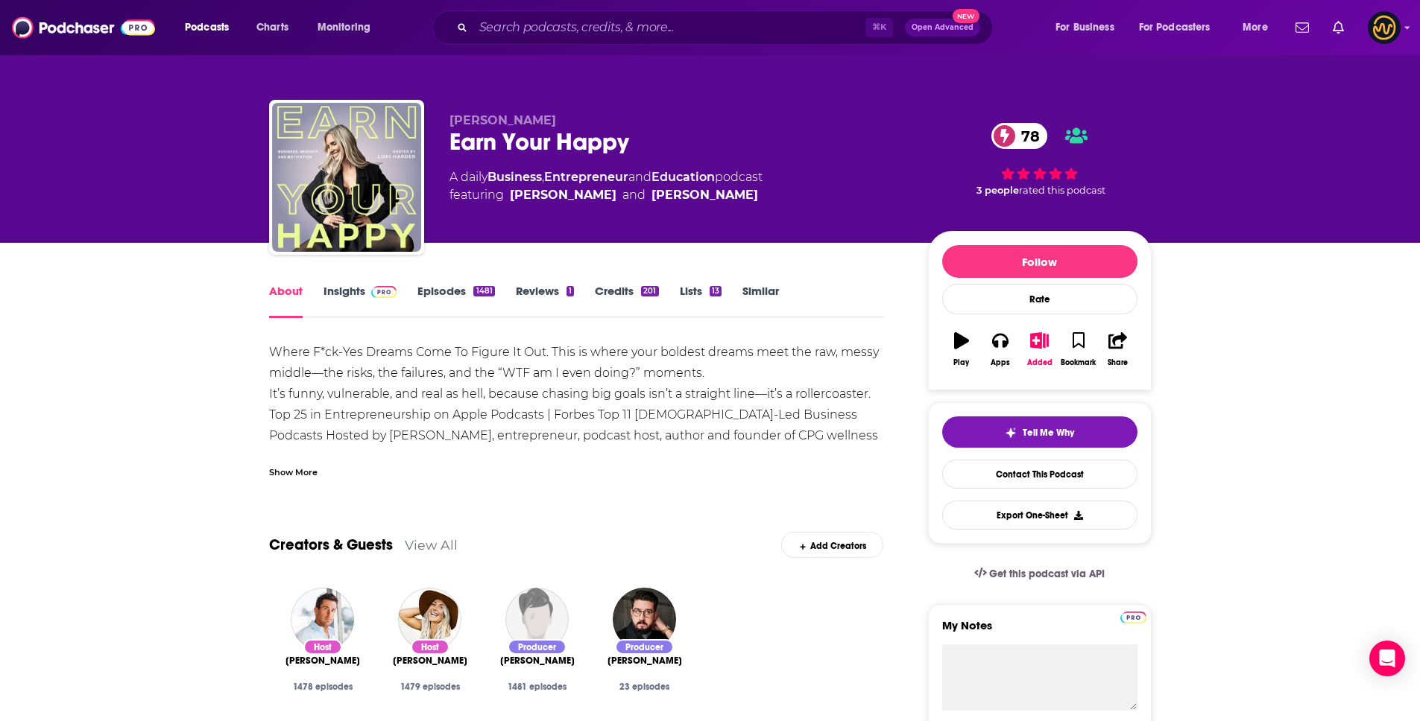
click at [289, 472] on div "Show More" at bounding box center [293, 471] width 48 height 14
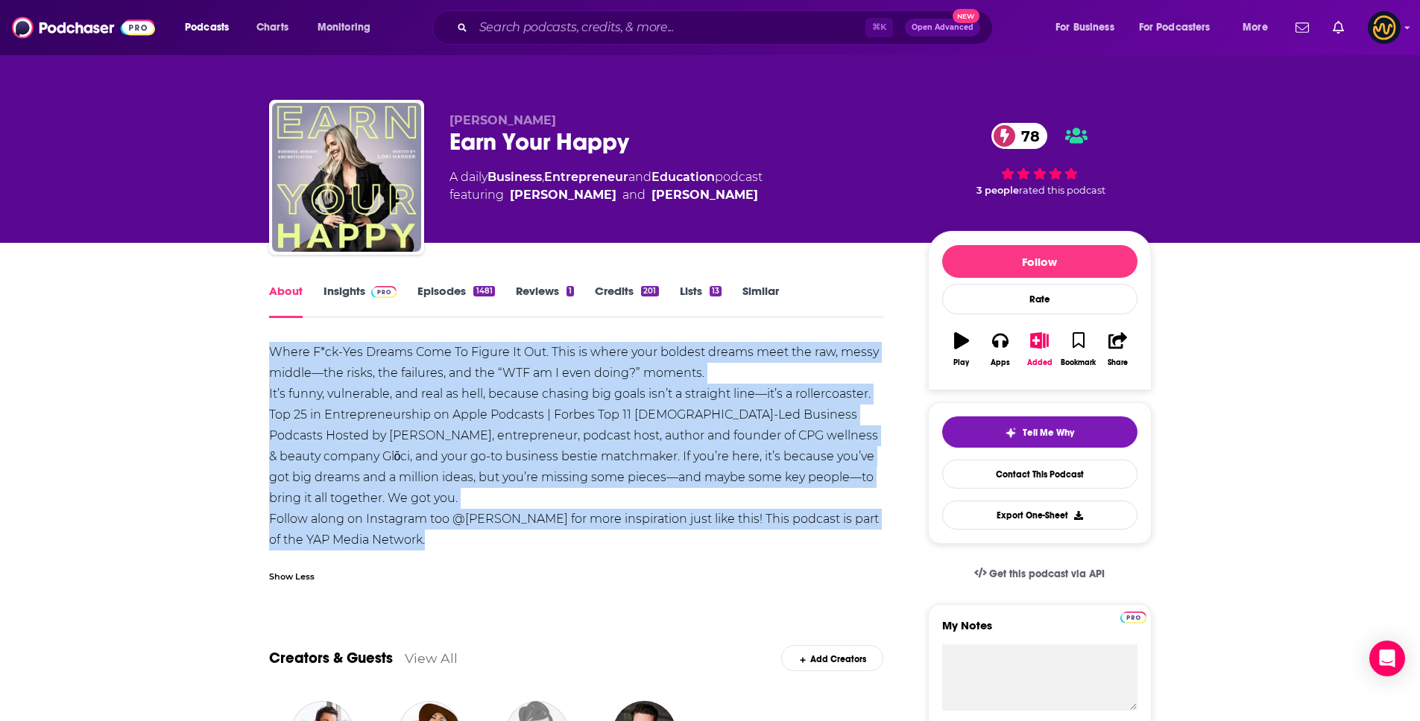
drag, startPoint x: 267, startPoint y: 350, endPoint x: 600, endPoint y: 561, distance: 394.3
click at [386, 427] on div "Where F*ck-Yes Dreams Come To Figure It Out. This is where your boldest dreams …" at bounding box center [576, 446] width 615 height 209
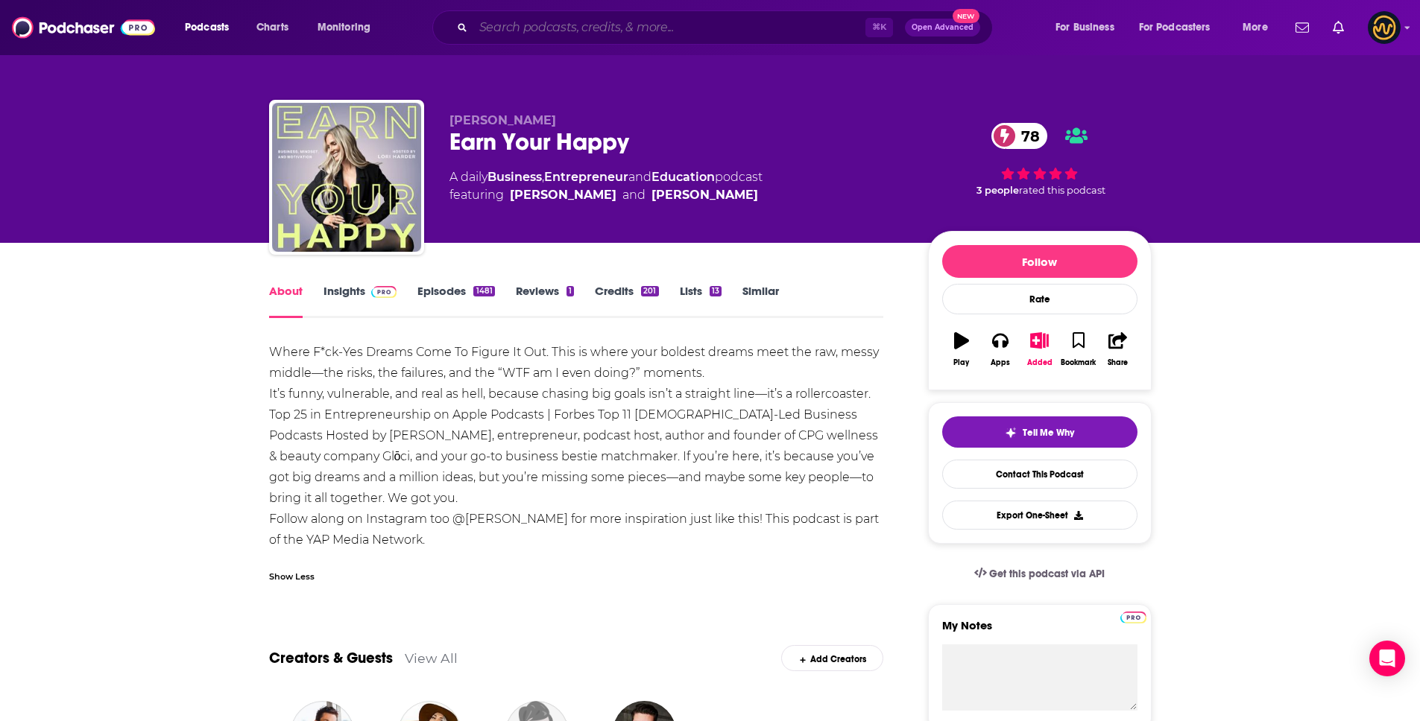
click at [548, 19] on input "Search podcasts, credits, & more..." at bounding box center [669, 28] width 392 height 24
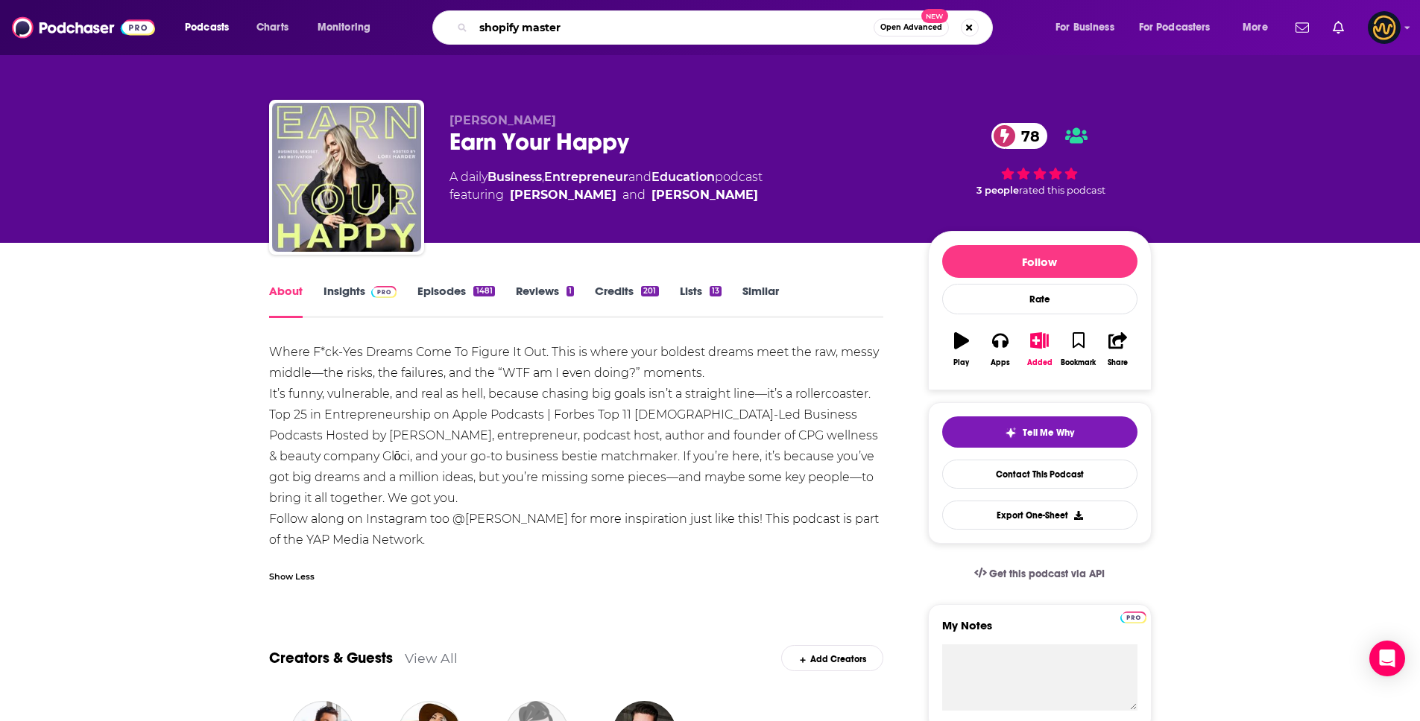
type input "shopify masters"
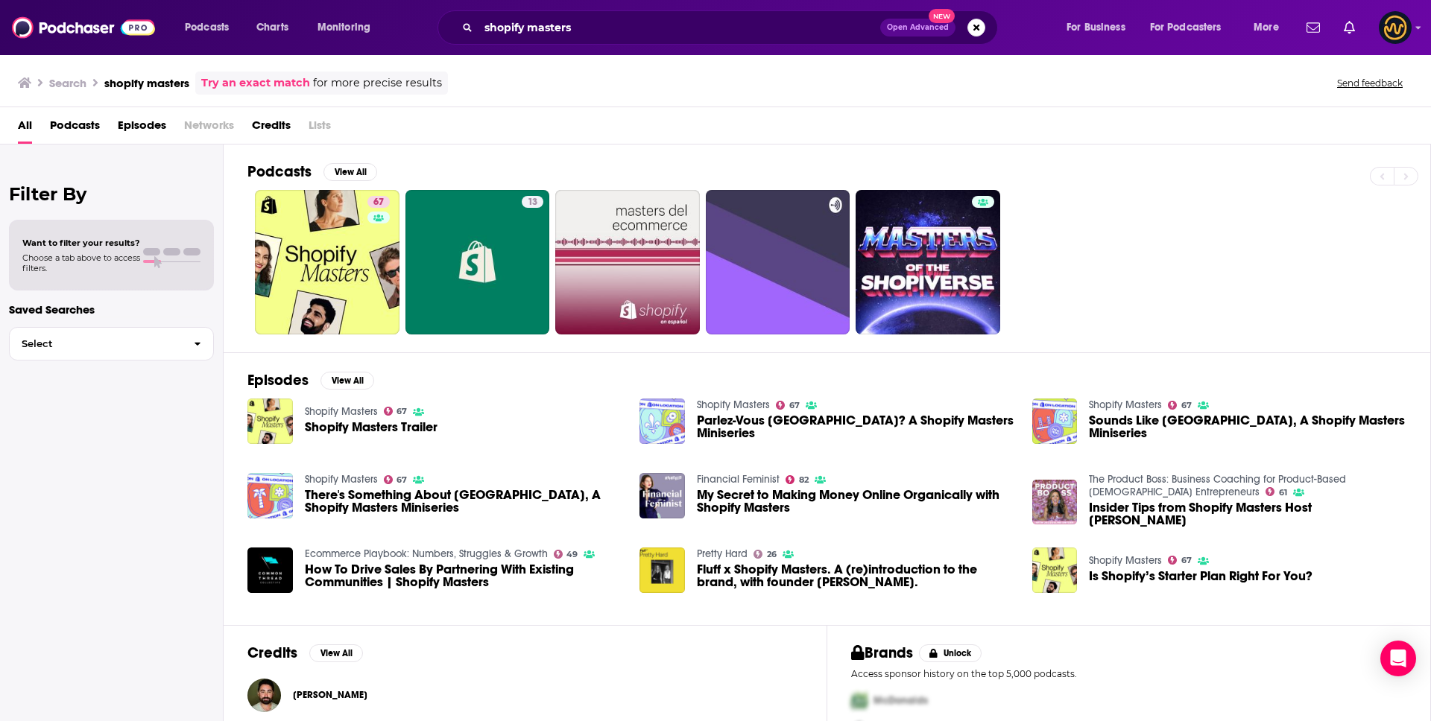
click at [247, 285] on div "67 13" at bounding box center [838, 262] width 1183 height 145
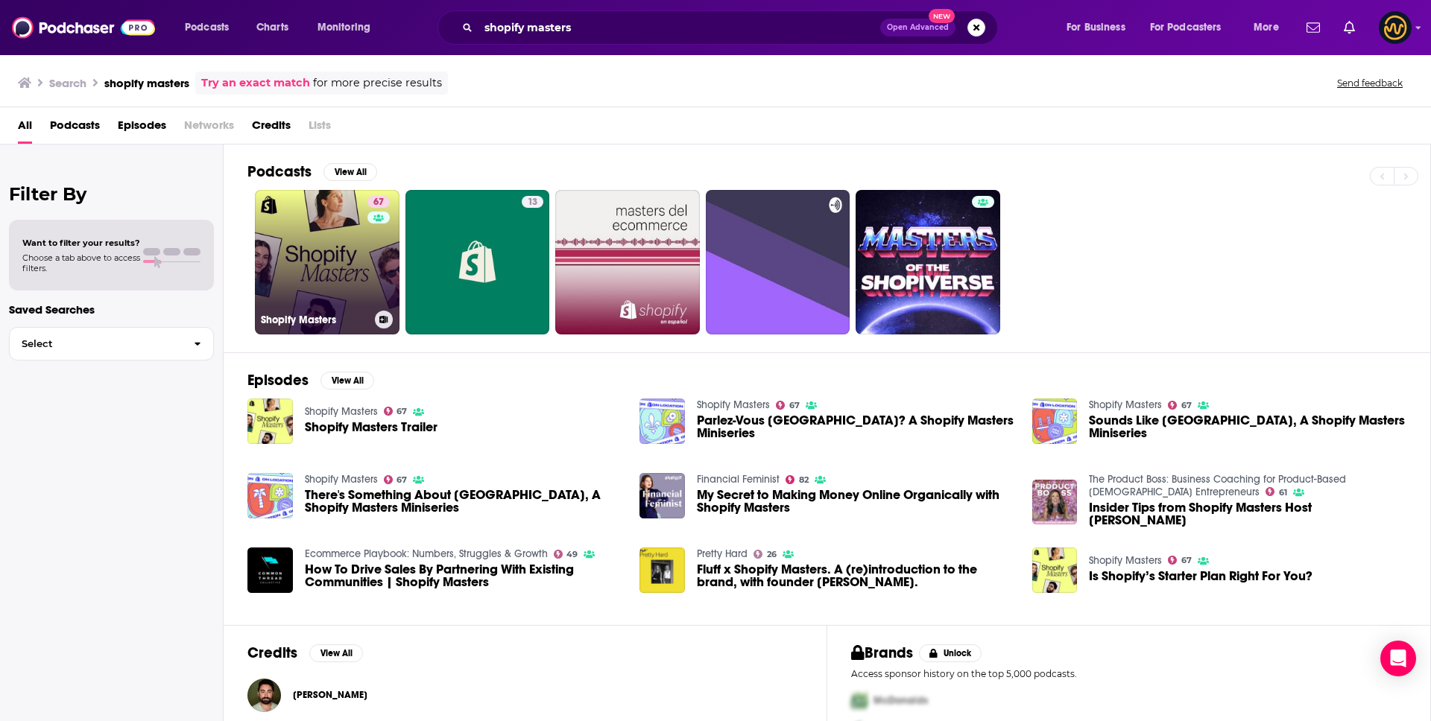
click at [344, 238] on link "67 Shopify Masters" at bounding box center [327, 262] width 145 height 145
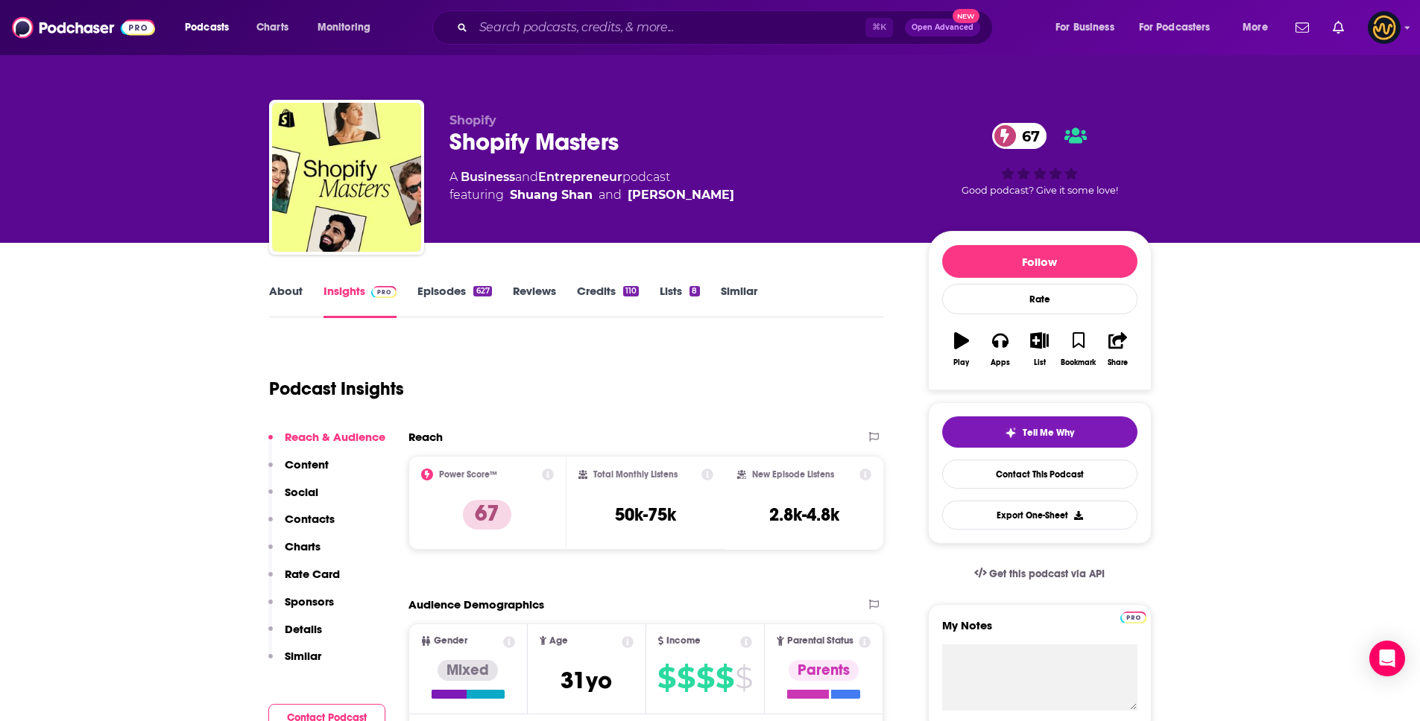
click at [285, 296] on link "About" at bounding box center [286, 301] width 34 height 34
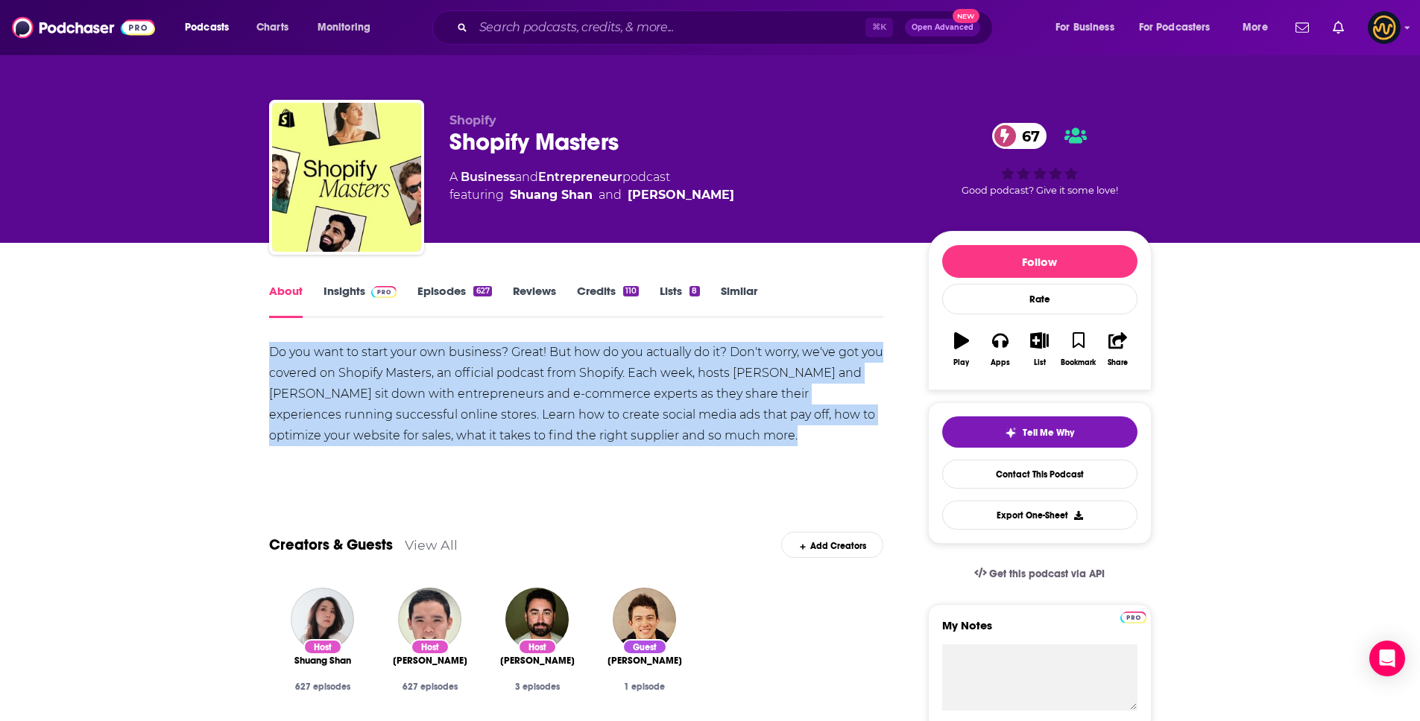
drag, startPoint x: 259, startPoint y: 345, endPoint x: 863, endPoint y: 462, distance: 615.7
click at [521, 22] on input "Search podcasts, credits, & more..." at bounding box center [669, 28] width 392 height 24
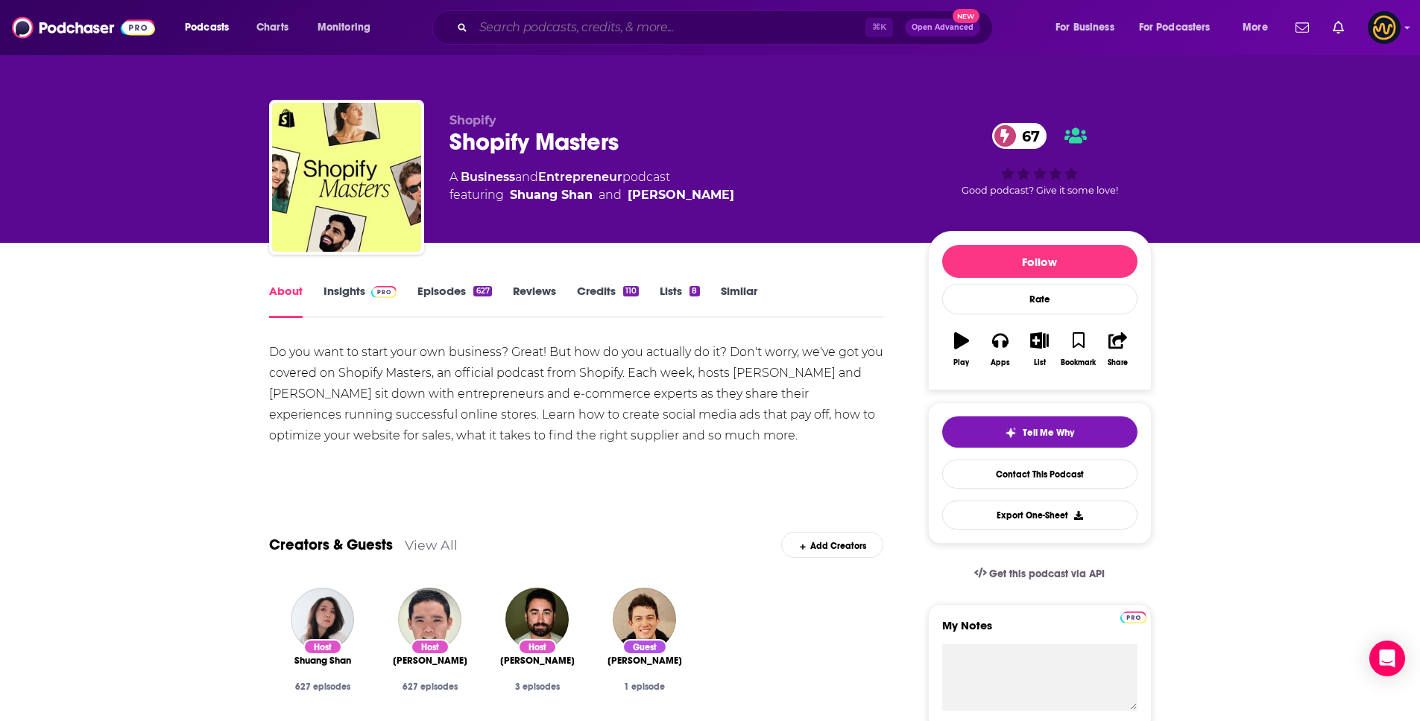
click at [521, 22] on input "Search podcasts, credits, & more..." at bounding box center [669, 28] width 392 height 24
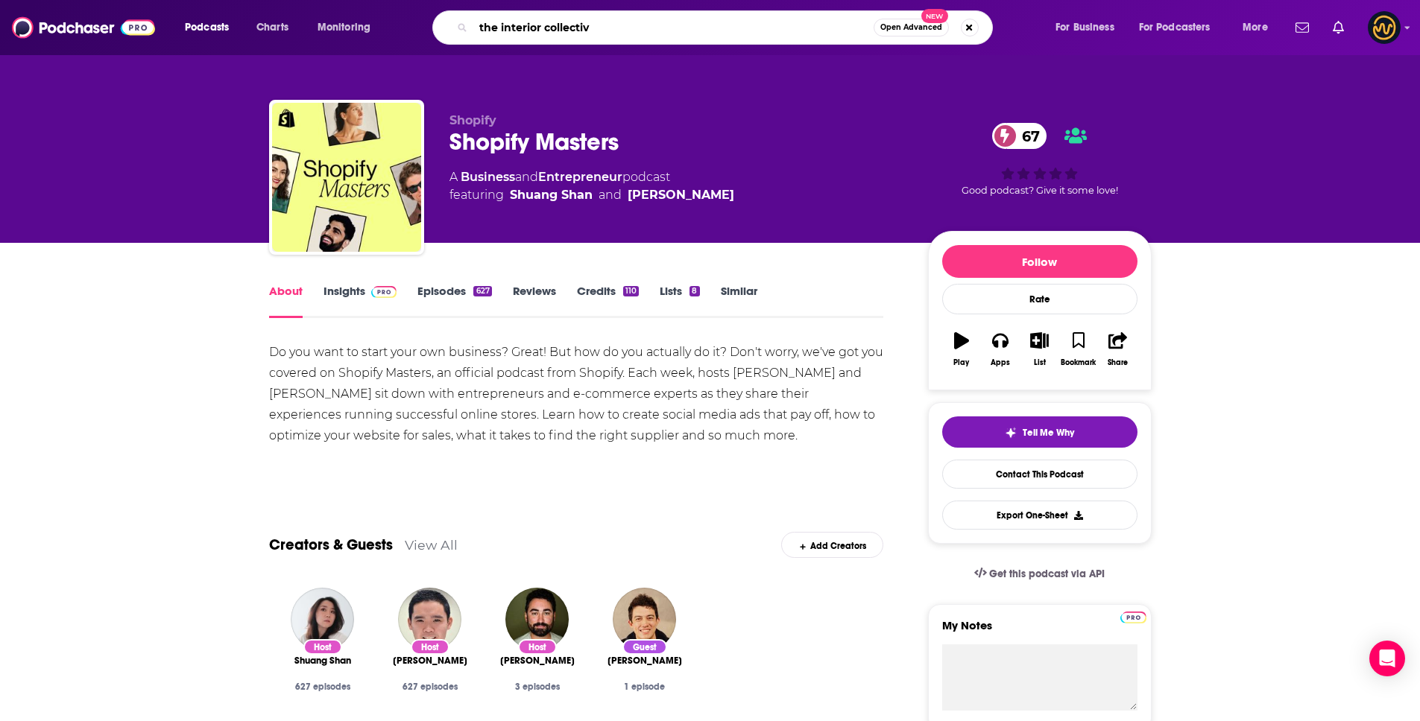
type input "the interior collective"
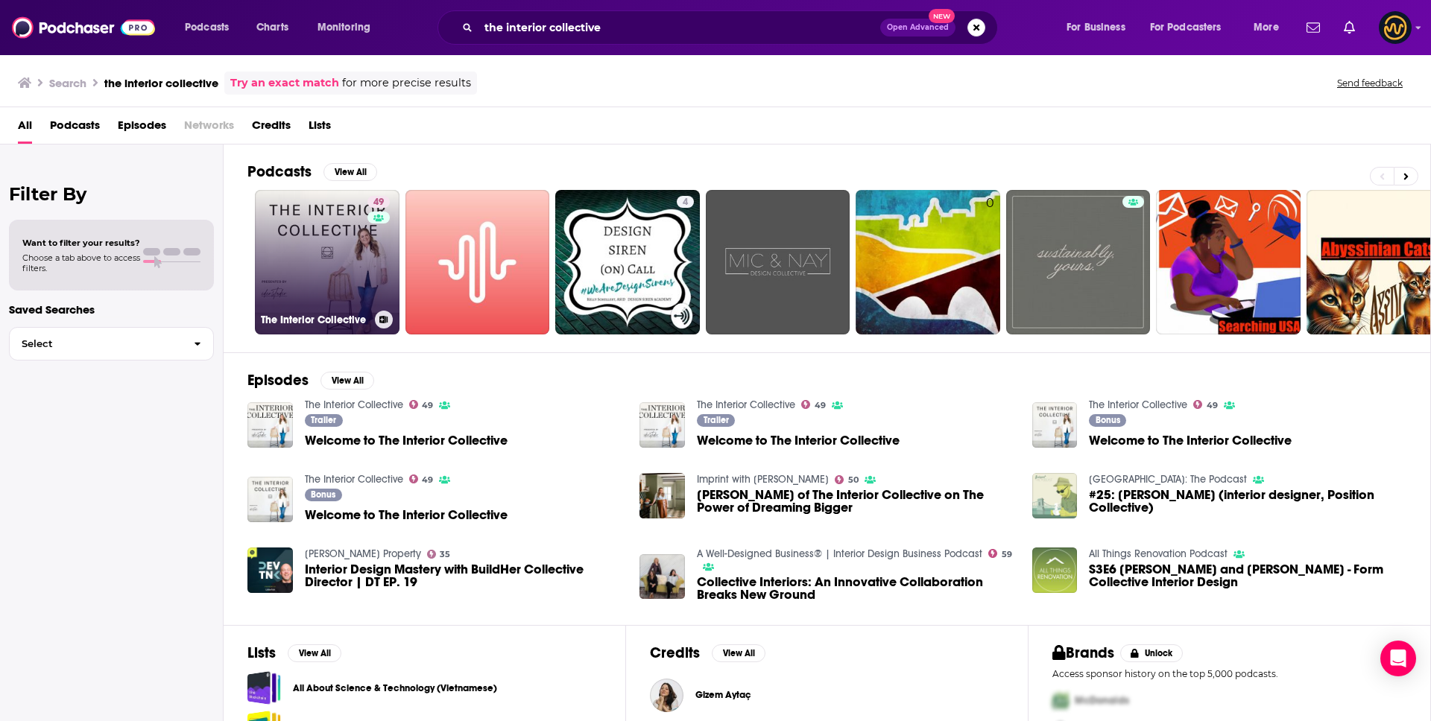
click at [279, 241] on link "49 The Interior Collective" at bounding box center [327, 262] width 145 height 145
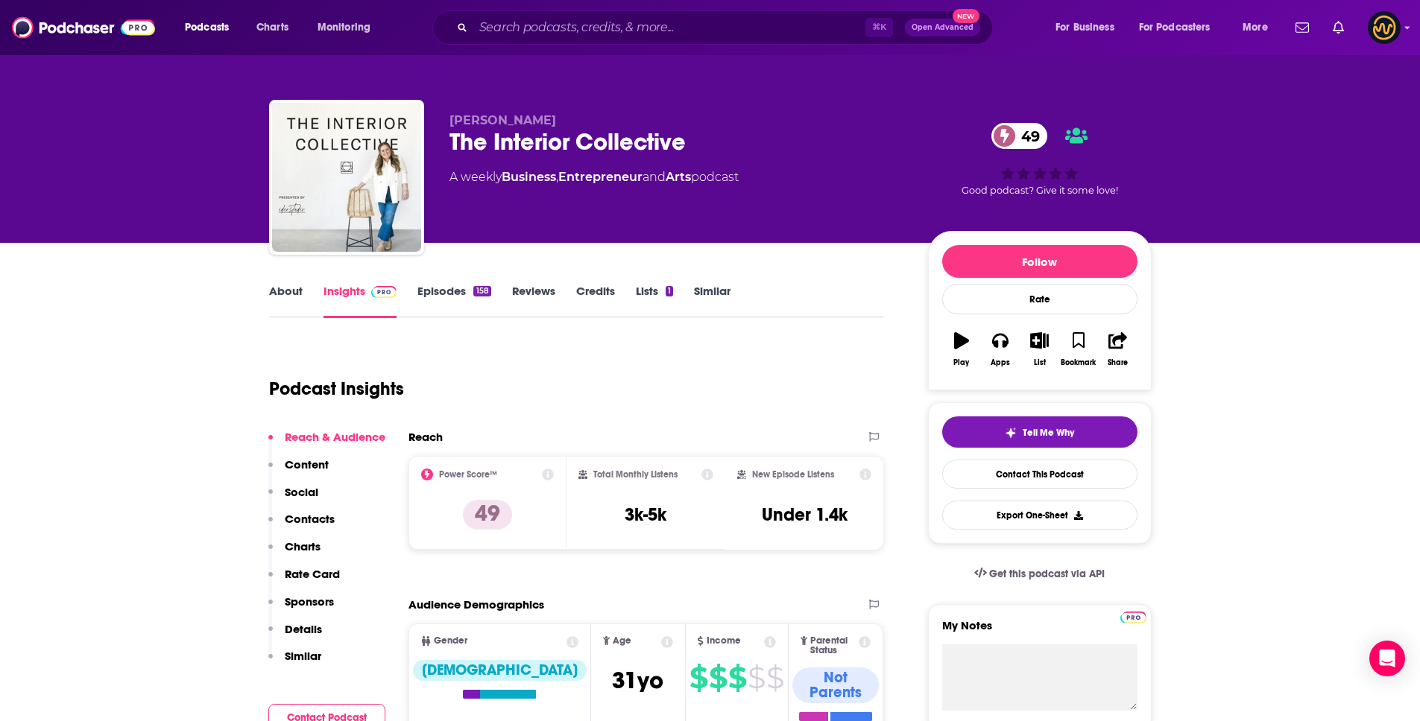
click at [282, 288] on link "About" at bounding box center [286, 301] width 34 height 34
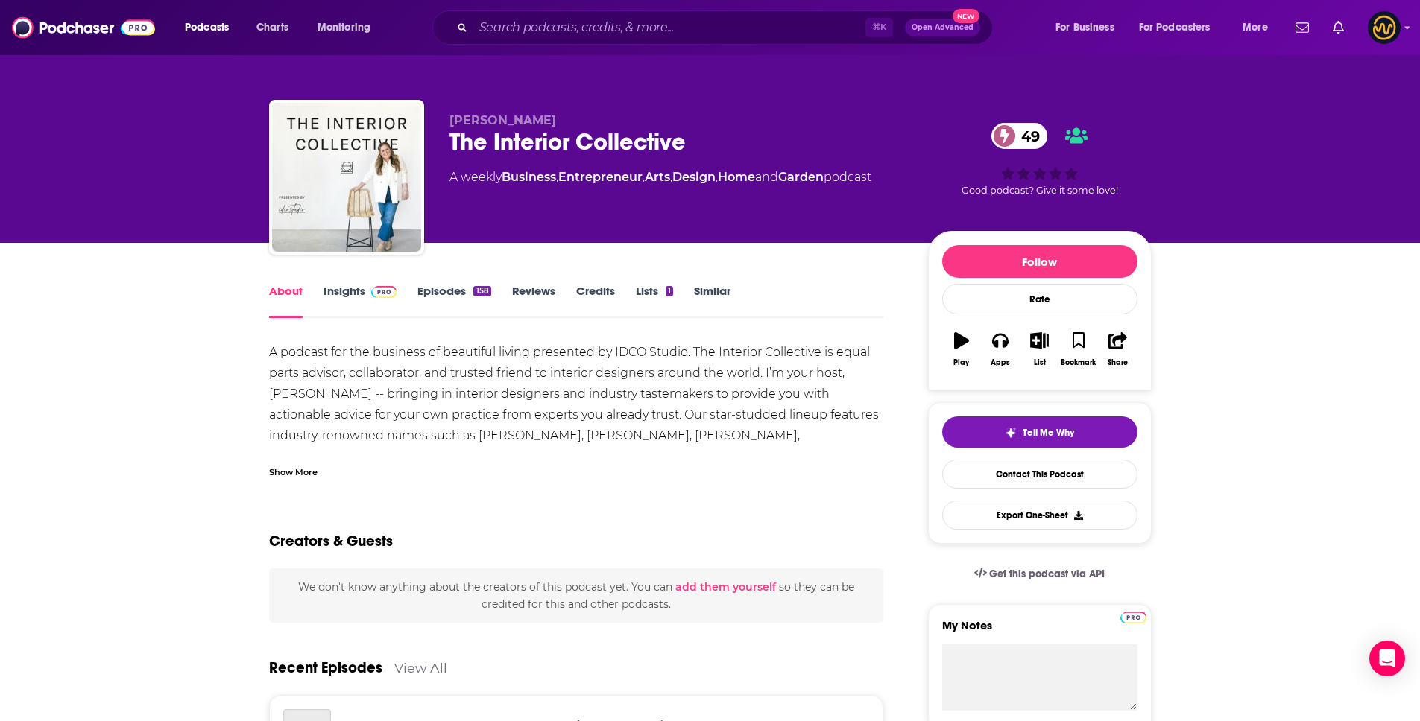
click at [303, 469] on div "Show More" at bounding box center [293, 471] width 48 height 14
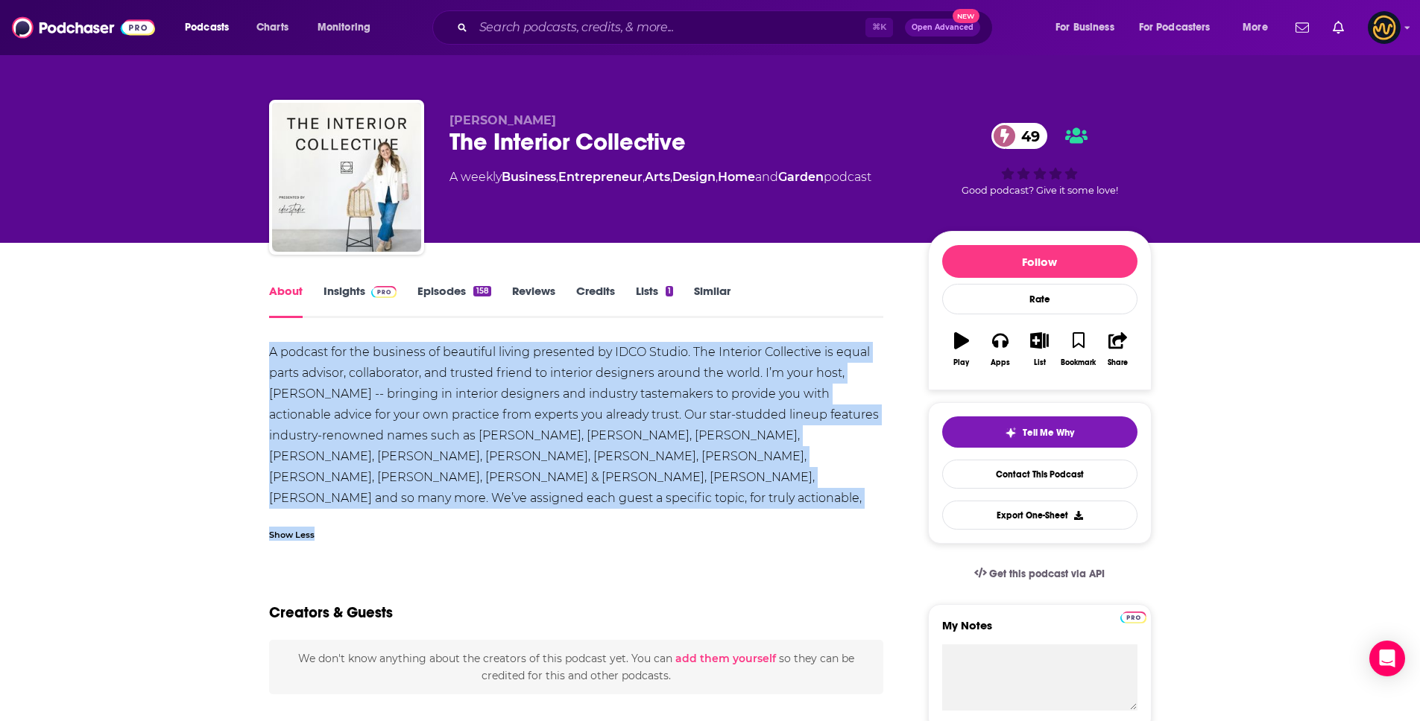
drag, startPoint x: 262, startPoint y: 347, endPoint x: 653, endPoint y: 533, distance: 433.1
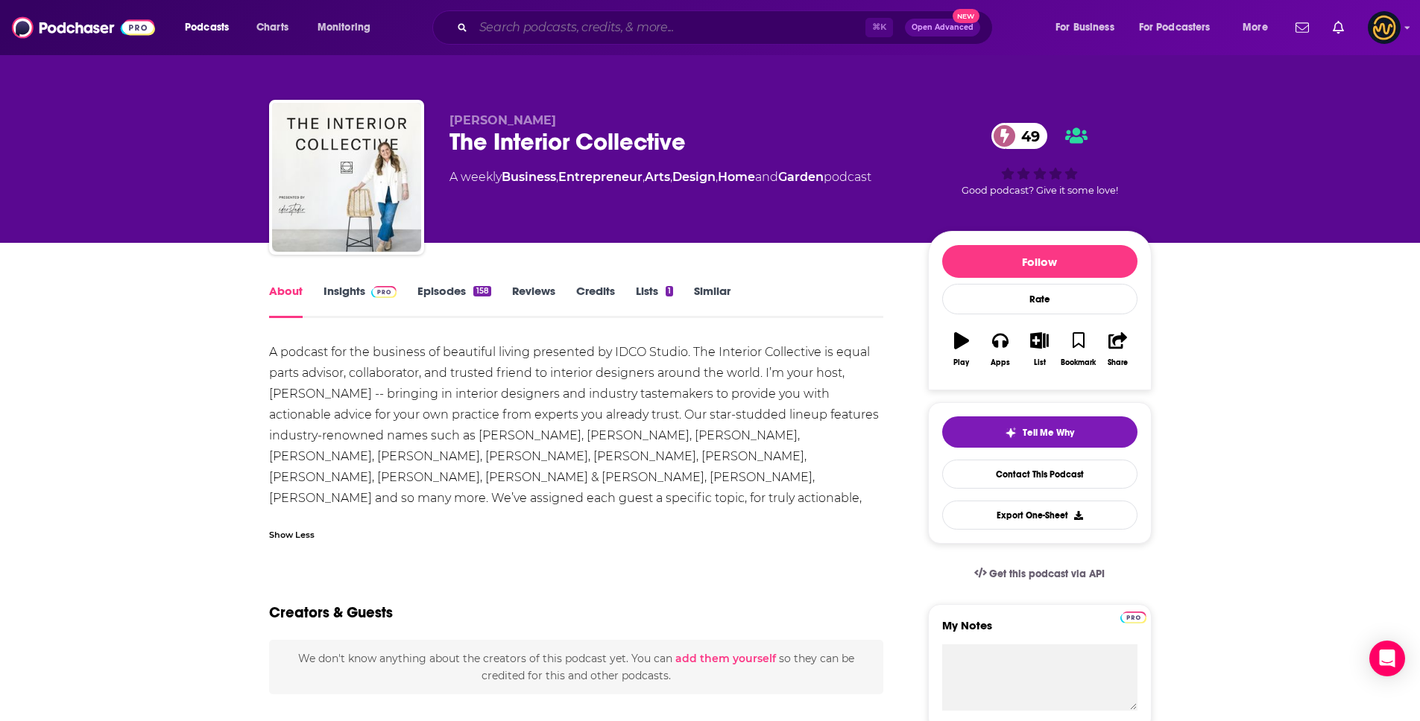
click at [653, 32] on input "Search podcasts, credits, & more..." at bounding box center [669, 28] width 392 height 24
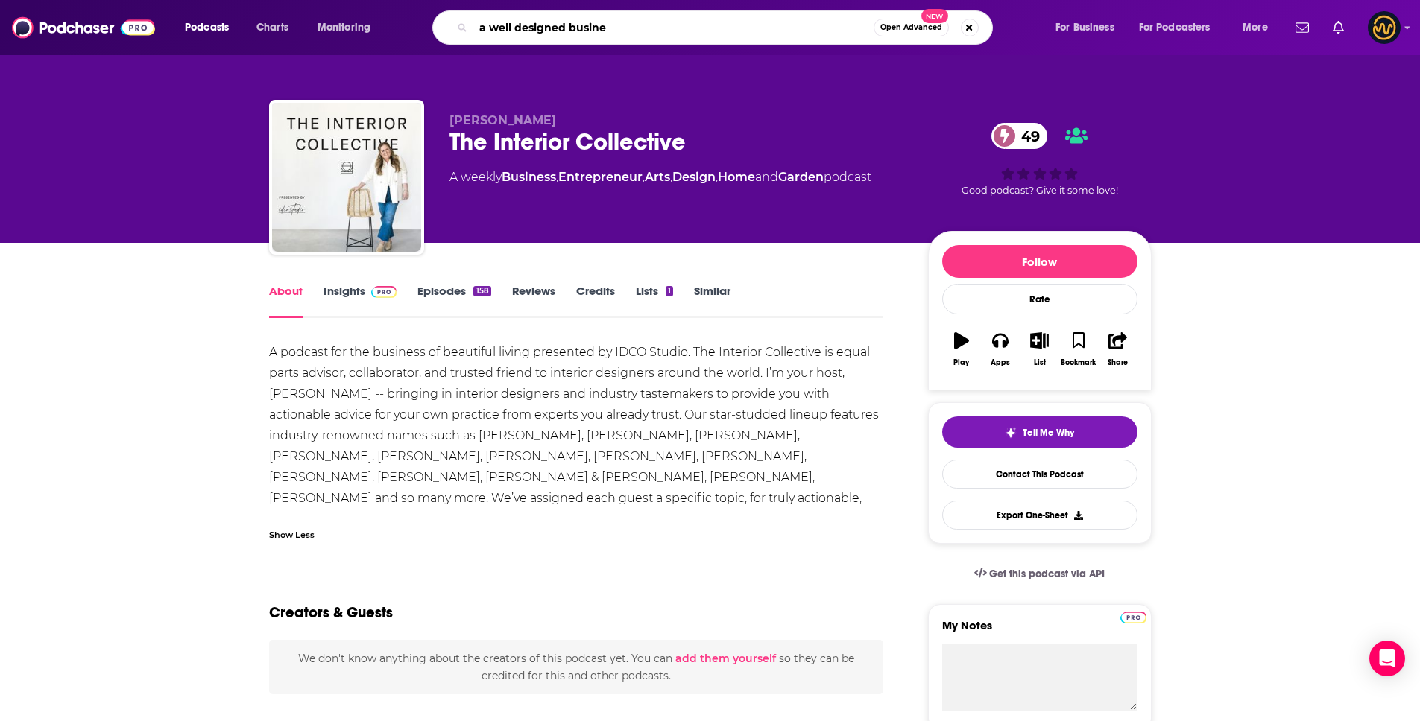
type input "a well designed busines"
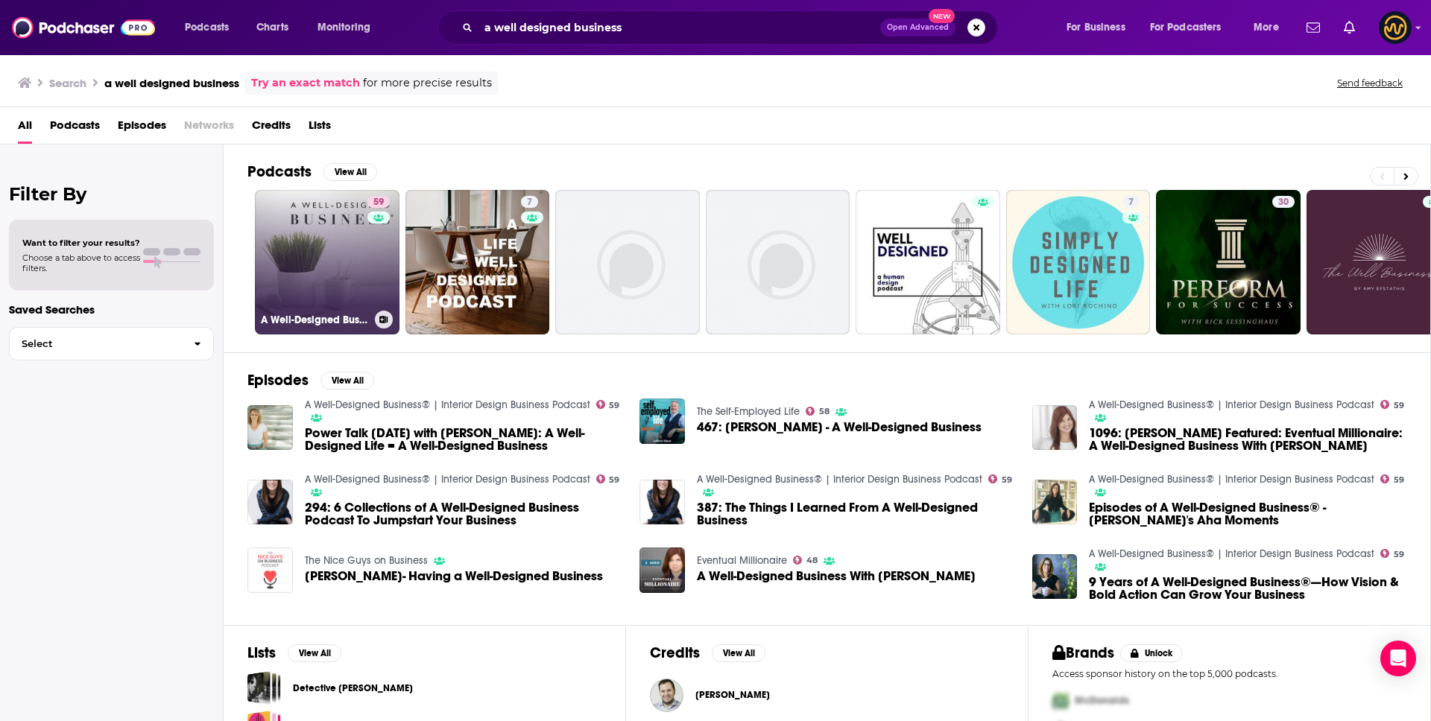
click at [349, 232] on link "59 A Well-Designed Business® | Interior Design Business Podcast" at bounding box center [327, 262] width 145 height 145
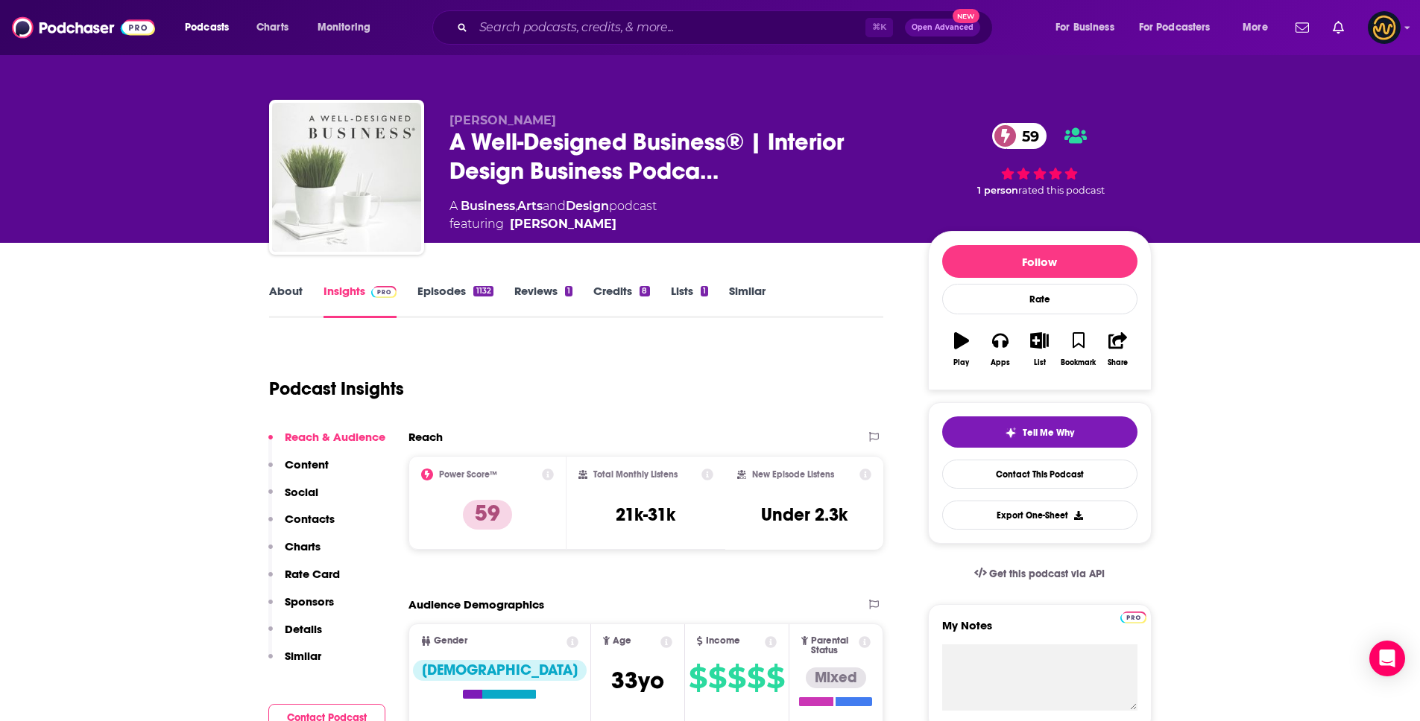
click at [288, 297] on link "About" at bounding box center [286, 301] width 34 height 34
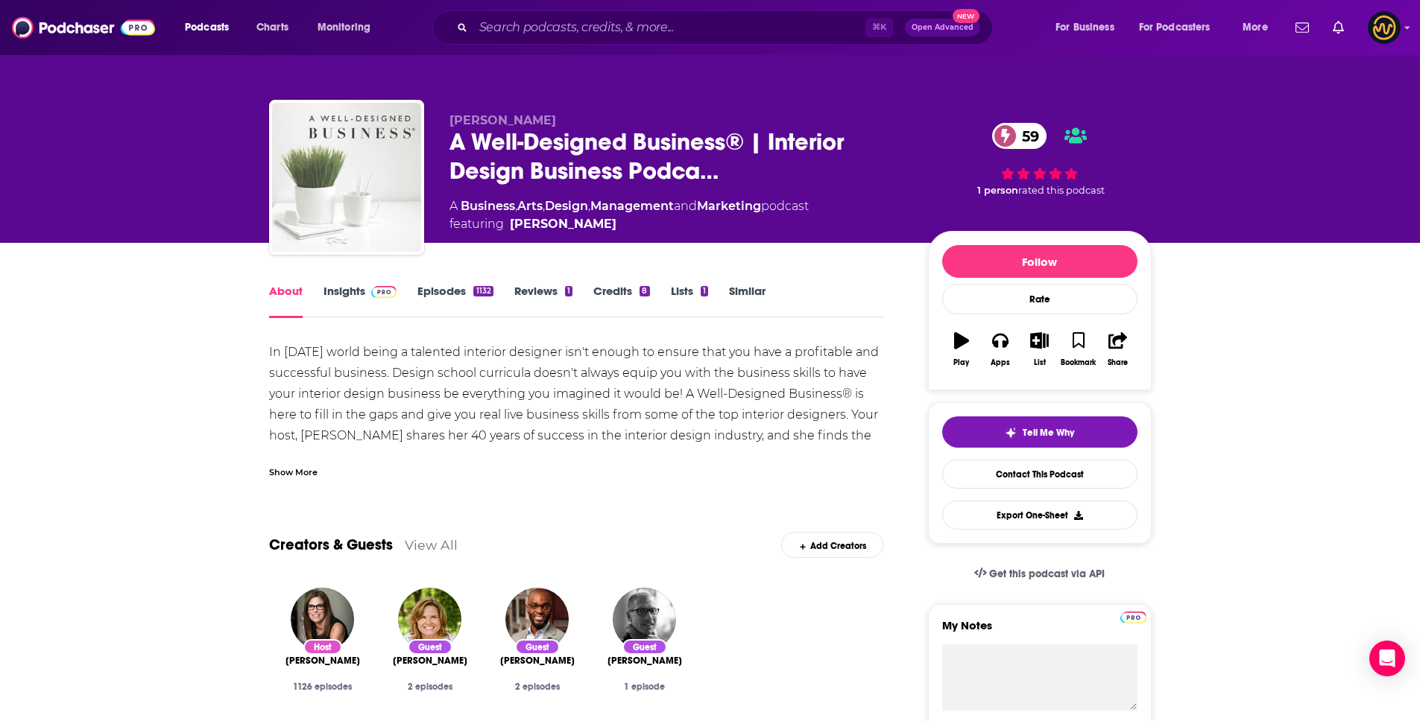
click at [297, 470] on div "Show More" at bounding box center [293, 471] width 48 height 14
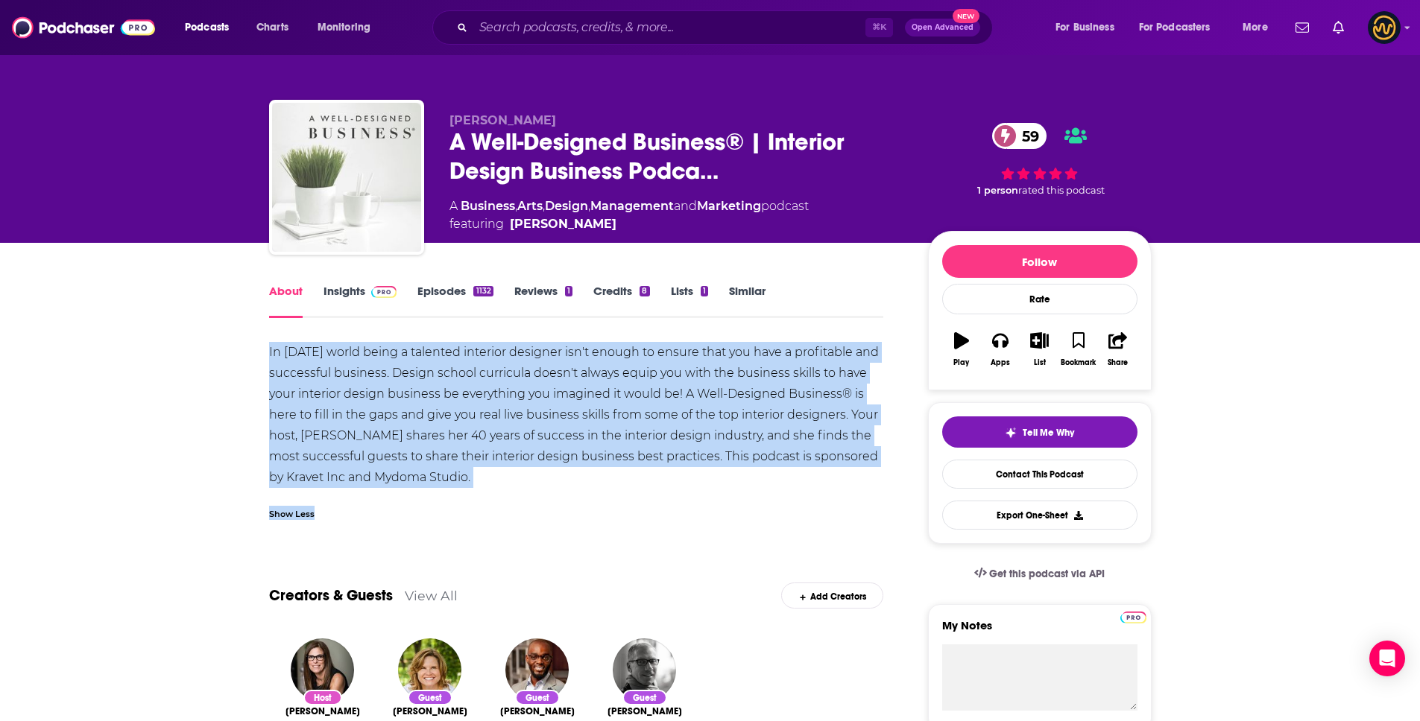
drag, startPoint x: 266, startPoint y: 350, endPoint x: 600, endPoint y: 507, distance: 369.1
click at [531, 487] on div "In [DATE] world being a talented interior designer isn't enough to ensure that …" at bounding box center [576, 415] width 615 height 146
drag, startPoint x: 490, startPoint y: 478, endPoint x: 265, endPoint y: 353, distance: 257.2
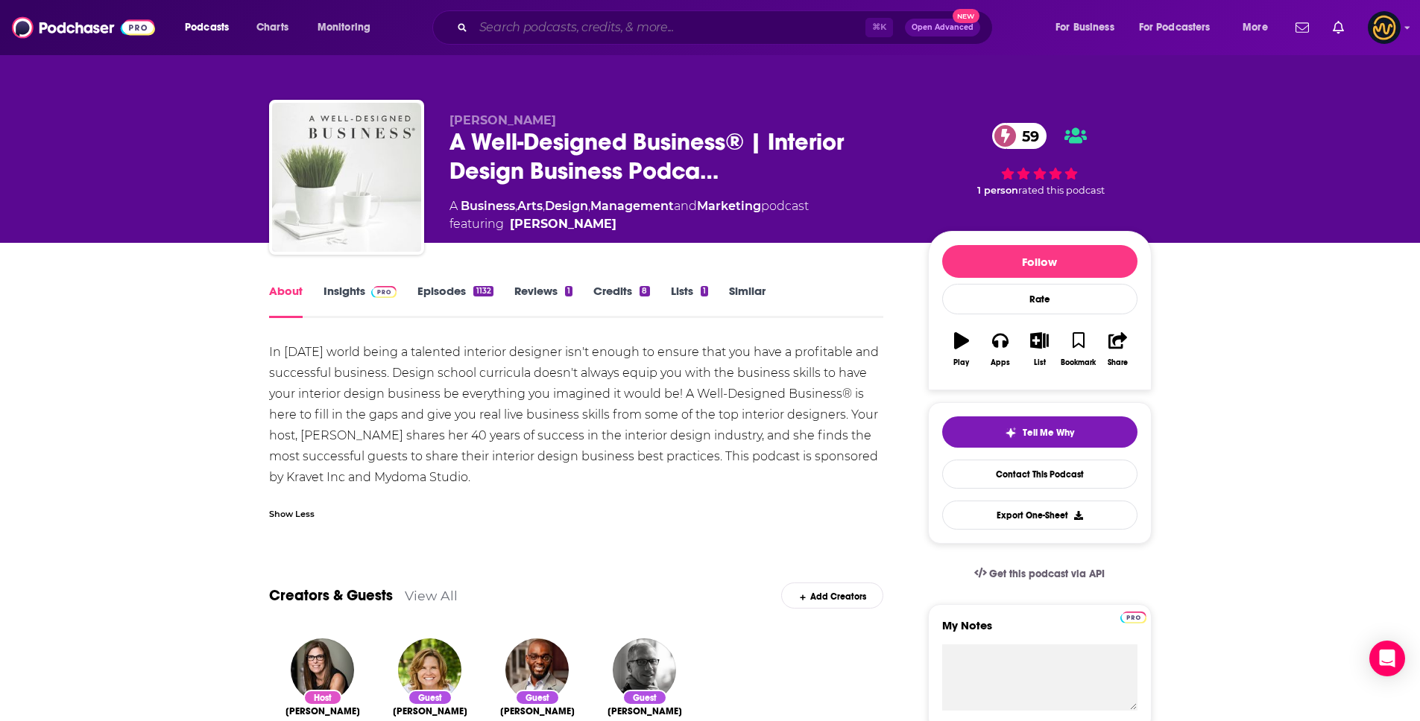
click at [600, 26] on input "Search podcasts, credits, & more..." at bounding box center [669, 28] width 392 height 24
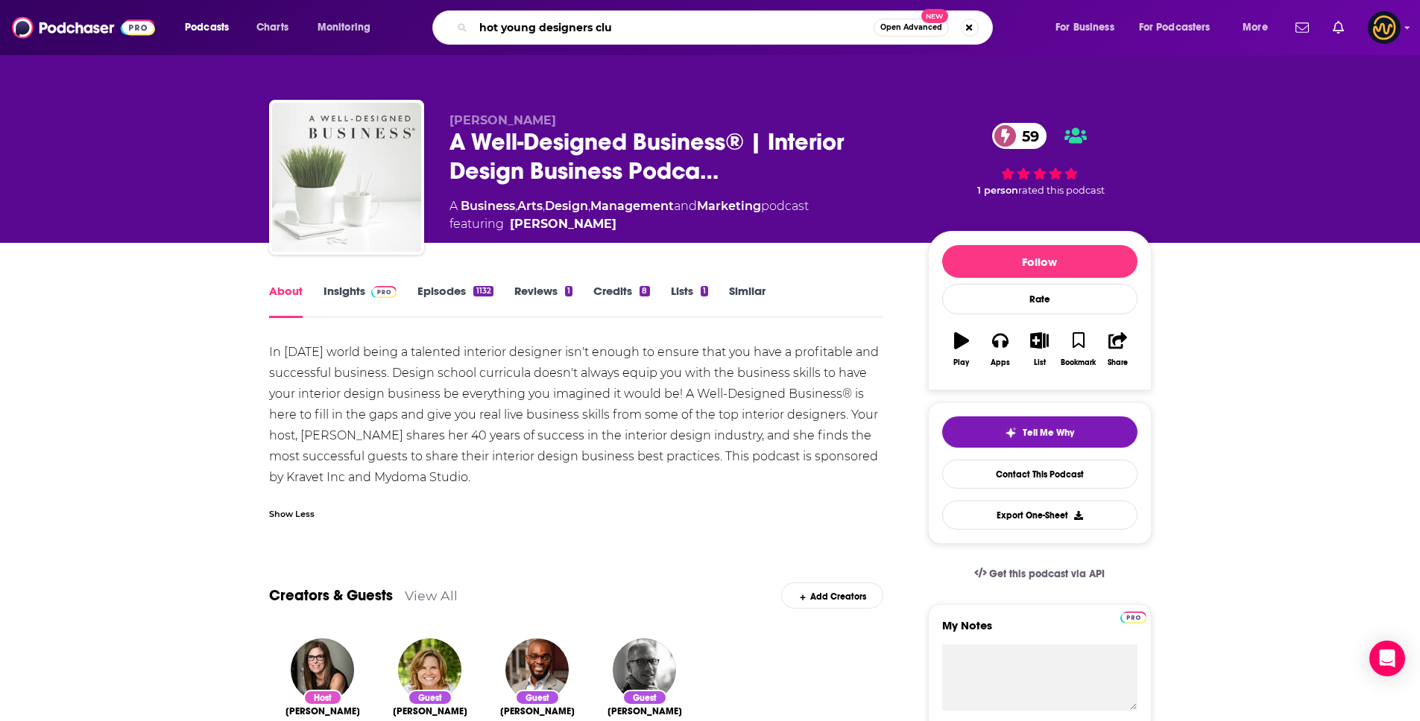
type input "hot young designers club"
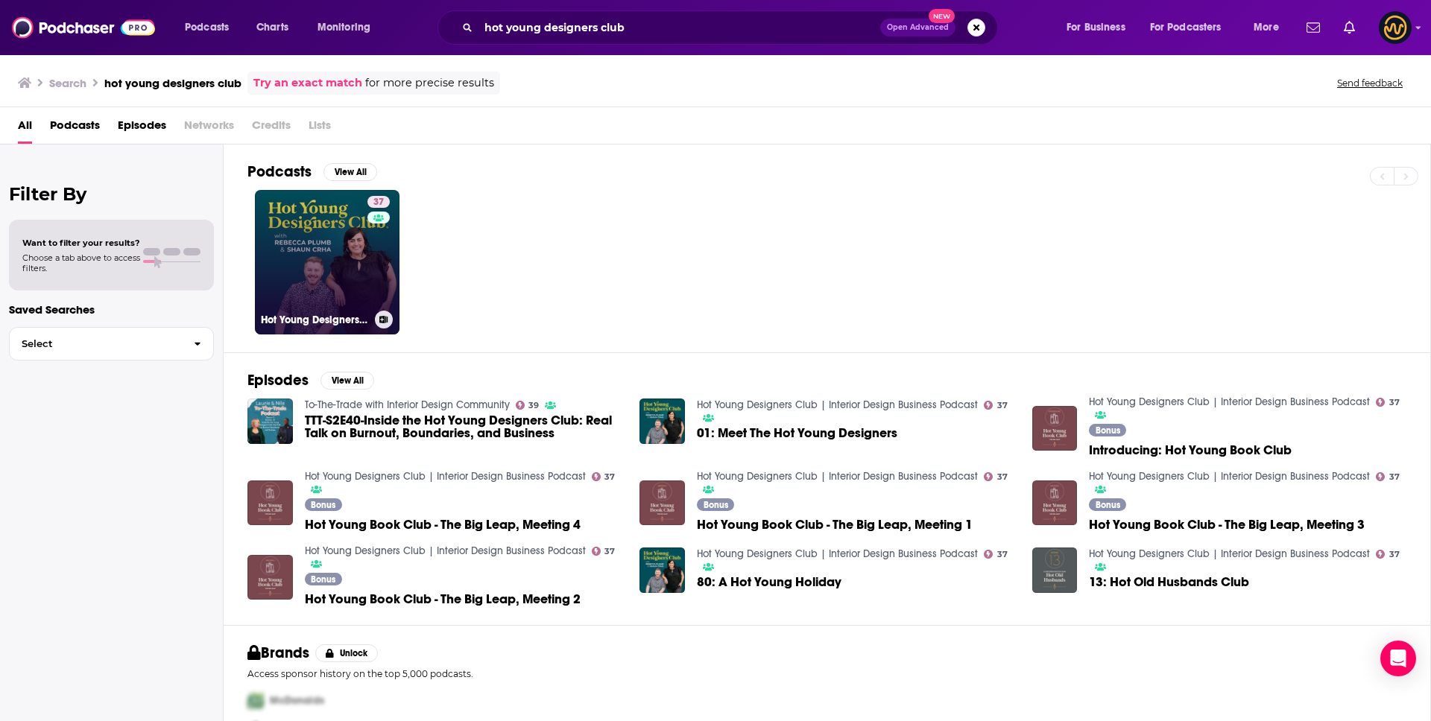
click at [317, 264] on link "37 Hot Young Designers Club | Interior Design Business Podcast" at bounding box center [327, 262] width 145 height 145
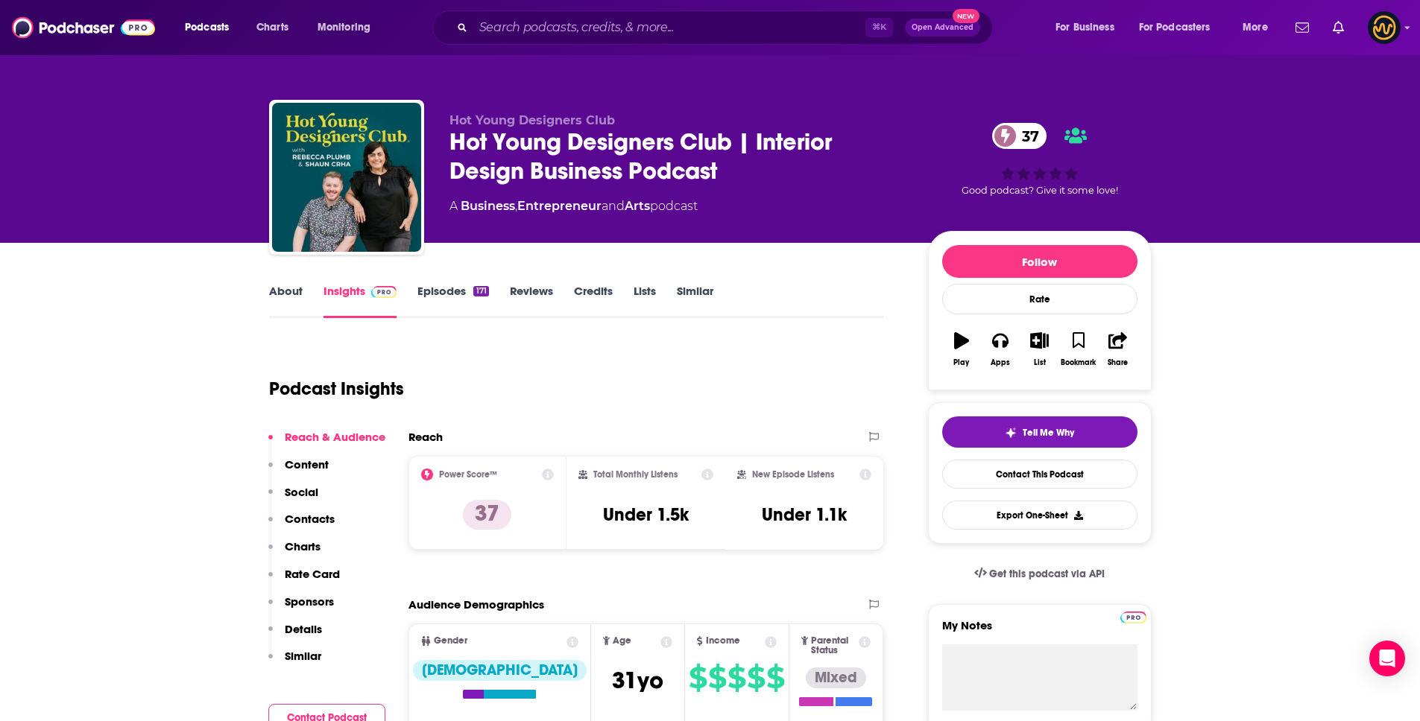
click at [283, 291] on link "About" at bounding box center [286, 301] width 34 height 34
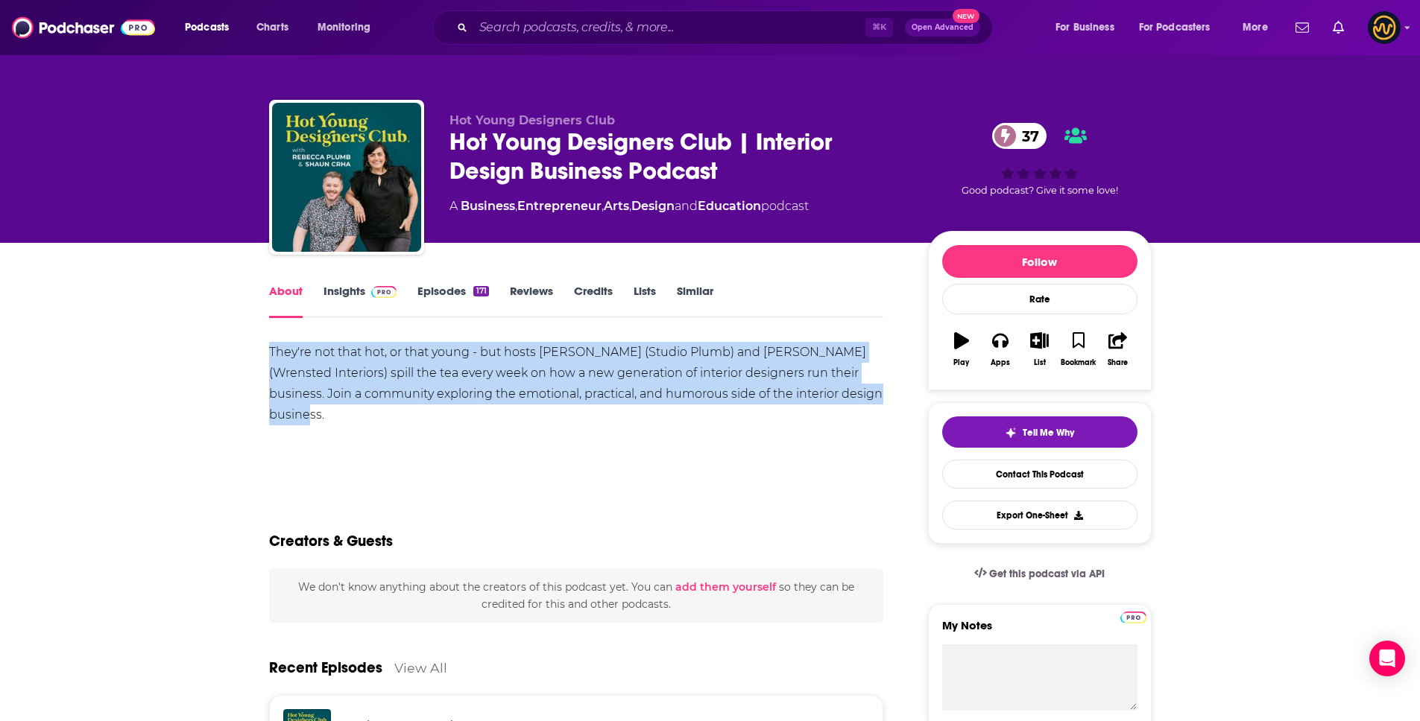
drag, startPoint x: 262, startPoint y: 349, endPoint x: 364, endPoint y: 416, distance: 121.5
click at [572, 21] on input "Search podcasts, credits, & more..." at bounding box center [669, 28] width 392 height 24
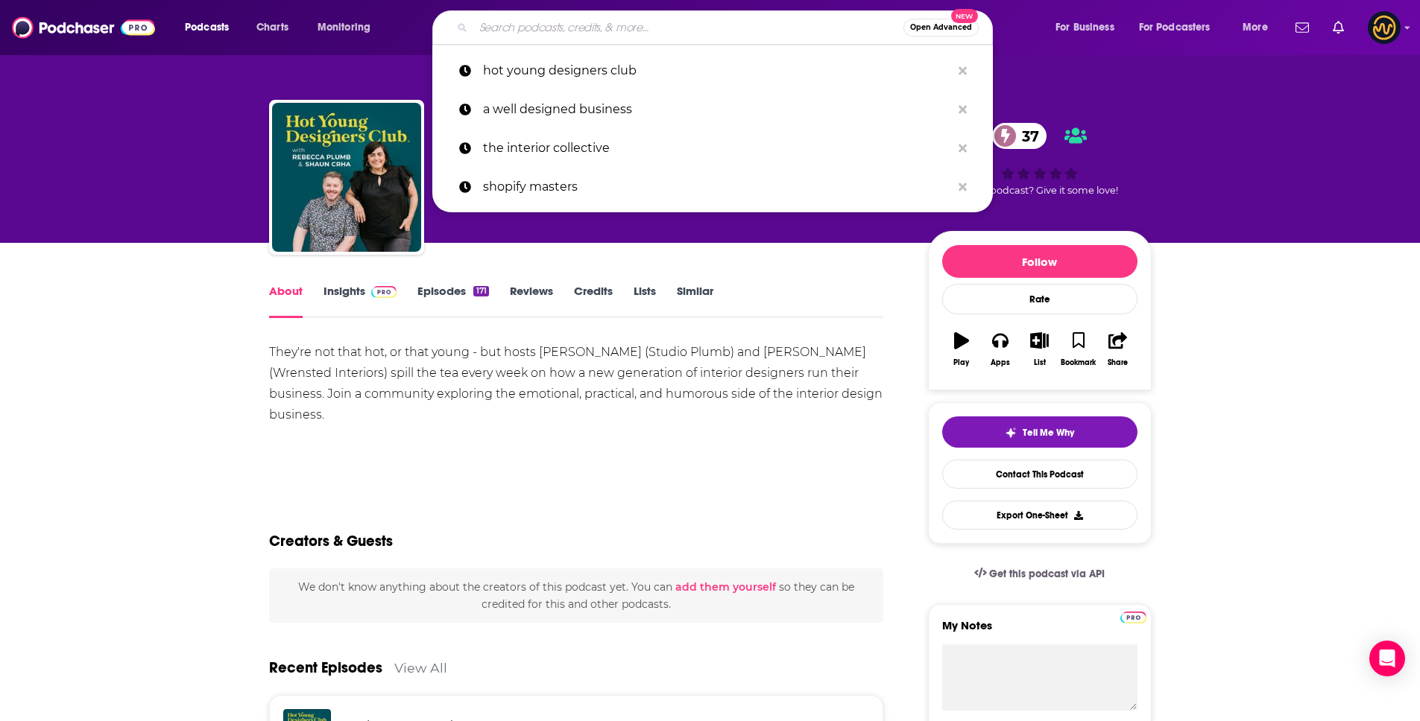
click at [572, 21] on input "Search podcasts, credits, & more..." at bounding box center [688, 28] width 430 height 24
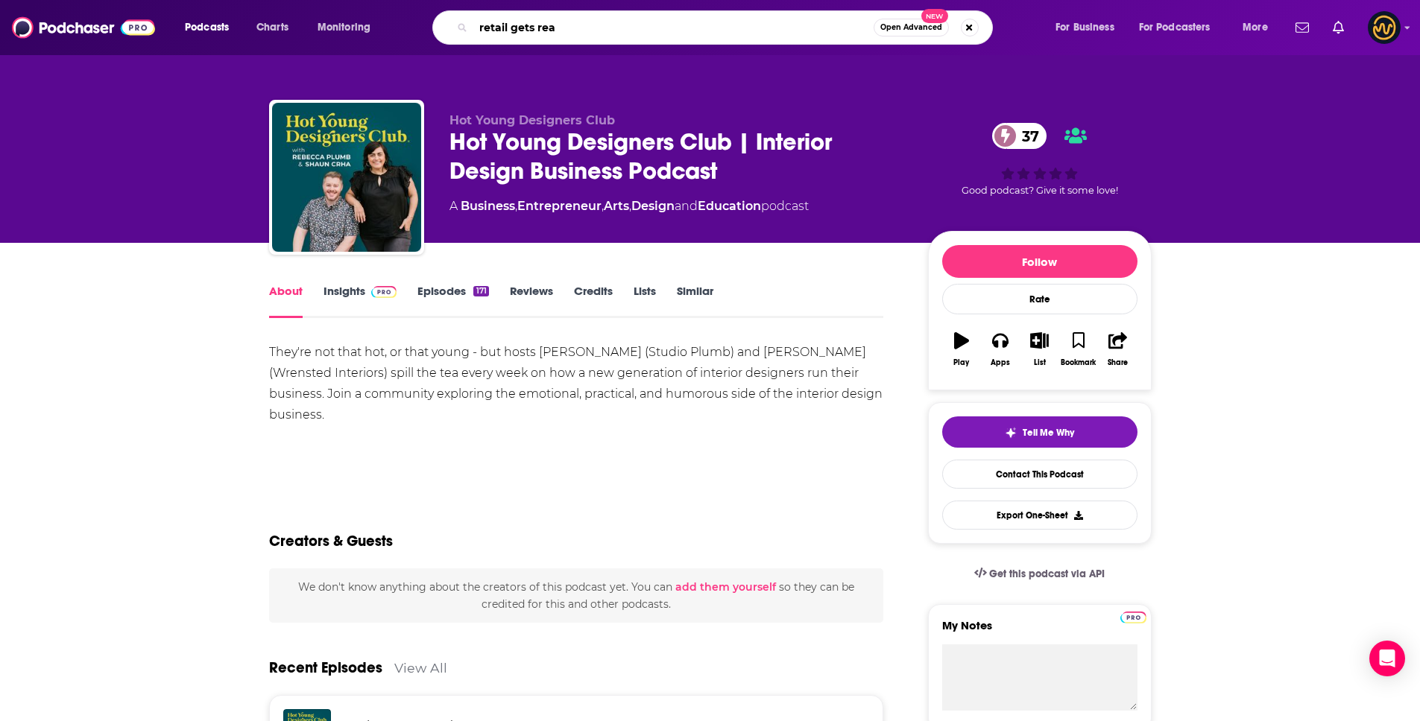
type input "retail gets real"
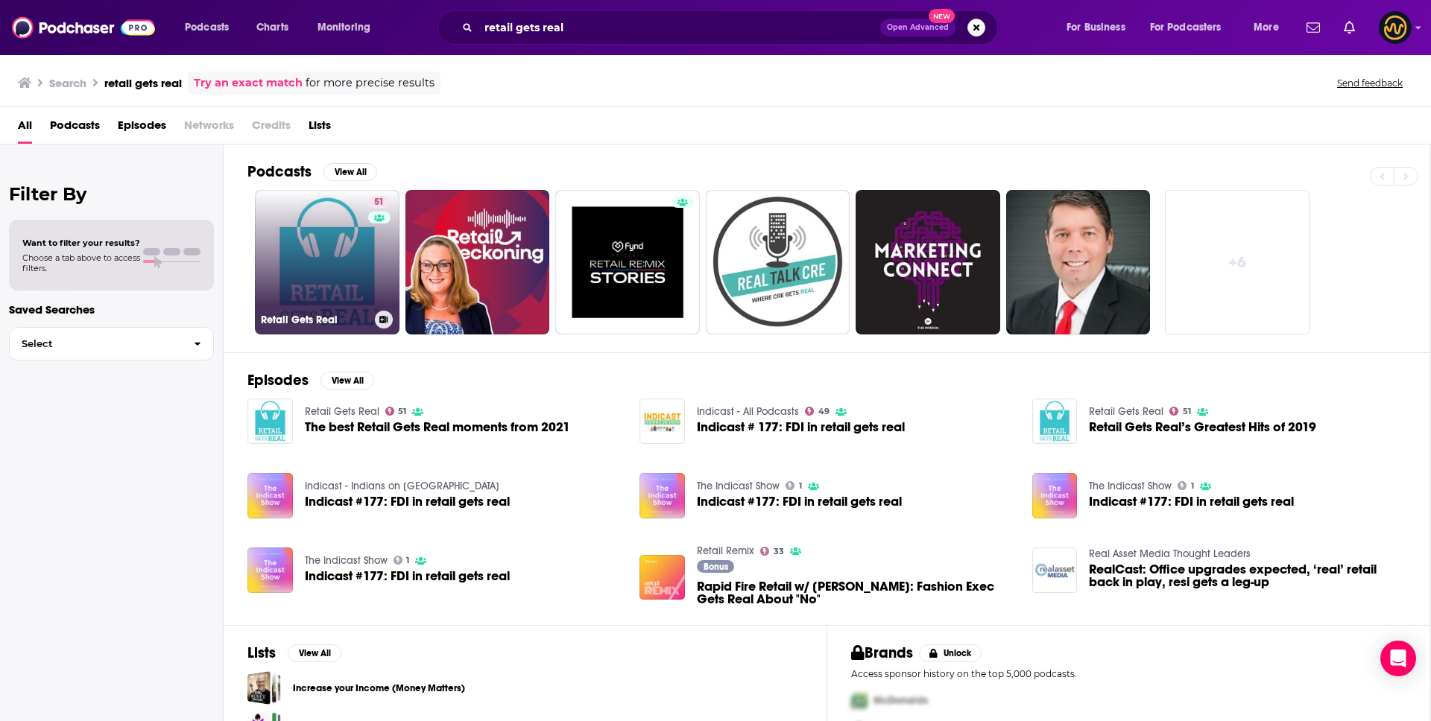
click at [320, 250] on link "51 Retail Gets Real" at bounding box center [327, 262] width 145 height 145
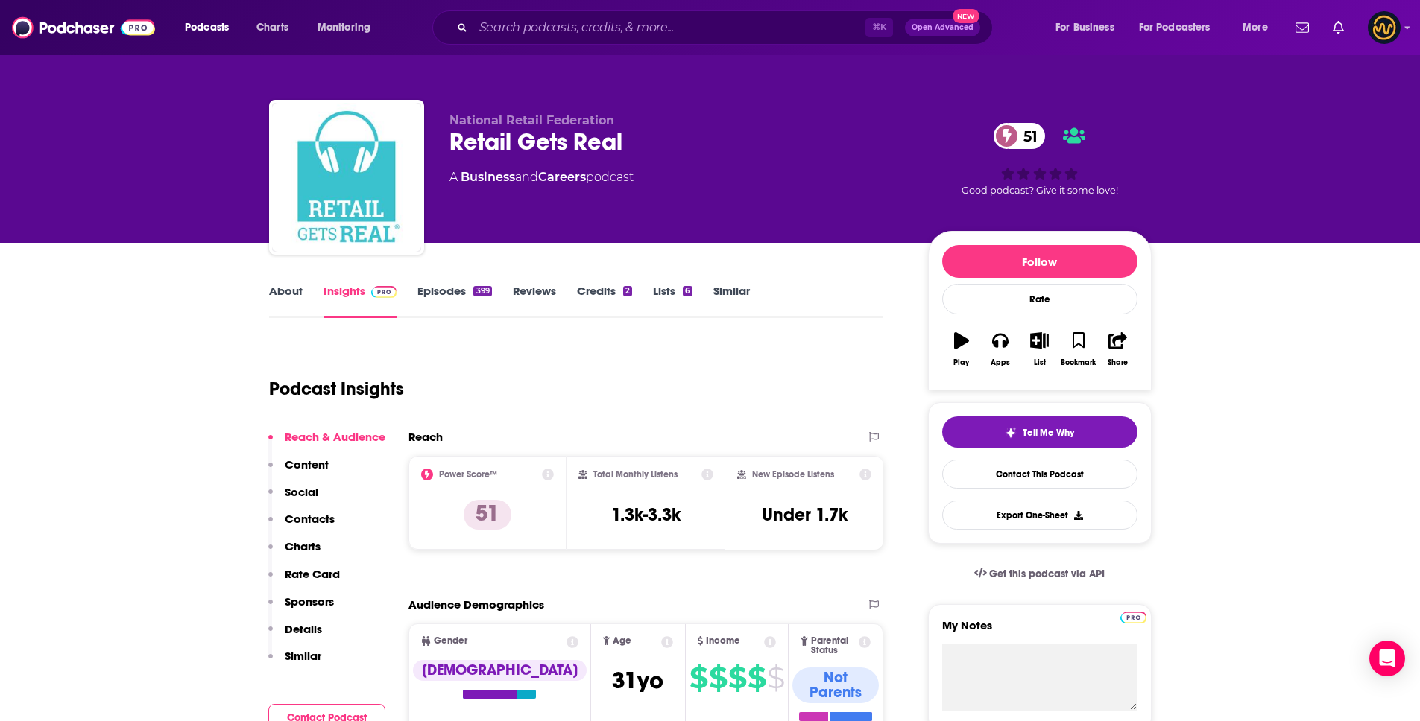
click at [275, 298] on link "About" at bounding box center [286, 301] width 34 height 34
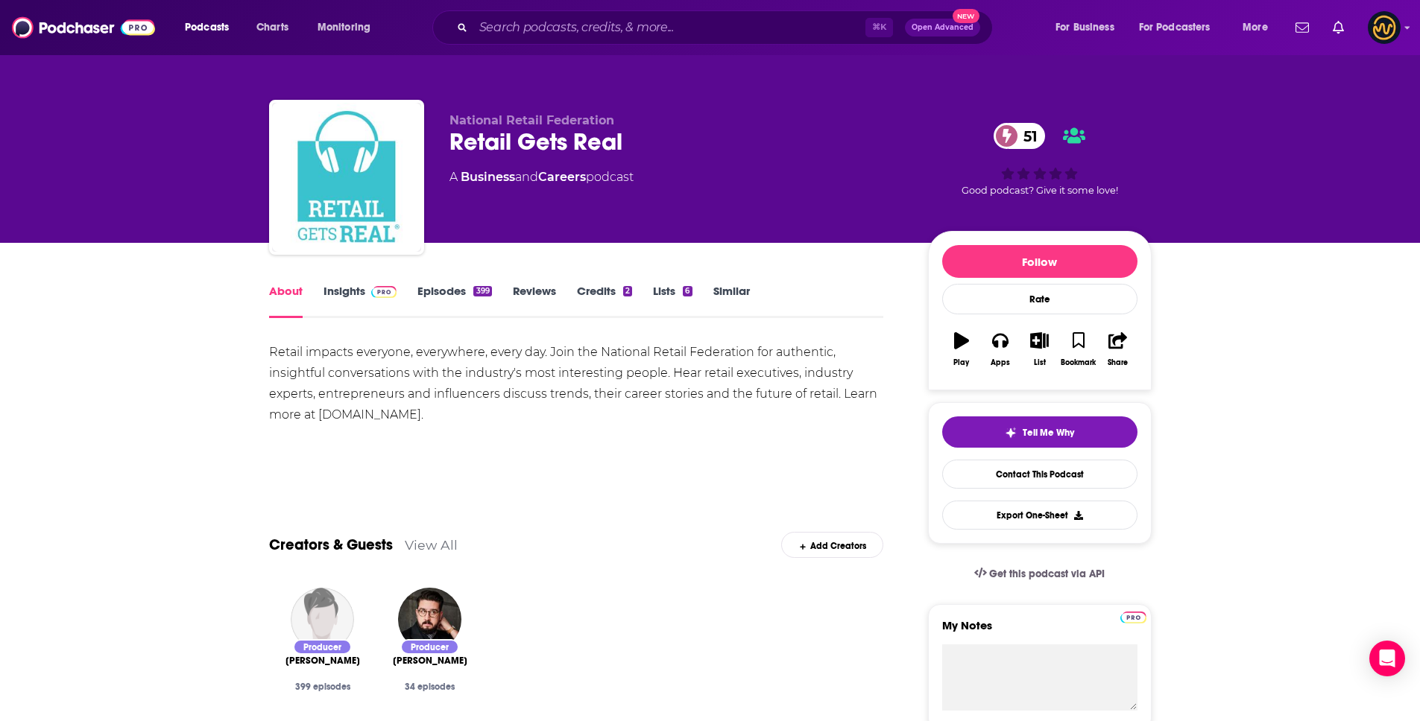
drag, startPoint x: 282, startPoint y: 353, endPoint x: 491, endPoint y: 405, distance: 214.9
click at [568, 35] on input "Search podcasts, credits, & more..." at bounding box center [669, 28] width 392 height 24
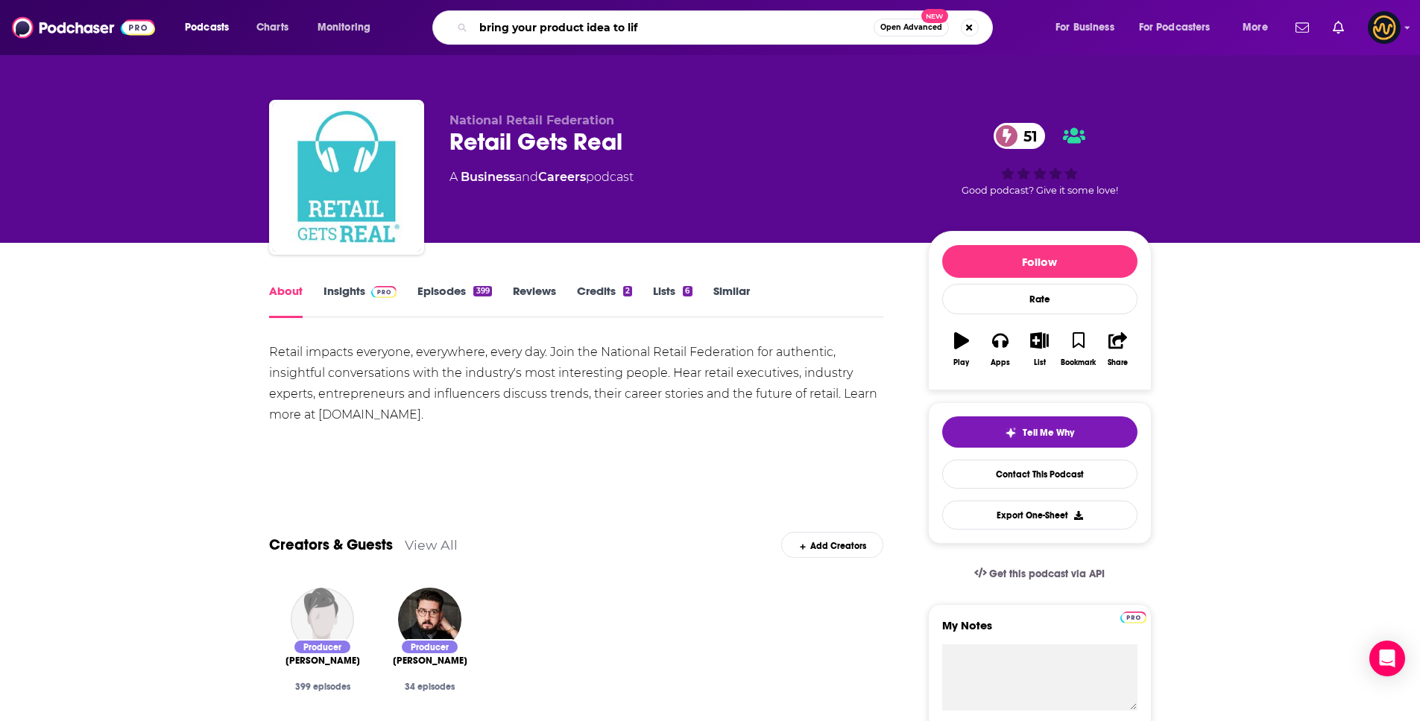
type input "bring your product idea to life"
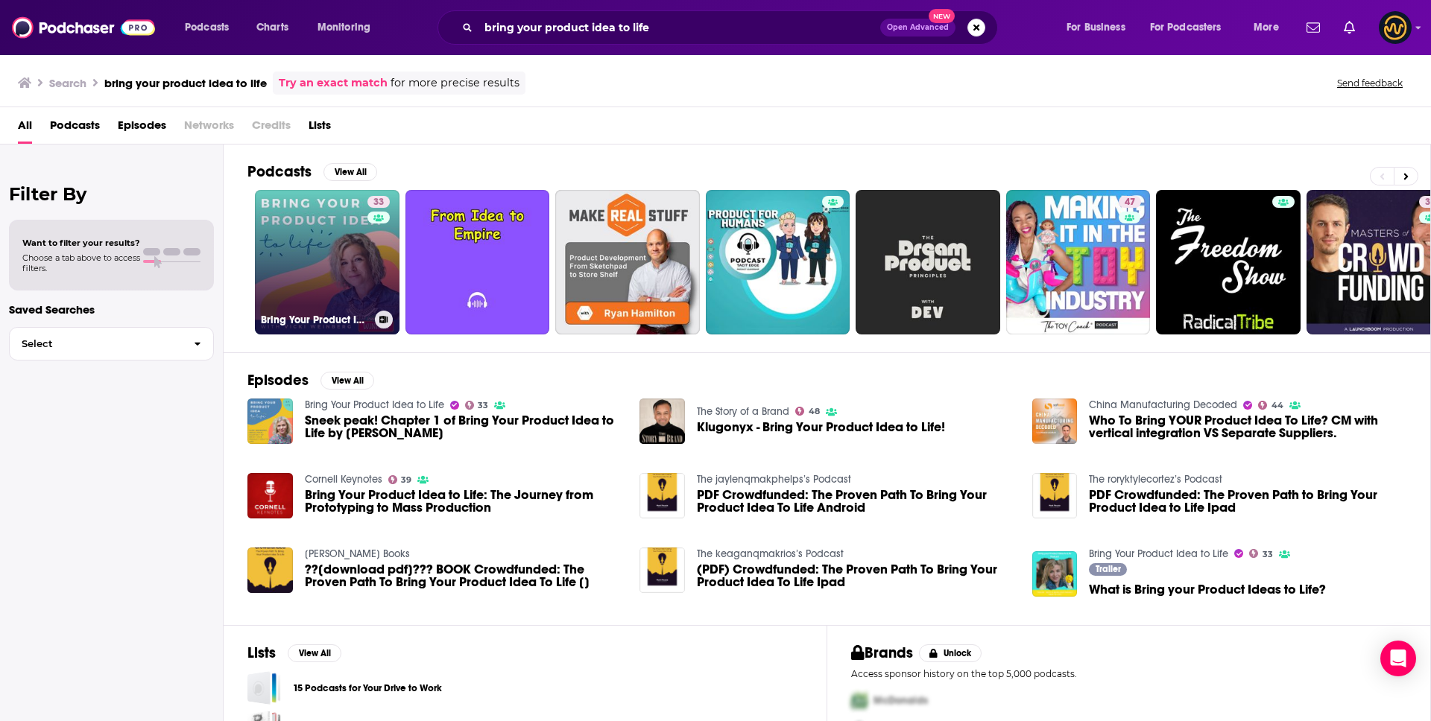
click at [304, 244] on link "33 Bring Your Product Idea to Life" at bounding box center [327, 262] width 145 height 145
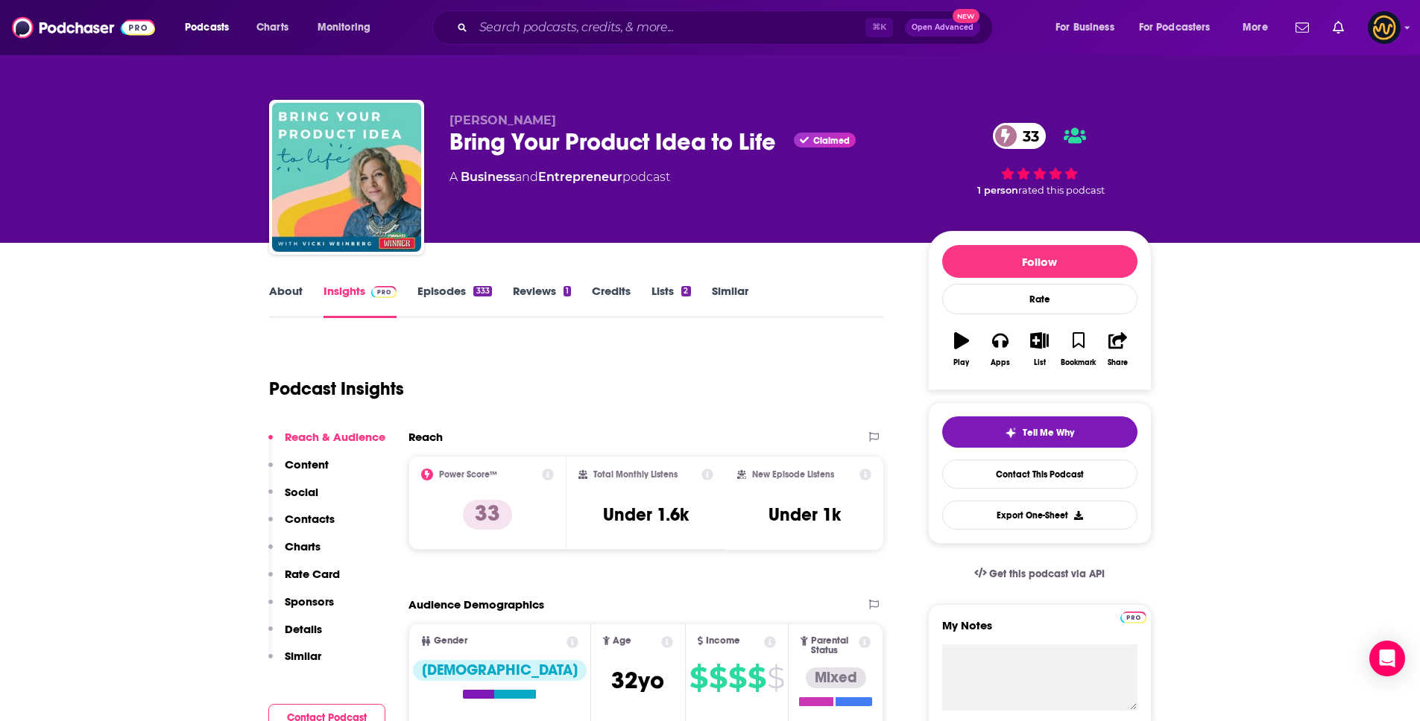
click at [281, 294] on link "About" at bounding box center [286, 301] width 34 height 34
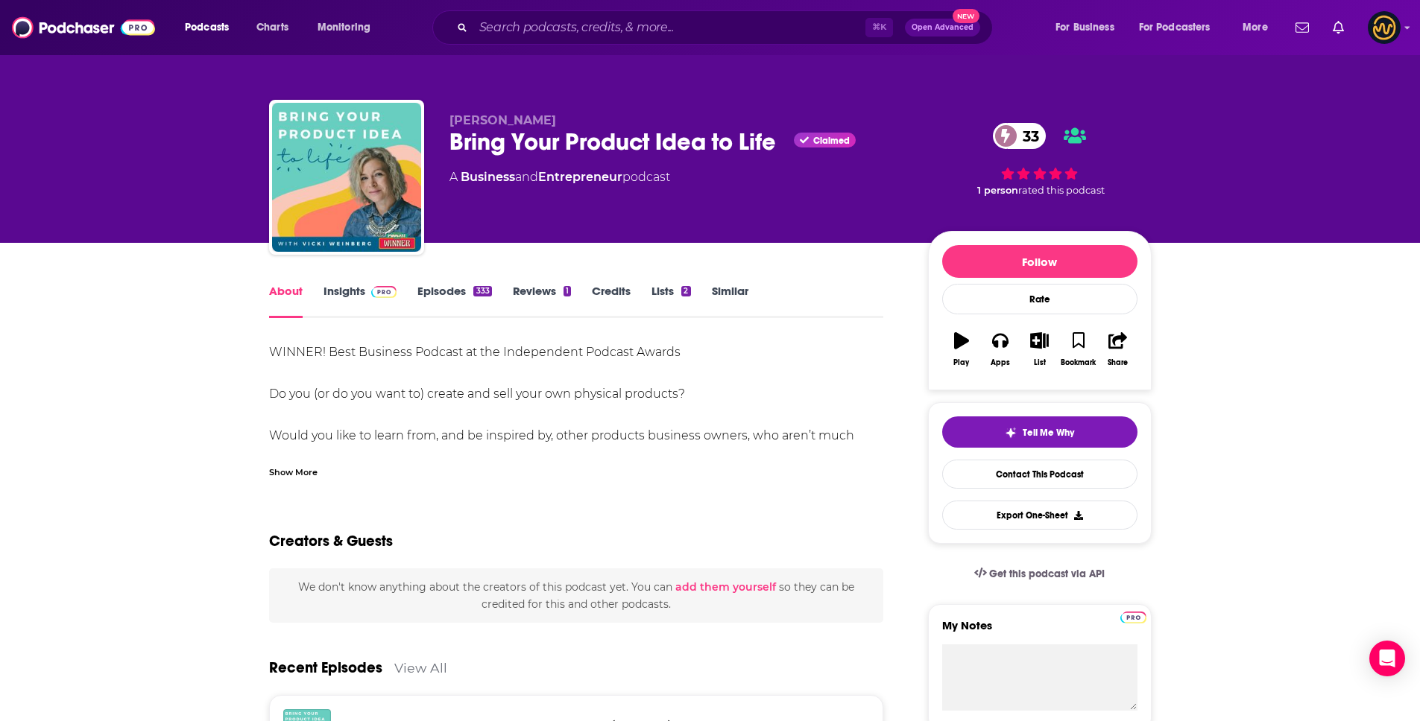
click at [306, 464] on div "Show More" at bounding box center [293, 471] width 48 height 14
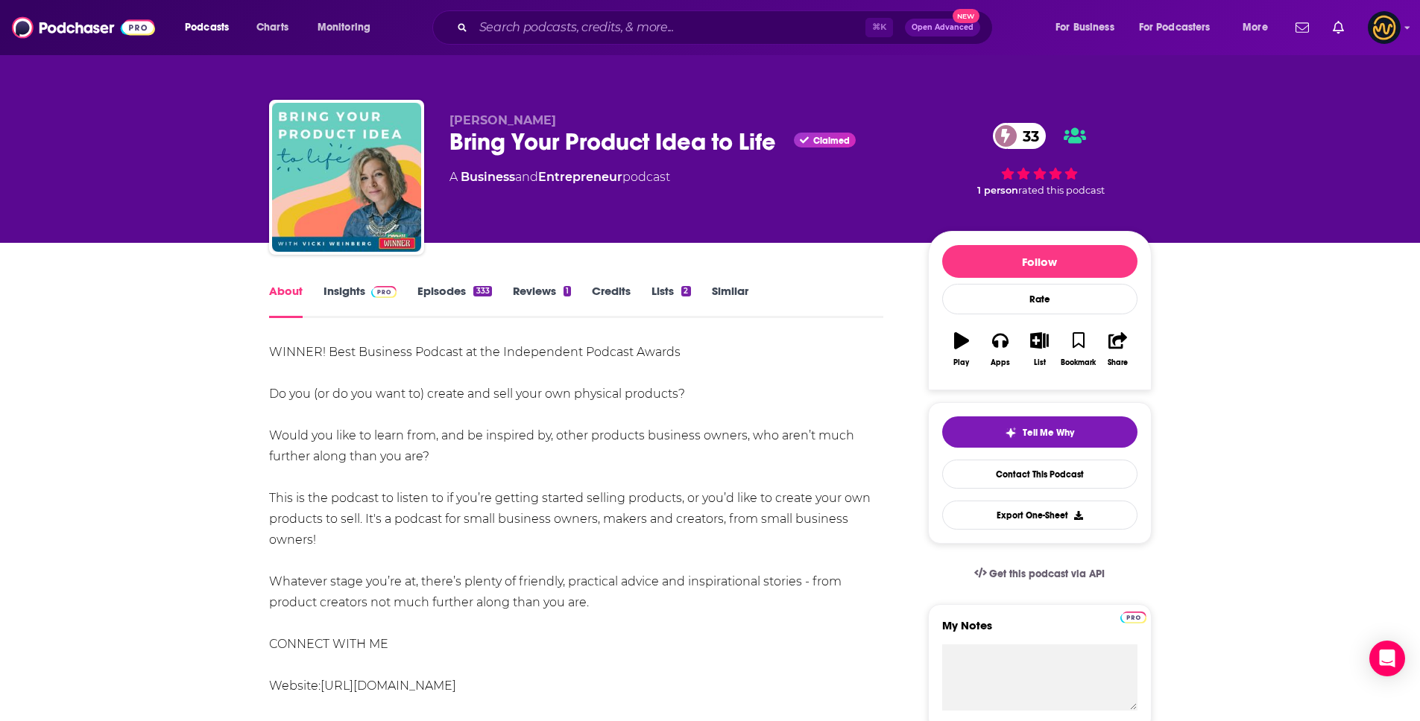
scroll to position [301, 0]
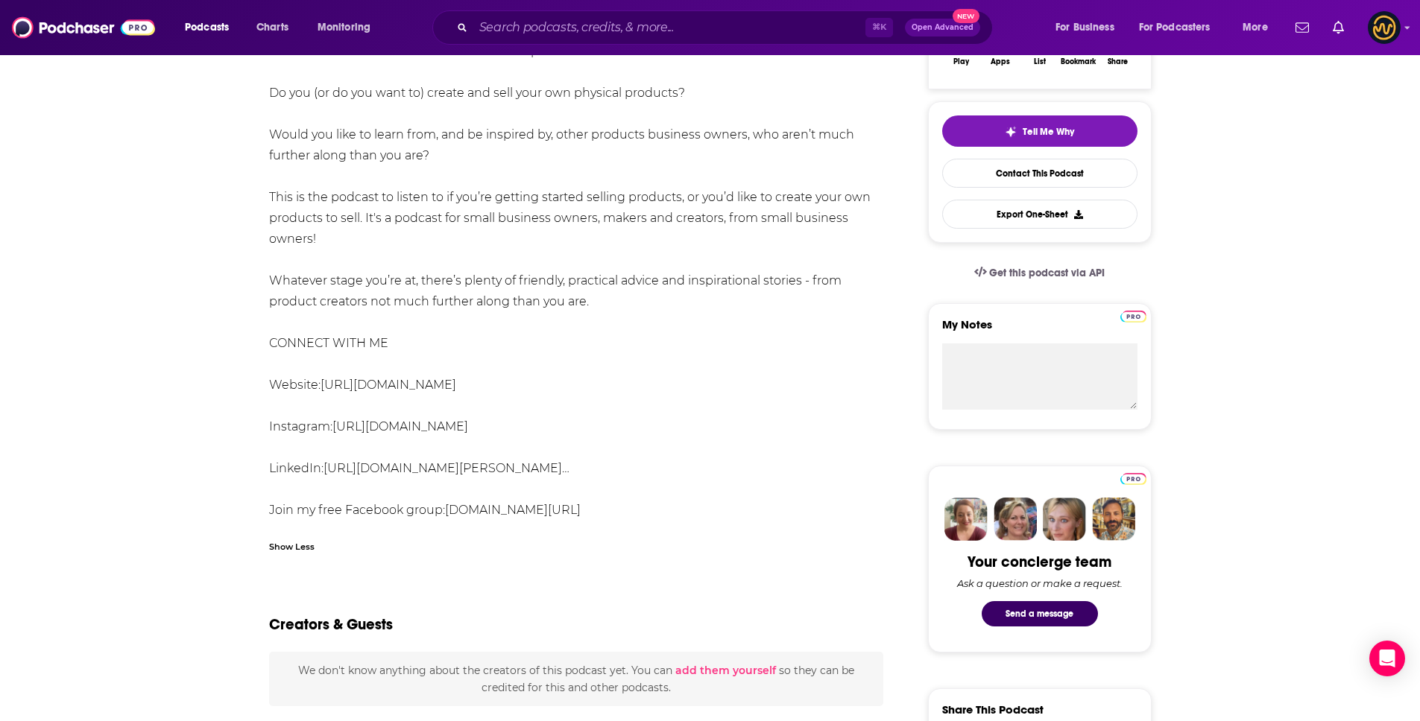
drag, startPoint x: 268, startPoint y: 349, endPoint x: 742, endPoint y: 514, distance: 501.8
click at [742, 514] on div "WINNER! Best Business Podcast at the Independent Podcast Awards Do you (or do y…" at bounding box center [576, 281] width 615 height 480
click at [589, 26] on input "Search podcasts, credits, & more..." at bounding box center [669, 28] width 392 height 24
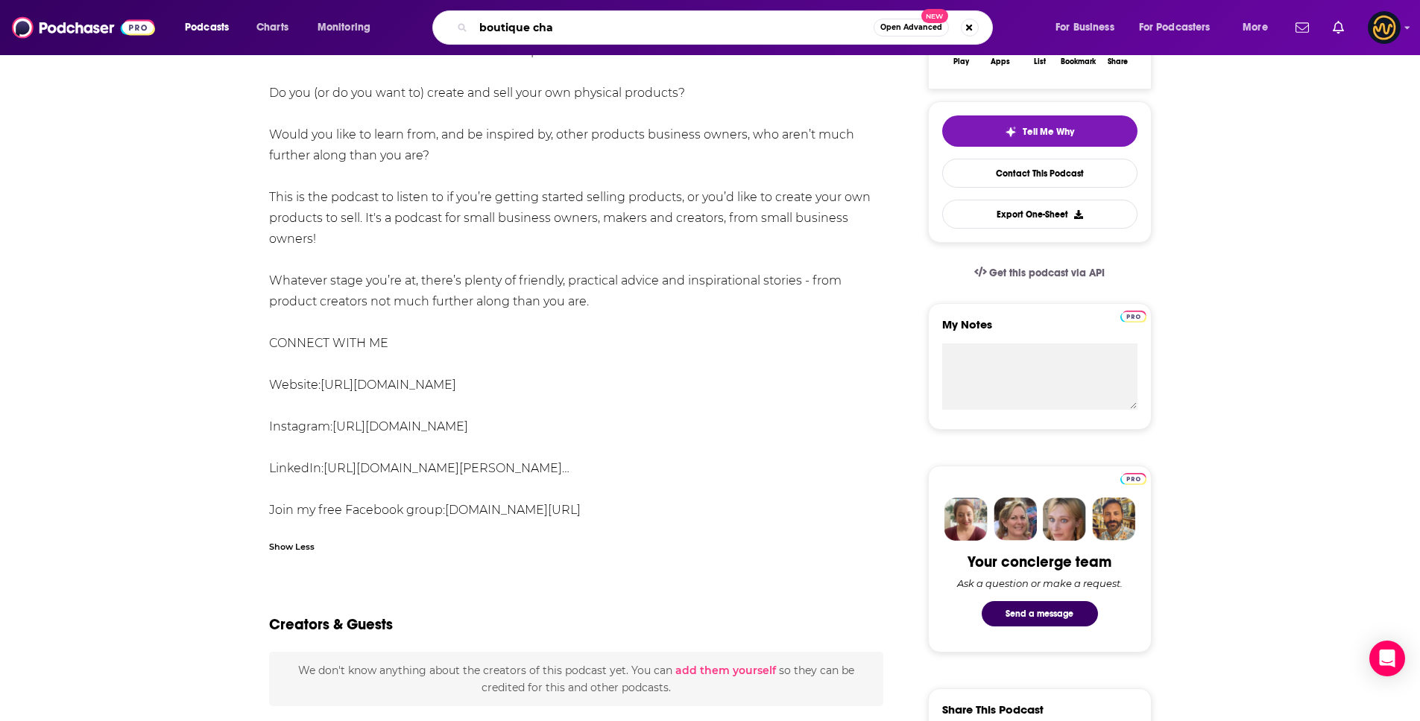
type input "boutique chat"
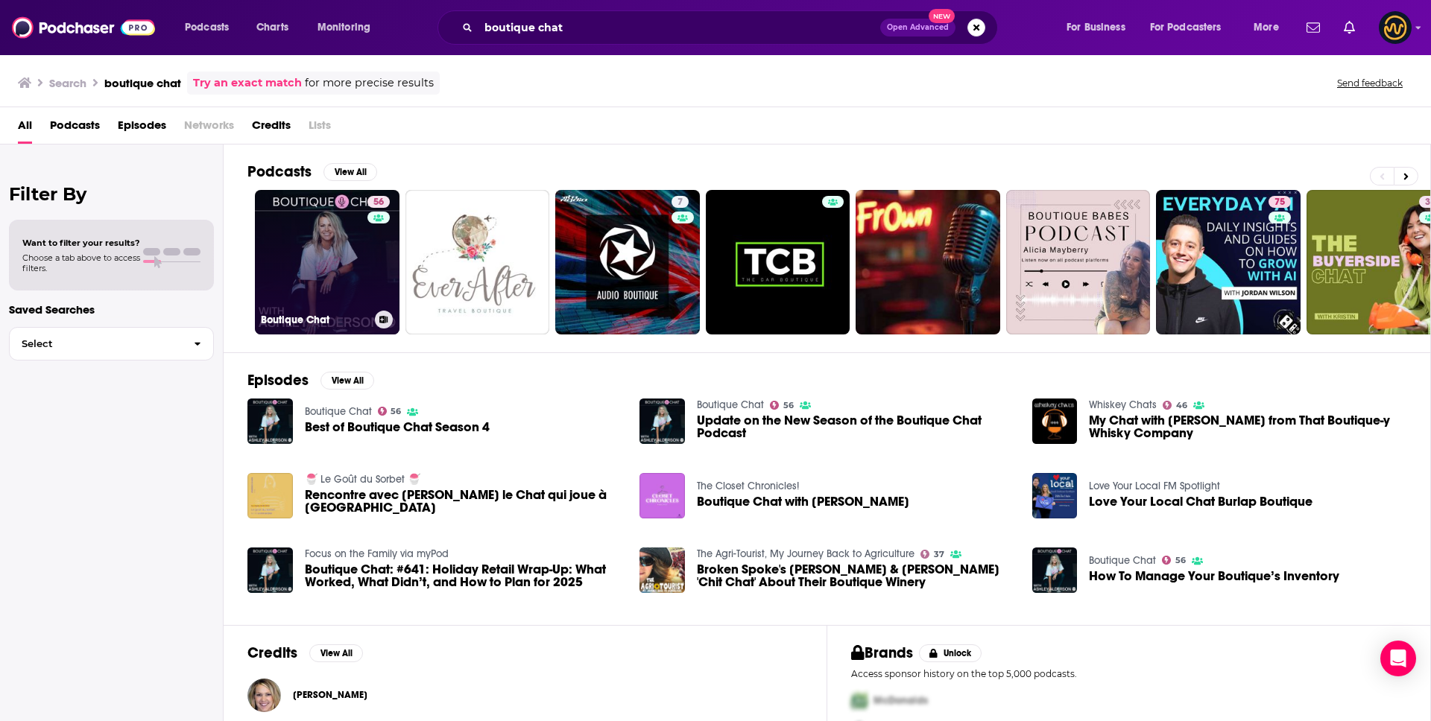
click at [299, 271] on link "56 Boutique Chat" at bounding box center [327, 262] width 145 height 145
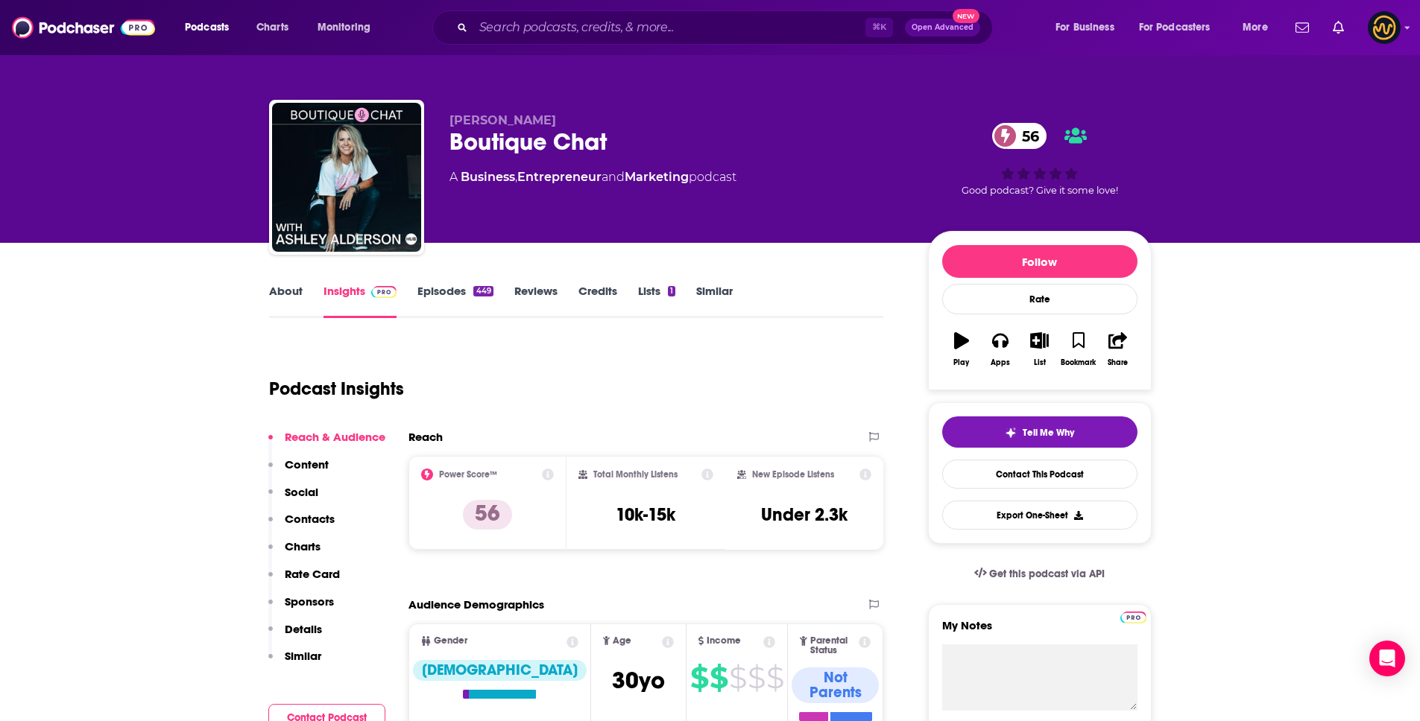
click at [297, 294] on link "About" at bounding box center [286, 301] width 34 height 34
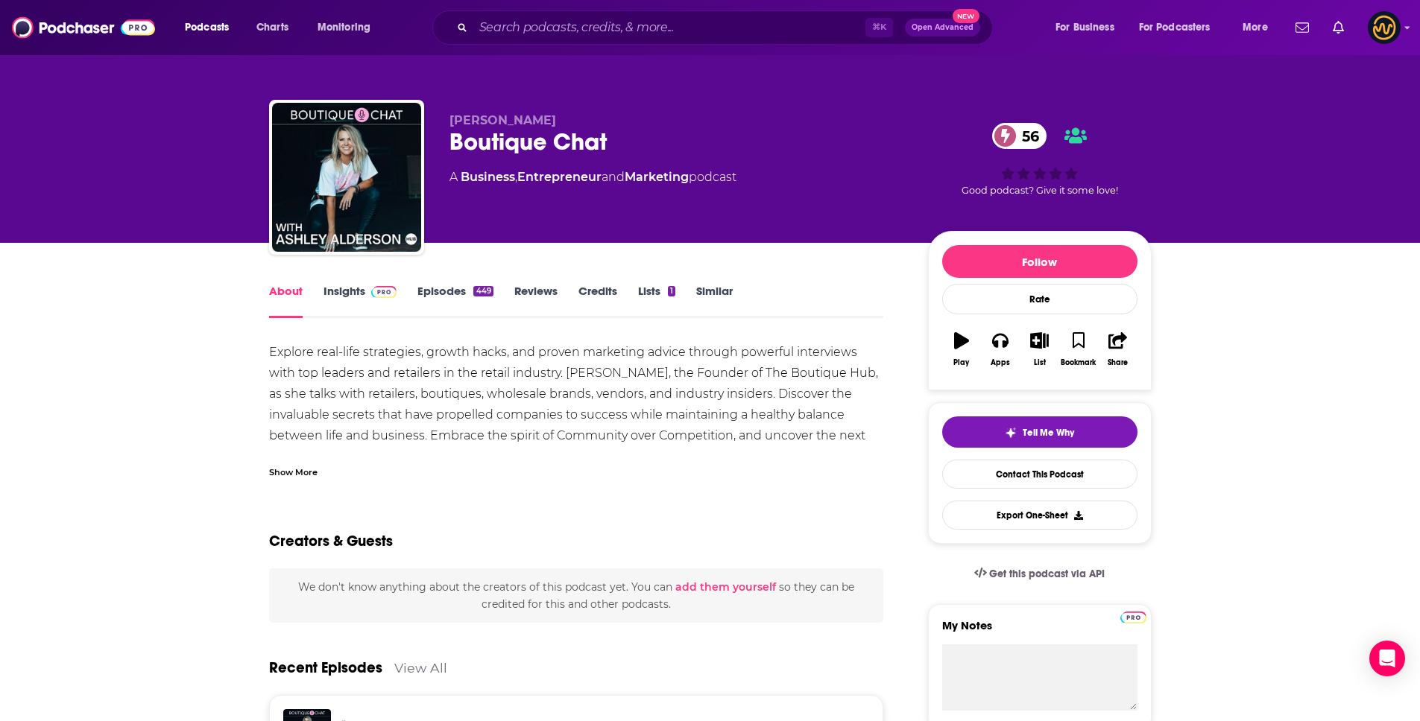
click at [296, 473] on div "Show More" at bounding box center [293, 471] width 48 height 14
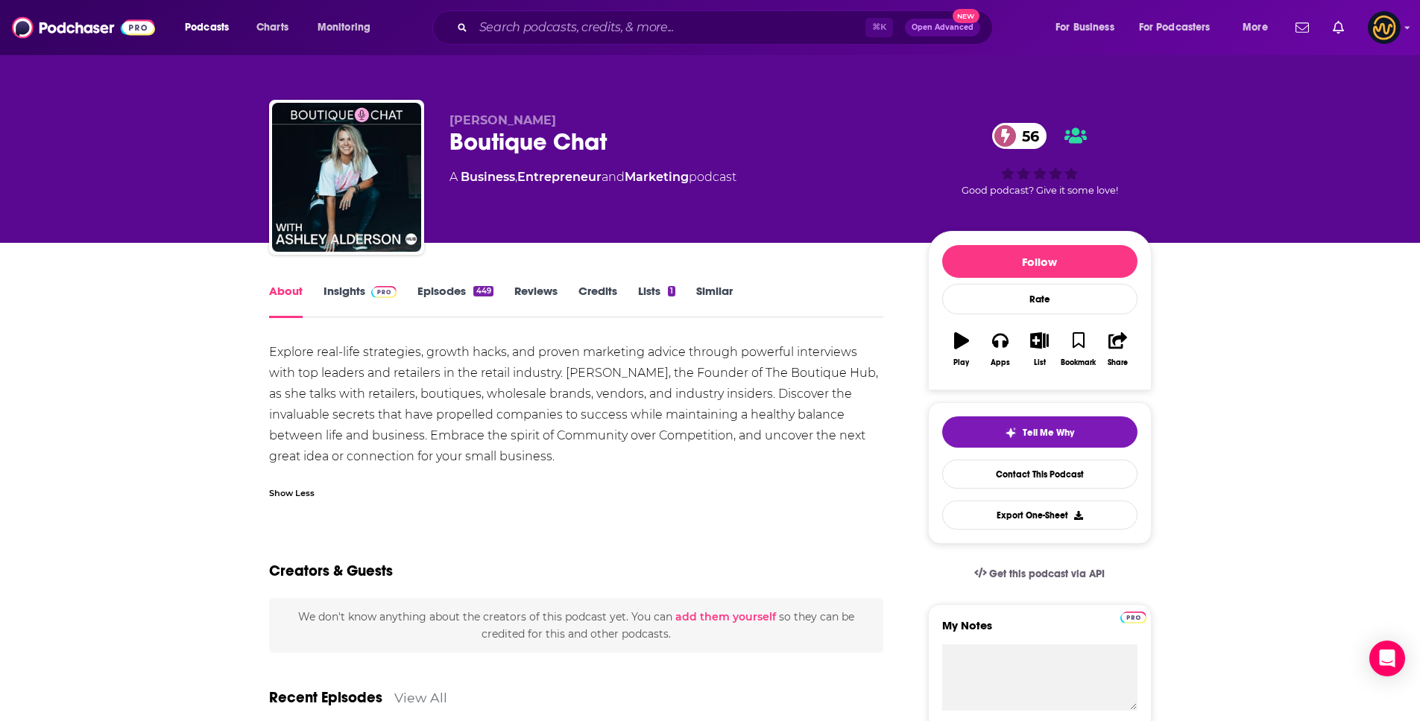
drag, startPoint x: 270, startPoint y: 350, endPoint x: 618, endPoint y: 464, distance: 366.3
click at [618, 464] on div "Explore real-life strategies, growth hacks, and proven marketing advice through…" at bounding box center [576, 404] width 615 height 125
click at [573, 30] on input "Search podcasts, credits, & more..." at bounding box center [669, 28] width 392 height 24
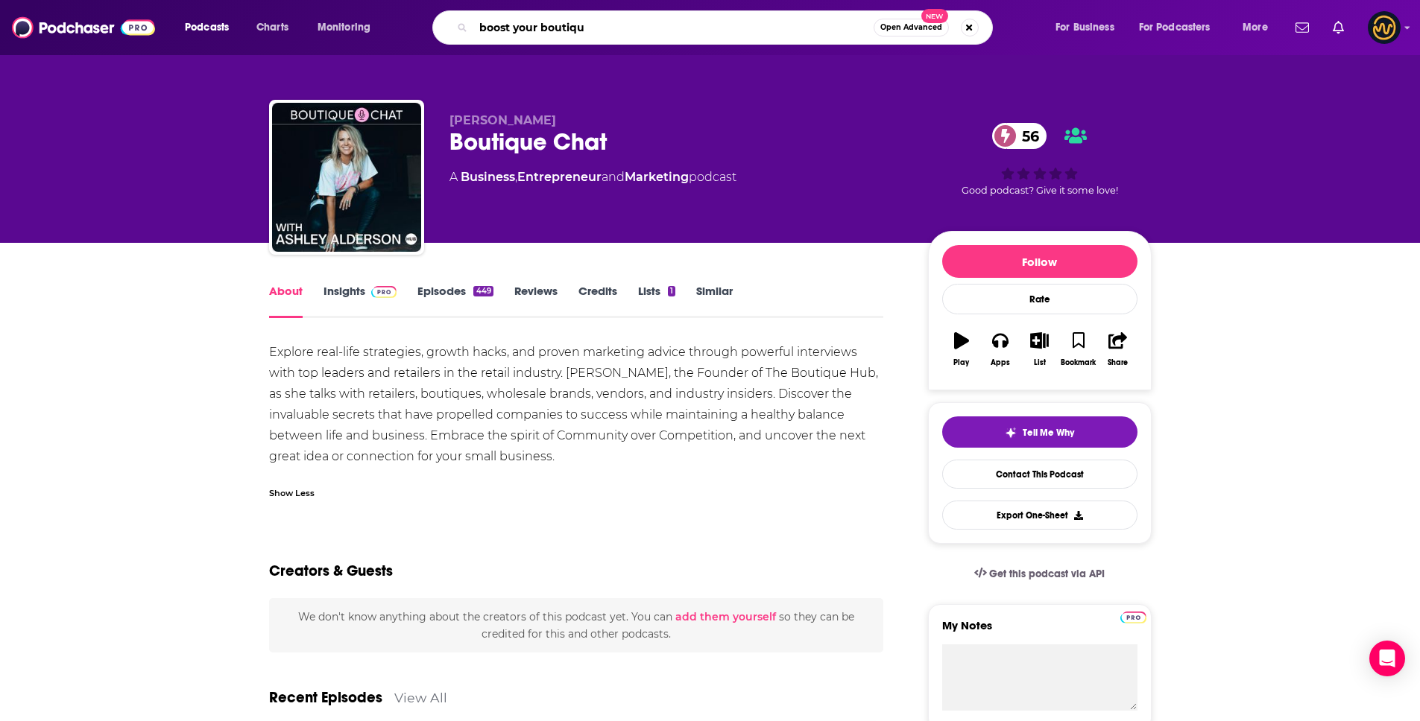
type input "boost your boutique"
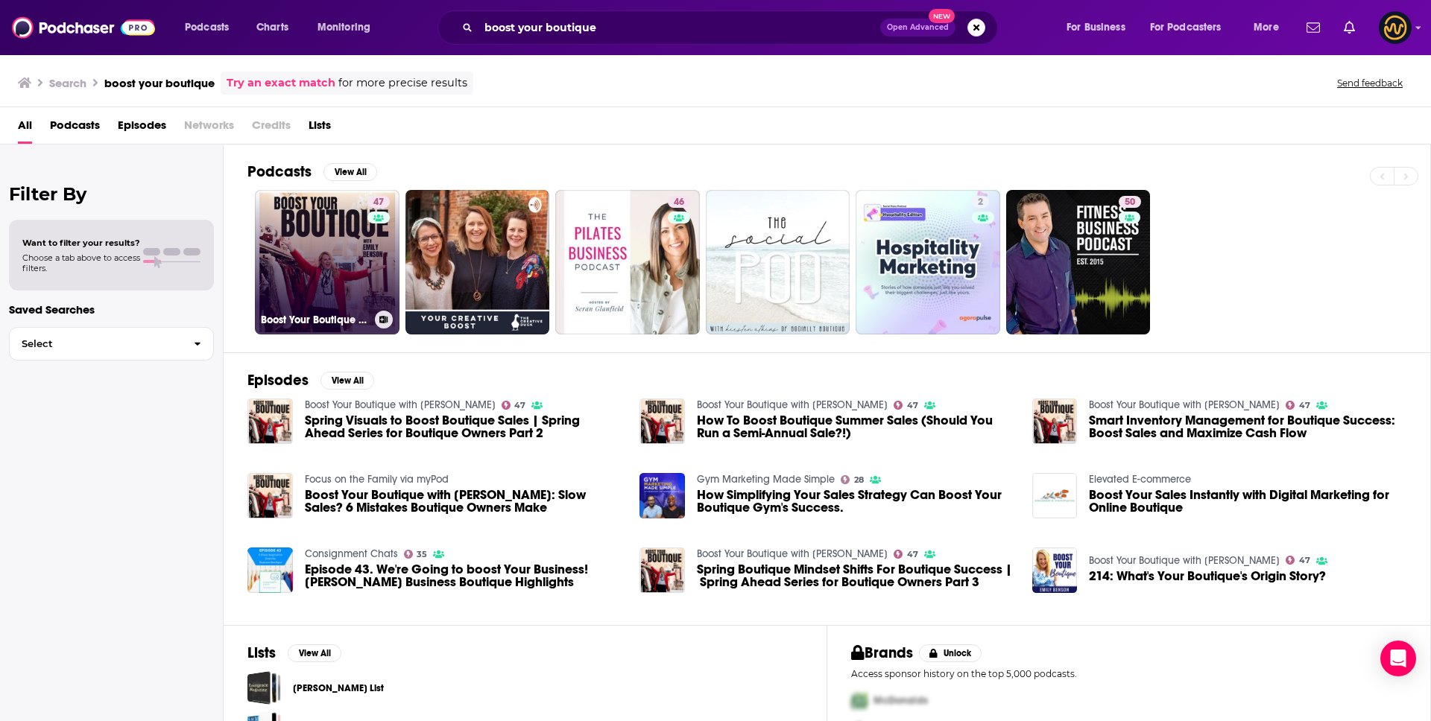
click at [361, 259] on link "47 Boost Your Boutique with [PERSON_NAME]" at bounding box center [327, 262] width 145 height 145
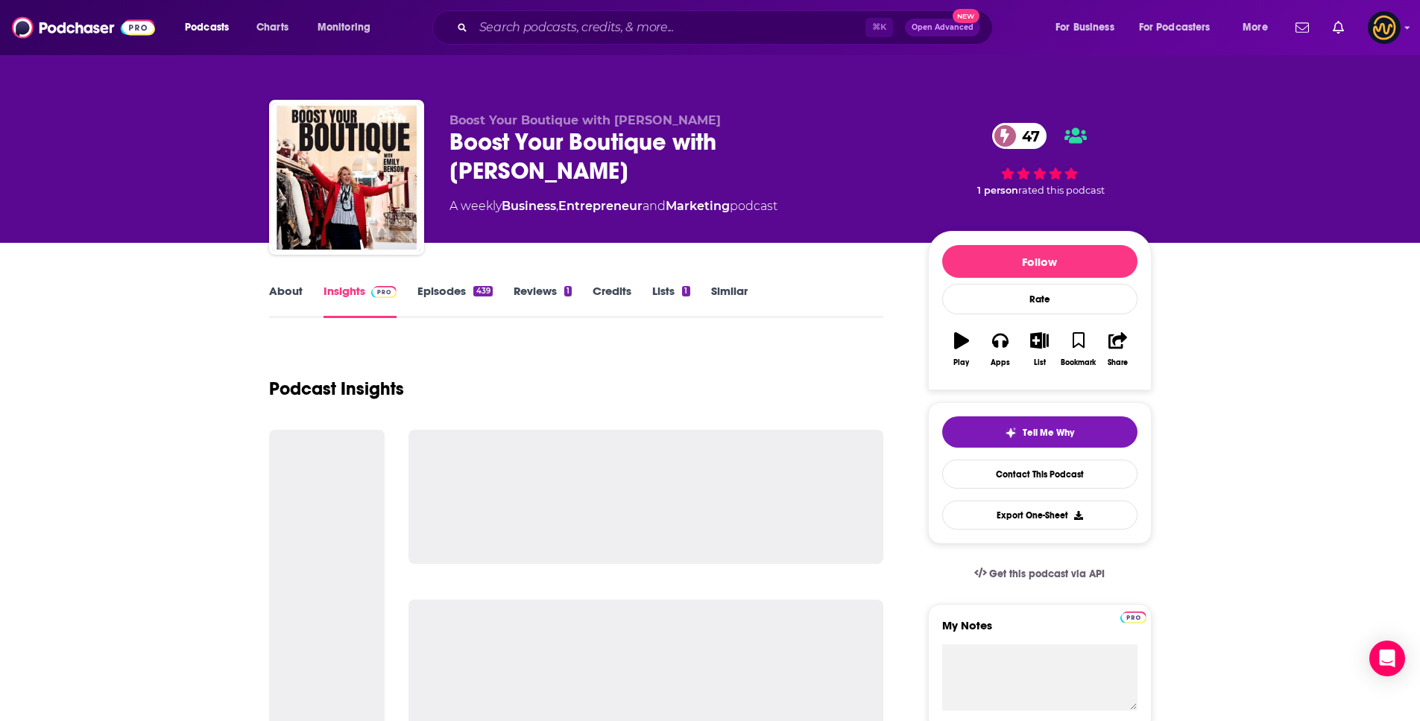
click at [292, 287] on link "About" at bounding box center [286, 301] width 34 height 34
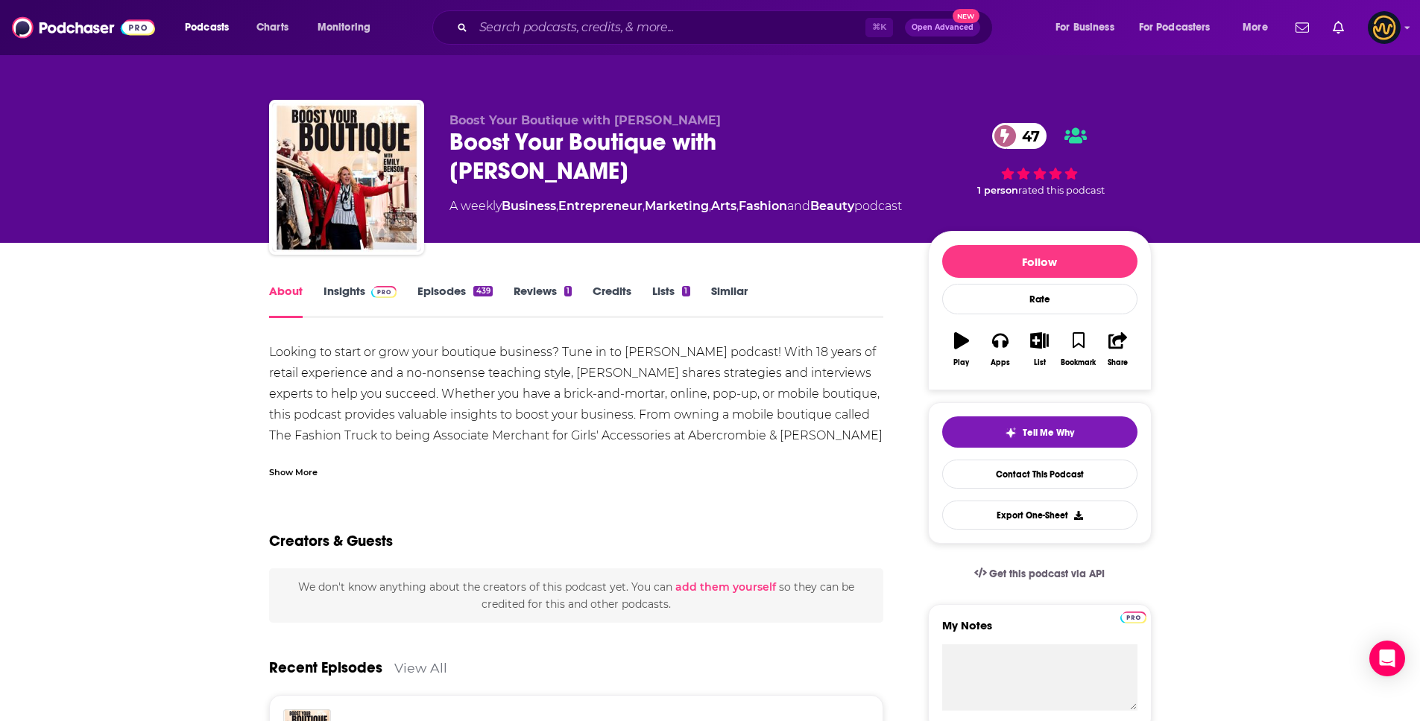
click at [305, 471] on div "Show More" at bounding box center [293, 471] width 48 height 14
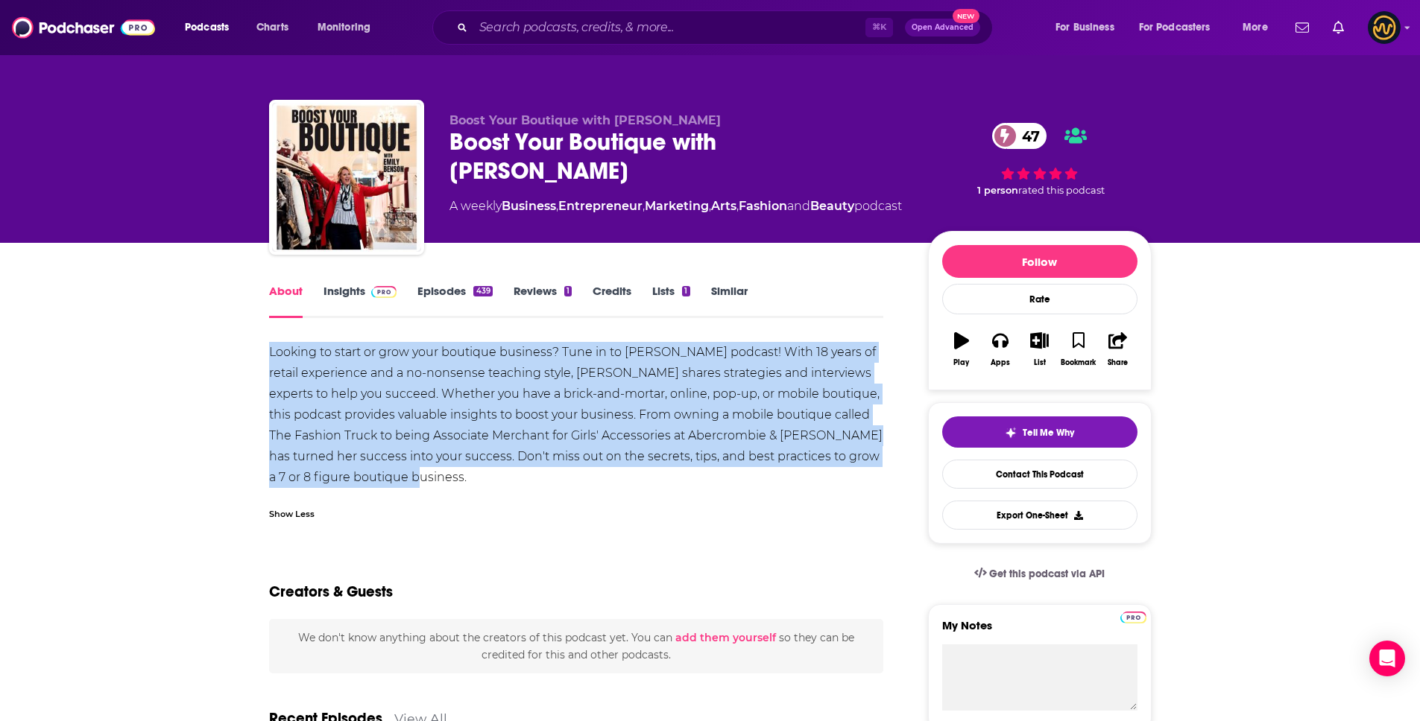
drag, startPoint x: 267, startPoint y: 353, endPoint x: 578, endPoint y: 482, distance: 336.5
click at [589, 25] on input "Search podcasts, credits, & more..." at bounding box center [669, 28] width 392 height 24
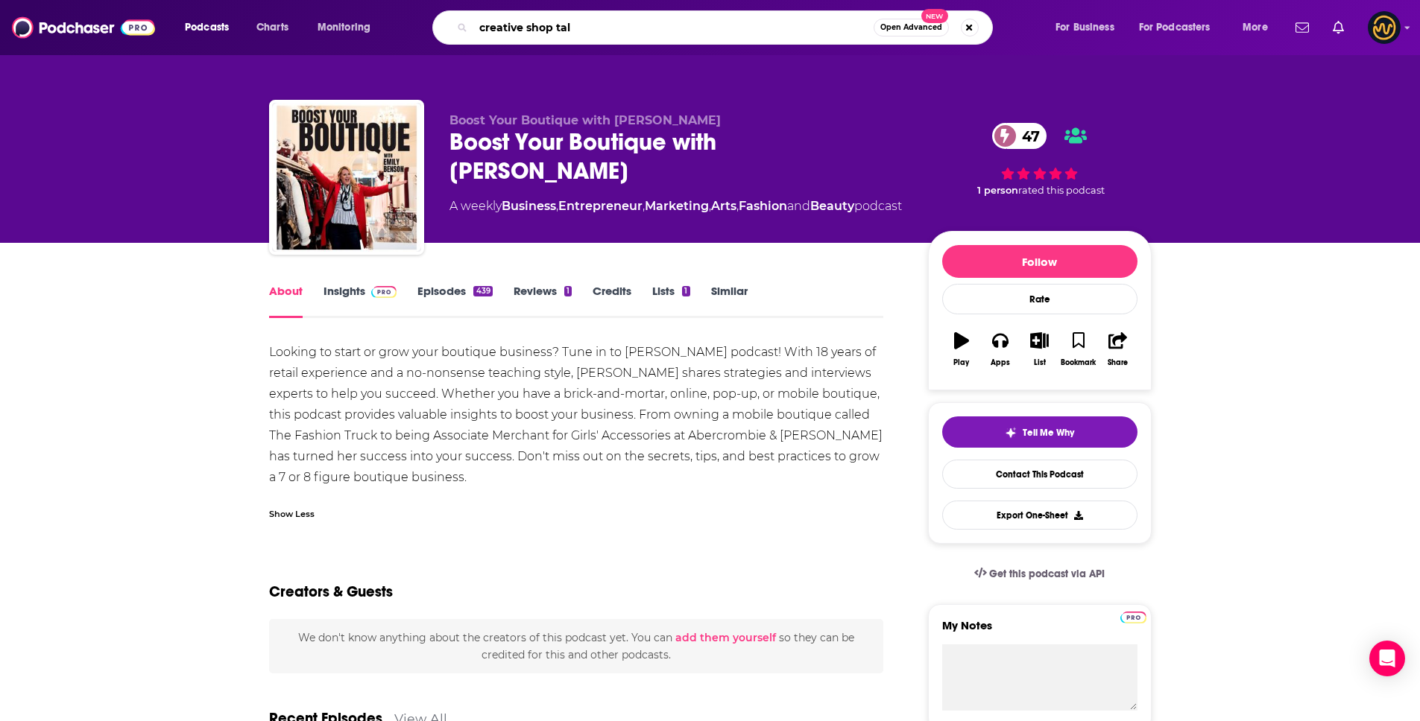
type input "creative shop talk"
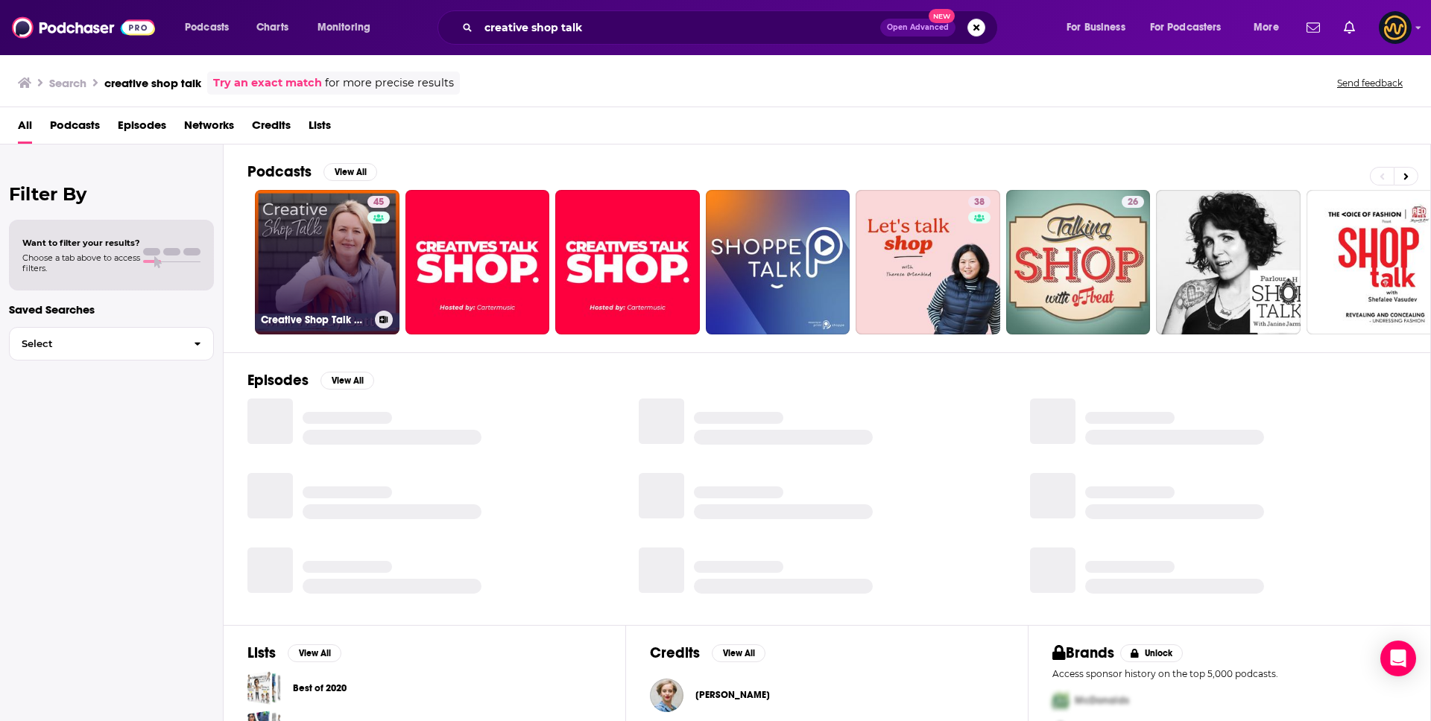
click at [359, 250] on link "45 Creative Shop Talk with [PERSON_NAME]" at bounding box center [327, 262] width 145 height 145
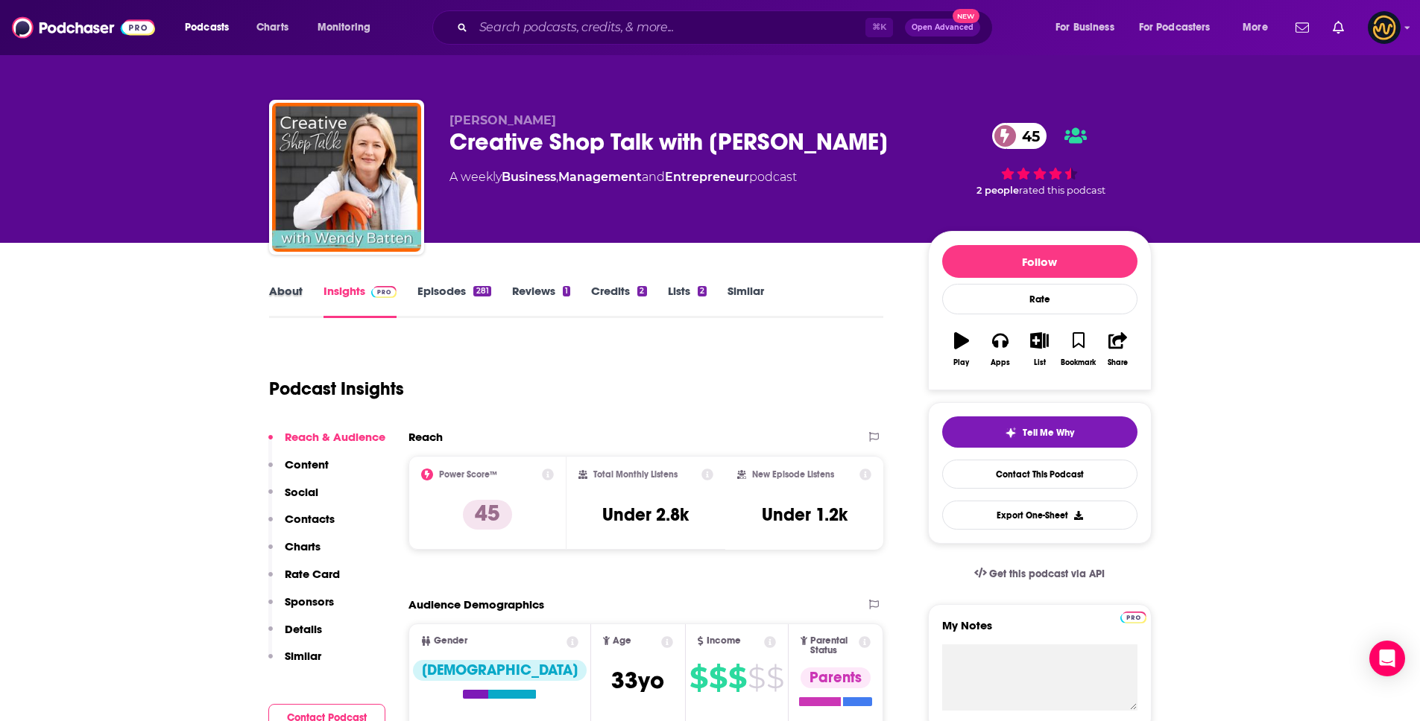
click at [305, 289] on div "About" at bounding box center [296, 301] width 54 height 34
click at [291, 299] on link "About" at bounding box center [286, 301] width 34 height 34
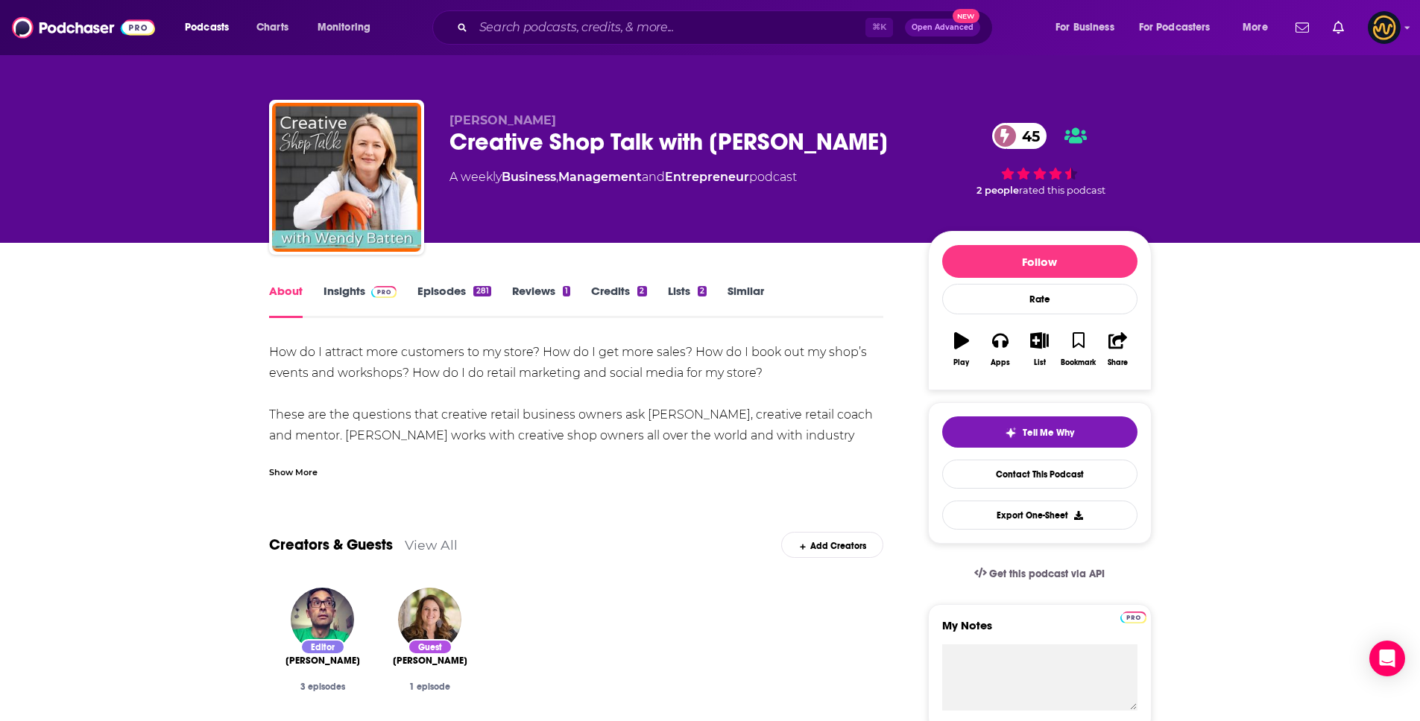
click at [315, 475] on div "Show More" at bounding box center [293, 471] width 48 height 14
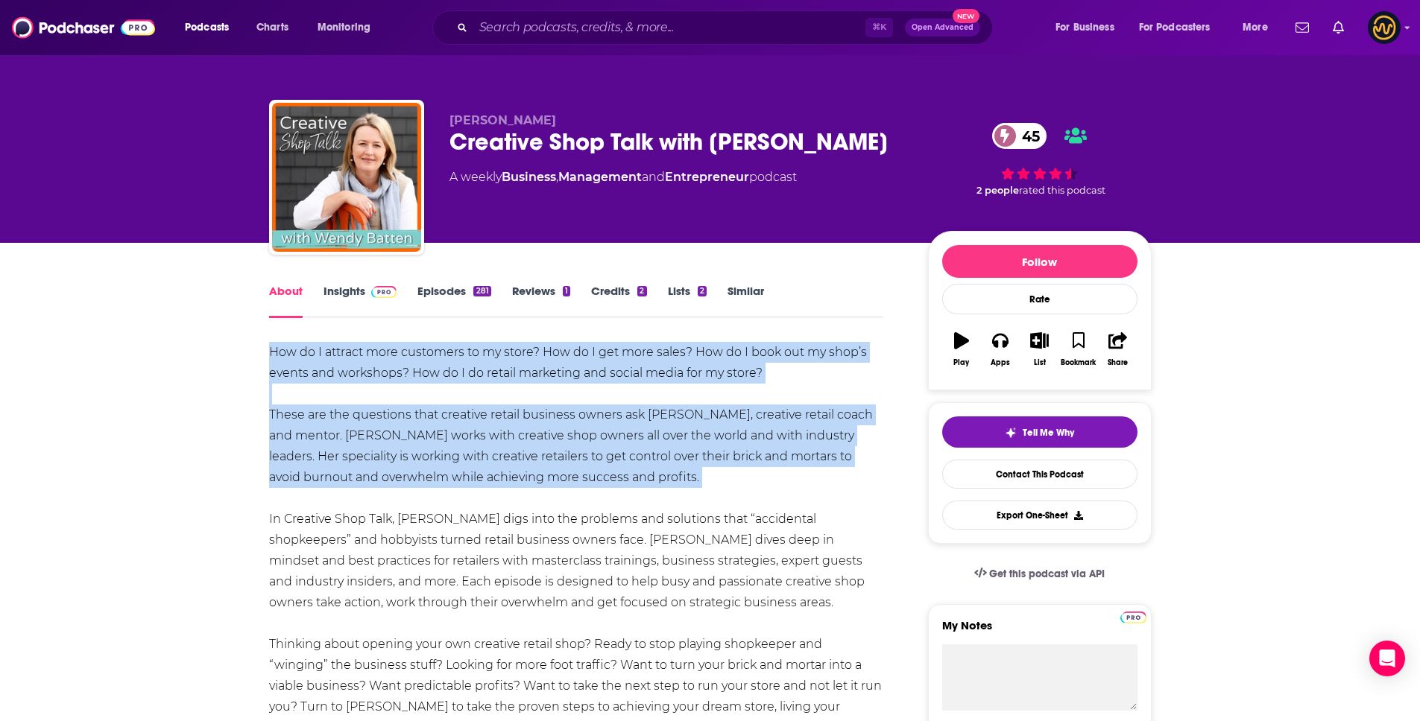
scroll to position [326, 0]
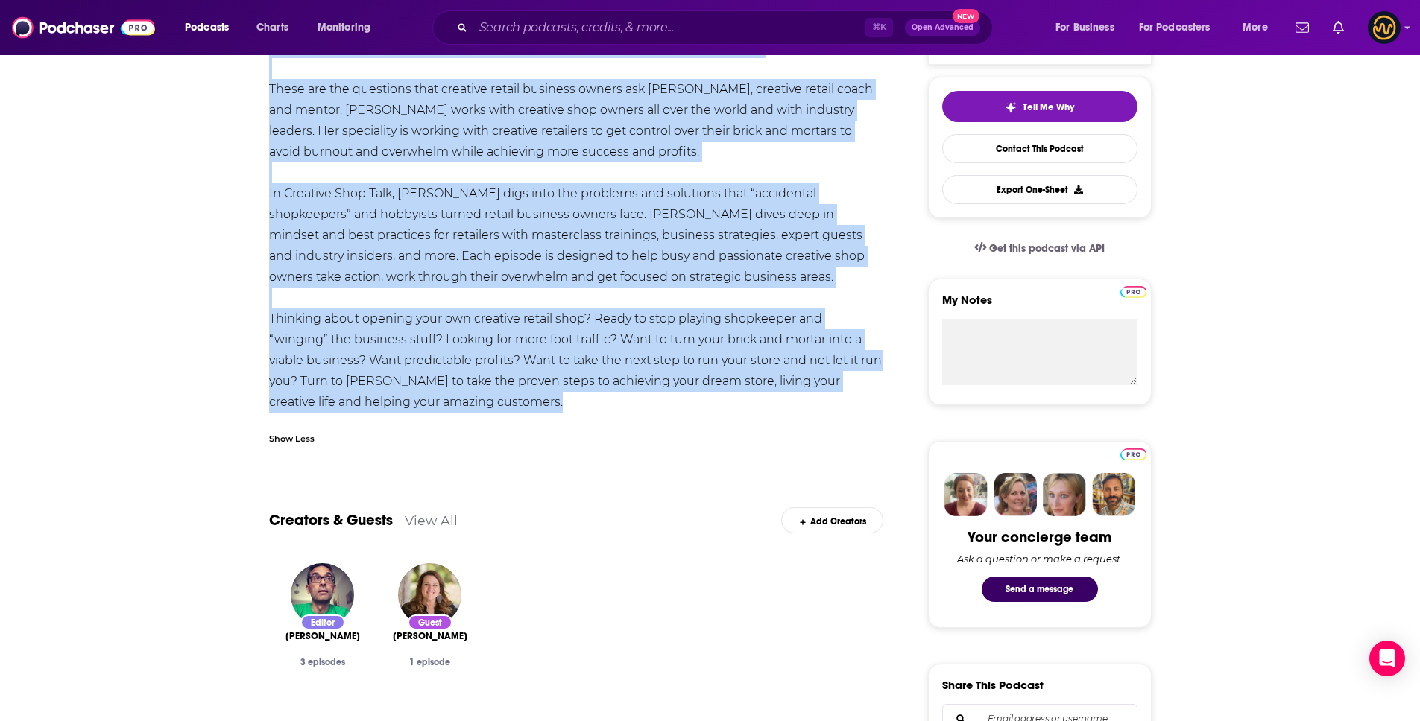
drag, startPoint x: 267, startPoint y: 344, endPoint x: 525, endPoint y: 409, distance: 266.1
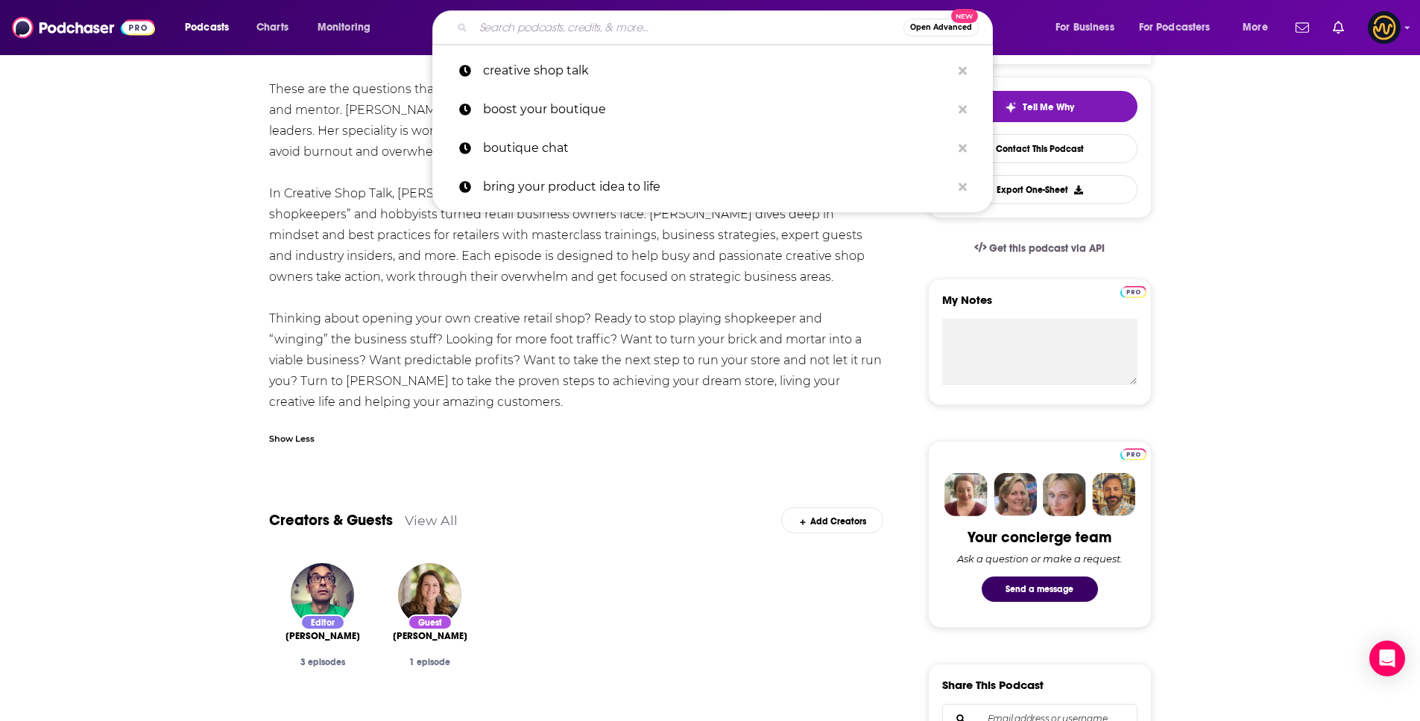
click at [545, 37] on input "Search podcasts, credits, & more..." at bounding box center [688, 28] width 430 height 24
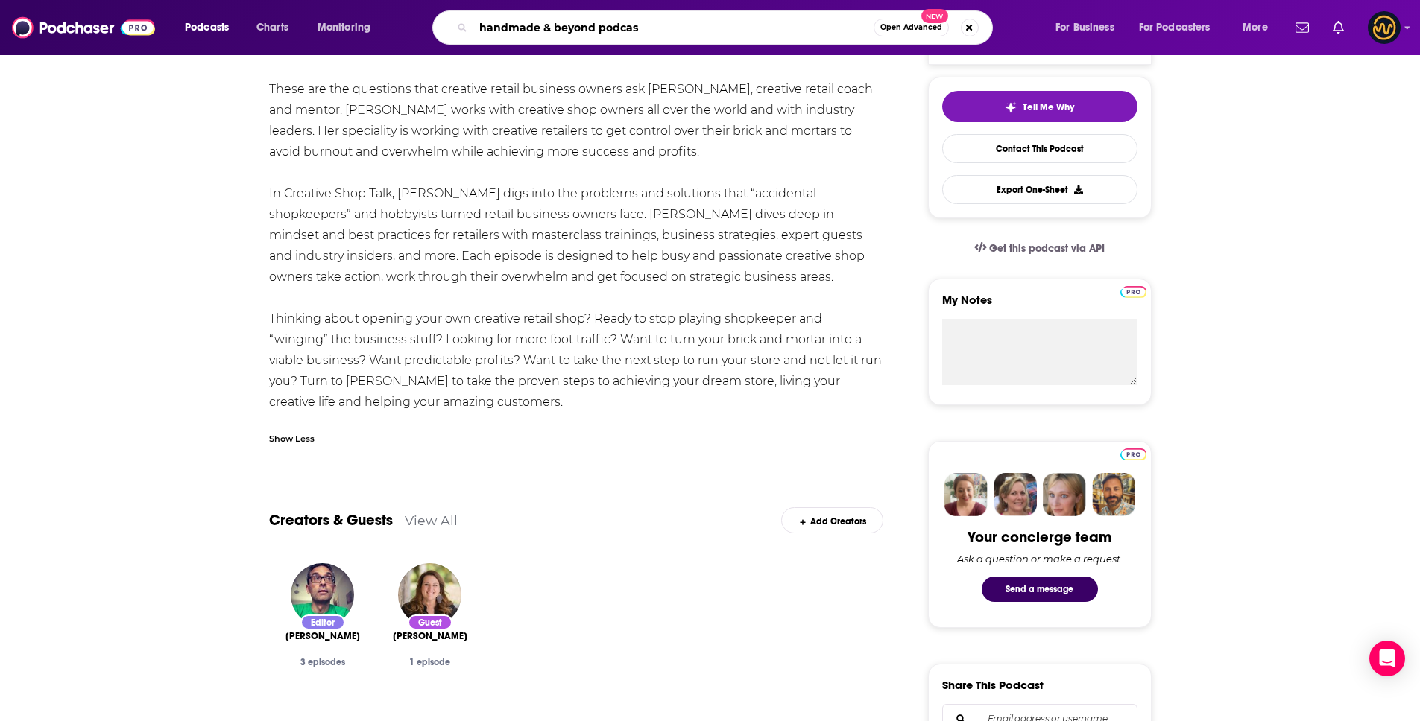
type input "handmade & beyond podcast"
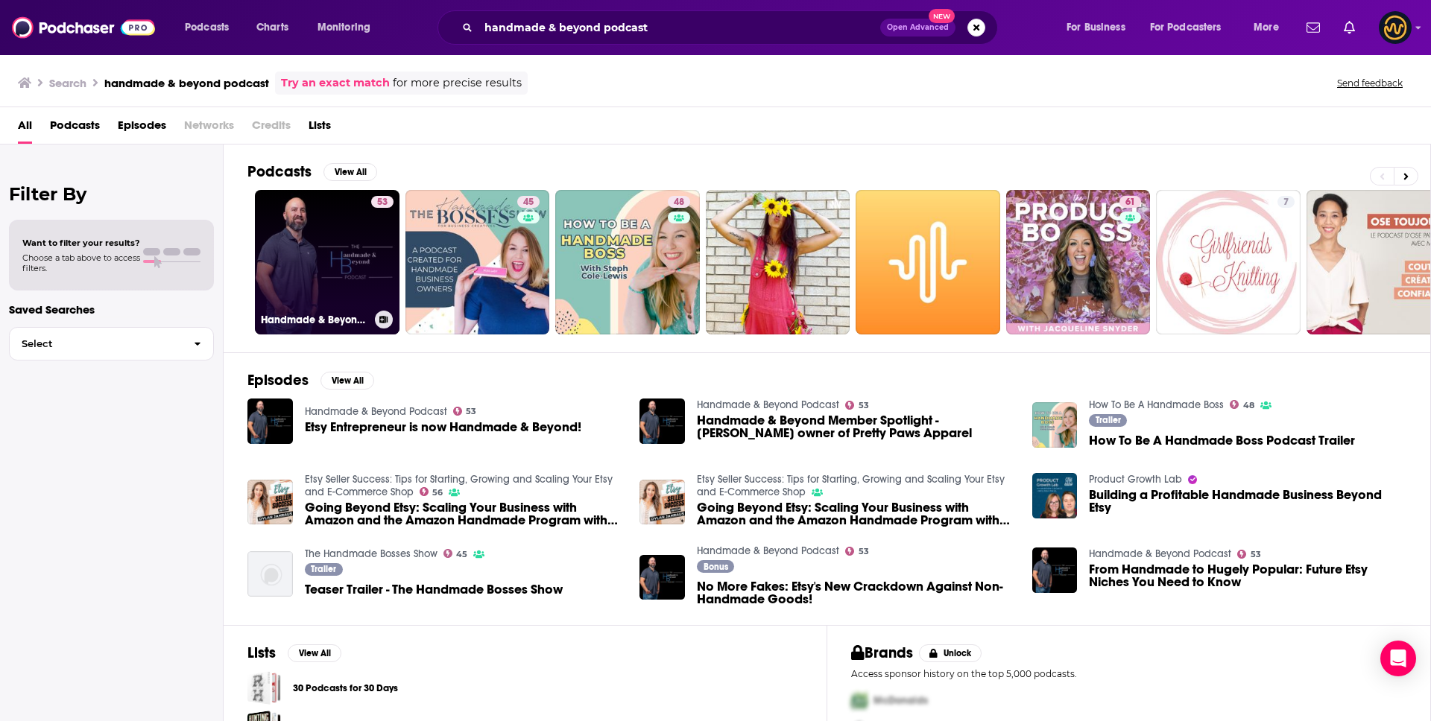
click at [276, 251] on link "53 Handmade & Beyond Podcast" at bounding box center [327, 262] width 145 height 145
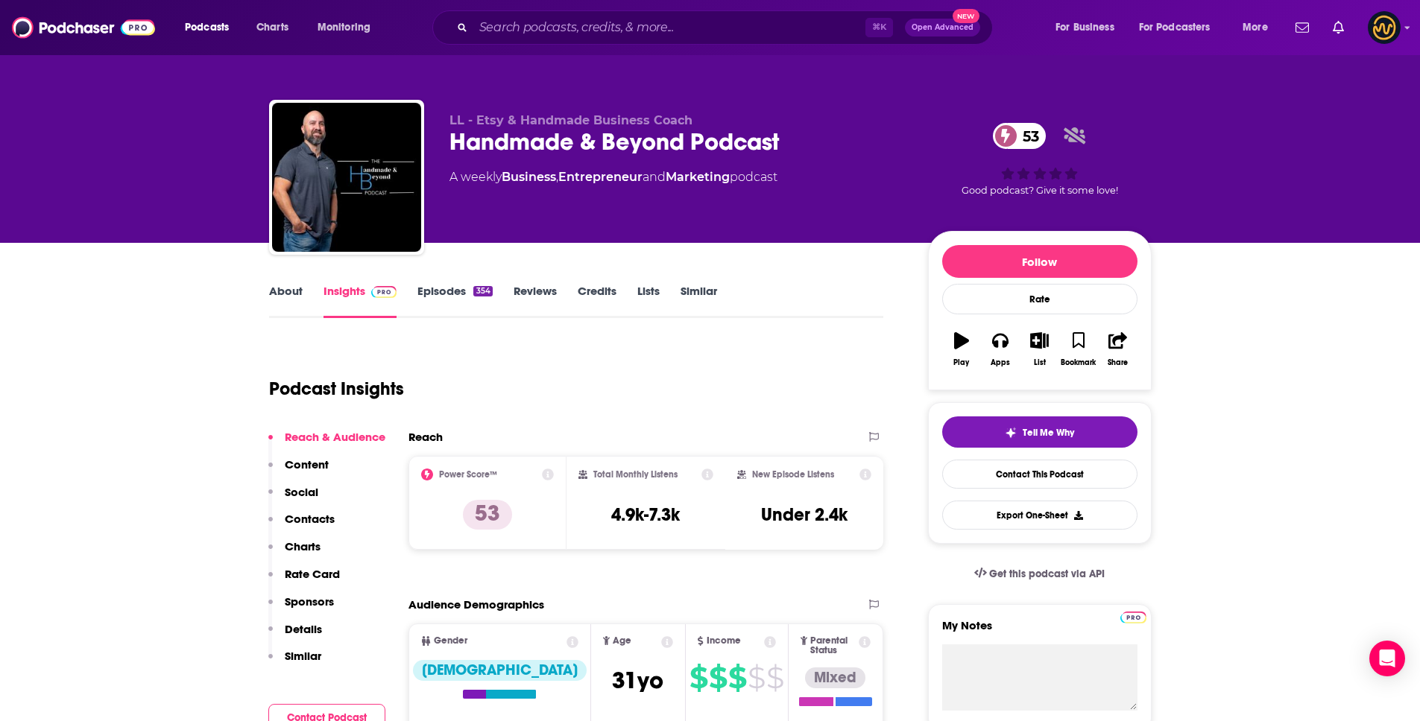
click at [286, 296] on link "About" at bounding box center [286, 301] width 34 height 34
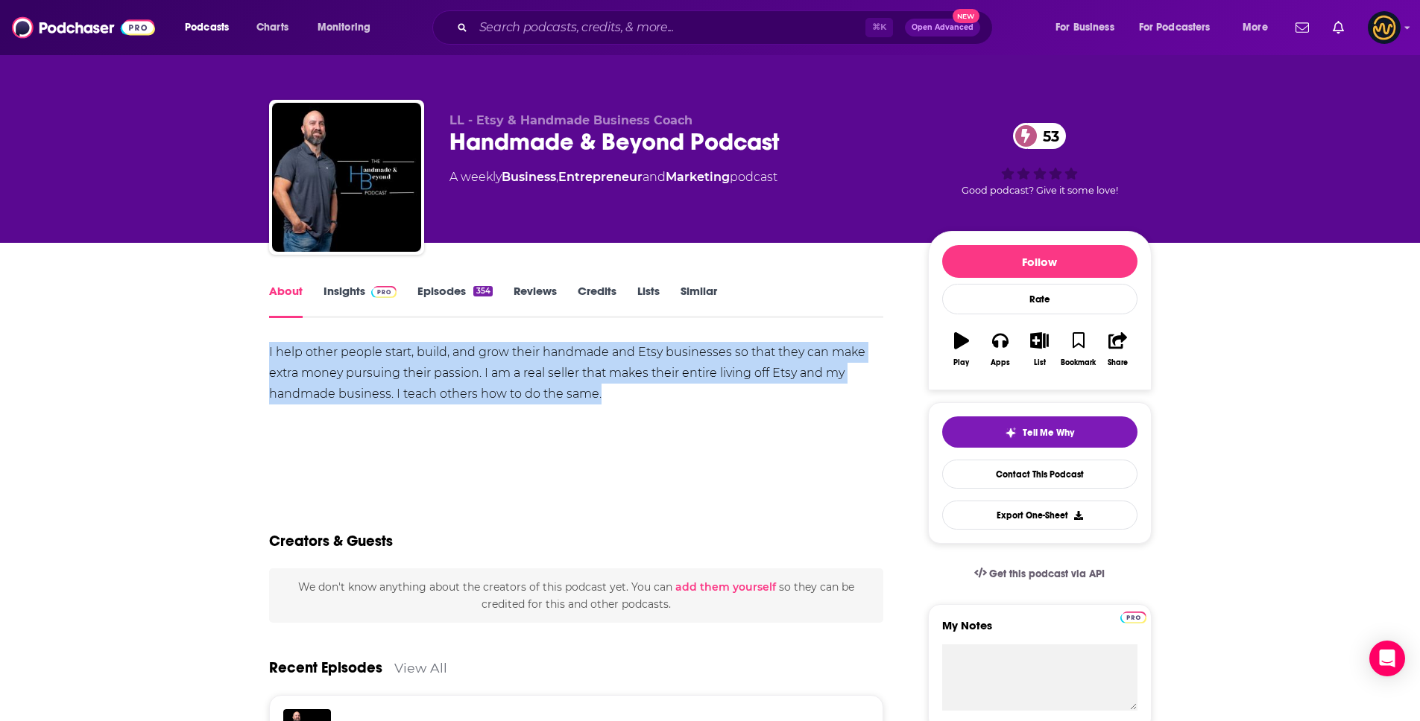
drag, startPoint x: 263, startPoint y: 351, endPoint x: 630, endPoint y: 392, distance: 369.0
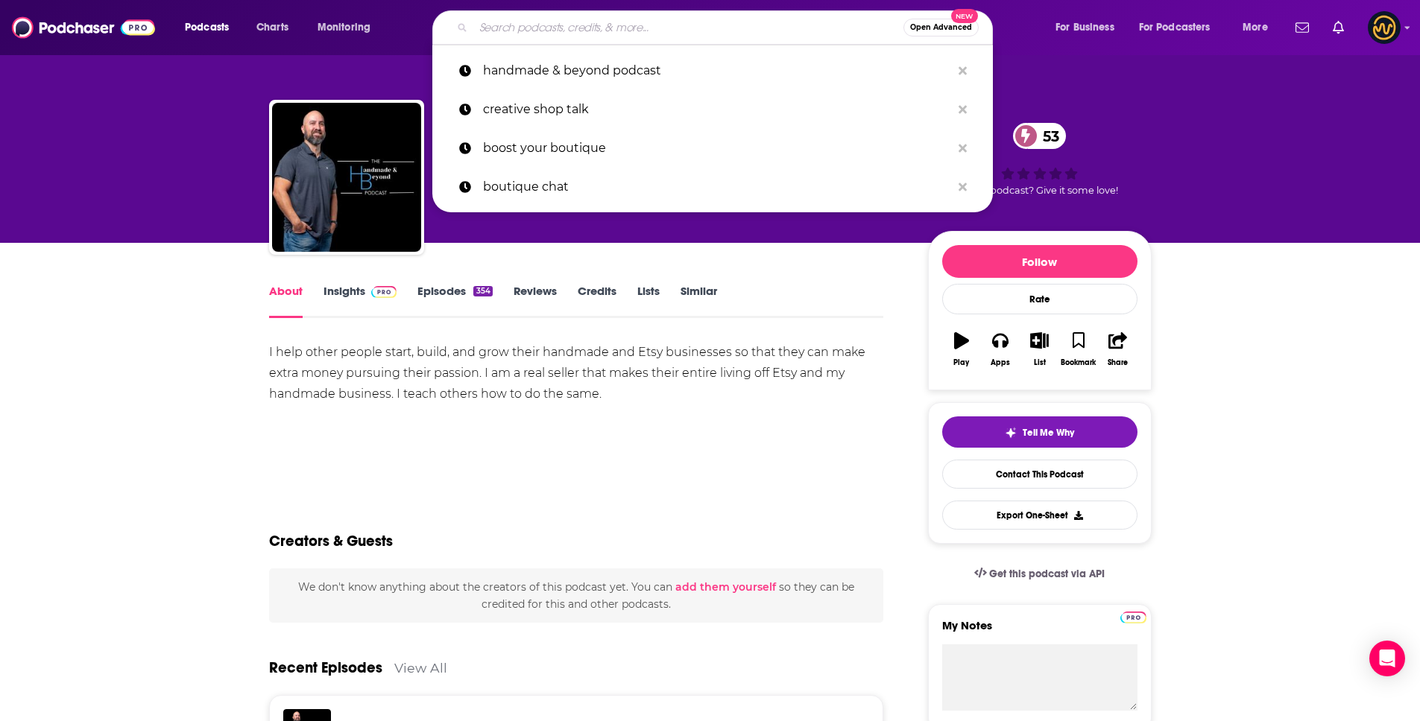
click at [579, 20] on input "Search podcasts, credits, & more..." at bounding box center [688, 28] width 430 height 24
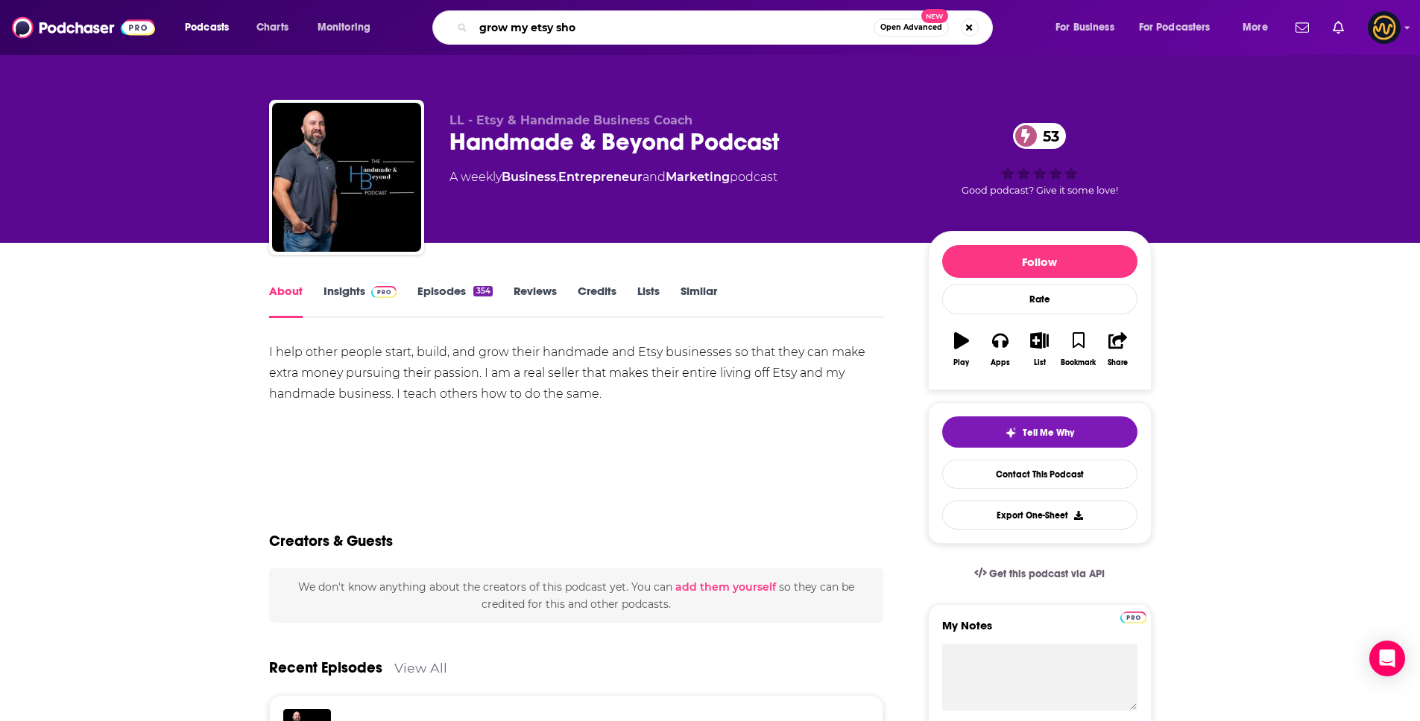
type input "grow my etsy shop"
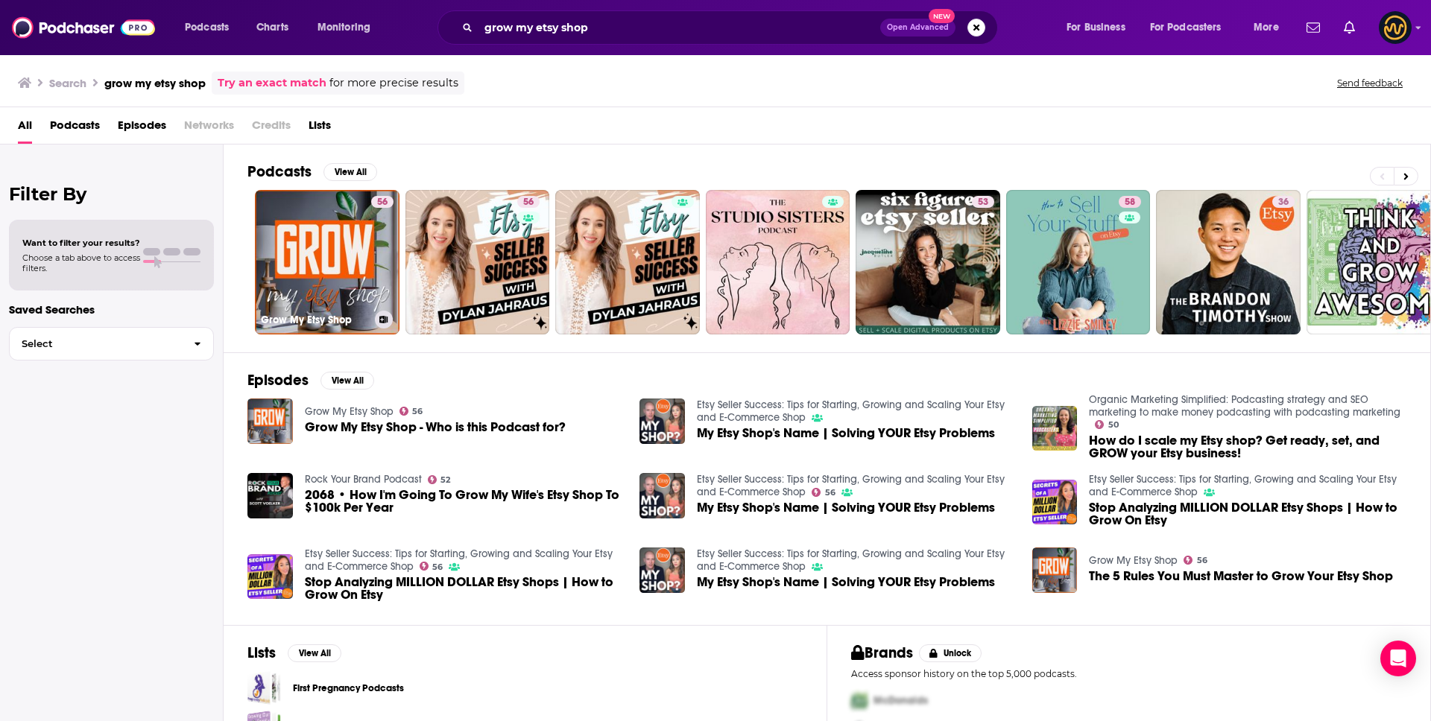
click at [298, 170] on h2 "Podcasts" at bounding box center [279, 171] width 64 height 19
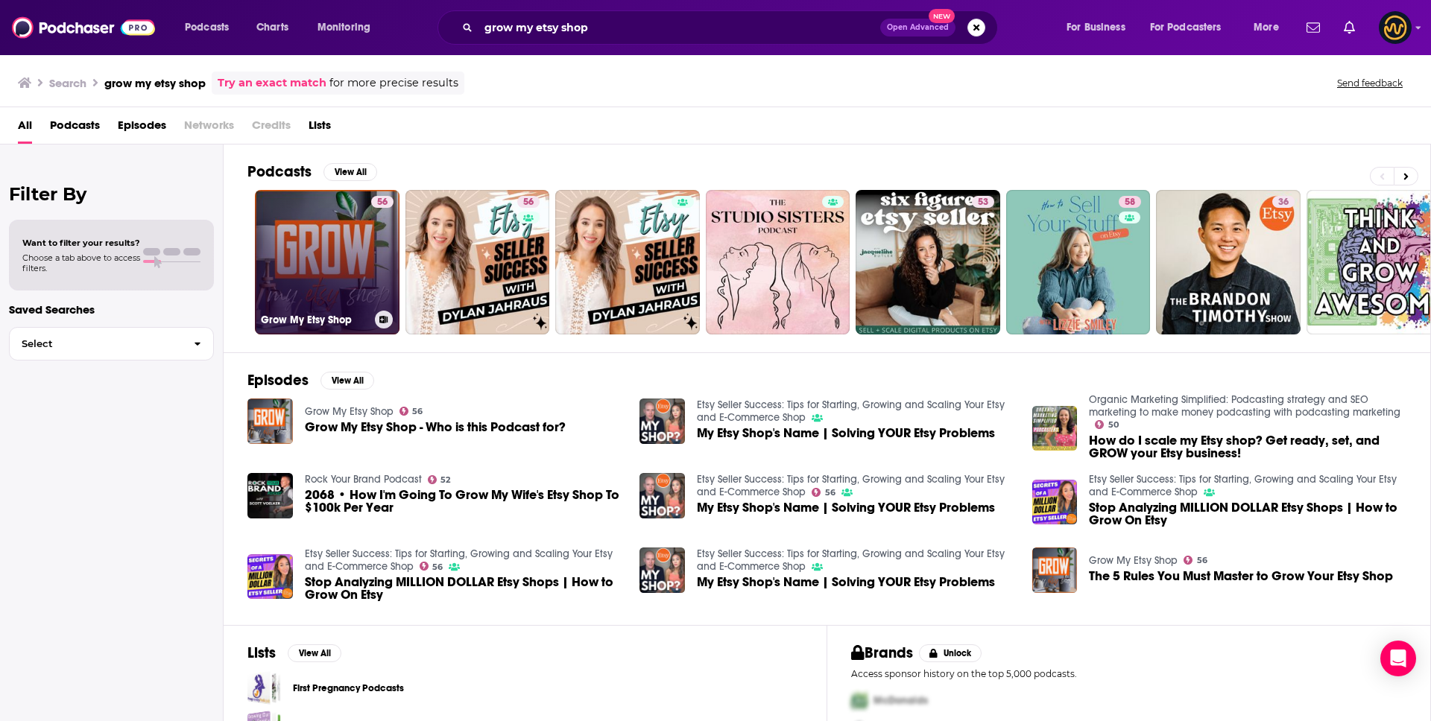
click at [328, 257] on link "56 Grow My Etsy Shop" at bounding box center [327, 262] width 145 height 145
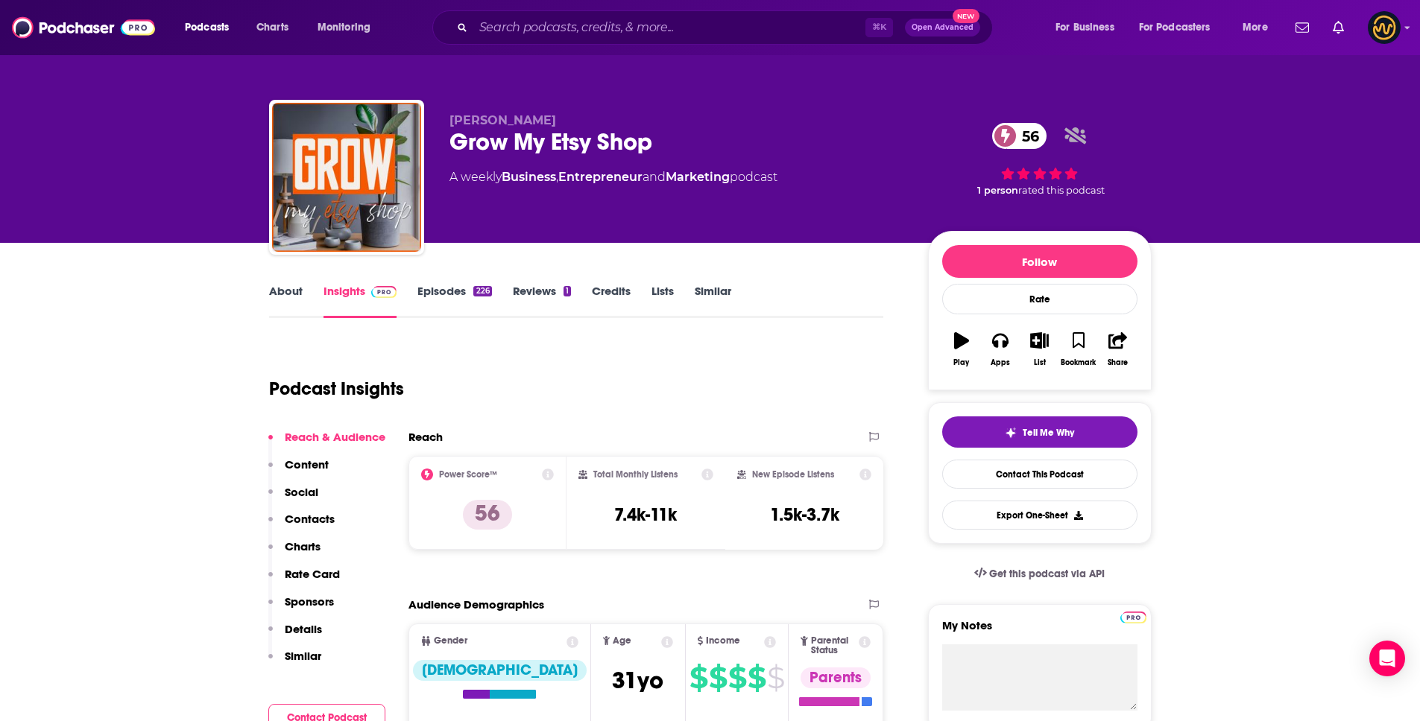
click at [287, 294] on link "About" at bounding box center [286, 301] width 34 height 34
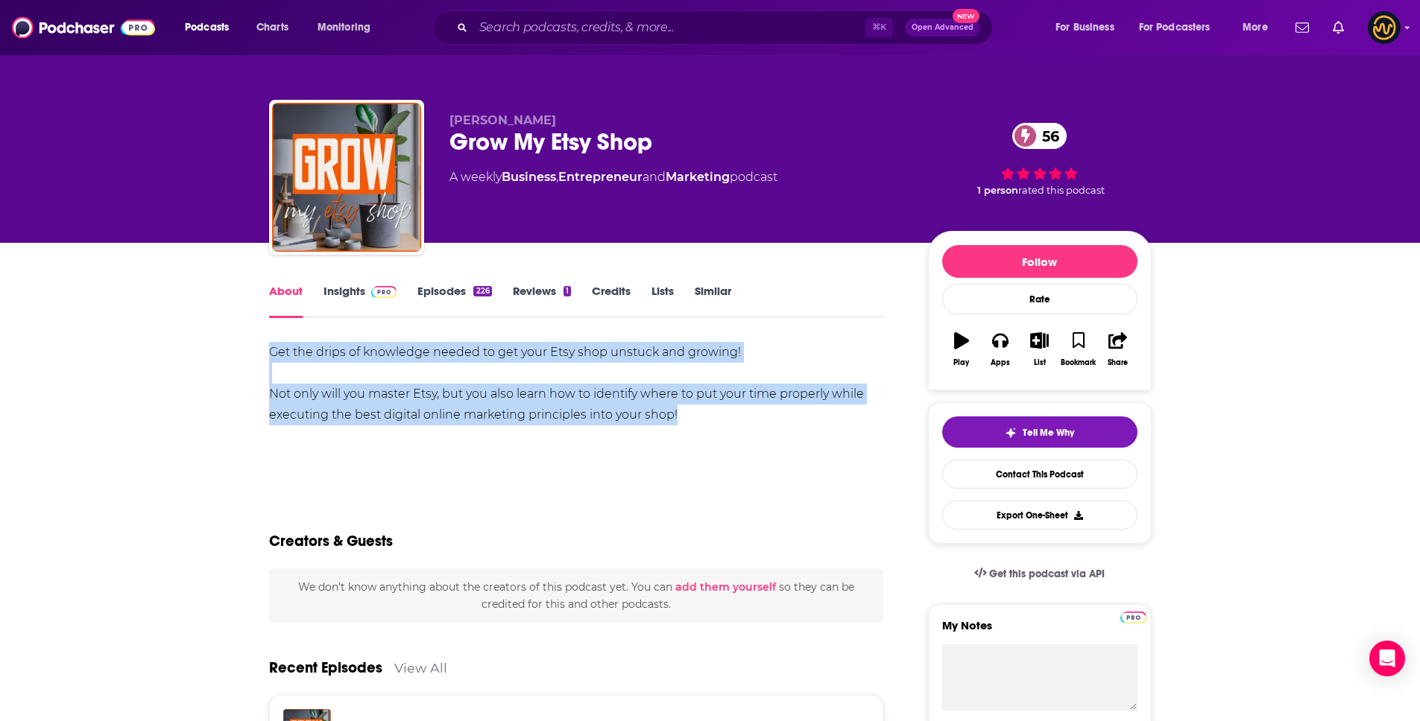
drag, startPoint x: 265, startPoint y: 350, endPoint x: 754, endPoint y: 449, distance: 498.1
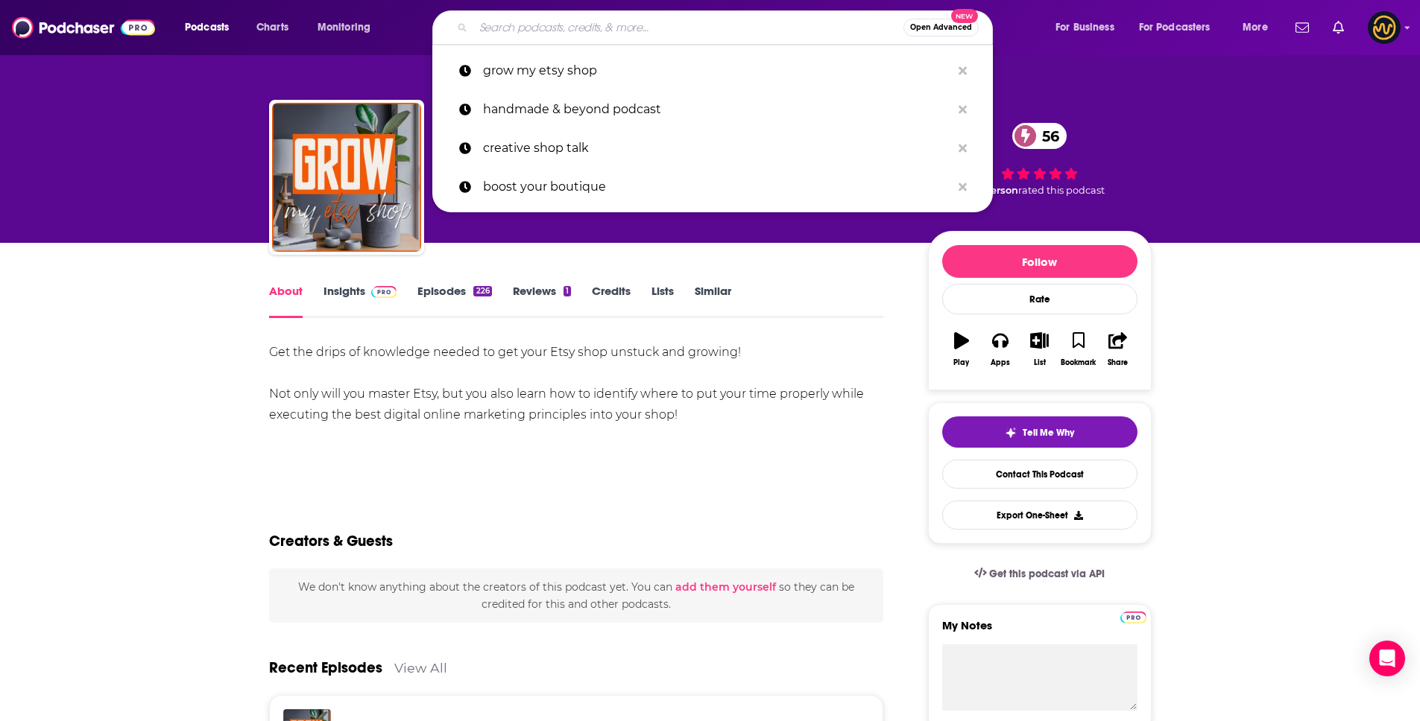
click at [591, 36] on input "Search podcasts, credits, & more..." at bounding box center [688, 28] width 430 height 24
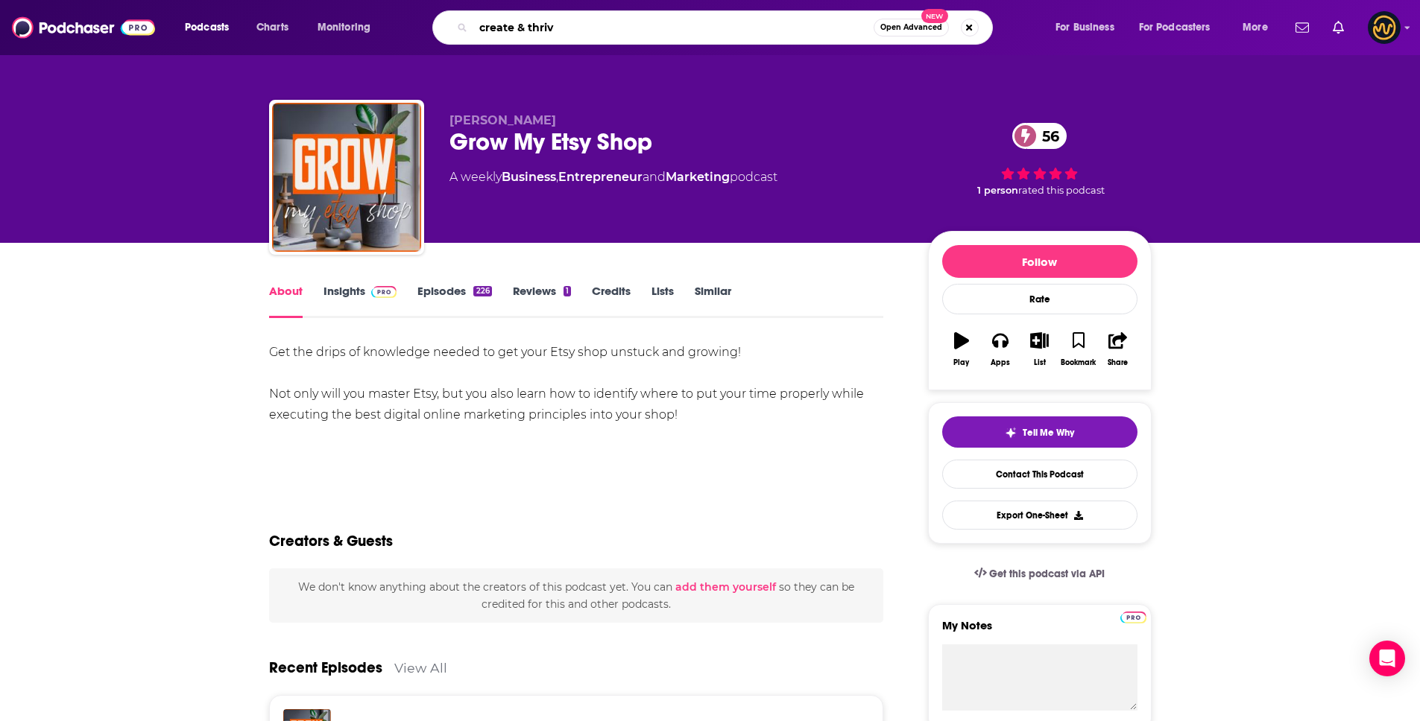
type input "create & thrive"
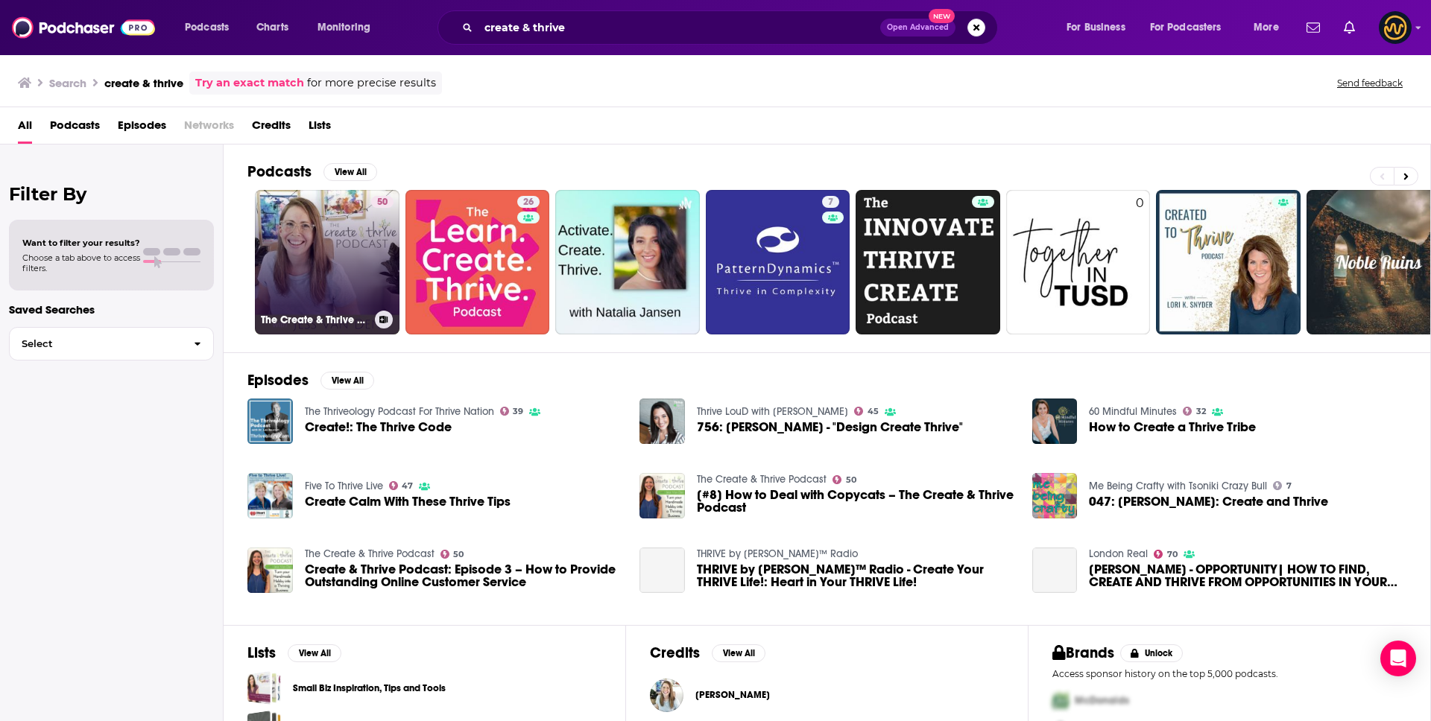
click at [291, 252] on link "50 The Create & Thrive Podcast" at bounding box center [327, 262] width 145 height 145
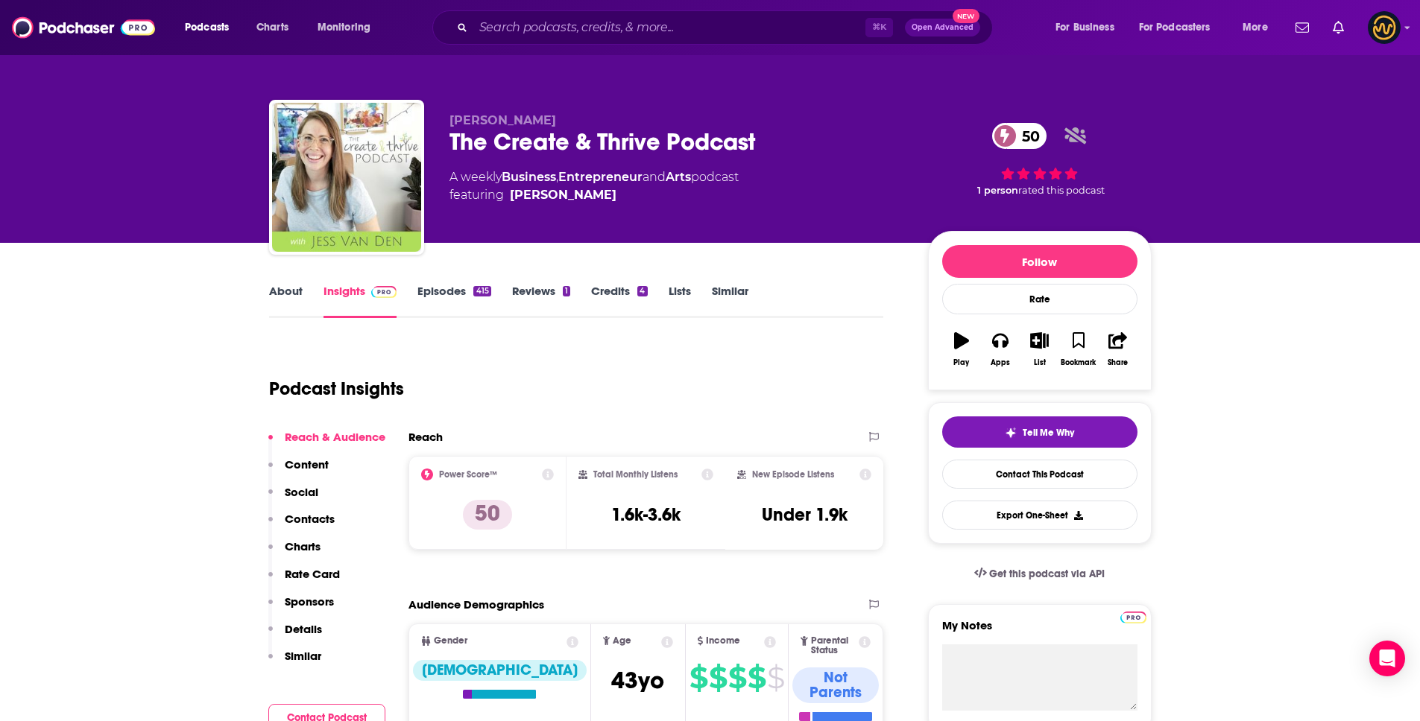
click at [279, 294] on link "About" at bounding box center [286, 301] width 34 height 34
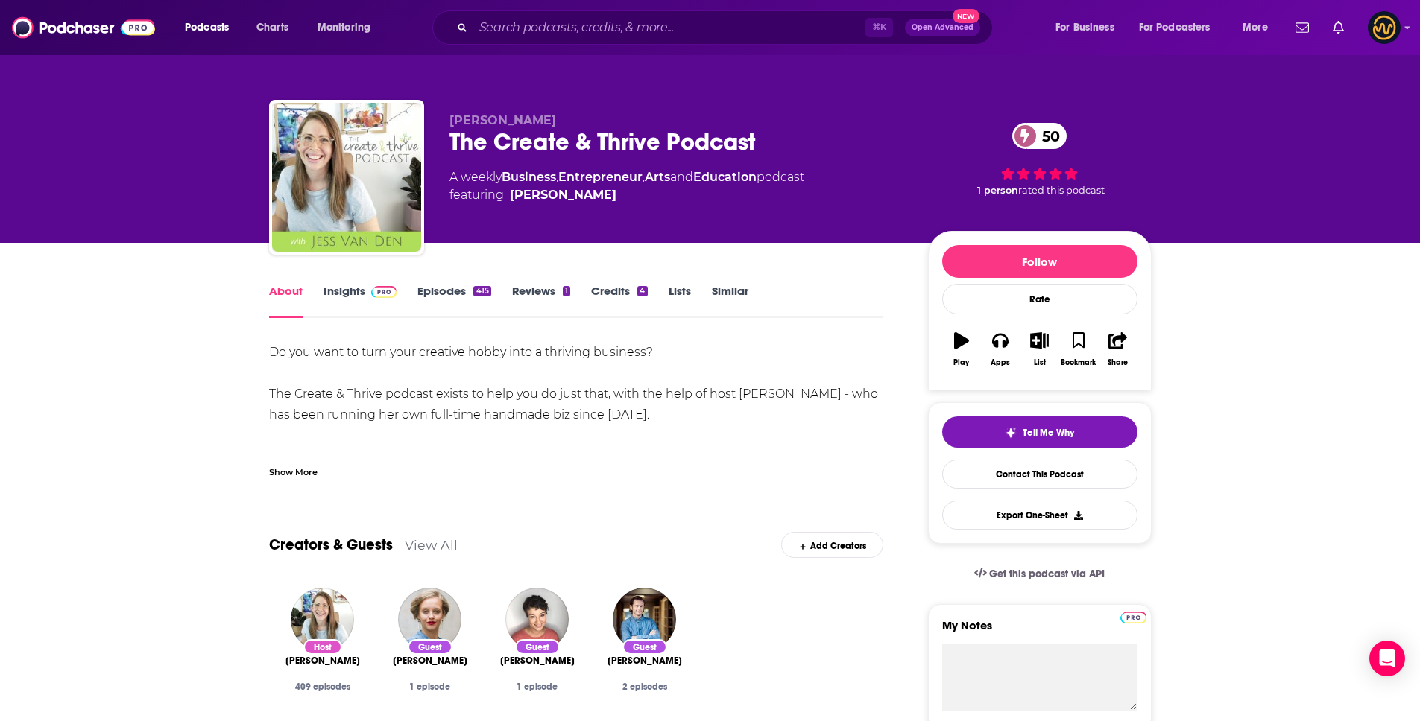
click at [306, 461] on div "Show More" at bounding box center [576, 466] width 615 height 25
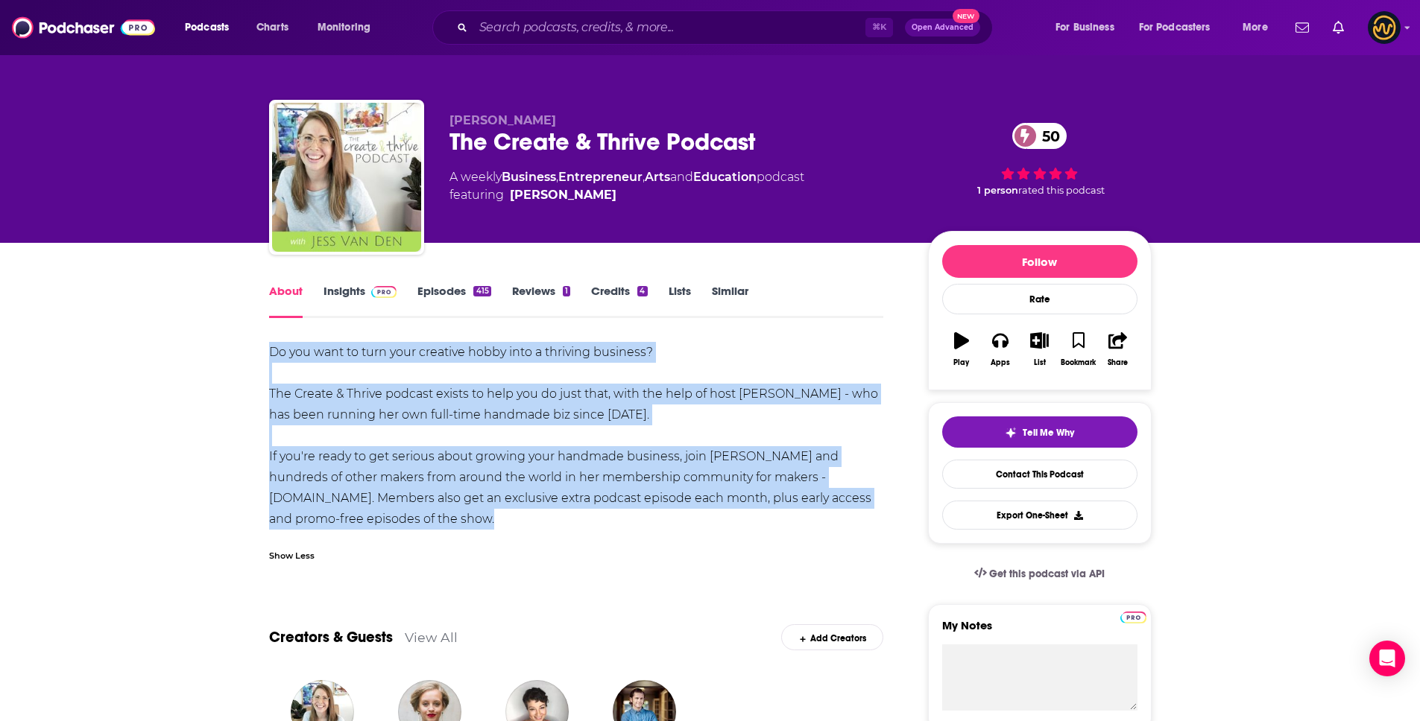
drag, startPoint x: 268, startPoint y: 354, endPoint x: 460, endPoint y: 543, distance: 269.8
click at [460, 543] on div "Do you want to turn your creative hobby into a thriving business? The Create & …" at bounding box center [576, 456] width 615 height 229
click at [566, 32] on input "Search podcasts, credits, & more..." at bounding box center [669, 28] width 392 height 24
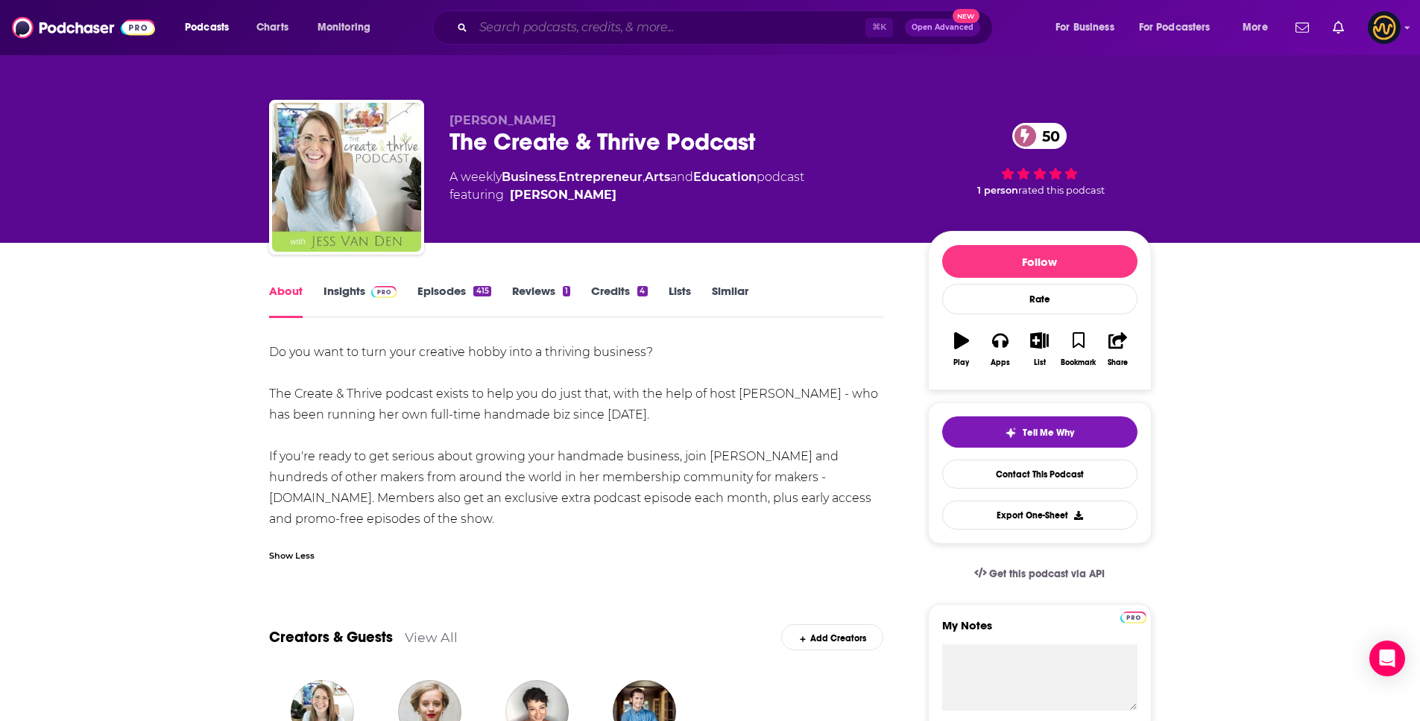
click at [566, 32] on input "Search podcasts, credits, & more..." at bounding box center [669, 28] width 392 height 24
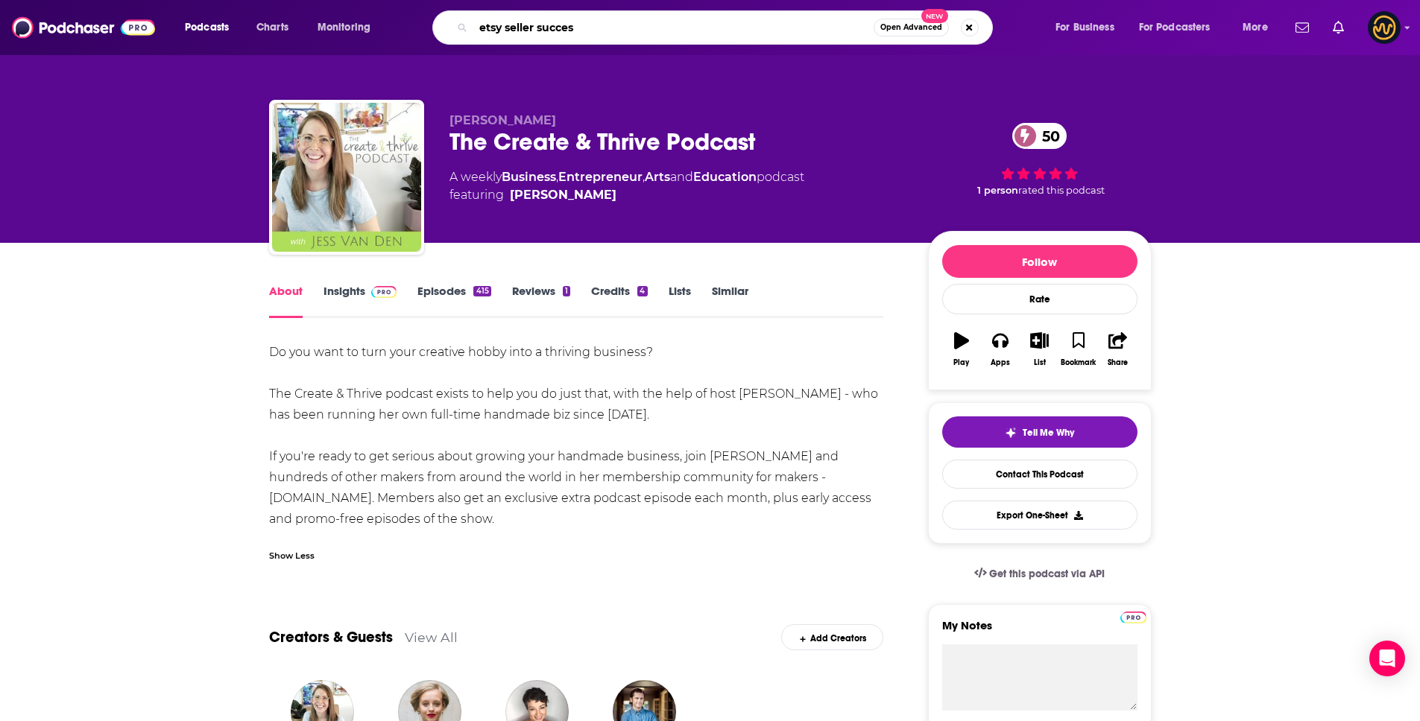
type input "etsy seller success"
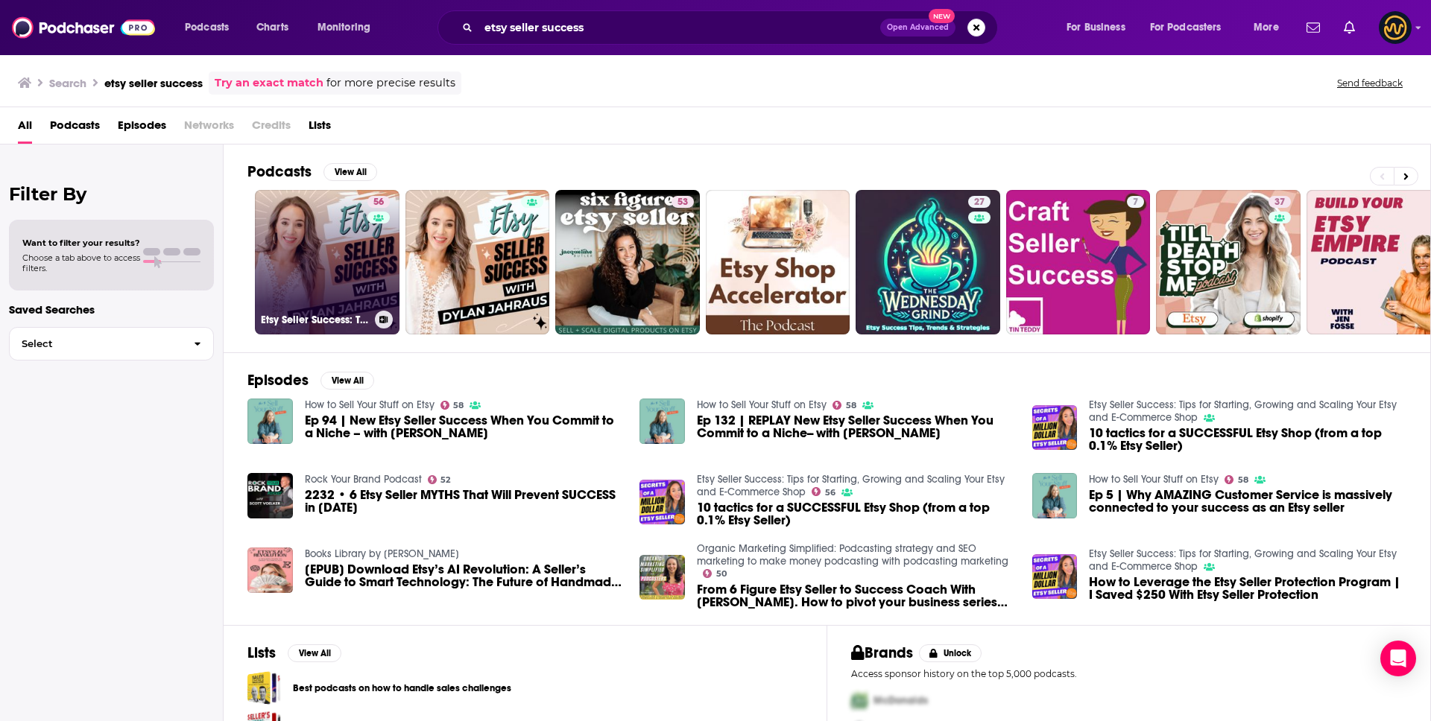
click at [288, 287] on link "56 Etsy Seller Success: Tips for Starting, Growing and Scaling Your Etsy and E-…" at bounding box center [327, 262] width 145 height 145
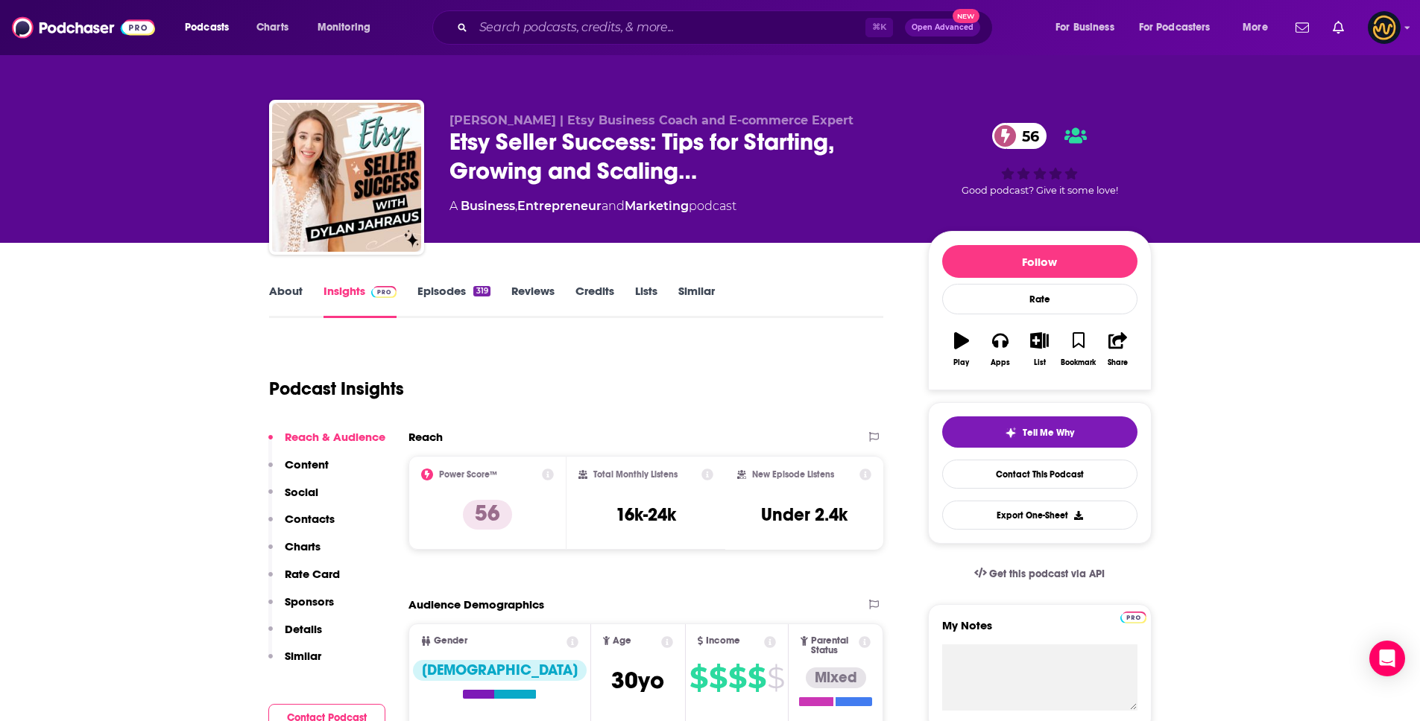
click at [280, 294] on link "About" at bounding box center [286, 301] width 34 height 34
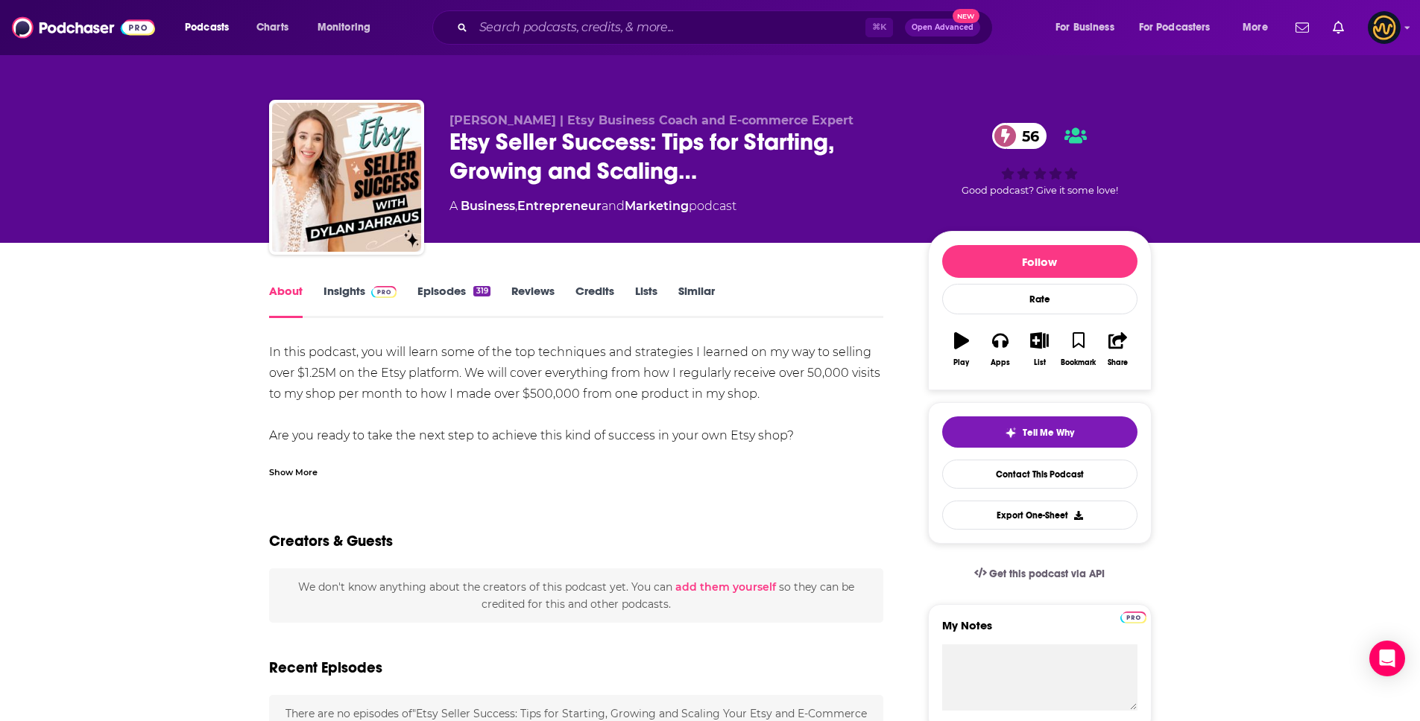
click at [296, 473] on div "Show More" at bounding box center [293, 471] width 48 height 14
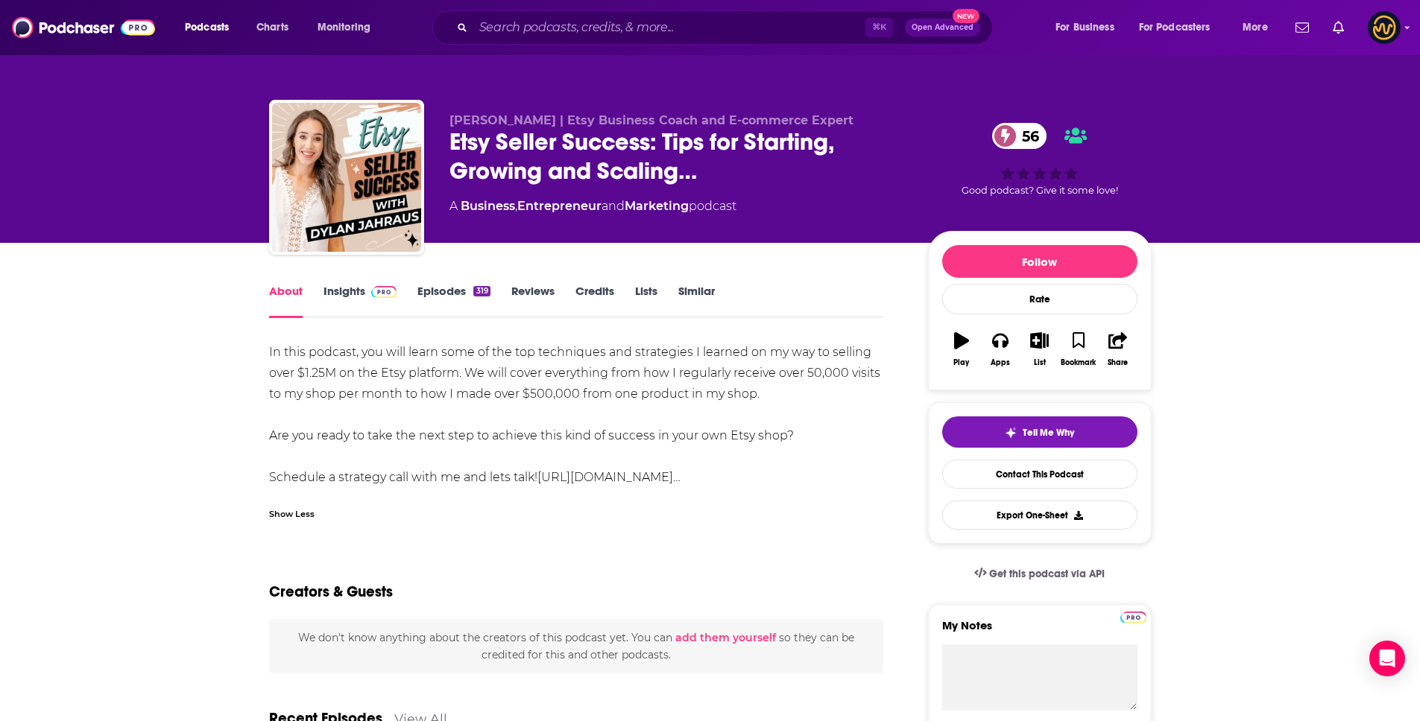
drag, startPoint x: 265, startPoint y: 349, endPoint x: 850, endPoint y: 480, distance: 598.9
click at [560, 20] on input "Search podcasts, credits, & more..." at bounding box center [669, 28] width 392 height 24
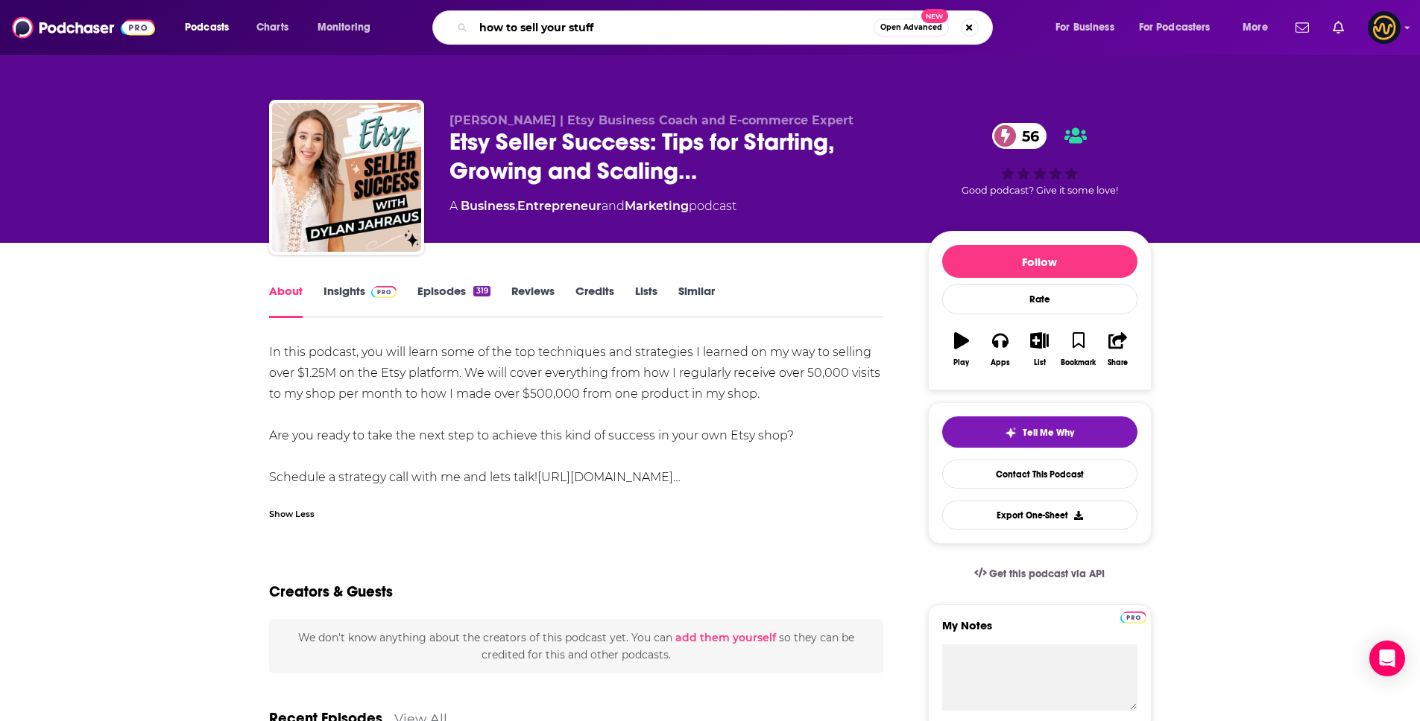
type input "how to sell your stuff o"
type input "how to sell your stuff on etsy"
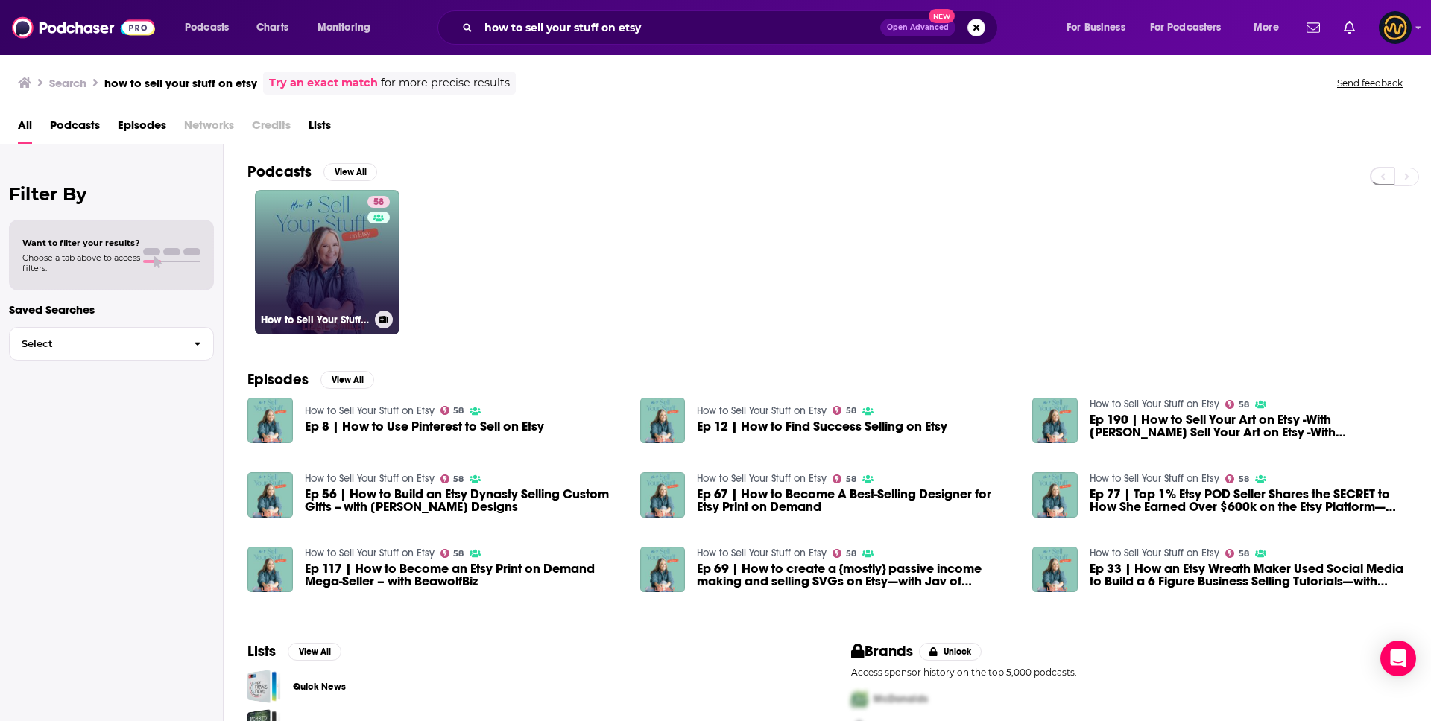
click at [361, 269] on link "58 How to Sell Your Stuff on Etsy" at bounding box center [327, 262] width 145 height 145
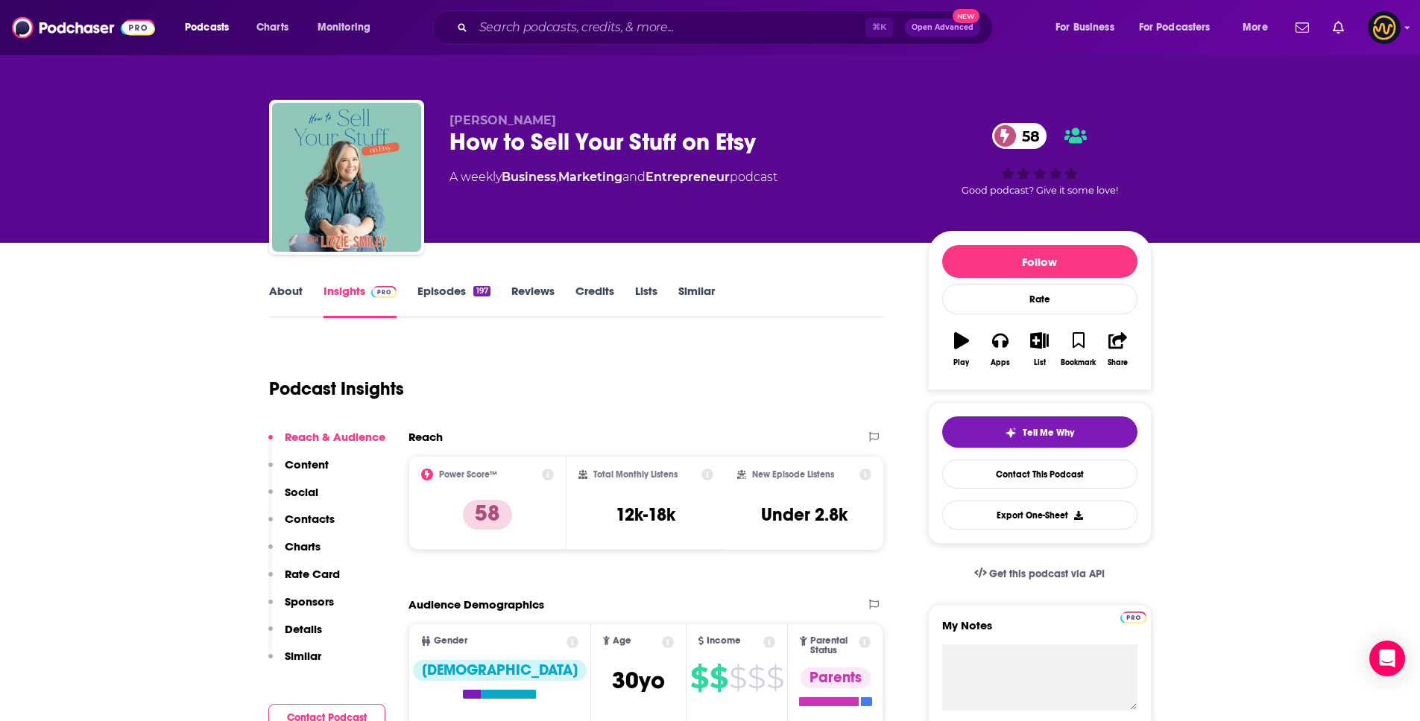
click at [300, 292] on link "About" at bounding box center [286, 301] width 34 height 34
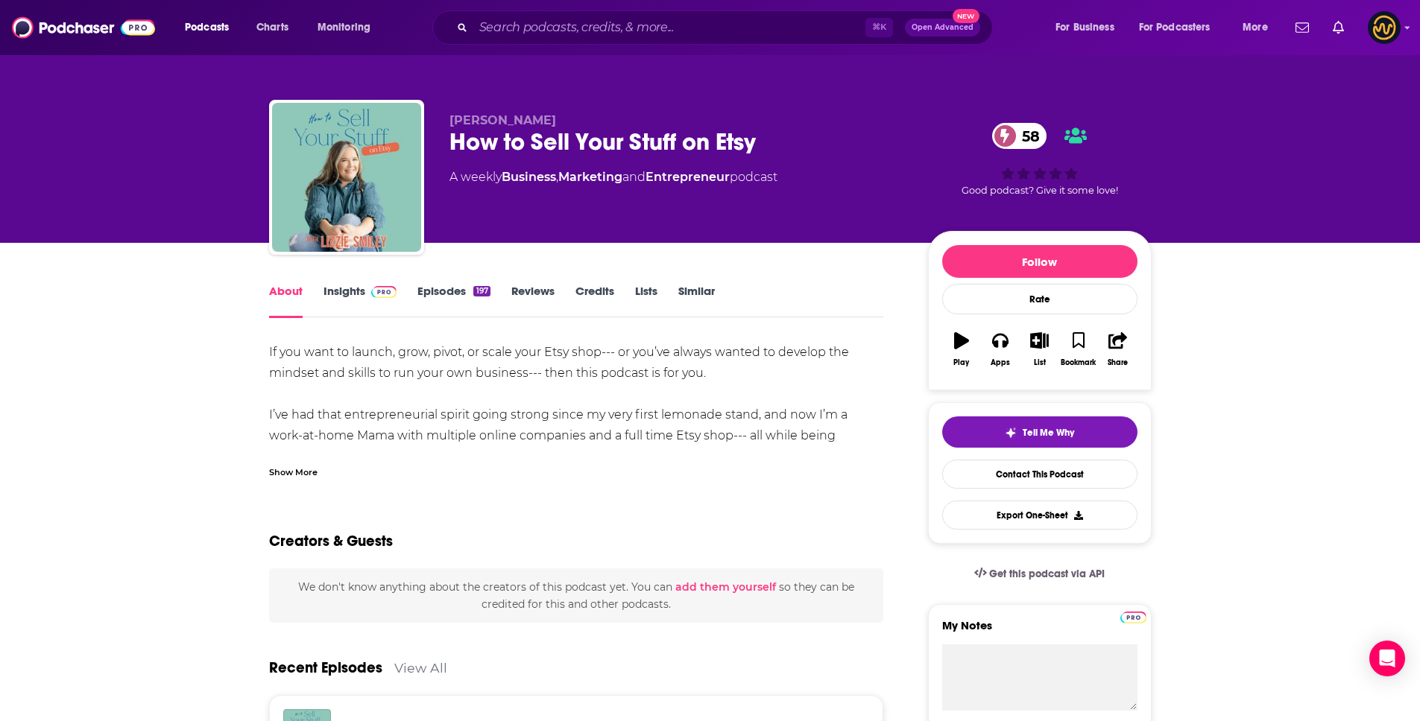
click at [275, 477] on div "Show More" at bounding box center [293, 471] width 48 height 14
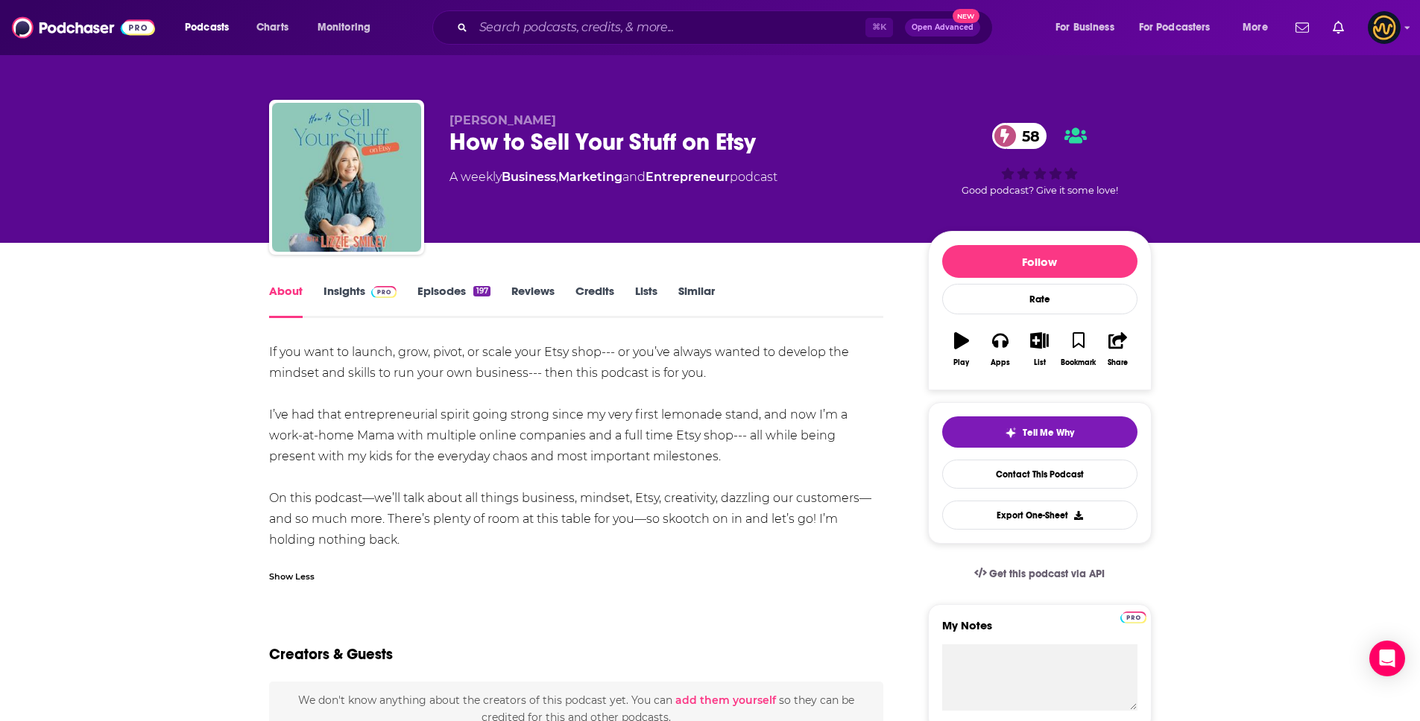
drag, startPoint x: 264, startPoint y: 348, endPoint x: 455, endPoint y: 541, distance: 271.4
copy div "If you want to launch, grow, pivot, or scale your Etsy shop--- or you’ve always…"
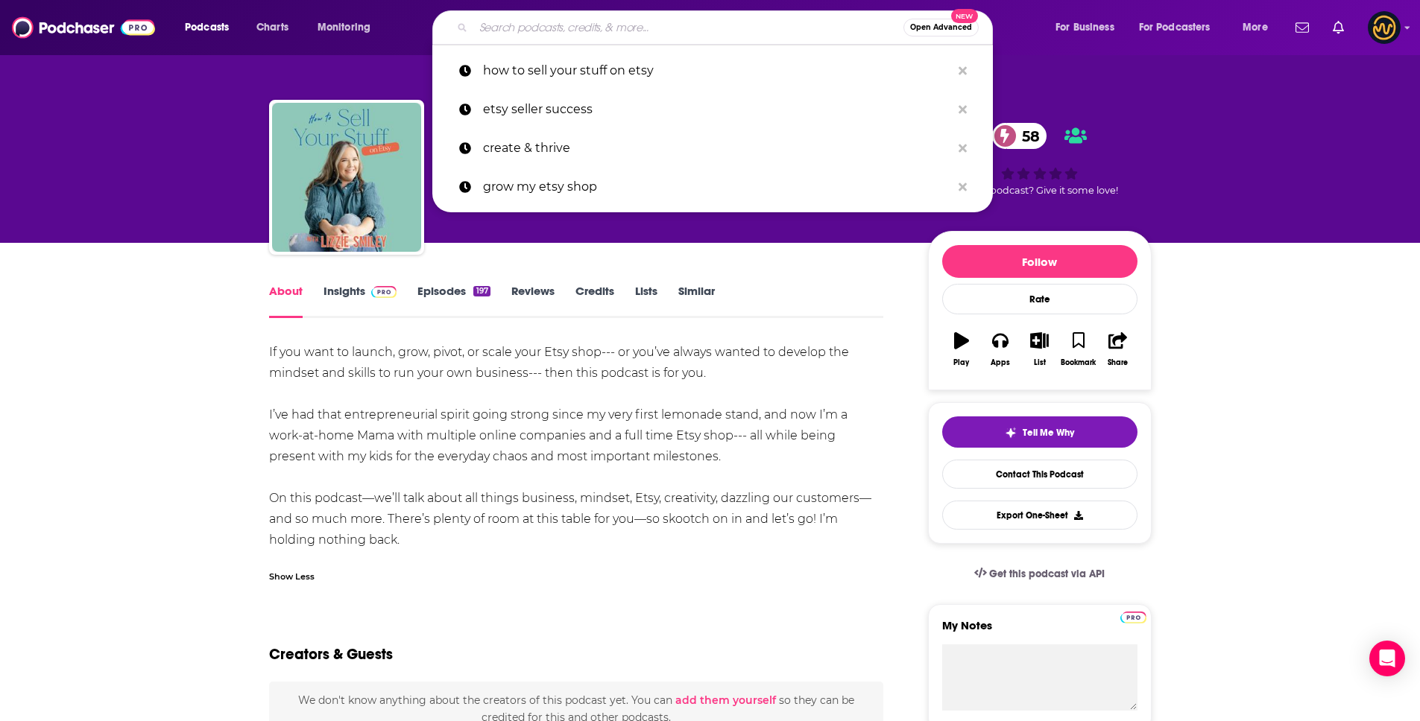
click at [519, 25] on input "Search podcasts, credits, & more..." at bounding box center [688, 28] width 430 height 24
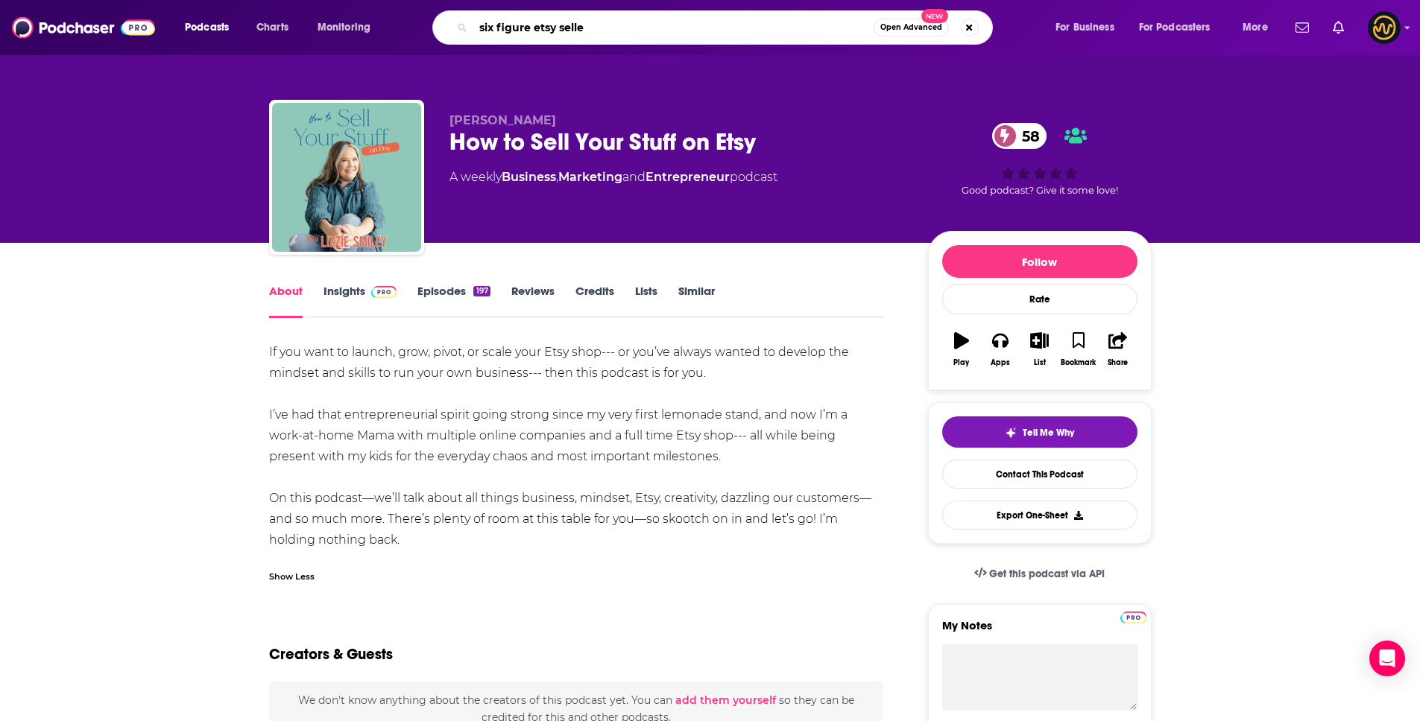
type input "six figure etsy seller"
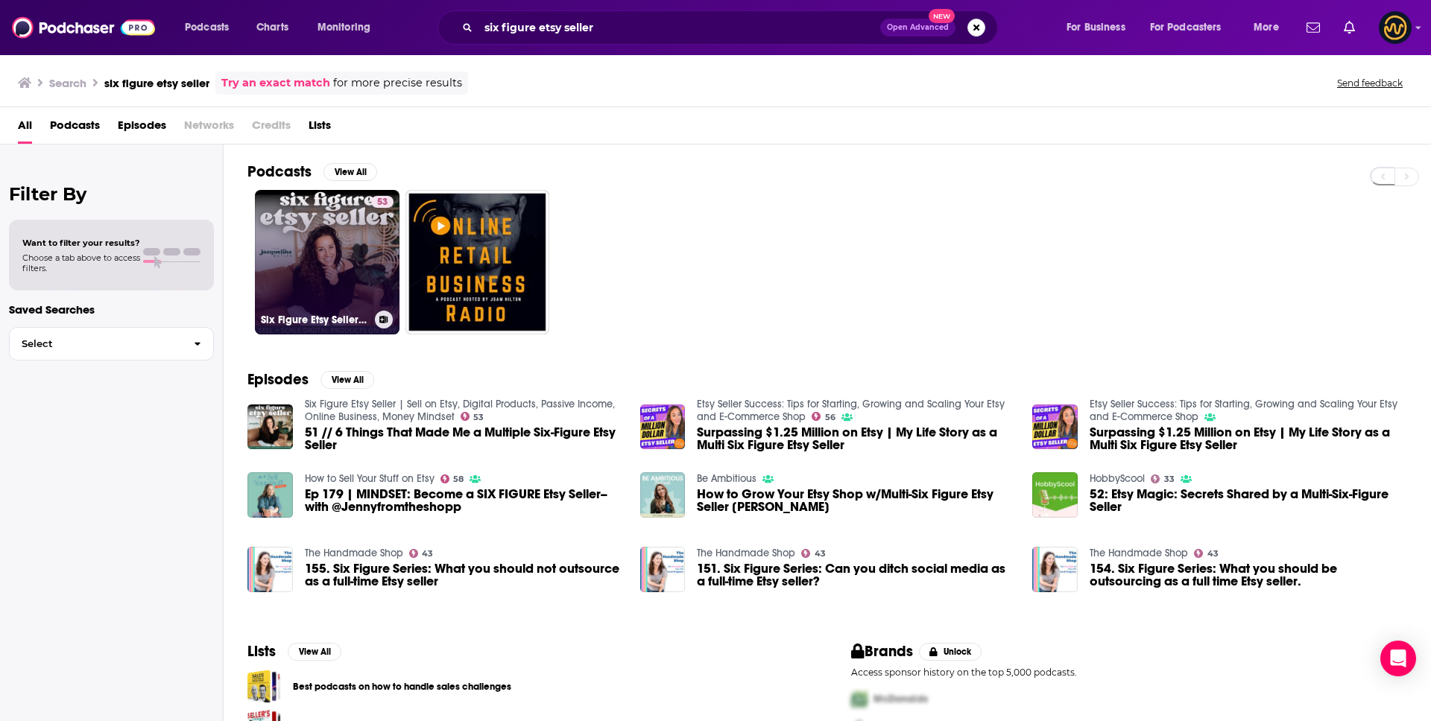
click at [313, 269] on link "53 Six Figure Etsy Seller | Sell on Etsy, Digital Products, Passive Income, Onl…" at bounding box center [327, 262] width 145 height 145
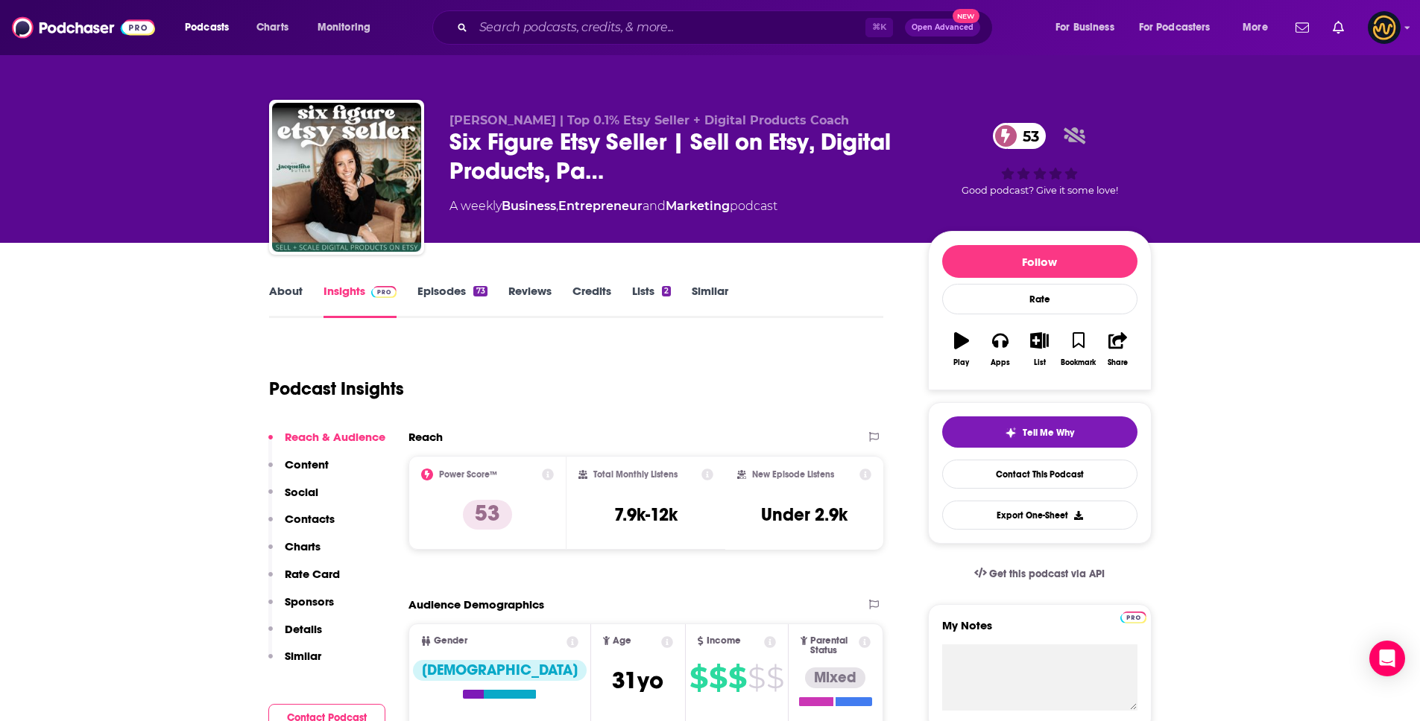
click at [291, 290] on link "About" at bounding box center [286, 301] width 34 height 34
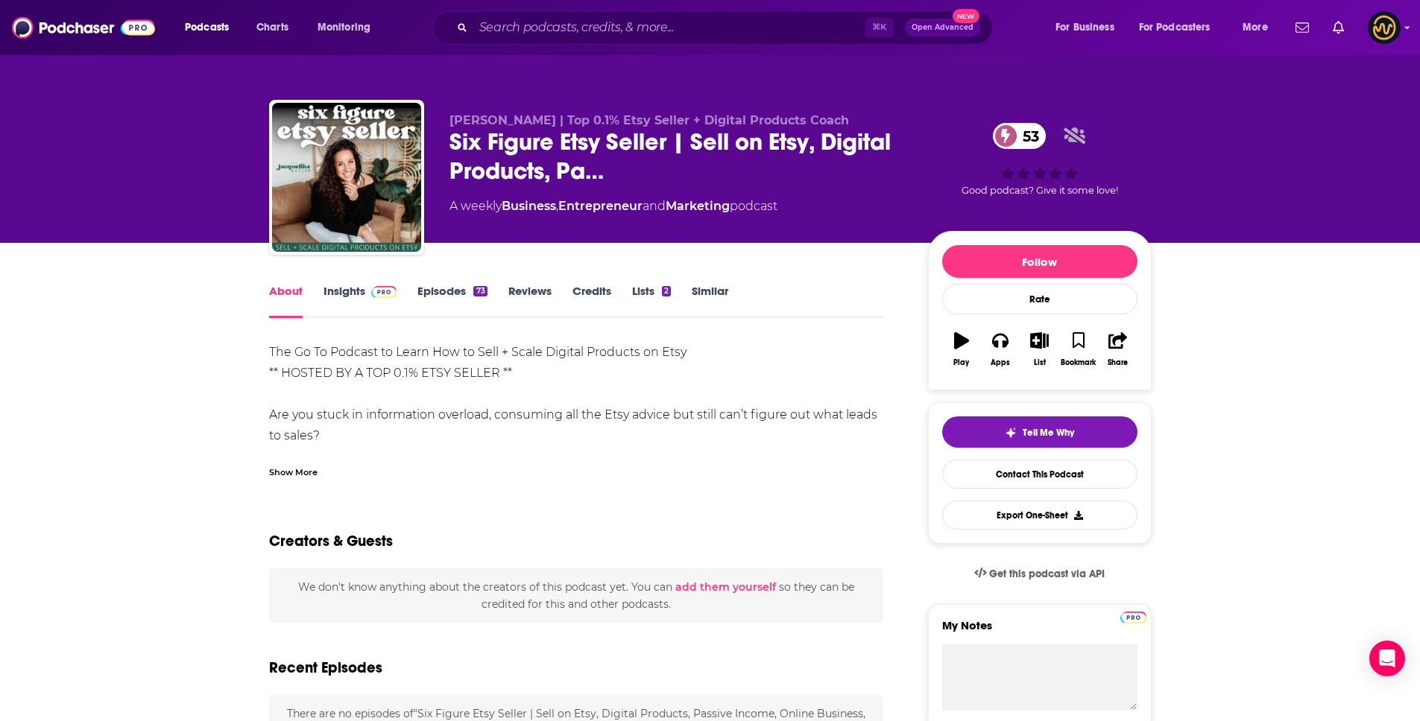
click at [279, 473] on div "Show More" at bounding box center [293, 471] width 48 height 14
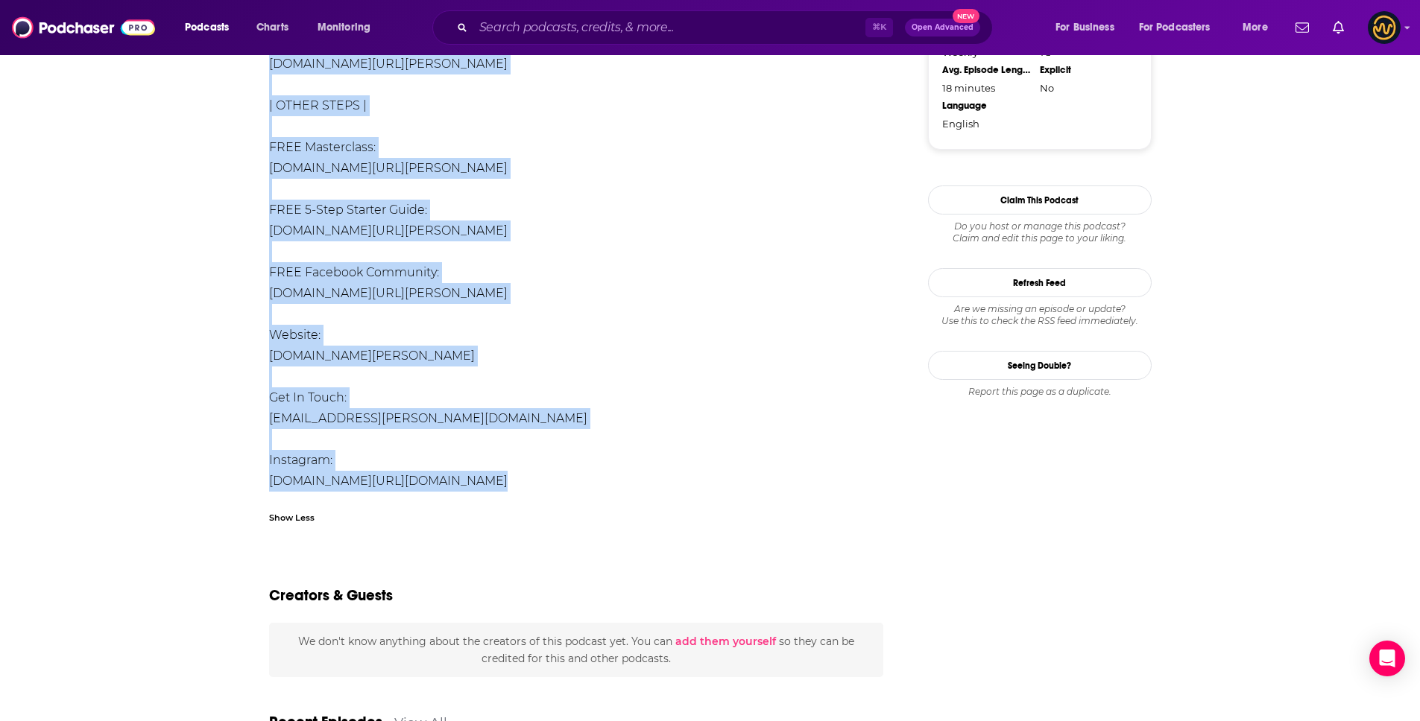
scroll to position [1794, 0]
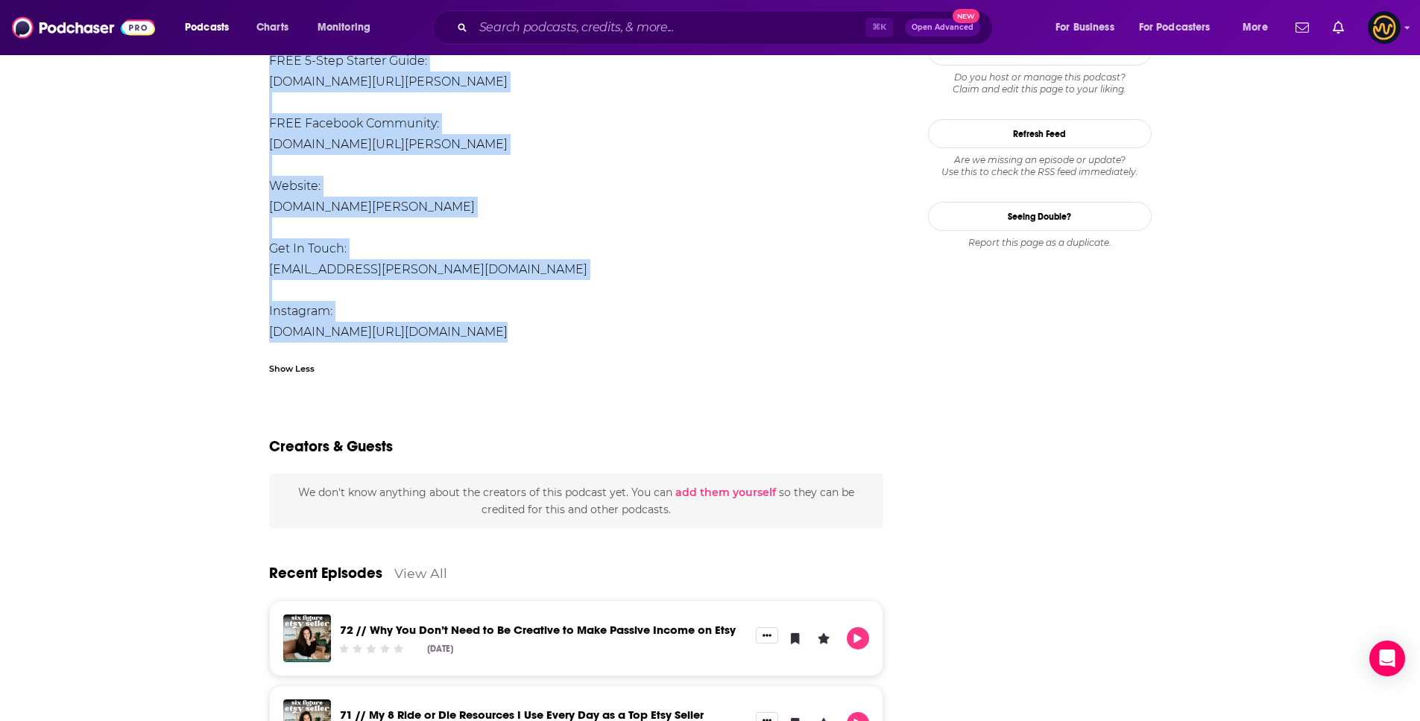
drag, startPoint x: 266, startPoint y: 353, endPoint x: 514, endPoint y: 333, distance: 248.9
click at [514, 333] on div "About Insights Episodes 73 Reviews Credits Lists 2 Similar The Go To Podcast to…" at bounding box center [586, 78] width 683 height 3181
copy div "The Go To Podcast to Learn How to Sell + Scale Digital Products on Etsy ** HOST…"
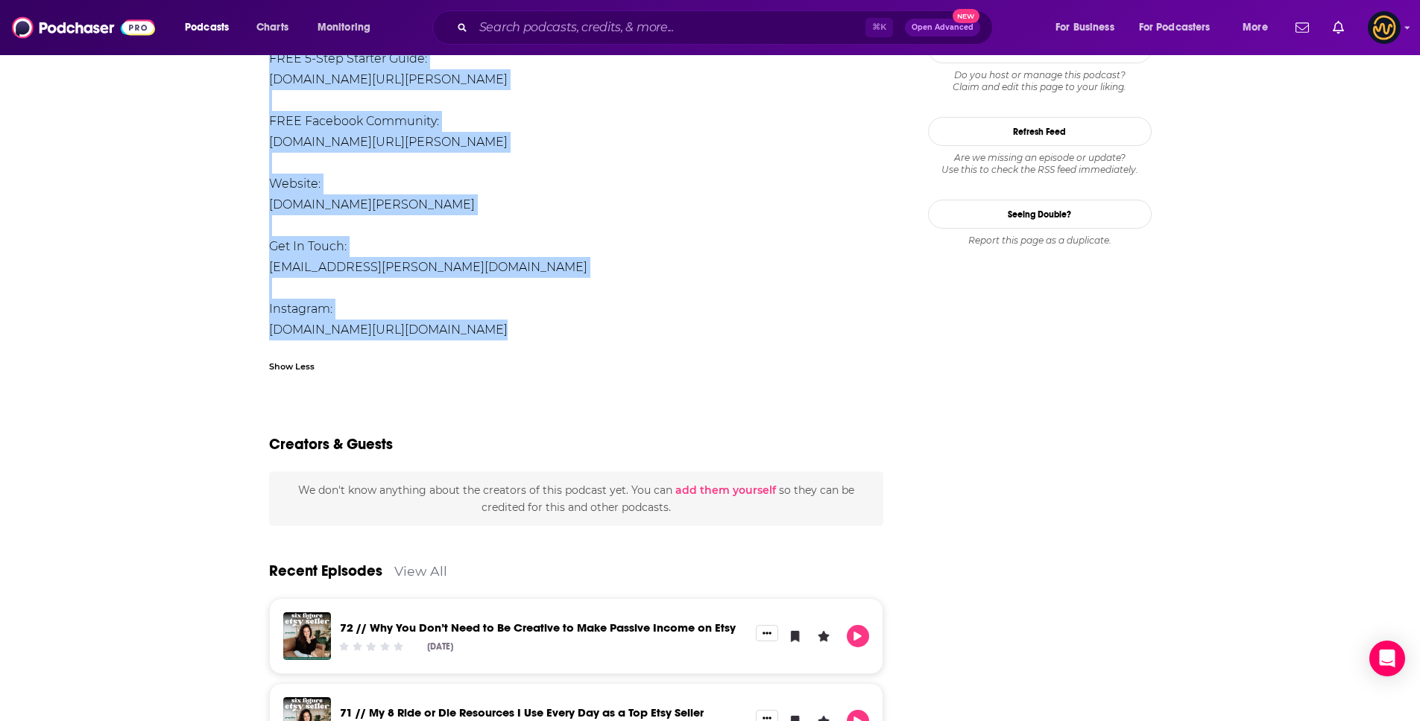
scroll to position [1797, 0]
click at [666, 31] on input "Search podcasts, credits, & more..." at bounding box center [669, 28] width 392 height 24
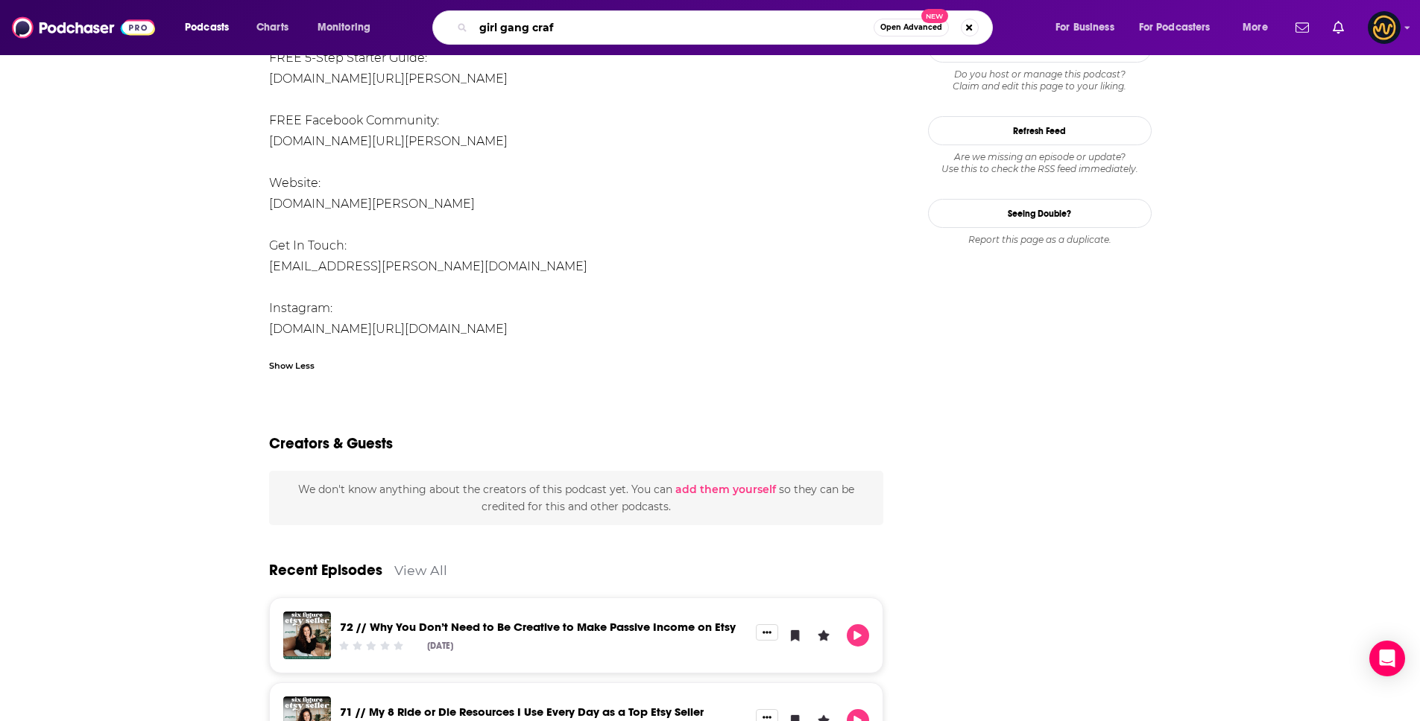
type input "girl gang craft"
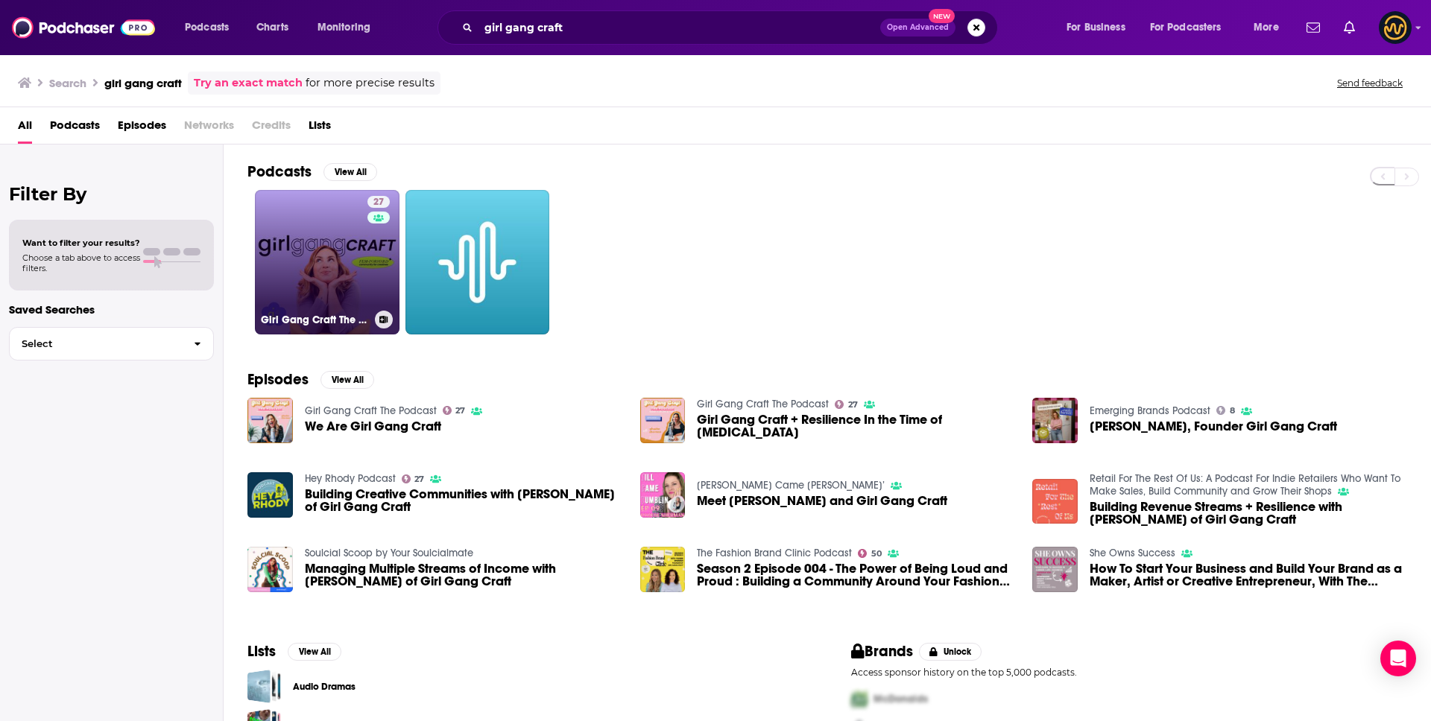
click at [274, 227] on link "27 Girl Gang Craft The Podcast" at bounding box center [327, 262] width 145 height 145
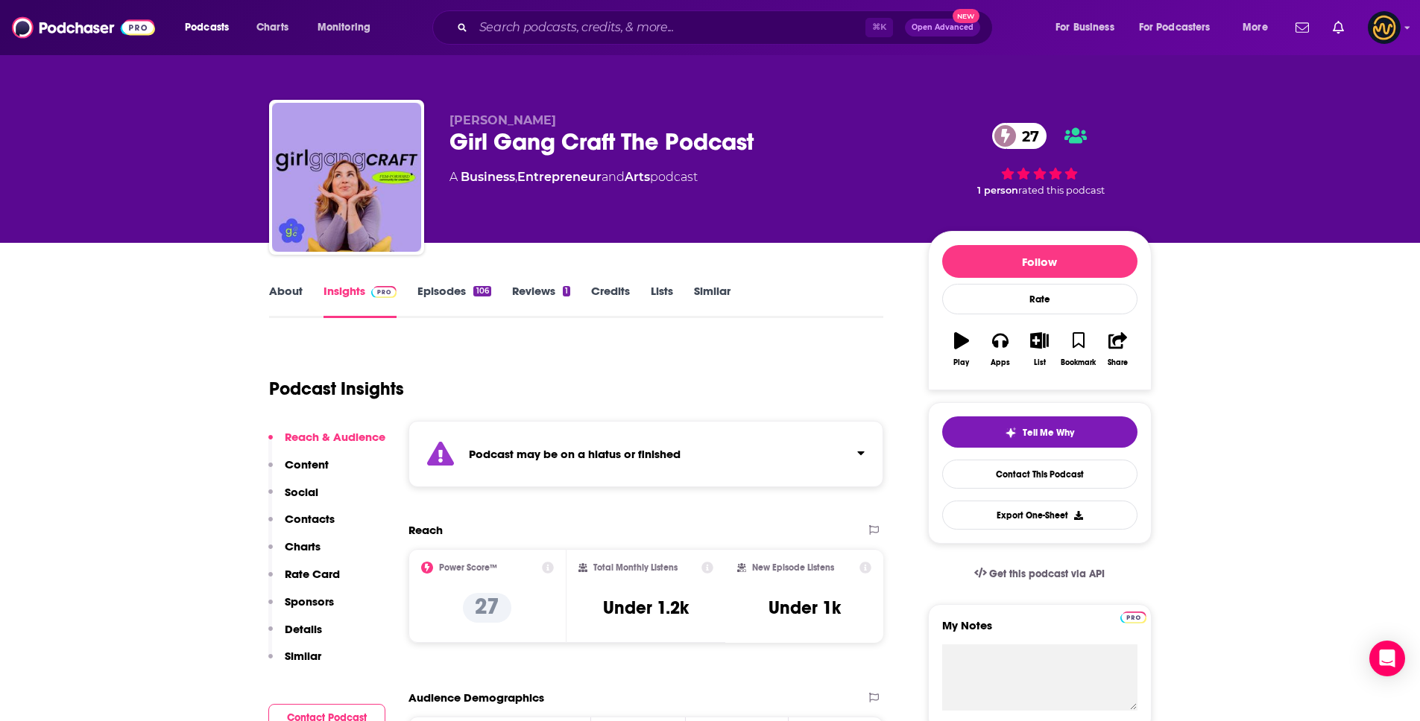
click at [286, 285] on link "About" at bounding box center [286, 301] width 34 height 34
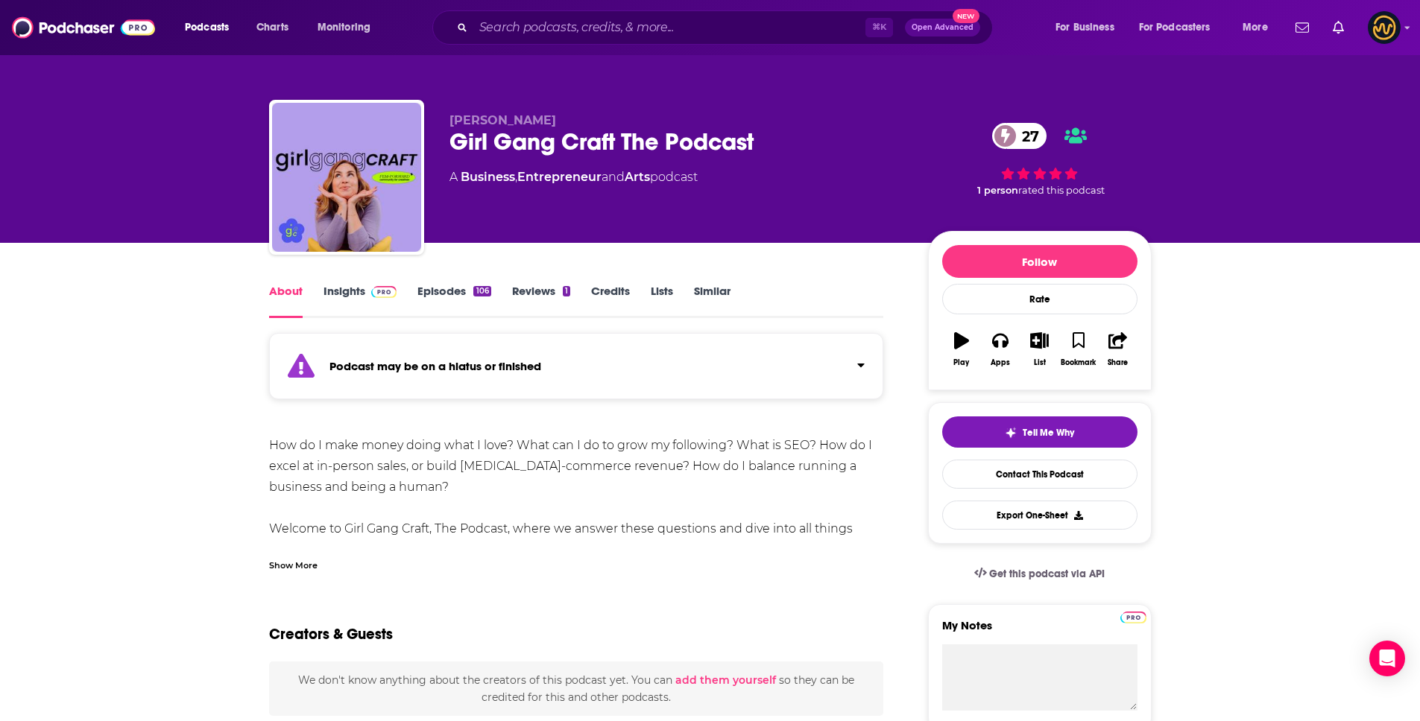
click at [274, 556] on div "Show More" at bounding box center [576, 559] width 615 height 25
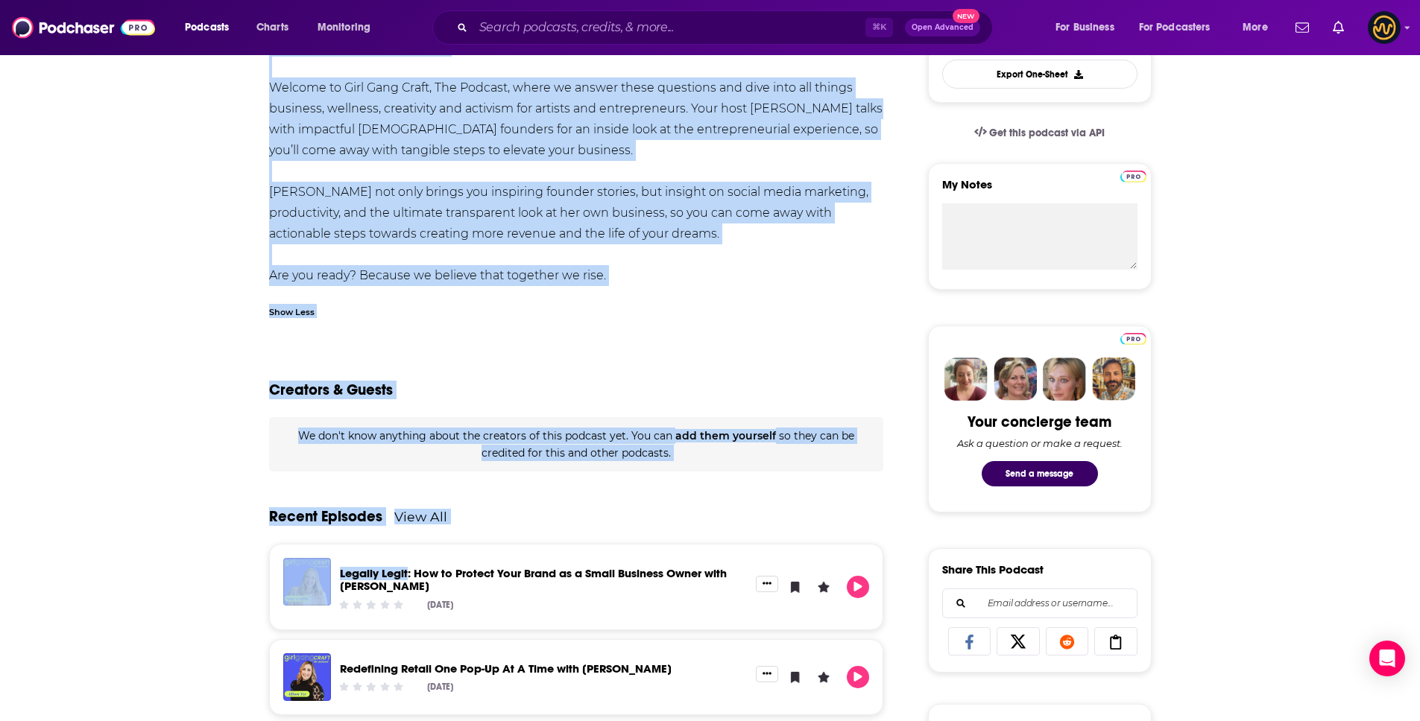
scroll to position [490, 0]
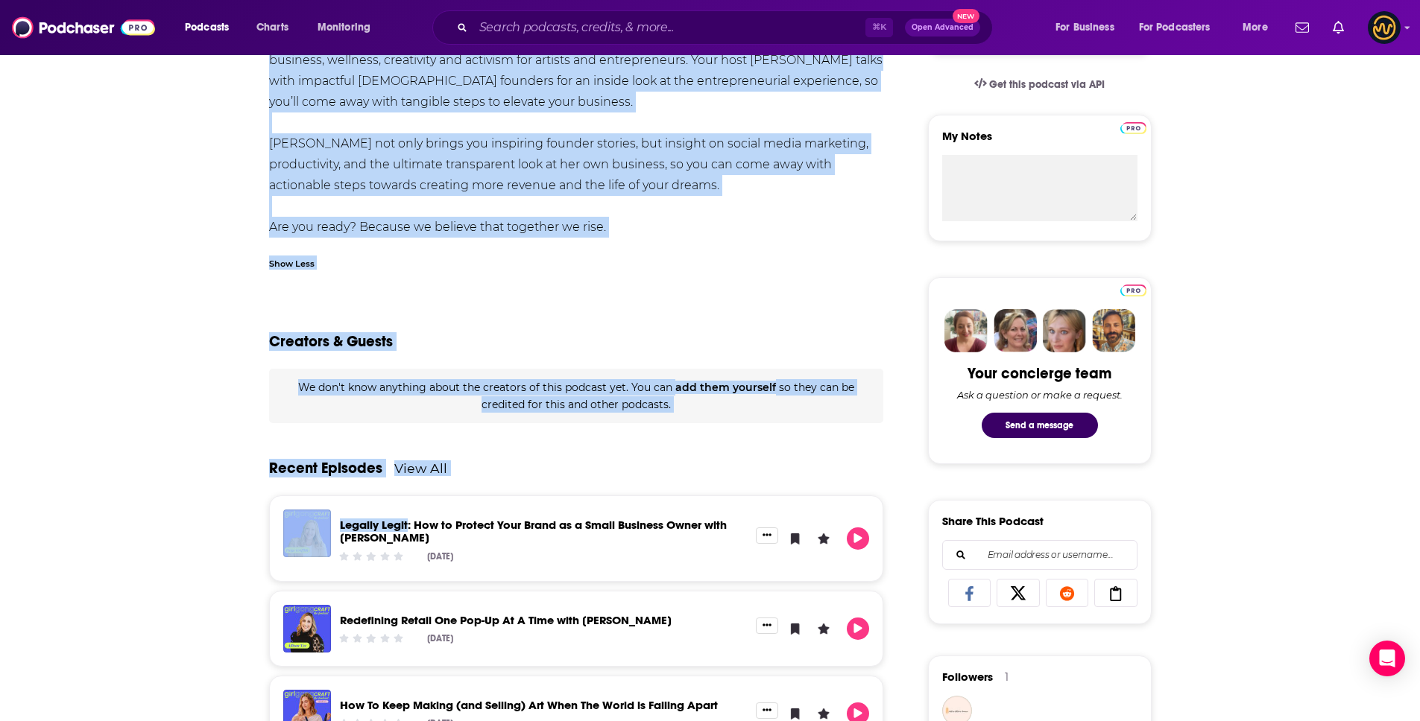
drag, startPoint x: 265, startPoint y: 443, endPoint x: 637, endPoint y: 221, distance: 433.6
click at [637, 221] on div "About Insights Episodes 106 Reviews 1 Credits Lists Similar Podcast may be on a…" at bounding box center [586, 606] width 683 height 1629
copy div "How do I make money doing what I love? What can I do to grow my following? What…"
click at [565, 29] on input "Search podcasts, credits, & more..." at bounding box center [669, 28] width 392 height 24
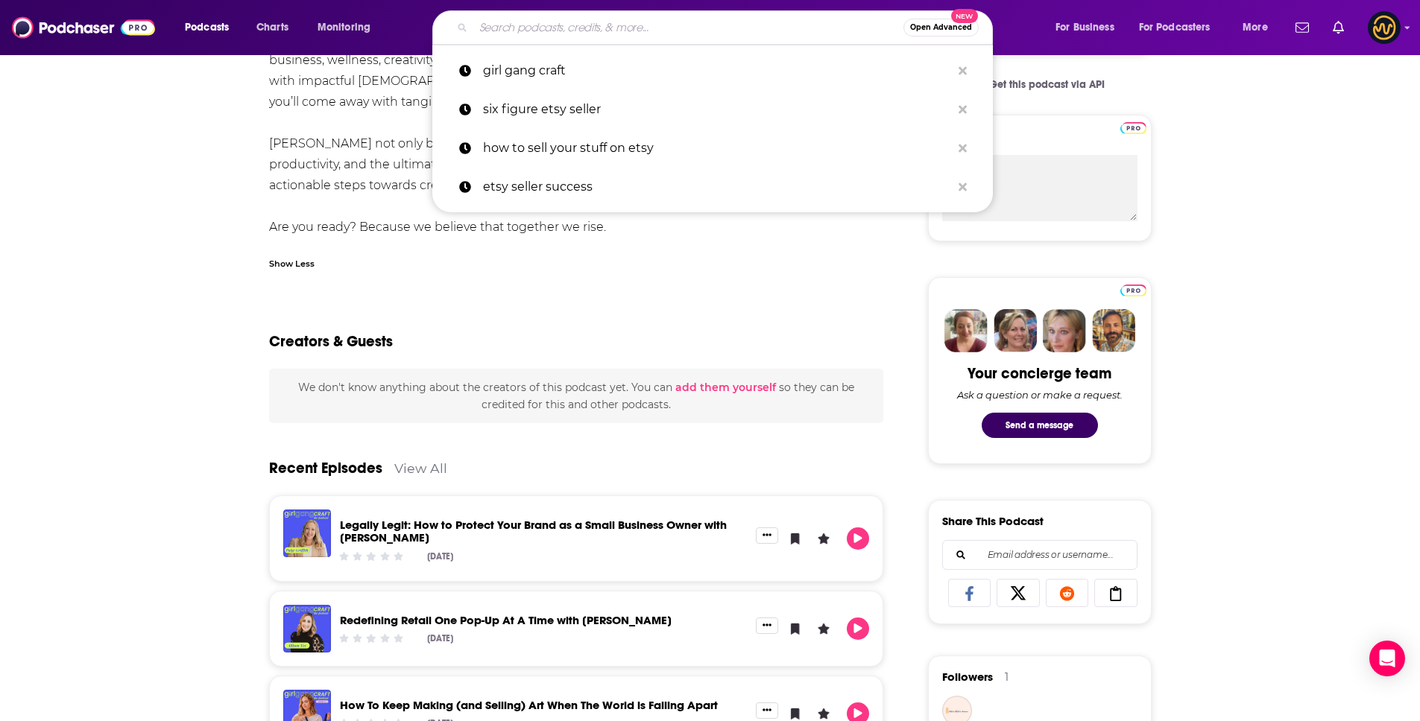
click at [565, 29] on input "Search podcasts, credits, & more..." at bounding box center [688, 28] width 430 height 24
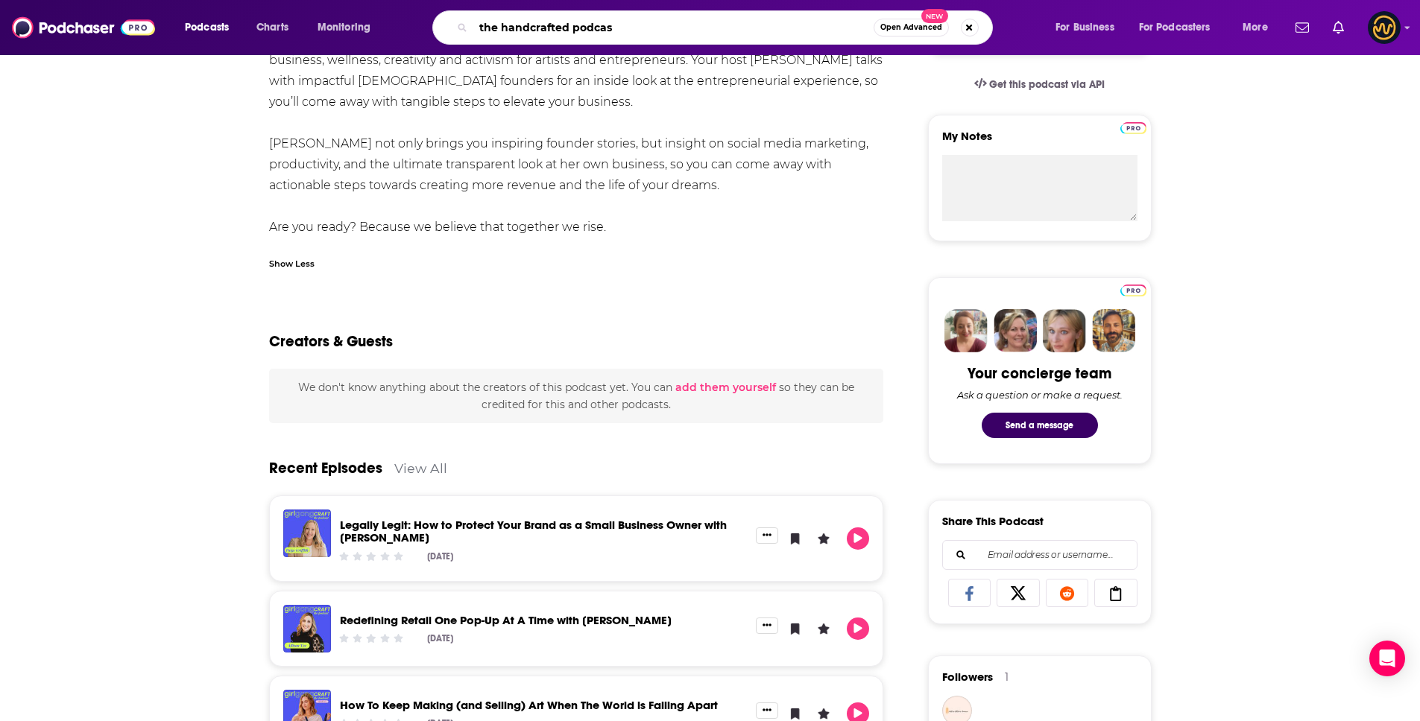
type input "the handcrafted podcast"
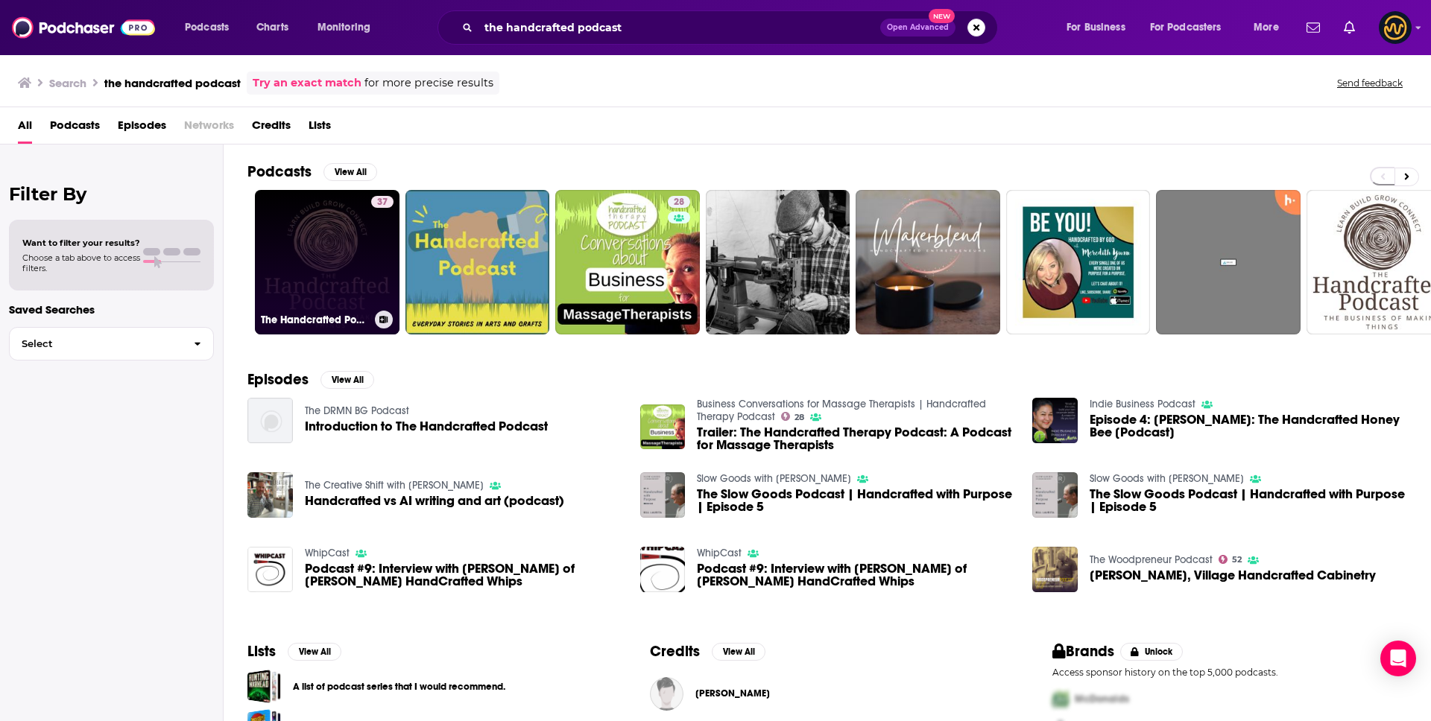
click at [323, 265] on link "37 The Handcrafted Podcast: The Business of making things" at bounding box center [327, 262] width 145 height 145
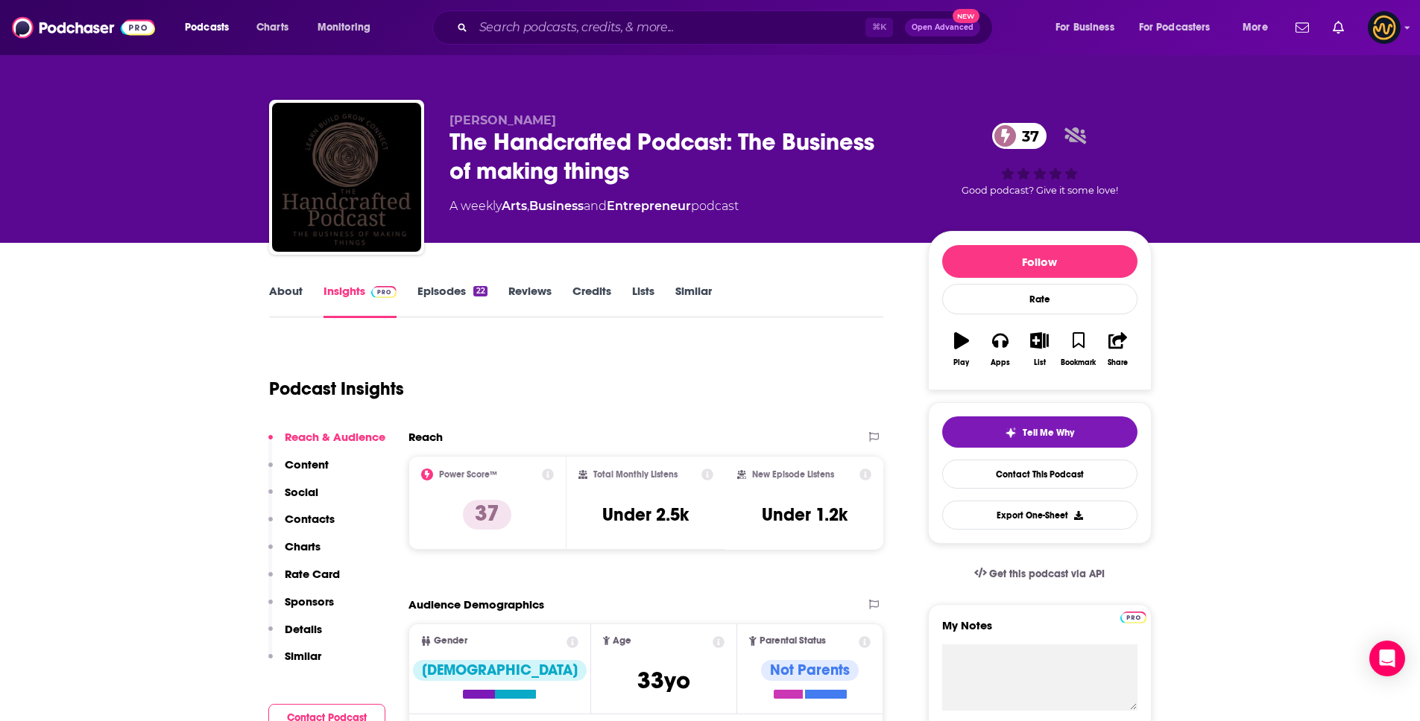
click at [285, 284] on link "About" at bounding box center [286, 301] width 34 height 34
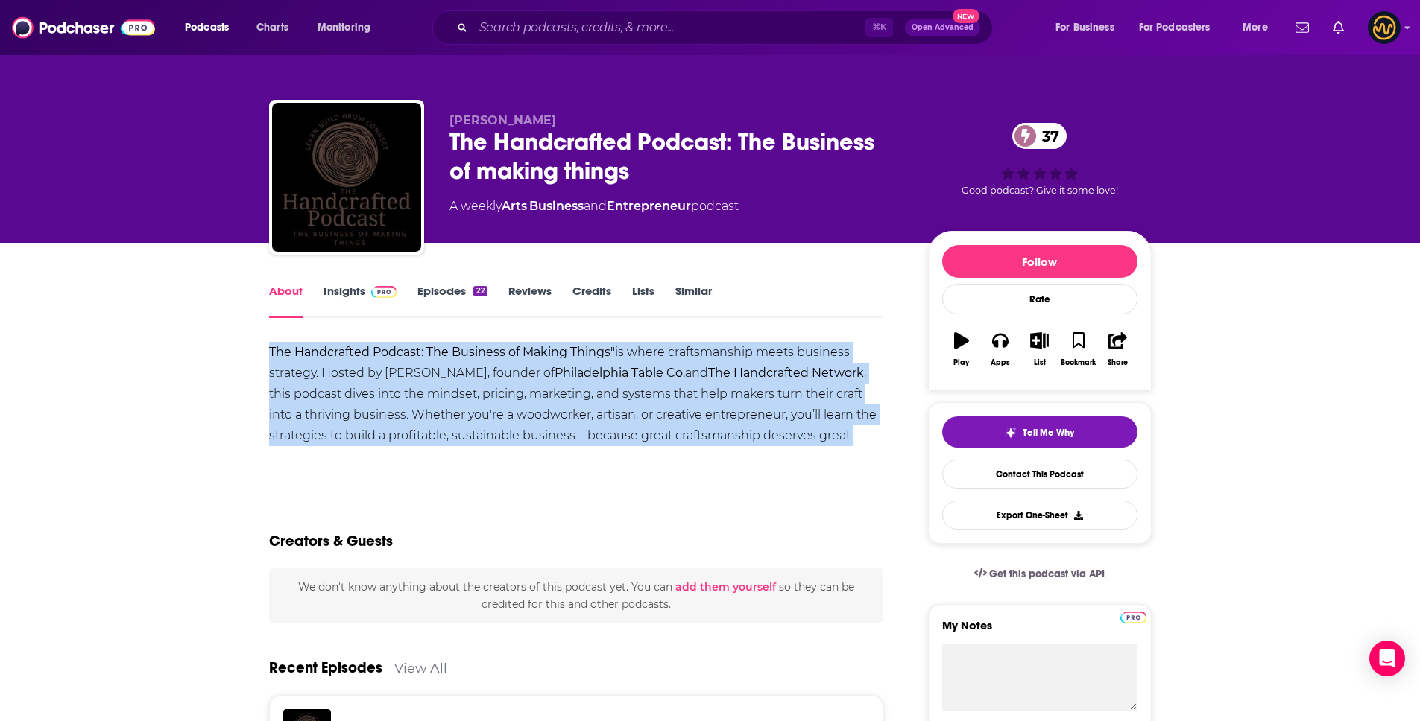
drag, startPoint x: 262, startPoint y: 350, endPoint x: 897, endPoint y: 432, distance: 640.3
copy div "The Handcrafted Podcast: The Business of Making Things" is where craftsmanship …"
click at [597, 23] on input "Search podcasts, credits, & more..." at bounding box center [669, 28] width 392 height 24
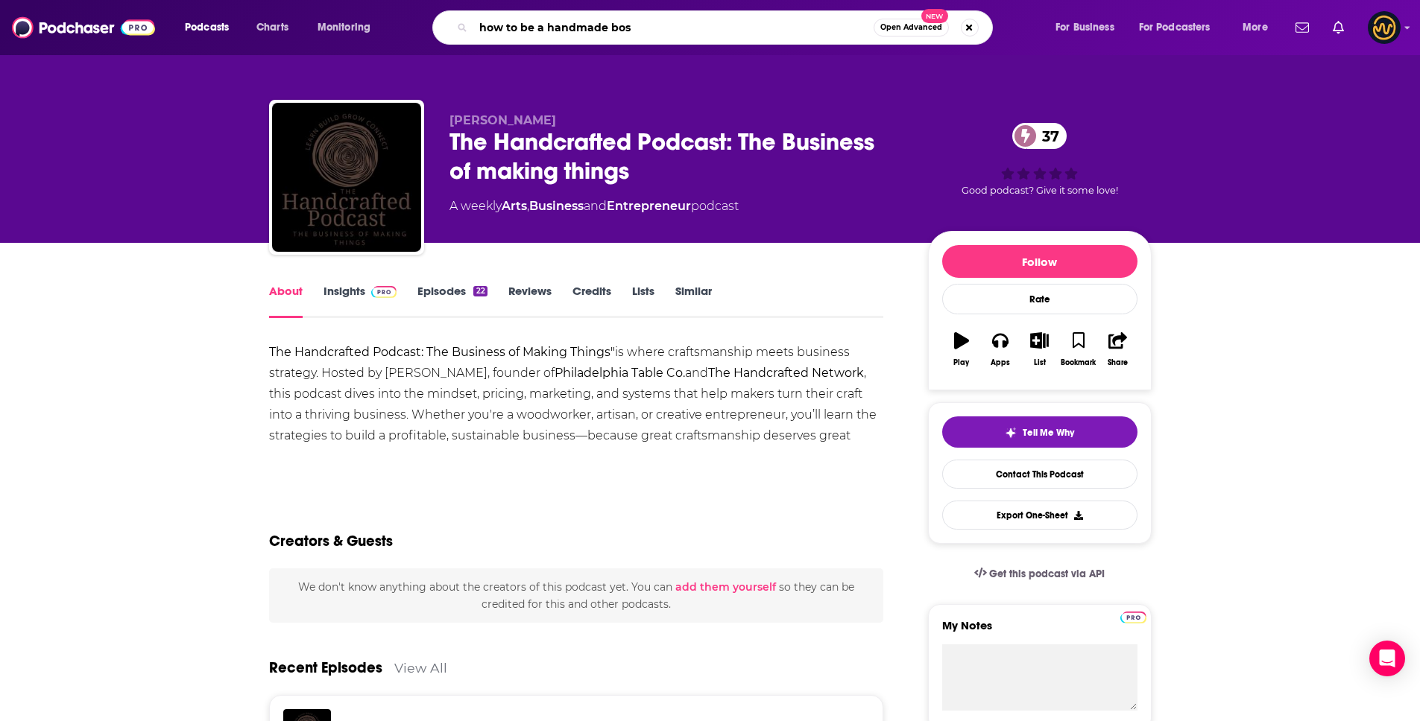
type input "how to be a handmade boss"
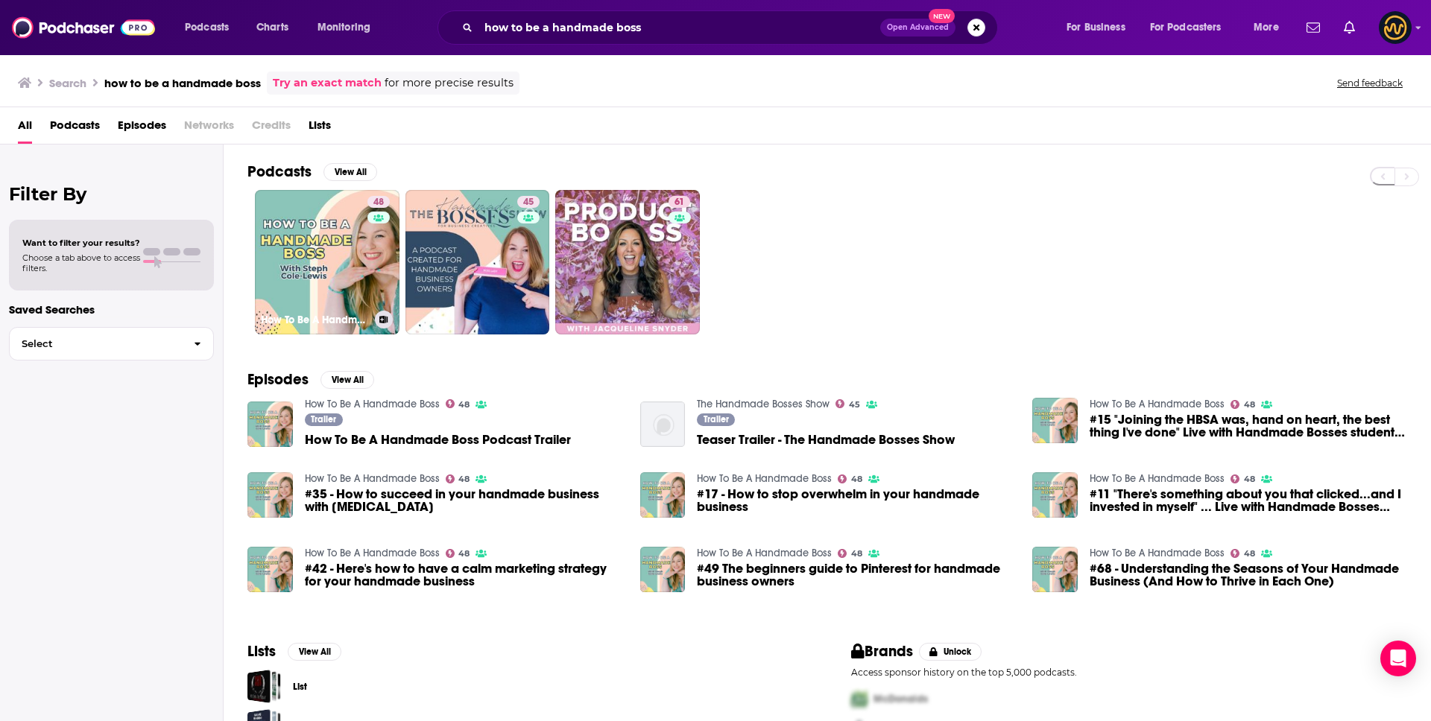
click at [314, 253] on link "48 How To Be A Handmade Boss" at bounding box center [327, 262] width 145 height 145
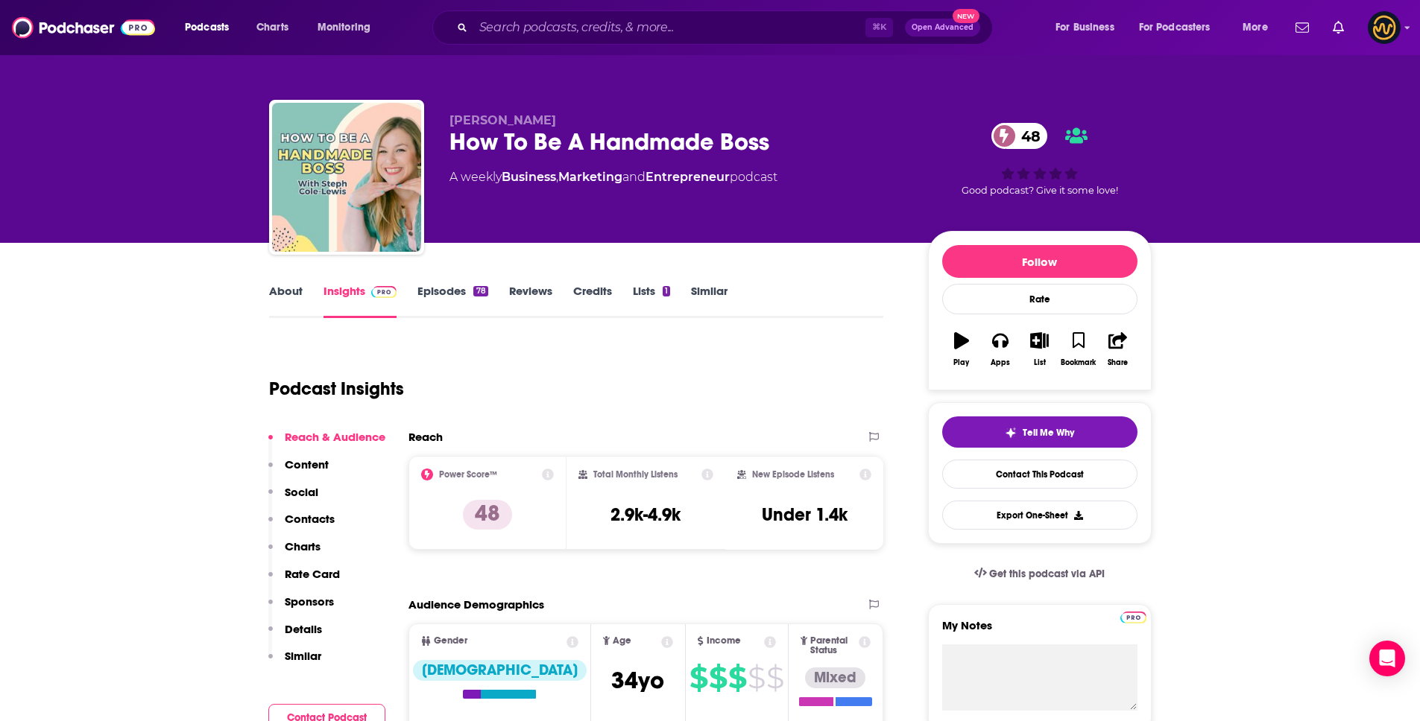
click at [281, 294] on link "About" at bounding box center [286, 301] width 34 height 34
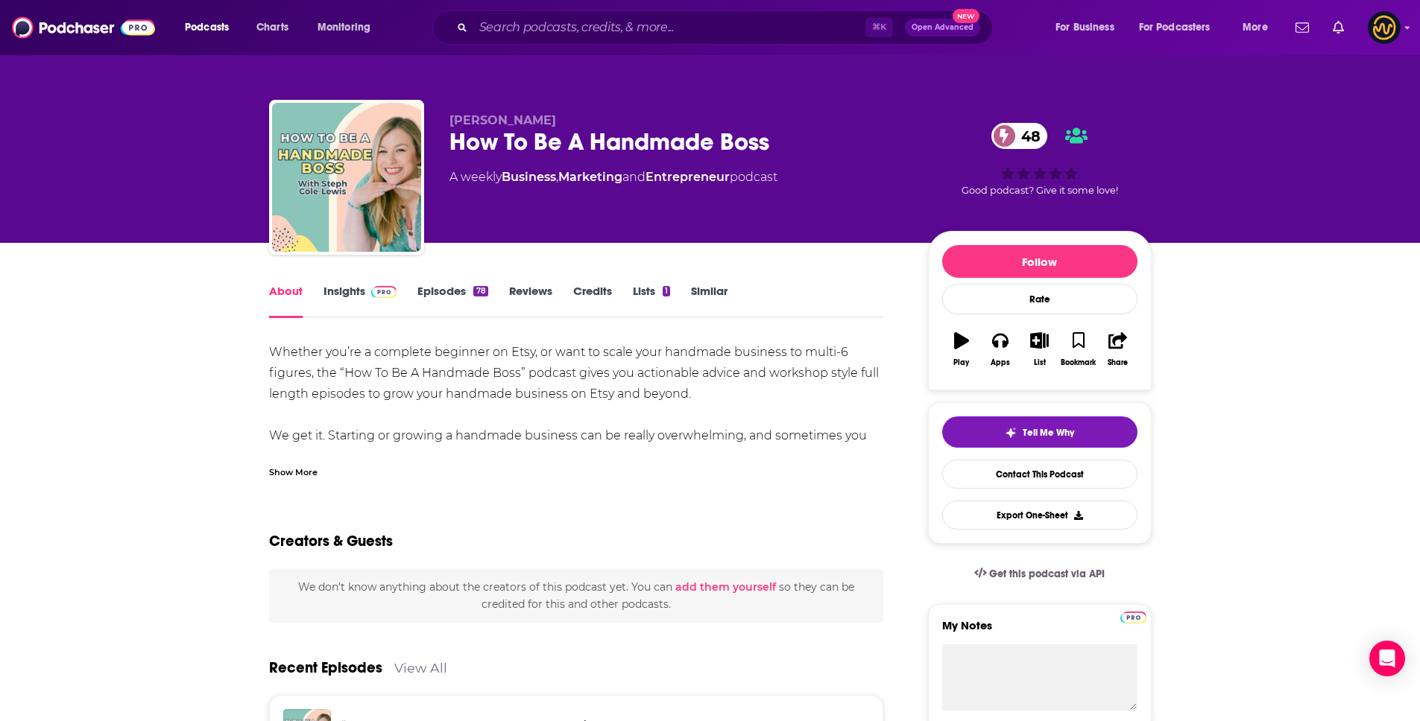
click at [302, 473] on div "Show More" at bounding box center [293, 471] width 48 height 14
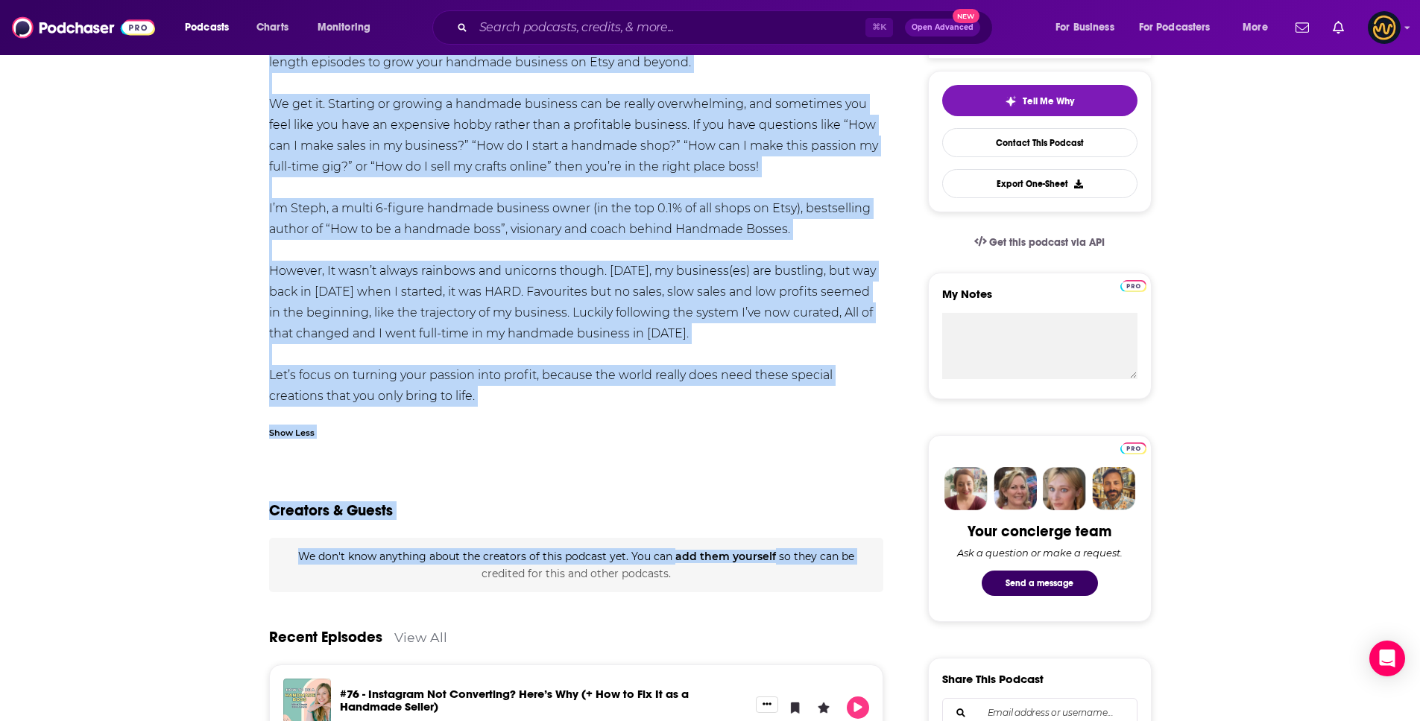
scroll to position [445, 0]
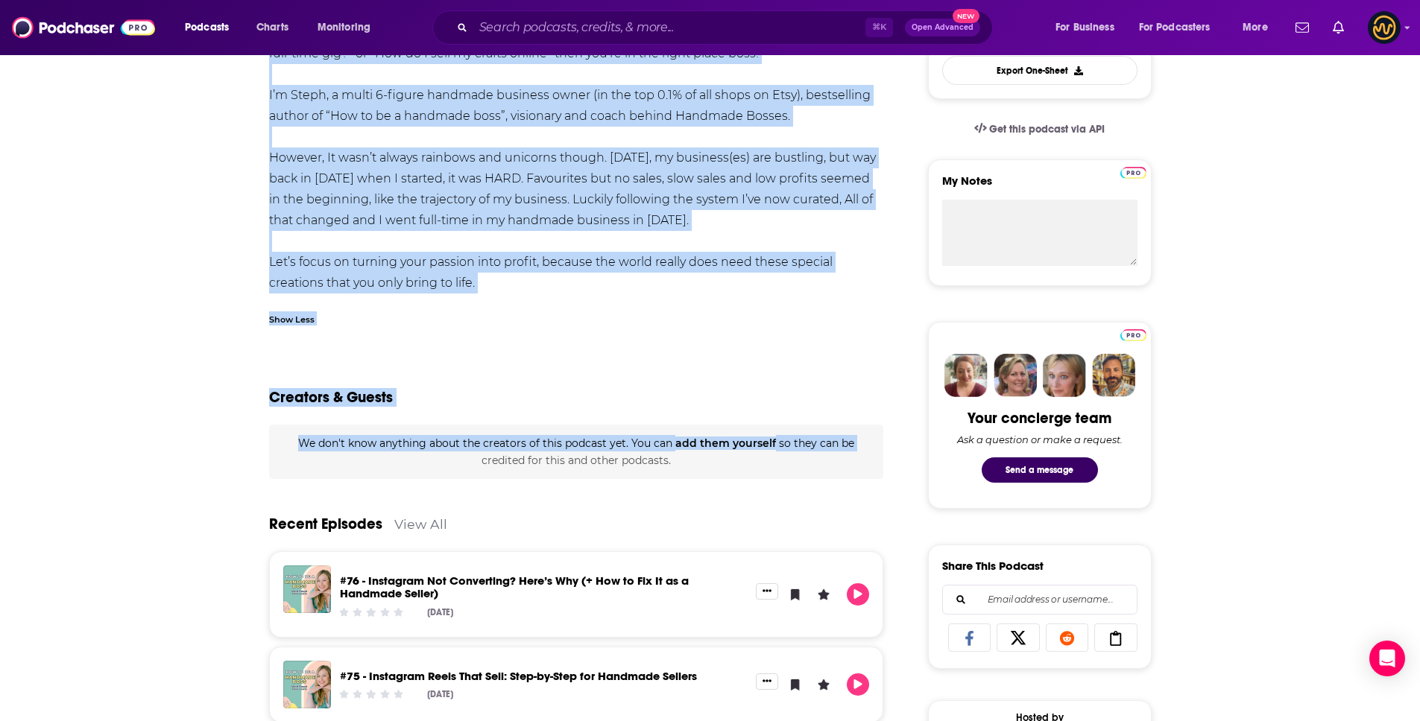
drag, startPoint x: 270, startPoint y: 352, endPoint x: 590, endPoint y: 274, distance: 329.2
click at [590, 274] on div "Whether you’re a complete beginner on Etsy, or want to scale your handmade busi…" at bounding box center [576, 95] width 615 height 397
copy div "Whether you’re a complete beginner on Etsy, or want to scale your handmade busi…"
click at [600, 28] on input "Search podcasts, credits, & more..." at bounding box center [669, 28] width 392 height 24
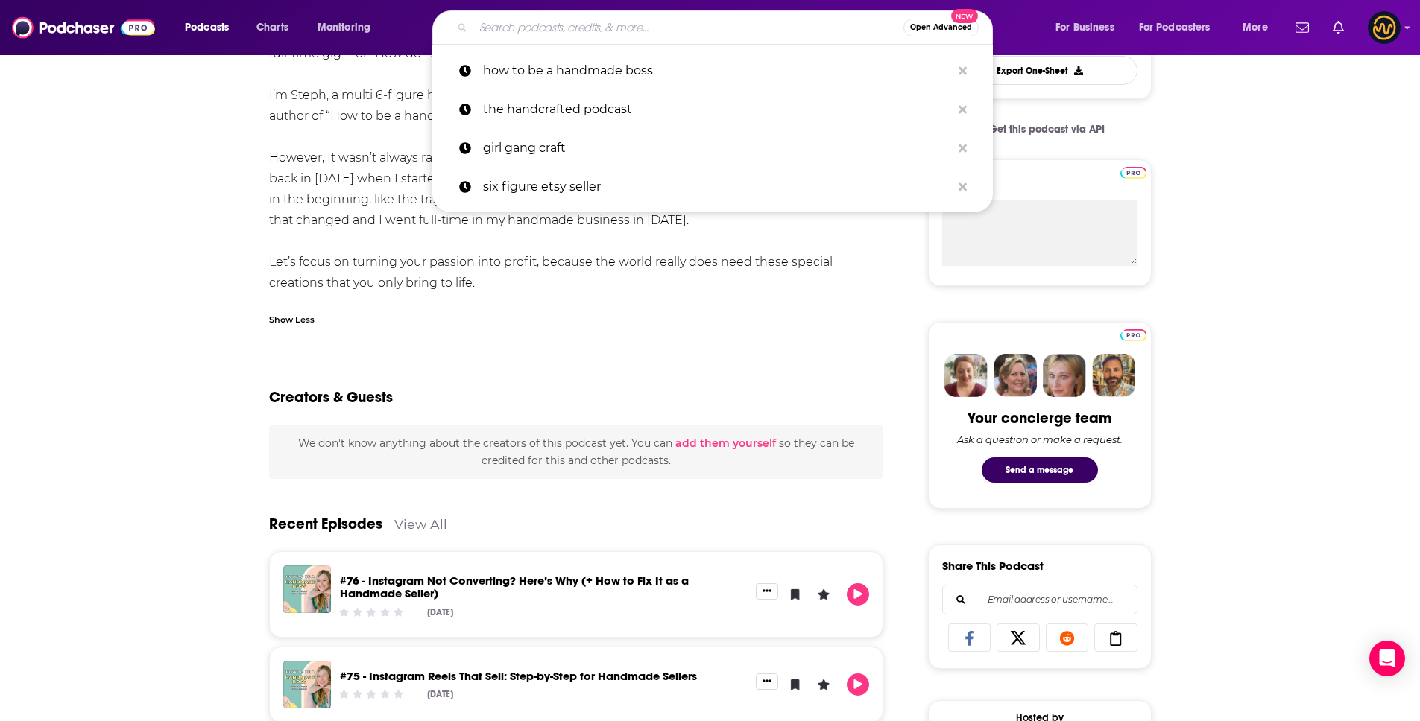
click at [600, 28] on input "Search podcasts, credits, & more..." at bounding box center [688, 28] width 430 height 24
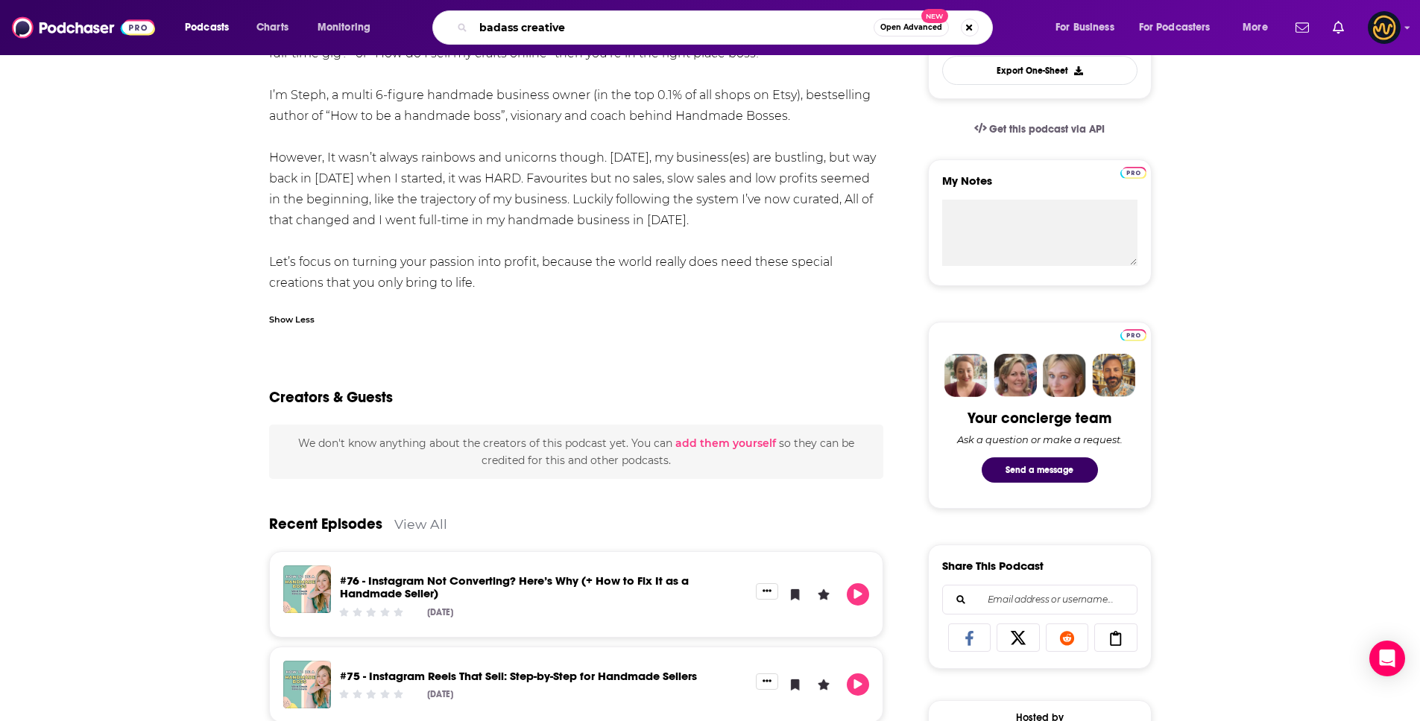
type input "badass creatives"
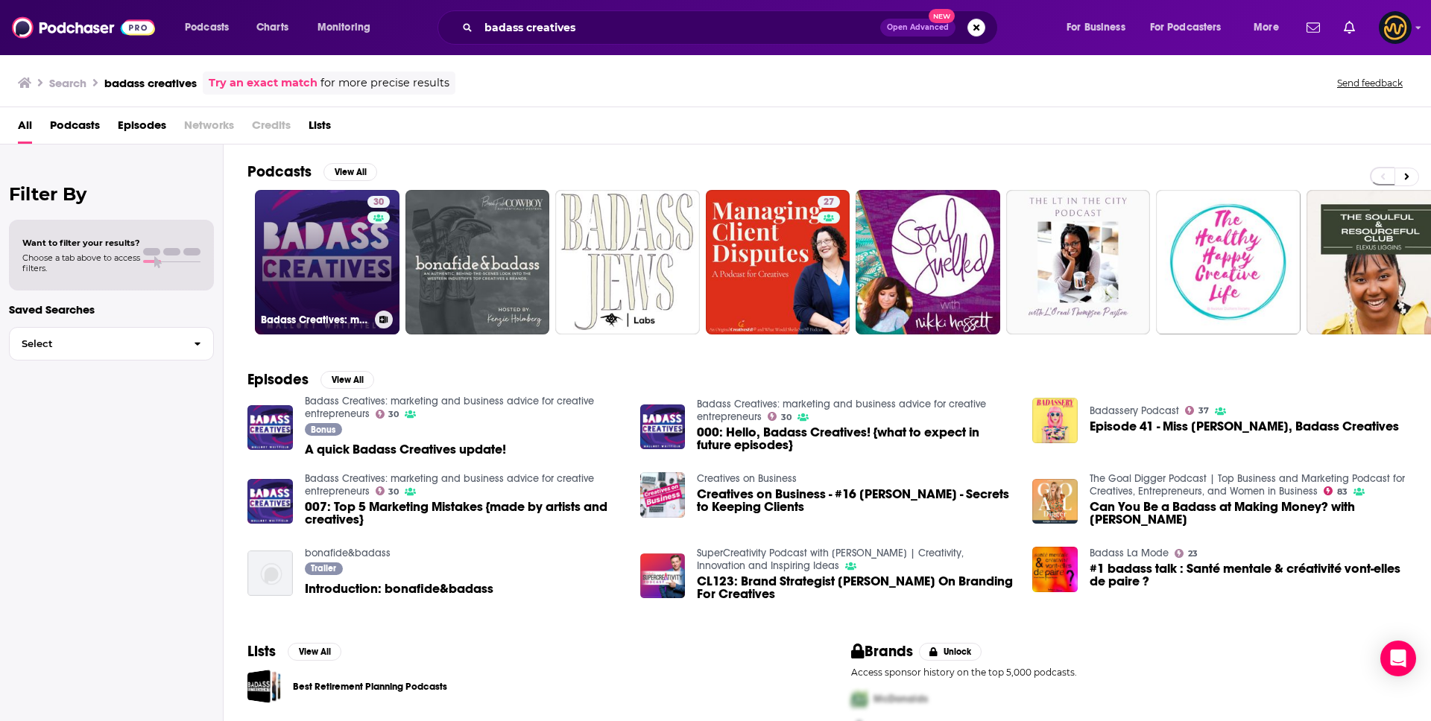
click at [315, 268] on link "30 Badass Creatives: marketing and business advice for creative entrepreneurs" at bounding box center [327, 262] width 145 height 145
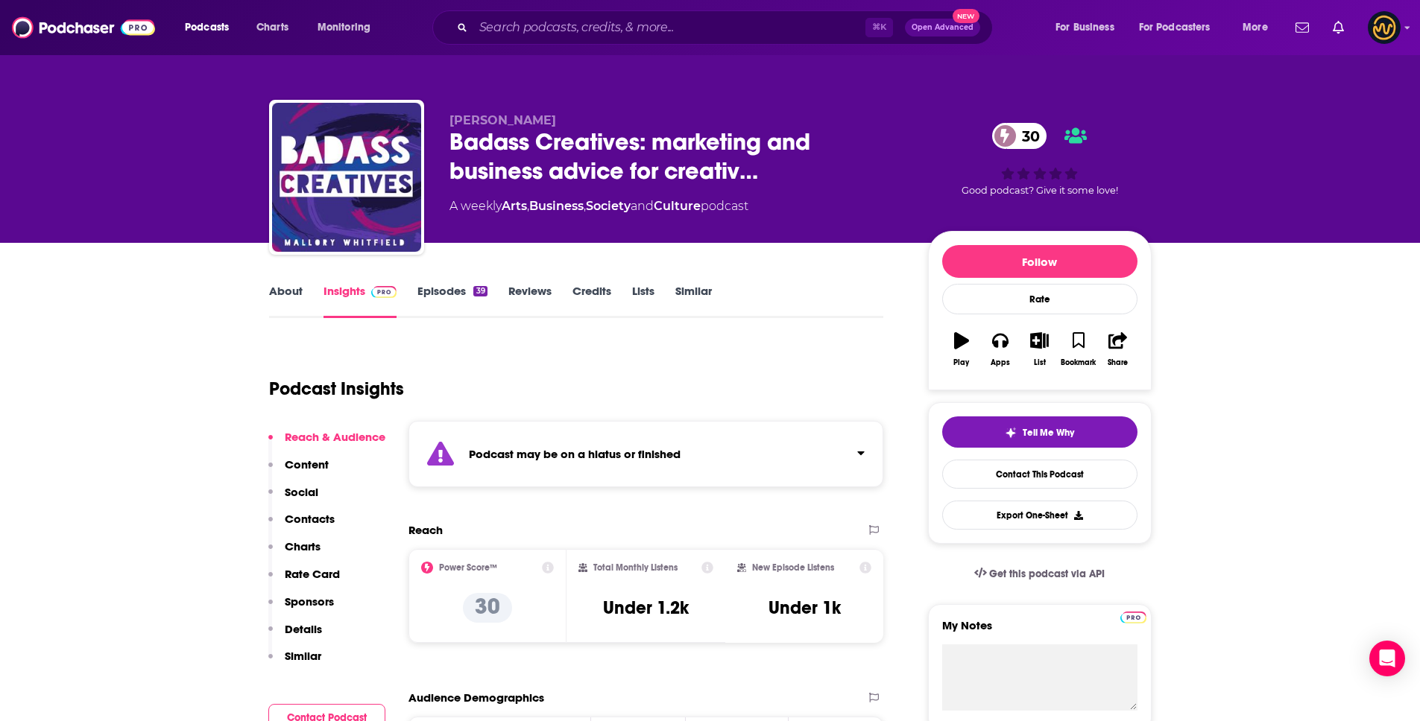
click at [269, 298] on link "About" at bounding box center [286, 301] width 34 height 34
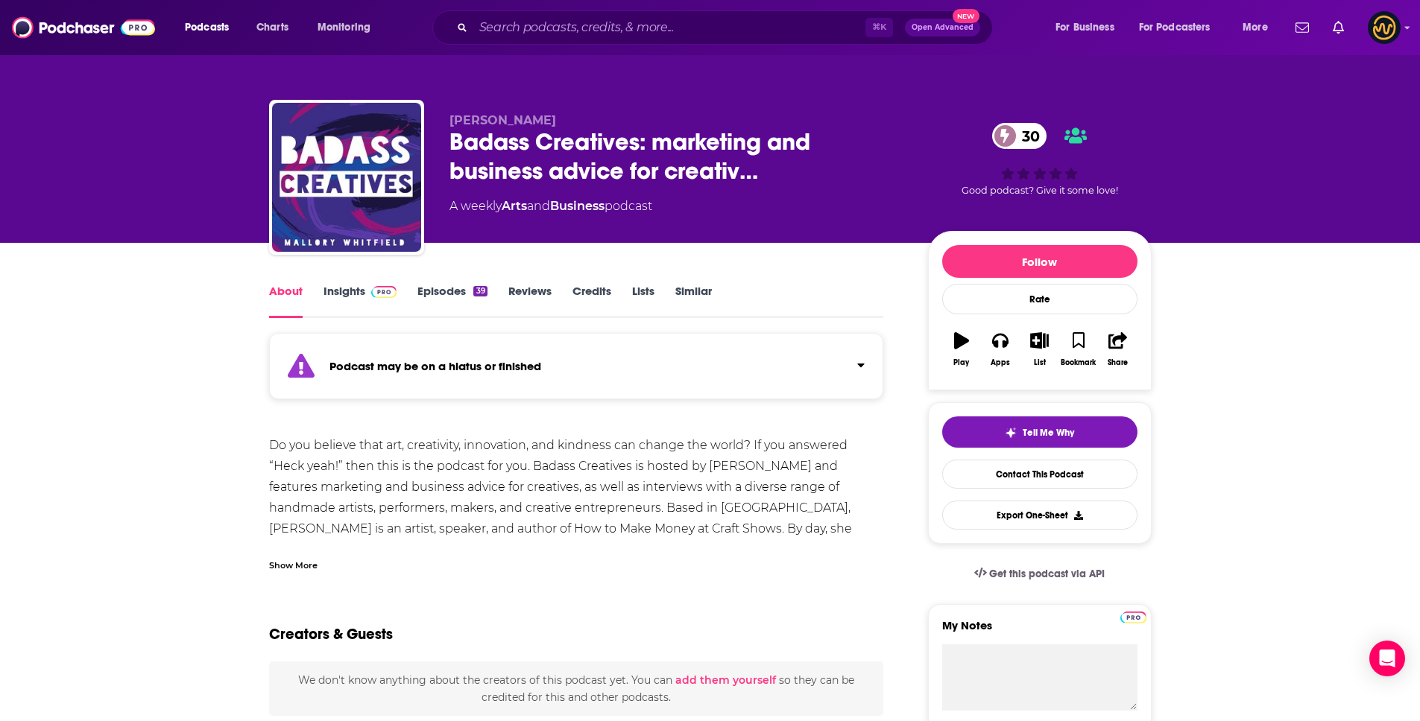
click at [293, 560] on div "Show More" at bounding box center [293, 565] width 48 height 14
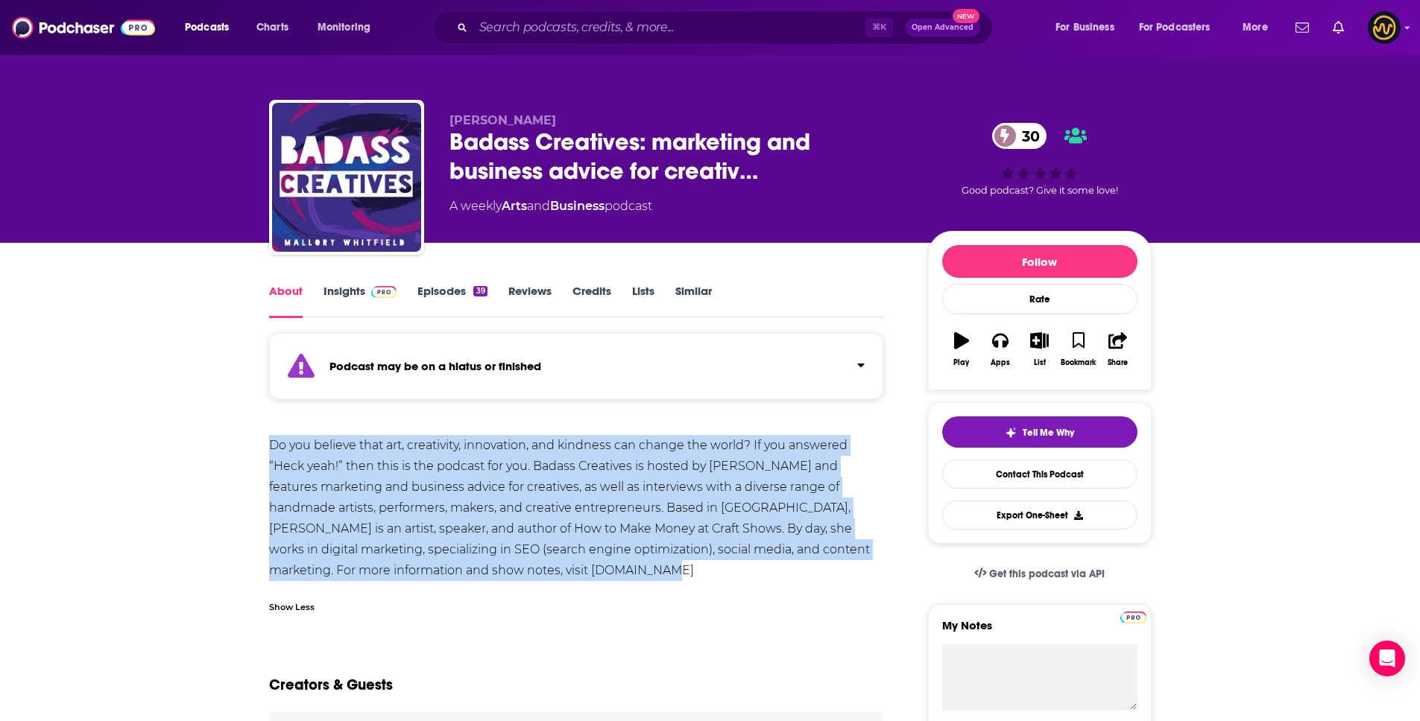
drag, startPoint x: 262, startPoint y: 439, endPoint x: 667, endPoint y: 569, distance: 425.9
copy div "Do you believe that art, creativity, innovation, and kindness can change the wo…"
click at [605, 34] on input "Search podcasts, credits, & more..." at bounding box center [669, 28] width 392 height 24
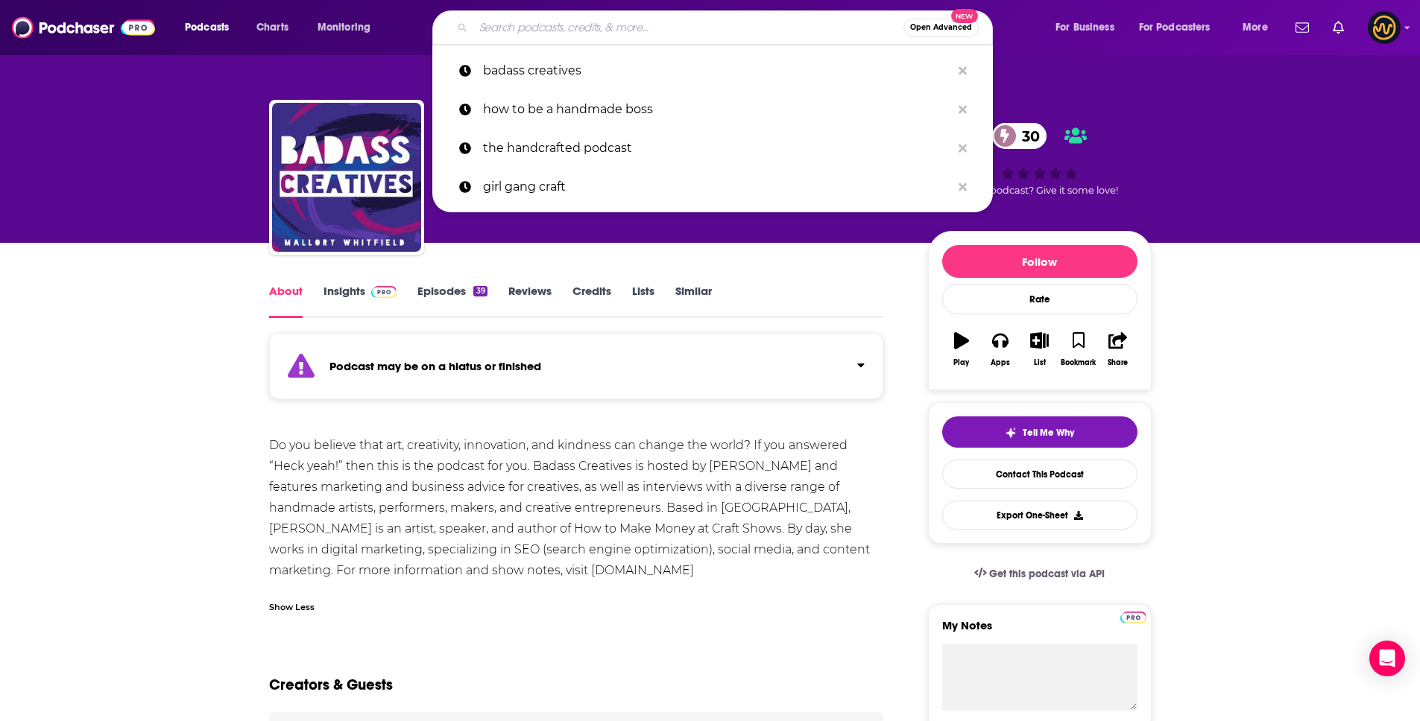
click at [605, 34] on input "Search podcasts, credits, & more..." at bounding box center [688, 28] width 430 height 24
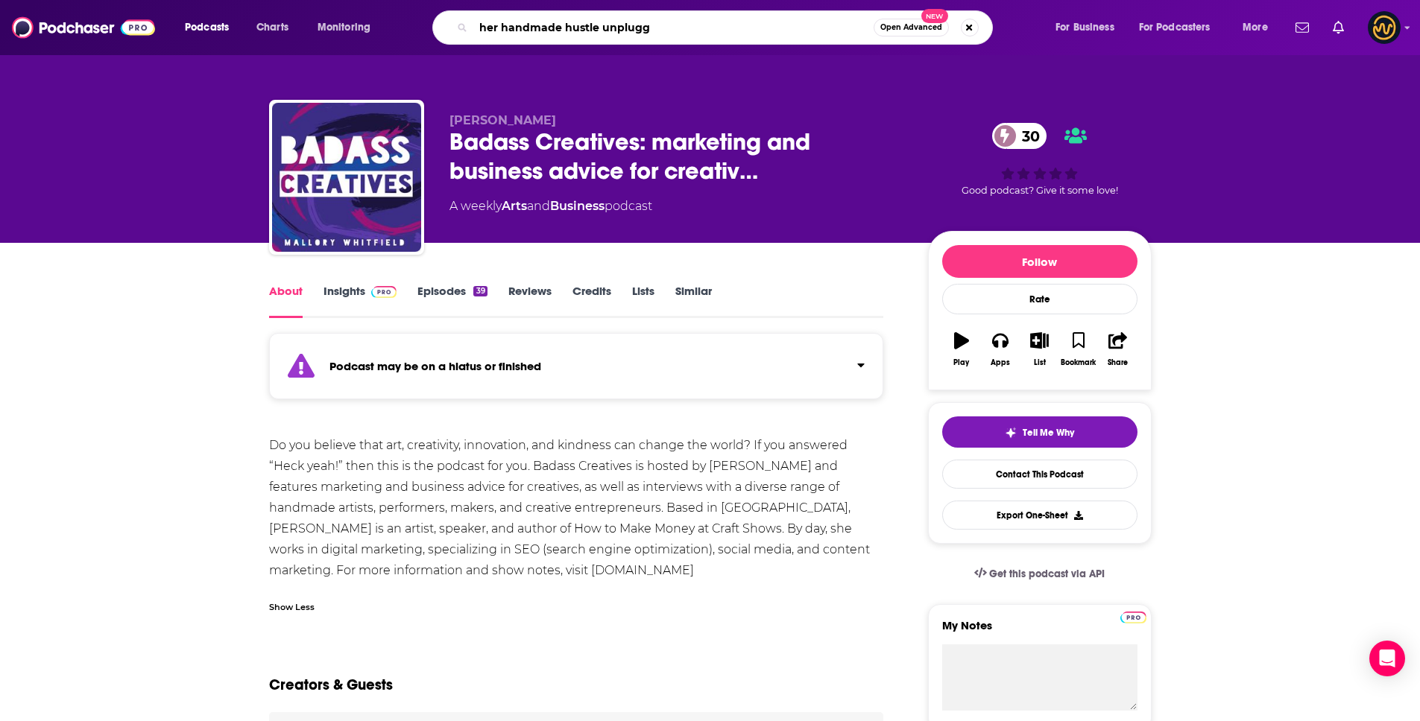
type input "her handmade hustle unplugge"
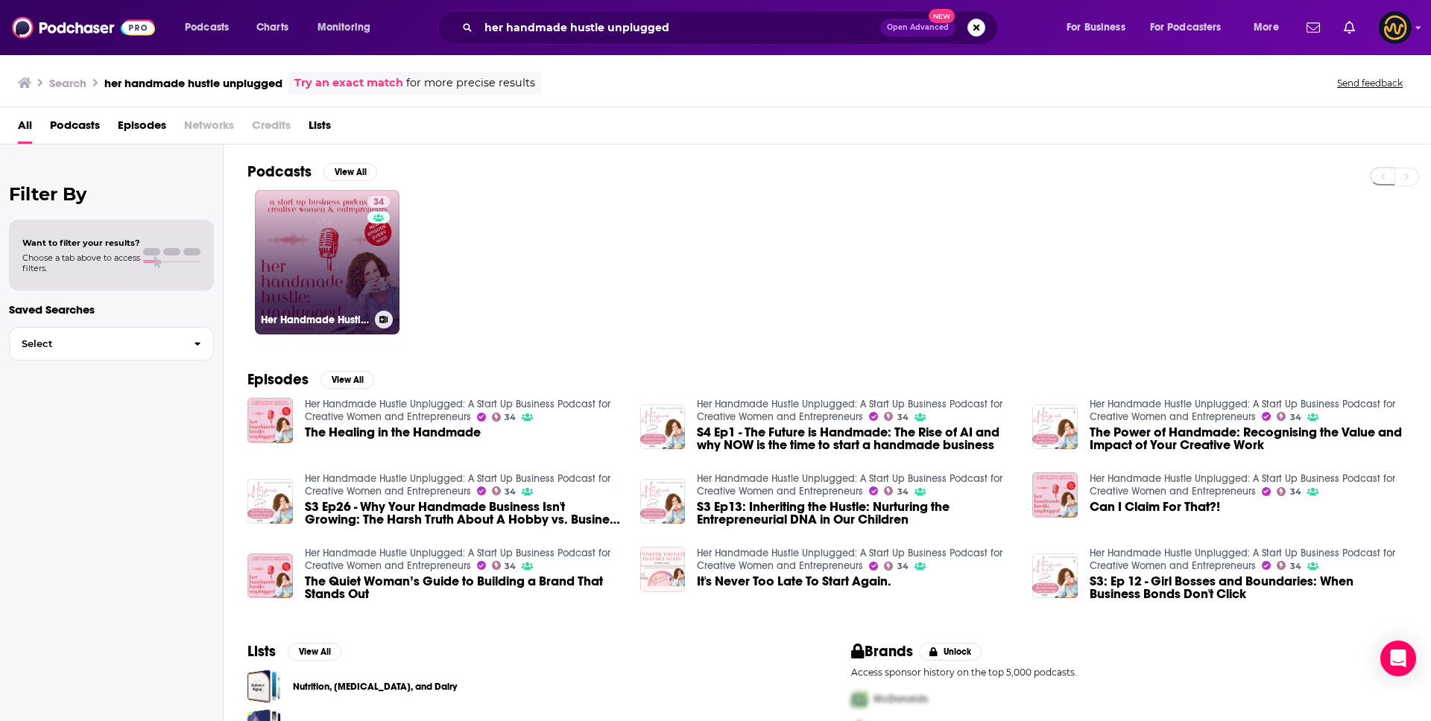
click at [344, 279] on link "34 Her Handmade Hustle Unplugged: A Start Up Business Podcast for Creative Wome…" at bounding box center [327, 262] width 145 height 145
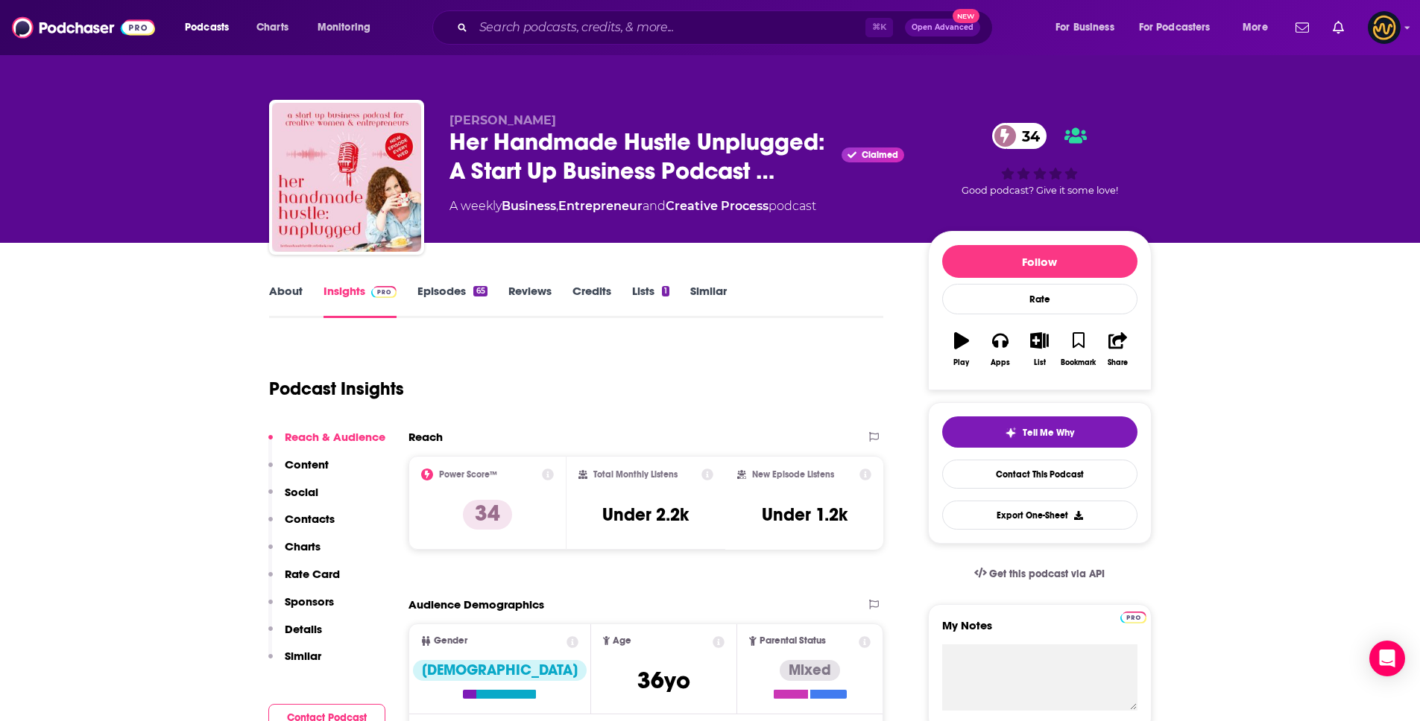
click at [298, 302] on link "About" at bounding box center [286, 301] width 34 height 34
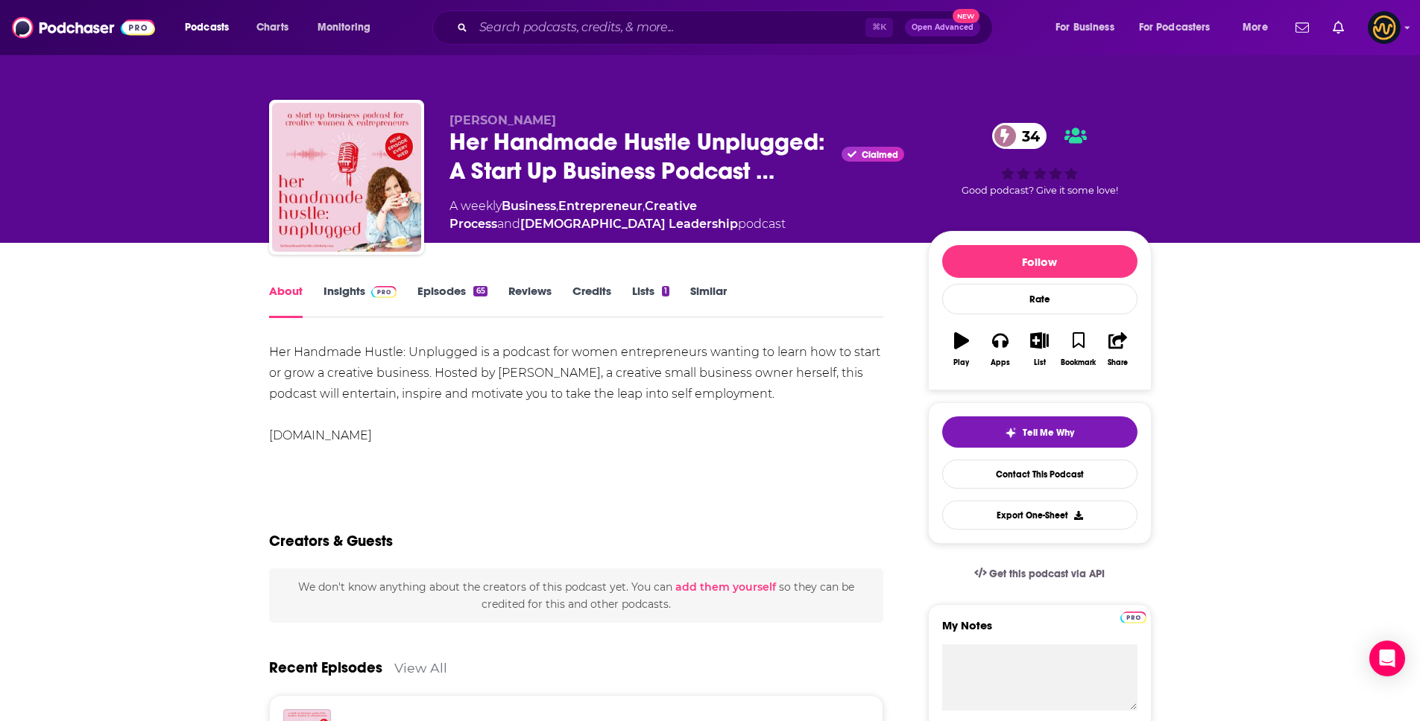
drag, startPoint x: 265, startPoint y: 348, endPoint x: 575, endPoint y: 430, distance: 320.7
copy div "Her Handmade Hustle: Unplugged is a podcast for women entrepreneurs wanting to …"
click at [607, 31] on input "Search podcasts, credits, & more..." at bounding box center [669, 28] width 392 height 24
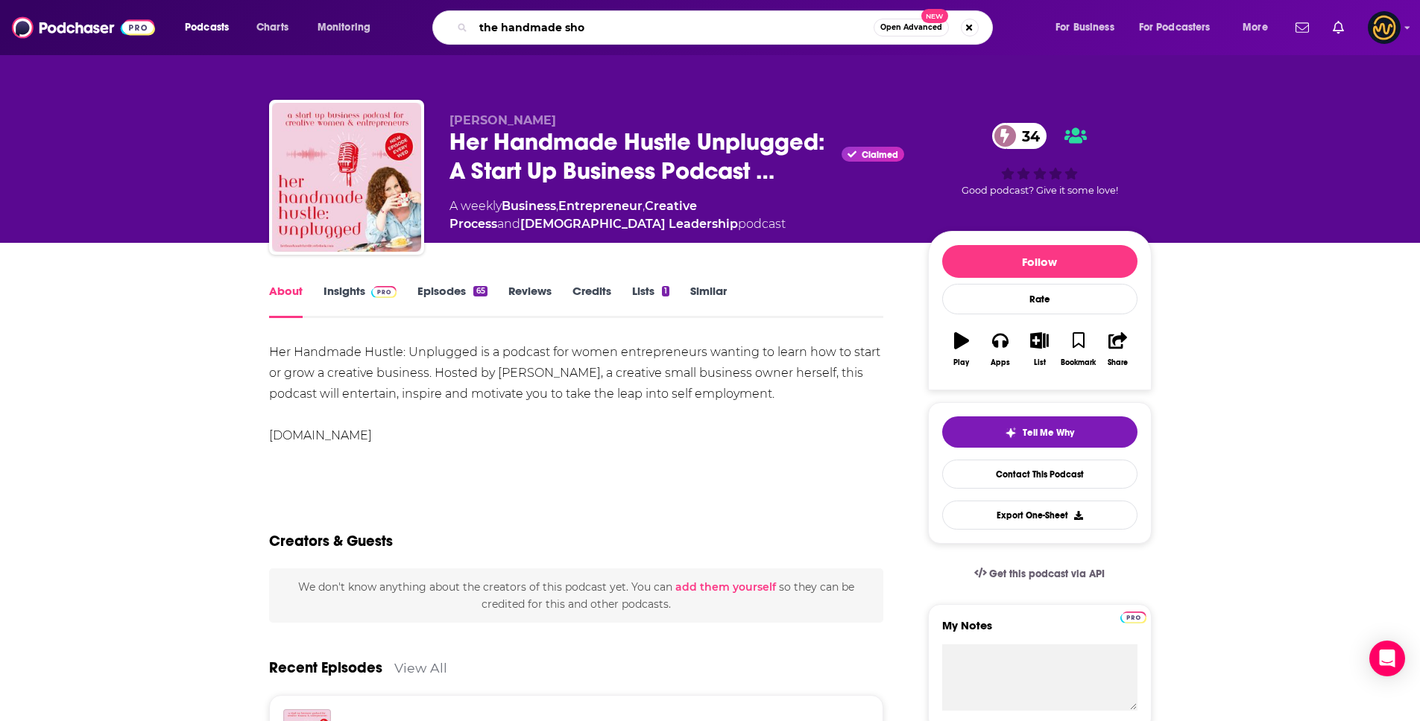
type input "the handmade shop"
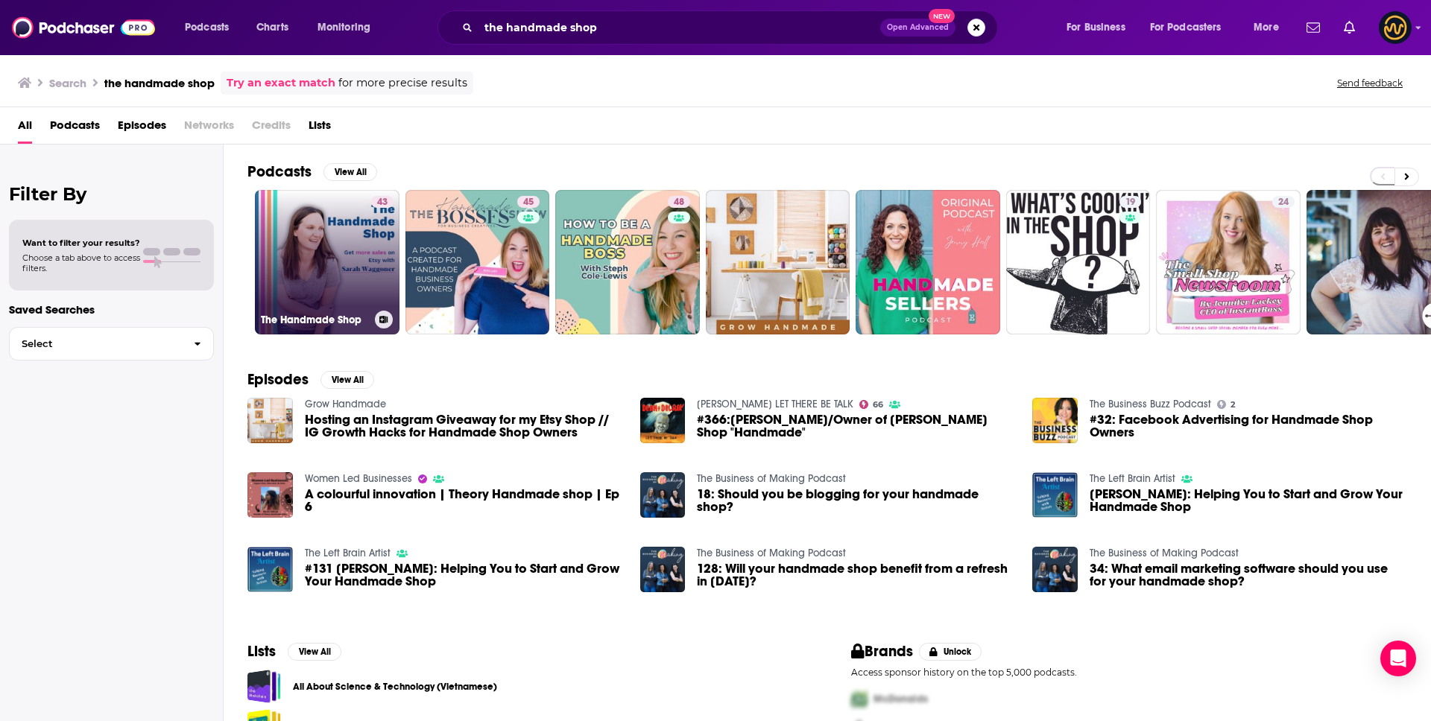
click at [290, 280] on link "43 The Handmade Shop" at bounding box center [327, 262] width 145 height 145
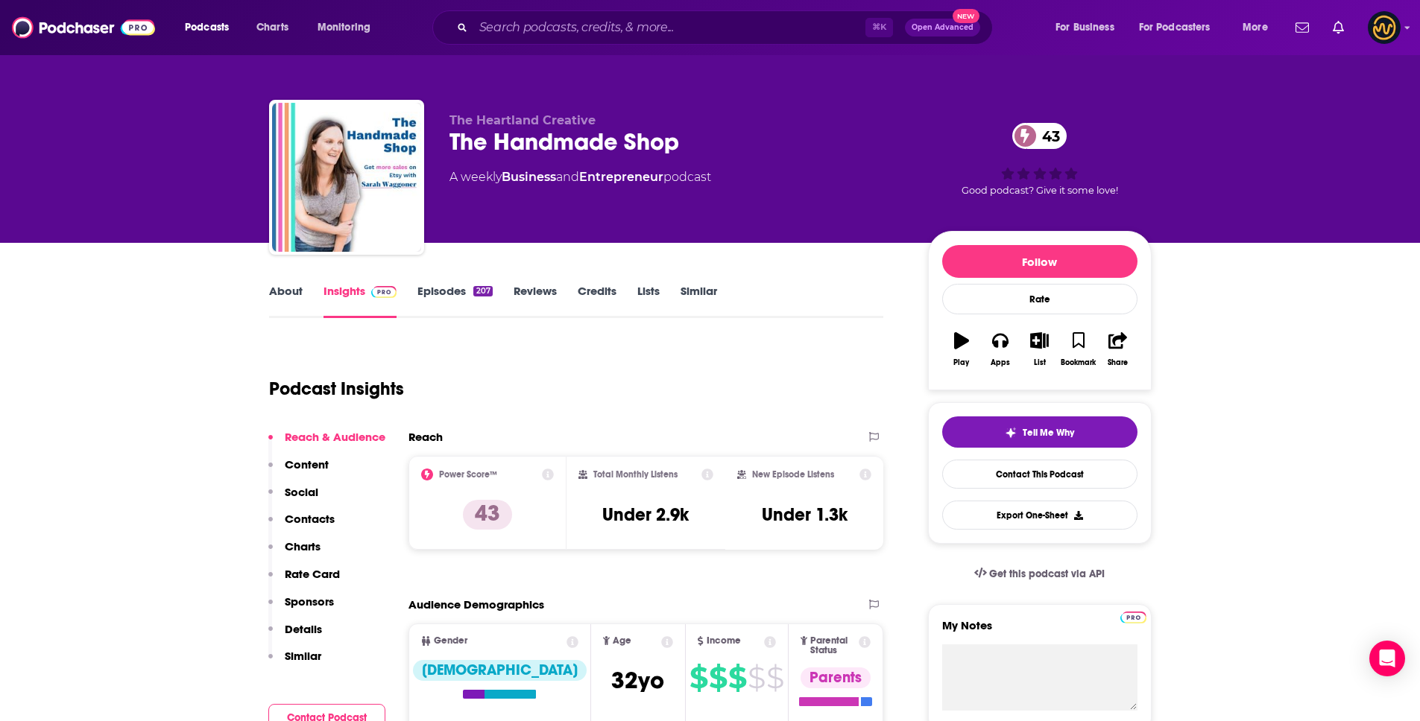
click at [278, 304] on link "About" at bounding box center [286, 301] width 34 height 34
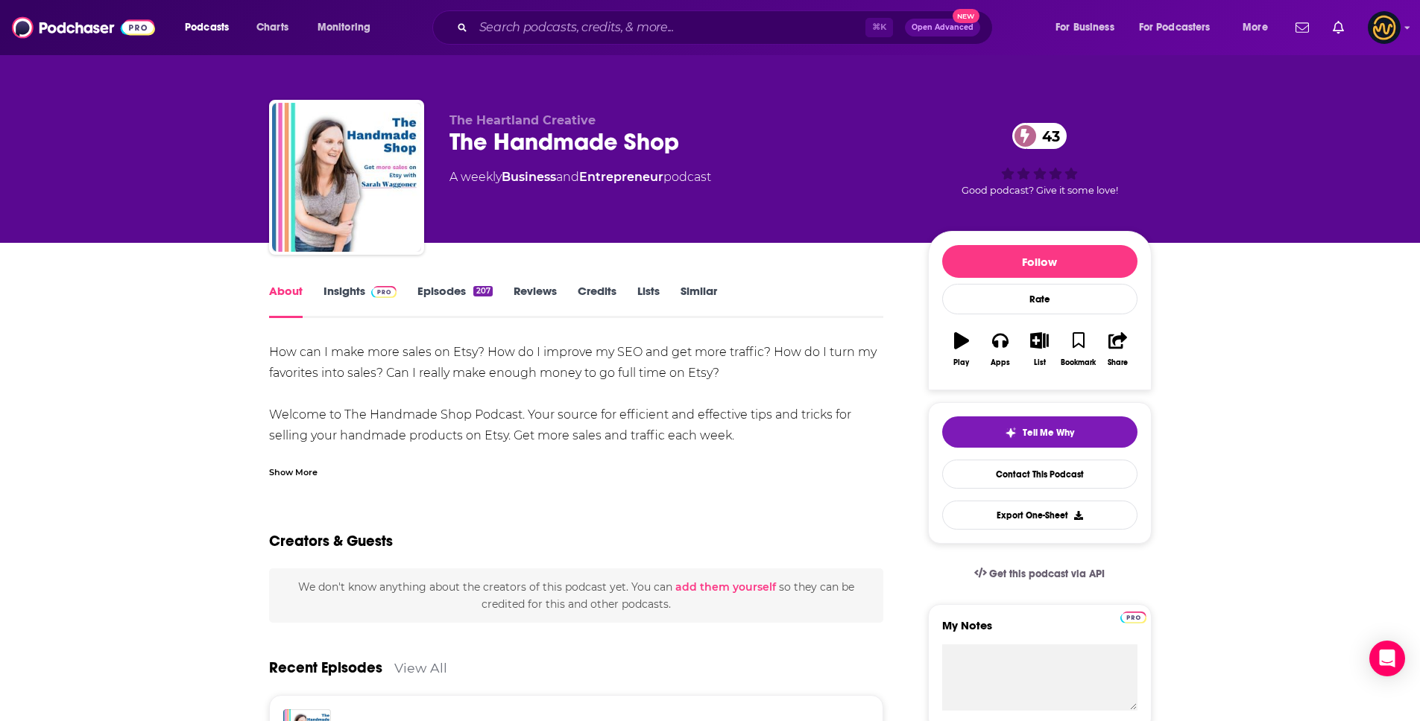
click at [280, 469] on div "Show More" at bounding box center [293, 471] width 48 height 14
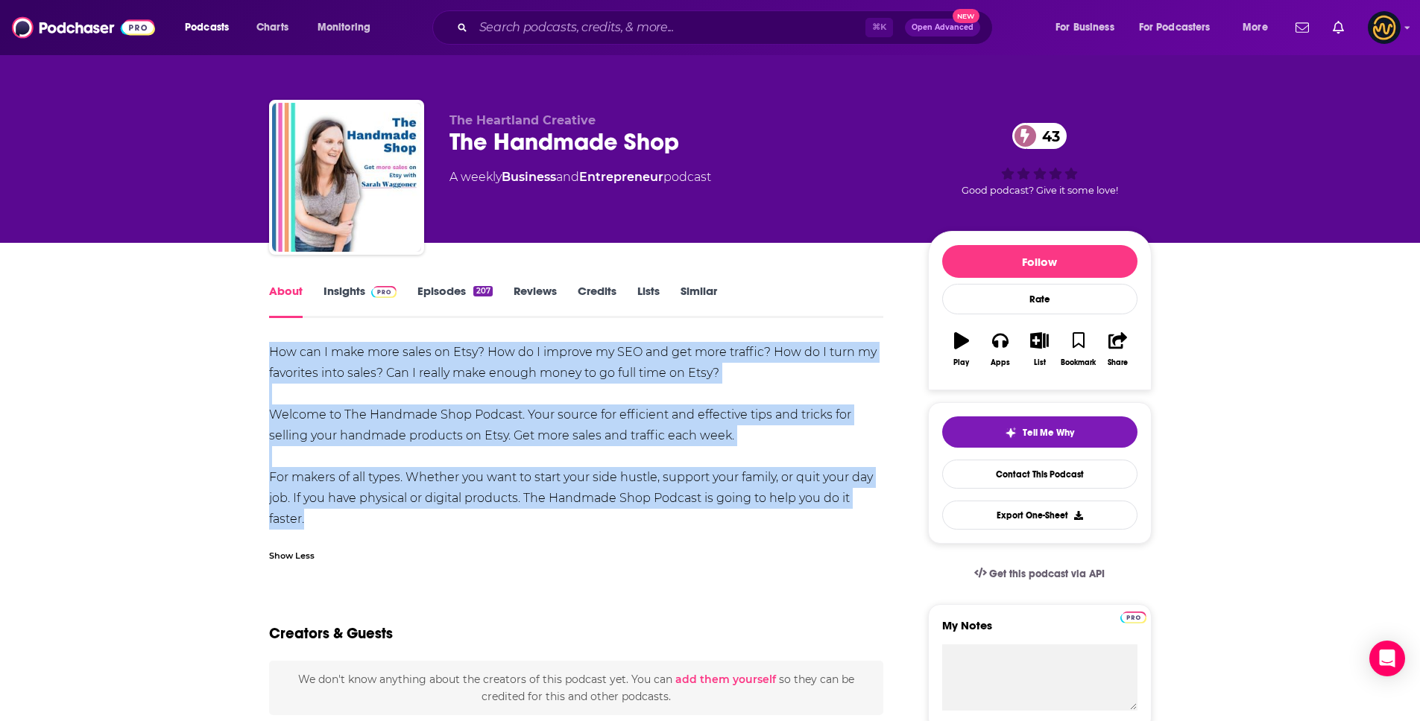
drag, startPoint x: 263, startPoint y: 356, endPoint x: 535, endPoint y: 534, distance: 325.6
copy div "How can I make more sales on Etsy? How do I improve my SEO and get more traffic…"
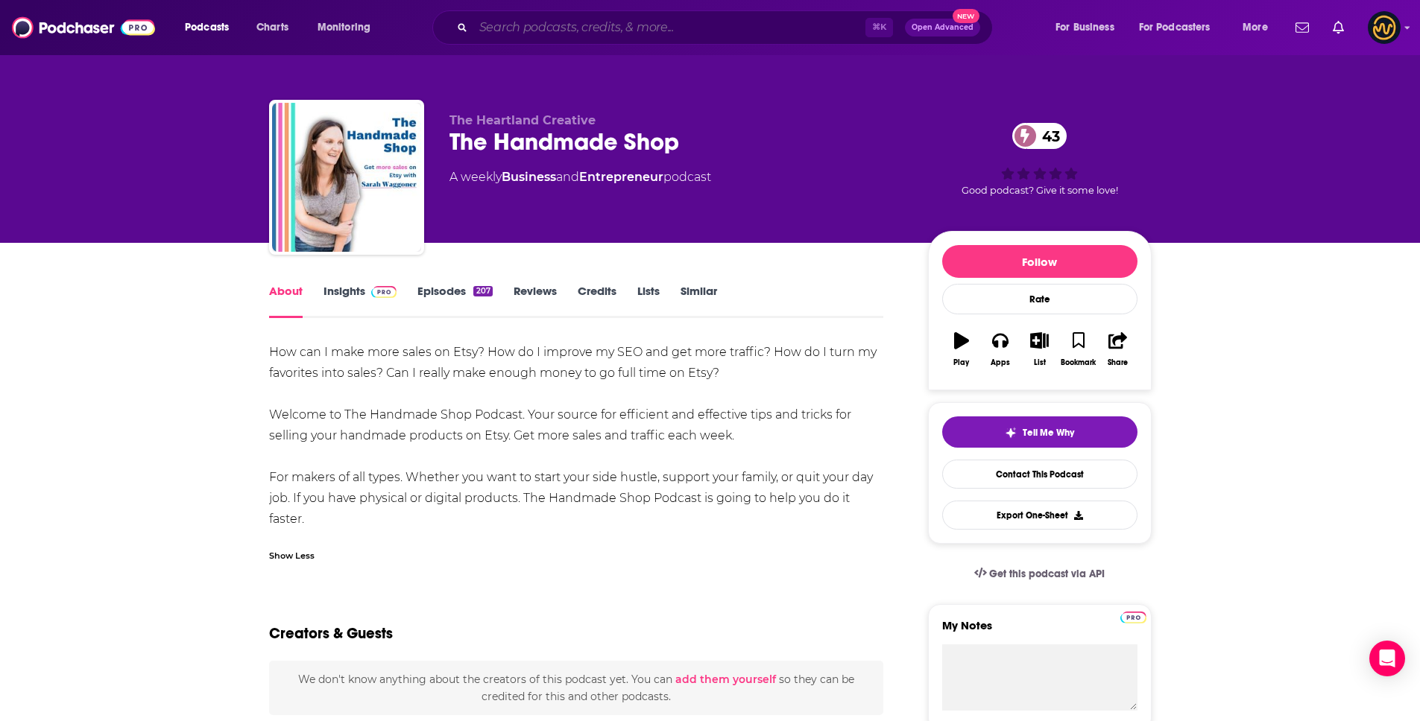
click at [558, 25] on input "Search podcasts, credits, & more..." at bounding box center [669, 28] width 392 height 24
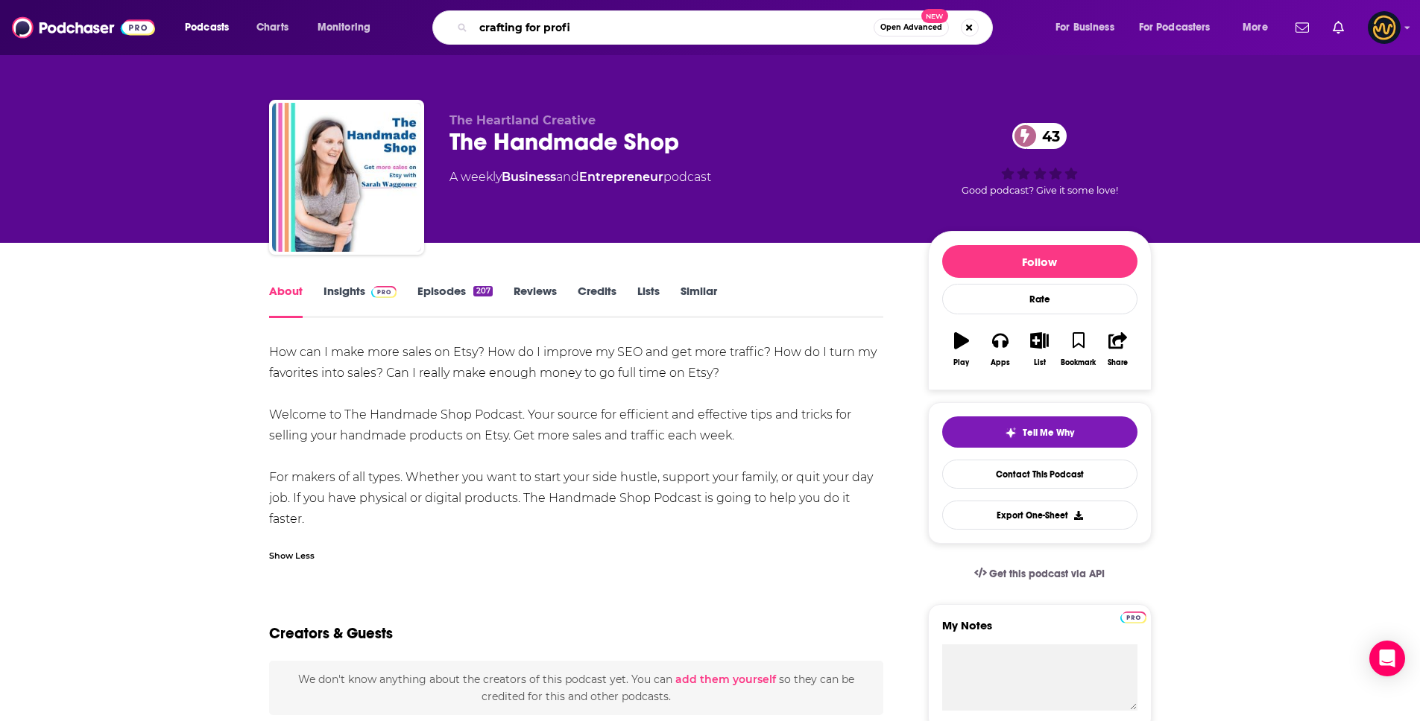
type input "crafting for profit"
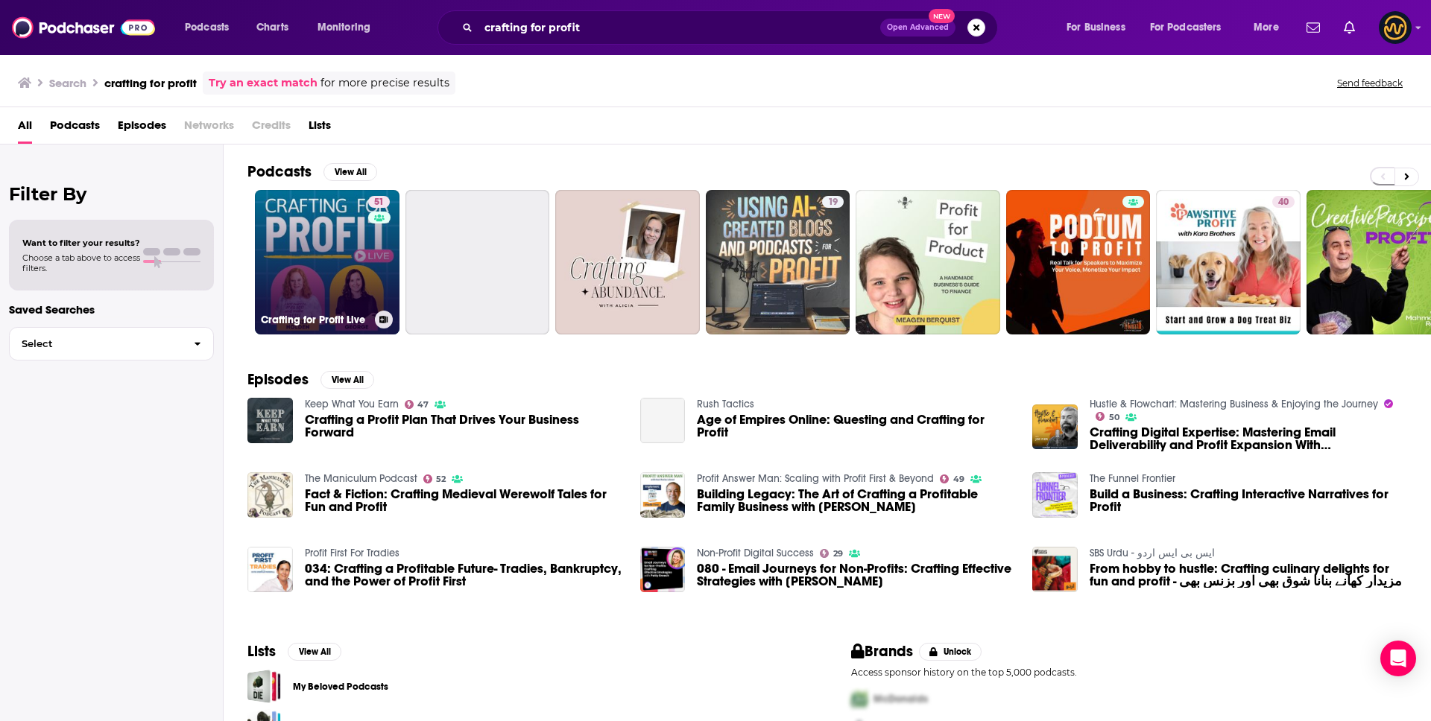
click at [294, 244] on link "51 Crafting for Profit Live" at bounding box center [327, 262] width 145 height 145
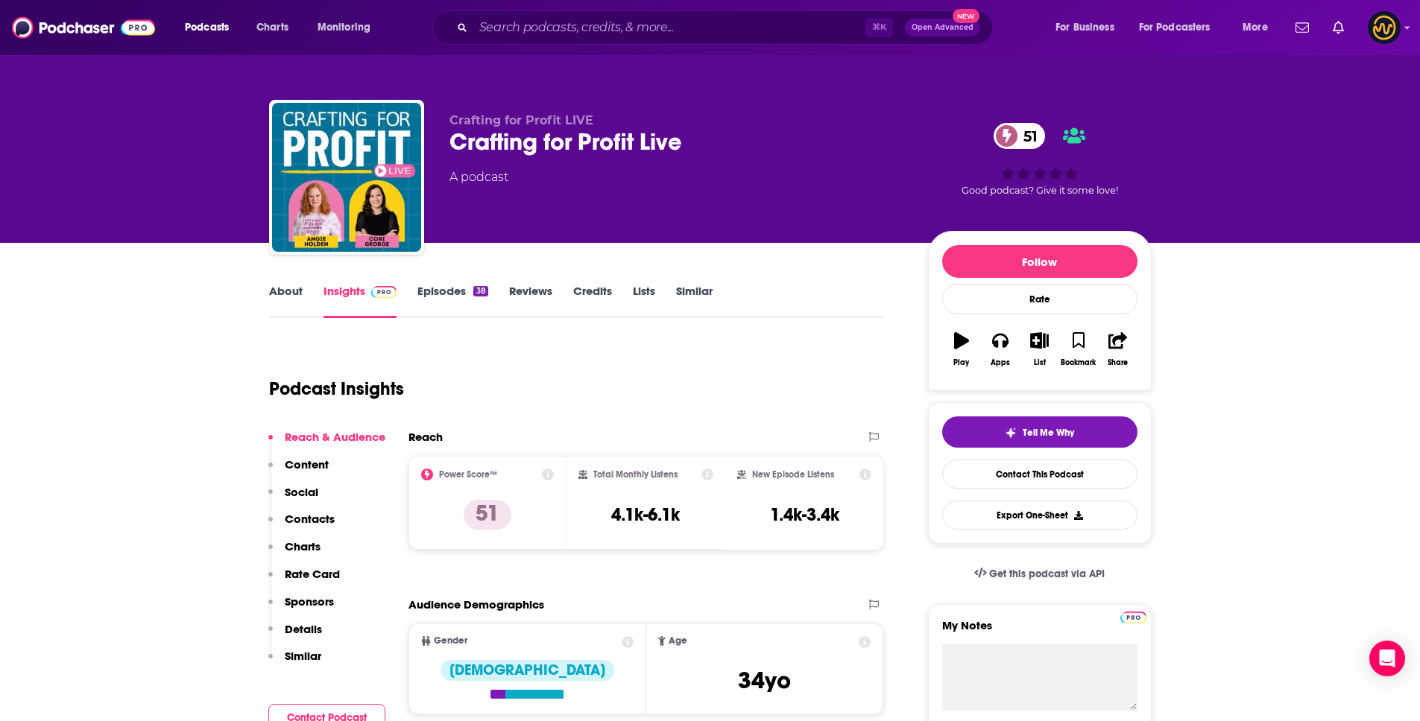
click at [287, 288] on link "About" at bounding box center [286, 301] width 34 height 34
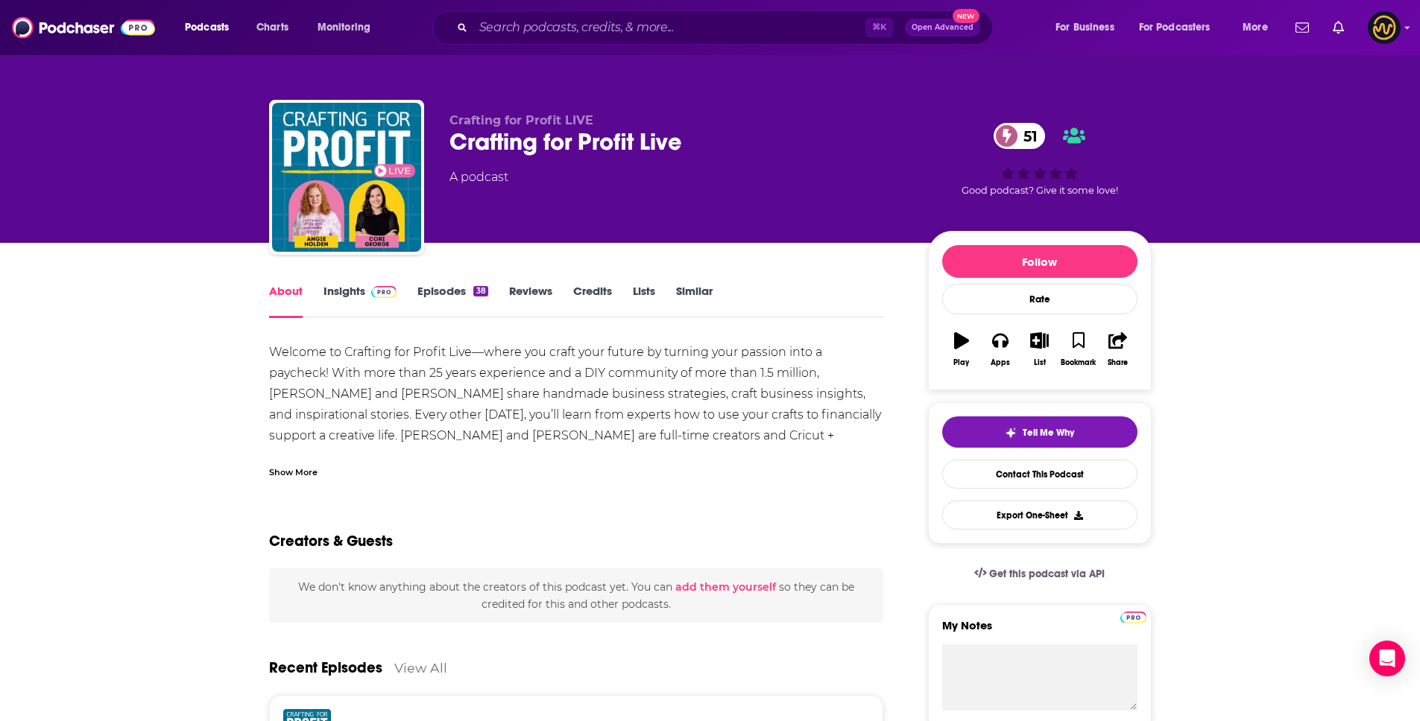
click at [301, 470] on div "Show More" at bounding box center [293, 471] width 48 height 14
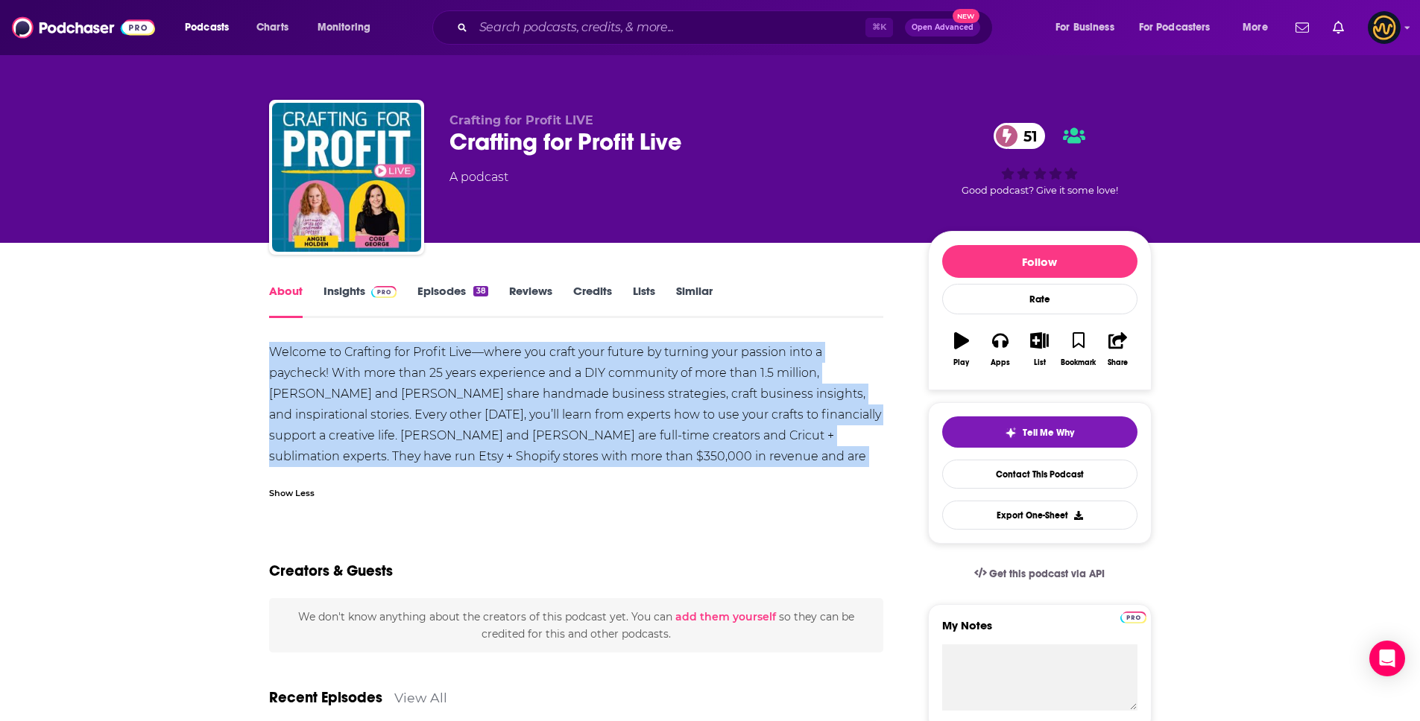
drag, startPoint x: 263, startPoint y: 350, endPoint x: 852, endPoint y: 485, distance: 604.1
copy div "Welcome to Crafting for Profit Live—where you craft your future by turning your…"
click at [440, 443] on div "Welcome to Crafting for Profit Live—where you craft your future by turning your…" at bounding box center [576, 415] width 615 height 146
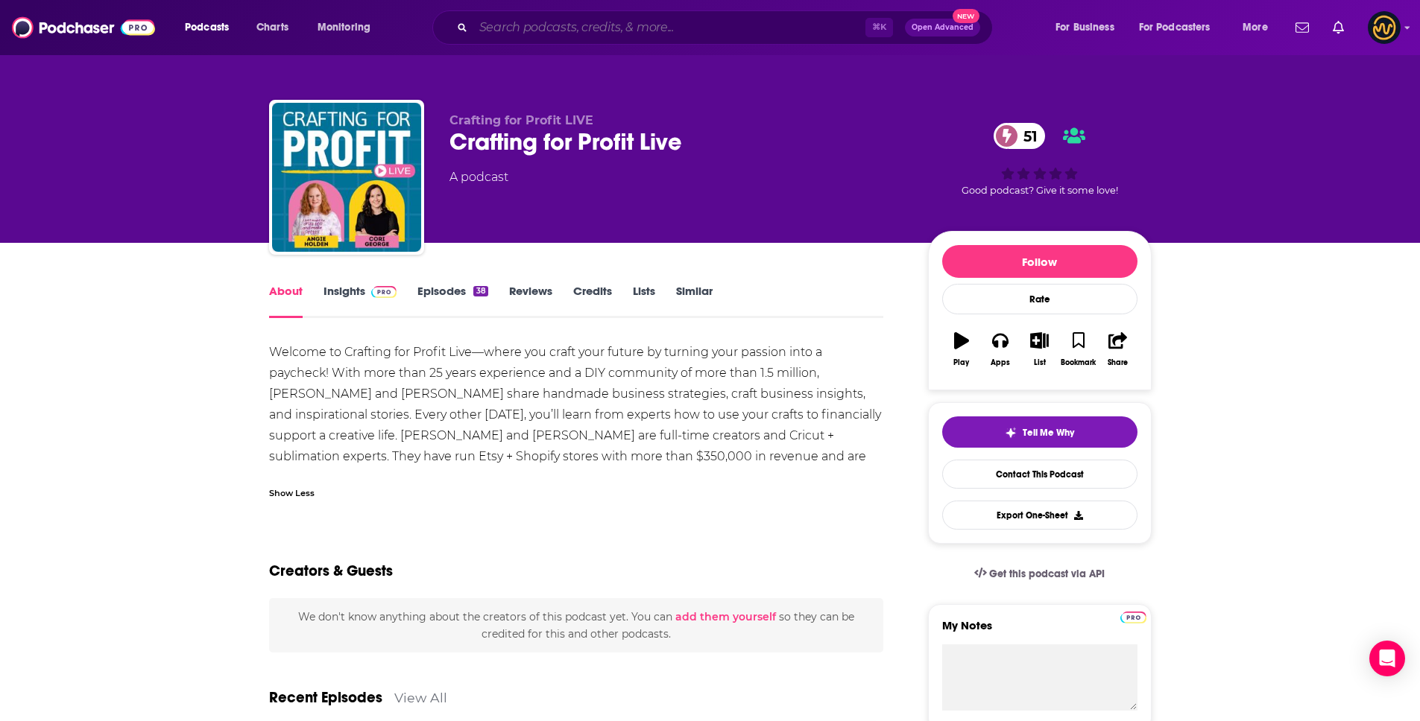
click at [605, 25] on input "Search podcasts, credits, & more..." at bounding box center [669, 28] width 392 height 24
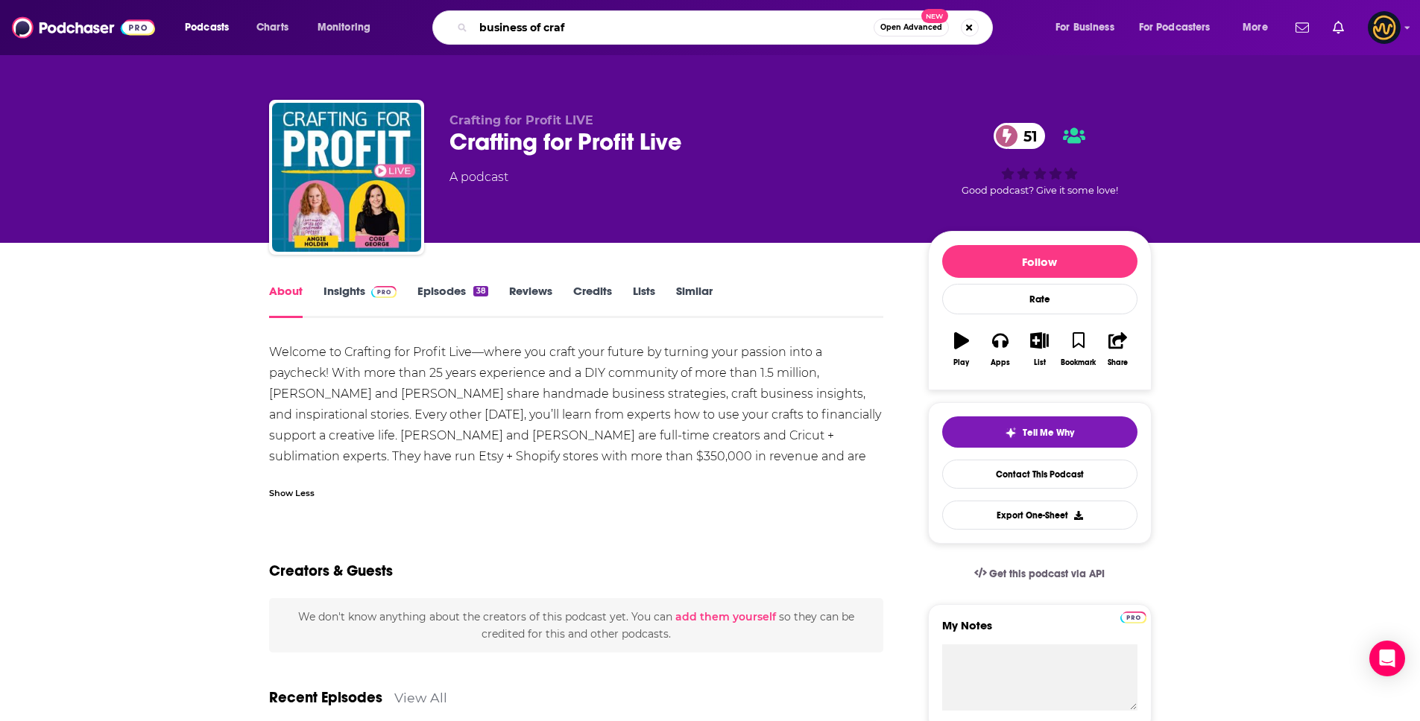
type input "business of craft"
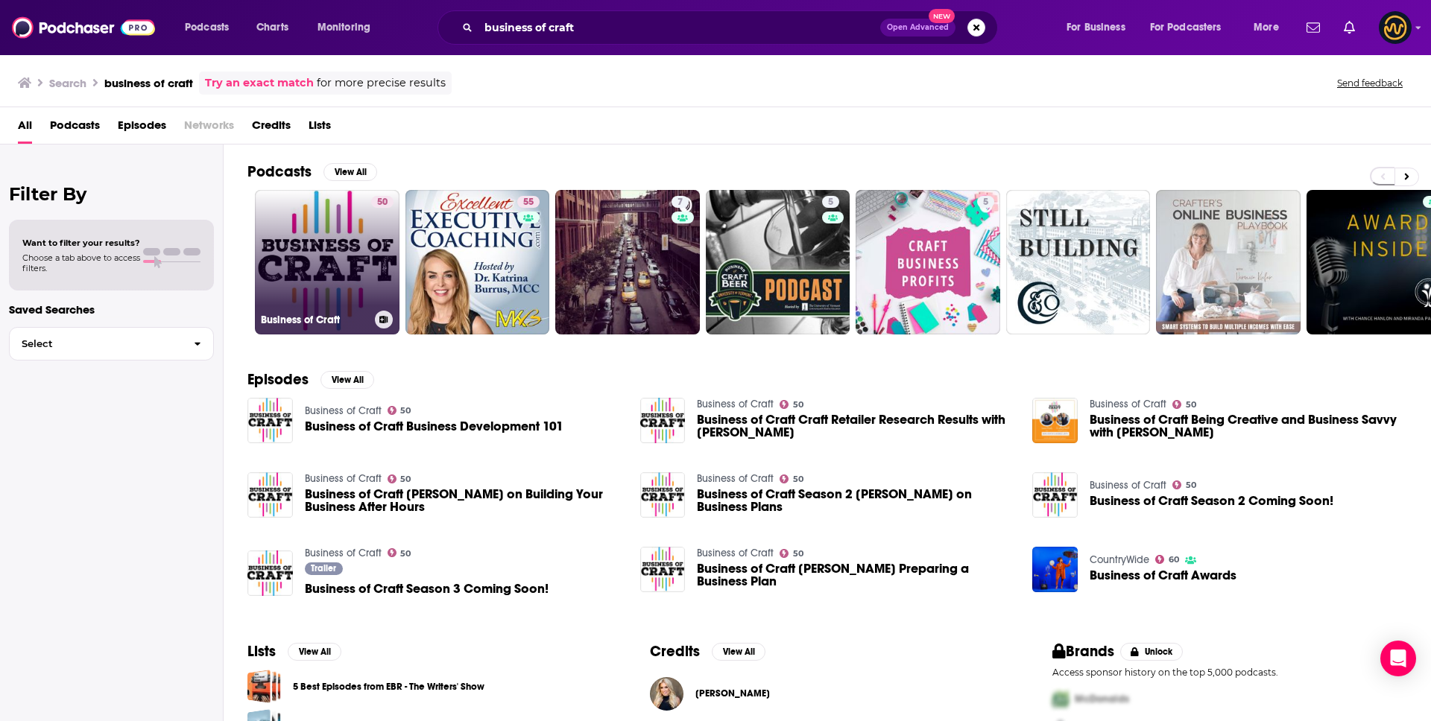
click at [282, 256] on link "50 Business of Craft" at bounding box center [327, 262] width 145 height 145
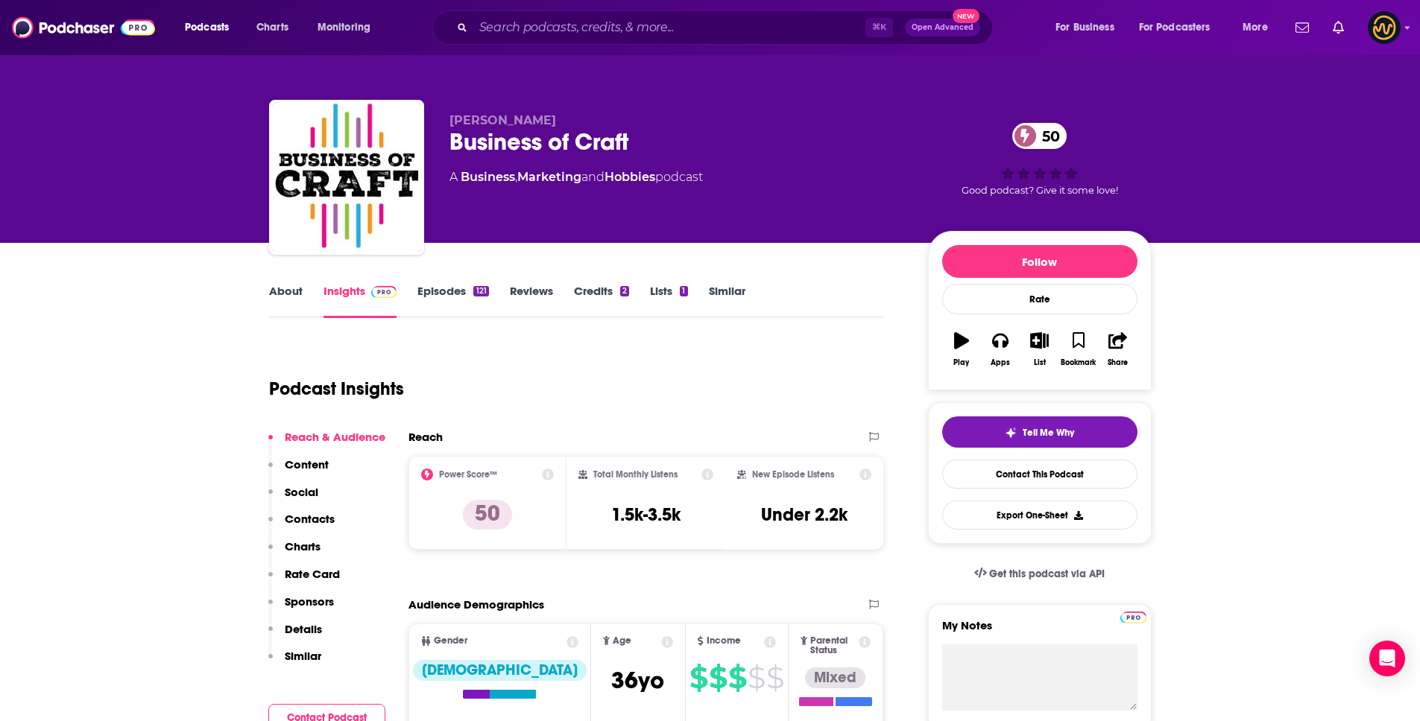
click at [294, 293] on link "About" at bounding box center [286, 301] width 34 height 34
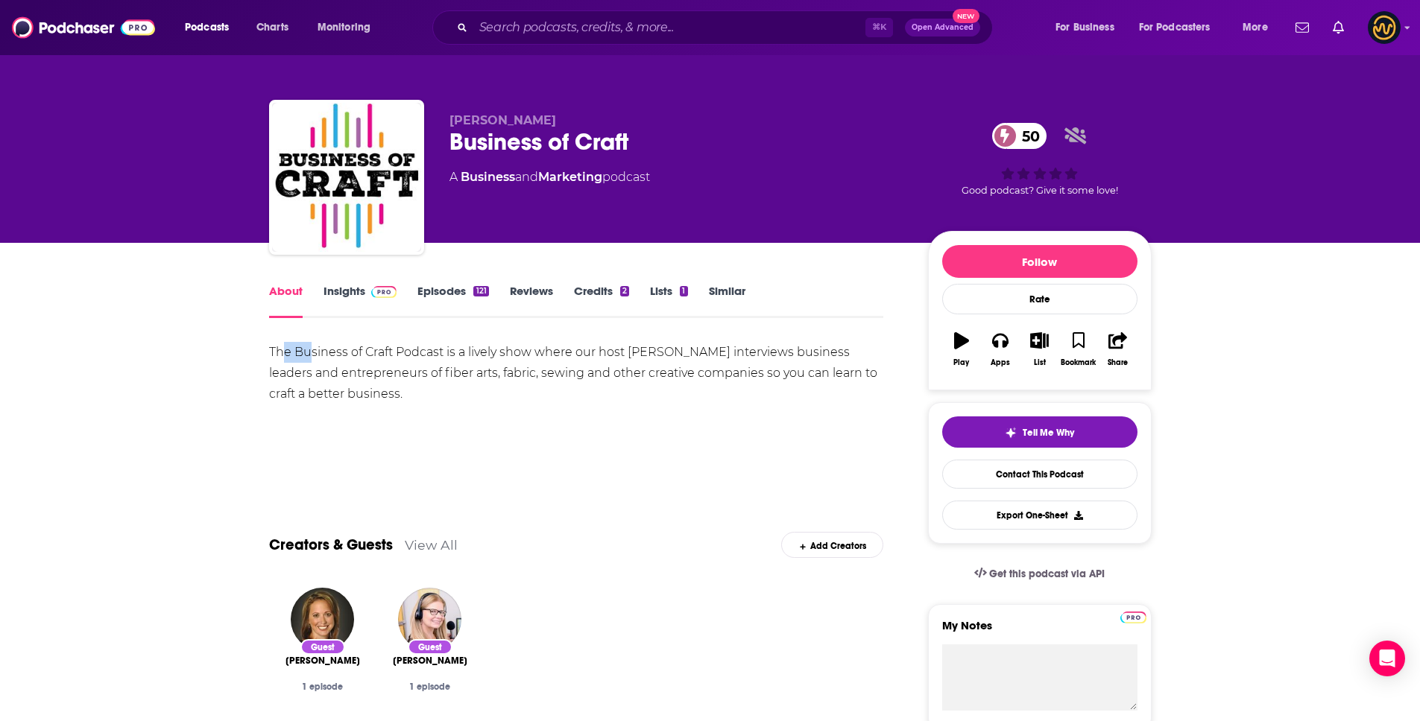
drag, startPoint x: 282, startPoint y: 353, endPoint x: 309, endPoint y: 361, distance: 28.8
click at [309, 361] on div "The Business of Craft Podcast is a lively show where our host [PERSON_NAME] int…" at bounding box center [576, 373] width 615 height 63
drag, startPoint x: 263, startPoint y: 352, endPoint x: 417, endPoint y: 396, distance: 159.7
copy div "The Business of Craft Podcast is a lively show where our host [PERSON_NAME] int…"
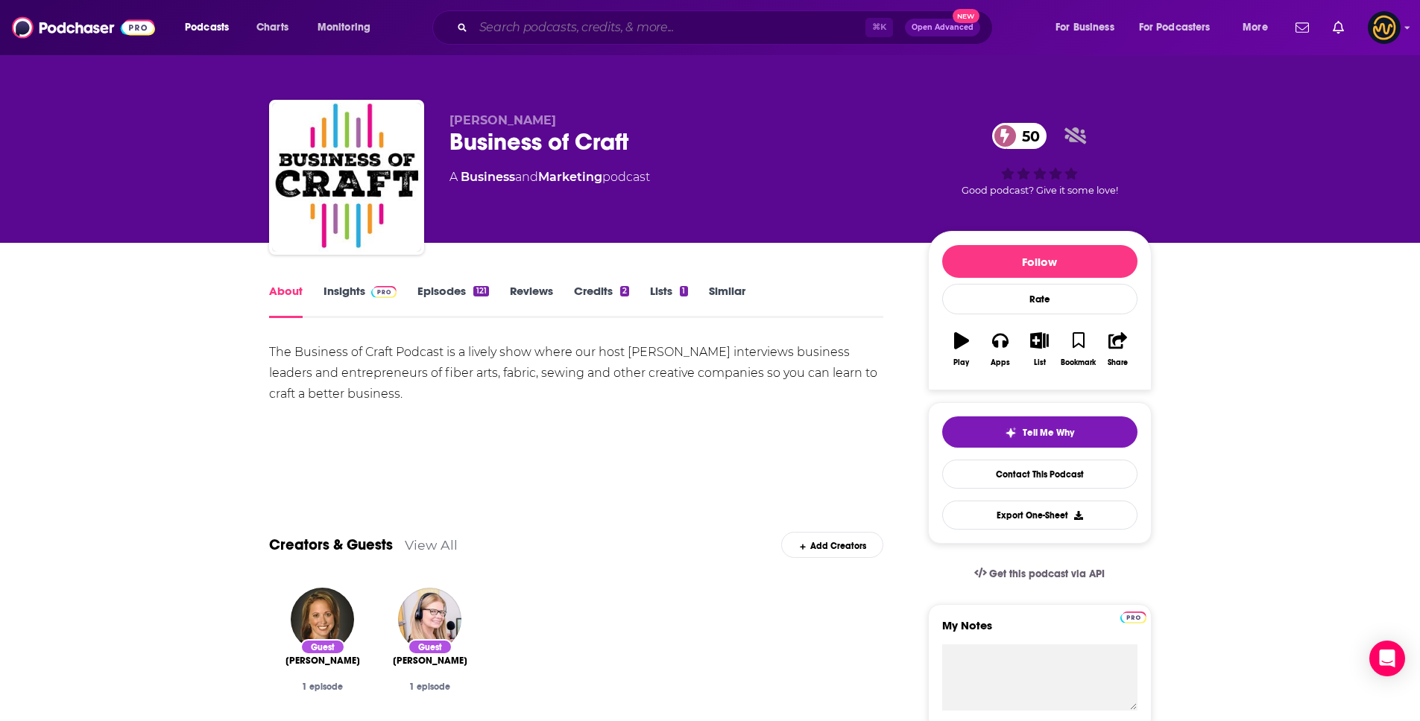
click at [534, 28] on input "Search podcasts, credits, & more..." at bounding box center [669, 28] width 392 height 24
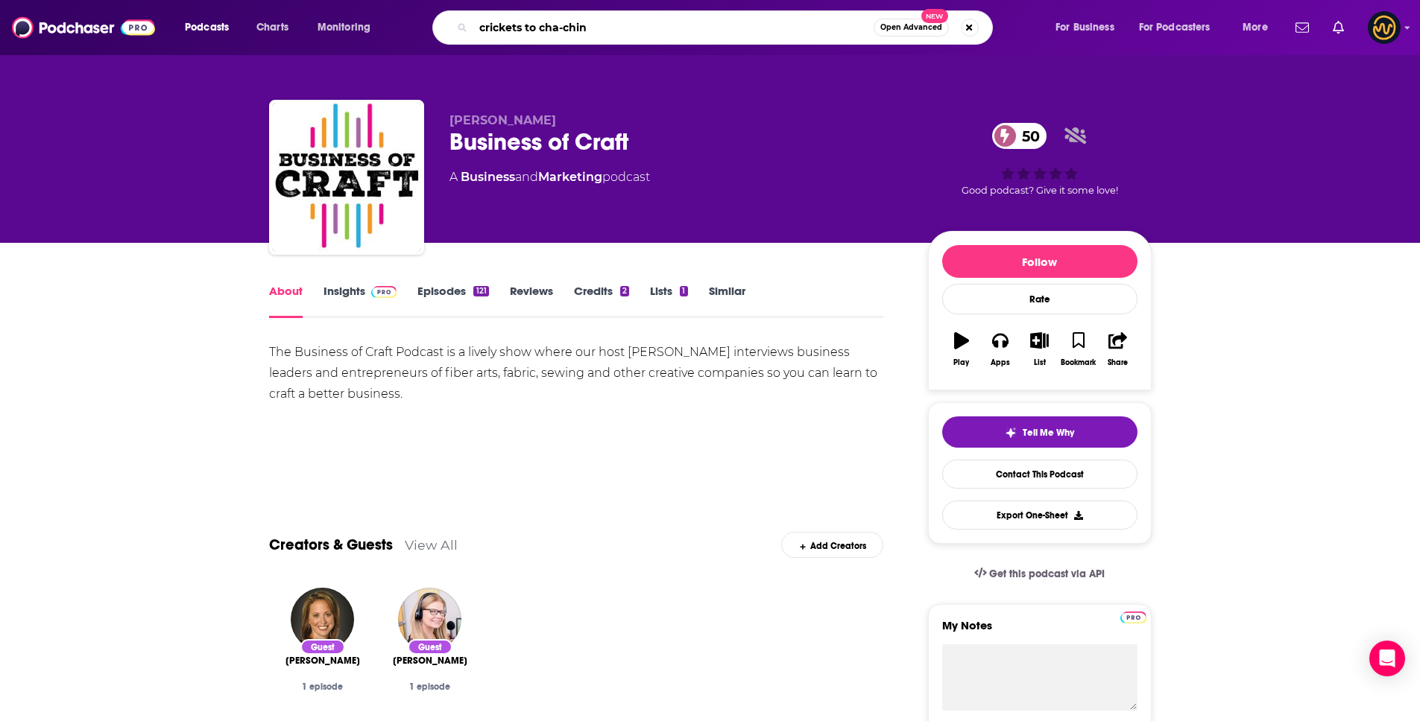
type input "crickets to cha-ching"
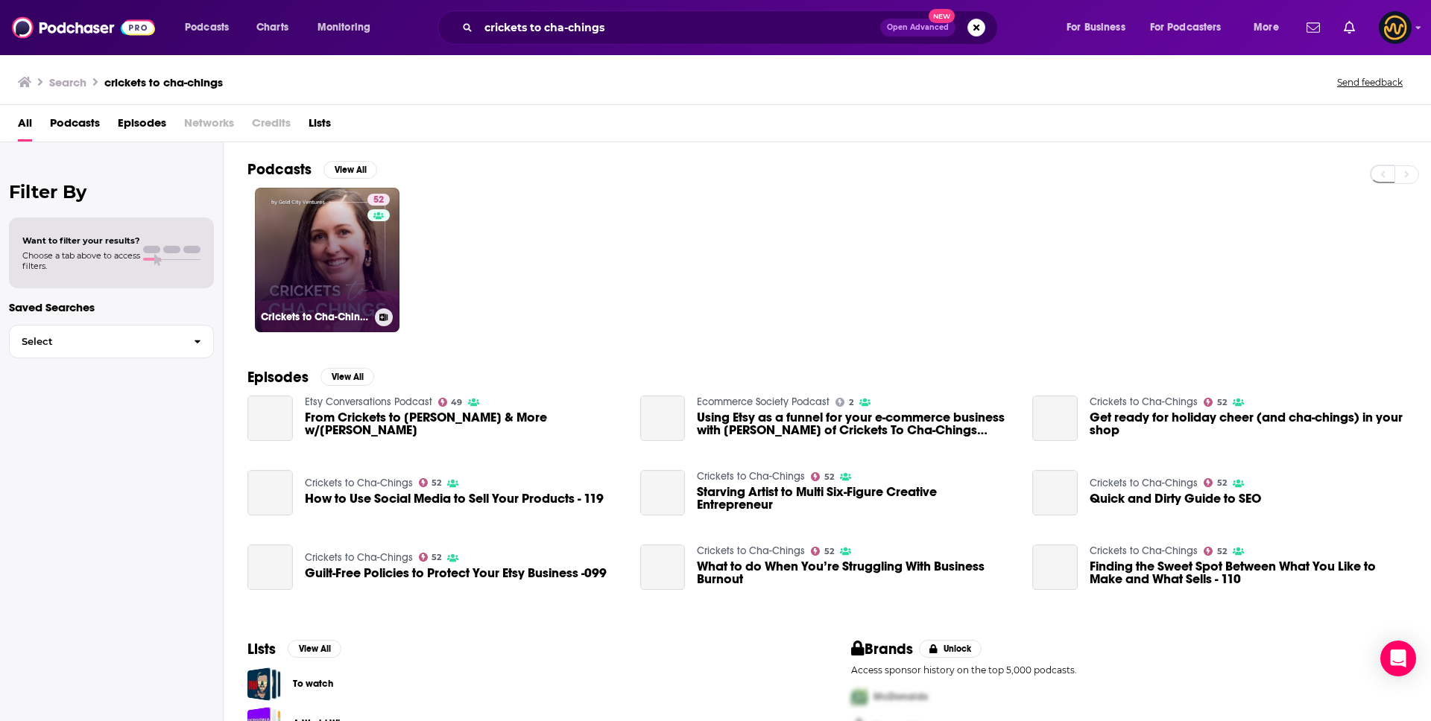
click at [336, 241] on link "52 Crickets to Cha-Chings" at bounding box center [327, 260] width 145 height 145
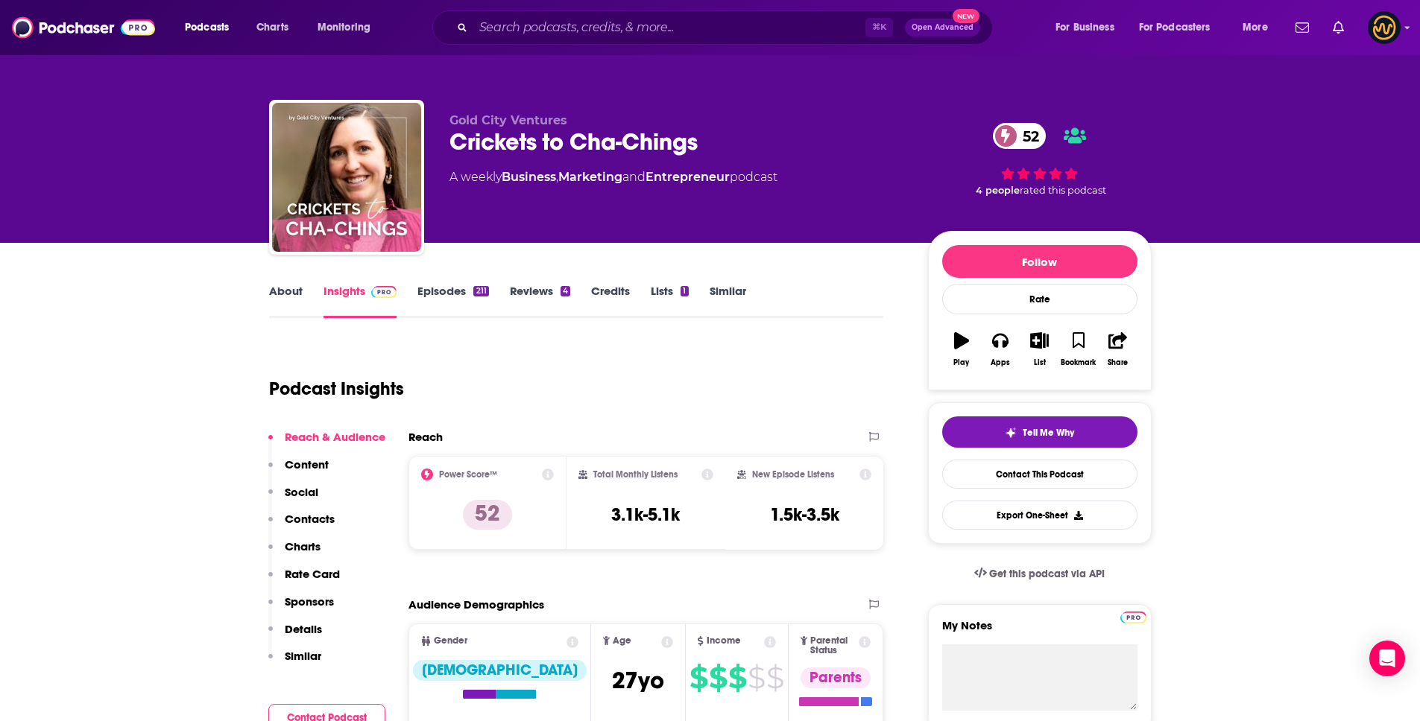
click at [282, 292] on link "About" at bounding box center [286, 301] width 34 height 34
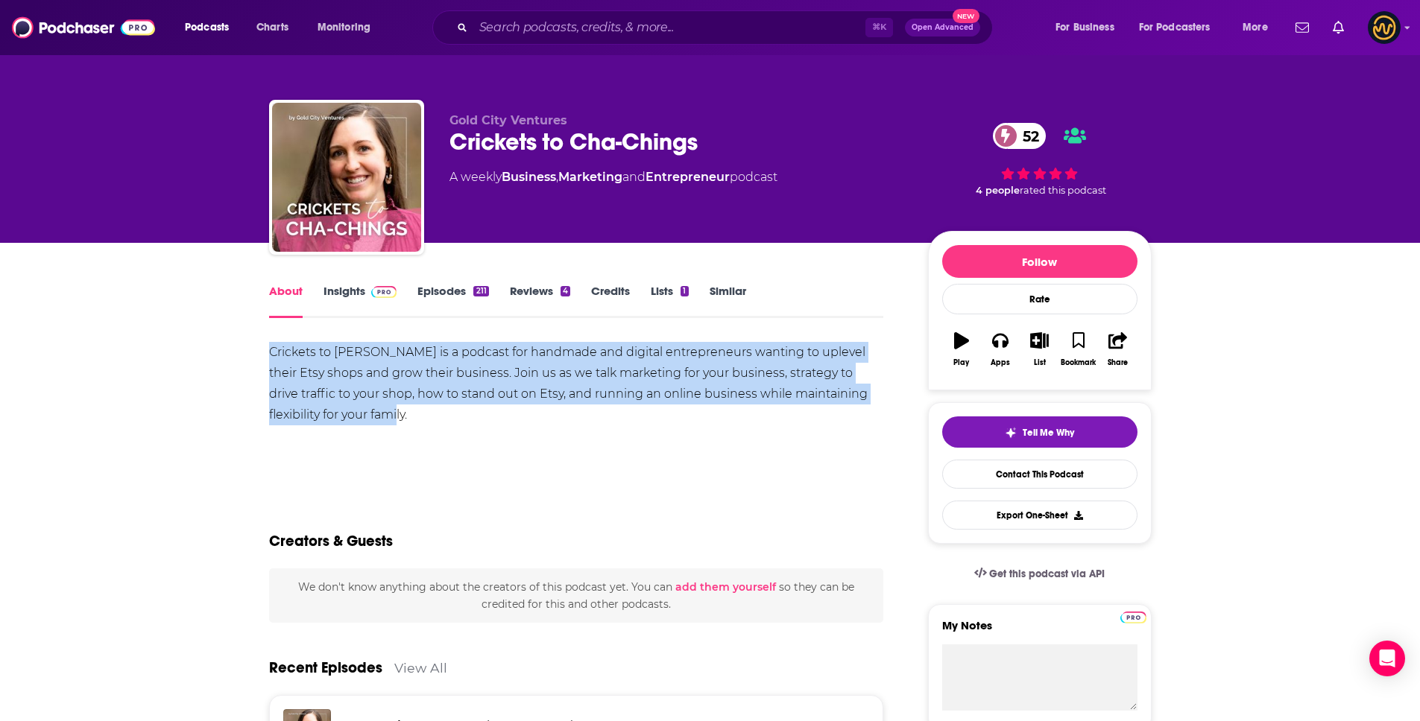
drag, startPoint x: 271, startPoint y: 352, endPoint x: 517, endPoint y: 423, distance: 256.9
click at [517, 423] on div "Crickets to Cha-chings is a podcast for handmade and digital entrepreneurs want…" at bounding box center [576, 383] width 615 height 83
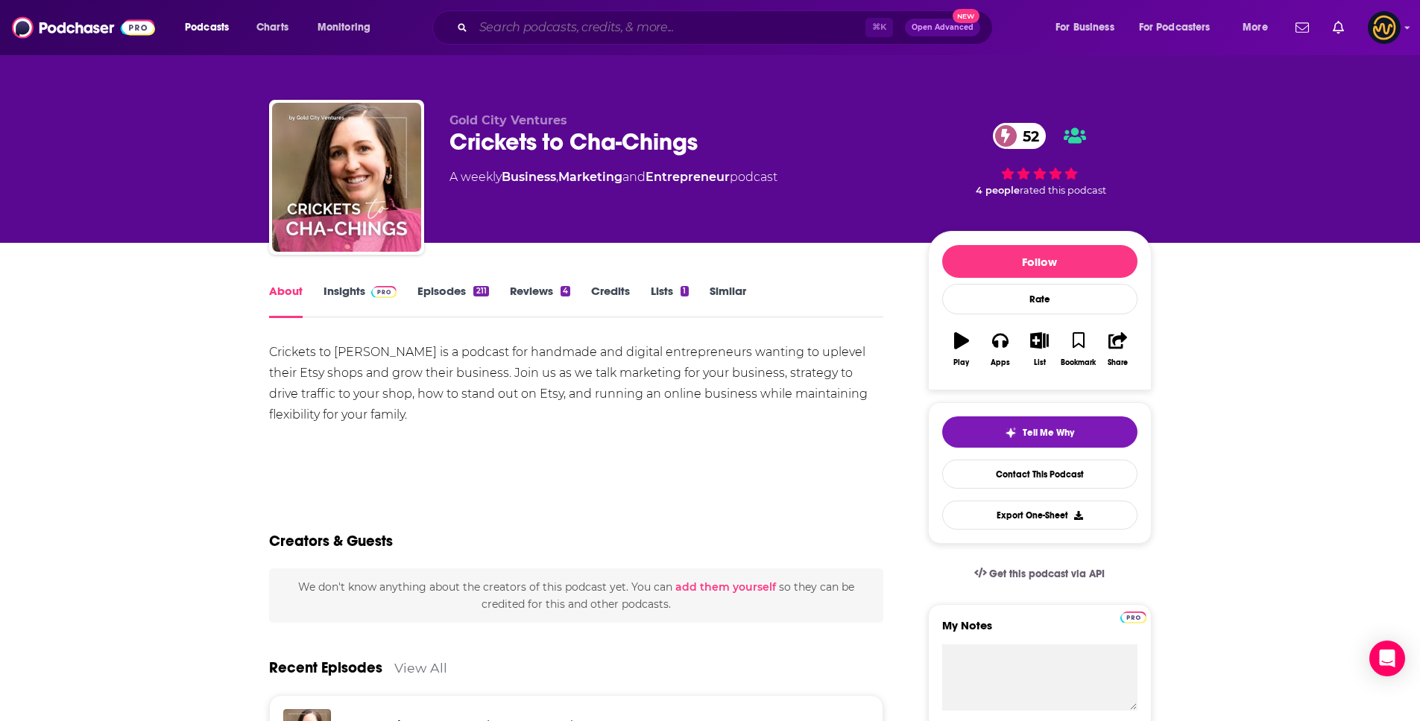
click at [592, 32] on input "Search podcasts, credits, & more..." at bounding box center [669, 28] width 392 height 24
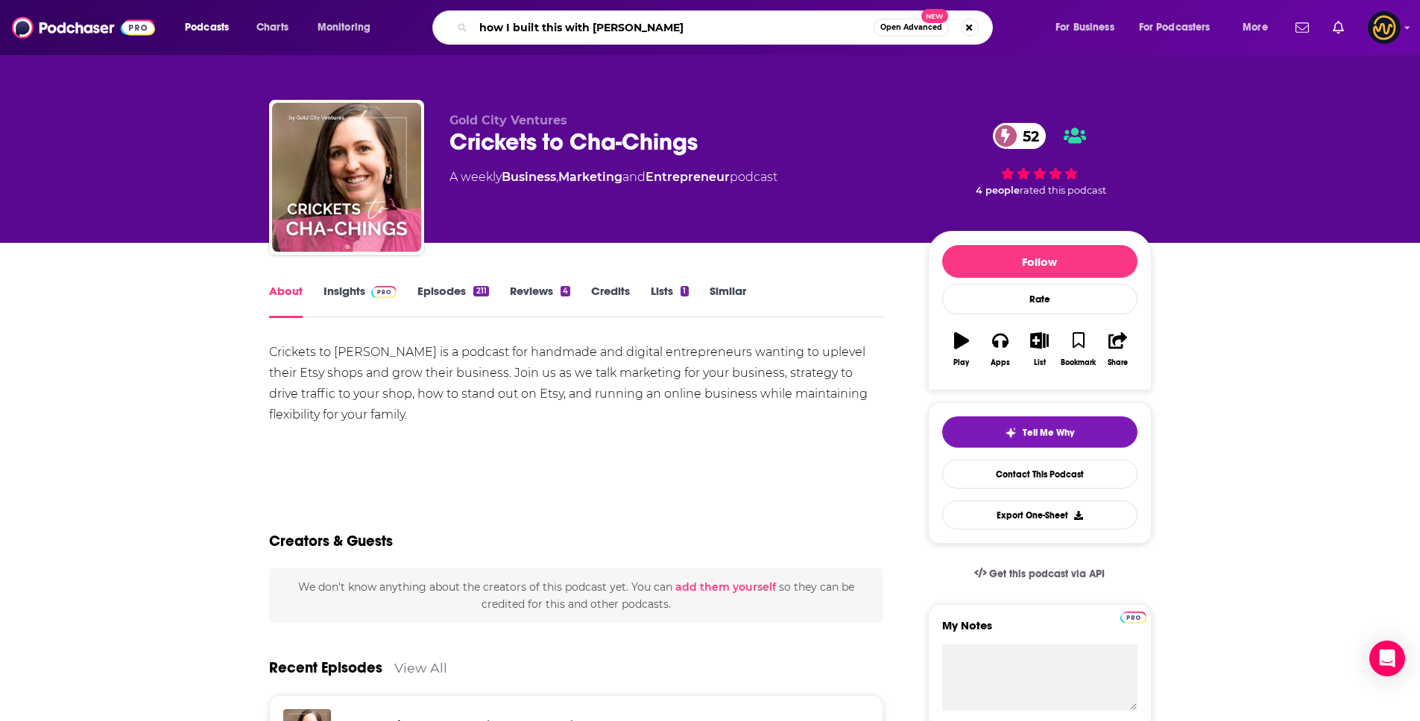
type input "how I built this with [PERSON_NAME]"
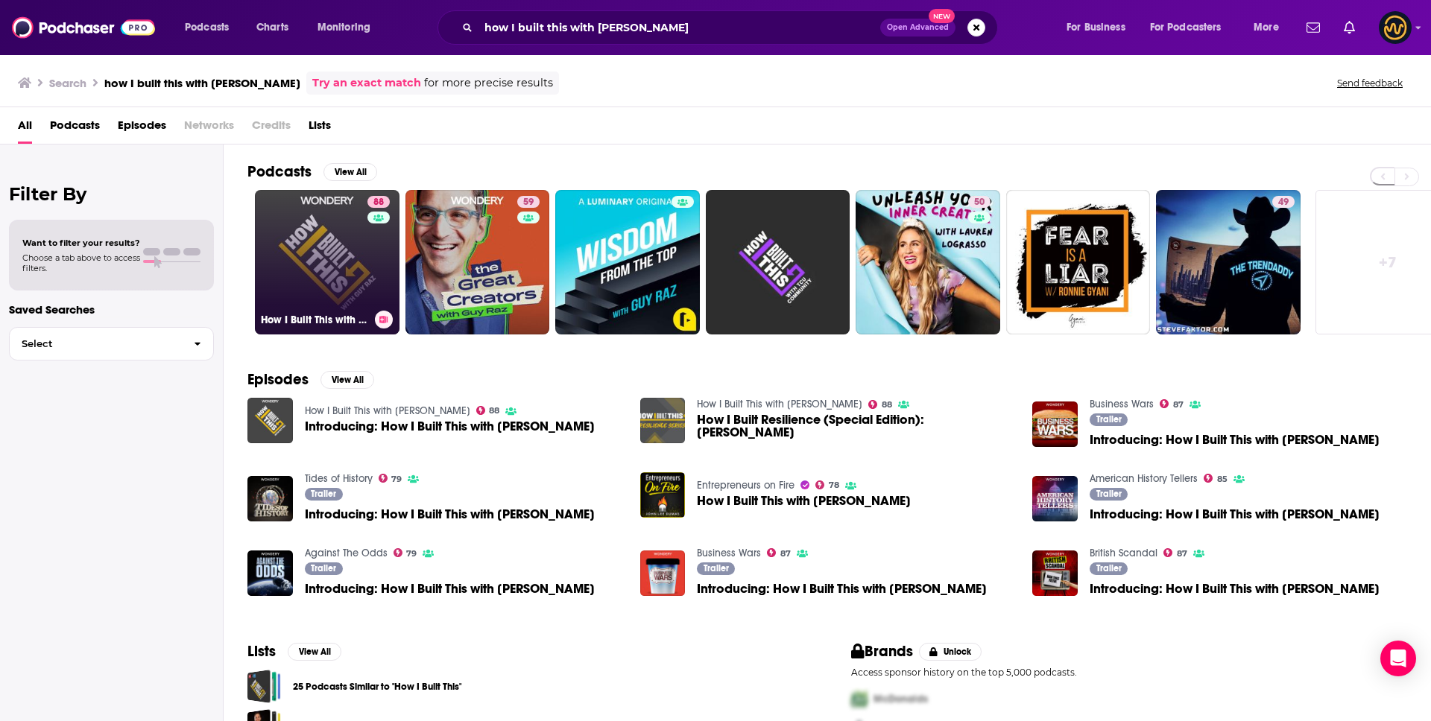
click at [337, 267] on link "88 How I Built This with Guy Raz" at bounding box center [327, 262] width 145 height 145
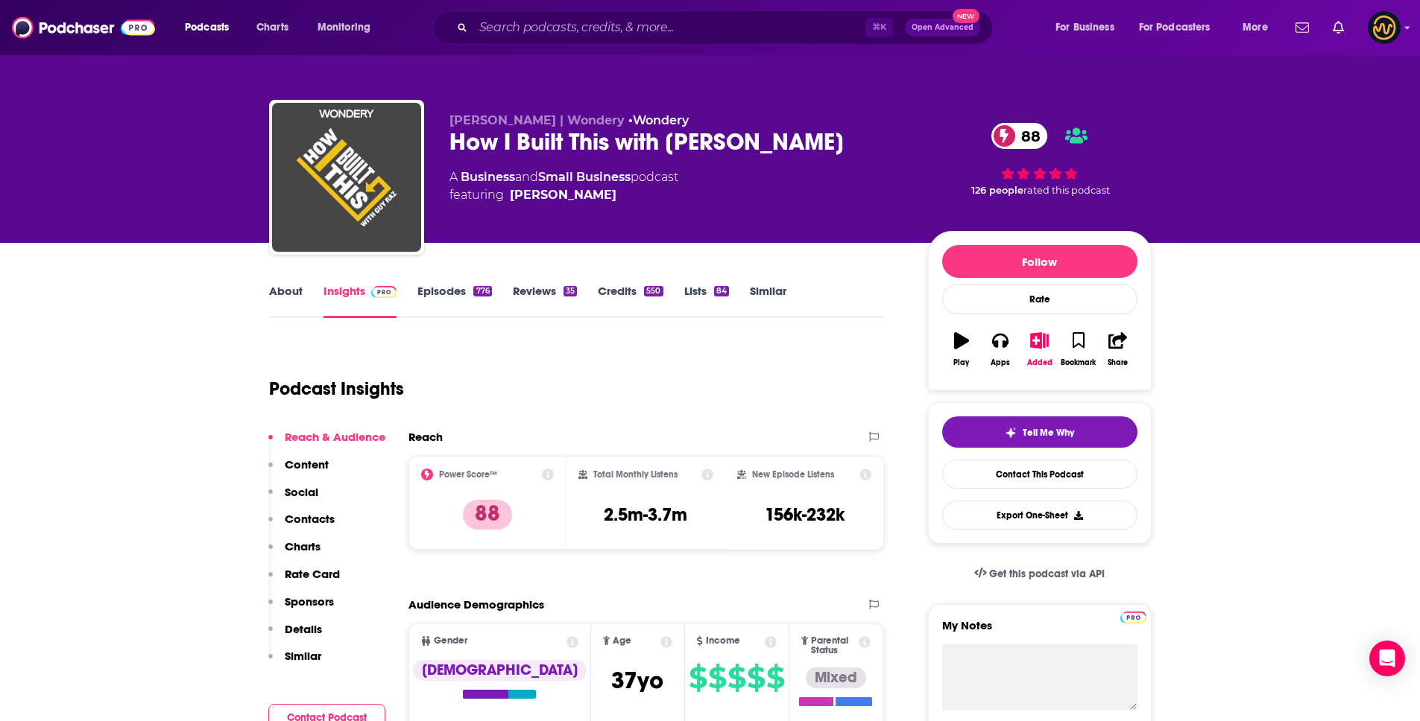
click at [308, 631] on p "Details" at bounding box center [303, 629] width 37 height 14
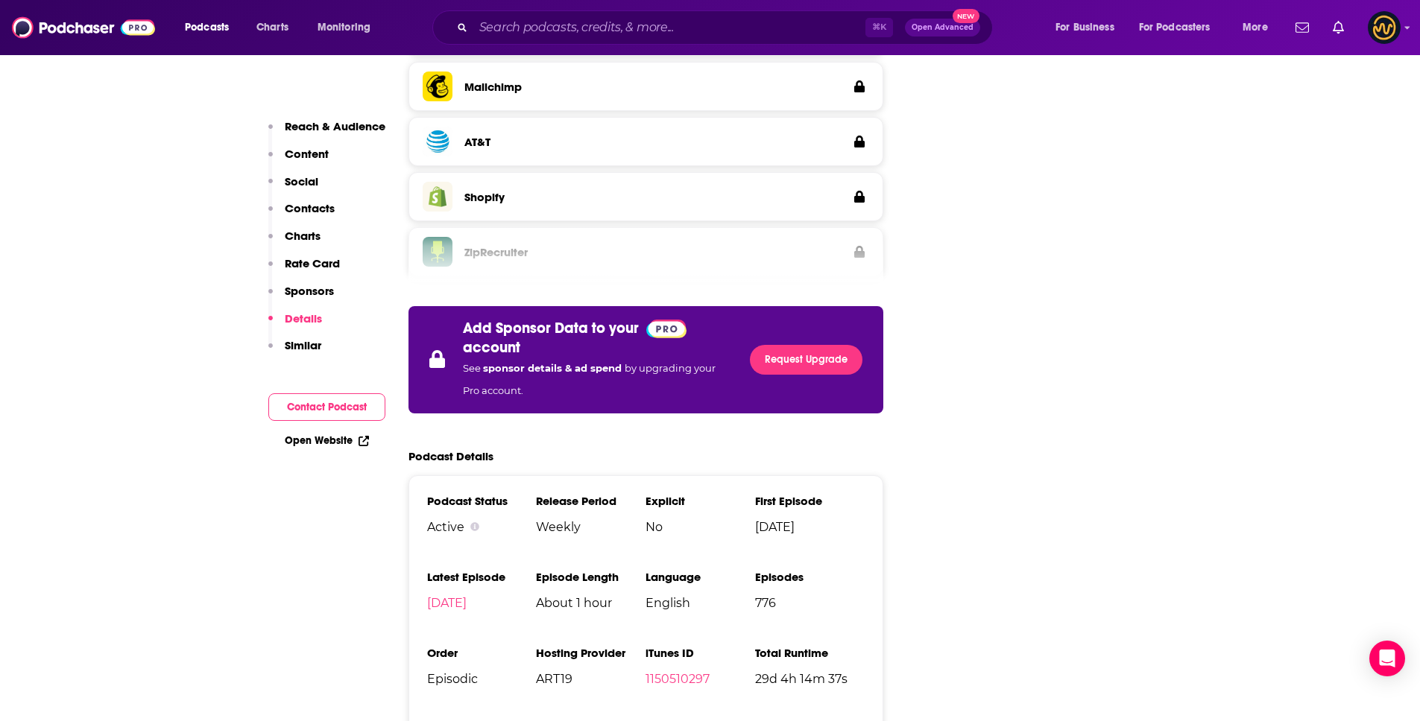
scroll to position [2916, 0]
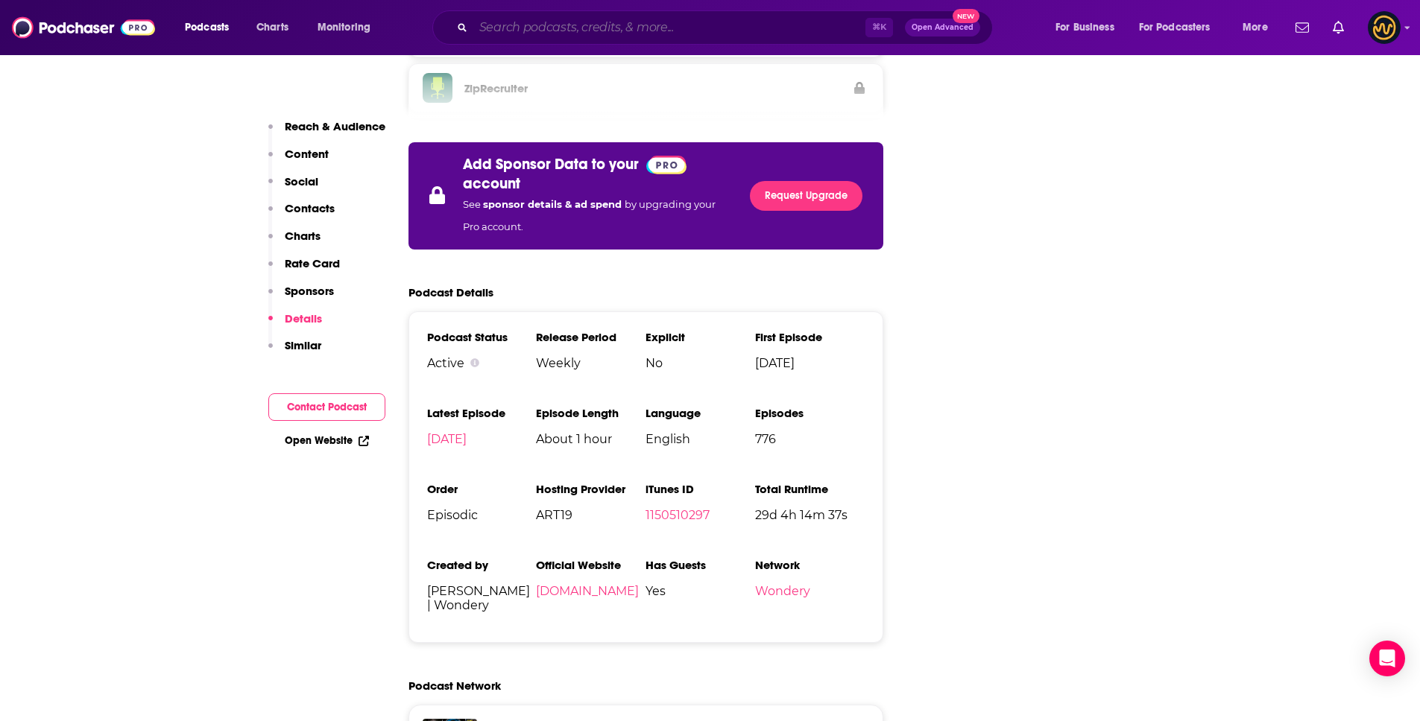
click at [589, 23] on input "Search podcasts, credits, & more..." at bounding box center [669, 28] width 392 height 24
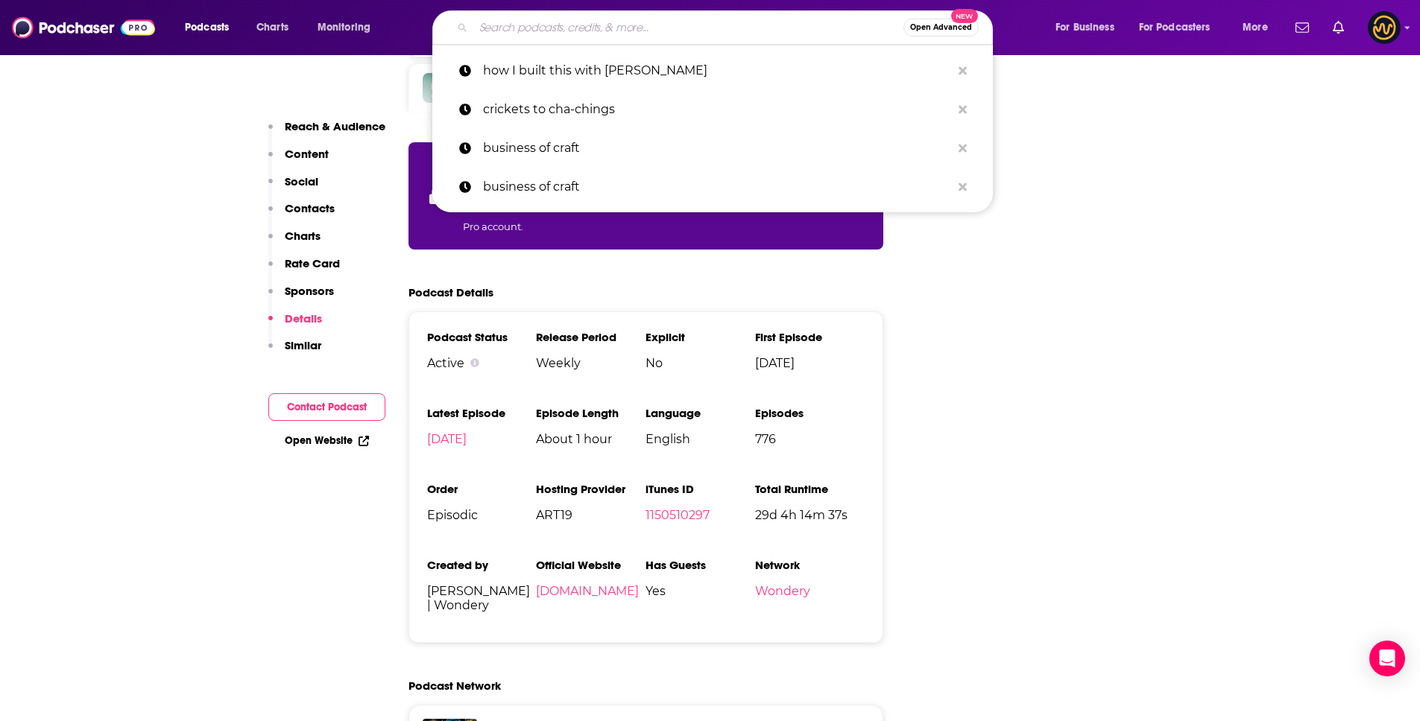
click at [589, 23] on input "Search podcasts, credits, & more..." at bounding box center [688, 28] width 430 height 24
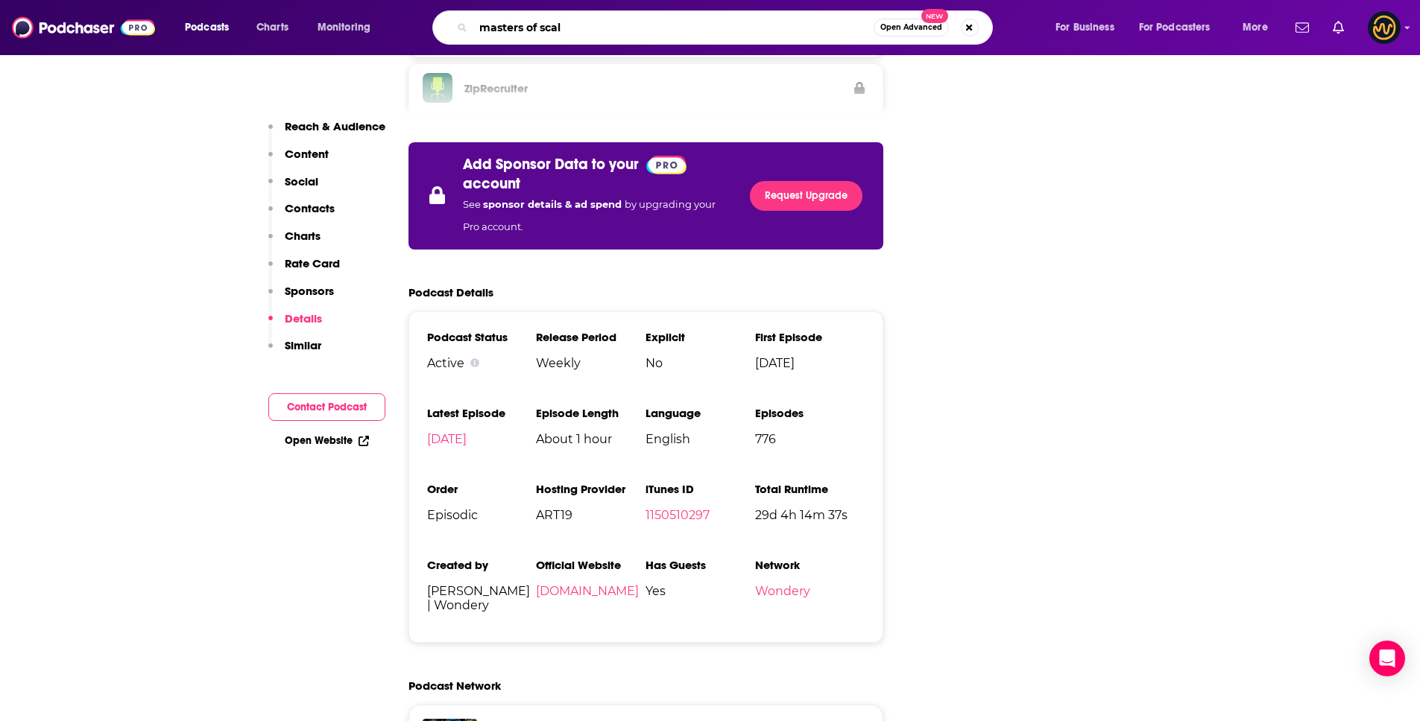
type input "masters of scale"
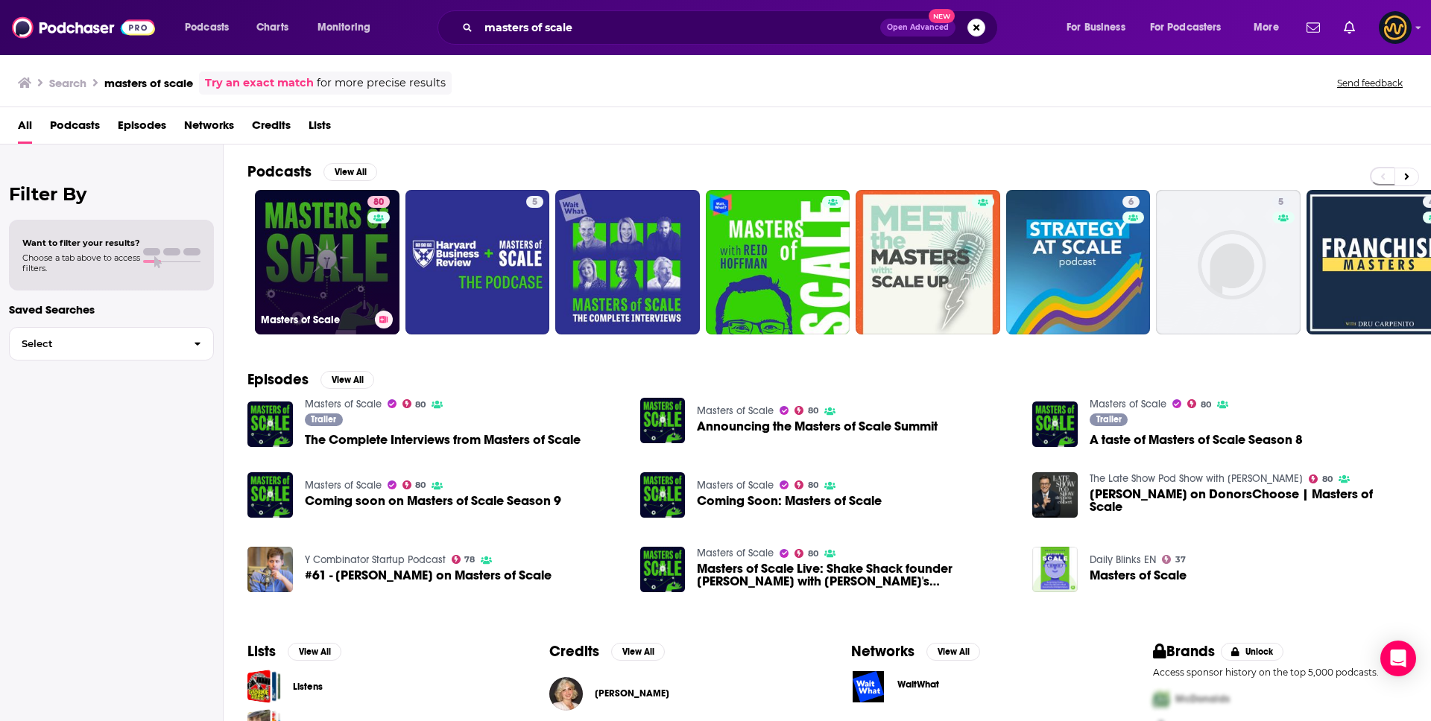
click at [348, 271] on link "80 Masters of Scale" at bounding box center [327, 262] width 145 height 145
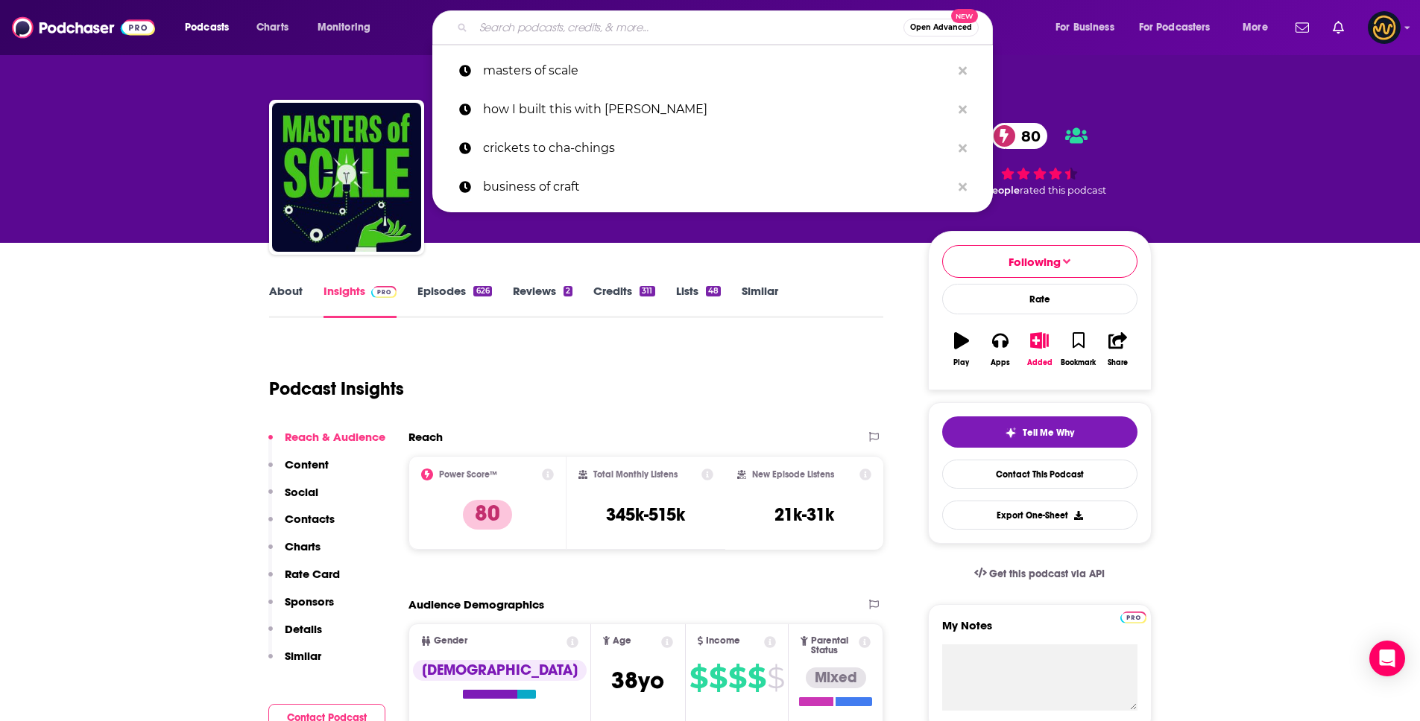
click at [566, 34] on input "Search podcasts, credits, & more..." at bounding box center [688, 28] width 430 height 24
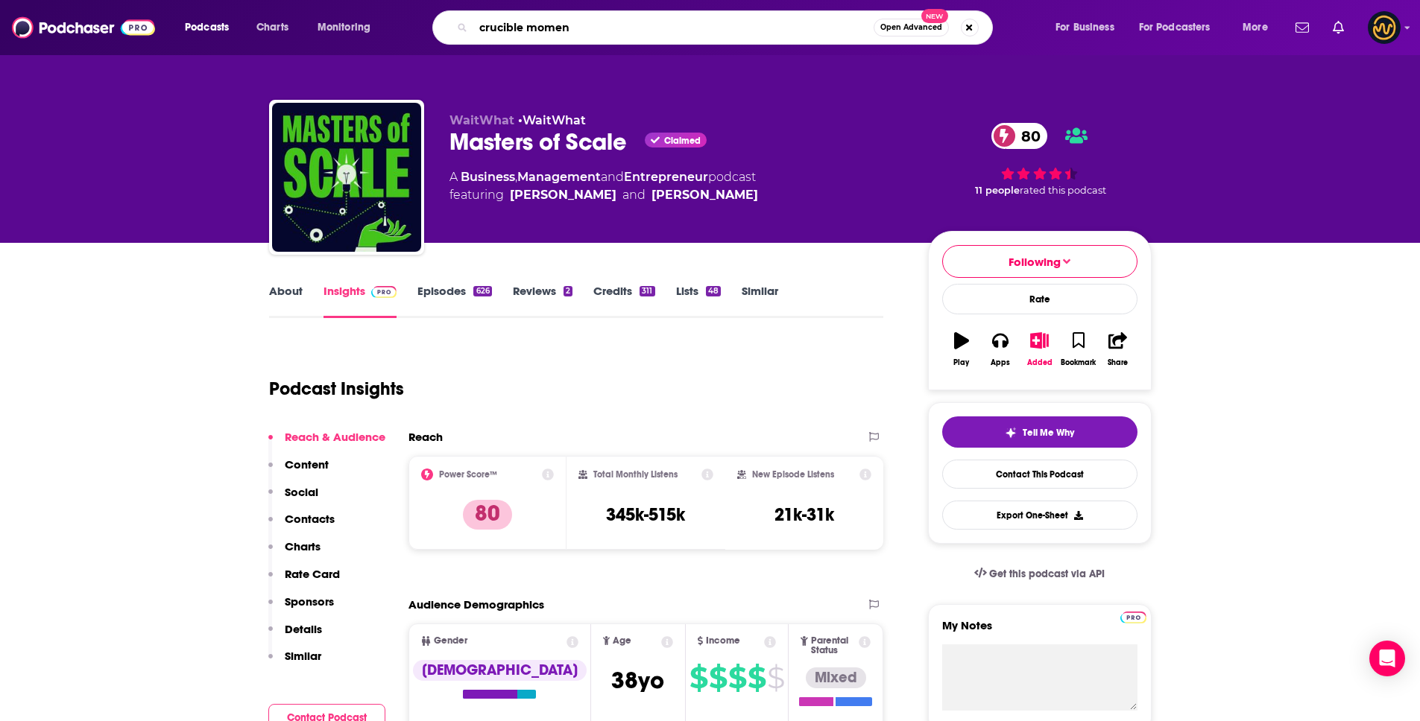
type input "crucible moment"
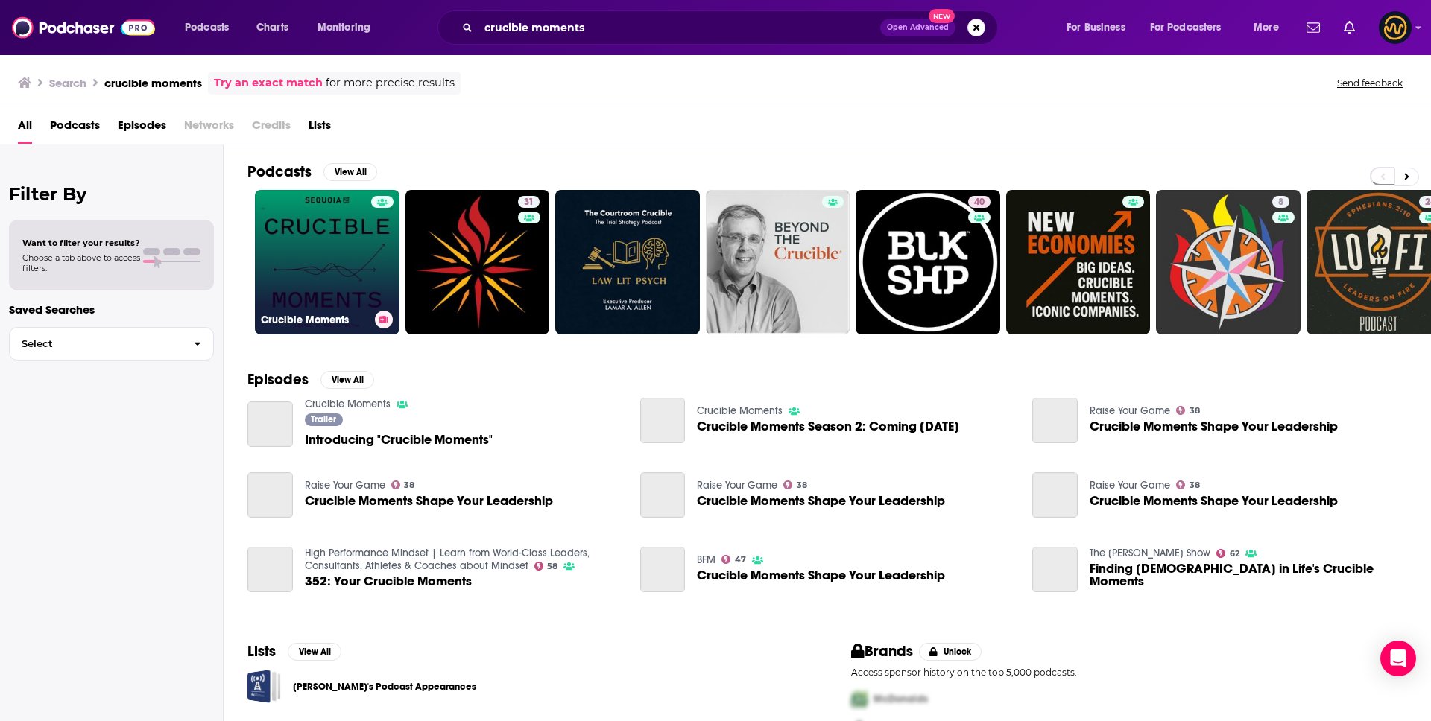
click at [294, 247] on link "Crucible Moments" at bounding box center [327, 262] width 145 height 145
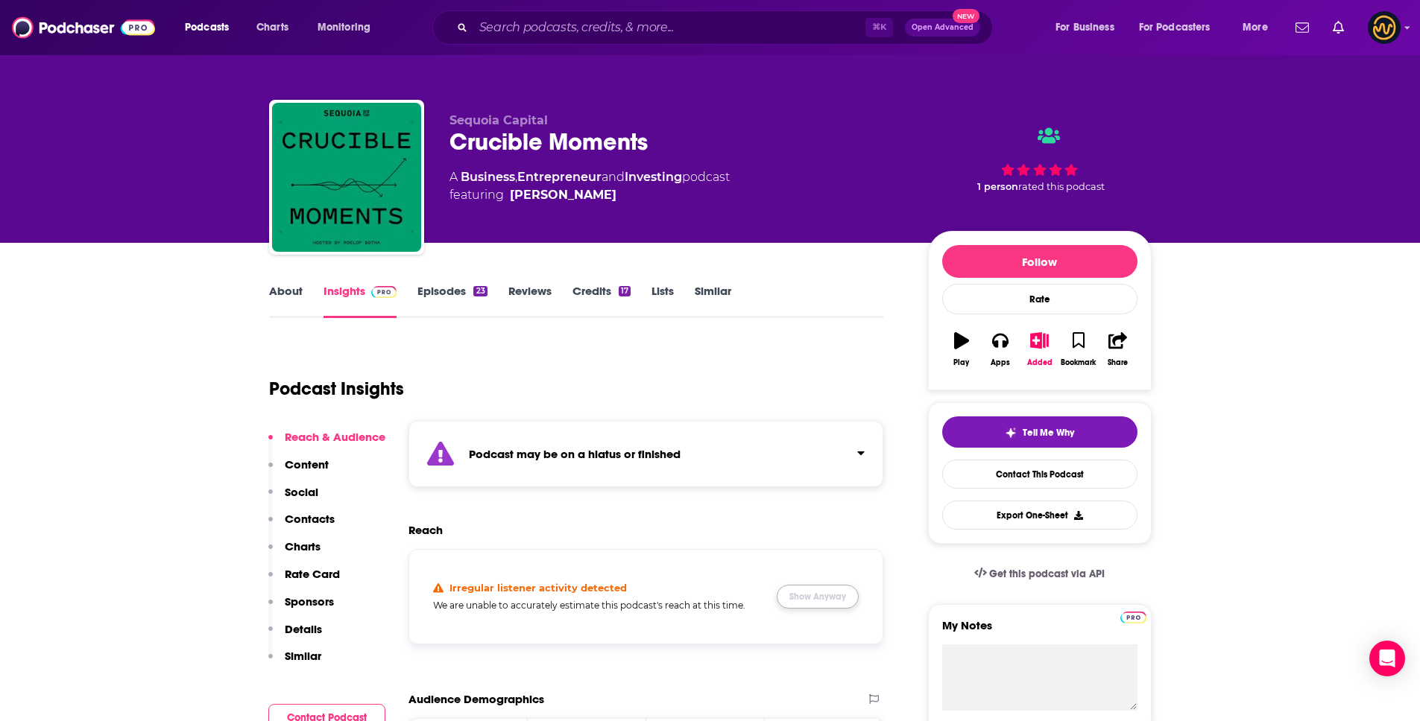
click at [814, 596] on button "Show Anyway" at bounding box center [818, 597] width 82 height 24
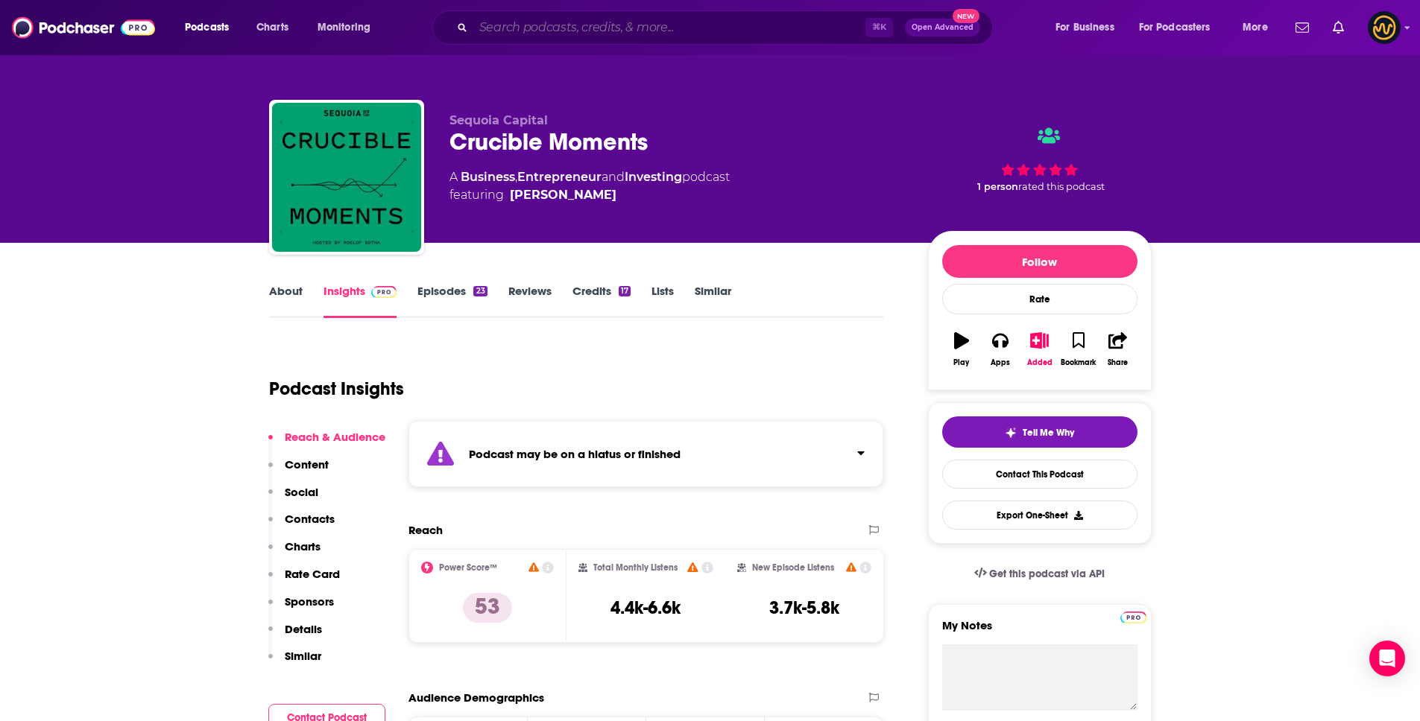
click at [593, 32] on input "Search podcasts, credits, & more..." at bounding box center [669, 28] width 392 height 24
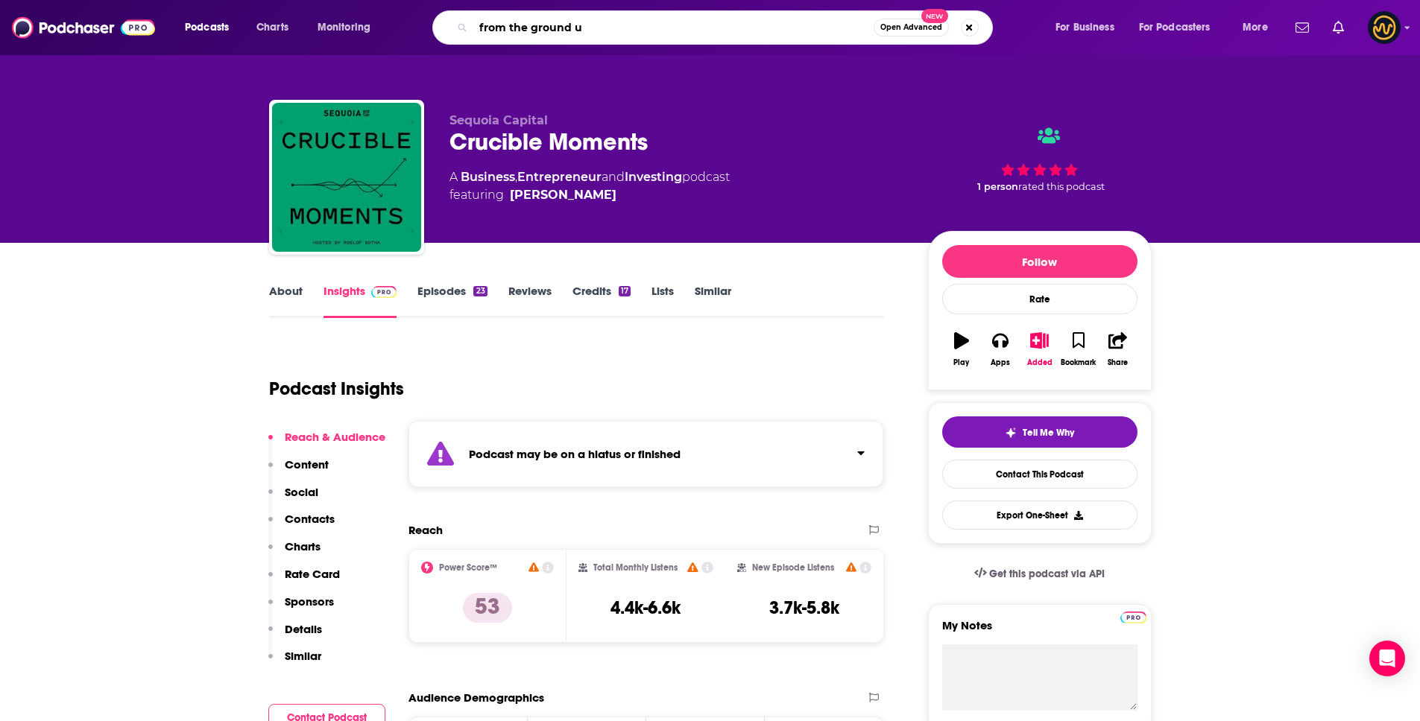
type input "from the ground up"
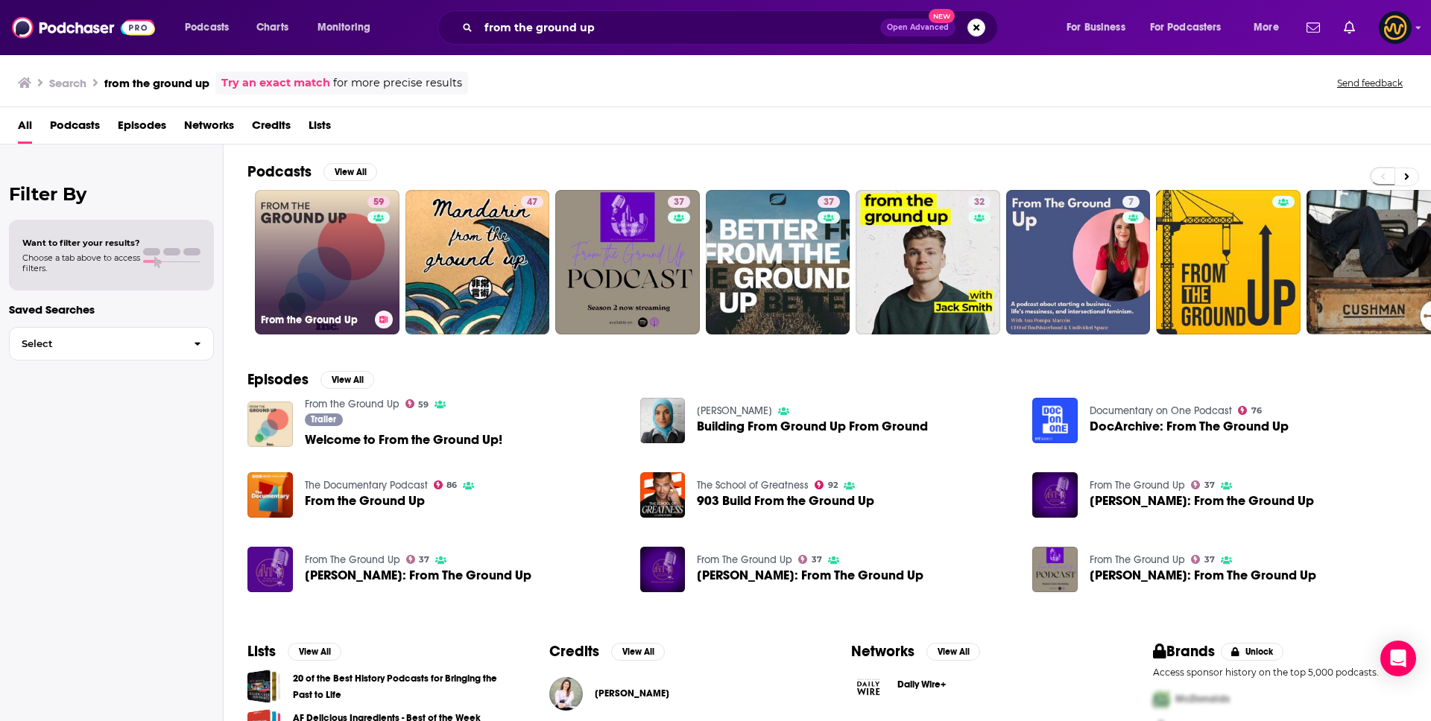
click at [336, 253] on link "59 From the Ground Up" at bounding box center [327, 262] width 145 height 145
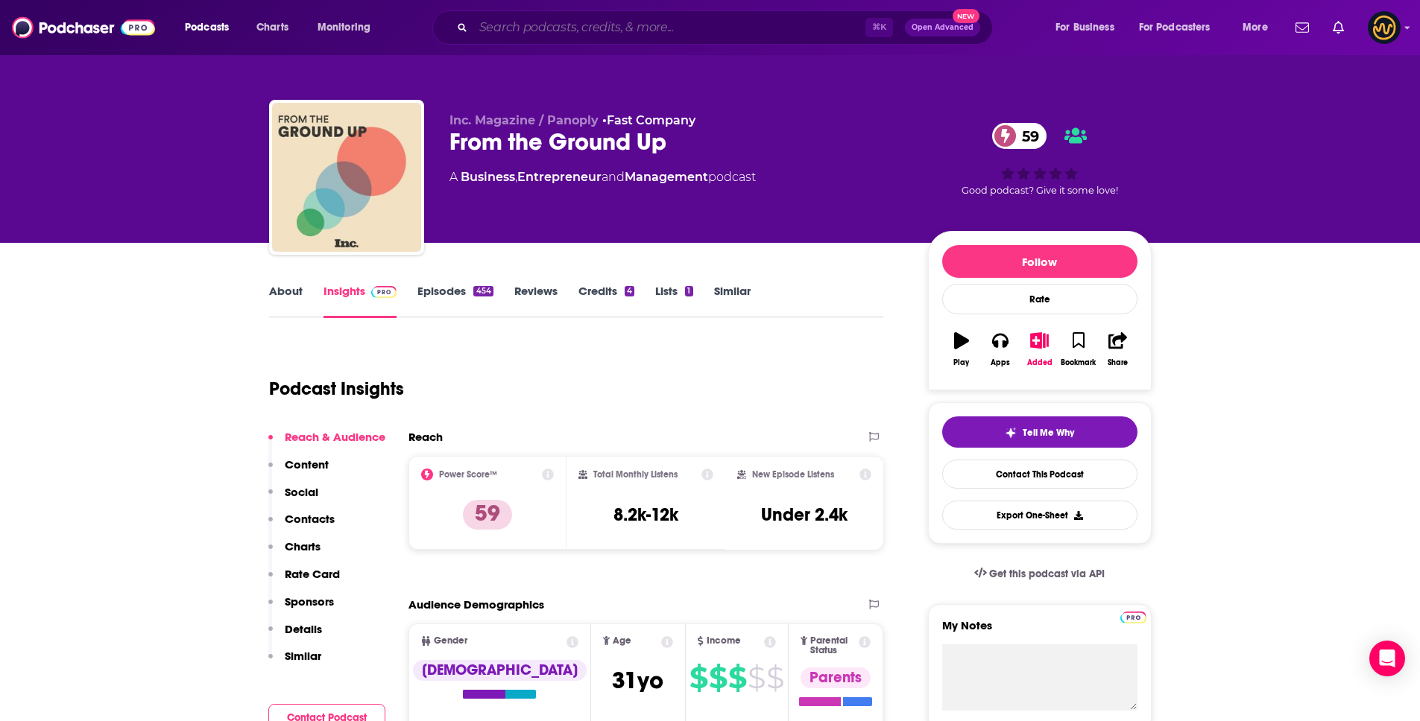
click at [562, 22] on input "Search podcasts, credits, & more..." at bounding box center [669, 28] width 392 height 24
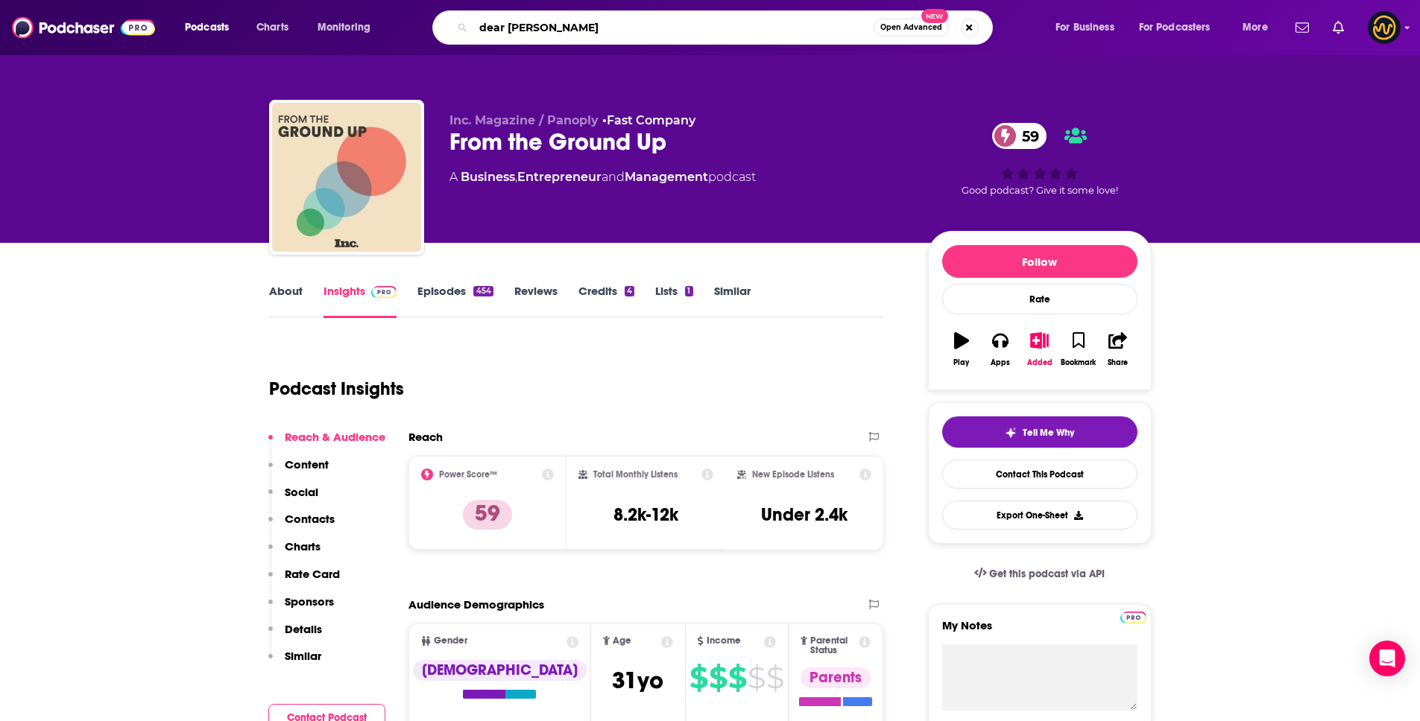
type input "dear [PERSON_NAME]"
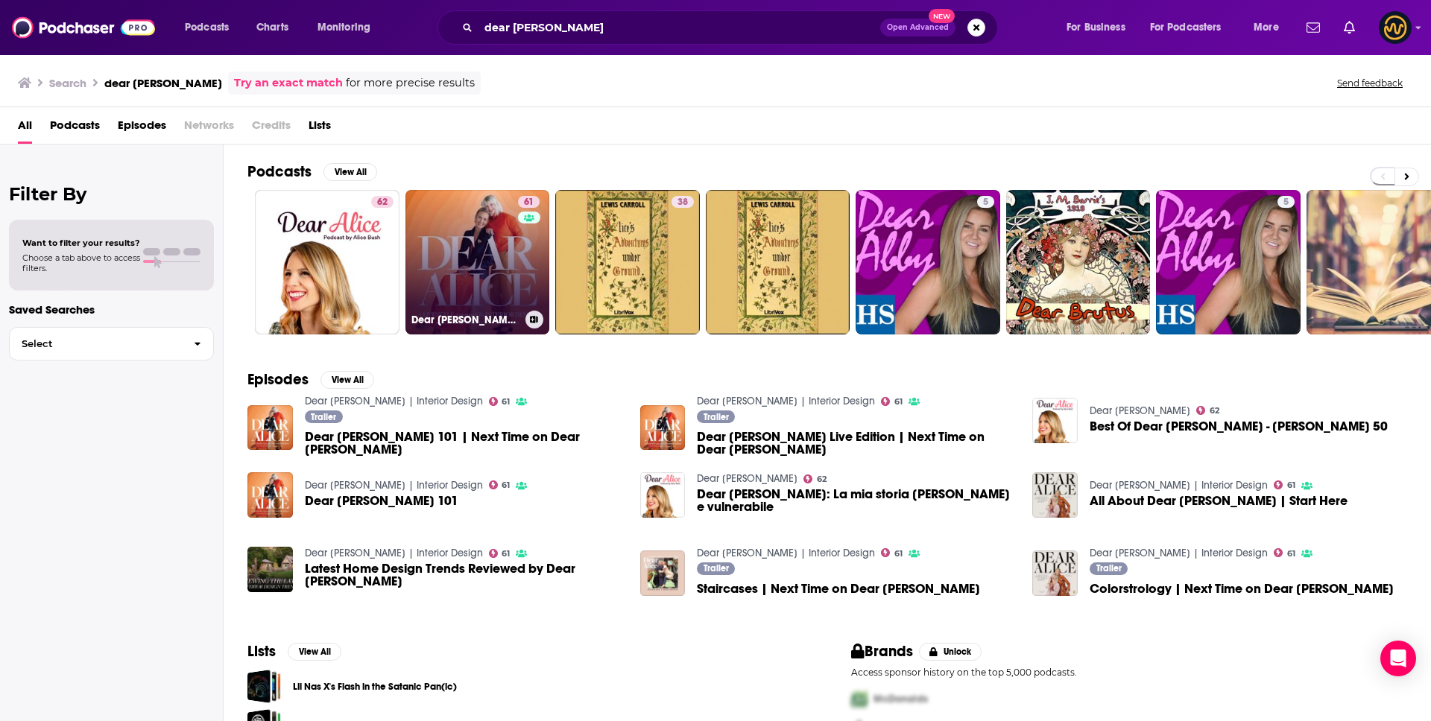
click at [463, 259] on link "61 Dear Alice | Interior Design" at bounding box center [477, 262] width 145 height 145
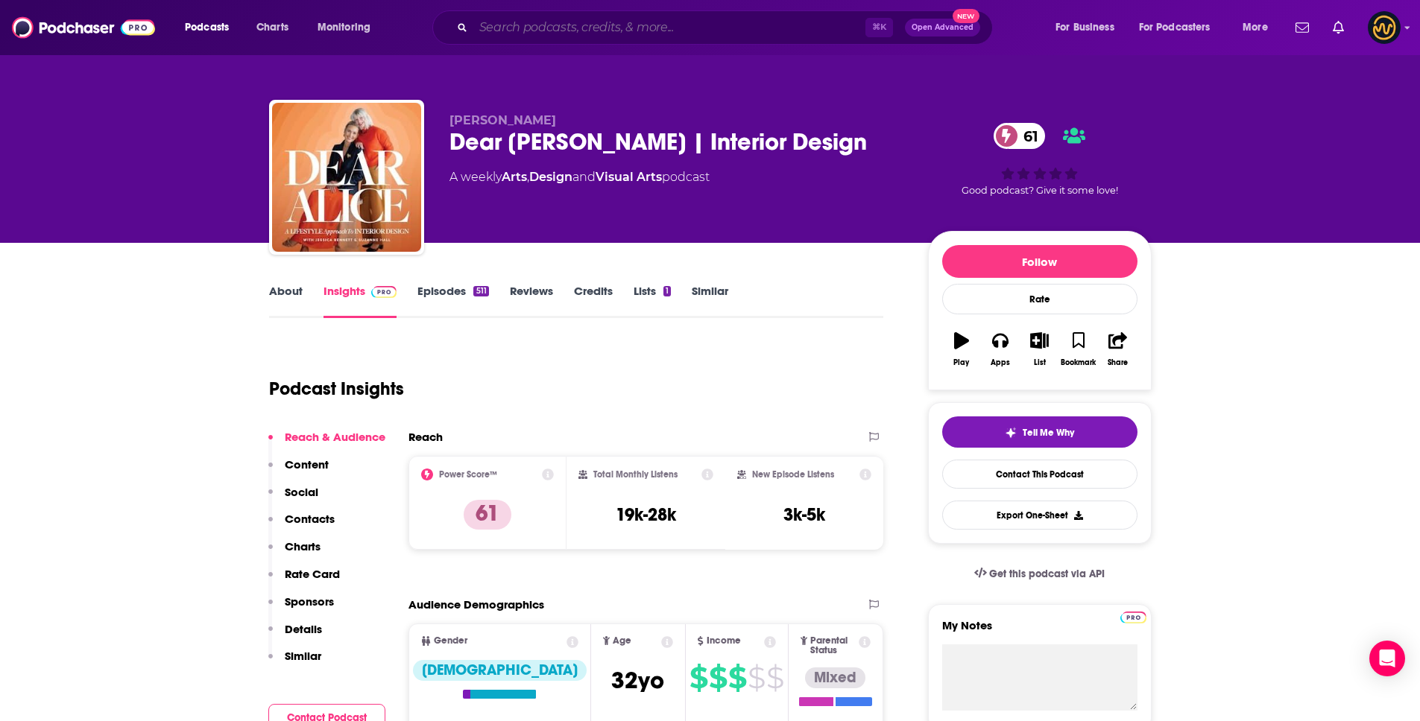
click at [569, 31] on input "Search podcasts, credits, & more..." at bounding box center [669, 28] width 392 height 24
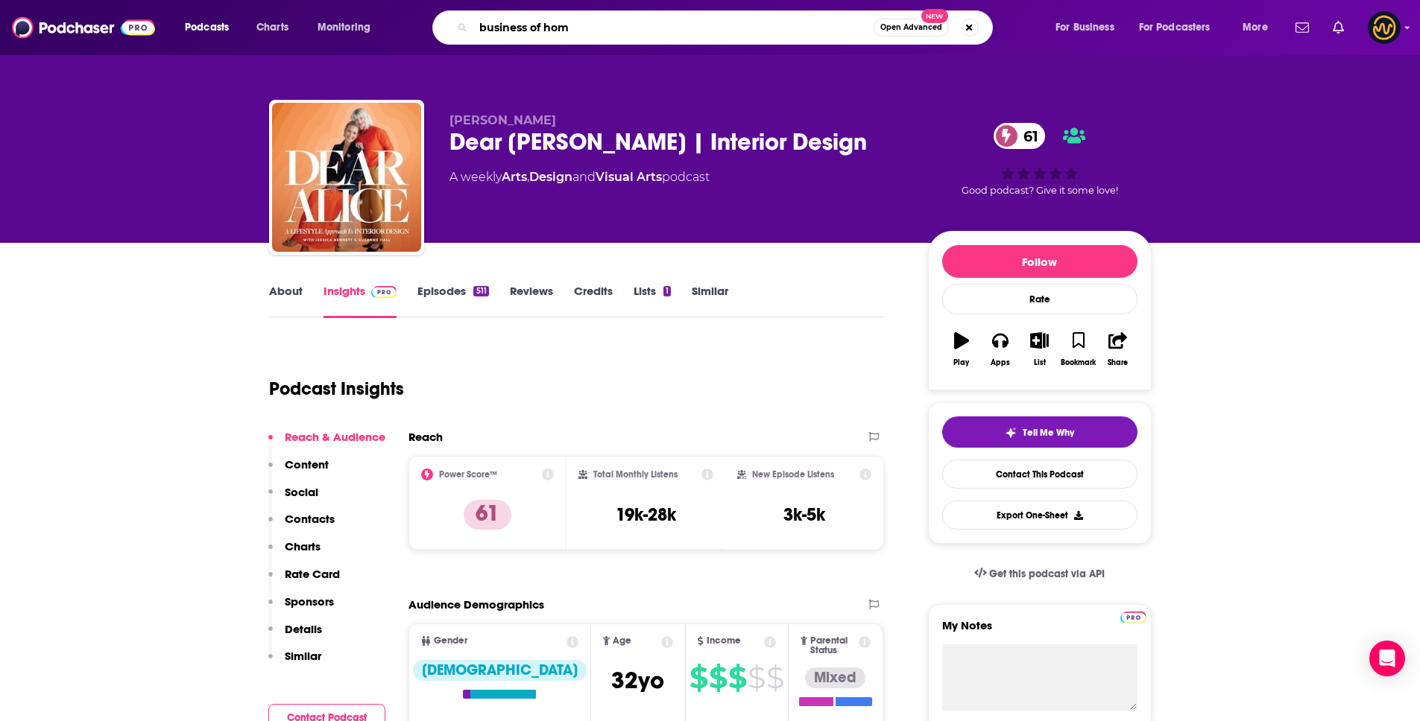
type input "business of home"
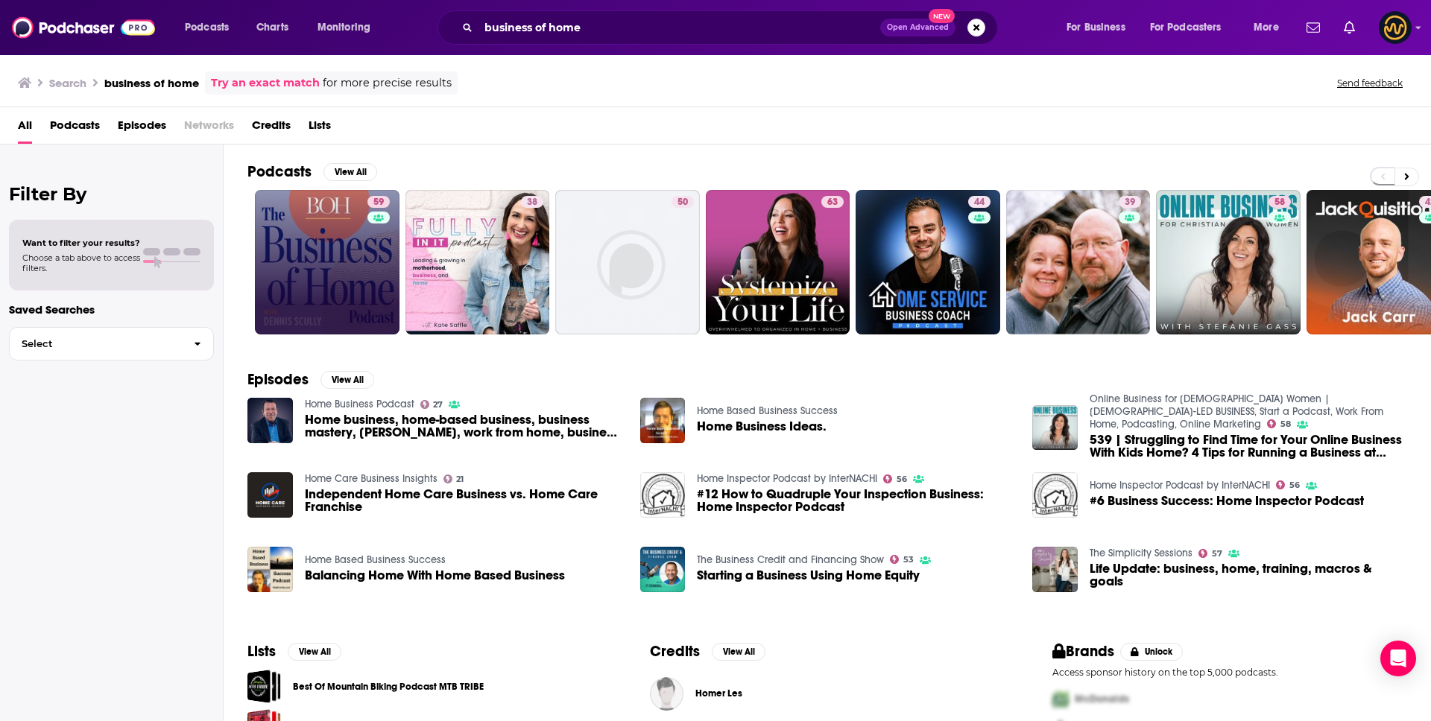
click at [348, 239] on link "59" at bounding box center [327, 262] width 145 height 145
